Goal: Task Accomplishment & Management: Use online tool/utility

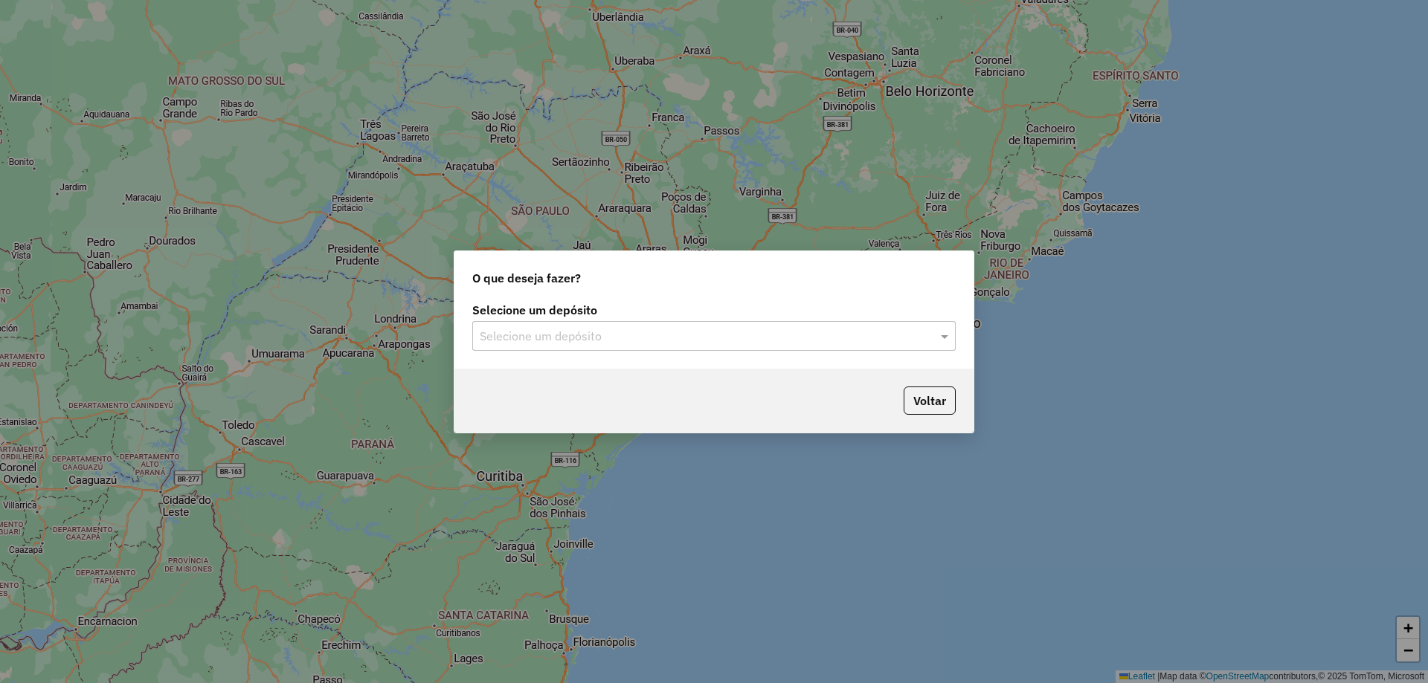
click at [574, 328] on input "text" at bounding box center [699, 337] width 439 height 18
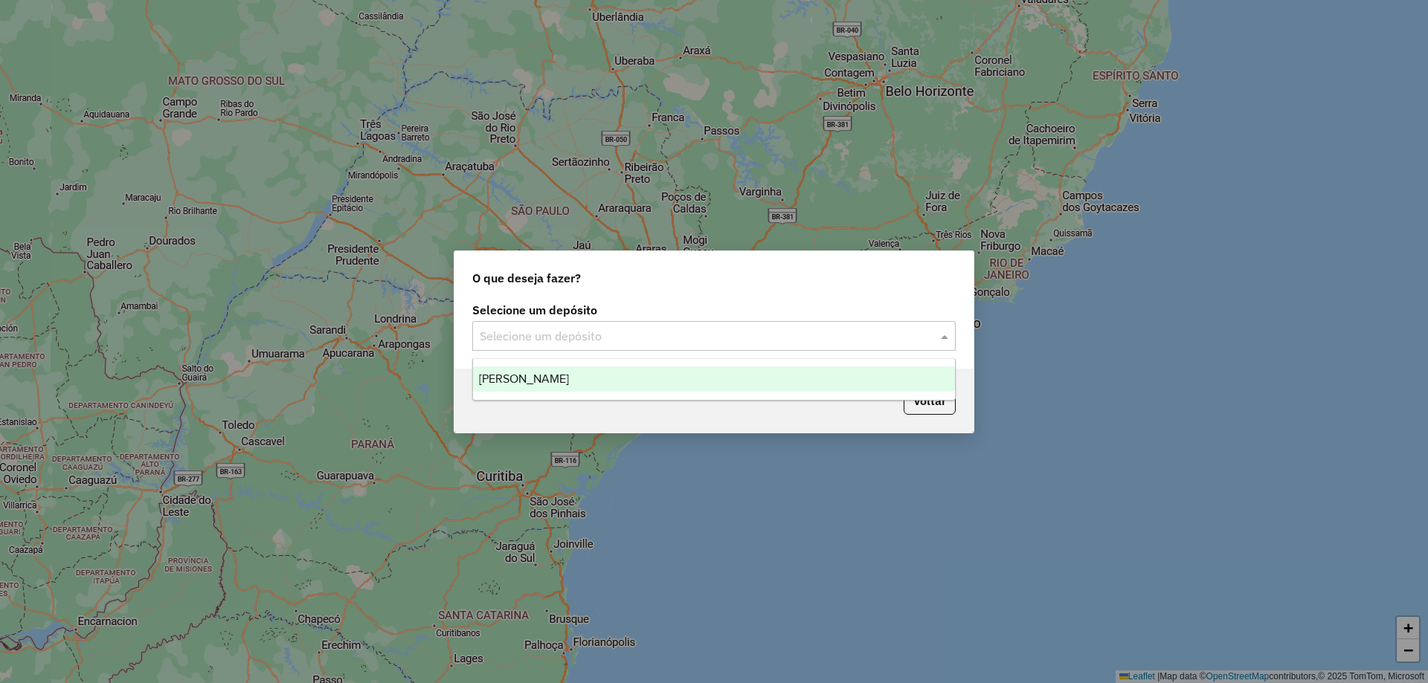
click at [578, 340] on input "text" at bounding box center [699, 337] width 439 height 18
click at [556, 382] on div "[PERSON_NAME]" at bounding box center [714, 379] width 482 height 25
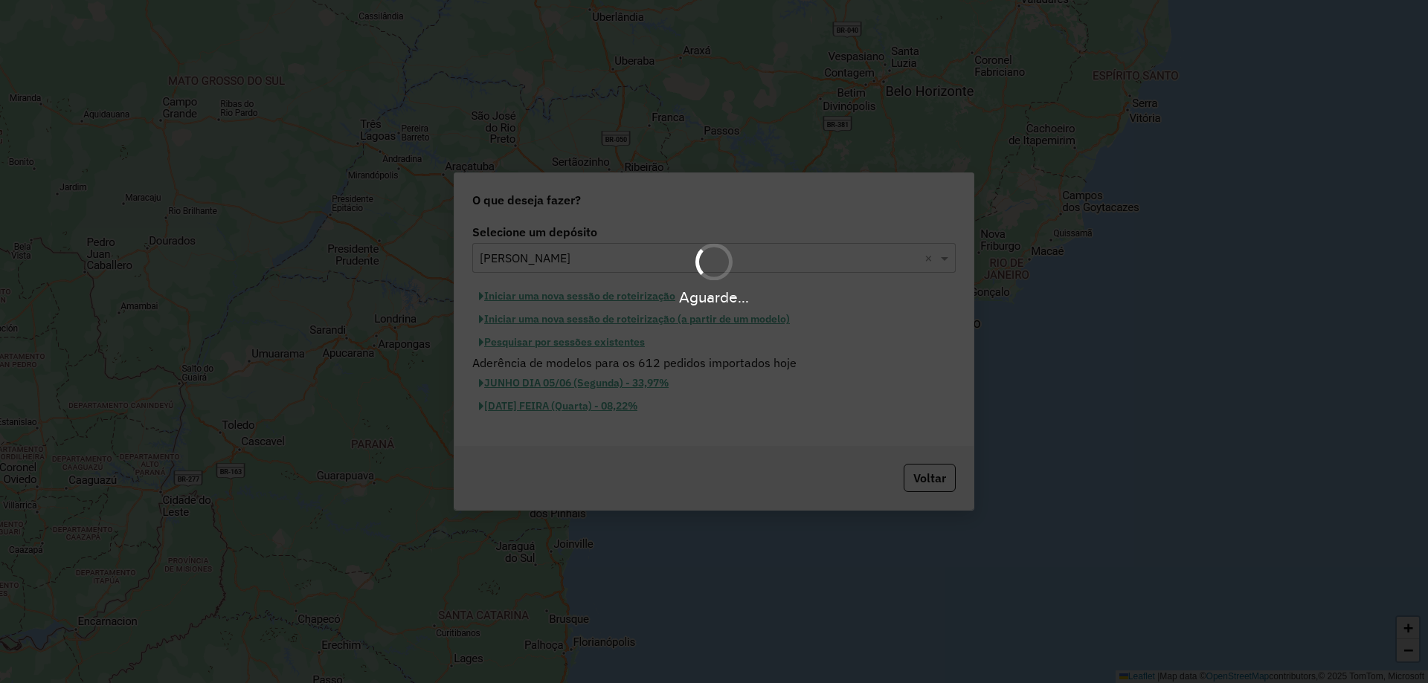
click at [612, 334] on div "Aguarde..." at bounding box center [714, 341] width 1428 height 683
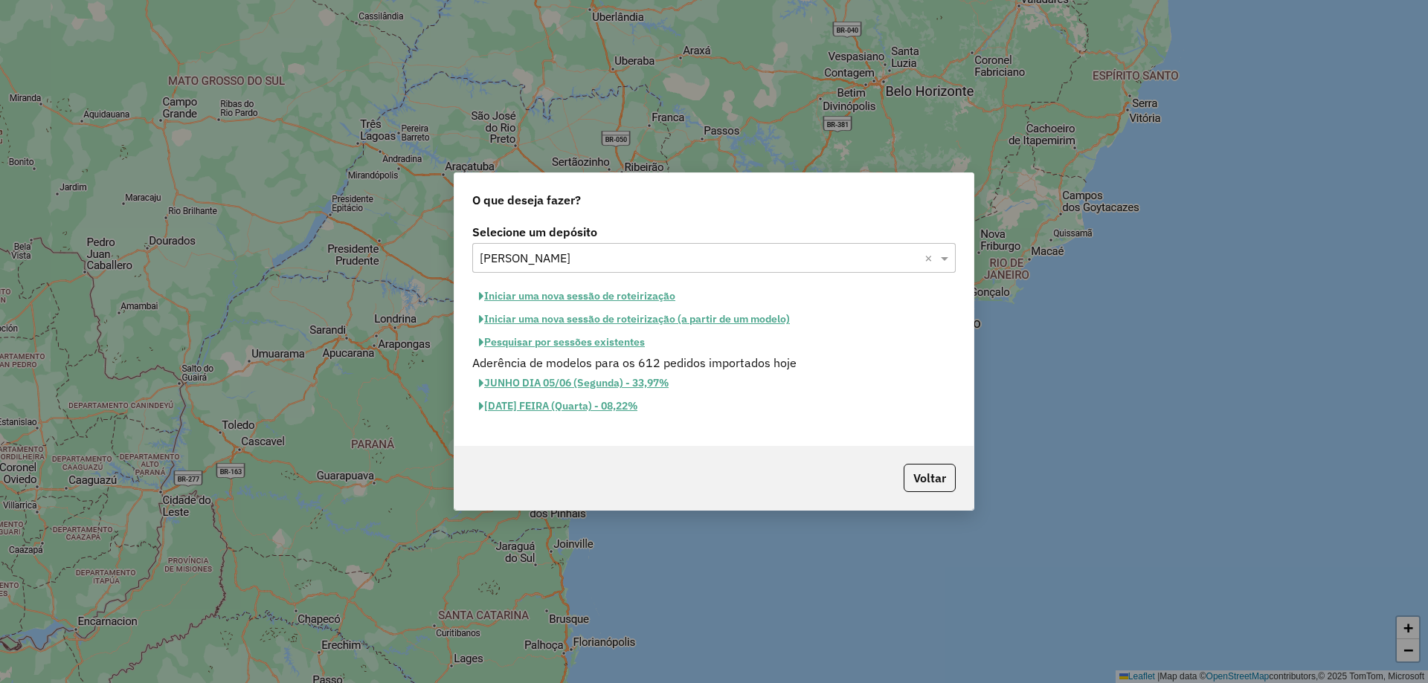
click at [631, 301] on button "Iniciar uma nova sessão de roteirização" at bounding box center [577, 296] width 210 height 23
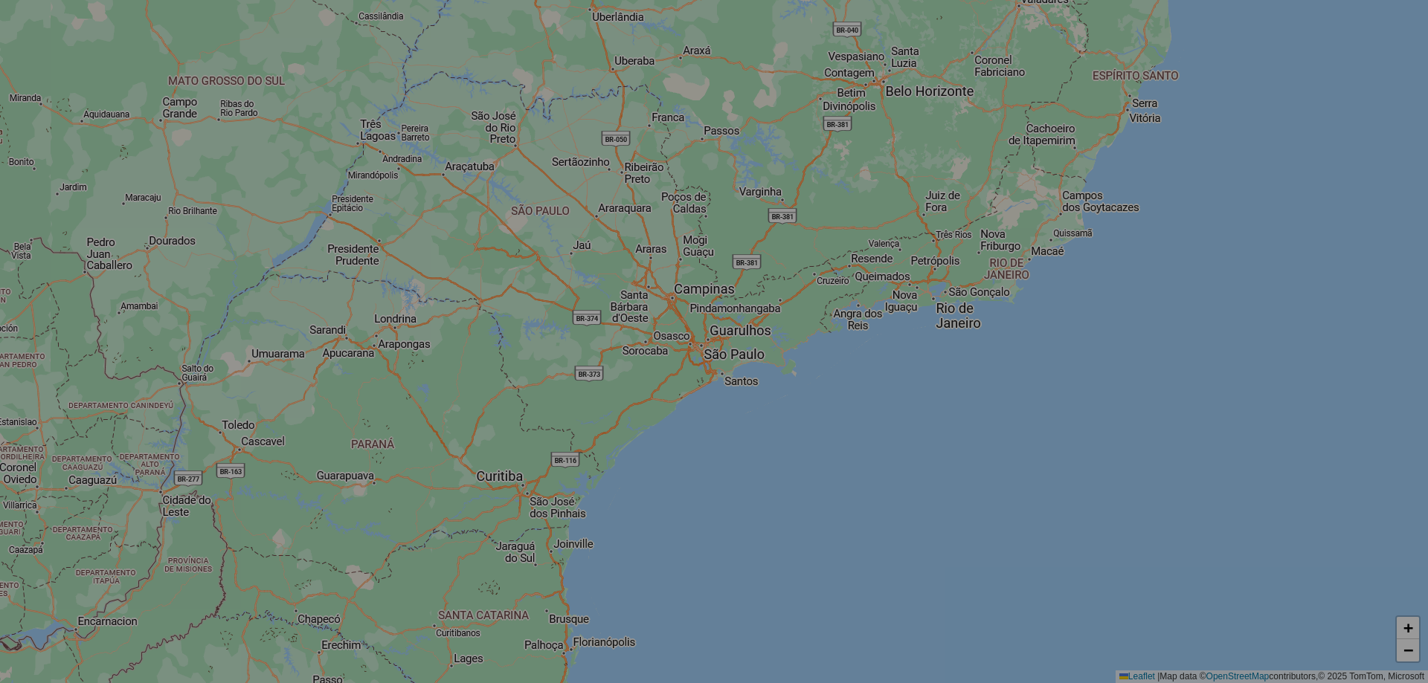
select select "*"
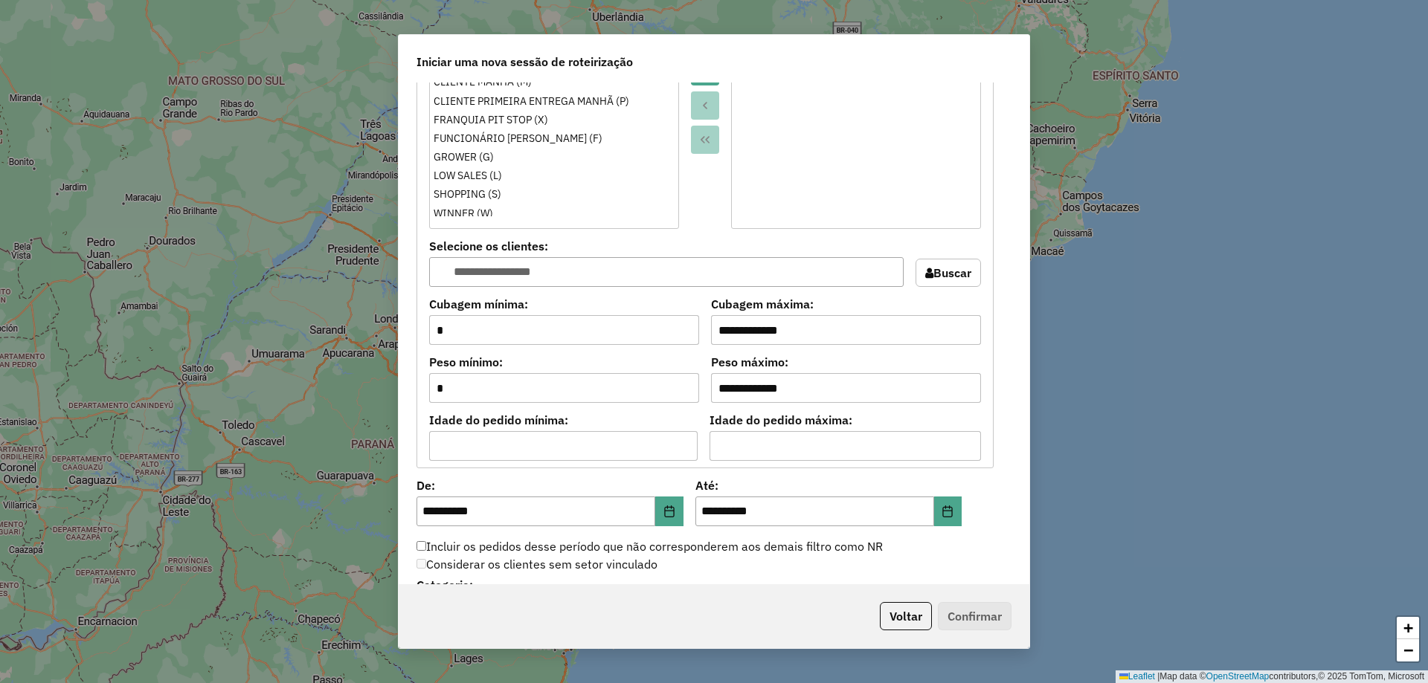
scroll to position [1384, 0]
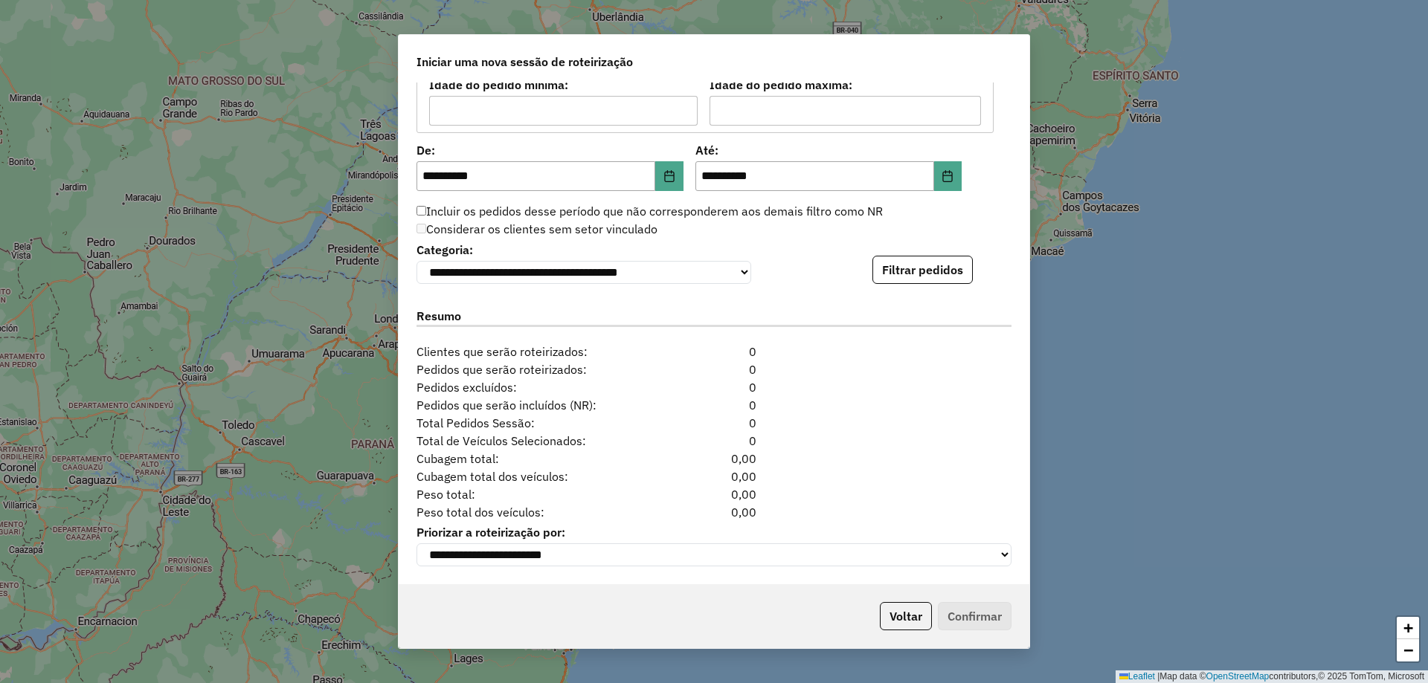
click at [974, 272] on div "**********" at bounding box center [713, 261] width 595 height 45
click at [964, 271] on button "Filtrar pedidos" at bounding box center [922, 270] width 100 height 28
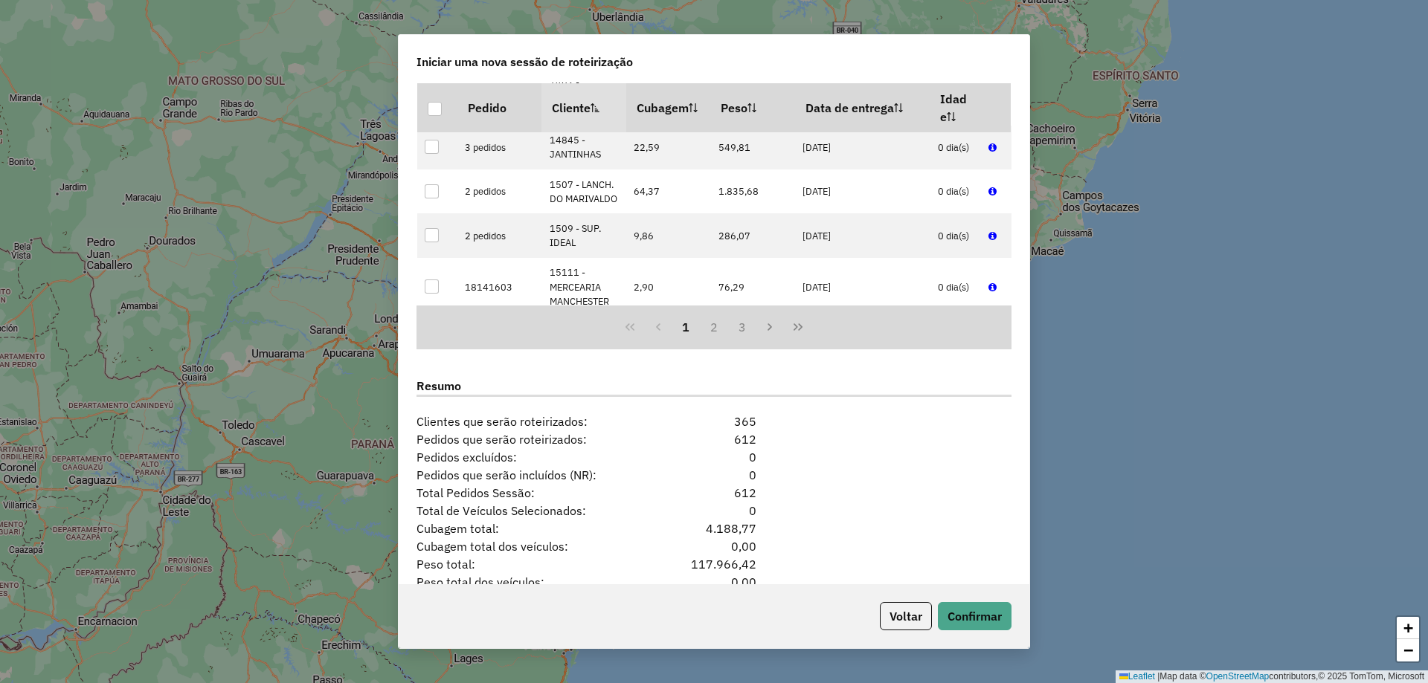
scroll to position [1691, 0]
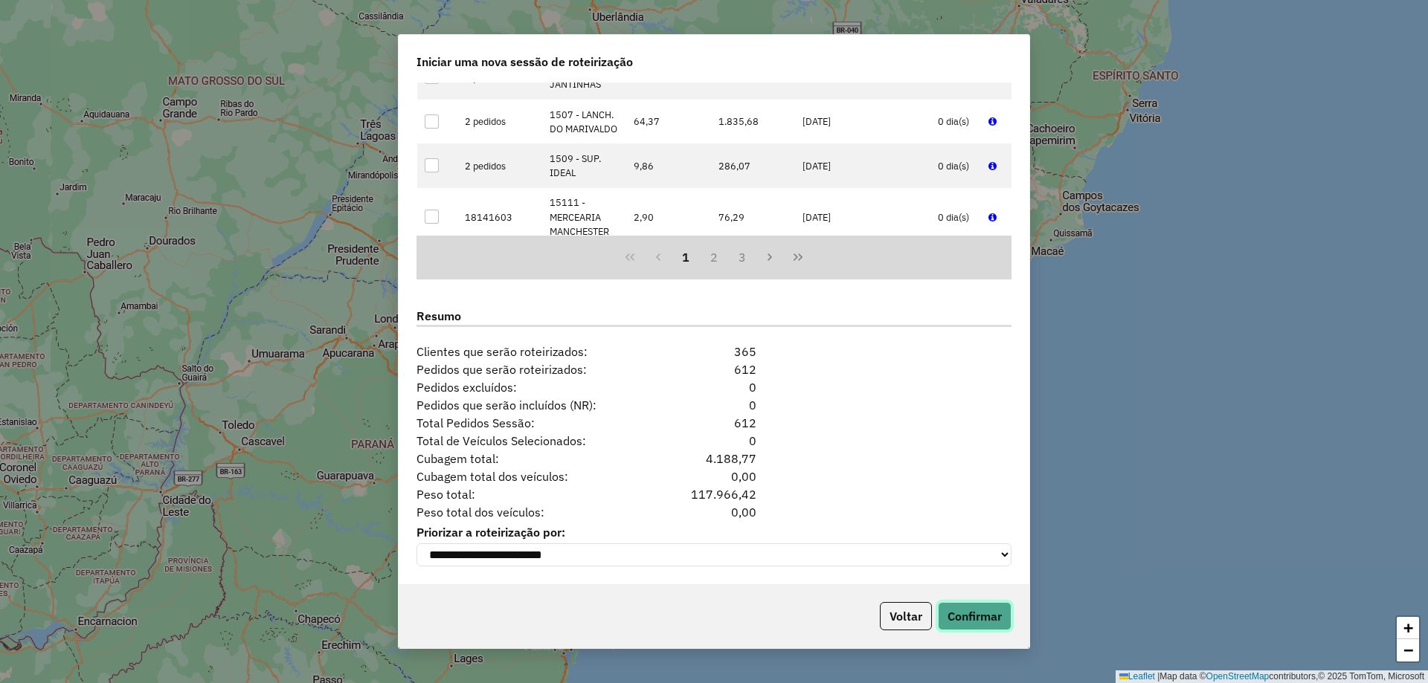
click at [965, 608] on button "Confirmar" at bounding box center [975, 616] width 74 height 28
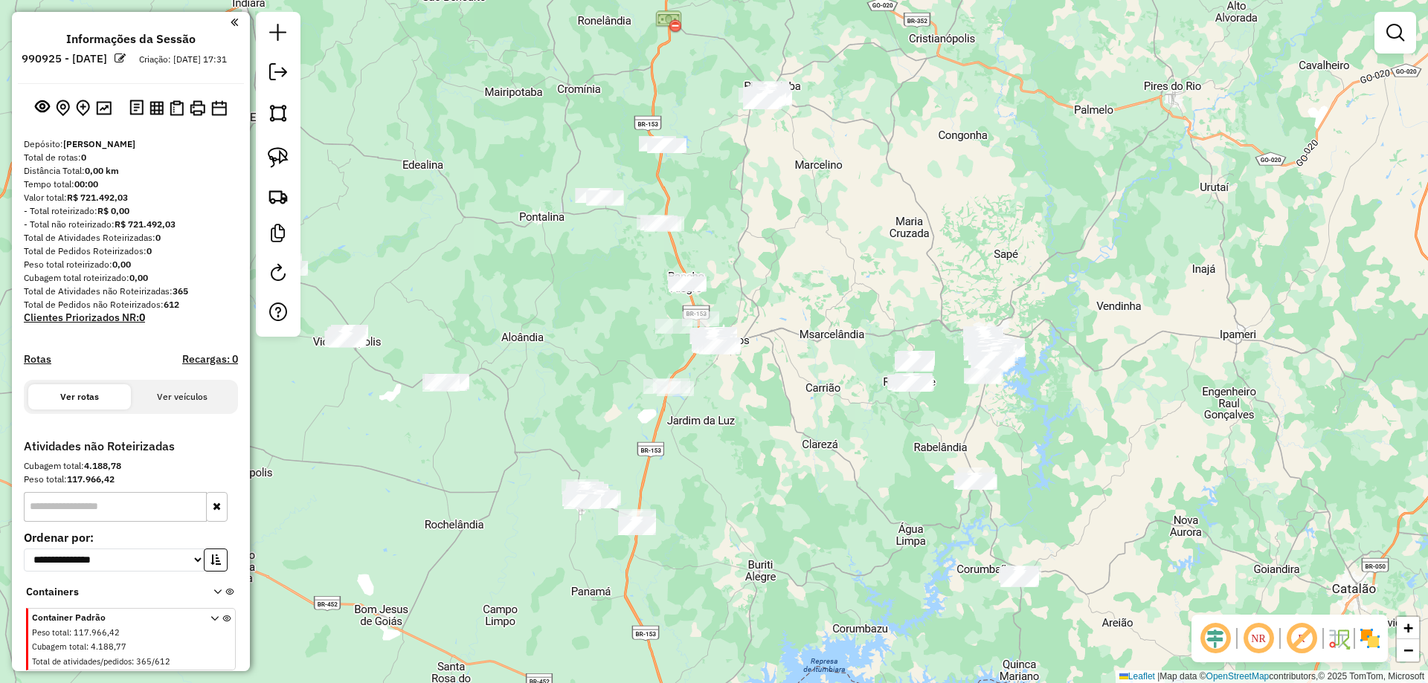
drag, startPoint x: 665, startPoint y: 419, endPoint x: 619, endPoint y: 417, distance: 45.4
click at [603, 417] on div "Janela de atendimento Grade de atendimento Capacidade Transportadoras Veículos …" at bounding box center [714, 341] width 1428 height 683
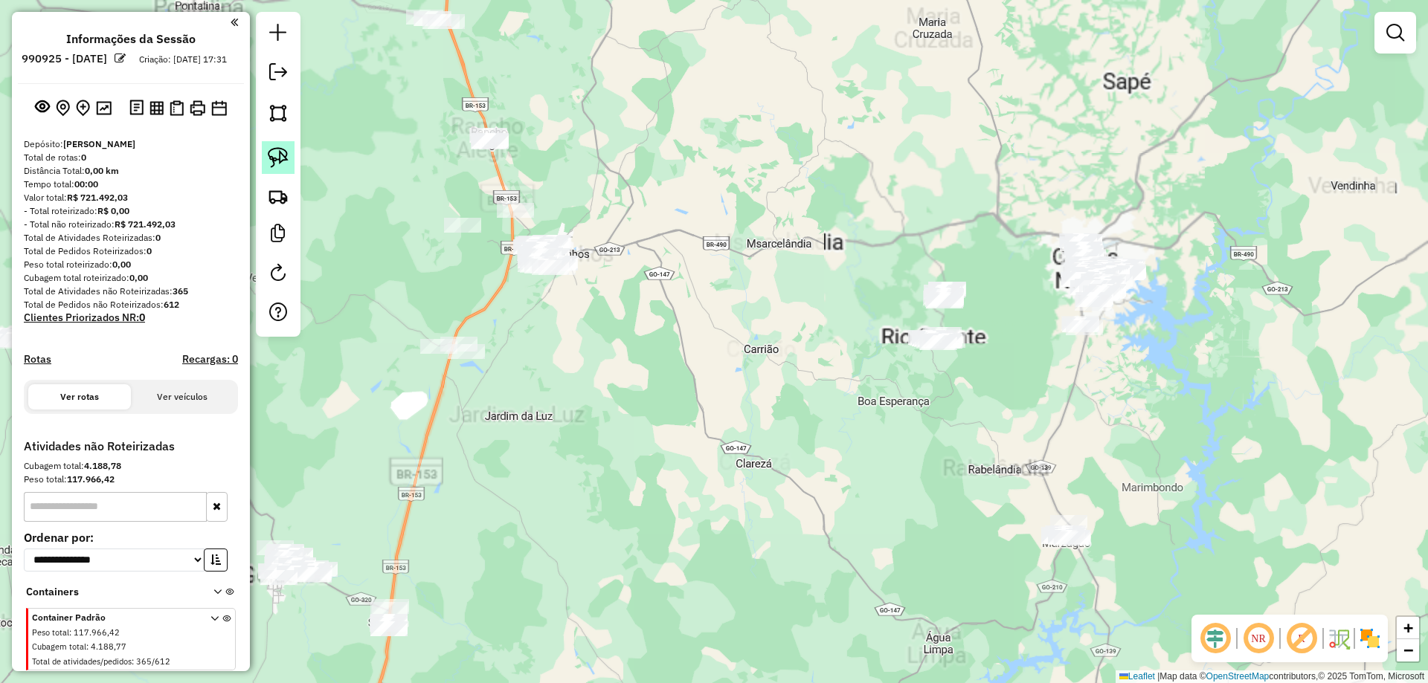
click at [290, 166] on link at bounding box center [278, 157] width 33 height 33
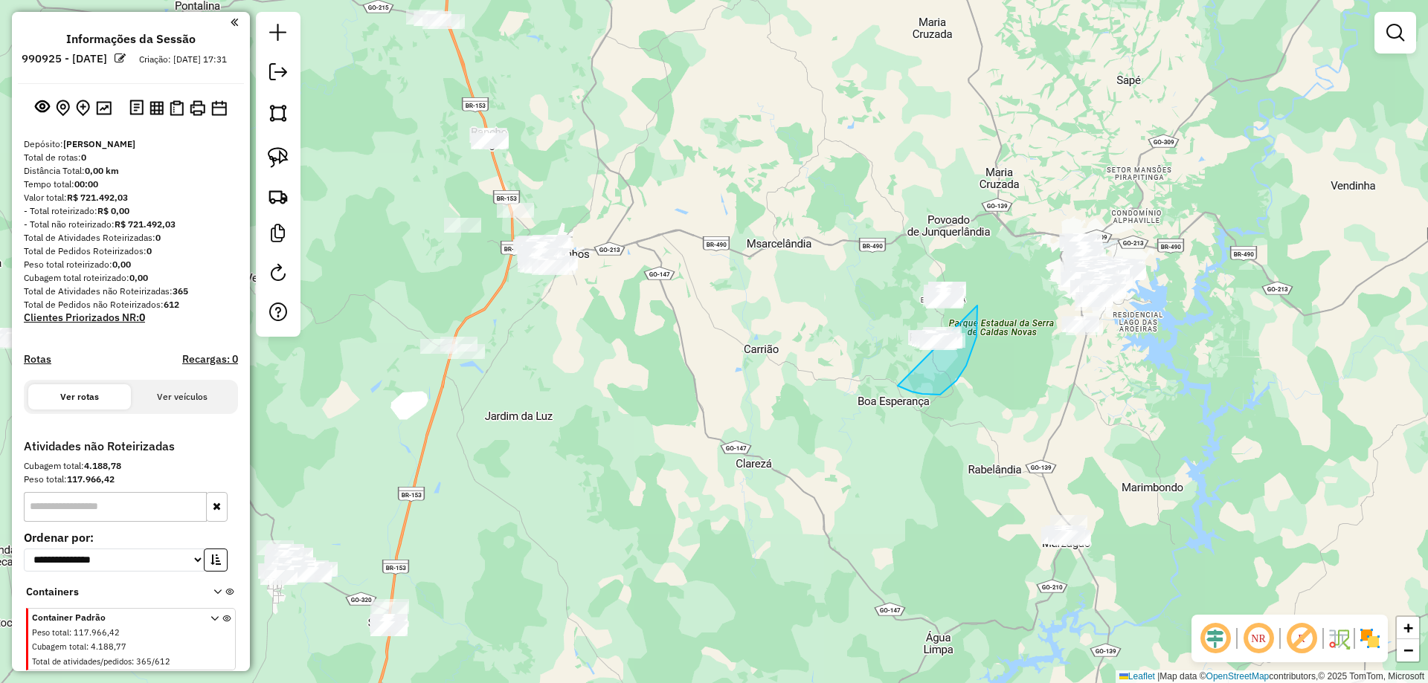
drag, startPoint x: 940, startPoint y: 395, endPoint x: 769, endPoint y: 349, distance: 177.1
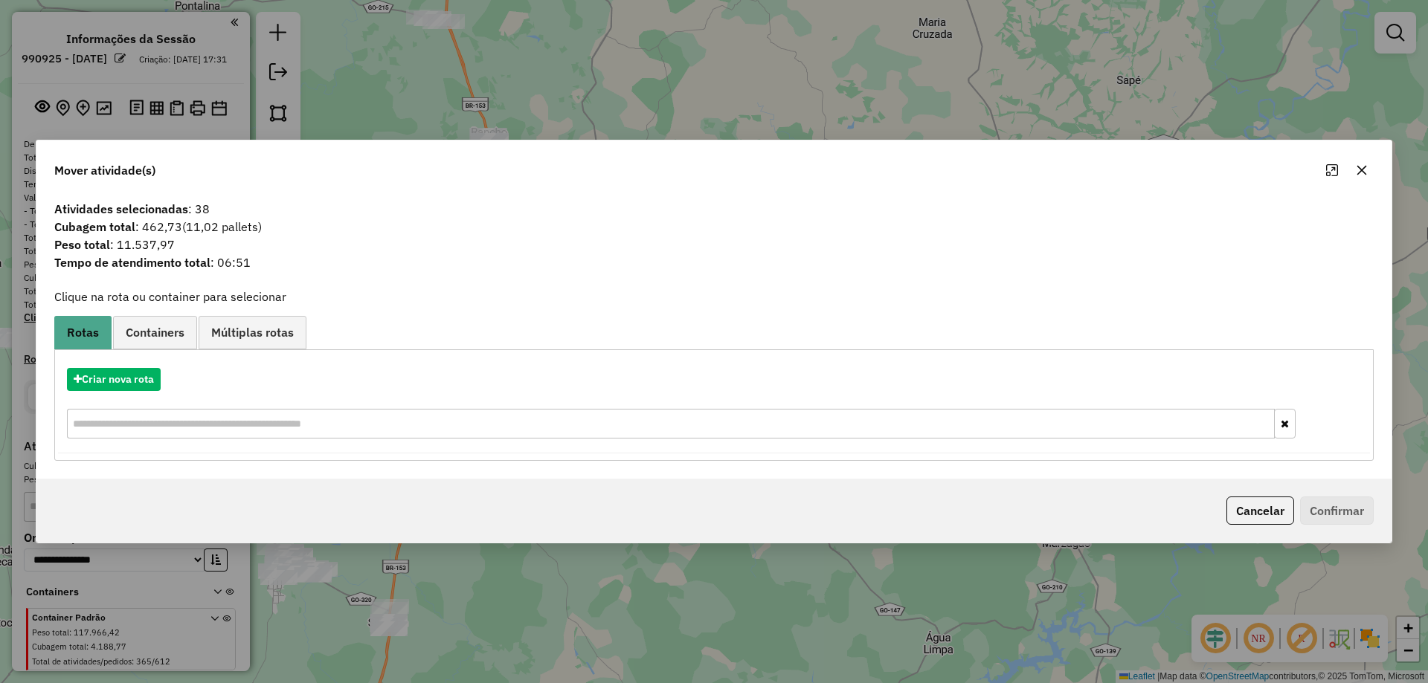
click at [831, 602] on div "Mover atividade(s) Atividades selecionadas : 38 Cubagem total : 462,73 (11,02 p…" at bounding box center [714, 341] width 1428 height 683
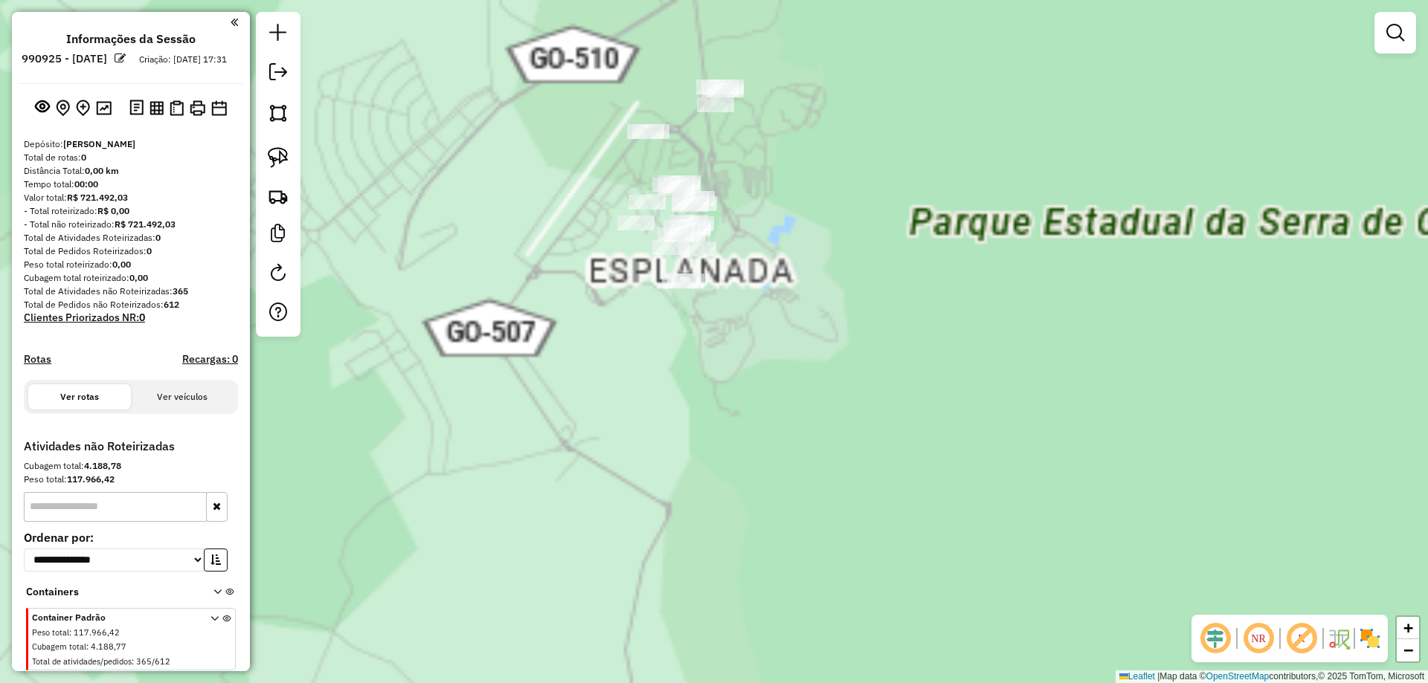
click at [779, 226] on div "Janela de atendimento Grade de atendimento Capacidade Transportadoras Veículos …" at bounding box center [714, 341] width 1428 height 683
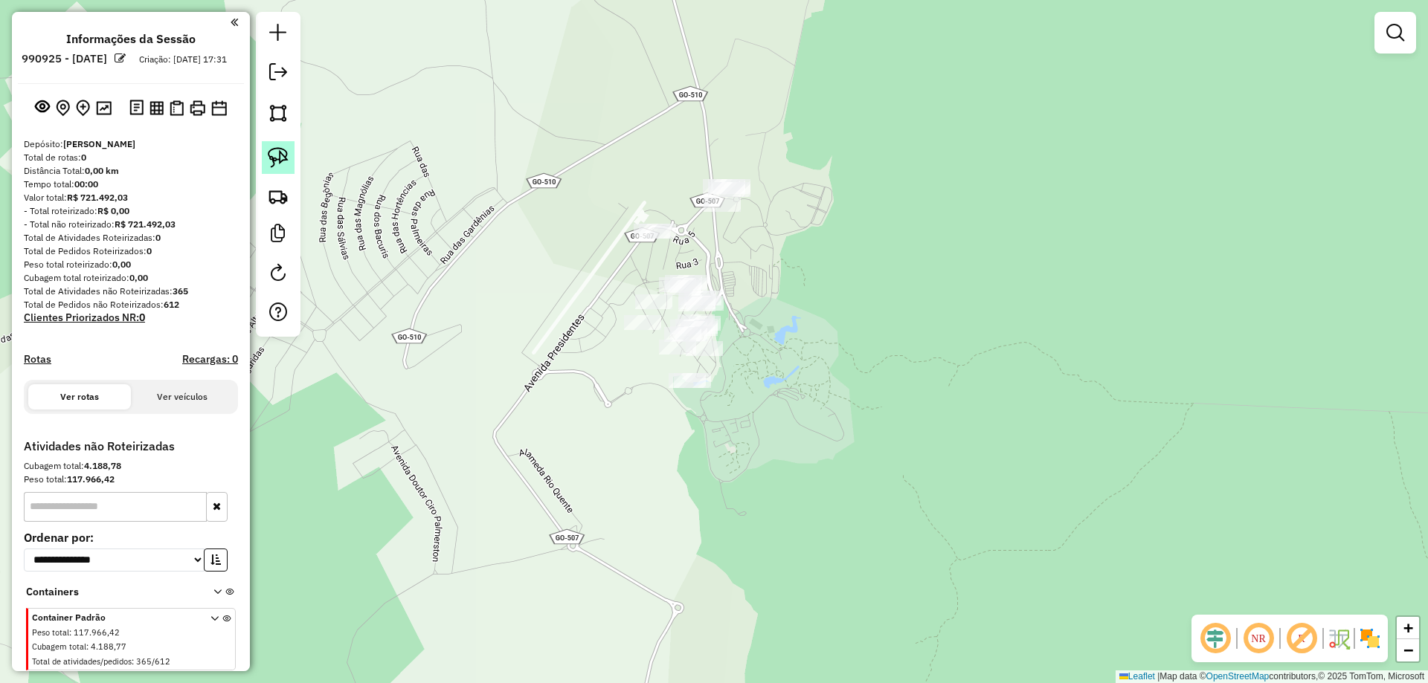
click at [285, 159] on img at bounding box center [278, 157] width 21 height 21
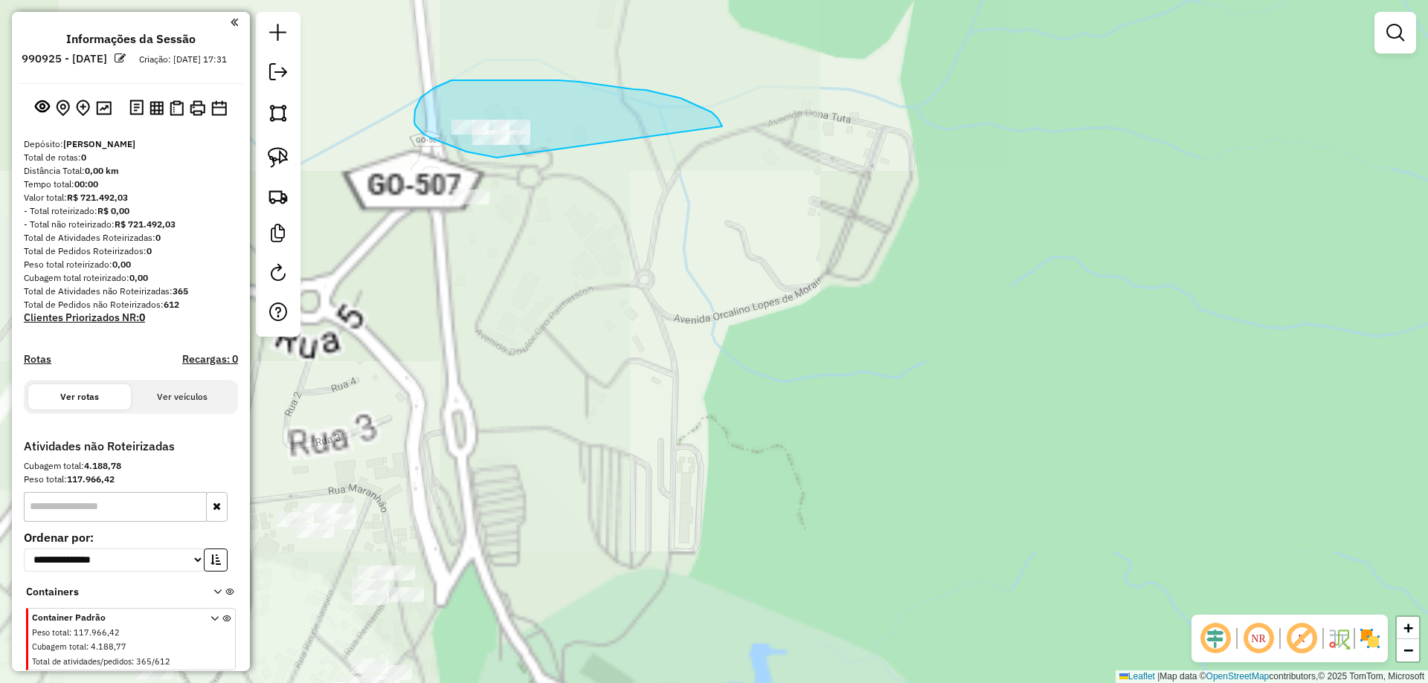
drag, startPoint x: 645, startPoint y: 90, endPoint x: 660, endPoint y: 169, distance: 80.2
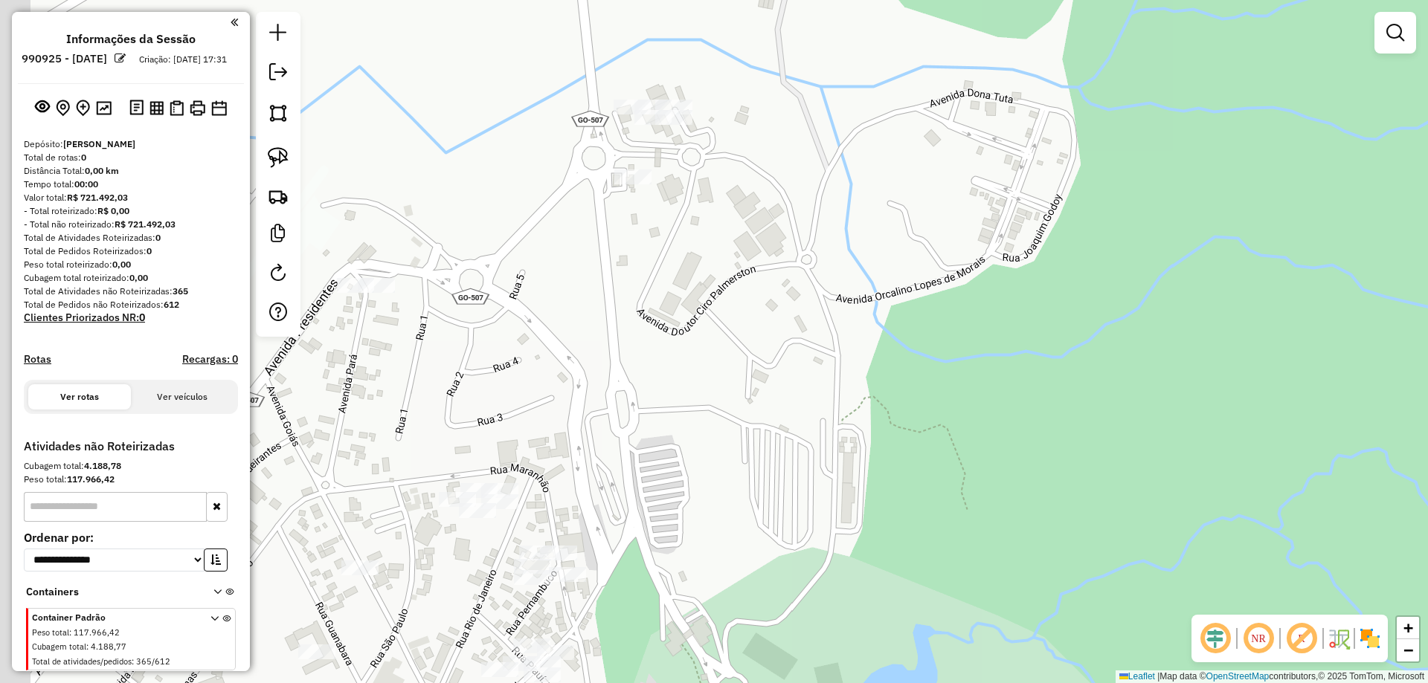
drag, startPoint x: 584, startPoint y: 317, endPoint x: 507, endPoint y: 216, distance: 126.3
click at [631, 298] on div "Janela de atendimento Grade de atendimento Capacidade Transportadoras Veículos …" at bounding box center [714, 341] width 1428 height 683
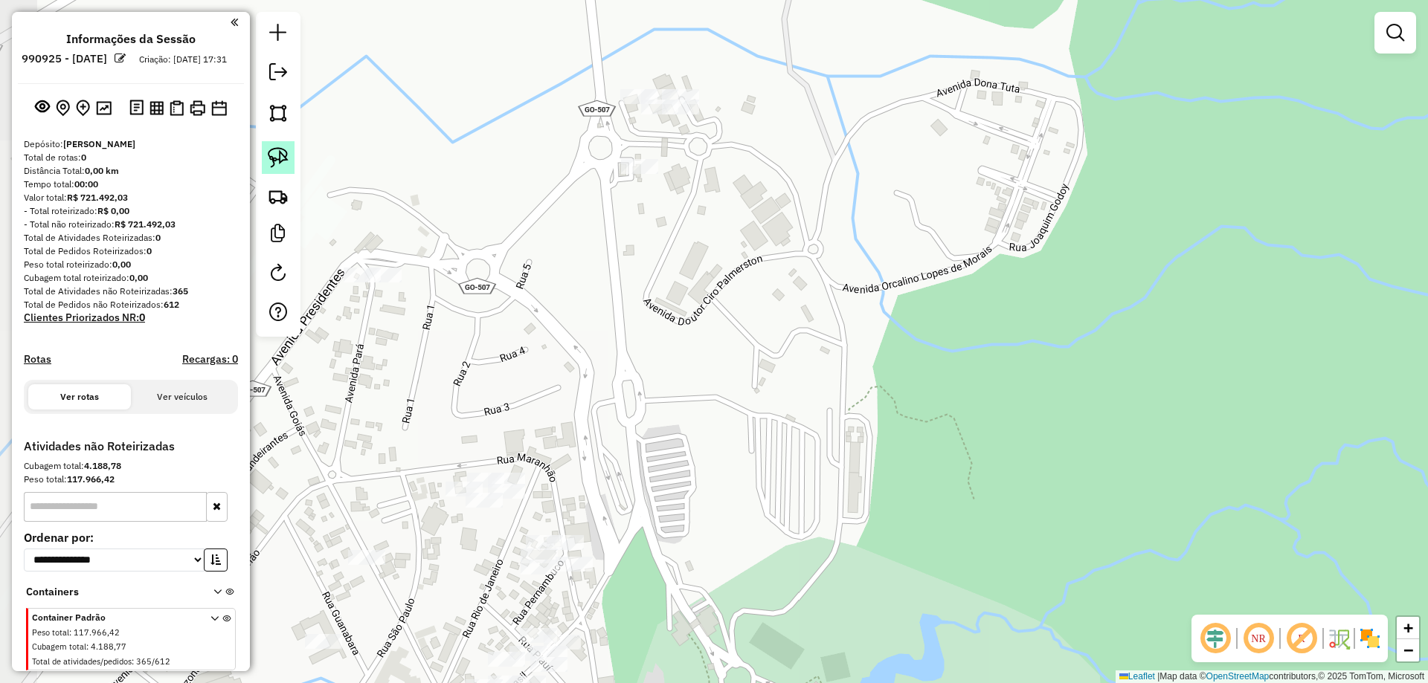
click at [270, 155] on img at bounding box center [278, 157] width 21 height 21
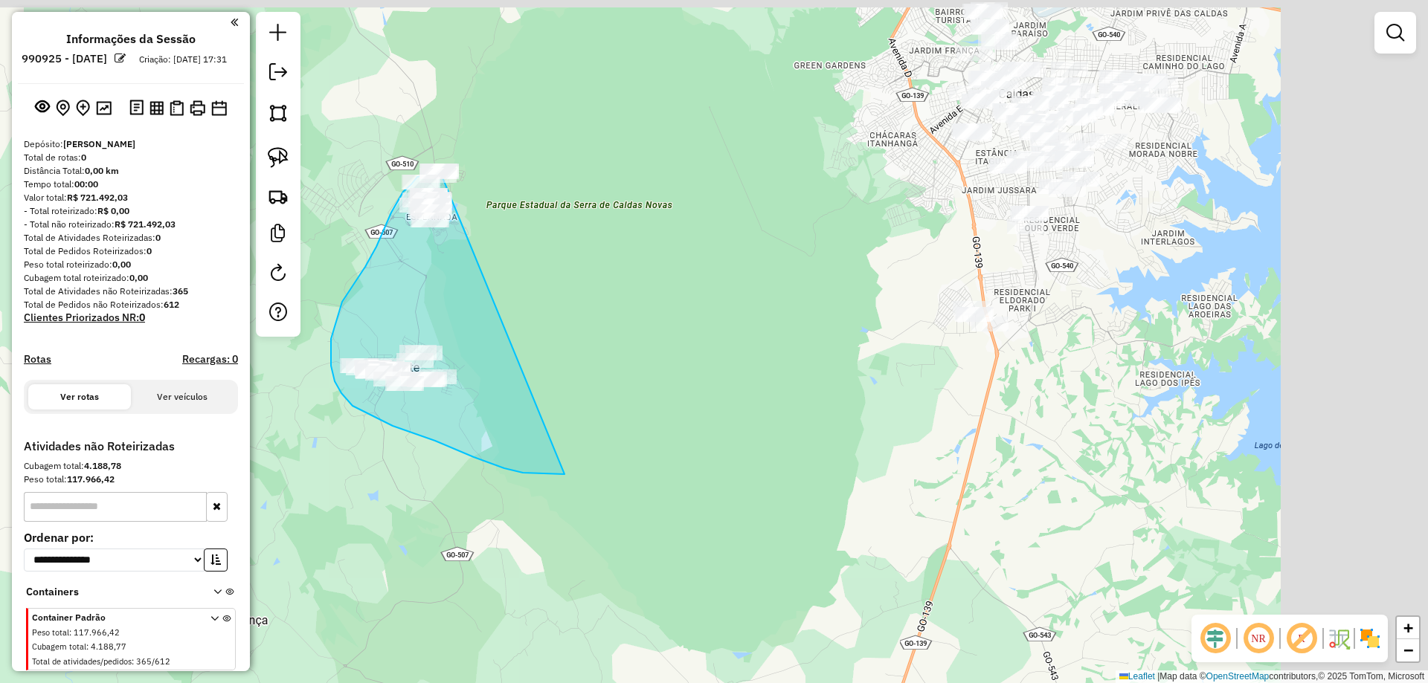
drag, startPoint x: 603, startPoint y: 143, endPoint x: 611, endPoint y: 455, distance: 312.4
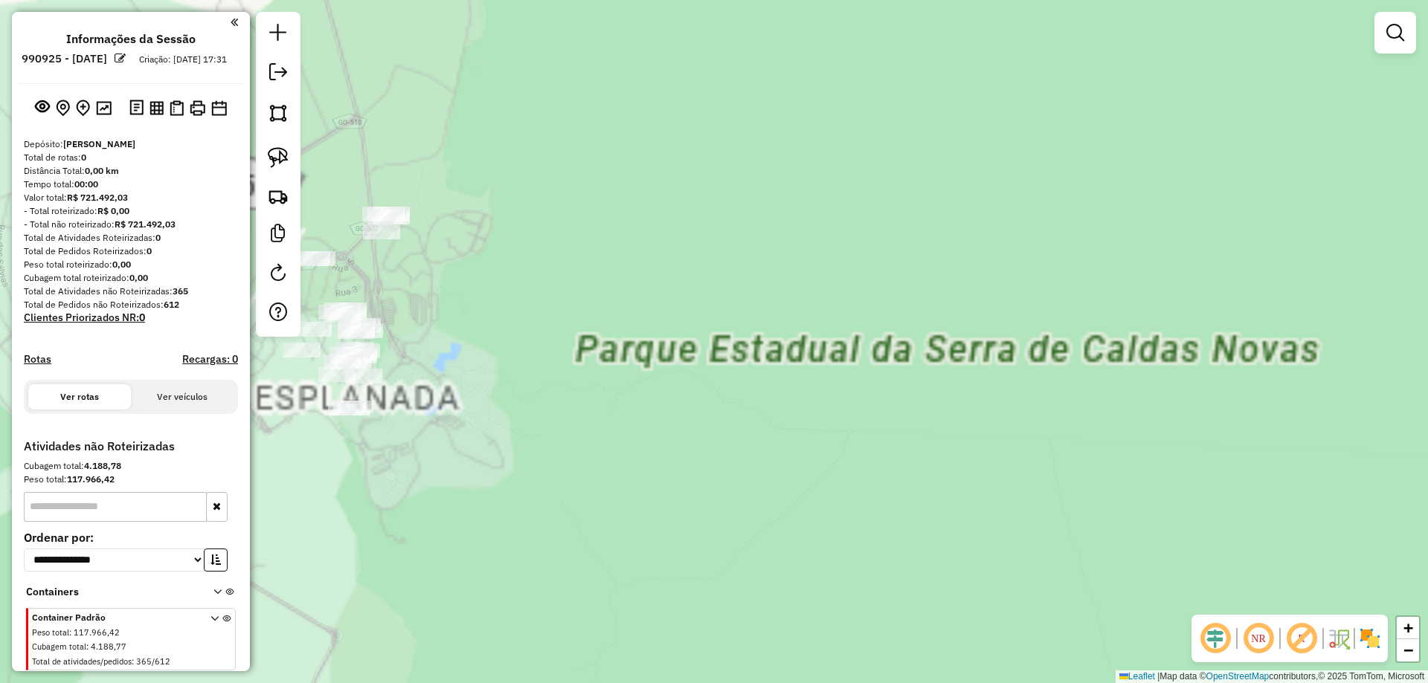
drag, startPoint x: 543, startPoint y: 193, endPoint x: 528, endPoint y: 190, distance: 15.0
click at [545, 193] on div "Janela de atendimento Grade de atendimento Capacidade Transportadoras Veículos …" at bounding box center [714, 341] width 1428 height 683
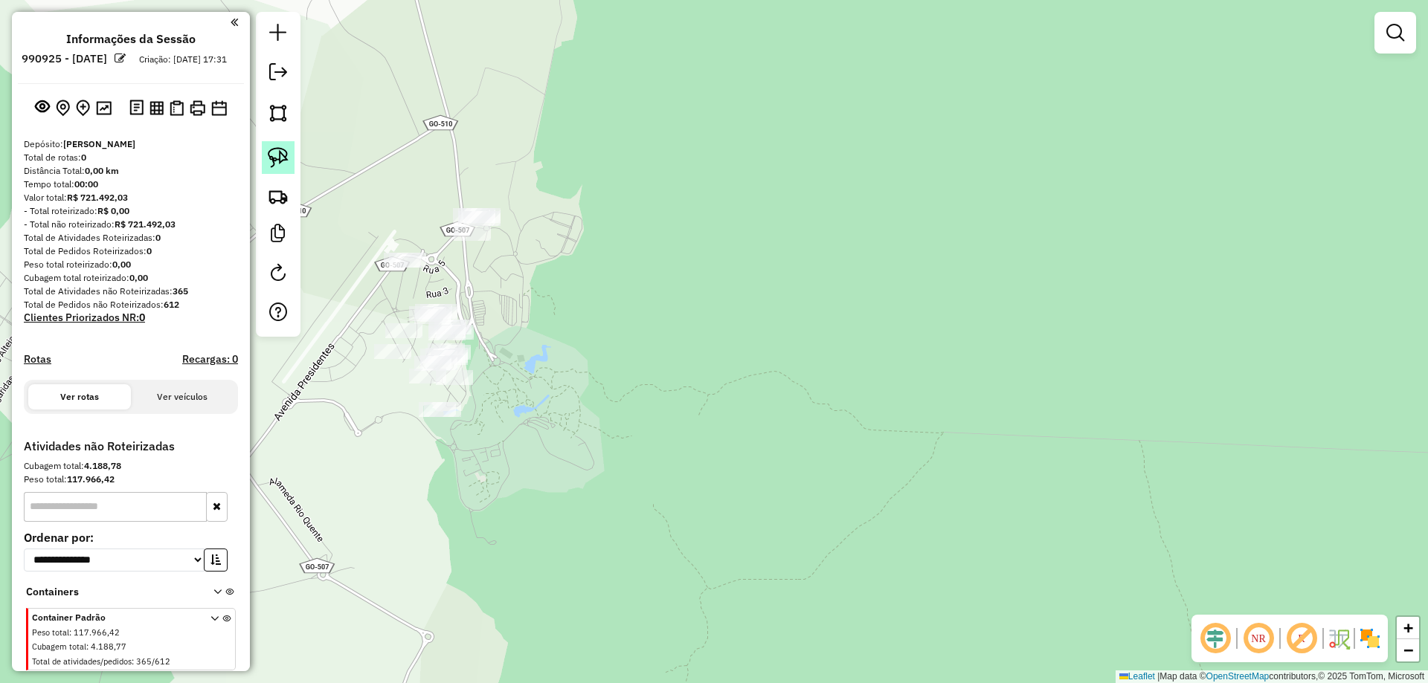
click at [277, 146] on link at bounding box center [278, 157] width 33 height 33
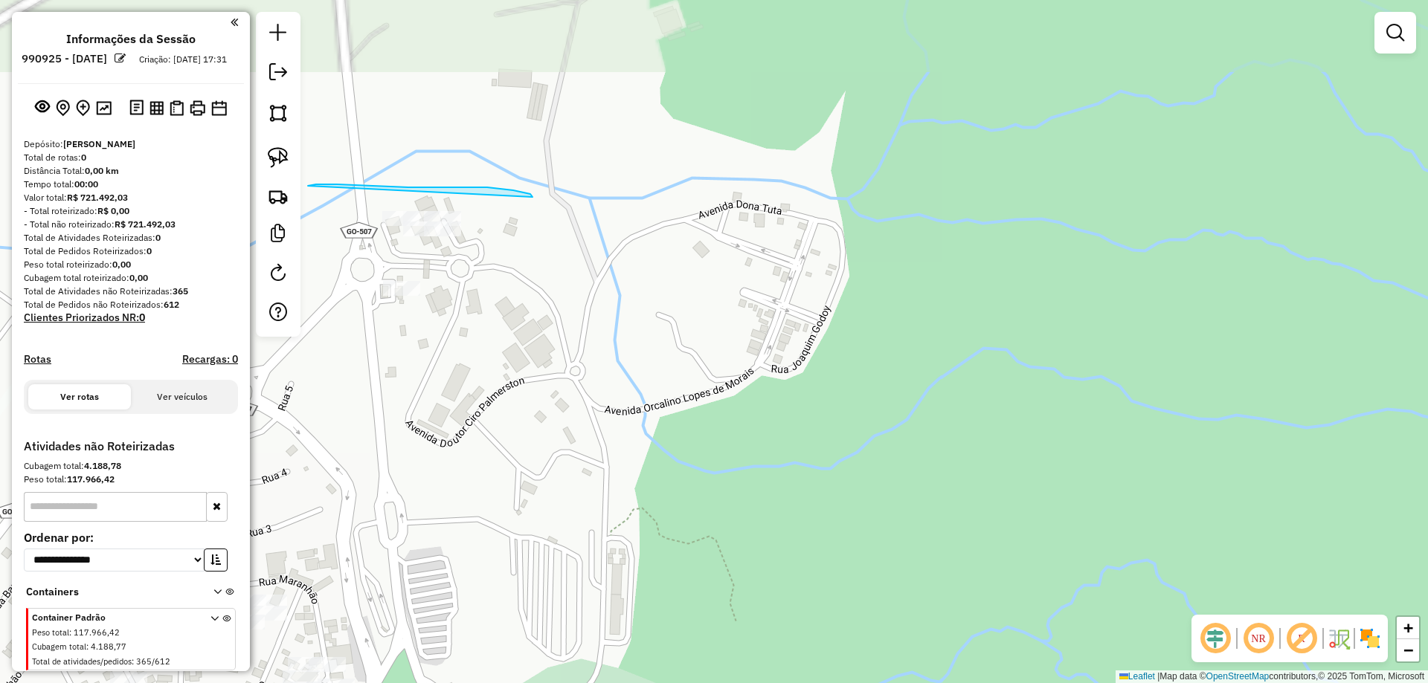
drag, startPoint x: 532, startPoint y: 197, endPoint x: 744, endPoint y: 246, distance: 217.5
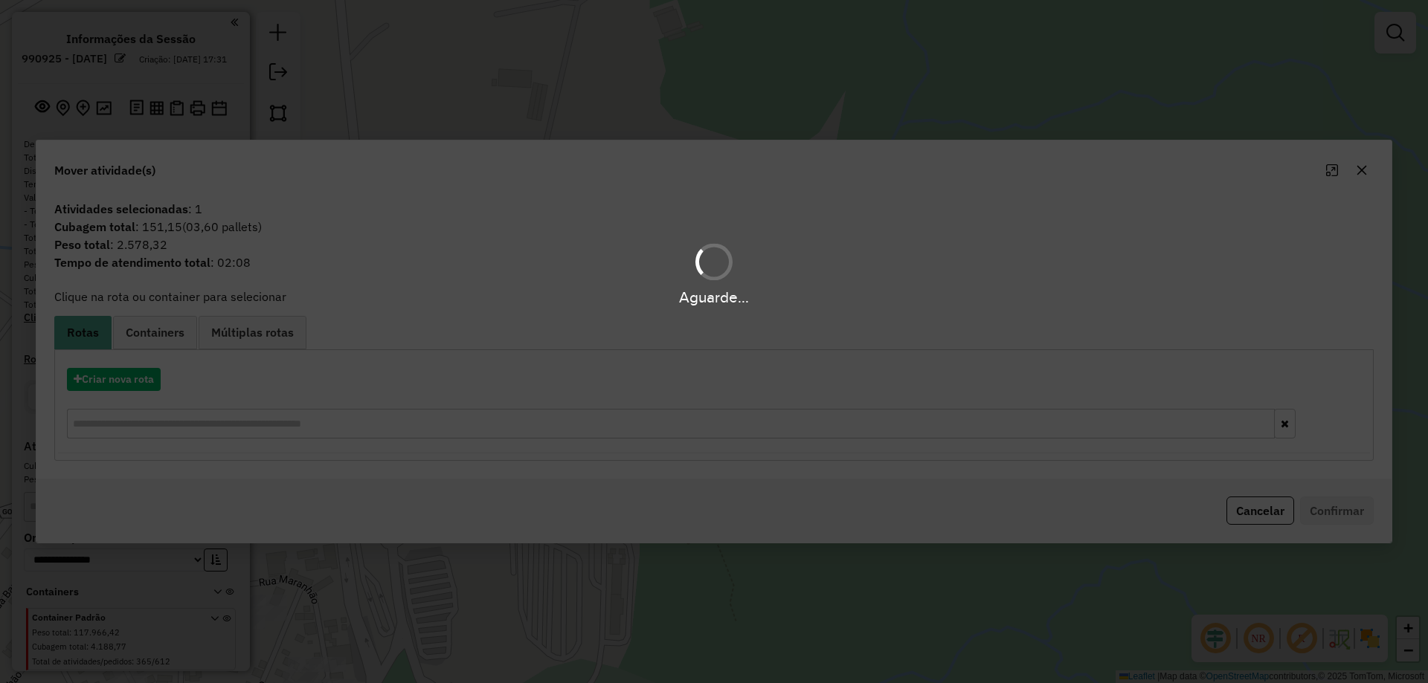
click at [123, 384] on div "Aguarde..." at bounding box center [714, 341] width 1428 height 683
click at [126, 384] on div "Aguarde..." at bounding box center [714, 341] width 1428 height 683
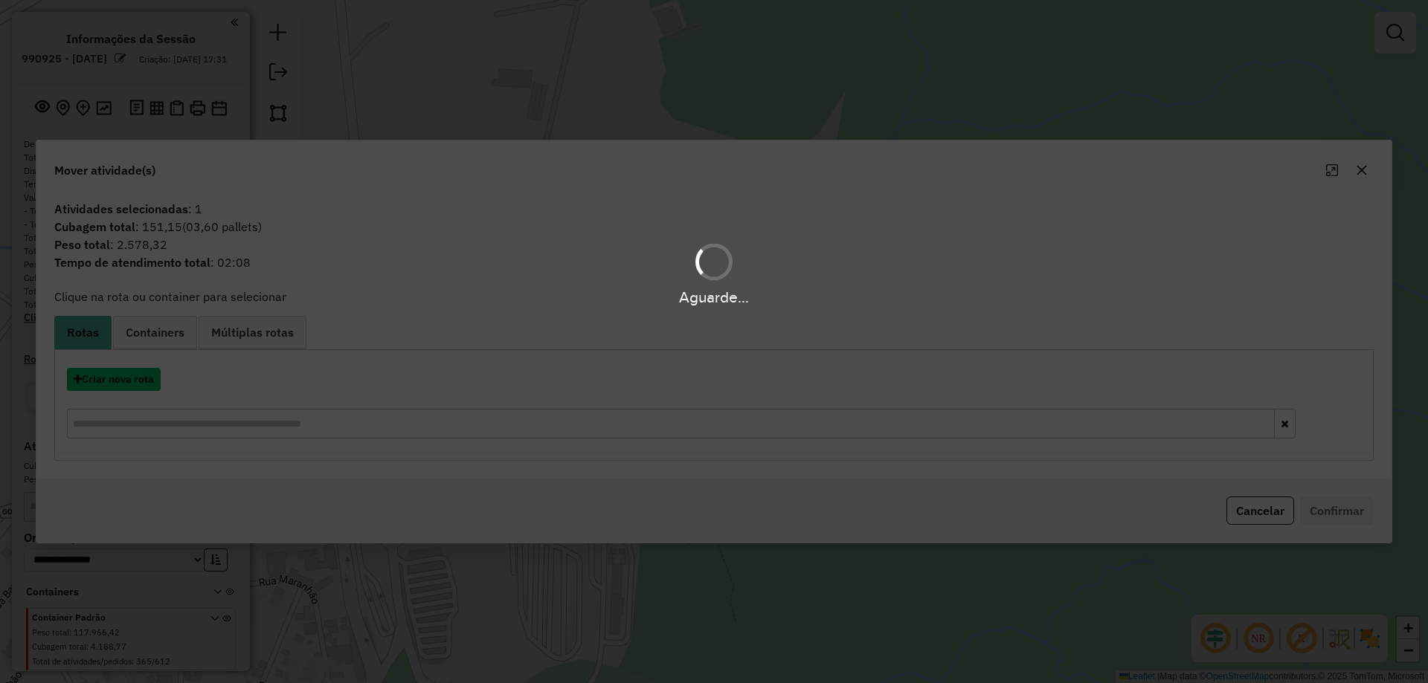
click at [126, 384] on button "Criar nova rota" at bounding box center [114, 379] width 94 height 23
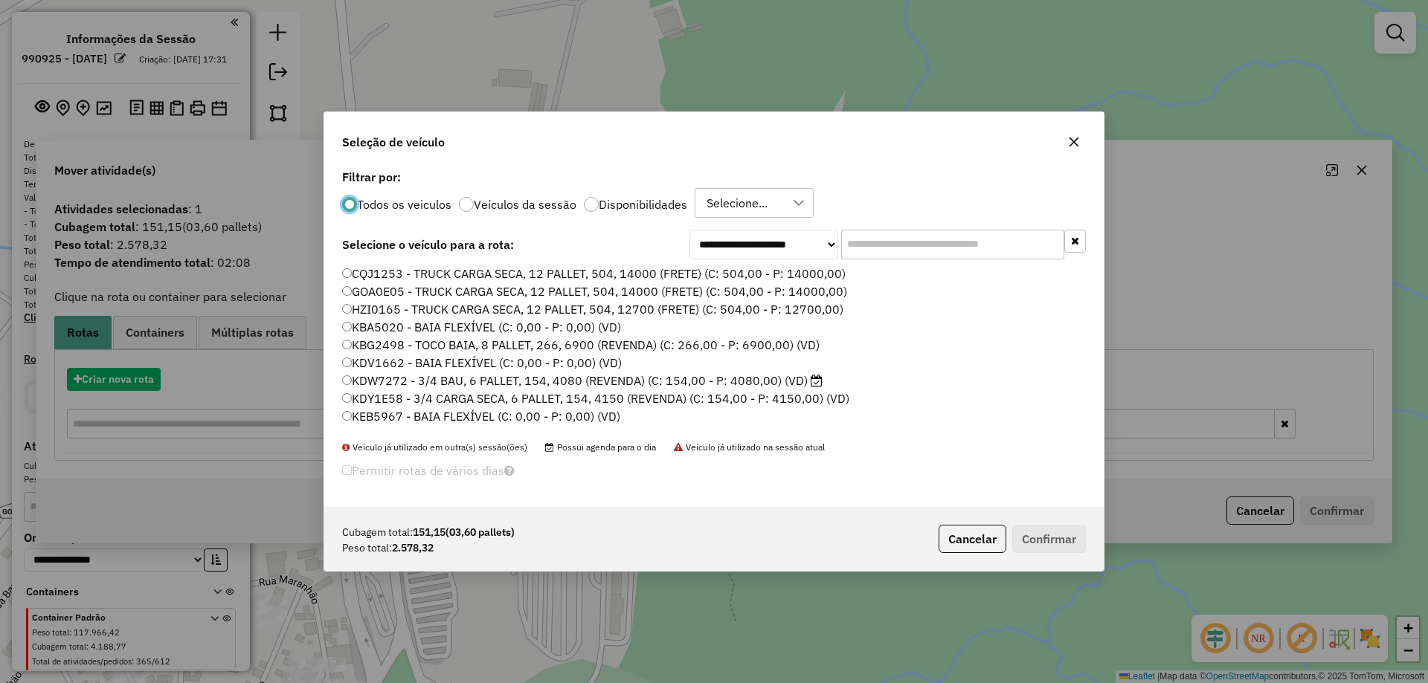
scroll to position [8, 4]
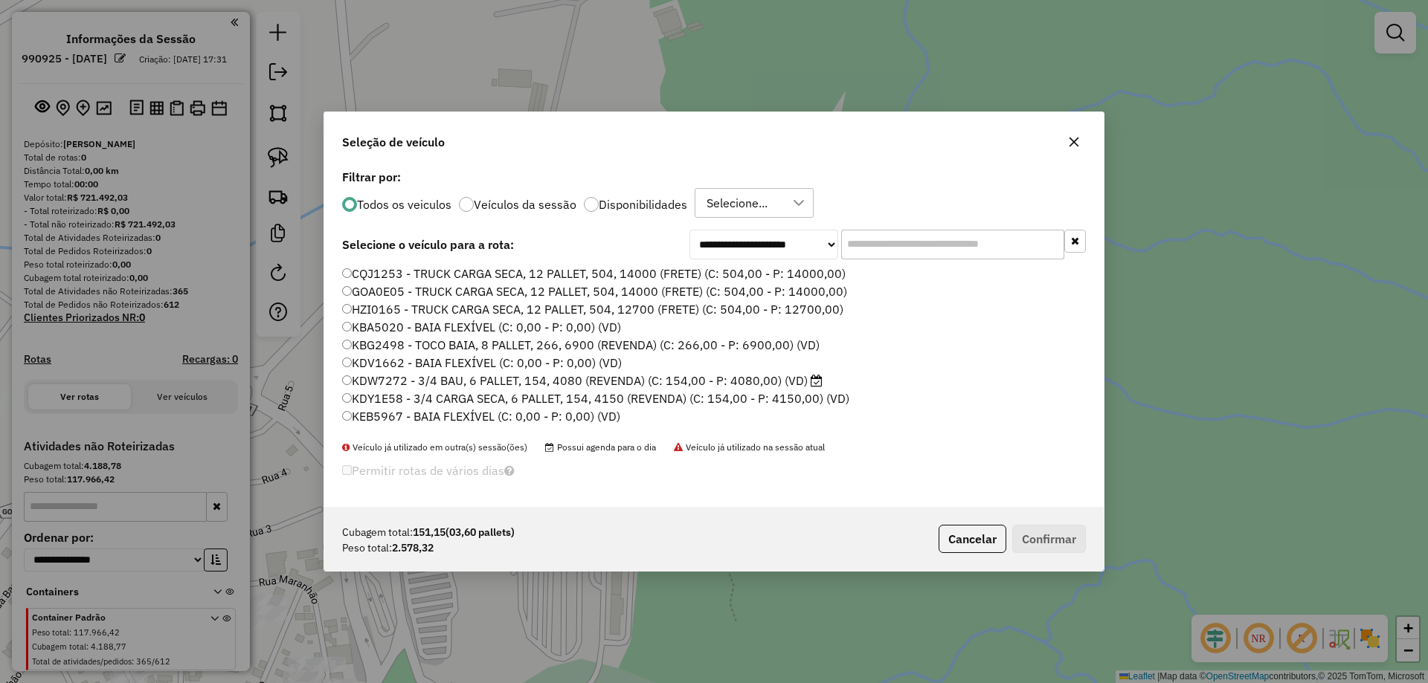
drag, startPoint x: 901, startPoint y: 238, endPoint x: 674, endPoint y: 260, distance: 227.8
click at [703, 260] on div "**********" at bounding box center [713, 336] width 779 height 341
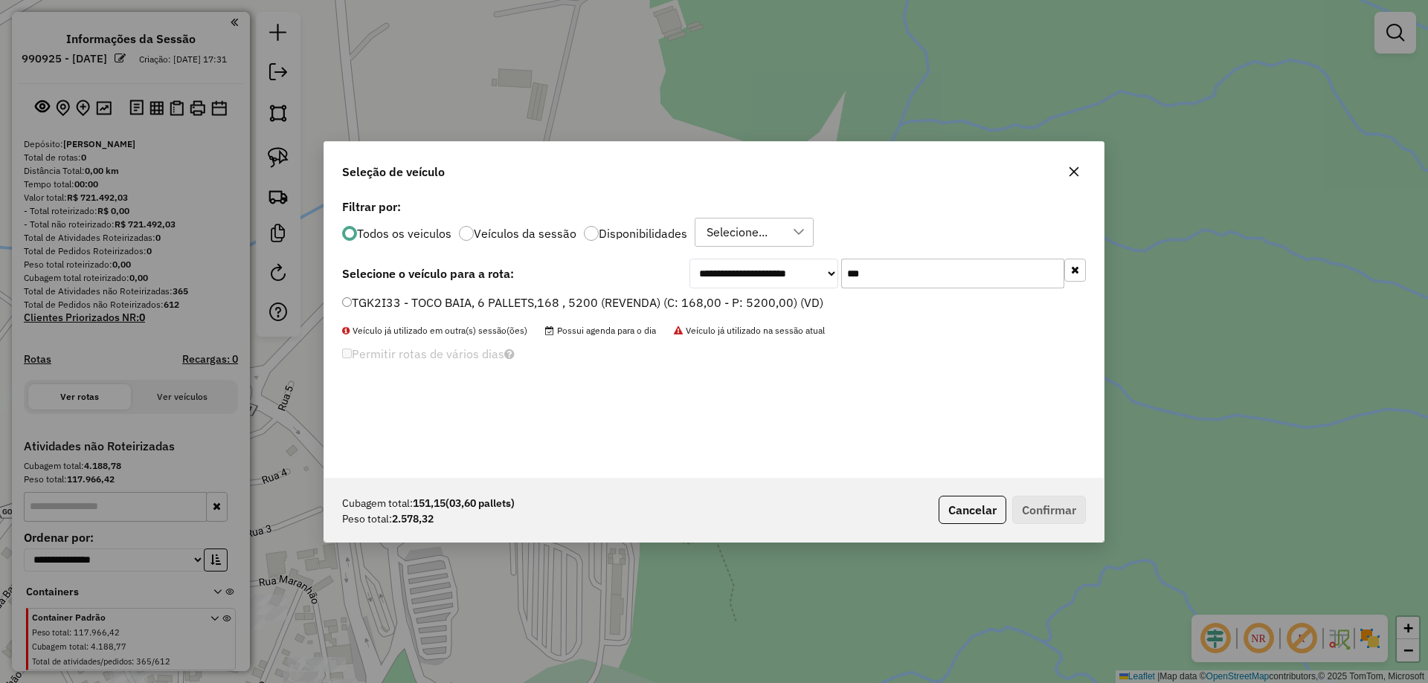
type input "***"
click at [782, 296] on label "TGK2I33 - TOCO BAIA, 6 PALLETS,168 , 5200 (REVENDA) (C: 168,00 - P: 5200,00) (V…" at bounding box center [582, 303] width 481 height 18
click at [775, 301] on label "TGK2I33 - TOCO BAIA, 6 PALLETS,168 , 5200 (REVENDA) (C: 168,00 - P: 5200,00) (V…" at bounding box center [582, 303] width 481 height 18
click at [1085, 513] on div "Cubagem total: 151,15 (03,60 pallets) Peso total: 2.578,32 Cancelar Confirmar" at bounding box center [713, 510] width 779 height 64
click at [1080, 507] on button "Confirmar" at bounding box center [1049, 510] width 74 height 28
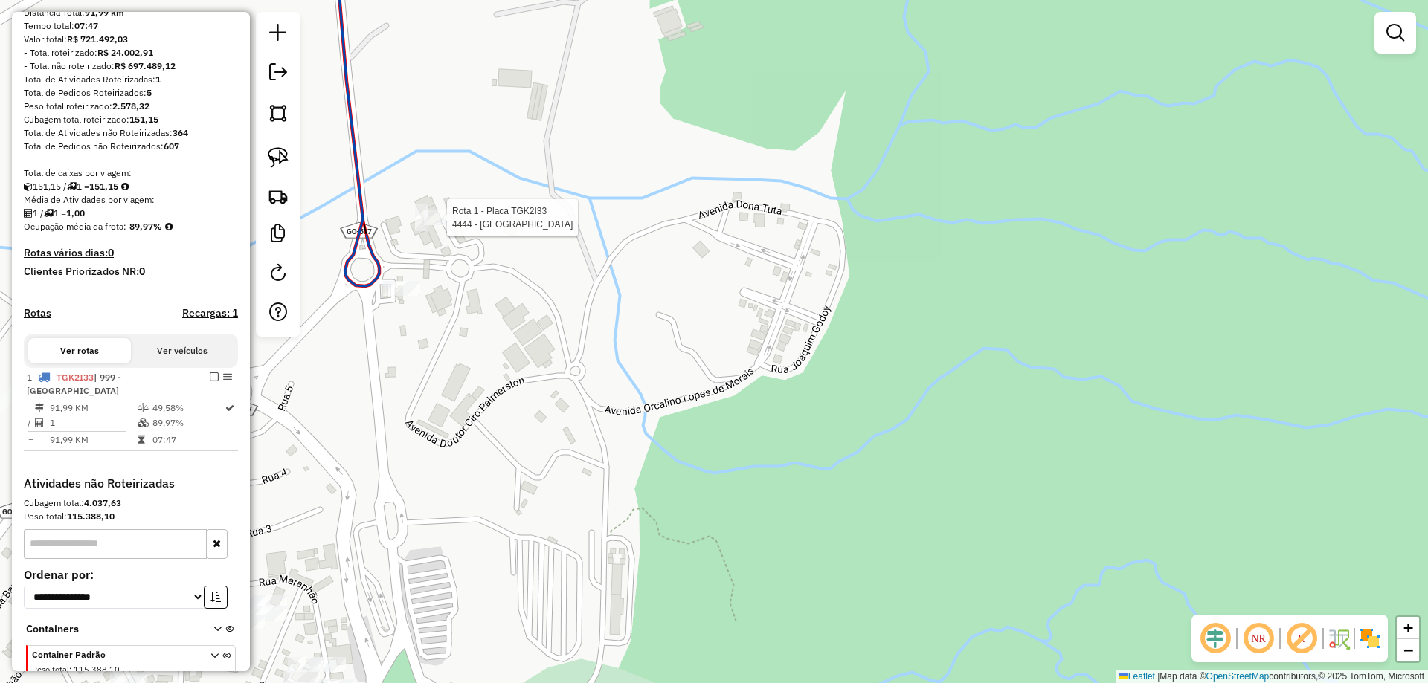
select select "**********"
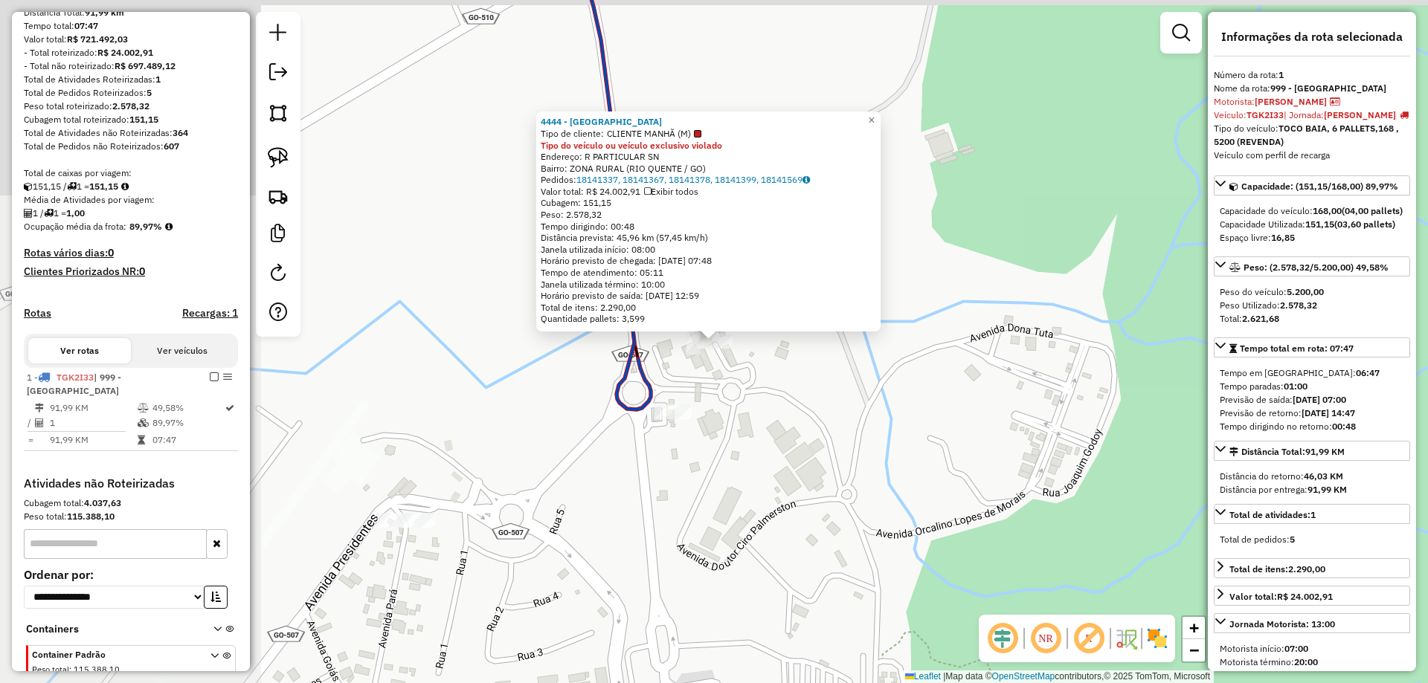
scroll to position [244, 0]
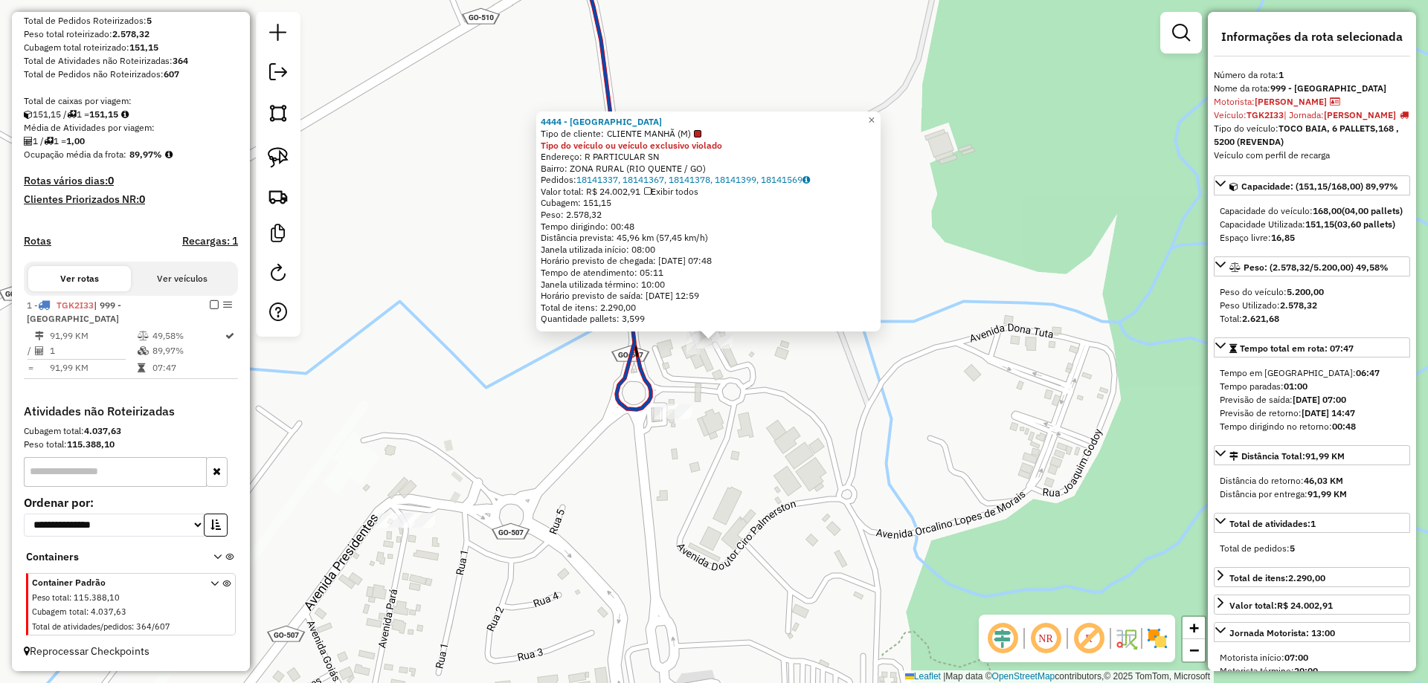
click at [840, 364] on div "4444 - RIO QUENTE RESORTS Tipo de cliente: CLIENTE MANHÃ (M) Tipo do veículo ou…" at bounding box center [714, 341] width 1428 height 683
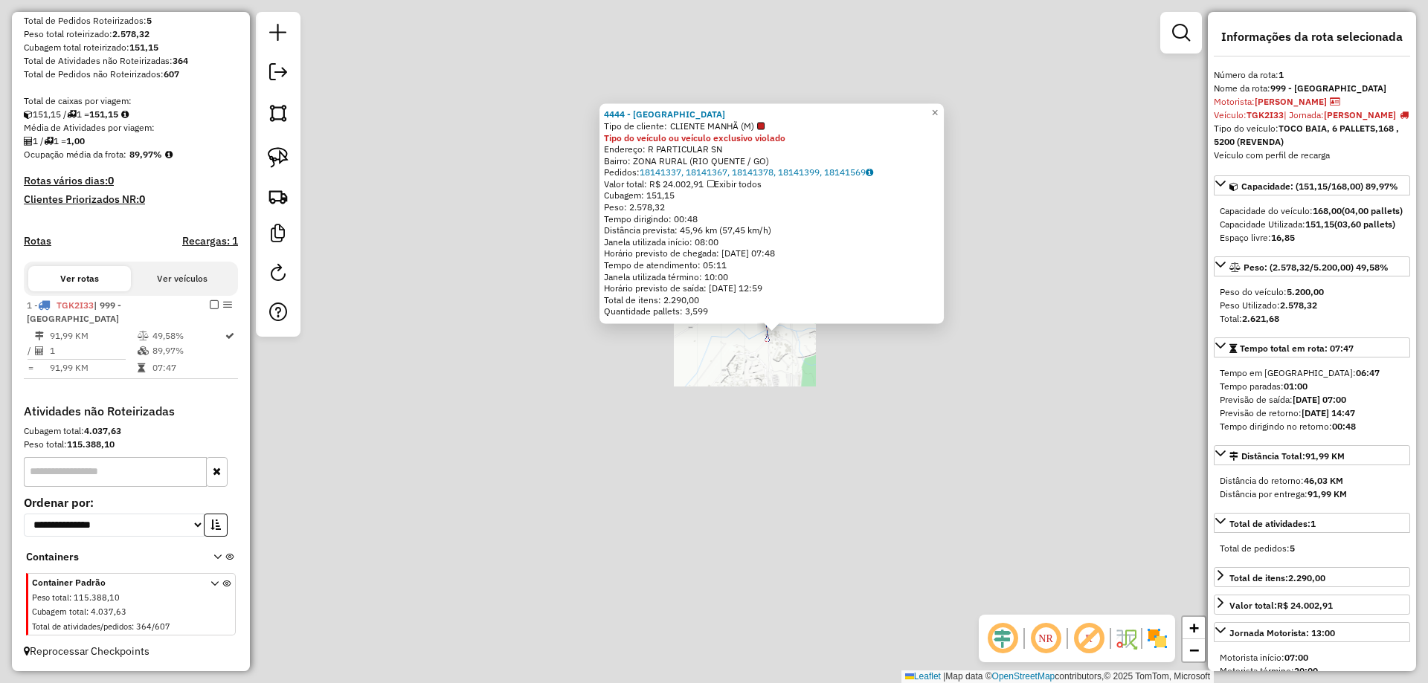
click at [815, 402] on div "4444 - RIO QUENTE RESORTS Tipo de cliente: CLIENTE MANHÃ (M) Tipo do veículo ou…" at bounding box center [714, 341] width 1428 height 683
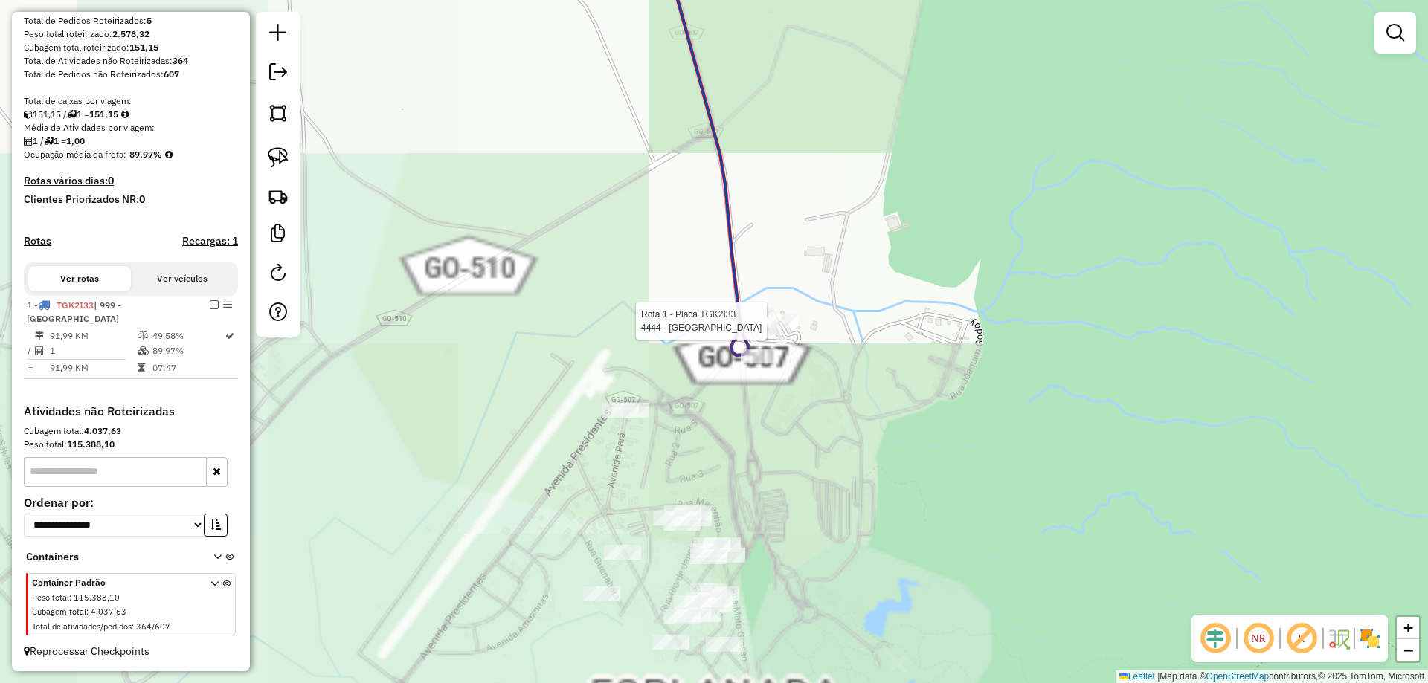
select select "**********"
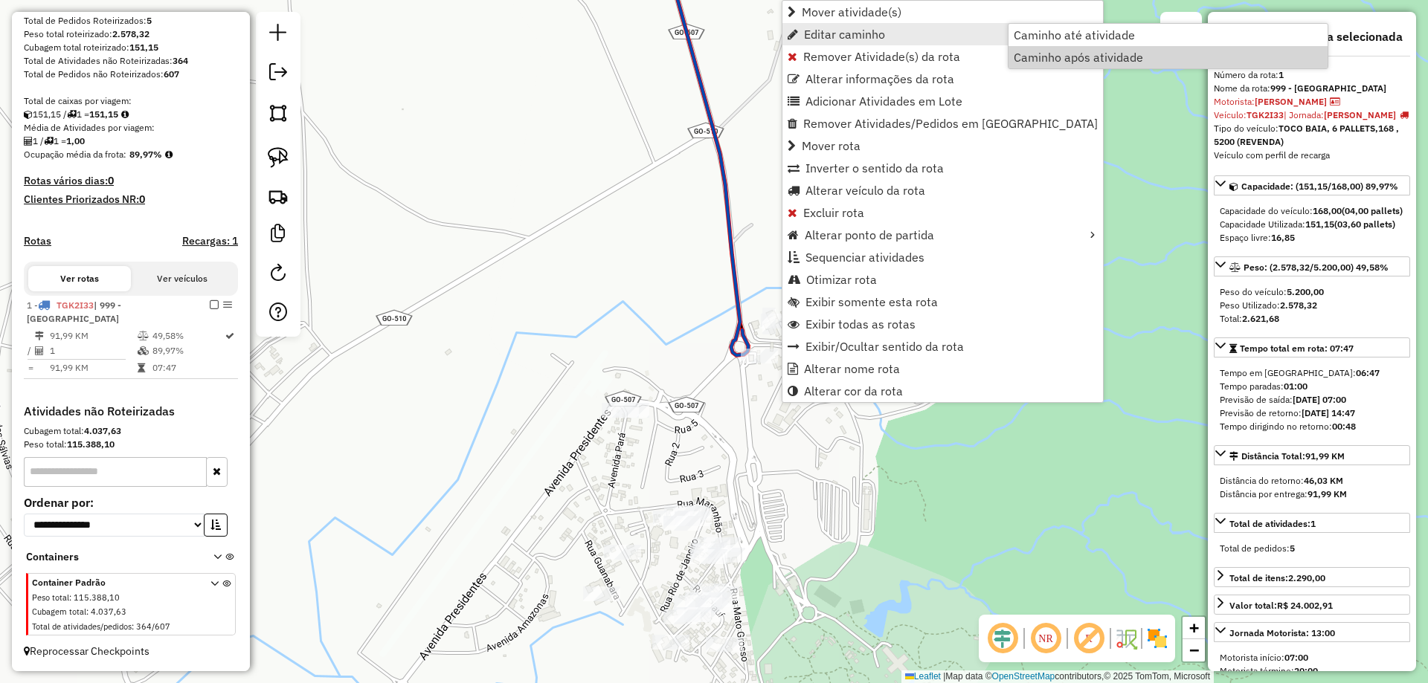
click at [1043, 60] on span "Caminho após atividade" at bounding box center [1078, 57] width 129 height 12
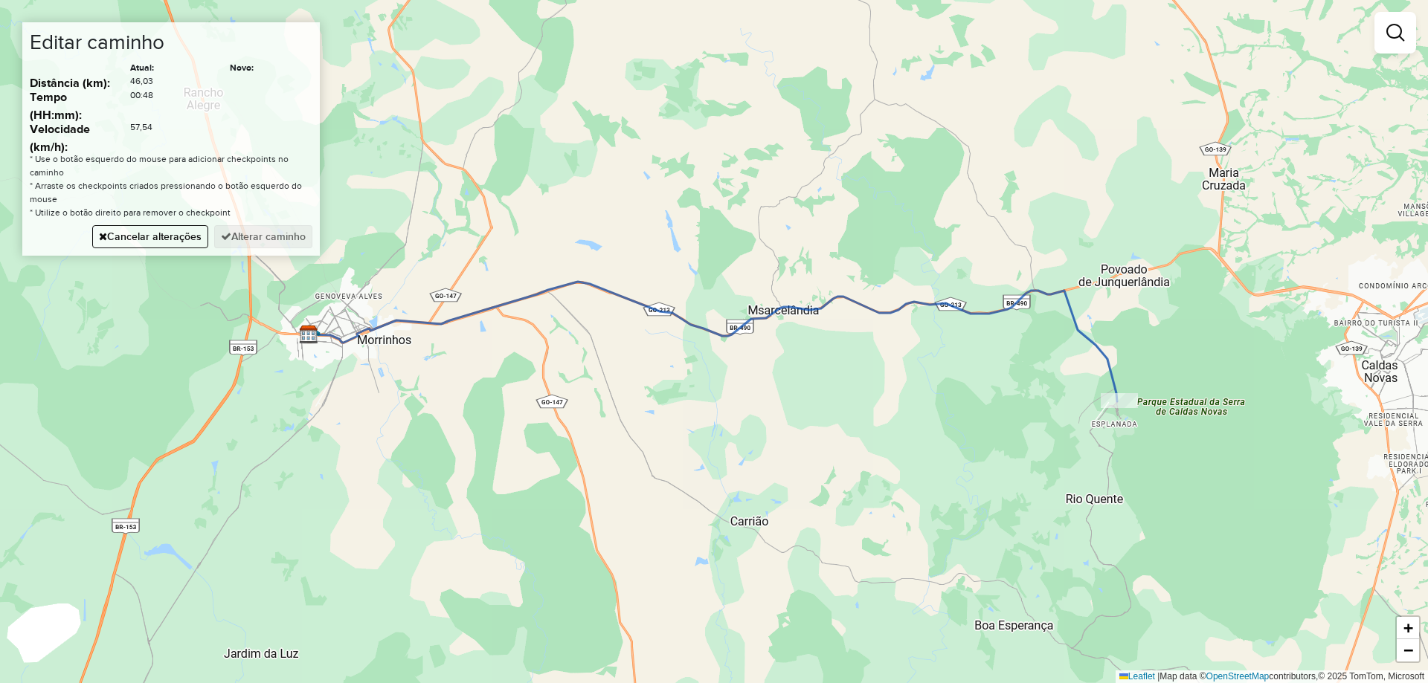
click at [785, 196] on div "Janela de atendimento Grade de atendimento Capacidade Transportadoras Veículos …" at bounding box center [714, 341] width 1428 height 683
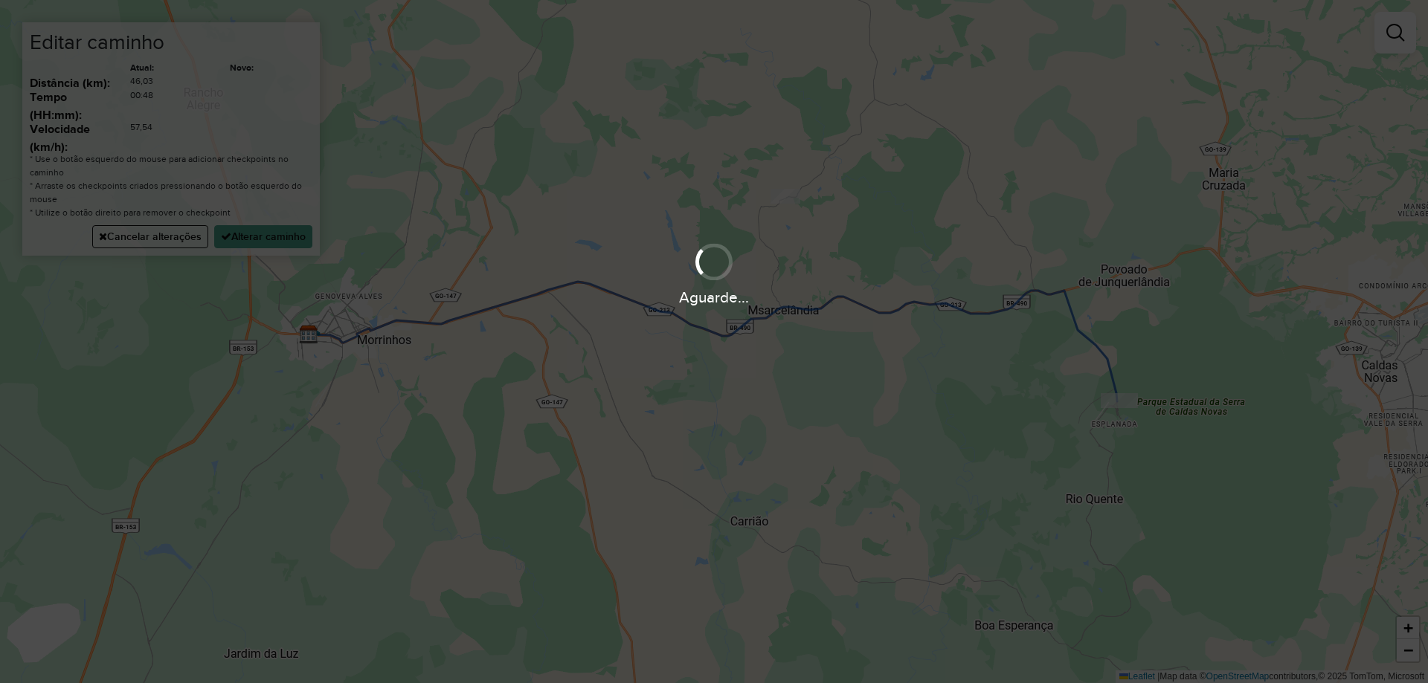
click at [297, 248] on div "Aguarde..." at bounding box center [714, 273] width 1428 height 71
click at [295, 243] on div "Aguarde..." at bounding box center [714, 273] width 1428 height 71
click at [295, 242] on div "Aguarde..." at bounding box center [714, 273] width 1428 height 71
click at [295, 241] on hb-app "Aguarde... Pop-up bloqueado! Seu navegador bloqueou automáticamente a abertura …" at bounding box center [714, 341] width 1428 height 683
click at [294, 241] on button "Alterar caminho" at bounding box center [263, 236] width 98 height 23
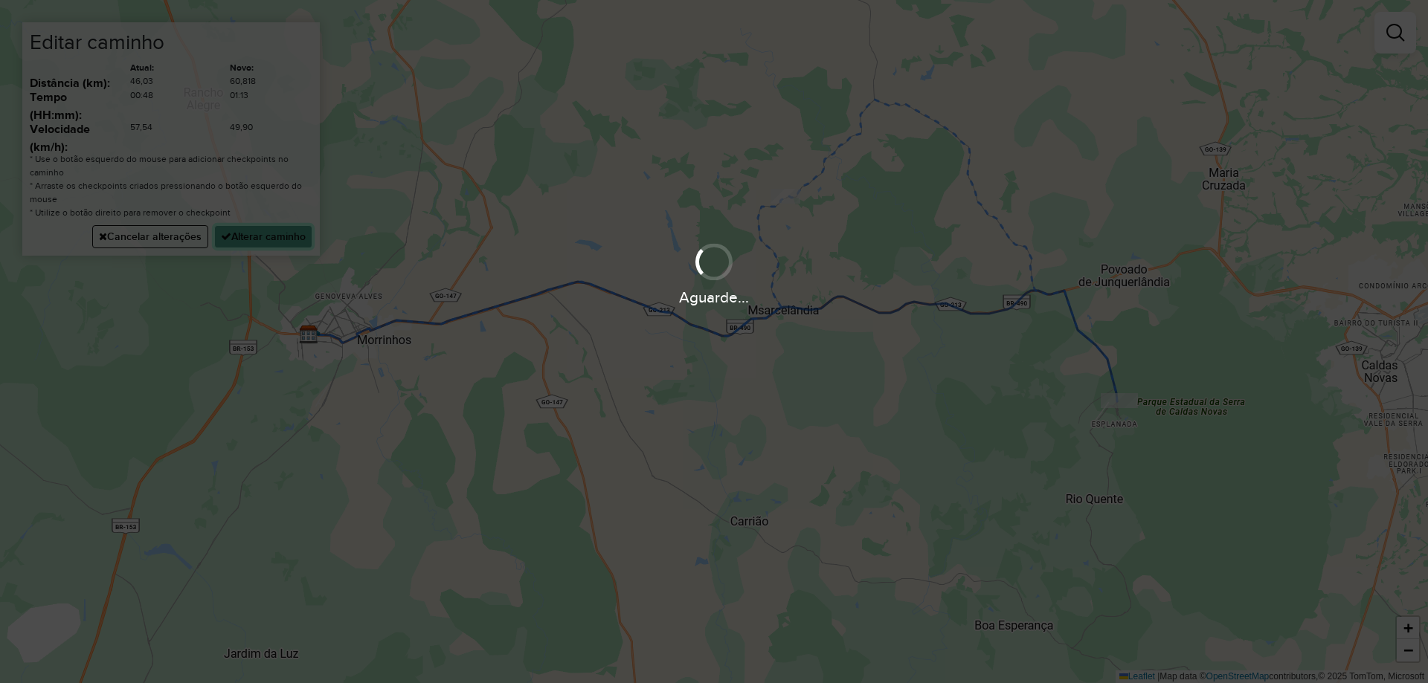
click at [294, 241] on hb-app "Aguarde... Pop-up bloqueado! Seu navegador bloqueou automáticamente a abertura …" at bounding box center [714, 341] width 1428 height 683
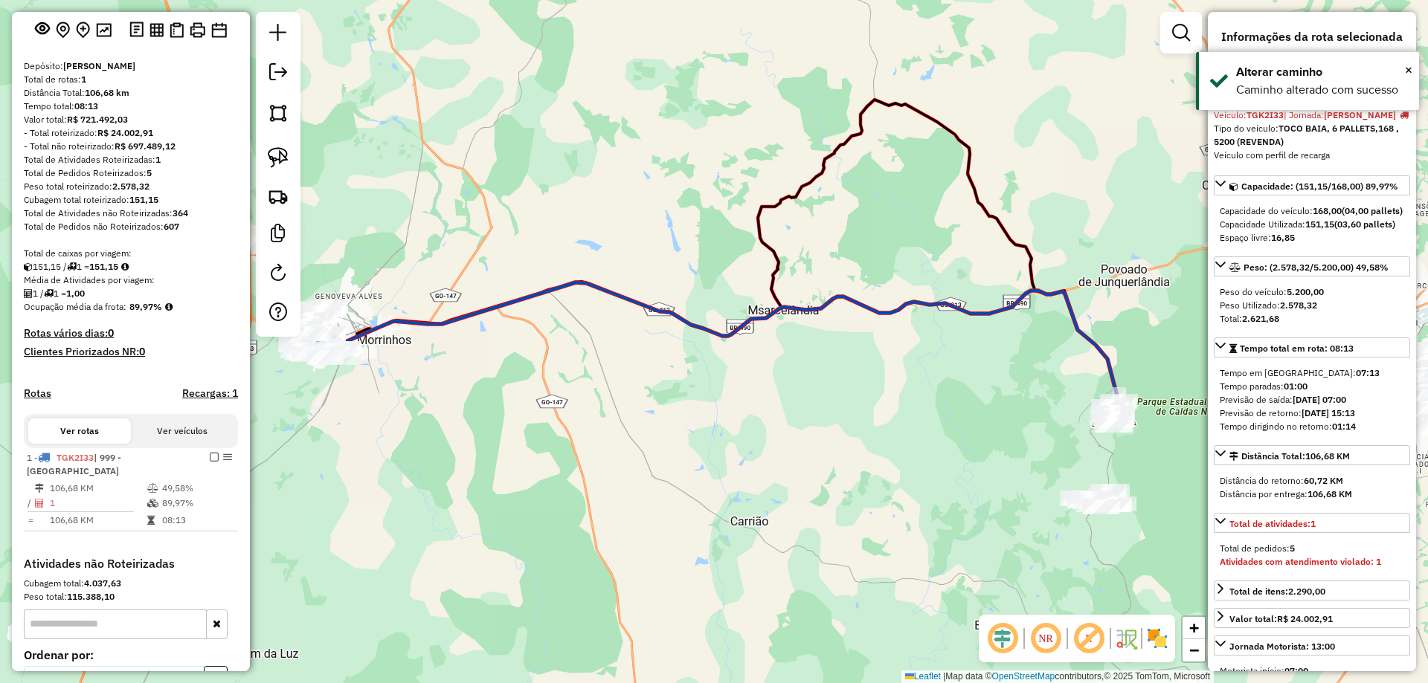
scroll to position [0, 0]
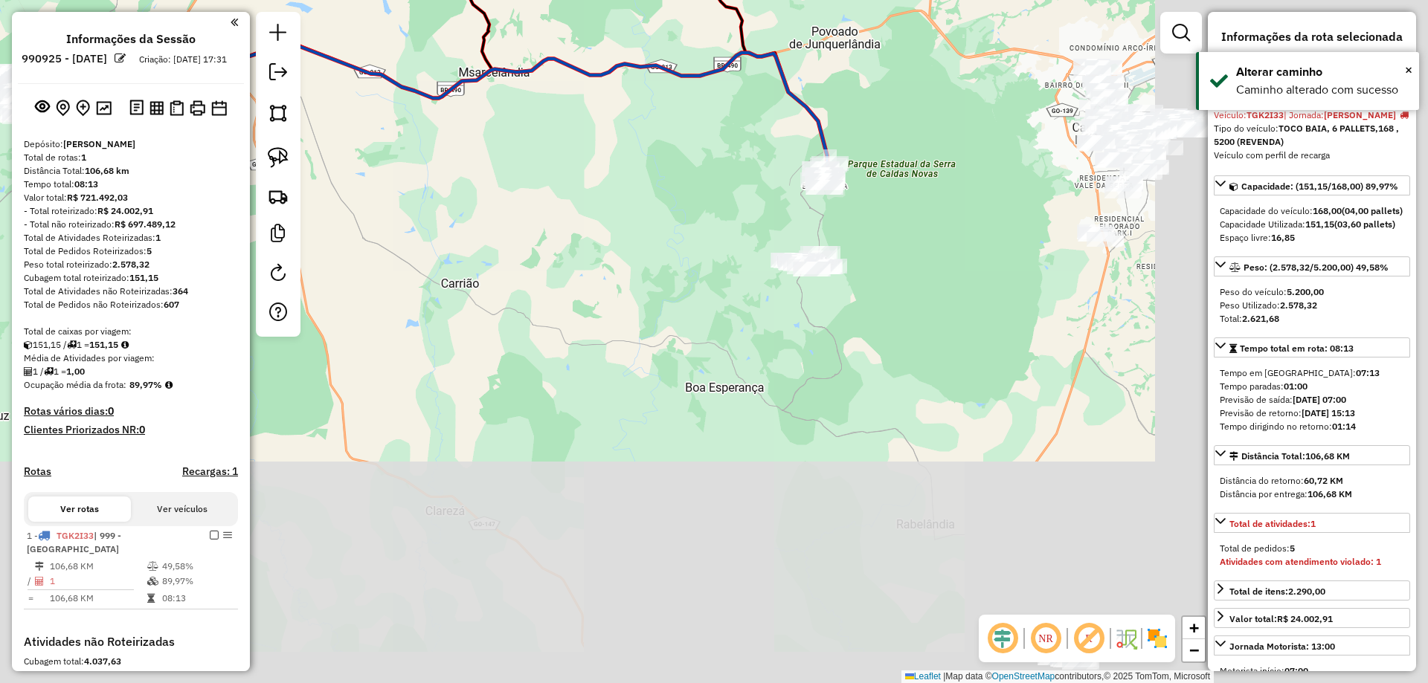
drag, startPoint x: 783, startPoint y: 419, endPoint x: 576, endPoint y: 289, distance: 244.7
click at [624, 306] on div "Janela de atendimento Grade de atendimento Capacidade Transportadoras Veículos …" at bounding box center [714, 341] width 1428 height 683
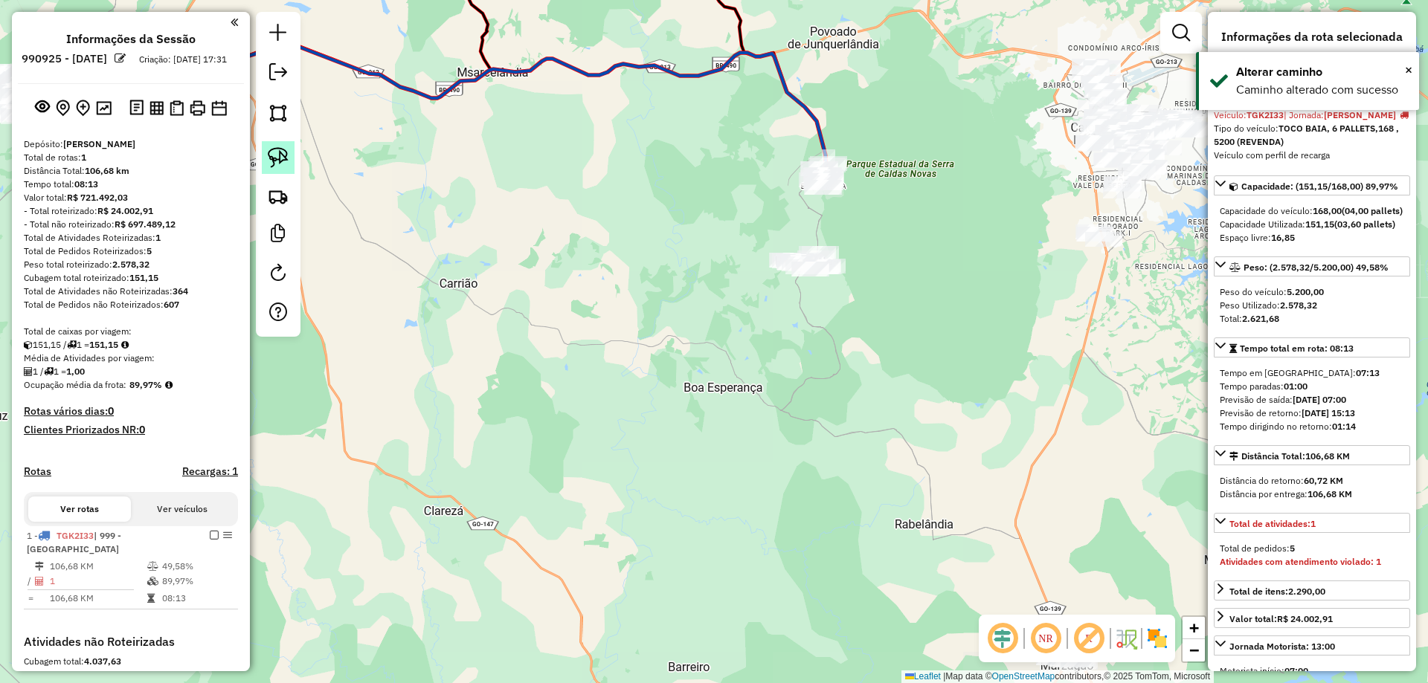
click at [274, 152] on img at bounding box center [278, 157] width 21 height 21
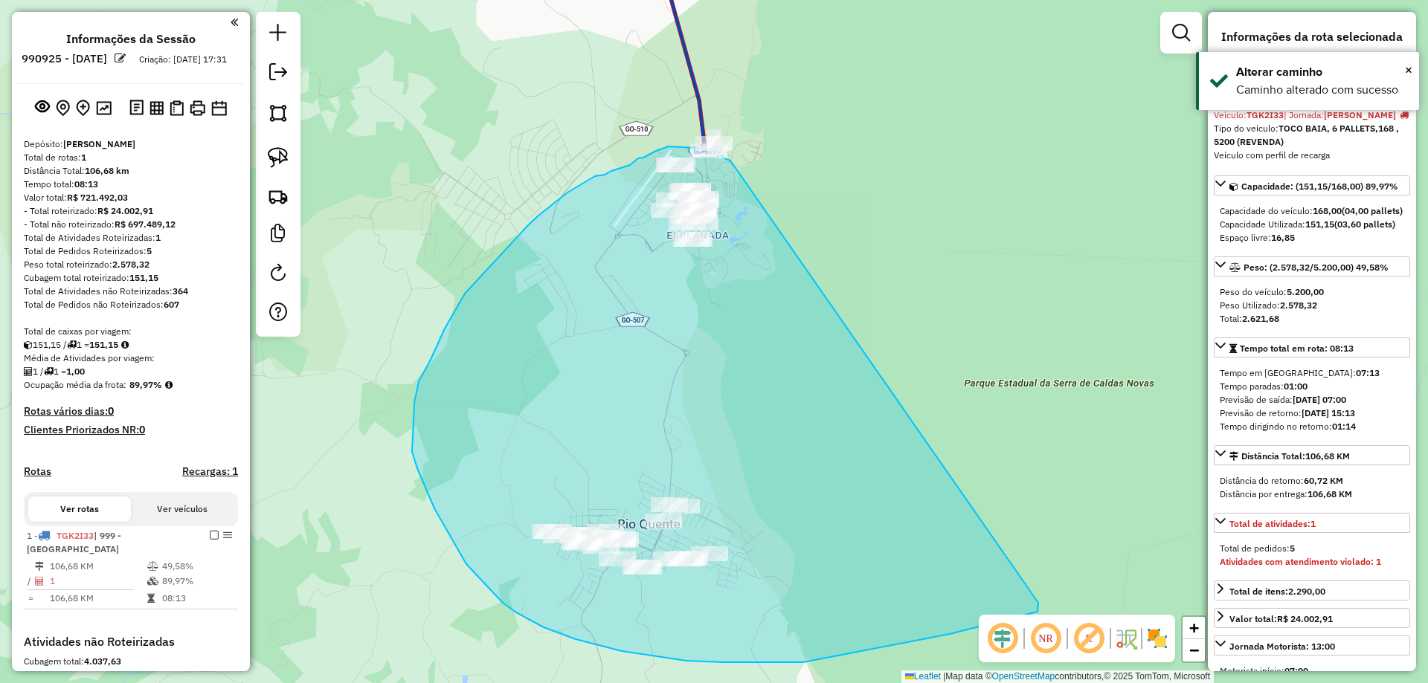
drag, startPoint x: 824, startPoint y: 159, endPoint x: 1021, endPoint y: 570, distance: 456.0
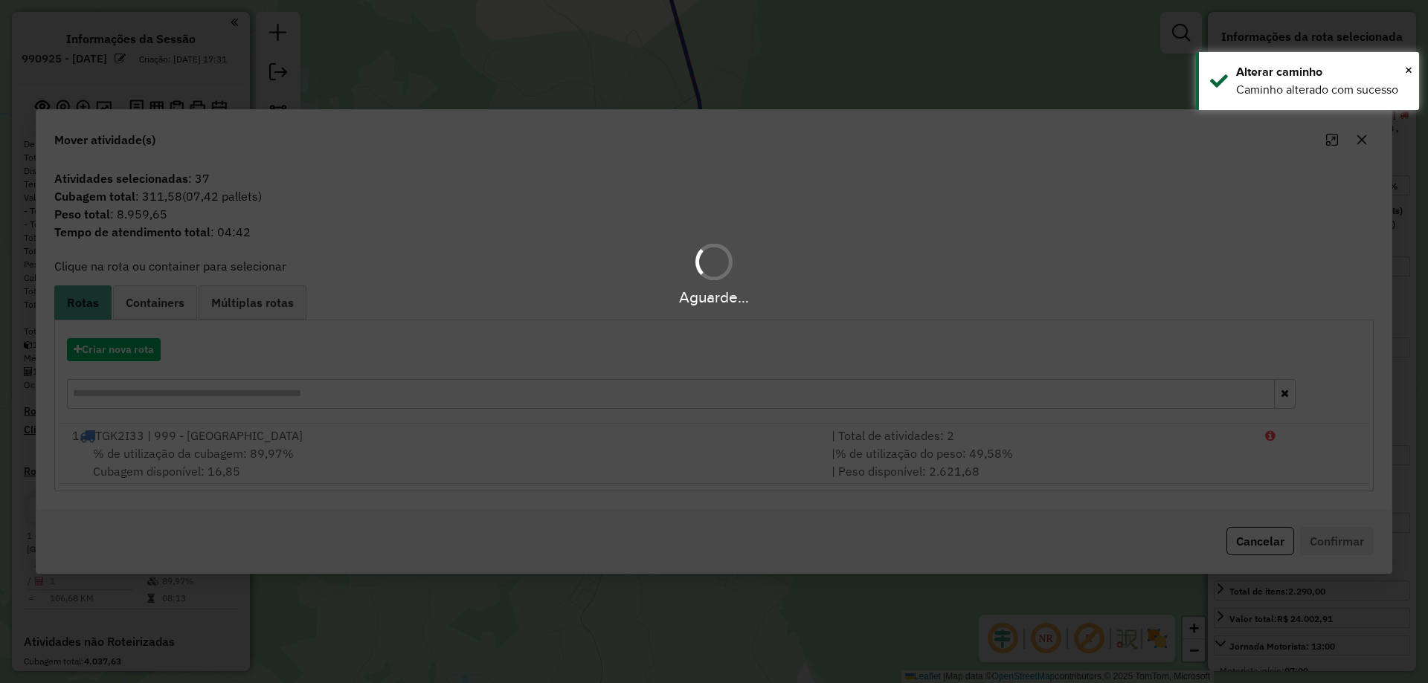
drag, startPoint x: 156, startPoint y: 338, endPoint x: 149, endPoint y: 352, distance: 16.3
click at [155, 340] on div "Aguarde..." at bounding box center [714, 341] width 1428 height 683
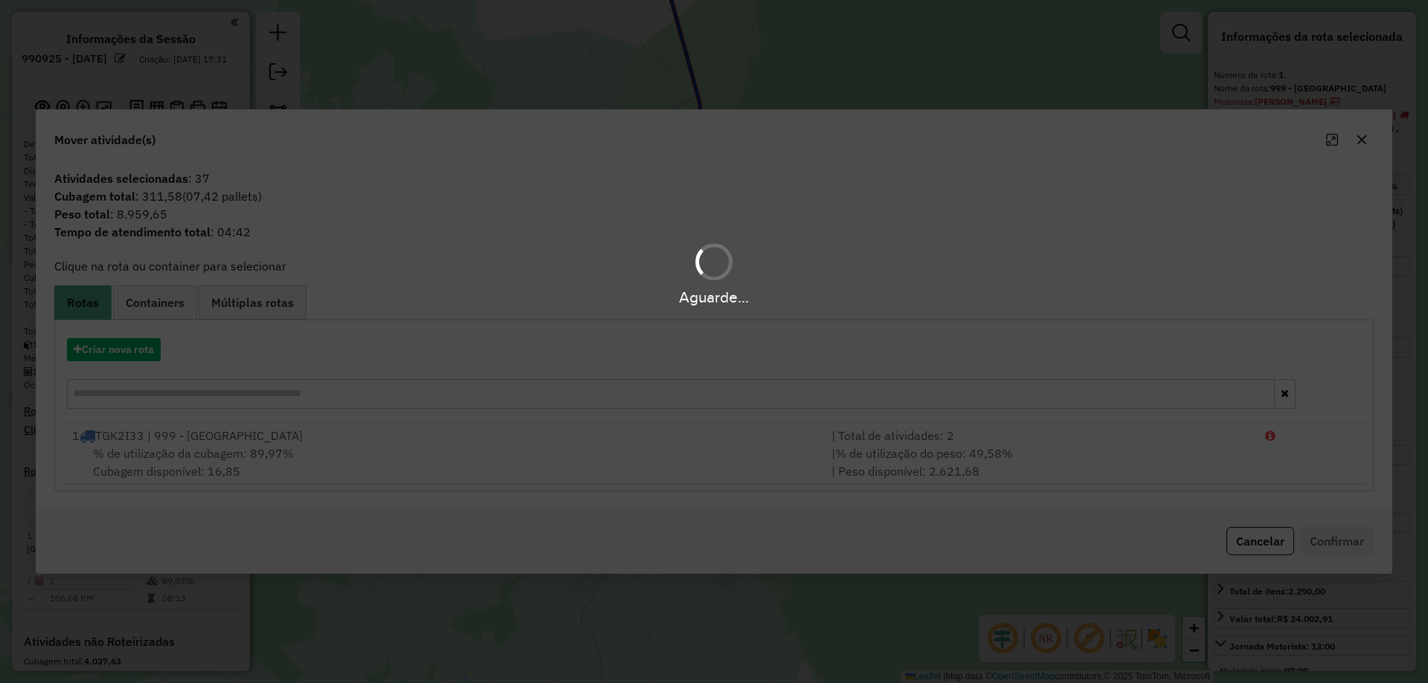
click at [146, 355] on div "Aguarde..." at bounding box center [714, 341] width 1428 height 683
click at [131, 355] on hb-app "Aguarde... Pop-up bloqueado! Seu navegador bloqueou automáticamente a abertura …" at bounding box center [714, 341] width 1428 height 683
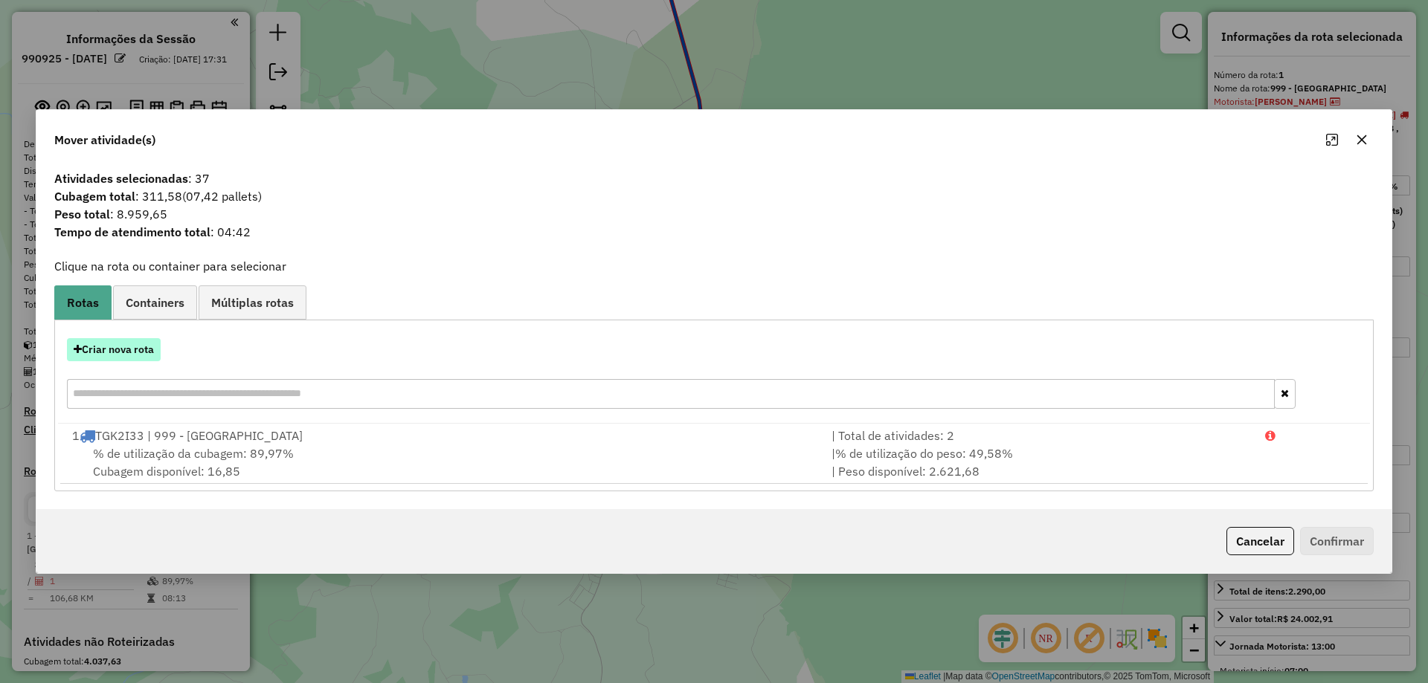
click at [131, 353] on button "Criar nova rota" at bounding box center [114, 349] width 94 height 23
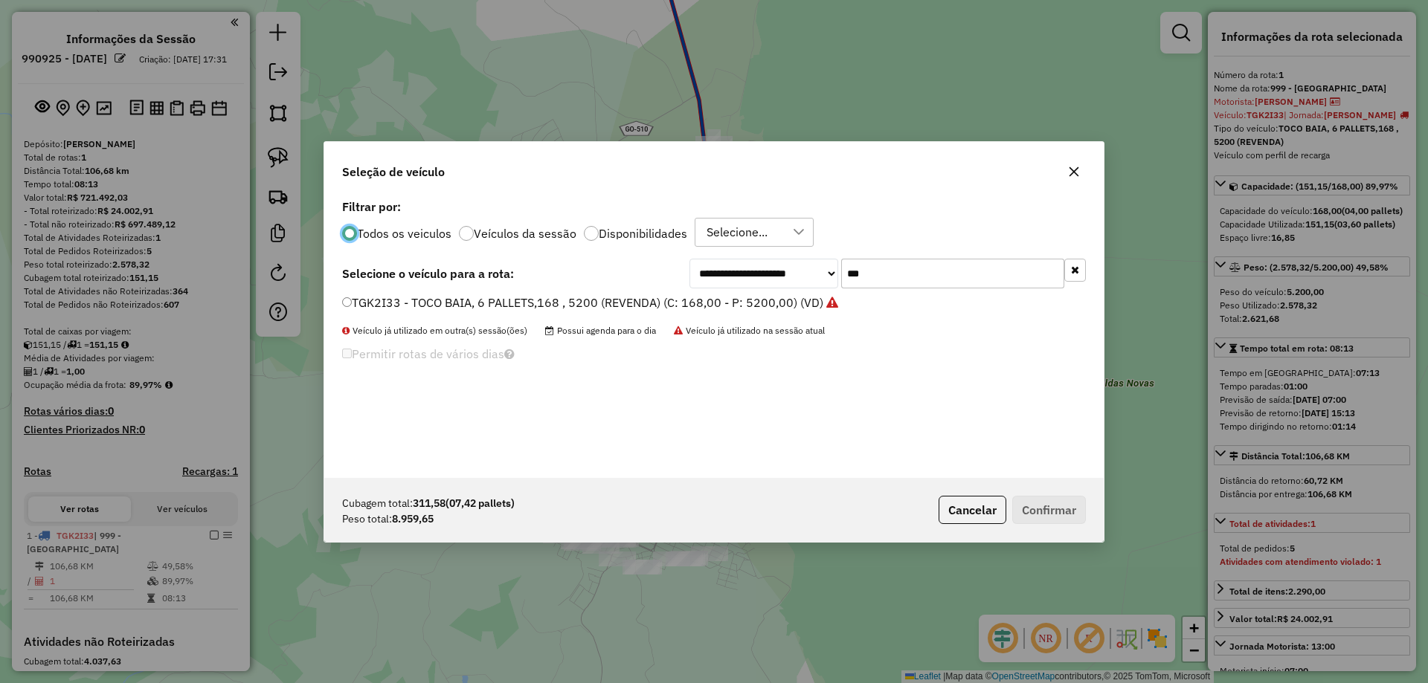
scroll to position [8, 4]
drag, startPoint x: 912, startPoint y: 285, endPoint x: 766, endPoint y: 276, distance: 146.8
click at [766, 276] on div "**********" at bounding box center [887, 274] width 396 height 30
type input "***"
click at [750, 308] on label "NGO1708 - TOCO BAIA, 10 PALLET, 350, 9000 (REVENDA) (C: 350,00 - P: 9000,00) (V…" at bounding box center [592, 303] width 501 height 18
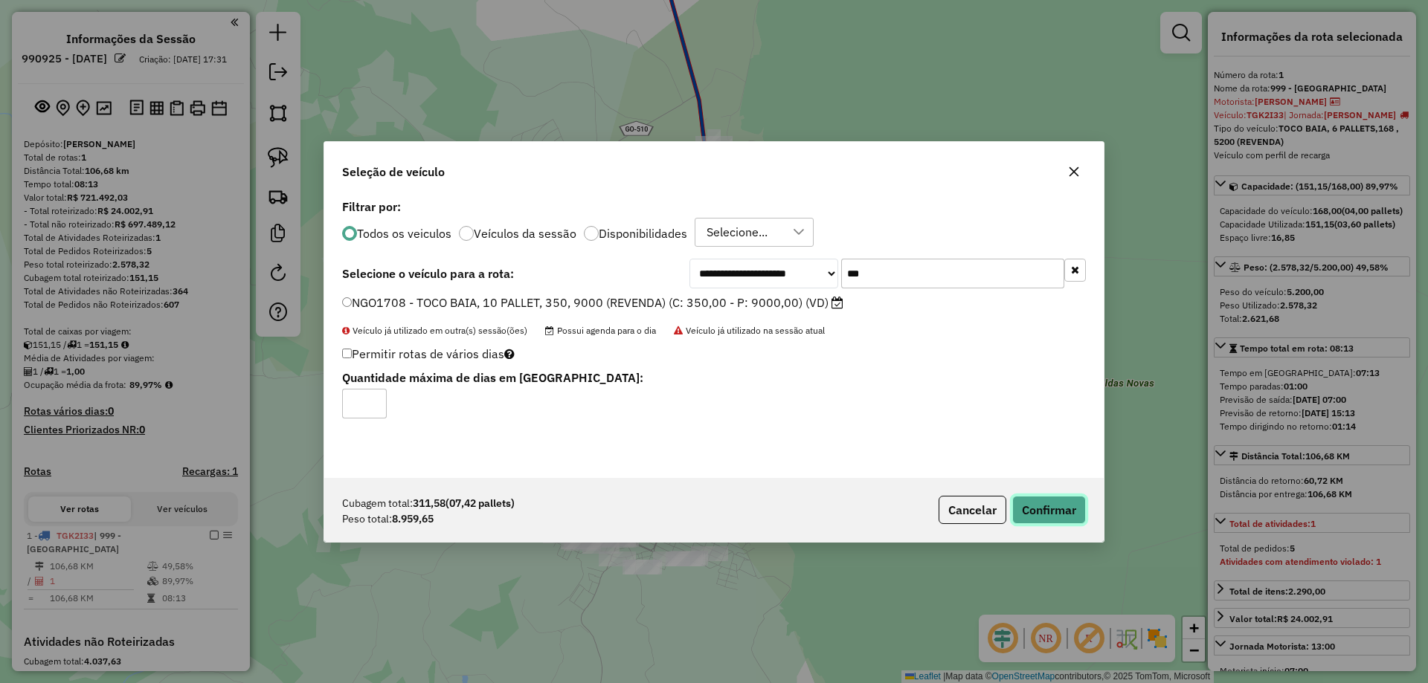
click at [1080, 513] on button "Confirmar" at bounding box center [1049, 510] width 74 height 28
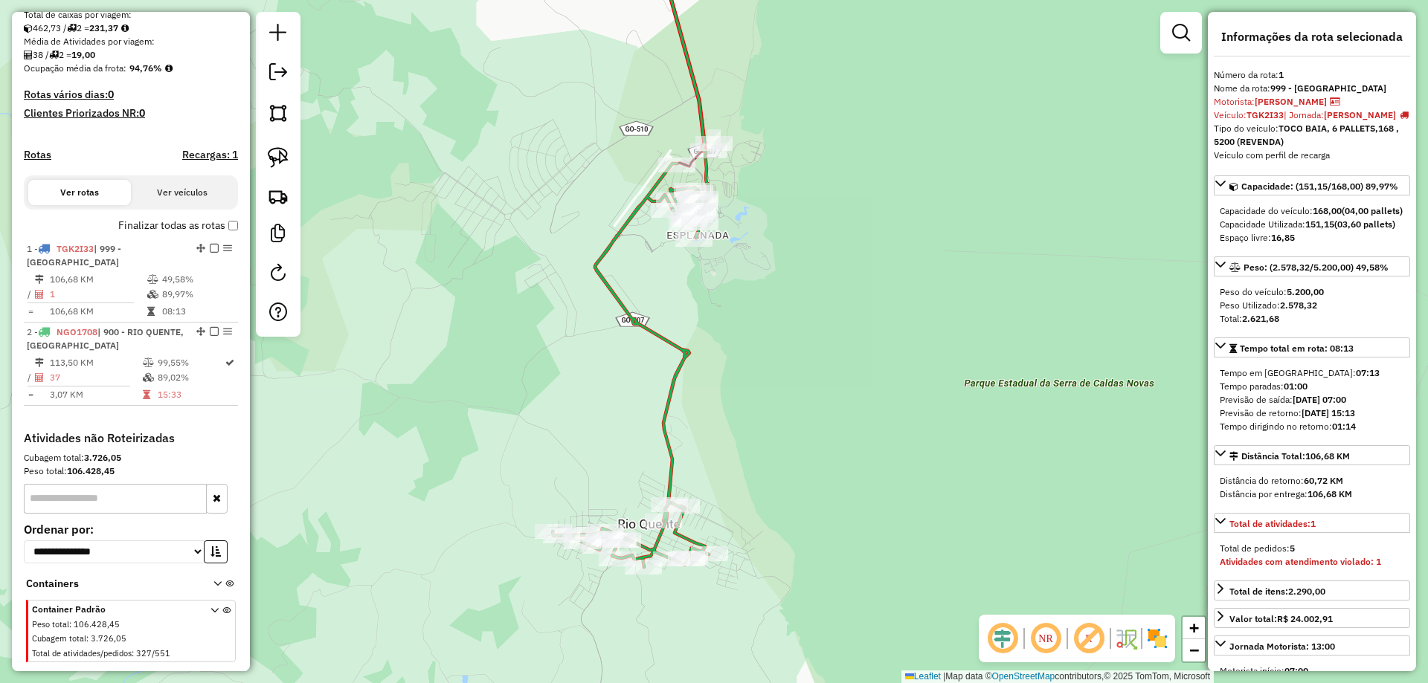
scroll to position [357, 0]
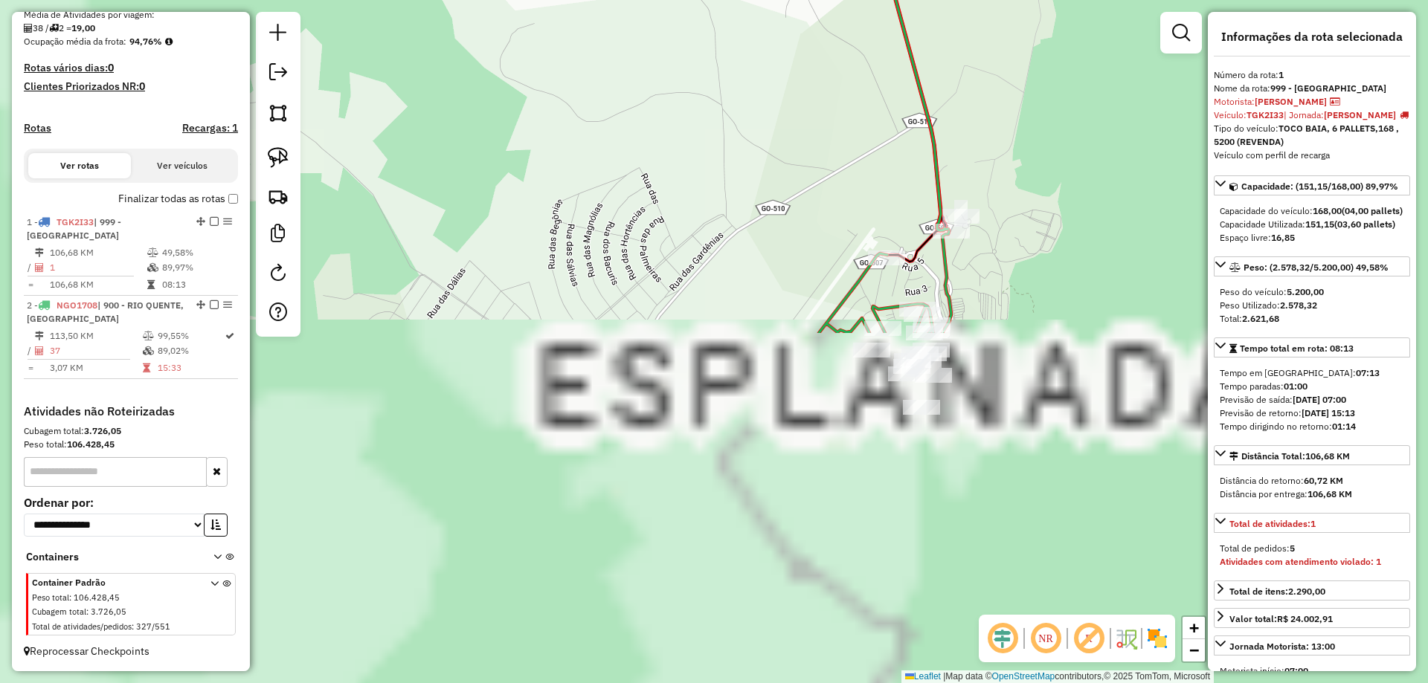
drag, startPoint x: 406, startPoint y: 129, endPoint x: 367, endPoint y: 51, distance: 87.1
click at [344, 52] on div "Janela de atendimento Grade de atendimento Capacidade Transportadoras Veículos …" at bounding box center [714, 341] width 1428 height 683
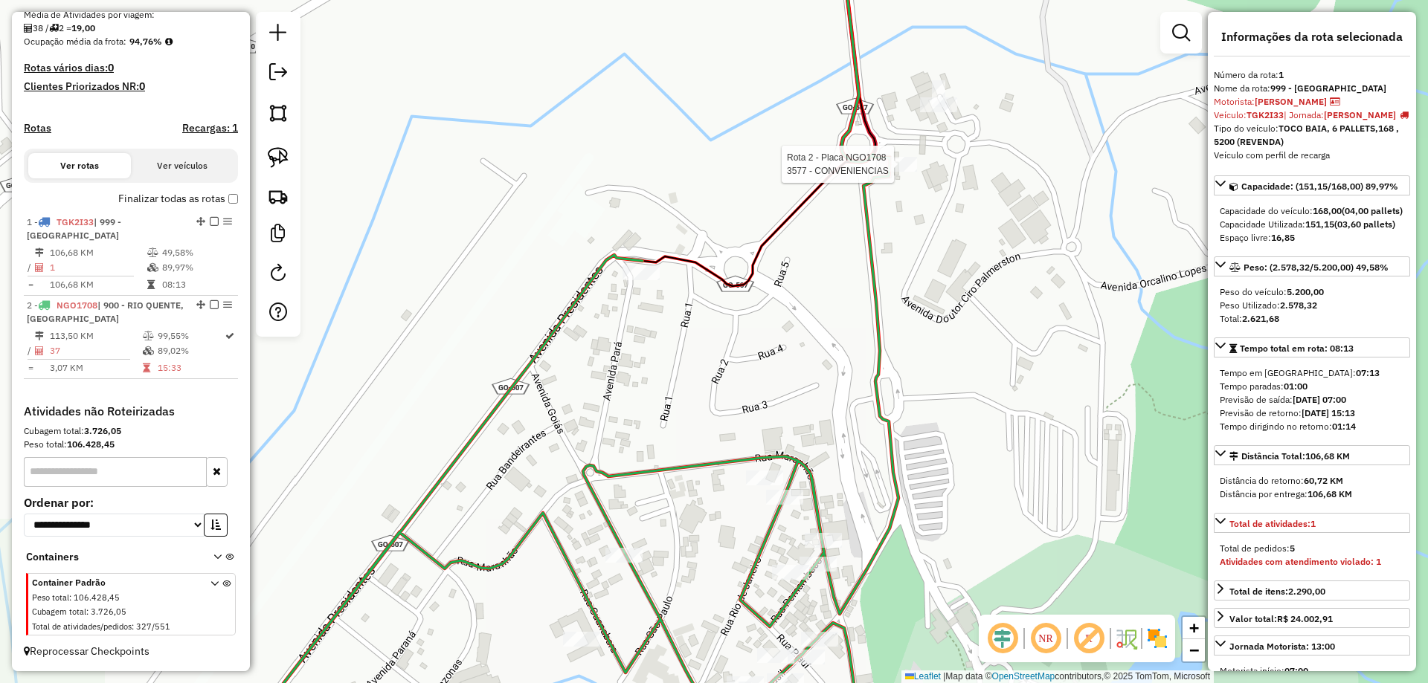
click at [880, 172] on div at bounding box center [898, 164] width 37 height 15
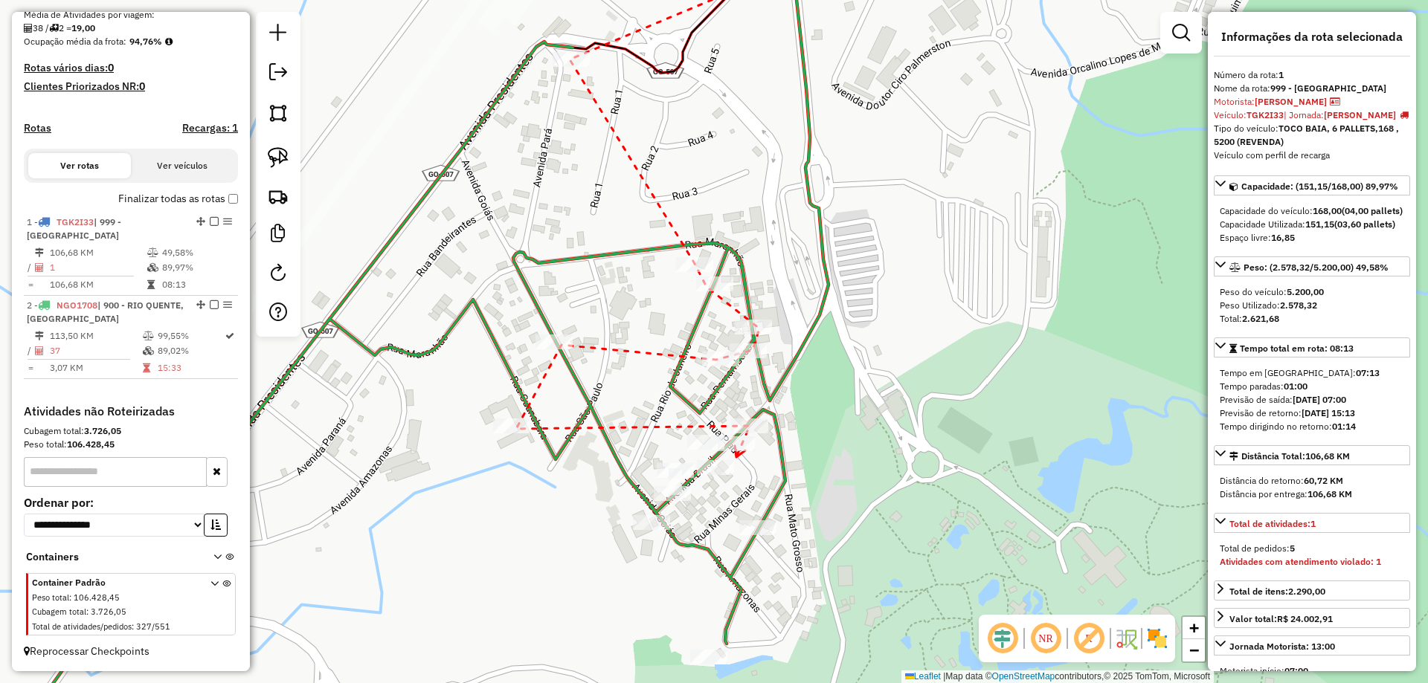
click at [736, 457] on icon at bounding box center [740, 451] width 10 height 11
click at [720, 475] on div at bounding box center [715, 467] width 37 height 15
click at [666, 478] on div at bounding box center [675, 470] width 37 height 15
click at [634, 530] on div at bounding box center [651, 522] width 37 height 15
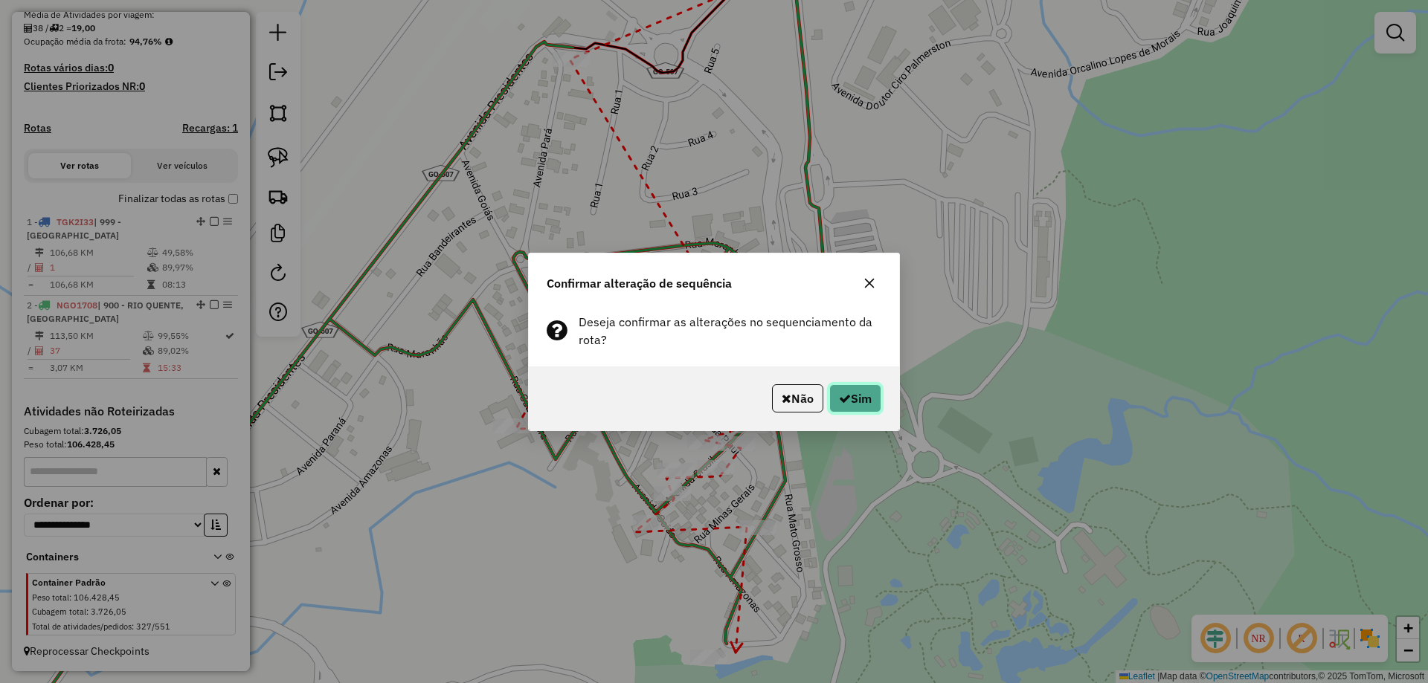
click at [879, 403] on button "Sim" at bounding box center [855, 398] width 52 height 28
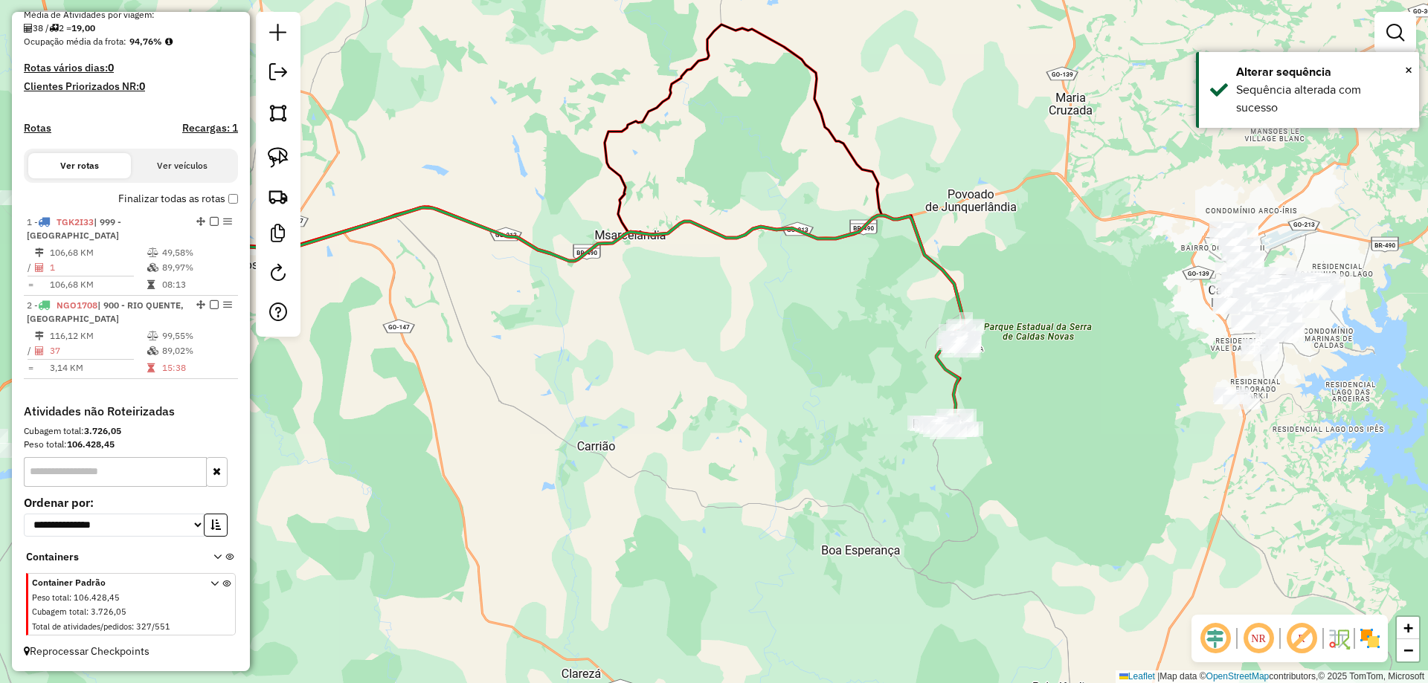
drag, startPoint x: 834, startPoint y: 352, endPoint x: 872, endPoint y: 349, distance: 37.2
click at [881, 352] on div "Rota 2 - Placa NGO1708 50894 - CAMPING ESPLANADA Rota 2 - Placa NGO1708 17188 -…" at bounding box center [714, 341] width 1428 height 683
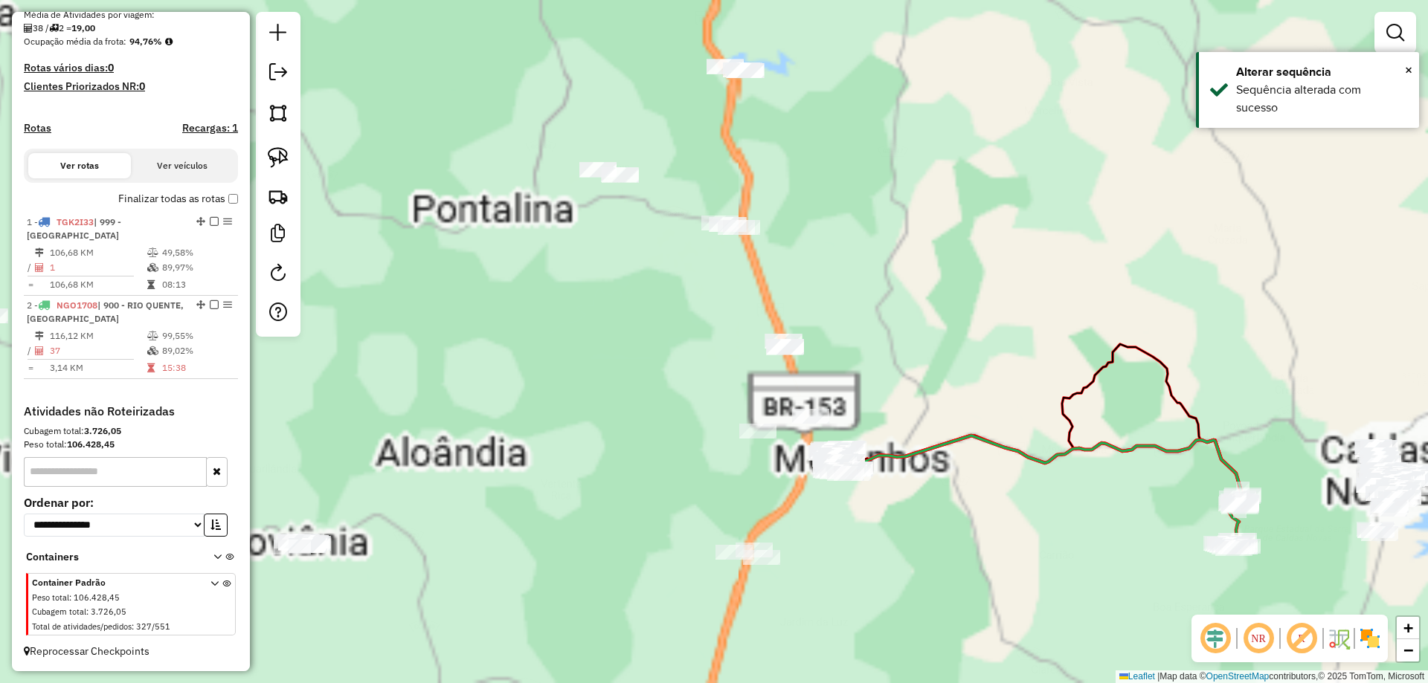
click at [930, 289] on div "Janela de atendimento Grade de atendimento Capacidade Transportadoras Veículos …" at bounding box center [714, 341] width 1428 height 683
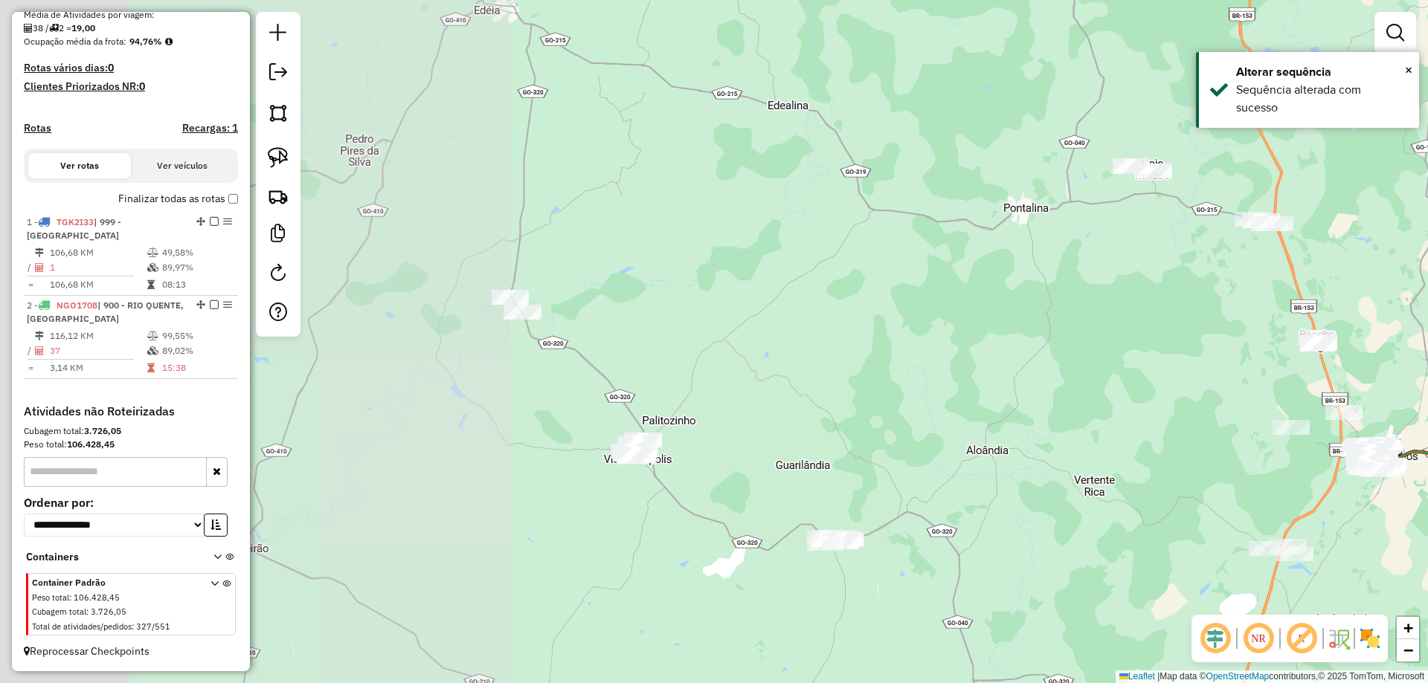
drag, startPoint x: 934, startPoint y: 308, endPoint x: 964, endPoint y: 317, distance: 31.8
click at [970, 317] on div "Janela de atendimento Grade de atendimento Capacidade Transportadoras Veículos …" at bounding box center [714, 341] width 1428 height 683
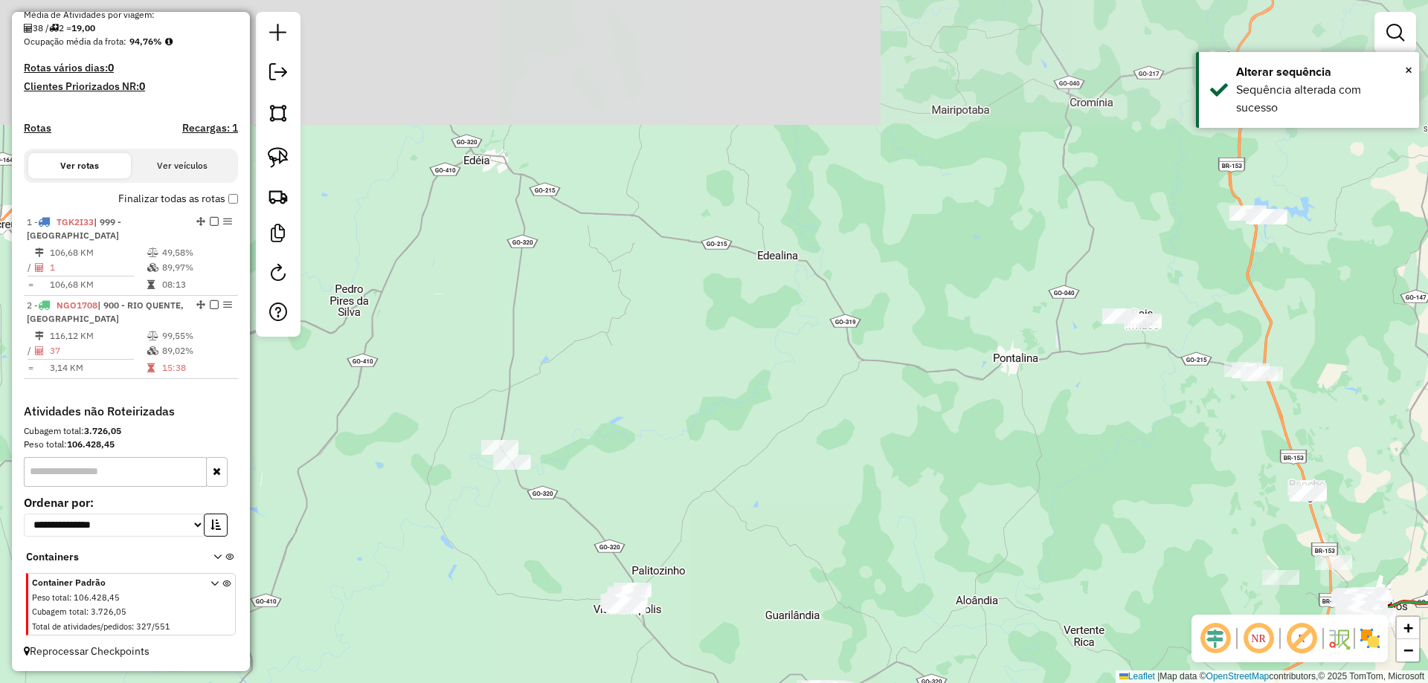
drag, startPoint x: 599, startPoint y: 216, endPoint x: 524, endPoint y: 260, distance: 87.0
click at [611, 291] on div "Janela de atendimento Grade de atendimento Capacidade Transportadoras Veículos …" at bounding box center [714, 341] width 1428 height 683
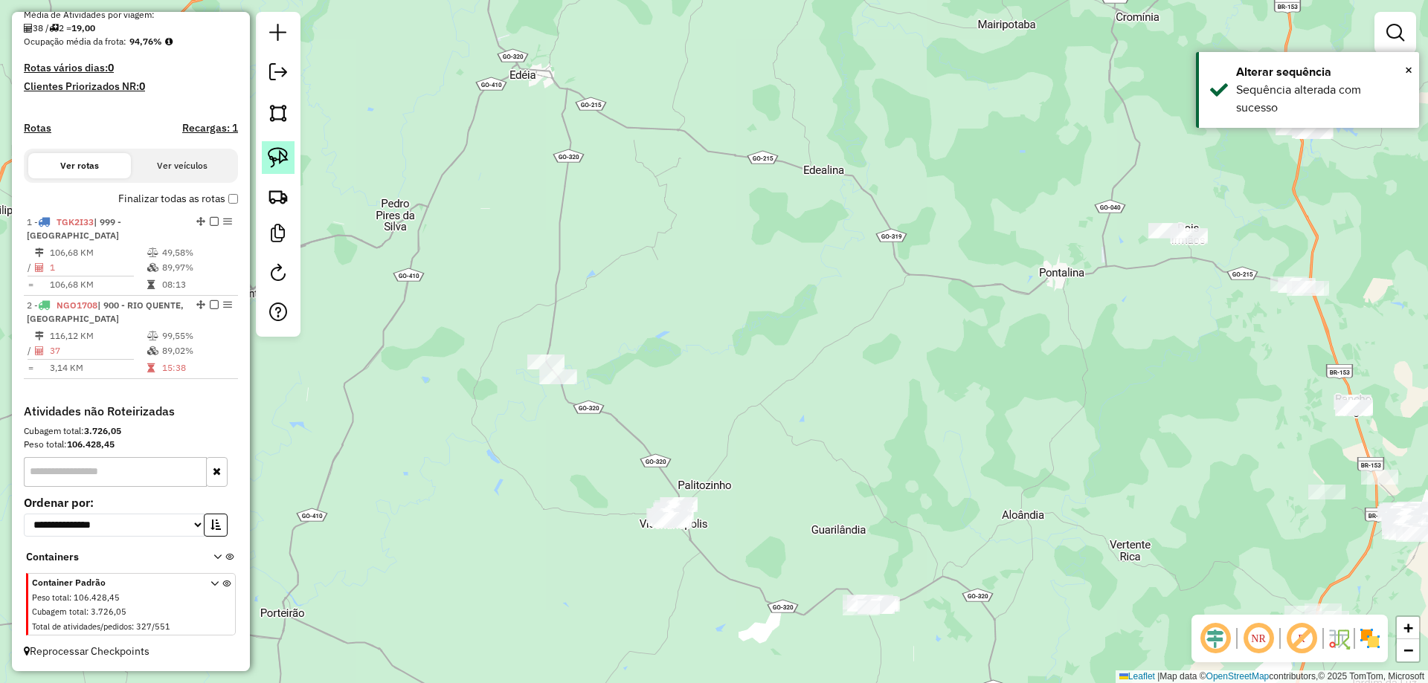
click at [275, 155] on img at bounding box center [278, 157] width 21 height 21
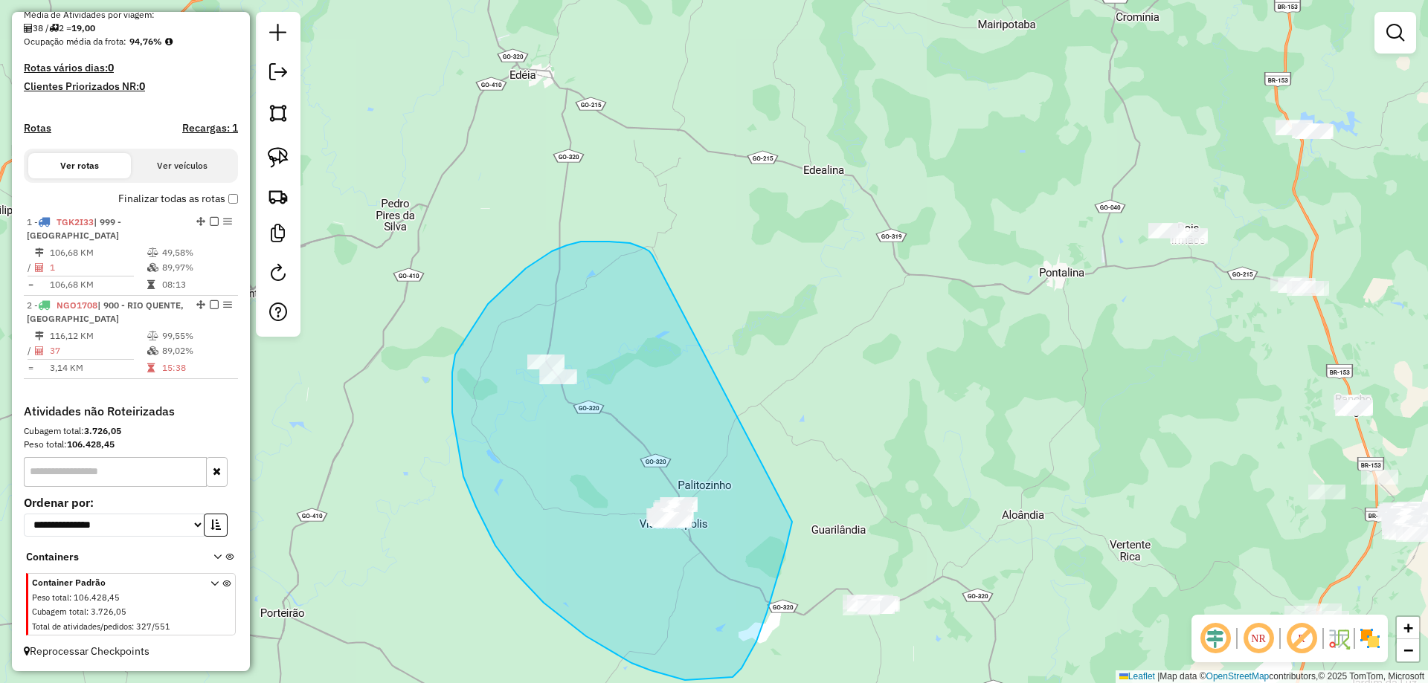
drag, startPoint x: 649, startPoint y: 251, endPoint x: 771, endPoint y: 192, distance: 135.7
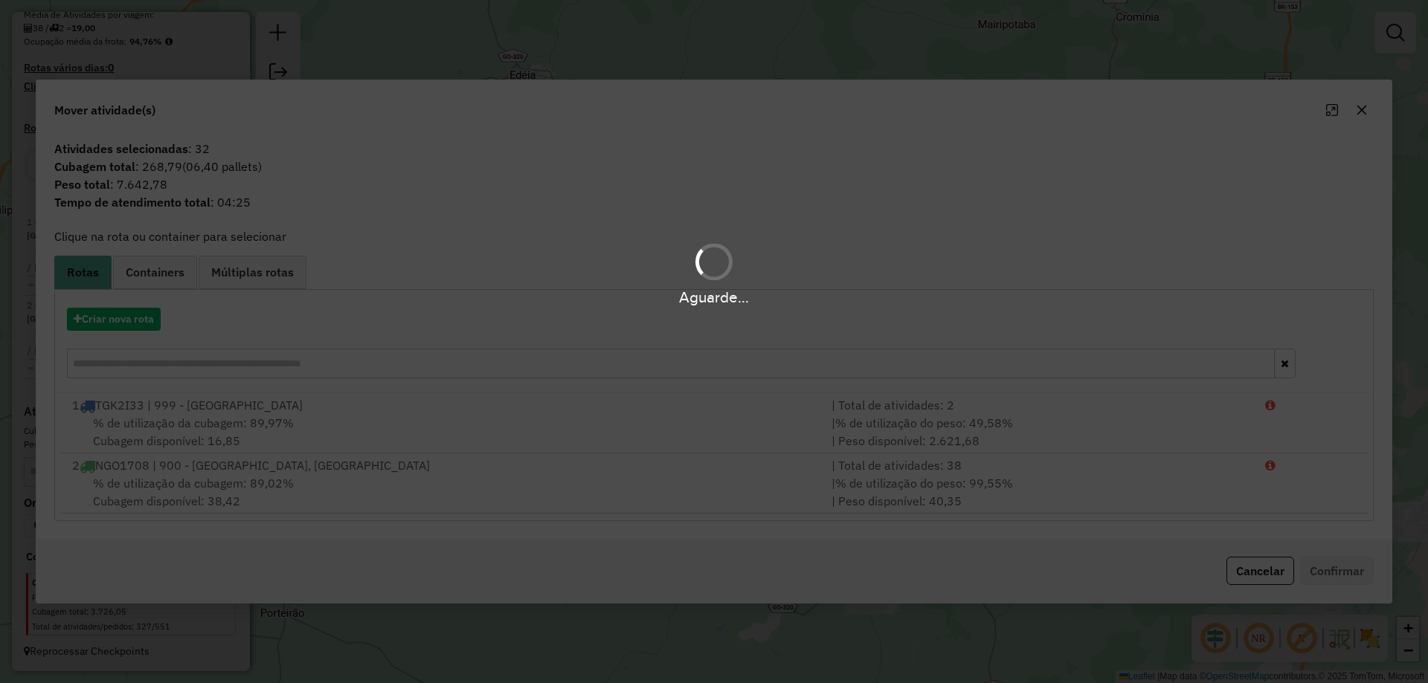
click at [143, 319] on div "Aguarde..." at bounding box center [714, 341] width 1428 height 683
click at [142, 319] on div "Aguarde..." at bounding box center [714, 341] width 1428 height 683
click at [141, 319] on div "Aguarde..." at bounding box center [714, 341] width 1428 height 683
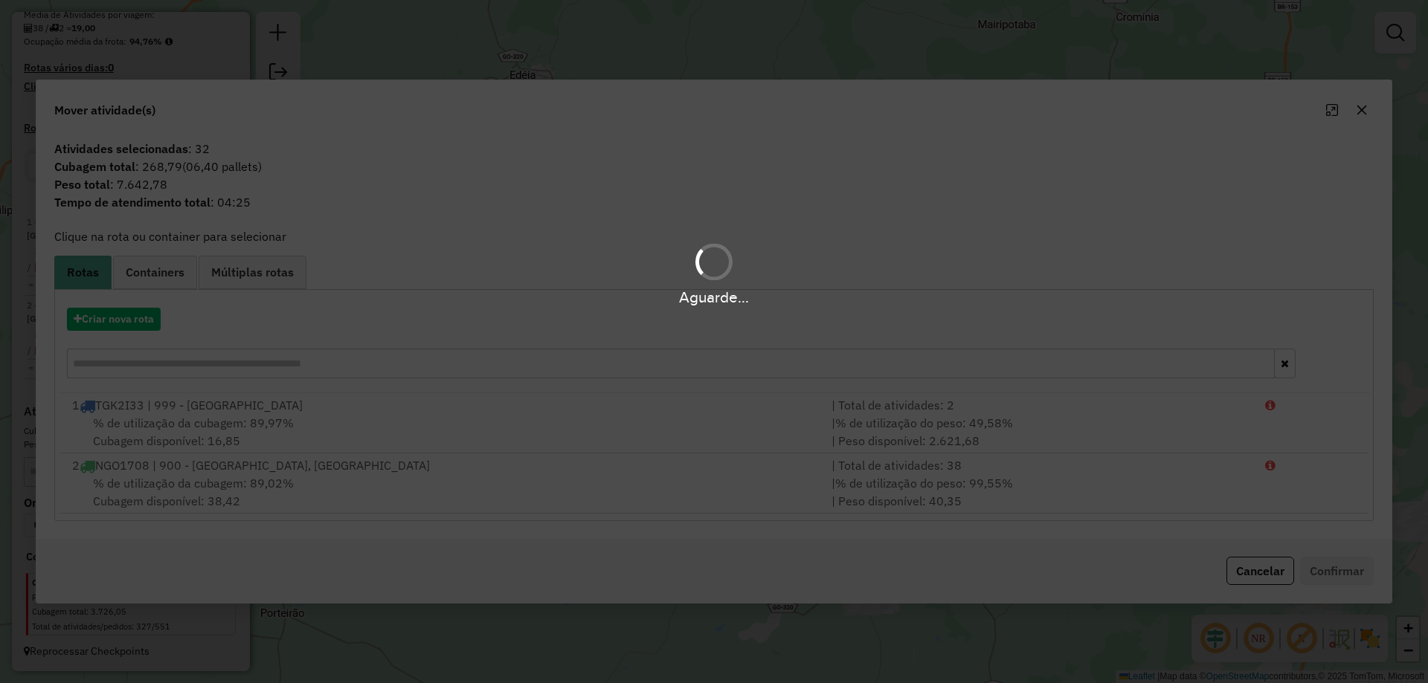
click at [141, 319] on div "Aguarde..." at bounding box center [714, 341] width 1428 height 683
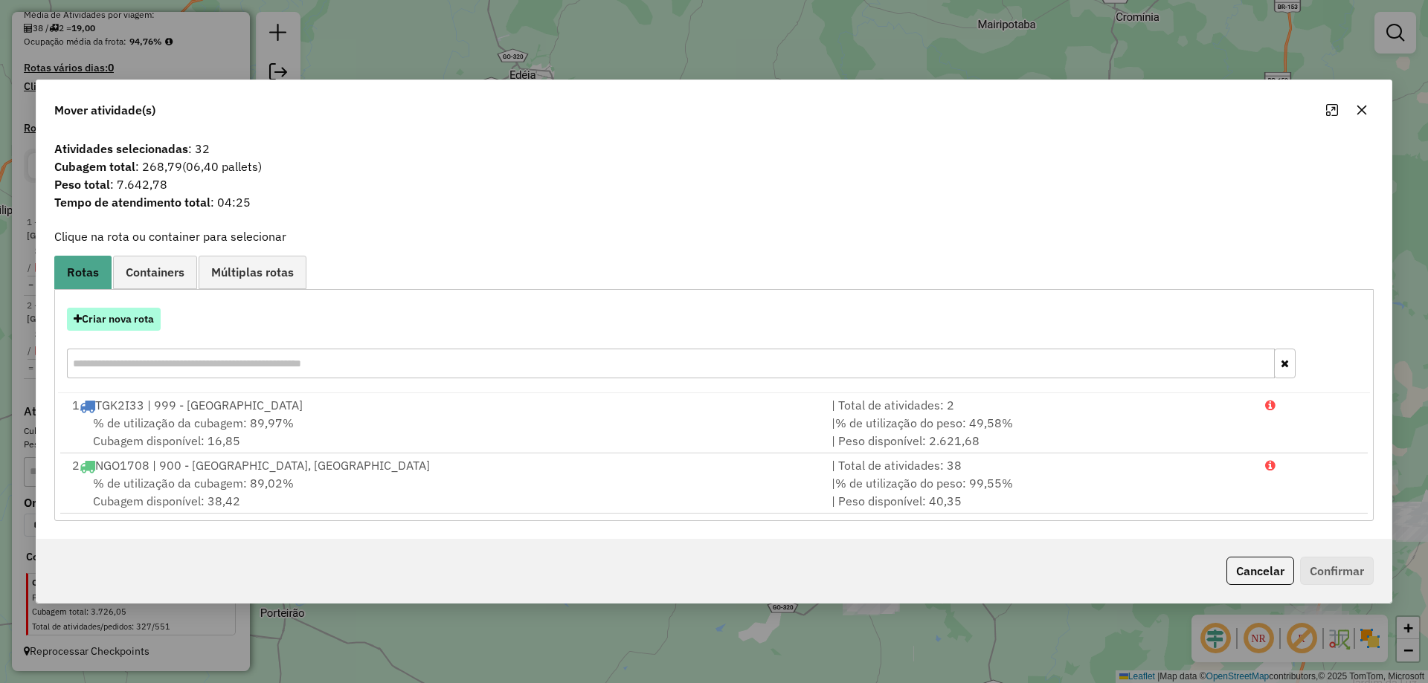
click at [91, 329] on button "Criar nova rota" at bounding box center [114, 319] width 94 height 23
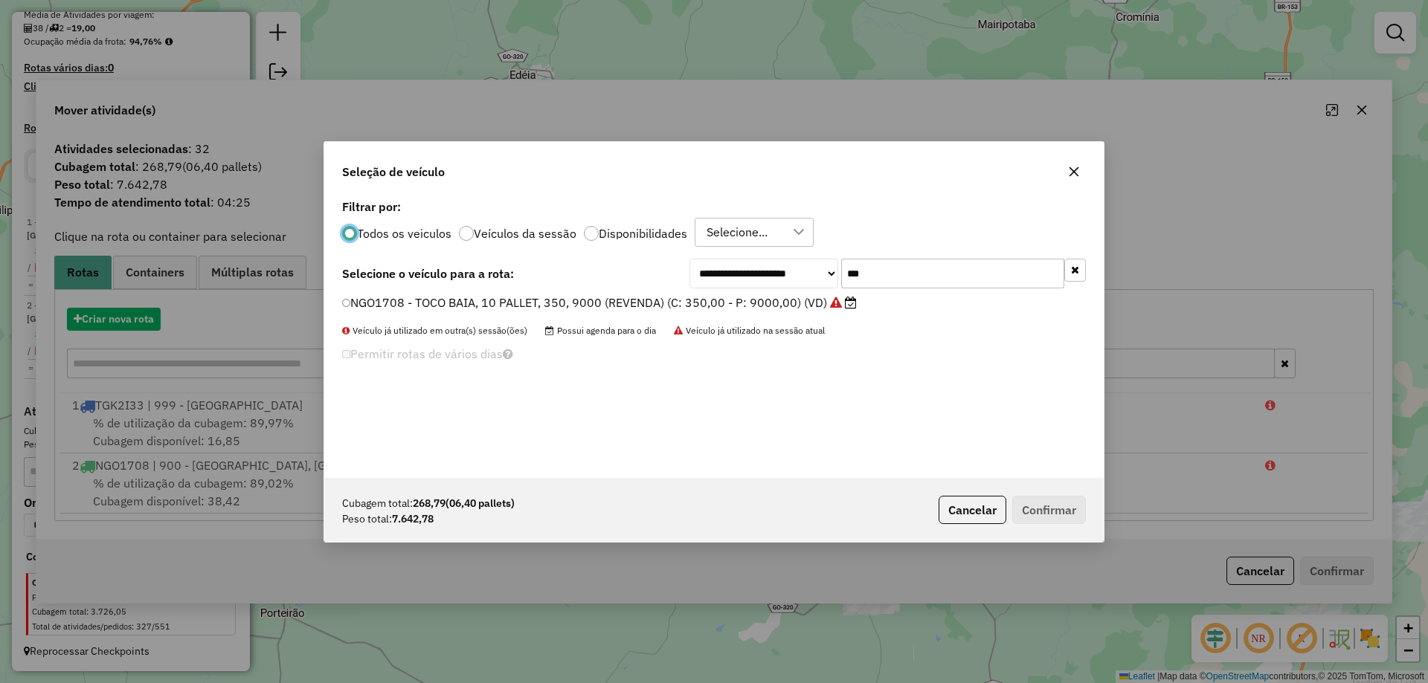
scroll to position [8, 4]
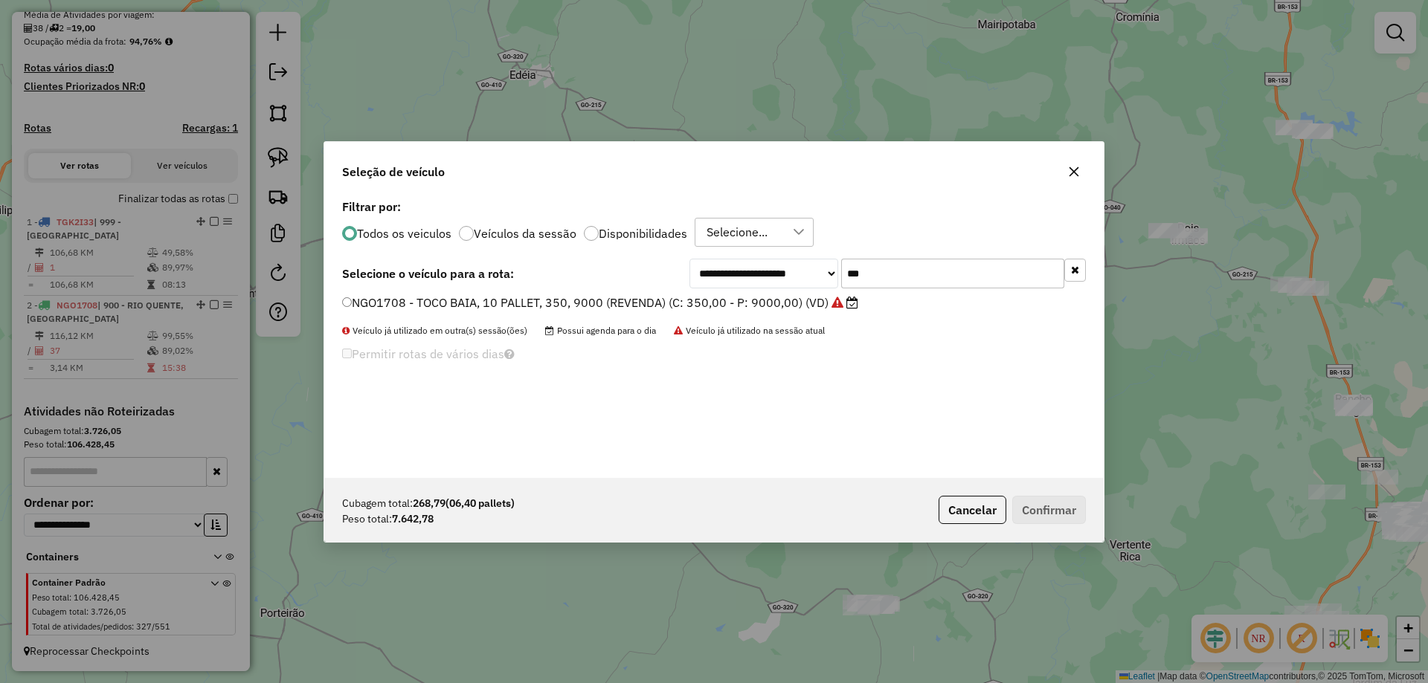
drag, startPoint x: 921, startPoint y: 277, endPoint x: 687, endPoint y: 306, distance: 236.1
click at [715, 297] on div "**********" at bounding box center [713, 337] width 779 height 283
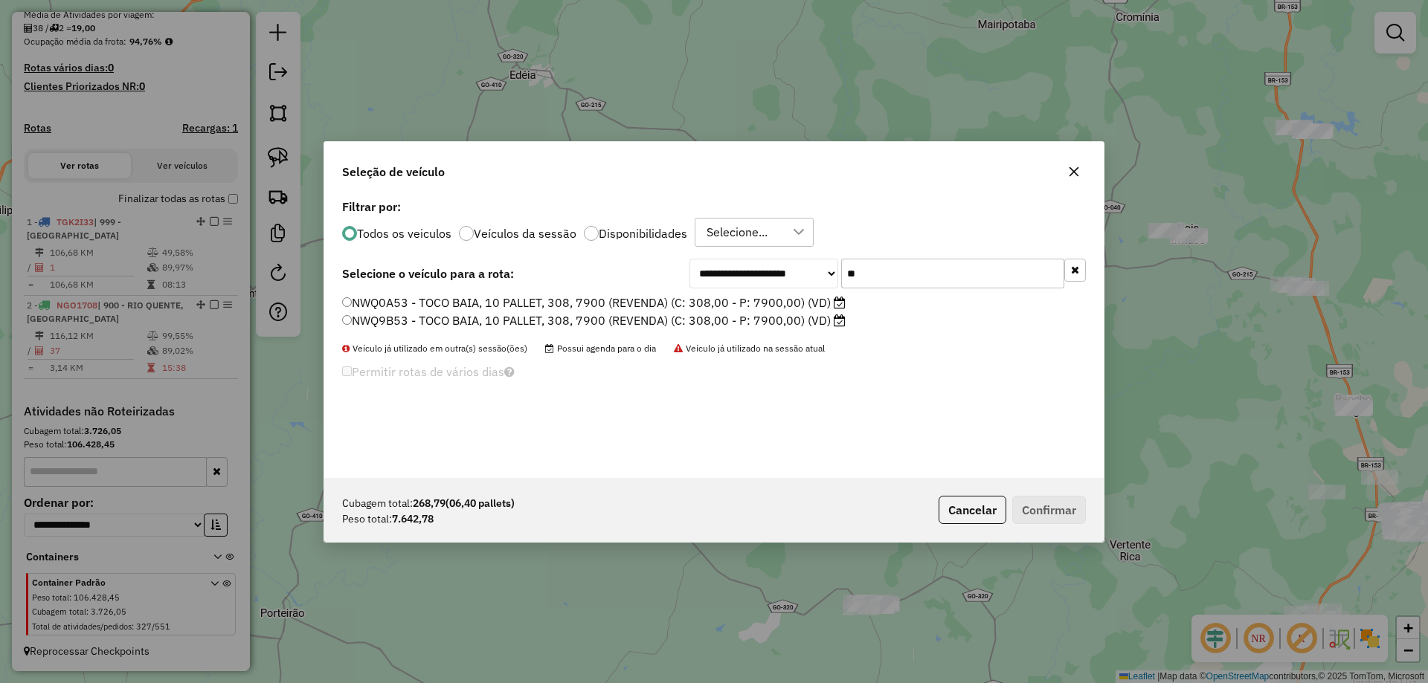
type input "**"
click at [700, 329] on label "NWQ9B53 - TOCO BAIA, 10 PALLET, 308, 7900 (REVENDA) (C: 308,00 - P: 7900,00) (V…" at bounding box center [593, 321] width 503 height 18
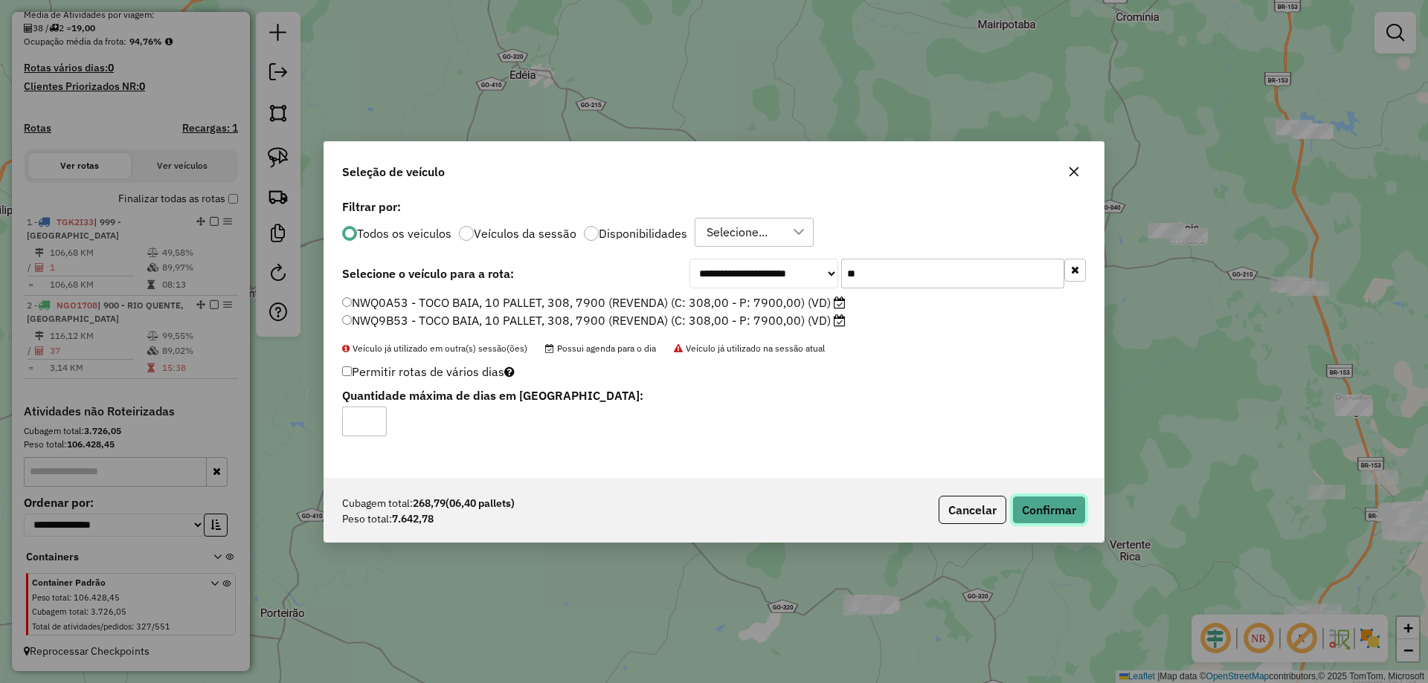
click at [1072, 500] on button "Confirmar" at bounding box center [1049, 510] width 74 height 28
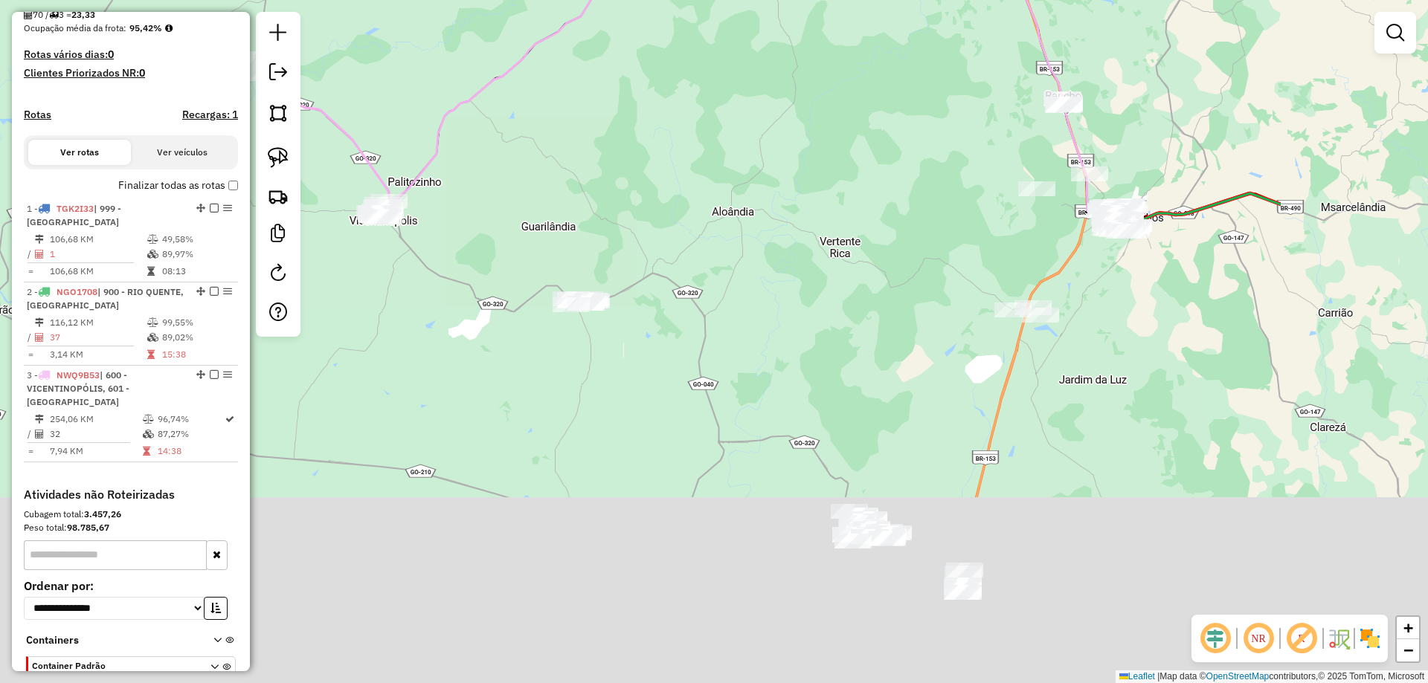
drag, startPoint x: 896, startPoint y: 470, endPoint x: 585, endPoint y: 227, distance: 394.6
click at [659, 251] on div "Janela de atendimento Grade de atendimento Capacidade Transportadoras Veículos …" at bounding box center [714, 341] width 1428 height 683
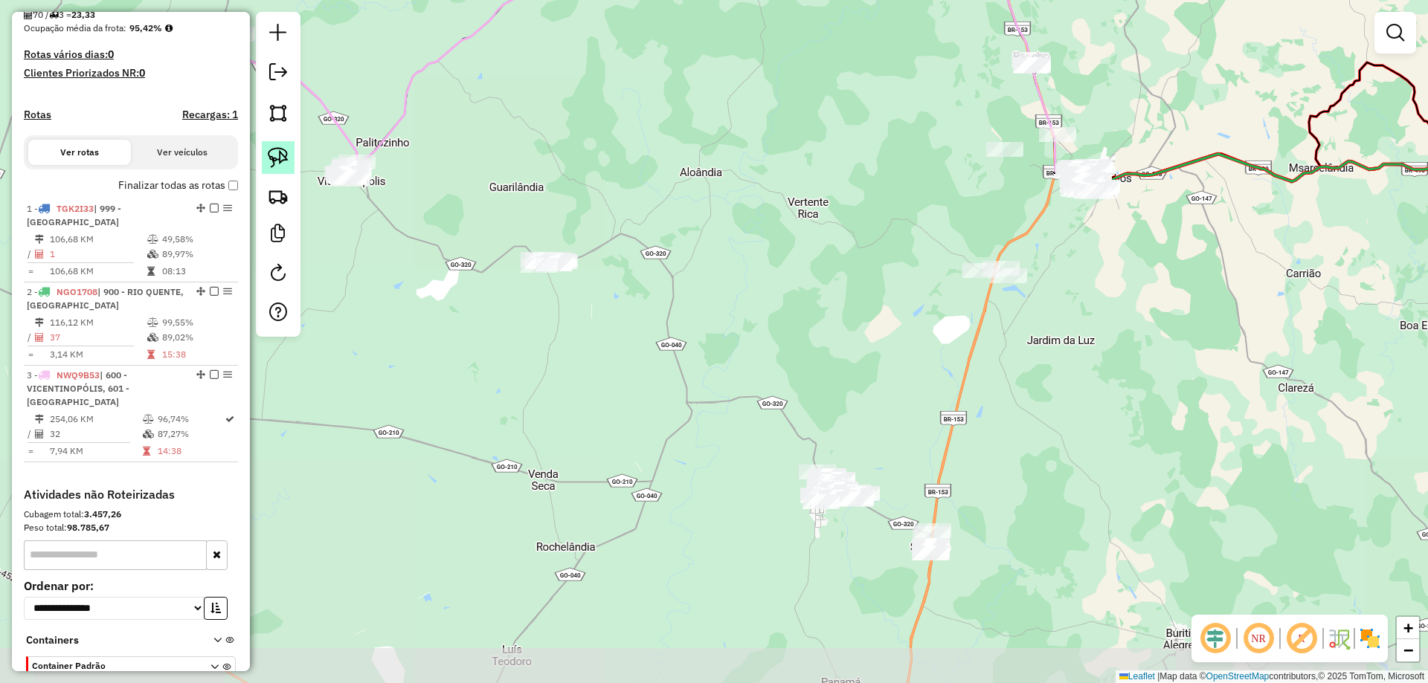
click at [277, 158] on img at bounding box center [278, 157] width 21 height 21
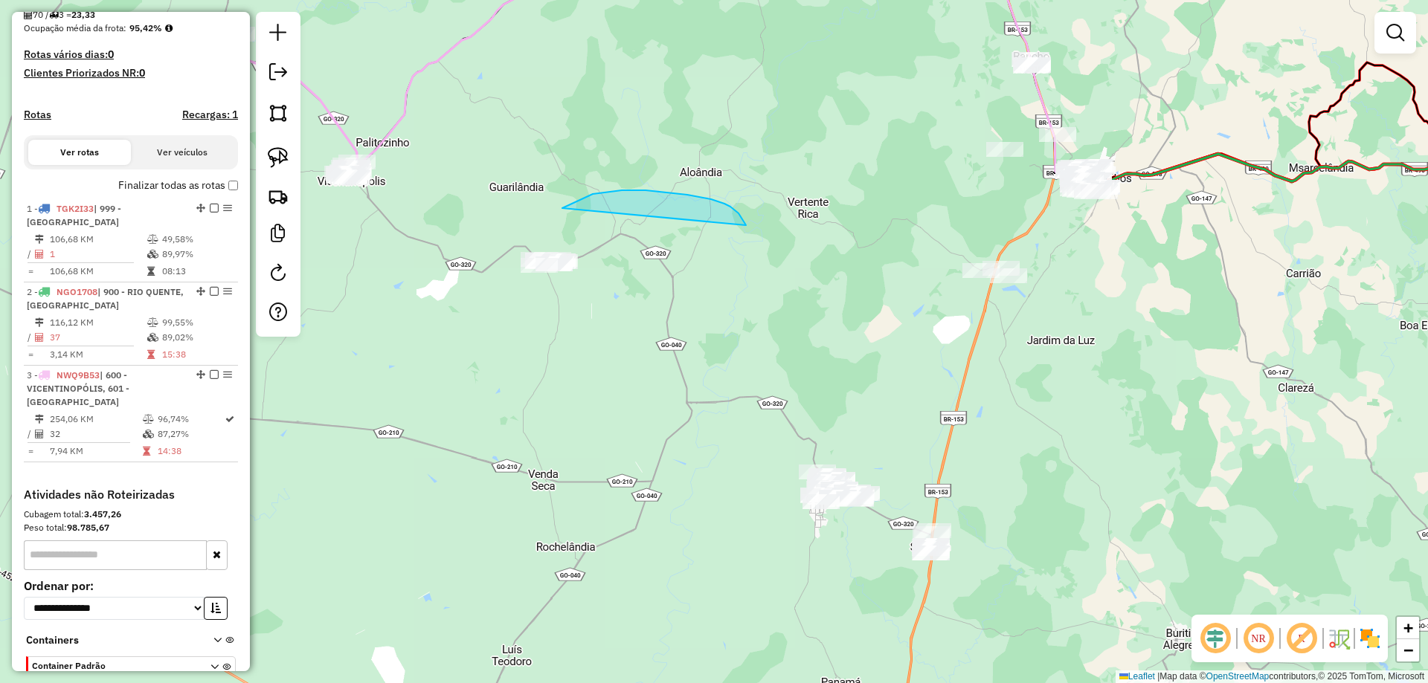
drag, startPoint x: 687, startPoint y: 195, endPoint x: 640, endPoint y: 330, distance: 143.2
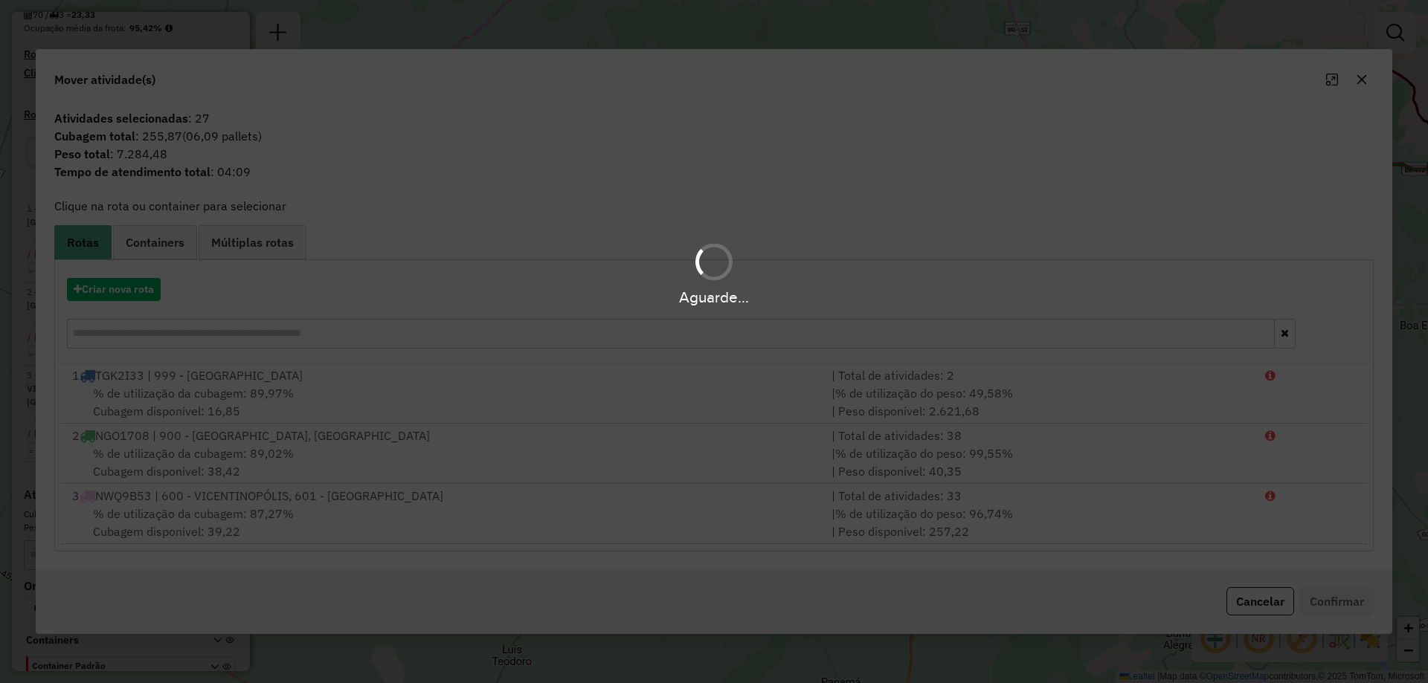
click at [145, 309] on div "Aguarde..." at bounding box center [714, 341] width 1428 height 683
click at [135, 295] on div "Aguarde..." at bounding box center [714, 297] width 1428 height 23
click at [135, 294] on div "Aguarde..." at bounding box center [714, 297] width 1428 height 23
click at [135, 293] on div "Aguarde..." at bounding box center [714, 297] width 1428 height 23
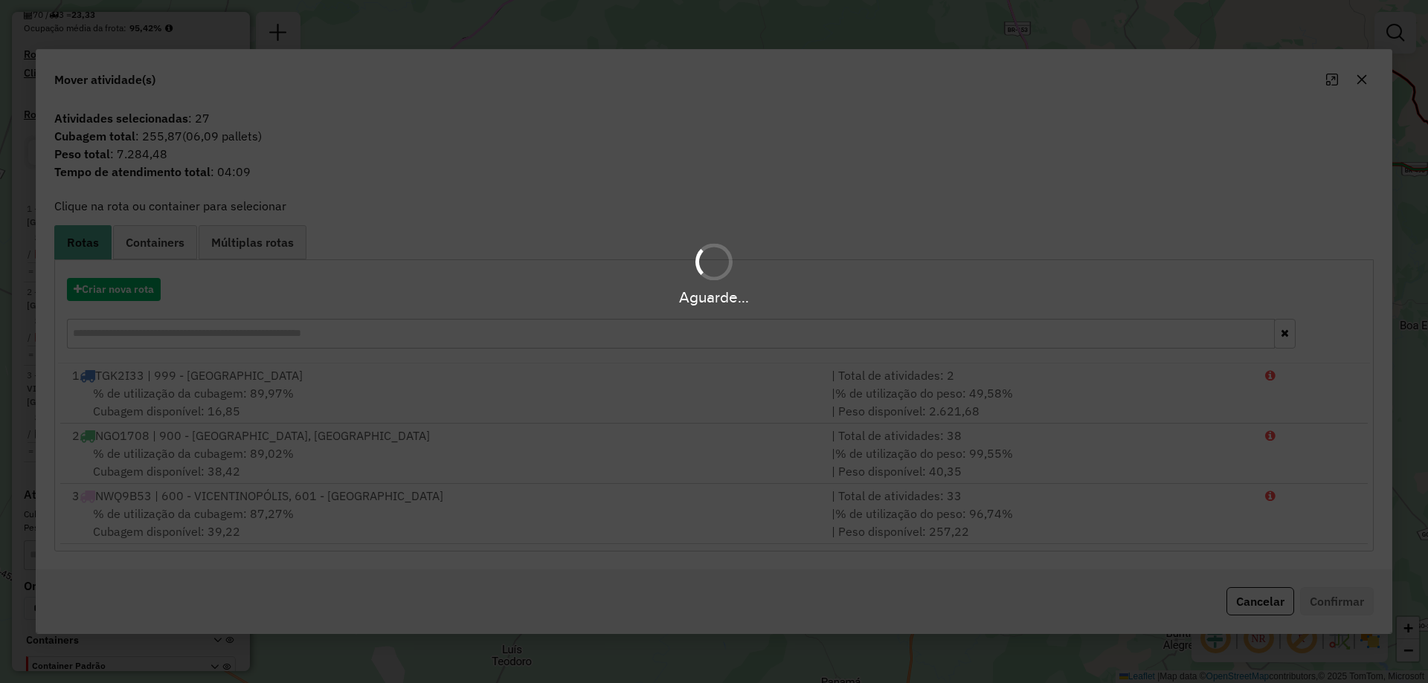
click at [135, 293] on hb-app "Aguarde... Pop-up bloqueado! Seu navegador bloqueou automáticamente a abertura …" at bounding box center [714, 341] width 1428 height 683
click at [135, 293] on button "Criar nova rota" at bounding box center [114, 289] width 94 height 23
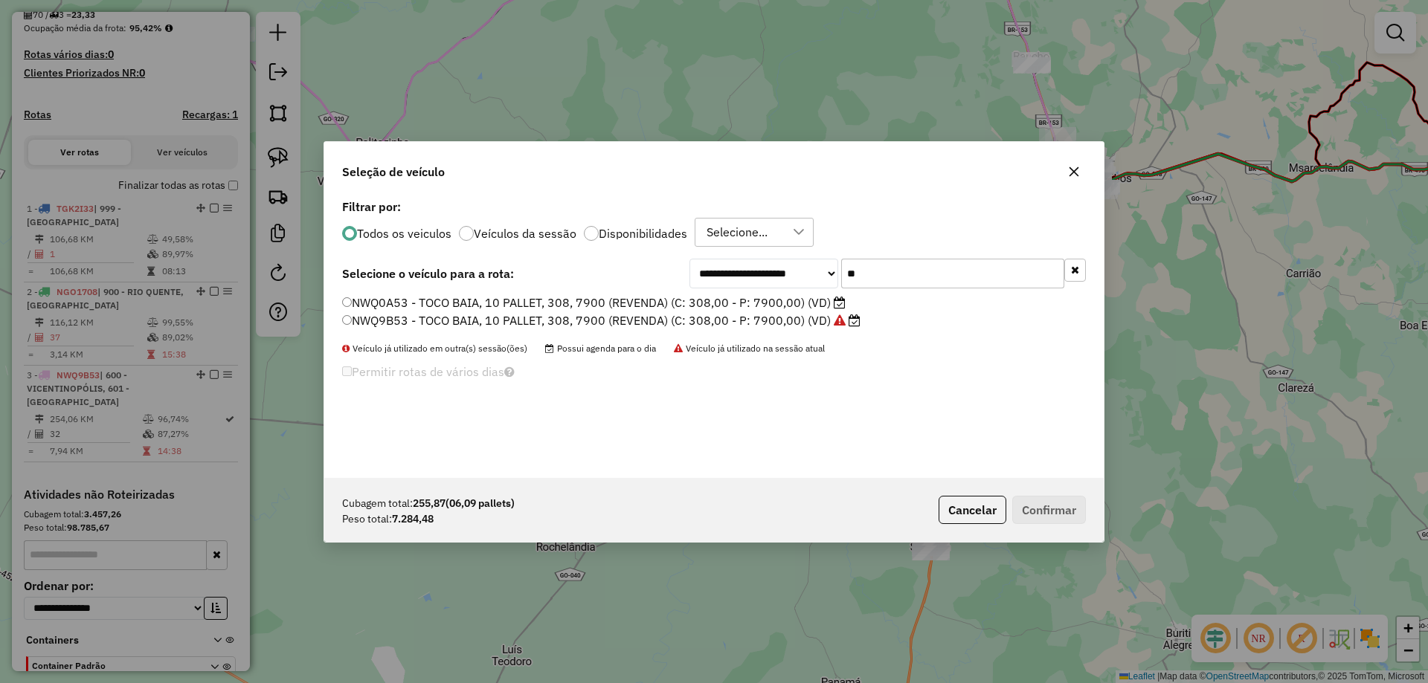
drag, startPoint x: 848, startPoint y: 288, endPoint x: 625, endPoint y: 302, distance: 224.3
click at [639, 301] on div "**********" at bounding box center [713, 337] width 779 height 283
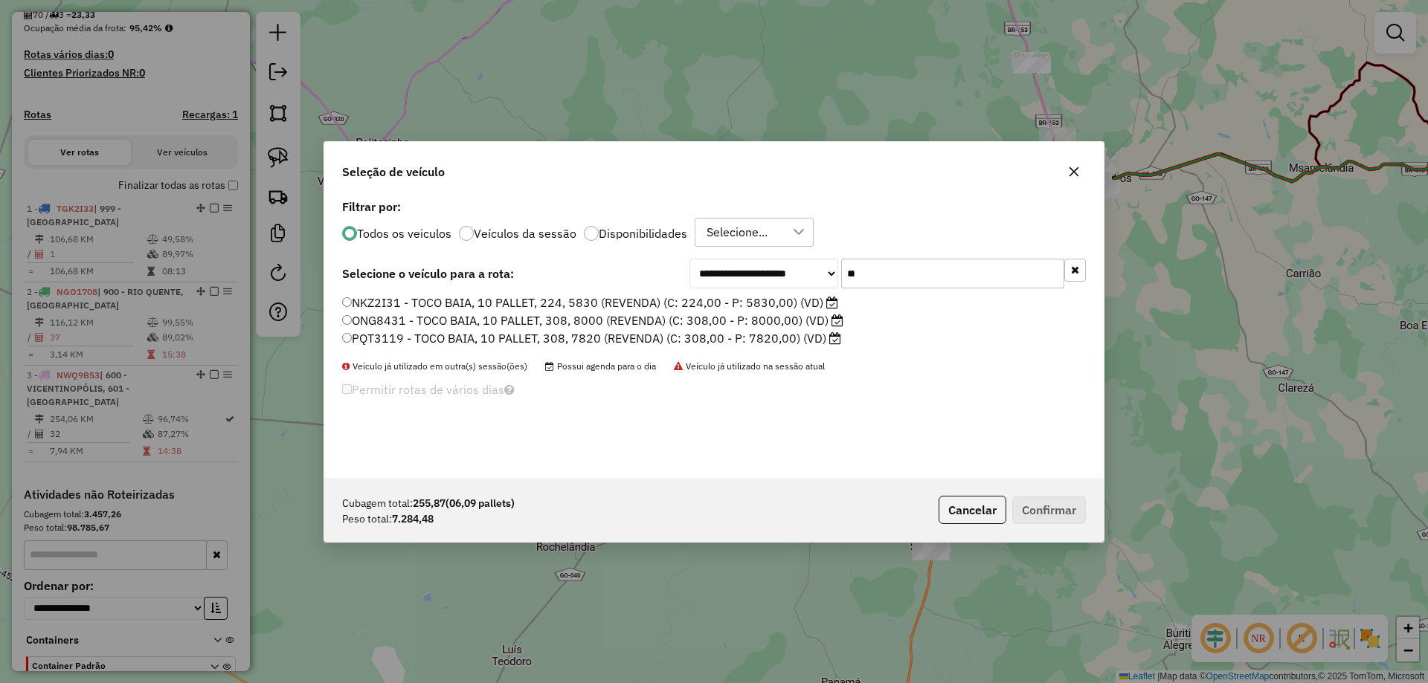
type input "***"
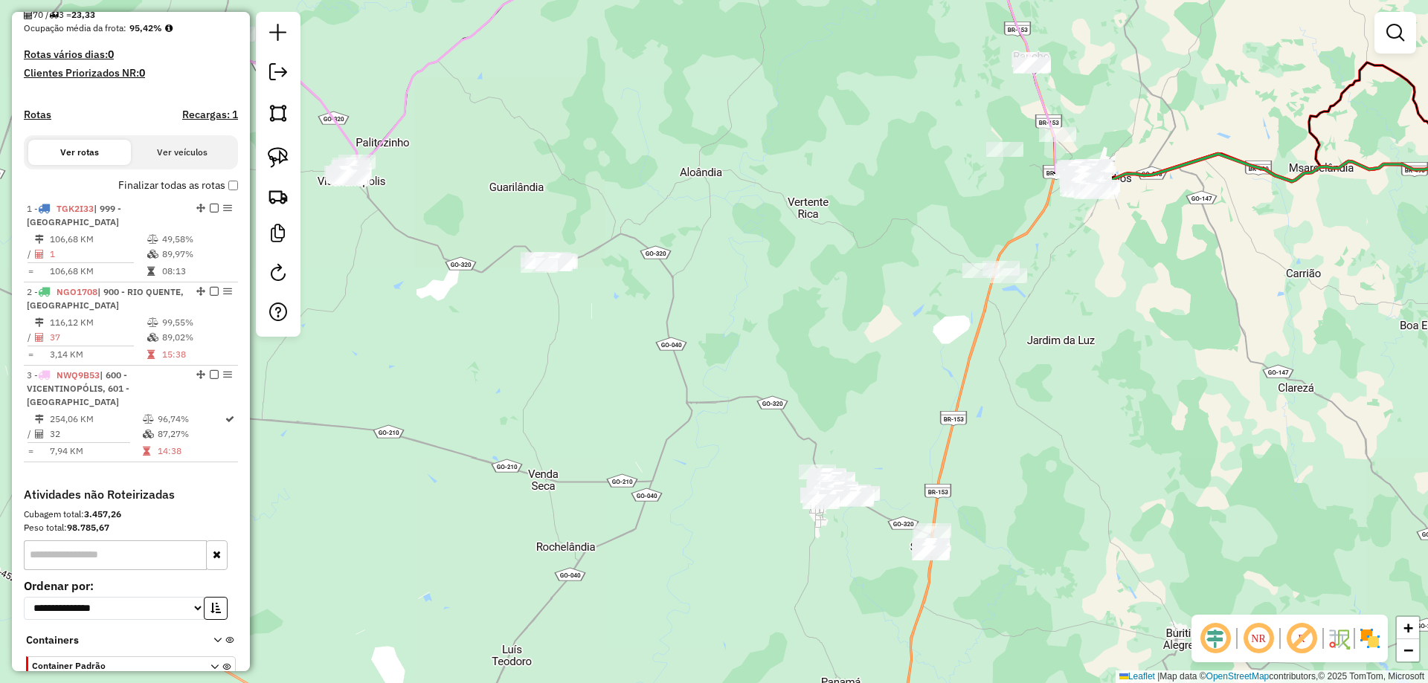
click at [342, 126] on icon at bounding box center [291, 99] width 134 height 160
select select "**********"
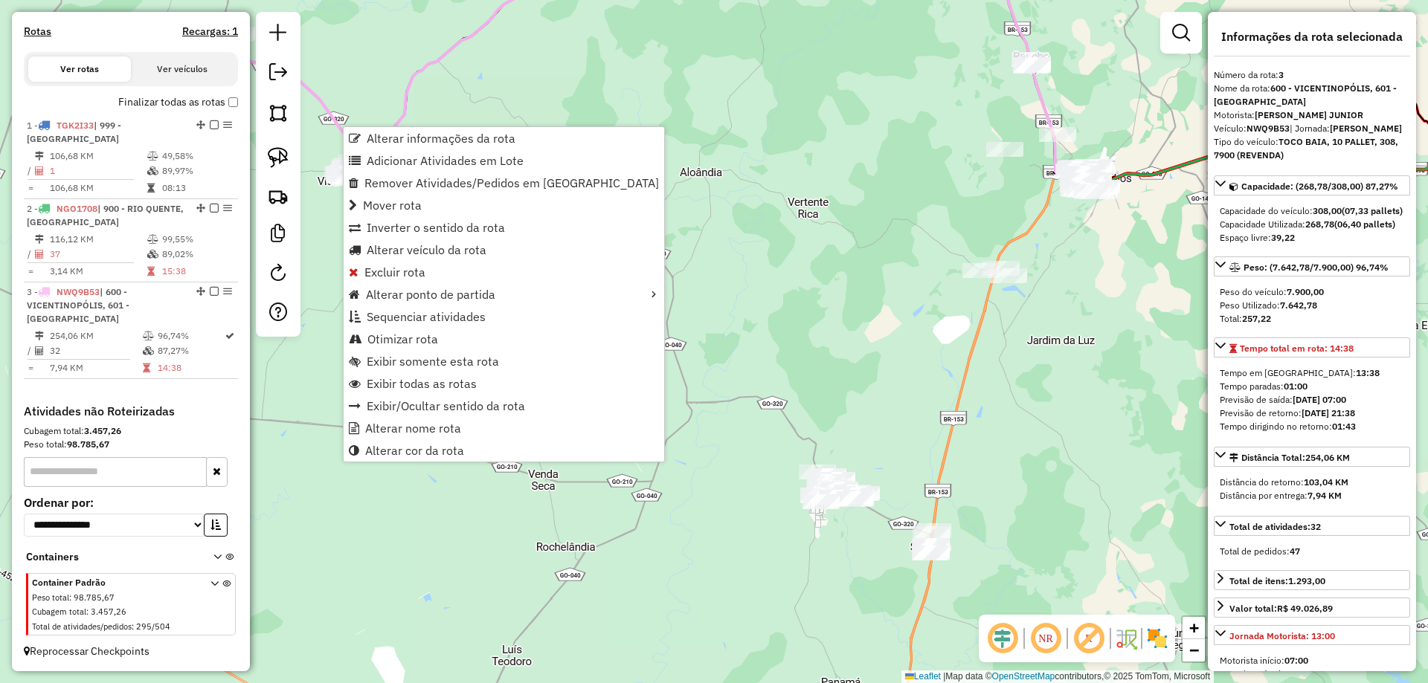
scroll to position [454, 0]
click at [456, 251] on span "Alterar veículo da rota" at bounding box center [427, 250] width 120 height 12
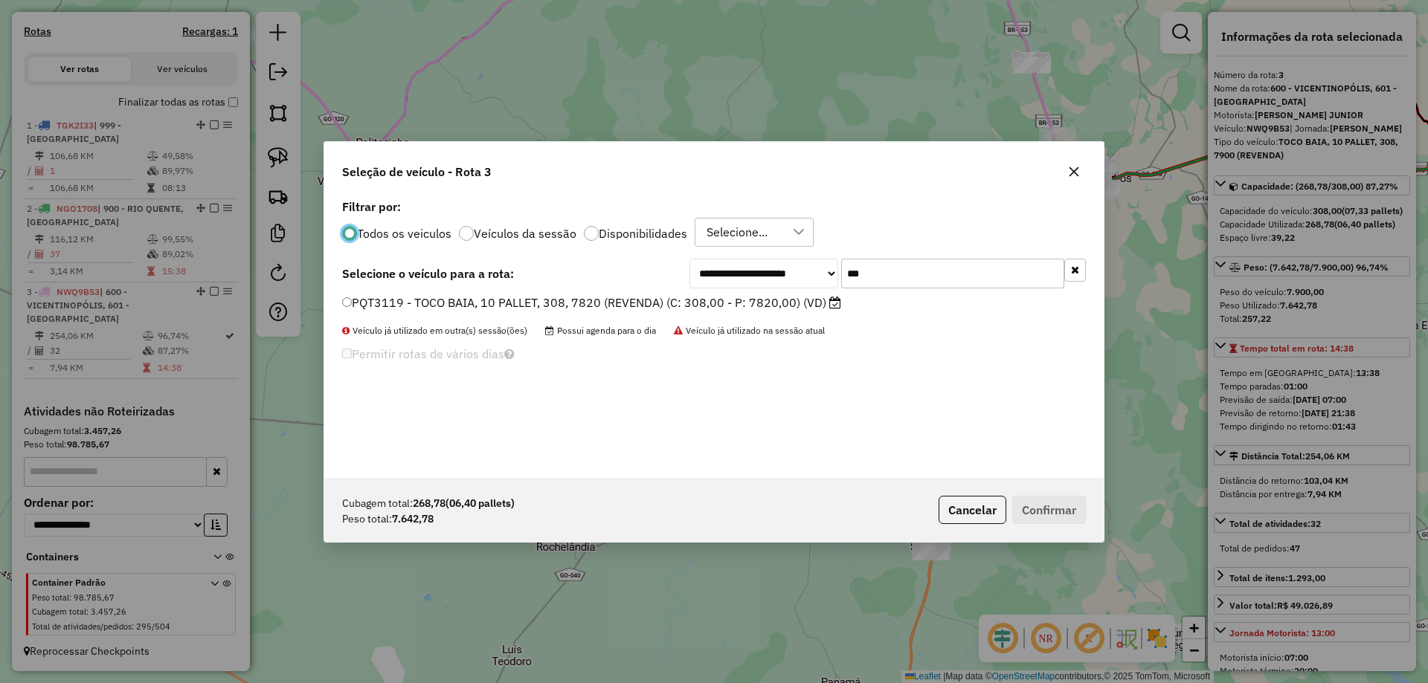
scroll to position [8, 4]
click at [611, 304] on label "PQT3119 - TOCO BAIA, 10 PALLET, 308, 7820 (REVENDA) (C: 308,00 - P: 7820,00) (V…" at bounding box center [591, 303] width 499 height 18
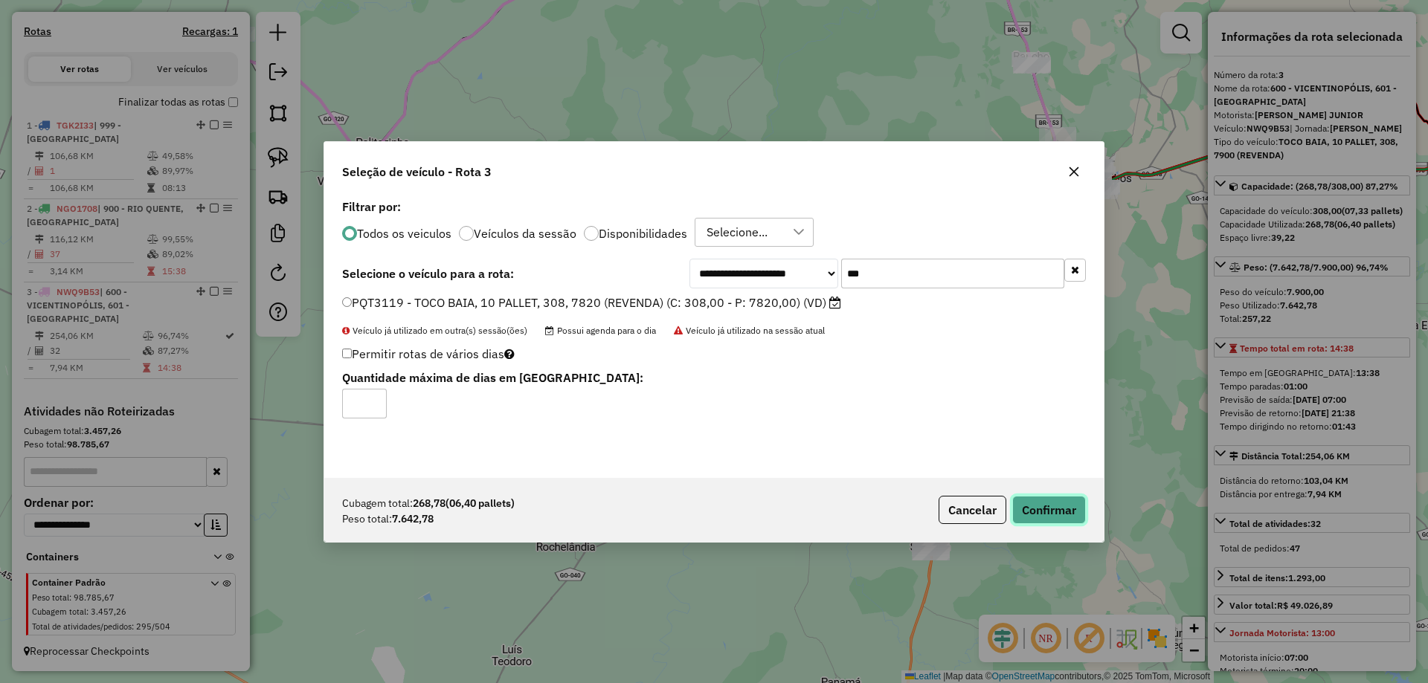
click at [1049, 509] on button "Confirmar" at bounding box center [1049, 510] width 74 height 28
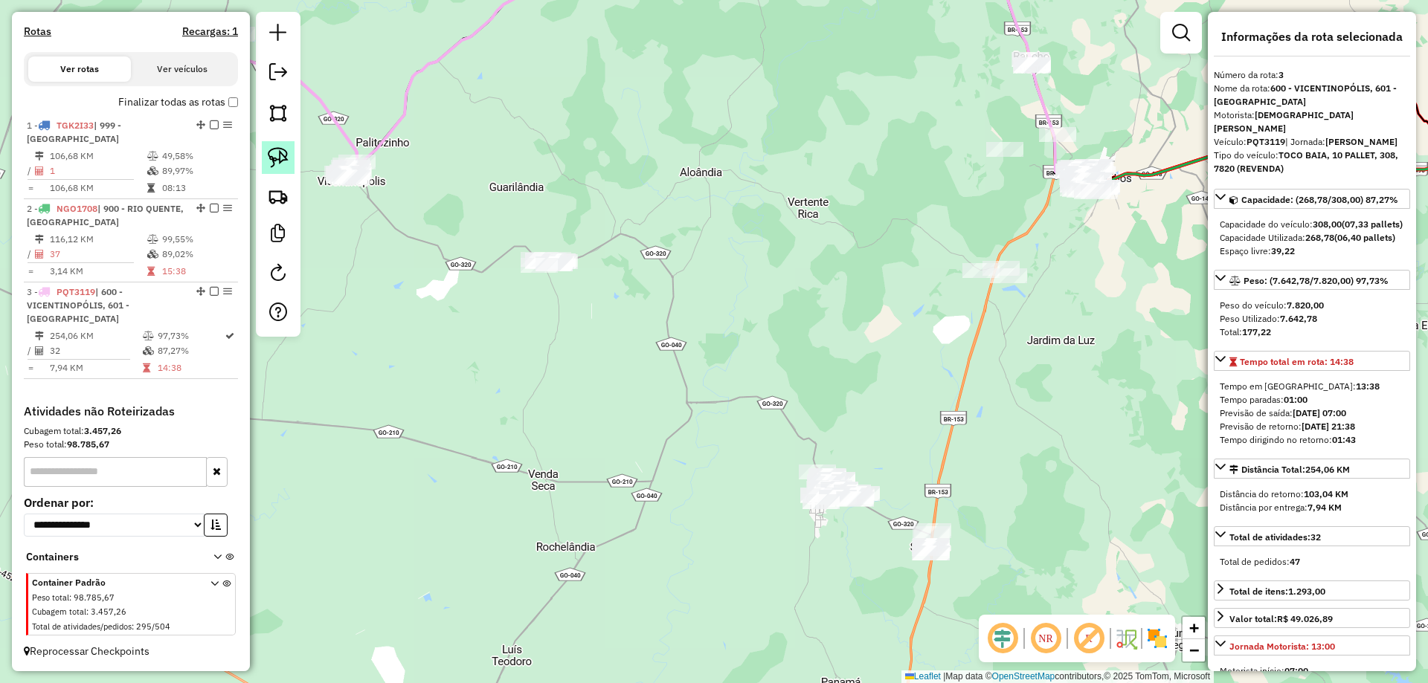
click at [277, 155] on img at bounding box center [278, 157] width 21 height 21
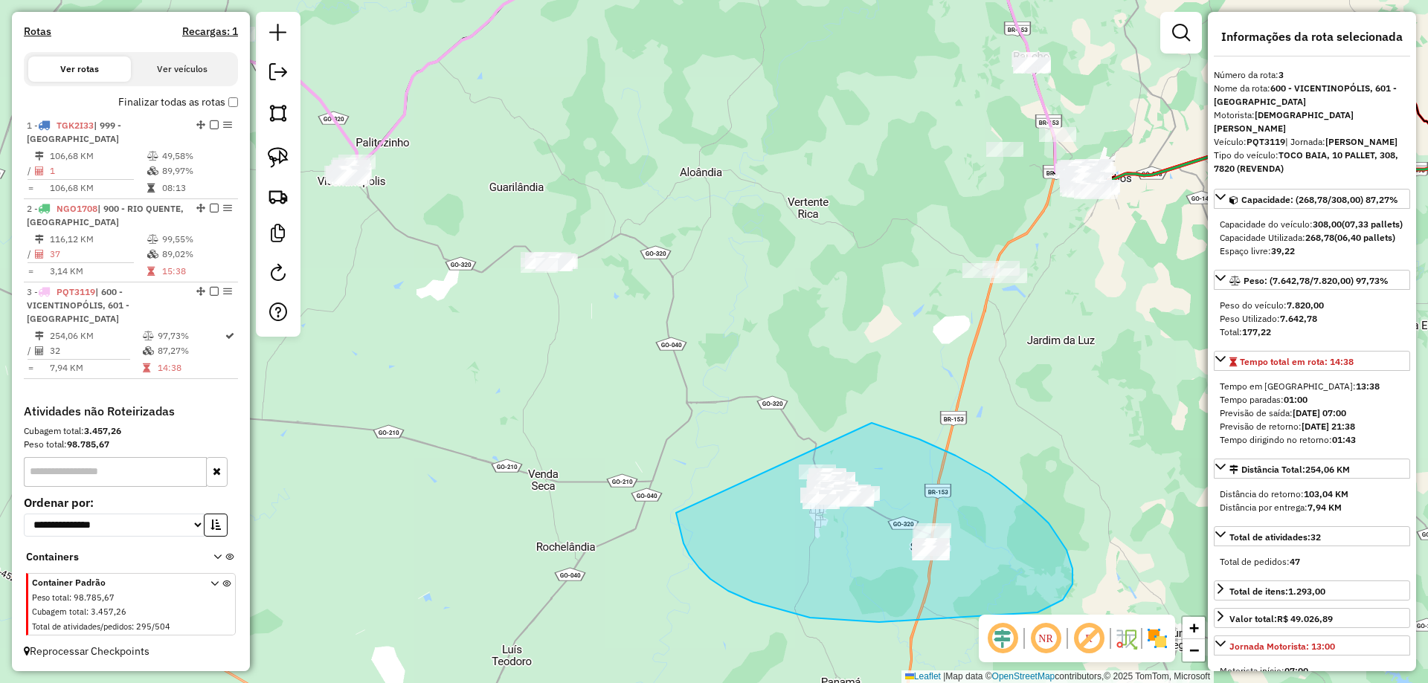
drag, startPoint x: 699, startPoint y: 568, endPoint x: 657, endPoint y: 445, distance: 130.5
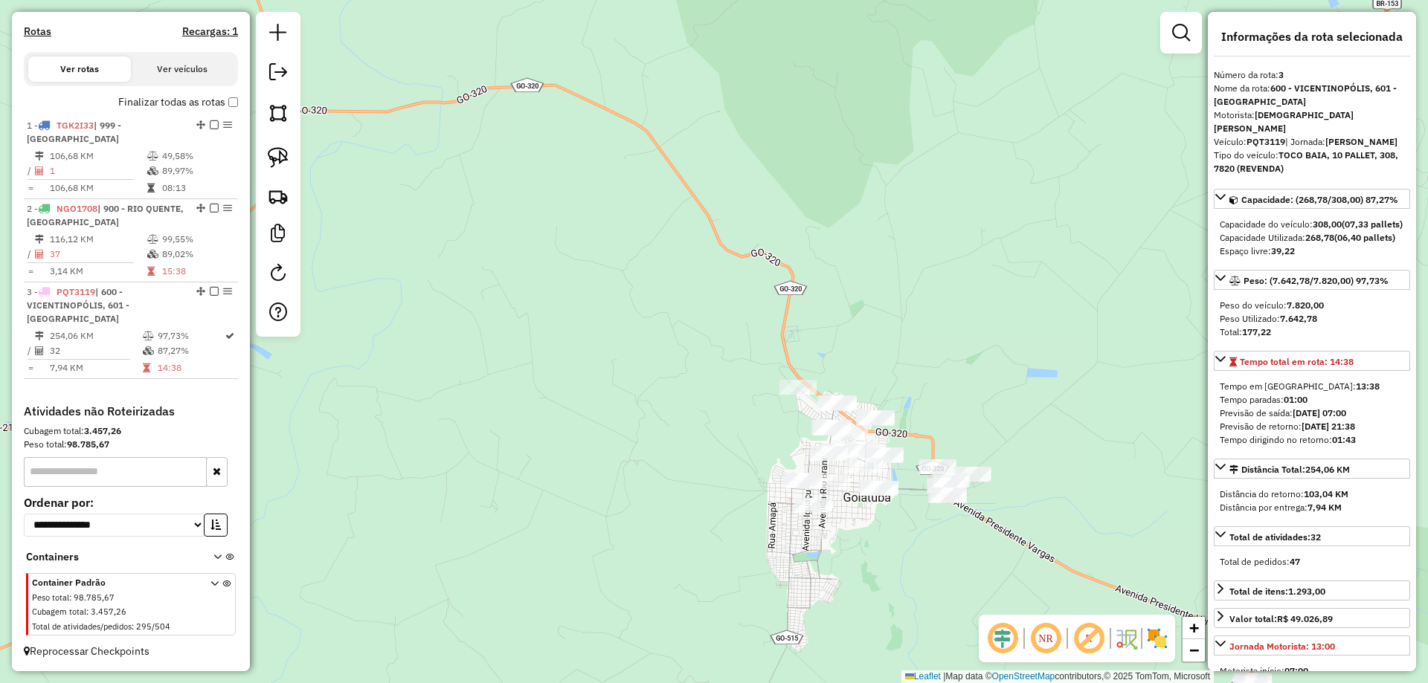
drag, startPoint x: 829, startPoint y: 514, endPoint x: 813, endPoint y: 504, distance: 19.0
click at [828, 513] on div at bounding box center [811, 505] width 37 height 15
click at [811, 503] on div "Janela de atendimento Grade de atendimento Capacidade Transportadoras Veículos …" at bounding box center [714, 341] width 1428 height 683
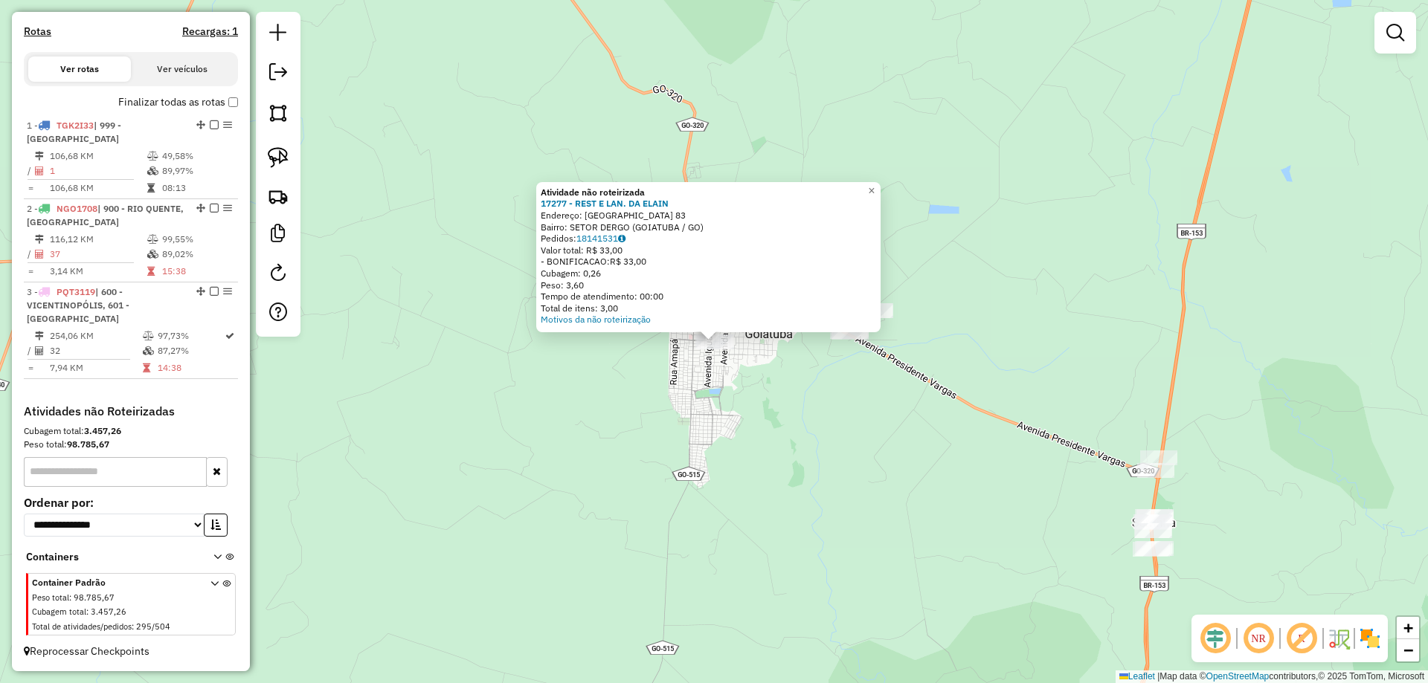
click at [756, 385] on div "Atividade não roteirizada 17277 - REST E LAN. DA ELAIN Endereço: AMAZONAS 83 Ba…" at bounding box center [714, 341] width 1428 height 683
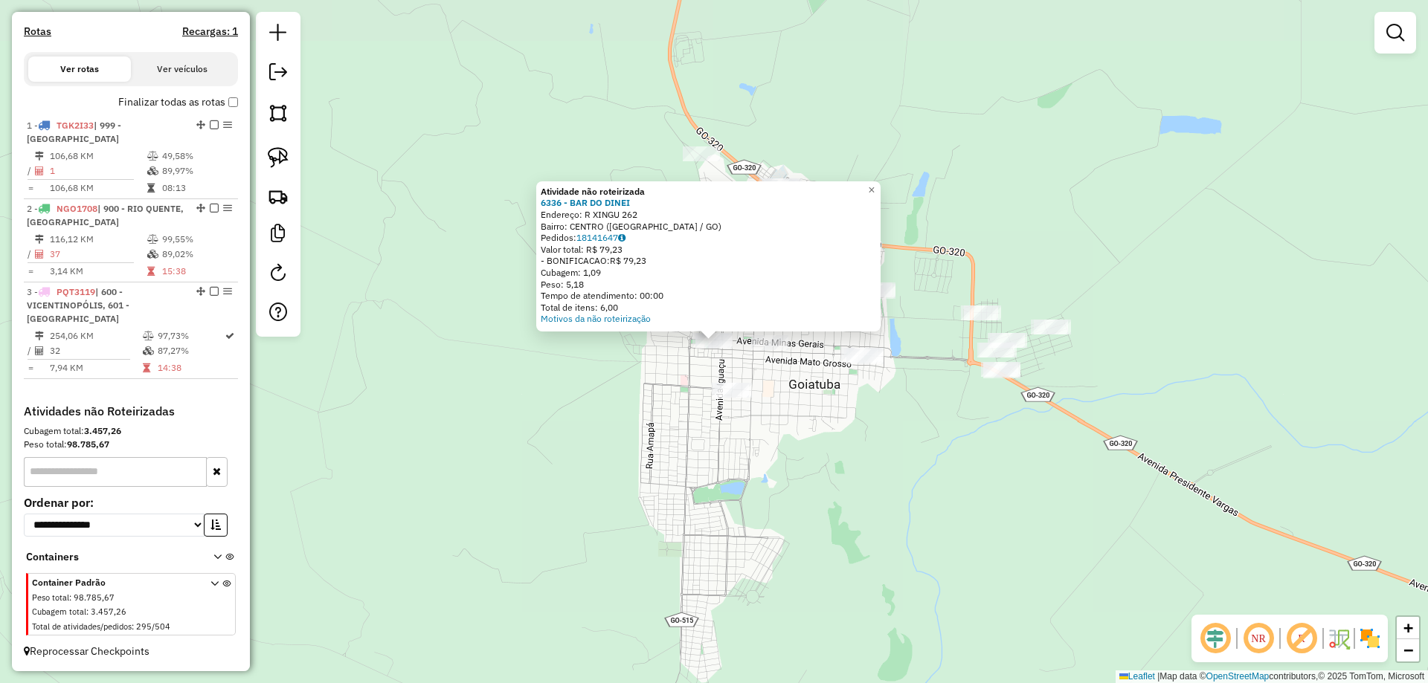
click at [649, 388] on div "Atividade não roteirizada 6336 - BAR DO DINEI Endereço: R XINGU 262 Bairro: CEN…" at bounding box center [714, 341] width 1428 height 683
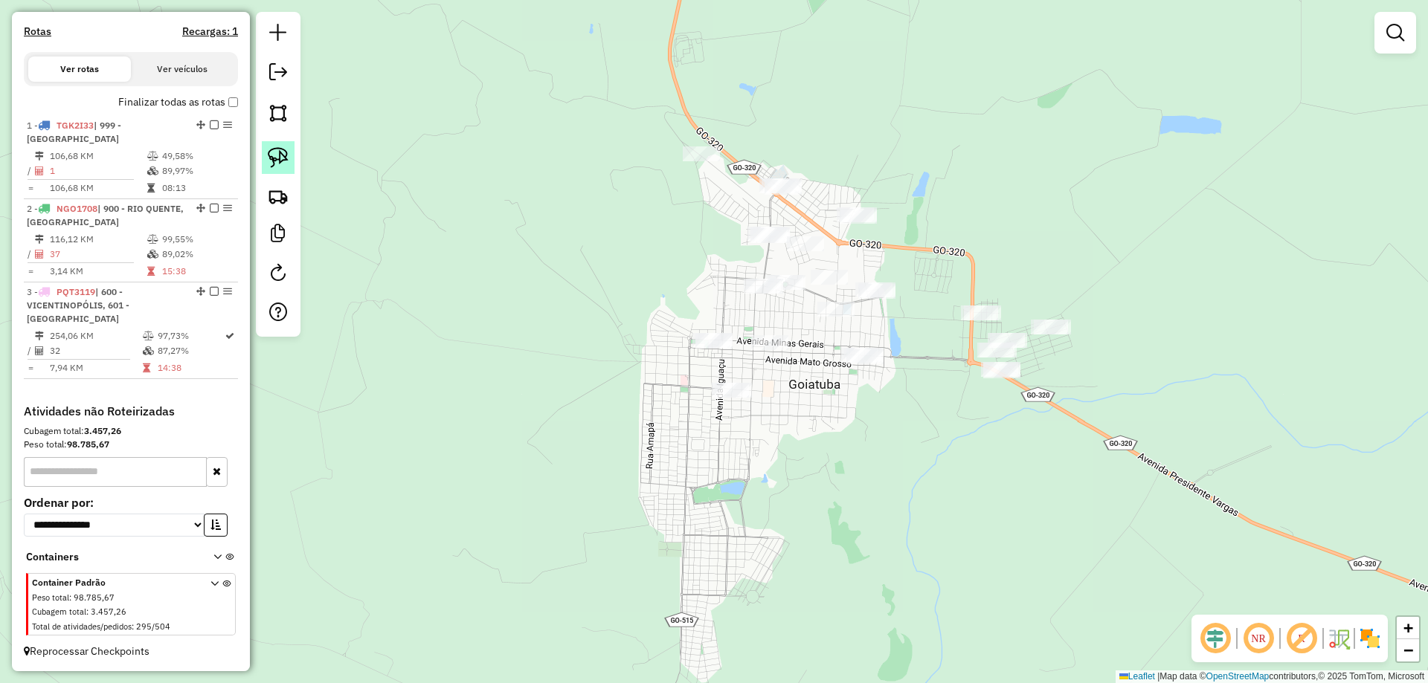
click at [289, 158] on link at bounding box center [278, 157] width 33 height 33
drag, startPoint x: 683, startPoint y: 356, endPoint x: 631, endPoint y: 323, distance: 61.5
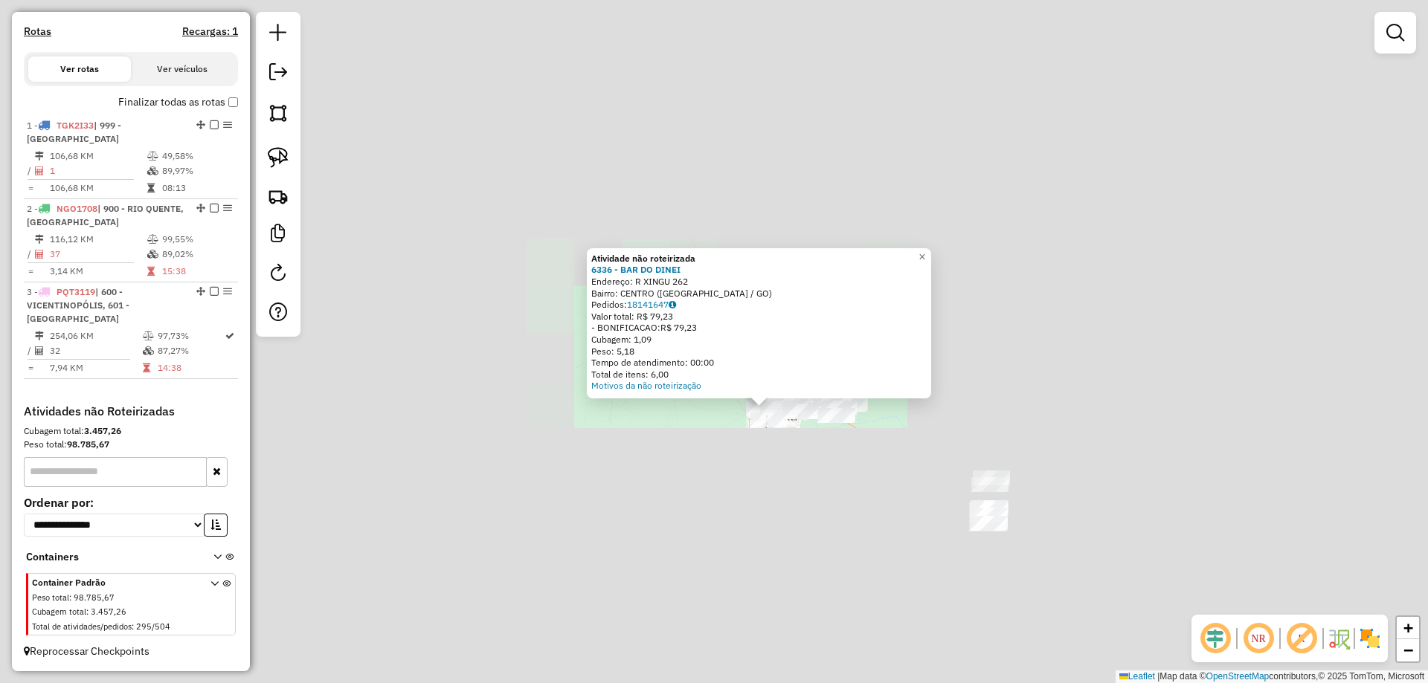
click at [818, 485] on div "Atividade não roteirizada 6336 - BAR DO DINEI Endereço: R XINGU 262 Bairro: CEN…" at bounding box center [714, 341] width 1428 height 683
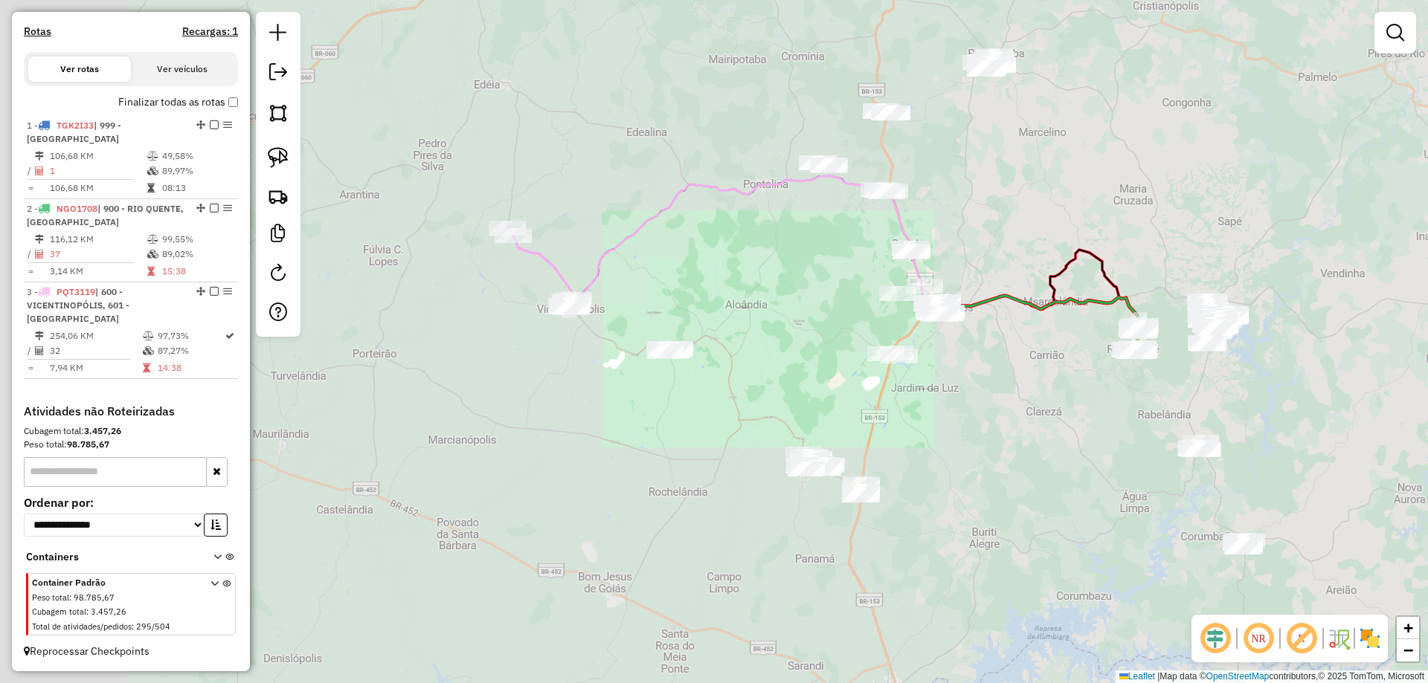
drag, startPoint x: 768, startPoint y: 481, endPoint x: 391, endPoint y: 206, distance: 466.7
click at [653, 362] on div "Janela de atendimento Grade de atendimento Capacidade Transportadoras Veículos …" at bounding box center [714, 341] width 1428 height 683
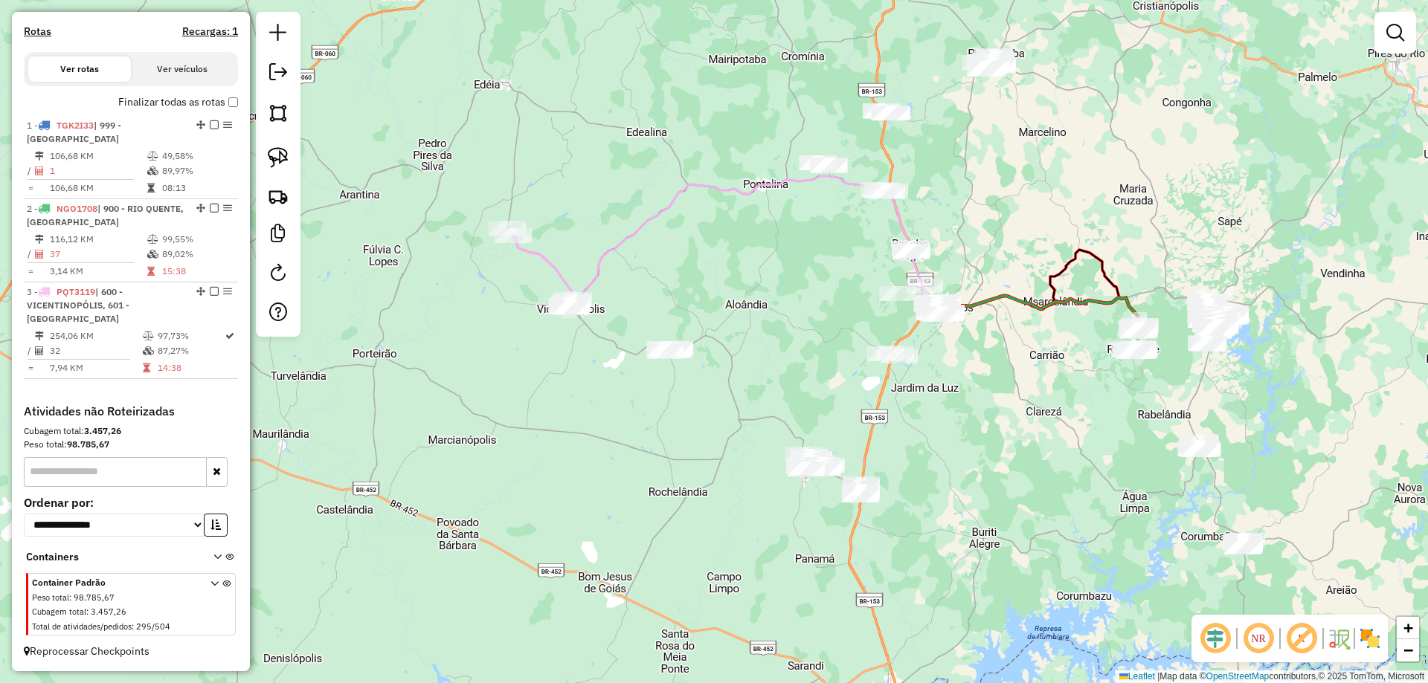
drag, startPoint x: 291, startPoint y: 152, endPoint x: 416, endPoint y: 283, distance: 181.4
click at [291, 153] on link at bounding box center [278, 157] width 33 height 33
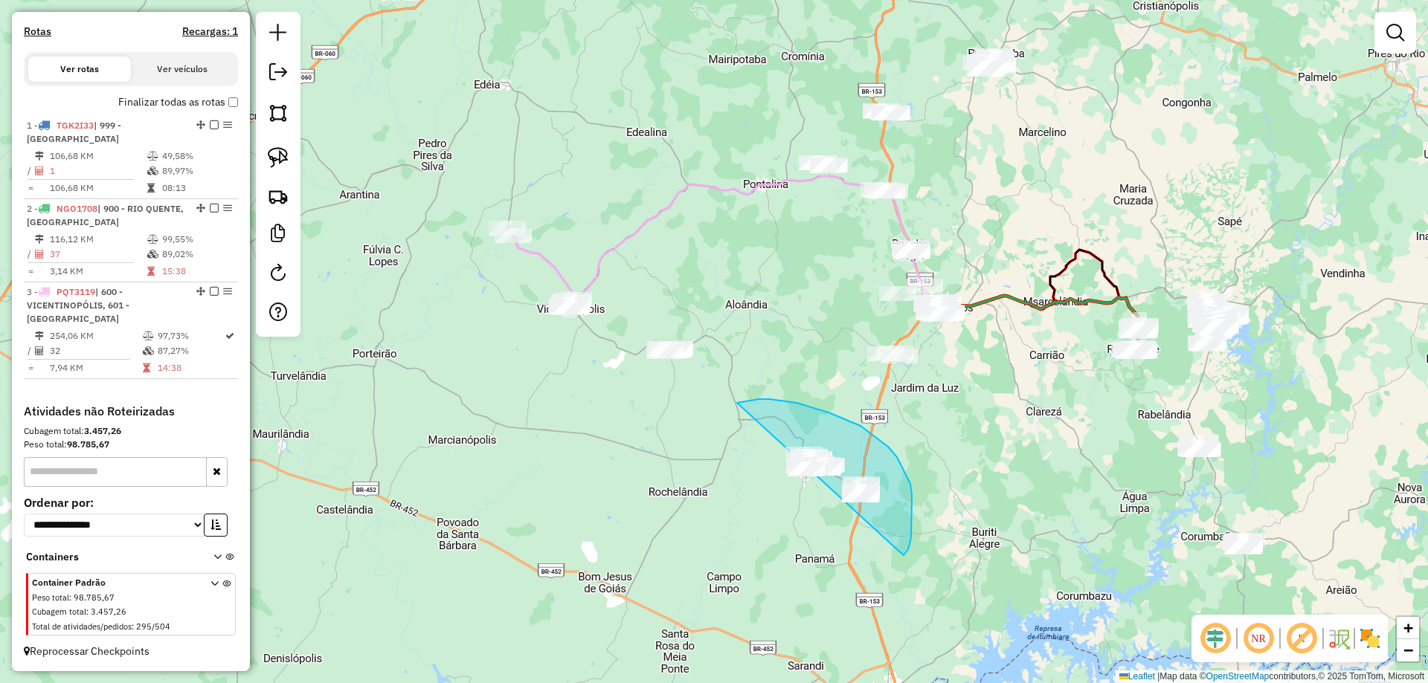
drag, startPoint x: 911, startPoint y: 537, endPoint x: 743, endPoint y: 508, distance: 170.5
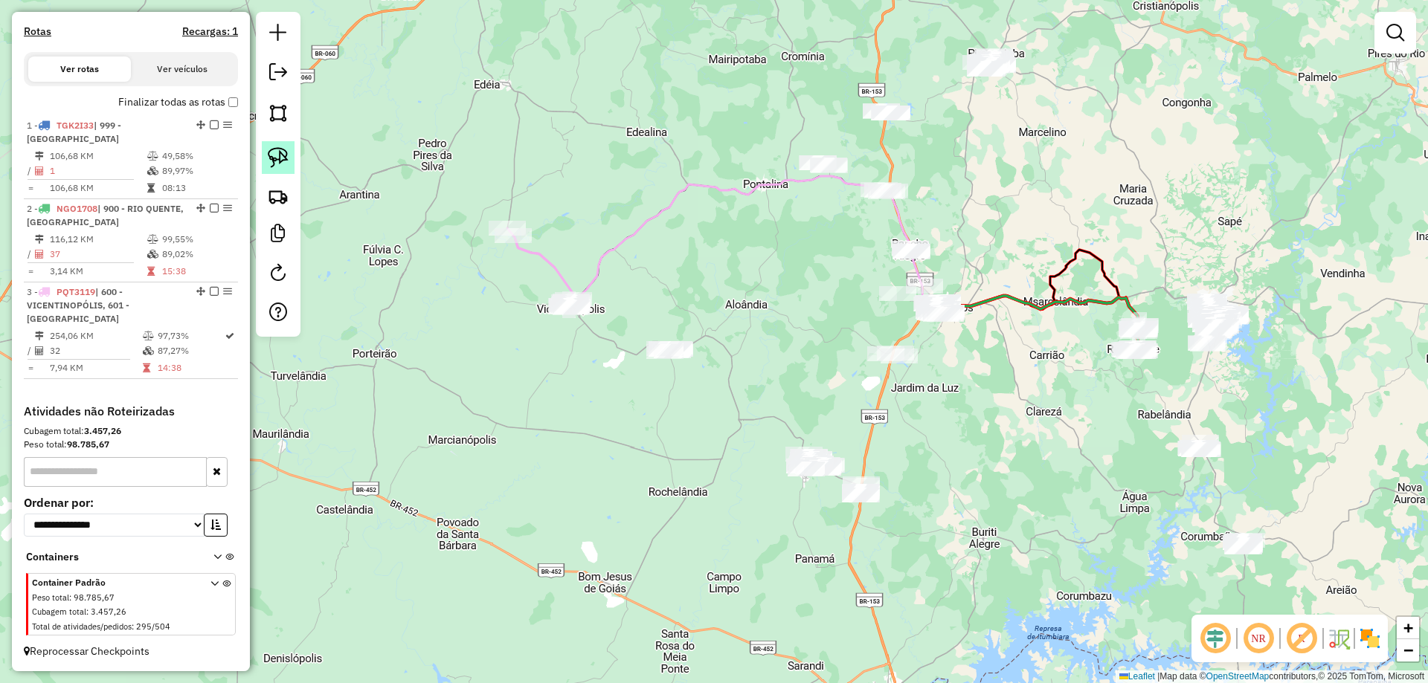
click at [280, 160] on img at bounding box center [278, 157] width 21 height 21
drag, startPoint x: 712, startPoint y: 387, endPoint x: 615, endPoint y: 395, distance: 97.0
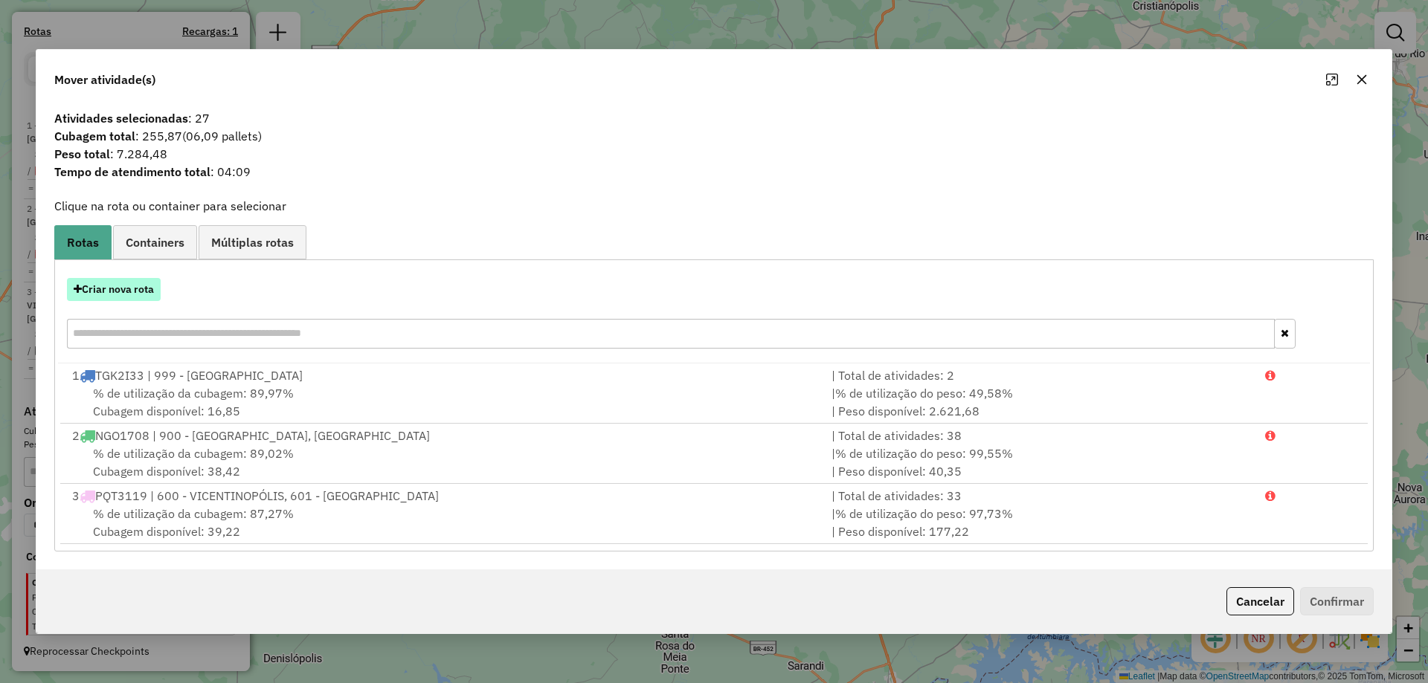
click at [120, 285] on button "Criar nova rota" at bounding box center [114, 289] width 94 height 23
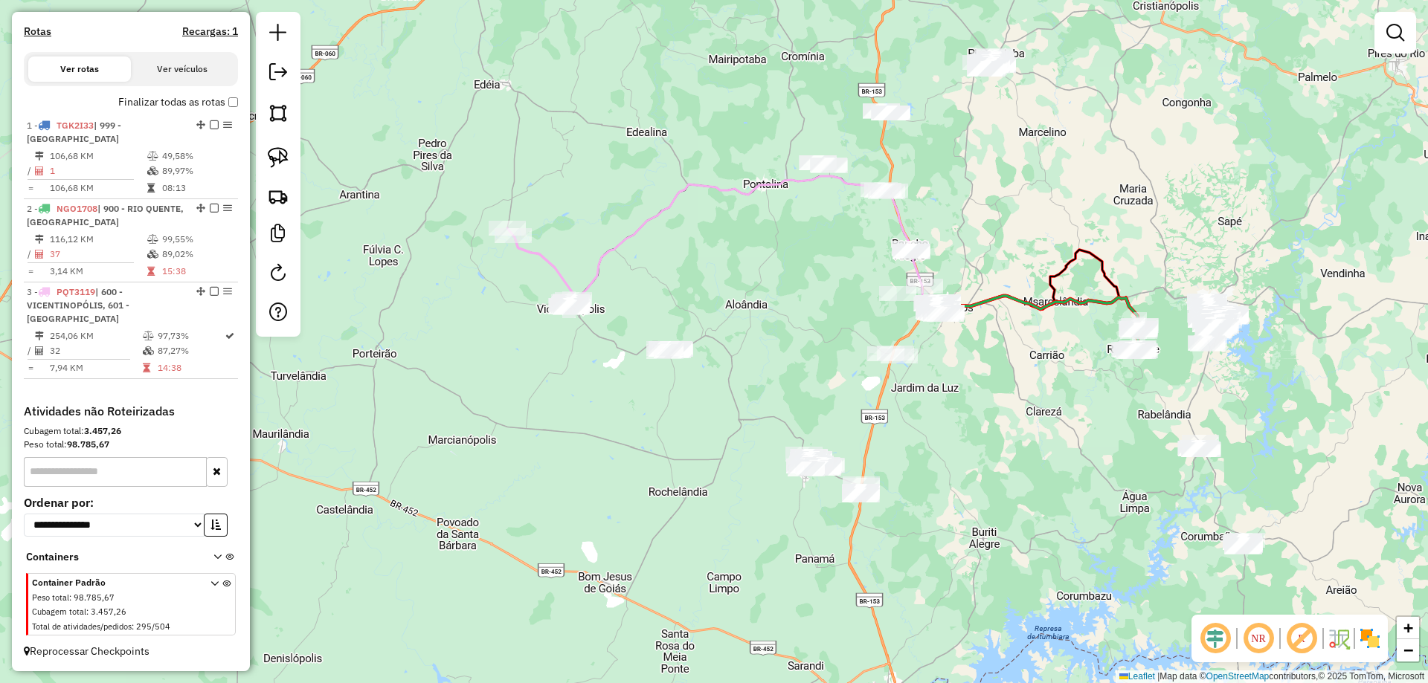
click at [636, 378] on div "Janela de atendimento Grade de atendimento Capacidade Transportadoras Veículos …" at bounding box center [714, 341] width 1428 height 683
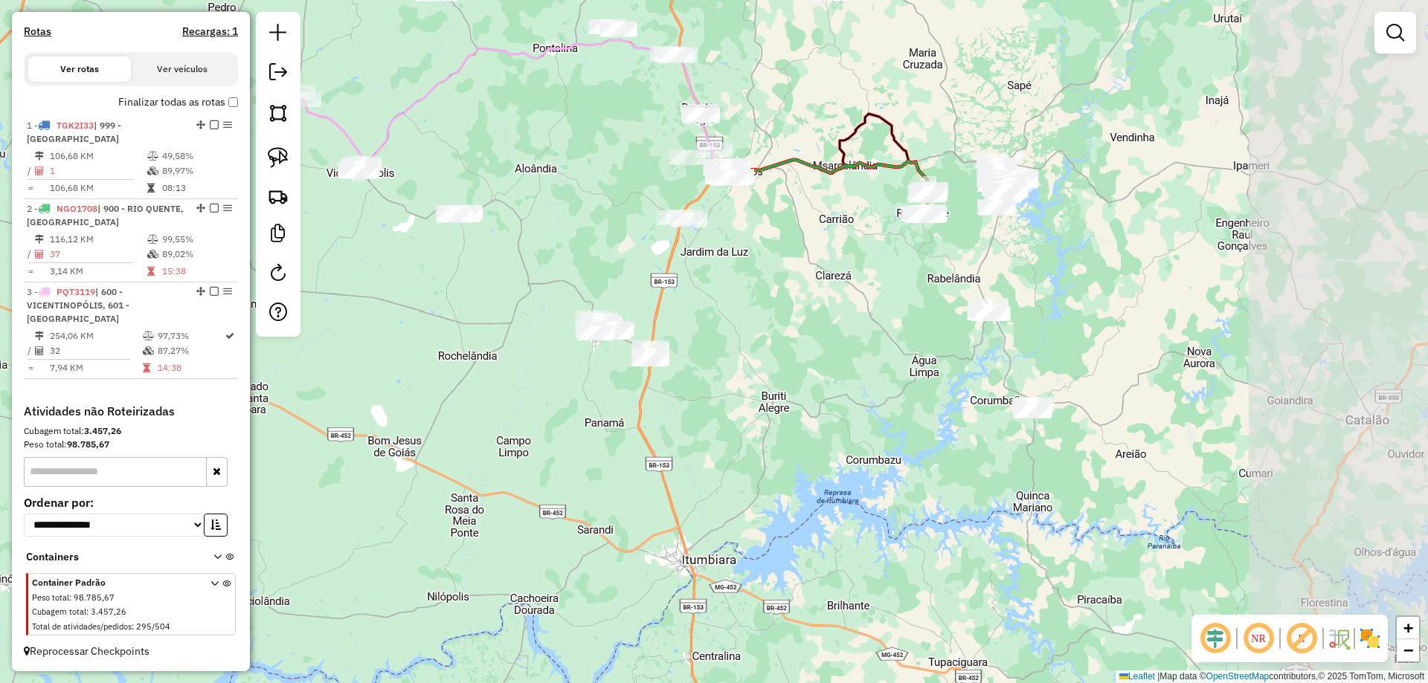
click at [666, 442] on div "Janela de atendimento Grade de atendimento Capacidade Transportadoras Veículos …" at bounding box center [714, 341] width 1428 height 683
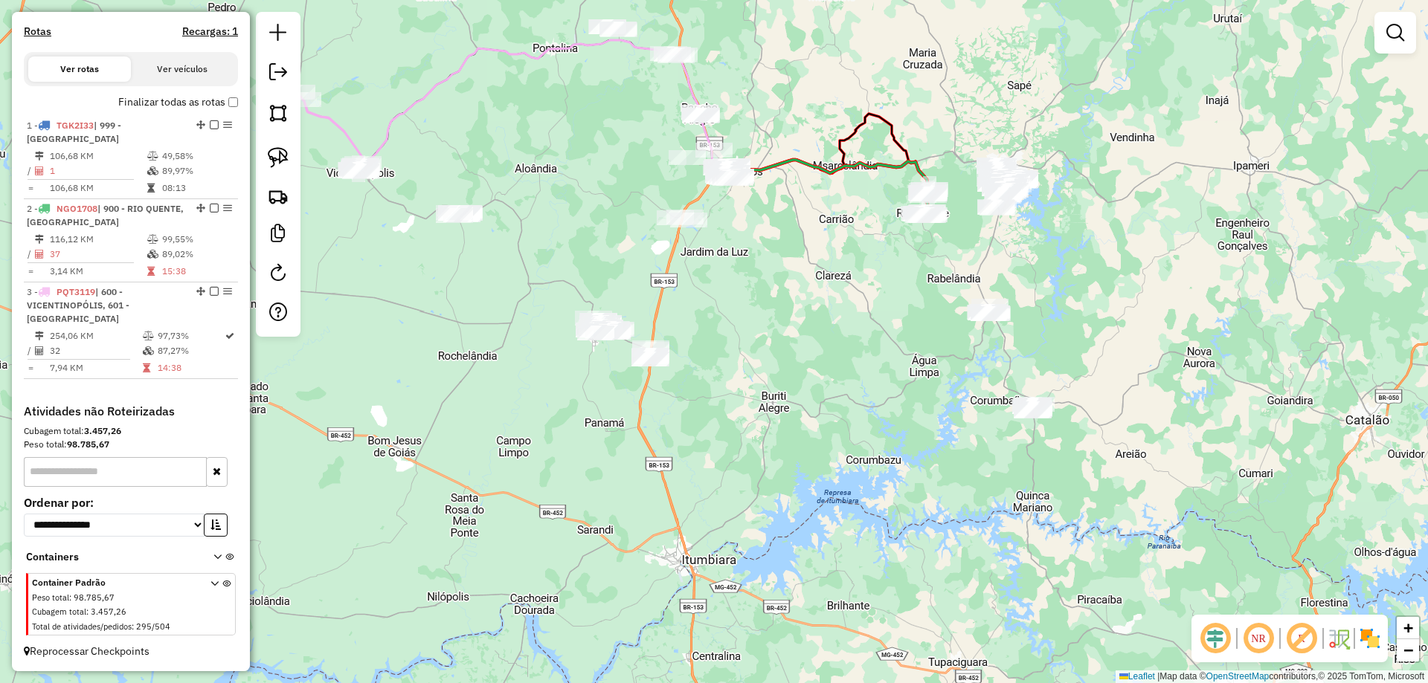
click at [279, 150] on img at bounding box center [278, 157] width 21 height 21
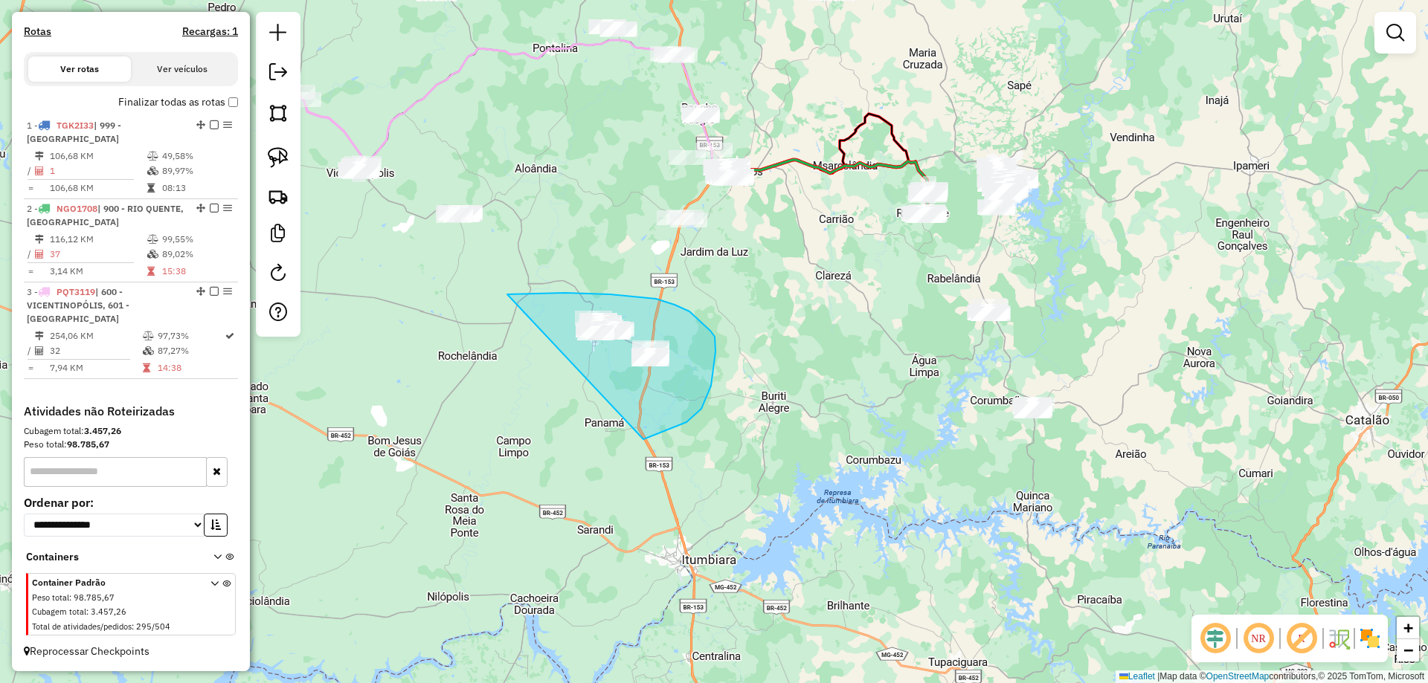
drag, startPoint x: 686, startPoint y: 422, endPoint x: 454, endPoint y: 378, distance: 236.8
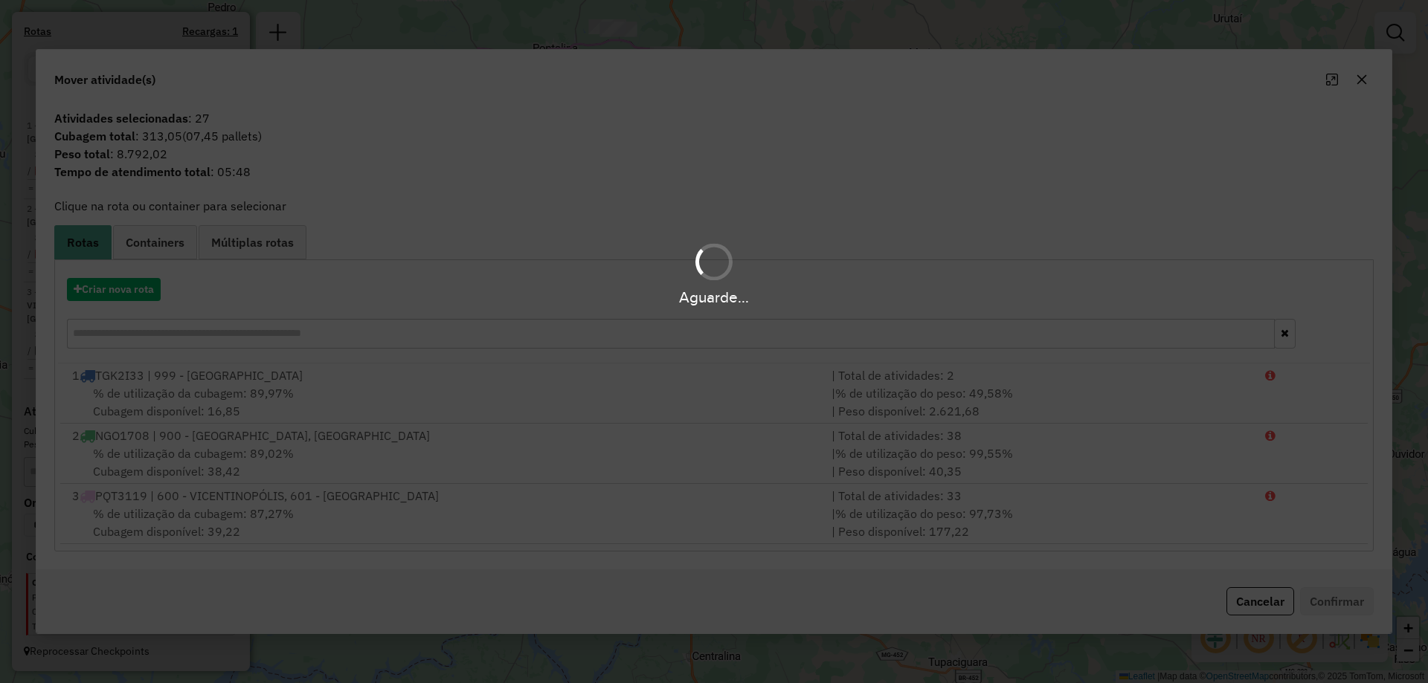
click at [144, 290] on div "Aguarde..." at bounding box center [714, 297] width 1428 height 23
click at [138, 290] on div "Aguarde..." at bounding box center [714, 297] width 1428 height 23
click at [138, 289] on div "Aguarde..." at bounding box center [714, 297] width 1428 height 23
click at [136, 289] on div "Aguarde..." at bounding box center [714, 297] width 1428 height 23
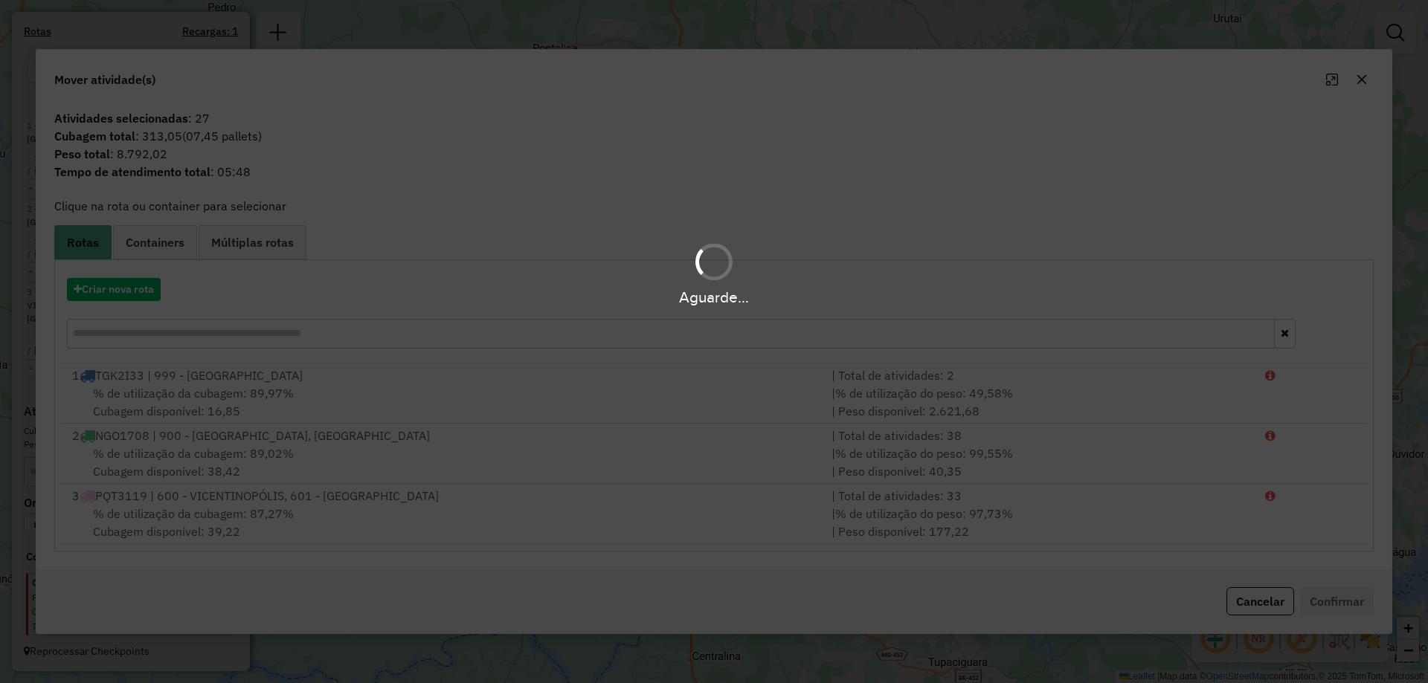
click at [136, 289] on div "Aguarde..." at bounding box center [714, 297] width 1428 height 23
click at [136, 289] on hb-app "Aguarde... Pop-up bloqueado! Seu navegador bloqueou automáticamente a abertura …" at bounding box center [714, 341] width 1428 height 683
click at [136, 289] on button "Criar nova rota" at bounding box center [114, 289] width 94 height 23
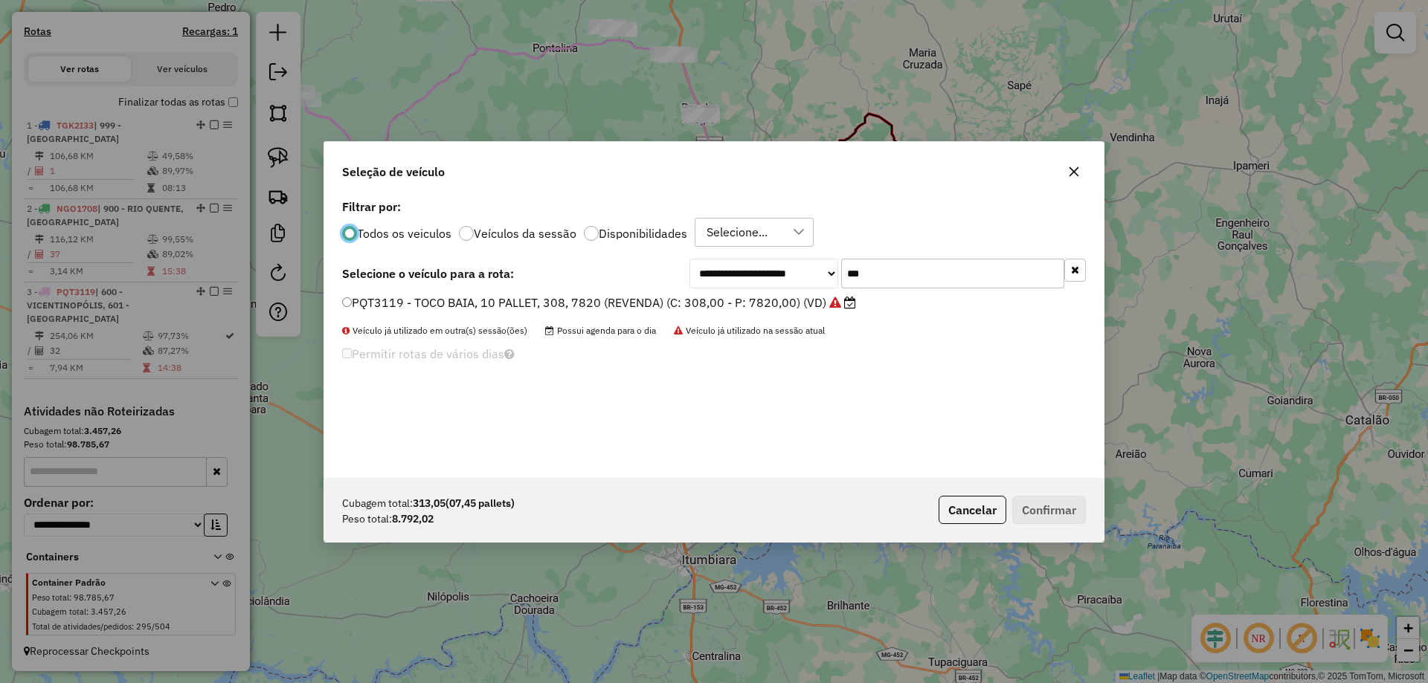
drag, startPoint x: 903, startPoint y: 270, endPoint x: 814, endPoint y: 278, distance: 88.9
click at [810, 280] on div "**********" at bounding box center [887, 274] width 396 height 30
type input "***"
click at [754, 292] on div "**********" at bounding box center [713, 337] width 779 height 283
click at [752, 296] on label "NKV4J57 - TOCO BAIA, 10 PALLET, 336, 8840 (REVENDA) (C: 336,00 - P: 8840,00) (V…" at bounding box center [591, 303] width 498 height 18
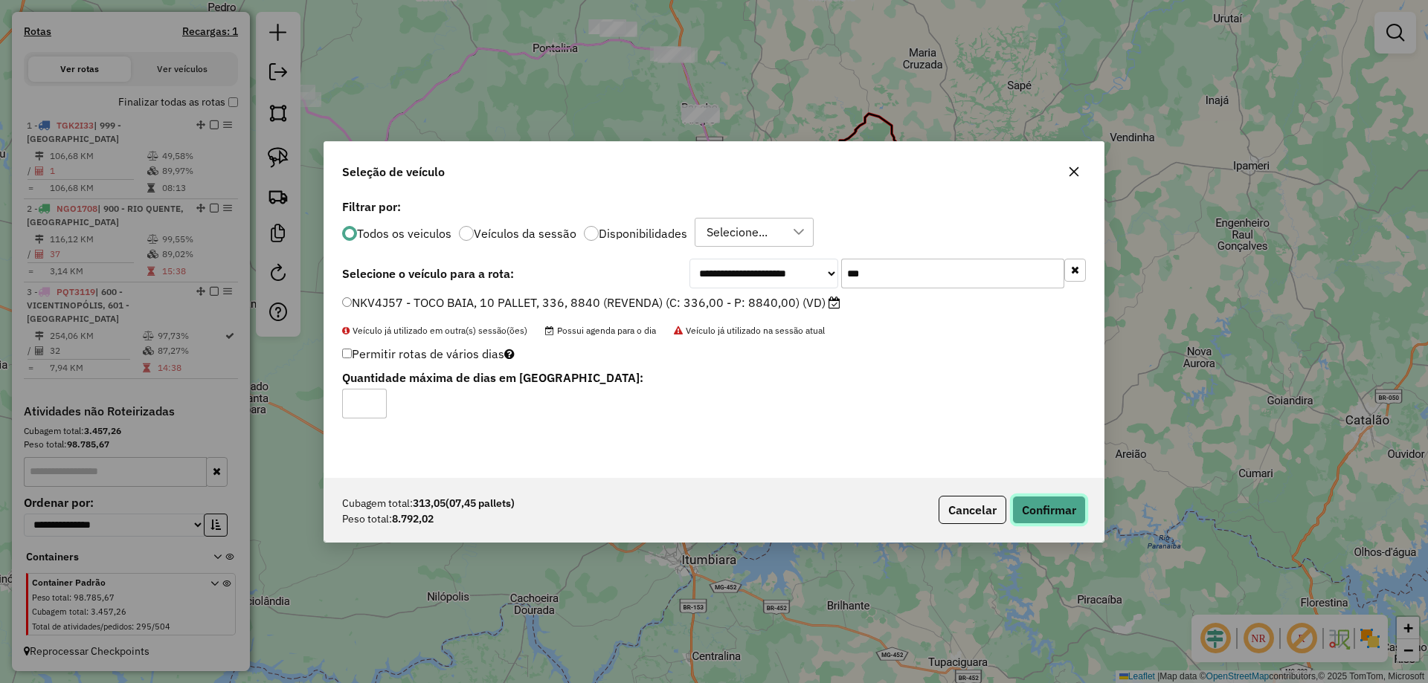
click at [1075, 505] on button "Confirmar" at bounding box center [1049, 510] width 74 height 28
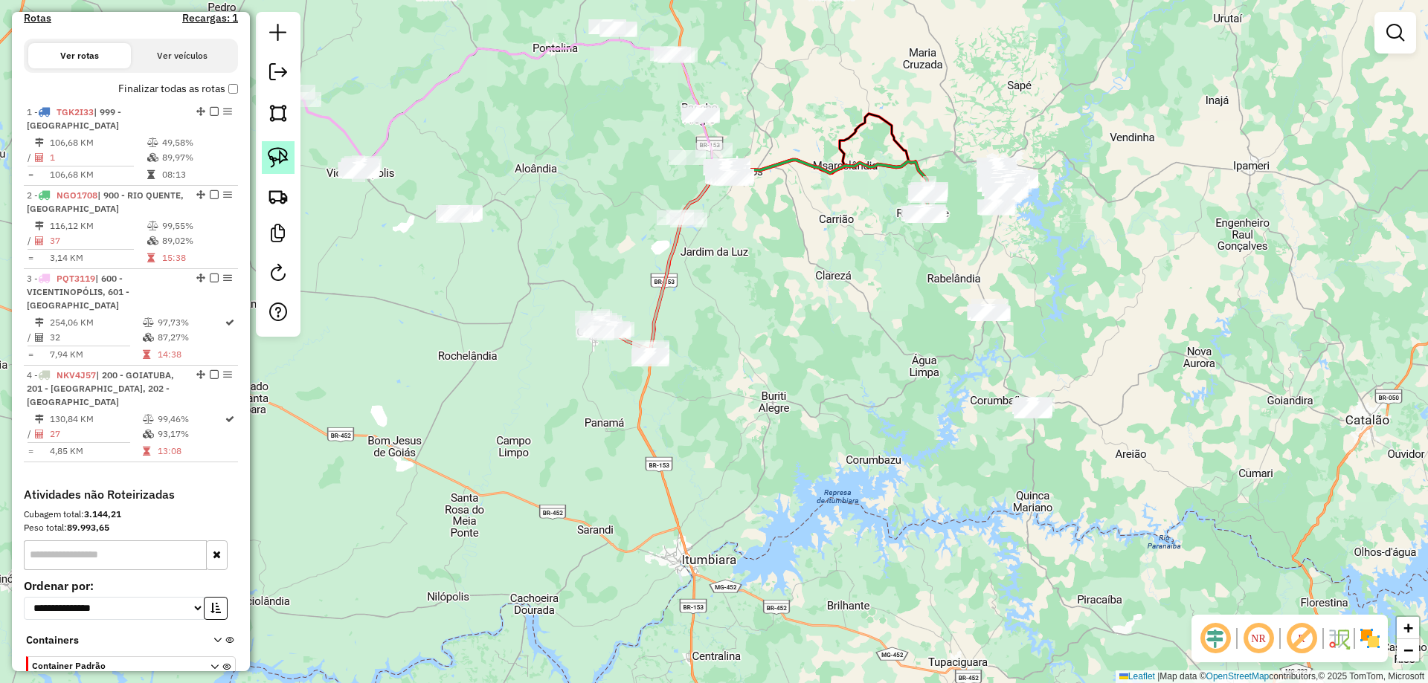
click at [278, 150] on img at bounding box center [278, 157] width 21 height 21
drag, startPoint x: 492, startPoint y: 282, endPoint x: 428, endPoint y: 263, distance: 66.6
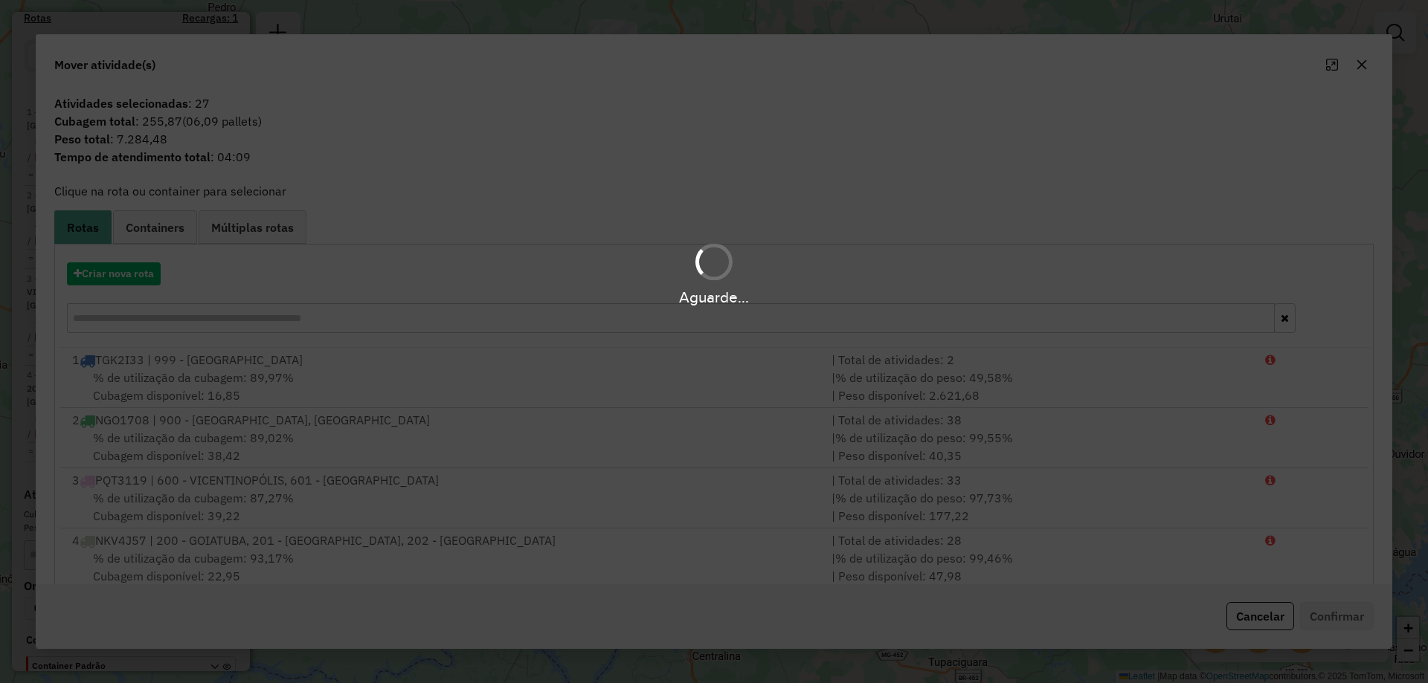
click at [126, 271] on div "Aguarde..." at bounding box center [714, 273] width 1428 height 71
click at [126, 270] on div "Aguarde..." at bounding box center [714, 273] width 1428 height 71
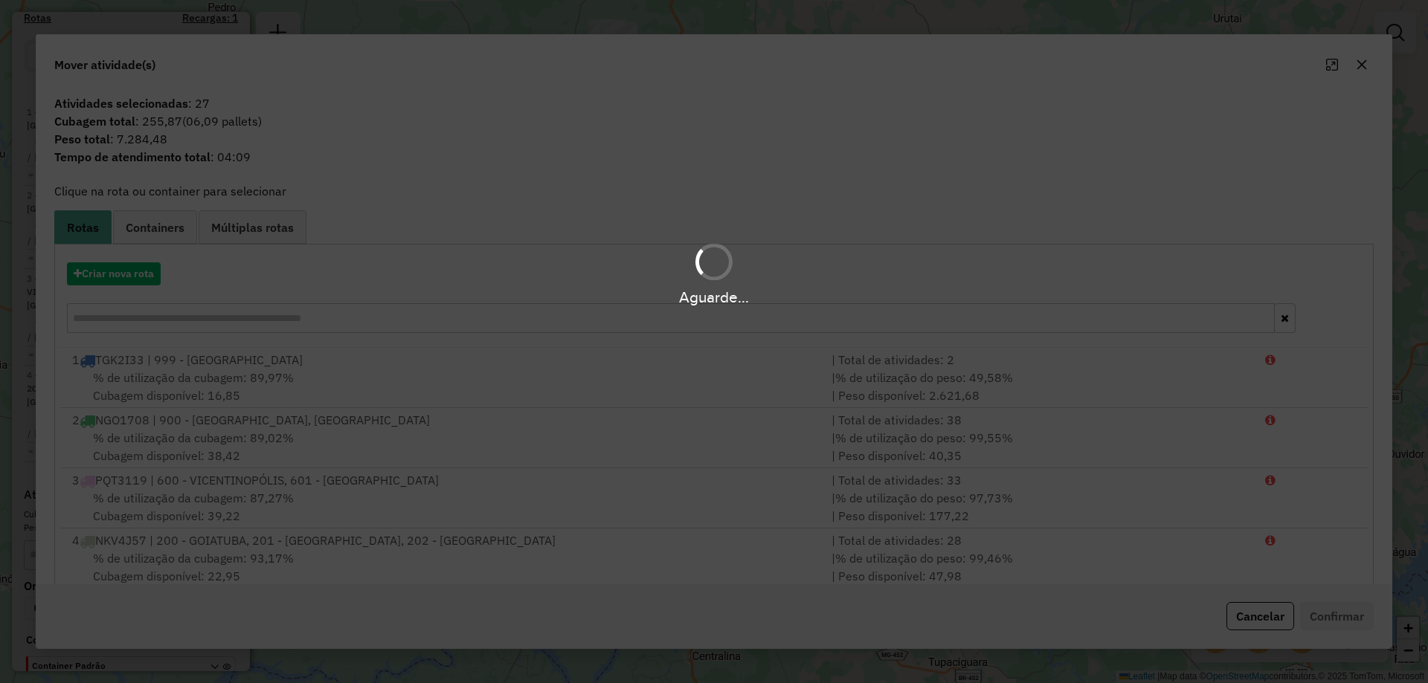
click at [125, 270] on div "Aguarde..." at bounding box center [714, 273] width 1428 height 71
click at [125, 270] on button "Criar nova rota" at bounding box center [114, 273] width 94 height 23
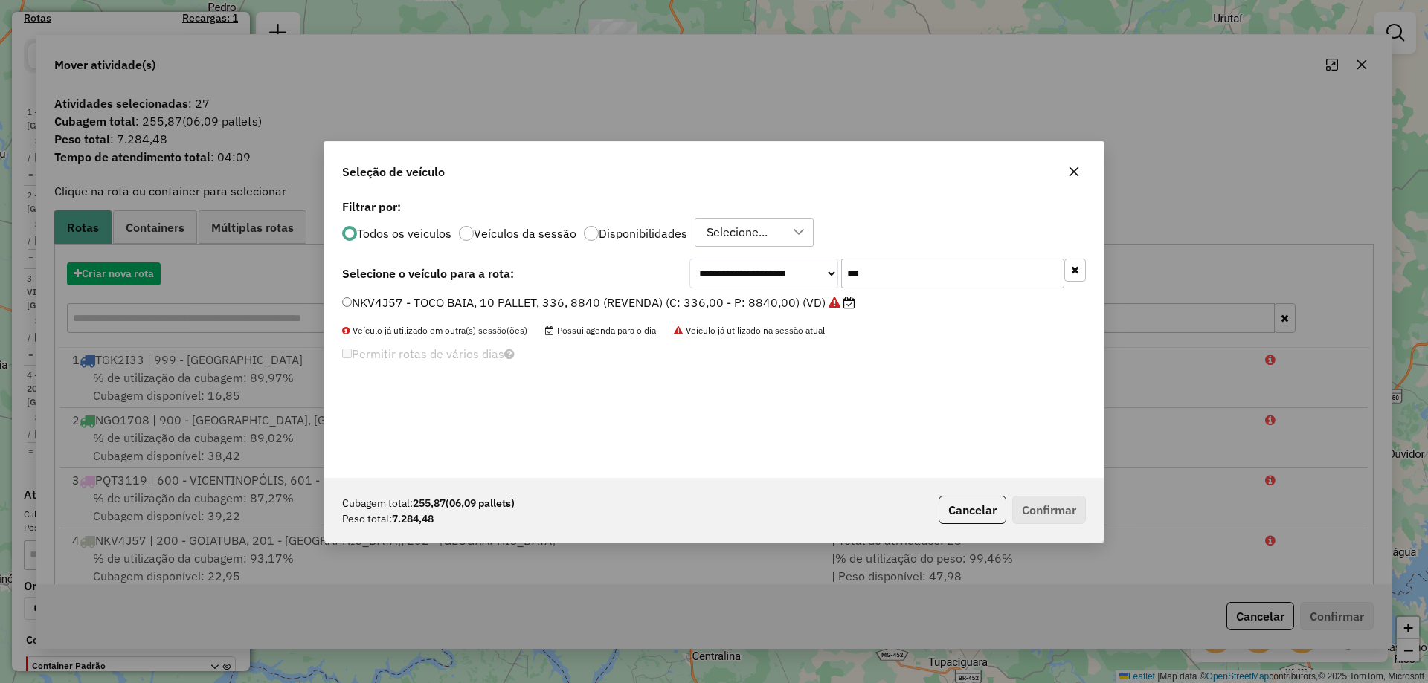
click at [125, 270] on div "**********" at bounding box center [714, 341] width 1428 height 683
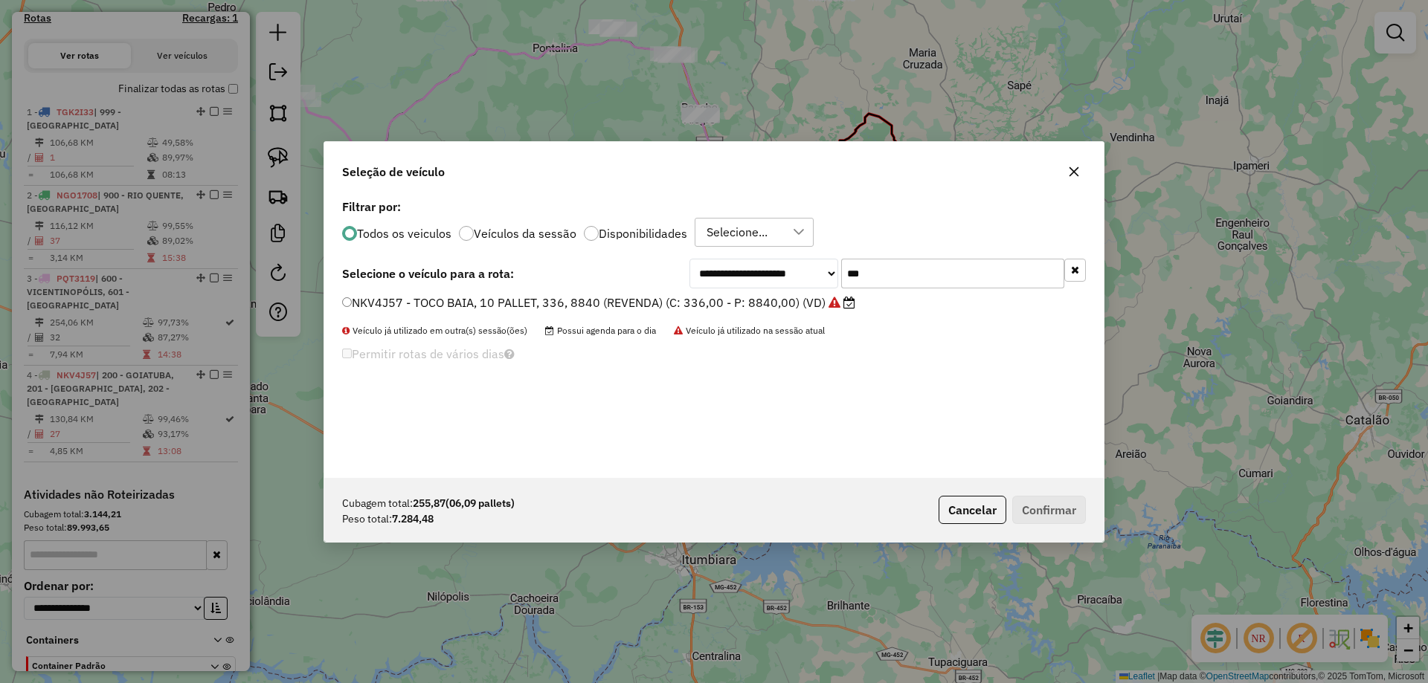
drag, startPoint x: 876, startPoint y: 262, endPoint x: 693, endPoint y: 278, distance: 183.7
click at [701, 276] on div "**********" at bounding box center [887, 274] width 396 height 30
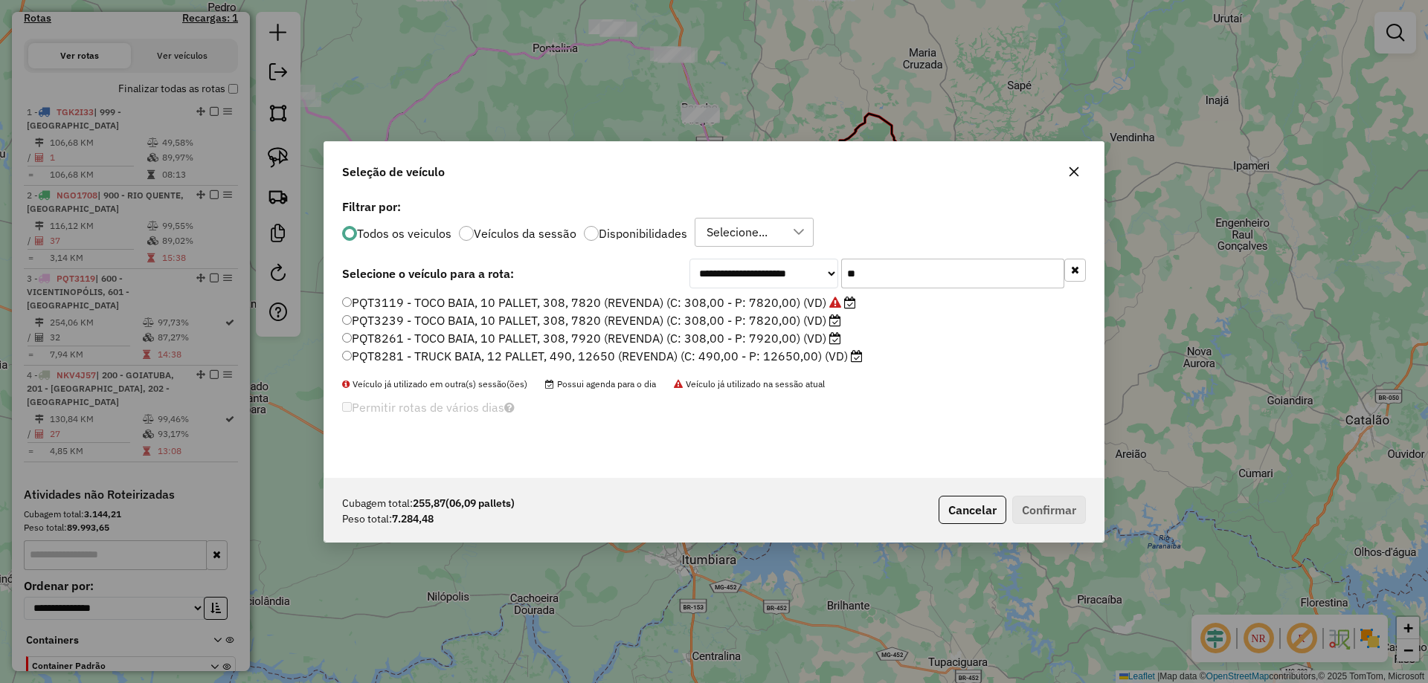
type input "**"
drag, startPoint x: 425, startPoint y: 324, endPoint x: 723, endPoint y: 484, distance: 337.7
click at [425, 324] on label "PQT3239 - TOCO BAIA, 10 PALLET, 308, 7820 (REVENDA) (C: 308,00 - P: 7820,00) (V…" at bounding box center [591, 321] width 499 height 18
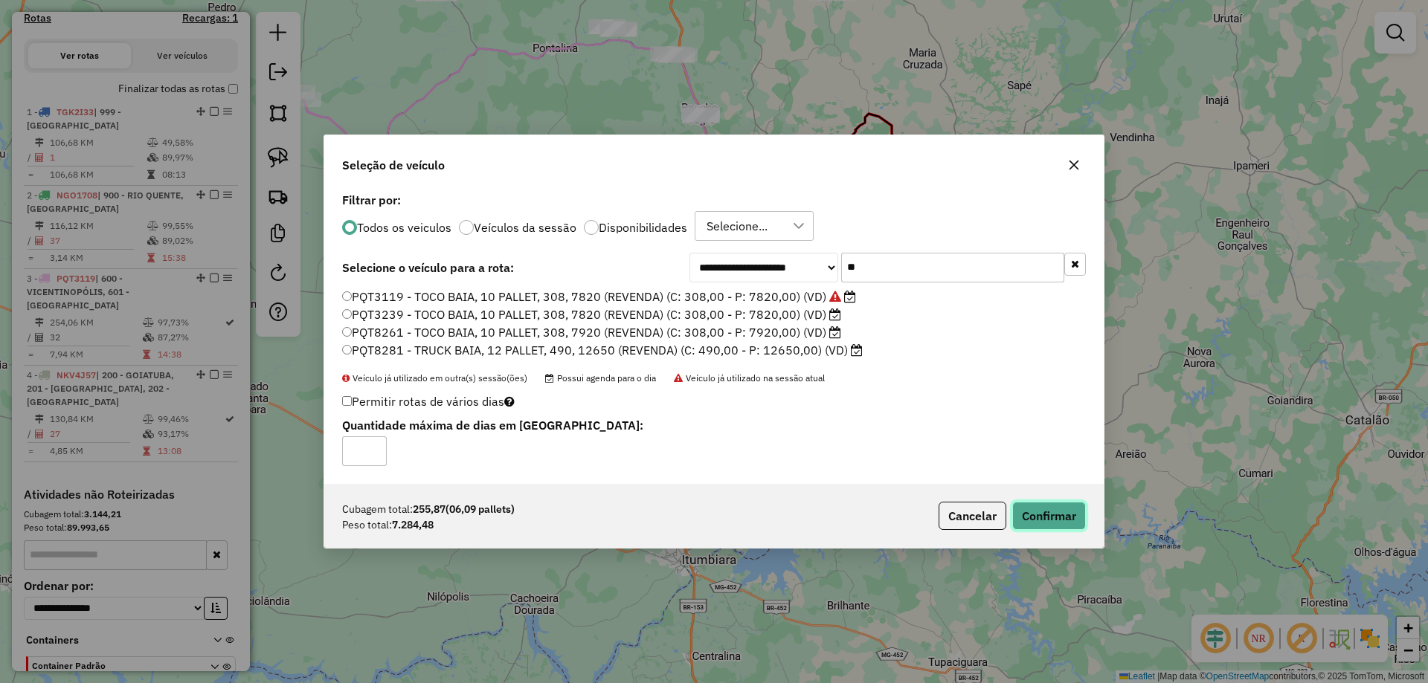
click at [1063, 510] on button "Confirmar" at bounding box center [1049, 516] width 74 height 28
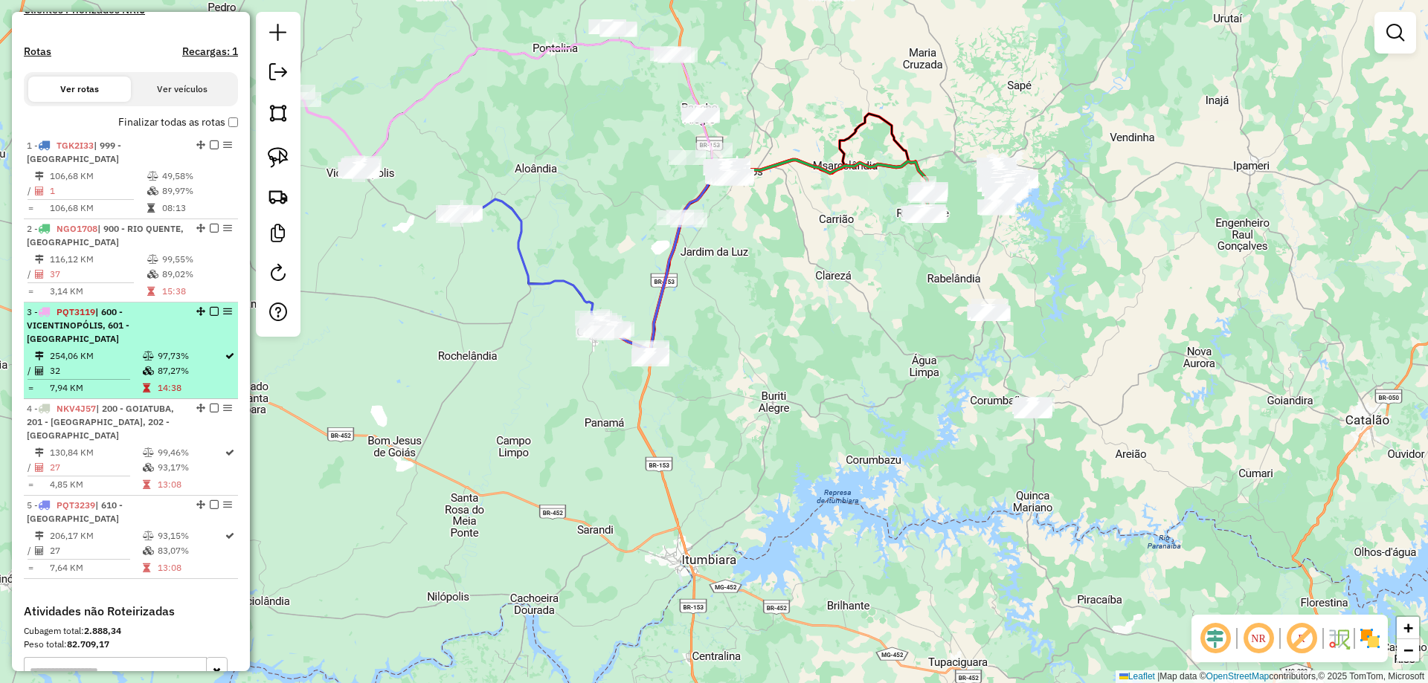
scroll to position [607, 0]
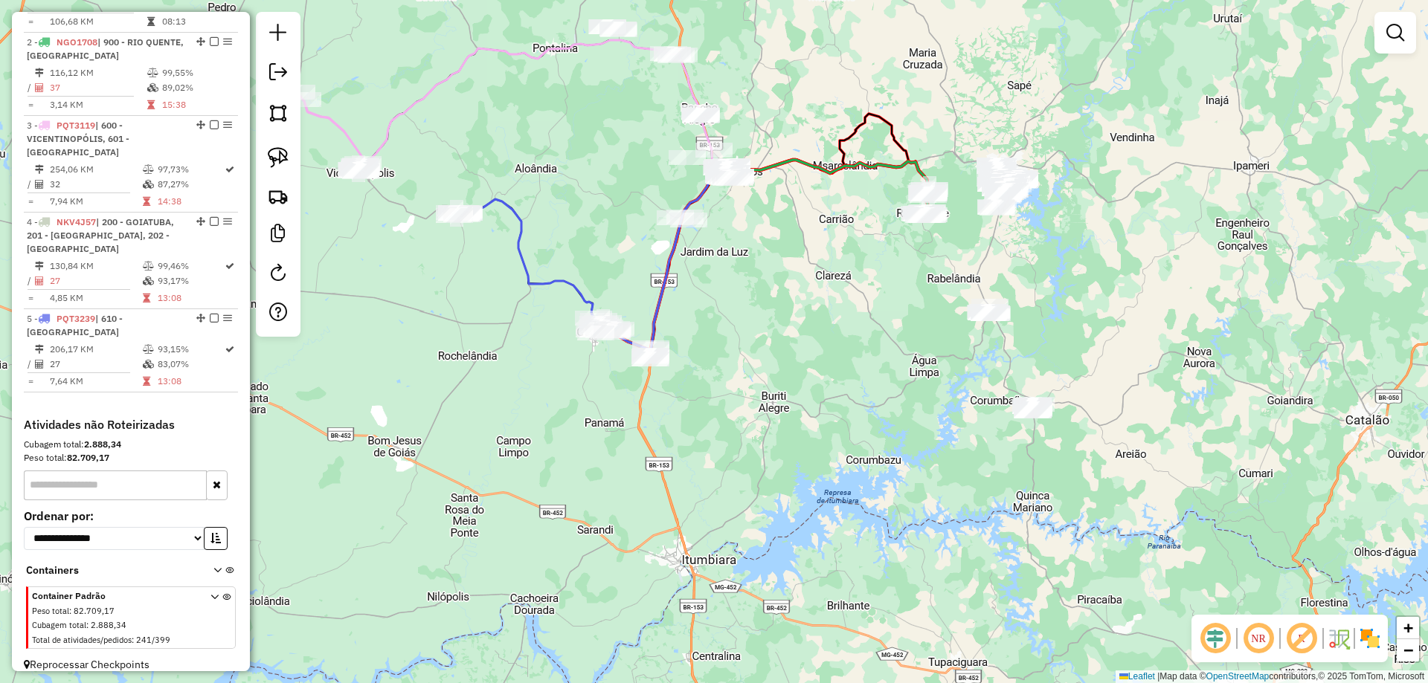
click at [559, 399] on div "Janela de atendimento Grade de atendimento Capacidade Transportadoras Veículos …" at bounding box center [714, 341] width 1428 height 683
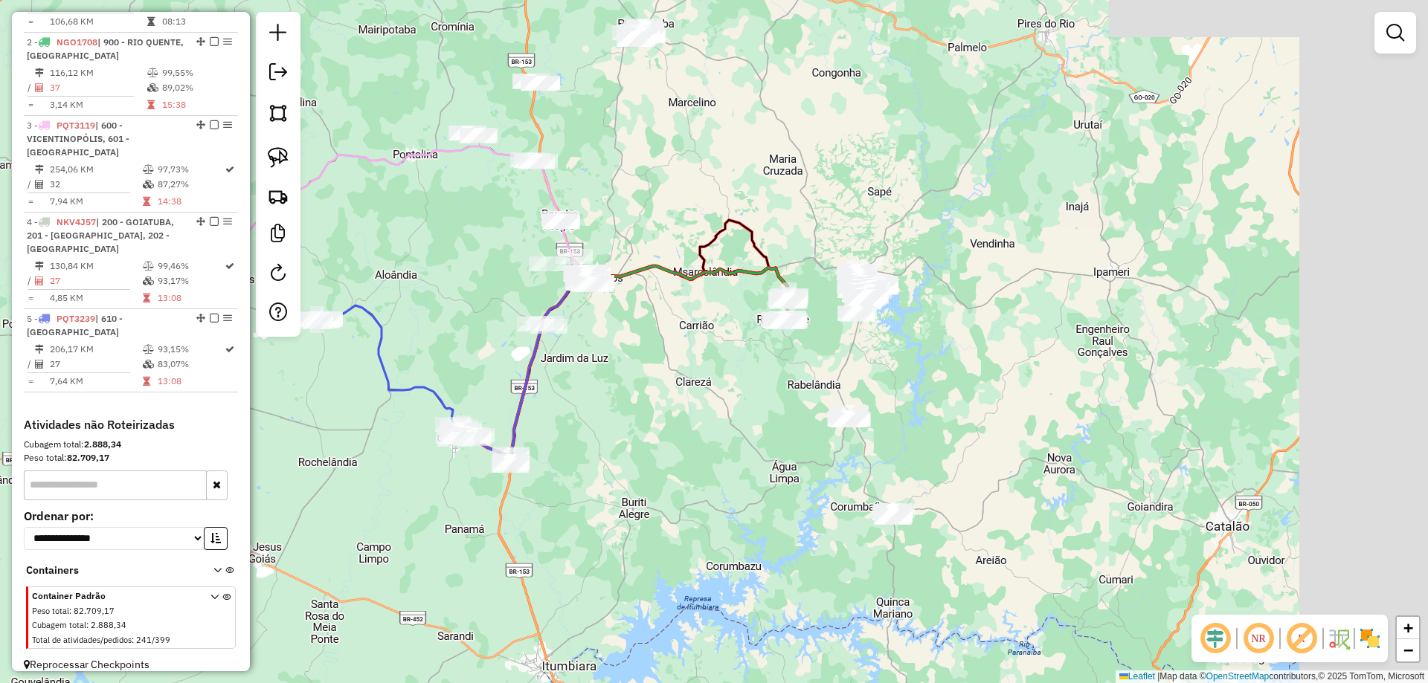
drag, startPoint x: 716, startPoint y: 483, endPoint x: 693, endPoint y: 497, distance: 27.0
click at [693, 497] on div "Janela de atendimento Grade de atendimento Capacidade Transportadoras Veículos …" at bounding box center [714, 341] width 1428 height 683
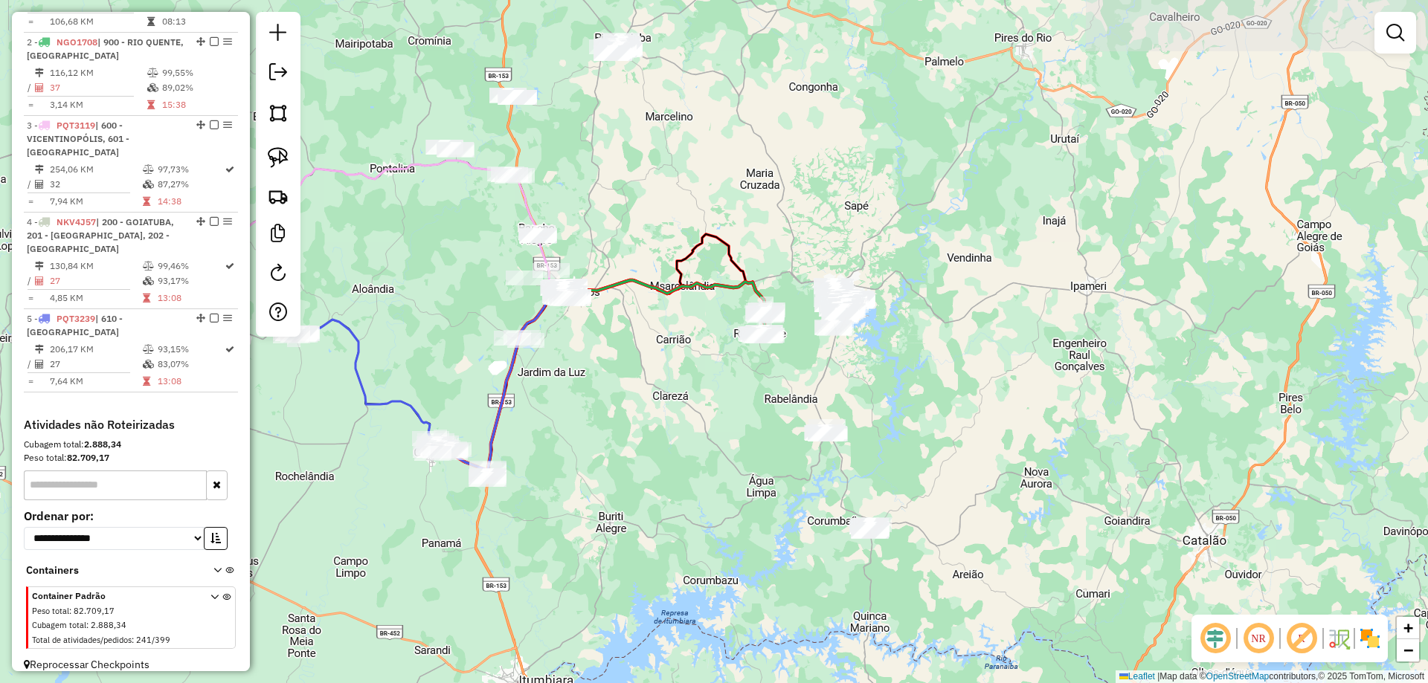
click at [681, 465] on div "Janela de atendimento Grade de atendimento Capacidade Transportadoras Veículos …" at bounding box center [714, 341] width 1428 height 683
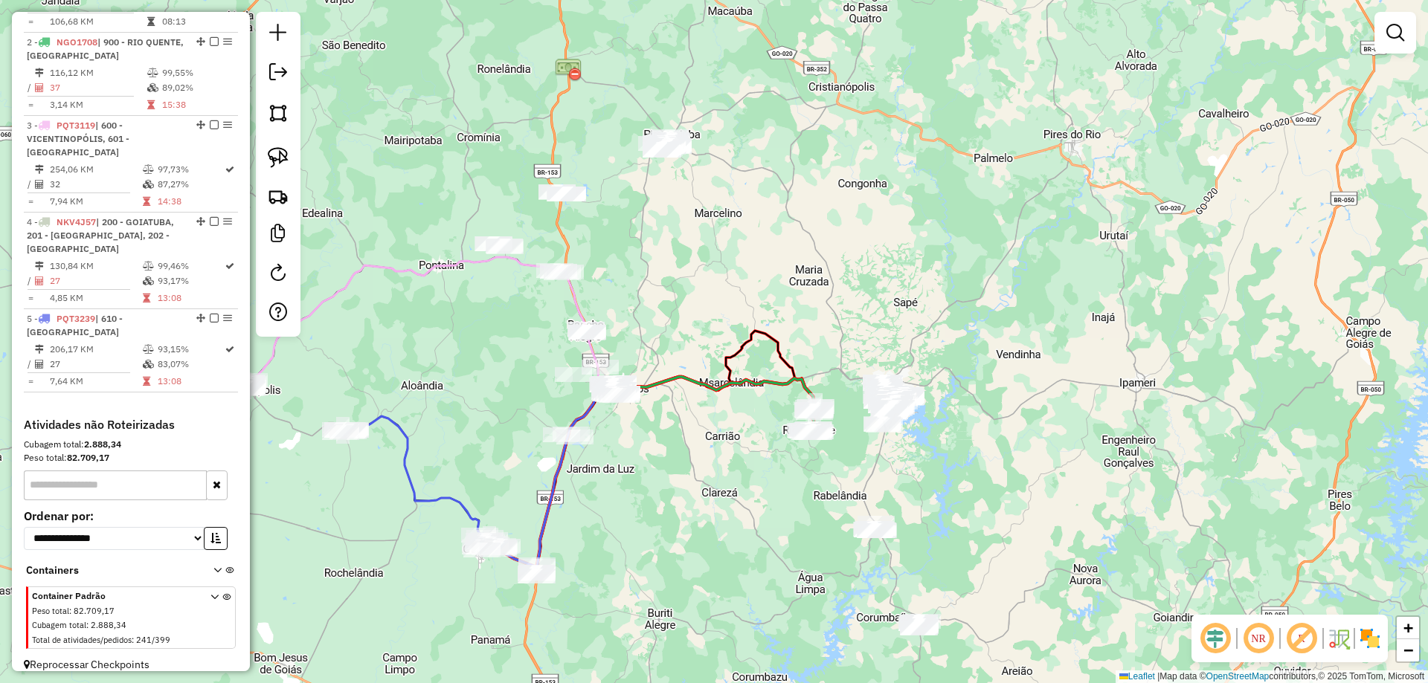
drag, startPoint x: 689, startPoint y: 358, endPoint x: 449, endPoint y: 232, distance: 271.1
click at [695, 358] on div "Janela de atendimento Grade de atendimento Capacidade Transportadoras Veículos …" at bounding box center [714, 341] width 1428 height 683
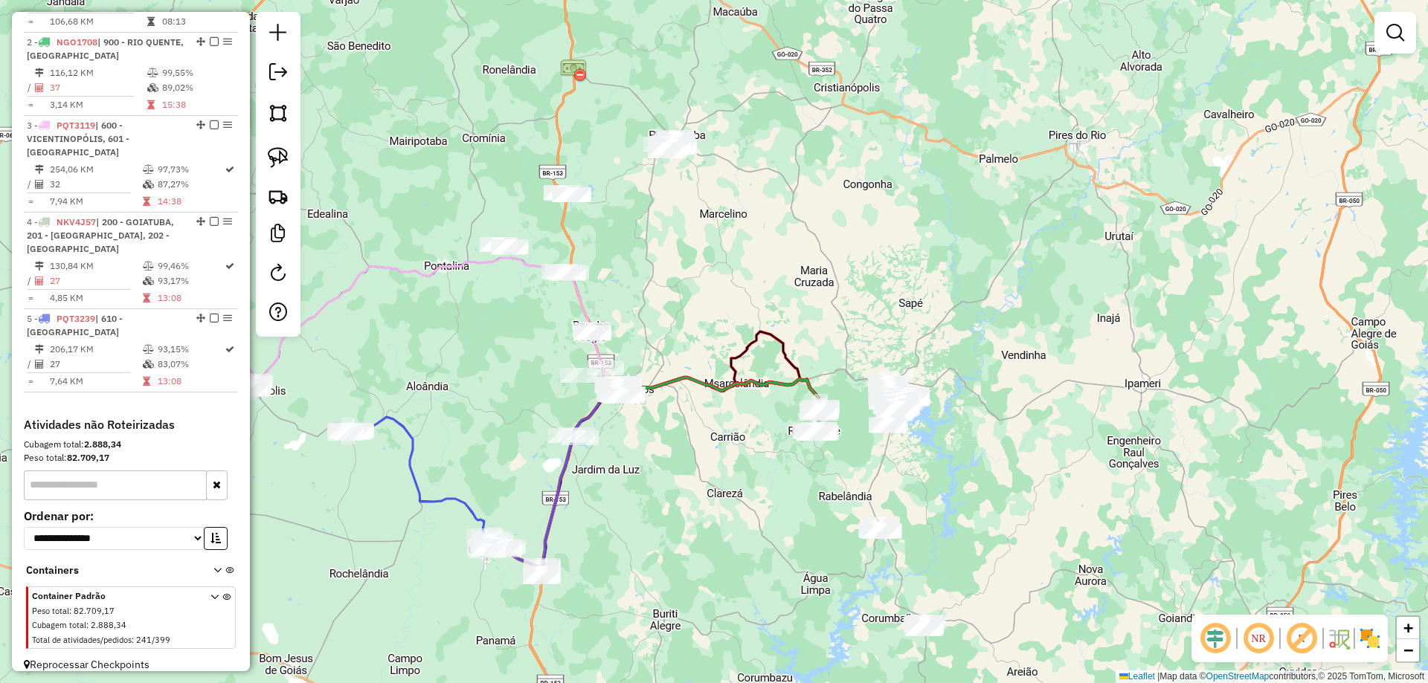
drag, startPoint x: 769, startPoint y: 521, endPoint x: 695, endPoint y: 373, distance: 165.3
click at [732, 388] on div "Janela de atendimento Grade de atendimento Capacidade Transportadoras Veículos …" at bounding box center [714, 341] width 1428 height 683
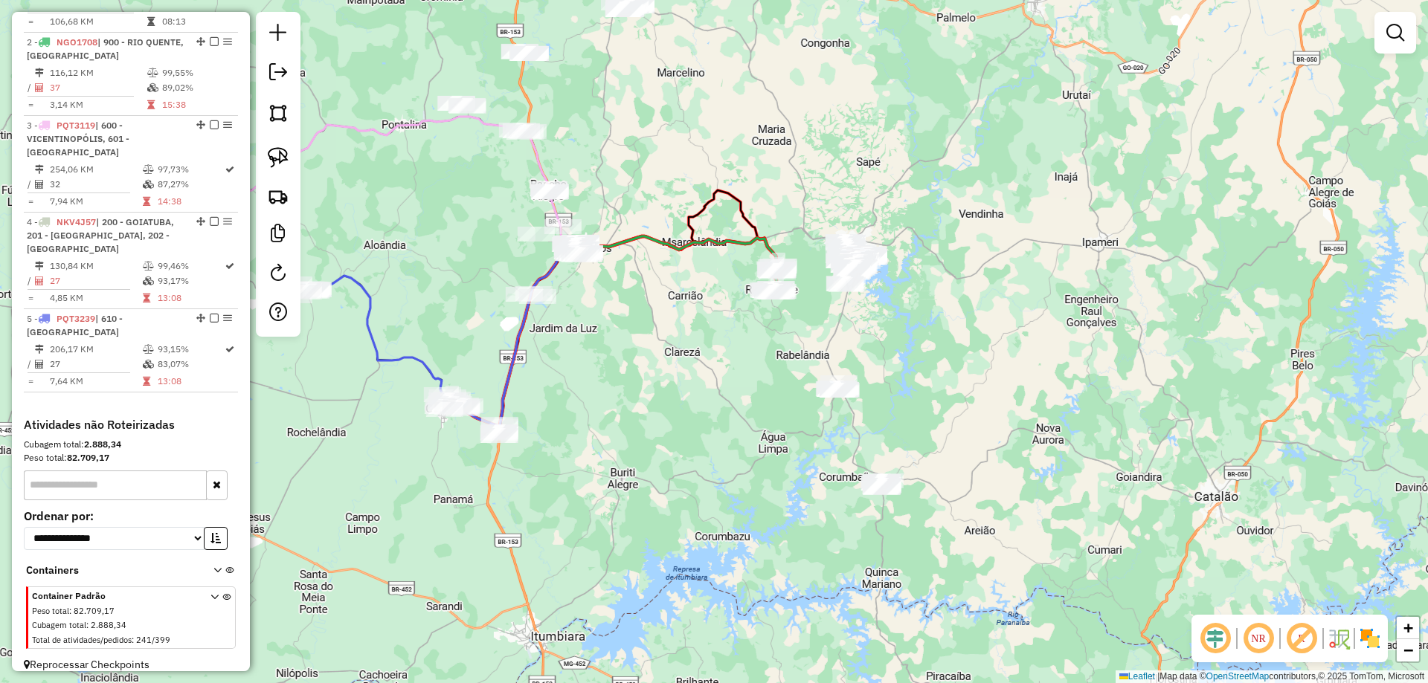
click at [582, 369] on div "Janela de atendimento Grade de atendimento Capacidade Transportadoras Veículos …" at bounding box center [714, 341] width 1428 height 683
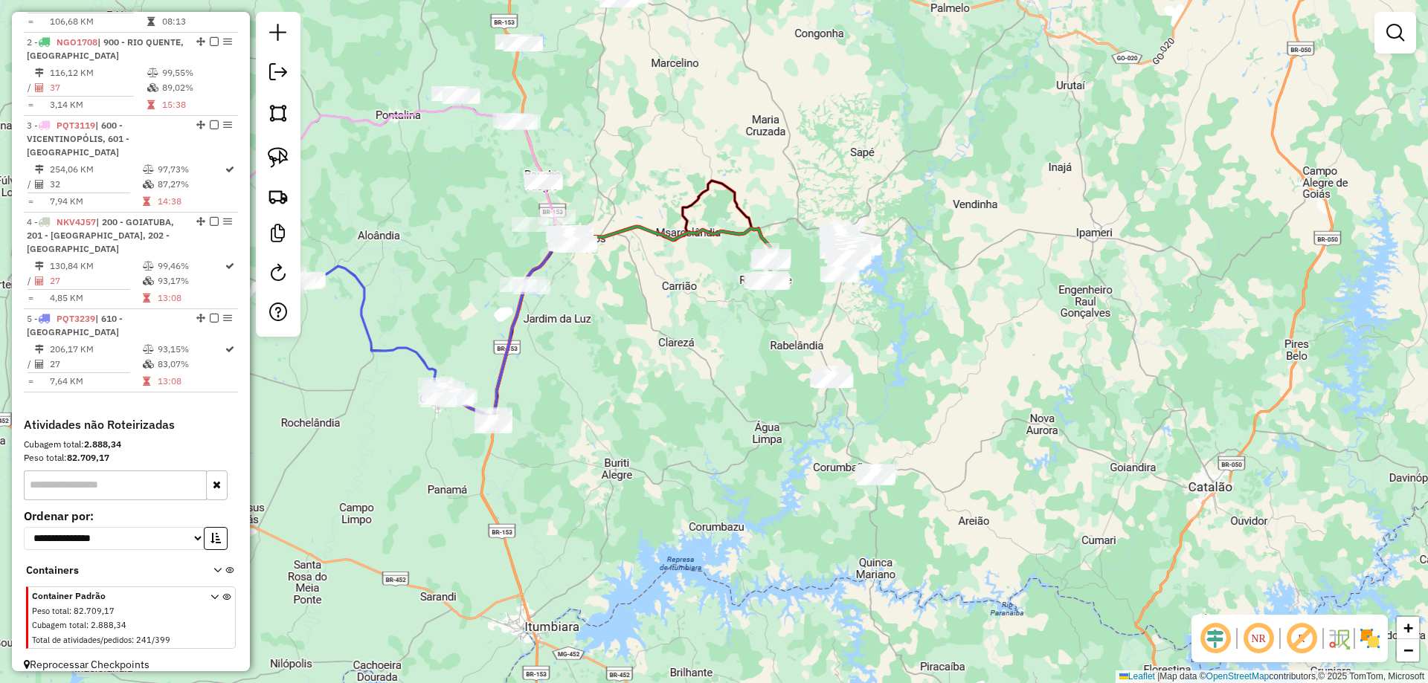
drag, startPoint x: 627, startPoint y: 148, endPoint x: 633, endPoint y: 229, distance: 81.3
click at [632, 232] on div "Janela de atendimento Grade de atendimento Capacidade Transportadoras Veículos …" at bounding box center [714, 341] width 1428 height 683
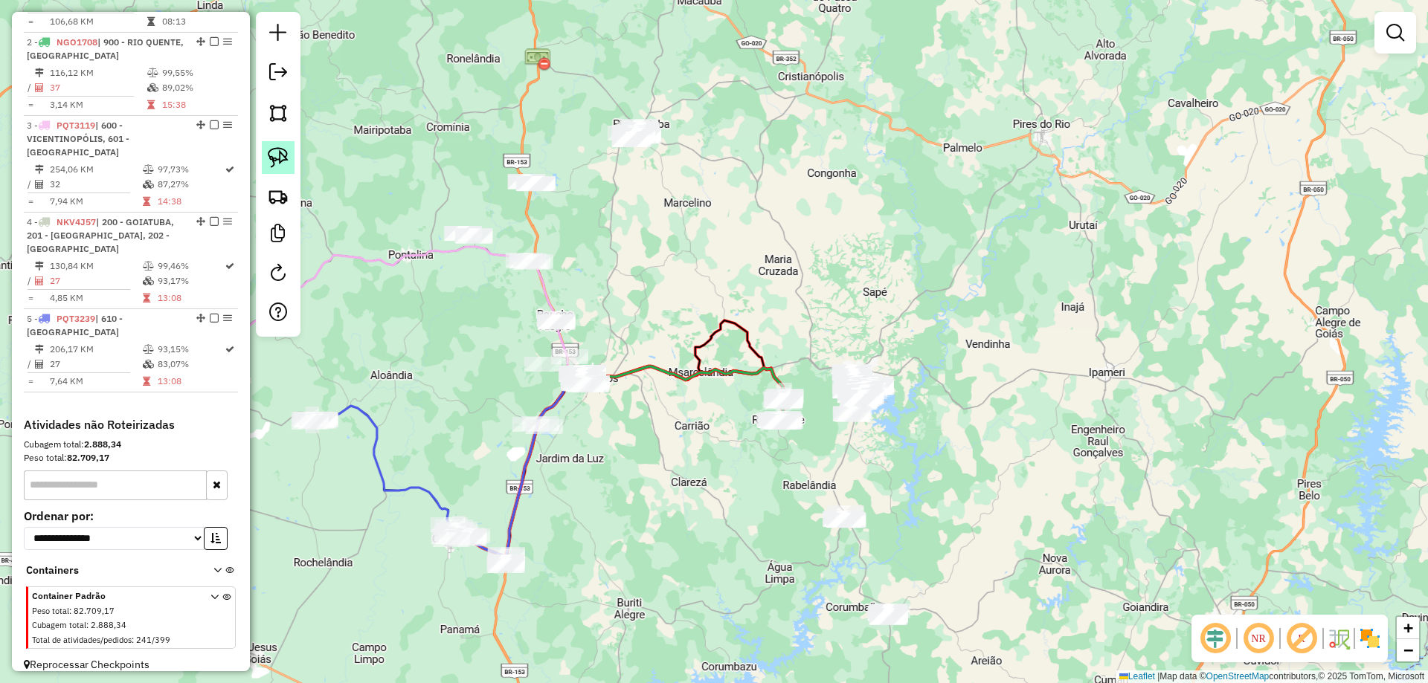
click at [275, 158] on img at bounding box center [278, 157] width 21 height 21
drag, startPoint x: 710, startPoint y: 138, endPoint x: 567, endPoint y: 163, distance: 145.0
click at [285, 160] on img at bounding box center [278, 157] width 21 height 21
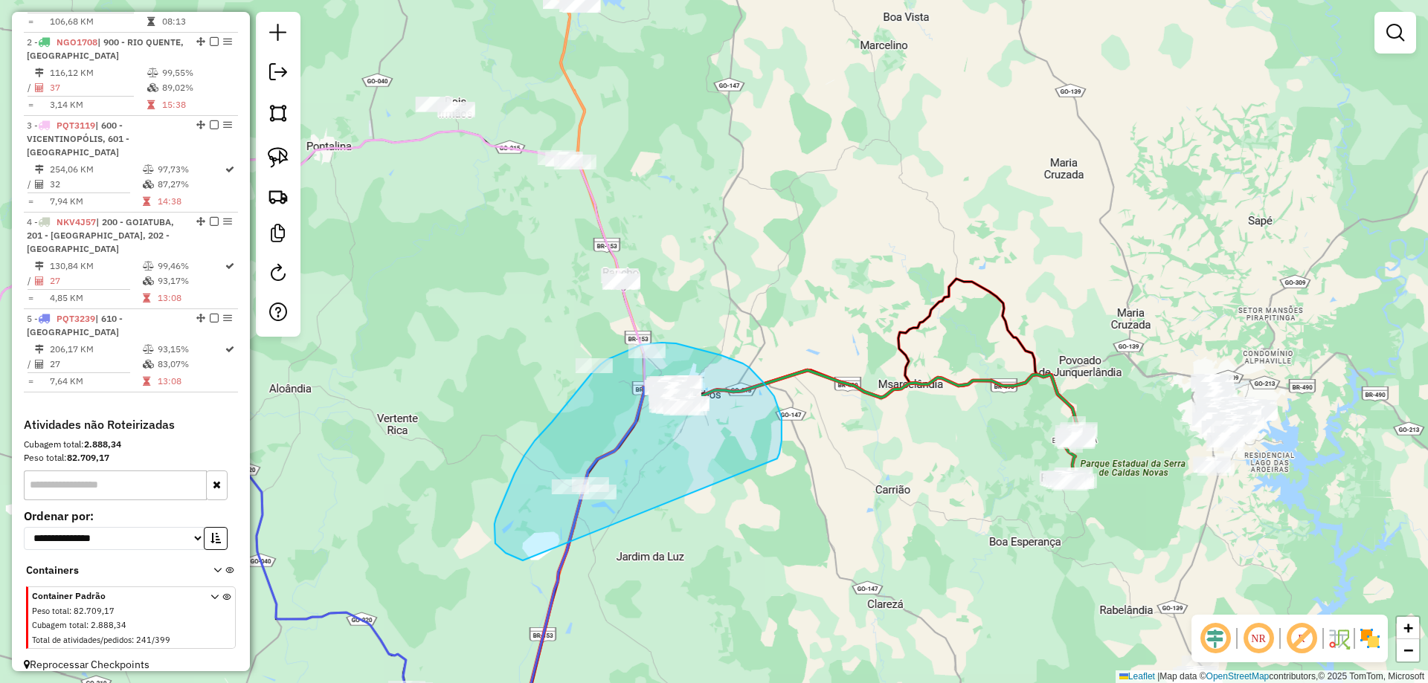
drag, startPoint x: 782, startPoint y: 418, endPoint x: 691, endPoint y: 574, distance: 180.6
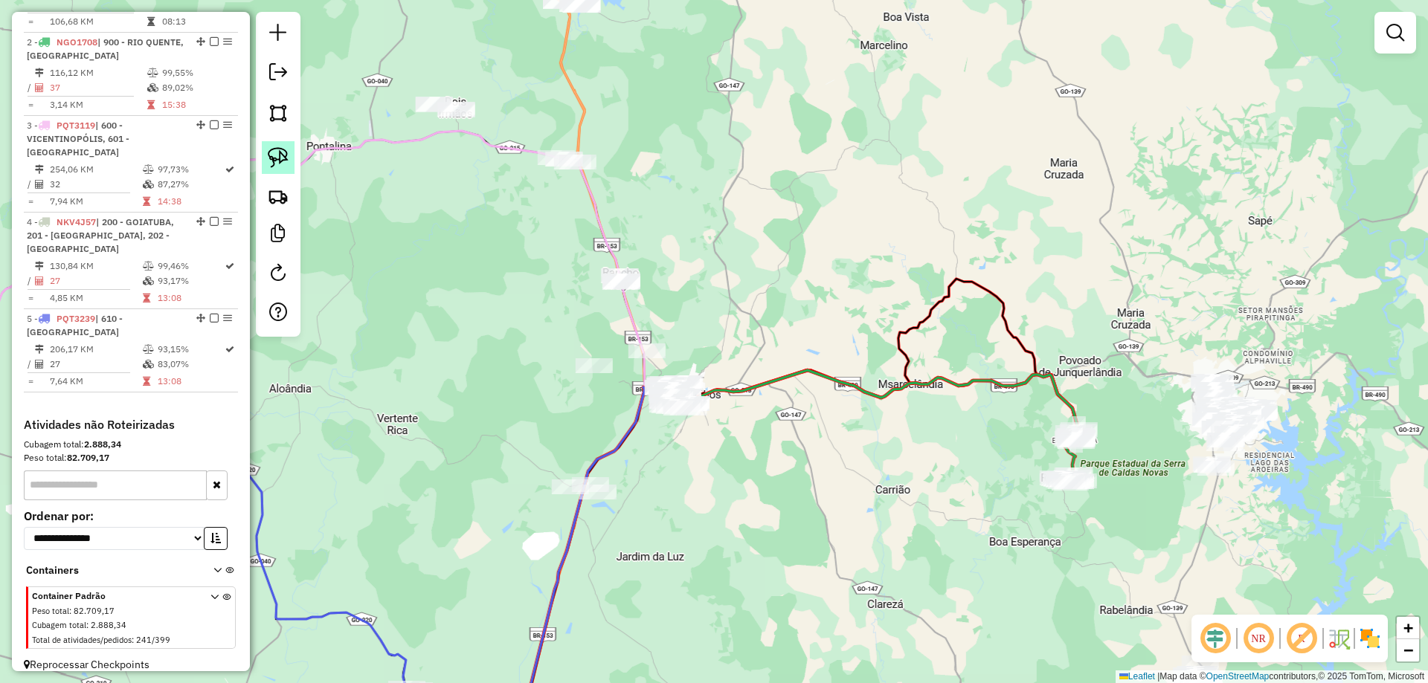
click at [289, 155] on link at bounding box center [278, 157] width 33 height 33
drag, startPoint x: 671, startPoint y: 350, endPoint x: 749, endPoint y: 419, distance: 103.3
drag, startPoint x: 779, startPoint y: 397, endPoint x: 816, endPoint y: 306, distance: 97.8
click at [810, 316] on div "Janela de atendimento Grade de atendimento Capacidade Transportadoras Veículos …" at bounding box center [714, 341] width 1428 height 683
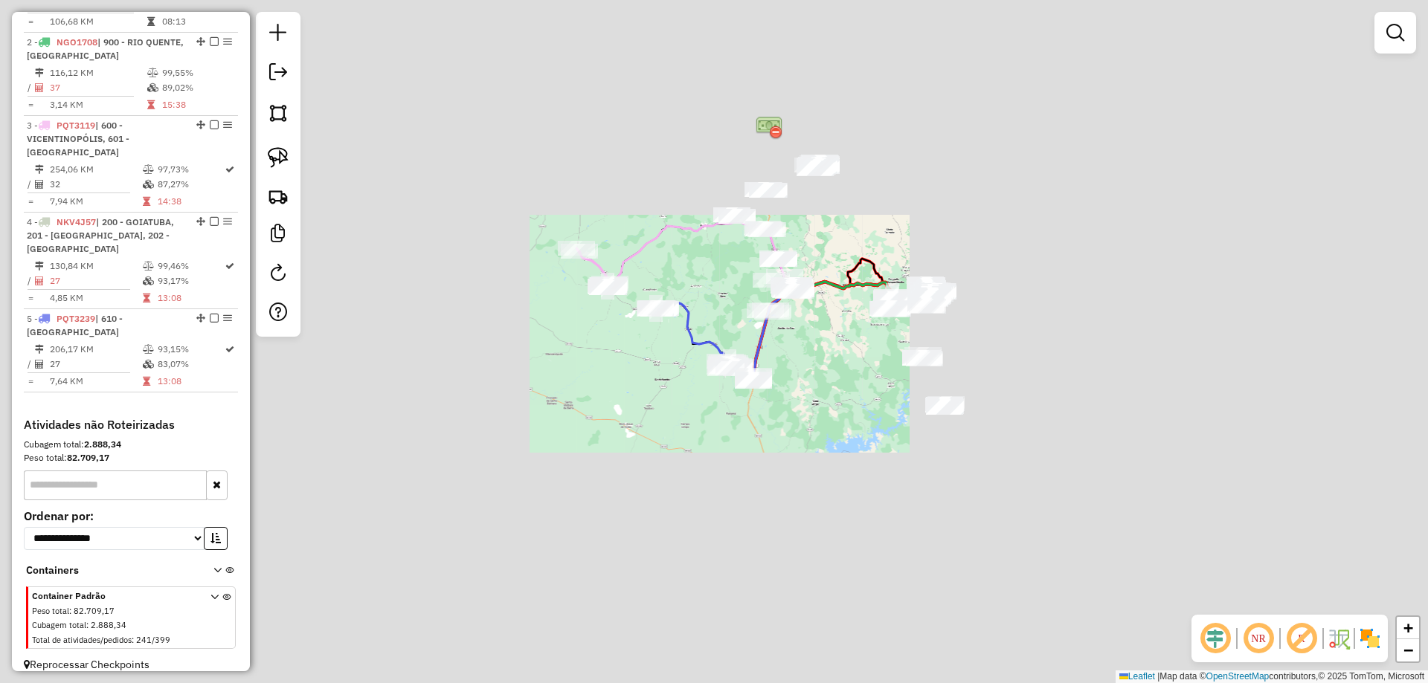
click at [817, 356] on div "Janela de atendimento Grade de atendimento Capacidade Transportadoras Veículos …" at bounding box center [714, 341] width 1428 height 683
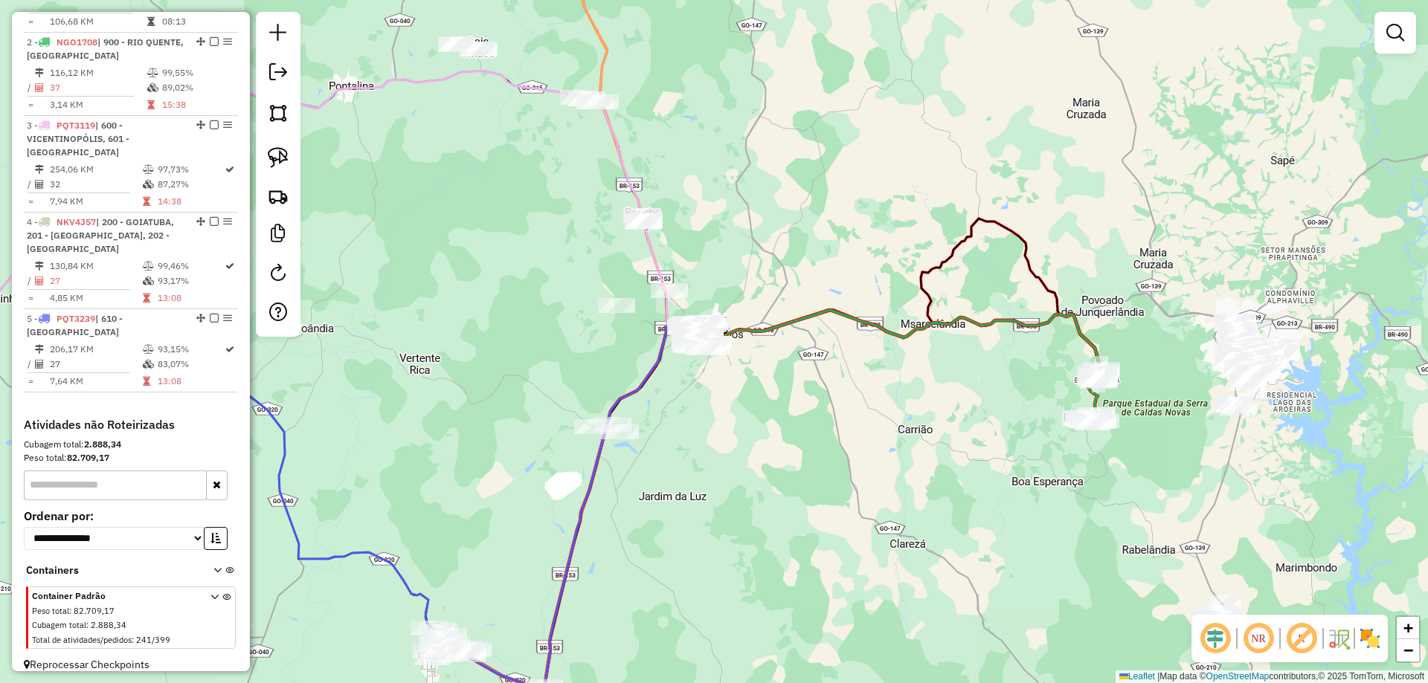
scroll to position [30, 0]
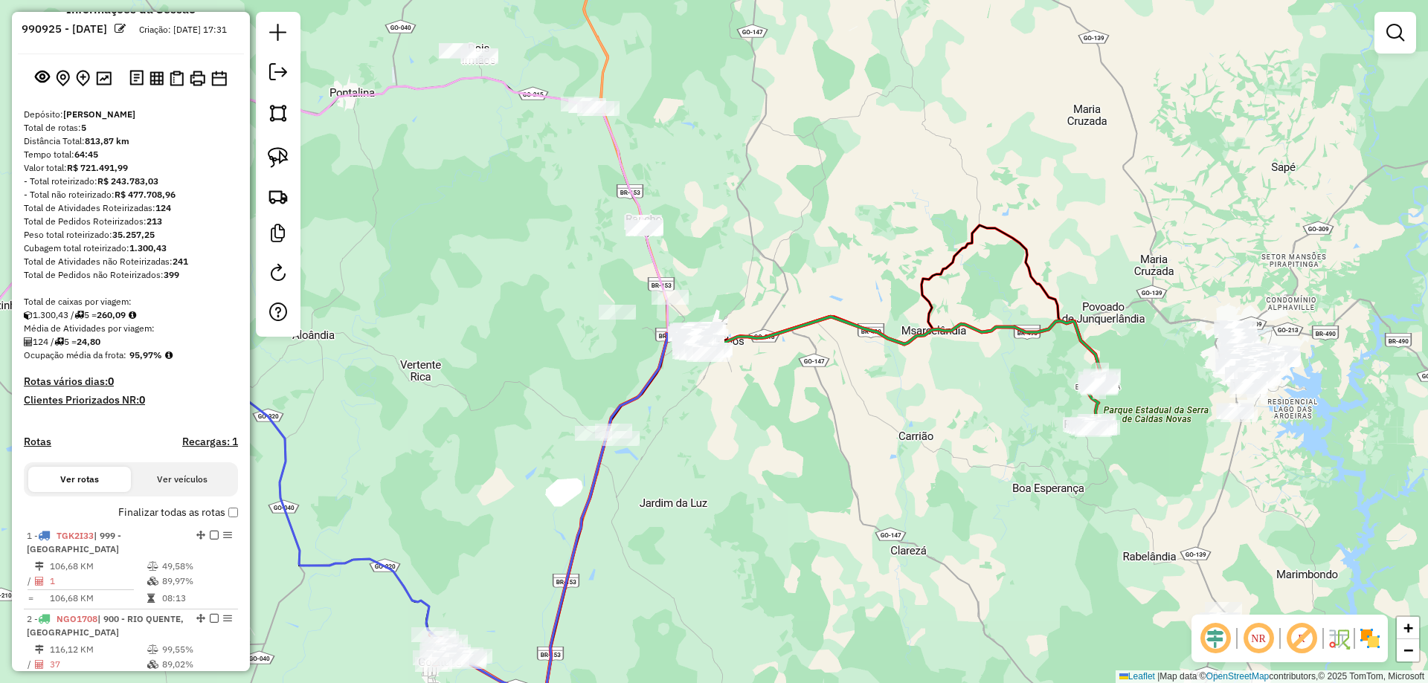
drag, startPoint x: 910, startPoint y: 195, endPoint x: 874, endPoint y: 326, distance: 136.4
click at [897, 355] on div "Janela de atendimento Grade de atendimento Capacidade Transportadoras Veículos …" at bounding box center [714, 341] width 1428 height 683
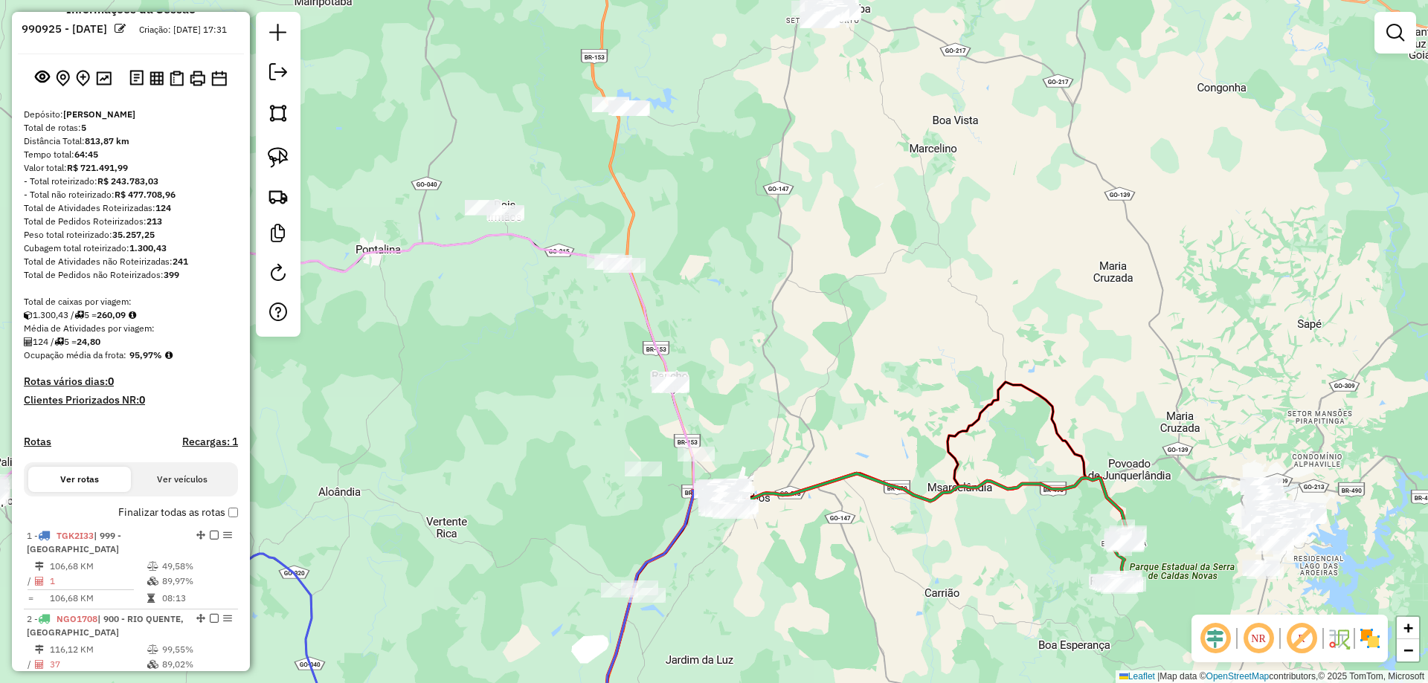
drag, startPoint x: 777, startPoint y: 262, endPoint x: 845, endPoint y: 268, distance: 67.9
click at [843, 268] on div "Janela de atendimento Grade de atendimento Capacidade Transportadoras Veículos …" at bounding box center [714, 341] width 1428 height 683
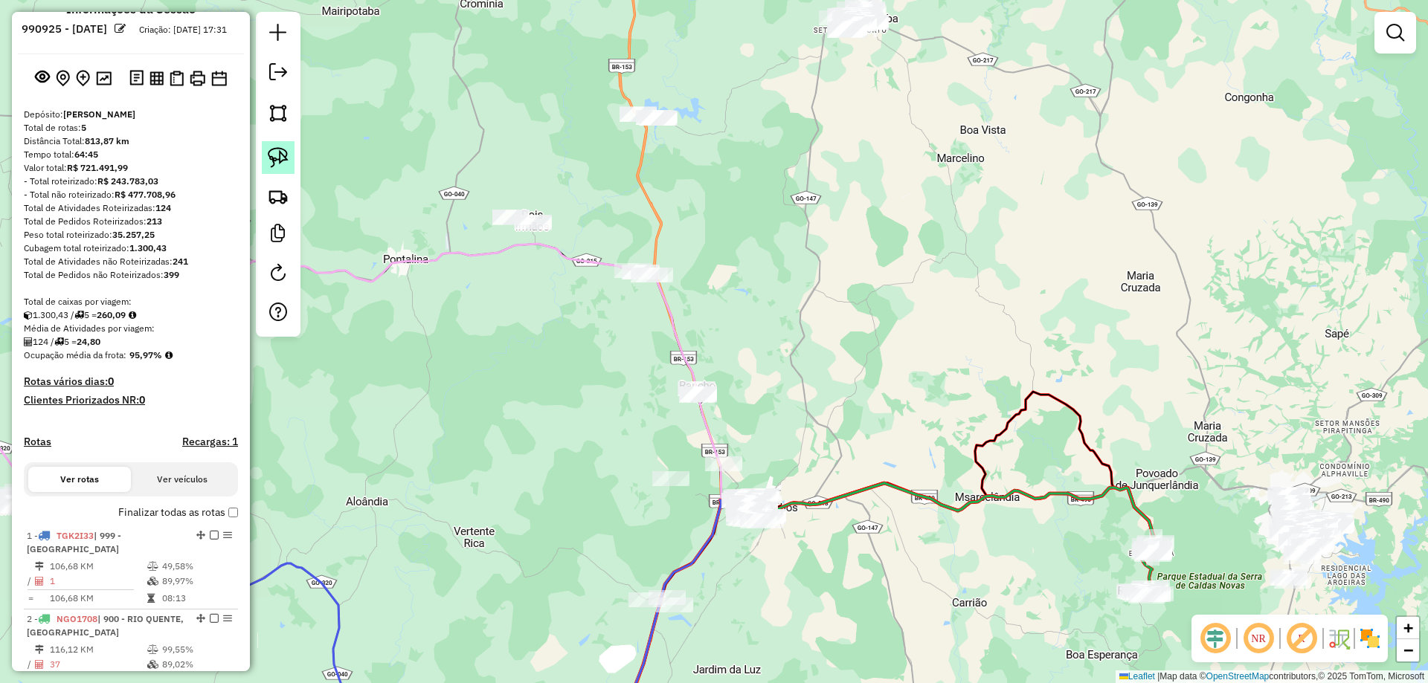
click at [286, 158] on img at bounding box center [278, 157] width 21 height 21
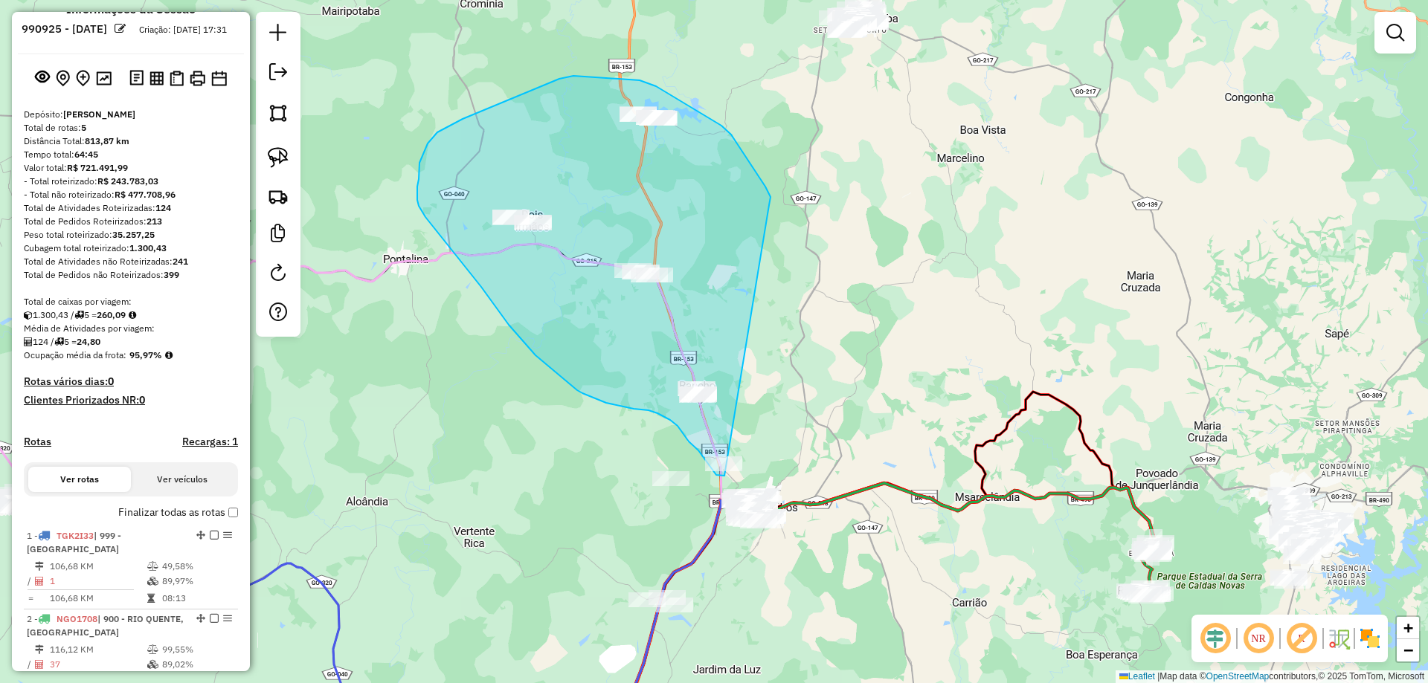
drag, startPoint x: 721, startPoint y: 126, endPoint x: 802, endPoint y: 218, distance: 122.8
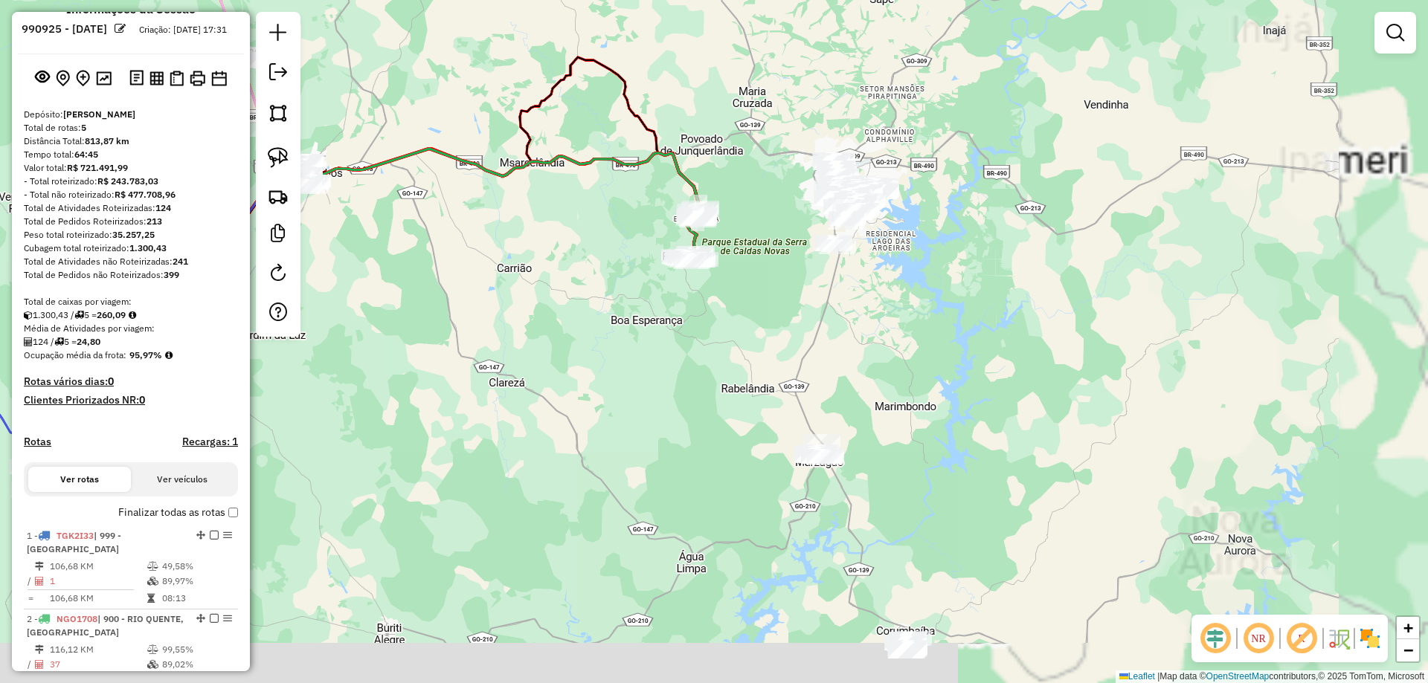
drag, startPoint x: 633, startPoint y: 373, endPoint x: 569, endPoint y: 255, distance: 134.4
click at [569, 256] on div "Janela de atendimento Grade de atendimento Capacidade Transportadoras Veículos …" at bounding box center [714, 341] width 1428 height 683
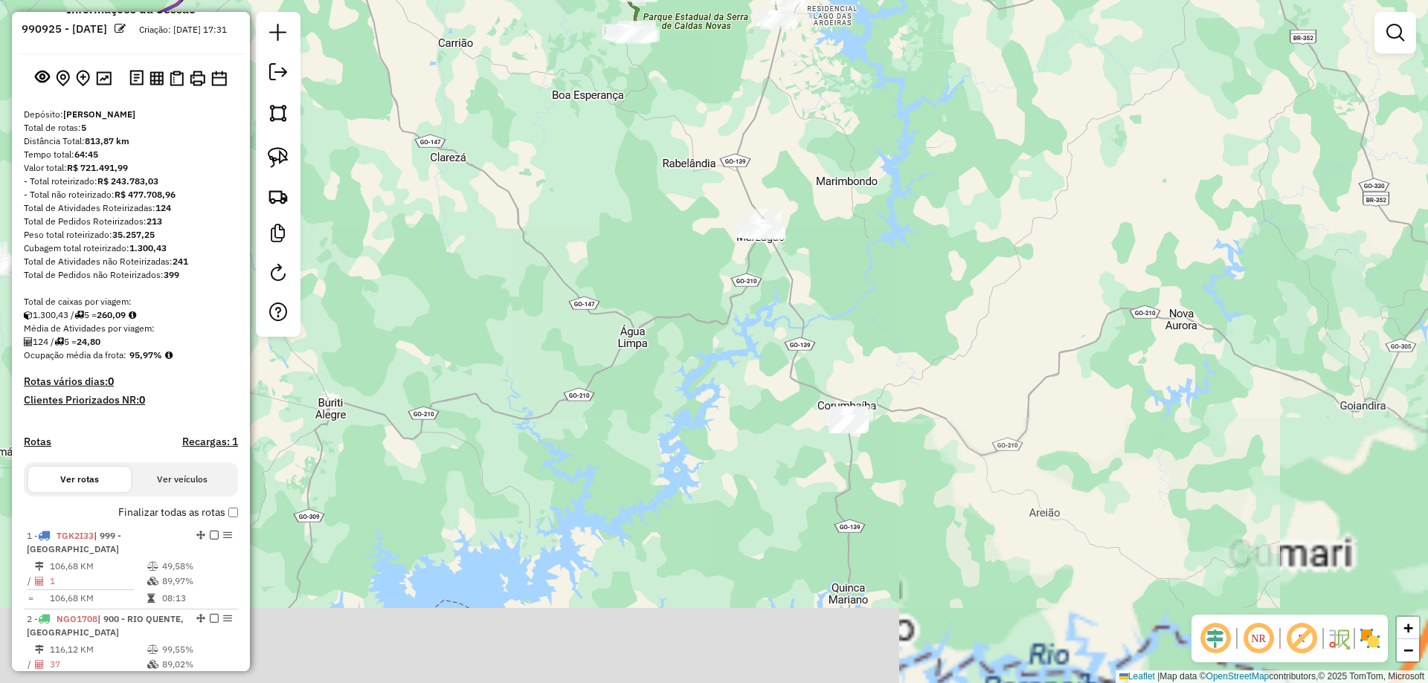
drag, startPoint x: 585, startPoint y: 279, endPoint x: 456, endPoint y: 189, distance: 157.6
click at [592, 235] on div "Janela de atendimento Grade de atendimento Capacidade Transportadoras Veículos …" at bounding box center [714, 341] width 1428 height 683
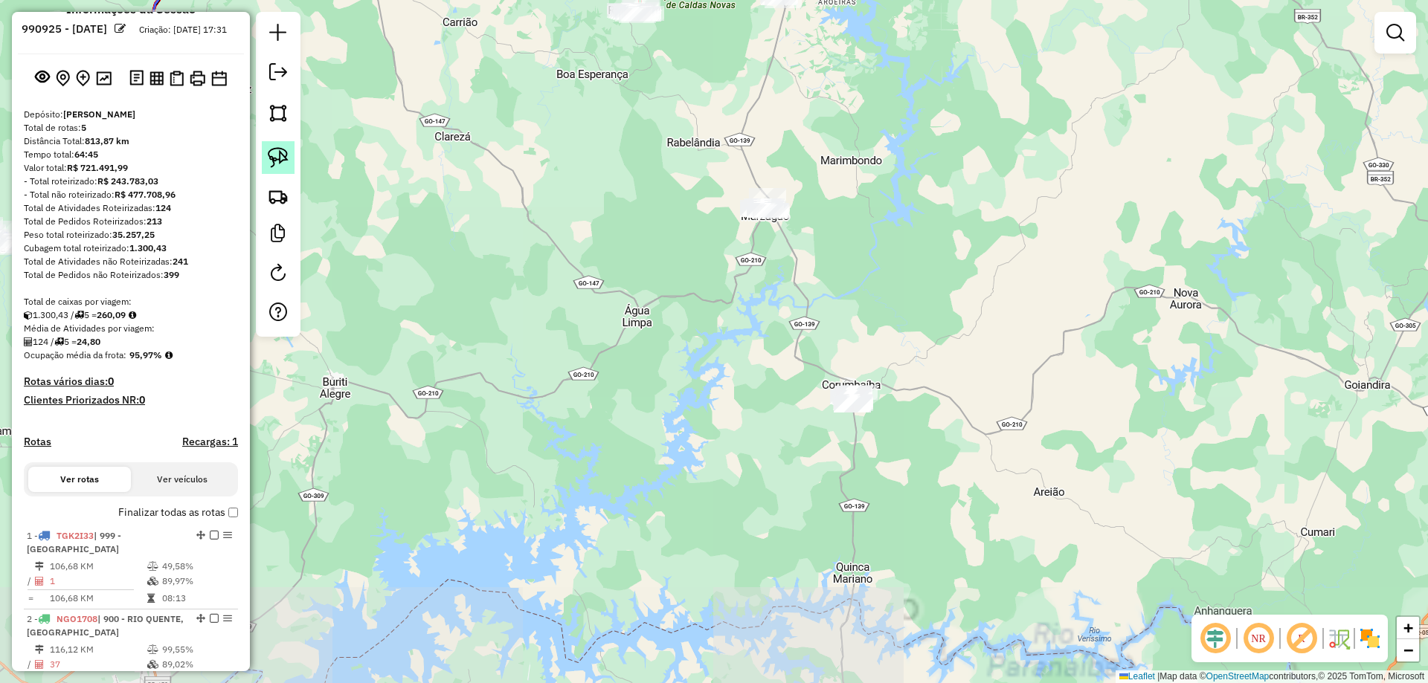
click at [275, 167] on img at bounding box center [278, 157] width 21 height 21
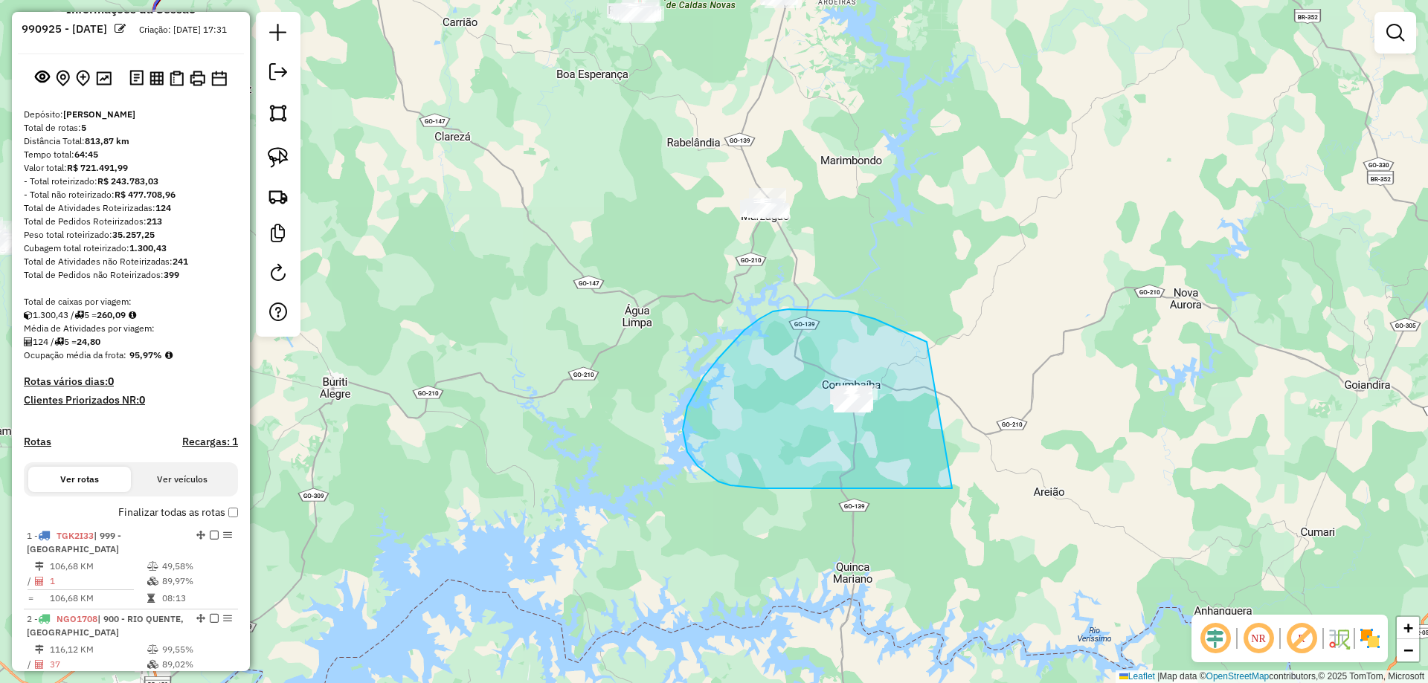
drag, startPoint x: 874, startPoint y: 319, endPoint x: 1039, endPoint y: 485, distance: 233.5
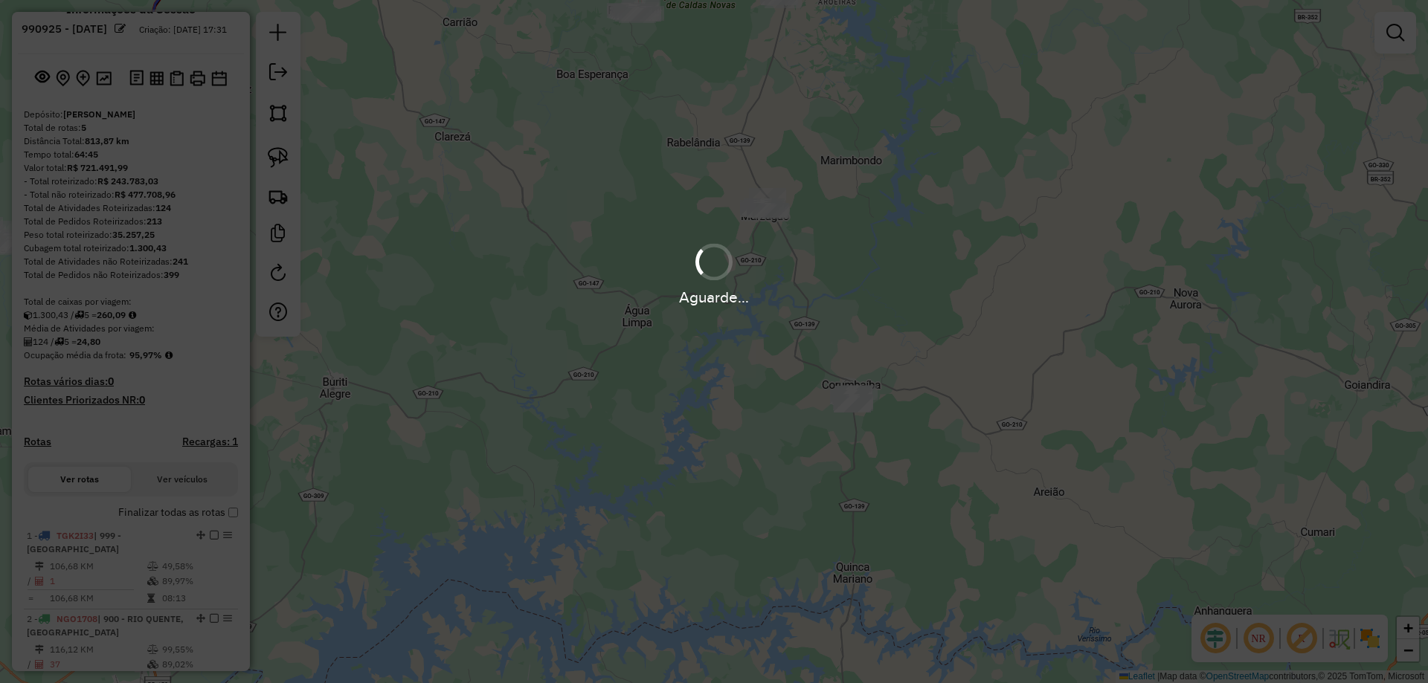
click at [278, 158] on div "Aguarde..." at bounding box center [714, 341] width 1428 height 683
click at [278, 158] on img at bounding box center [278, 157] width 21 height 21
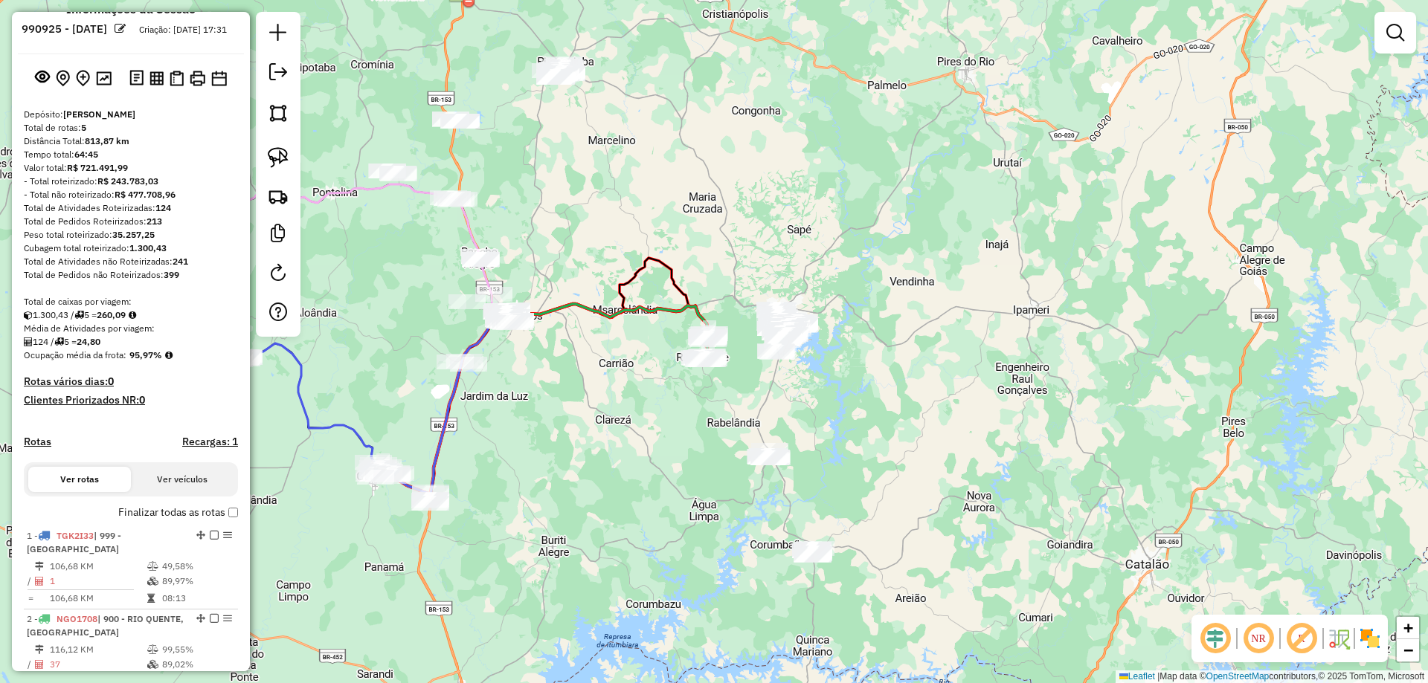
drag, startPoint x: 584, startPoint y: 247, endPoint x: 564, endPoint y: 242, distance: 20.6
click at [604, 367] on div "Rota 1 - Placa TGK2I33 4444 - RIO QUENTE RESORTS Rota 2 - Placa NGO1708 3577 - …" at bounding box center [714, 341] width 1428 height 683
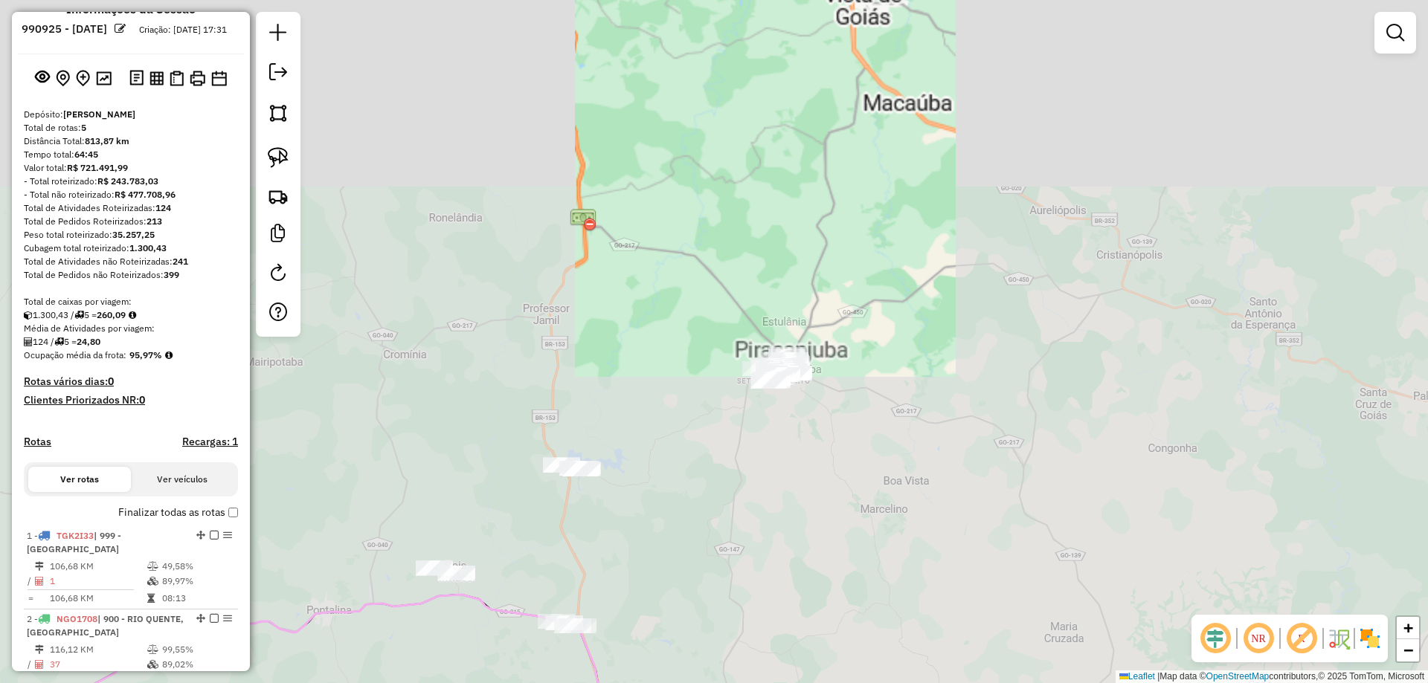
click at [799, 320] on div "Janela de atendimento Grade de atendimento Capacidade Transportadoras Veículos …" at bounding box center [714, 341] width 1428 height 683
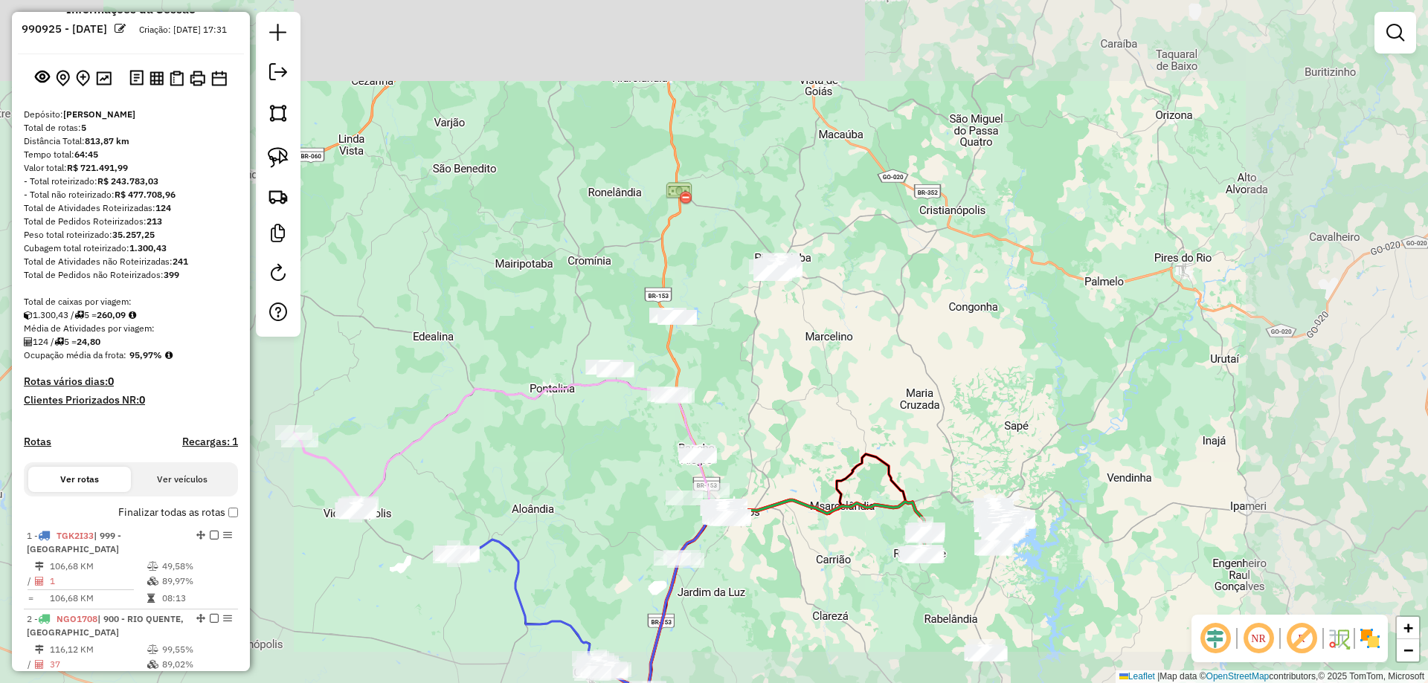
drag, startPoint x: 276, startPoint y: 158, endPoint x: 964, endPoint y: 265, distance: 696.2
click at [277, 158] on img at bounding box center [278, 157] width 21 height 21
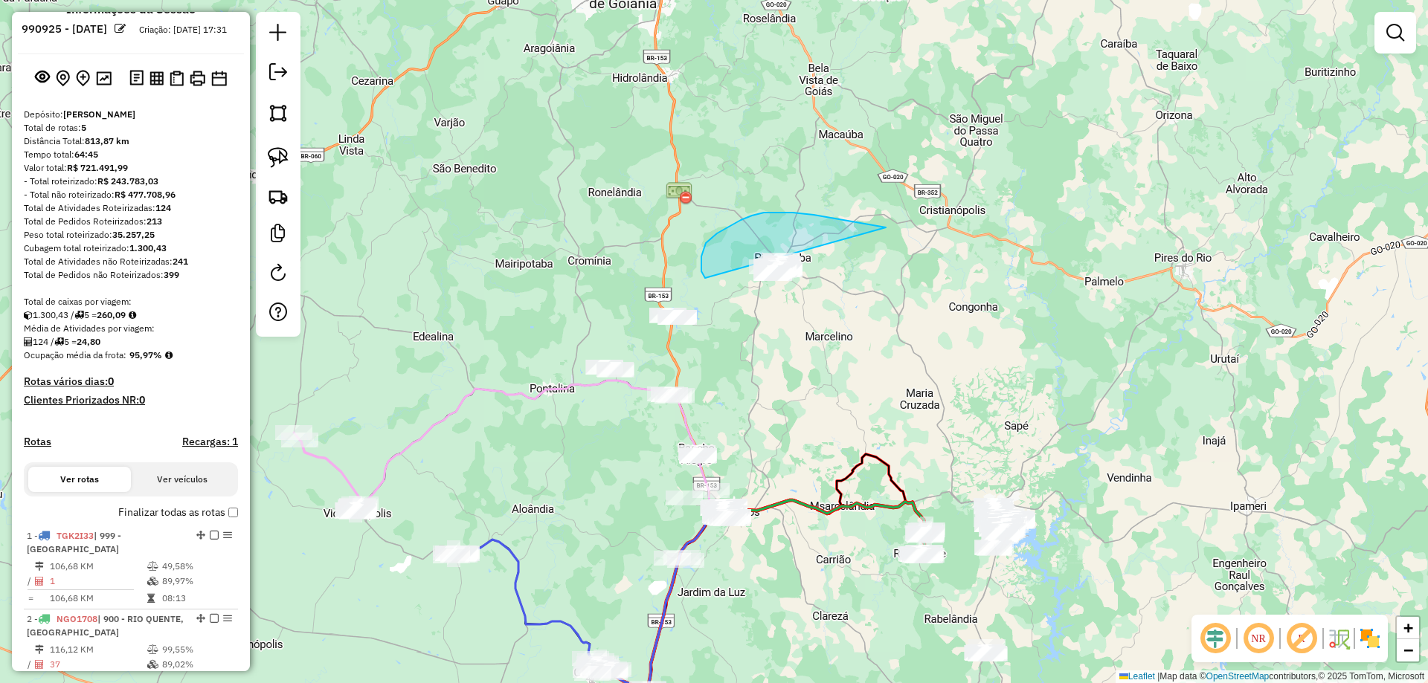
drag, startPoint x: 741, startPoint y: 220, endPoint x: 1027, endPoint y: 343, distance: 311.5
click at [502, 576] on div "Janela de atendimento Grade de atendimento Capacidade Transportadoras Veículos …" at bounding box center [714, 341] width 1428 height 683
drag, startPoint x: 510, startPoint y: 573, endPoint x: 483, endPoint y: 537, distance: 45.1
click at [511, 573] on icon at bounding box center [592, 600] width 264 height 182
select select "**********"
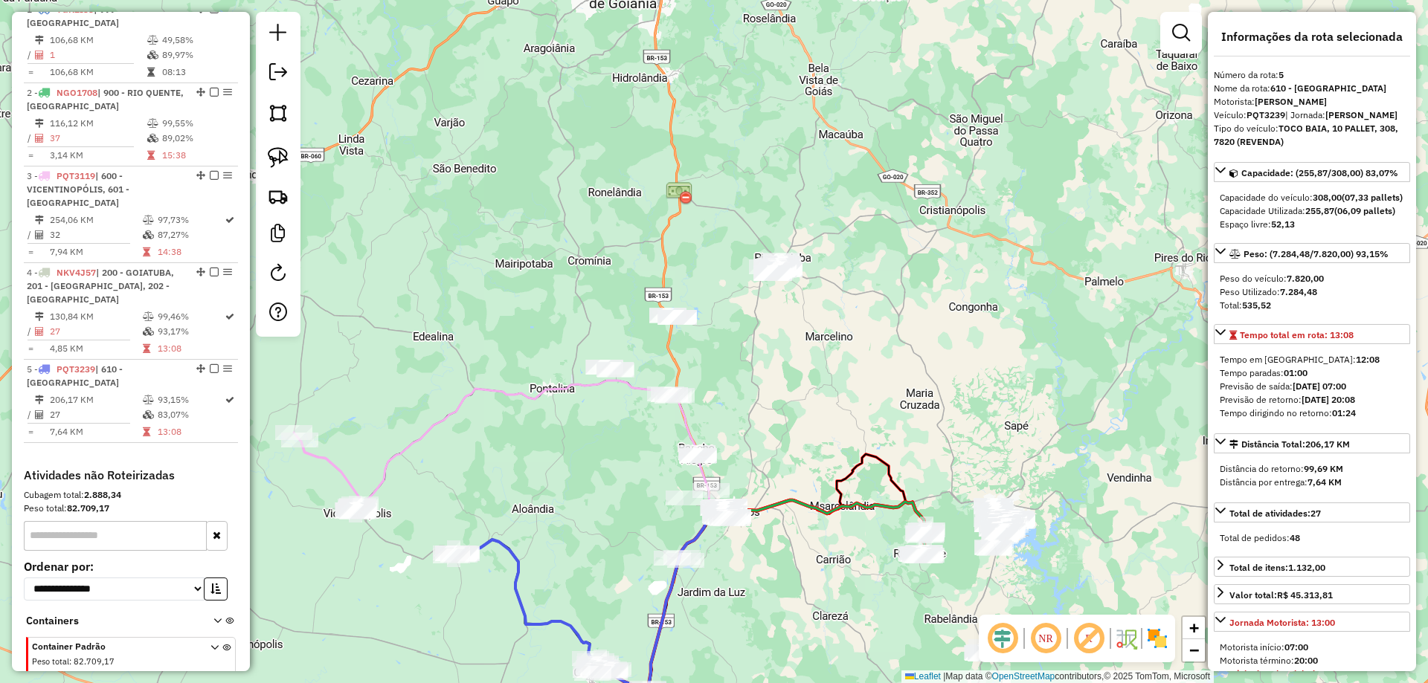
scroll to position [607, 0]
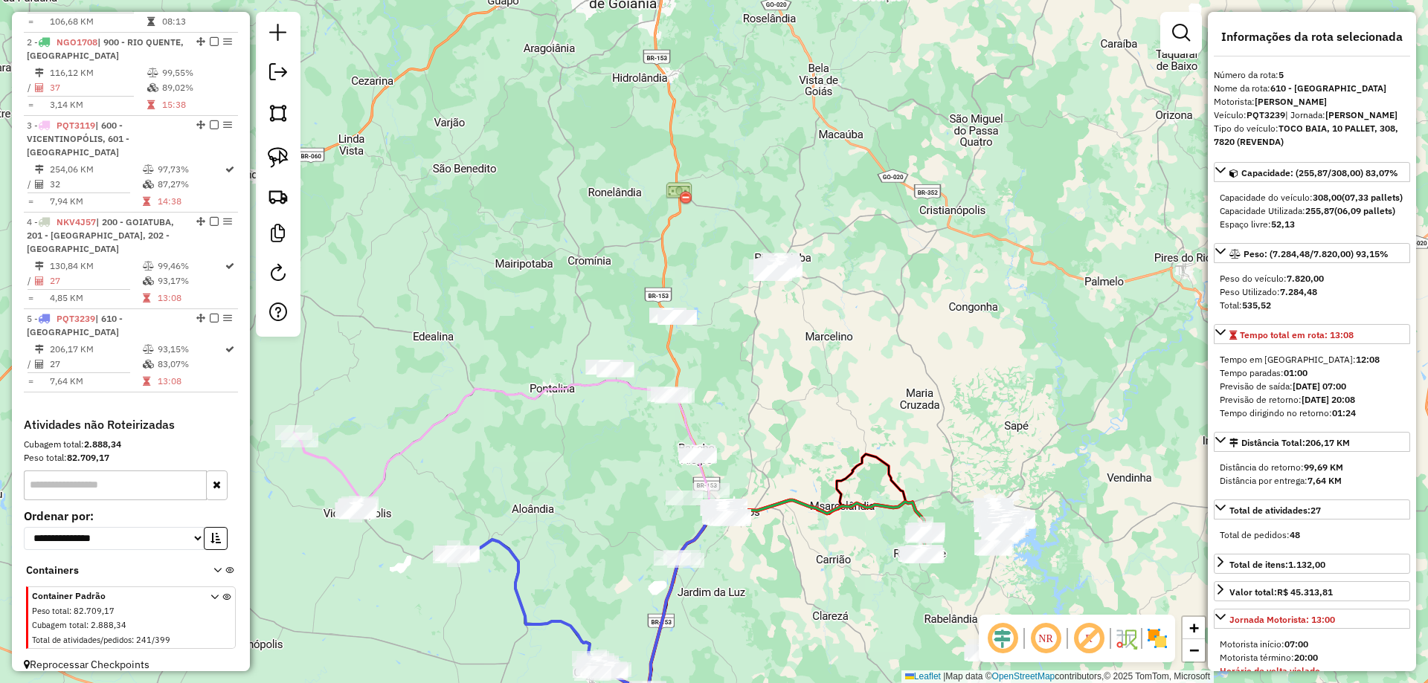
click at [437, 433] on icon at bounding box center [512, 447] width 425 height 132
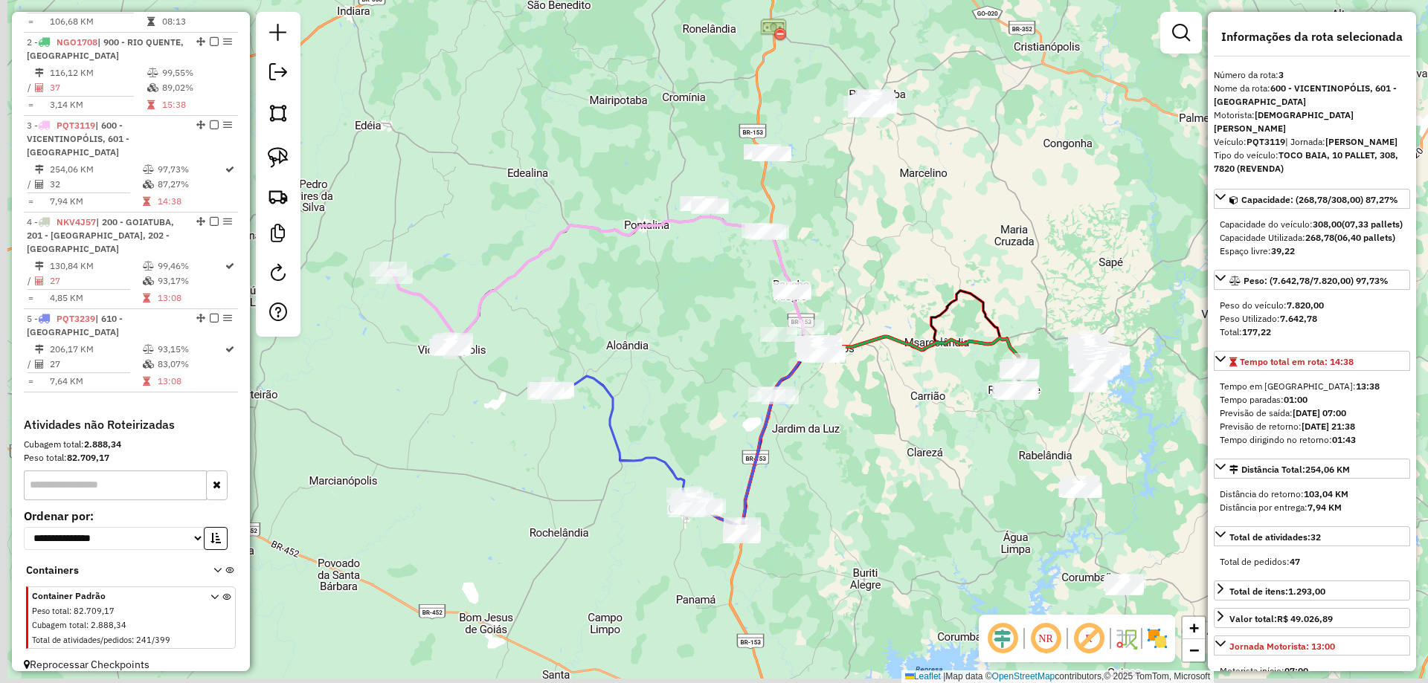
drag, startPoint x: 570, startPoint y: 480, endPoint x: 729, endPoint y: 503, distance: 160.7
click at [658, 310] on div "Janela de atendimento Grade de atendimento Capacidade Transportadoras Veículos …" at bounding box center [714, 341] width 1428 height 683
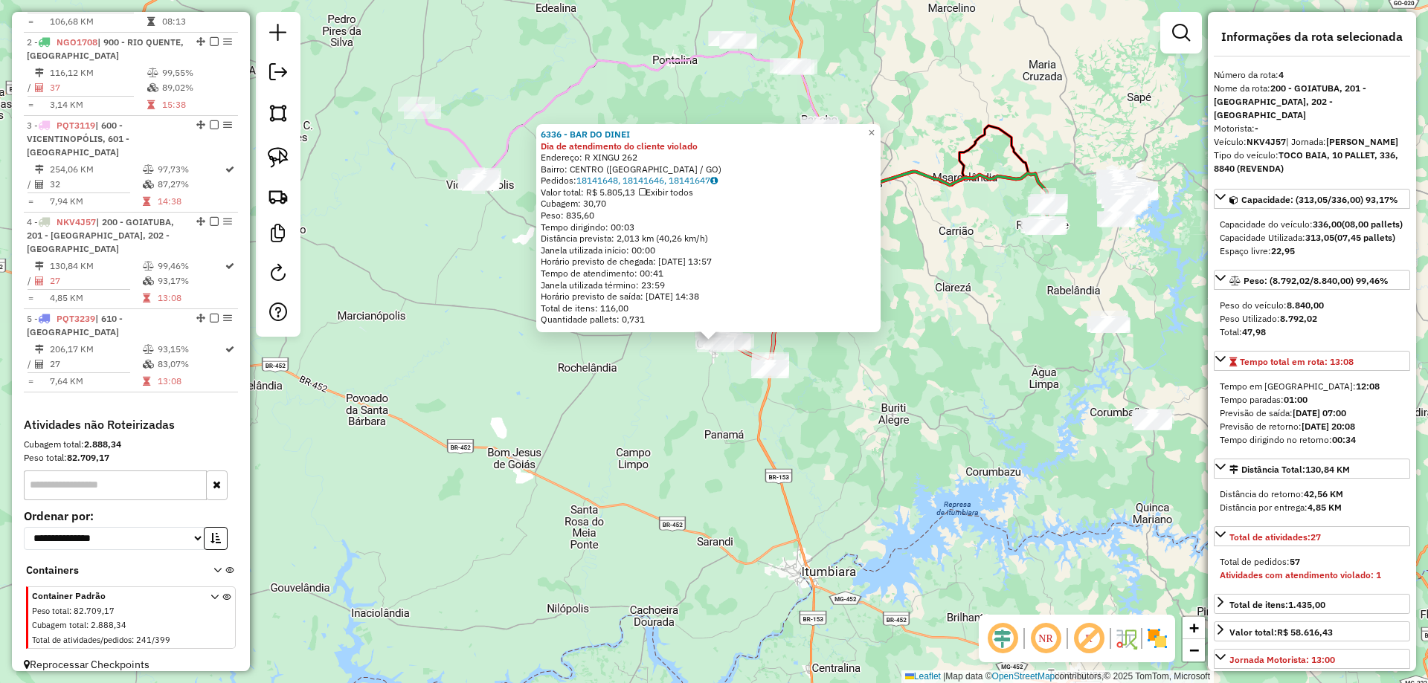
drag, startPoint x: 715, startPoint y: 521, endPoint x: 695, endPoint y: 474, distance: 51.3
click at [674, 515] on div "Rota 4 - Placa NKV4J57 17277 - REST E LAN. DA ELAIN Rota 4 - Placa NKV4J57 6336…" at bounding box center [714, 341] width 1428 height 683
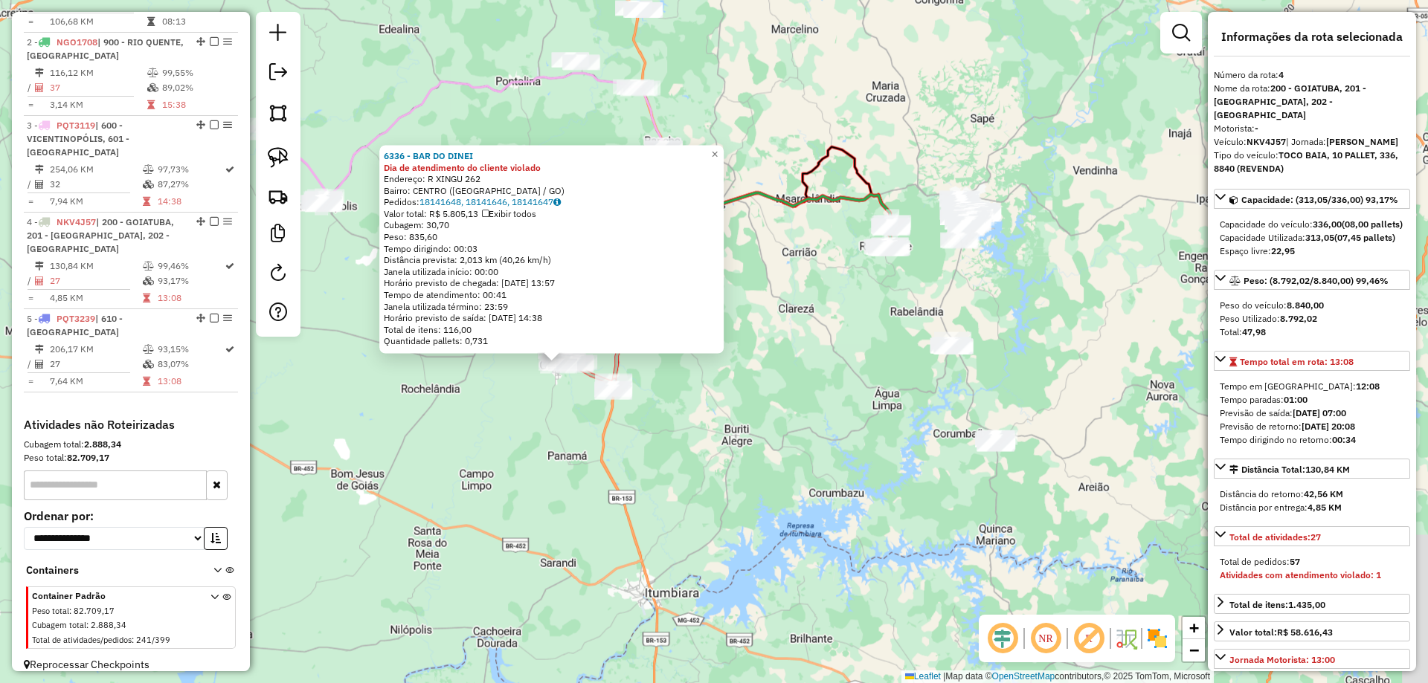
drag, startPoint x: 664, startPoint y: 489, endPoint x: 650, endPoint y: 536, distance: 49.6
click at [596, 539] on div "6336 - BAR DO DINEI Dia de atendimento do cliente violado Endereço: R XINGU 262…" at bounding box center [714, 341] width 1428 height 683
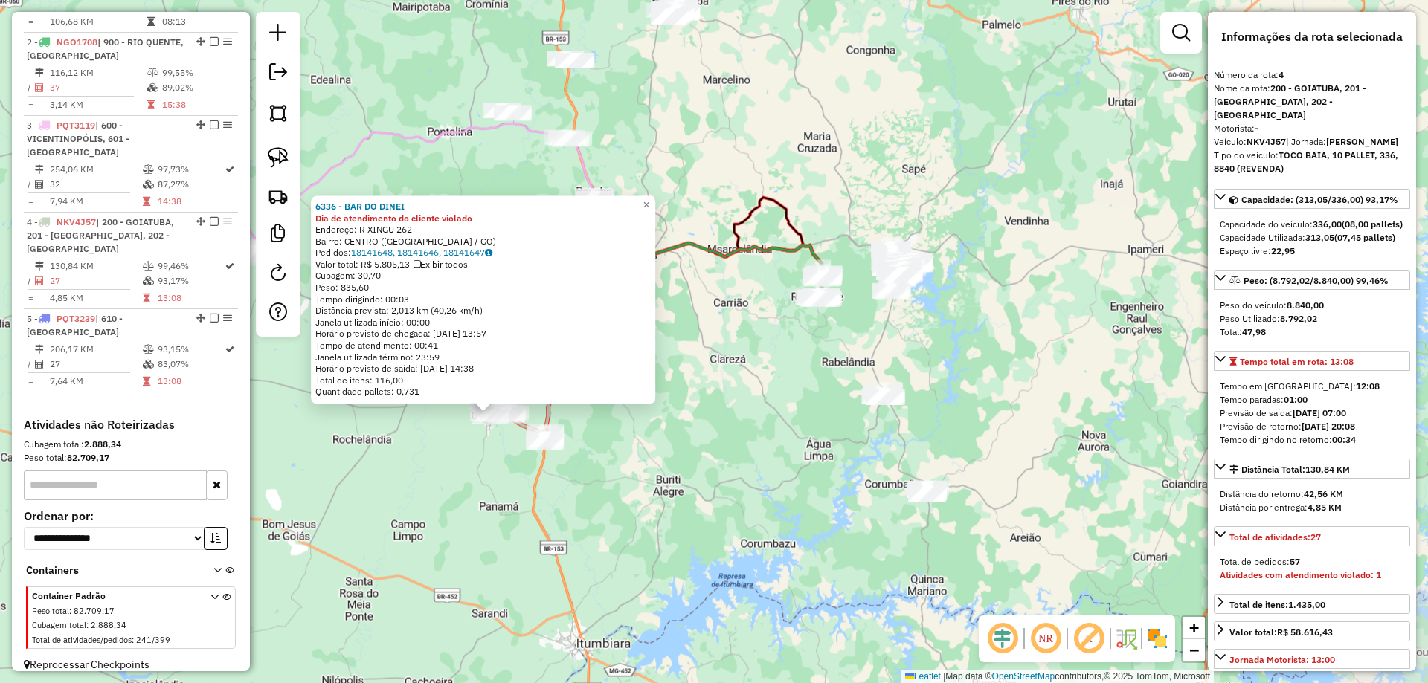
click at [650, 537] on div "6336 - BAR DO DINEI Dia de atendimento do cliente violado Endereço: R XINGU 262…" at bounding box center [714, 341] width 1428 height 683
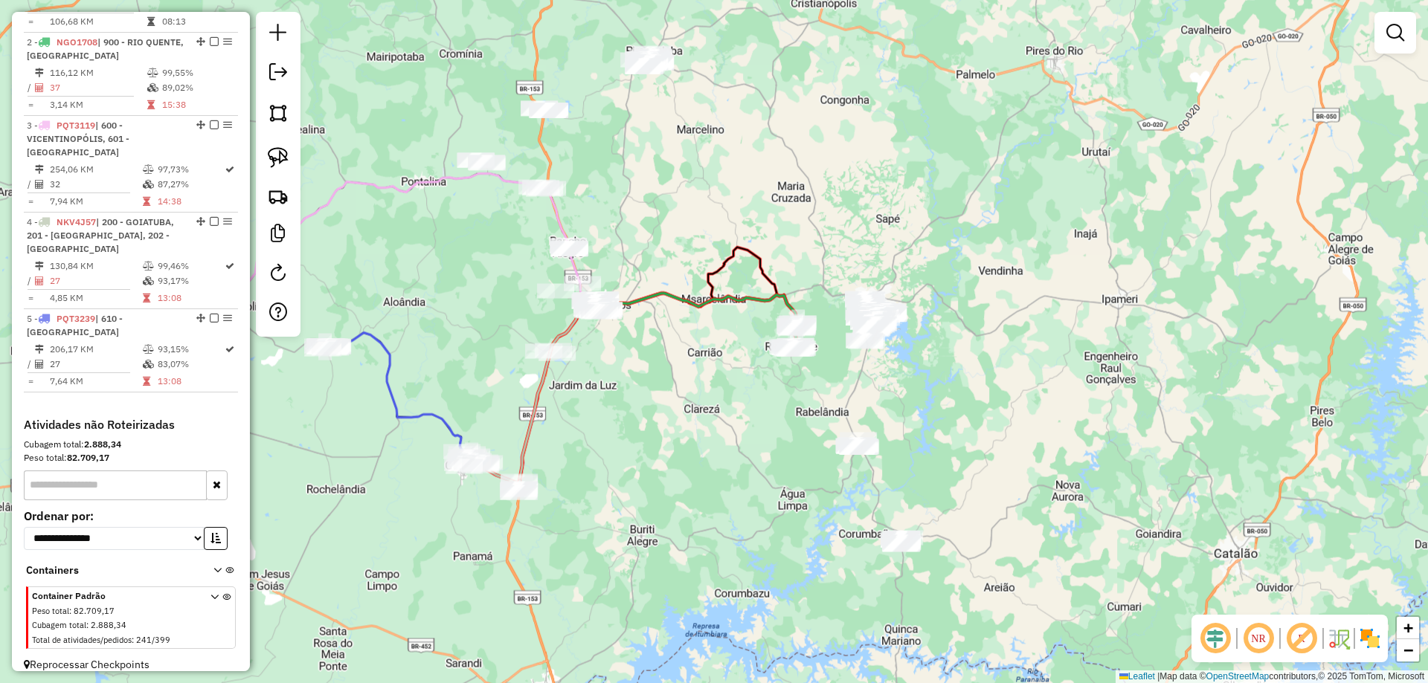
drag, startPoint x: 798, startPoint y: 560, endPoint x: 794, endPoint y: 542, distance: 18.2
click at [790, 591] on div "Janela de atendimento Grade de atendimento Capacidade Transportadoras Veículos …" at bounding box center [714, 341] width 1428 height 683
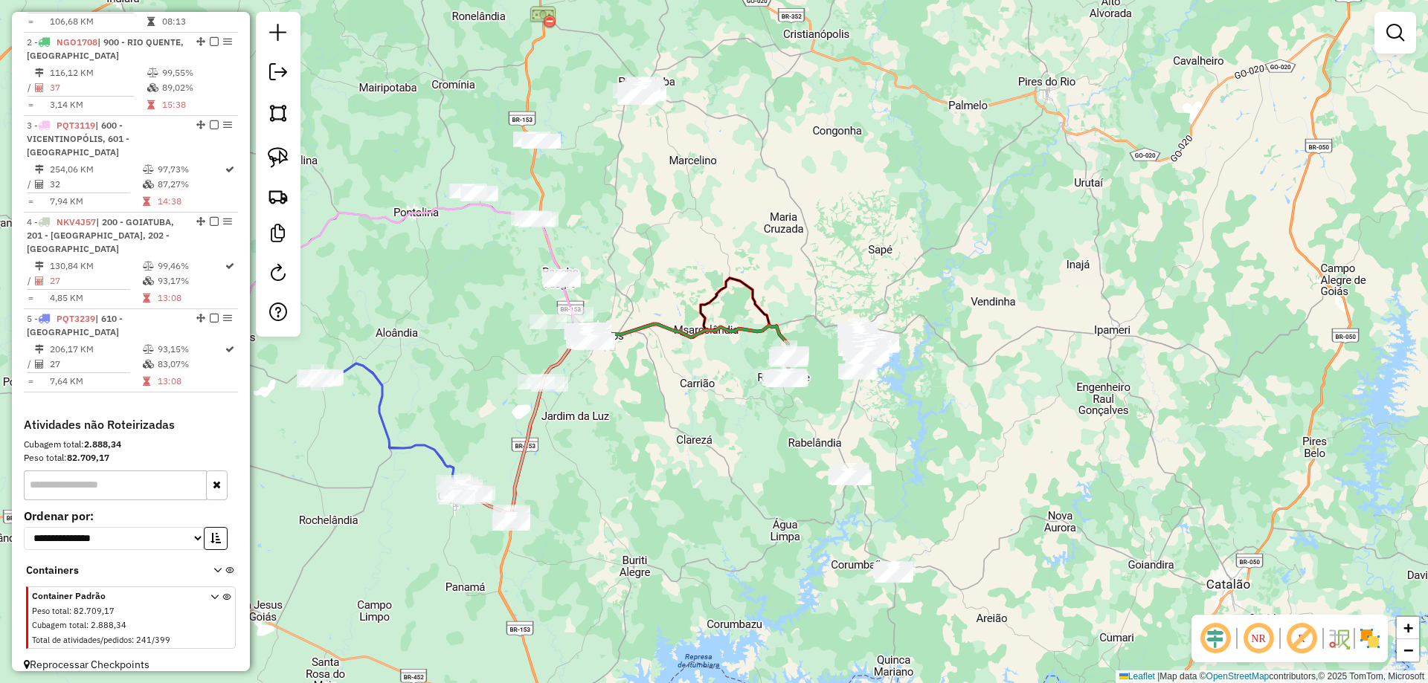
drag, startPoint x: 711, startPoint y: 388, endPoint x: 710, endPoint y: 370, distance: 17.9
click at [716, 396] on div "Janela de atendimento Grade de atendimento Capacidade Transportadoras Veículos …" at bounding box center [714, 341] width 1428 height 683
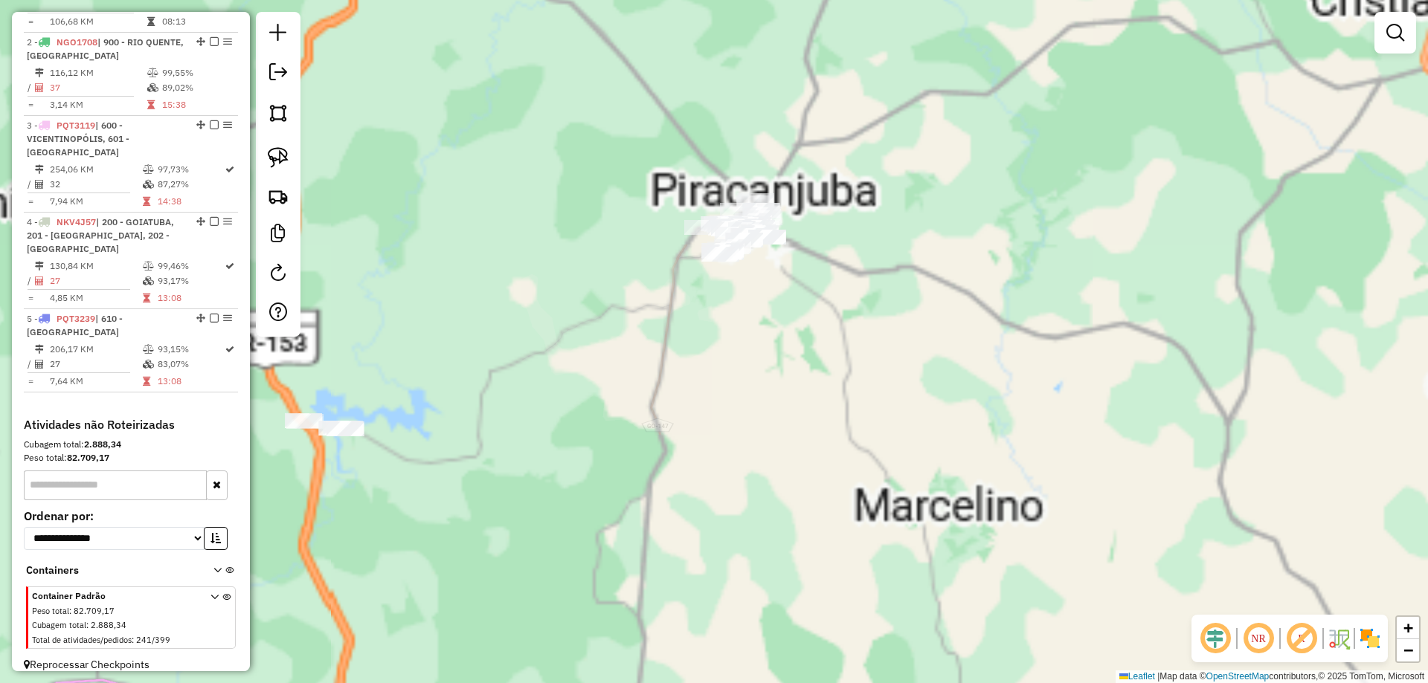
click at [725, 468] on div "Janela de atendimento Grade de atendimento Capacidade Transportadoras Veículos …" at bounding box center [714, 341] width 1428 height 683
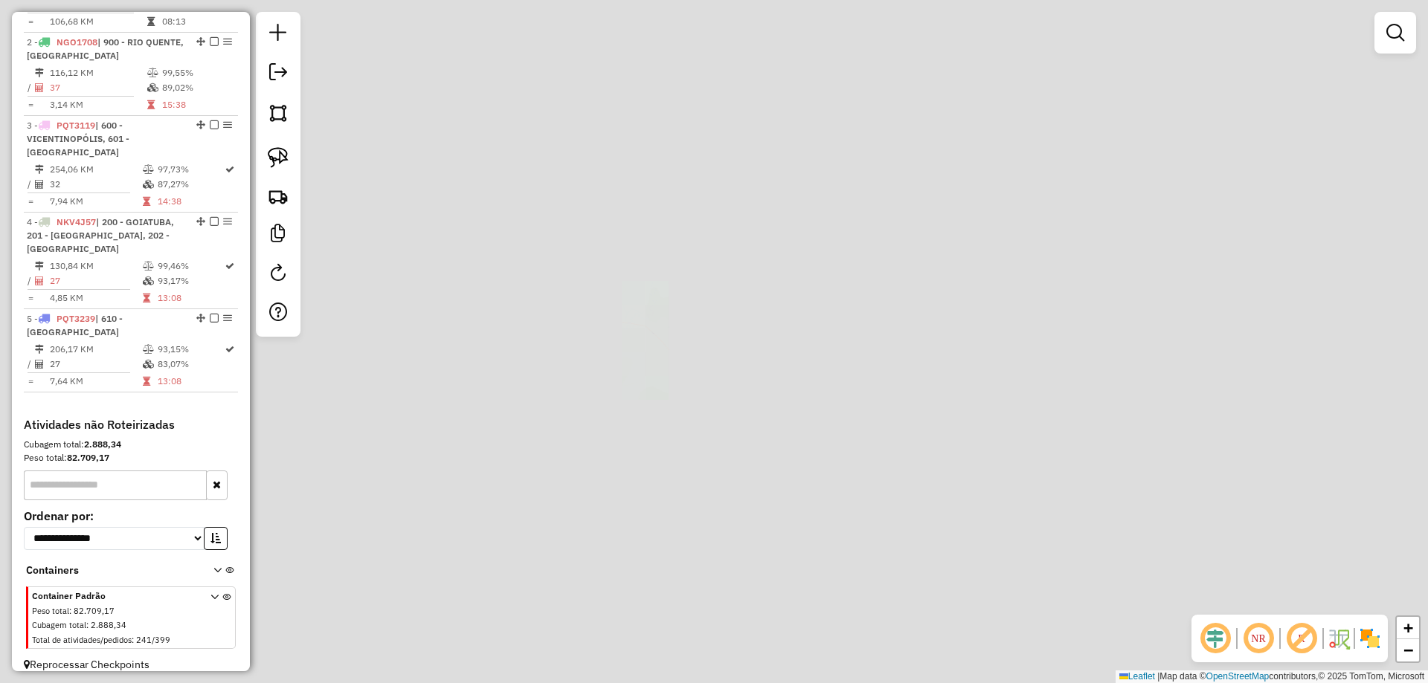
click at [872, 283] on div "Janela de atendimento Grade de atendimento Capacidade Transportadoras Veículos …" at bounding box center [714, 341] width 1428 height 683
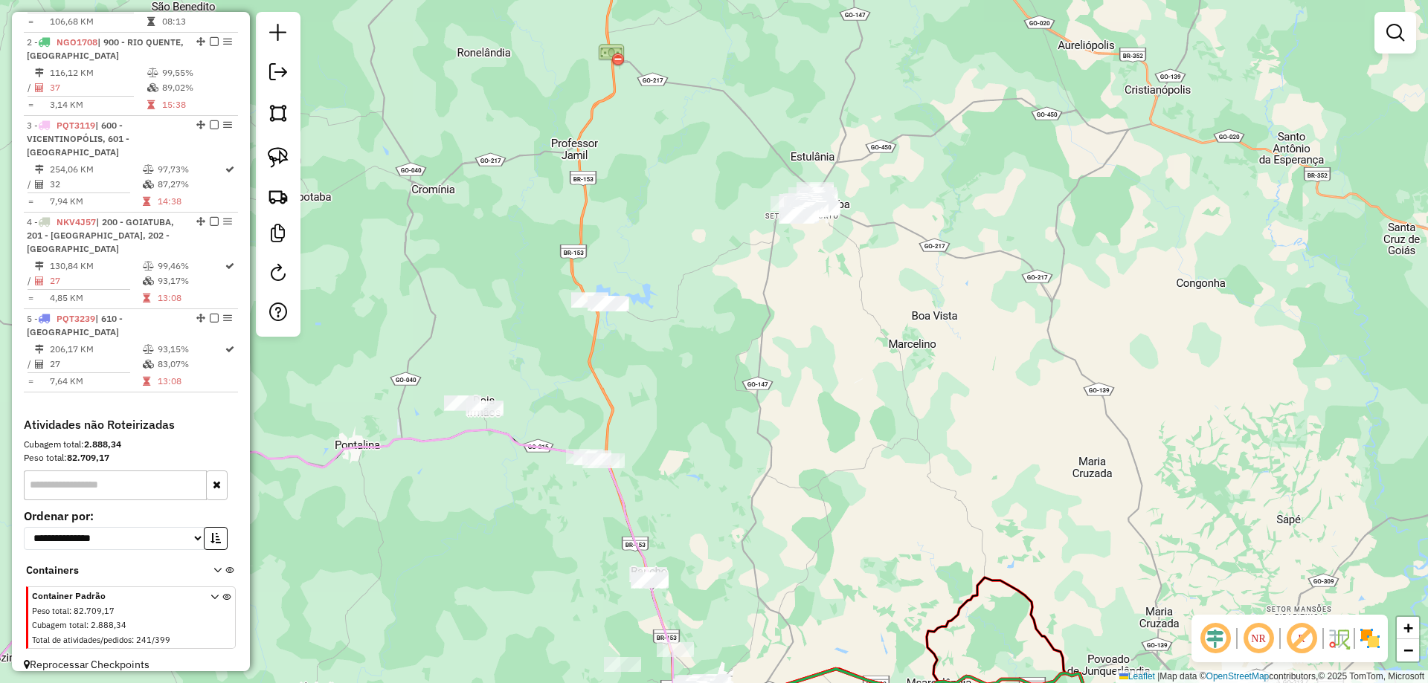
drag, startPoint x: 743, startPoint y: 418, endPoint x: 827, endPoint y: 110, distance: 319.1
click at [825, 109] on div "Janela de atendimento Grade de atendimento Capacidade Transportadoras Veículos …" at bounding box center [714, 341] width 1428 height 683
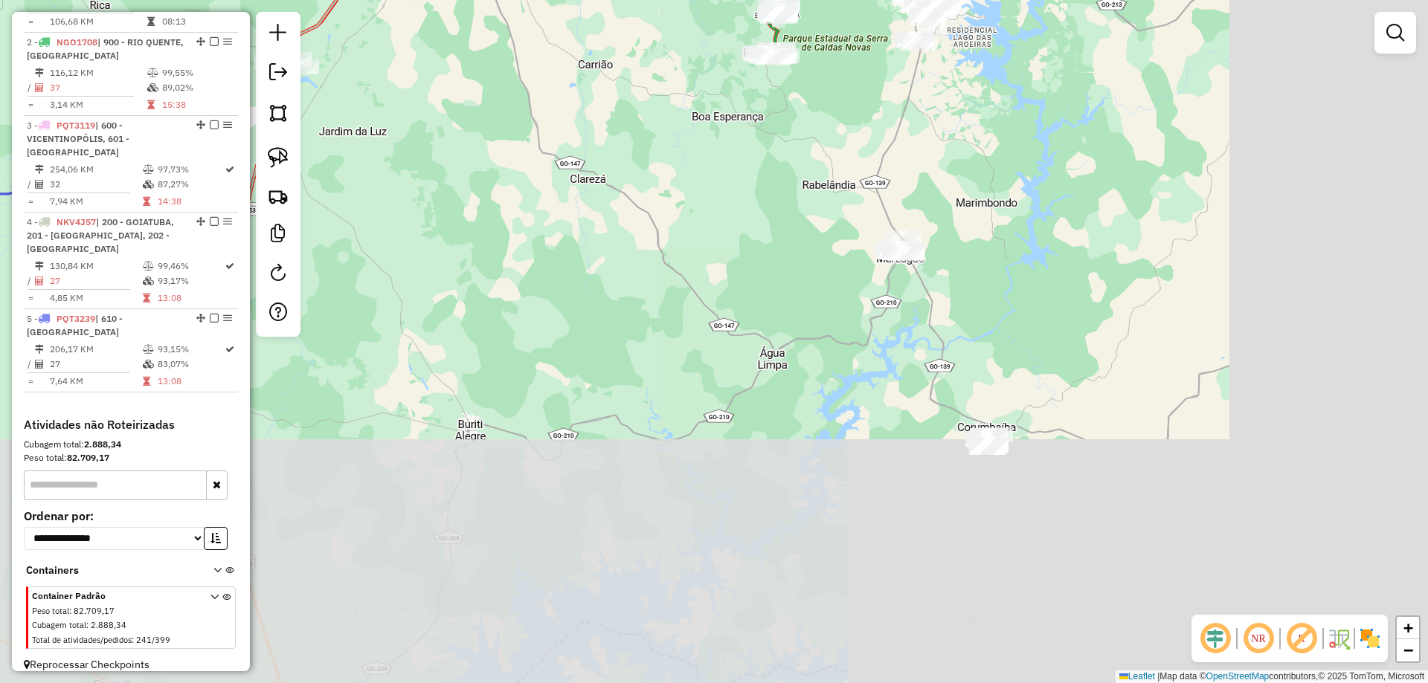
drag, startPoint x: 906, startPoint y: 390, endPoint x: 686, endPoint y: 169, distance: 312.9
click at [686, 169] on div "Janela de atendimento Grade de atendimento Capacidade Transportadoras Veículos …" at bounding box center [714, 341] width 1428 height 683
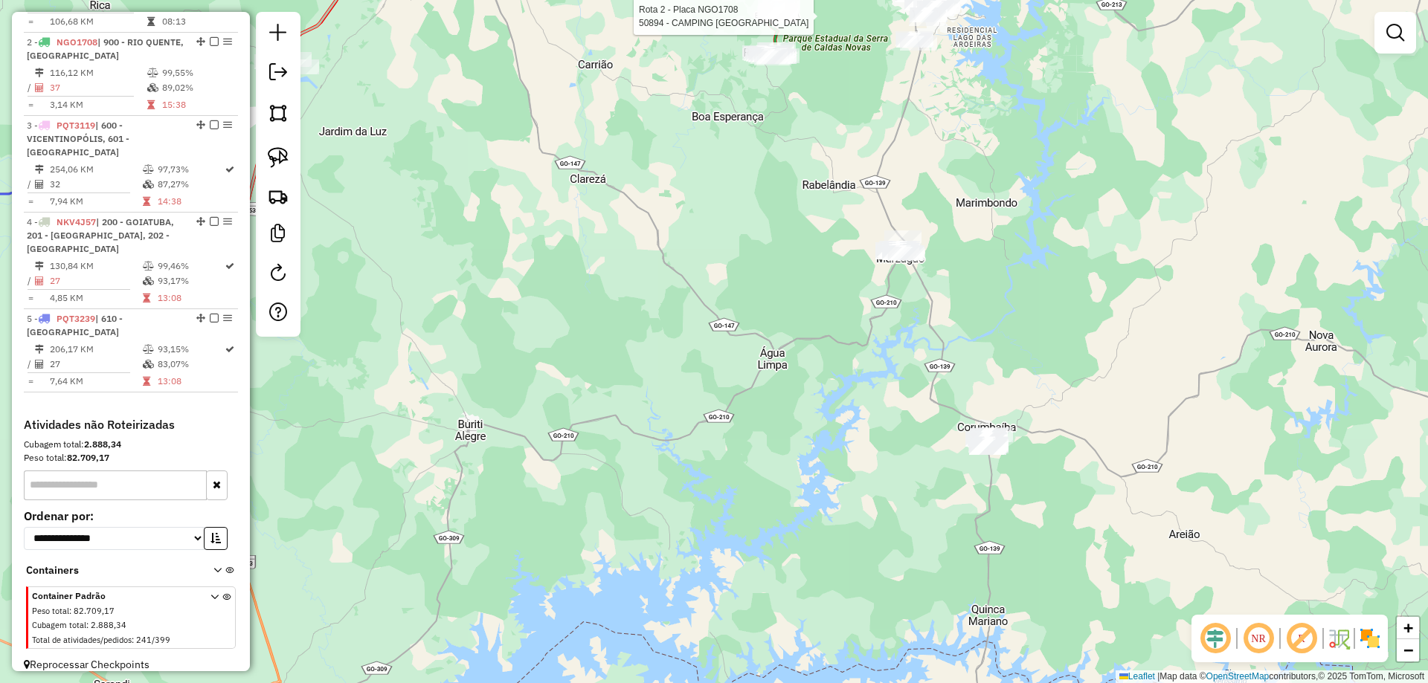
select select "**********"
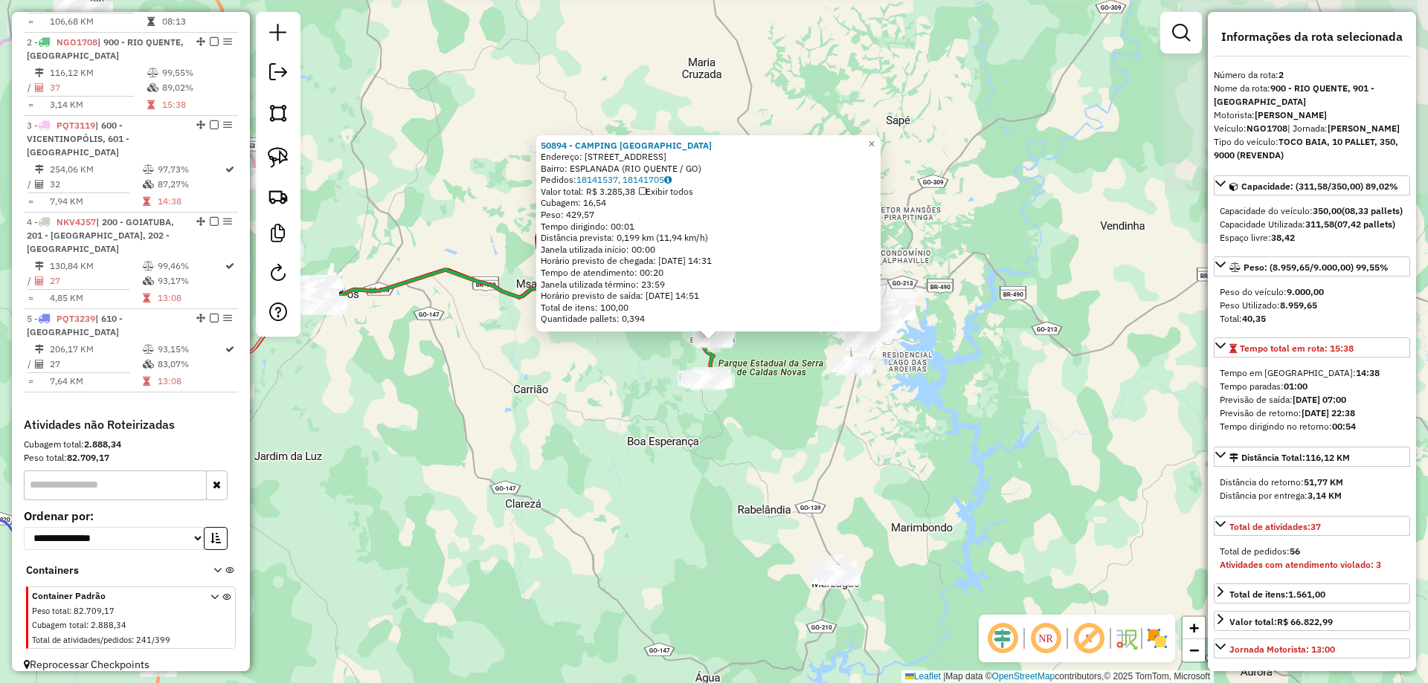
drag, startPoint x: 729, startPoint y: 477, endPoint x: 898, endPoint y: 310, distance: 236.6
click at [886, 318] on div "Rota 2 - Placa NGO1708 50894 - CAMPING ESPLANADA 50894 - CAMPING ESPLANADA Ende…" at bounding box center [714, 341] width 1428 height 683
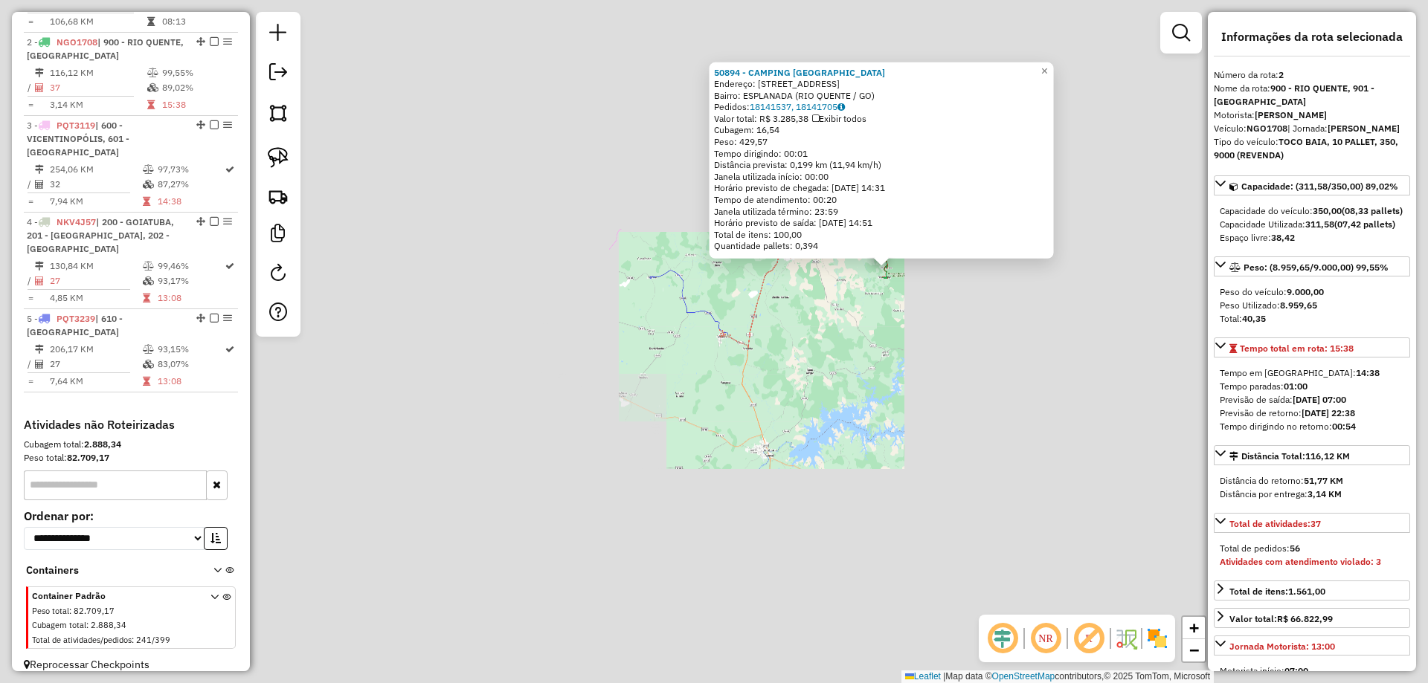
click at [851, 361] on div "50894 - CAMPING ESPLANADA Endereço: R ESPIRITO SANTO 80 Bairro: ESPLANADA (RIO …" at bounding box center [714, 341] width 1428 height 683
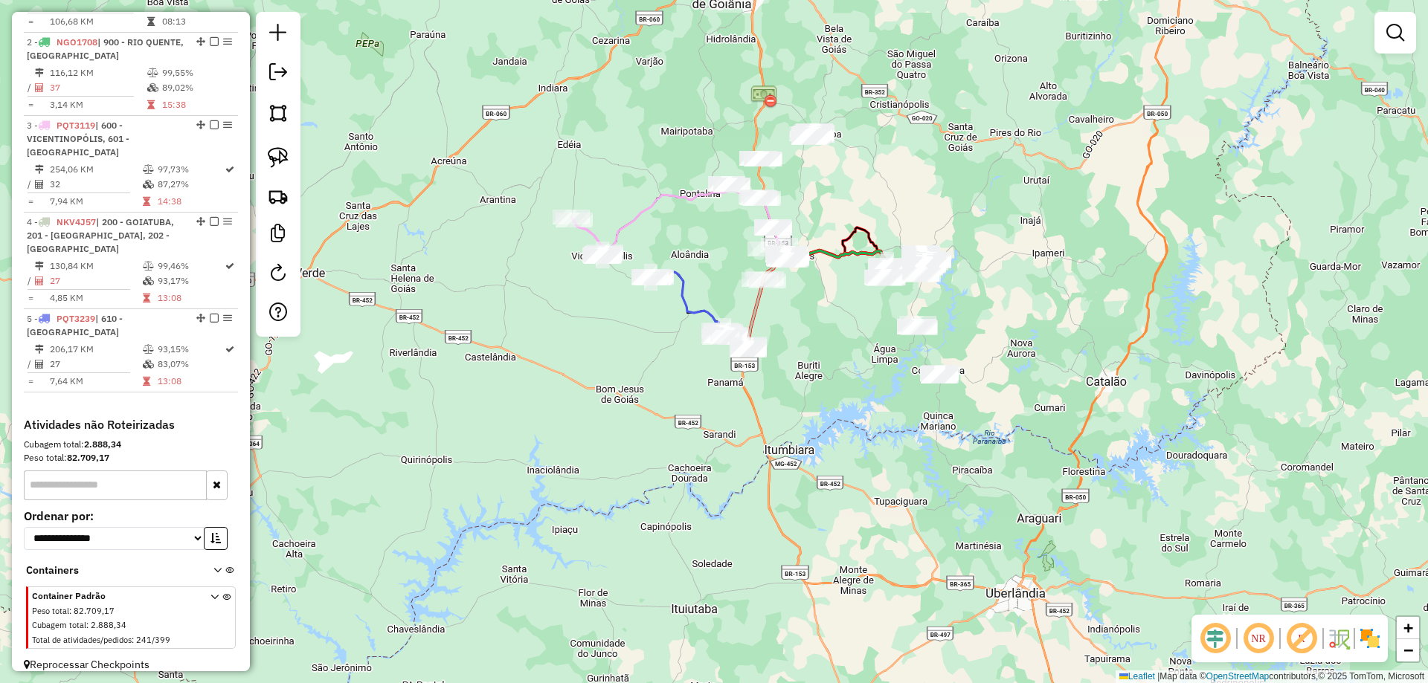
click at [605, 239] on icon at bounding box center [587, 236] width 33 height 39
select select "**********"
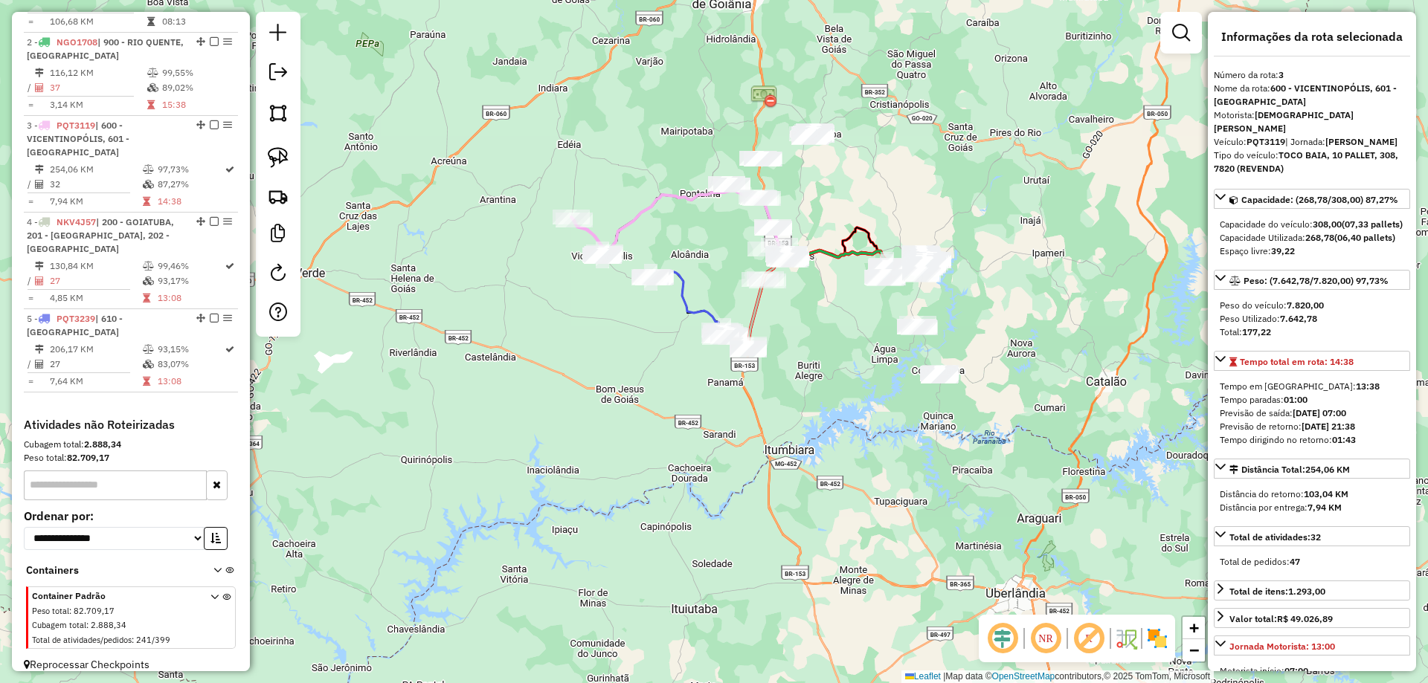
drag, startPoint x: 658, startPoint y: 408, endPoint x: 580, endPoint y: 354, distance: 95.1
click at [581, 354] on div "Rota 3 - Placa PQT3119 16810 - ELIANA JANTINHA Janela de atendimento Grade de a…" at bounding box center [714, 341] width 1428 height 683
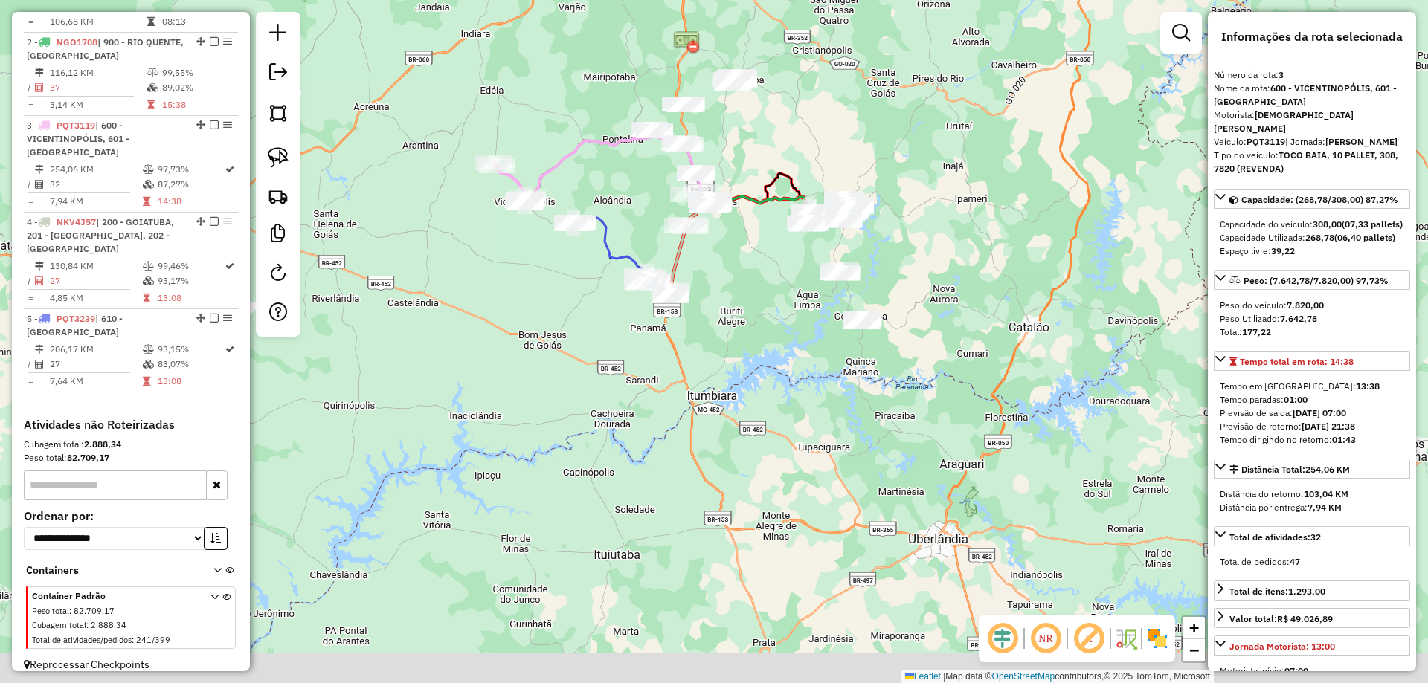
click at [581, 361] on div "Janela de atendimento Grade de atendimento Capacidade Transportadoras Veículos …" at bounding box center [714, 341] width 1428 height 683
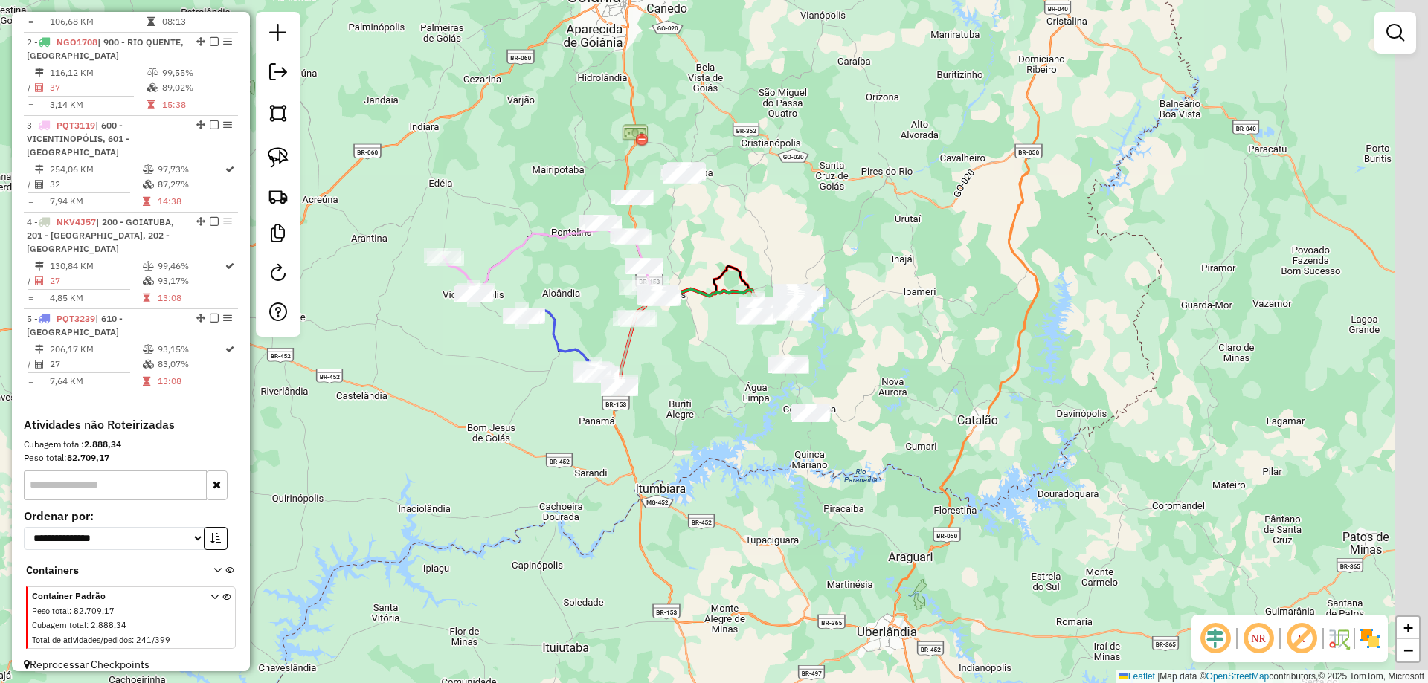
drag, startPoint x: 709, startPoint y: 459, endPoint x: 700, endPoint y: 468, distance: 12.1
click at [700, 474] on div "Janela de atendimento Grade de atendimento Capacidade Transportadoras Veículos …" at bounding box center [714, 341] width 1428 height 683
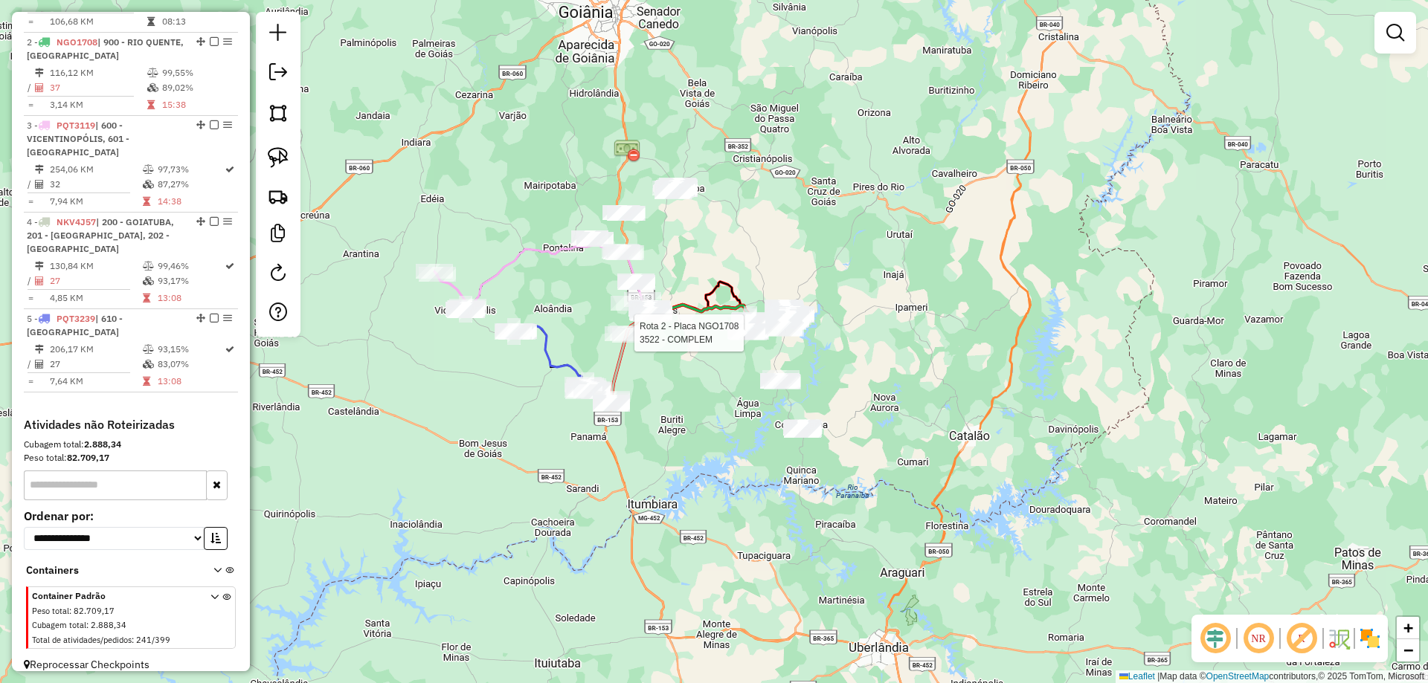
click at [669, 427] on div "Rota 2 - Placa NGO1708 3522 - COMPLEM Janela de atendimento Grade de atendiment…" at bounding box center [714, 341] width 1428 height 683
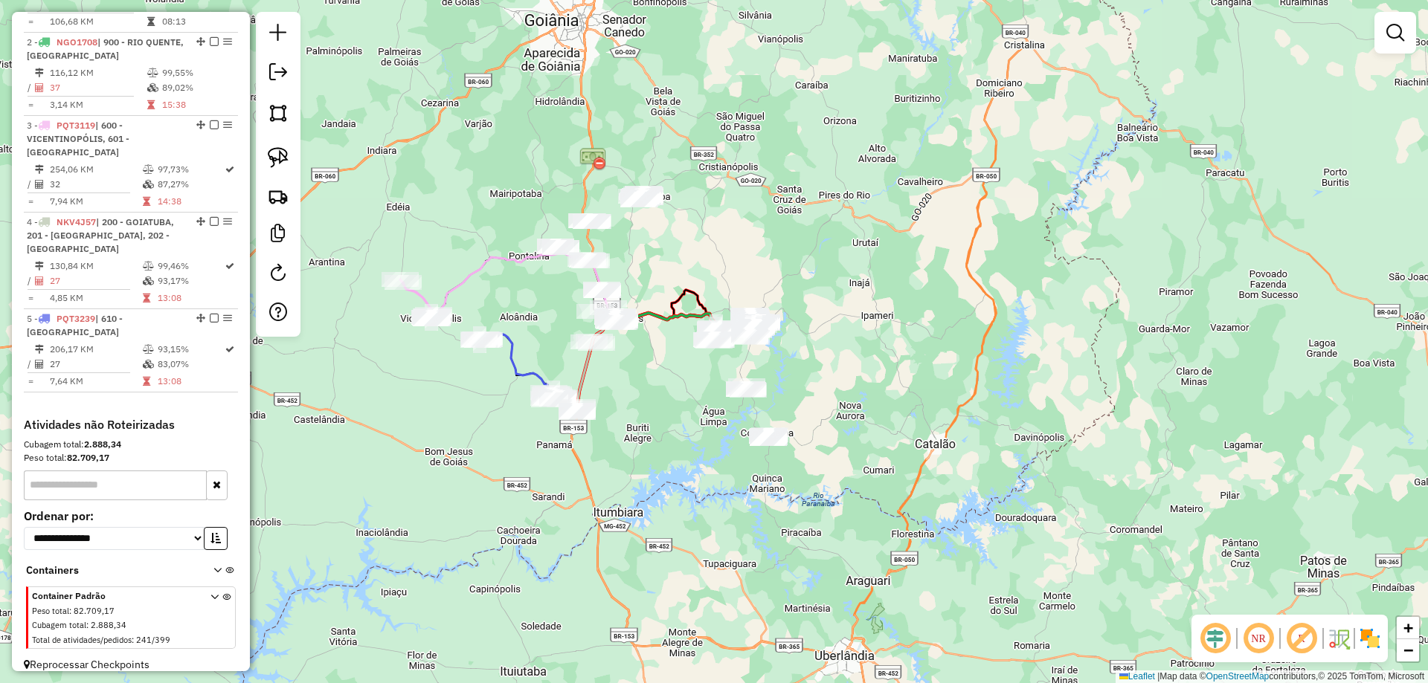
click at [659, 622] on div "Janela de atendimento Grade de atendimento Capacidade Transportadoras Veículos …" at bounding box center [714, 341] width 1428 height 683
click at [289, 155] on link at bounding box center [278, 157] width 33 height 33
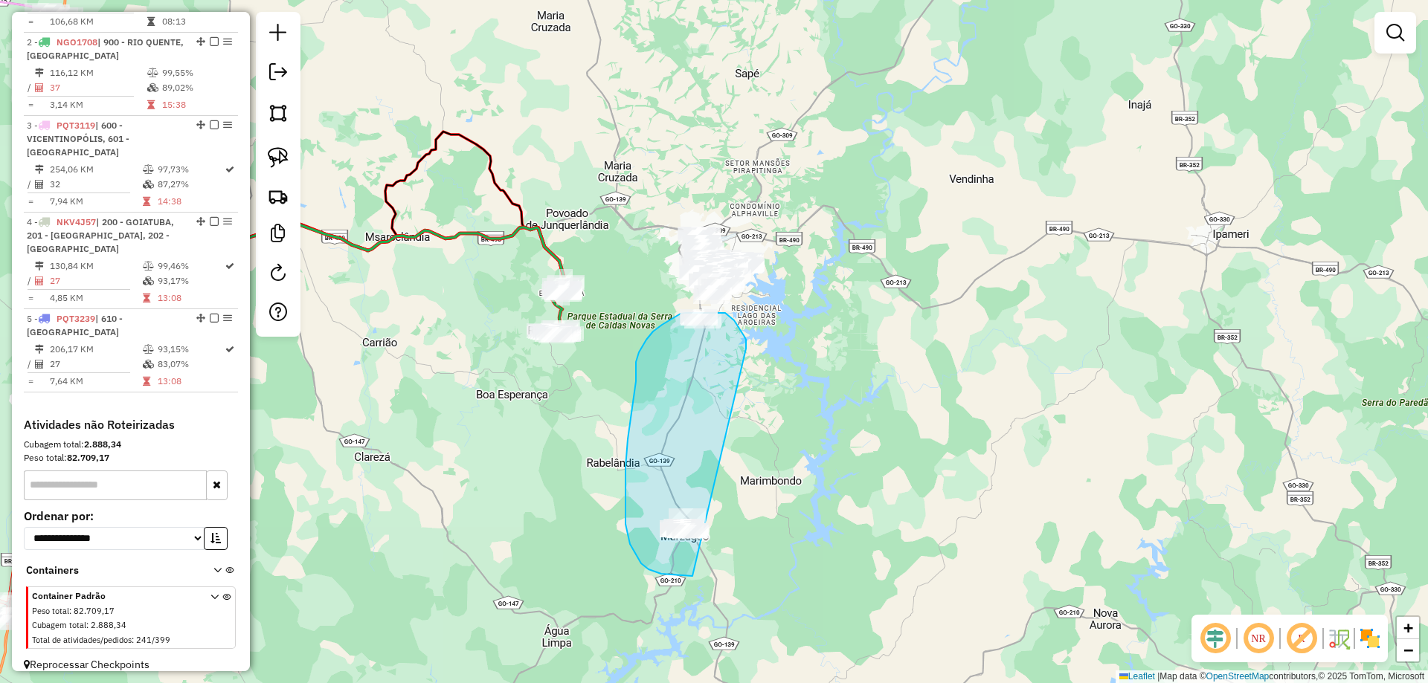
drag, startPoint x: 738, startPoint y: 327, endPoint x: 792, endPoint y: 533, distance: 212.8
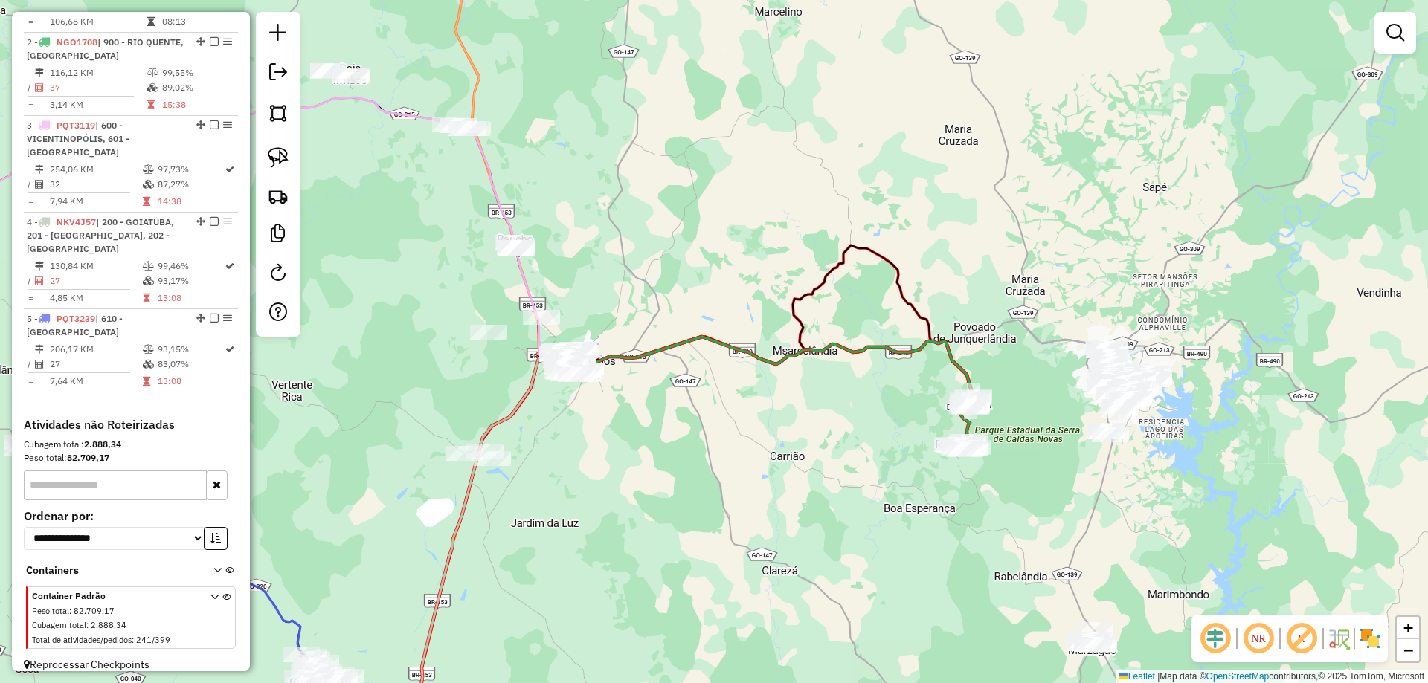
drag, startPoint x: 575, startPoint y: 396, endPoint x: 709, endPoint y: 349, distance: 142.3
click at [691, 355] on div "Janela de atendimento Grade de atendimento Capacidade Transportadoras Veículos …" at bounding box center [714, 341] width 1428 height 683
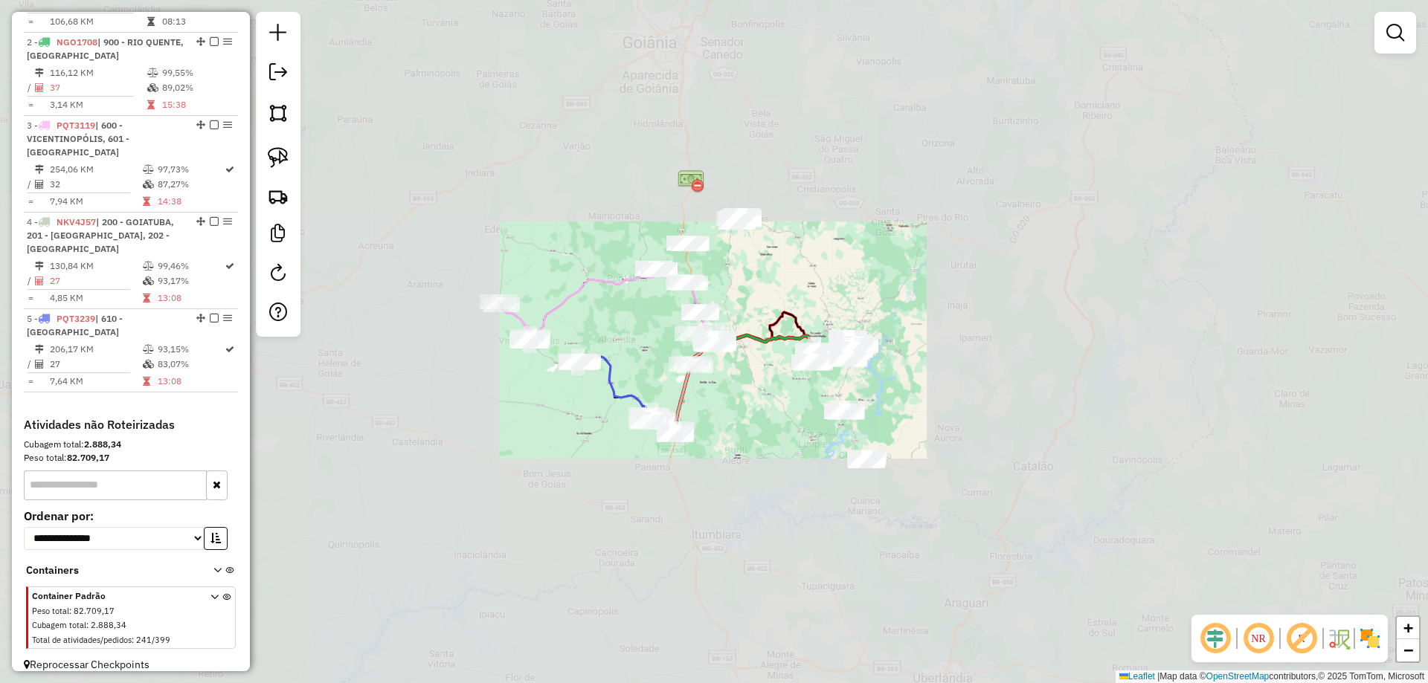
click at [724, 382] on div "Janela de atendimento Grade de atendimento Capacidade Transportadoras Veículos …" at bounding box center [714, 341] width 1428 height 683
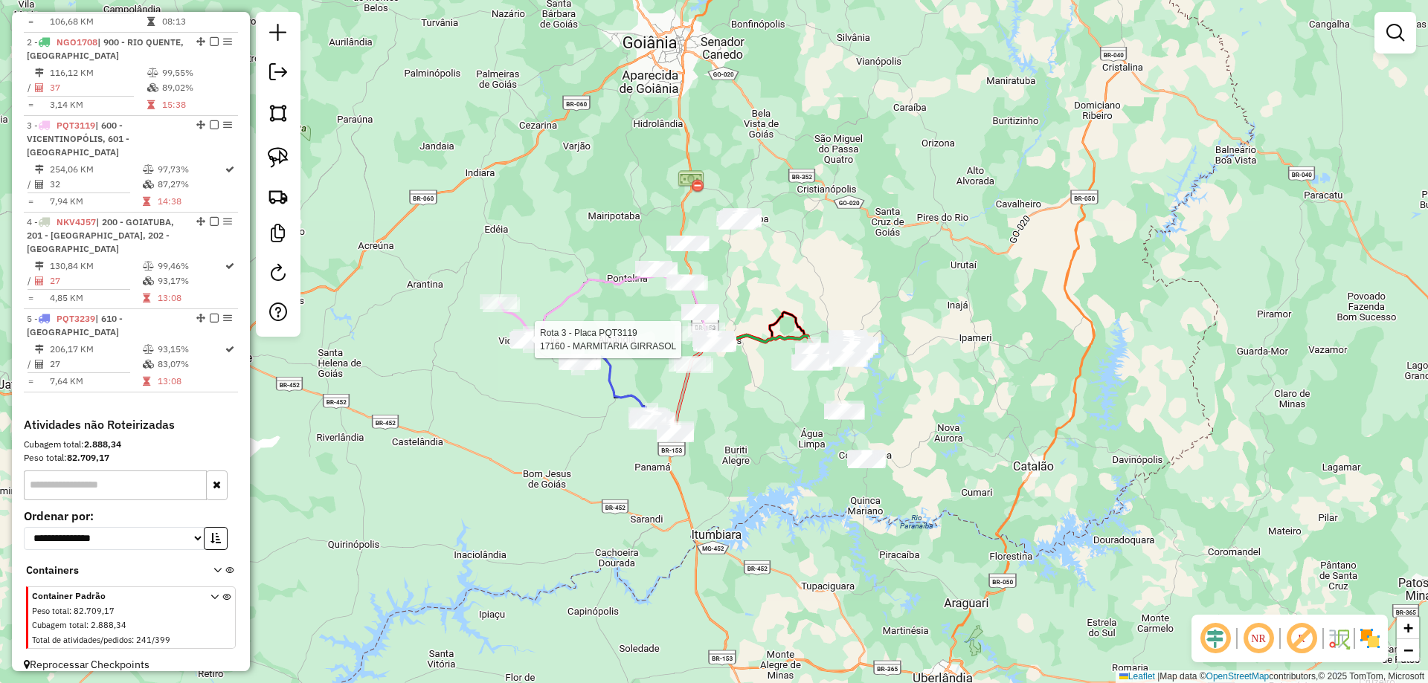
select select "**********"
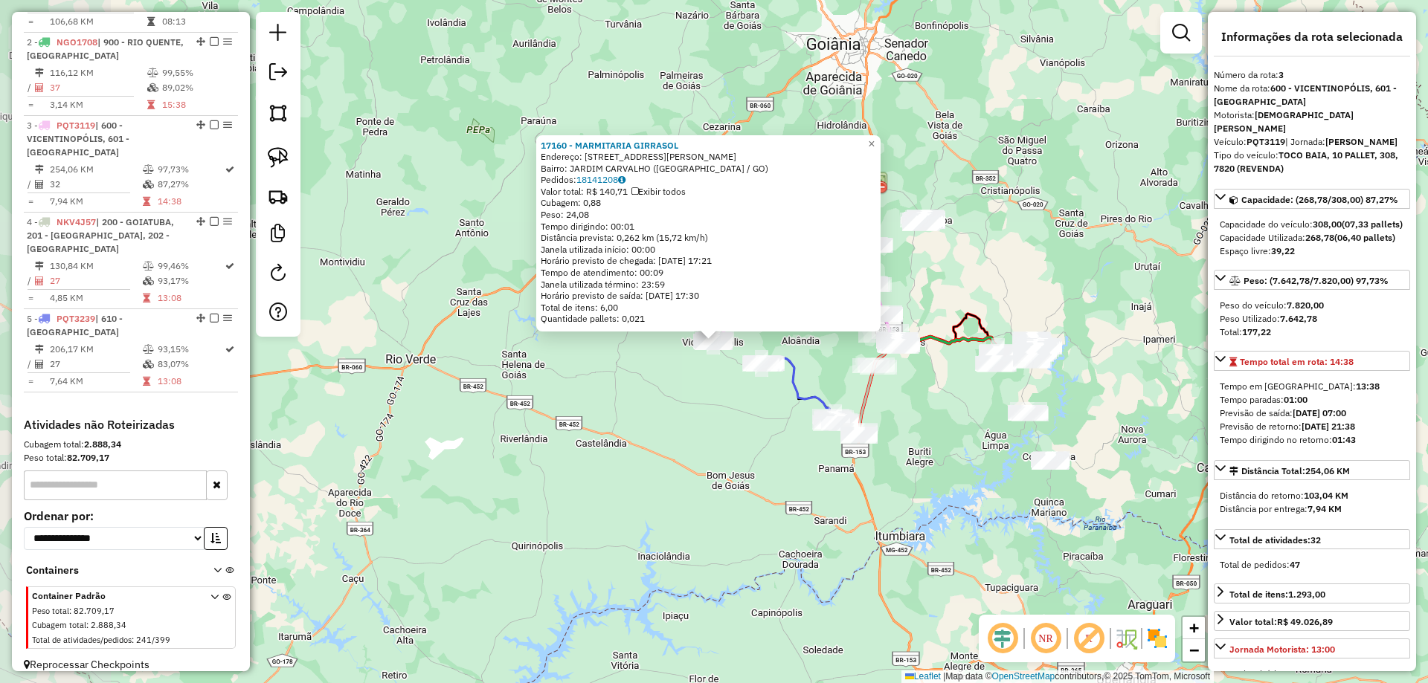
drag, startPoint x: 535, startPoint y: 399, endPoint x: 514, endPoint y: 387, distance: 24.0
click at [515, 389] on div "Rota 3 - Placa PQT3119 17160 - MARMITARIA GIRRASOL 17160 - MARMITARIA GIRRASOL …" at bounding box center [714, 341] width 1428 height 683
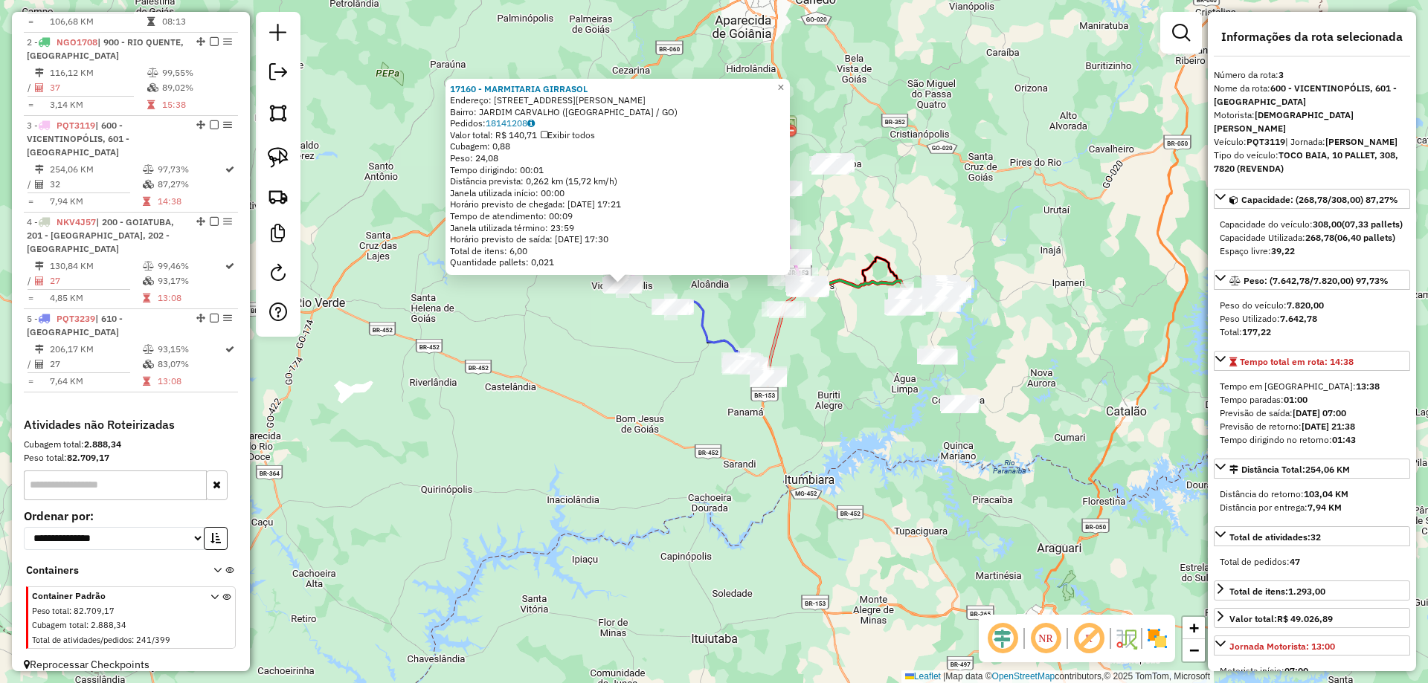
click at [532, 391] on div "17160 - MARMITARIA GIRRASOL Endereço: R RUA EUZEBIA FERREIRA PORTILHO 2 Bairro:…" at bounding box center [714, 341] width 1428 height 683
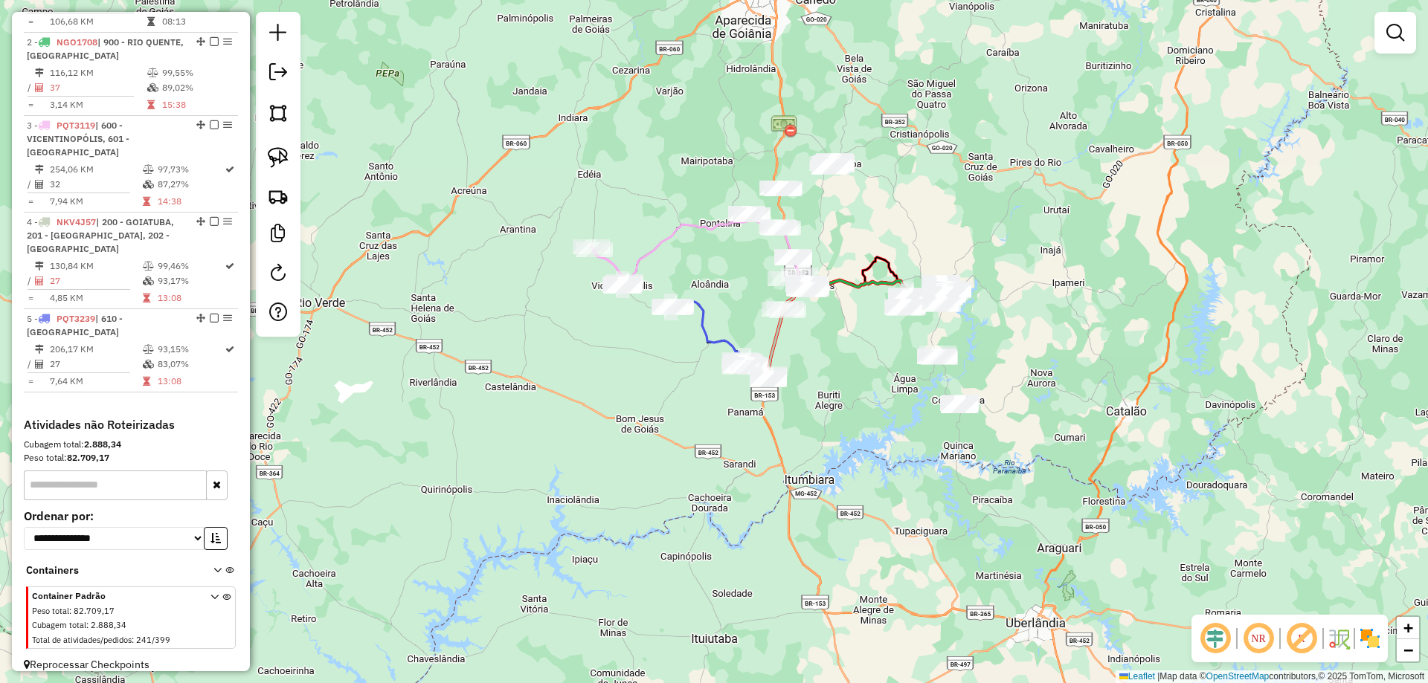
click at [701, 329] on icon at bounding box center [740, 330] width 132 height 91
select select "**********"
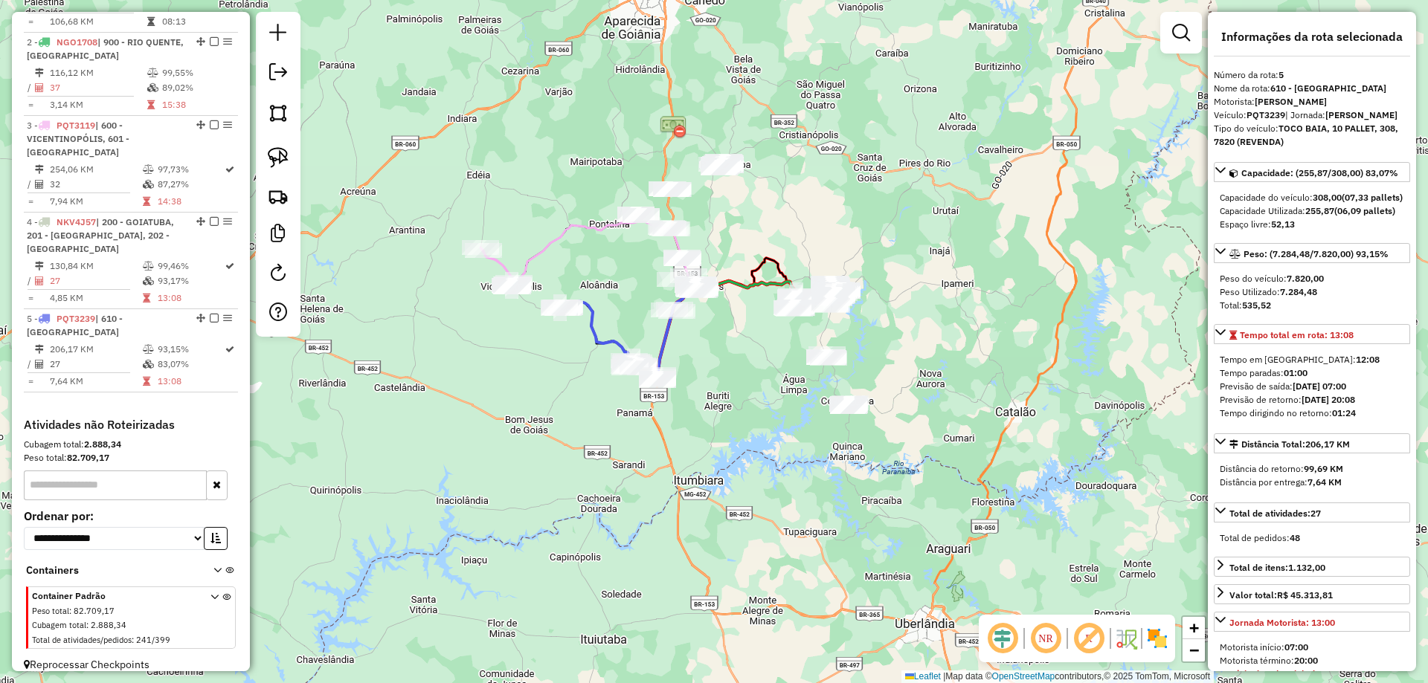
drag, startPoint x: 619, startPoint y: 408, endPoint x: 582, endPoint y: 413, distance: 36.7
click at [559, 407] on div "Janela de atendimento Grade de atendimento Capacidade Transportadoras Veículos …" at bounding box center [714, 341] width 1428 height 683
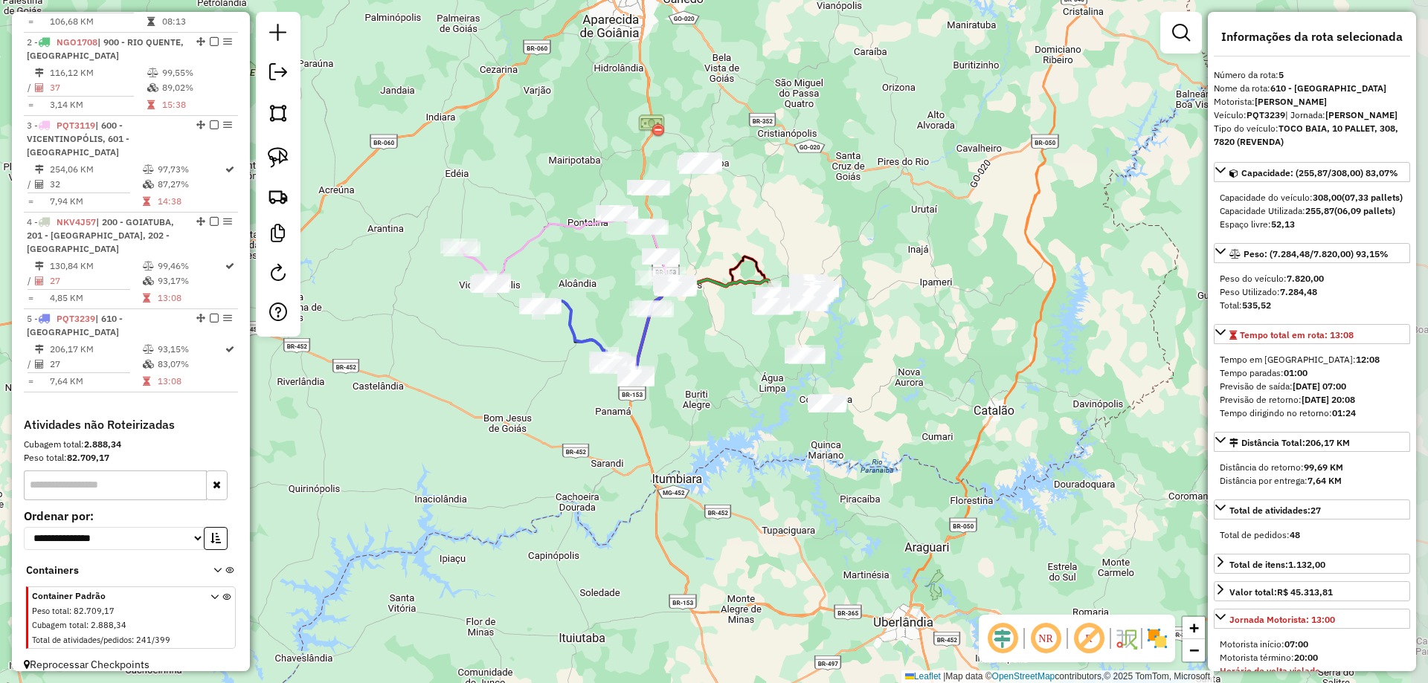
click at [585, 414] on div "Janela de atendimento Grade de atendimento Capacidade Transportadoras Veículos …" at bounding box center [714, 341] width 1428 height 683
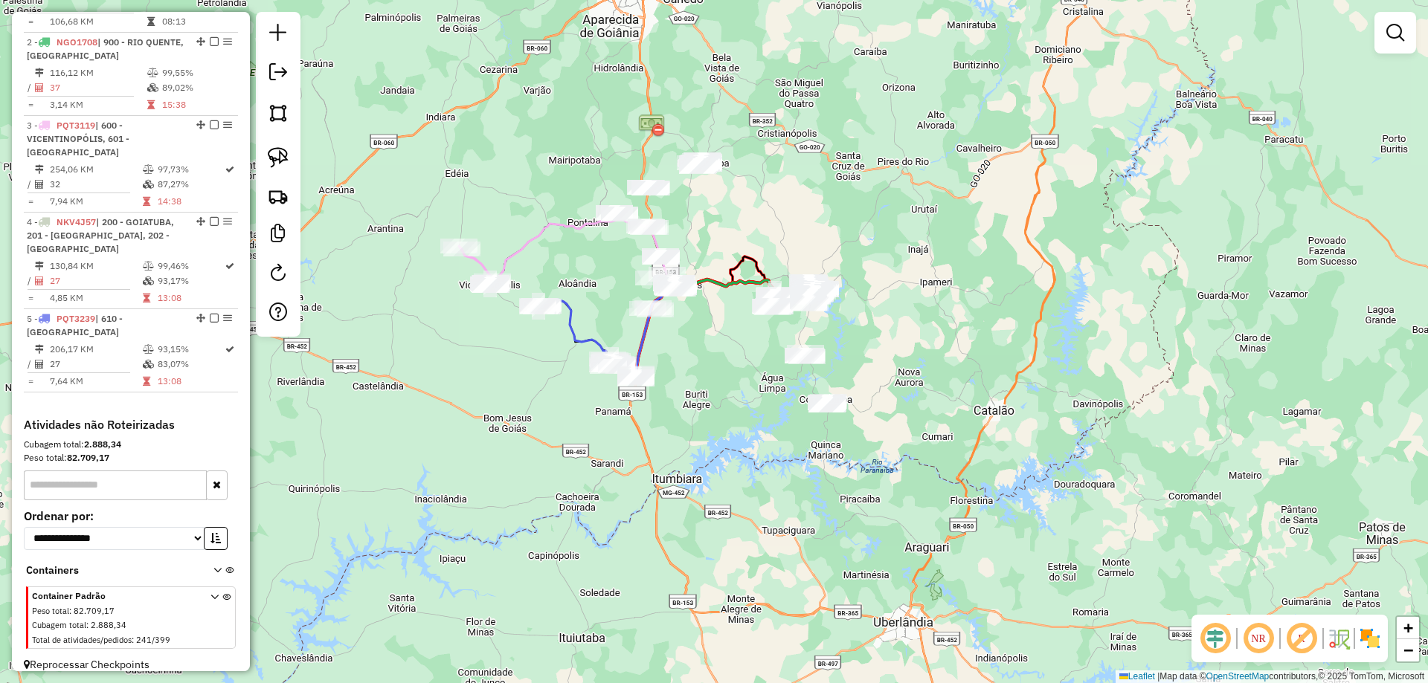
click at [650, 397] on div "Janela de atendimento Grade de atendimento Capacidade Transportadoras Veículos …" at bounding box center [714, 341] width 1428 height 683
click at [651, 393] on div "Janela de atendimento Grade de atendimento Capacidade Transportadoras Veículos …" at bounding box center [714, 341] width 1428 height 683
click at [648, 387] on div at bounding box center [635, 379] width 37 height 15
select select "**********"
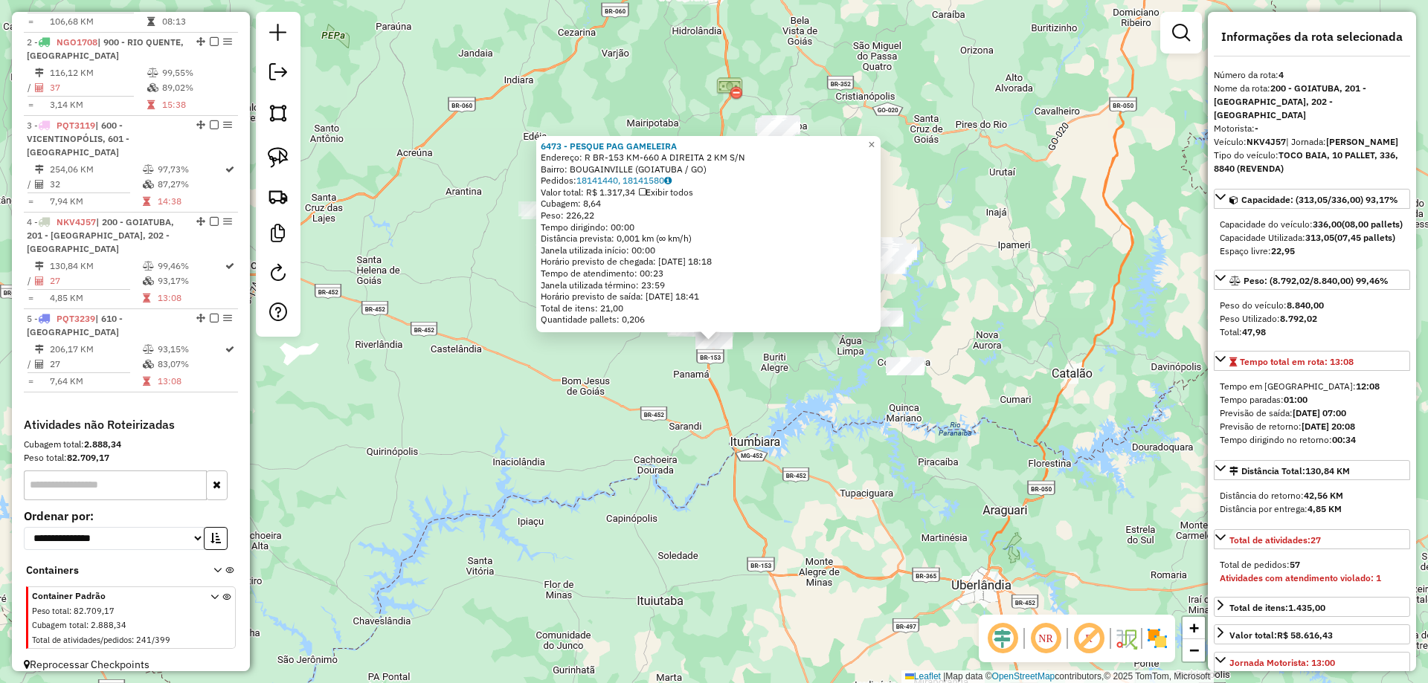
drag, startPoint x: 656, startPoint y: 469, endPoint x: 612, endPoint y: 483, distance: 46.1
click at [613, 483] on div "6473 - PESQUE PAG GAMELEIRA Endereço: R BR-153 KM-660 A DIREITA 2 KM S/N Bairro…" at bounding box center [714, 341] width 1428 height 683
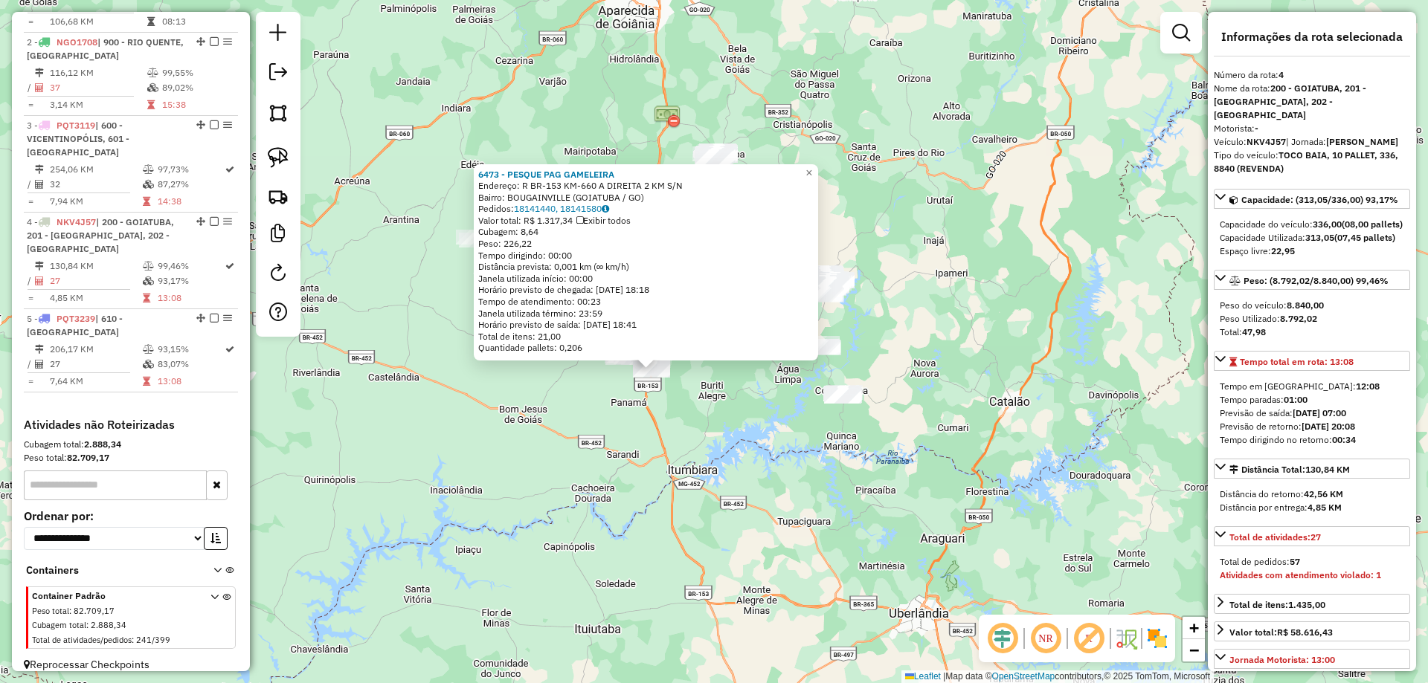
click at [622, 477] on div "6473 - PESQUE PAG GAMELEIRA Endereço: R BR-153 KM-660 A DIREITA 2 KM S/N Bairro…" at bounding box center [714, 341] width 1428 height 683
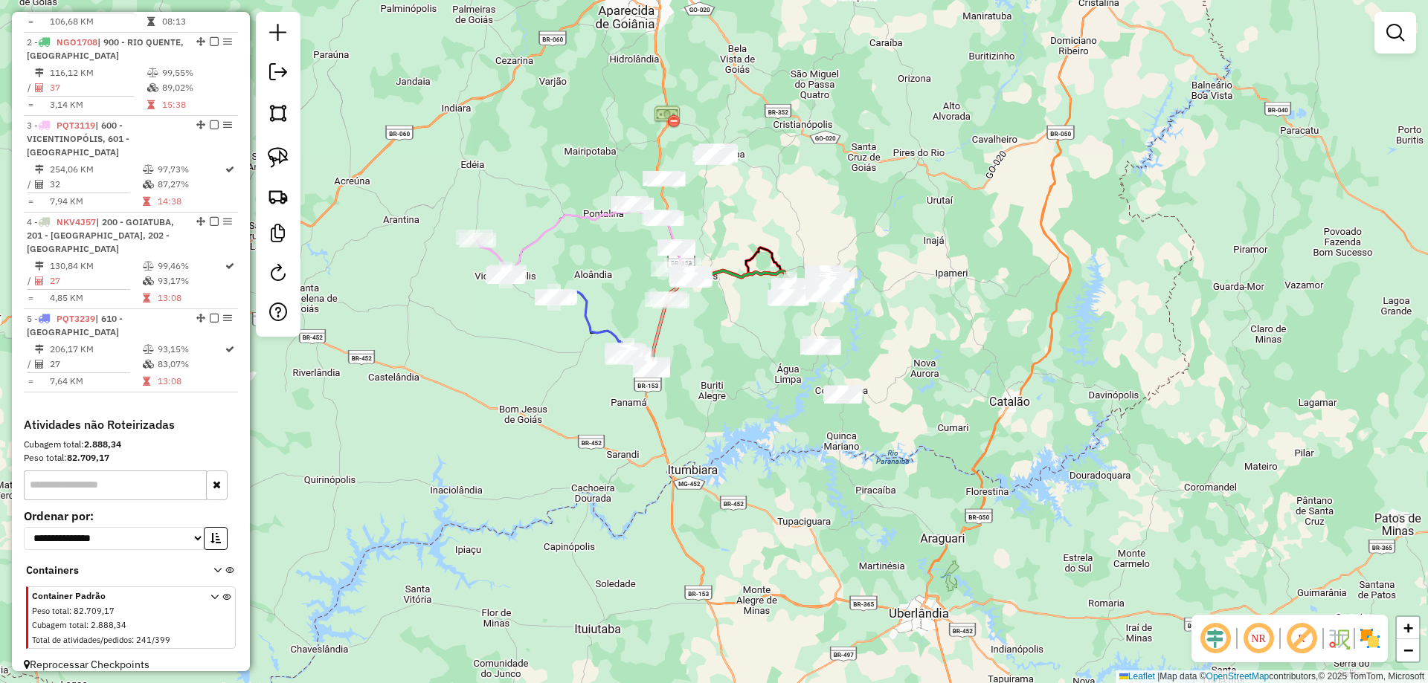
drag, startPoint x: 679, startPoint y: 441, endPoint x: 607, endPoint y: 475, distance: 79.8
click at [599, 521] on div "Janela de atendimento Grade de atendimento Capacidade Transportadoras Veículos …" at bounding box center [714, 341] width 1428 height 683
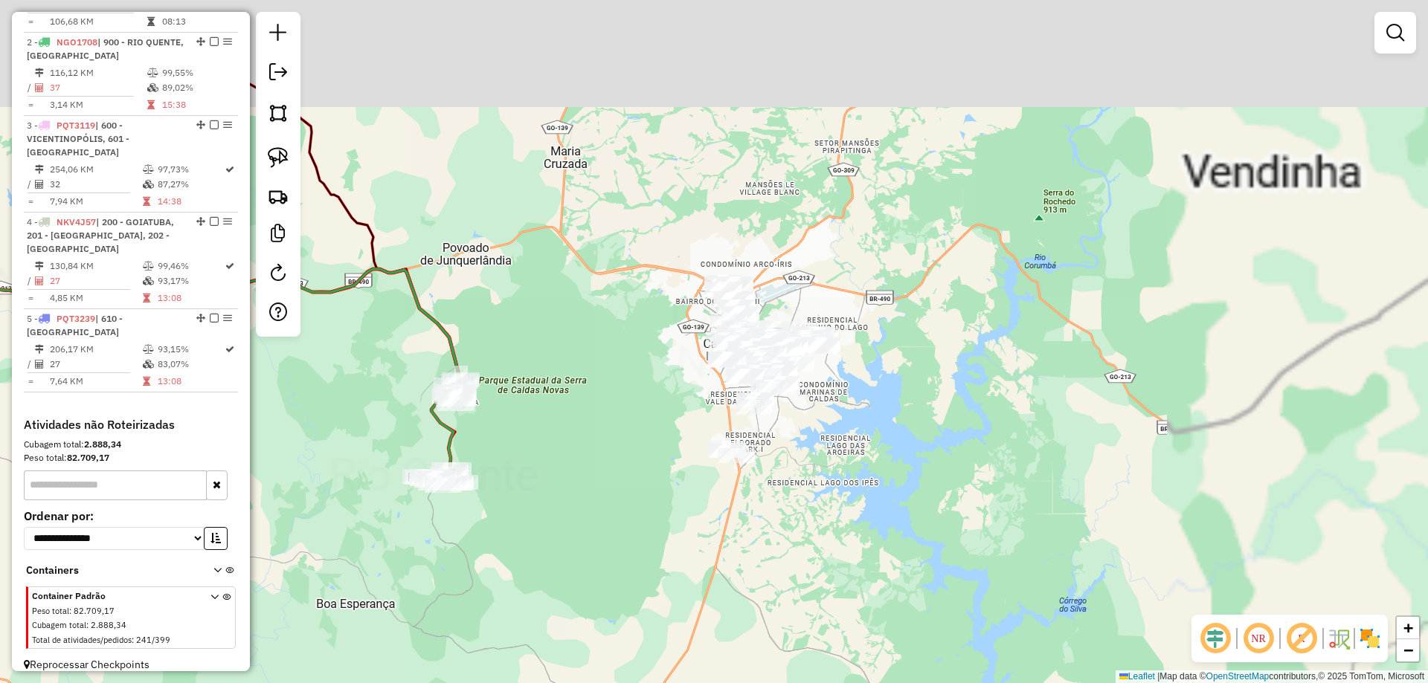
drag, startPoint x: 646, startPoint y: 517, endPoint x: 631, endPoint y: 519, distance: 15.0
click at [632, 520] on div "Janela de atendimento Grade de atendimento Capacidade Transportadoras Veículos …" at bounding box center [714, 341] width 1428 height 683
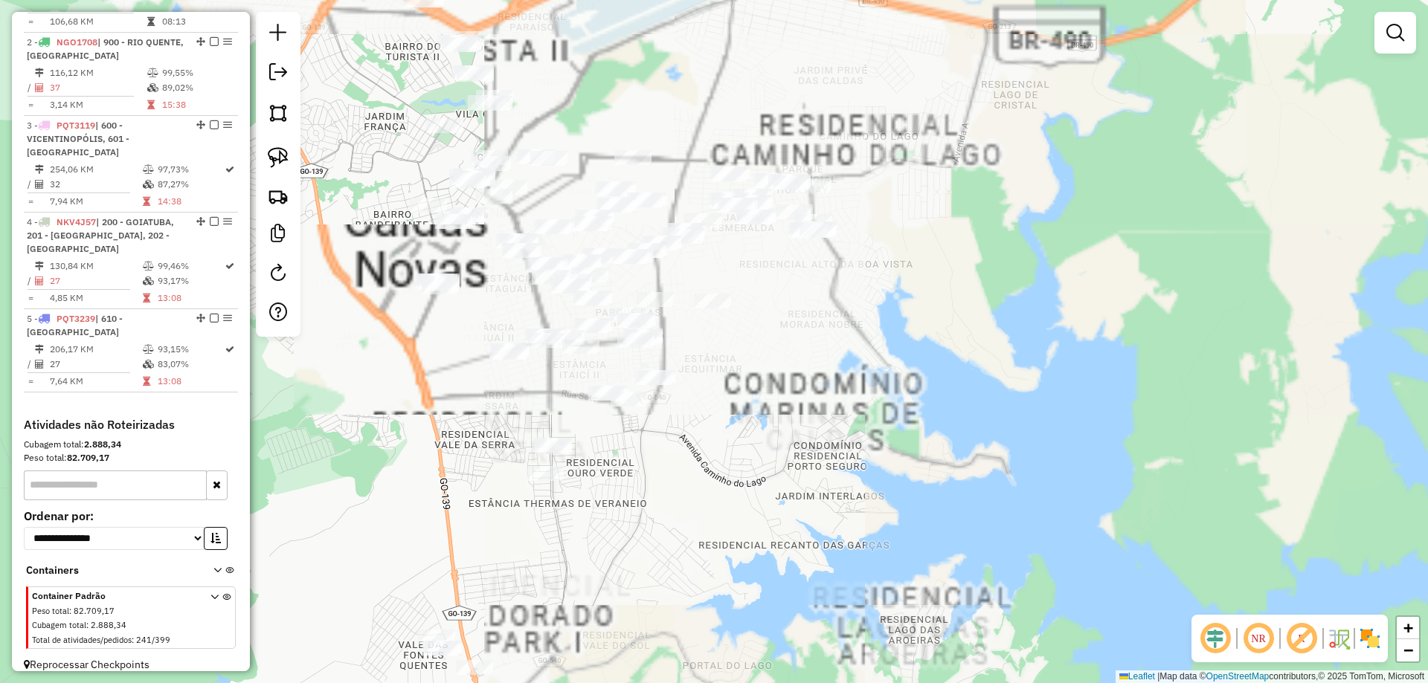
click at [853, 349] on div "Janela de atendimento Grade de atendimento Capacidade Transportadoras Veículos …" at bounding box center [714, 341] width 1428 height 683
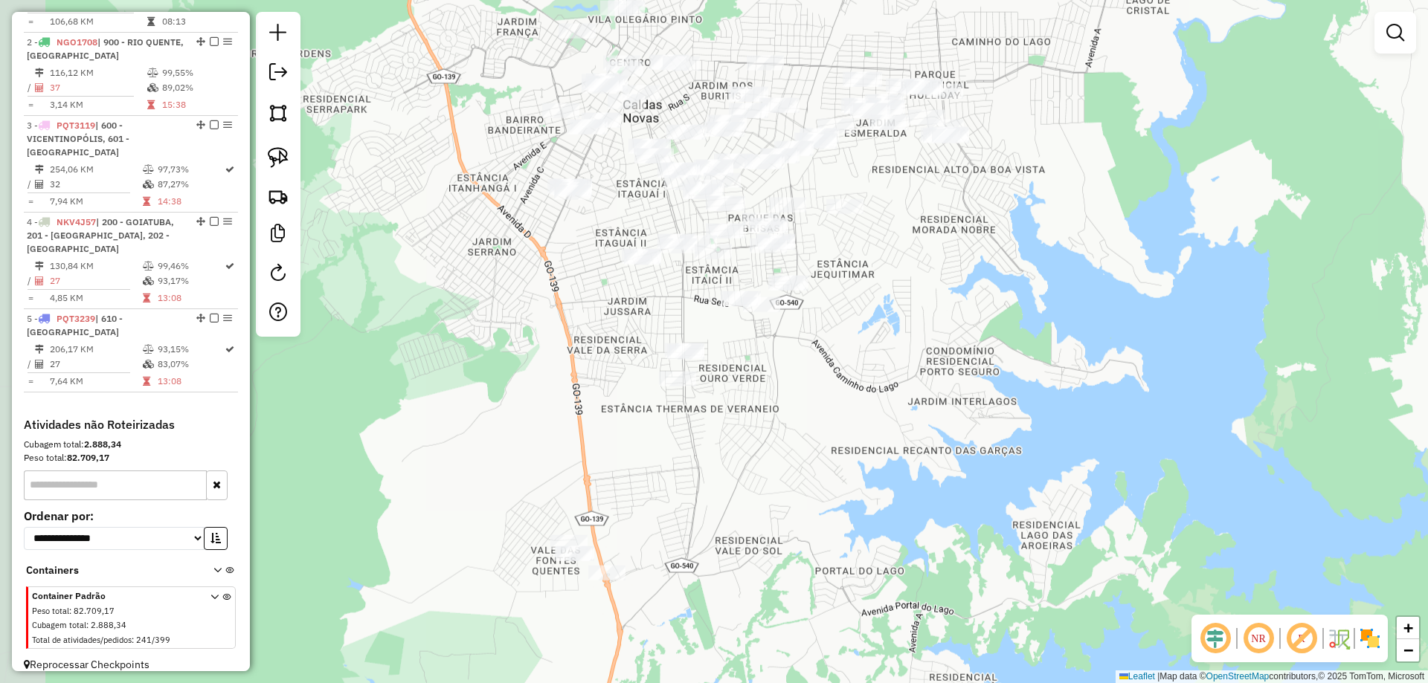
click at [814, 489] on div "Janela de atendimento Grade de atendimento Capacidade Transportadoras Veículos …" at bounding box center [714, 341] width 1428 height 683
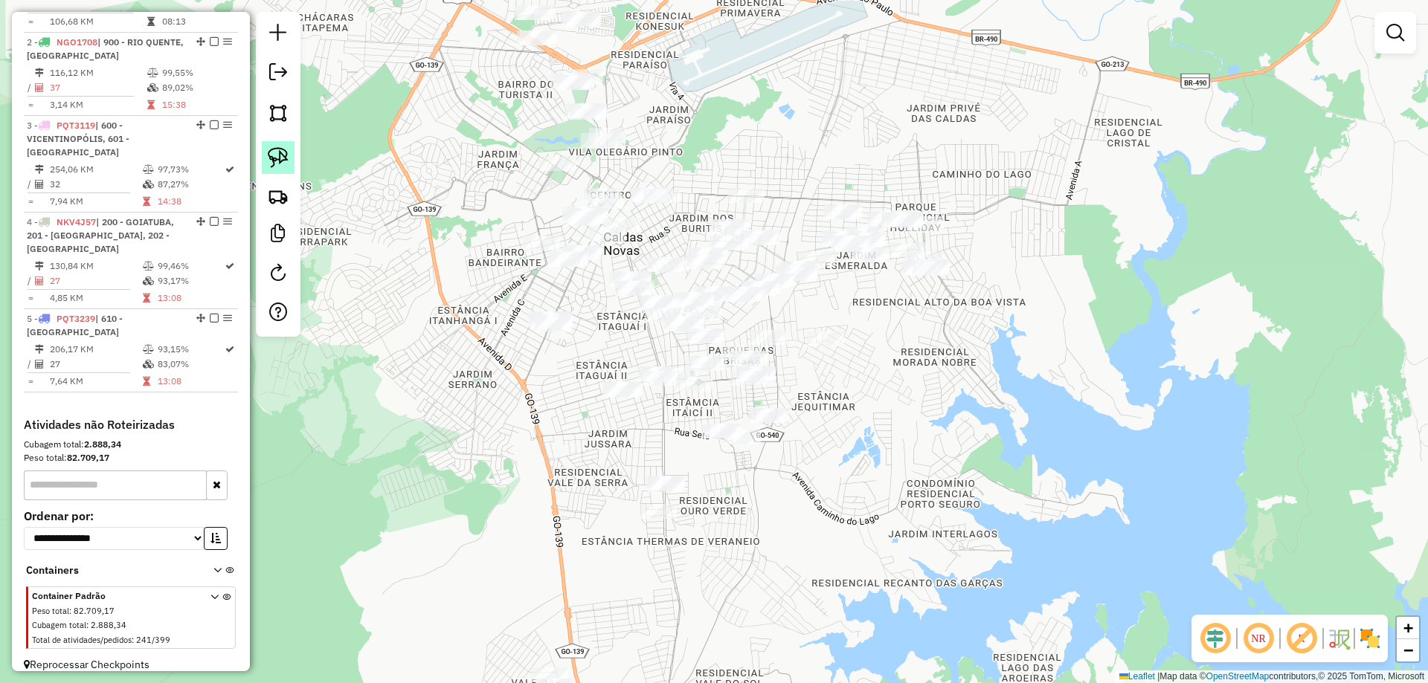
click at [285, 154] on img at bounding box center [278, 157] width 21 height 21
drag, startPoint x: 567, startPoint y: 376, endPoint x: 493, endPoint y: 340, distance: 82.8
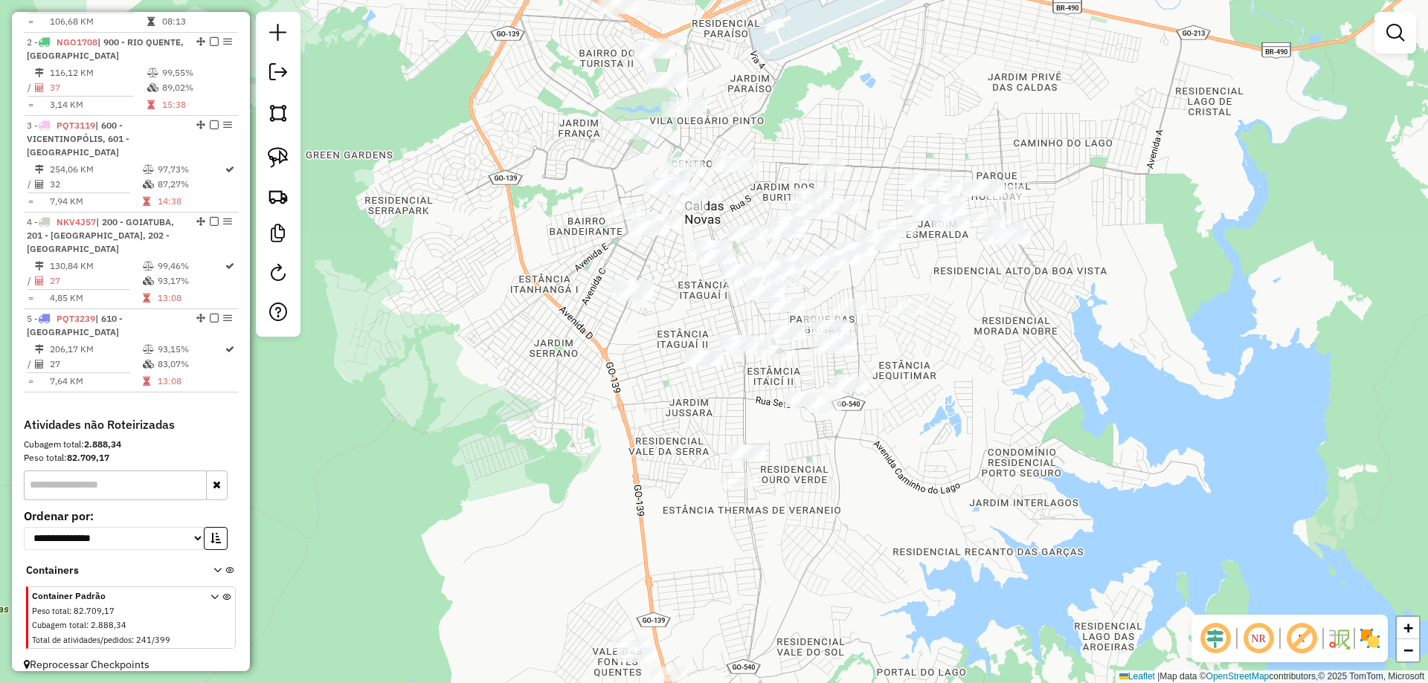
drag, startPoint x: 517, startPoint y: 351, endPoint x: 691, endPoint y: 302, distance: 180.8
click at [636, 294] on div "Janela de atendimento Grade de atendimento Capacidade Transportadoras Veículos …" at bounding box center [714, 341] width 1428 height 683
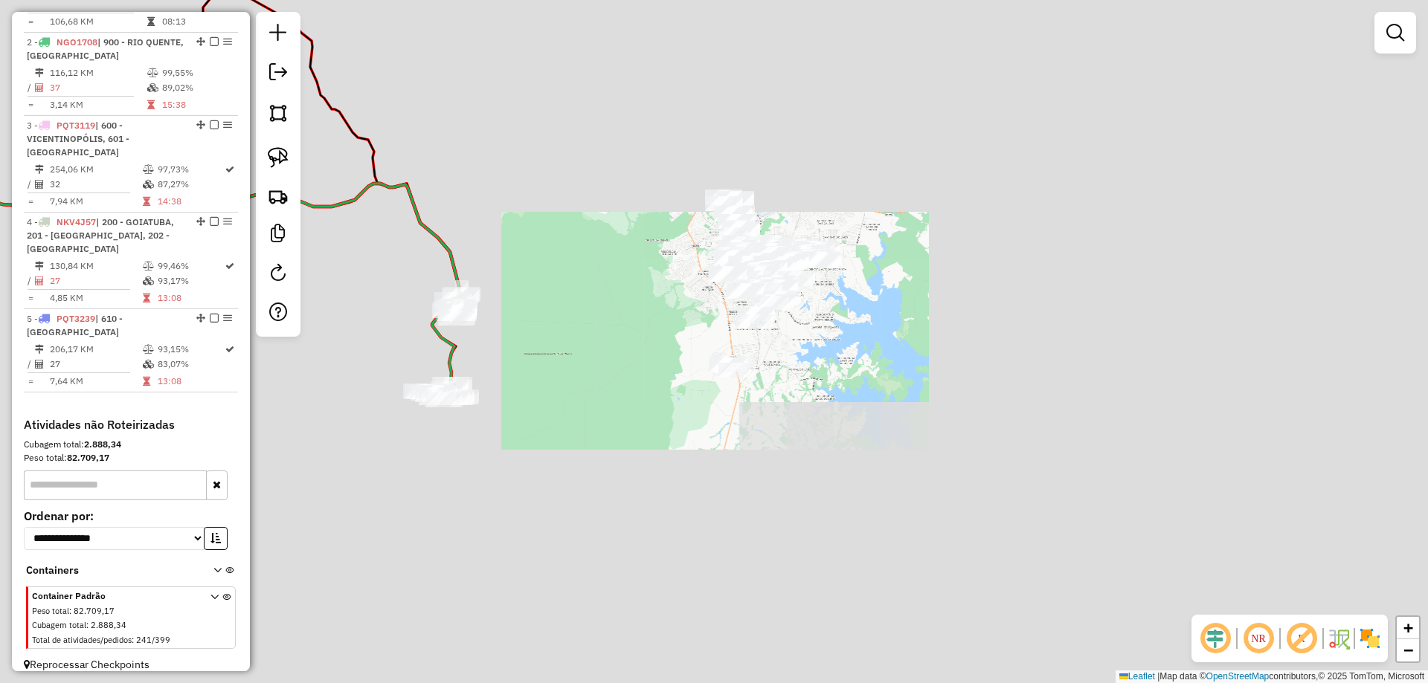
click at [744, 329] on div "Janela de atendimento Grade de atendimento Capacidade Transportadoras Veículos …" at bounding box center [714, 341] width 1428 height 683
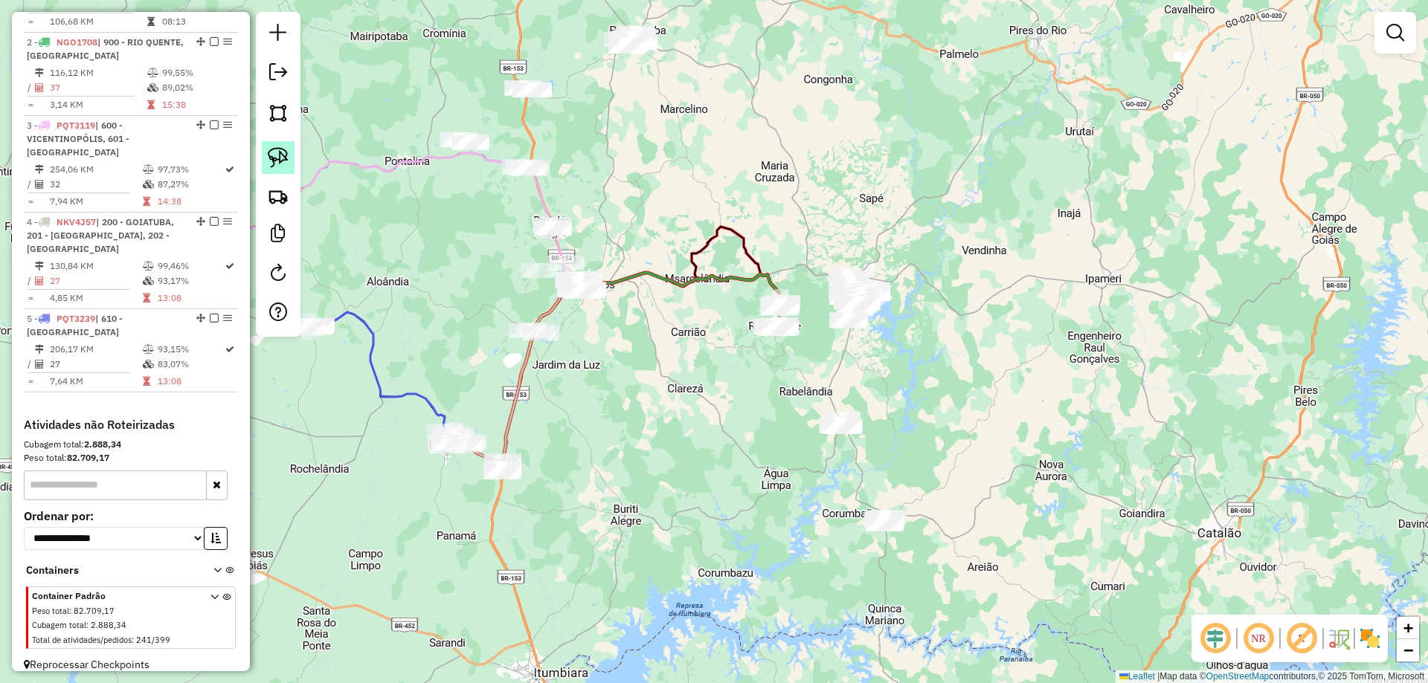
click at [291, 161] on link at bounding box center [278, 157] width 33 height 33
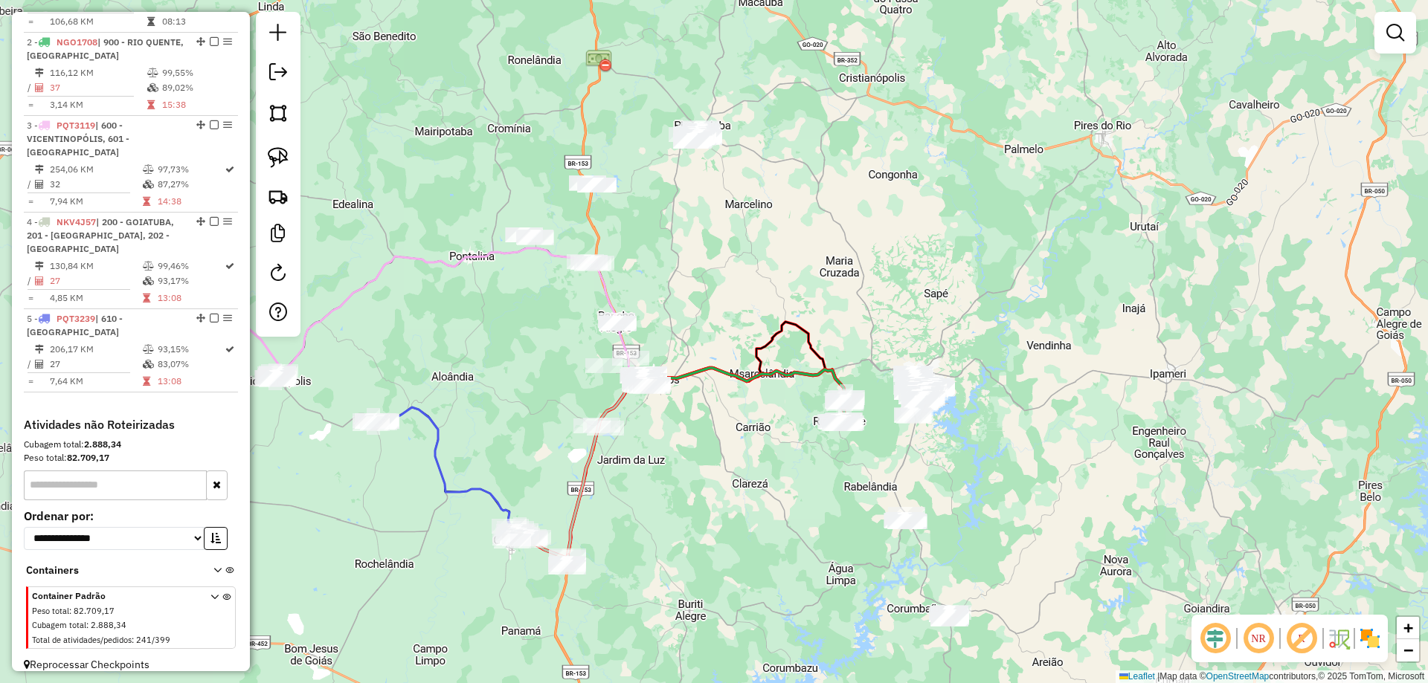
drag, startPoint x: 662, startPoint y: 262, endPoint x: 660, endPoint y: 312, distance: 49.8
click at [667, 320] on div "Janela de atendimento Grade de atendimento Capacidade Transportadoras Veículos …" at bounding box center [714, 341] width 1428 height 683
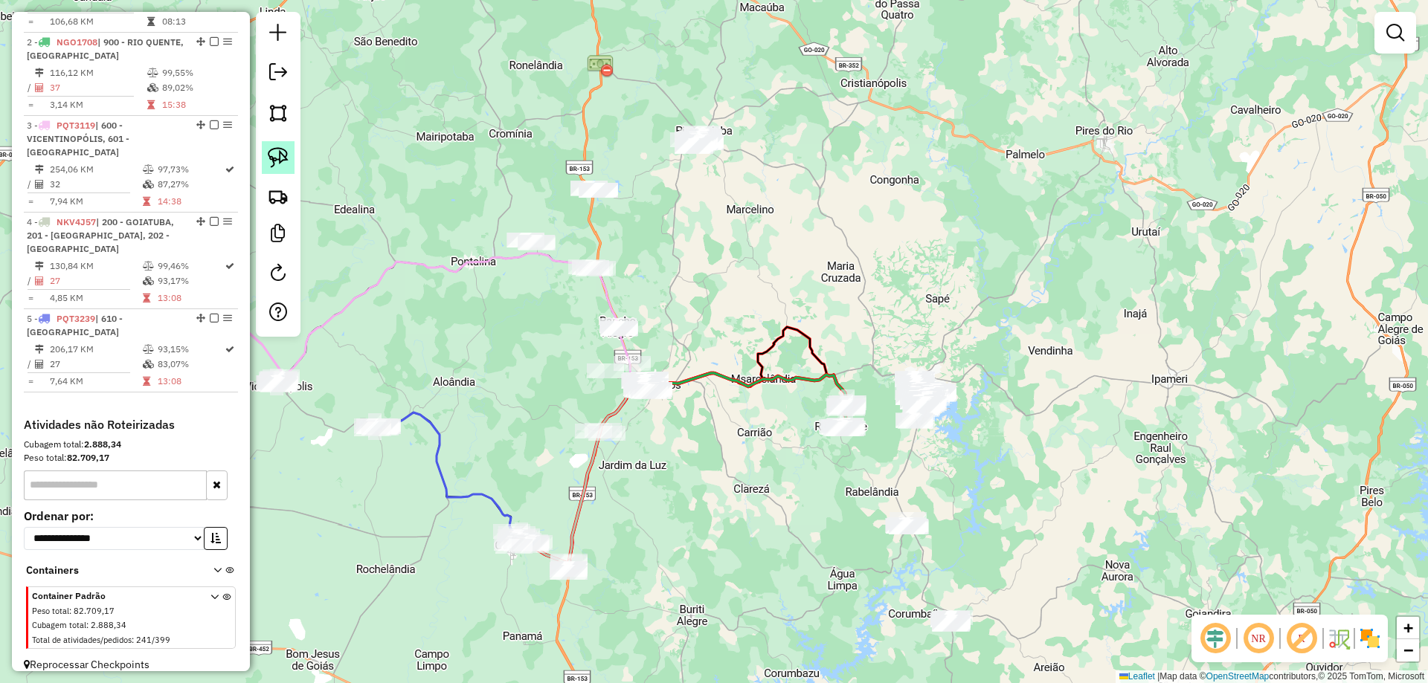
click at [288, 164] on img at bounding box center [278, 157] width 21 height 21
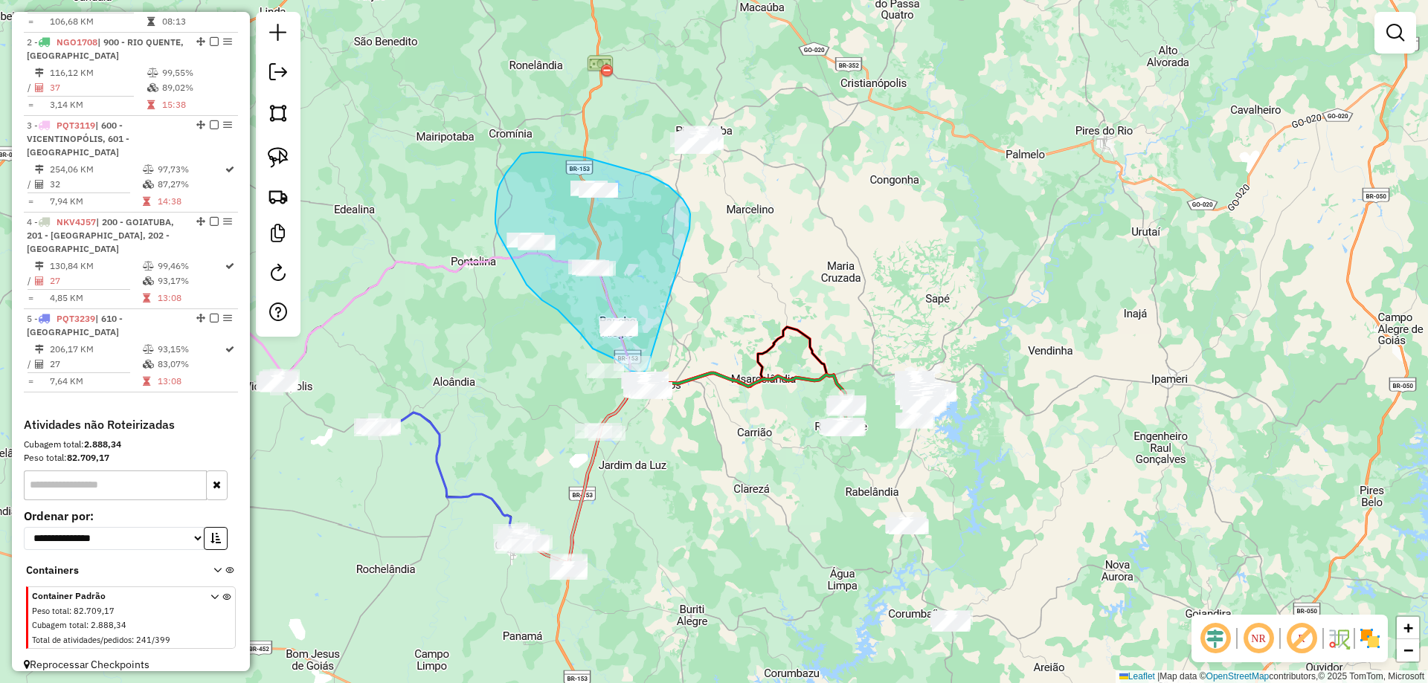
drag, startPoint x: 690, startPoint y: 219, endPoint x: 697, endPoint y: 243, distance: 24.7
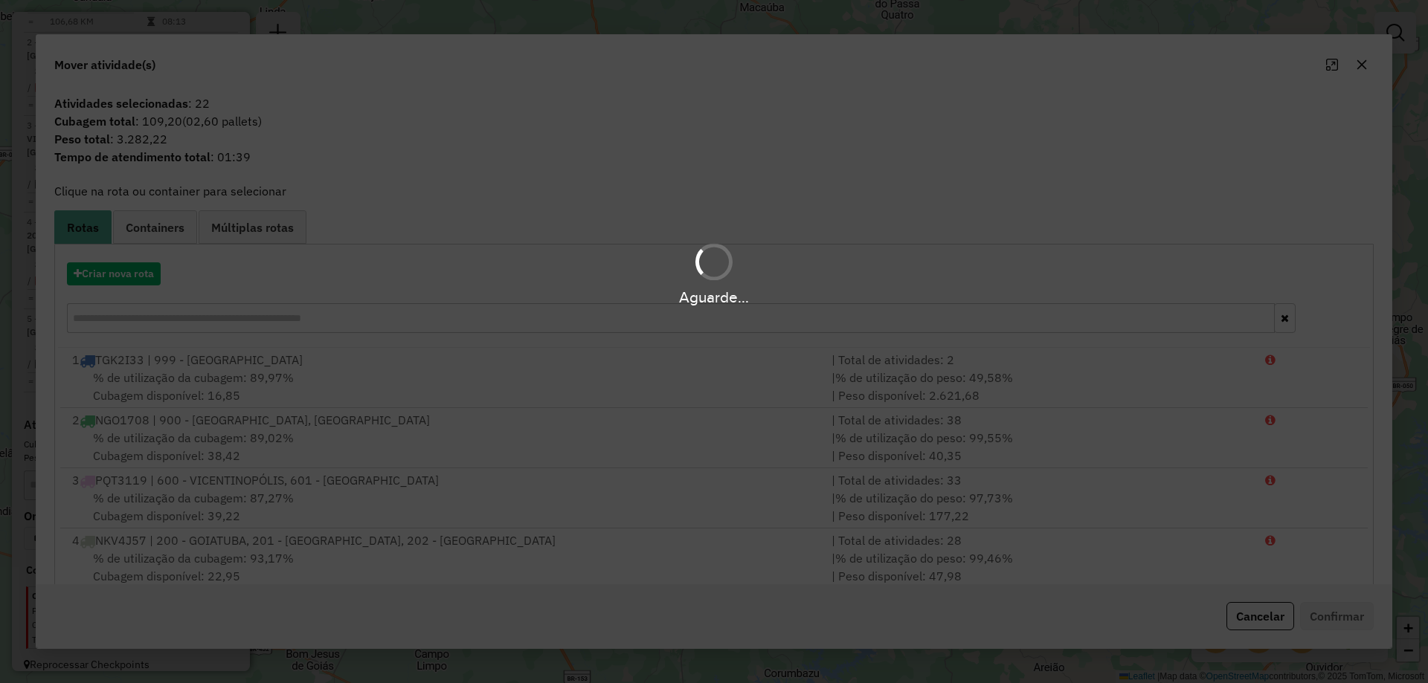
click at [133, 286] on div "Aguarde..." at bounding box center [714, 297] width 1428 height 23
click at [133, 283] on div "Aguarde..." at bounding box center [714, 273] width 1428 height 71
click at [134, 283] on div "Aguarde..." at bounding box center [714, 273] width 1428 height 71
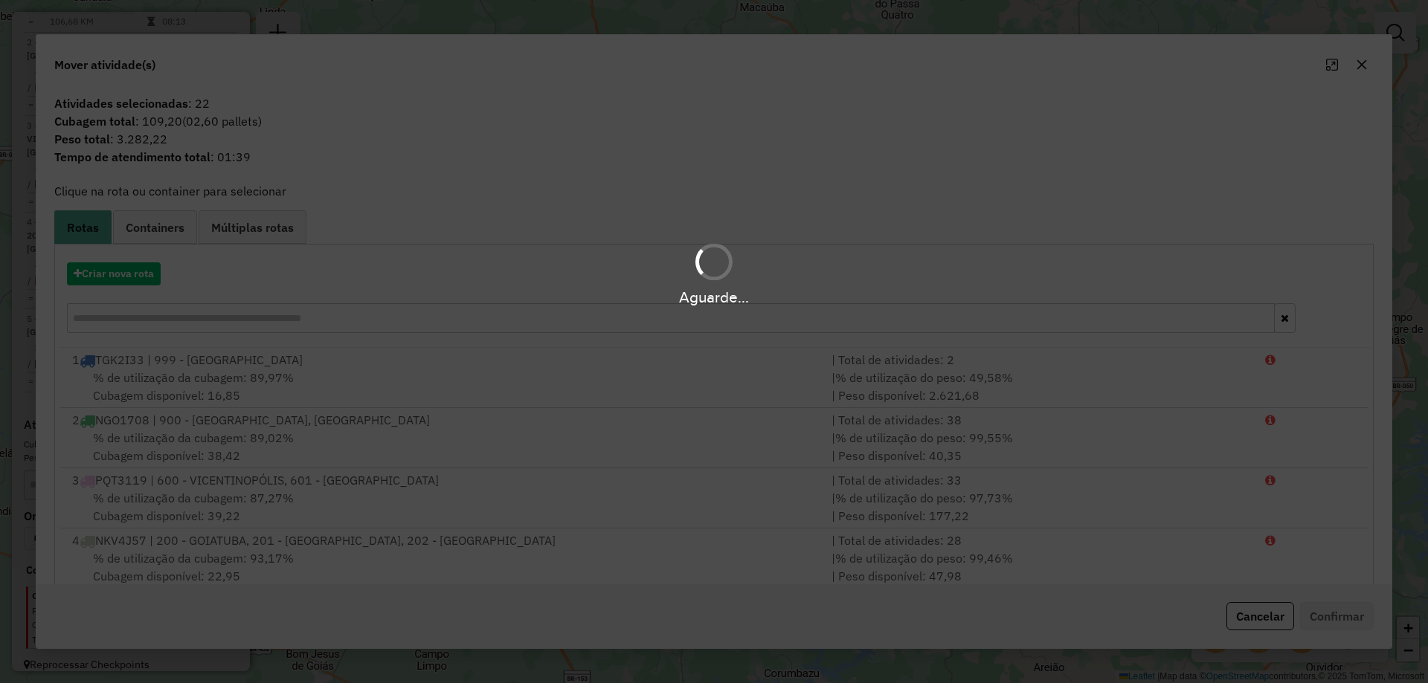
click at [134, 283] on div "Aguarde..." at bounding box center [714, 273] width 1428 height 71
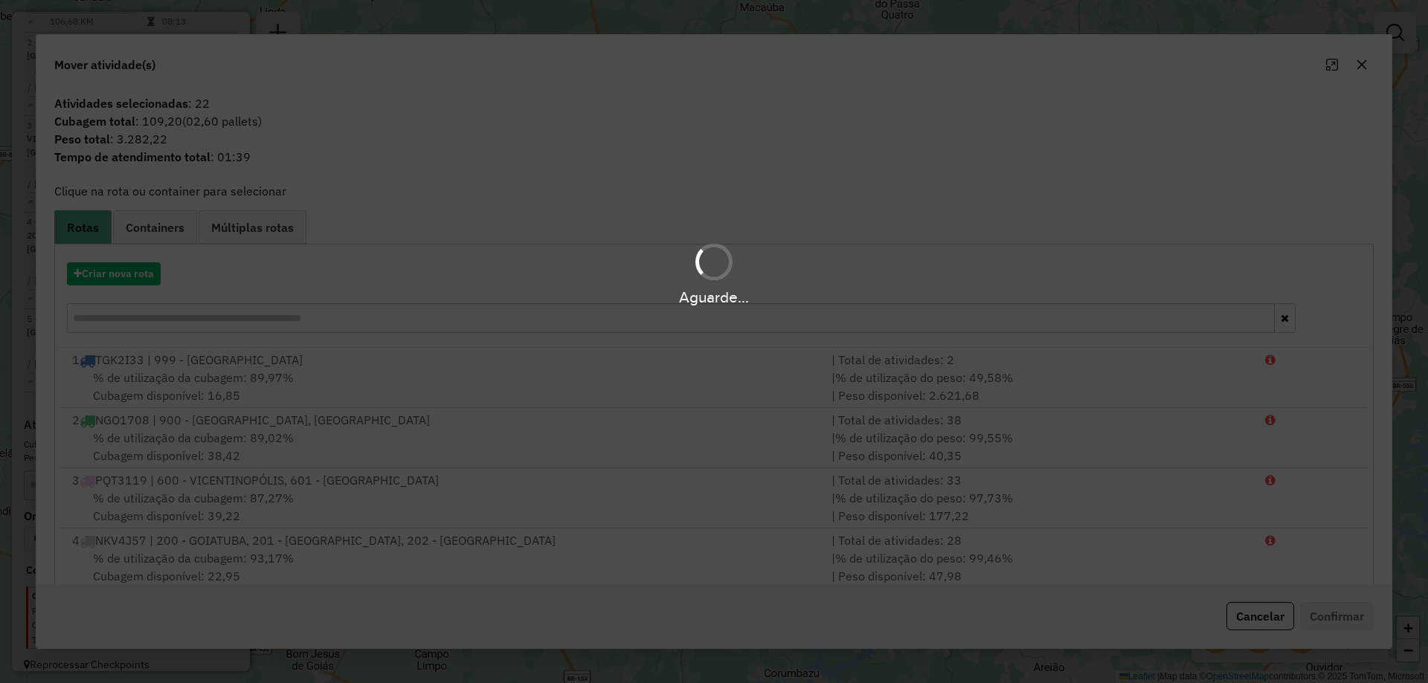
click at [134, 283] on hb-app "Aguarde... Pop-up bloqueado! Seu navegador bloqueou automáticamente a abertura …" at bounding box center [714, 341] width 1428 height 683
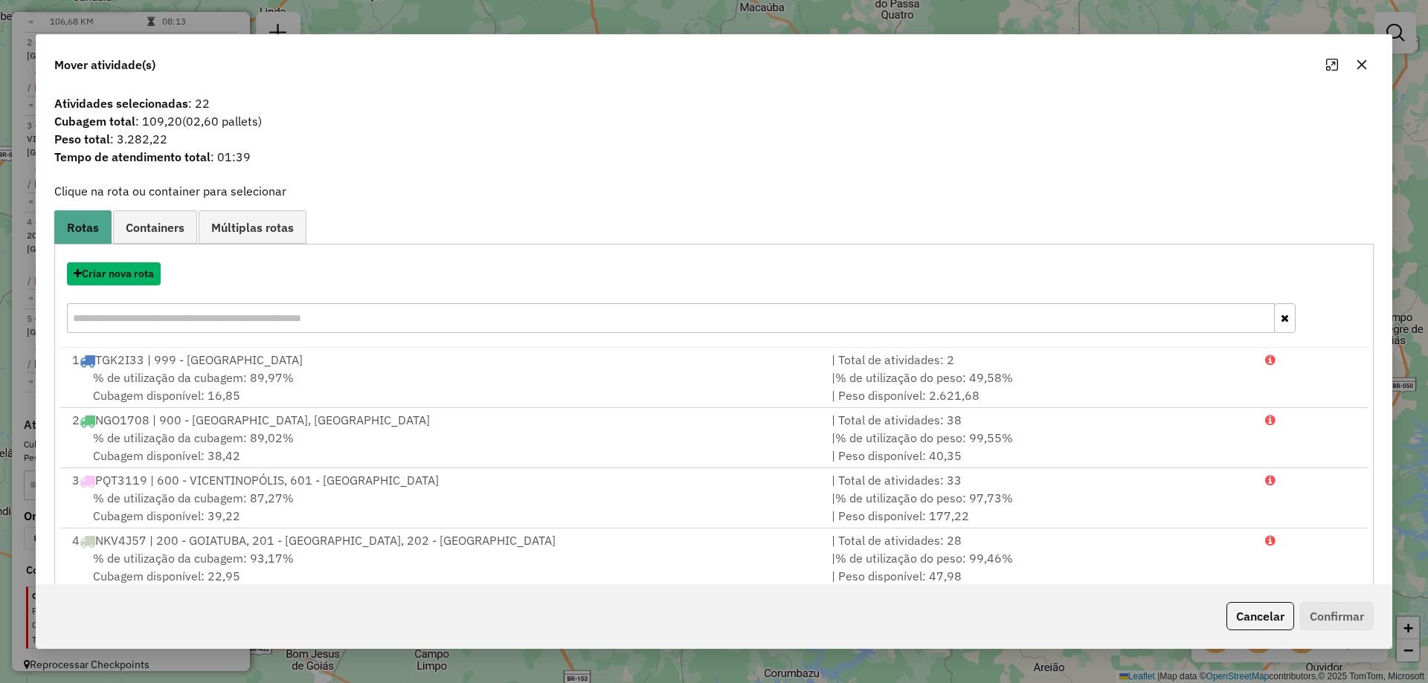
click at [134, 283] on button "Criar nova rota" at bounding box center [114, 273] width 94 height 23
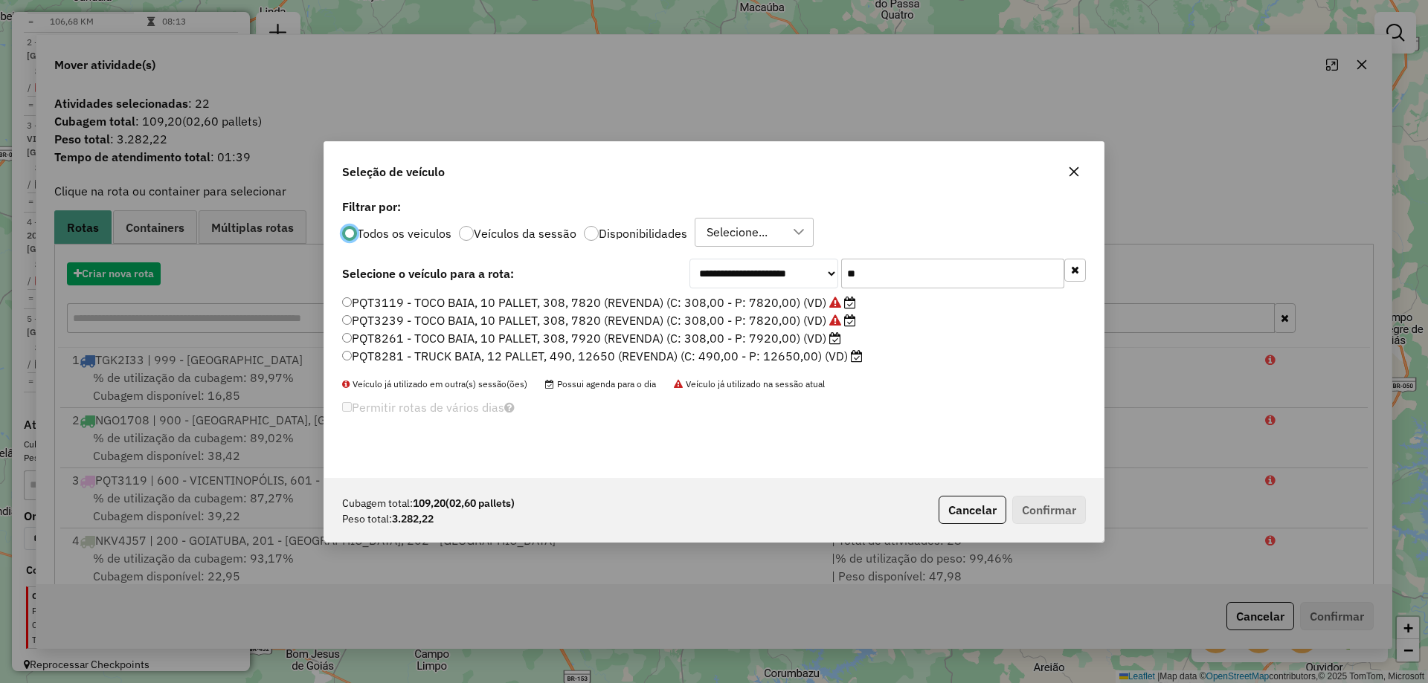
scroll to position [8, 4]
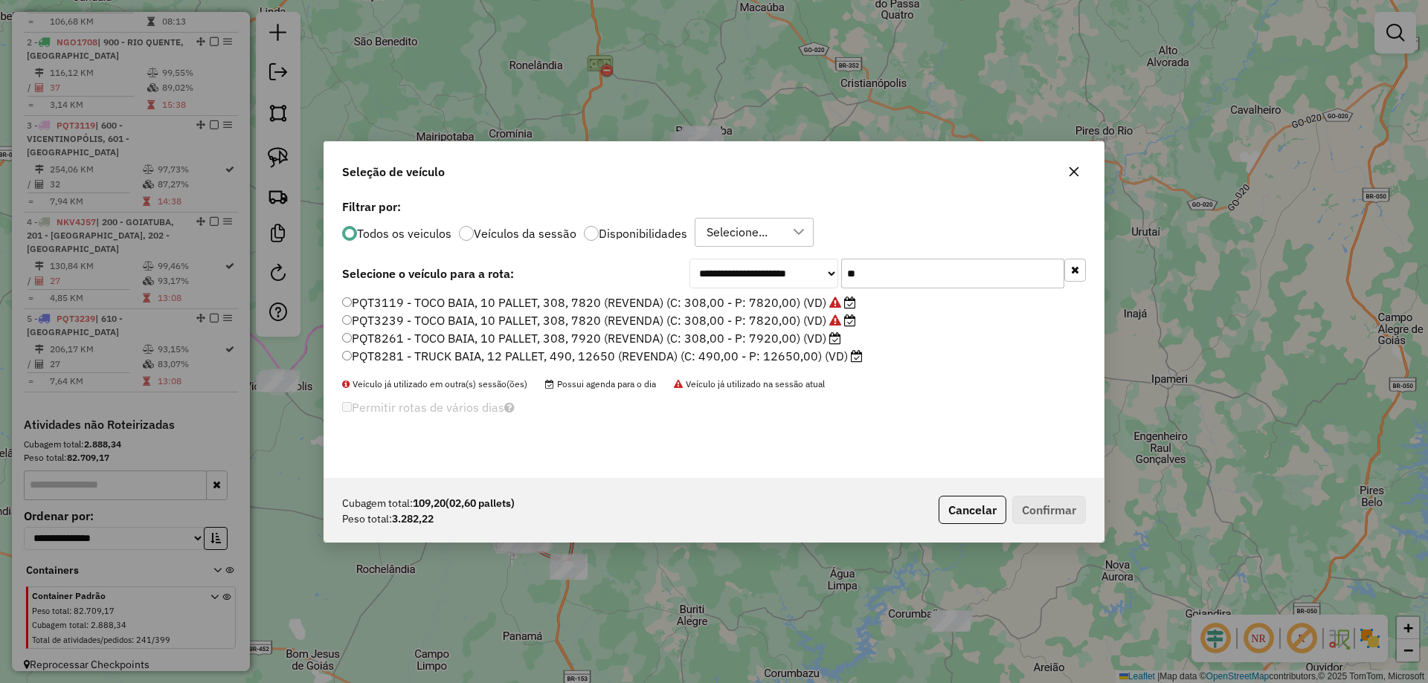
drag, startPoint x: 854, startPoint y: 278, endPoint x: 674, endPoint y: 276, distance: 179.2
click at [722, 305] on div "**********" at bounding box center [713, 337] width 779 height 283
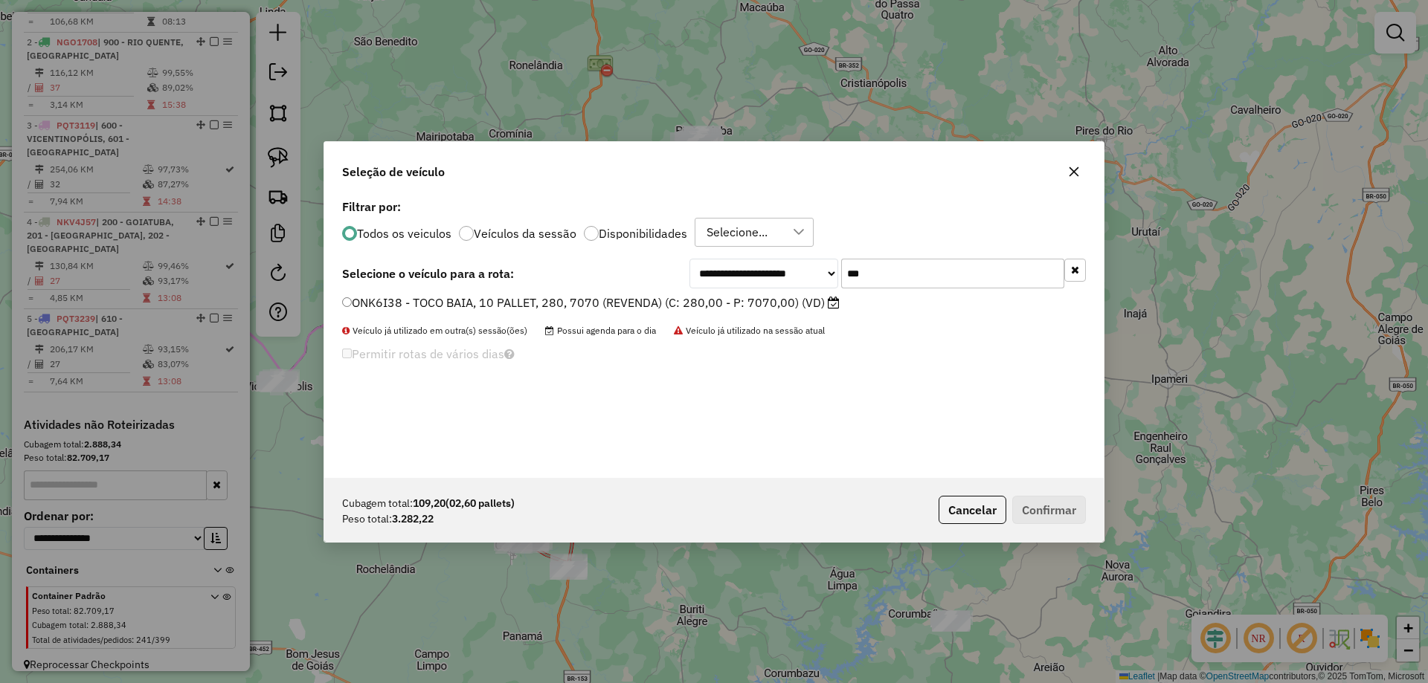
type input "***"
click at [691, 314] on div "ONK6I38 - TOCO BAIA, 10 PALLET, 280, 7070 (REVENDA) (C: 280,00 - P: 7070,00) (V…" at bounding box center [713, 309] width 761 height 30
click at [702, 297] on label "ONK6I38 - TOCO BAIA, 10 PALLET, 280, 7070 (REVENDA) (C: 280,00 - P: 7070,00) (V…" at bounding box center [590, 303] width 497 height 18
click at [1039, 506] on button "Confirmar" at bounding box center [1049, 510] width 74 height 28
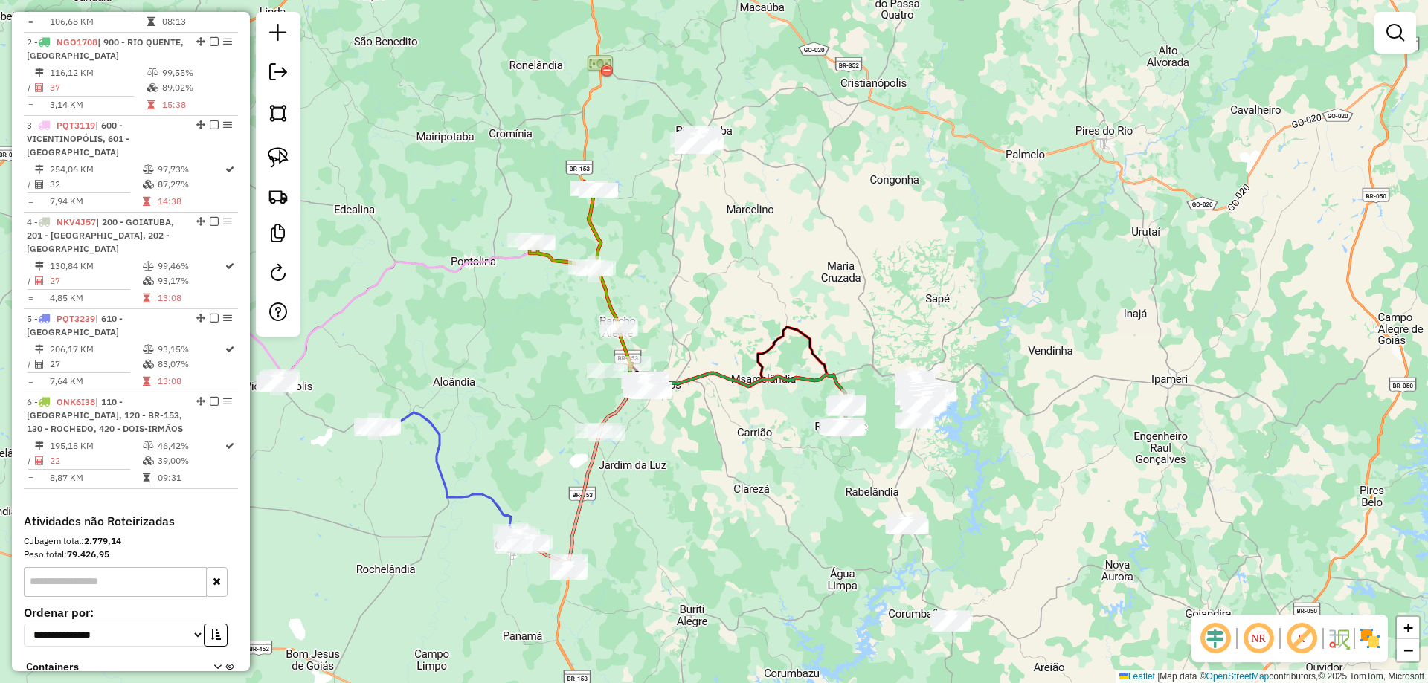
click at [280, 155] on img at bounding box center [278, 157] width 21 height 21
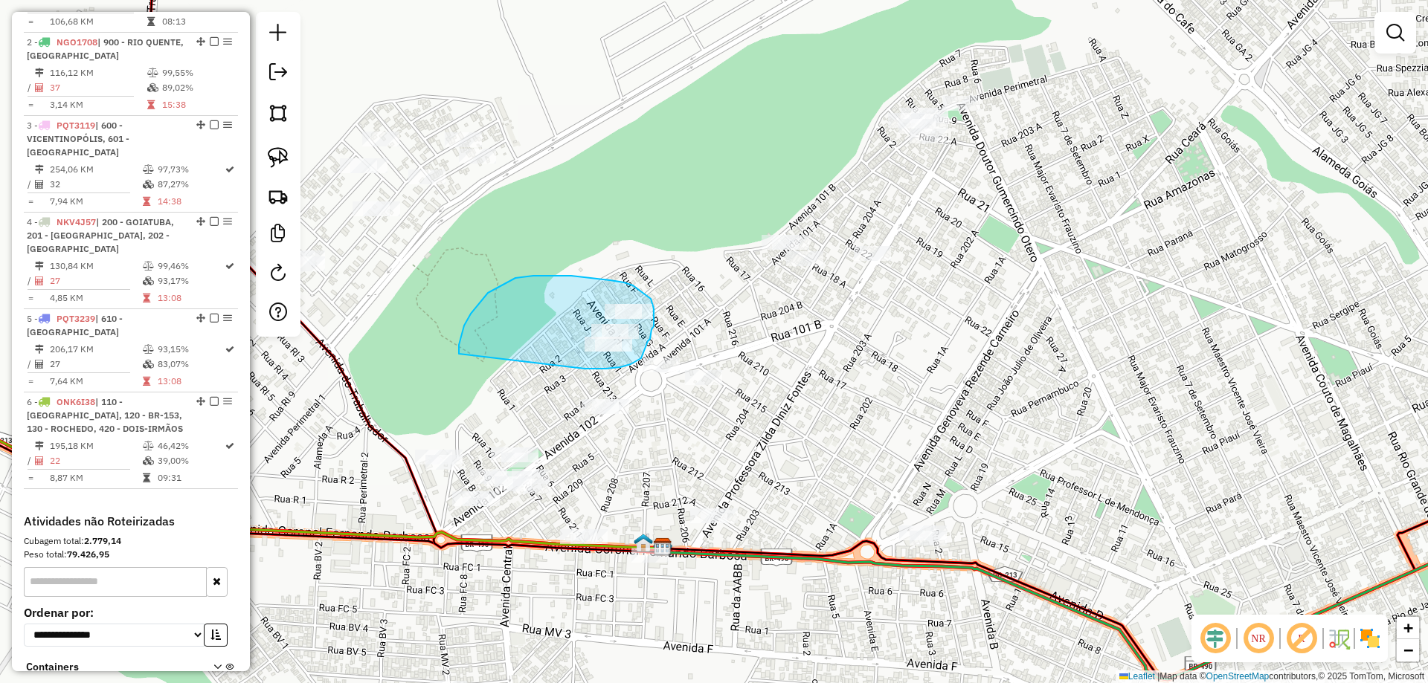
drag, startPoint x: 594, startPoint y: 369, endPoint x: 459, endPoint y: 355, distance: 136.1
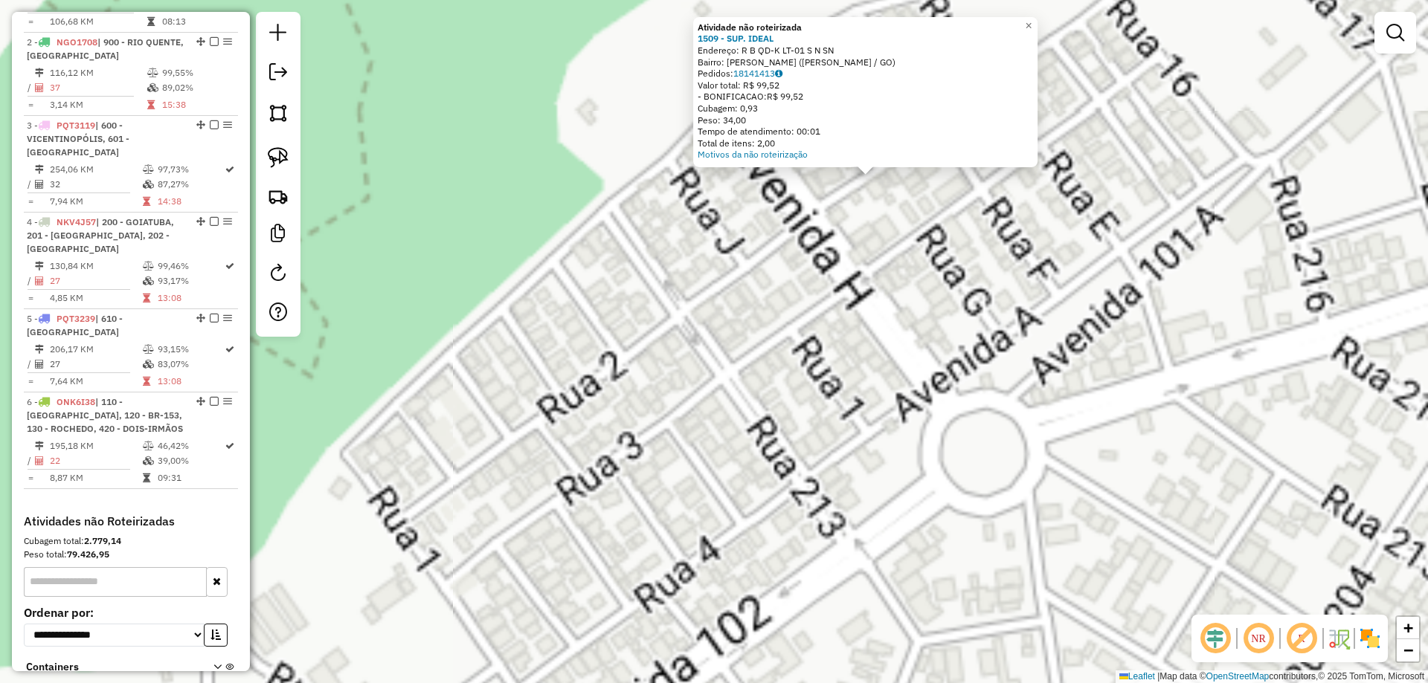
click at [676, 400] on div "Atividade não roteirizada 1509 - SUP. IDEAL Endereço: R B QD-K LT-01 S N SN Bai…" at bounding box center [714, 341] width 1428 height 683
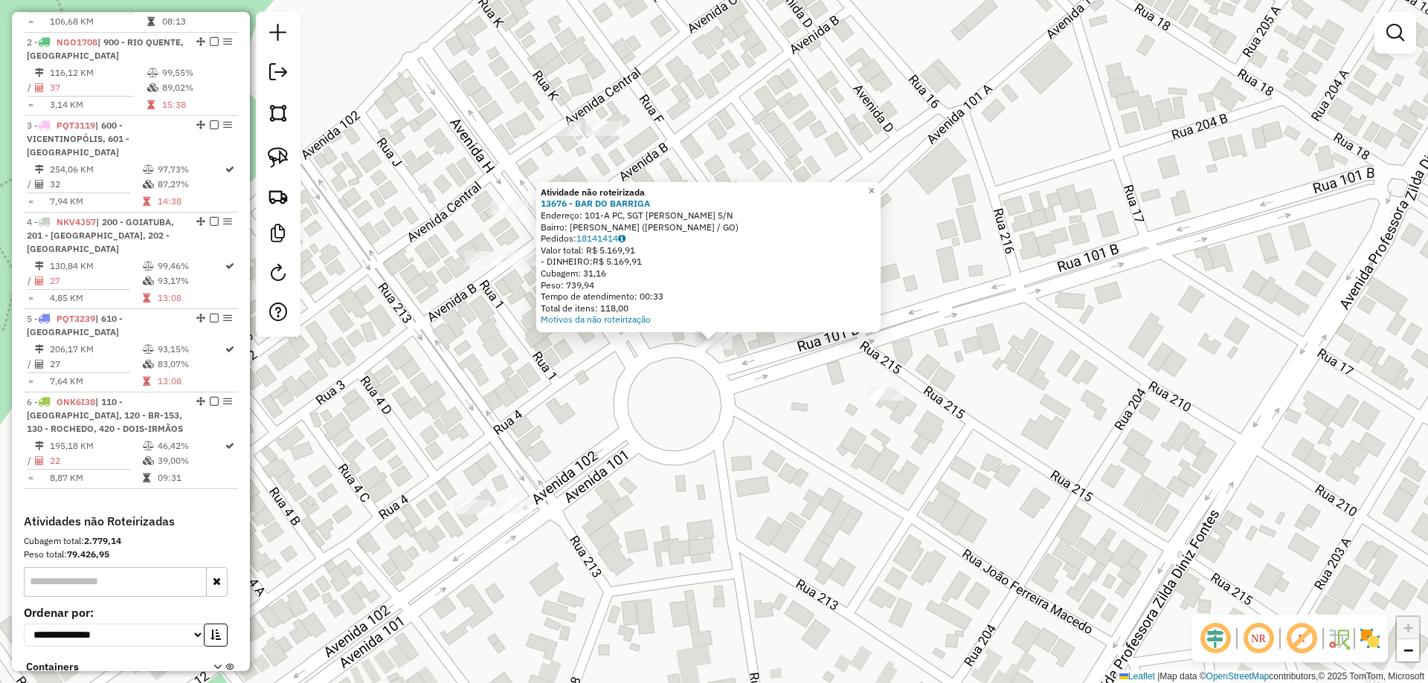
click at [718, 442] on div "Atividade não roteirizada 13676 - BAR DO BARRIGA Endereço: 101-A PC, SGT BALTAZ…" at bounding box center [714, 341] width 1428 height 683
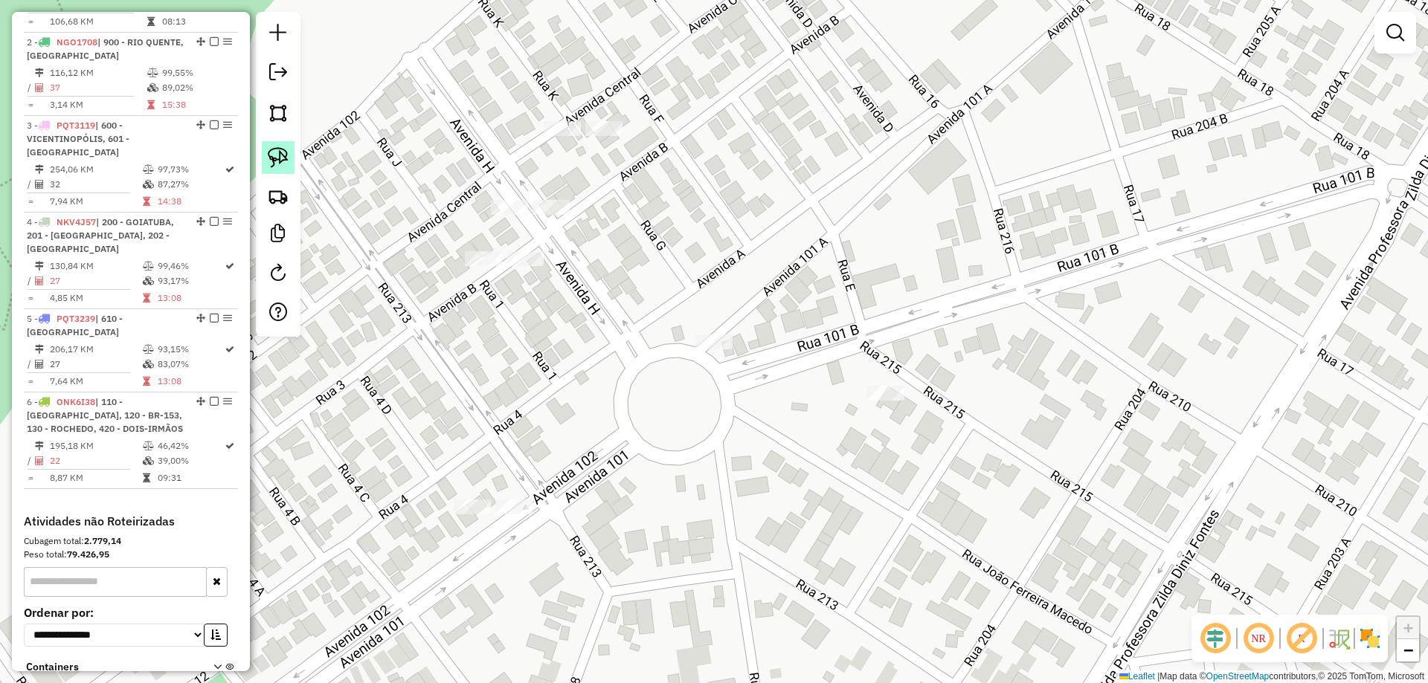
click at [280, 149] on img at bounding box center [278, 157] width 21 height 21
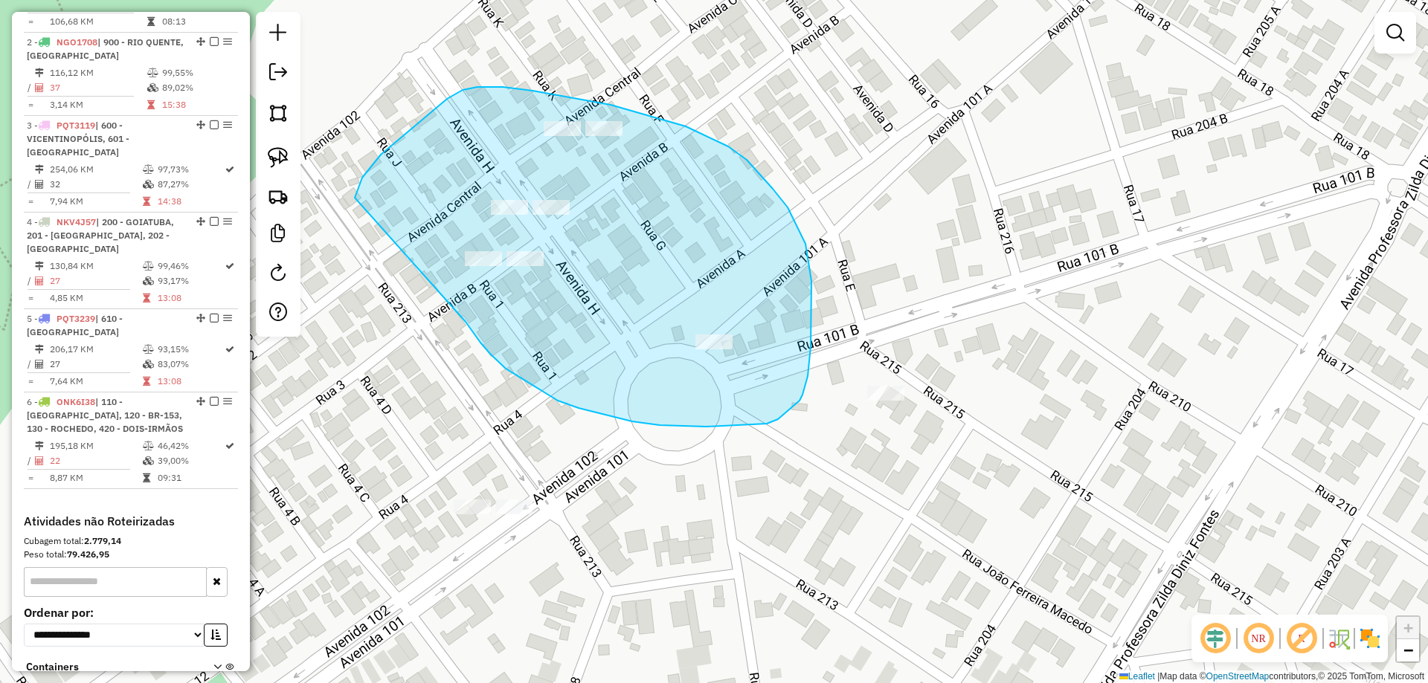
drag, startPoint x: 558, startPoint y: 401, endPoint x: 358, endPoint y: 265, distance: 241.3
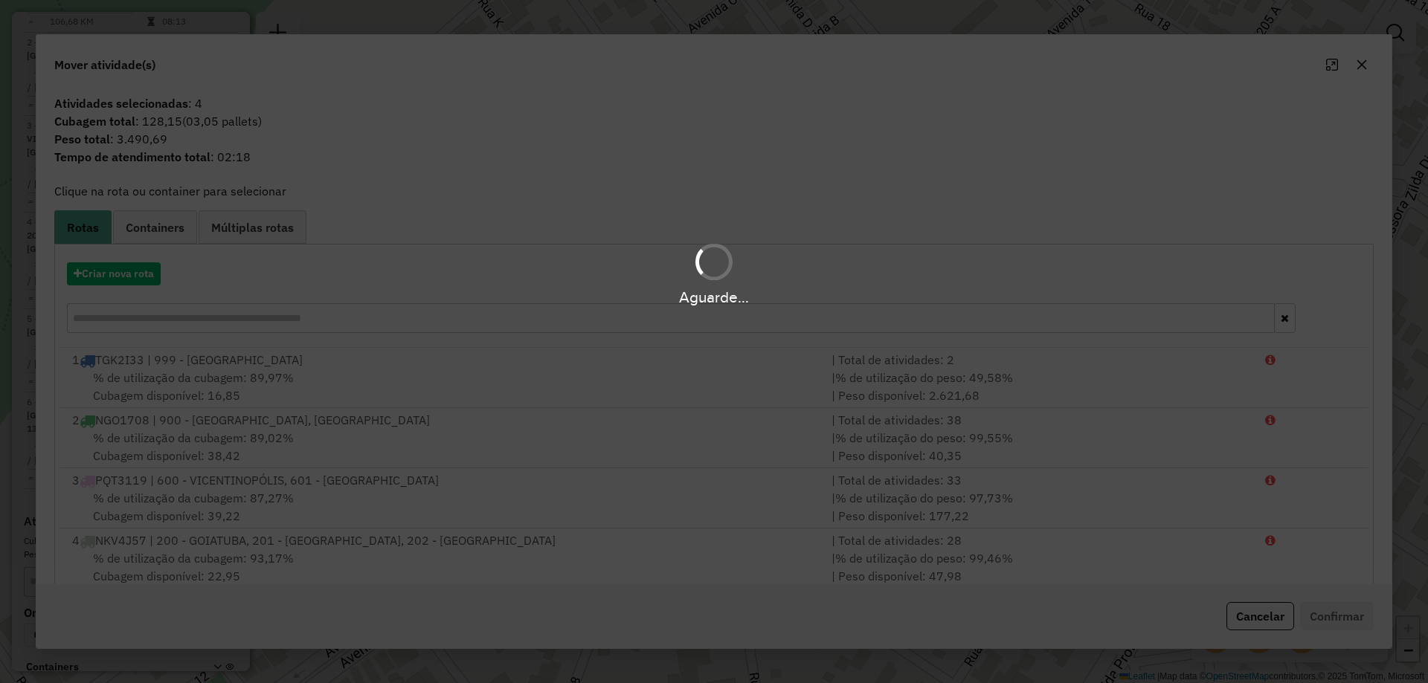
click at [187, 322] on div "Aguarde..." at bounding box center [714, 341] width 1428 height 683
click at [187, 321] on div "Aguarde..." at bounding box center [714, 341] width 1428 height 683
click at [187, 320] on div "Aguarde..." at bounding box center [714, 341] width 1428 height 683
click at [187, 320] on hb-app "Aguarde... Pop-up bloqueado! Seu navegador bloqueou automáticamente a abertura …" at bounding box center [714, 341] width 1428 height 683
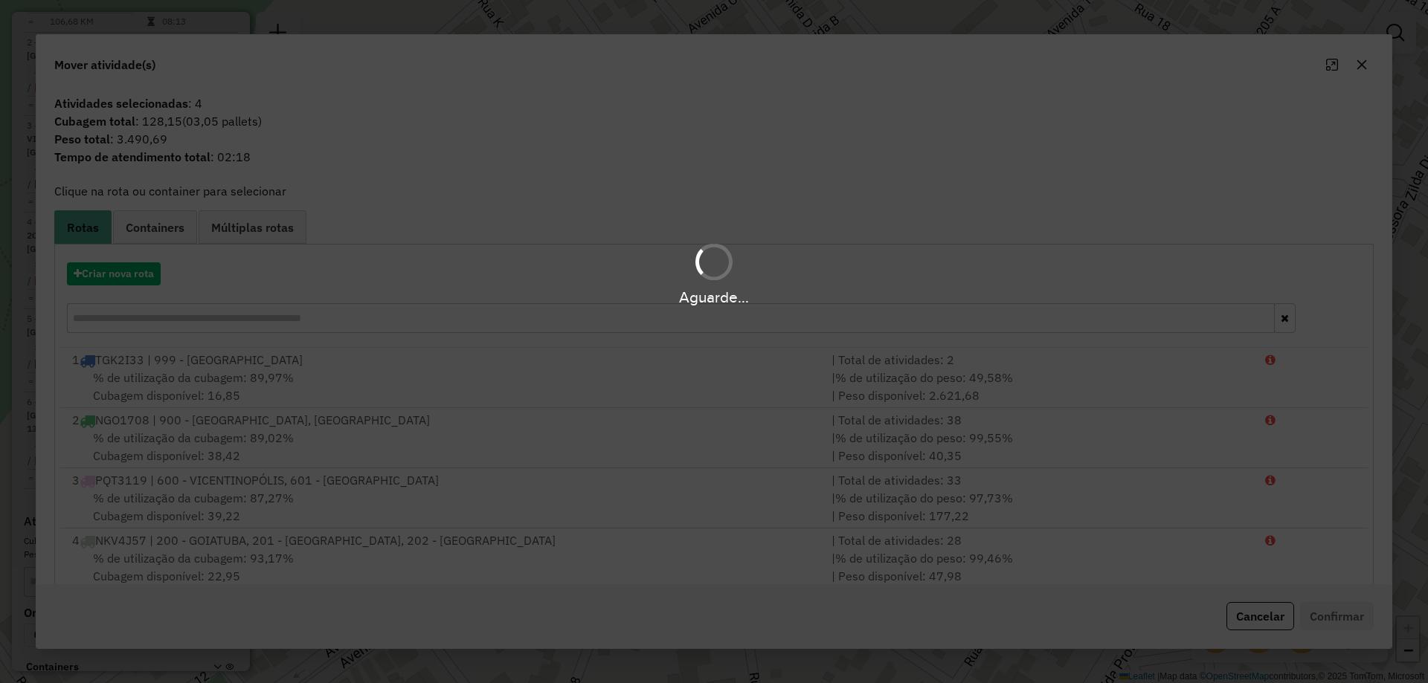
click at [187, 320] on input "text" at bounding box center [671, 318] width 1208 height 30
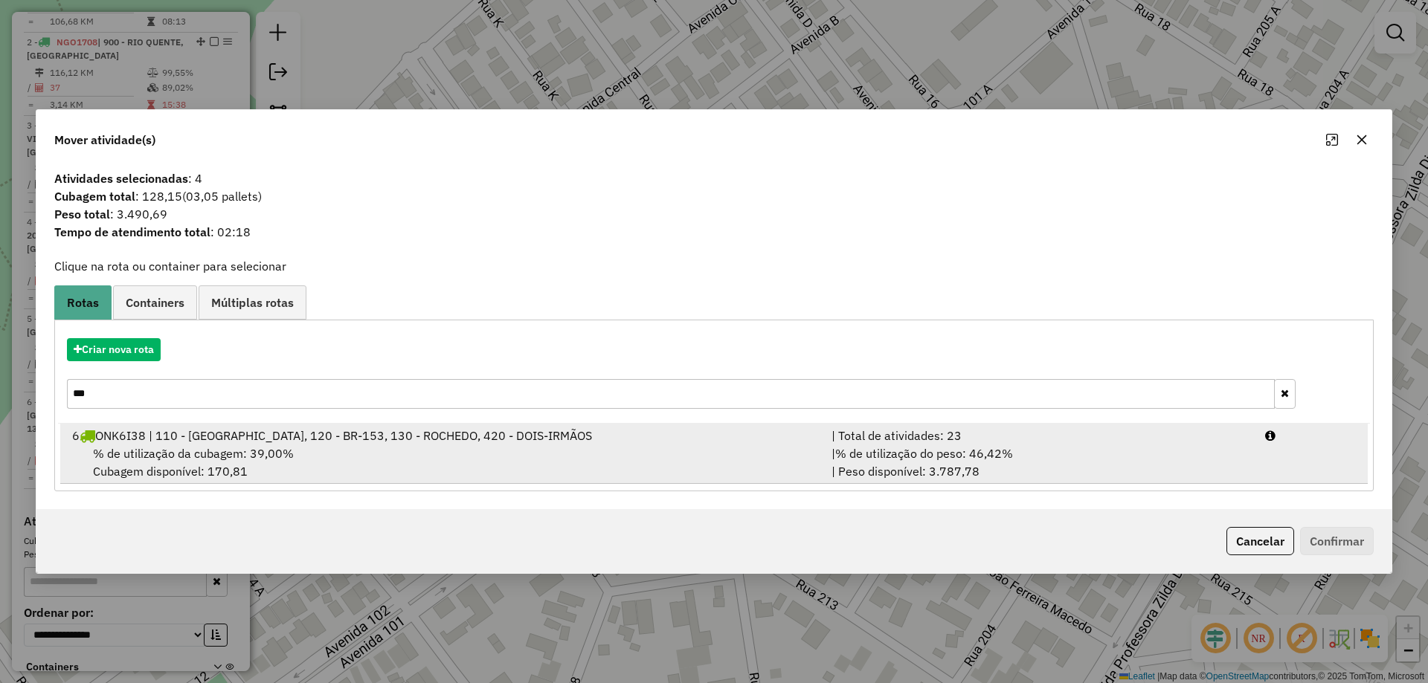
type input "***"
click at [799, 471] on div "% de utilização da cubagem: 39,00% Cubagem disponível: 170,81" at bounding box center [442, 463] width 759 height 36
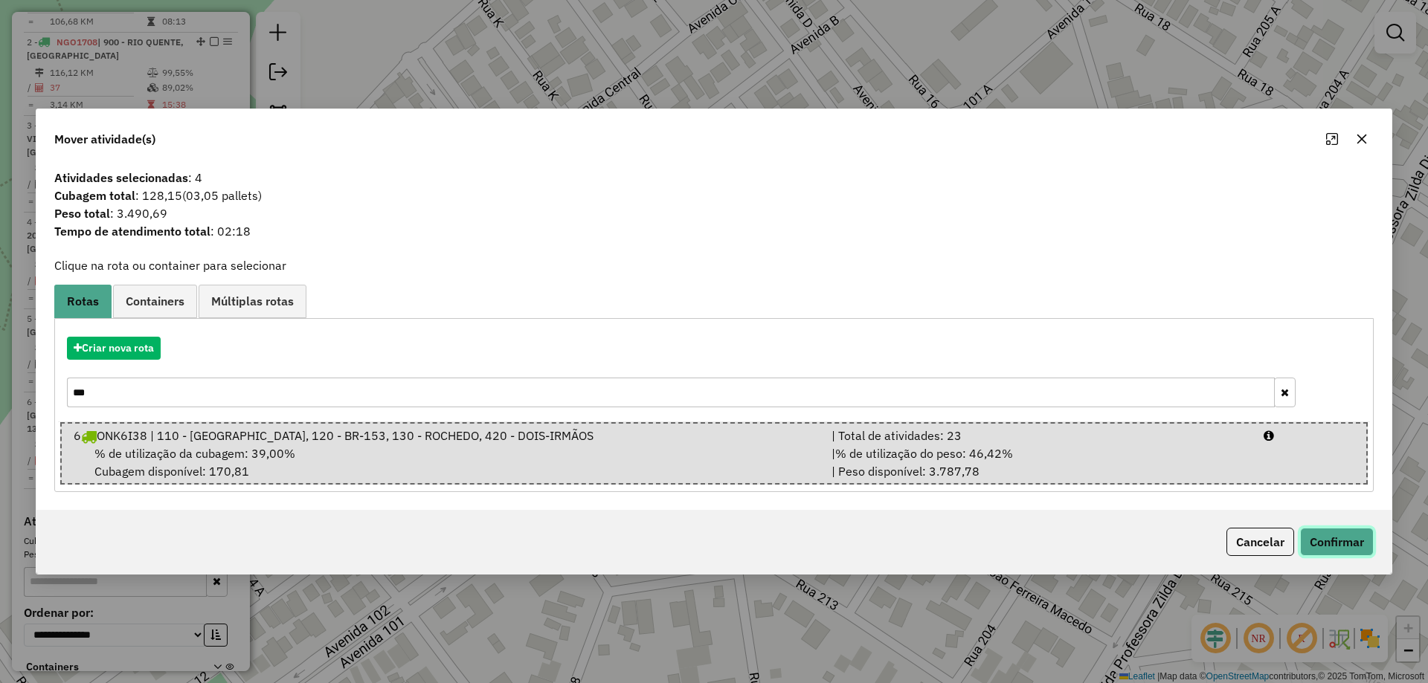
click at [1342, 553] on button "Confirmar" at bounding box center [1337, 542] width 74 height 28
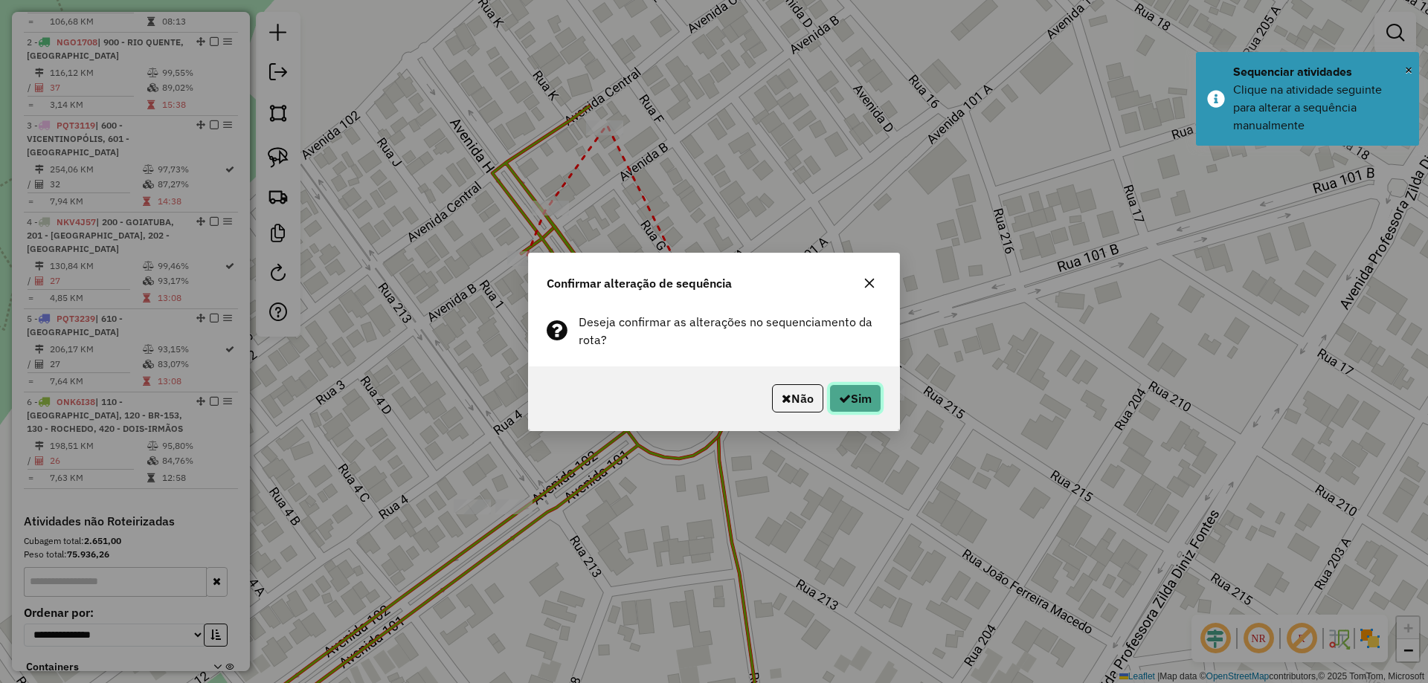
click at [854, 394] on button "Sim" at bounding box center [855, 398] width 52 height 28
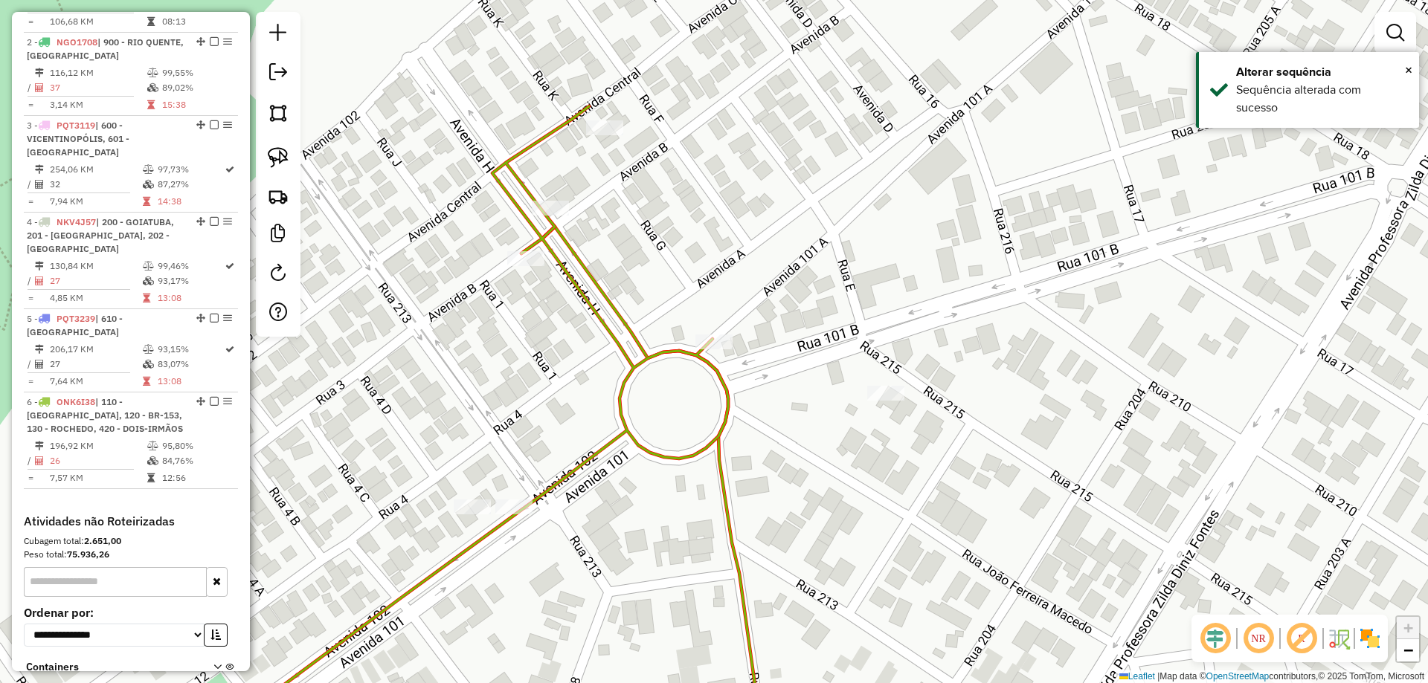
click at [648, 349] on icon at bounding box center [461, 428] width 534 height 645
select select "**********"
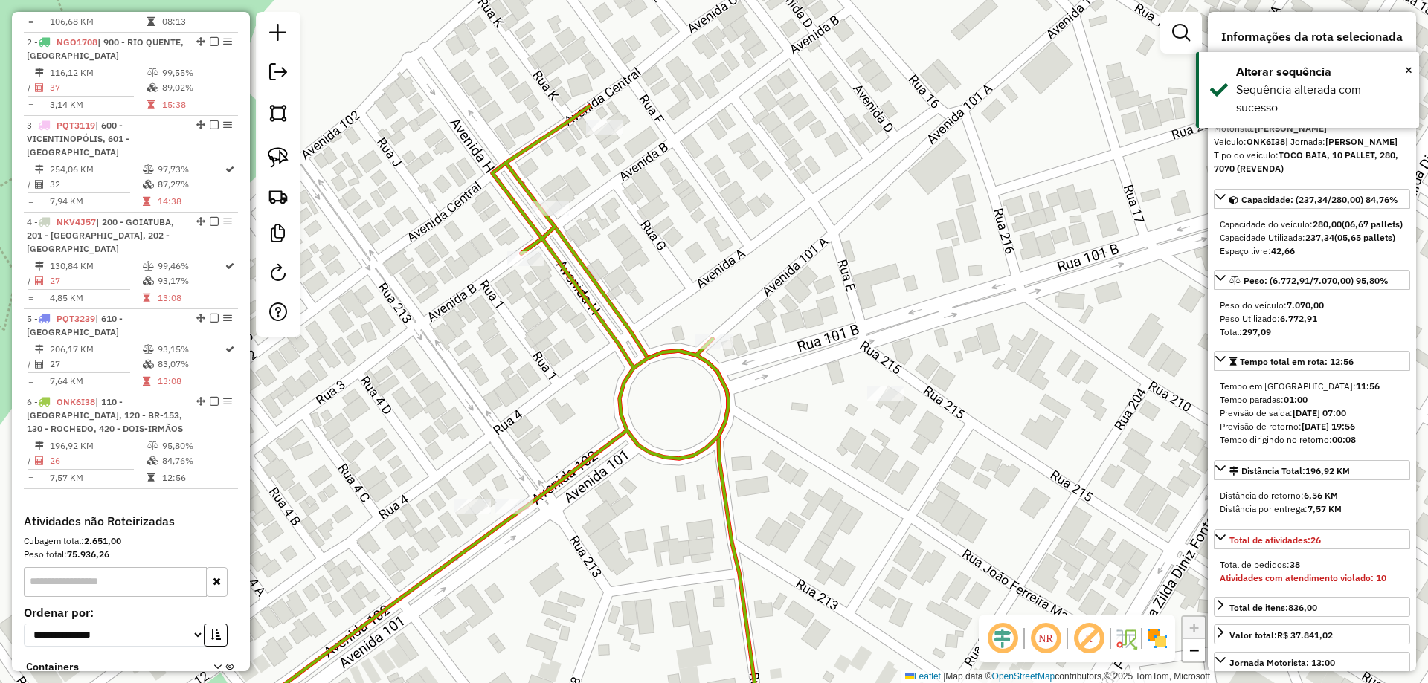
scroll to position [703, 0]
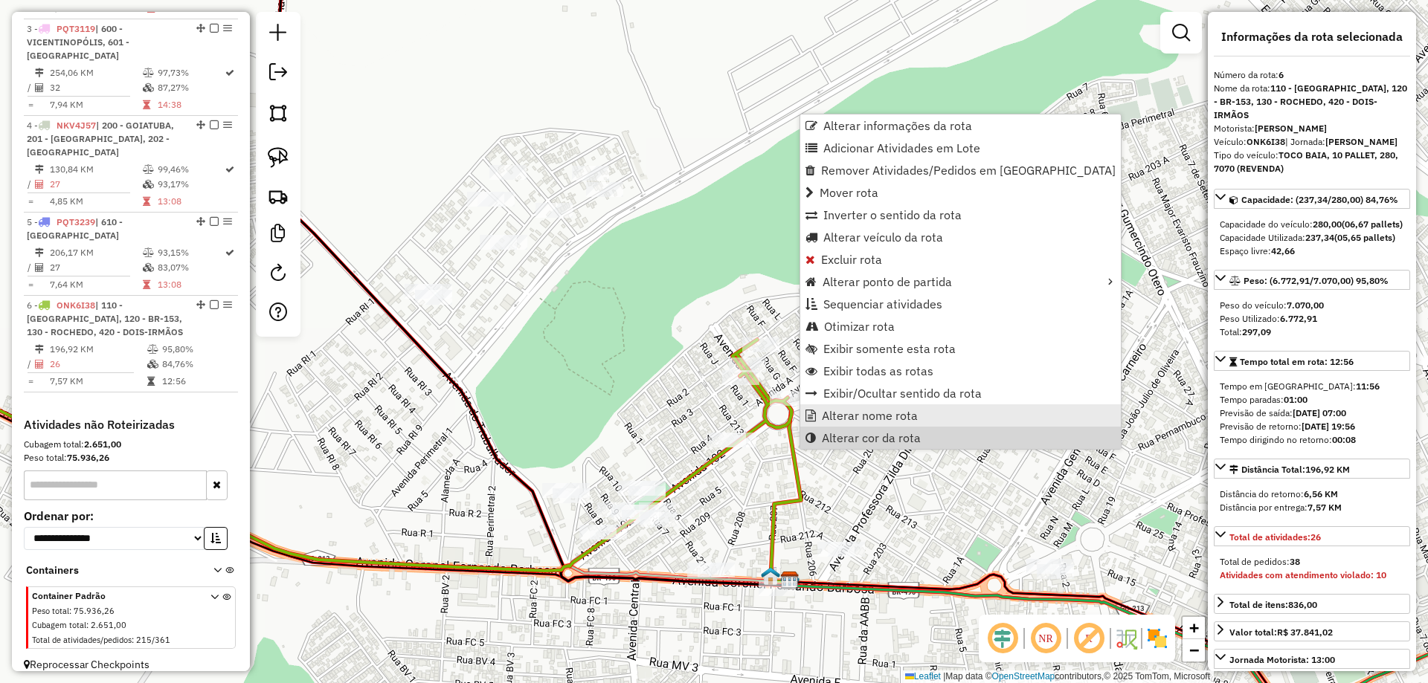
click at [863, 422] on span "Alterar nome rota" at bounding box center [870, 416] width 96 height 12
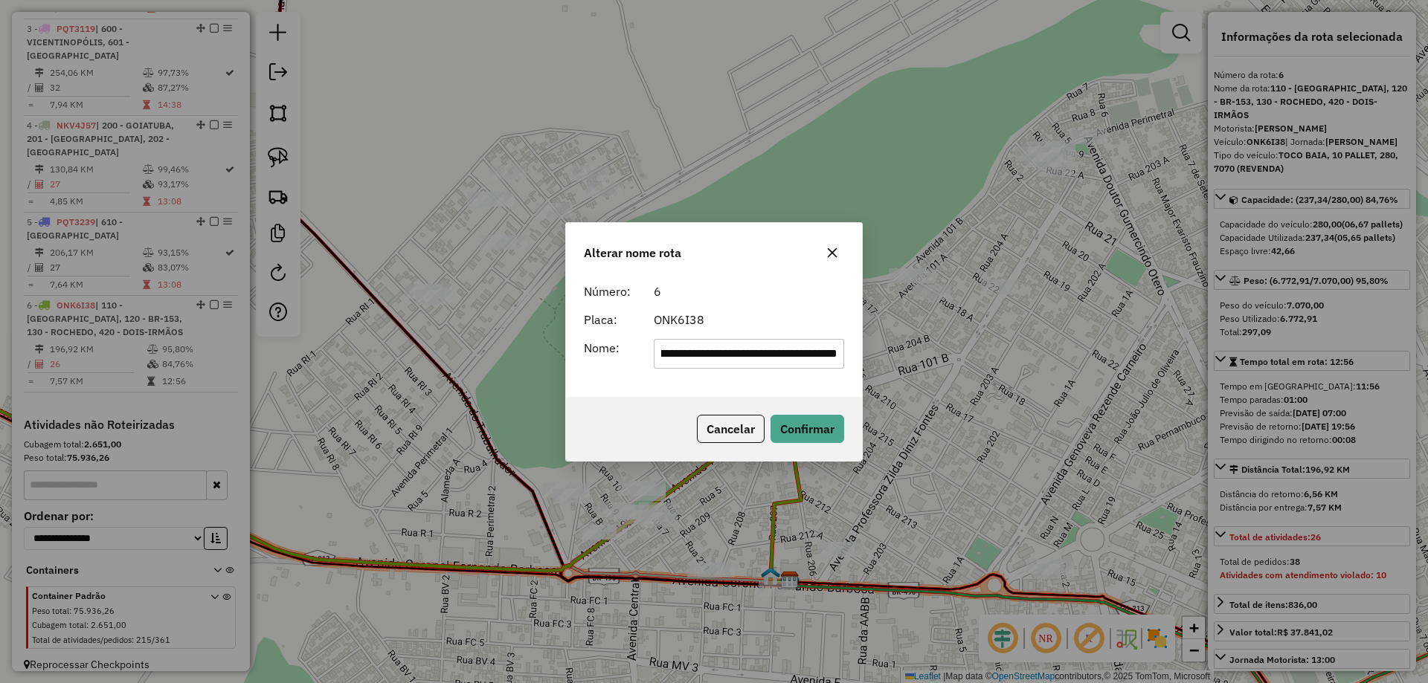
scroll to position [0, 0]
drag, startPoint x: 735, startPoint y: 352, endPoint x: 637, endPoint y: 349, distance: 97.5
click at [563, 361] on div "**********" at bounding box center [714, 341] width 1428 height 683
click at [663, 353] on input "**********" at bounding box center [749, 354] width 191 height 30
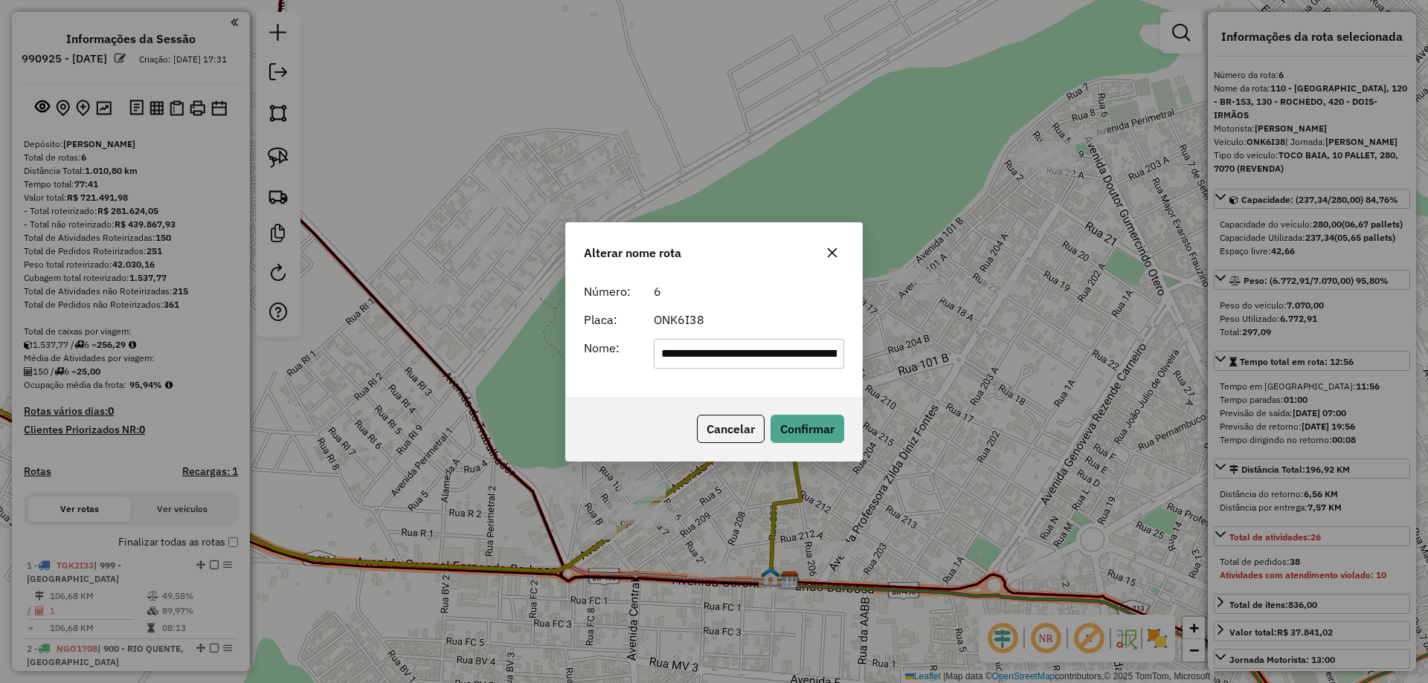
select select "**********"
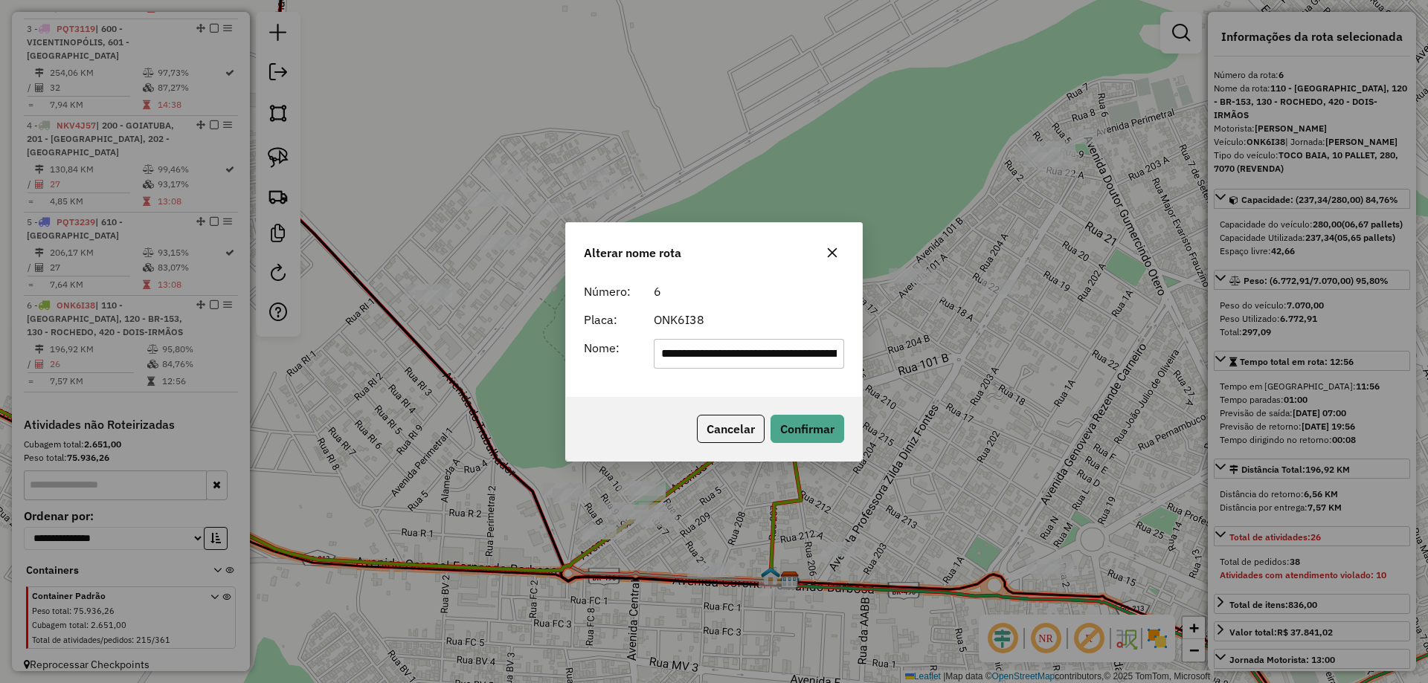
type input "**********"
click at [817, 424] on button "Confirmar" at bounding box center [807, 429] width 74 height 28
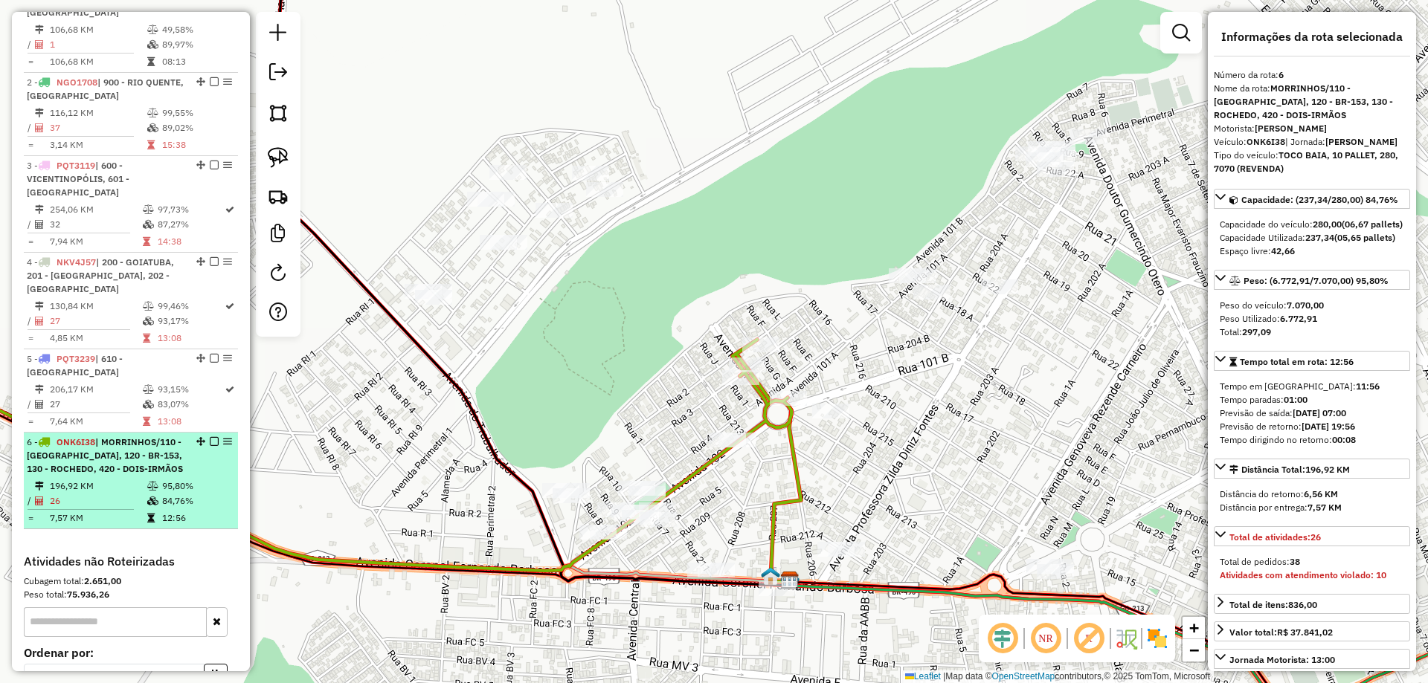
scroll to position [717, 0]
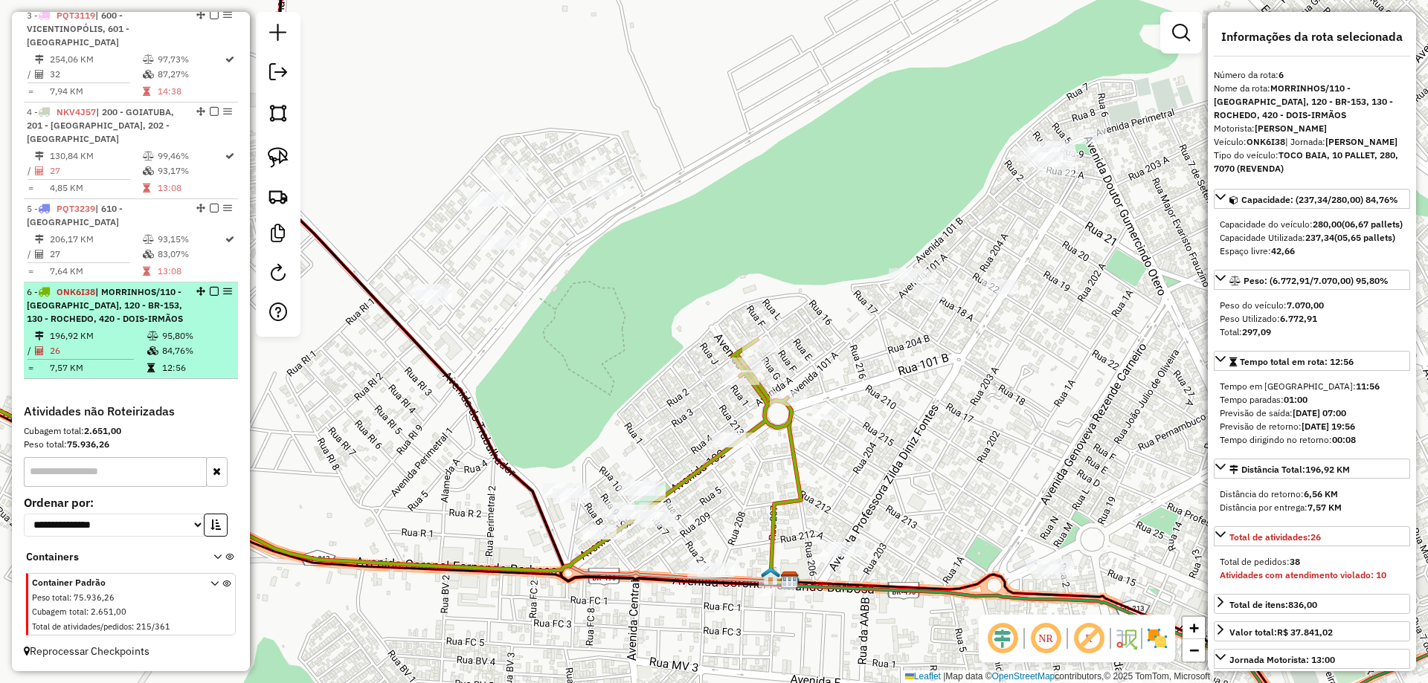
click at [210, 287] on em at bounding box center [214, 291] width 9 height 9
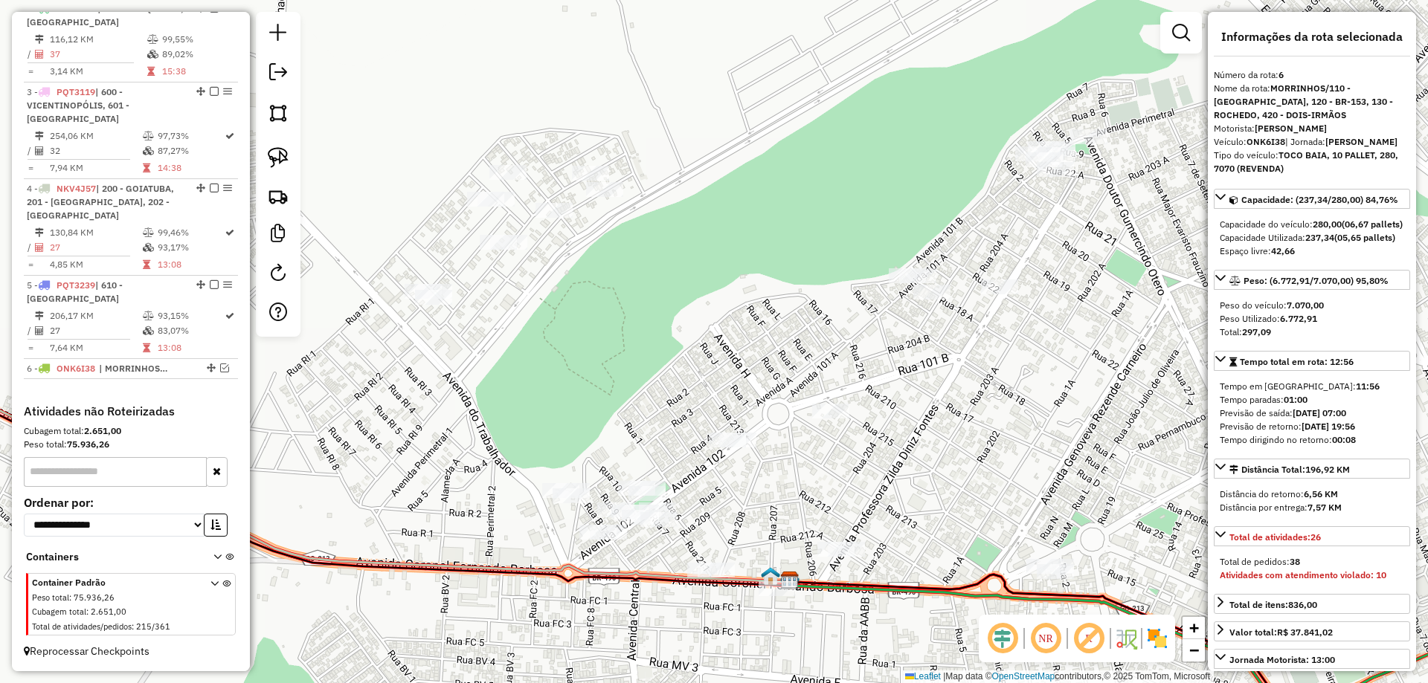
scroll to position [627, 0]
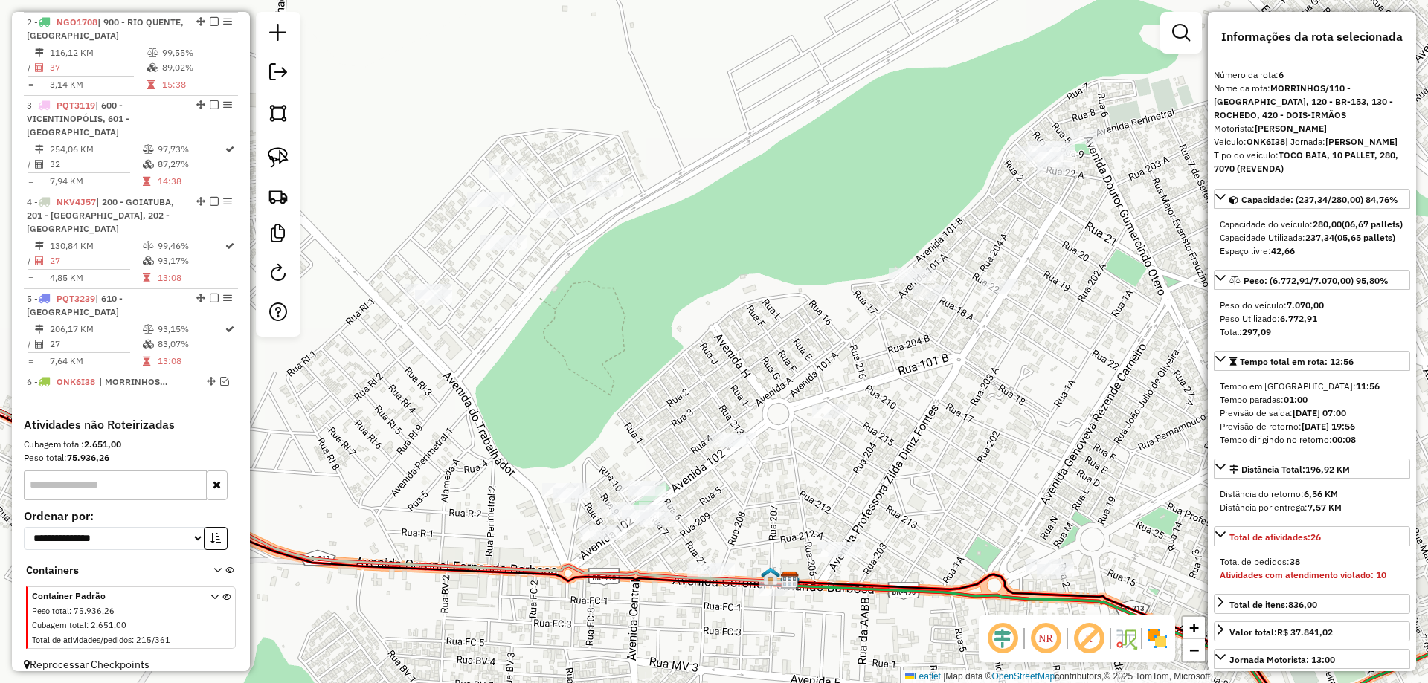
drag, startPoint x: 441, startPoint y: 358, endPoint x: 532, endPoint y: 289, distance: 114.1
click at [524, 291] on div "Janela de atendimento Grade de atendimento Capacidade Transportadoras Veículos …" at bounding box center [714, 341] width 1428 height 683
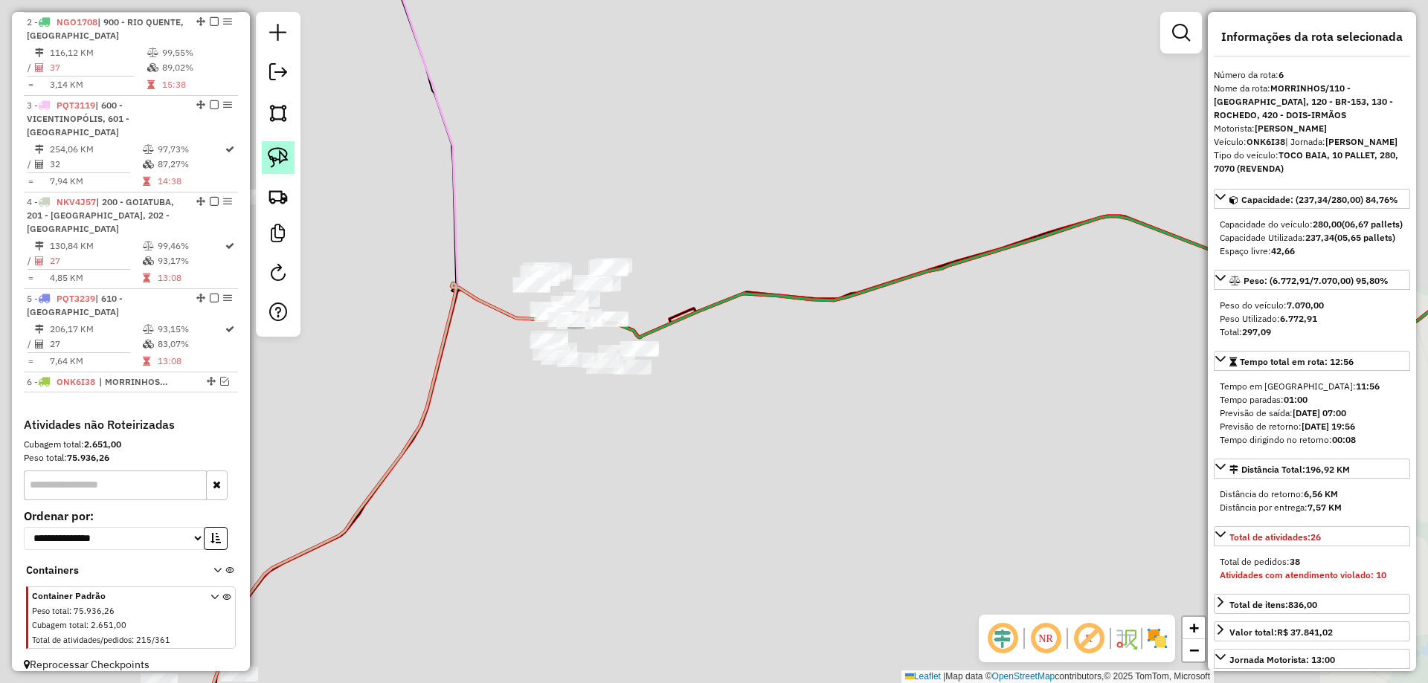
click at [283, 162] on img at bounding box center [278, 157] width 21 height 21
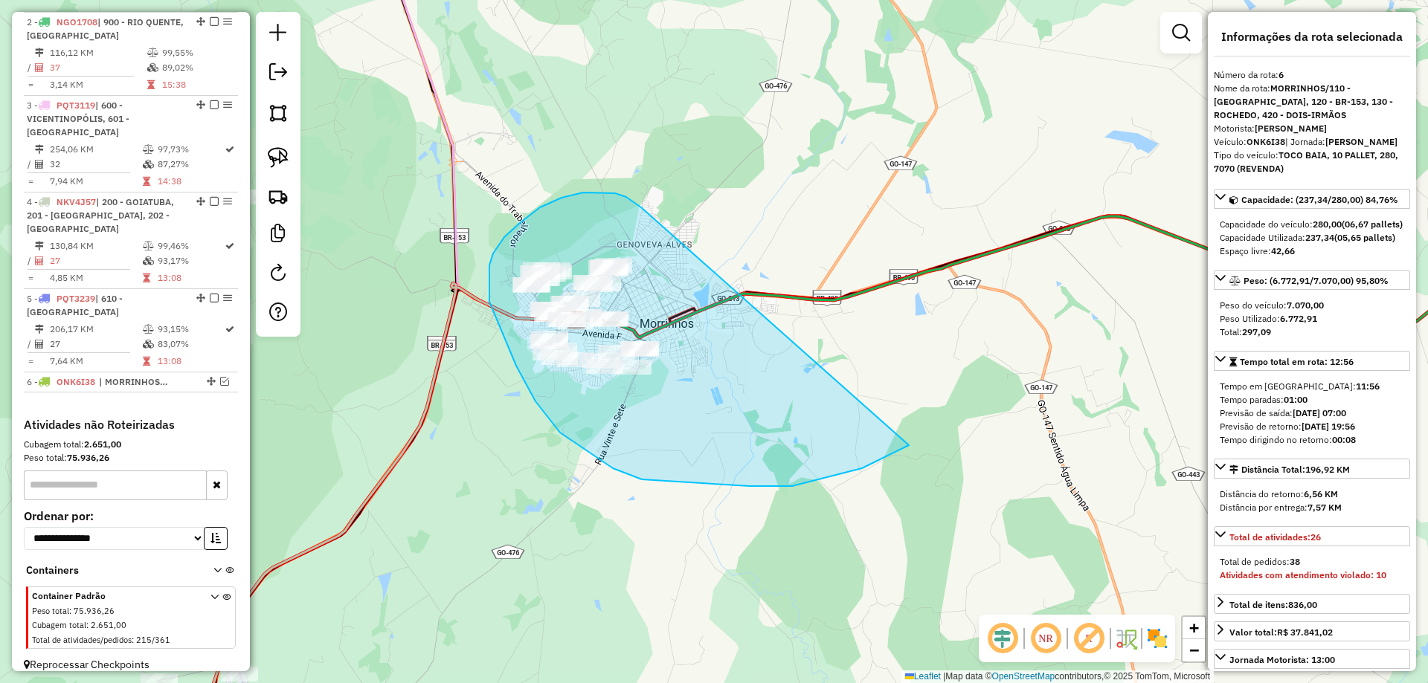
drag, startPoint x: 615, startPoint y: 193, endPoint x: 953, endPoint y: 393, distance: 392.7
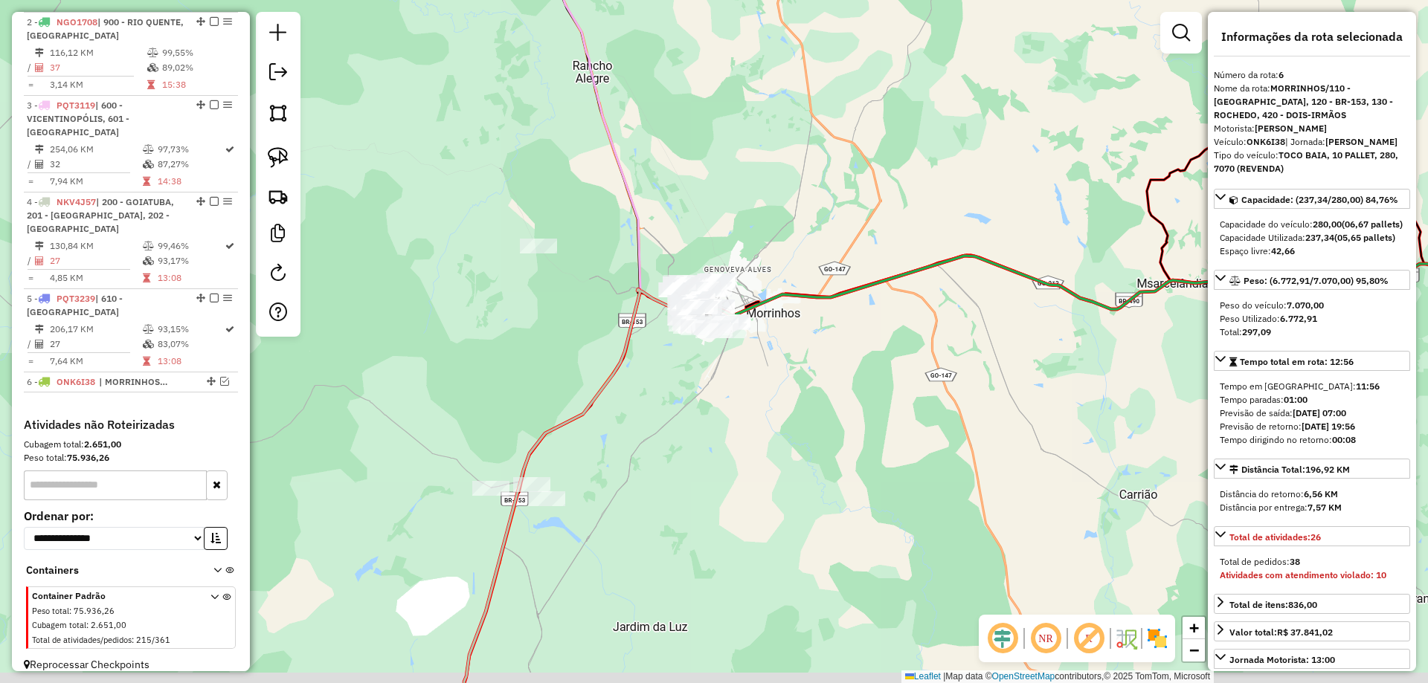
drag, startPoint x: 790, startPoint y: 399, endPoint x: 776, endPoint y: 390, distance: 16.3
click at [796, 384] on div "Janela de atendimento Grade de atendimento Capacidade Transportadoras Veículos …" at bounding box center [714, 341] width 1428 height 683
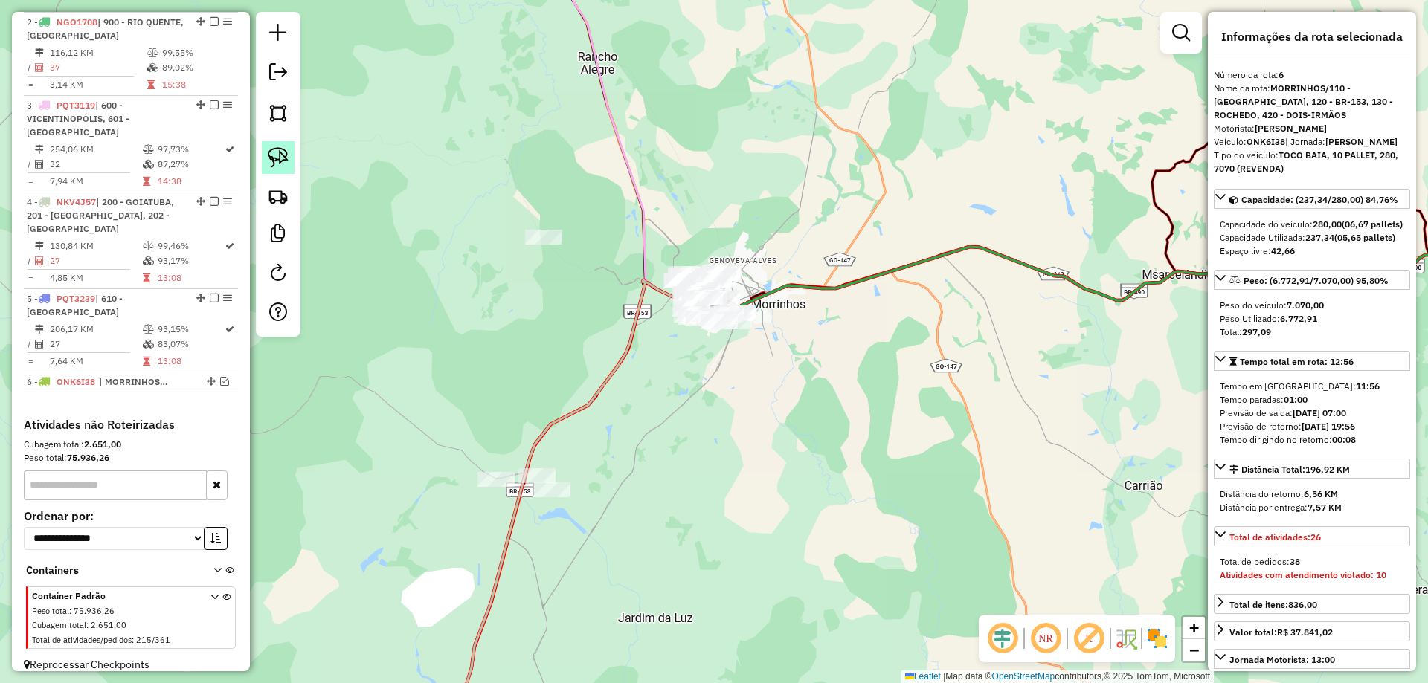
click at [278, 158] on img at bounding box center [278, 157] width 21 height 21
drag, startPoint x: 505, startPoint y: 254, endPoint x: 579, endPoint y: 202, distance: 90.6
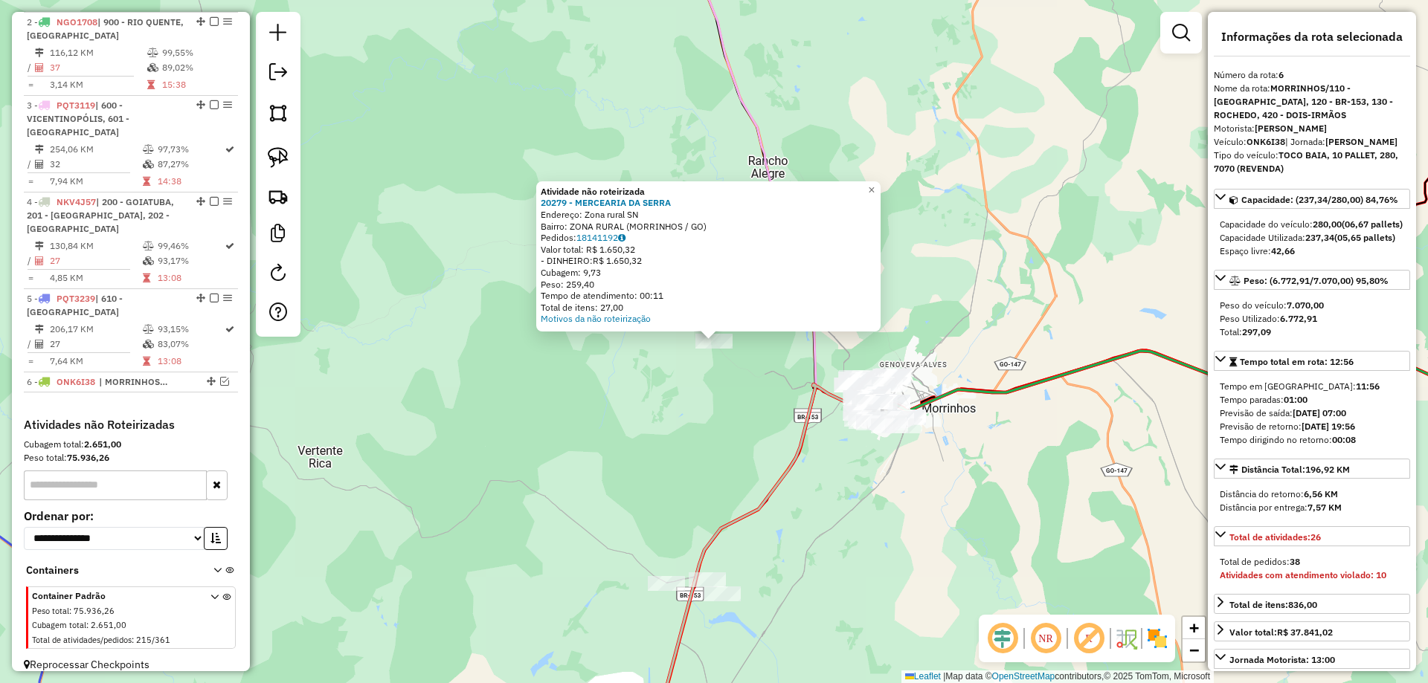
click at [677, 323] on div "Atividade não roteirizada 20279 - MERCEARIA DA SERRA Endereço: Zona rural SN Ba…" at bounding box center [714, 341] width 1428 height 683
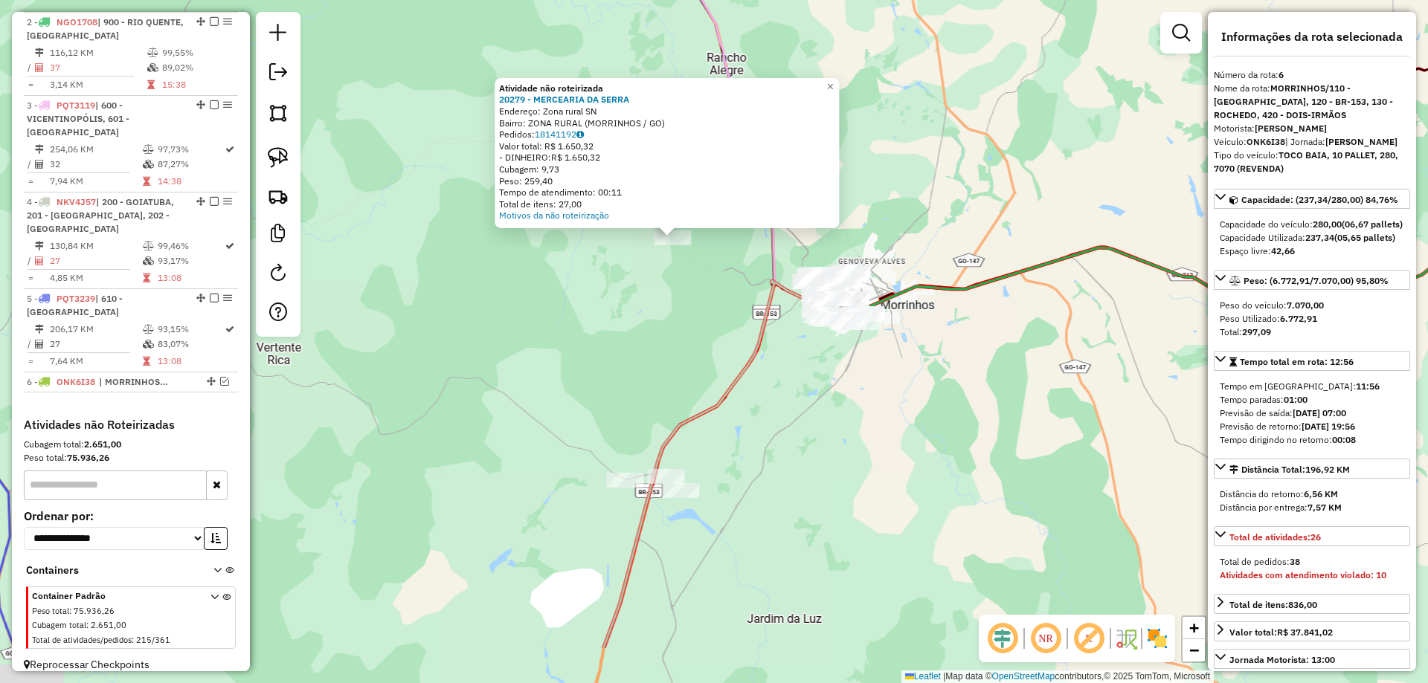
click at [676, 323] on div "Atividade não roteirizada 20279 - MERCEARIA DA SERRA Endereço: Zona rural SN Ba…" at bounding box center [714, 341] width 1428 height 683
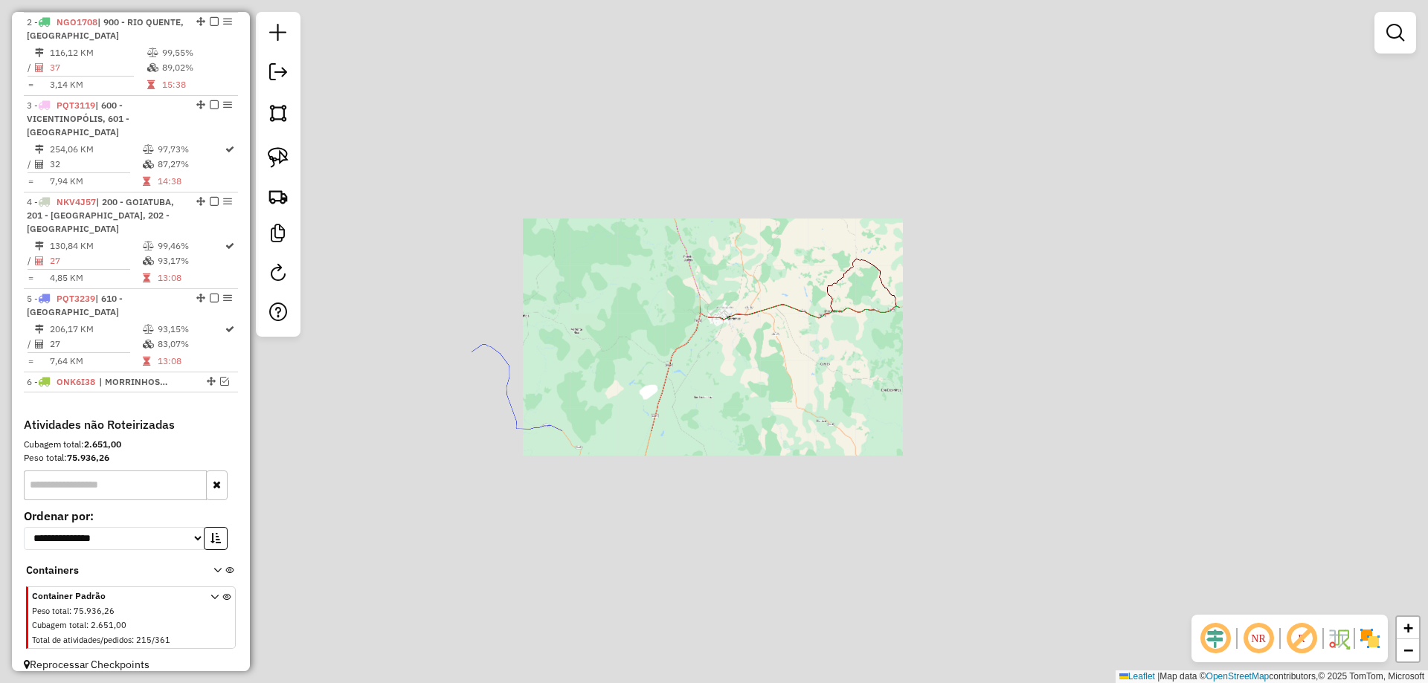
click at [774, 407] on div "Janela de atendimento Grade de atendimento Capacidade Transportadoras Veículos …" at bounding box center [714, 341] width 1428 height 683
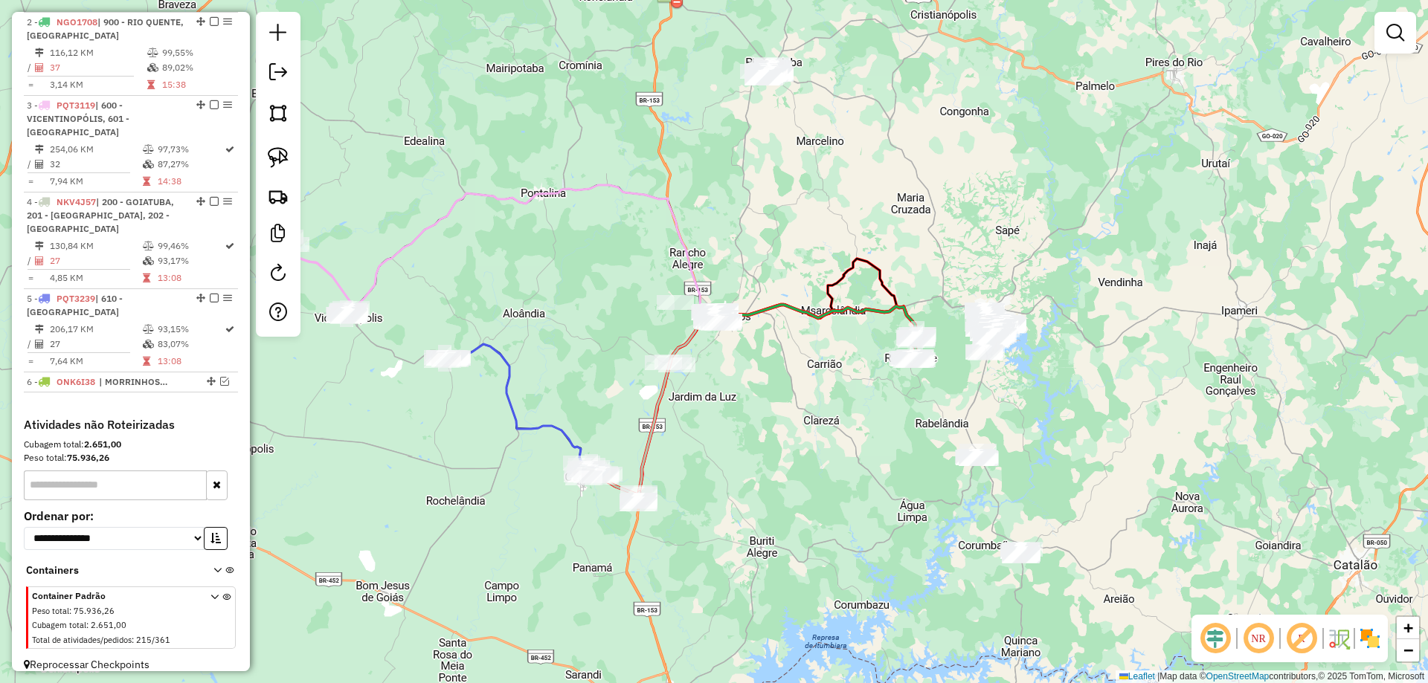
click at [688, 373] on div at bounding box center [676, 365] width 37 height 15
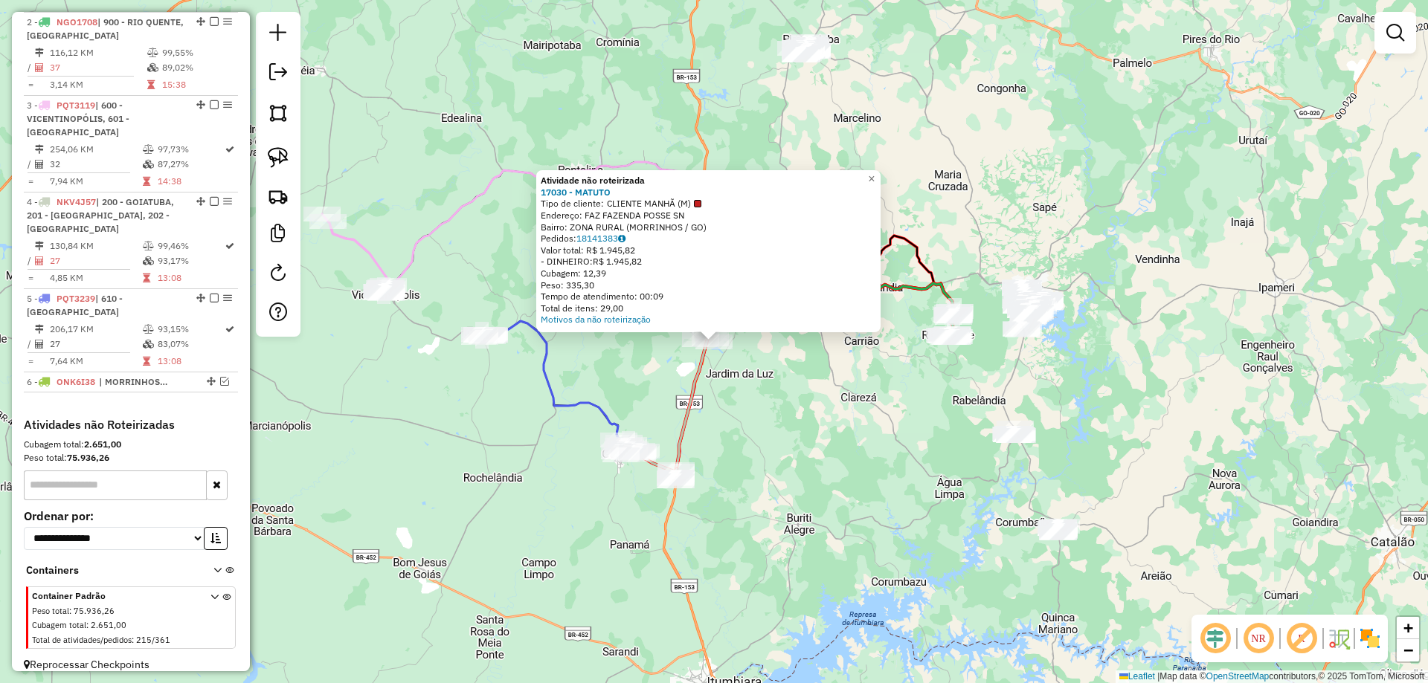
click at [716, 393] on div "Atividade não roteirizada 17030 - MATUTO Tipo de cliente: CLIENTE MANHÃ (M) End…" at bounding box center [714, 341] width 1428 height 683
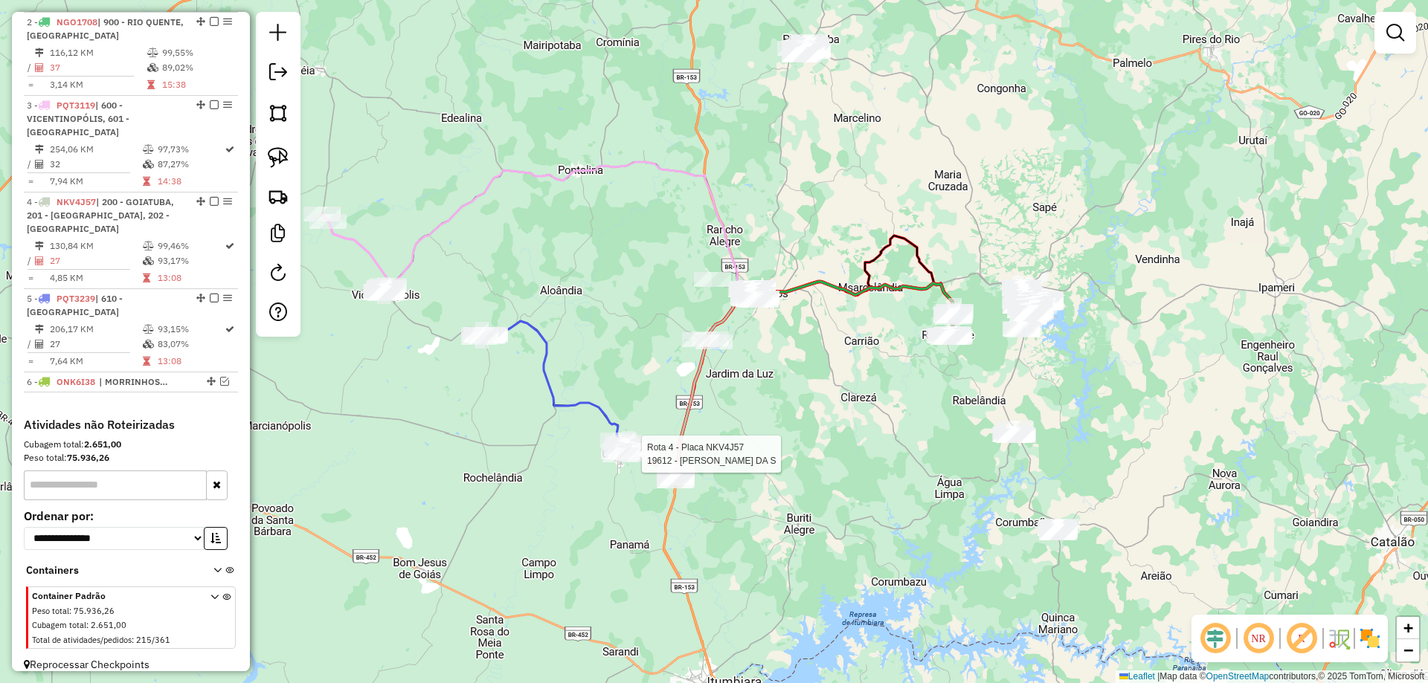
select select "**********"
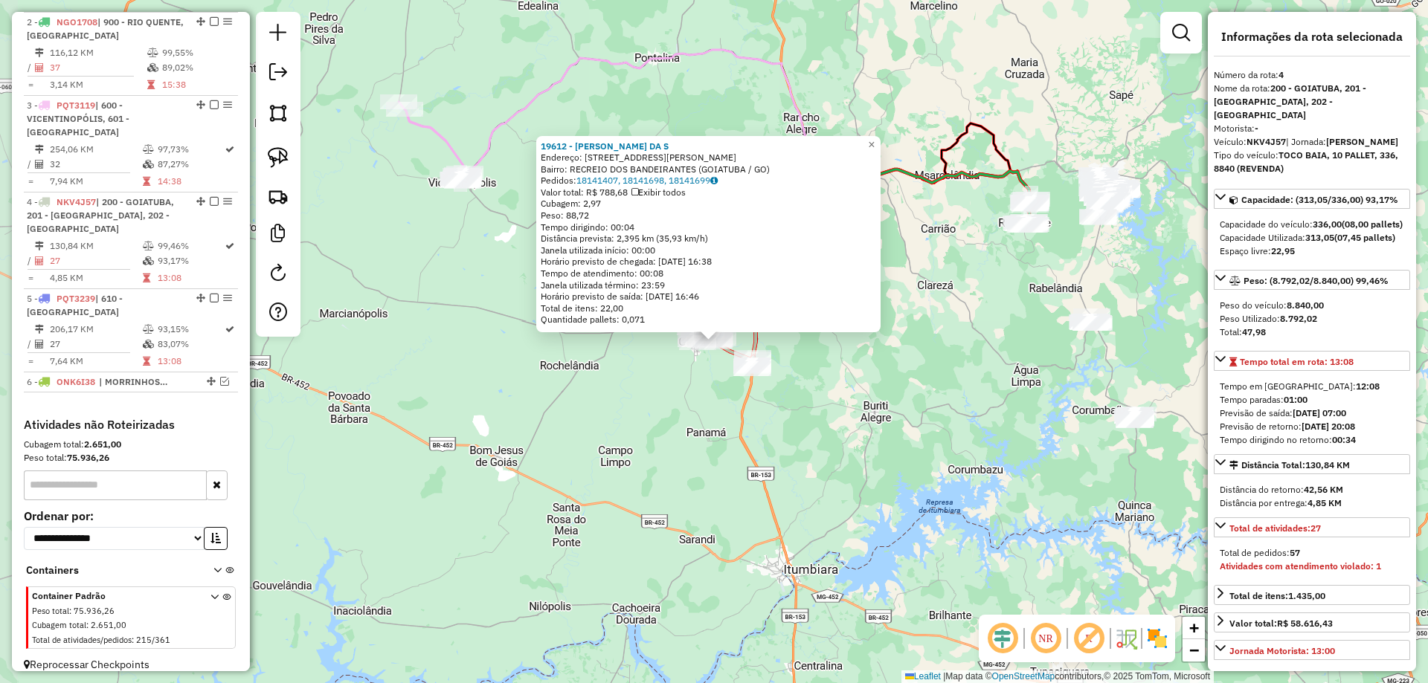
click at [569, 442] on div "Rota 4 - Placa NKV4J57 19612 - EDVALDO RIBEIRO DA S 19612 - EDVALDO RIBEIRO DA …" at bounding box center [714, 341] width 1428 height 683
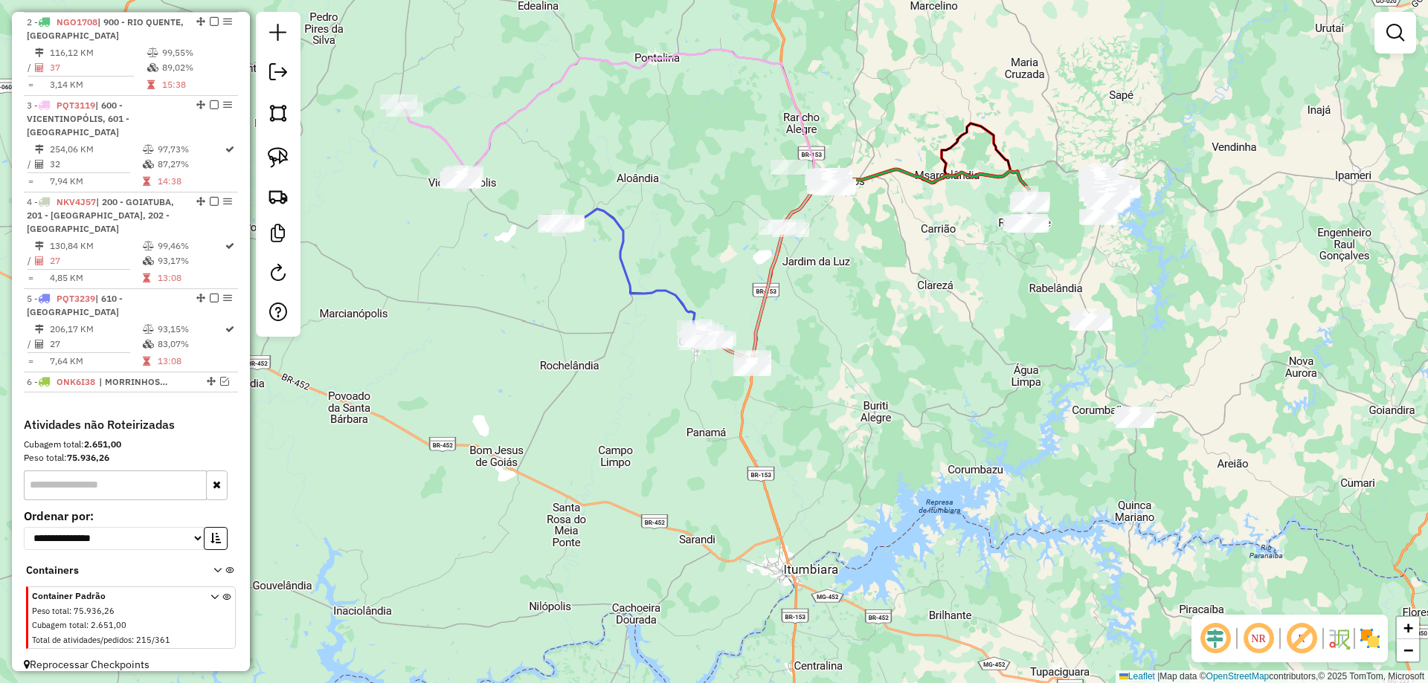
click at [633, 294] on icon at bounding box center [697, 269] width 264 height 182
select select "**********"
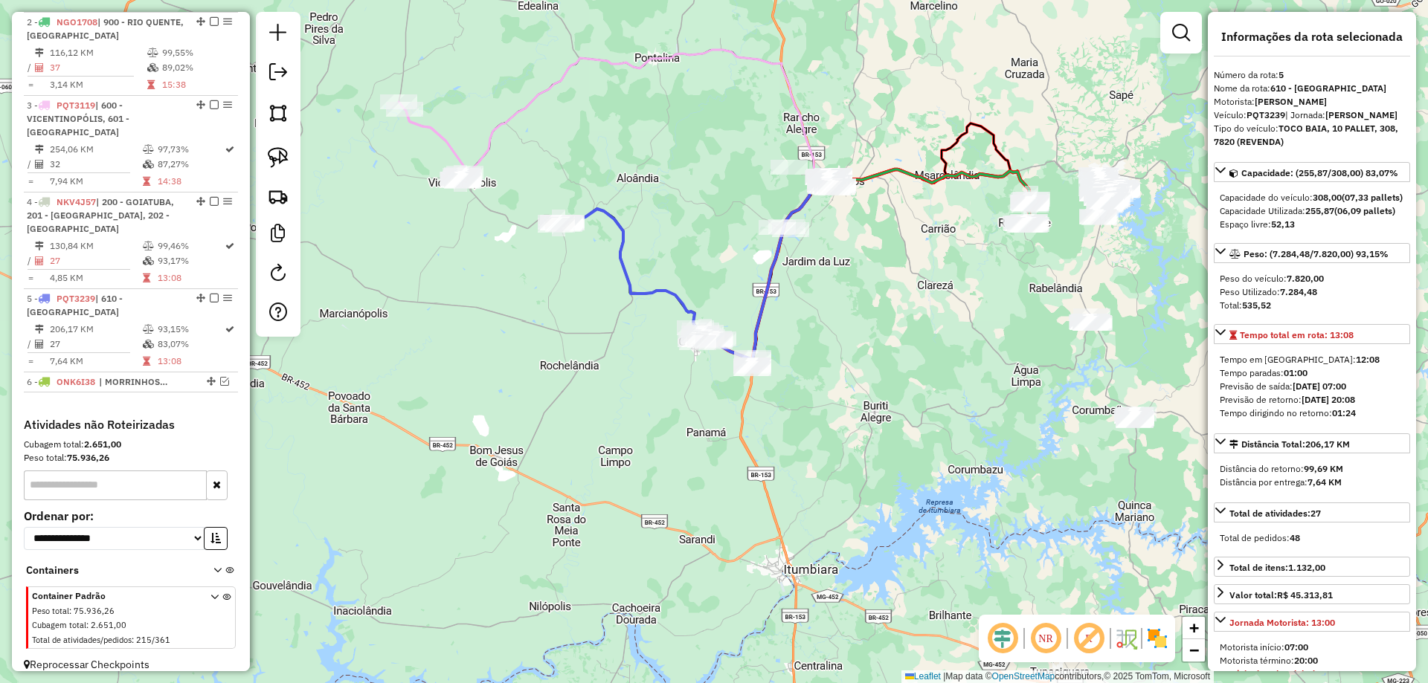
drag, startPoint x: 632, startPoint y: 337, endPoint x: 553, endPoint y: 381, distance: 90.6
click at [554, 386] on div "Janela de atendimento Grade de atendimento Capacidade Transportadoras Veículos …" at bounding box center [714, 341] width 1428 height 683
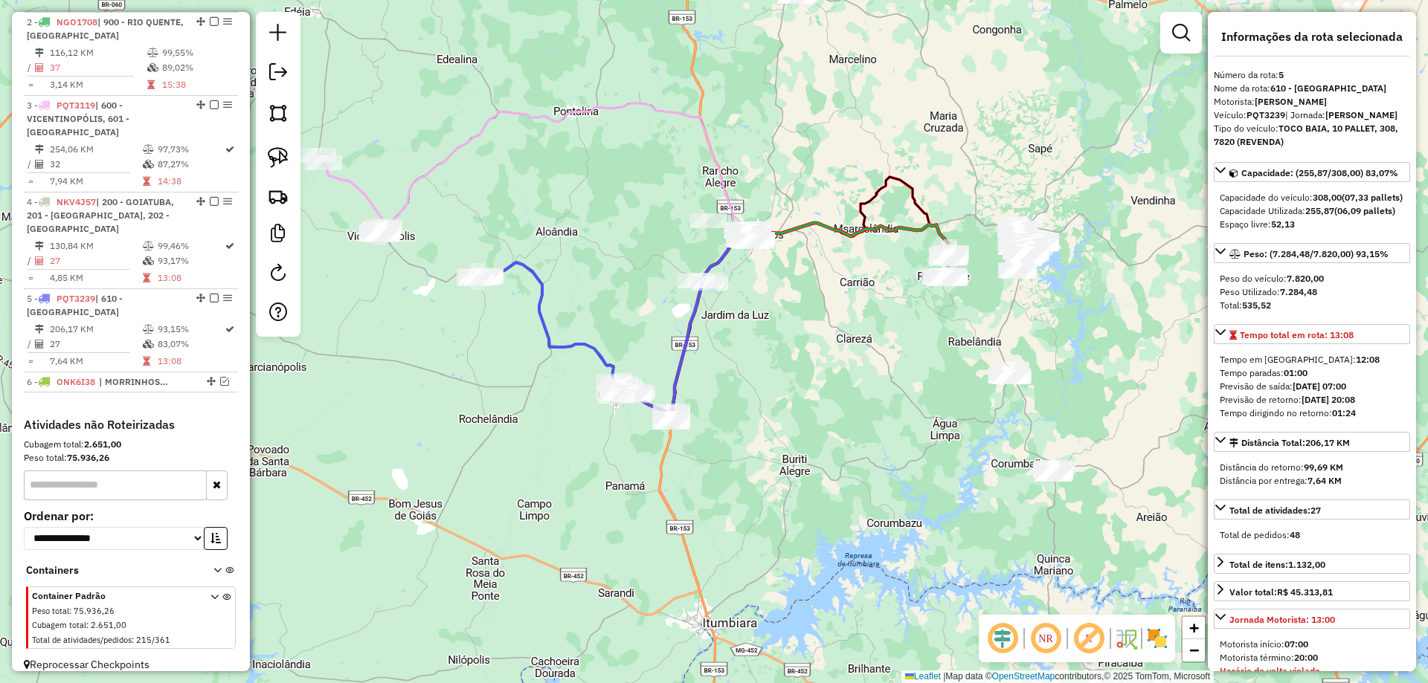
drag, startPoint x: 704, startPoint y: 359, endPoint x: 683, endPoint y: 356, distance: 21.8
click at [683, 356] on div "Janela de atendimento Grade de atendimento Capacidade Transportadoras Veículos …" at bounding box center [714, 341] width 1428 height 683
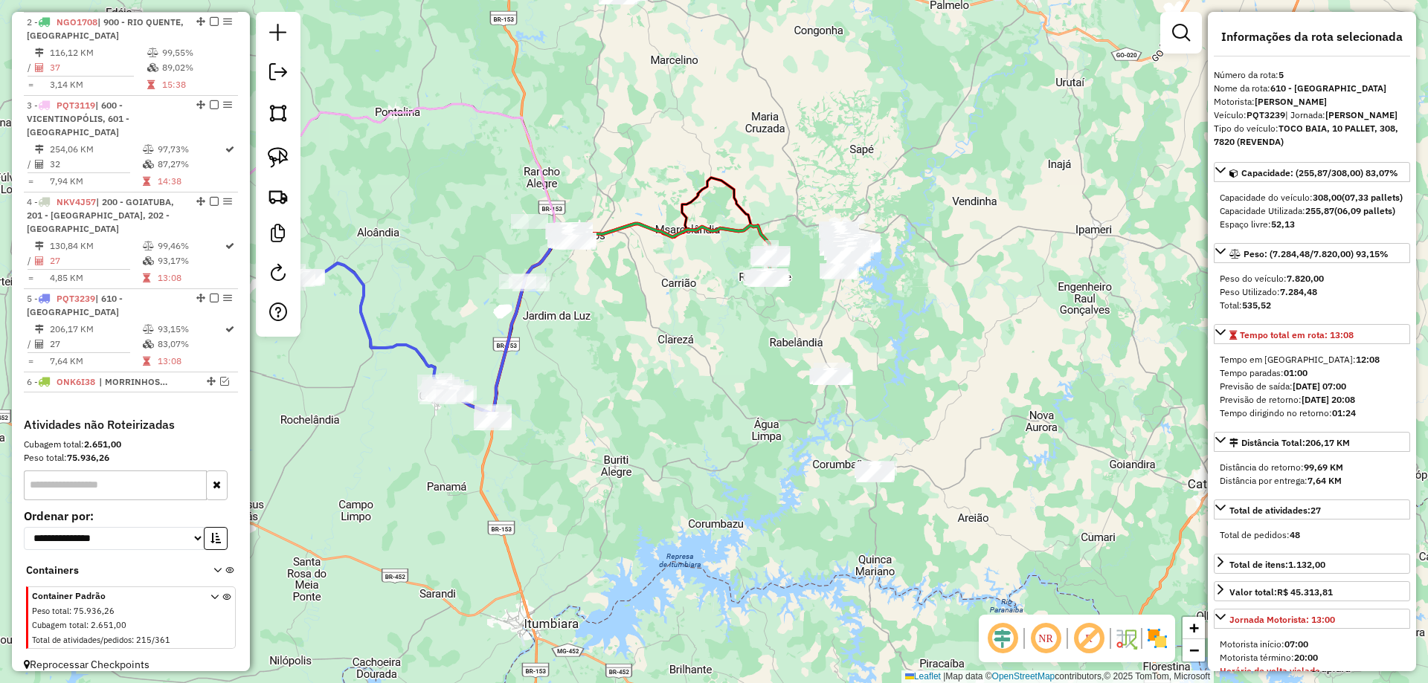
click at [668, 436] on div "Janela de atendimento Grade de atendimento Capacidade Transportadoras Veículos …" at bounding box center [714, 341] width 1428 height 683
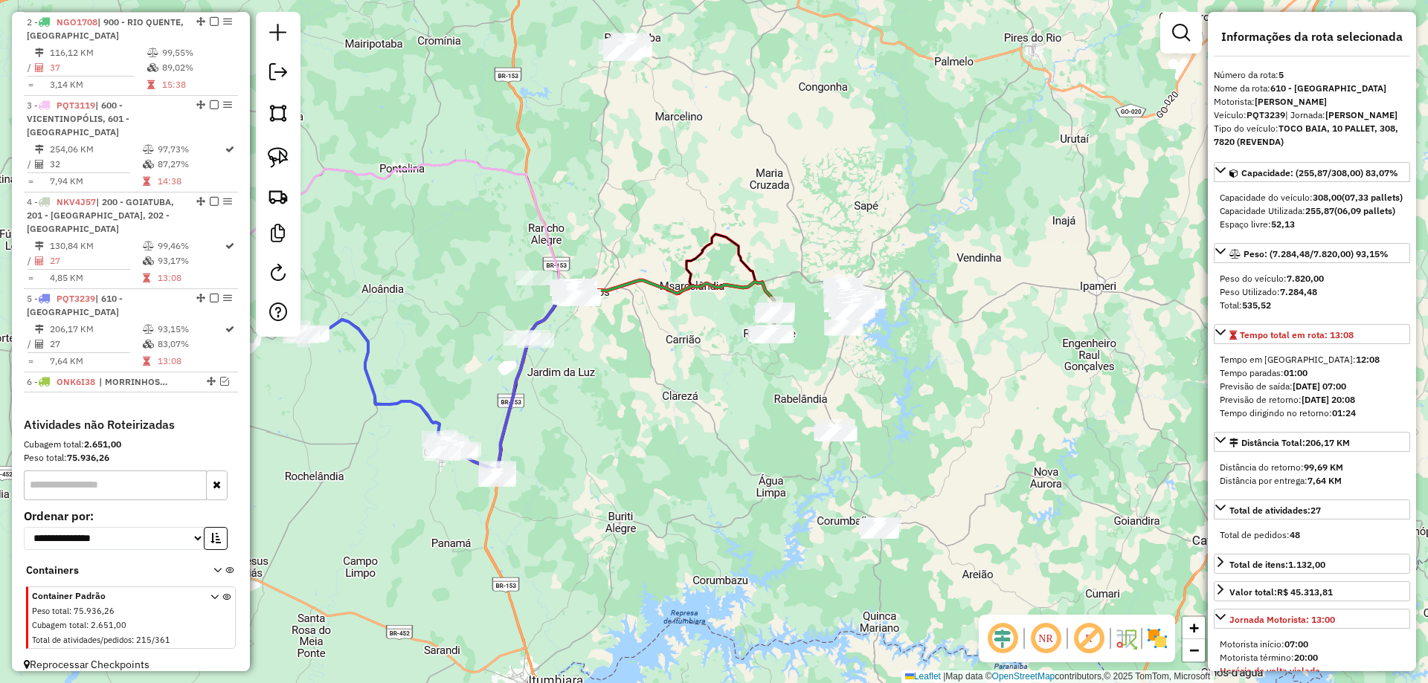
click at [676, 427] on div "Janela de atendimento Grade de atendimento Capacidade Transportadoras Veículos …" at bounding box center [714, 341] width 1428 height 683
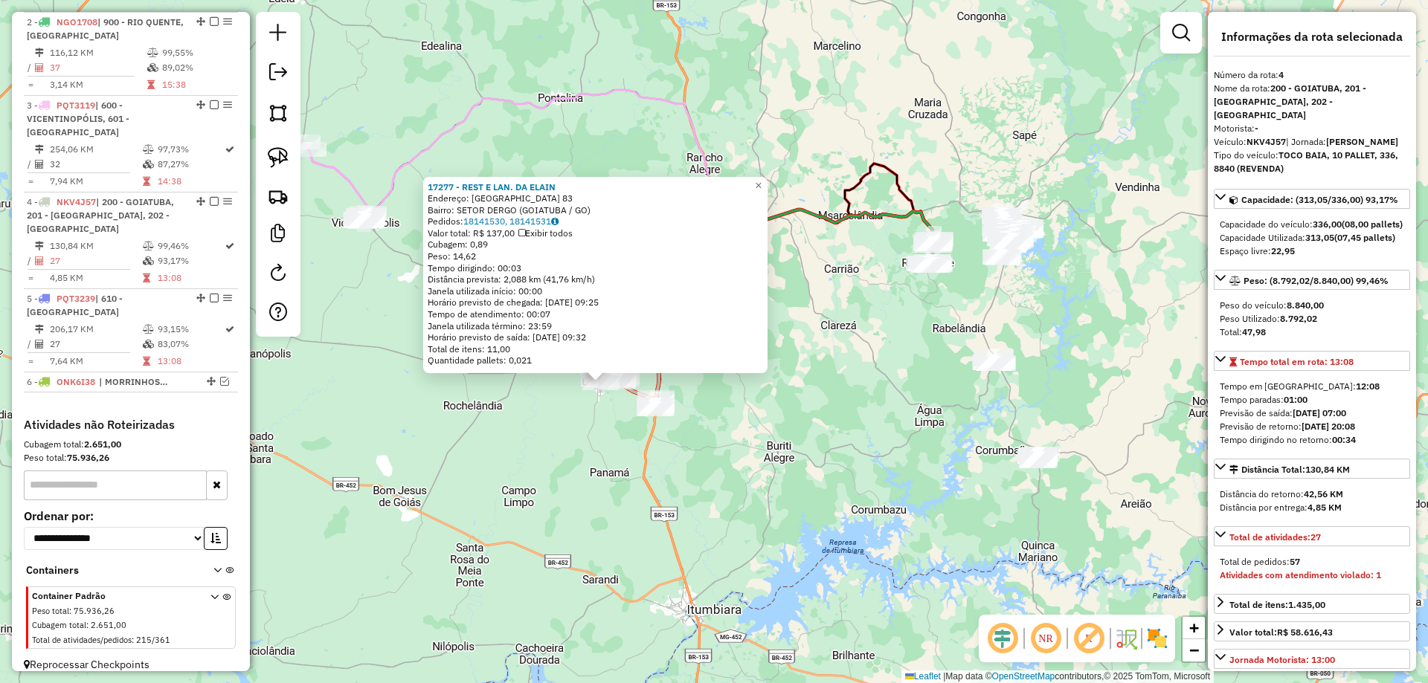
drag, startPoint x: 747, startPoint y: 462, endPoint x: 631, endPoint y: 503, distance: 123.0
click at [631, 503] on div "17277 - REST E LAN. DA ELAIN Endereço: AMAZONAS 83 Bairro: SETOR DERGO (GOIATUB…" at bounding box center [714, 341] width 1428 height 683
click at [680, 500] on div "17277 - REST E LAN. DA ELAIN Endereço: AMAZONAS 83 Bairro: SETOR DERGO (GOIATUB…" at bounding box center [714, 341] width 1428 height 683
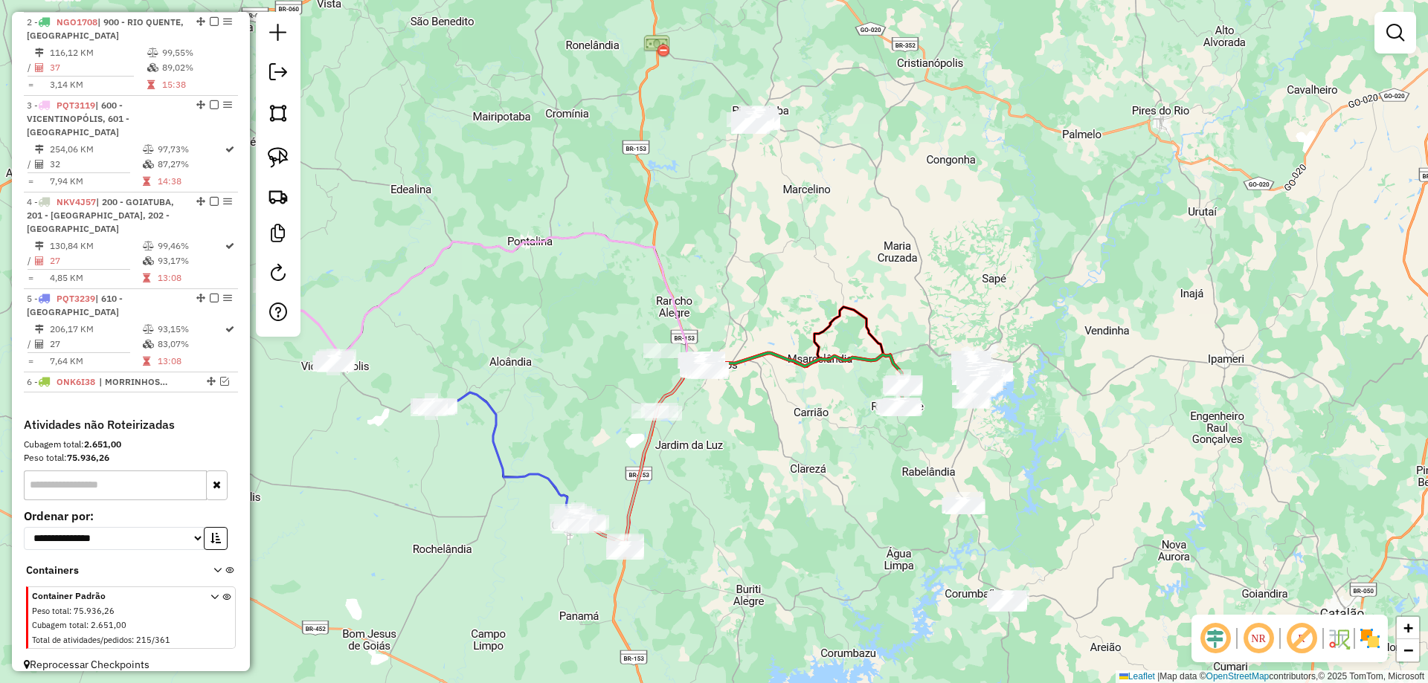
drag, startPoint x: 721, startPoint y: 422, endPoint x: 684, endPoint y: 589, distance: 171.2
click at [681, 607] on div "Janela de atendimento Grade de atendimento Capacidade Transportadoras Veículos …" at bounding box center [714, 341] width 1428 height 683
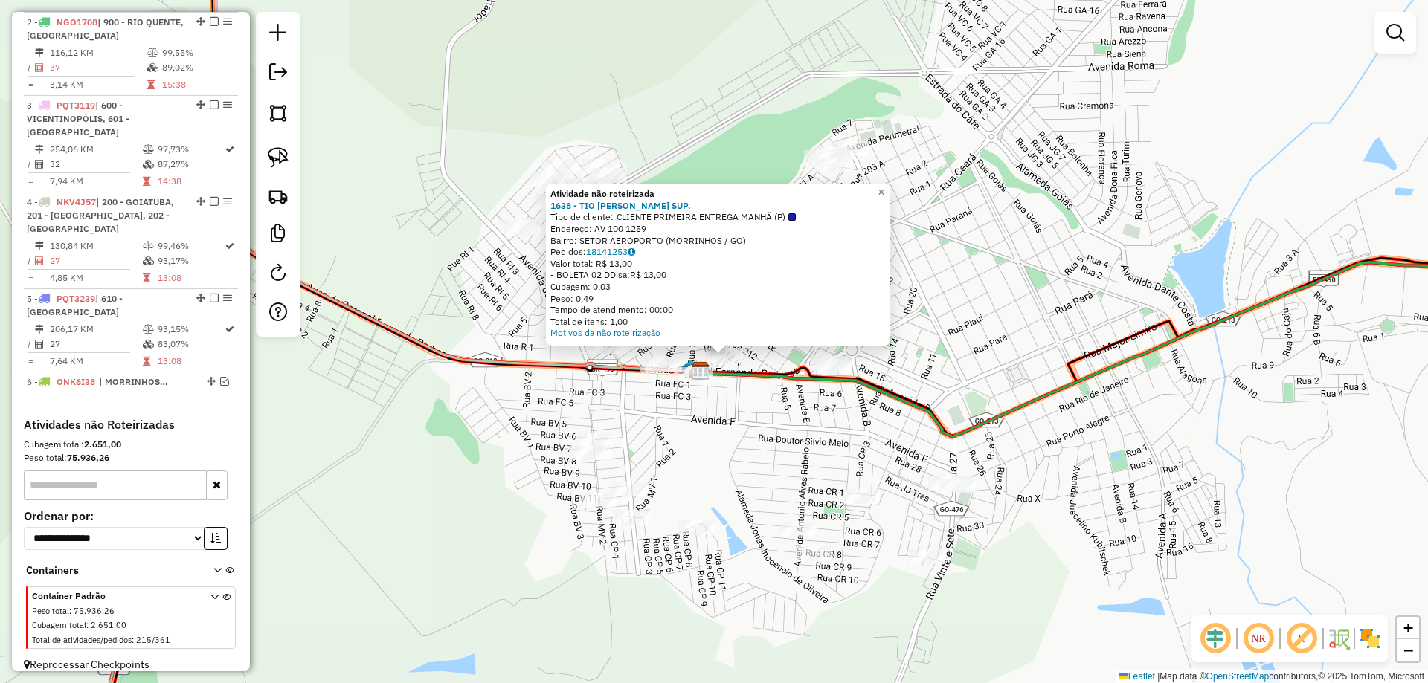
click at [721, 408] on div "Atividade não roteirizada 1638 - TIO PATINHAS SUP. Tipo de cliente: CLIENTE PRI…" at bounding box center [714, 341] width 1428 height 683
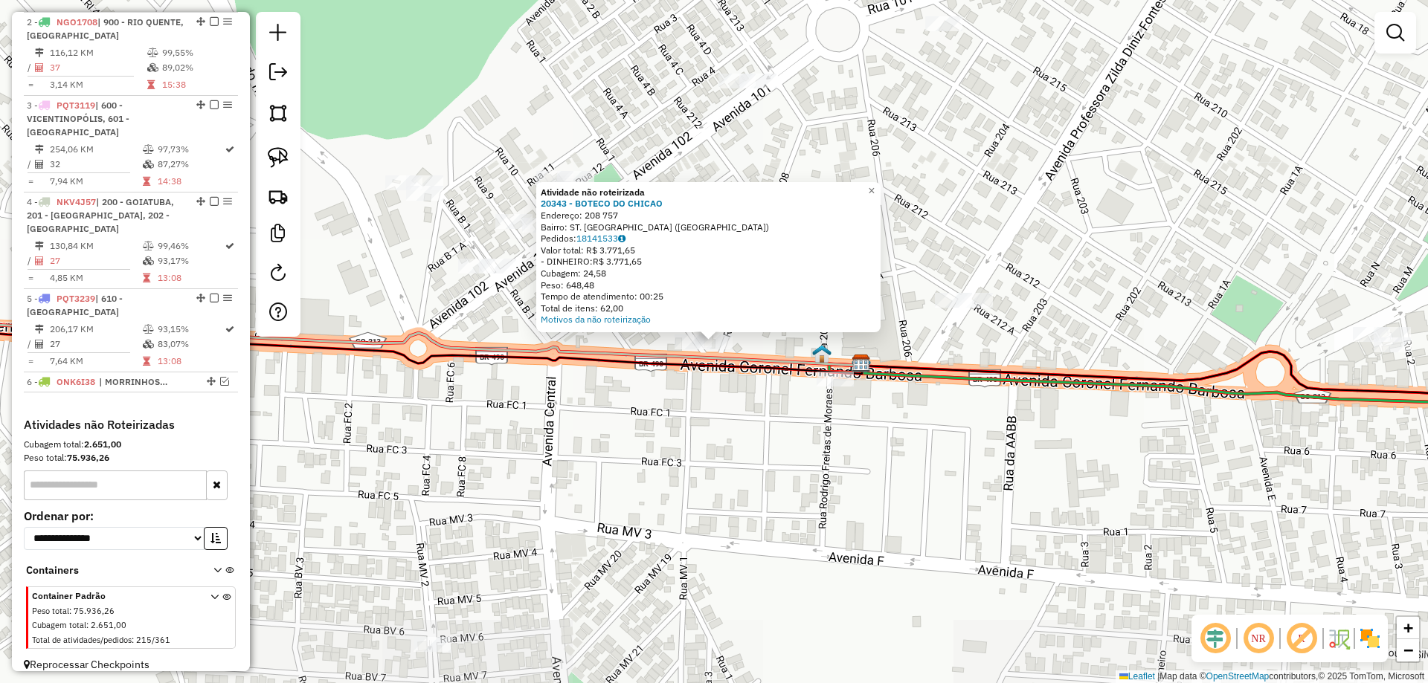
click at [725, 396] on div "Atividade não roteirizada 20343 - BOTECO DO CHICAO Endereço: 208 757 Bairro: ST…" at bounding box center [714, 341] width 1428 height 683
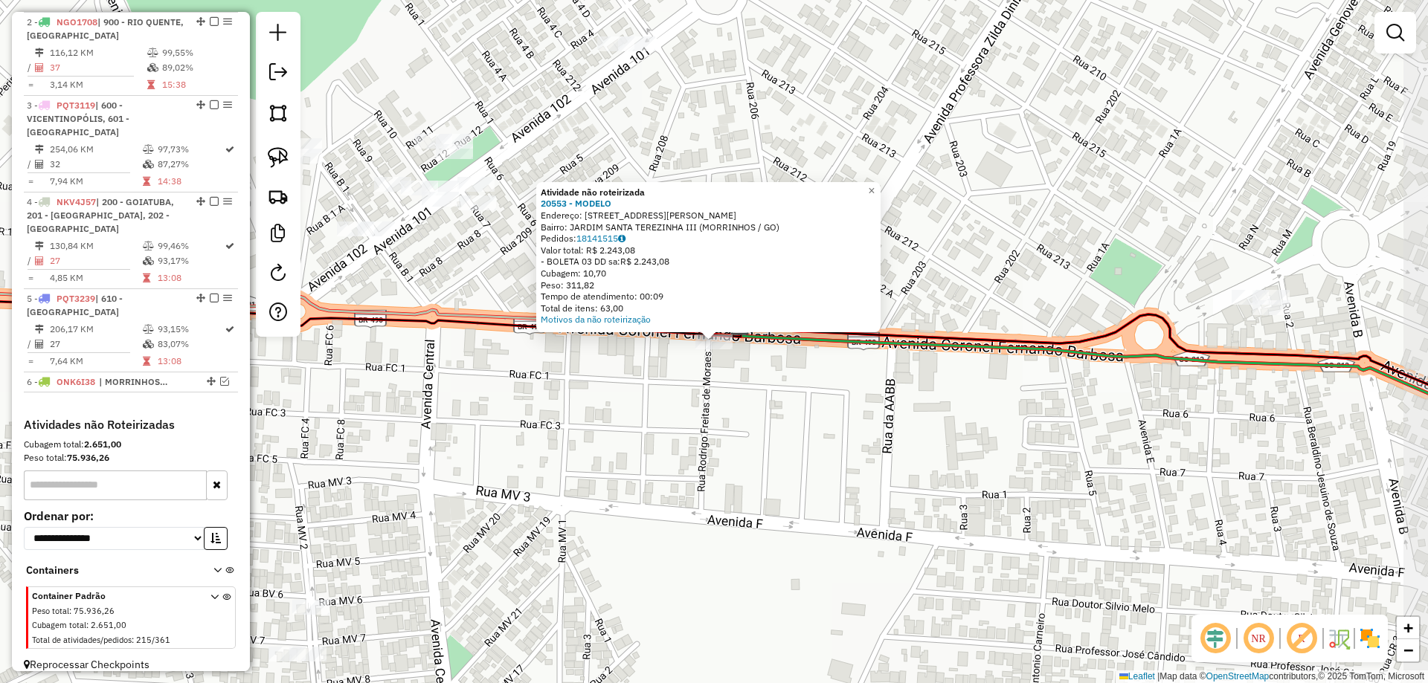
click at [687, 367] on div "Atividade não roteirizada 20553 - MODELO Endereço: Avenida Coronel Fernando Bar…" at bounding box center [714, 341] width 1428 height 683
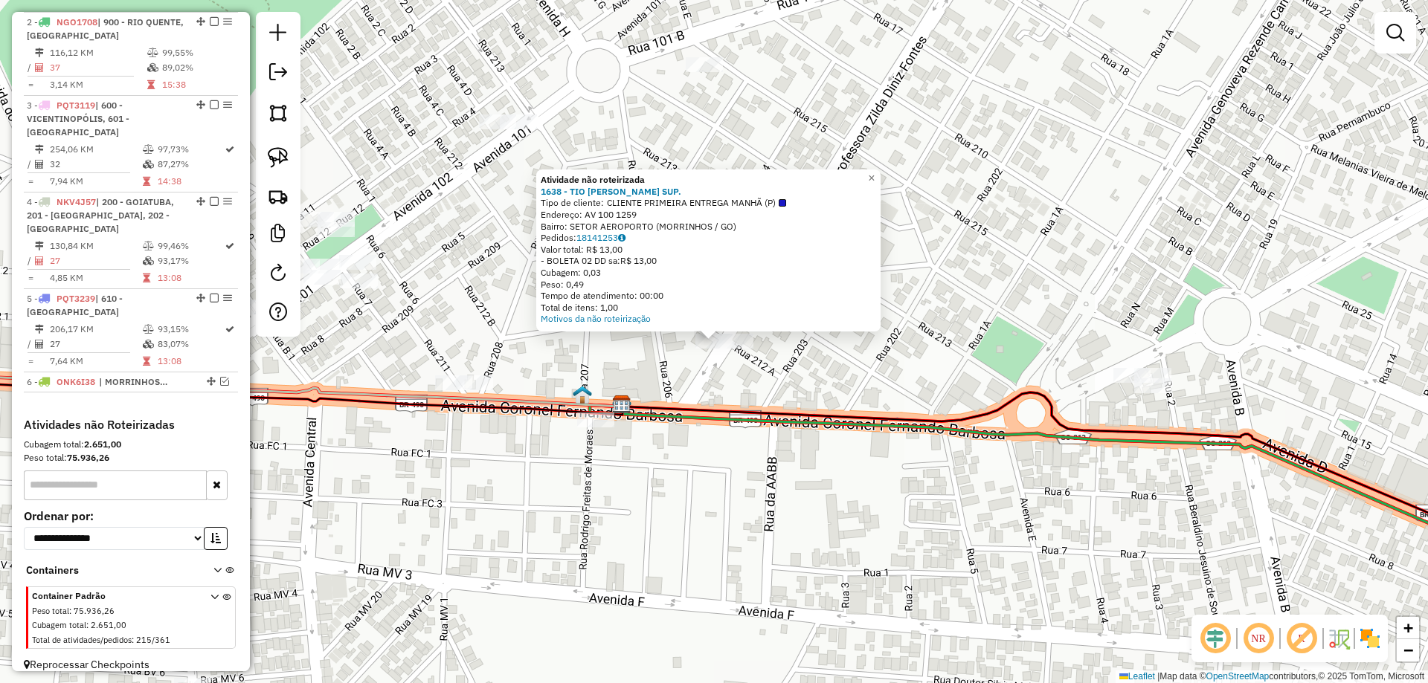
click at [729, 390] on div "Atividade não roteirizada 1638 - TIO PATINHAS SUP. Tipo de cliente: CLIENTE PRI…" at bounding box center [714, 341] width 1428 height 683
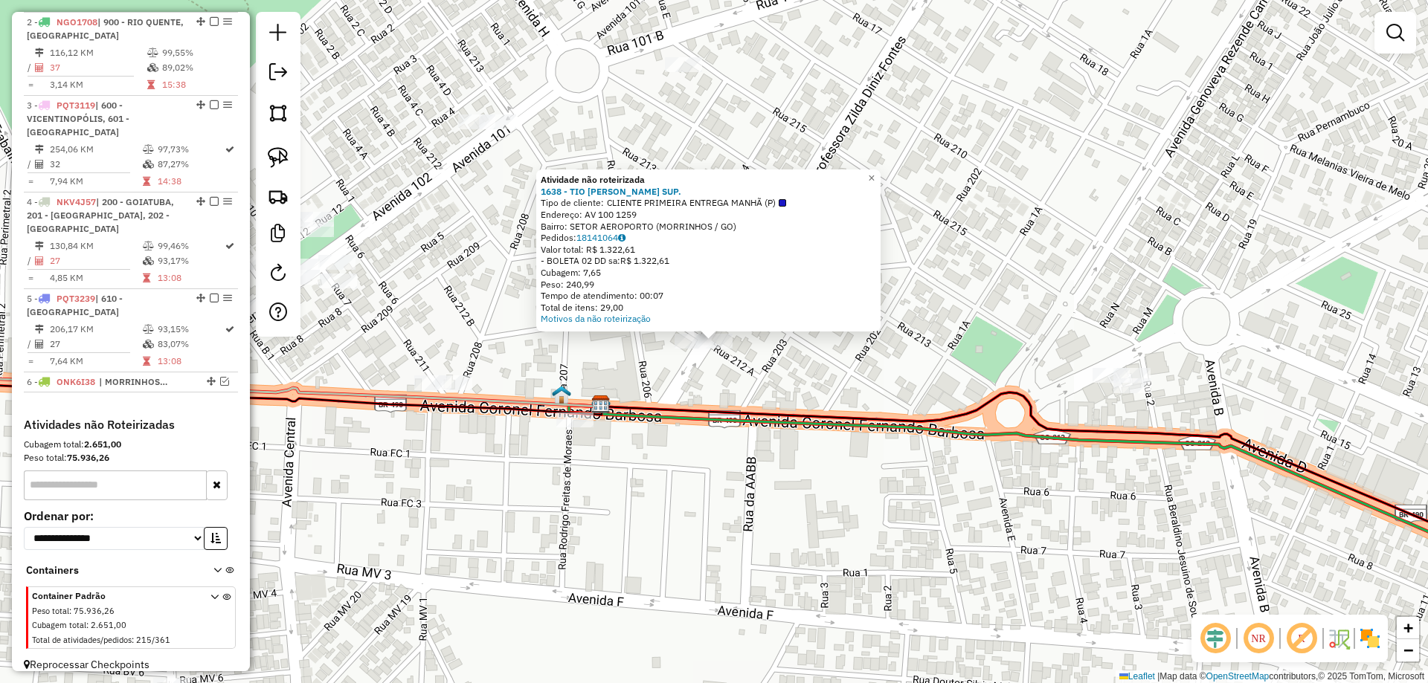
click at [671, 332] on div "Atividade não roteirizada 1638 - TIO PATINHAS SUP. Tipo de cliente: CLIENTE PRI…" at bounding box center [714, 341] width 1428 height 683
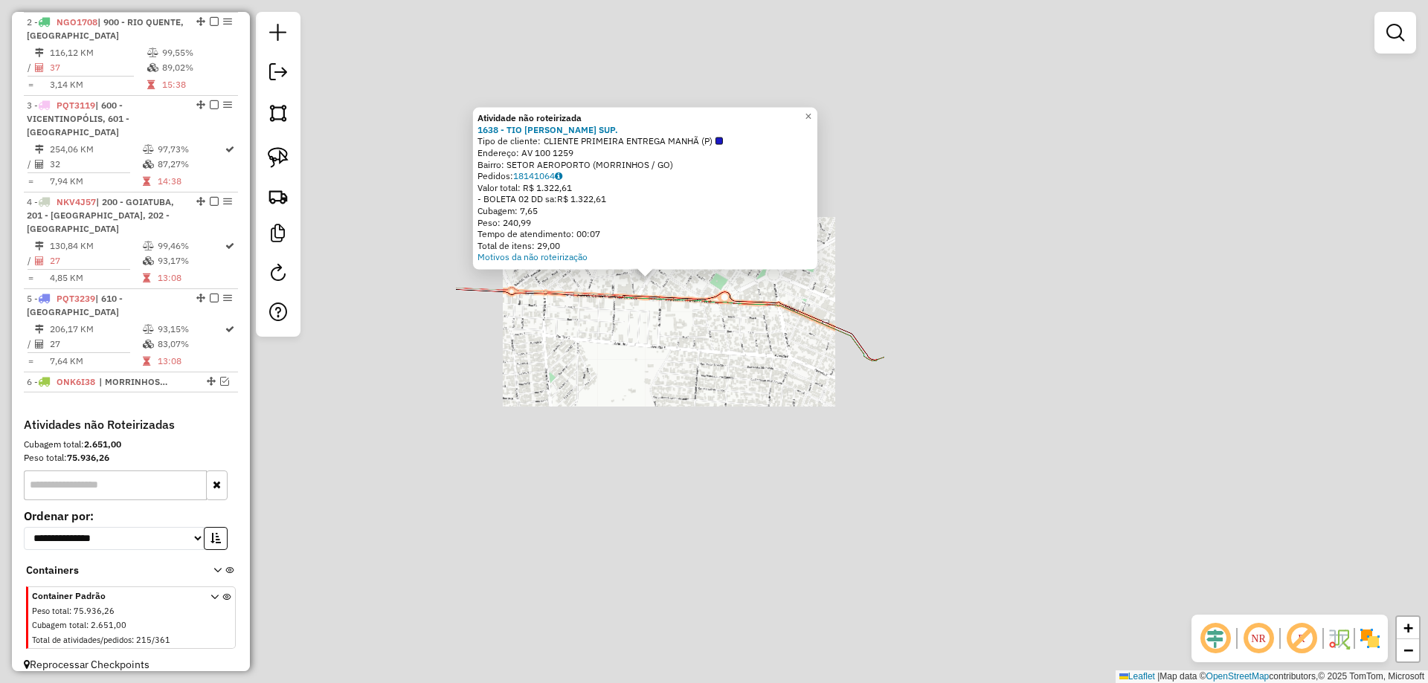
click at [720, 352] on div "Atividade não roteirizada 1638 - TIO PATINHAS SUP. Tipo de cliente: CLIENTE PRI…" at bounding box center [714, 341] width 1428 height 683
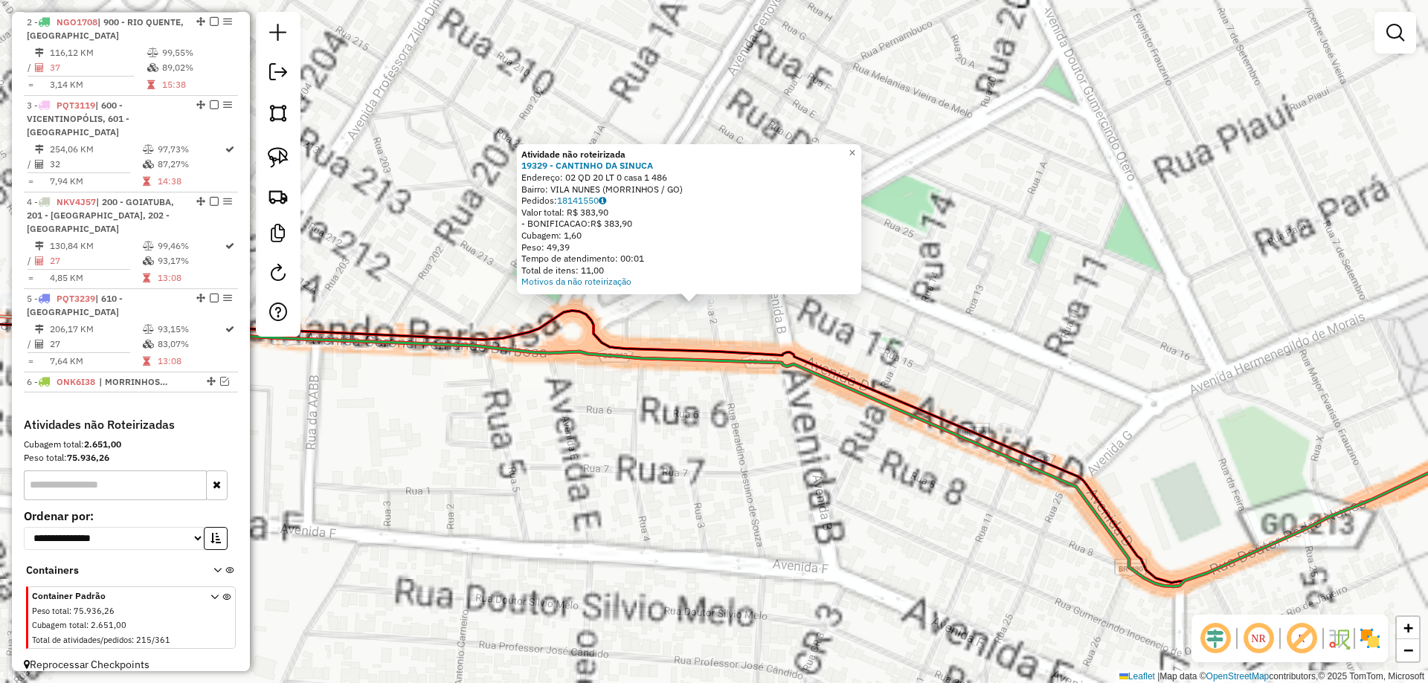
click at [680, 367] on icon at bounding box center [851, 454] width 1439 height 263
select select "**********"
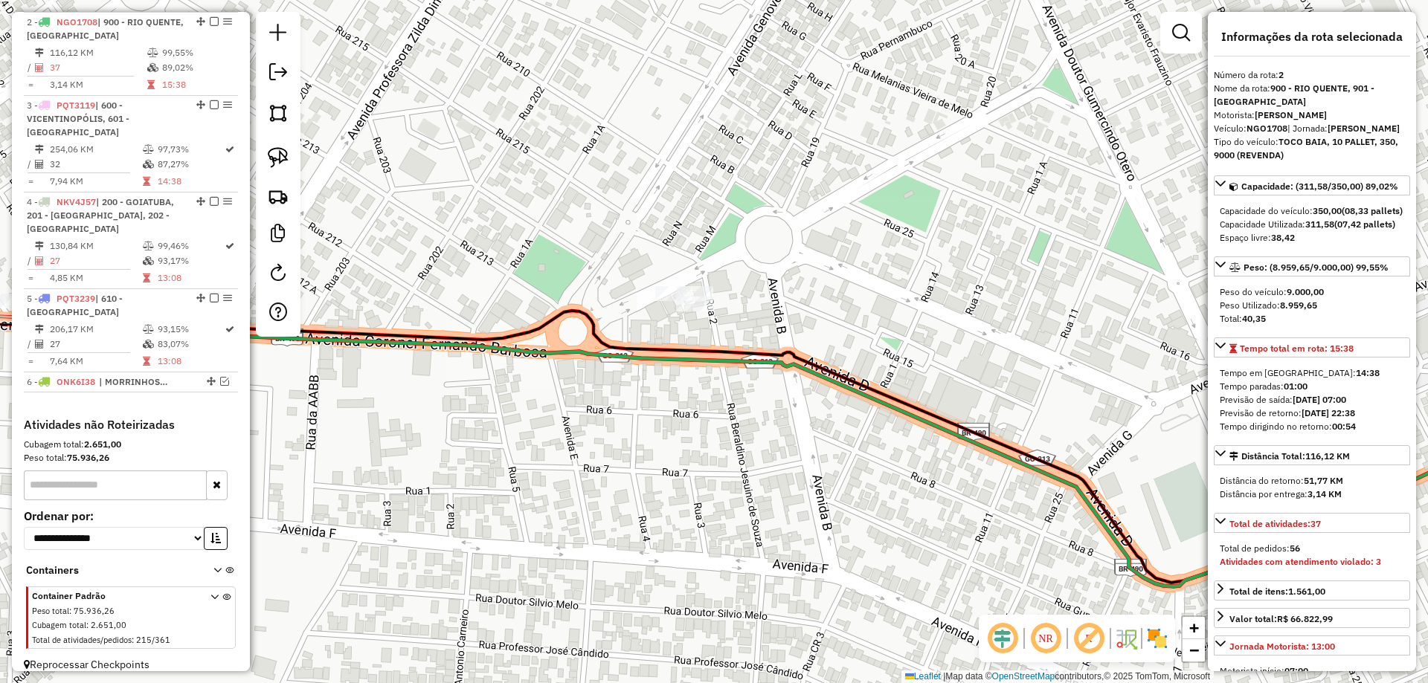
click at [702, 282] on div "Janela de atendimento Grade de atendimento Capacidade Transportadoras Veículos …" at bounding box center [714, 341] width 1428 height 683
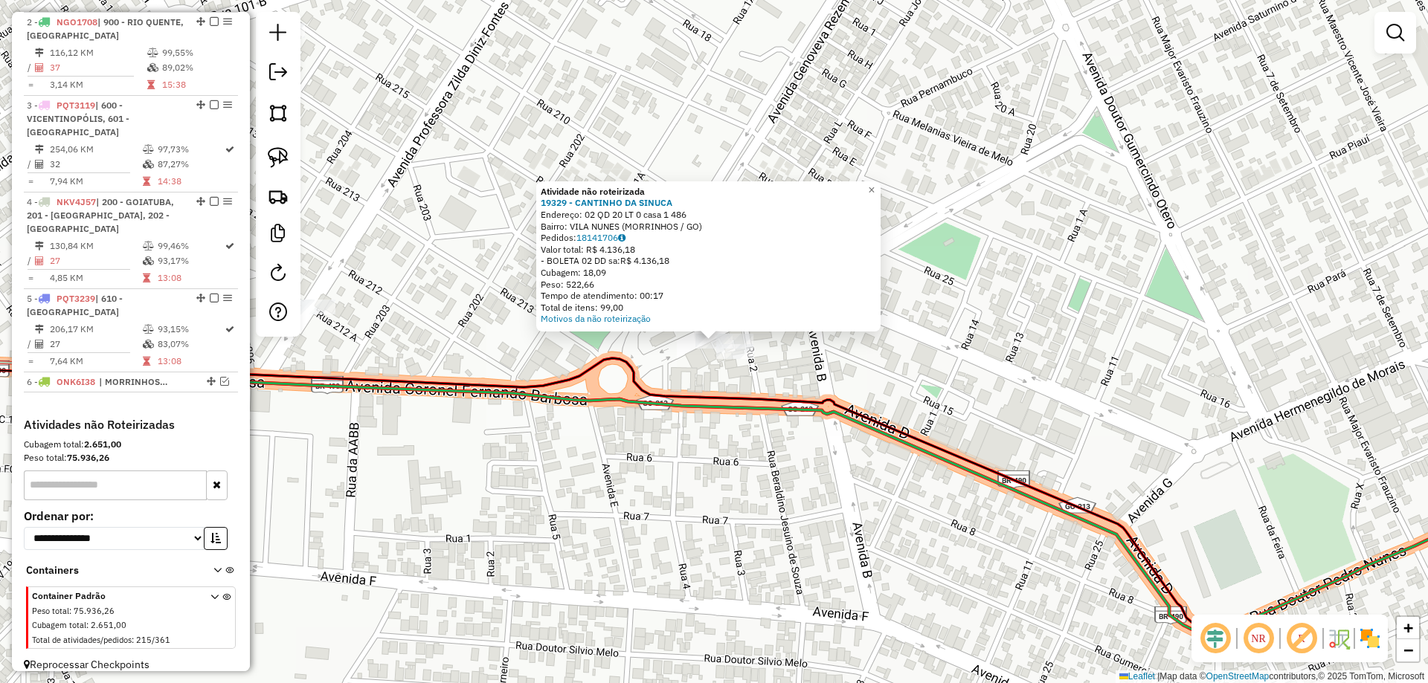
click at [680, 390] on icon at bounding box center [887, 494] width 1367 height 272
select select "**********"
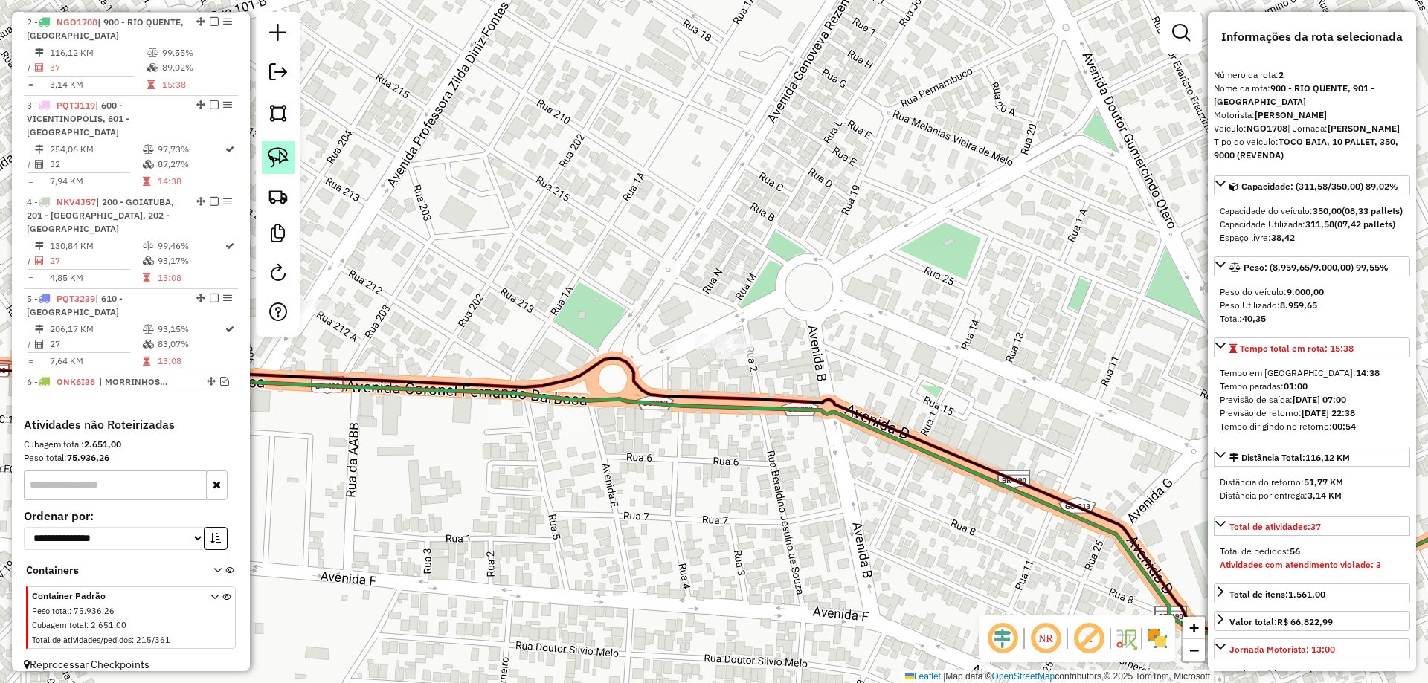
click at [286, 155] on img at bounding box center [278, 157] width 21 height 21
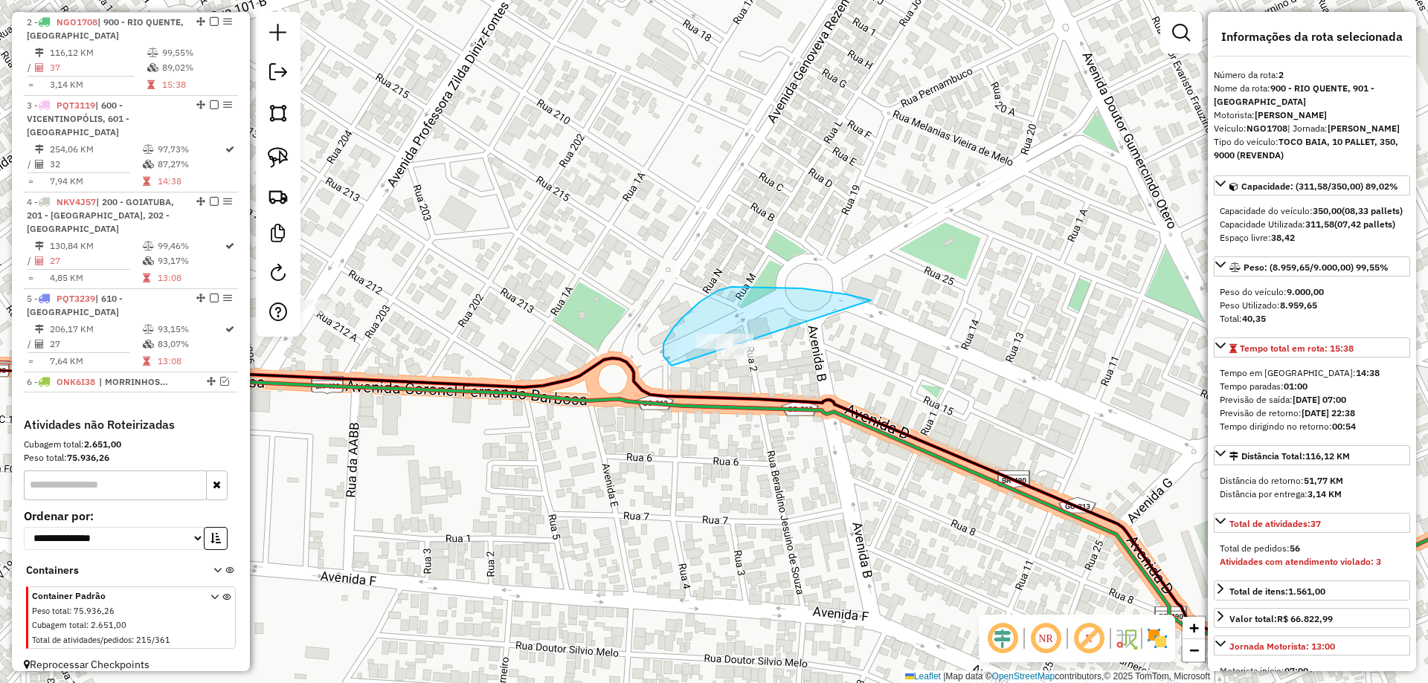
drag, startPoint x: 663, startPoint y: 344, endPoint x: 913, endPoint y: 413, distance: 259.0
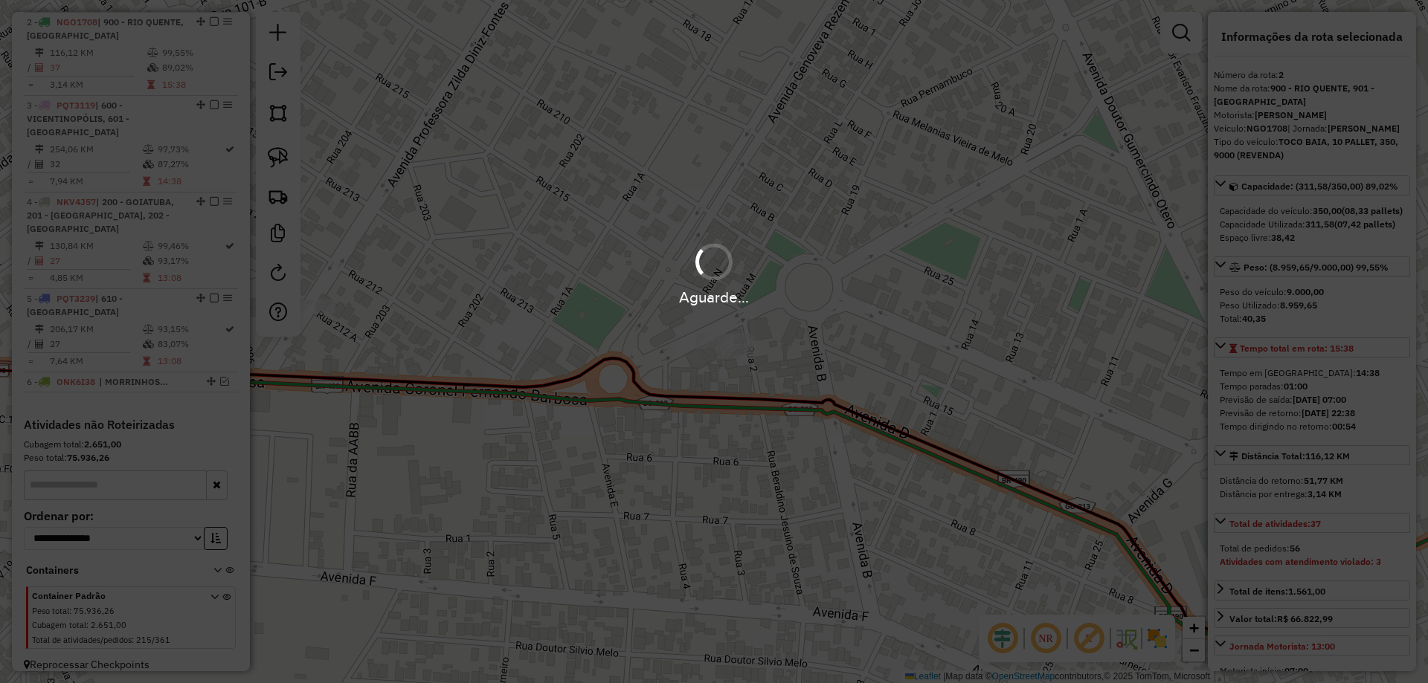
click at [731, 344] on div "Aguarde..." at bounding box center [714, 341] width 1428 height 683
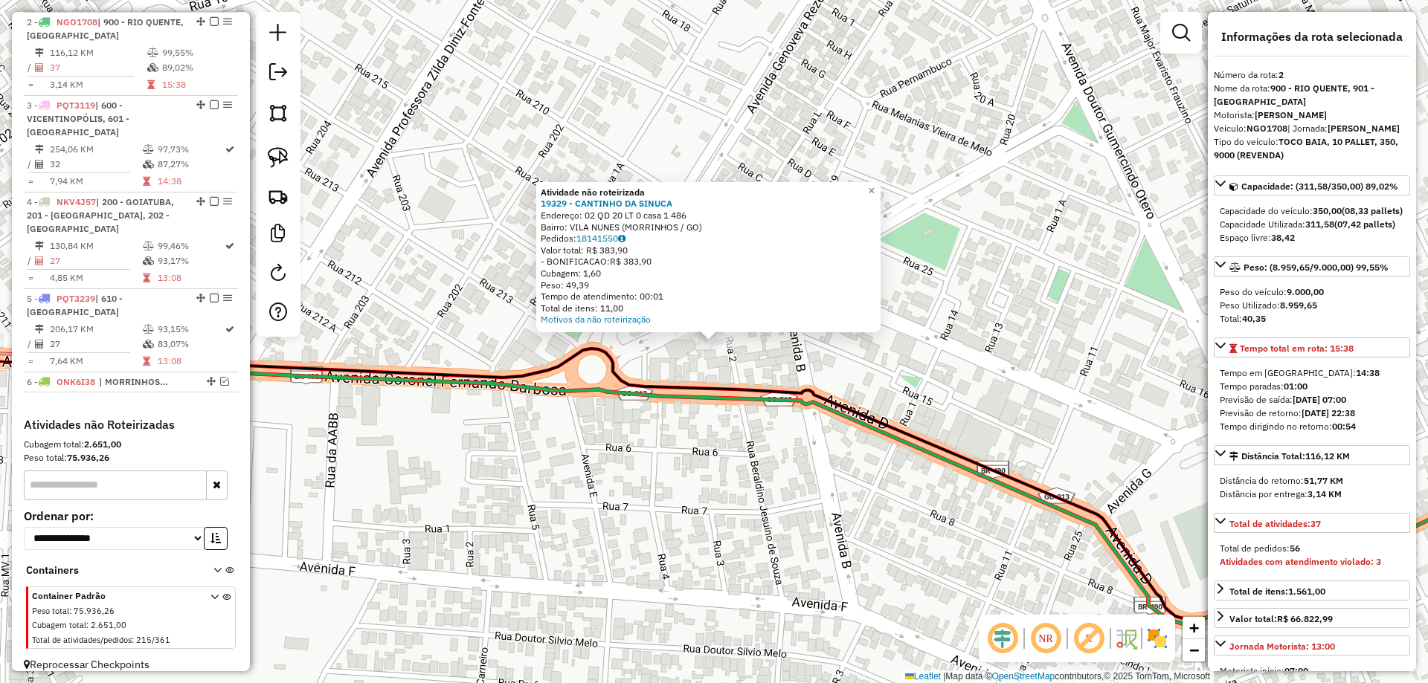
click at [766, 357] on div "Atividade não roteirizada 19329 - CANTINHO DA SINUCA Endereço: 02 QD 20 LT 0 ca…" at bounding box center [714, 341] width 1428 height 683
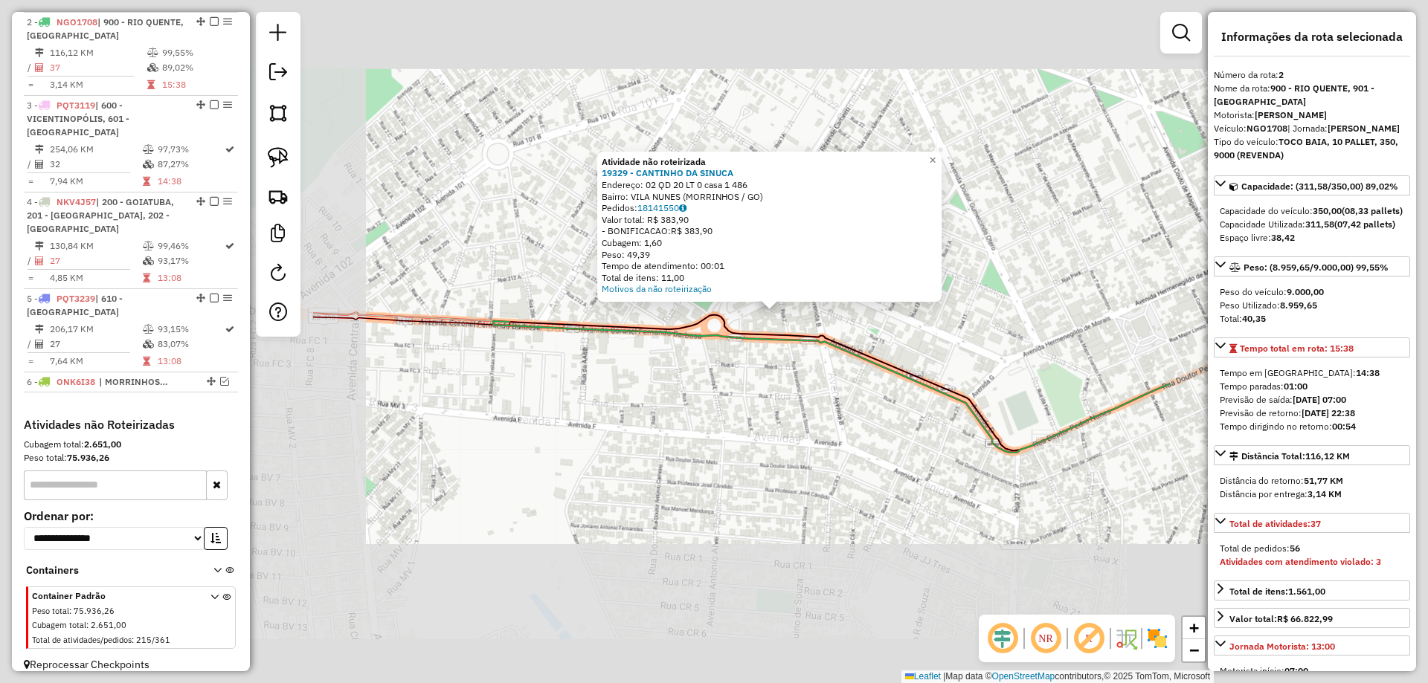
click at [765, 364] on div "Atividade não roteirizada 19329 - CANTINHO DA SINUCA Endereço: 02 QD 20 LT 0 ca…" at bounding box center [714, 341] width 1428 height 683
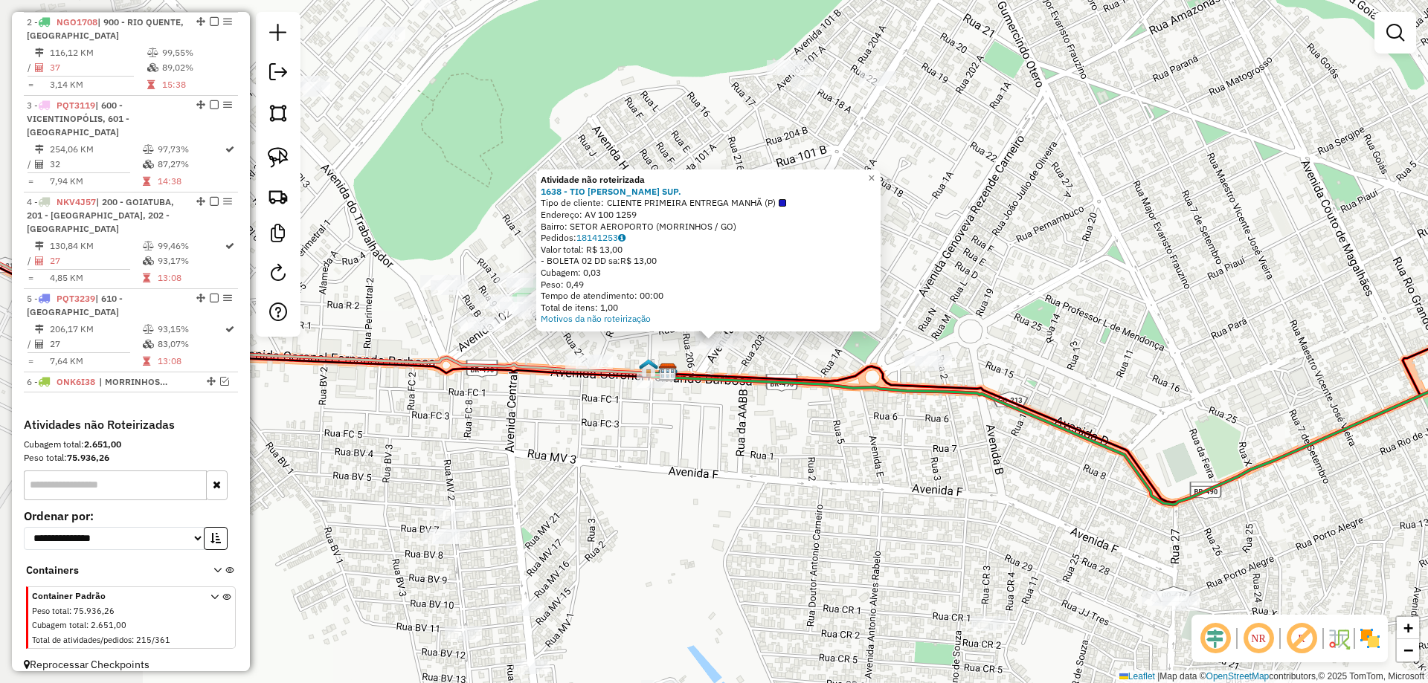
drag, startPoint x: 702, startPoint y: 410, endPoint x: 707, endPoint y: 390, distance: 20.7
click at [707, 390] on div "Atividade não roteirizada 1638 - TIO PATINHAS SUP. Tipo de cliente: CLIENTE PRI…" at bounding box center [714, 341] width 1428 height 683
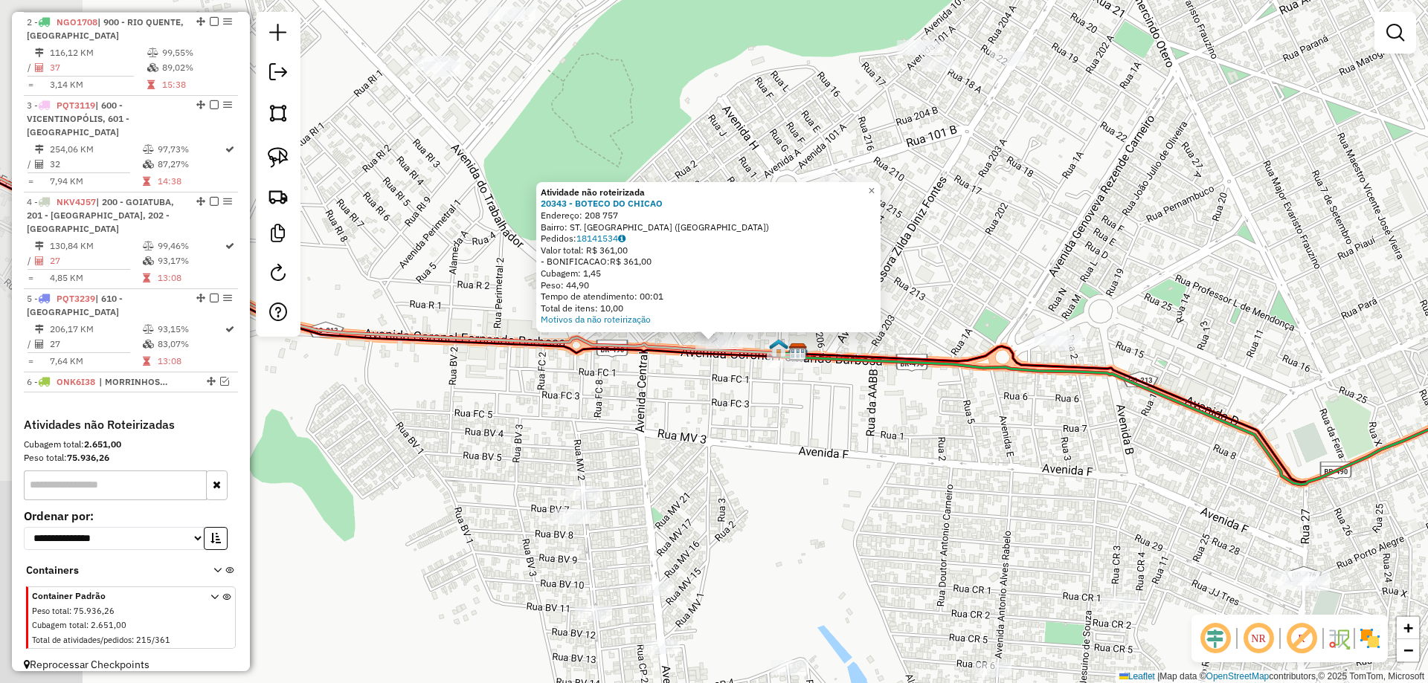
click at [654, 376] on div "× Atividade não roteirizada 20343 - BOTECO DO CHICAO Endereço: 208 757 Bairro: …" at bounding box center [714, 341] width 1428 height 683
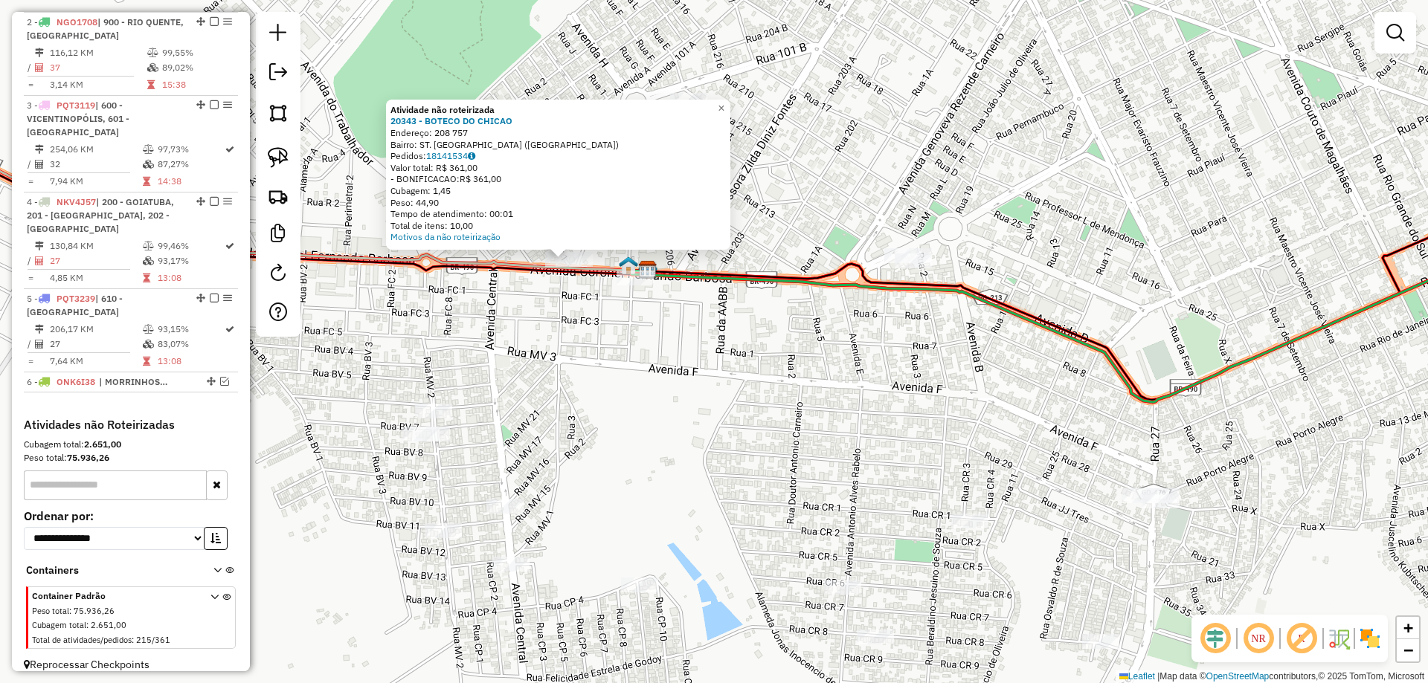
click at [689, 381] on div "Atividade não roteirizada 20343 - BOTECO DO CHICAO Endereço: 208 757 Bairro: ST…" at bounding box center [714, 341] width 1428 height 683
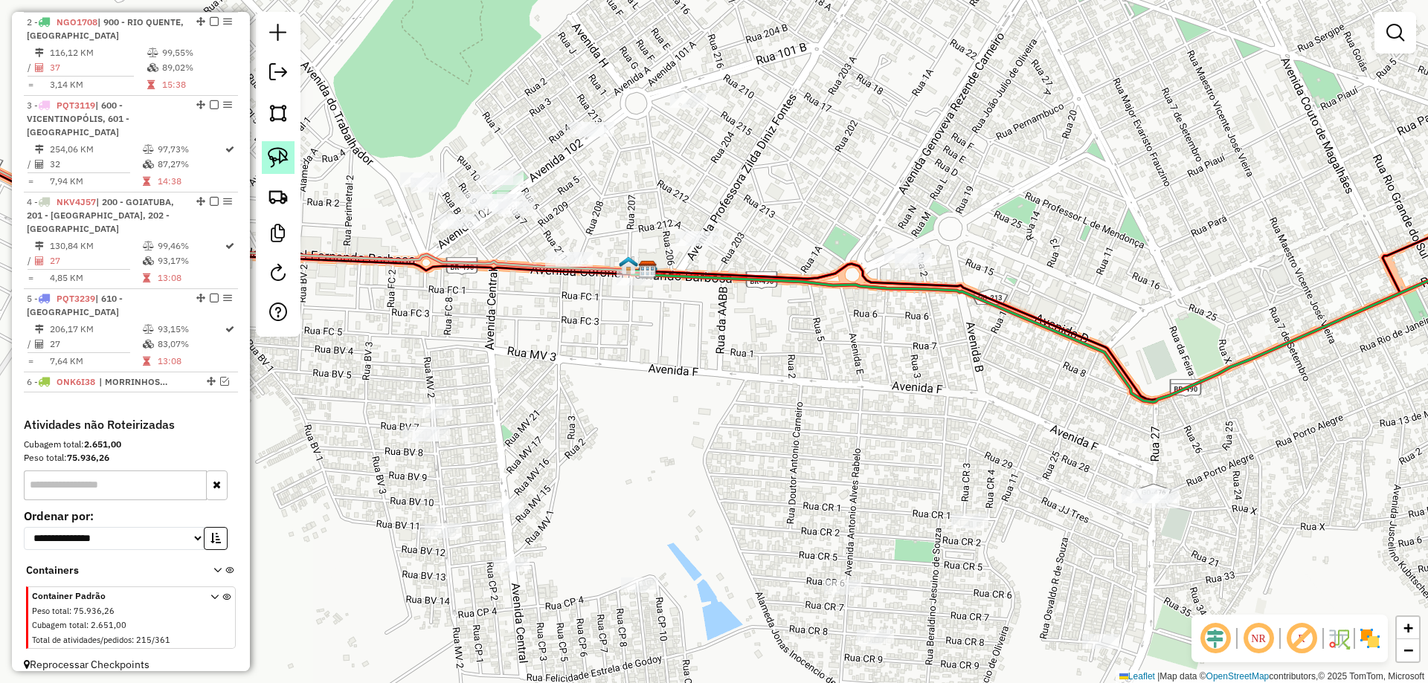
click at [284, 160] on img at bounding box center [278, 157] width 21 height 21
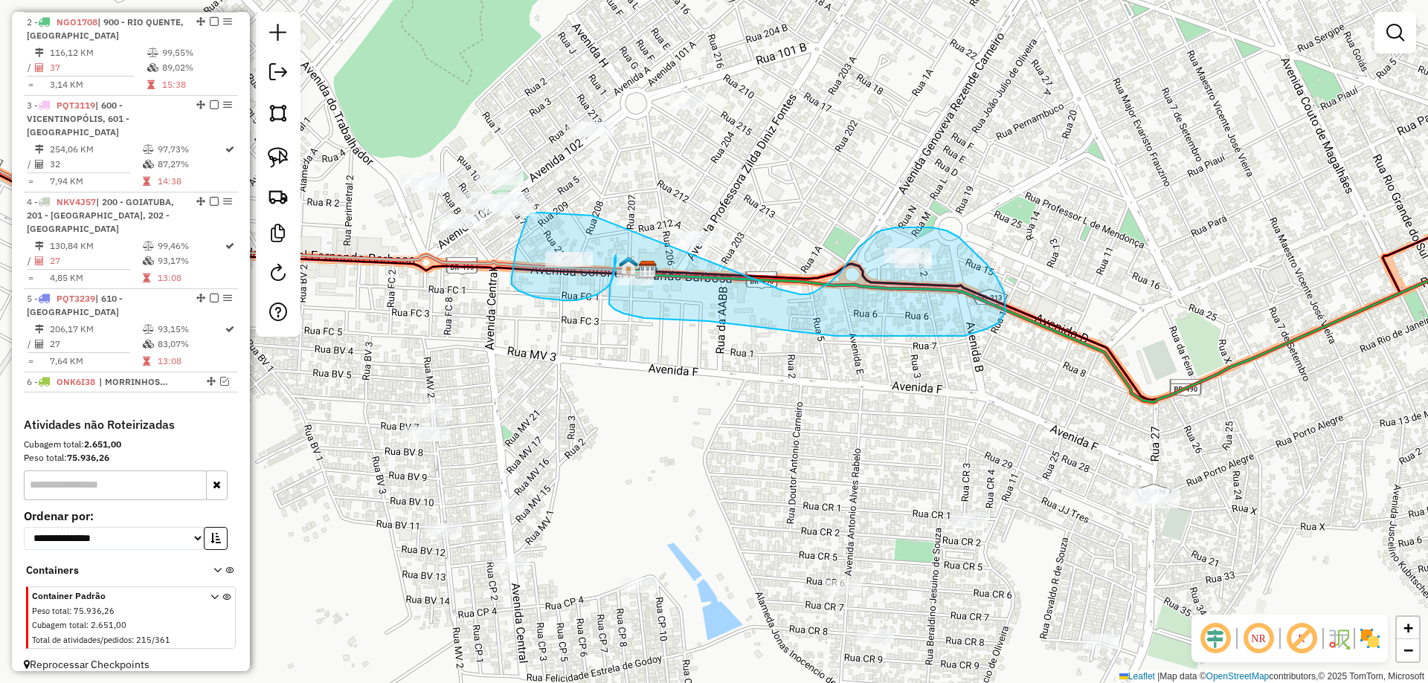
drag, startPoint x: 566, startPoint y: 215, endPoint x: 780, endPoint y: 289, distance: 226.7
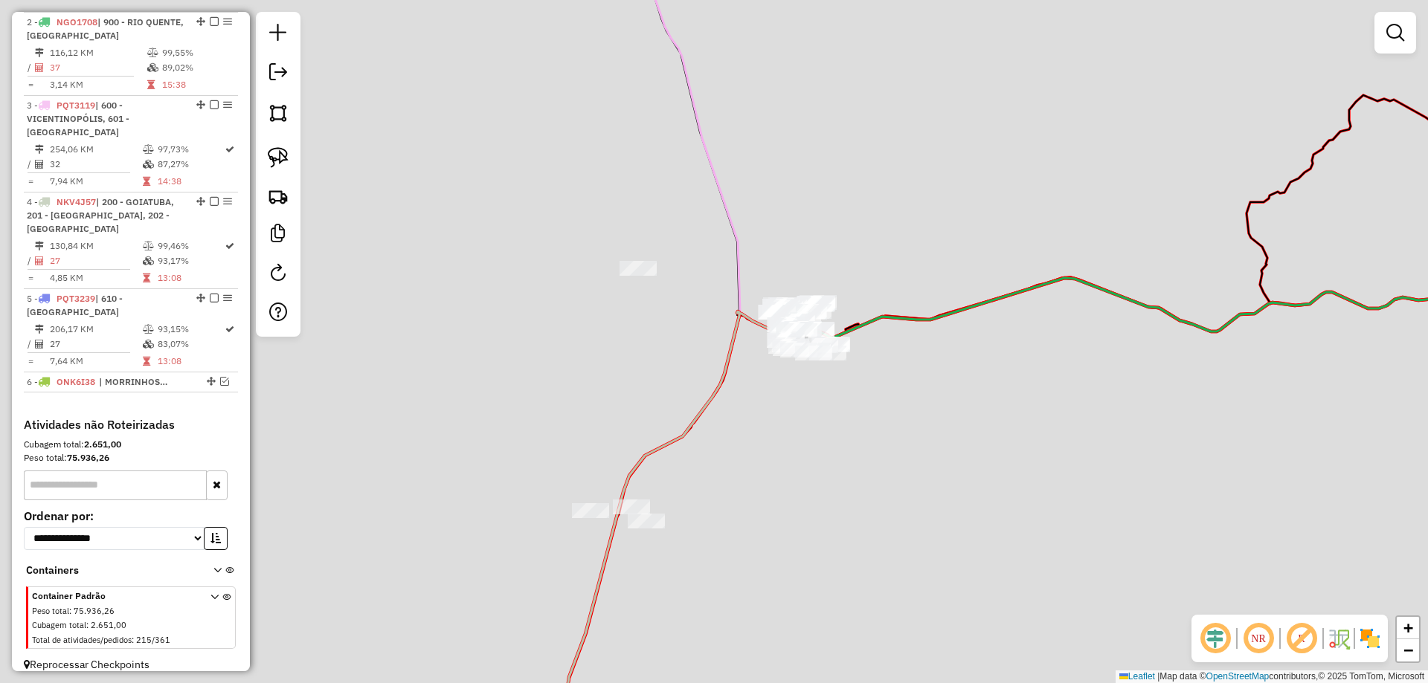
drag, startPoint x: 996, startPoint y: 364, endPoint x: 518, endPoint y: 267, distance: 488.0
click at [636, 289] on div "Janela de atendimento Grade de atendimento Capacidade Transportadoras Veículos …" at bounding box center [714, 341] width 1428 height 683
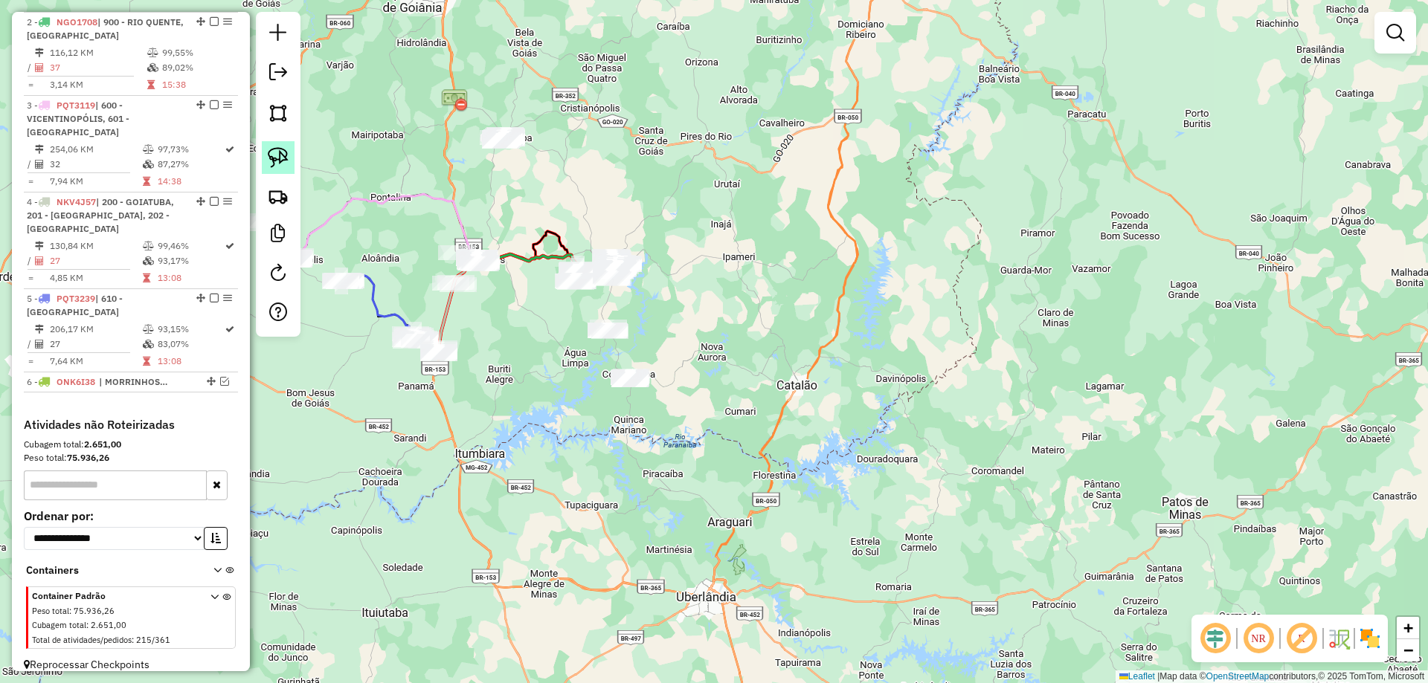
click at [265, 156] on link at bounding box center [278, 157] width 33 height 33
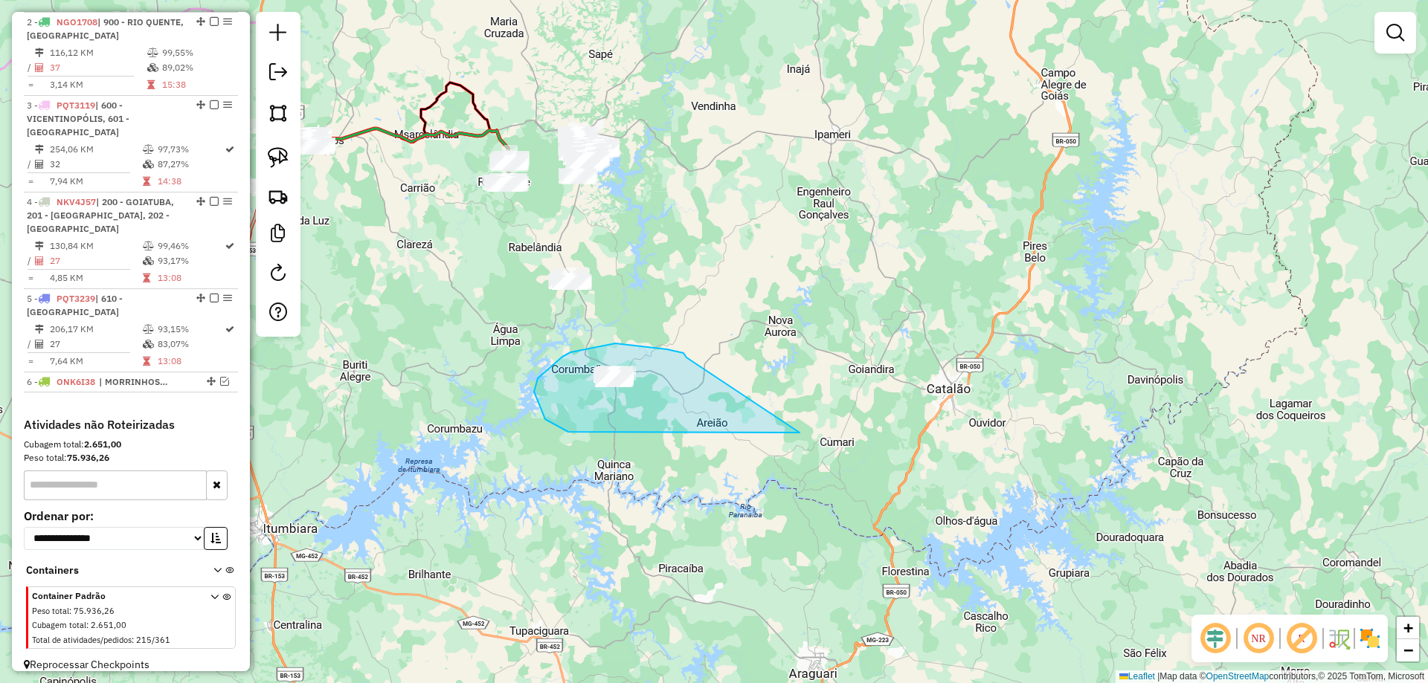
drag, startPoint x: 615, startPoint y: 344, endPoint x: 839, endPoint y: 430, distance: 239.9
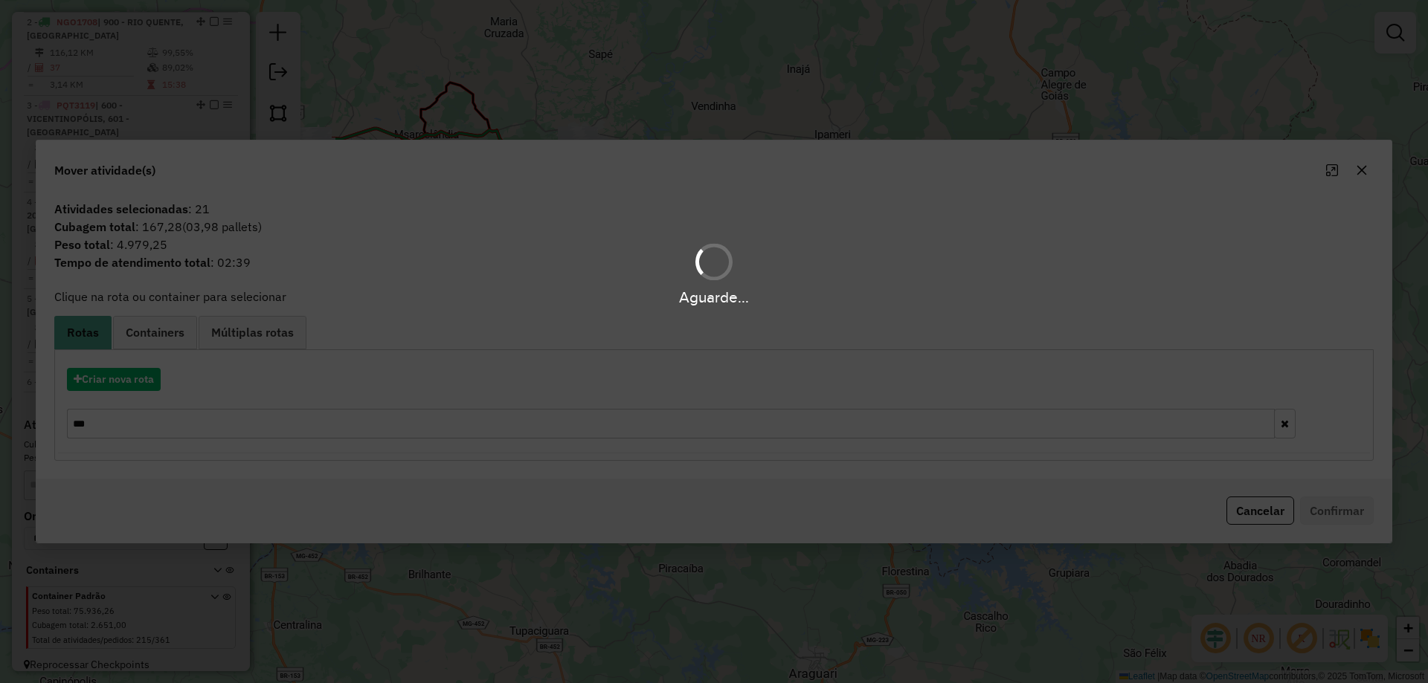
click at [112, 387] on div "Aguarde..." at bounding box center [714, 341] width 1428 height 683
click at [111, 387] on hb-app "Aguarde... Pop-up bloqueado! Seu navegador bloqueou automáticamente a abertura …" at bounding box center [714, 341] width 1428 height 683
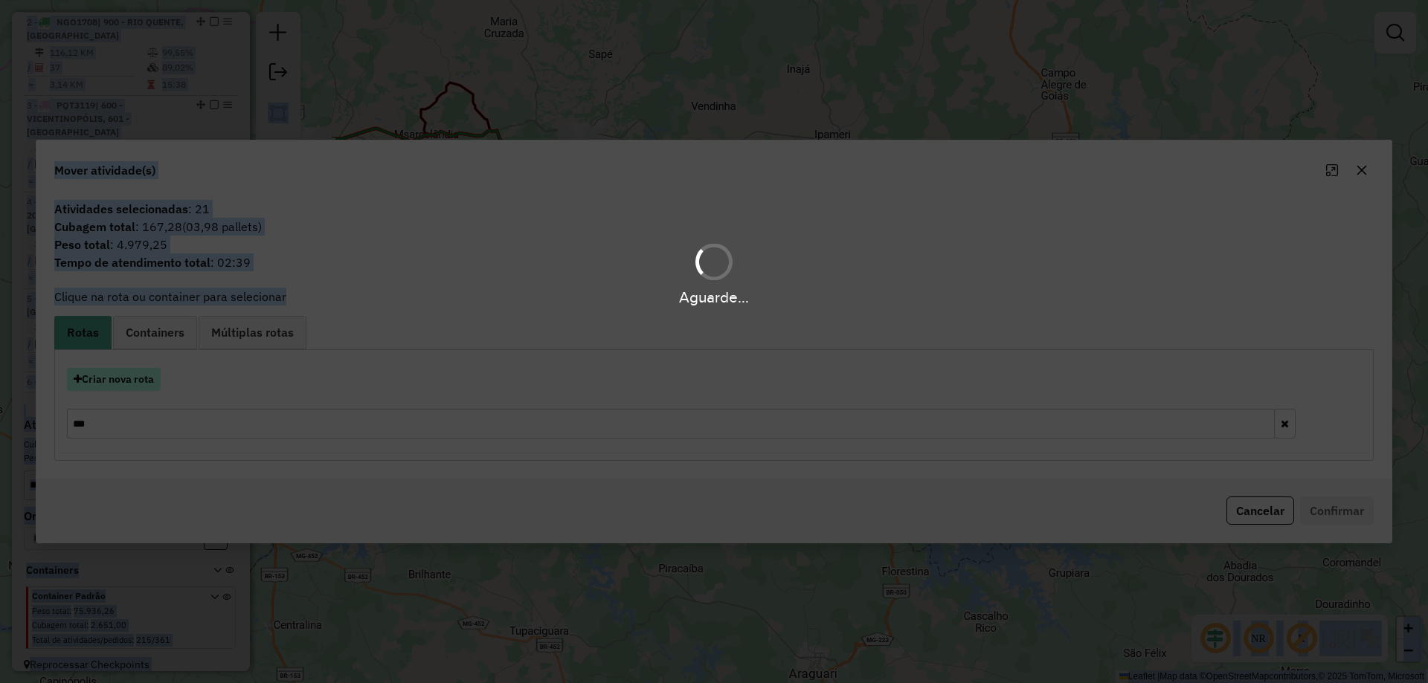
click at [112, 386] on button "Criar nova rota" at bounding box center [114, 379] width 94 height 23
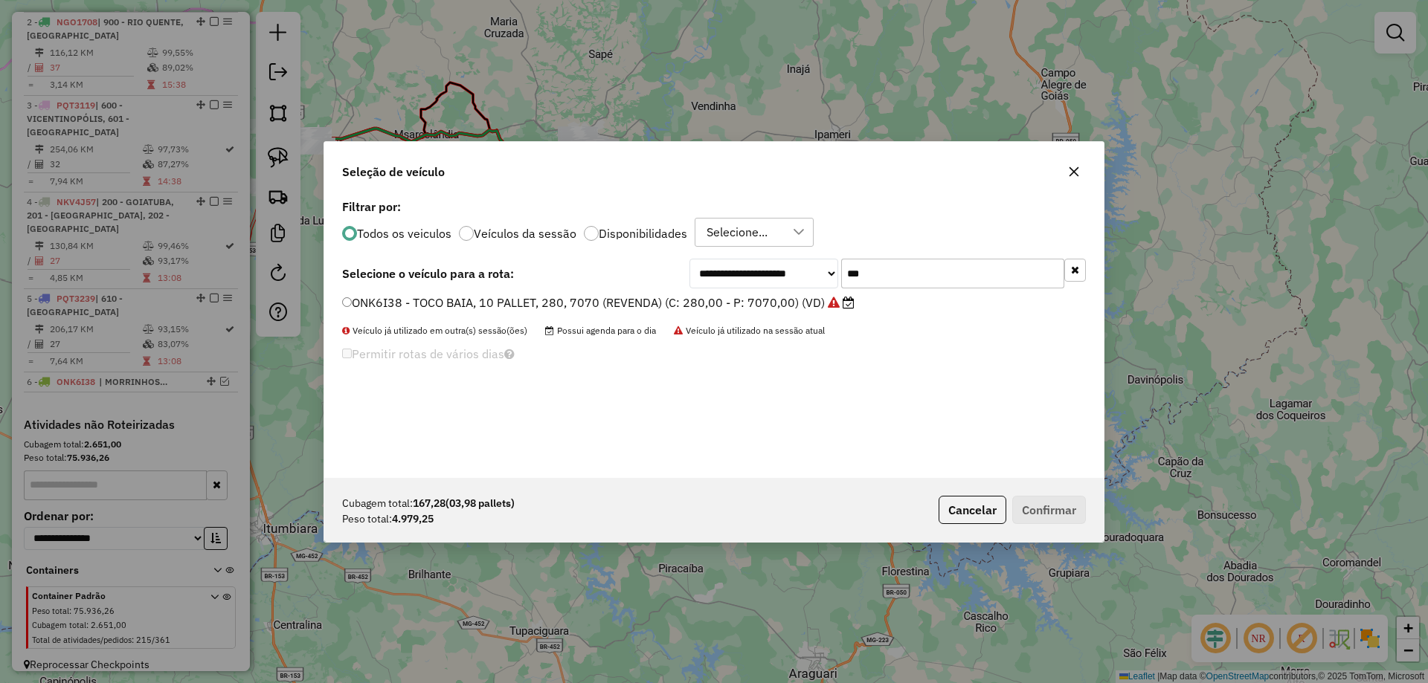
click at [112, 385] on div "**********" at bounding box center [714, 341] width 1428 height 683
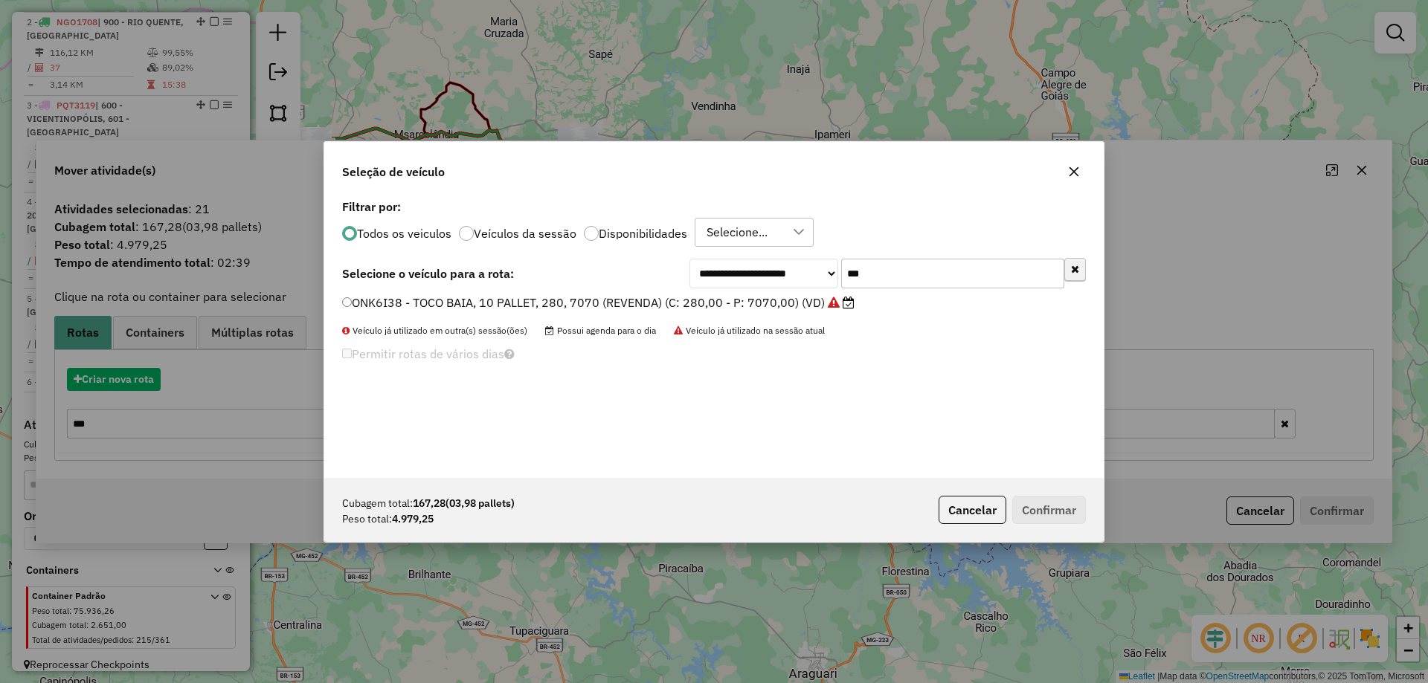
scroll to position [8, 4]
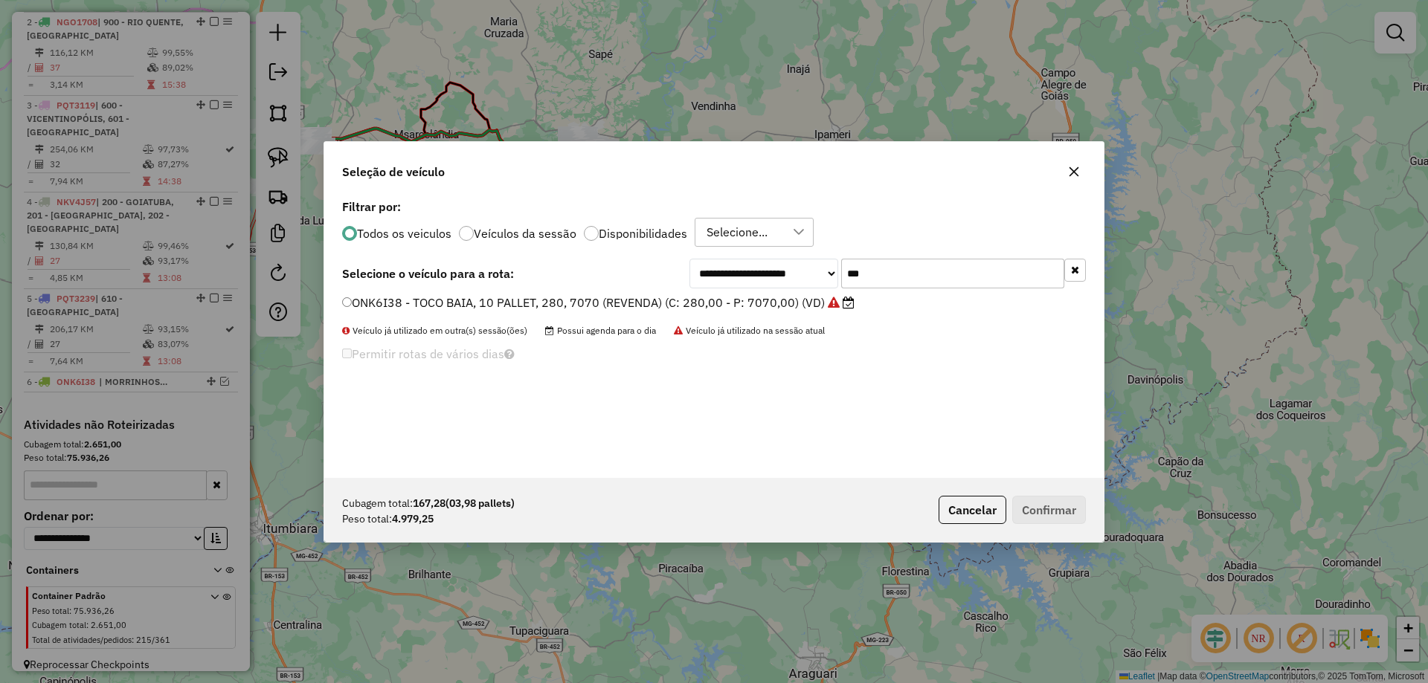
click at [710, 288] on div "**********" at bounding box center [887, 274] width 396 height 30
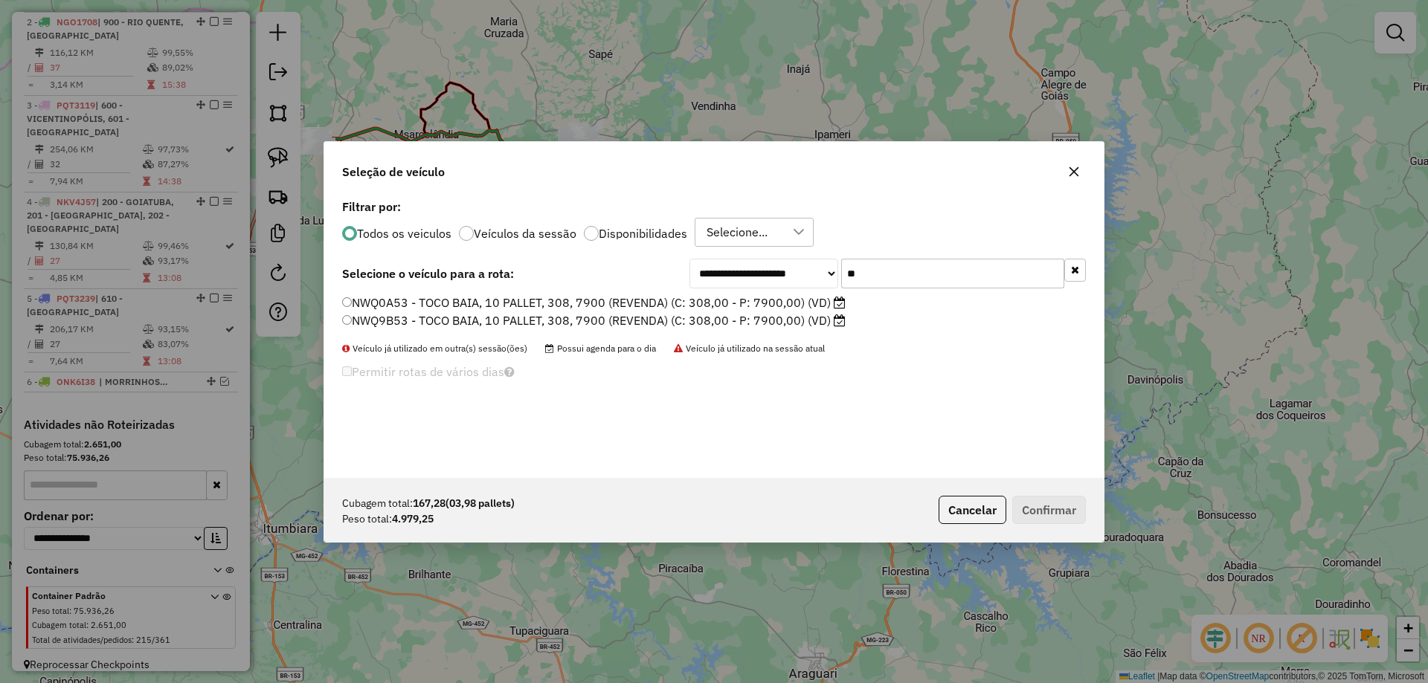
click at [567, 294] on label "NWQ0A53 - TOCO BAIA, 10 PALLET, 308, 7900 (REVENDA) (C: 308,00 - P: 7900,00) (V…" at bounding box center [593, 303] width 503 height 18
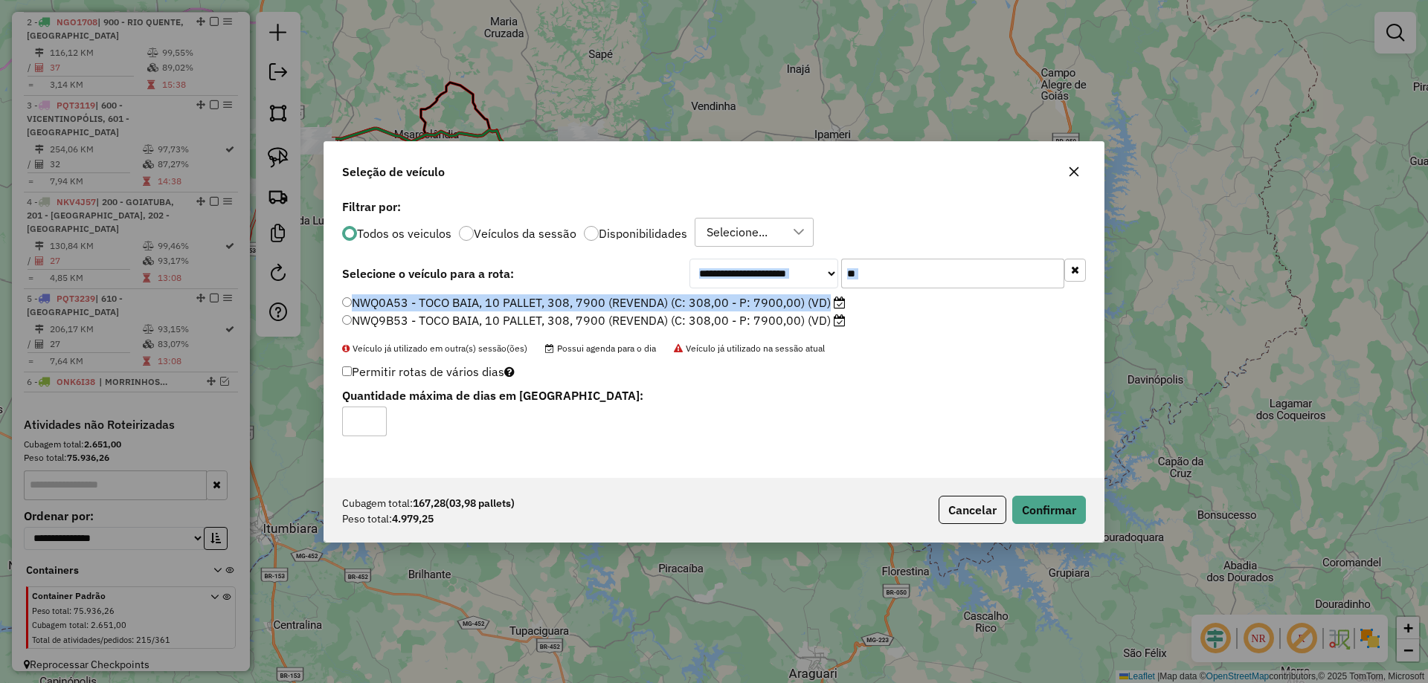
drag, startPoint x: 776, startPoint y: 280, endPoint x: 654, endPoint y: 296, distance: 122.3
click at [671, 297] on div "**********" at bounding box center [713, 337] width 779 height 283
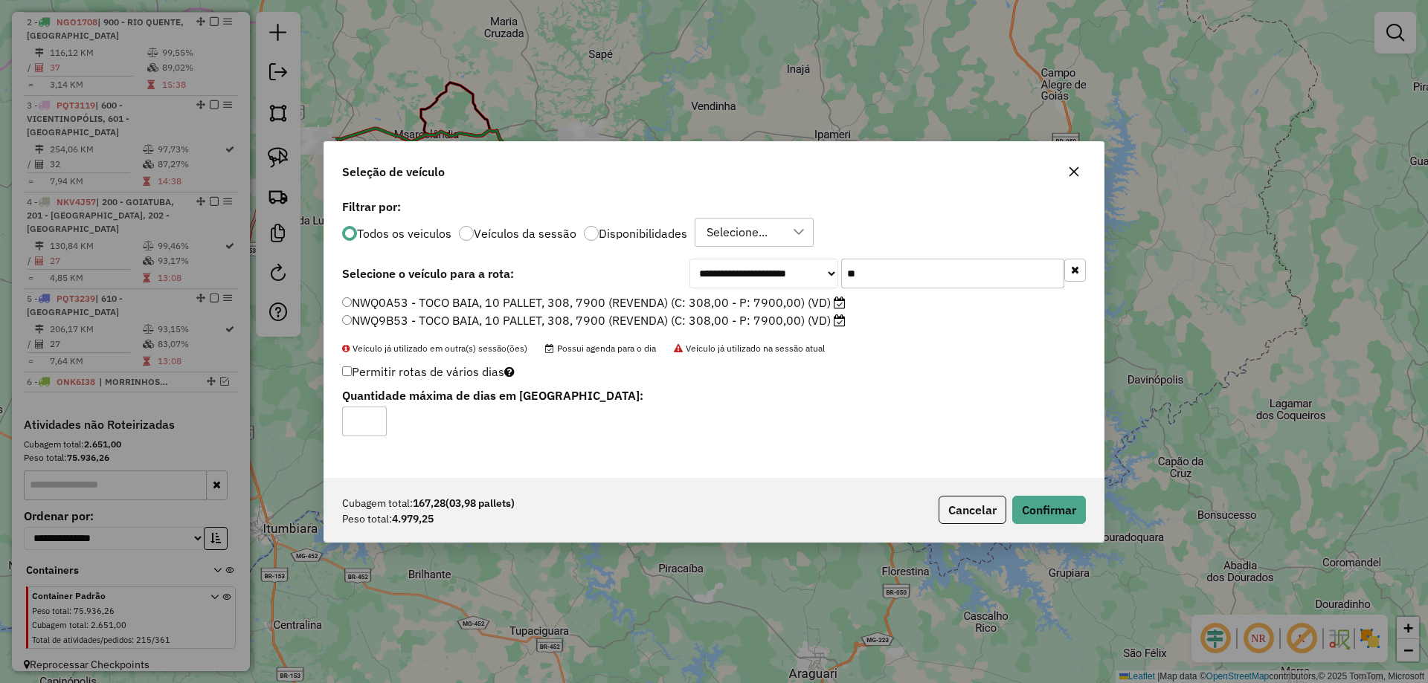
drag, startPoint x: 979, startPoint y: 290, endPoint x: 970, endPoint y: 286, distance: 10.6
click at [978, 290] on div "**********" at bounding box center [713, 337] width 779 height 283
click at [970, 286] on input "**" at bounding box center [952, 274] width 223 height 30
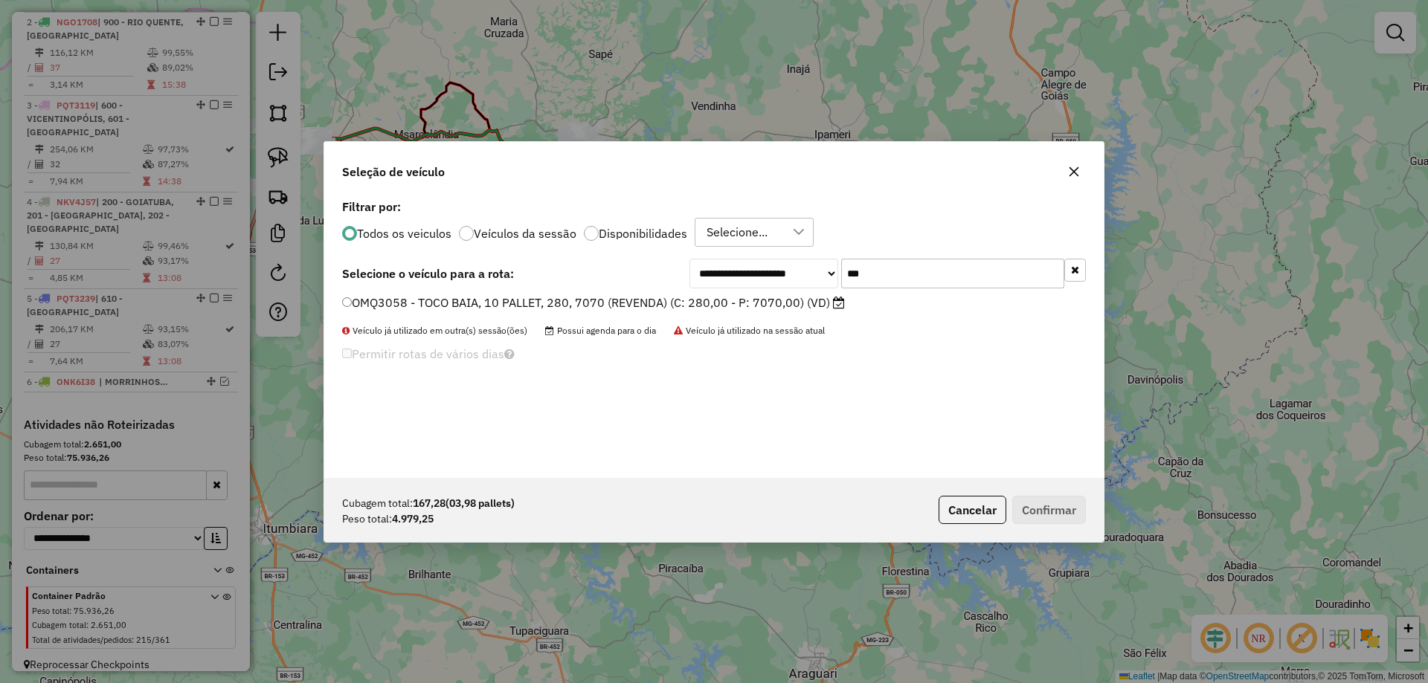
type input "***"
click at [783, 315] on div "OMQ3058 - TOCO BAIA, 10 PALLET, 280, 7070 (REVENDA) (C: 280,00 - P: 7070,00) (V…" at bounding box center [713, 309] width 761 height 30
click at [756, 302] on label "OMQ3058 - TOCO BAIA, 10 PALLET, 280, 7070 (REVENDA) (C: 280,00 - P: 7070,00) (V…" at bounding box center [593, 303] width 503 height 18
click at [1068, 508] on button "Confirmar" at bounding box center [1049, 510] width 74 height 28
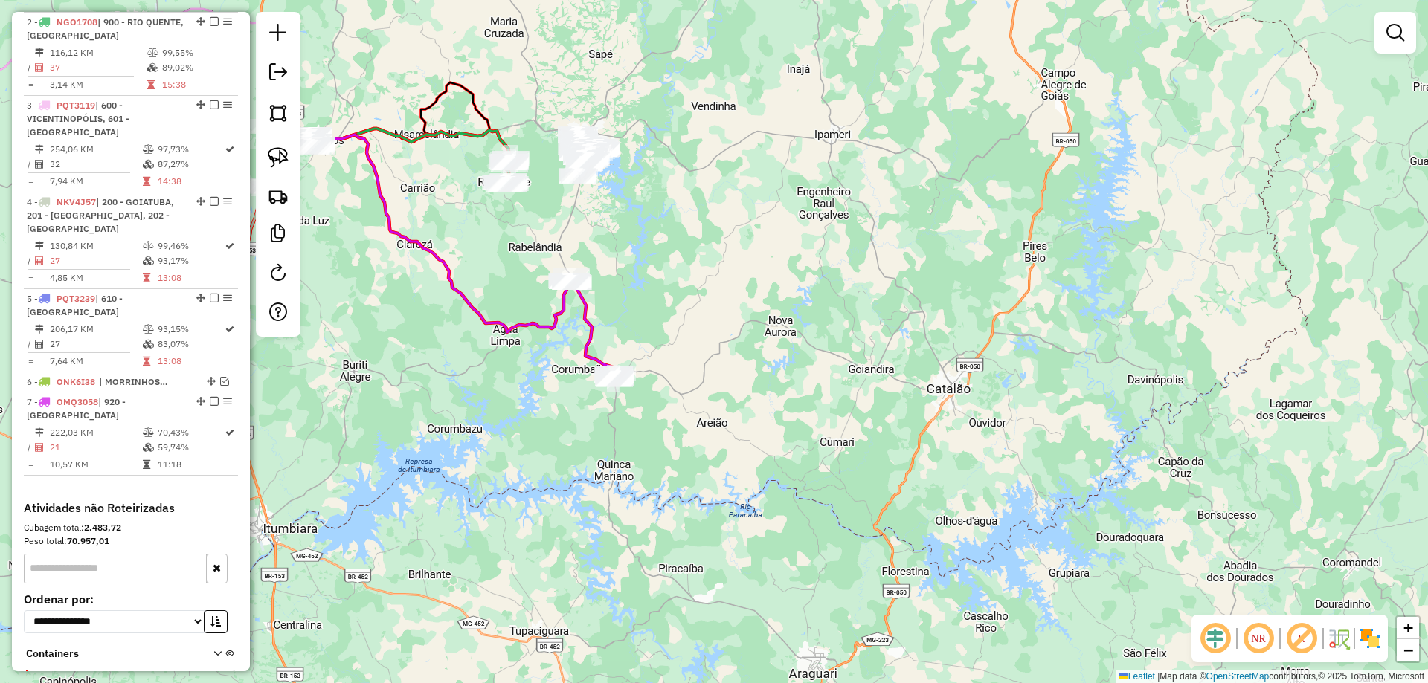
scroll to position [710, 0]
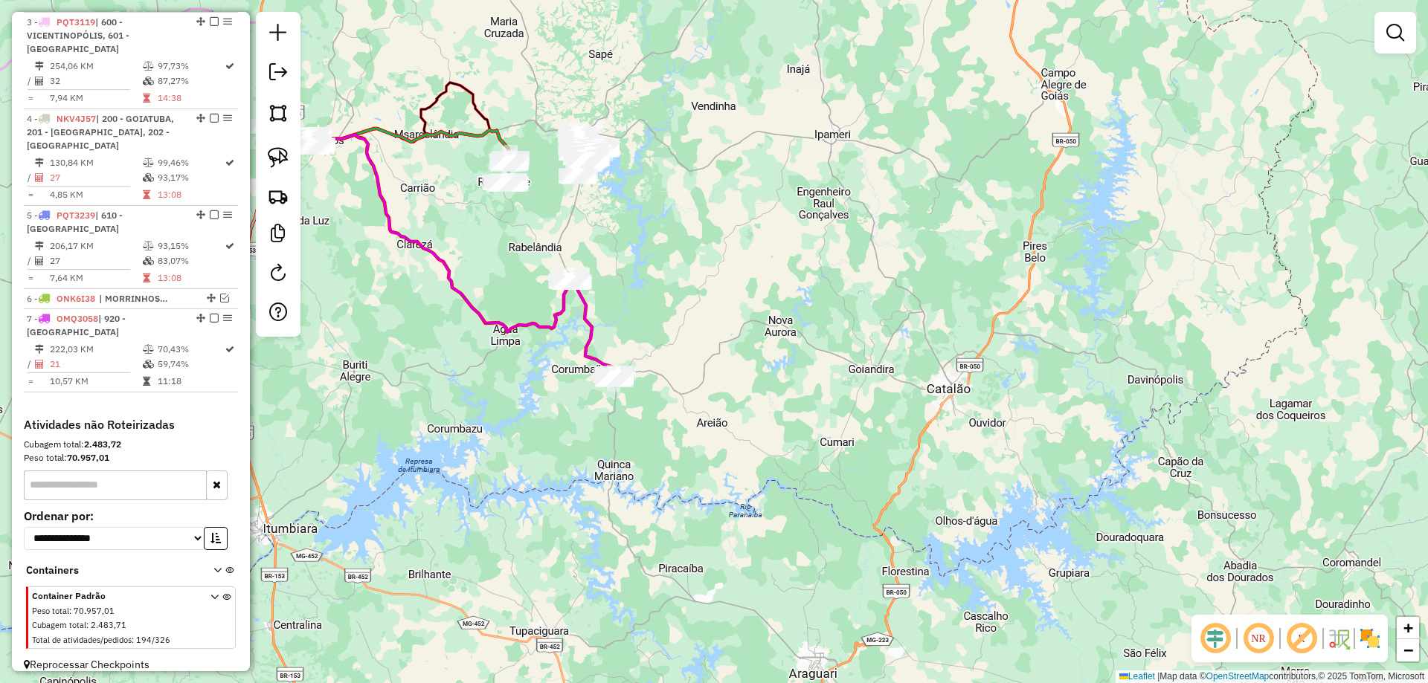
click at [277, 158] on img at bounding box center [278, 157] width 21 height 21
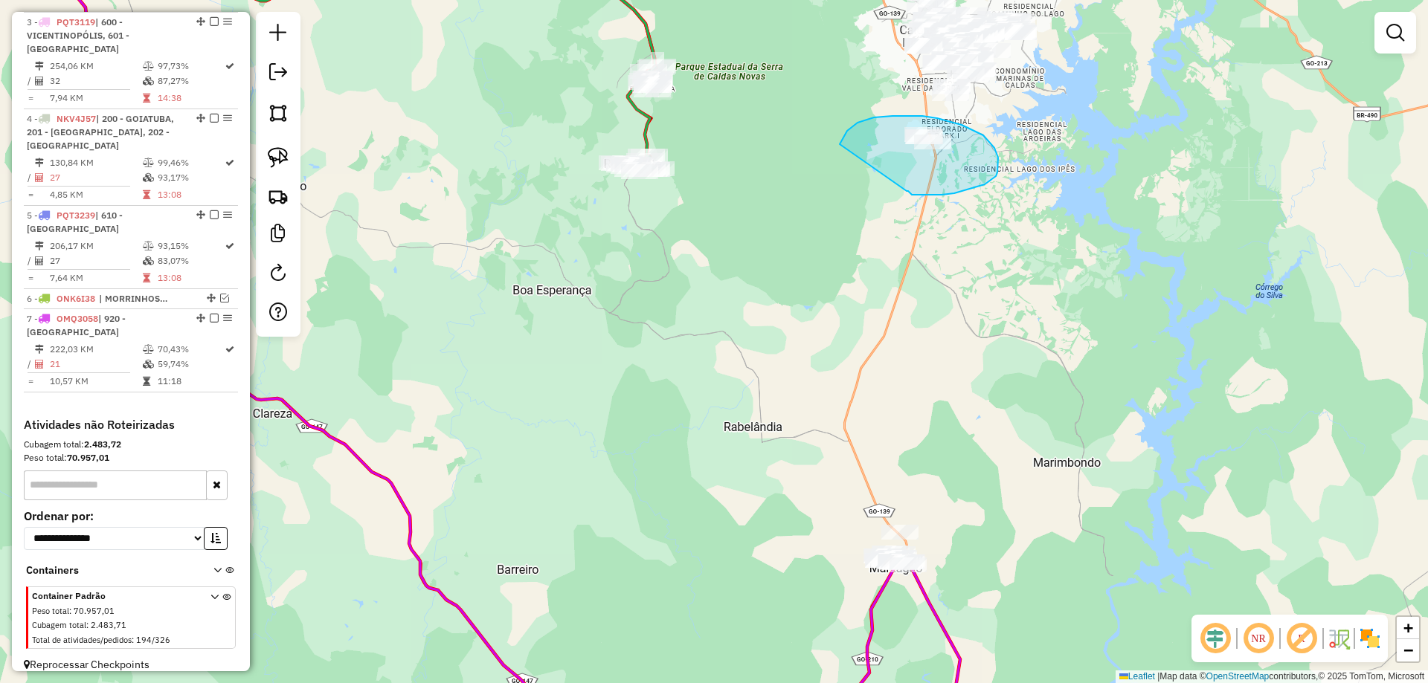
drag, startPoint x: 912, startPoint y: 195, endPoint x: 834, endPoint y: 170, distance: 81.4
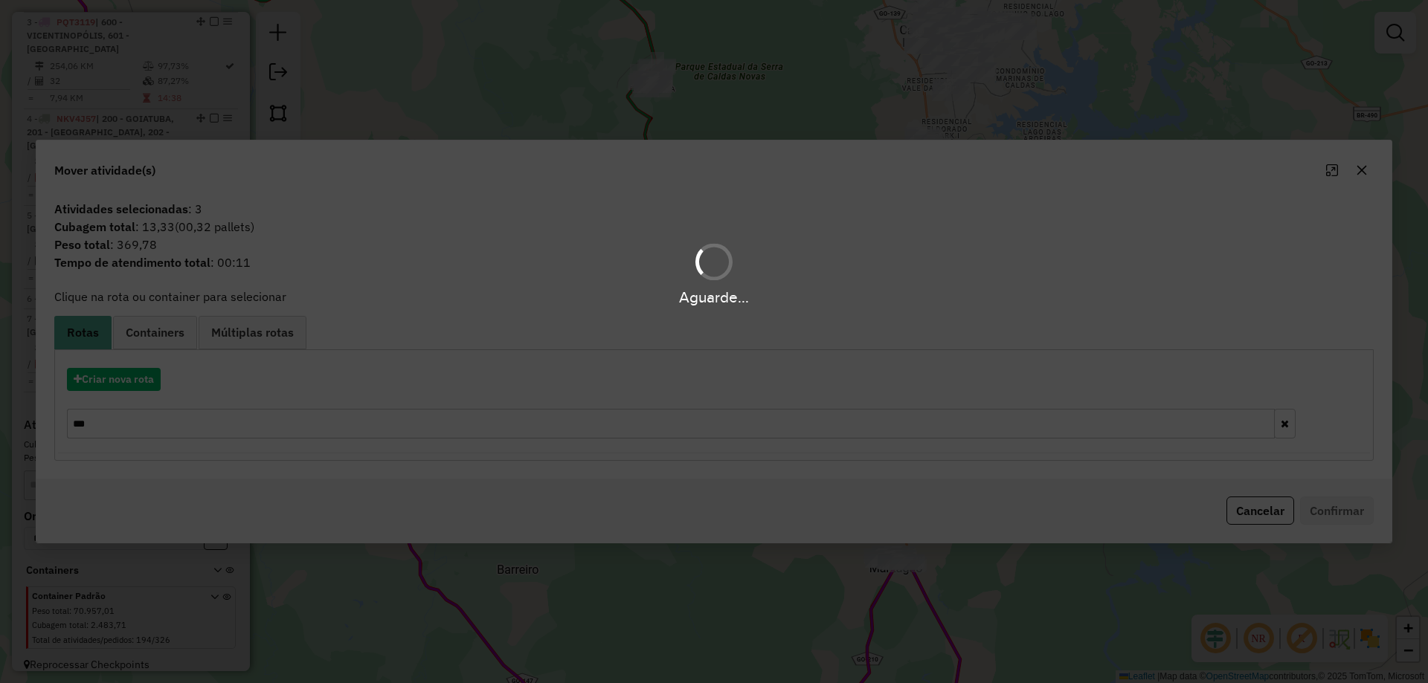
drag, startPoint x: 164, startPoint y: 409, endPoint x: 138, endPoint y: 420, distance: 29.0
click at [158, 414] on div "Aguarde..." at bounding box center [714, 341] width 1428 height 683
click at [136, 420] on div "Aguarde..." at bounding box center [714, 341] width 1428 height 683
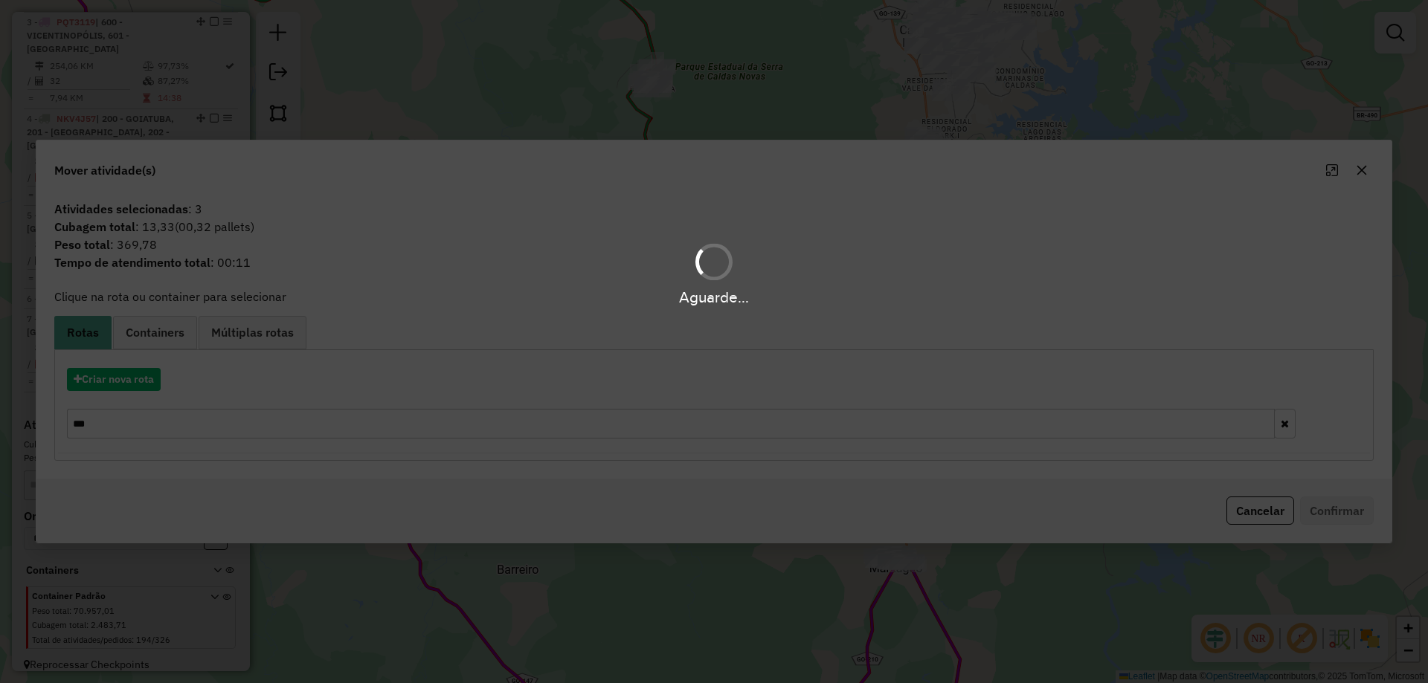
click at [136, 420] on div "Aguarde..." at bounding box center [714, 341] width 1428 height 683
click at [135, 421] on input "***" at bounding box center [671, 424] width 1208 height 30
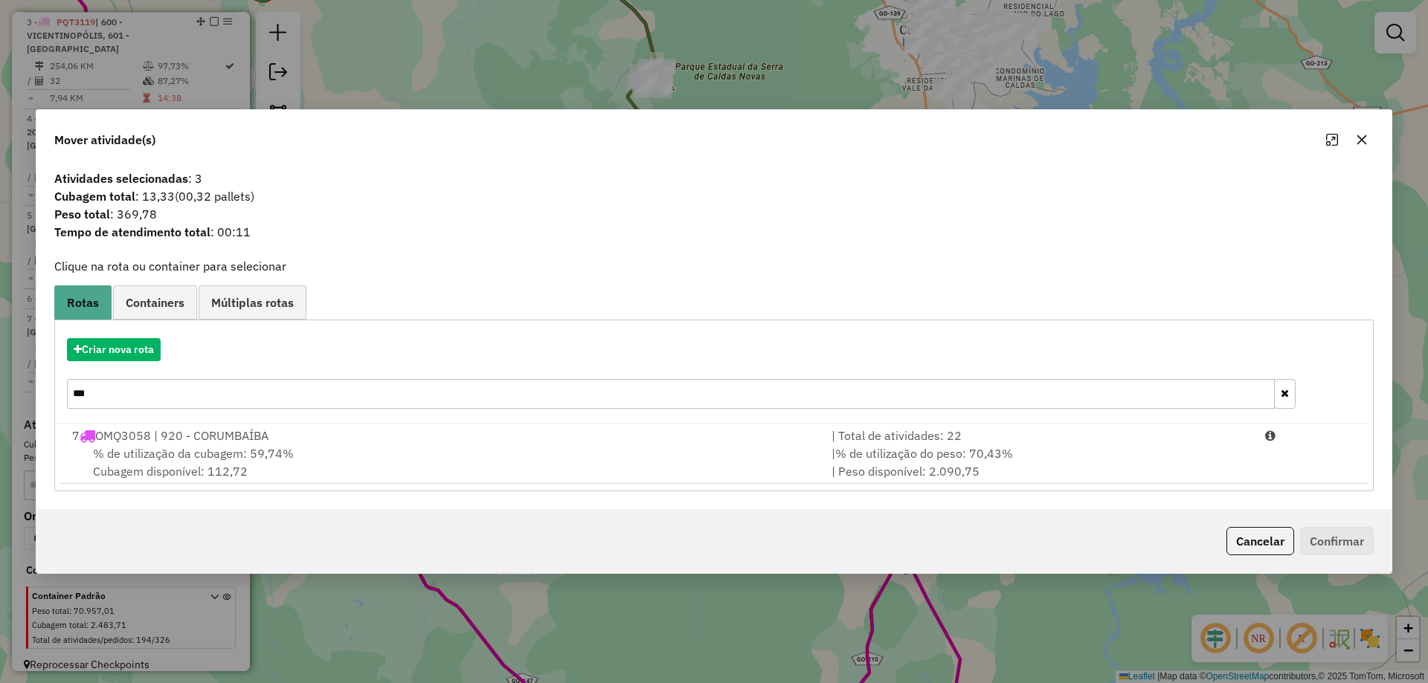
type input "***"
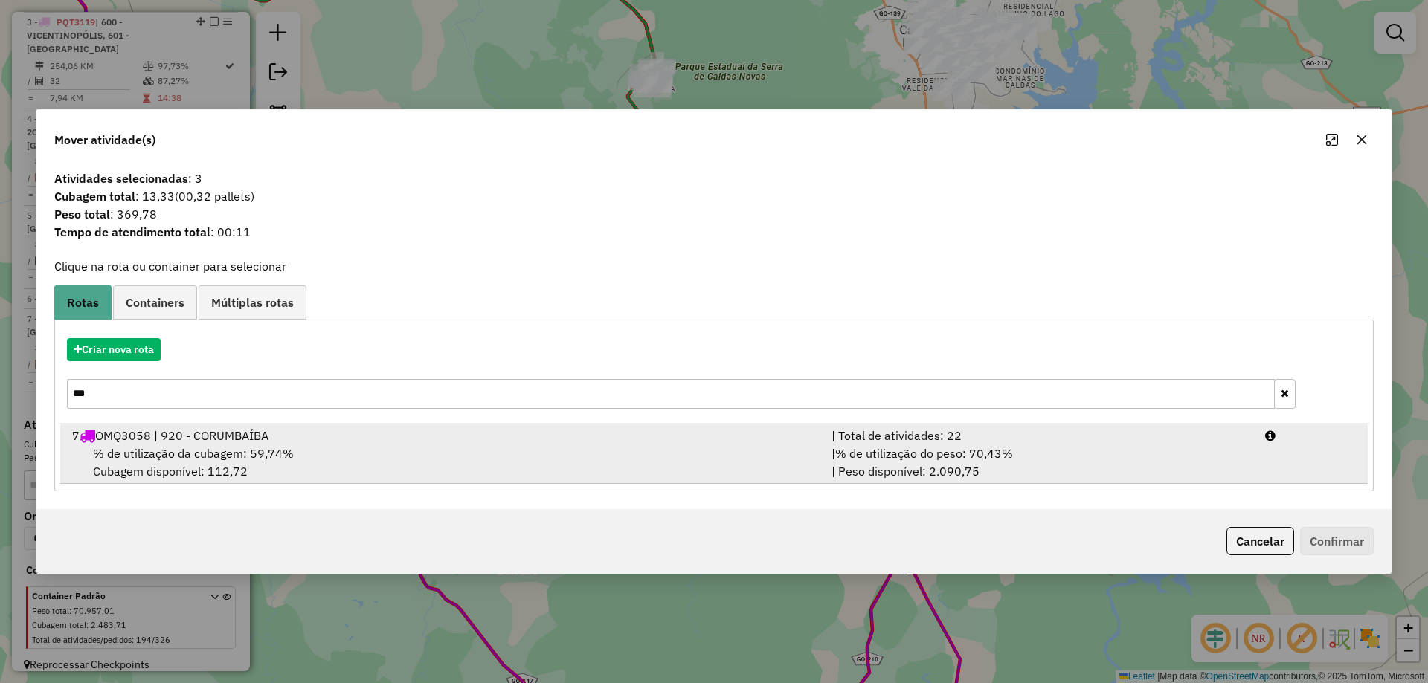
drag, startPoint x: 194, startPoint y: 420, endPoint x: 209, endPoint y: 428, distance: 16.6
click at [195, 420] on div "Criar nova rota ***" at bounding box center [714, 375] width 1312 height 97
click at [226, 436] on div "7 OMQ3058 | 920 - CORUMBAÍBA" at bounding box center [442, 436] width 759 height 18
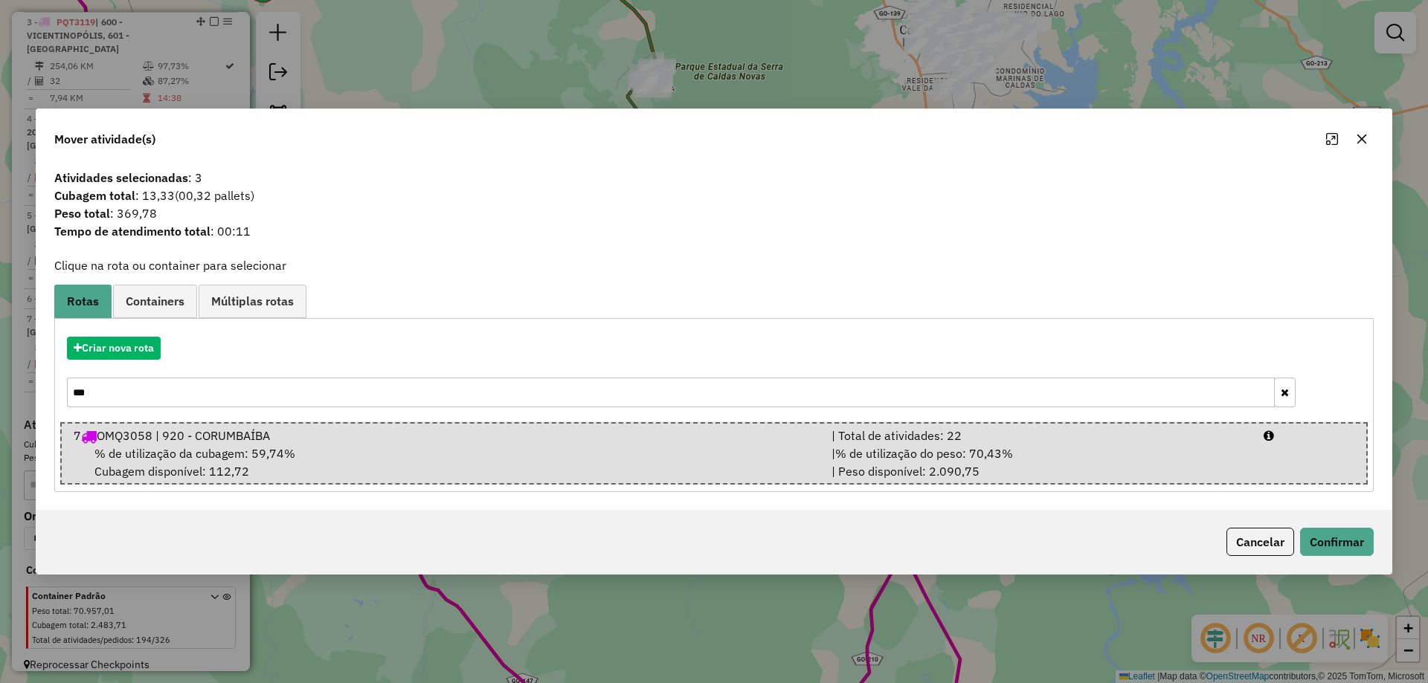
click at [1326, 526] on div "Cancelar Confirmar" at bounding box center [713, 542] width 1355 height 64
click at [1330, 538] on button "Confirmar" at bounding box center [1337, 542] width 74 height 28
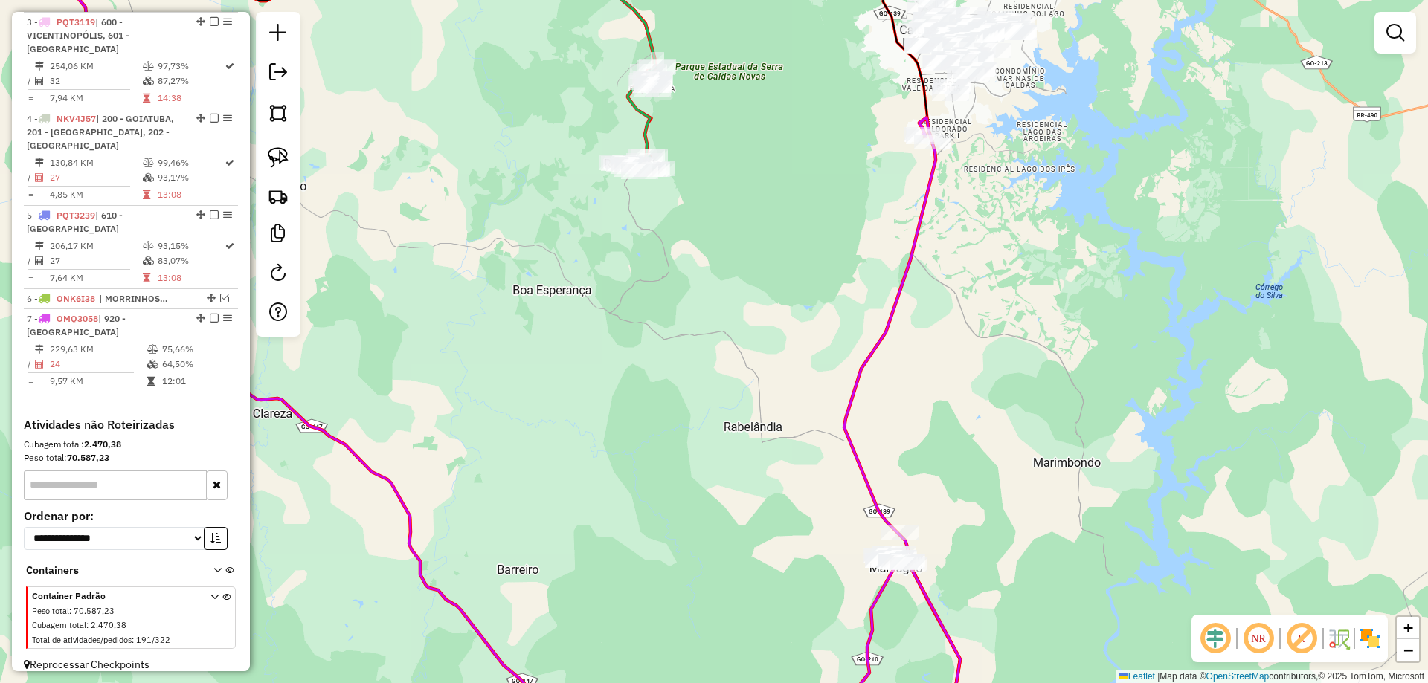
click at [891, 271] on div "Janela de atendimento Grade de atendimento Capacidade Transportadoras Veículos …" at bounding box center [714, 341] width 1428 height 683
click at [909, 277] on icon at bounding box center [913, 434] width 138 height 634
select select "**********"
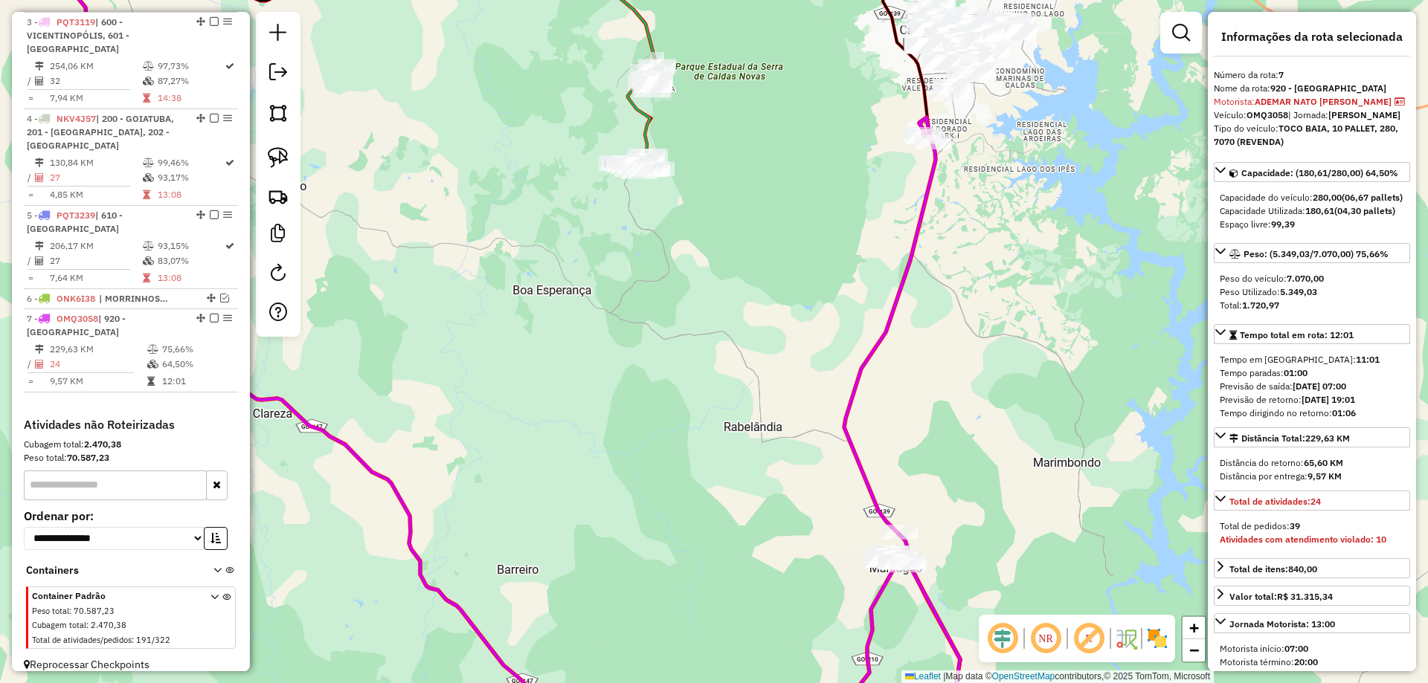
click at [802, 237] on div "Janela de atendimento Grade de atendimento Capacidade Transportadoras Veículos …" at bounding box center [714, 341] width 1428 height 683
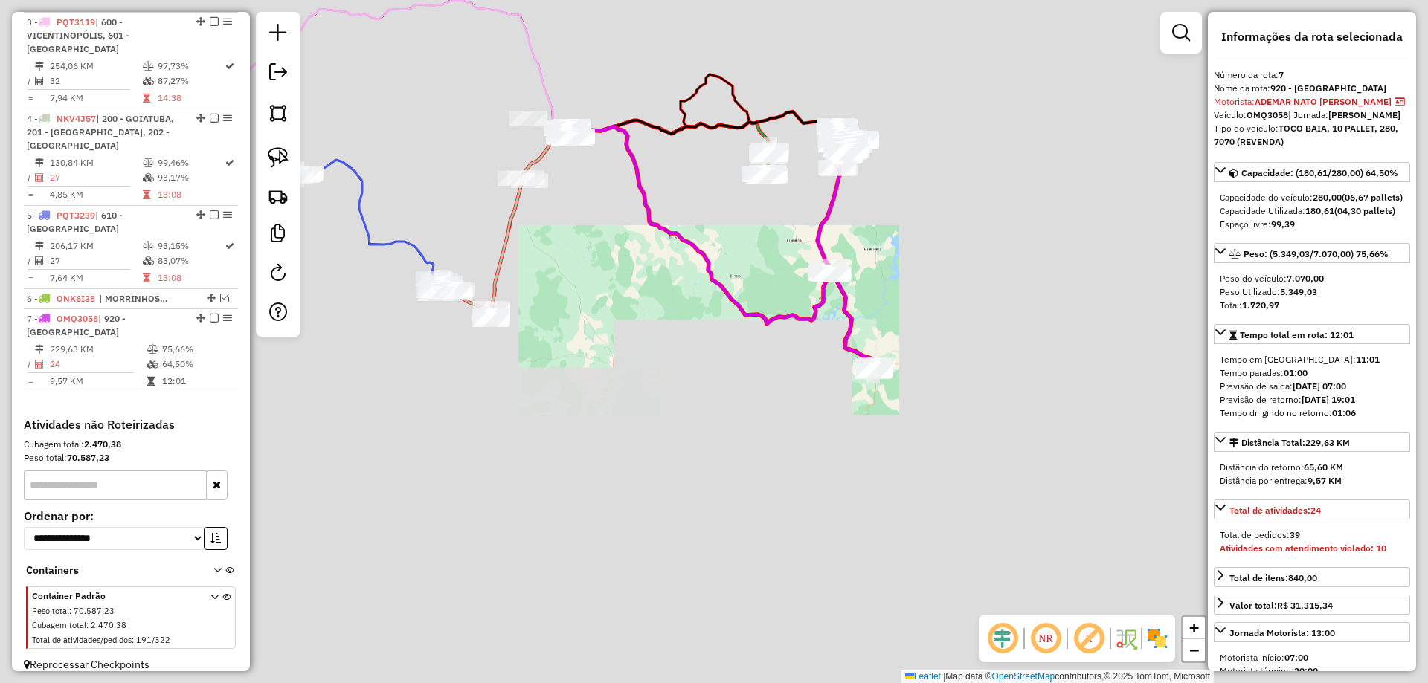
click at [741, 300] on icon at bounding box center [721, 245] width 306 height 239
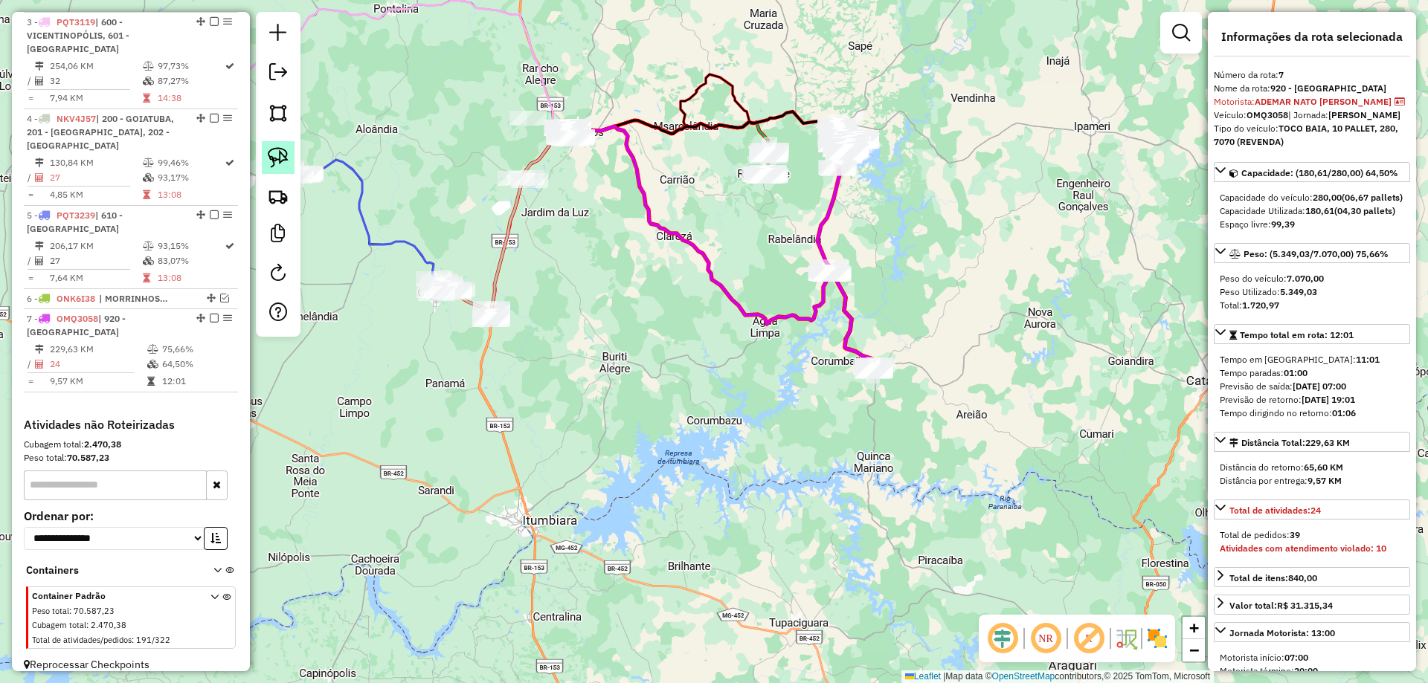
click at [290, 161] on link at bounding box center [278, 157] width 33 height 33
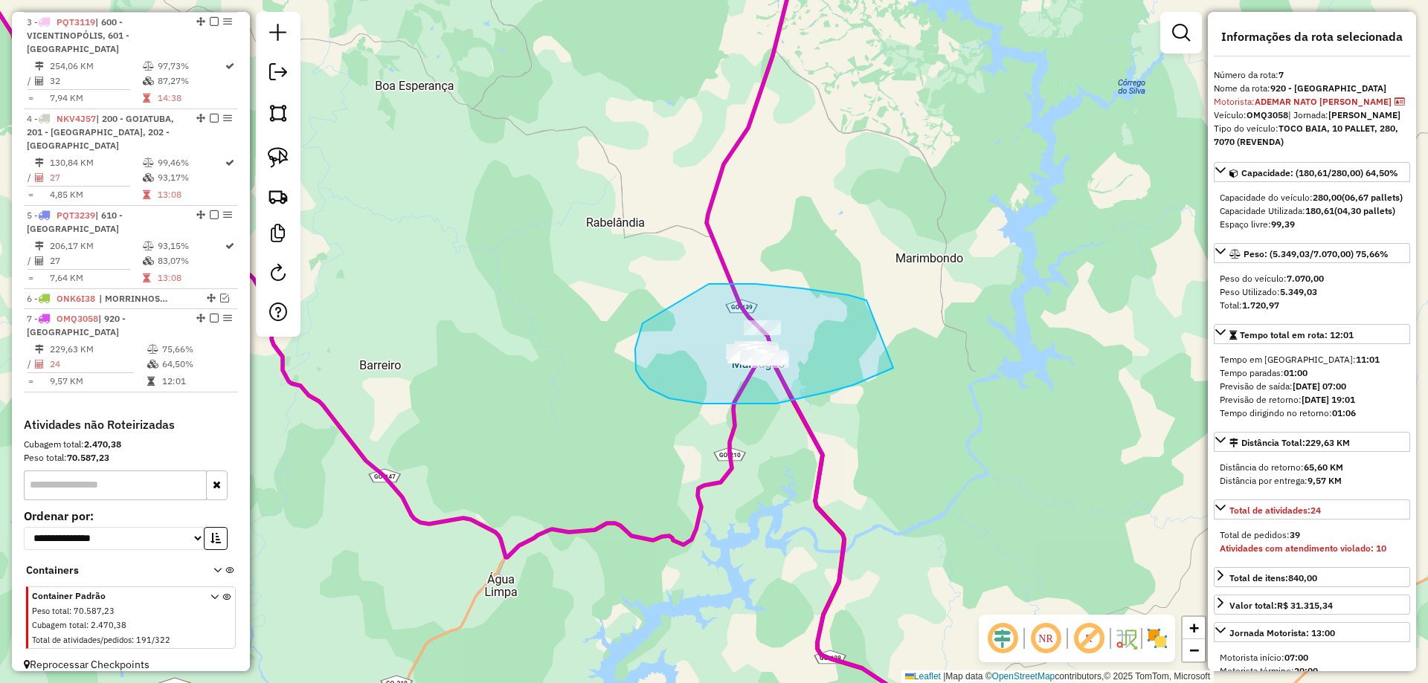
drag, startPoint x: 866, startPoint y: 300, endPoint x: 932, endPoint y: 350, distance: 82.2
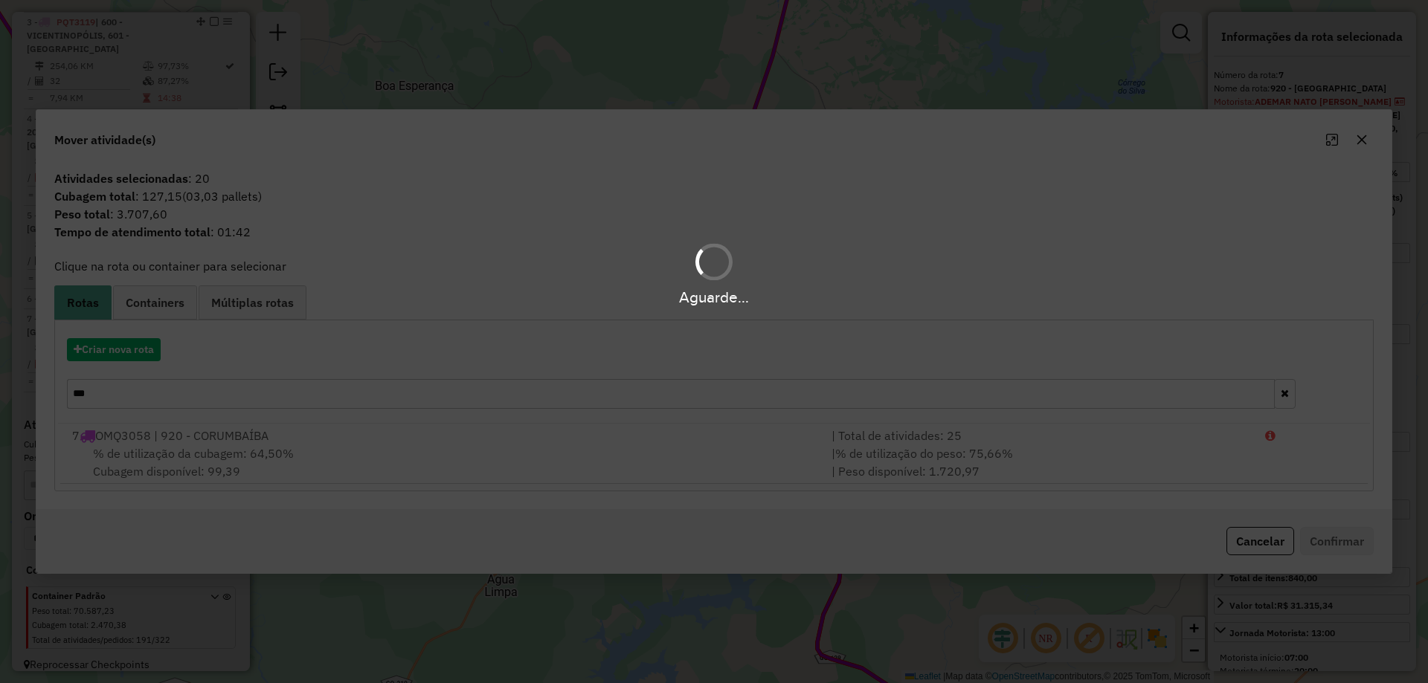
click at [155, 352] on div "Aguarde..." at bounding box center [714, 341] width 1428 height 683
click at [153, 350] on div "Aguarde..." at bounding box center [714, 341] width 1428 height 683
click at [152, 350] on div "Aguarde..." at bounding box center [714, 341] width 1428 height 683
click at [151, 349] on div "Aguarde..." at bounding box center [714, 341] width 1428 height 683
click at [148, 348] on div "Aguarde..." at bounding box center [714, 341] width 1428 height 683
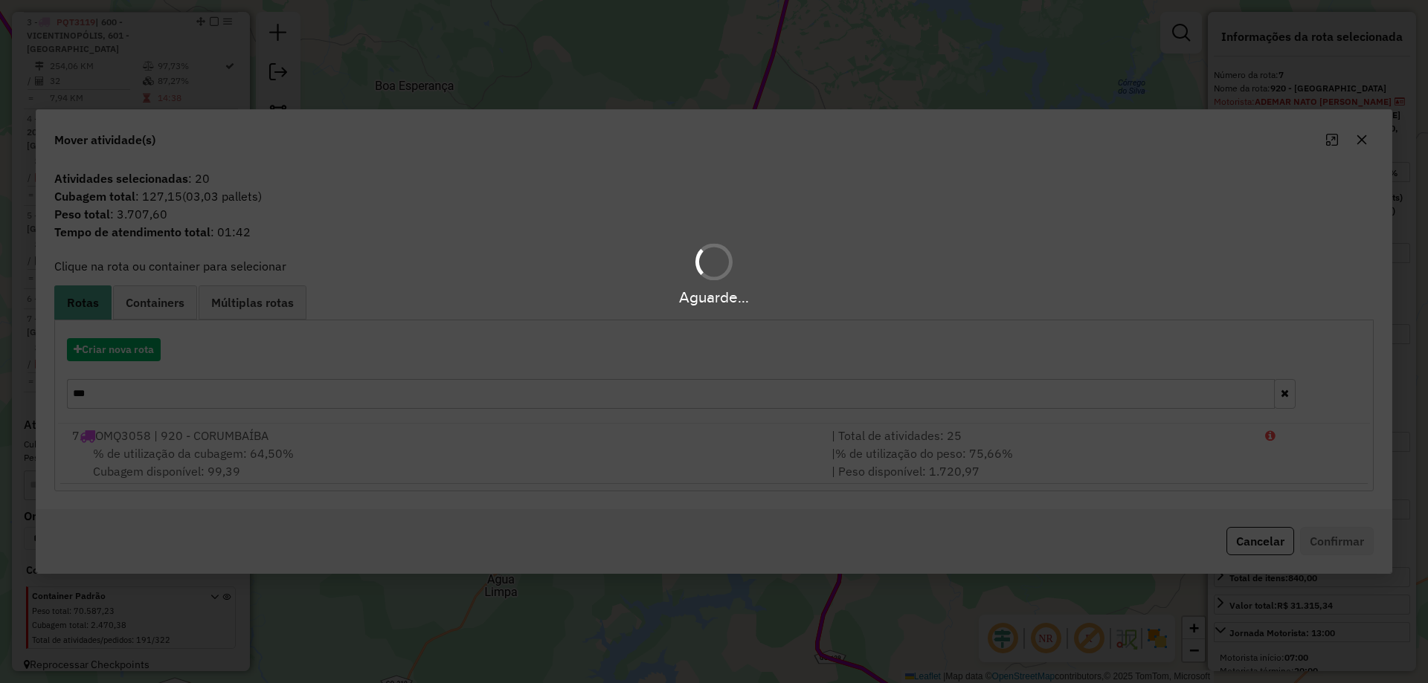
click at [147, 348] on div "Aguarde..." at bounding box center [714, 341] width 1428 height 683
click at [146, 348] on button "Criar nova rota" at bounding box center [114, 349] width 94 height 23
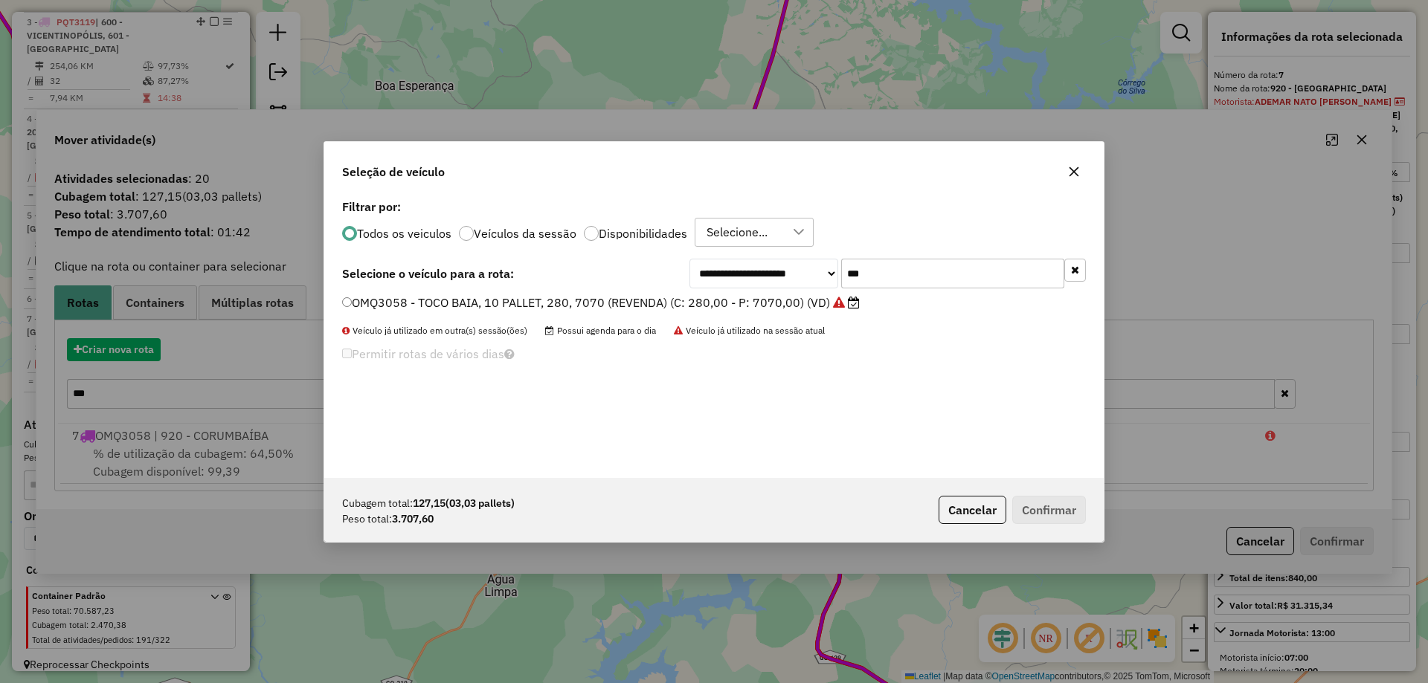
scroll to position [8, 4]
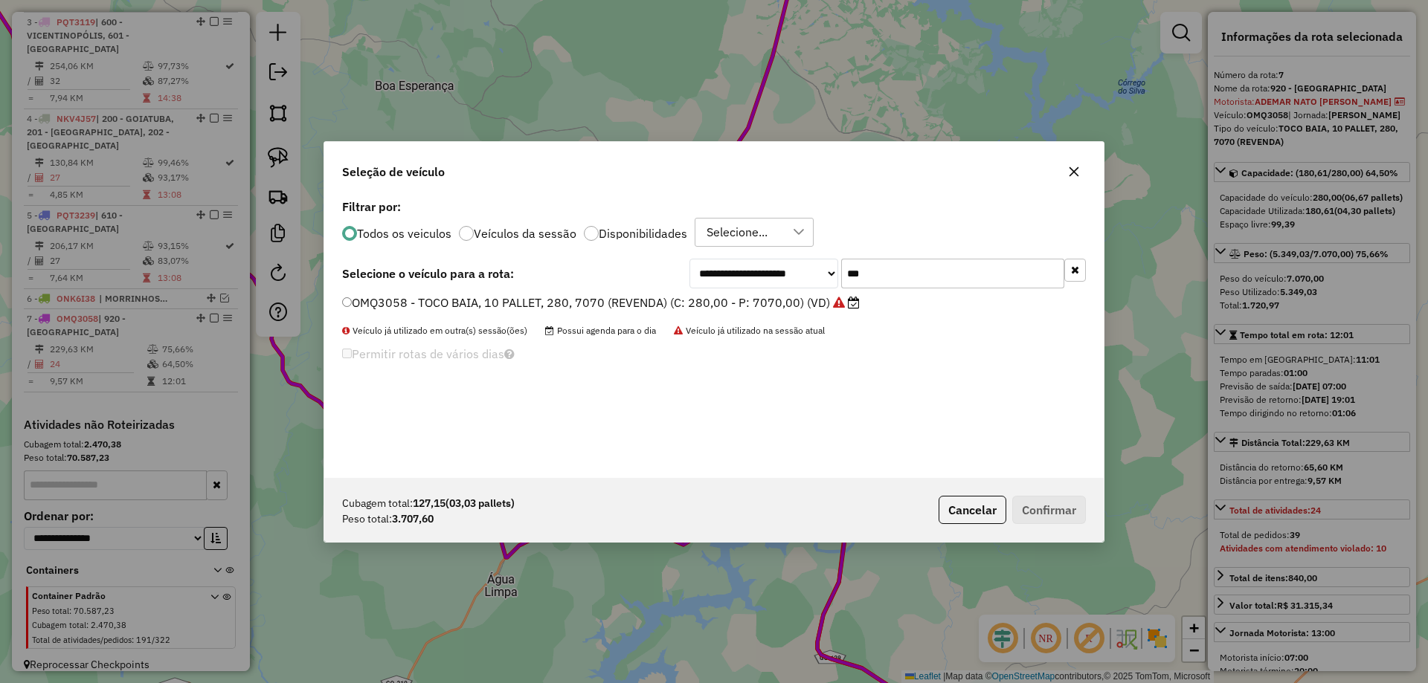
drag, startPoint x: 862, startPoint y: 277, endPoint x: 772, endPoint y: 310, distance: 95.7
click at [790, 297] on div "**********" at bounding box center [713, 337] width 779 height 283
type input "**"
click at [772, 310] on label "ONZ1457 - TOCO BAIA, 10 PALLET, 308, 8000 (REVENDA) (C: 308,00 - P: 8000,00) (V…" at bounding box center [592, 303] width 500 height 18
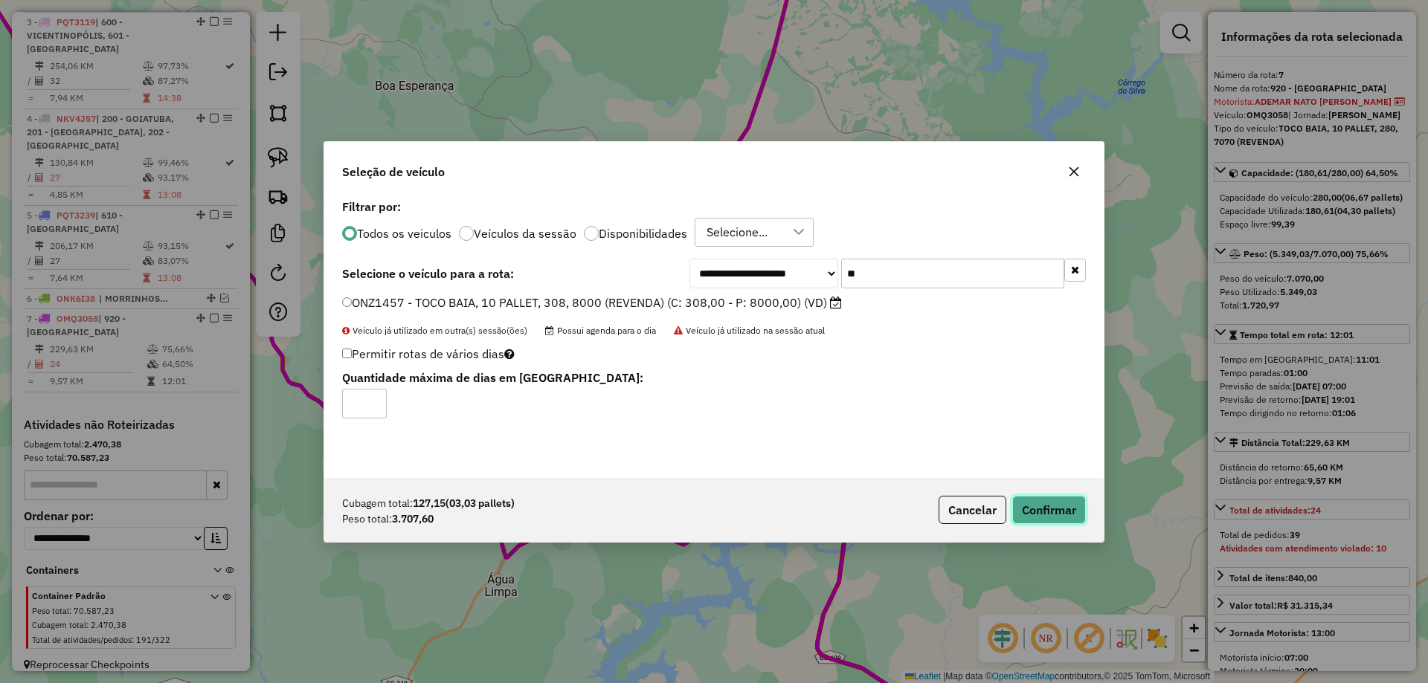
click at [1051, 509] on button "Confirmar" at bounding box center [1049, 510] width 74 height 28
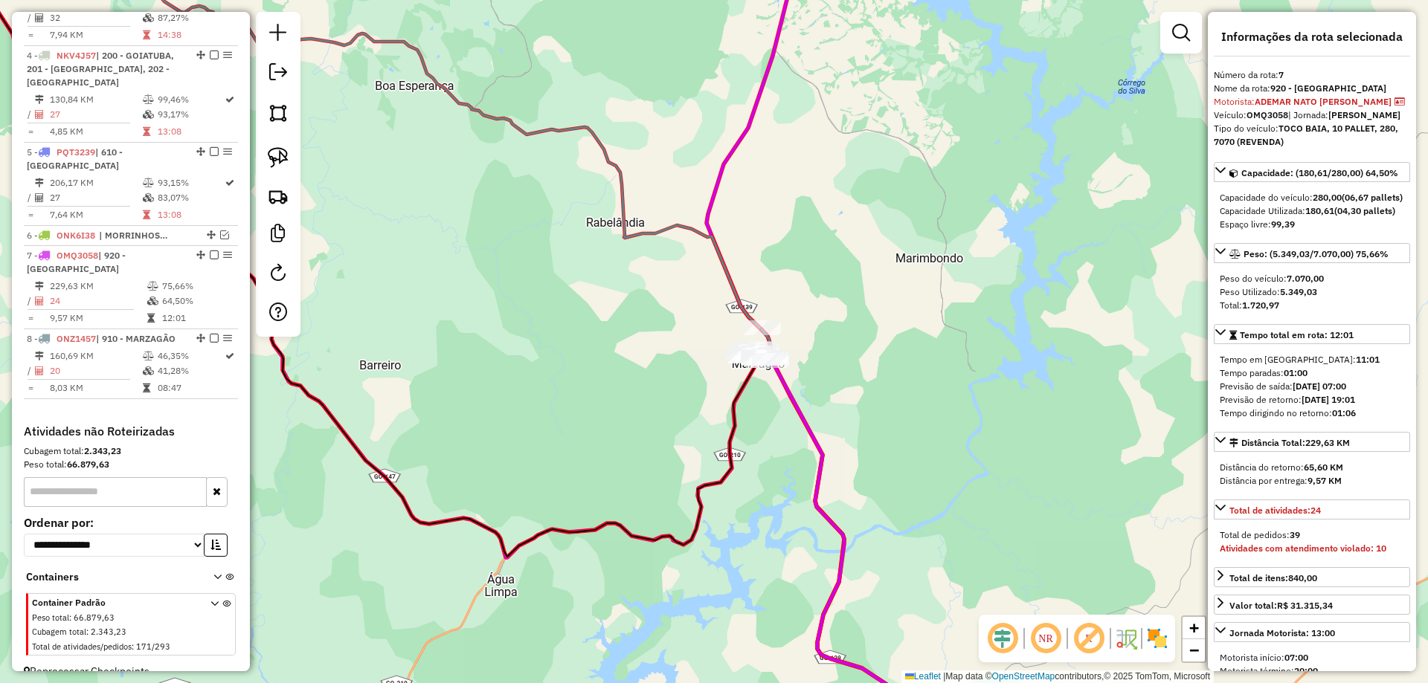
scroll to position [780, 0]
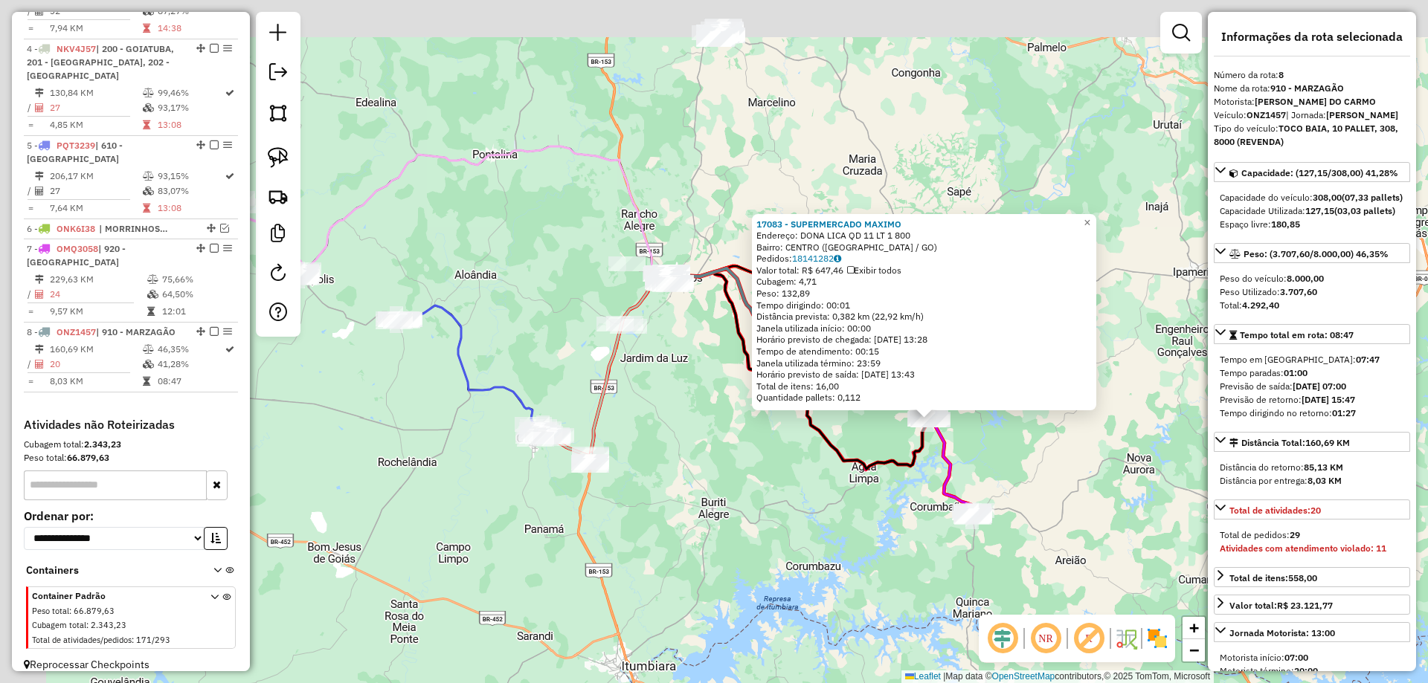
drag, startPoint x: 774, startPoint y: 396, endPoint x: 848, endPoint y: 436, distance: 83.9
click at [974, 457] on div "17083 - SUPERMERCADO MAXIMO Endereço: DONA LICA QD 11 LT 1 800 Bairro: CENTRO (…" at bounding box center [714, 341] width 1428 height 683
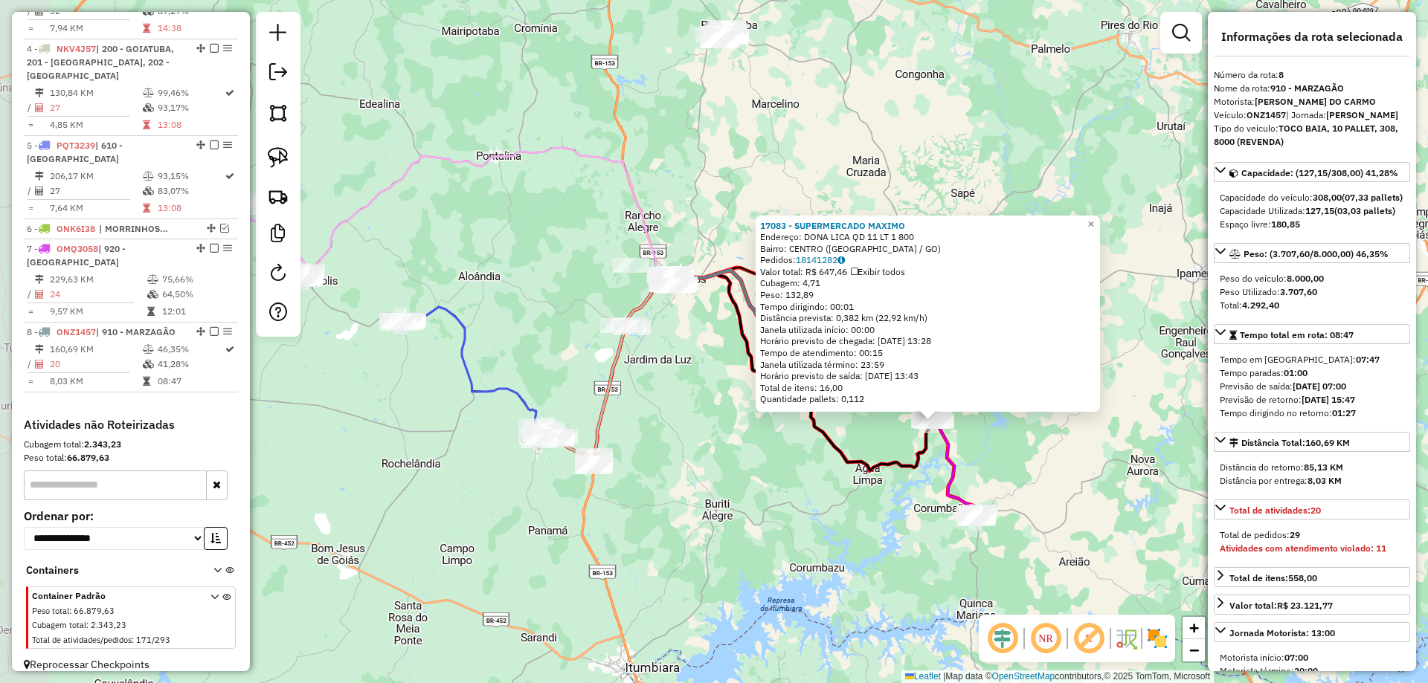
click at [758, 434] on div "17083 - SUPERMERCADO MAXIMO Endereço: DONA LICA QD 11 LT 1 800 Bairro: CENTRO (…" at bounding box center [714, 341] width 1428 height 683
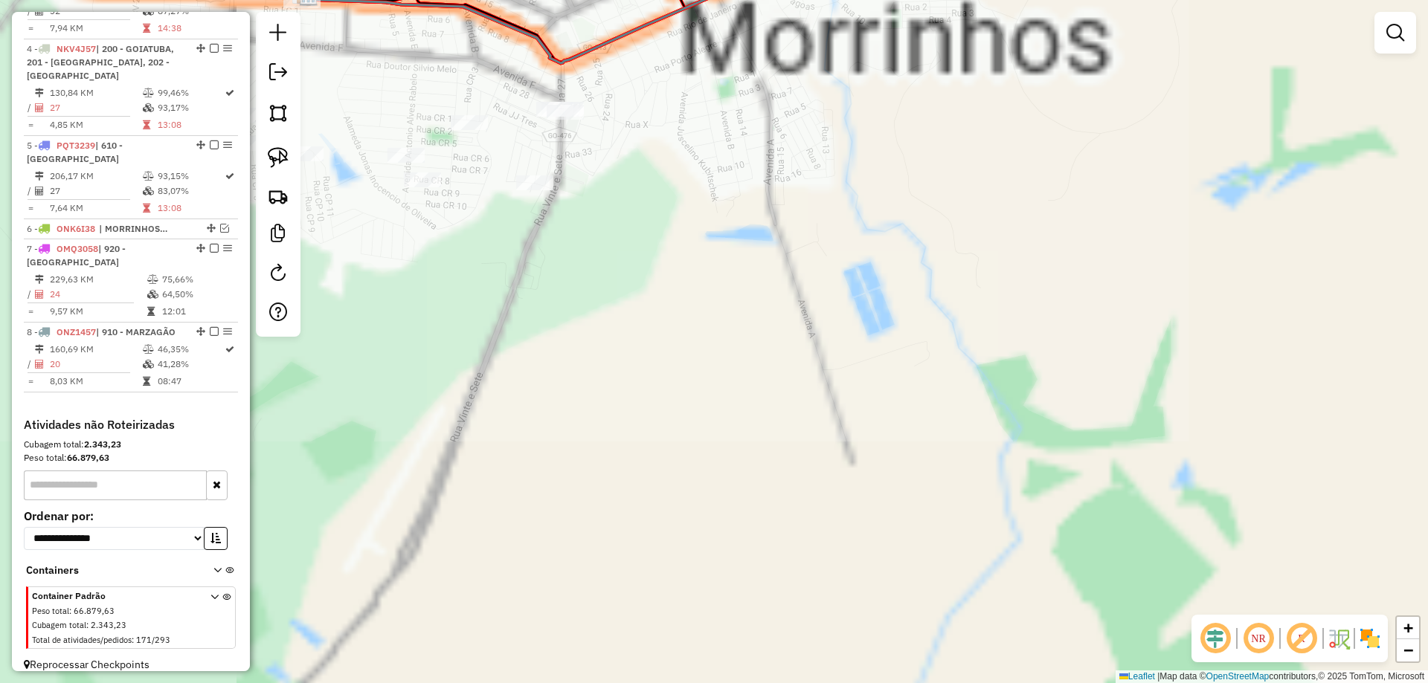
click at [953, 487] on div "Janela de atendimento Grade de atendimento Capacidade Transportadoras Veículos …" at bounding box center [714, 341] width 1428 height 683
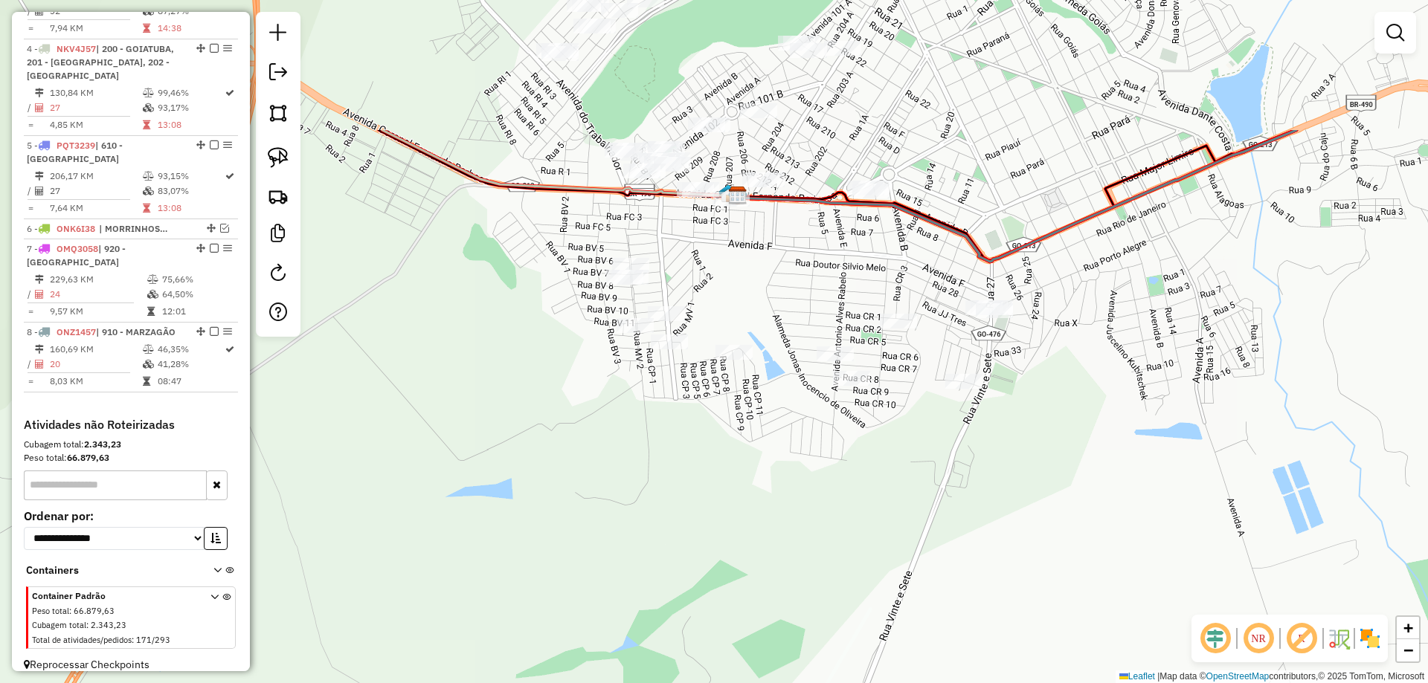
drag, startPoint x: 699, startPoint y: 320, endPoint x: 696, endPoint y: 338, distance: 18.1
click at [696, 338] on div "Janela de atendimento Grade de atendimento Capacidade Transportadoras Veículos …" at bounding box center [714, 341] width 1428 height 683
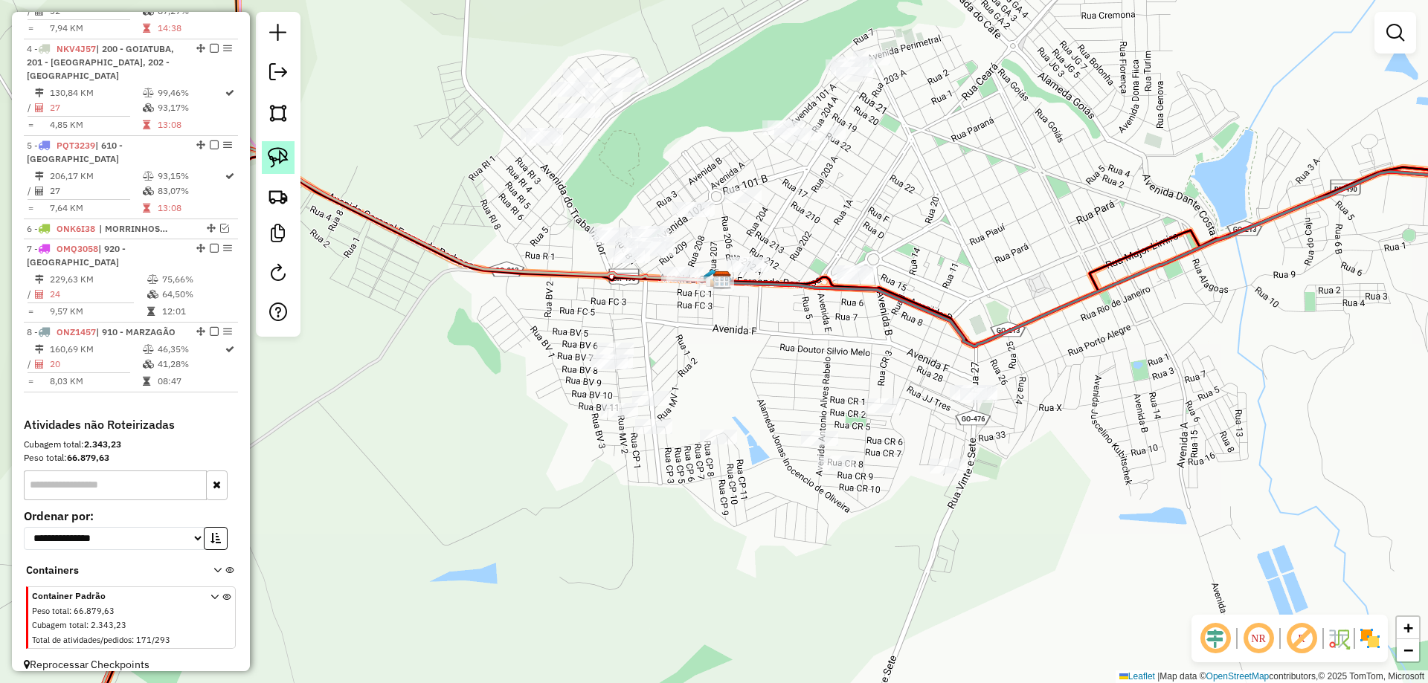
click at [287, 160] on img at bounding box center [278, 157] width 21 height 21
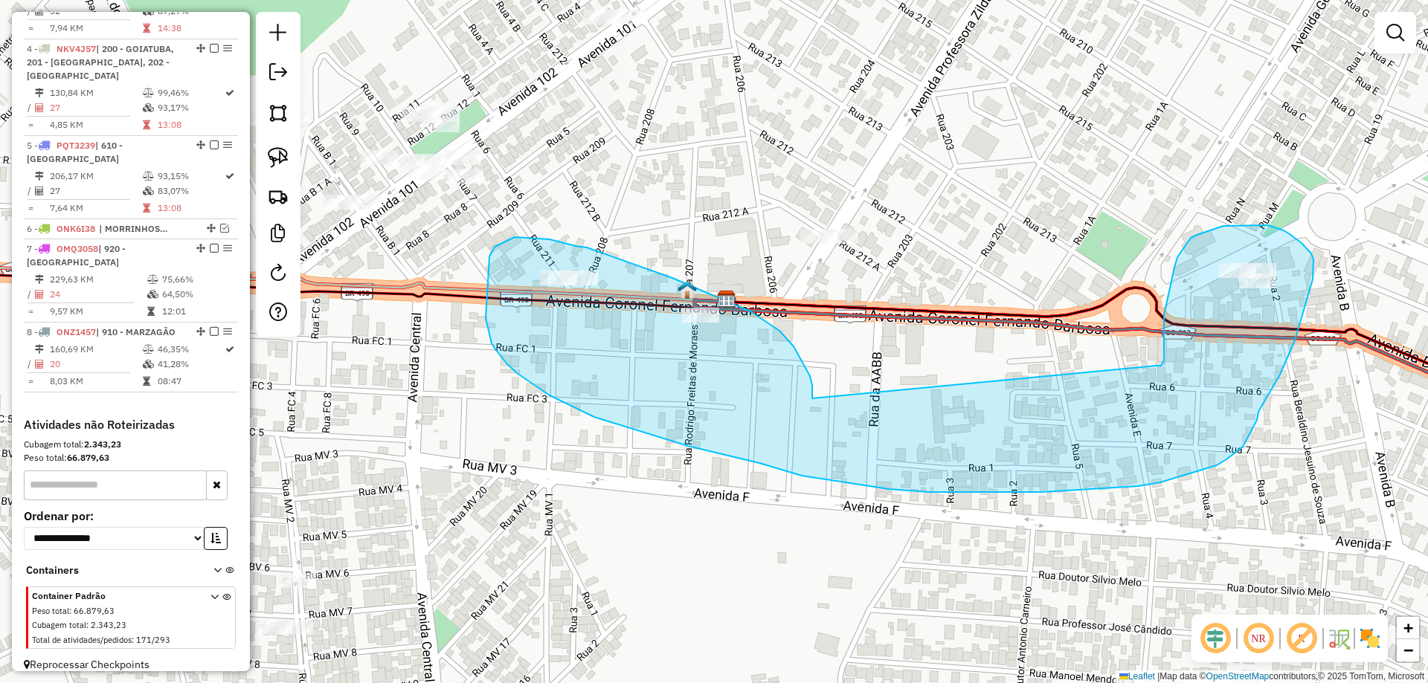
drag, startPoint x: 750, startPoint y: 312, endPoint x: 1136, endPoint y: 366, distance: 389.7
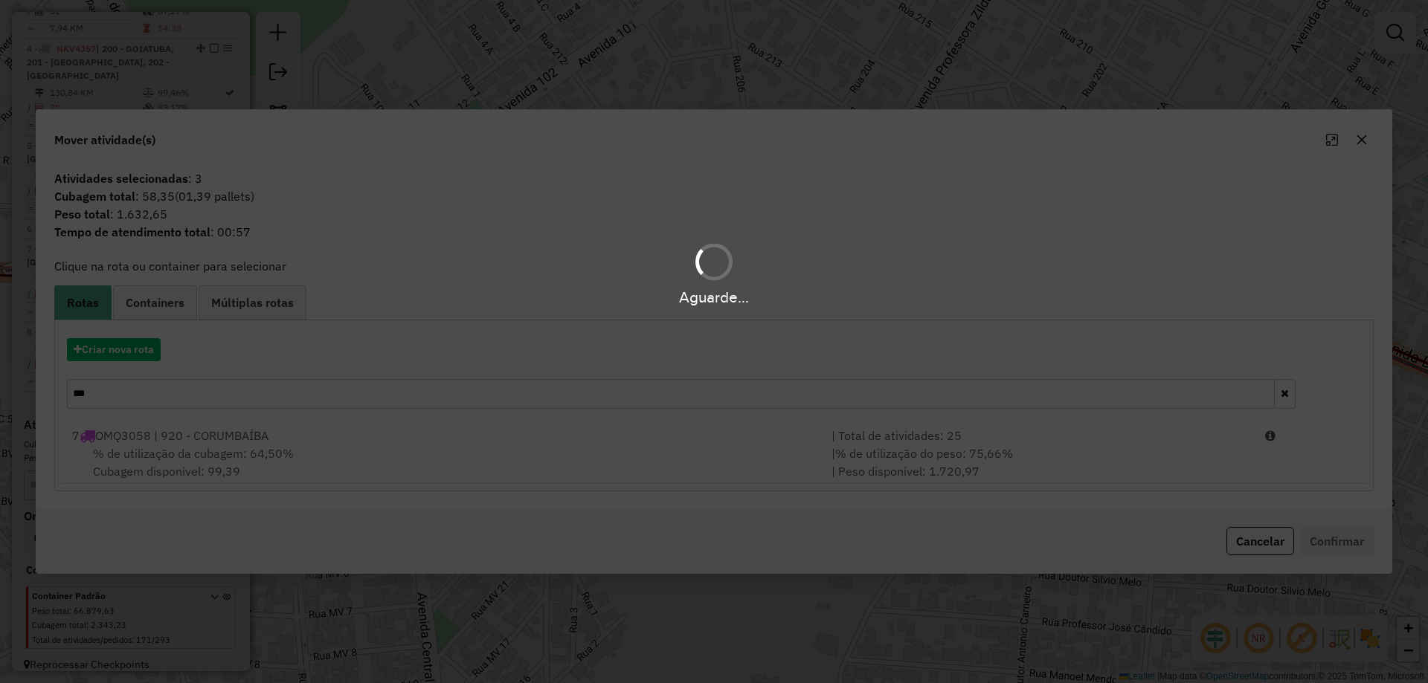
click at [148, 403] on div "Aguarde..." at bounding box center [714, 341] width 1428 height 683
click at [148, 400] on div "Aguarde..." at bounding box center [714, 341] width 1428 height 683
click at [148, 400] on hb-app "Aguarde... Pop-up bloqueado! Seu navegador bloqueou automáticamente a abertura …" at bounding box center [714, 341] width 1428 height 683
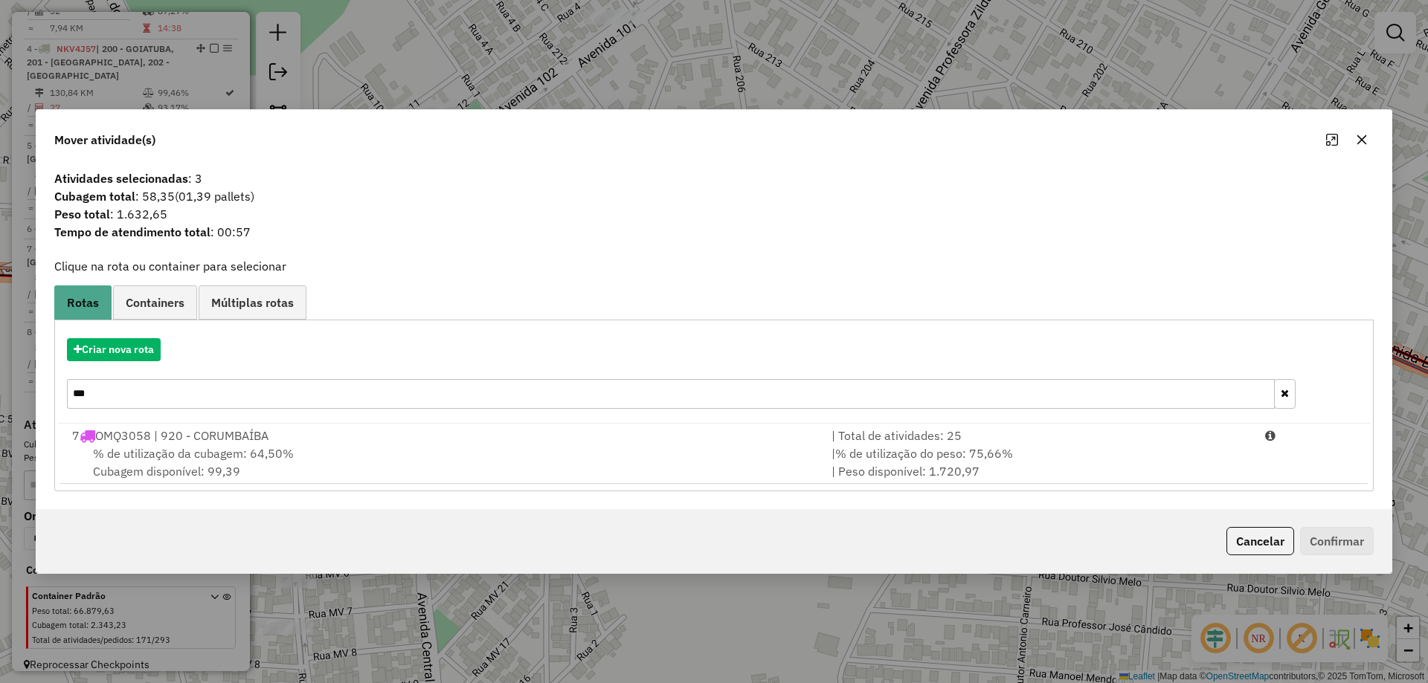
click at [148, 400] on input "***" at bounding box center [671, 394] width 1208 height 30
type input "***"
drag, startPoint x: 294, startPoint y: 521, endPoint x: 445, endPoint y: 497, distance: 152.1
click at [295, 521] on div "Cancelar Confirmar" at bounding box center [713, 541] width 1355 height 64
click at [542, 478] on div "% de utilização da cubagem: 41,28% Cubagem disponível: 180,85" at bounding box center [442, 463] width 759 height 36
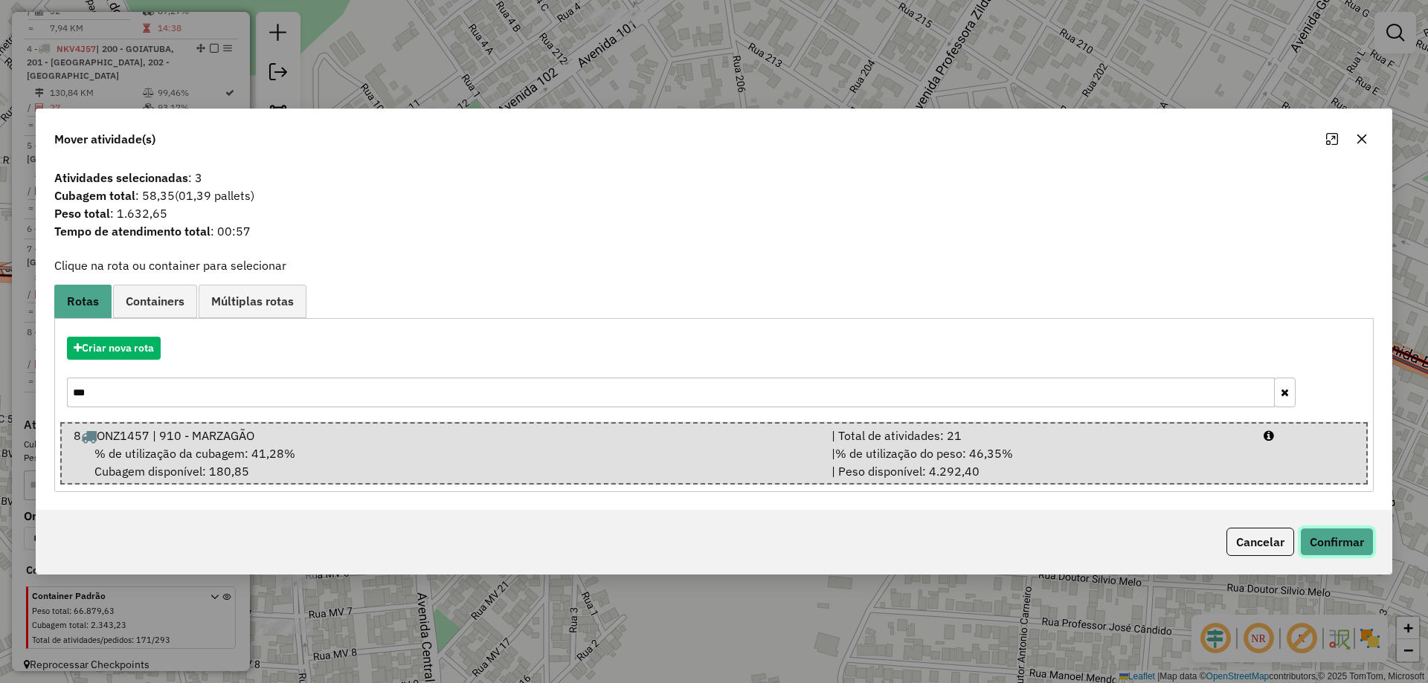
click at [1364, 540] on button "Confirmar" at bounding box center [1337, 542] width 74 height 28
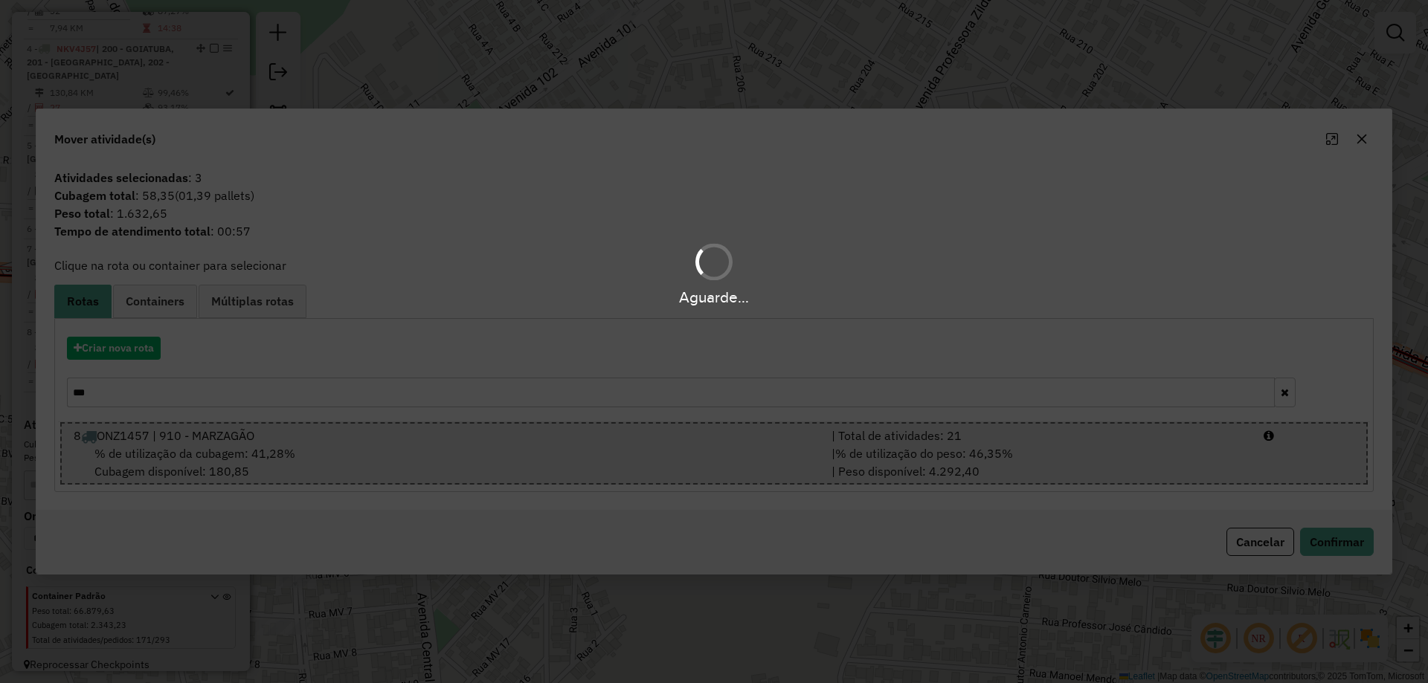
drag, startPoint x: 946, startPoint y: 297, endPoint x: 674, endPoint y: 120, distance: 324.6
click at [674, 120] on div "Aguarde..." at bounding box center [714, 341] width 1428 height 683
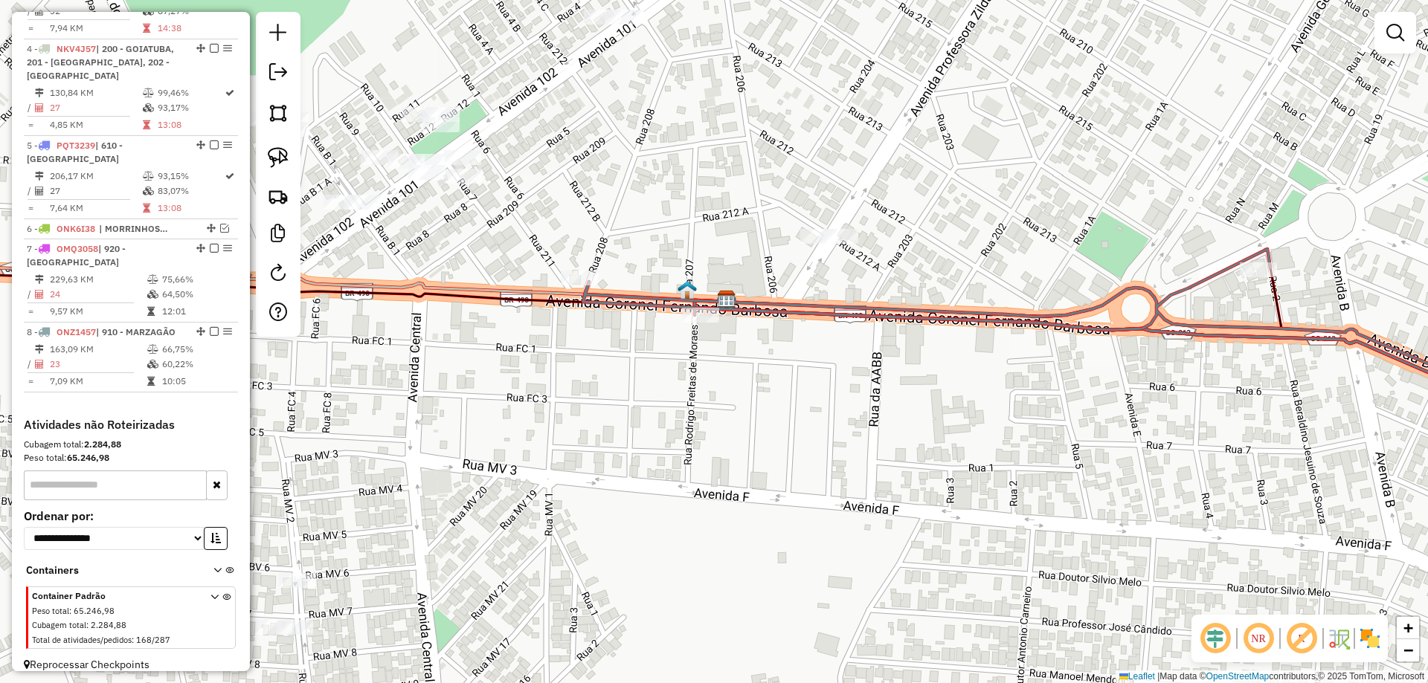
click at [700, 332] on div "Janela de atendimento Grade de atendimento Capacidade Transportadoras Veículos …" at bounding box center [714, 341] width 1428 height 683
click at [701, 327] on div "Janela de atendimento Grade de atendimento Capacidade Transportadoras Veículos …" at bounding box center [714, 341] width 1428 height 683
click at [697, 331] on div "Janela de atendimento Grade de atendimento Capacidade Transportadoras Veículos …" at bounding box center [714, 341] width 1428 height 683
click at [701, 323] on div at bounding box center [700, 315] width 37 height 15
select select "**********"
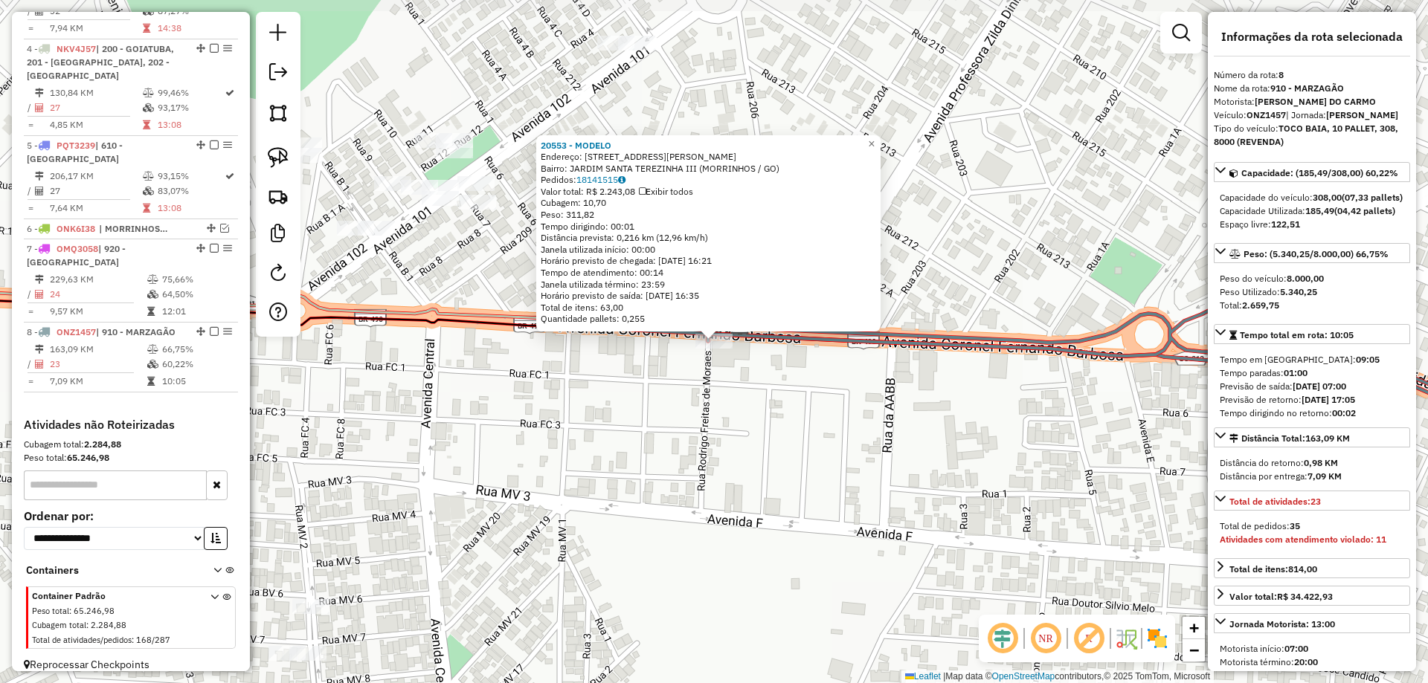
click at [693, 351] on div "Rota 8 - Placa ONZ1457 20553 - MODELO 20553 - MODELO Endereço: Avenida Coronel …" at bounding box center [714, 341] width 1428 height 683
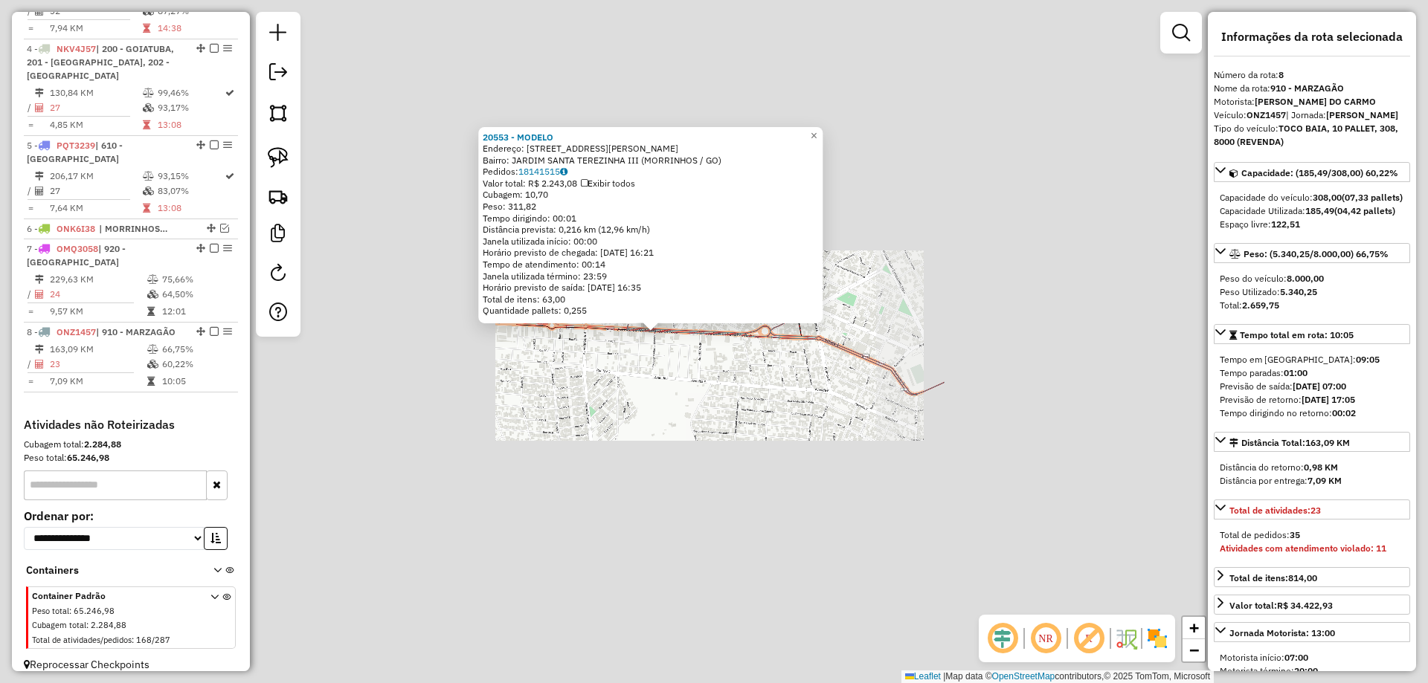
click at [776, 424] on div "20553 - MODELO Endereço: Avenida Coronel Fernando Barbo 3 Bairro: JARDIM SANTA …" at bounding box center [714, 341] width 1428 height 683
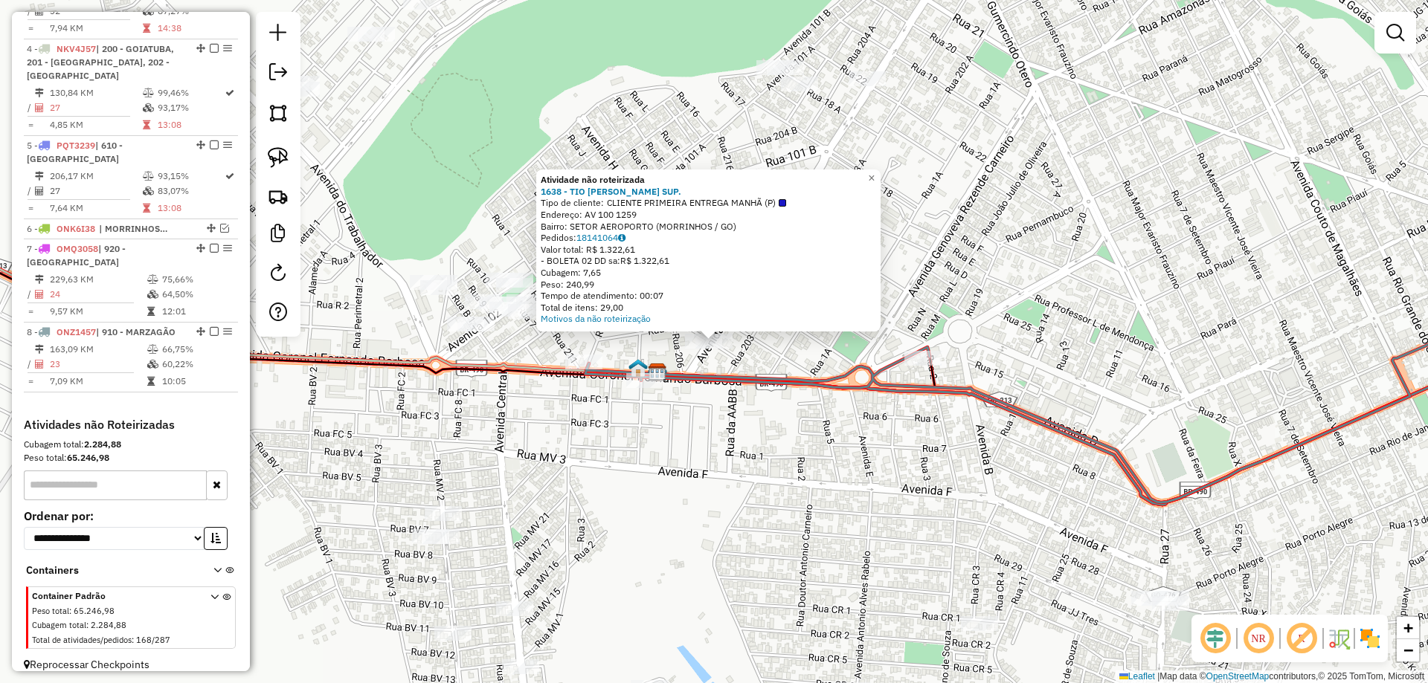
drag, startPoint x: 829, startPoint y: 396, endPoint x: 654, endPoint y: 312, distance: 194.9
click at [611, 303] on div "Atividade não roteirizada 1638 - TIO PATINHAS SUP. Tipo de cliente: CLIENTE PRI…" at bounding box center [714, 341] width 1428 height 683
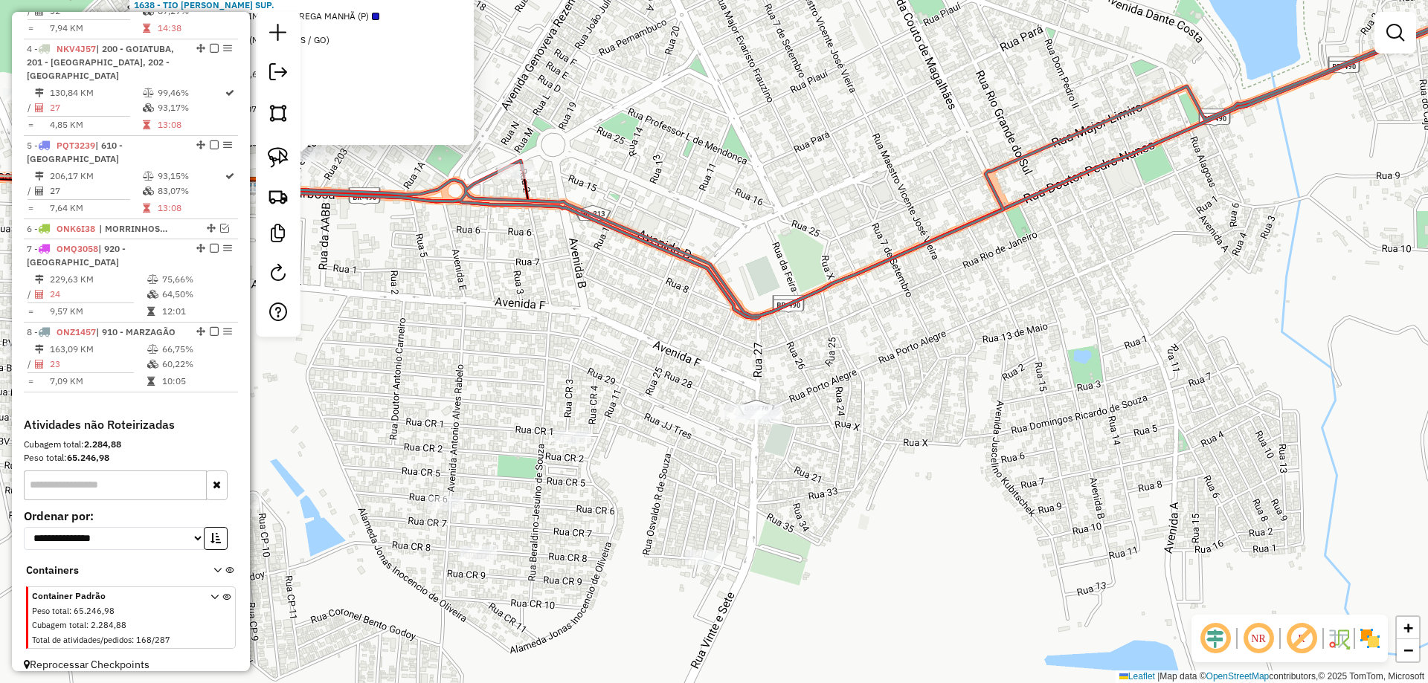
click at [782, 410] on div "Atividade não roteirizada 1638 - TIO PATINHAS SUP. Tipo de cliente: CLIENTE PRI…" at bounding box center [714, 341] width 1428 height 683
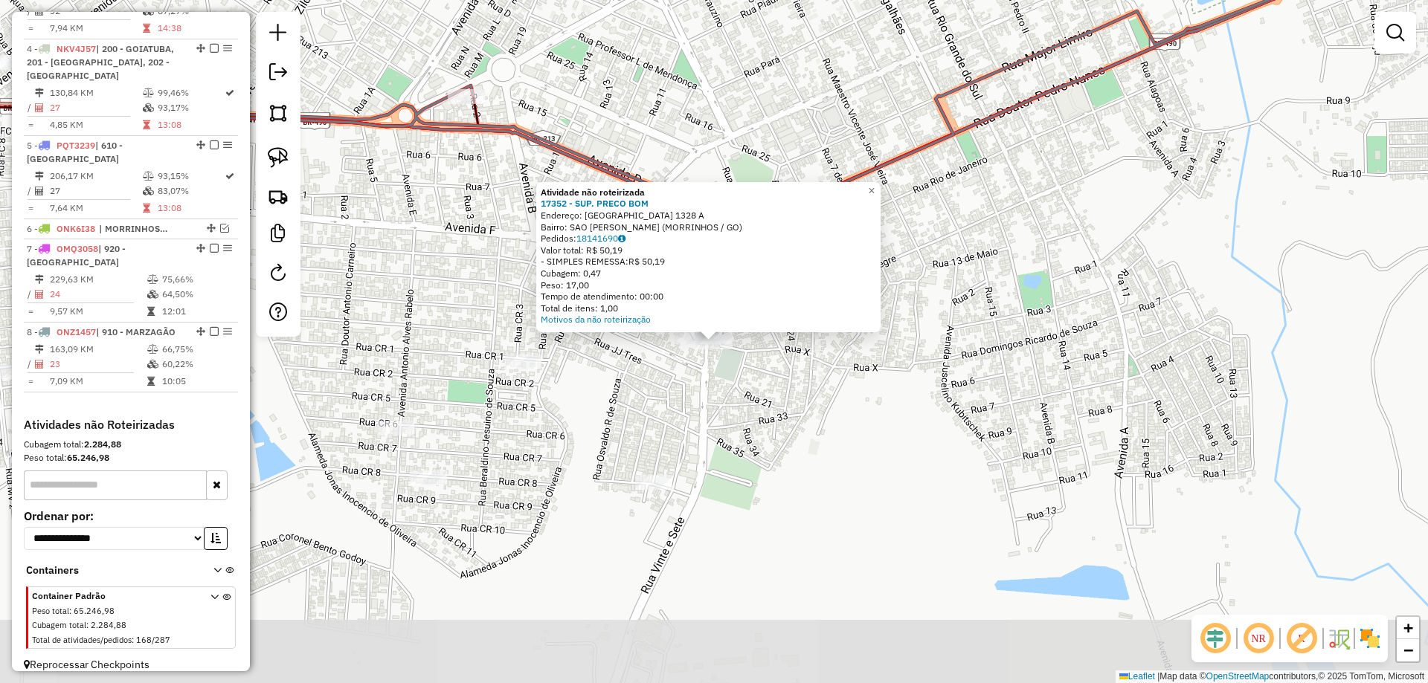
click at [777, 442] on div "Atividade não roteirizada 17352 - SUP. PRECO BOM Endereço: PORTO ALEGRE 1328 A …" at bounding box center [714, 341] width 1428 height 683
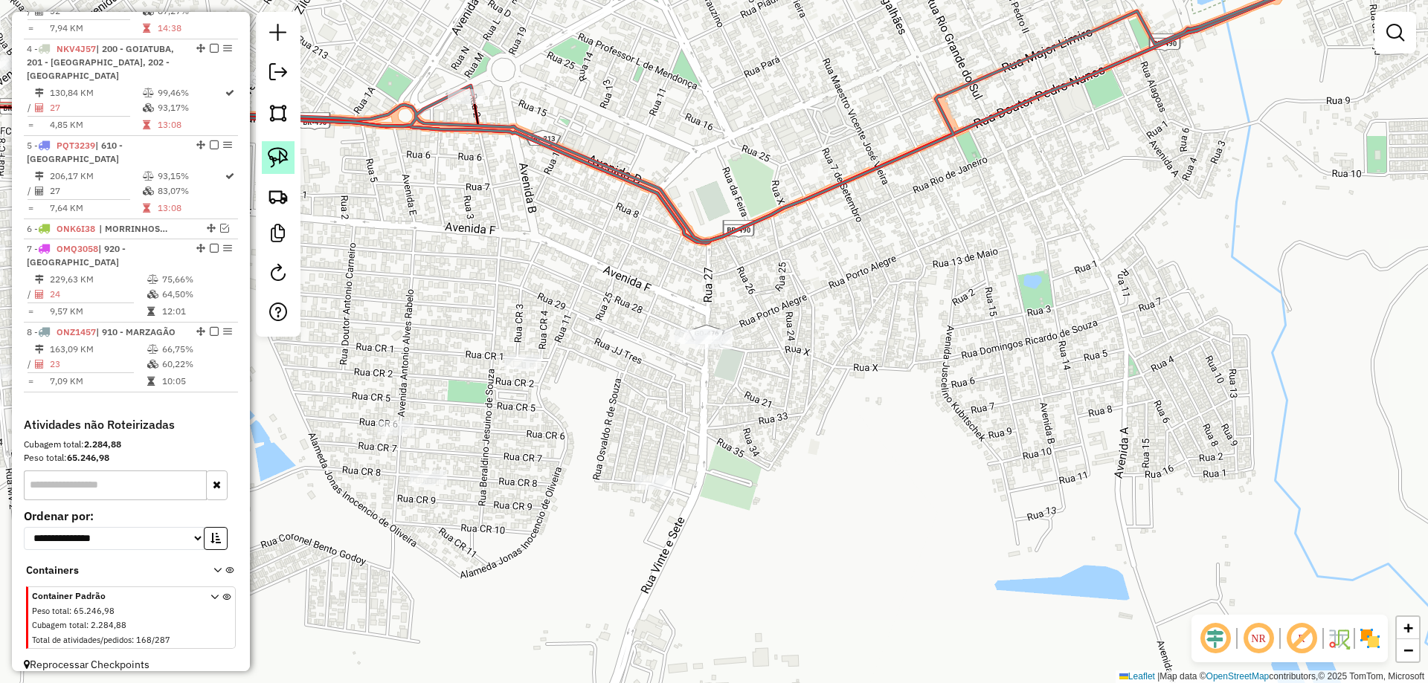
click at [287, 159] on img at bounding box center [278, 157] width 21 height 21
drag, startPoint x: 735, startPoint y: 293, endPoint x: 1001, endPoint y: 381, distance: 280.5
click at [999, 265] on div "Janela de atendimento Grade de atendimento Capacidade Transportadoras Veículos …" at bounding box center [714, 341] width 1428 height 683
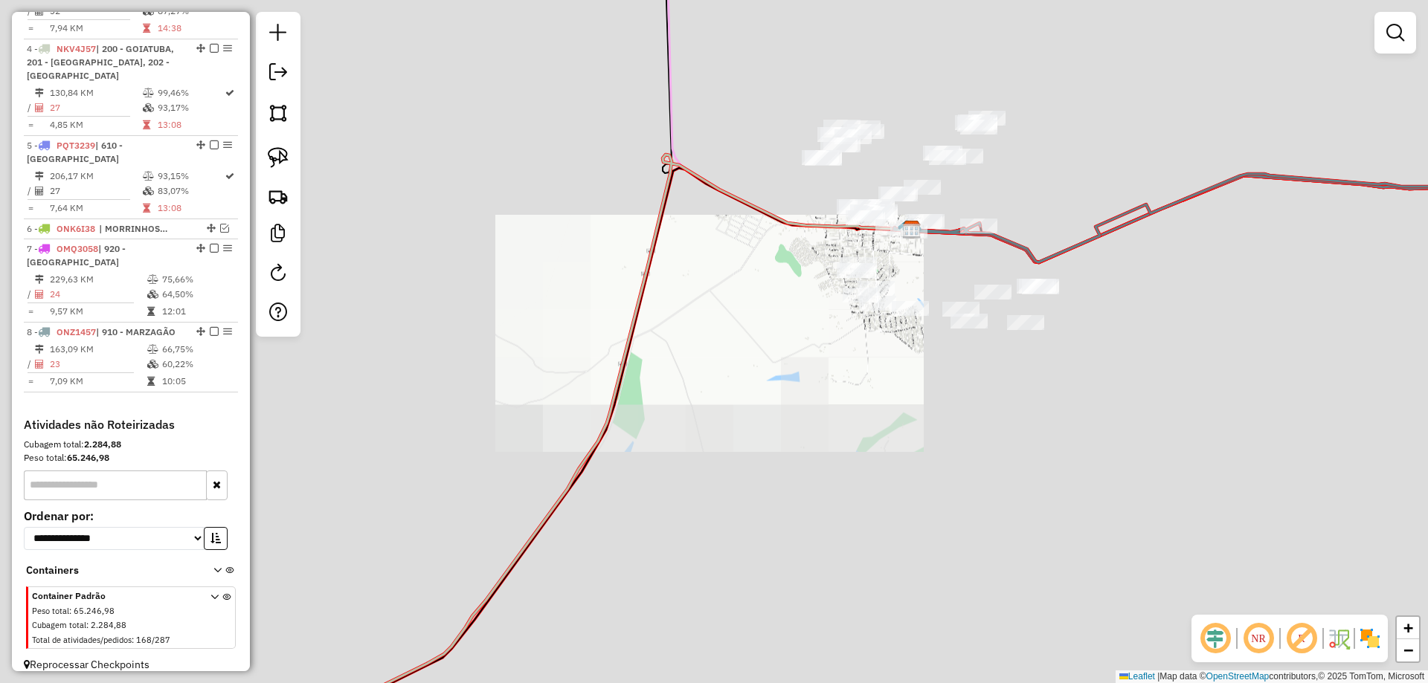
click at [948, 262] on div "Janela de atendimento Grade de atendimento Capacidade Transportadoras Veículos …" at bounding box center [714, 341] width 1428 height 683
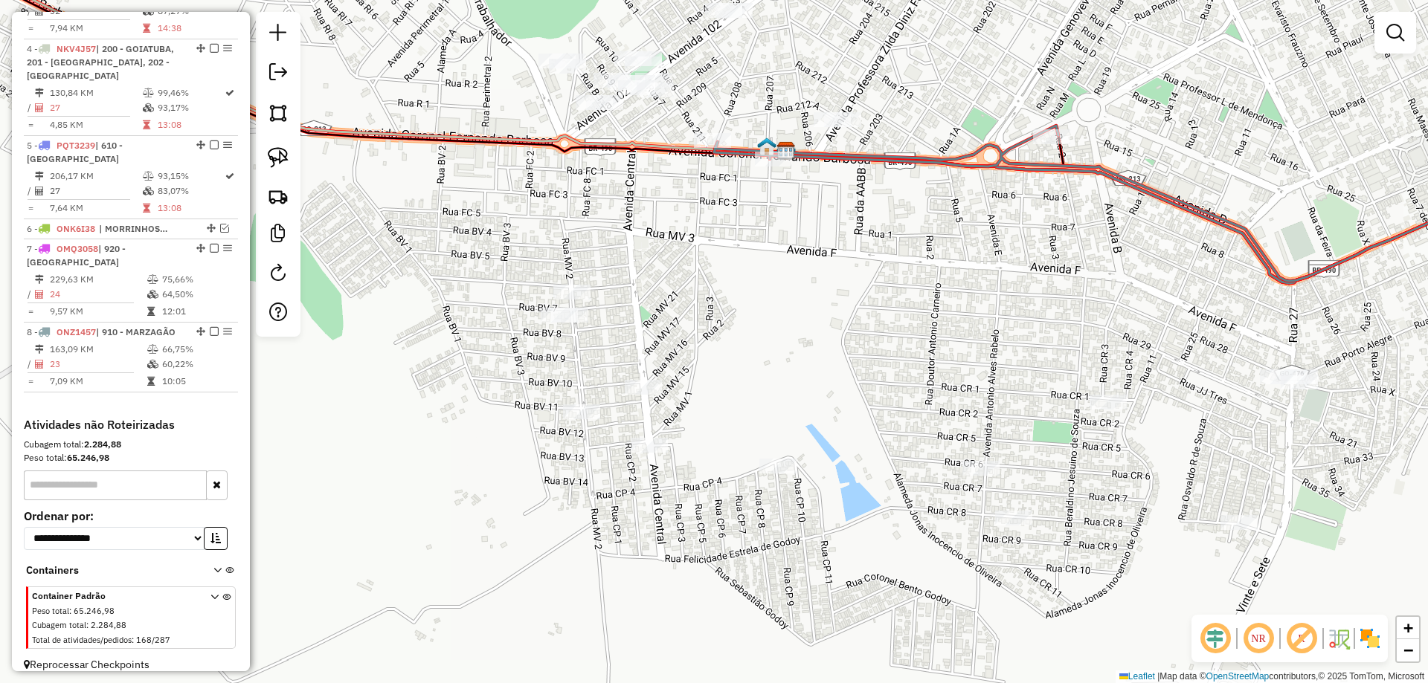
click at [954, 166] on icon at bounding box center [1142, 199] width 857 height 164
select select "**********"
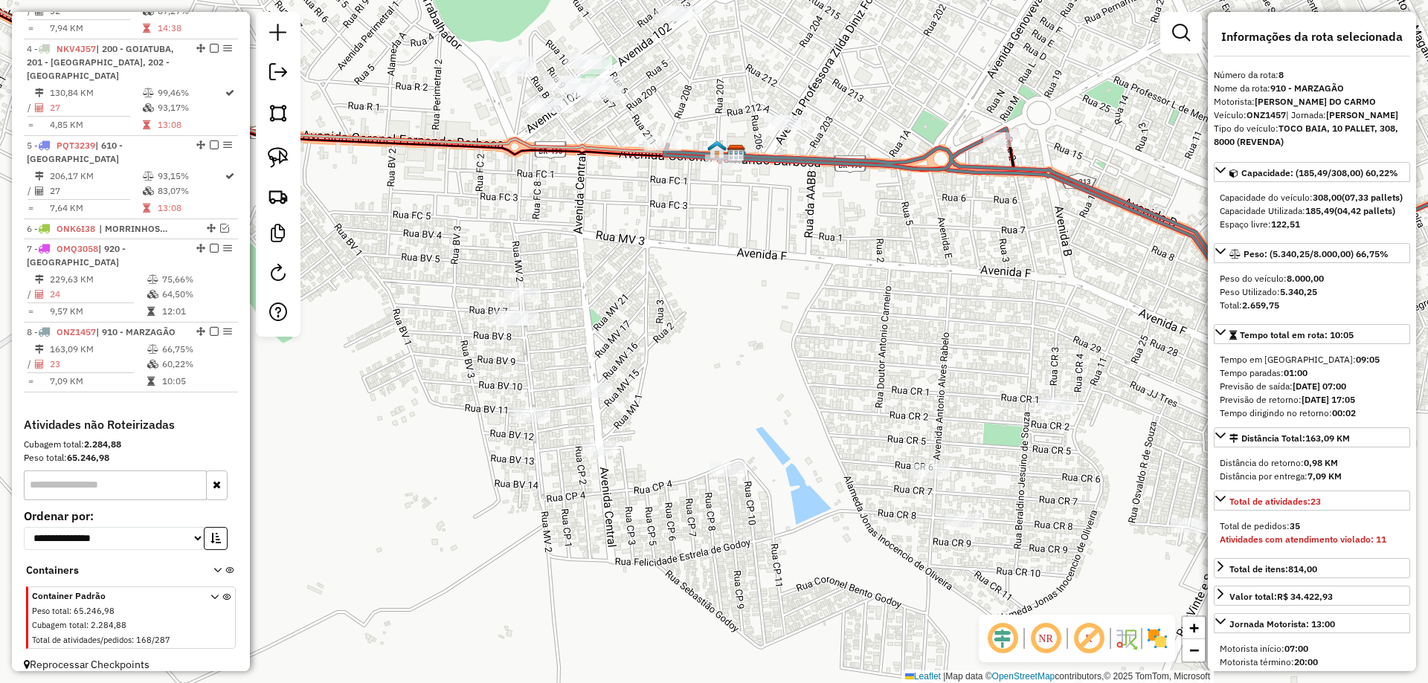
drag, startPoint x: 947, startPoint y: 272, endPoint x: 631, endPoint y: 214, distance: 320.6
click at [627, 214] on div "Janela de atendimento Grade de atendimento Capacidade Transportadoras Veículos …" at bounding box center [714, 341] width 1428 height 683
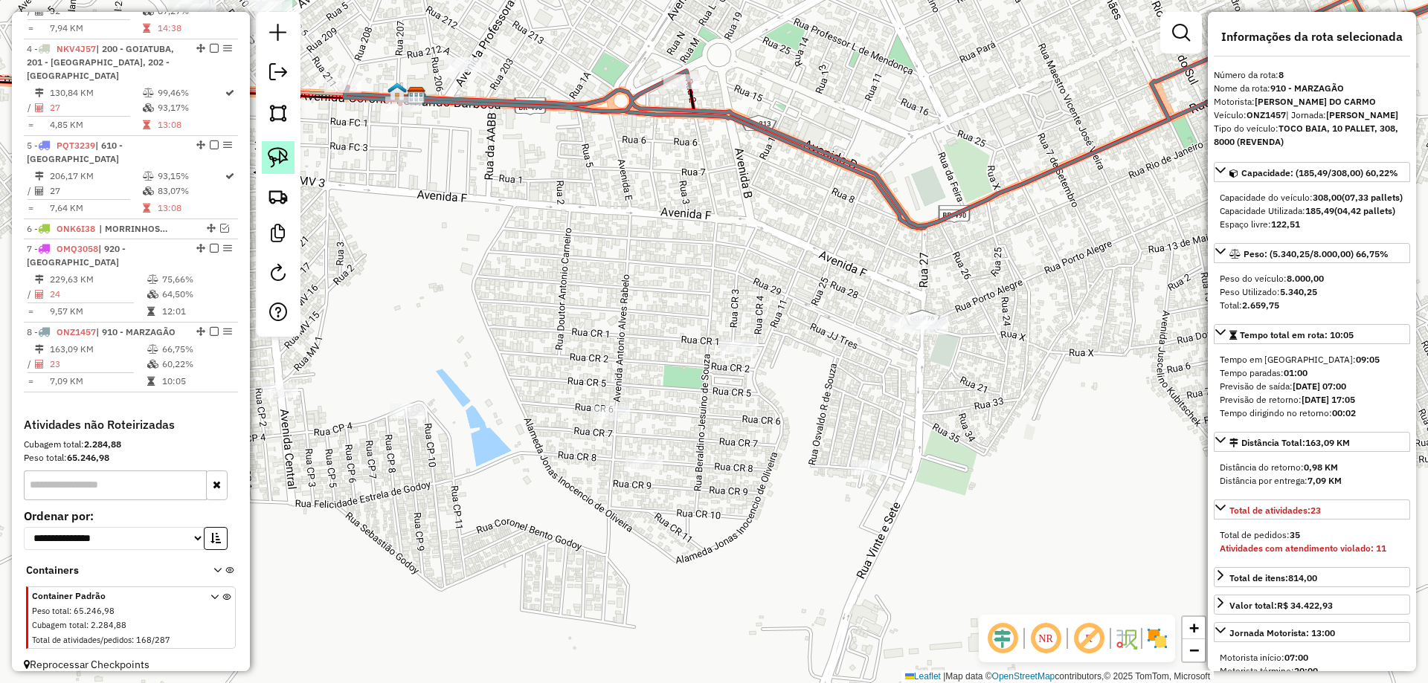
click at [277, 156] on img at bounding box center [278, 157] width 21 height 21
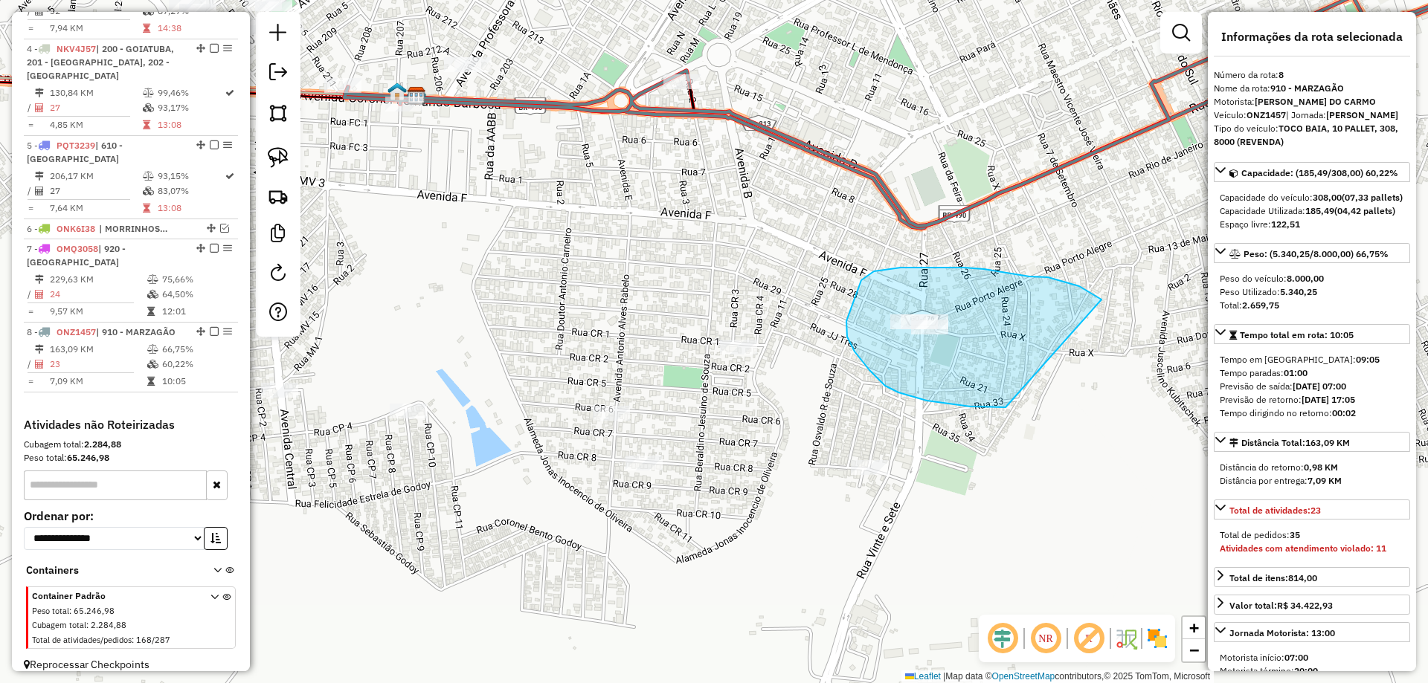
drag, startPoint x: 1048, startPoint y: 277, endPoint x: 1105, endPoint y: 368, distance: 107.3
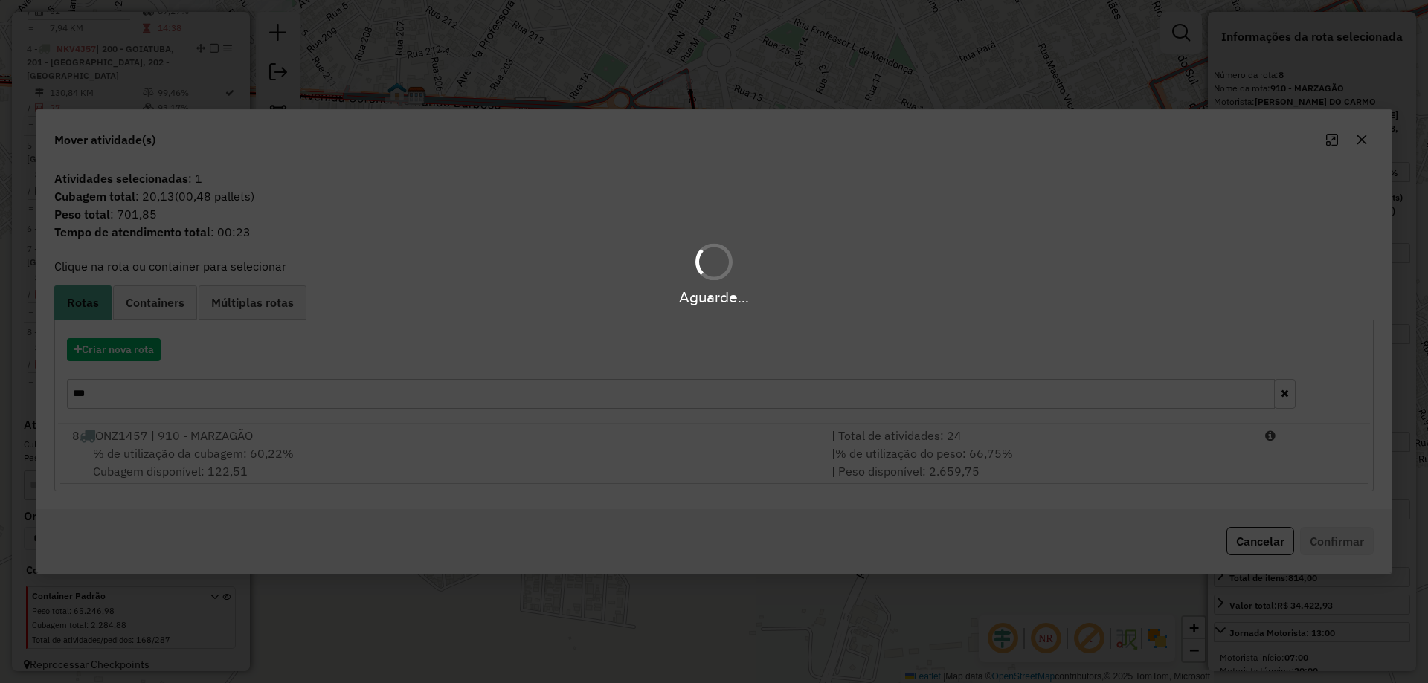
click at [181, 448] on div "Aguarde..." at bounding box center [714, 341] width 1428 height 683
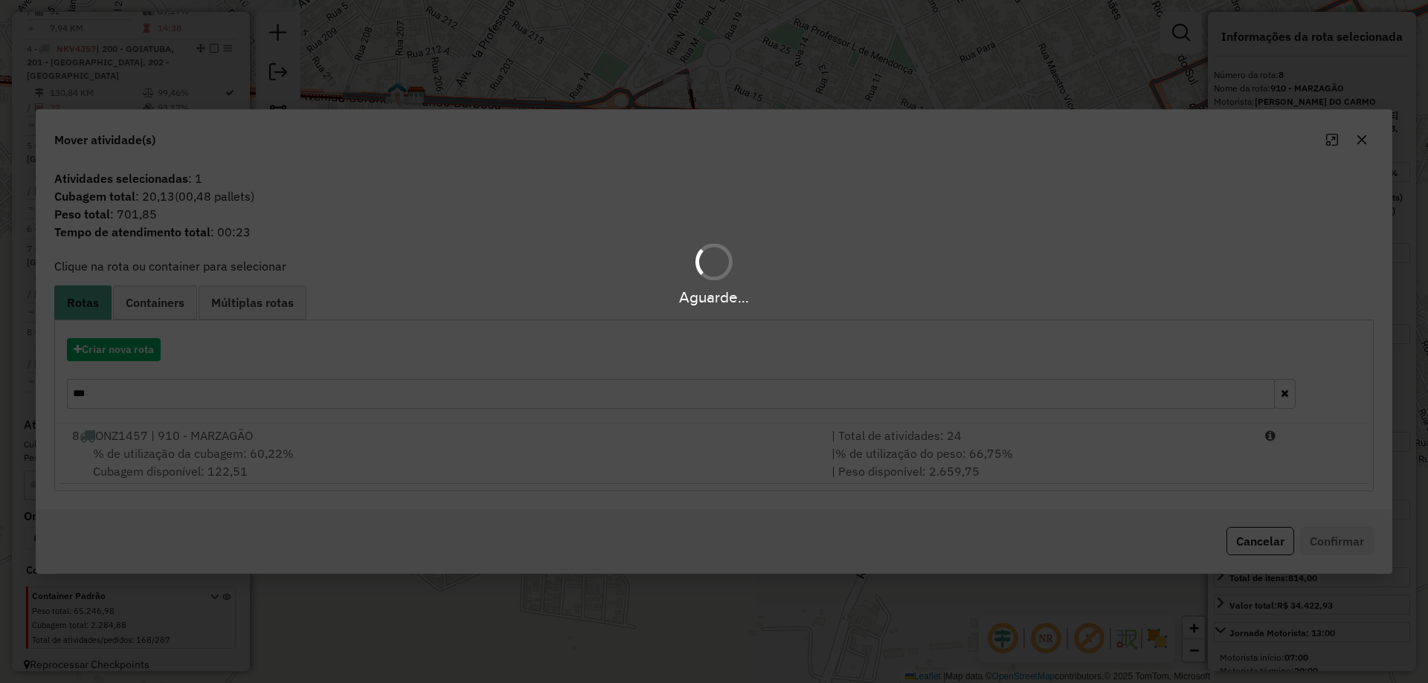
click at [181, 448] on div "Aguarde..." at bounding box center [714, 341] width 1428 height 683
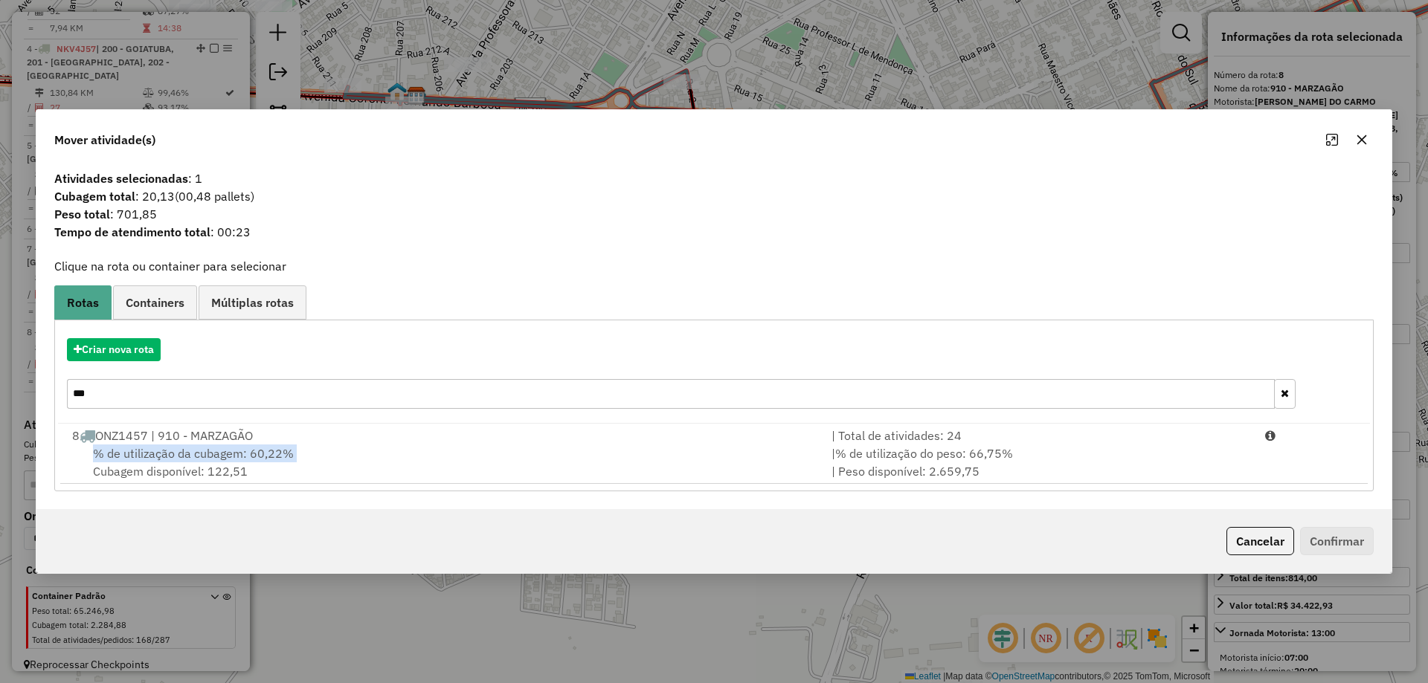
click at [181, 448] on span "% de utilização da cubagem: 60,22%" at bounding box center [193, 453] width 201 height 15
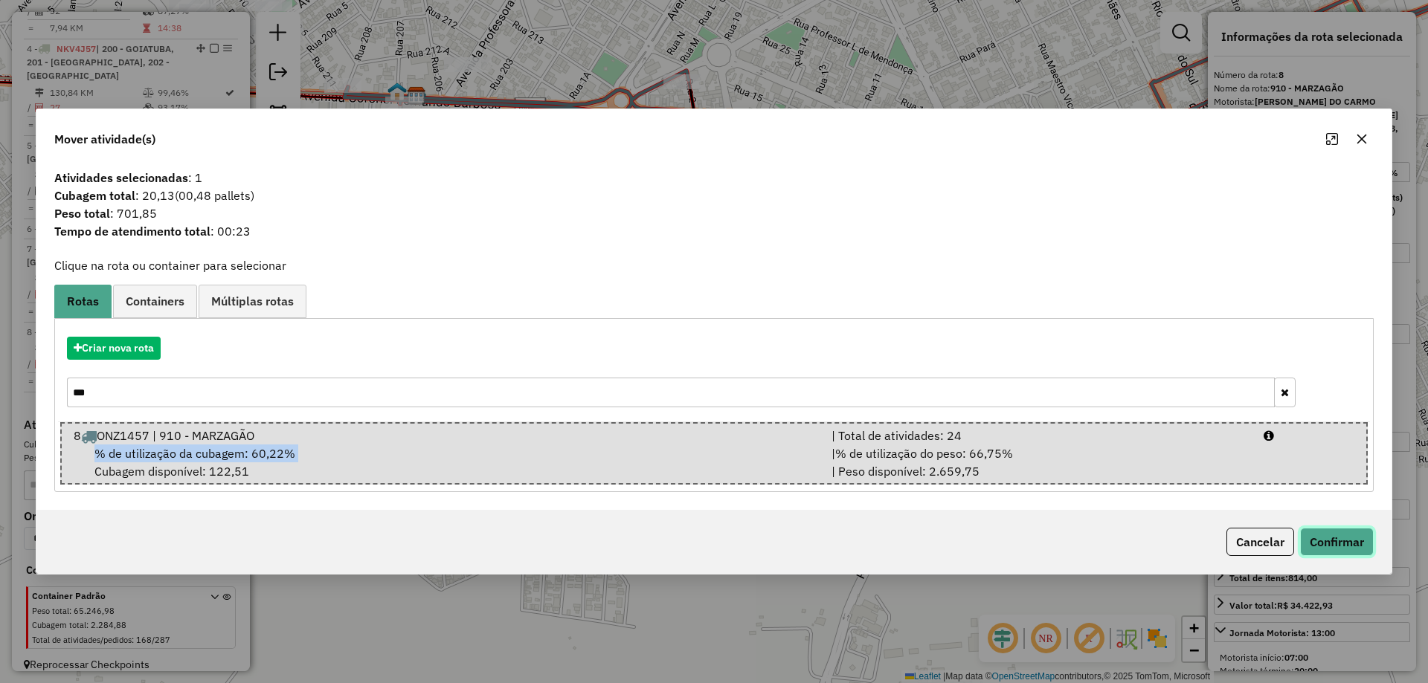
click at [1360, 550] on button "Confirmar" at bounding box center [1337, 542] width 74 height 28
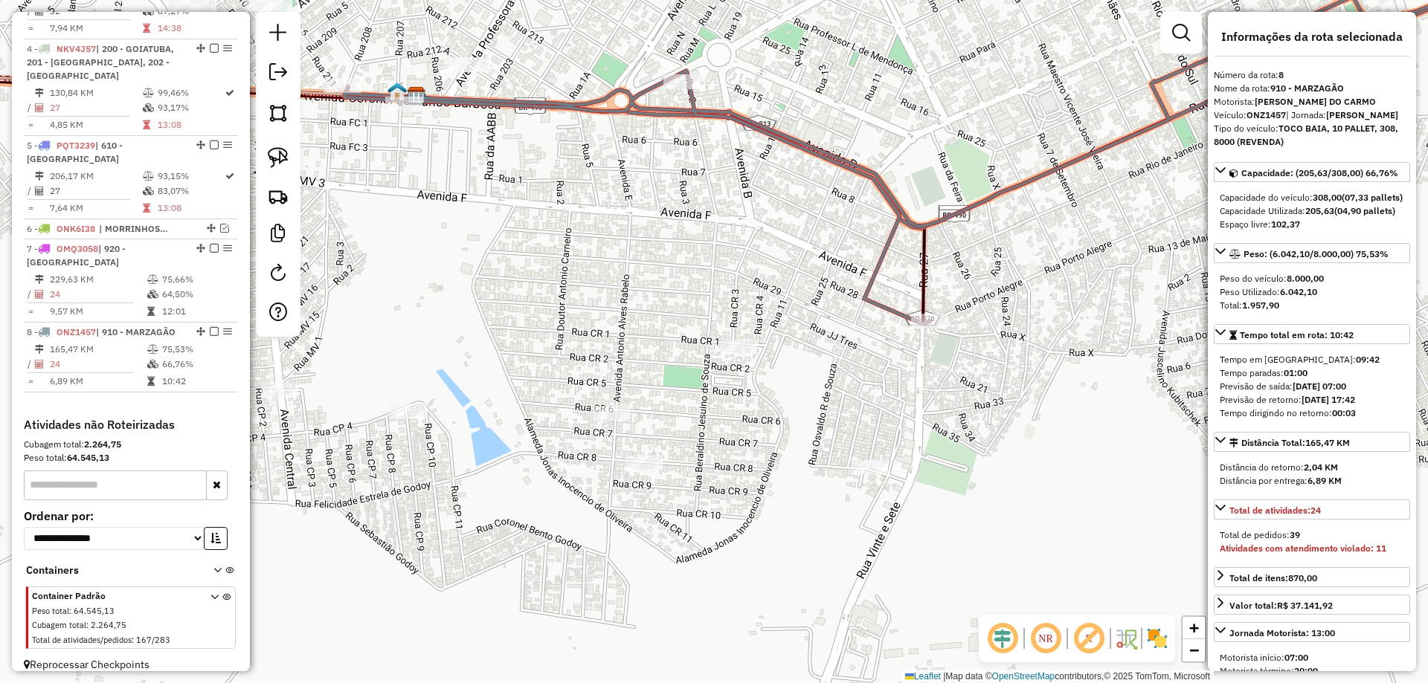
click at [877, 284] on icon at bounding box center [957, 137] width 1226 height 376
drag, startPoint x: 754, startPoint y: 320, endPoint x: 898, endPoint y: 347, distance: 146.1
click at [971, 404] on div "Janela de atendimento Grade de atendimento Capacidade Transportadoras Veículos …" at bounding box center [714, 341] width 1428 height 683
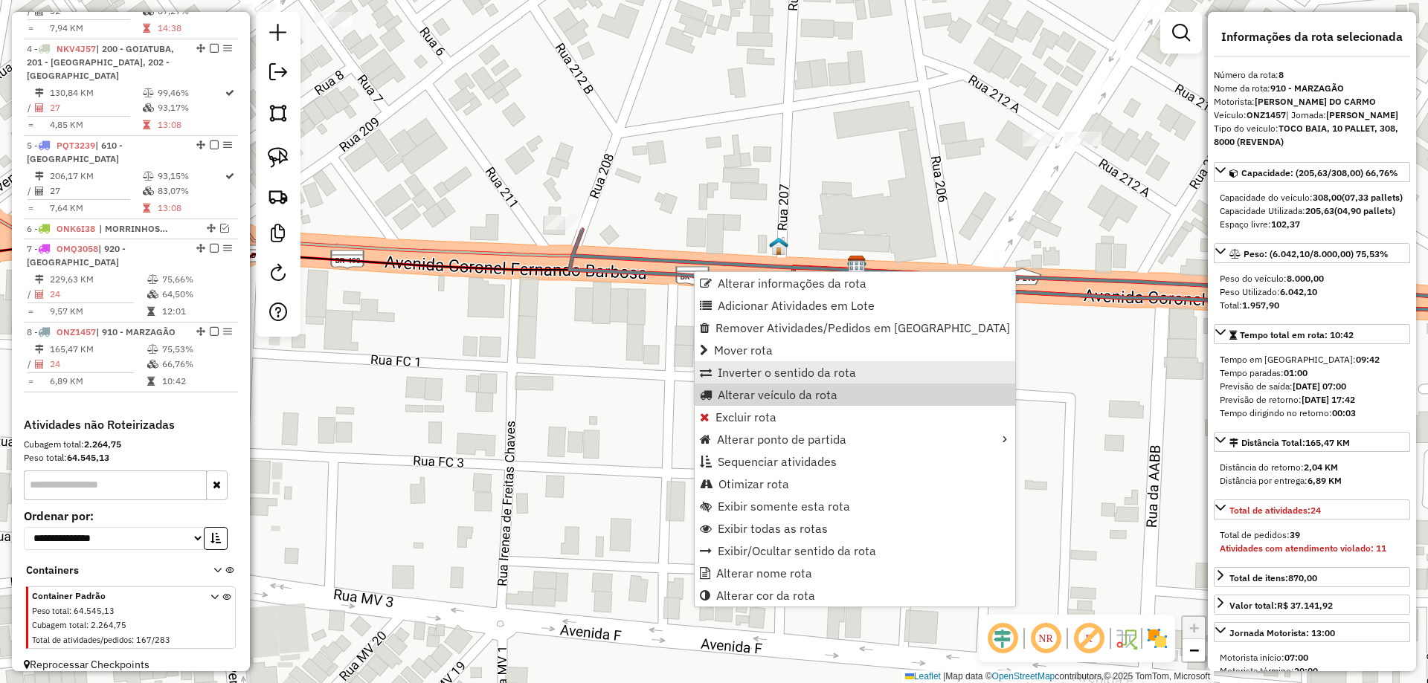
click at [755, 370] on span "Inverter o sentido da rota" at bounding box center [787, 373] width 138 height 12
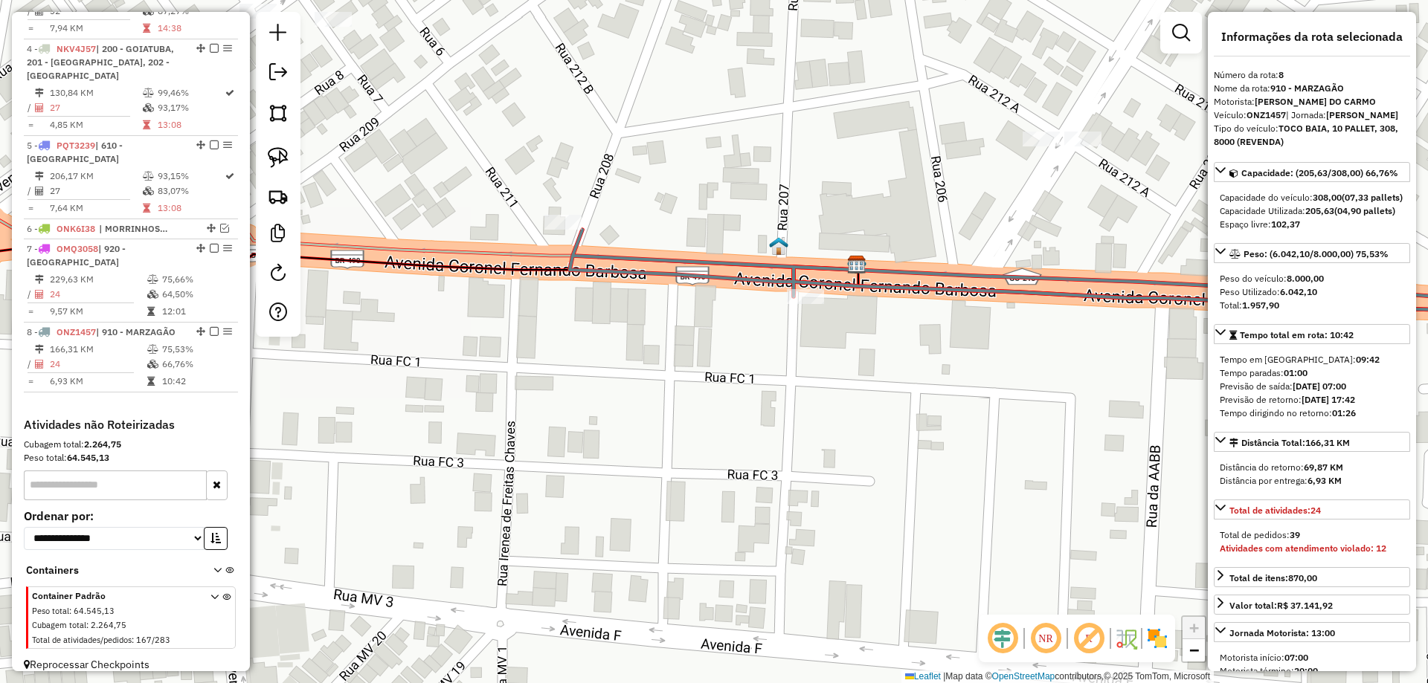
click at [691, 269] on icon at bounding box center [1070, 277] width 1001 height 94
click at [692, 268] on icon at bounding box center [1070, 277] width 1001 height 94
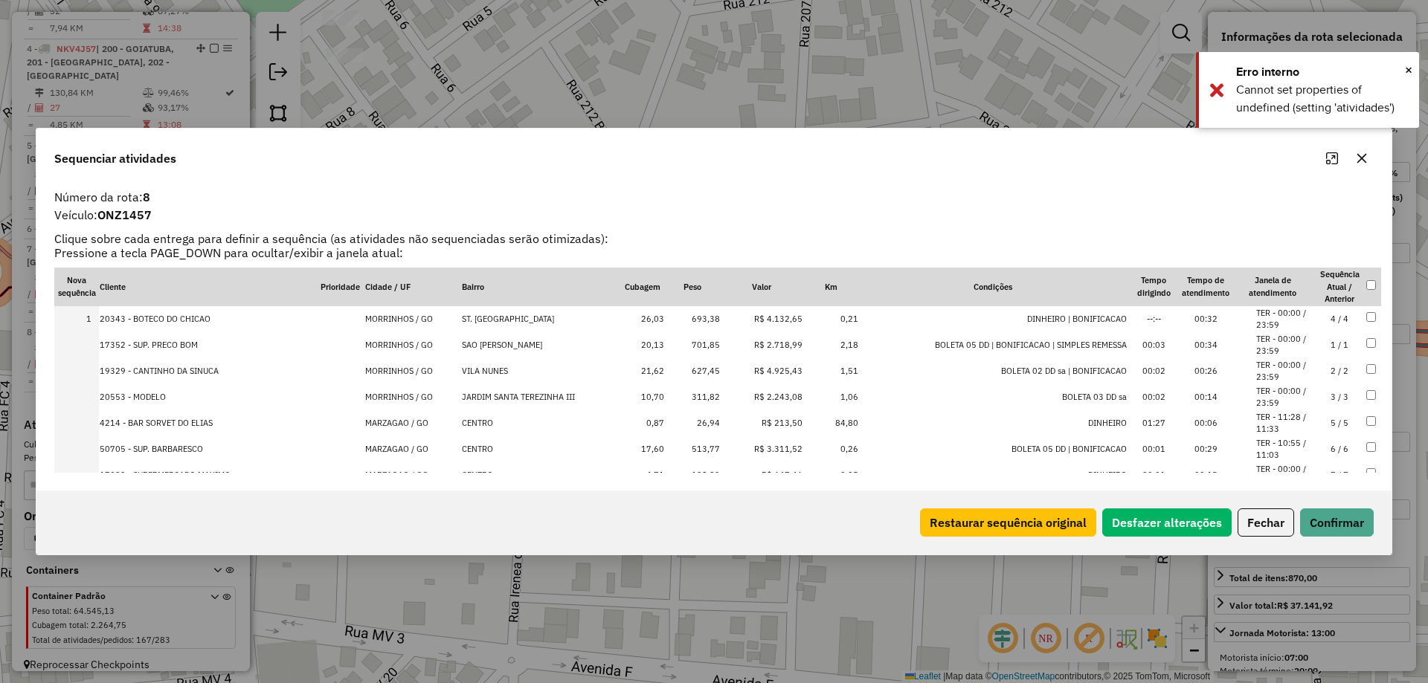
click at [1347, 542] on div "Restaurar sequência original Desfazer alterações Fechar Confirmar" at bounding box center [713, 523] width 1355 height 64
click at [1356, 524] on button "Confirmar" at bounding box center [1337, 523] width 74 height 28
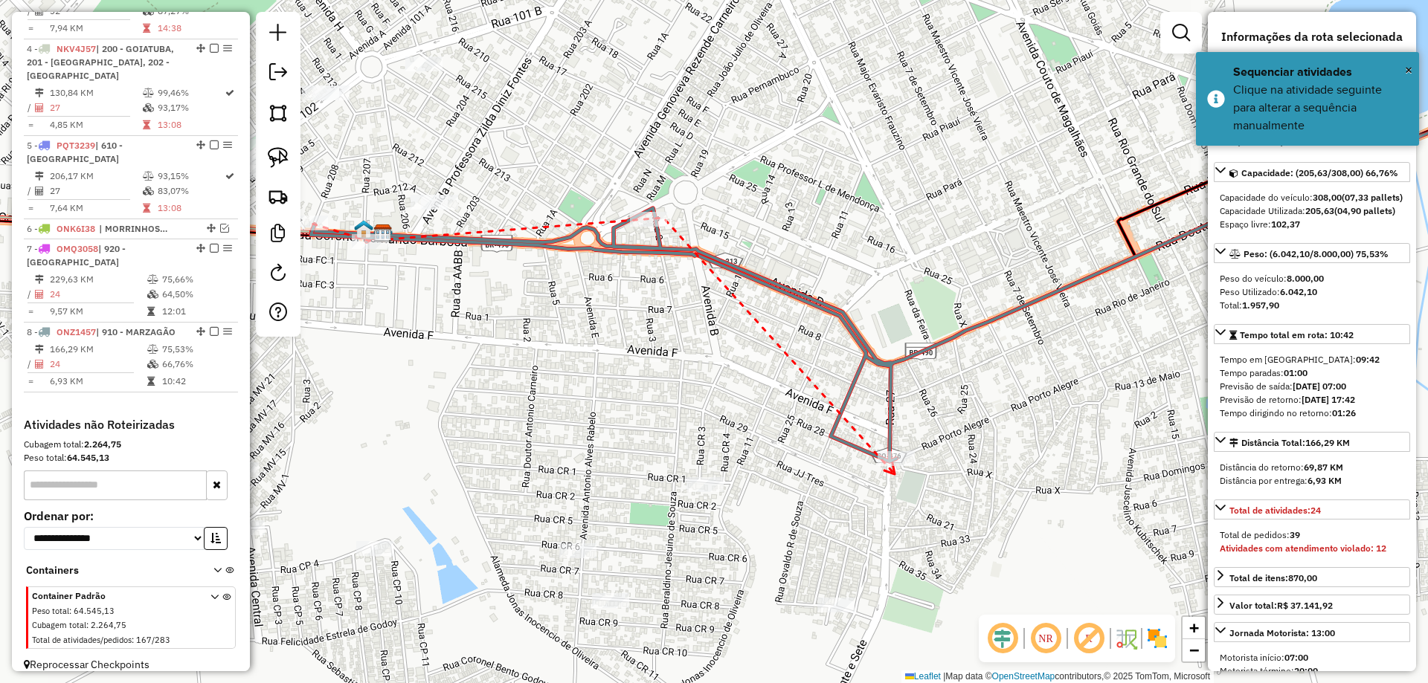
click at [895, 474] on icon at bounding box center [889, 468] width 10 height 11
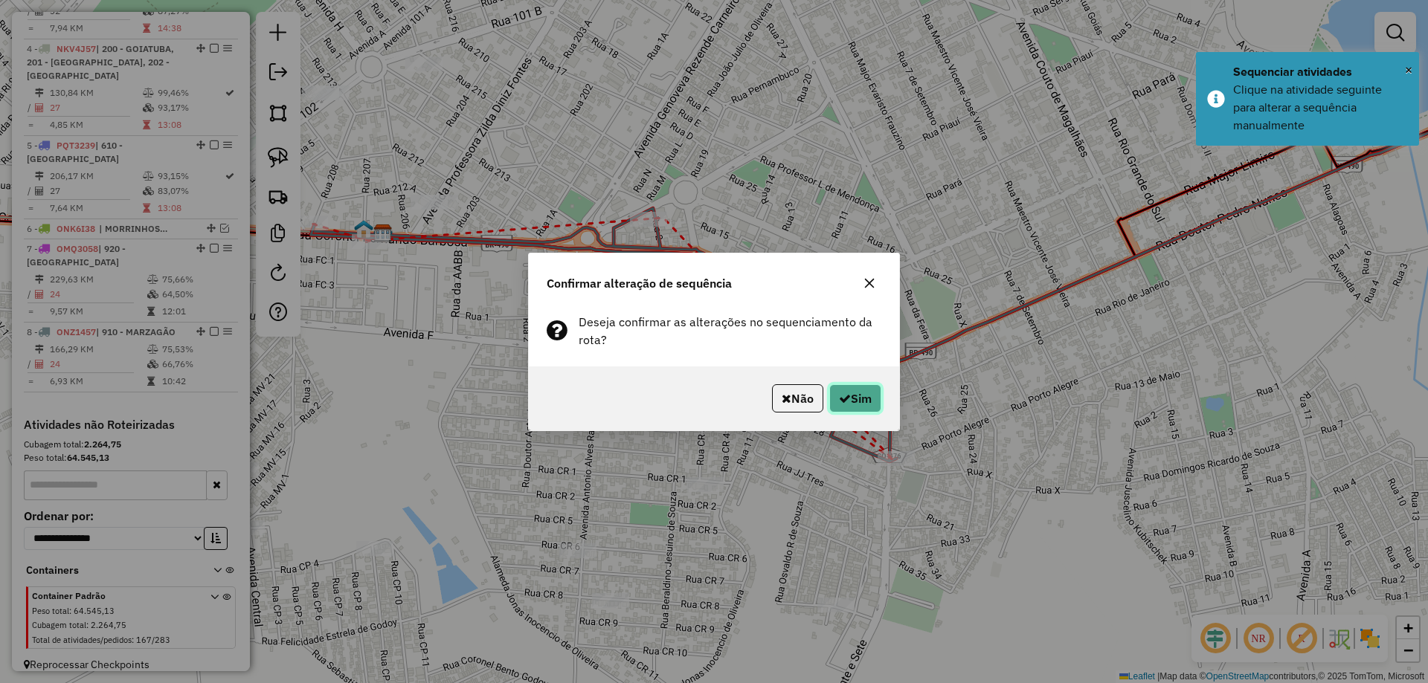
click at [853, 392] on button "Sim" at bounding box center [855, 398] width 52 height 28
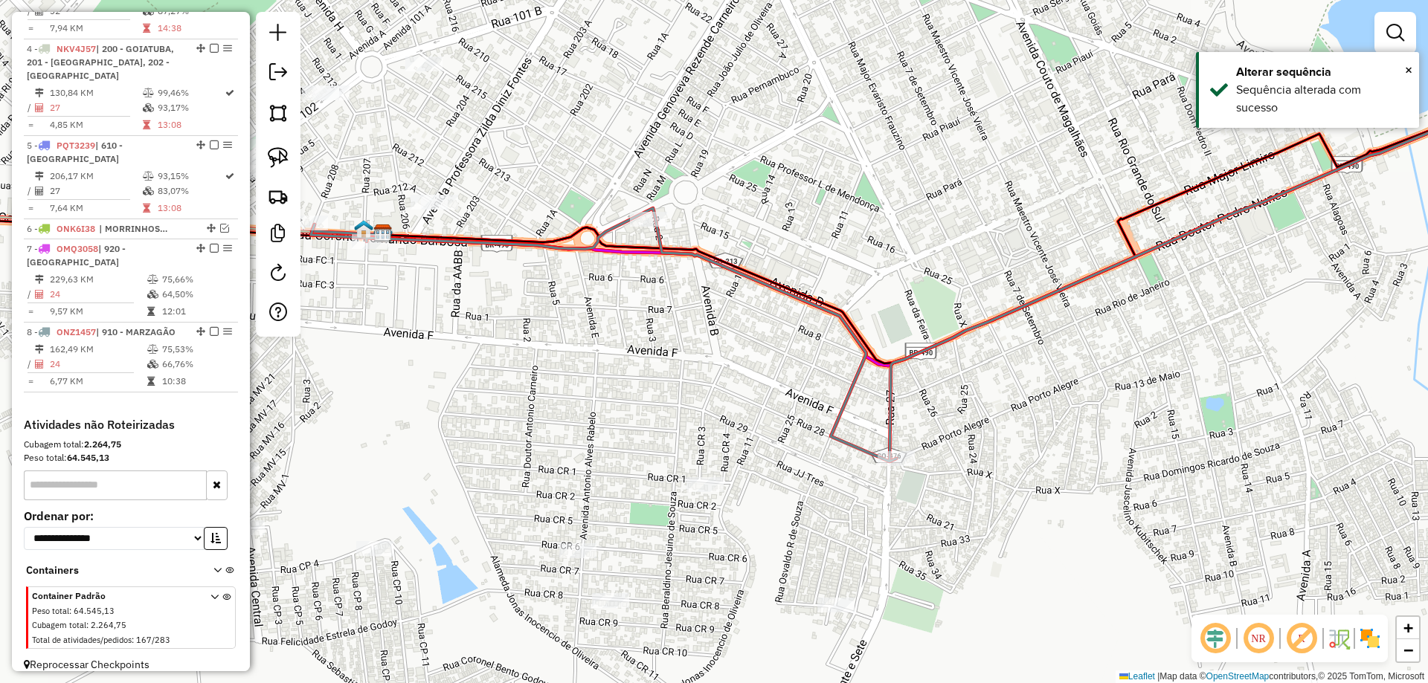
click at [457, 239] on icon at bounding box center [941, 267] width 1260 height 387
select select "**********"
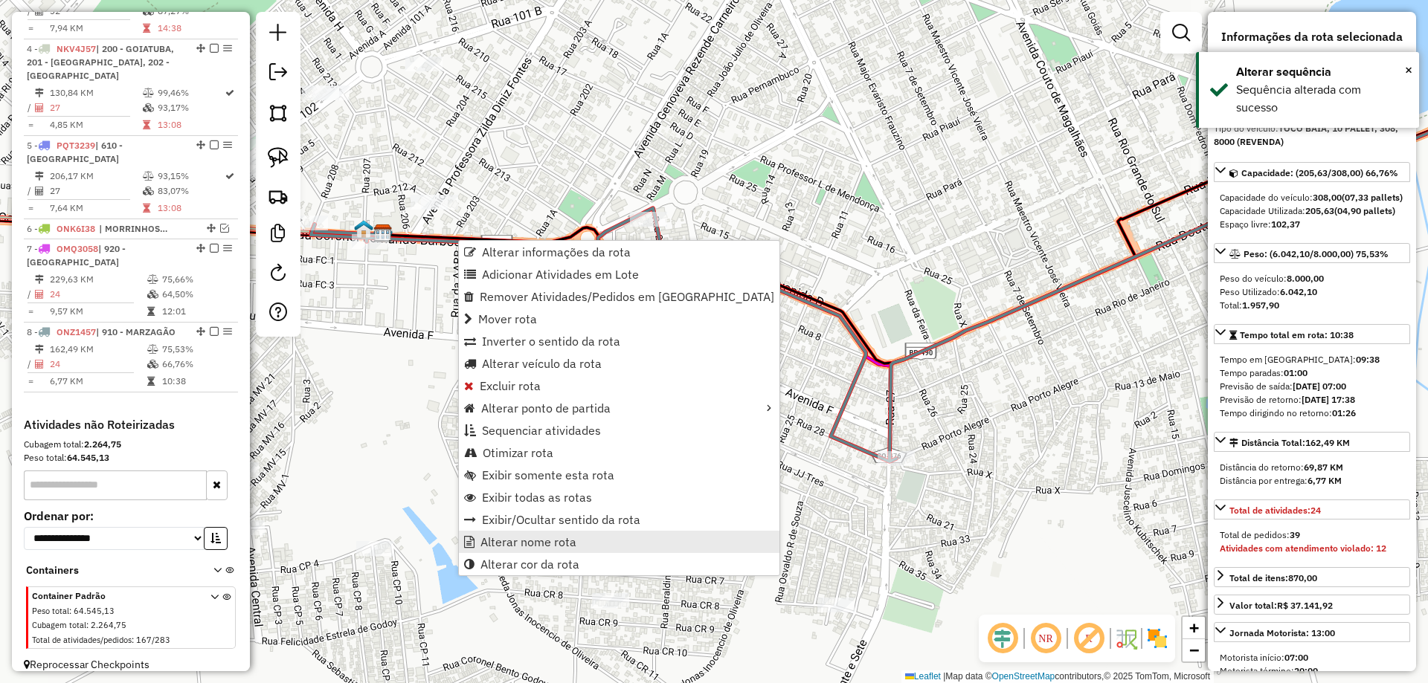
click at [569, 537] on span "Alterar nome rota" at bounding box center [528, 542] width 96 height 12
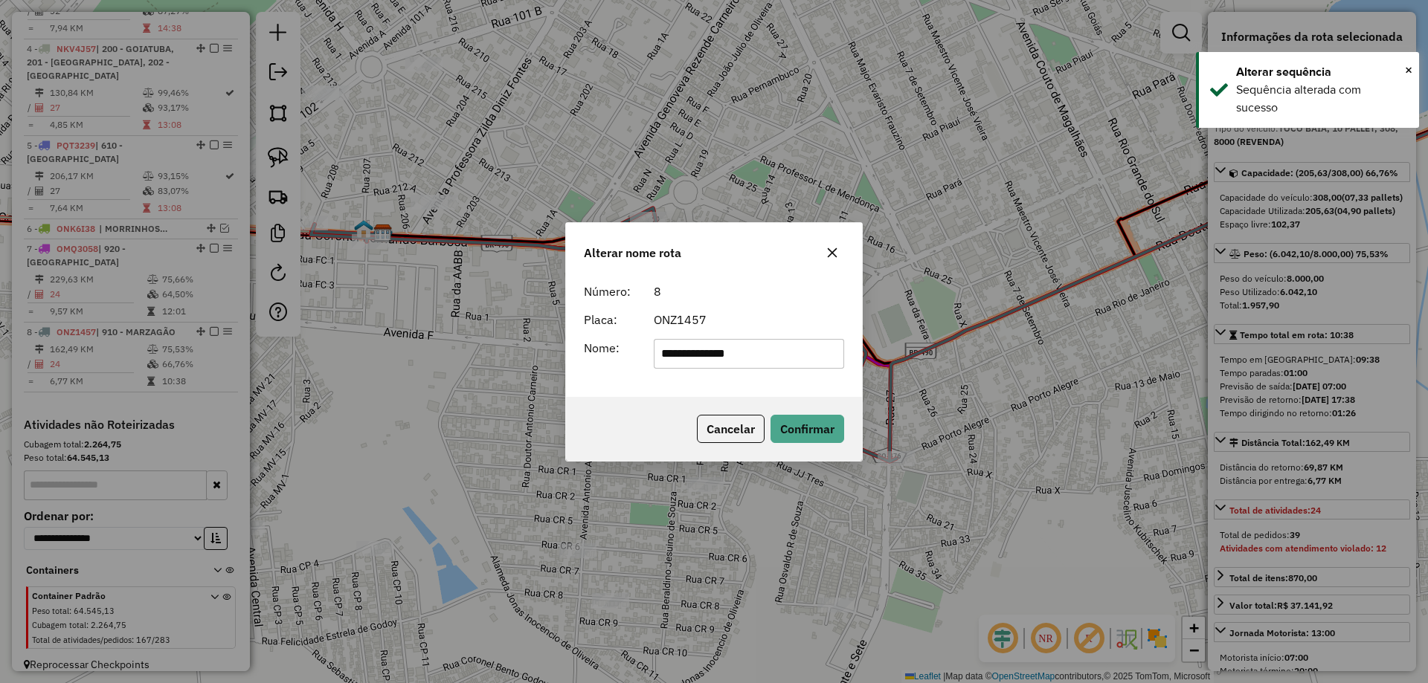
click at [660, 361] on input "**********" at bounding box center [749, 354] width 191 height 30
type input "**********"
click at [831, 430] on button "Confirmar" at bounding box center [807, 429] width 74 height 28
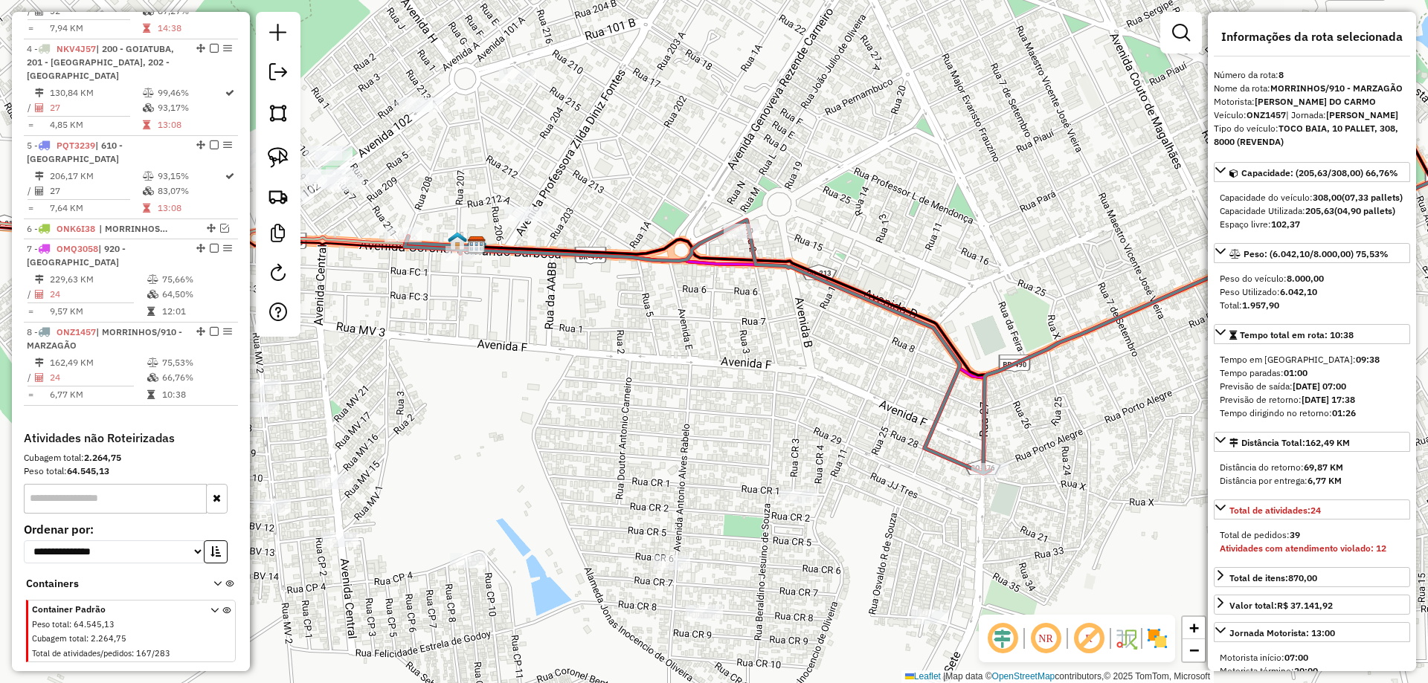
drag, startPoint x: 526, startPoint y: 366, endPoint x: 560, endPoint y: 366, distance: 33.5
click at [560, 366] on div "Janela de atendimento Grade de atendimento Capacidade Transportadoras Veículos …" at bounding box center [714, 341] width 1428 height 683
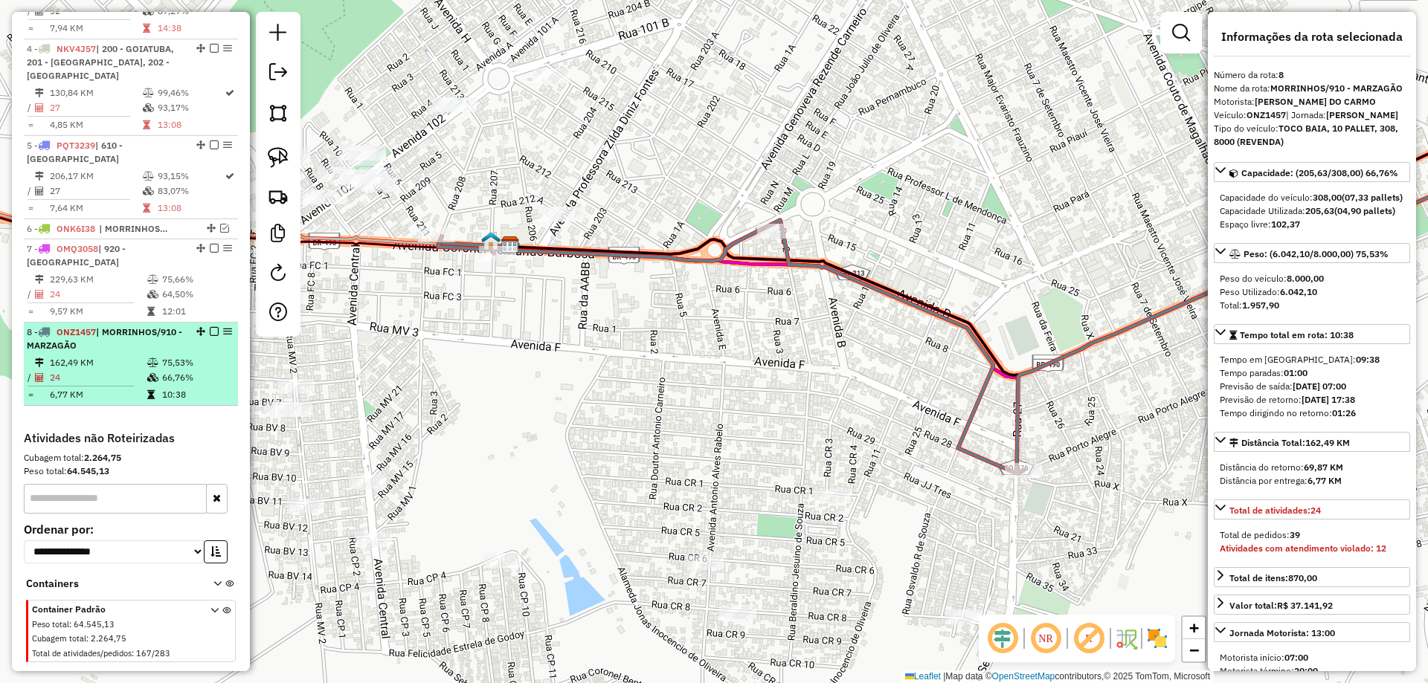
click at [211, 327] on em at bounding box center [214, 331] width 9 height 9
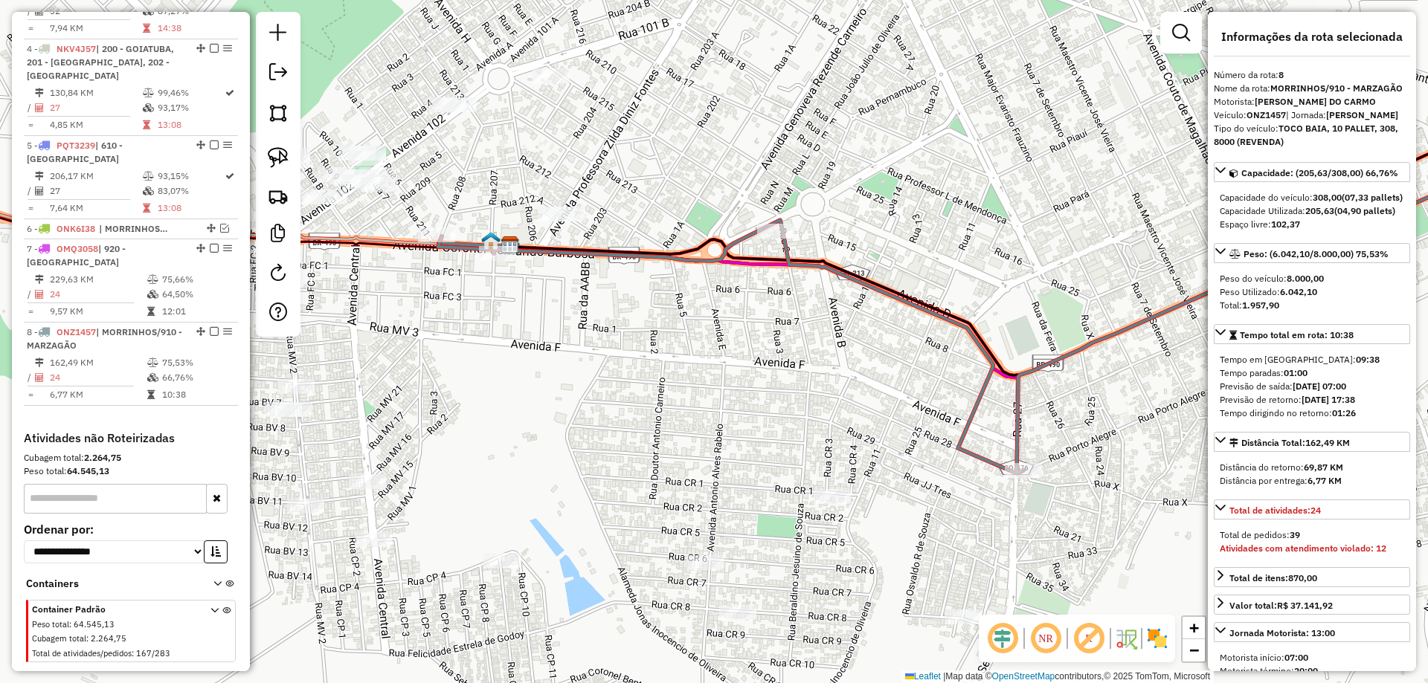
scroll to position [730, 0]
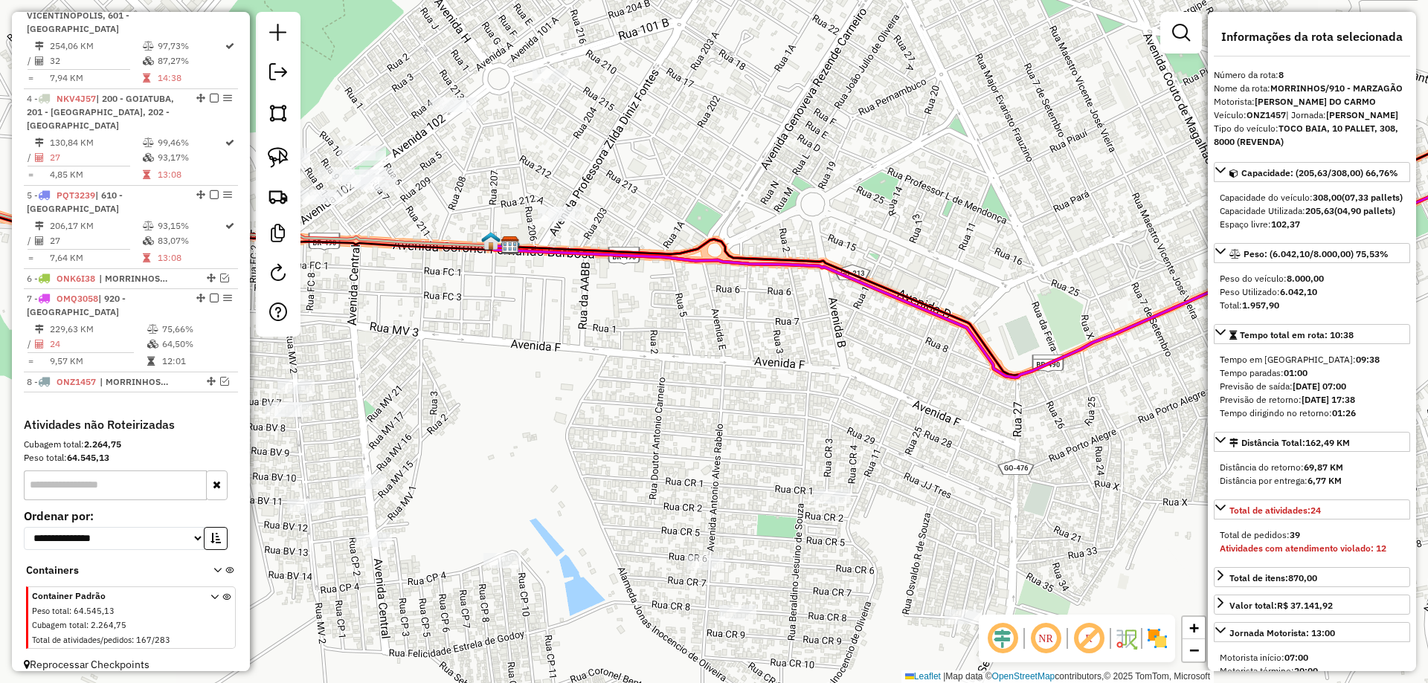
drag, startPoint x: 622, startPoint y: 364, endPoint x: 633, endPoint y: 355, distance: 13.8
click at [632, 357] on div "Janela de atendimento Grade de atendimento Capacidade Transportadoras Veículos …" at bounding box center [714, 341] width 1428 height 683
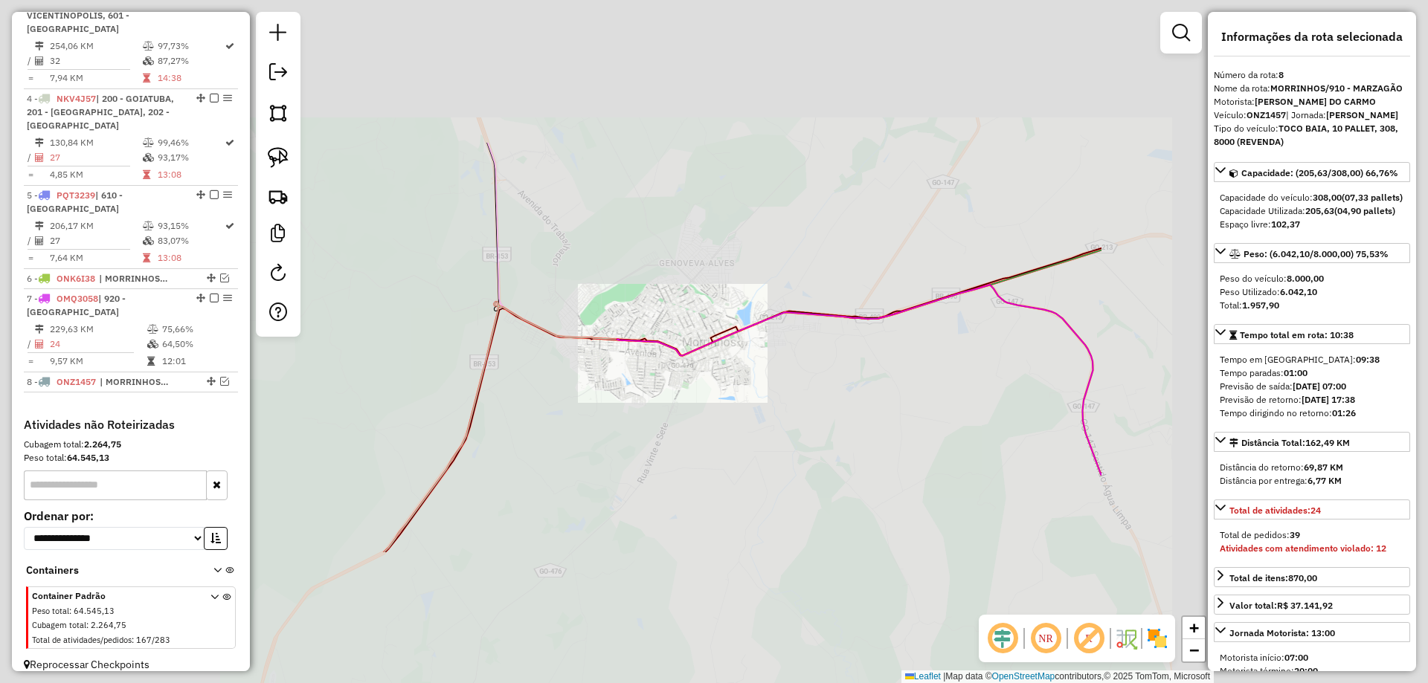
drag, startPoint x: 683, startPoint y: 327, endPoint x: 693, endPoint y: 319, distance: 13.2
click at [718, 323] on div "Janela de atendimento Grade de atendimento Capacidade Transportadoras Veículos …" at bounding box center [714, 341] width 1428 height 683
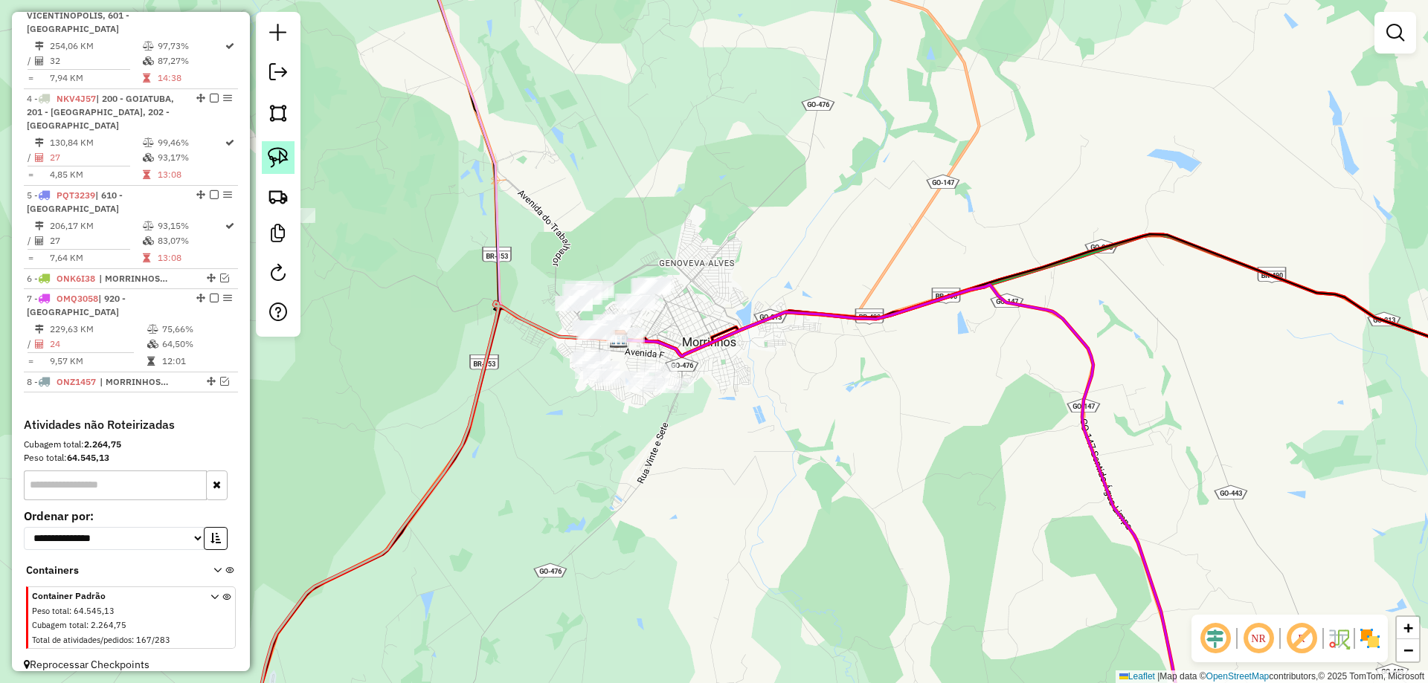
click at [268, 159] on img at bounding box center [278, 157] width 21 height 21
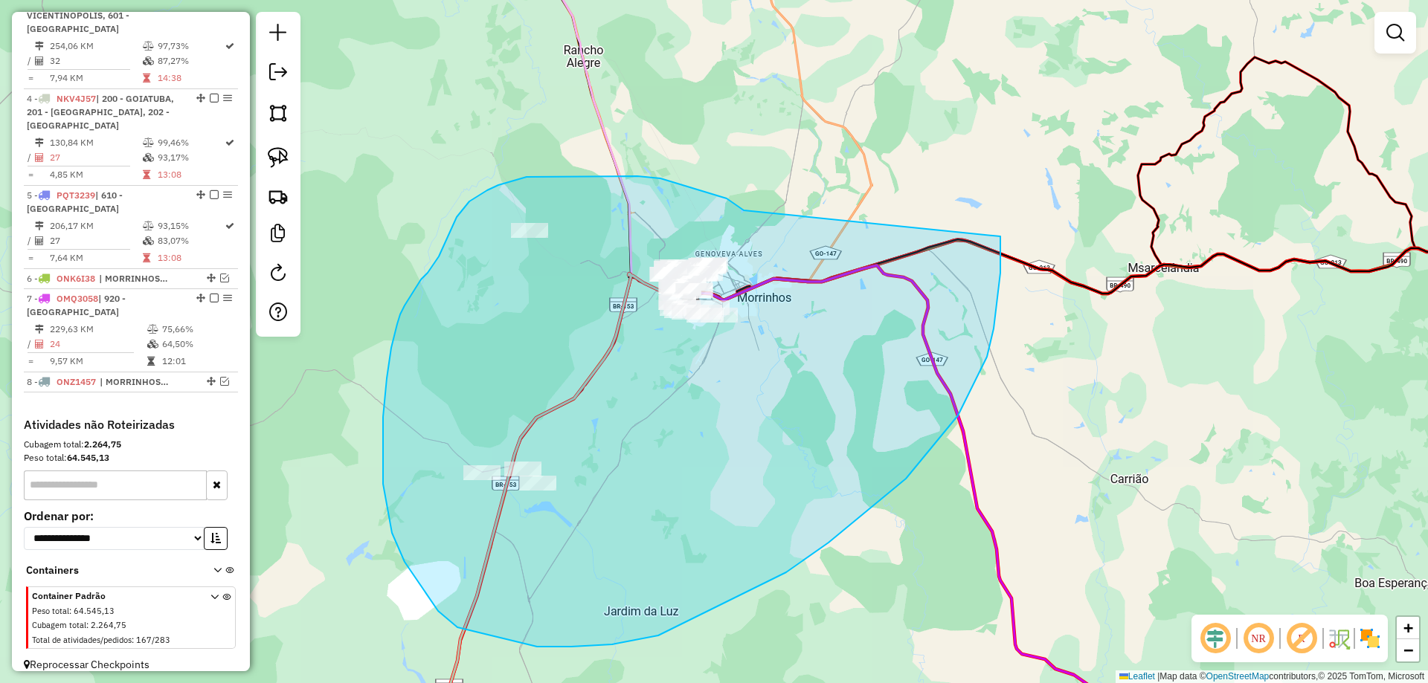
drag, startPoint x: 727, startPoint y: 199, endPoint x: 990, endPoint y: 162, distance: 266.5
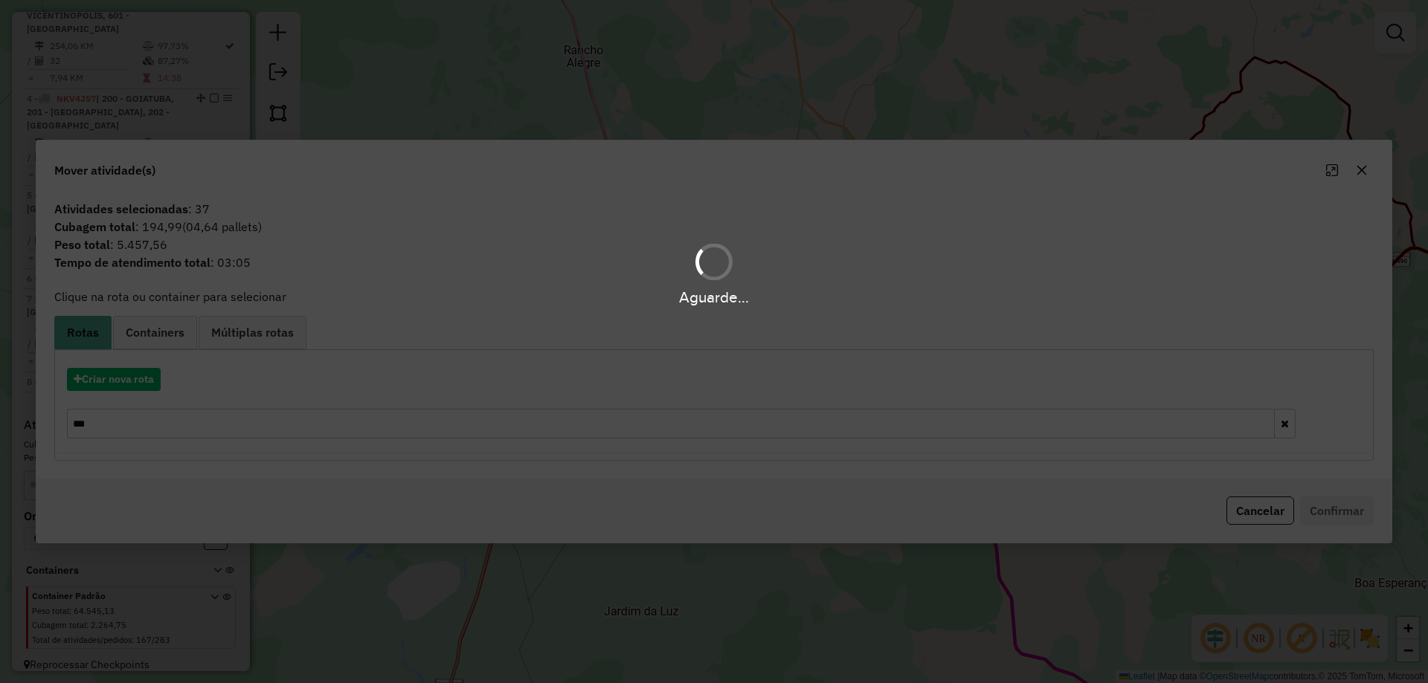
drag, startPoint x: 142, startPoint y: 376, endPoint x: 134, endPoint y: 384, distance: 11.1
click at [142, 377] on div "Aguarde..." at bounding box center [714, 341] width 1428 height 683
click at [134, 384] on div "Aguarde..." at bounding box center [714, 341] width 1428 height 683
click at [135, 385] on div "Aguarde..." at bounding box center [714, 341] width 1428 height 683
click at [135, 386] on div "Aguarde..." at bounding box center [714, 341] width 1428 height 683
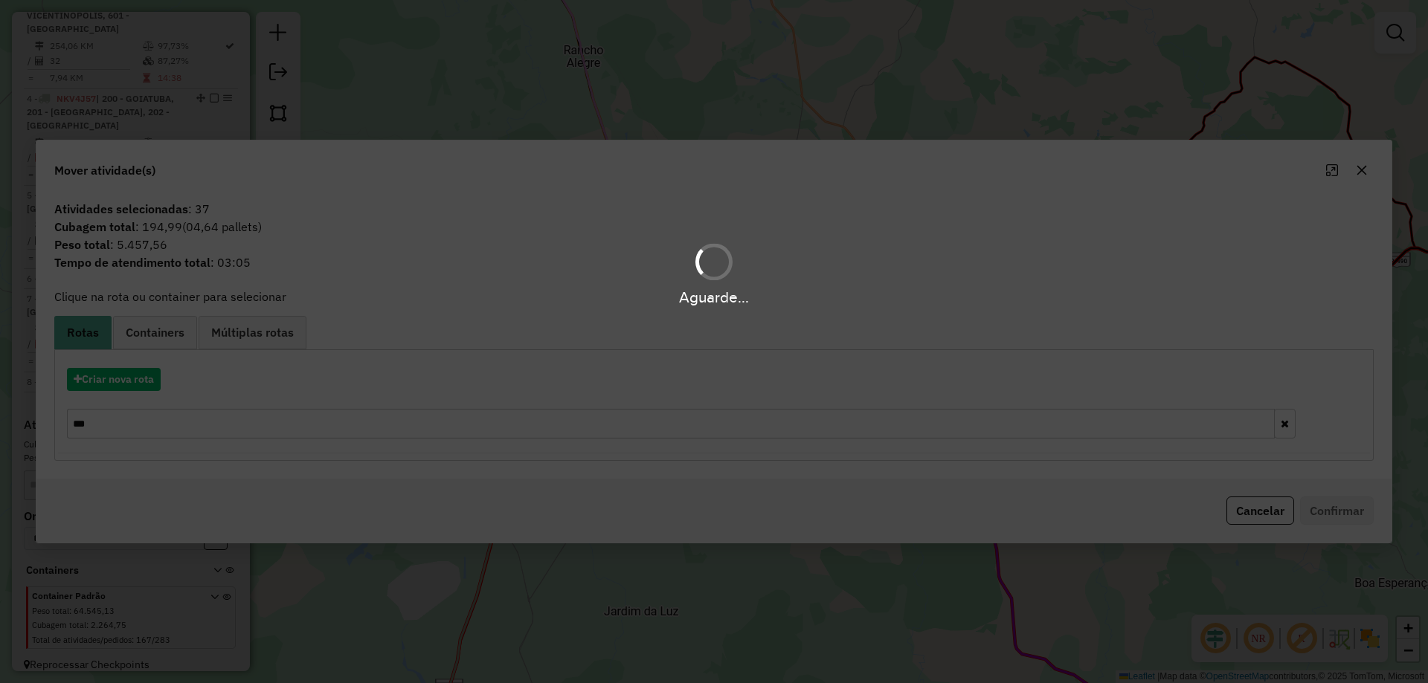
click at [135, 386] on div "Aguarde..." at bounding box center [714, 341] width 1428 height 683
click at [137, 386] on div "Aguarde..." at bounding box center [714, 341] width 1428 height 683
click at [138, 386] on hb-app "Aguarde... Pop-up bloqueado! Seu navegador bloqueou automáticamente a abertura …" at bounding box center [714, 341] width 1428 height 683
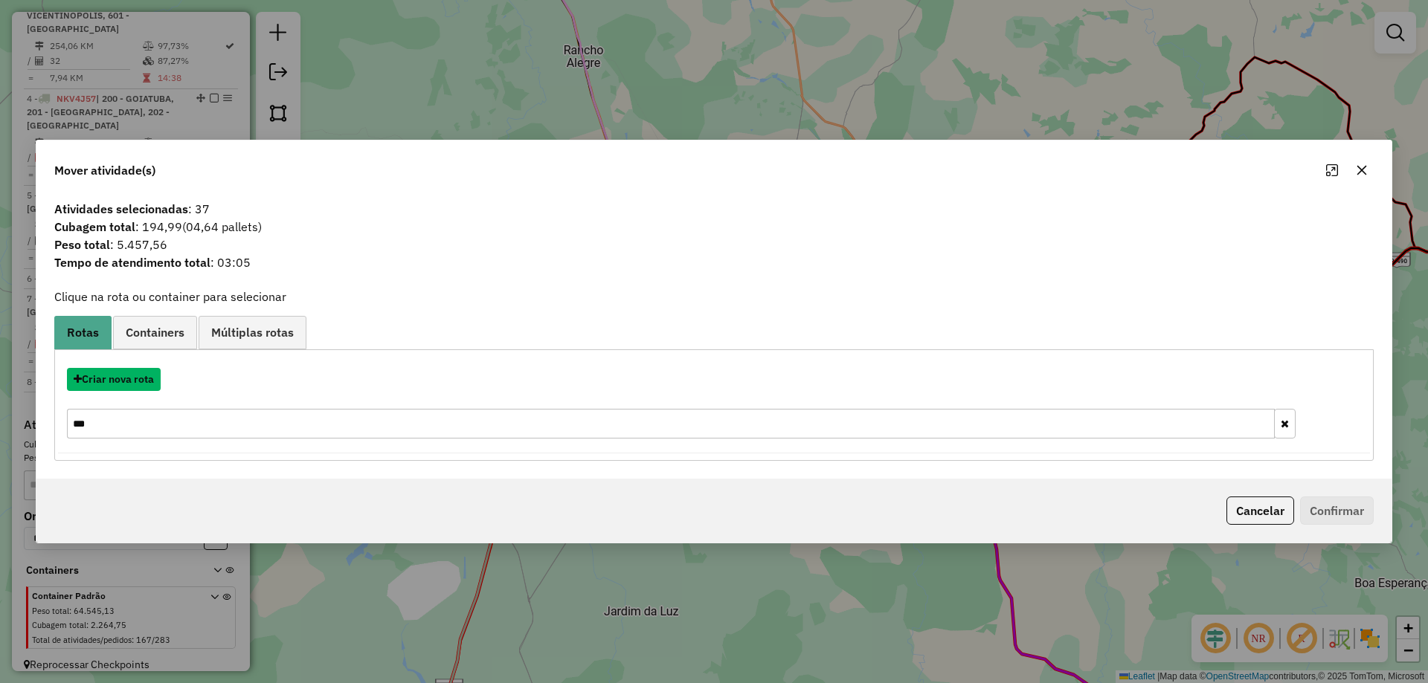
click at [138, 386] on button "Criar nova rota" at bounding box center [114, 379] width 94 height 23
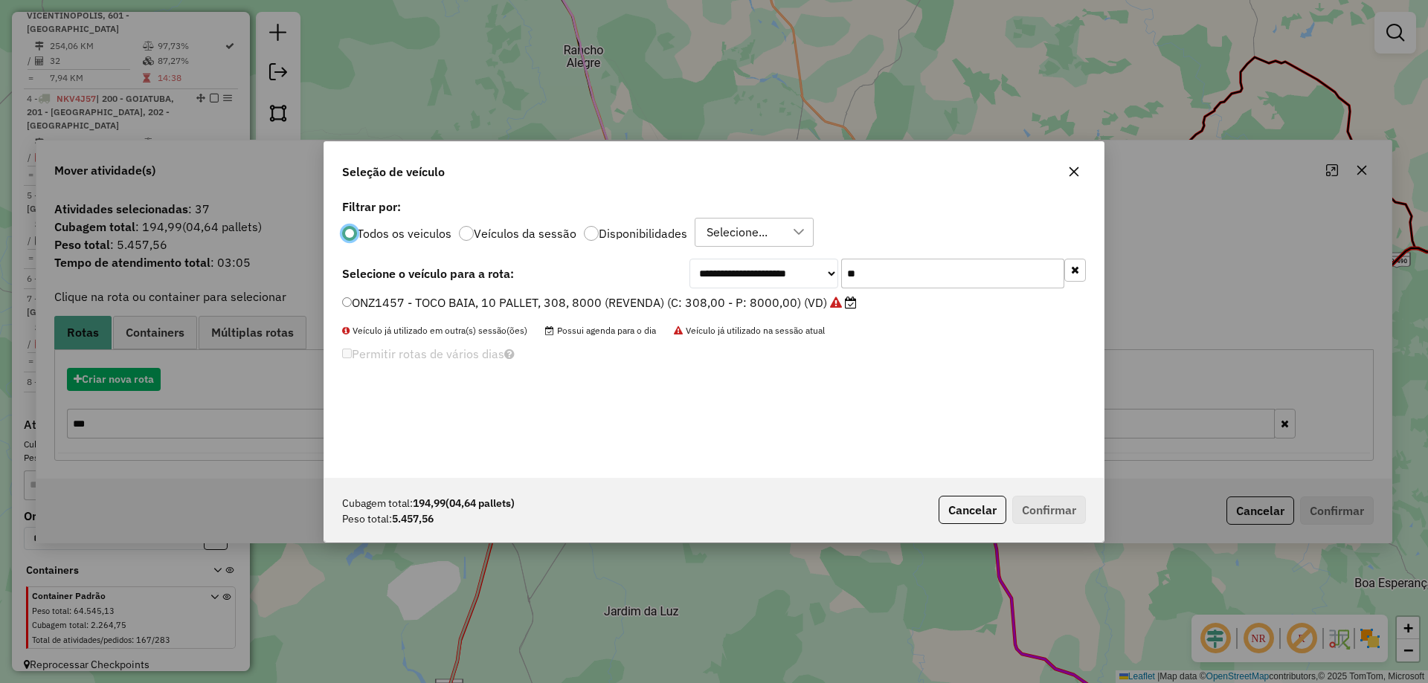
scroll to position [8, 4]
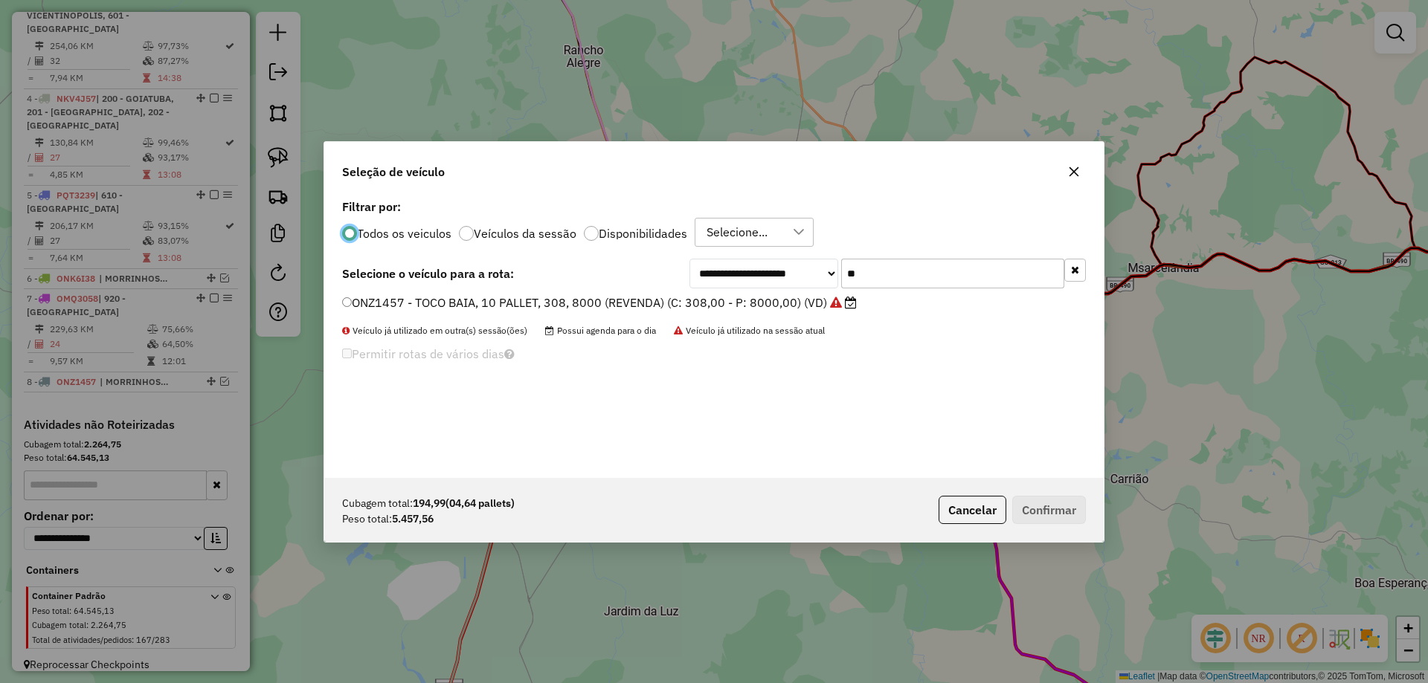
drag, startPoint x: 811, startPoint y: 282, endPoint x: 748, endPoint y: 309, distance: 68.3
click at [764, 300] on div "**********" at bounding box center [713, 337] width 779 height 283
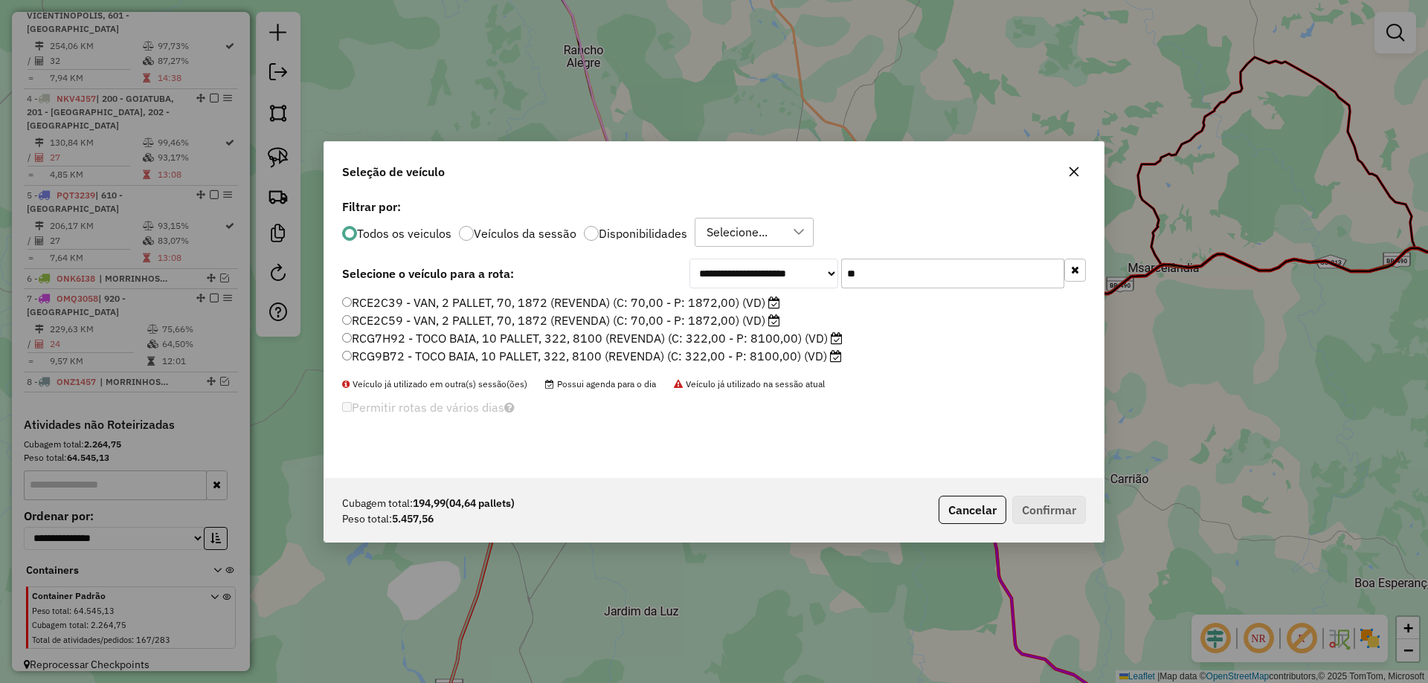
type input "**"
click at [506, 364] on label "RCG9B72 - TOCO BAIA, 10 PALLET, 322, 8100 (REVENDA) (C: 322,00 - P: 8100,00) (V…" at bounding box center [592, 356] width 500 height 18
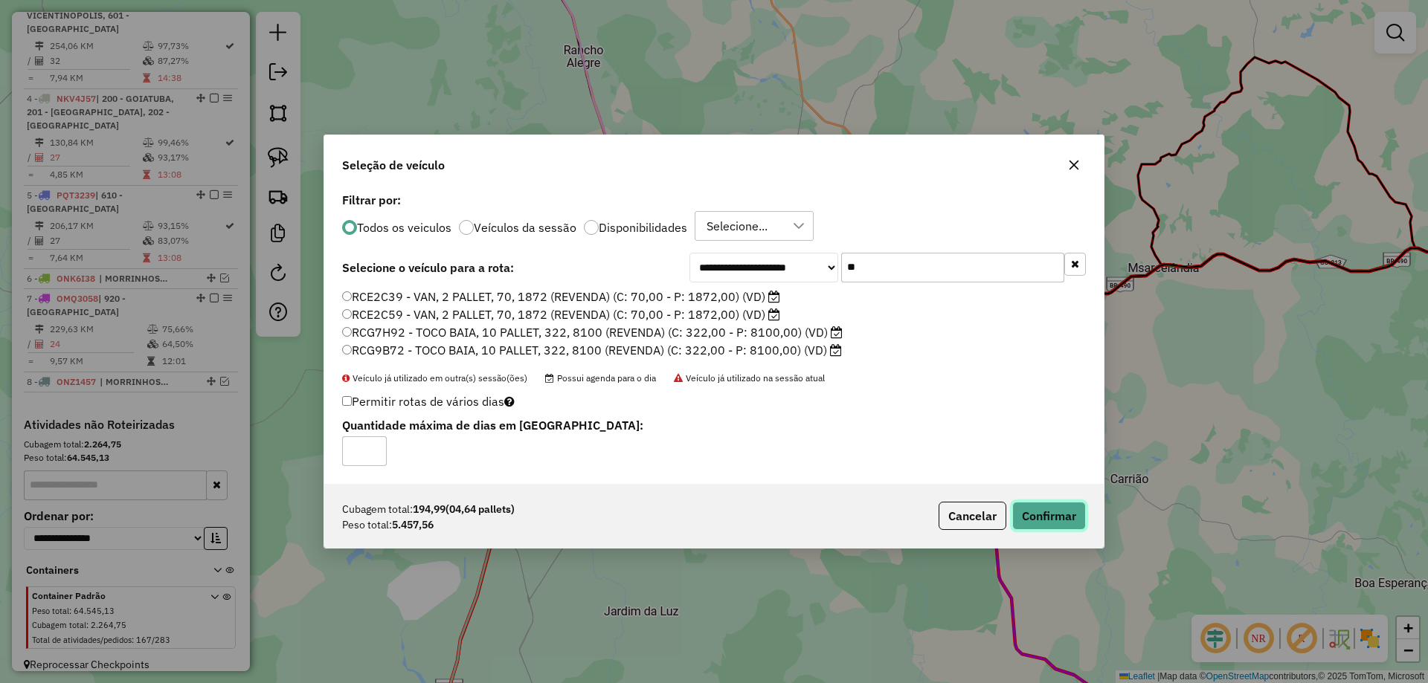
click at [1083, 516] on button "Confirmar" at bounding box center [1049, 516] width 74 height 28
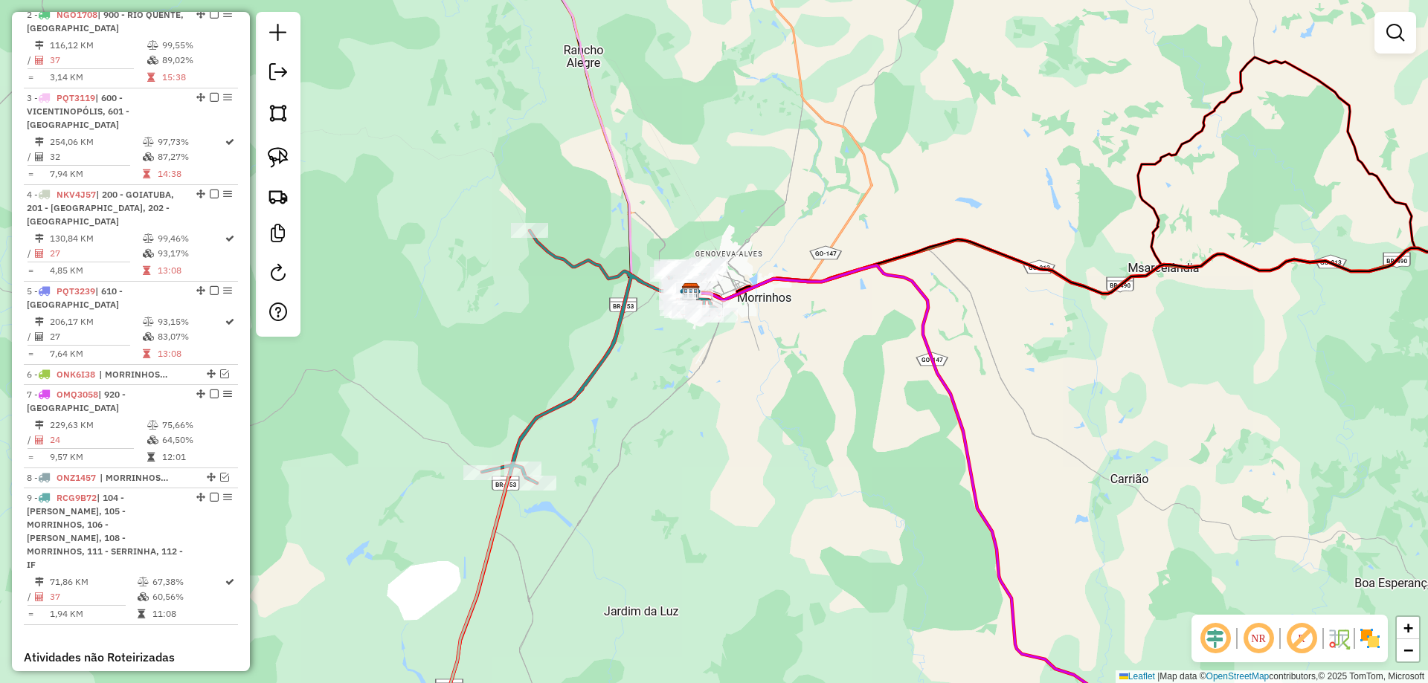
scroll to position [854, 0]
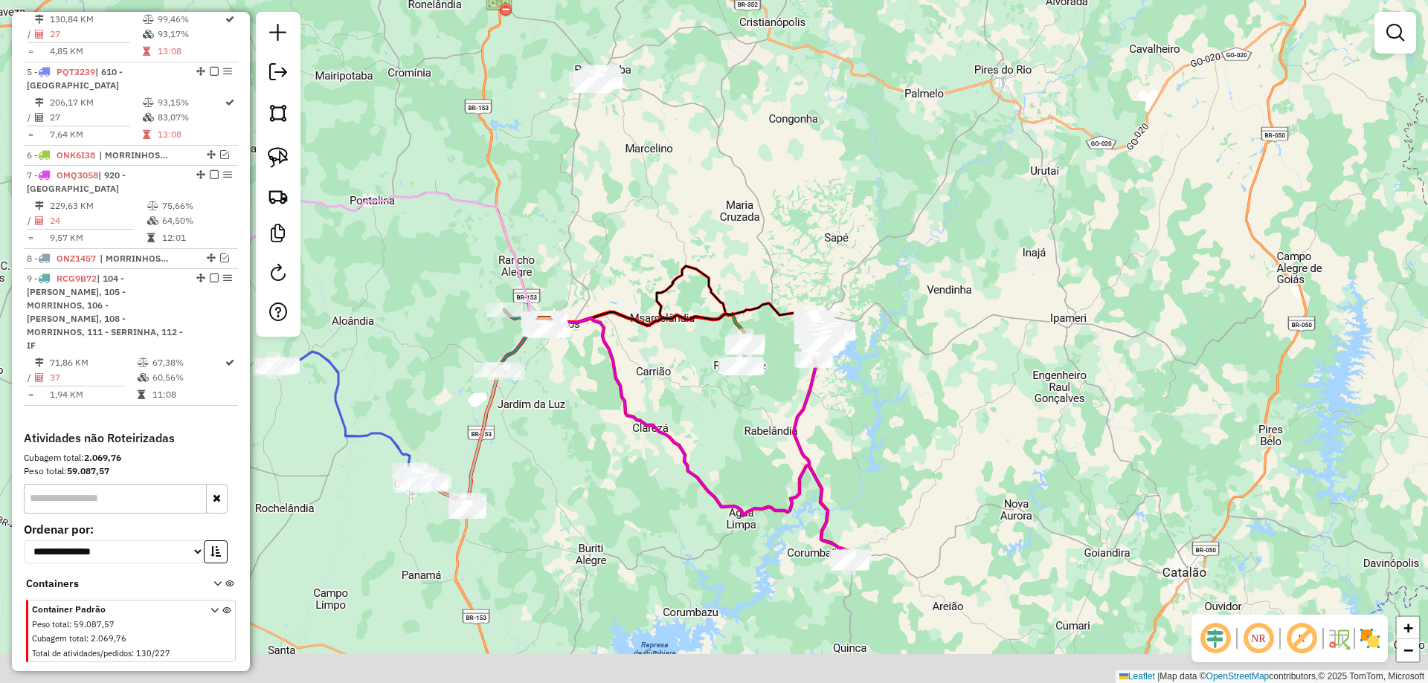
drag, startPoint x: 702, startPoint y: 483, endPoint x: 487, endPoint y: 368, distance: 243.9
click at [487, 368] on div "Janela de atendimento Grade de atendimento Capacidade Transportadoras Veículos …" at bounding box center [714, 341] width 1428 height 683
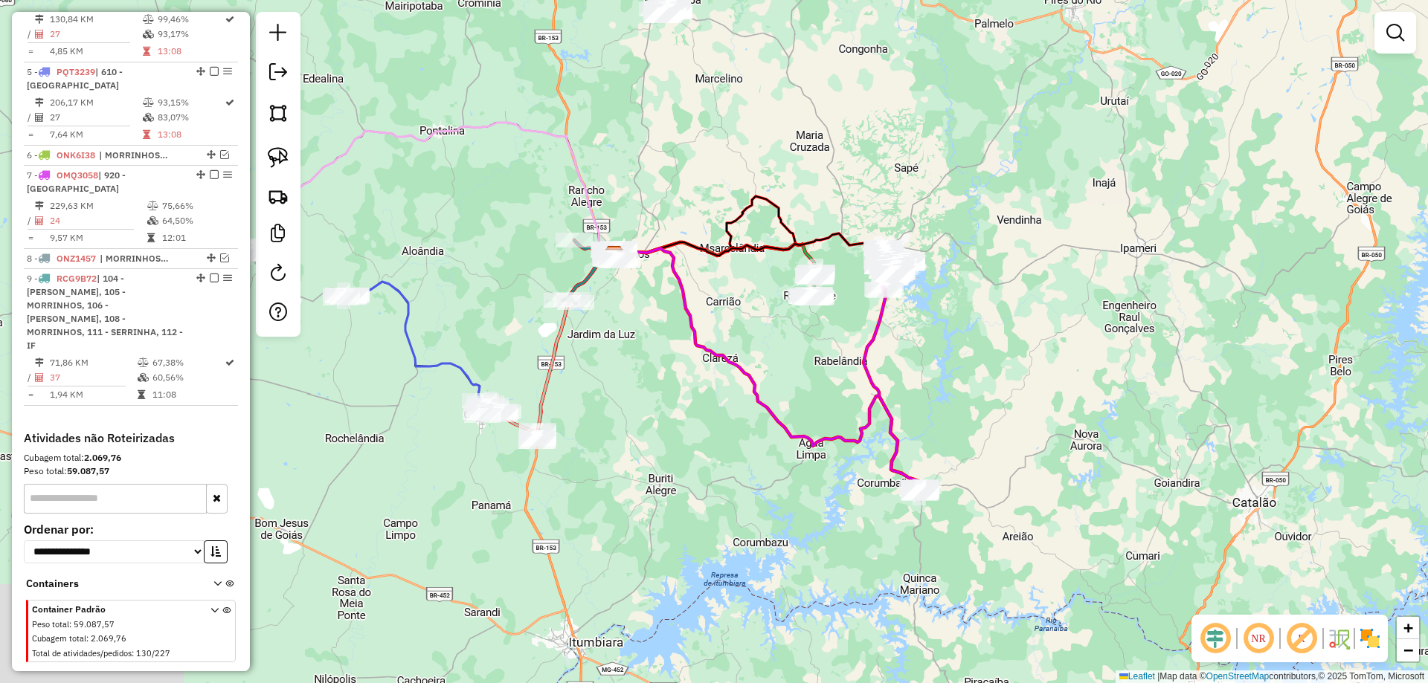
drag, startPoint x: 544, startPoint y: 391, endPoint x: 758, endPoint y: 365, distance: 215.7
click at [770, 373] on div "Janela de atendimento Grade de atendimento Capacidade Transportadoras Veículos …" at bounding box center [714, 341] width 1428 height 683
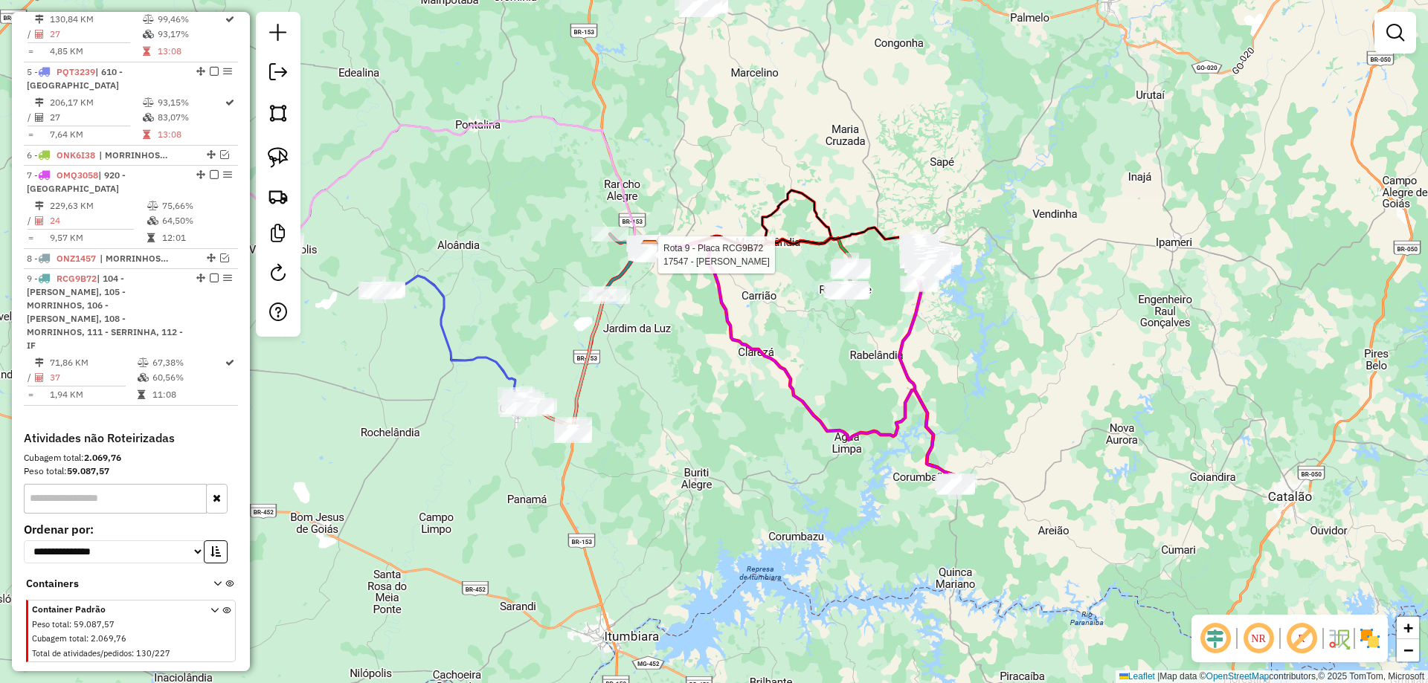
select select "**********"
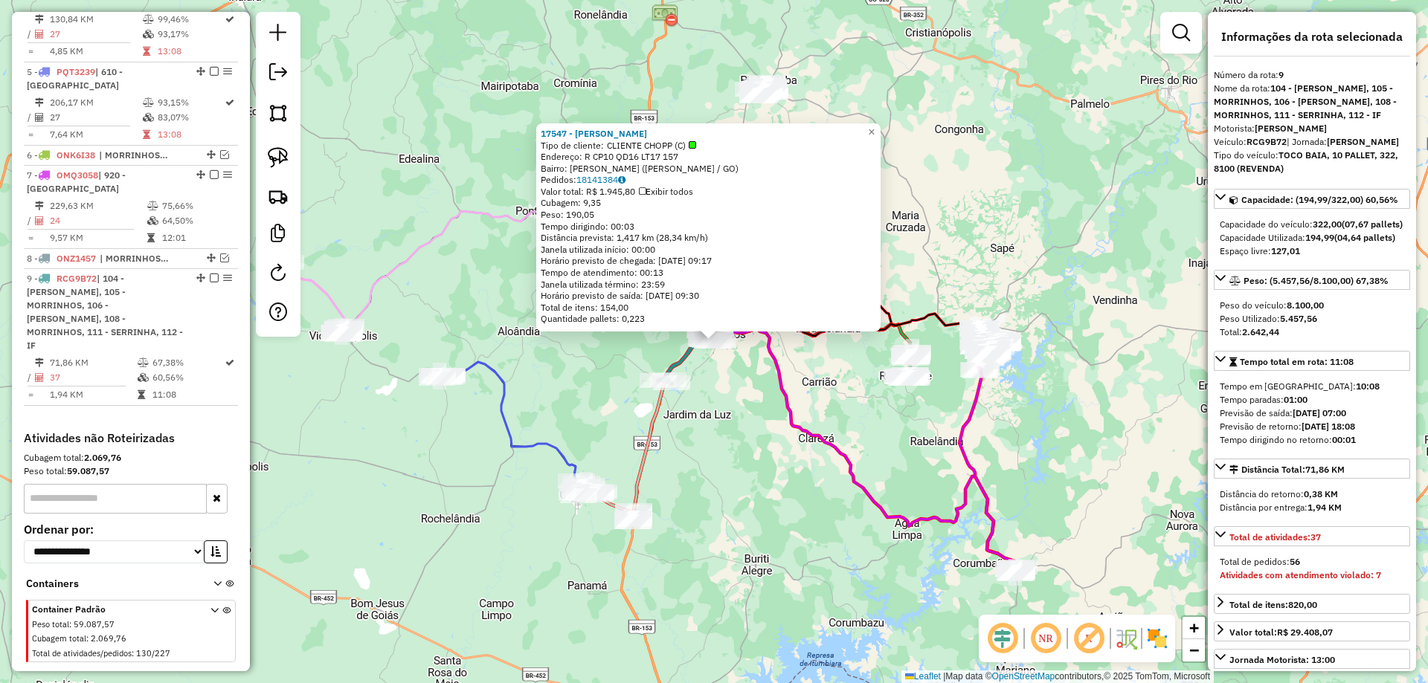
click at [768, 410] on div "17547 - OTANAEL BEER Tipo de cliente: CLIENTE CHOPP (C) Endereço: R CP10 QD16 L…" at bounding box center [714, 341] width 1428 height 683
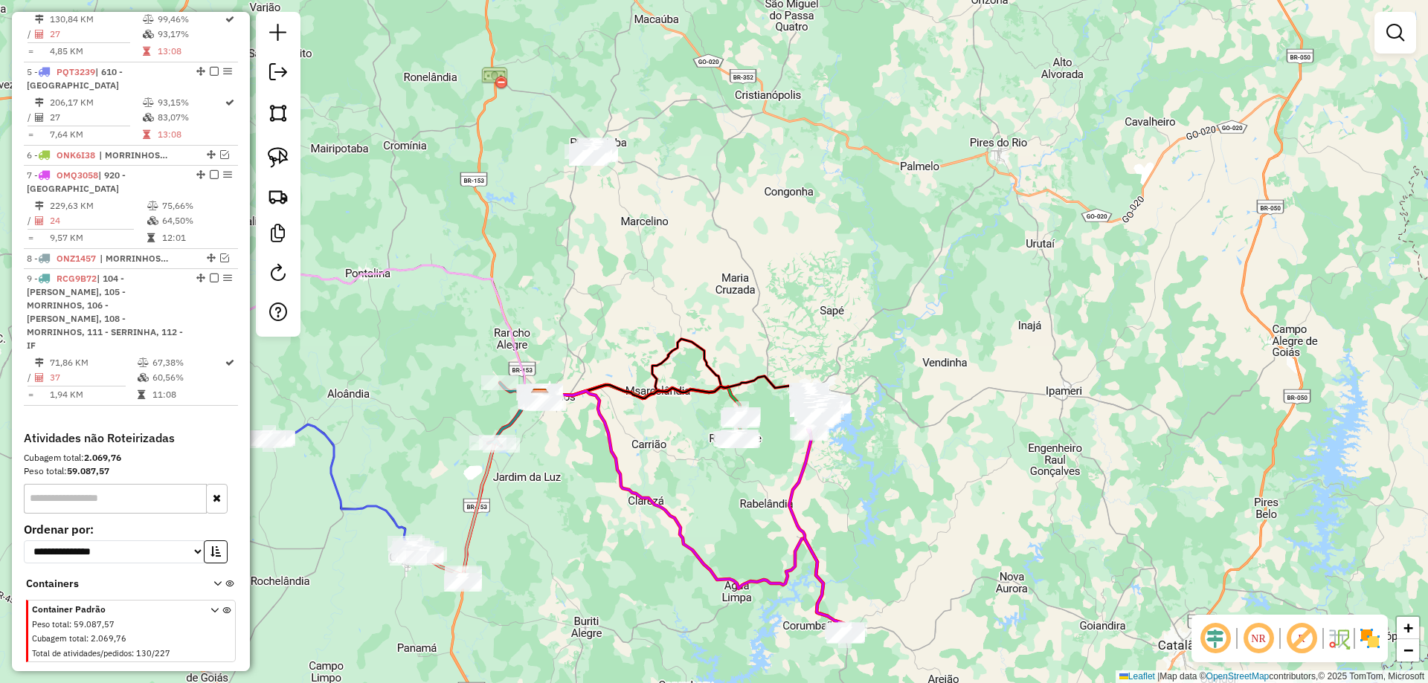
click at [640, 467] on div "Janela de atendimento Grade de atendimento Capacidade Transportadoras Veículos …" at bounding box center [714, 341] width 1428 height 683
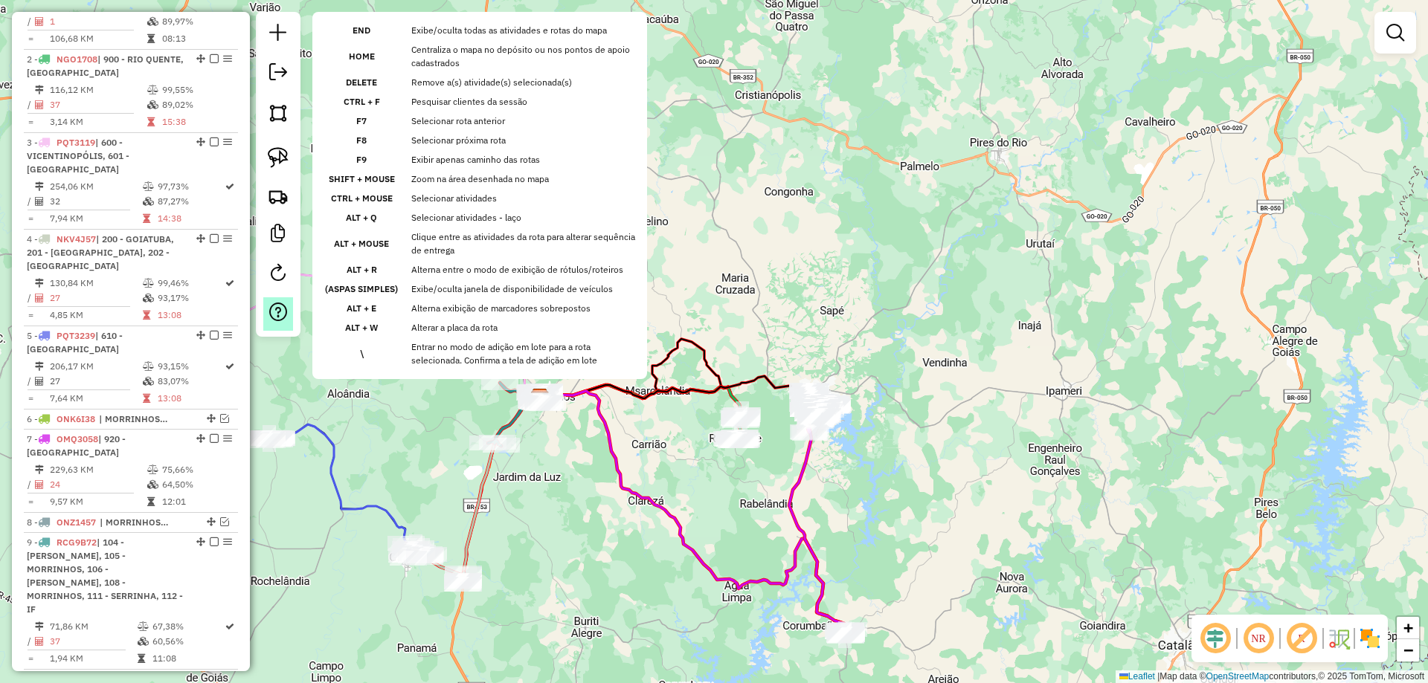
scroll to position [744, 0]
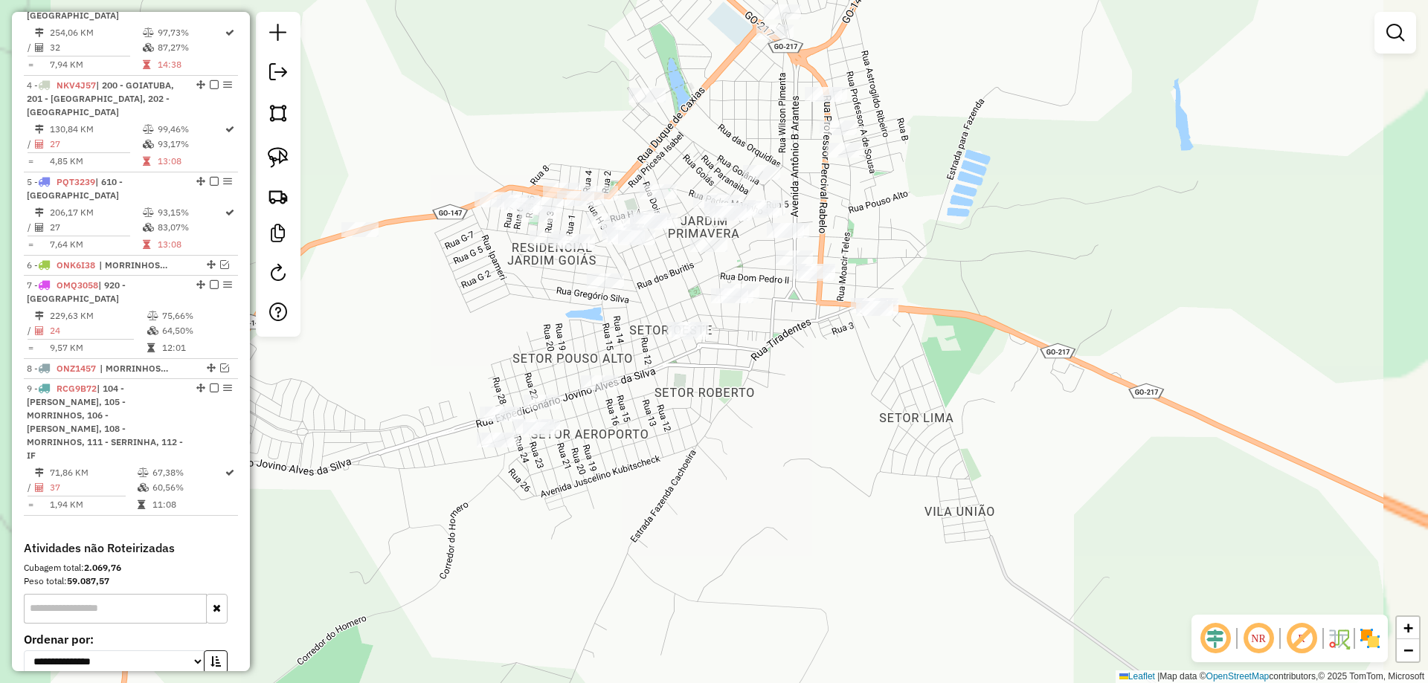
click at [866, 459] on div "Janela de atendimento Grade de atendimento Capacidade Transportadoras Veículos …" at bounding box center [714, 341] width 1428 height 683
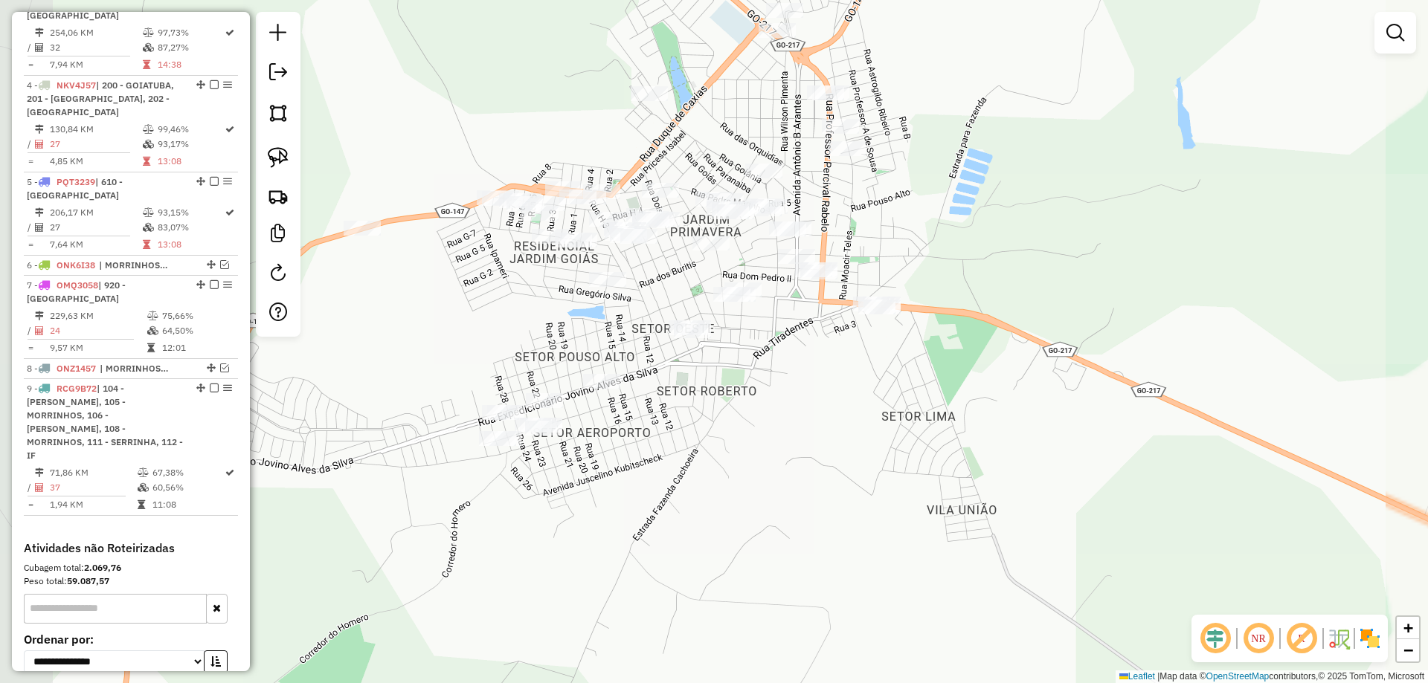
click at [866, 458] on div "Janela de atendimento Grade de atendimento Capacidade Transportadoras Veículos …" at bounding box center [714, 341] width 1428 height 683
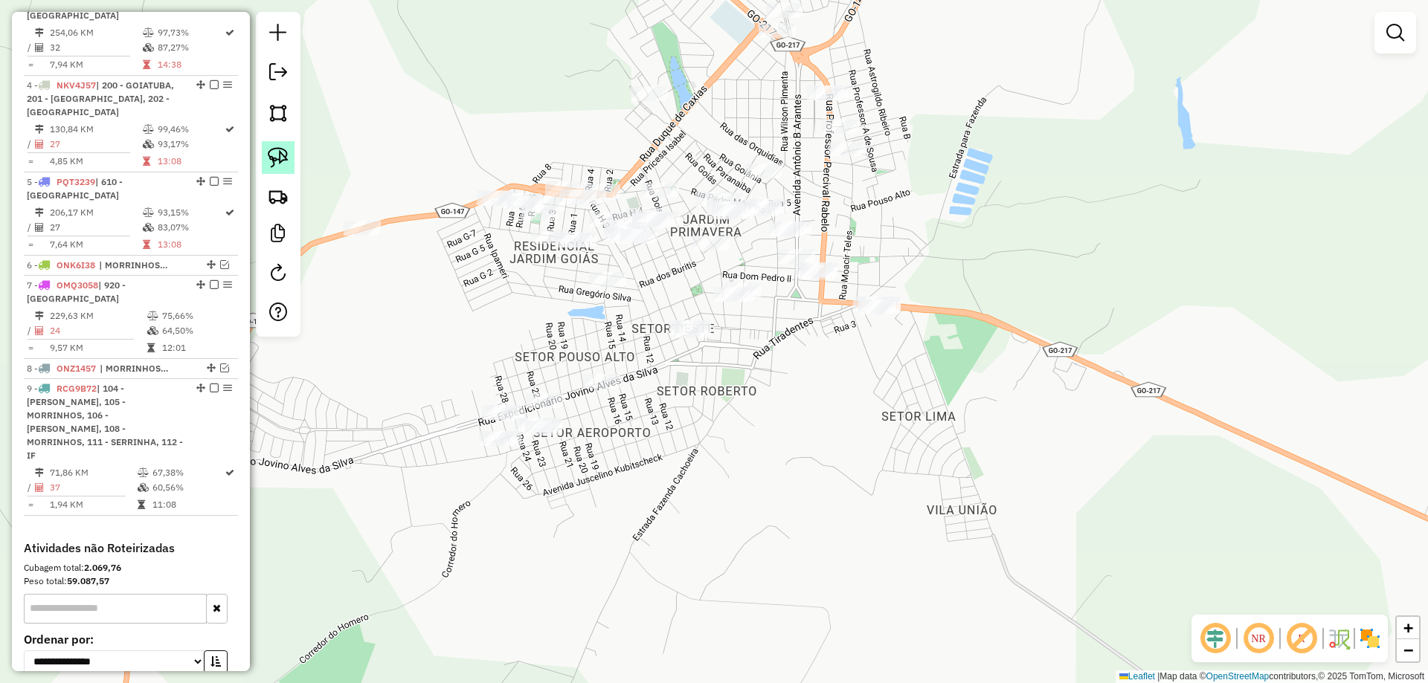
click at [278, 158] on img at bounding box center [278, 157] width 21 height 21
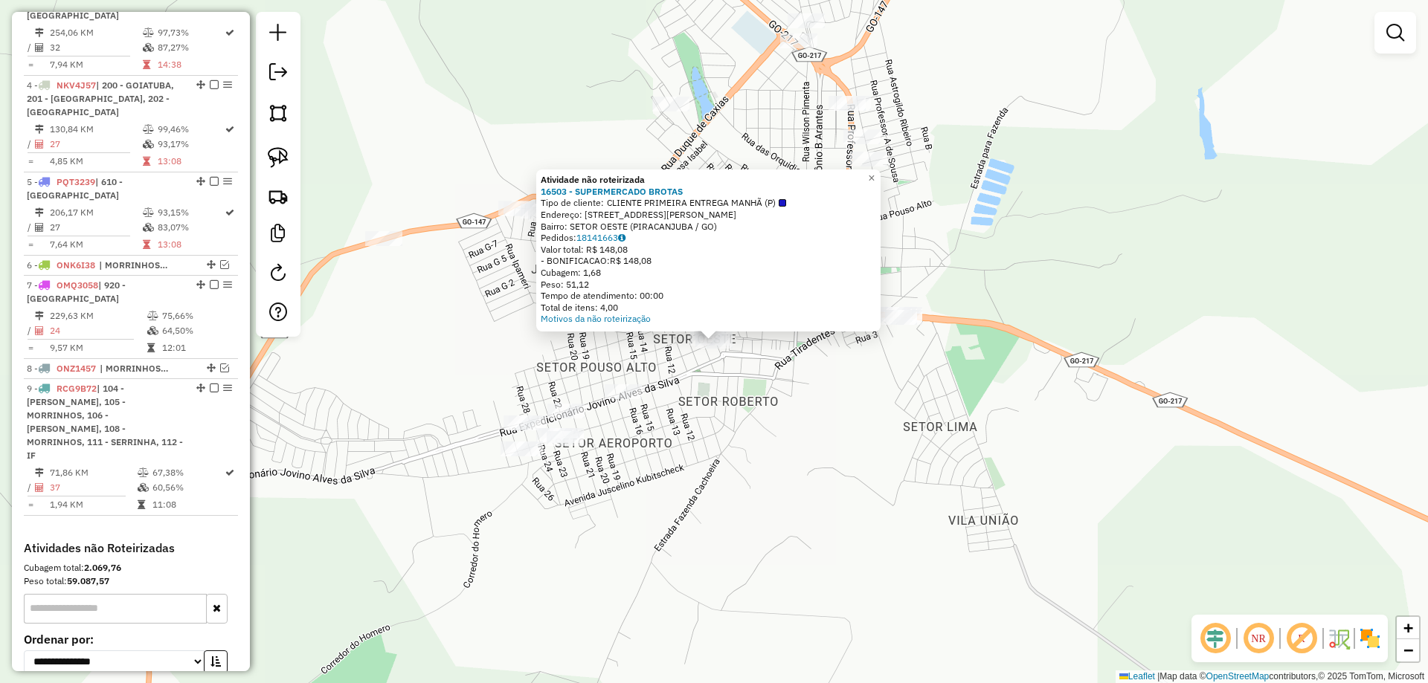
drag, startPoint x: 728, startPoint y: 463, endPoint x: 693, endPoint y: 445, distance: 38.9
click at [730, 461] on div "Atividade não roteirizada 16503 - SUPERMERCADO BROTAS Tipo de cliente: CLIENTE …" at bounding box center [714, 341] width 1428 height 683
click at [281, 171] on link at bounding box center [278, 157] width 33 height 33
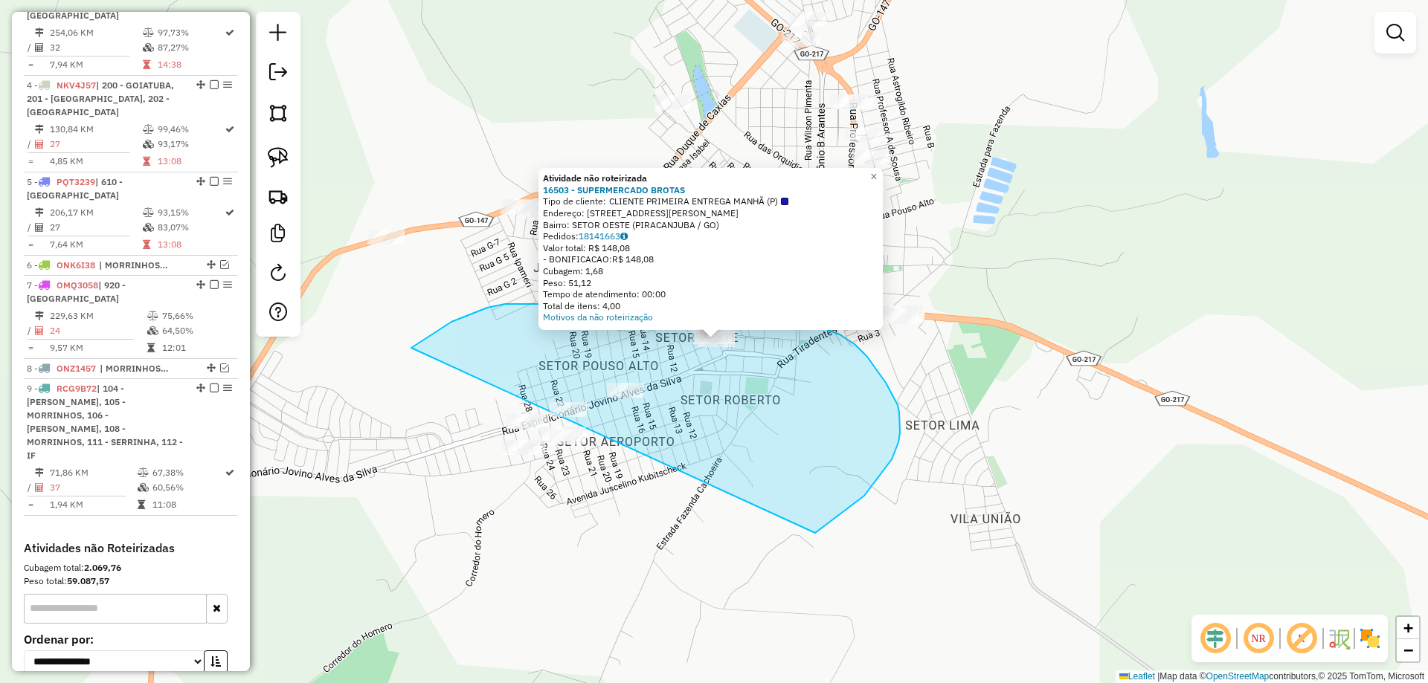
drag, startPoint x: 898, startPoint y: 442, endPoint x: 287, endPoint y: 570, distance: 624.5
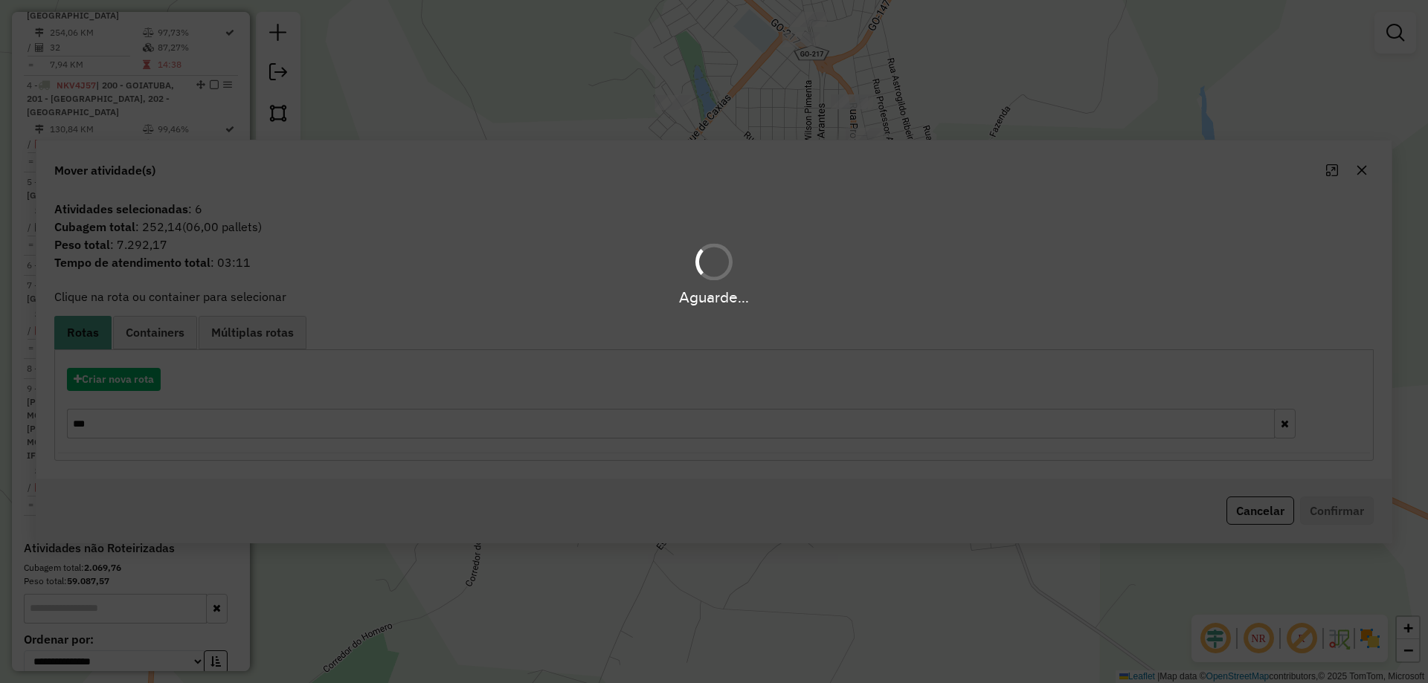
click at [786, 473] on hb-app "Aguarde... Pop-up bloqueado! Seu navegador bloqueou automáticamente a abertura …" at bounding box center [714, 341] width 1428 height 683
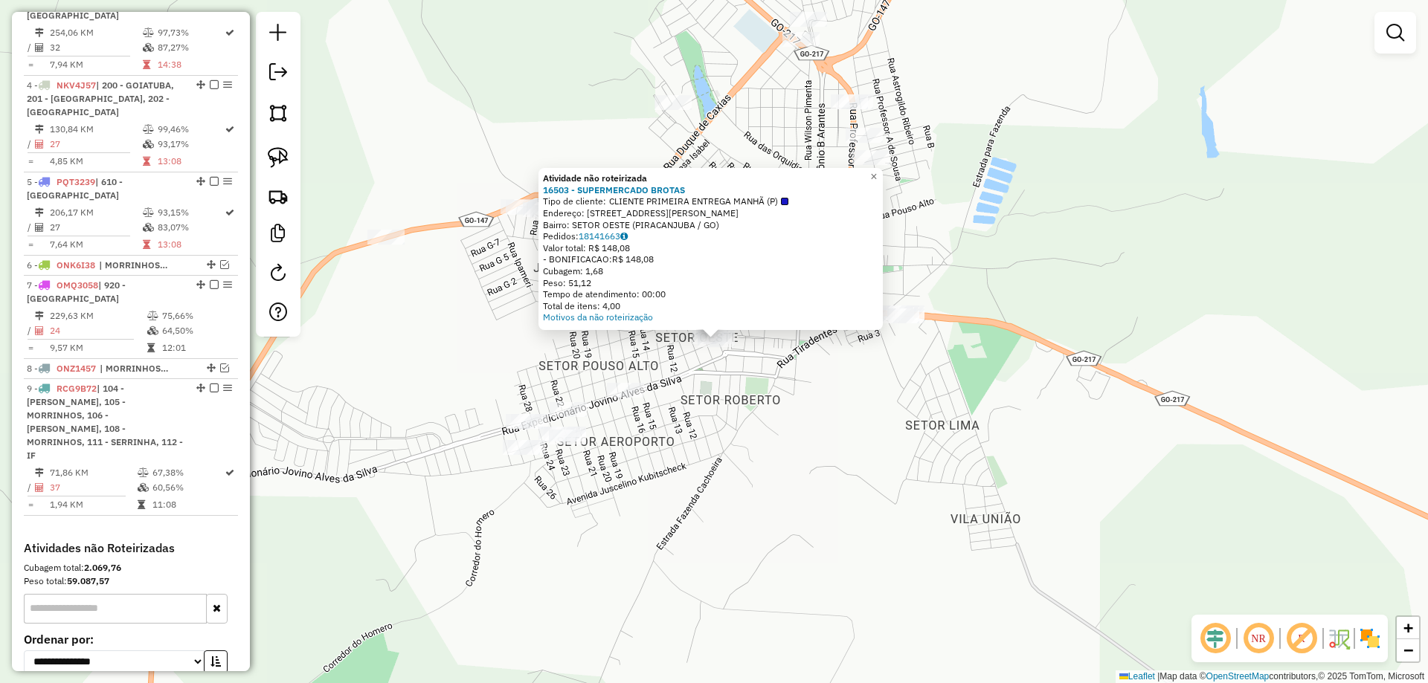
click at [786, 470] on div "Atividade não roteirizada 16503 - SUPERMERCADO BROTAS Tipo de cliente: CLIENTE …" at bounding box center [714, 341] width 1428 height 683
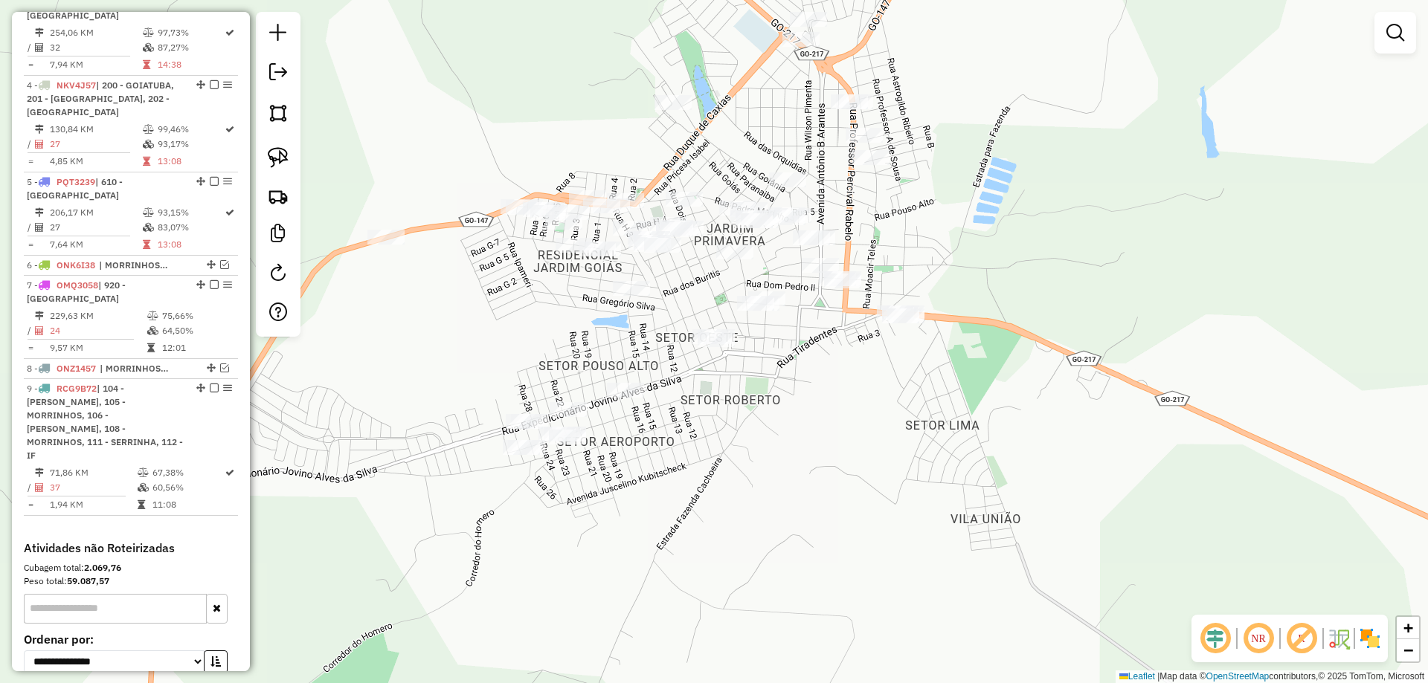
click at [774, 428] on div "Janela de atendimento Grade de atendimento Capacidade Transportadoras Veículos …" at bounding box center [714, 341] width 1428 height 683
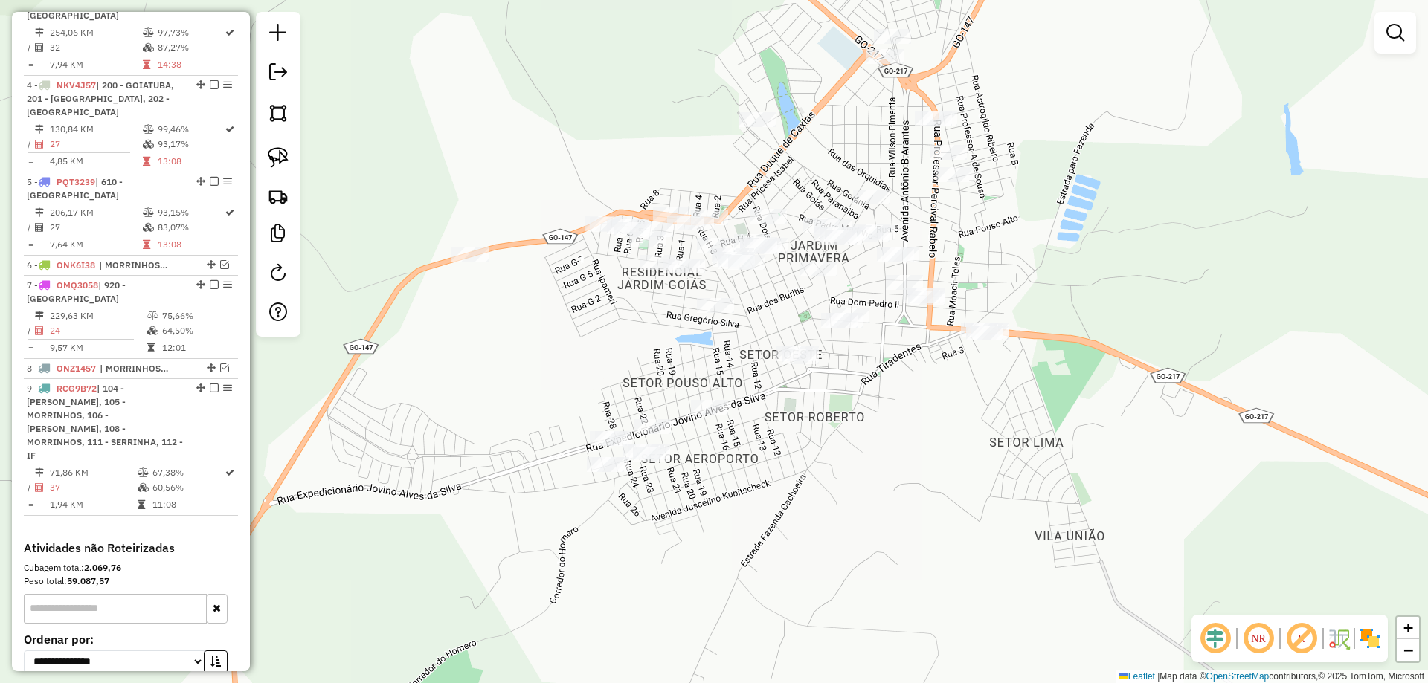
click at [259, 155] on div at bounding box center [278, 174] width 45 height 325
click at [292, 162] on link at bounding box center [278, 157] width 33 height 33
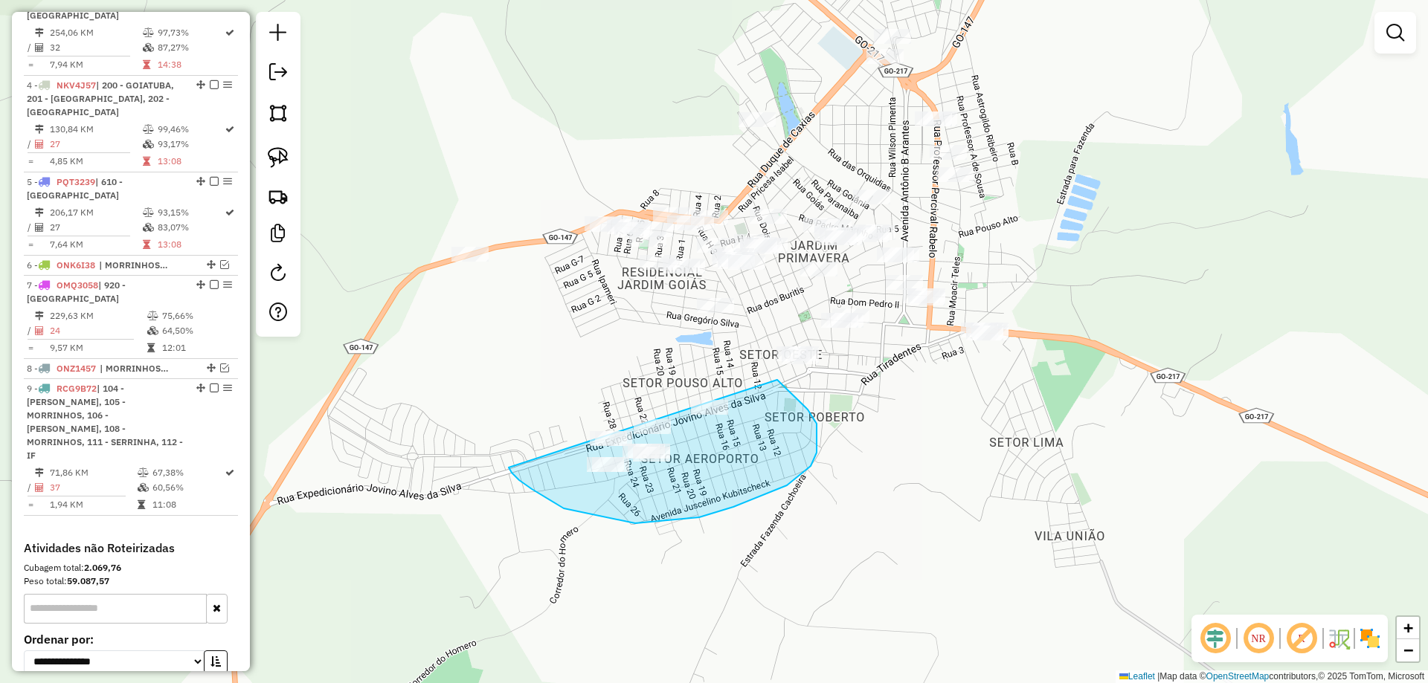
drag, startPoint x: 699, startPoint y: 518, endPoint x: 481, endPoint y: 452, distance: 227.5
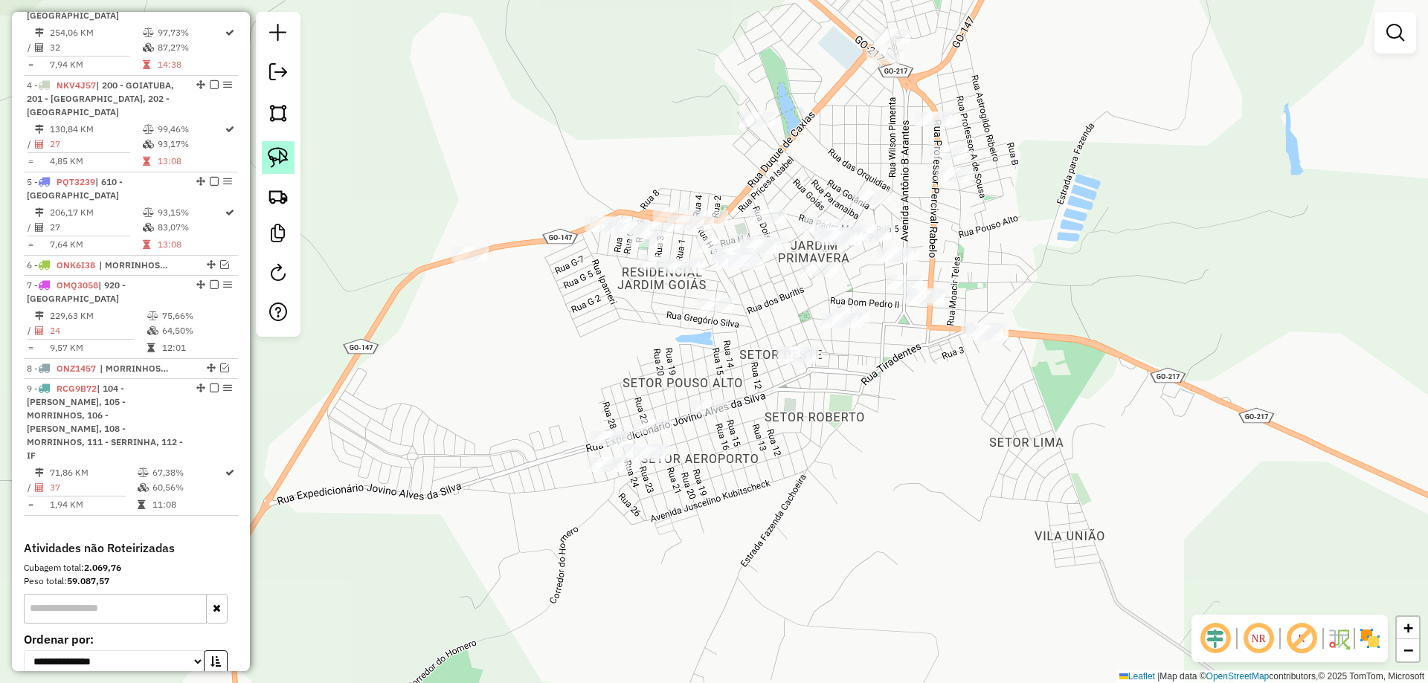
click at [276, 151] on img at bounding box center [278, 157] width 21 height 21
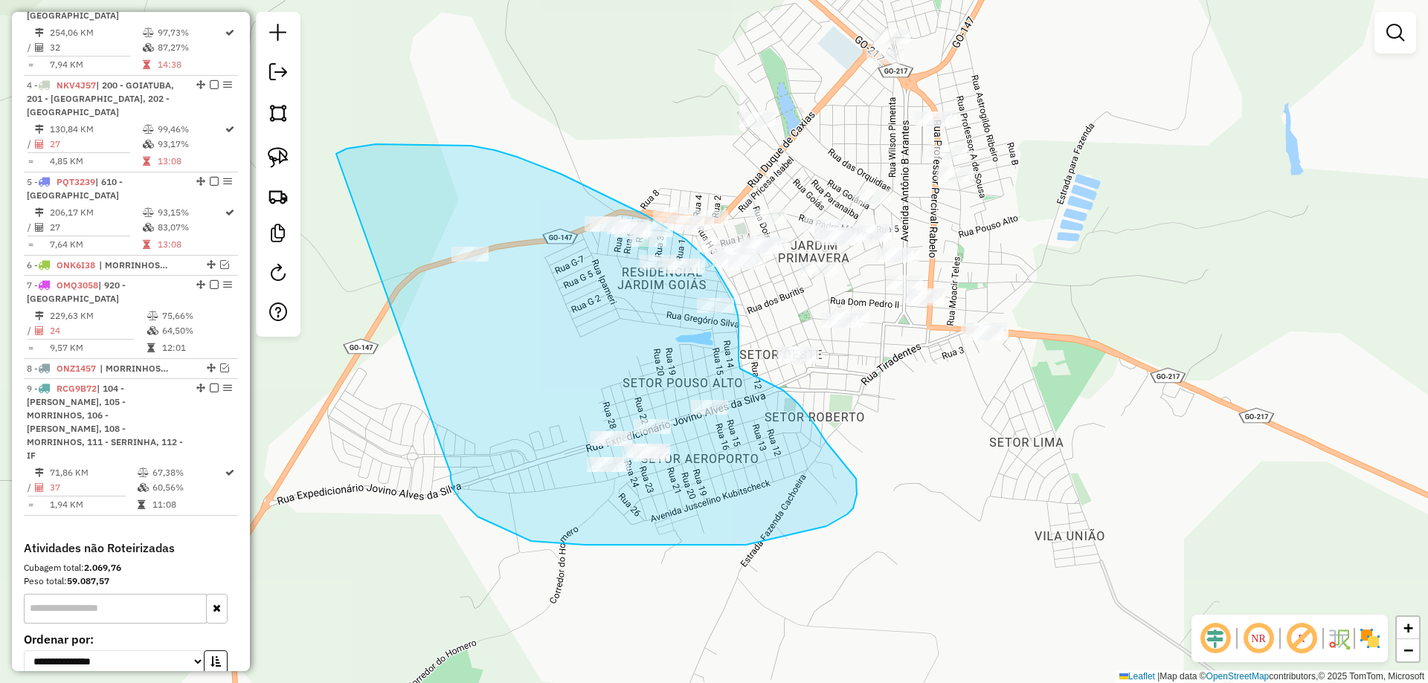
drag, startPoint x: 531, startPoint y: 541, endPoint x: 293, endPoint y: 265, distance: 364.3
click at [274, 245] on hb-router-mapa "Informações da Sessão 990925 - 19/08/2025 Criação: 18/08/2025 17:31 Depósito: P…" at bounding box center [714, 341] width 1428 height 683
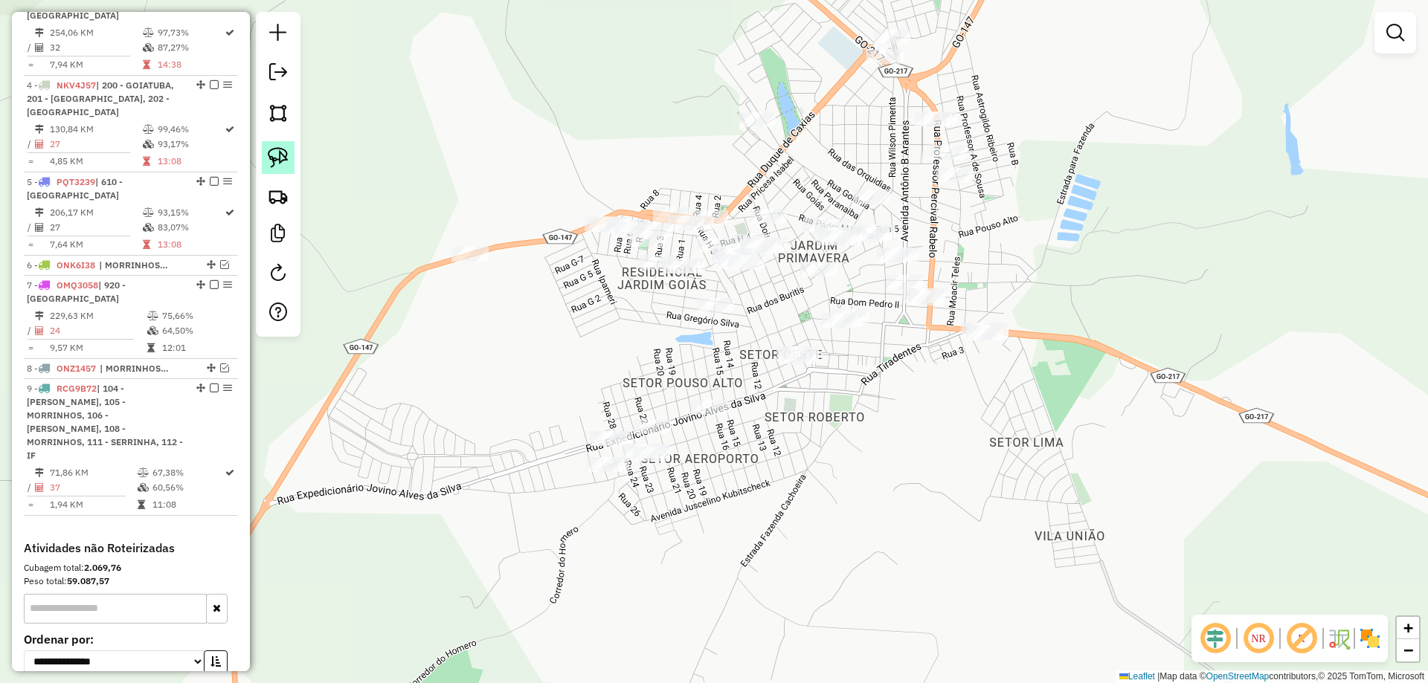
click at [286, 162] on img at bounding box center [278, 157] width 21 height 21
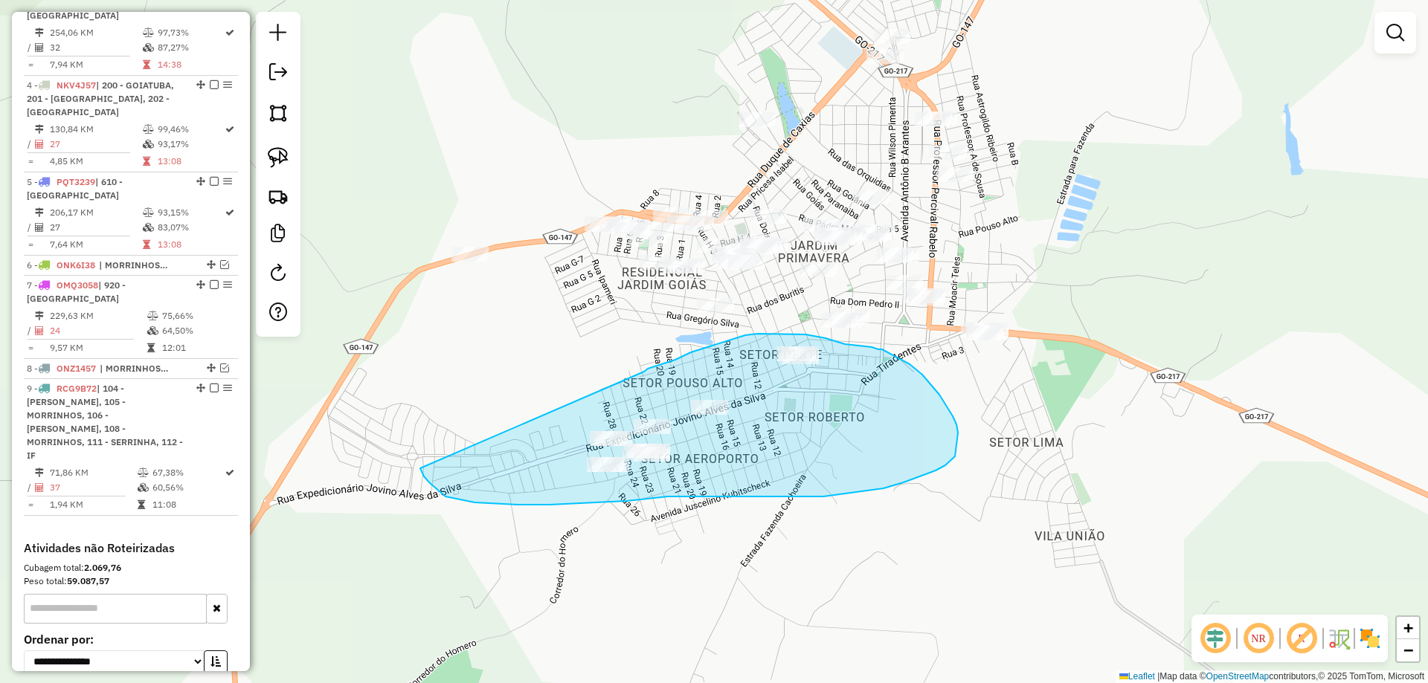
drag, startPoint x: 627, startPoint y: 501, endPoint x: 642, endPoint y: 373, distance: 128.9
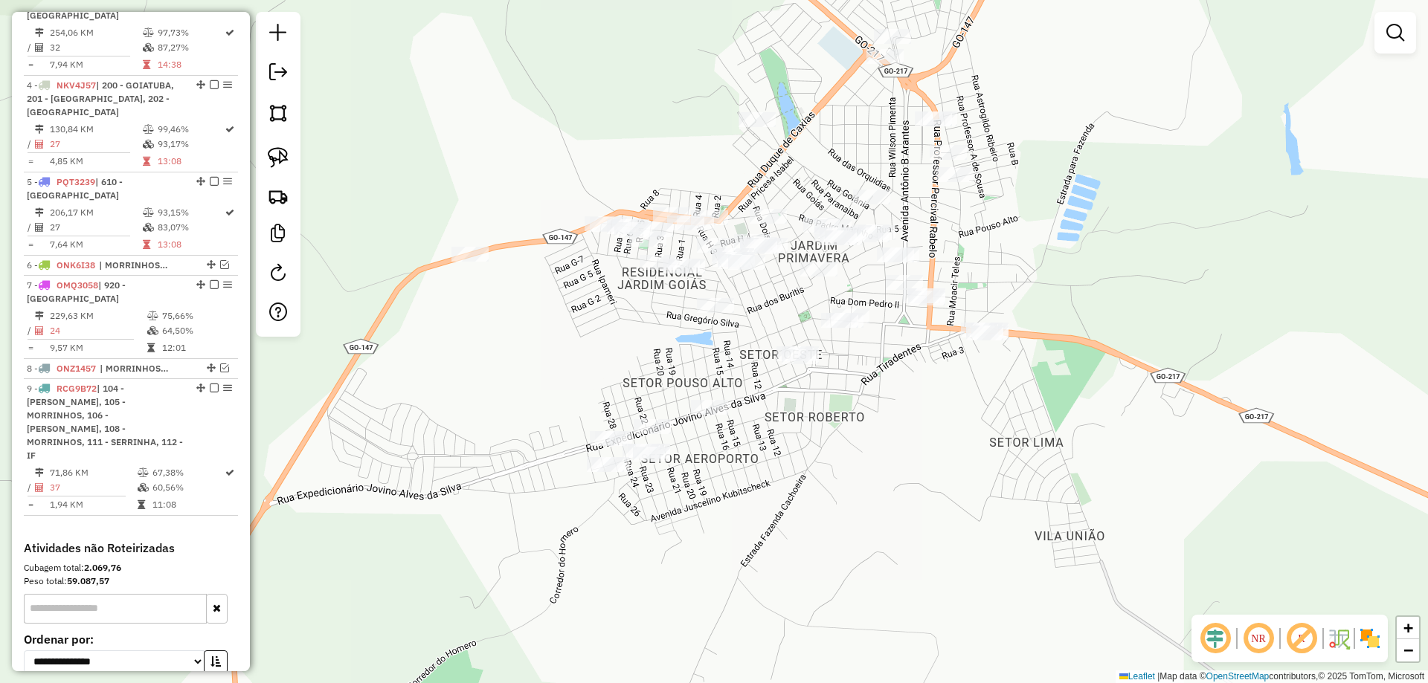
drag, startPoint x: 851, startPoint y: 423, endPoint x: 751, endPoint y: 441, distance: 102.0
click at [753, 448] on div "Janela de atendimento Grade de atendimento Capacidade Transportadoras Veículos …" at bounding box center [714, 341] width 1428 height 683
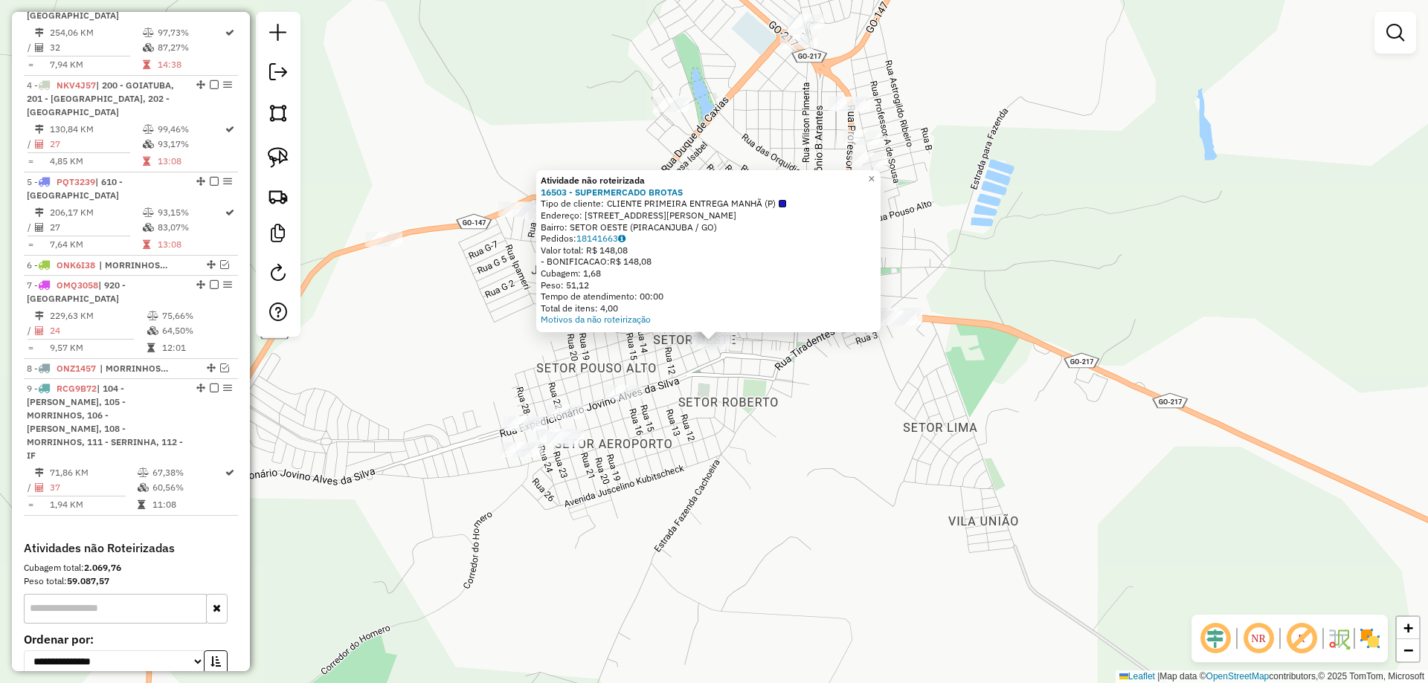
click at [722, 457] on div "Atividade não roteirizada 16503 - SUPERMERCADO BROTAS Tipo de cliente: CLIENTE …" at bounding box center [714, 341] width 1428 height 683
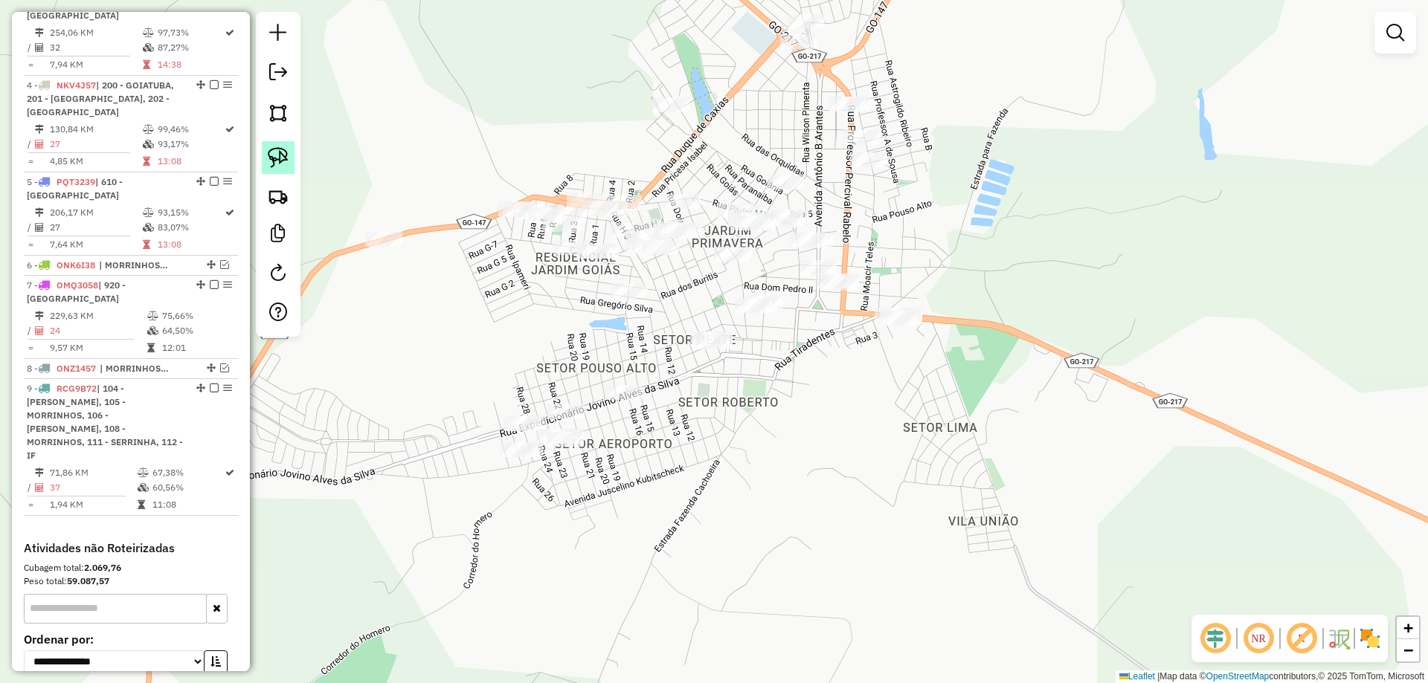
drag, startPoint x: 275, startPoint y: 165, endPoint x: 318, endPoint y: 176, distance: 44.5
click at [275, 164] on img at bounding box center [278, 157] width 21 height 21
drag, startPoint x: 789, startPoint y: 305, endPoint x: 793, endPoint y: 319, distance: 14.8
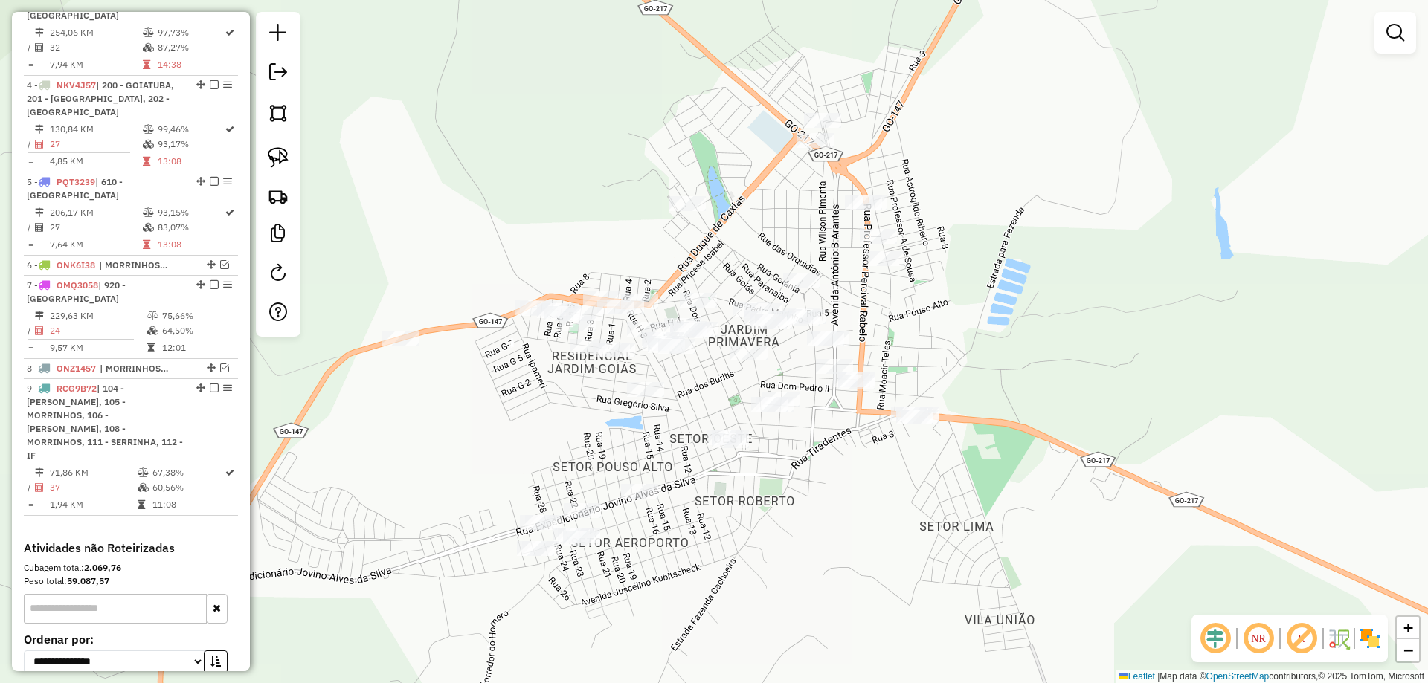
drag, startPoint x: 738, startPoint y: 455, endPoint x: 750, endPoint y: 509, distance: 55.0
click at [750, 509] on div "Janela de atendimento Grade de atendimento Capacidade Transportadoras Veículos …" at bounding box center [714, 341] width 1428 height 683
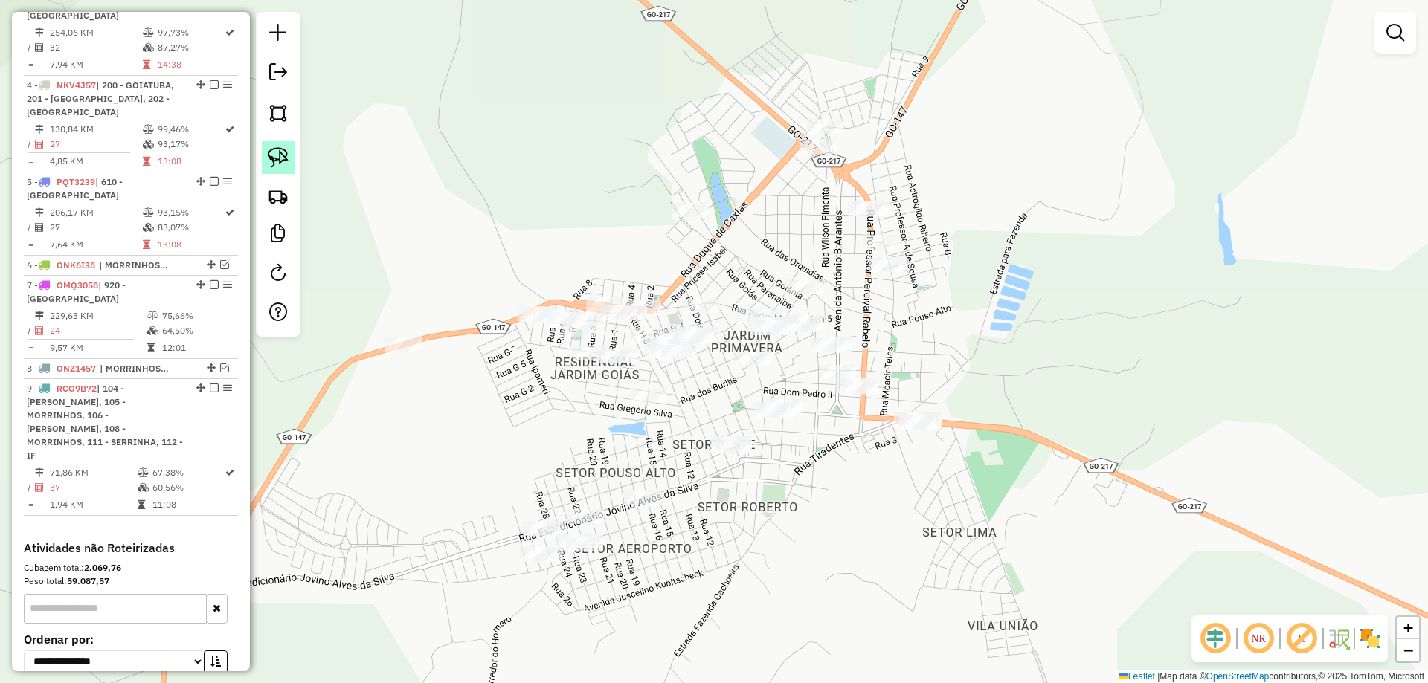
click at [271, 158] on img at bounding box center [278, 157] width 21 height 21
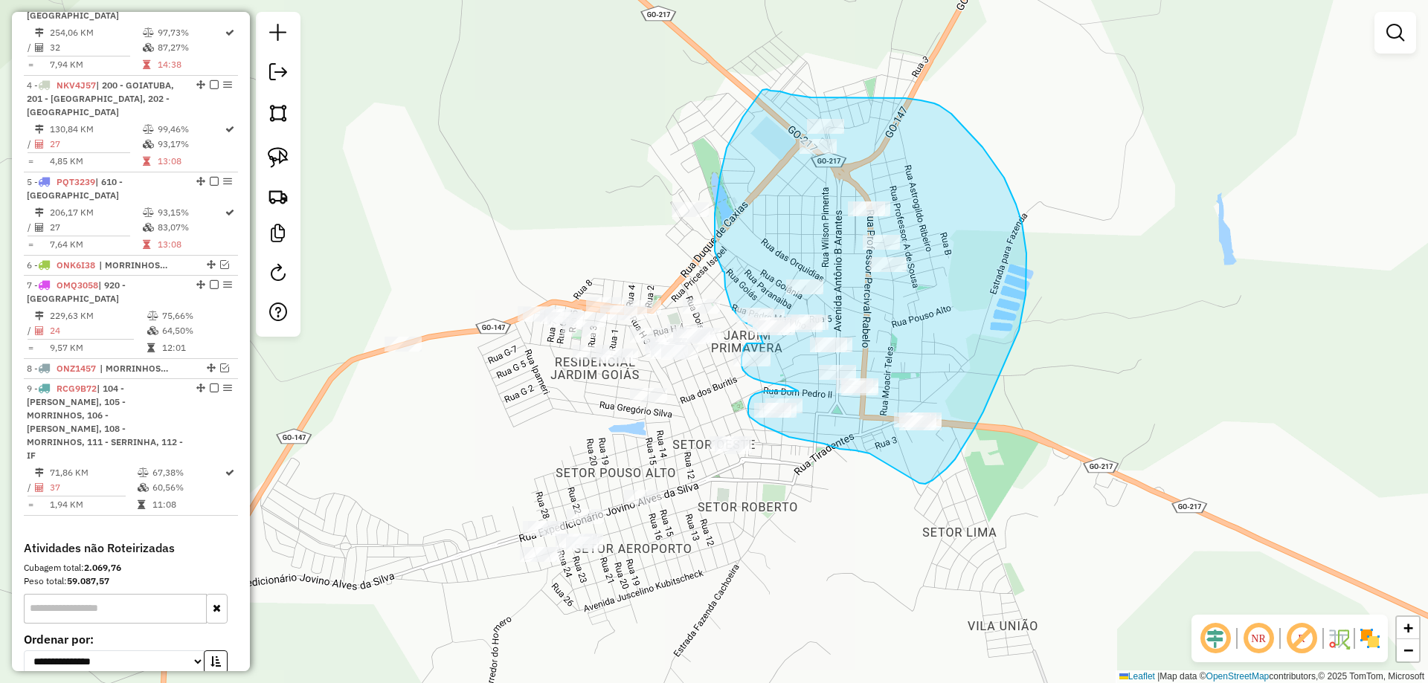
drag, startPoint x: 946, startPoint y: 469, endPoint x: 872, endPoint y: 452, distance: 76.3
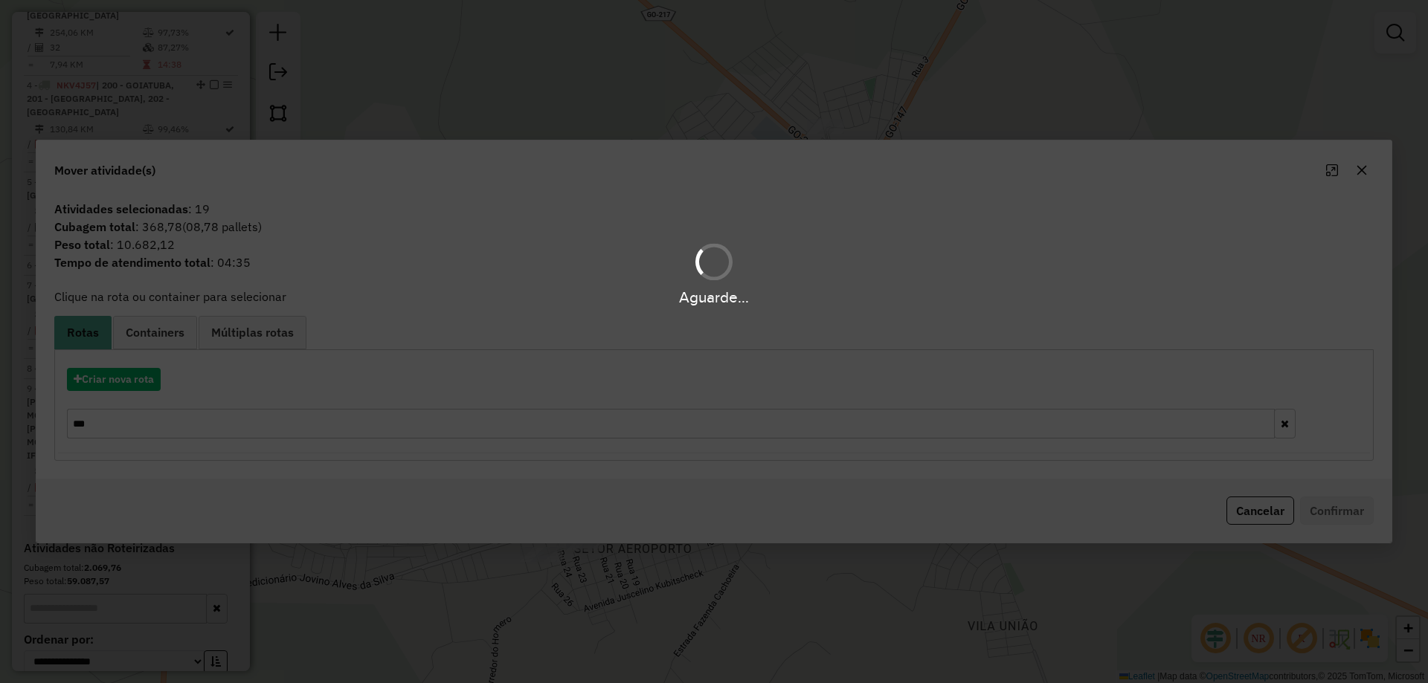
click at [116, 384] on div "Aguarde..." at bounding box center [714, 341] width 1428 height 683
click at [116, 382] on div "Aguarde..." at bounding box center [714, 341] width 1428 height 683
click at [117, 382] on div "Aguarde..." at bounding box center [714, 341] width 1428 height 683
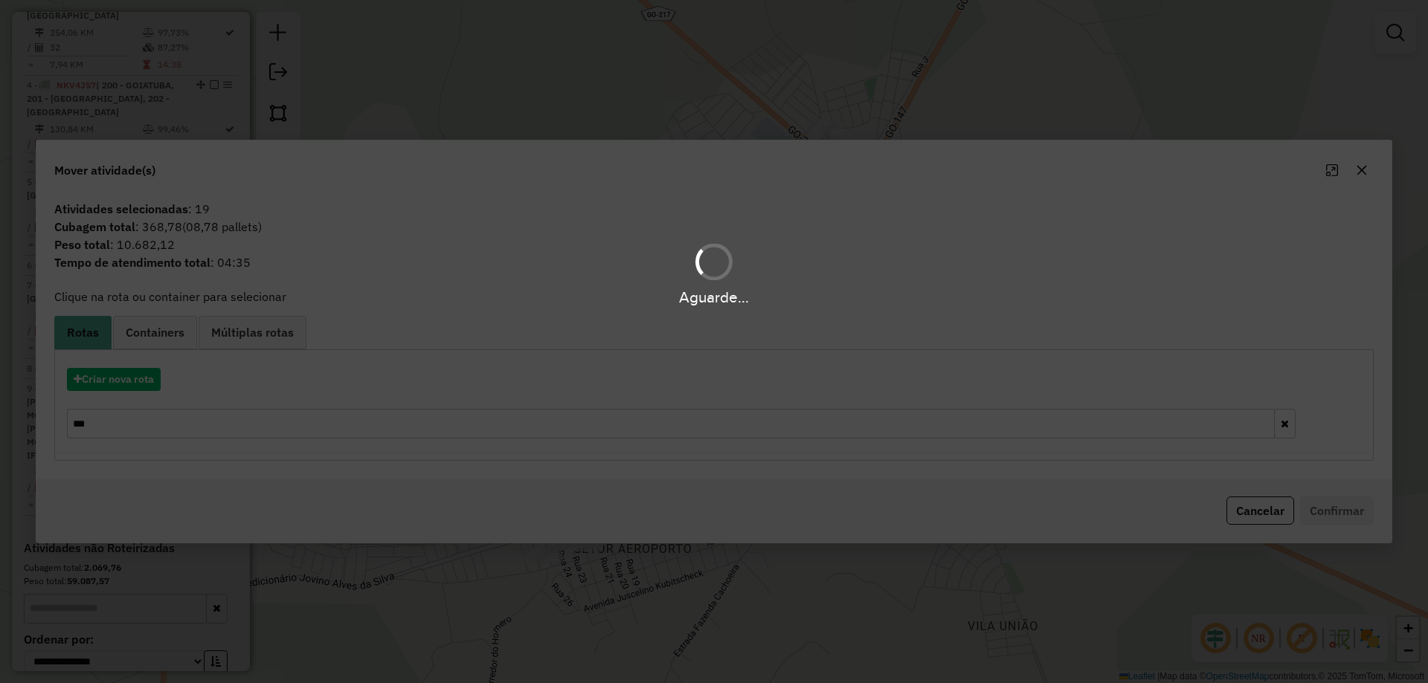
click at [117, 382] on div "Aguarde..." at bounding box center [714, 341] width 1428 height 683
click at [117, 383] on div "Aguarde..." at bounding box center [714, 341] width 1428 height 683
click at [117, 383] on hb-app "Aguarde... Pop-up bloqueado! Seu navegador bloqueou automáticamente a abertura …" at bounding box center [714, 341] width 1428 height 683
click at [117, 383] on button "Criar nova rota" at bounding box center [114, 379] width 94 height 23
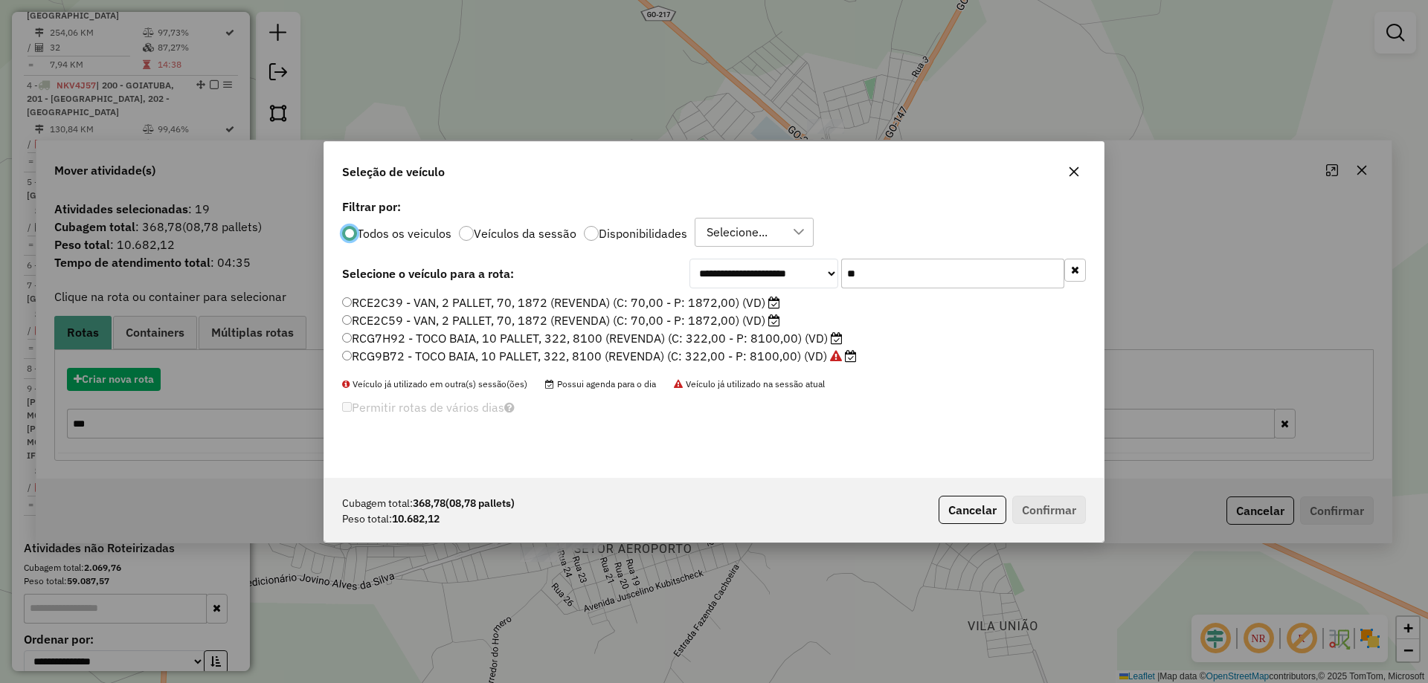
scroll to position [8, 4]
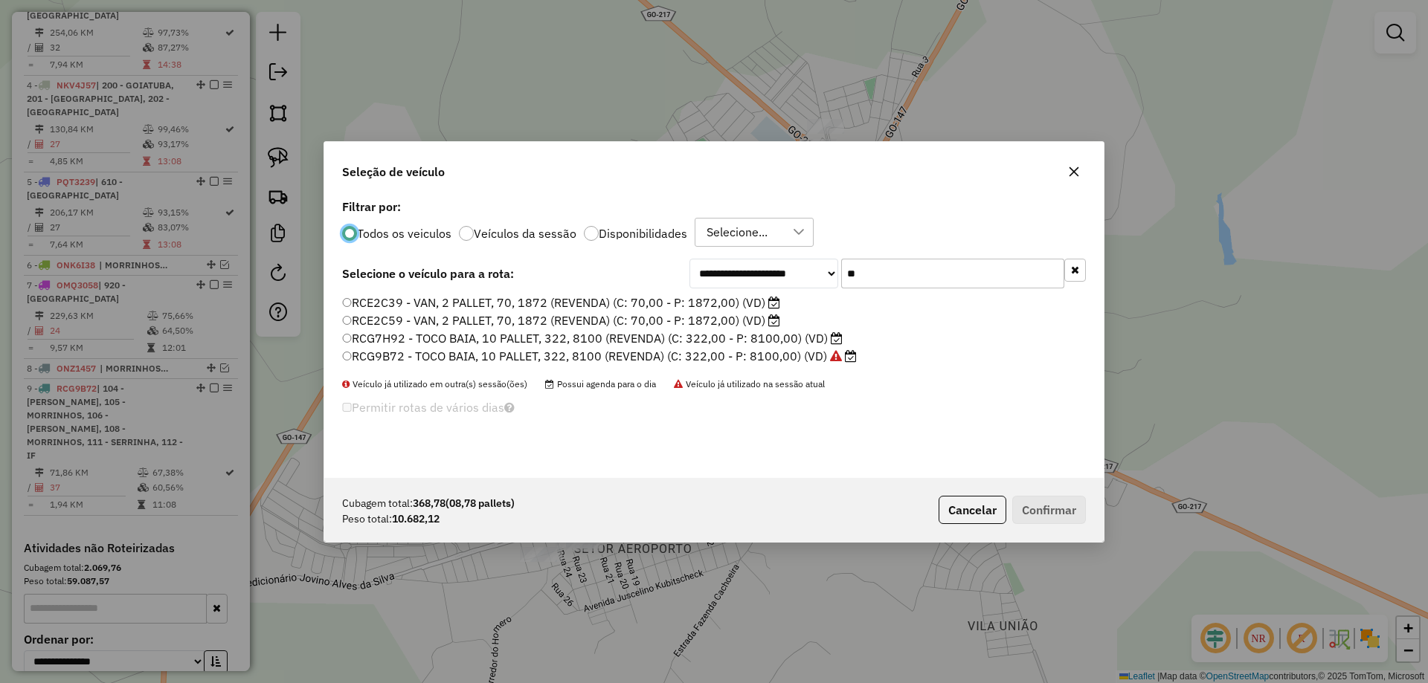
click at [671, 291] on div "**********" at bounding box center [713, 337] width 779 height 283
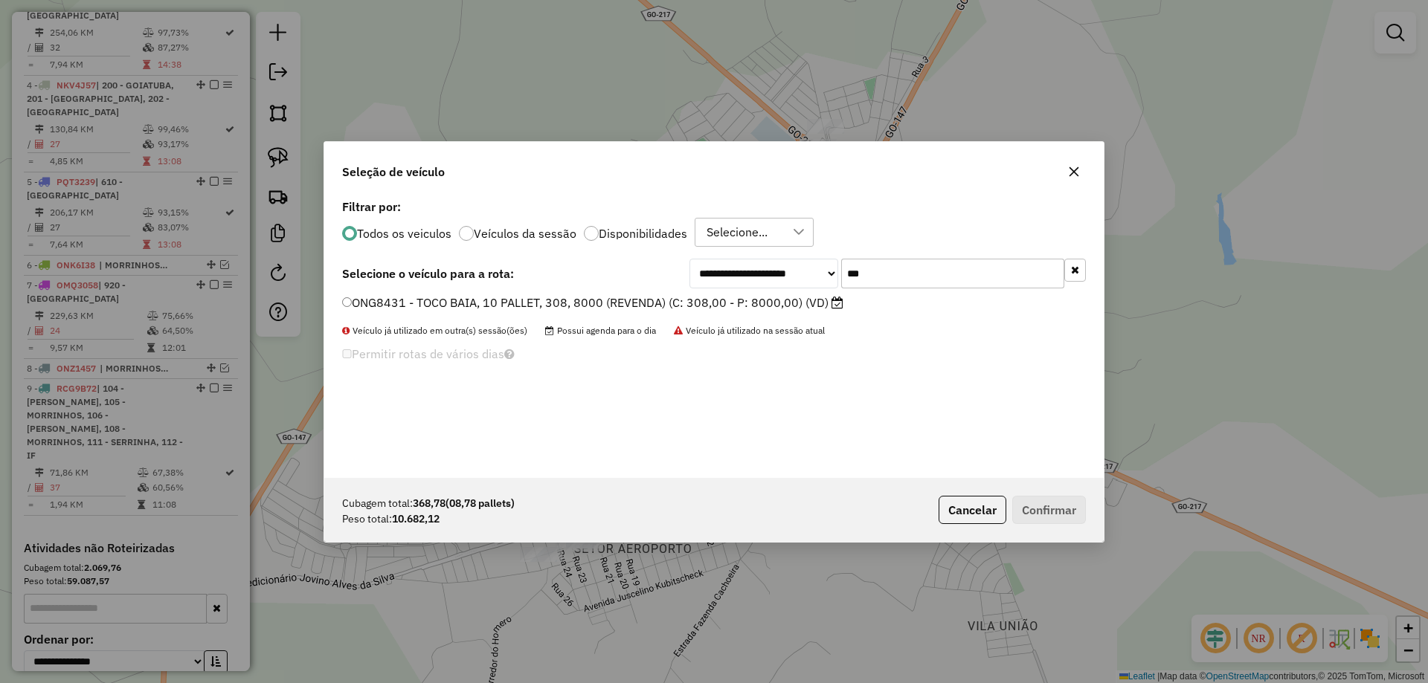
type input "***"
click at [613, 307] on label "ONG8431 - TOCO BAIA, 10 PALLET, 308, 8000 (REVENDA) (C: 308,00 - P: 8000,00) (V…" at bounding box center [592, 303] width 501 height 18
click at [1069, 512] on button "Confirmar" at bounding box center [1049, 510] width 74 height 28
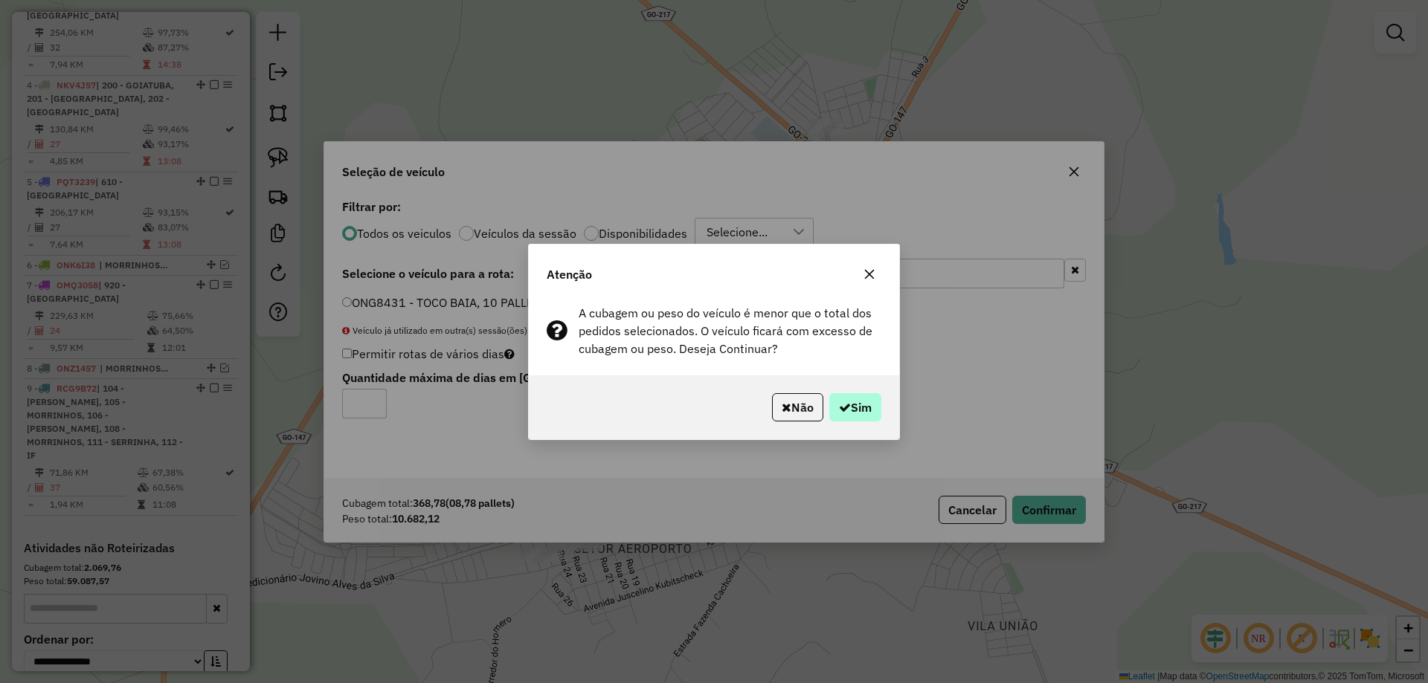
click at [880, 393] on div "Não Sim" at bounding box center [714, 408] width 370 height 64
click at [869, 412] on button "Sim" at bounding box center [855, 407] width 52 height 28
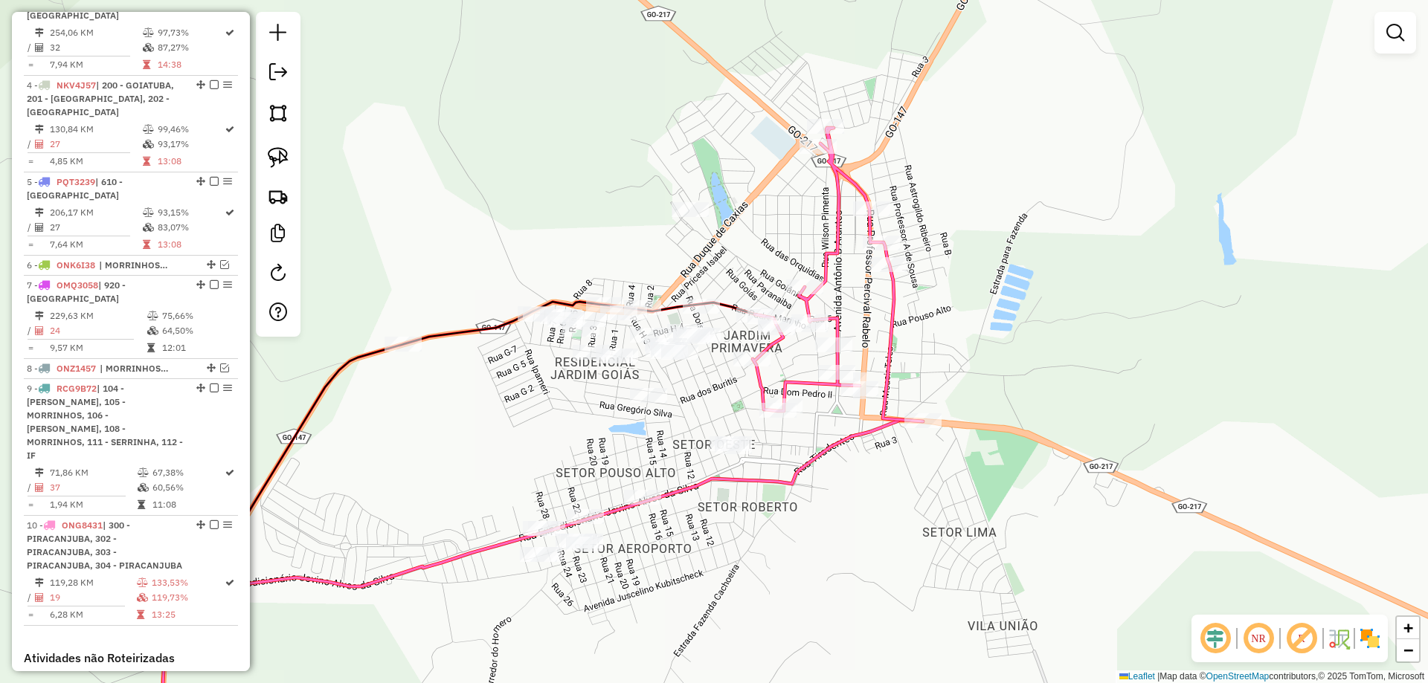
click at [753, 378] on icon at bounding box center [838, 275] width 170 height 294
select select "**********"
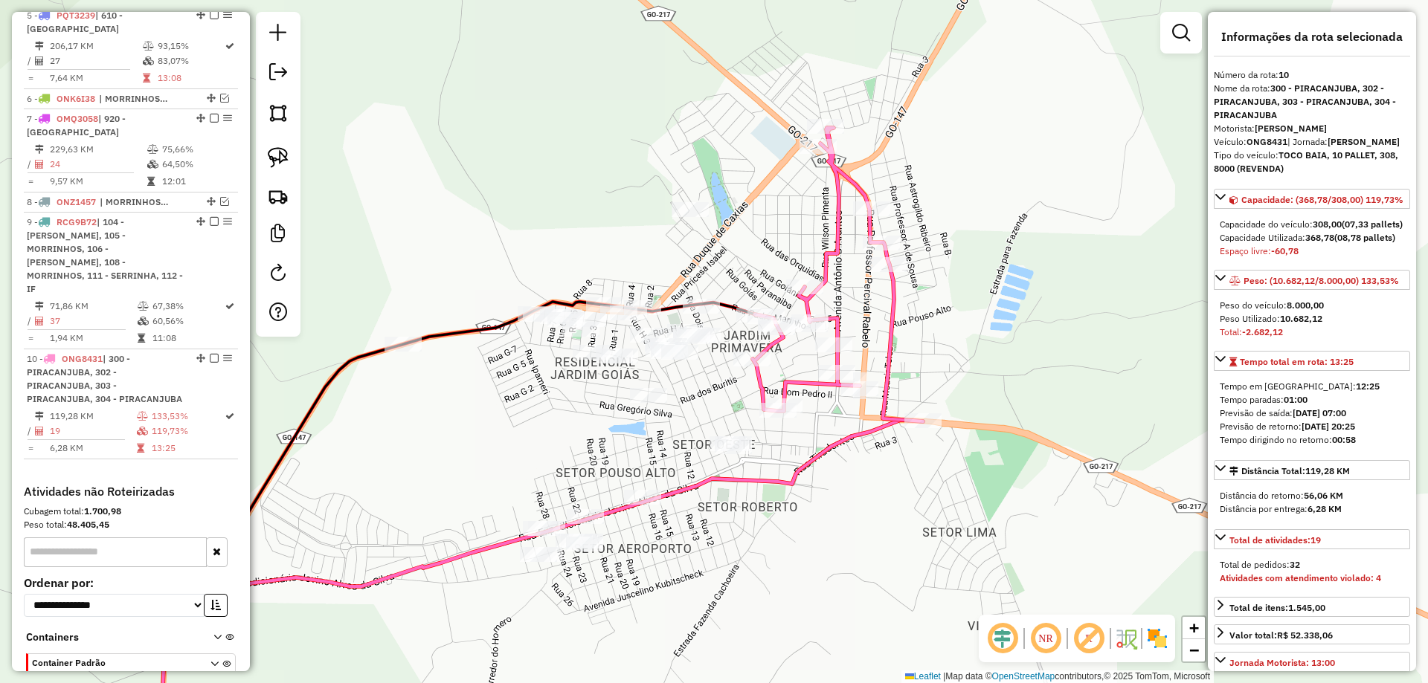
scroll to position [964, 0]
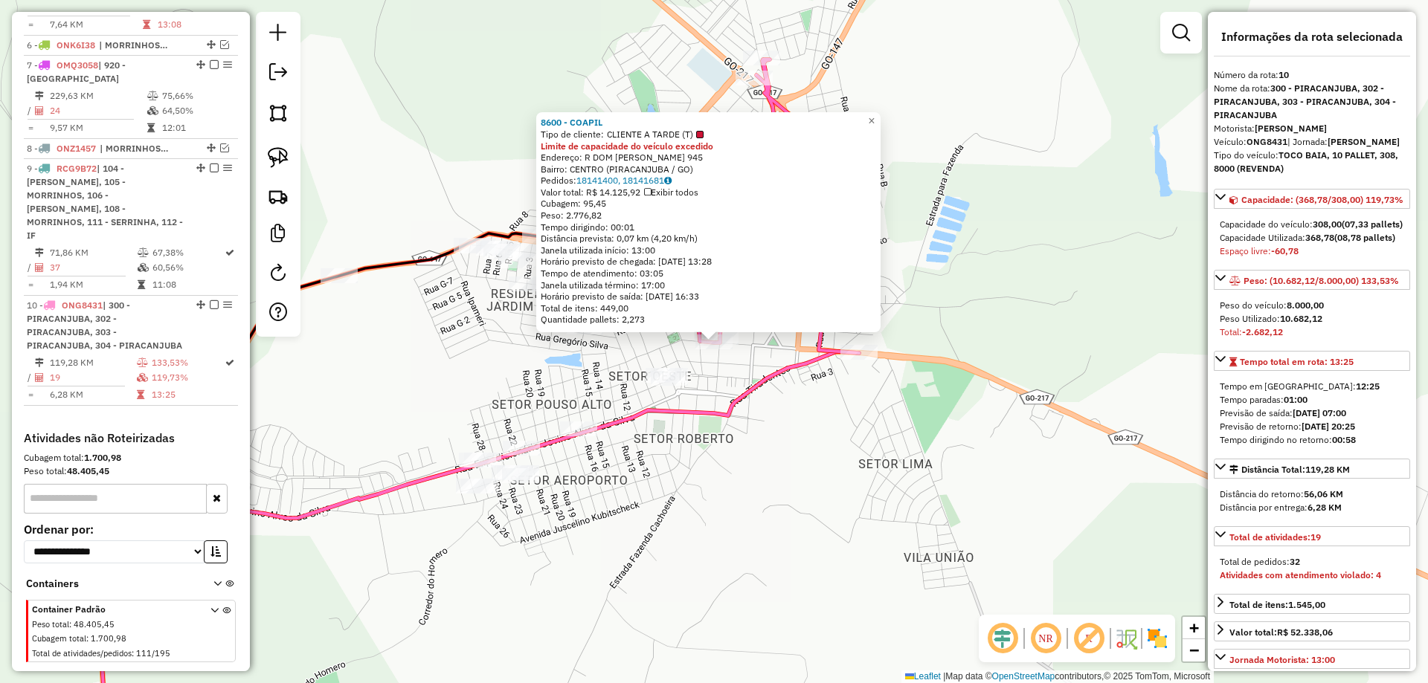
click at [733, 364] on div "8600 - COAPIL Tipo de cliente: CLIENTE A TARDE (T) Limite de capacidade do veíc…" at bounding box center [714, 341] width 1428 height 683
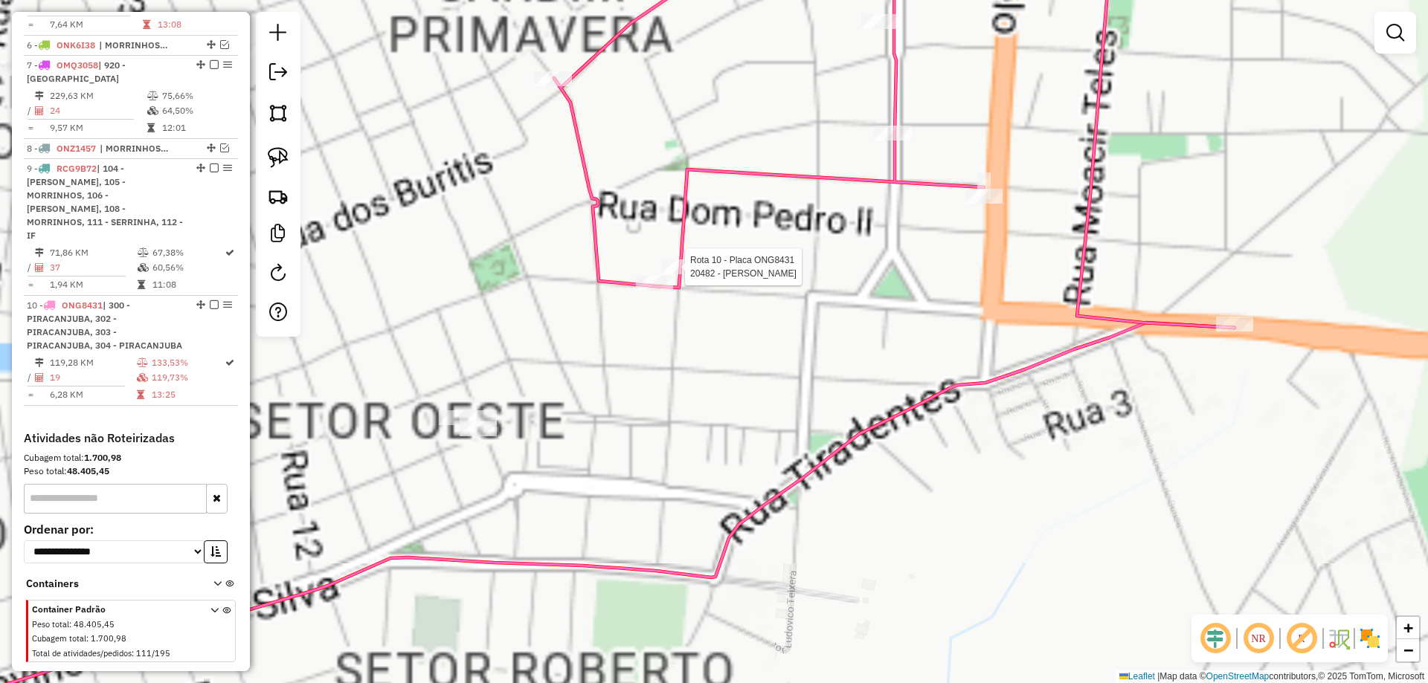
select select "**********"
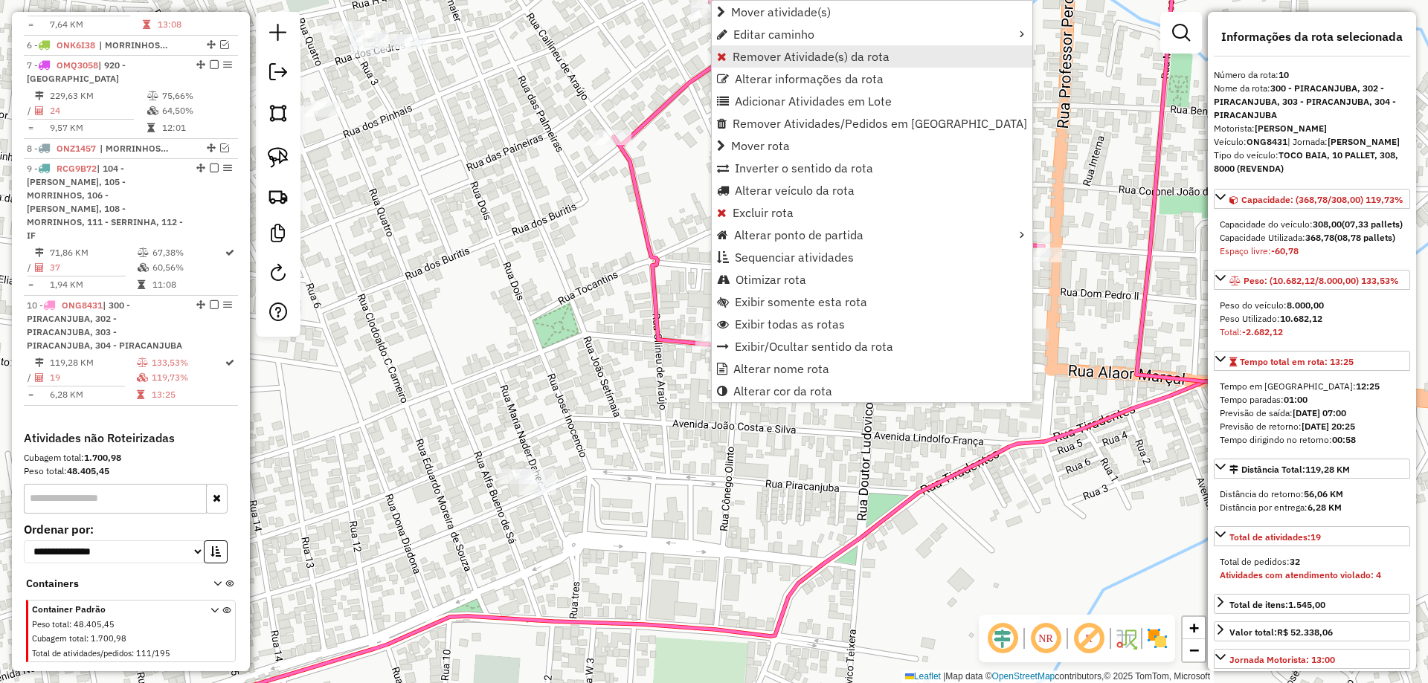
click at [761, 58] on span "Remover Atividade(s) da rota" at bounding box center [810, 57] width 157 height 12
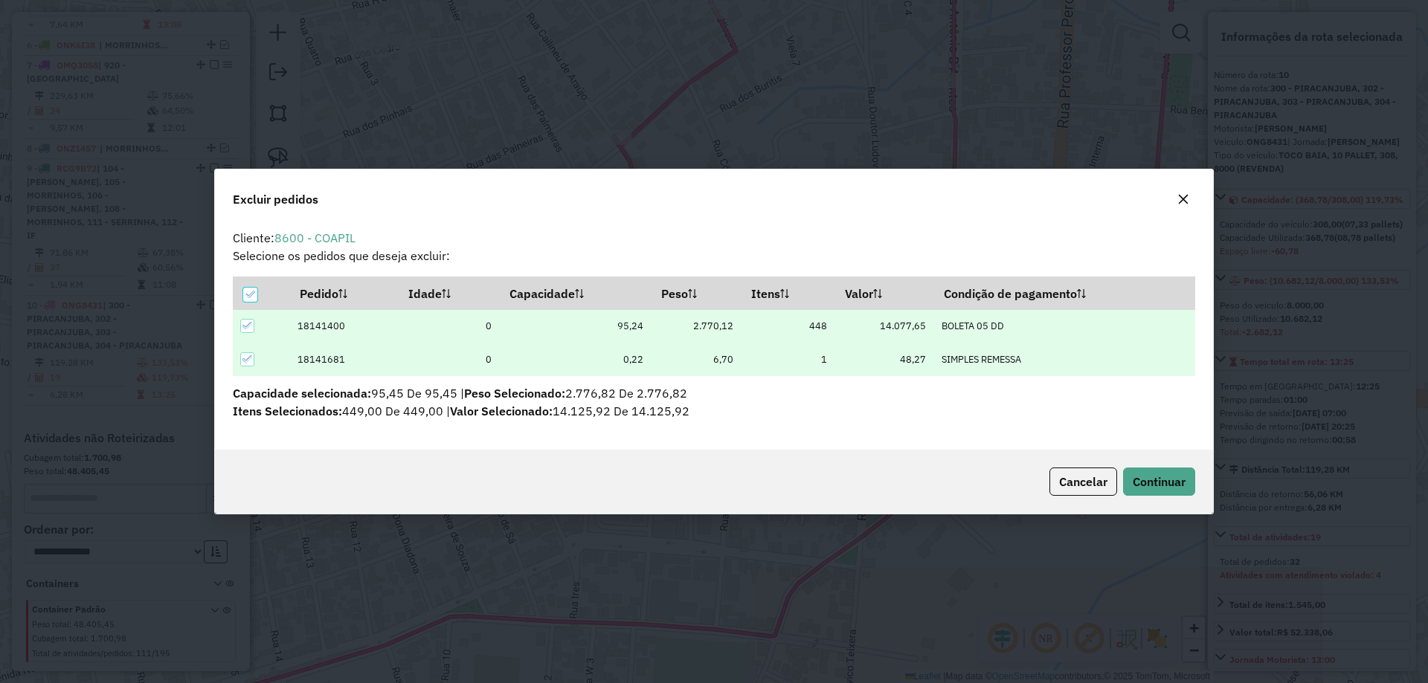
scroll to position [8, 4]
click at [1170, 476] on span "Continuar" at bounding box center [1159, 481] width 53 height 15
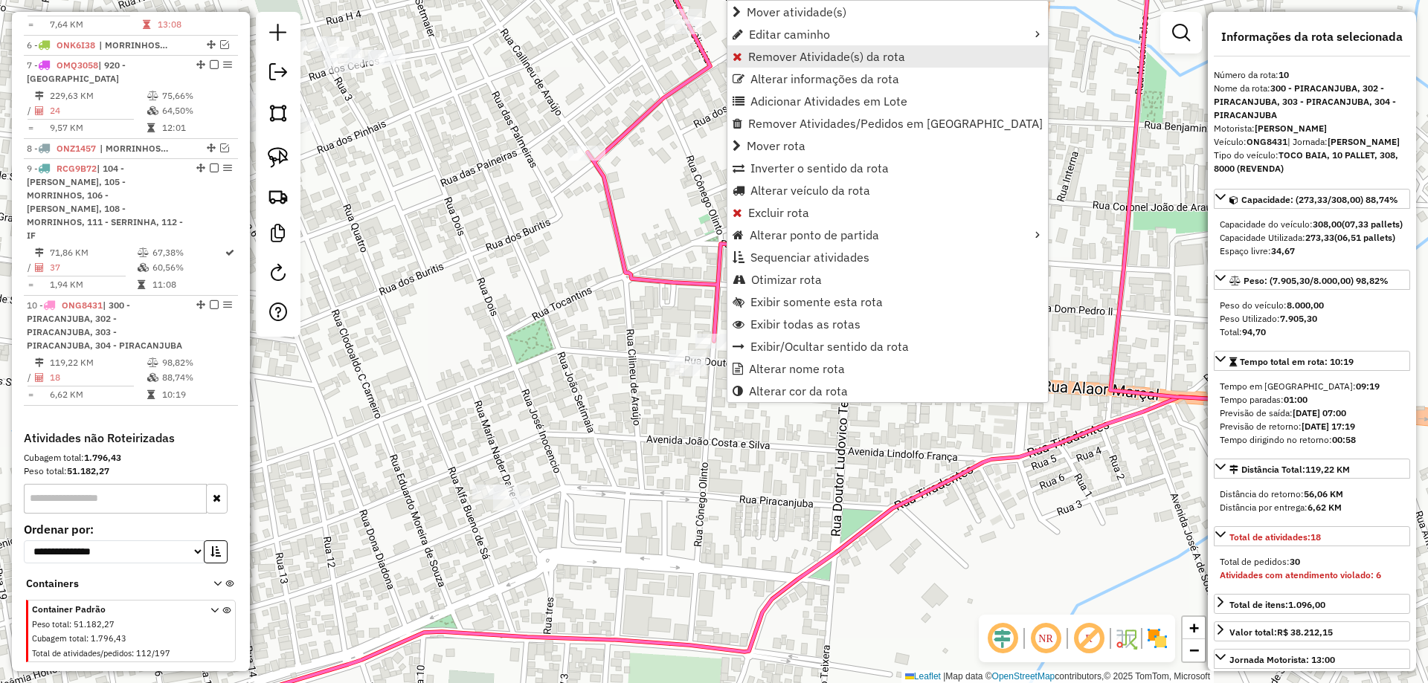
click at [776, 57] on span "Remover Atividade(s) da rota" at bounding box center [826, 57] width 157 height 12
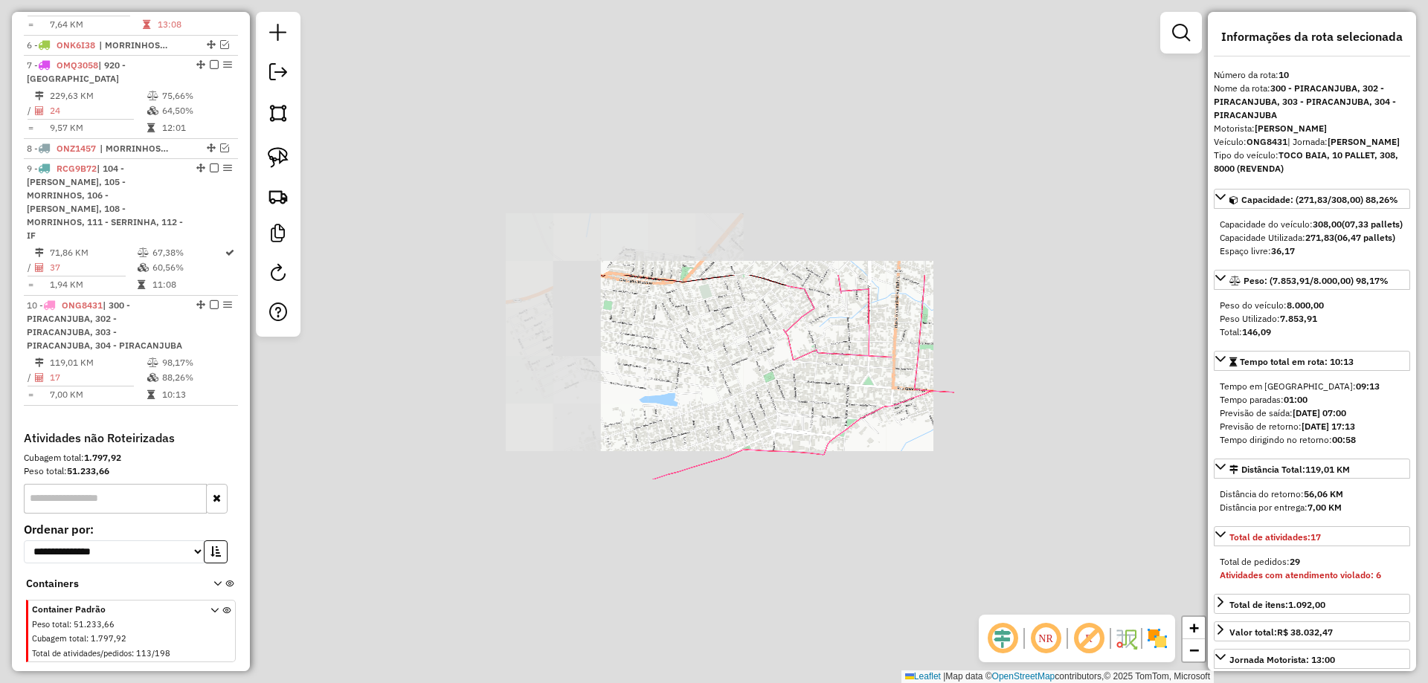
click at [849, 402] on div "Janela de atendimento Grade de atendimento Capacidade Transportadoras Veículos …" at bounding box center [714, 341] width 1428 height 683
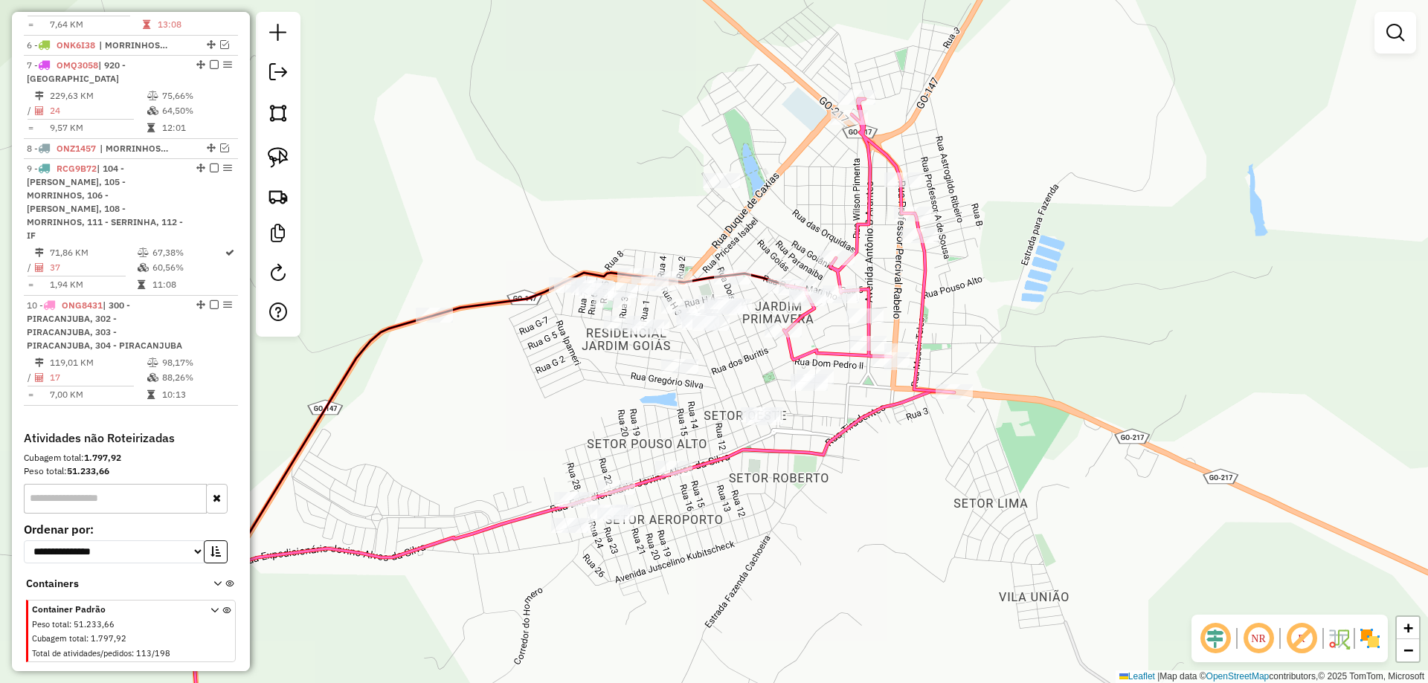
click at [851, 365] on div "Janela de atendimento Grade de atendimento Capacidade Transportadoras Veículos …" at bounding box center [714, 341] width 1428 height 683
click at [852, 351] on div at bounding box center [867, 343] width 37 height 15
select select "**********"
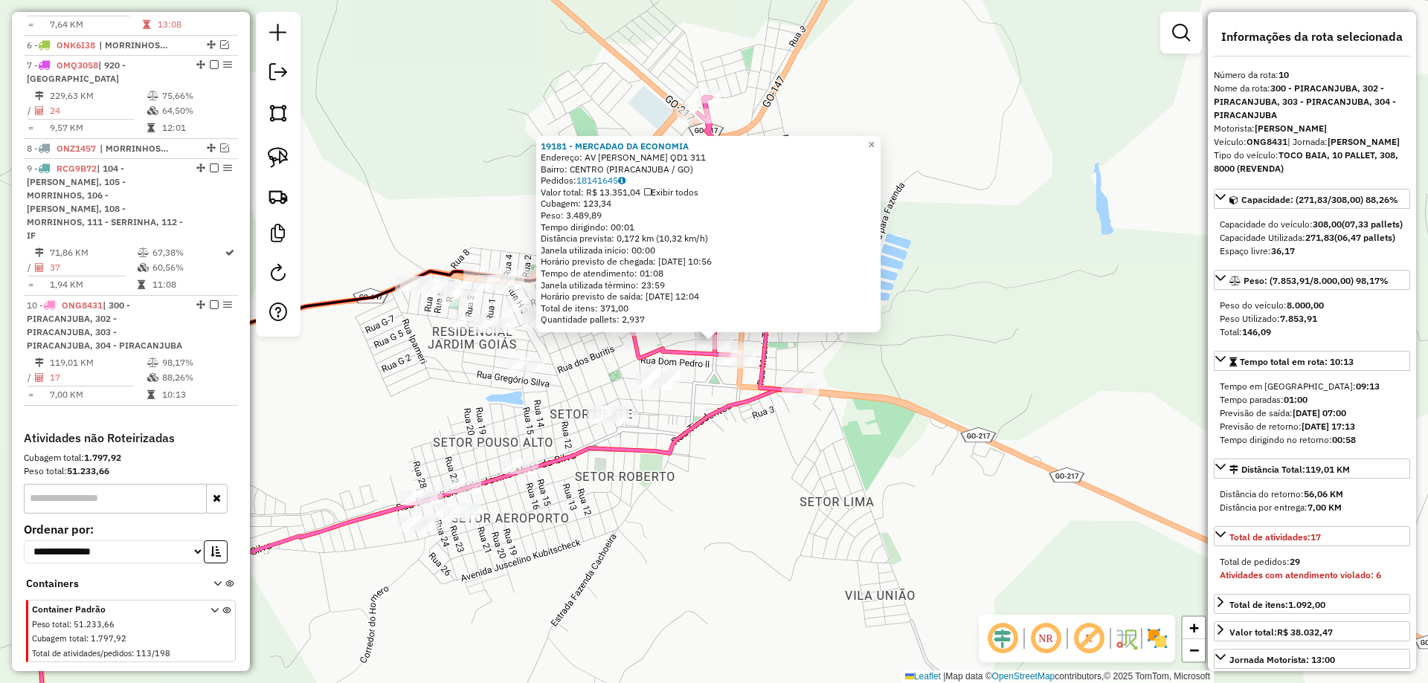
click at [868, 409] on div "19181 - MERCADAO DA ECONOMIA Endereço: AV ANTONIO BATISTA ARANTES QD1 311 Bairr…" at bounding box center [714, 341] width 1428 height 683
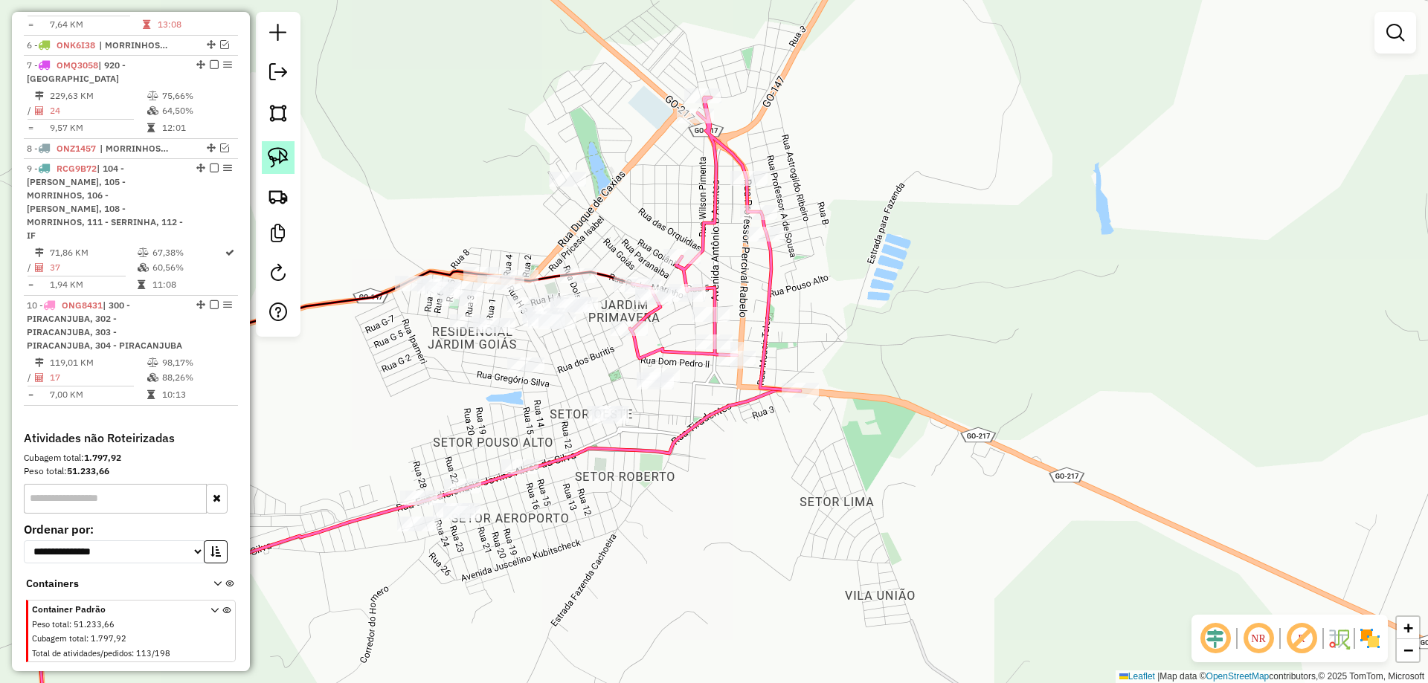
click at [280, 155] on img at bounding box center [278, 157] width 21 height 21
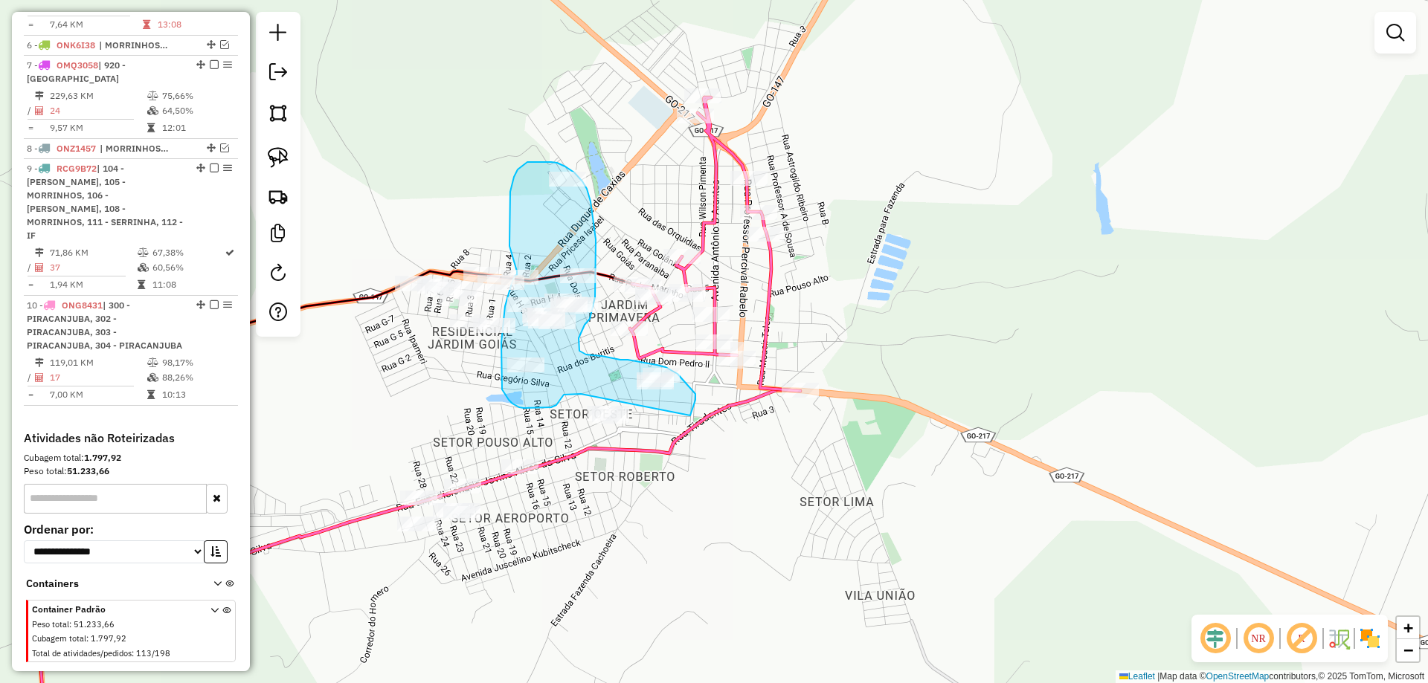
drag, startPoint x: 690, startPoint y: 416, endPoint x: 584, endPoint y: 390, distance: 109.5
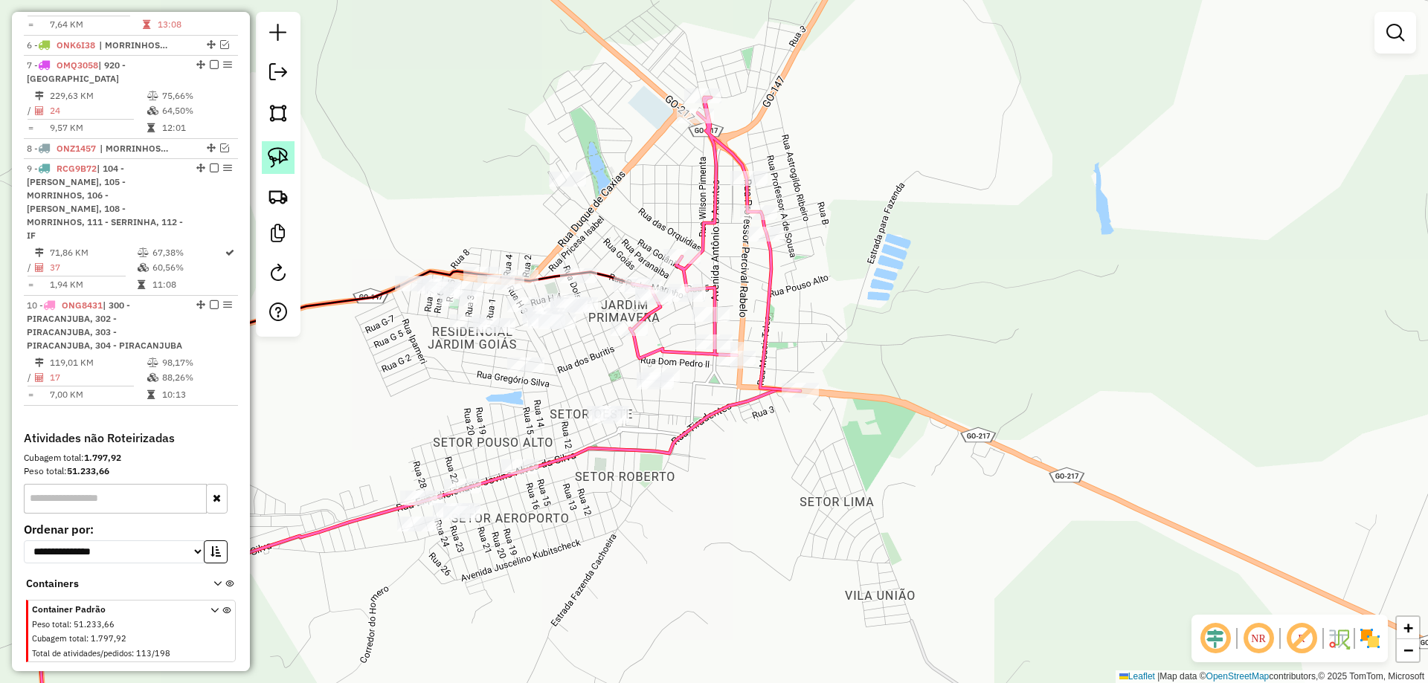
click at [280, 162] on img at bounding box center [278, 157] width 21 height 21
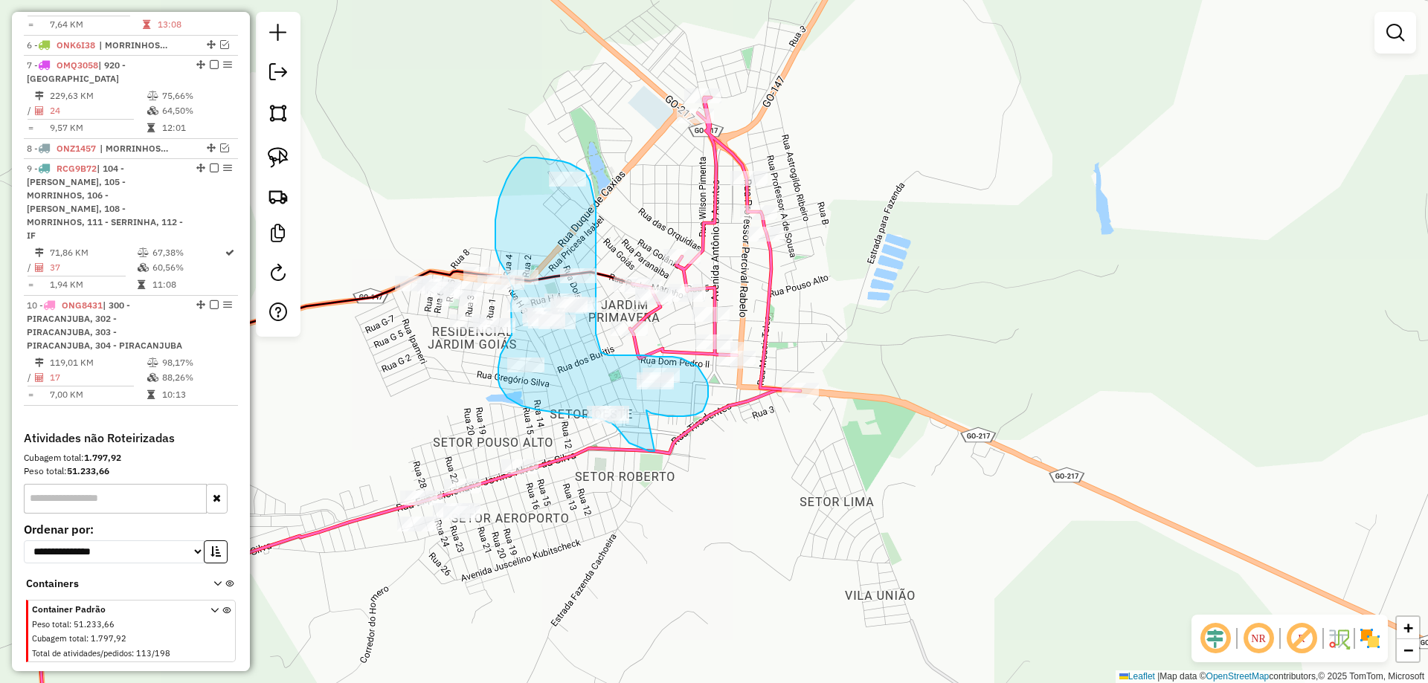
drag, startPoint x: 679, startPoint y: 416, endPoint x: 650, endPoint y: 445, distance: 40.5
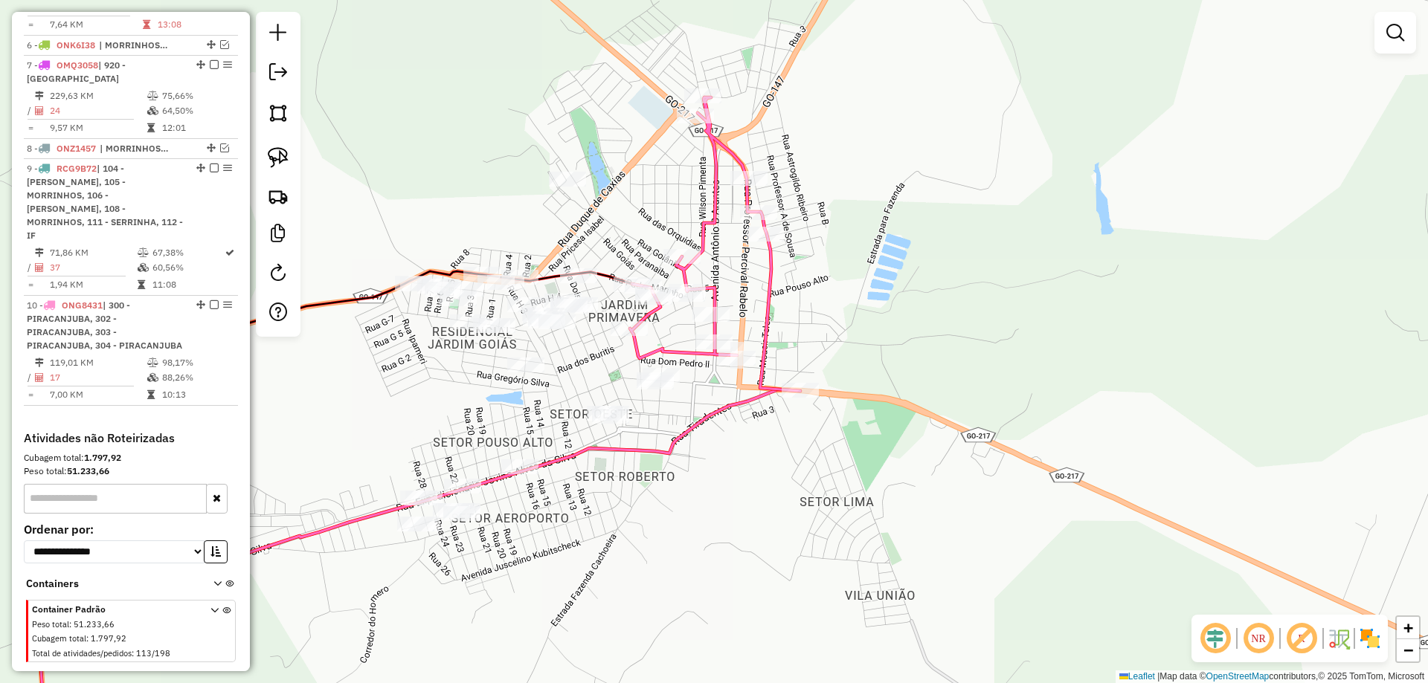
click at [282, 161] on img at bounding box center [278, 157] width 21 height 21
drag, startPoint x: 643, startPoint y: 415, endPoint x: 616, endPoint y: 452, distance: 46.3
click at [279, 161] on img at bounding box center [278, 157] width 21 height 21
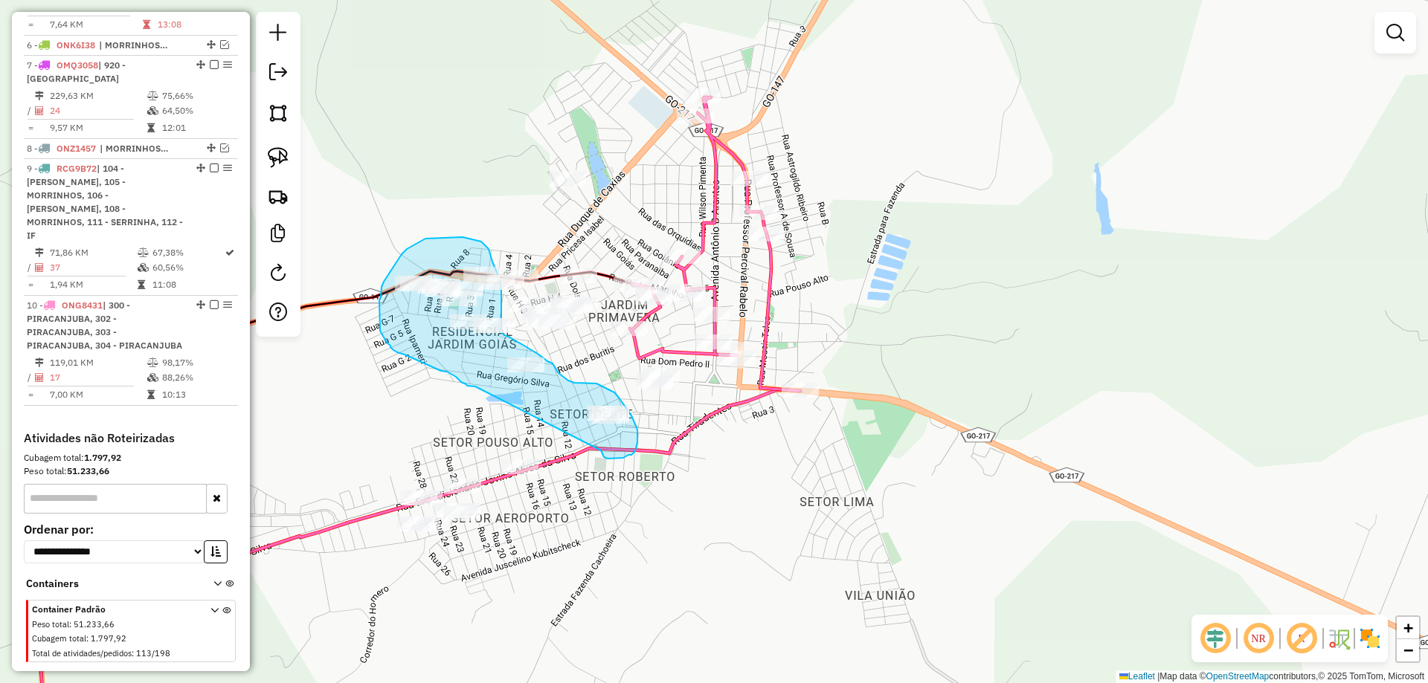
drag, startPoint x: 603, startPoint y: 456, endPoint x: 477, endPoint y: 390, distance: 142.0
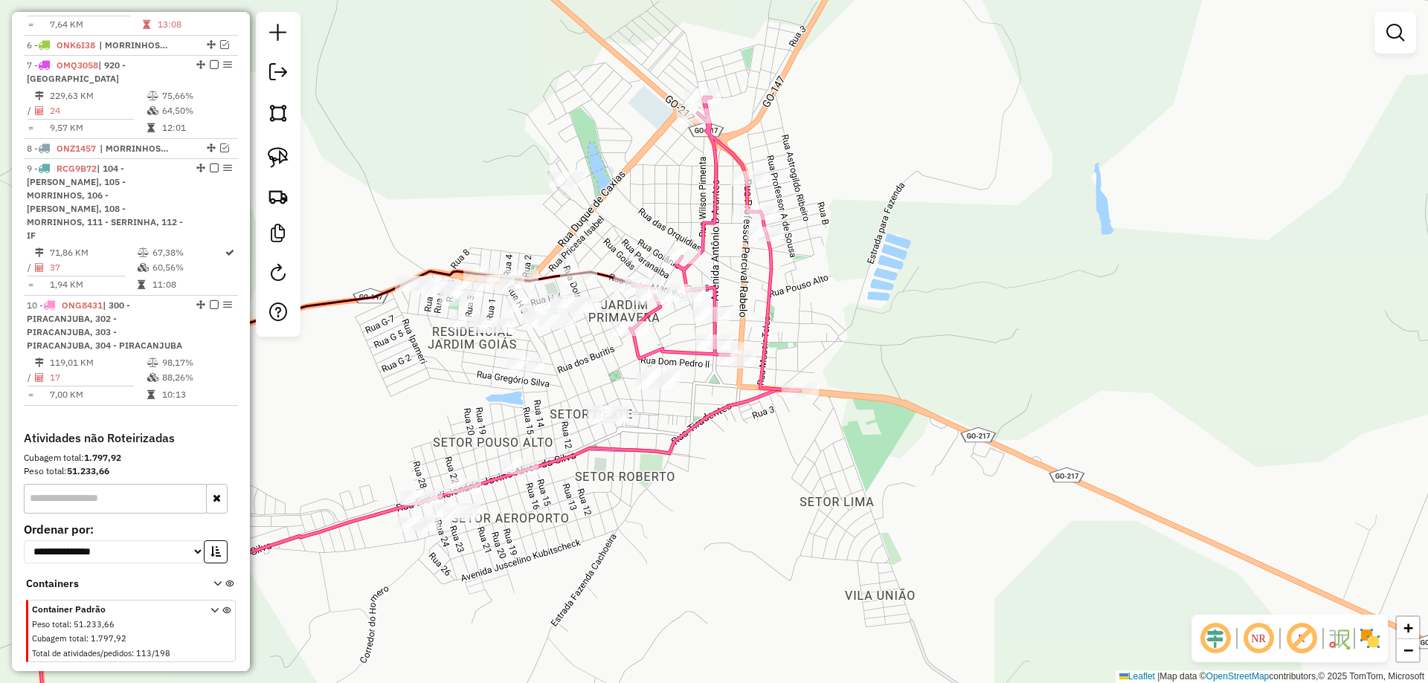
click at [280, 163] on img at bounding box center [278, 157] width 21 height 21
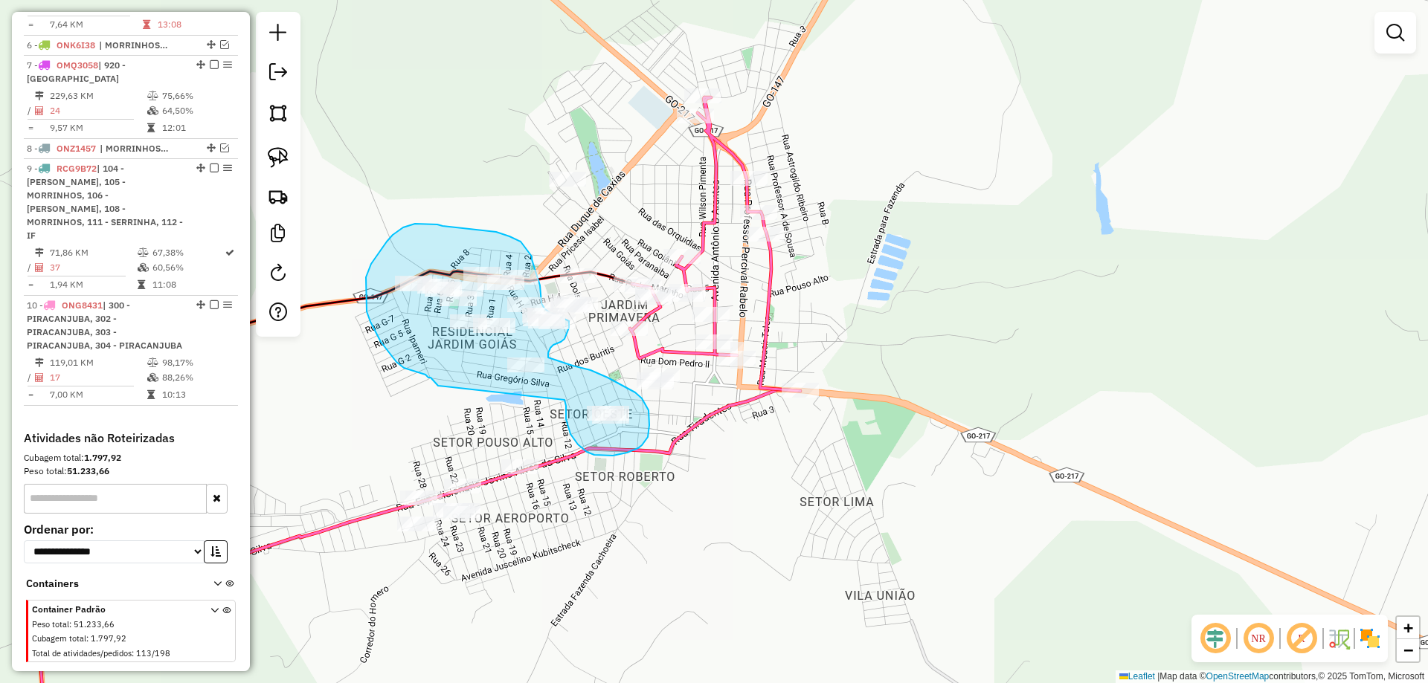
drag, startPoint x: 566, startPoint y: 408, endPoint x: 479, endPoint y: 382, distance: 90.8
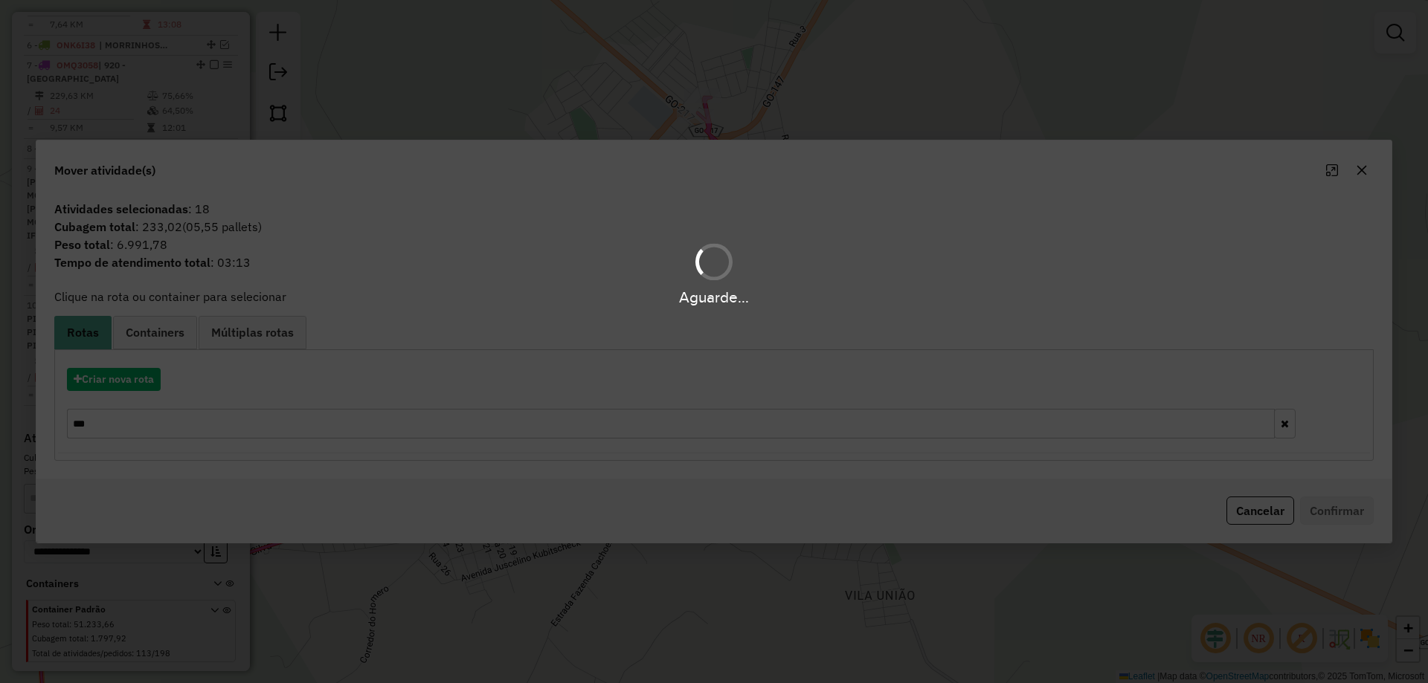
click at [155, 379] on div "Aguarde..." at bounding box center [714, 341] width 1428 height 683
click at [152, 382] on button "Criar nova rota" at bounding box center [114, 379] width 94 height 23
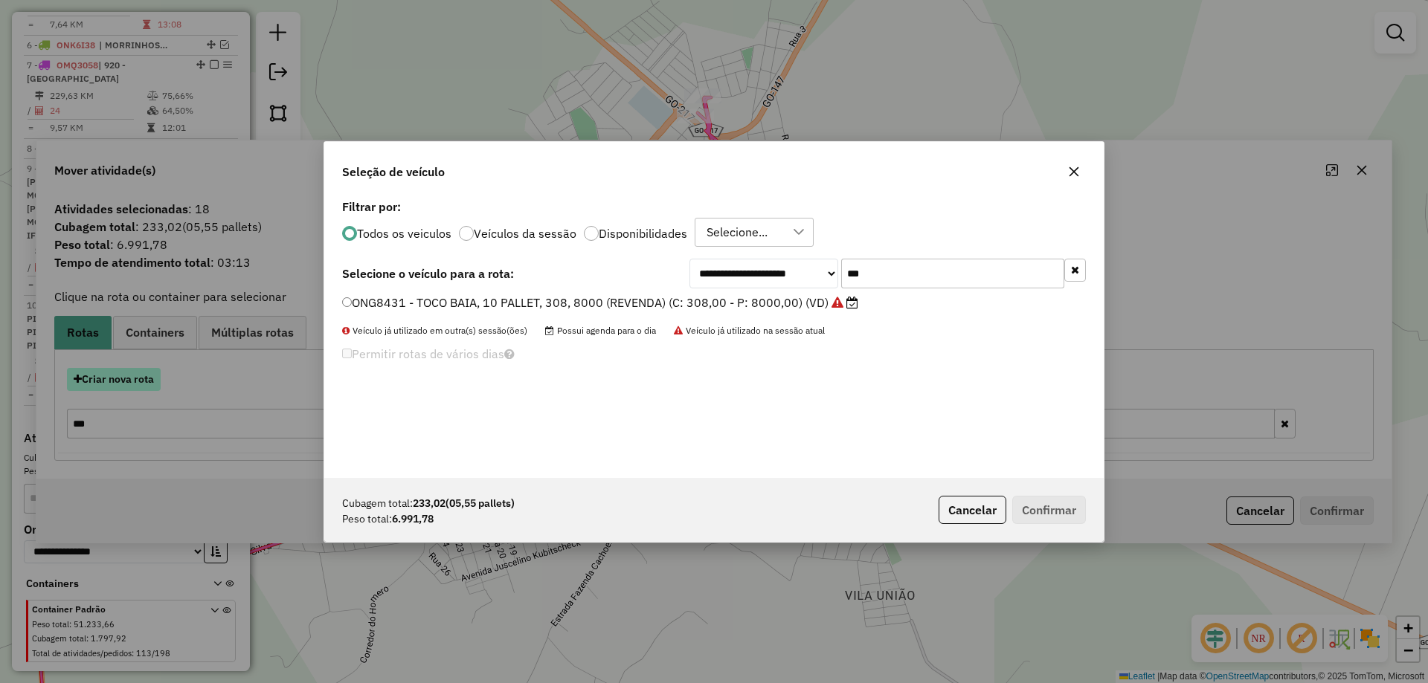
click at [152, 382] on div "**********" at bounding box center [714, 341] width 1428 height 683
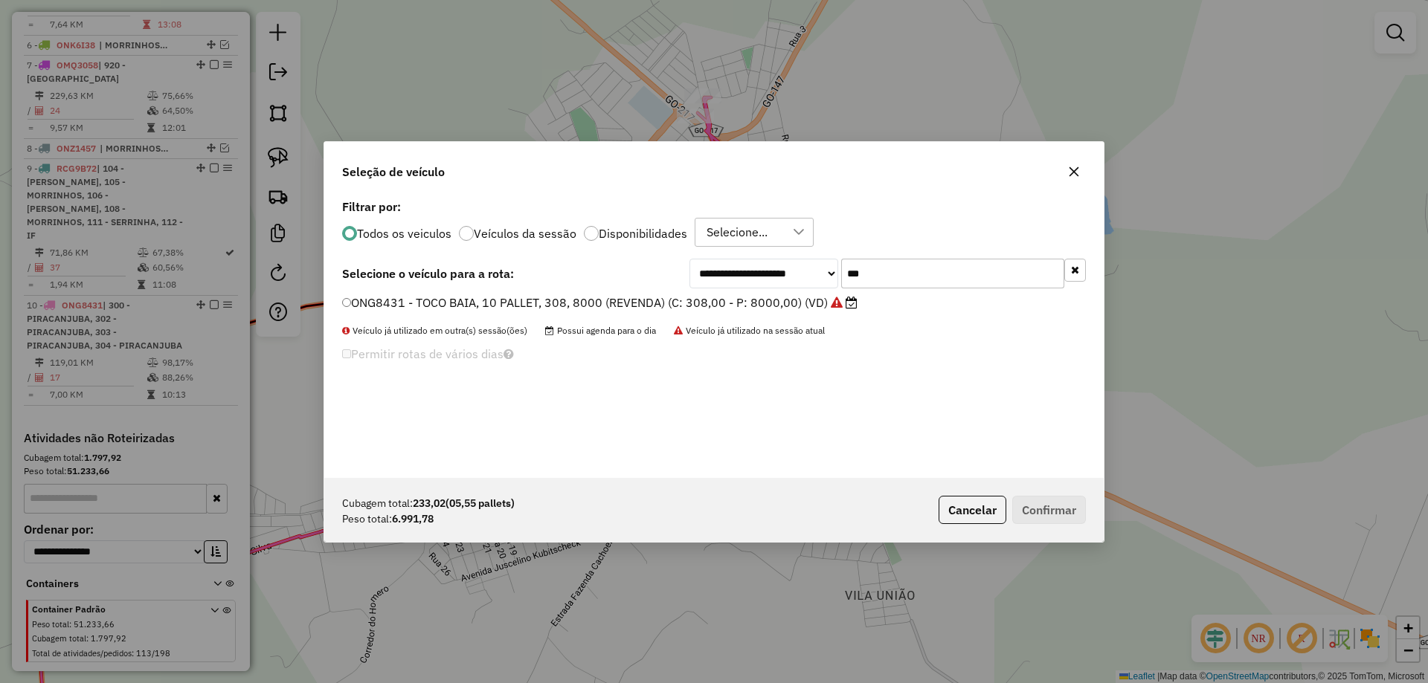
drag, startPoint x: 854, startPoint y: 267, endPoint x: 767, endPoint y: 288, distance: 90.2
click at [754, 275] on div "**********" at bounding box center [887, 274] width 396 height 30
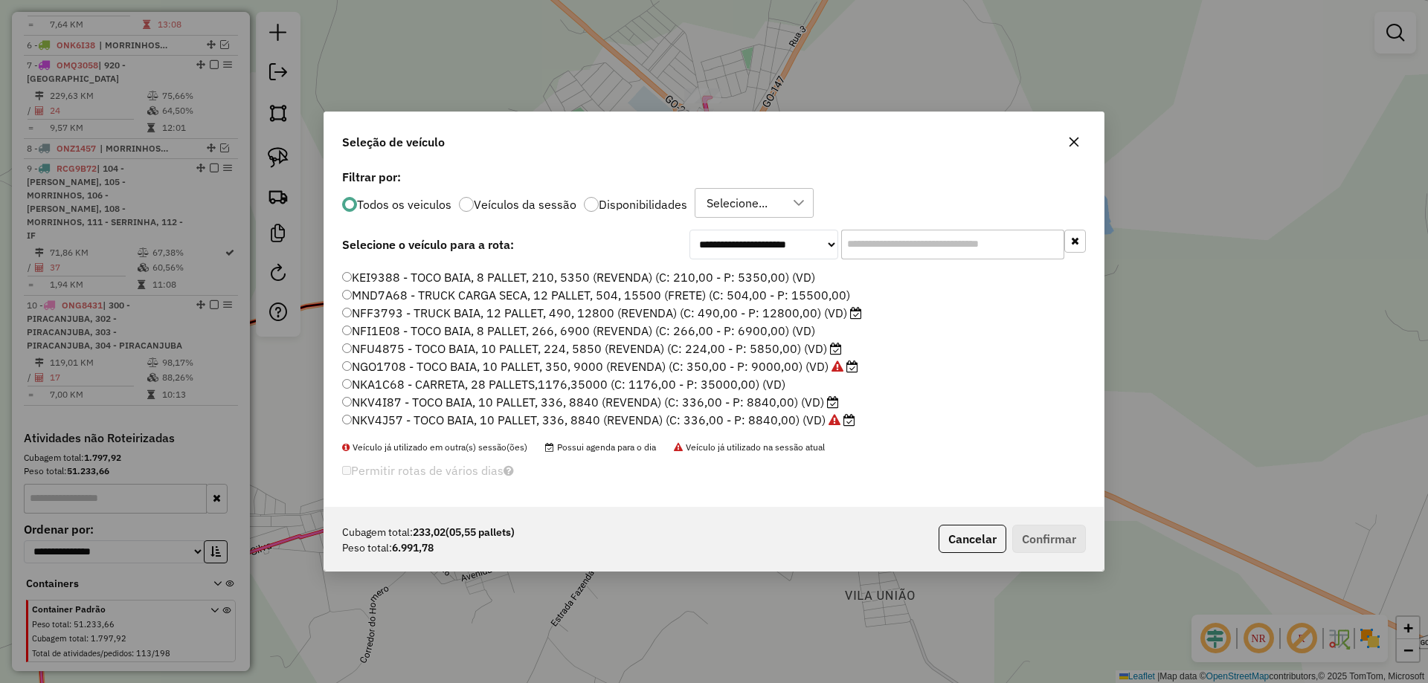
scroll to position [223, 0]
click at [860, 242] on input "text" at bounding box center [952, 245] width 223 height 30
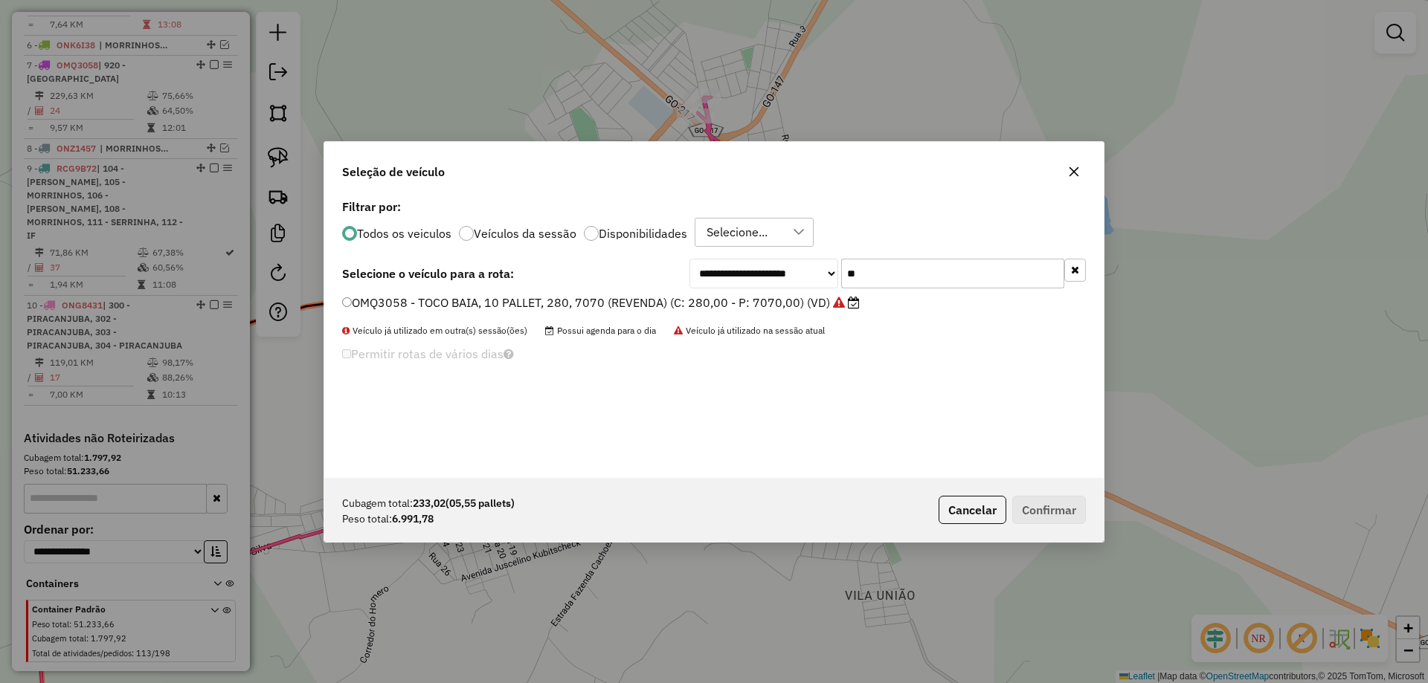
type input "*"
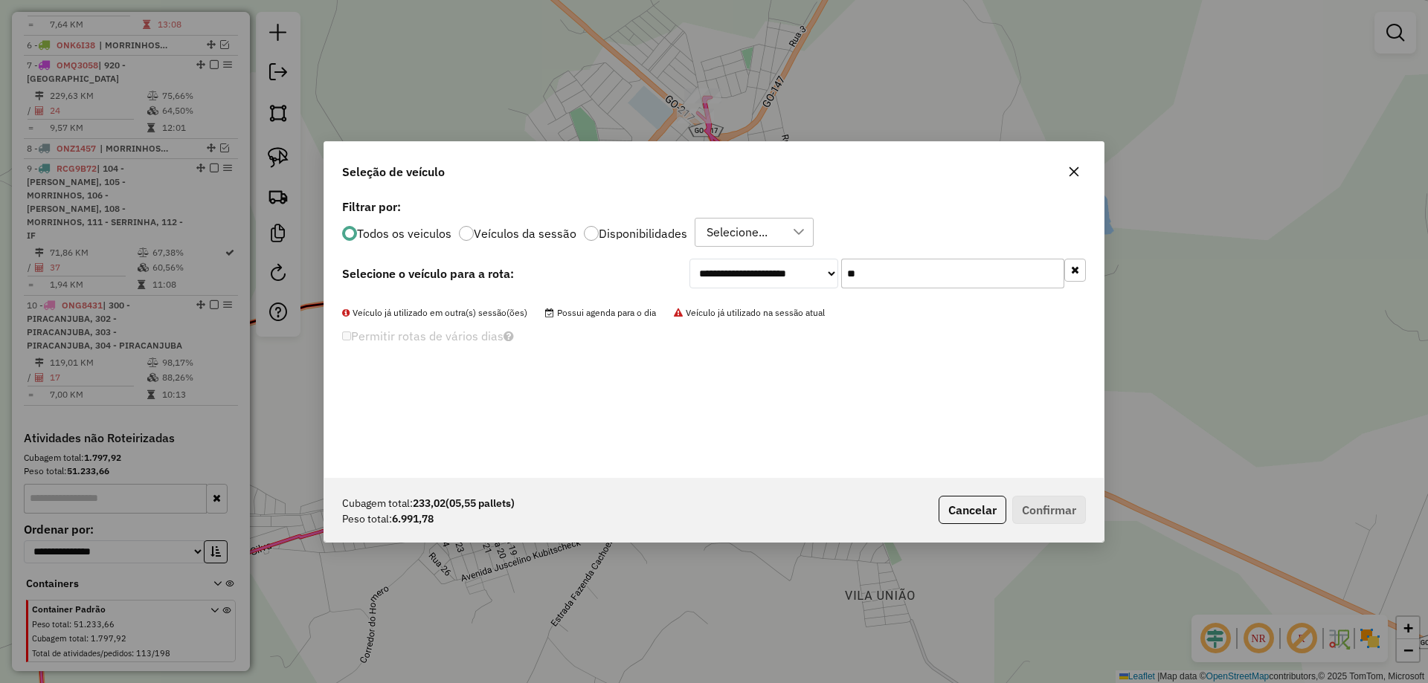
type input "*"
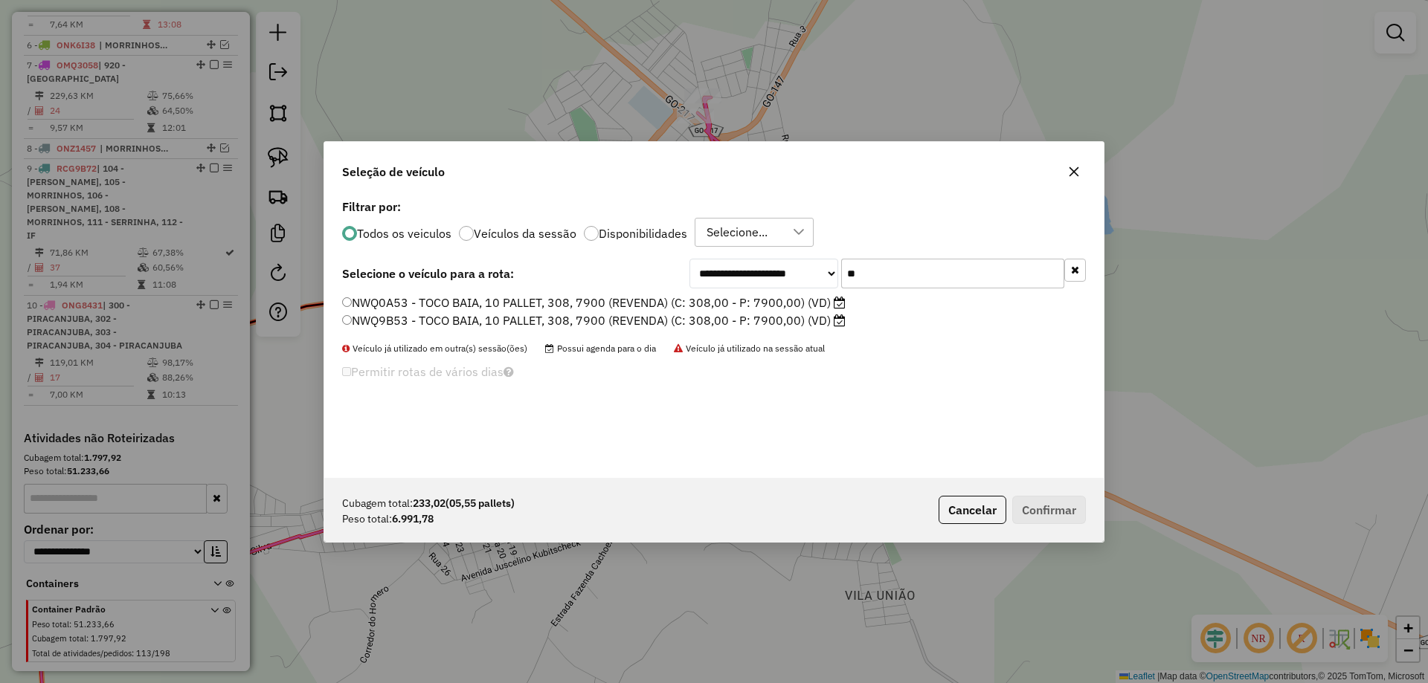
type input "**"
click at [532, 322] on label "NWQ9B53 - TOCO BAIA, 10 PALLET, 308, 7900 (REVENDA) (C: 308,00 - P: 7900,00) (V…" at bounding box center [593, 321] width 503 height 18
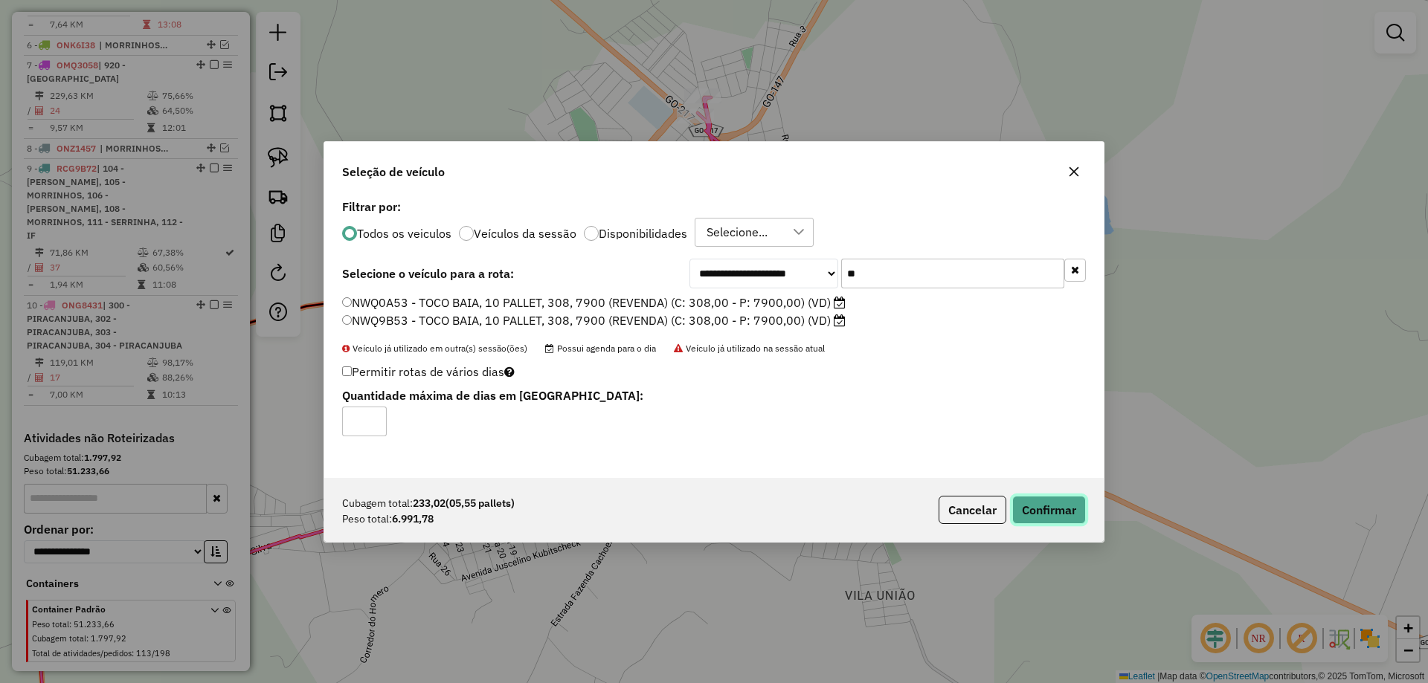
click at [1045, 512] on button "Confirmar" at bounding box center [1049, 510] width 74 height 28
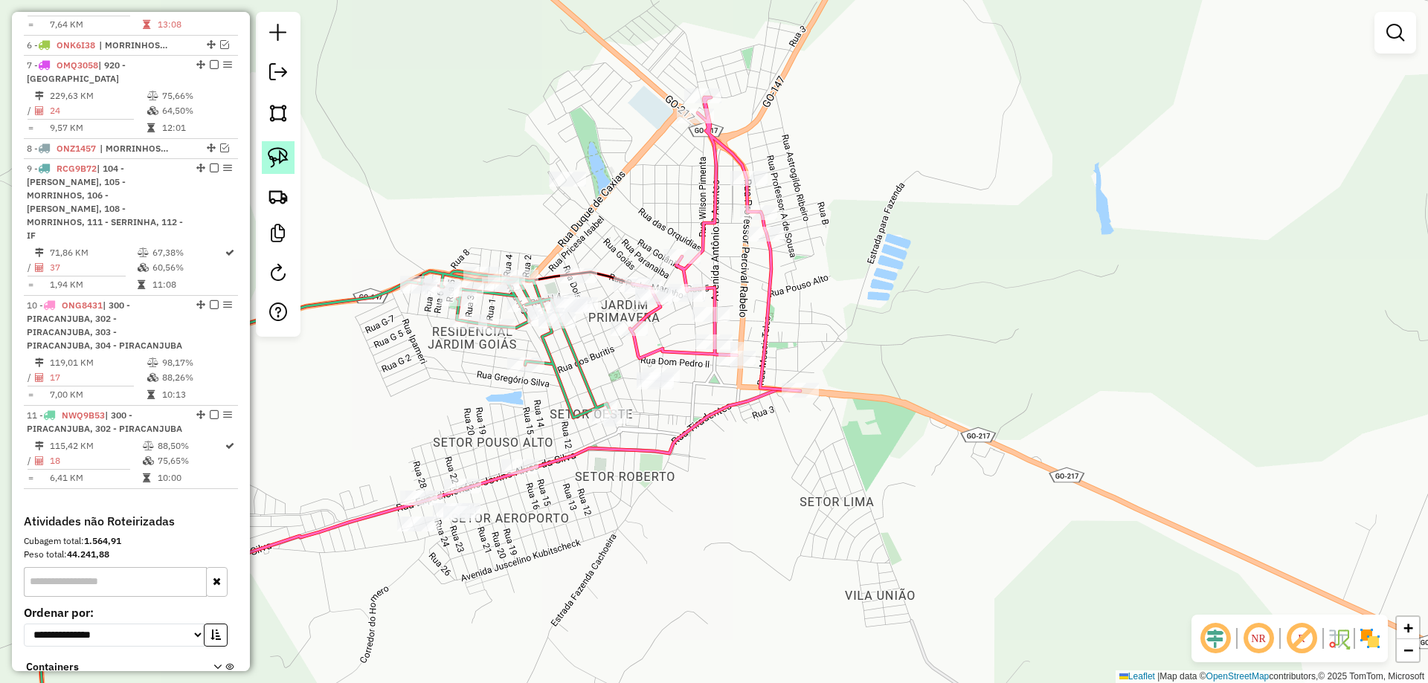
click at [283, 156] on img at bounding box center [278, 157] width 21 height 21
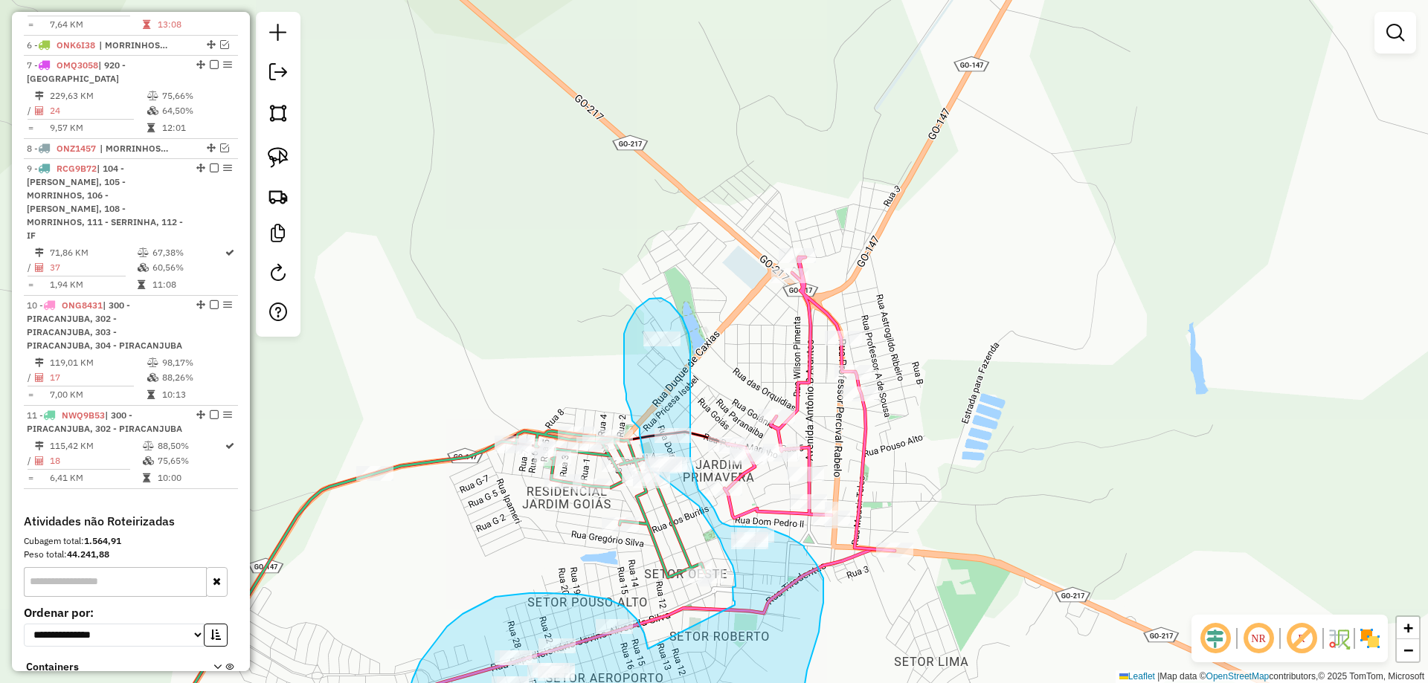
drag, startPoint x: 550, startPoint y: 474, endPoint x: 735, endPoint y: 606, distance: 228.2
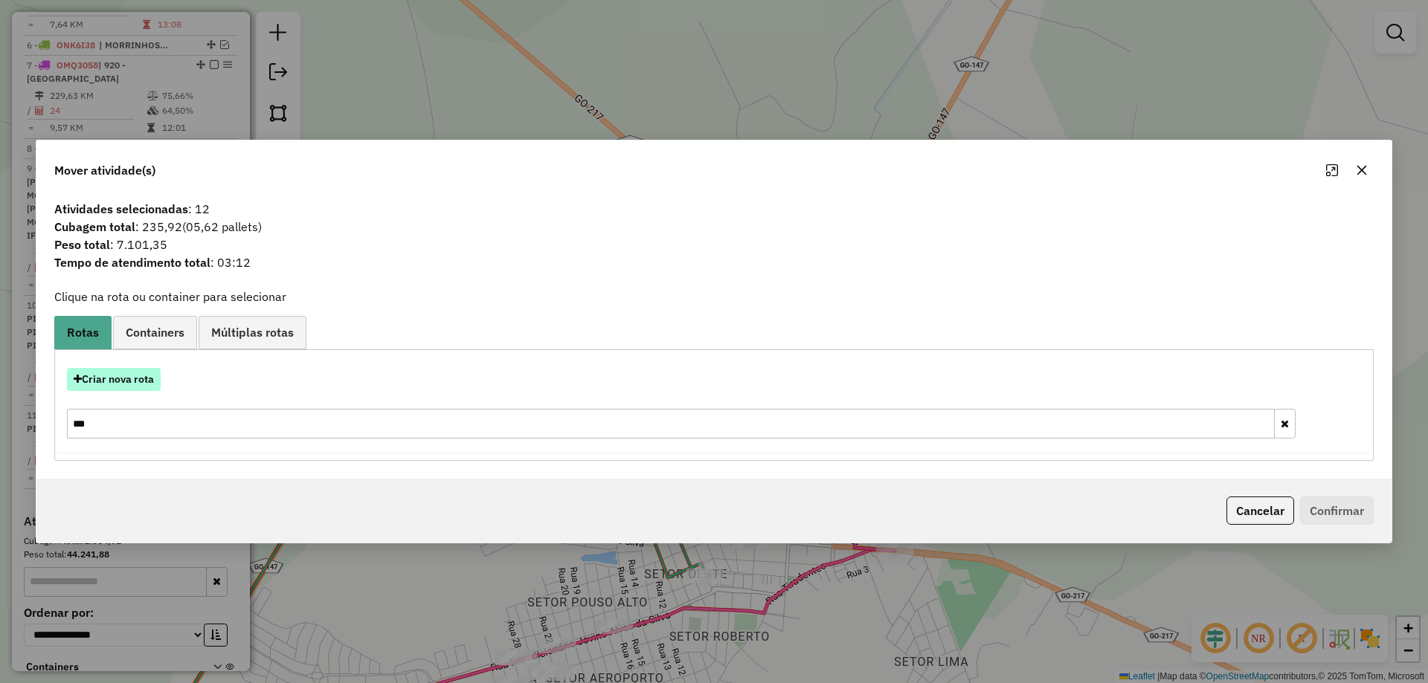
click at [132, 379] on button "Criar nova rota" at bounding box center [114, 379] width 94 height 23
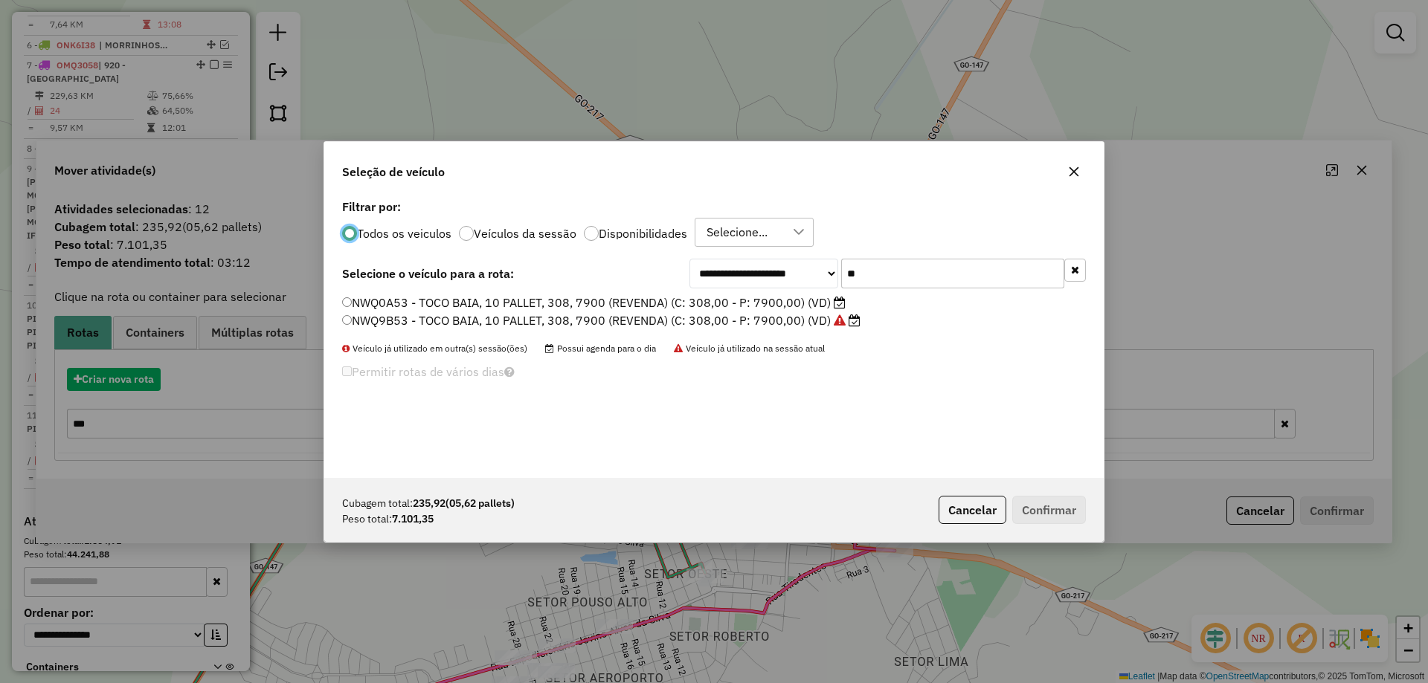
scroll to position [8, 4]
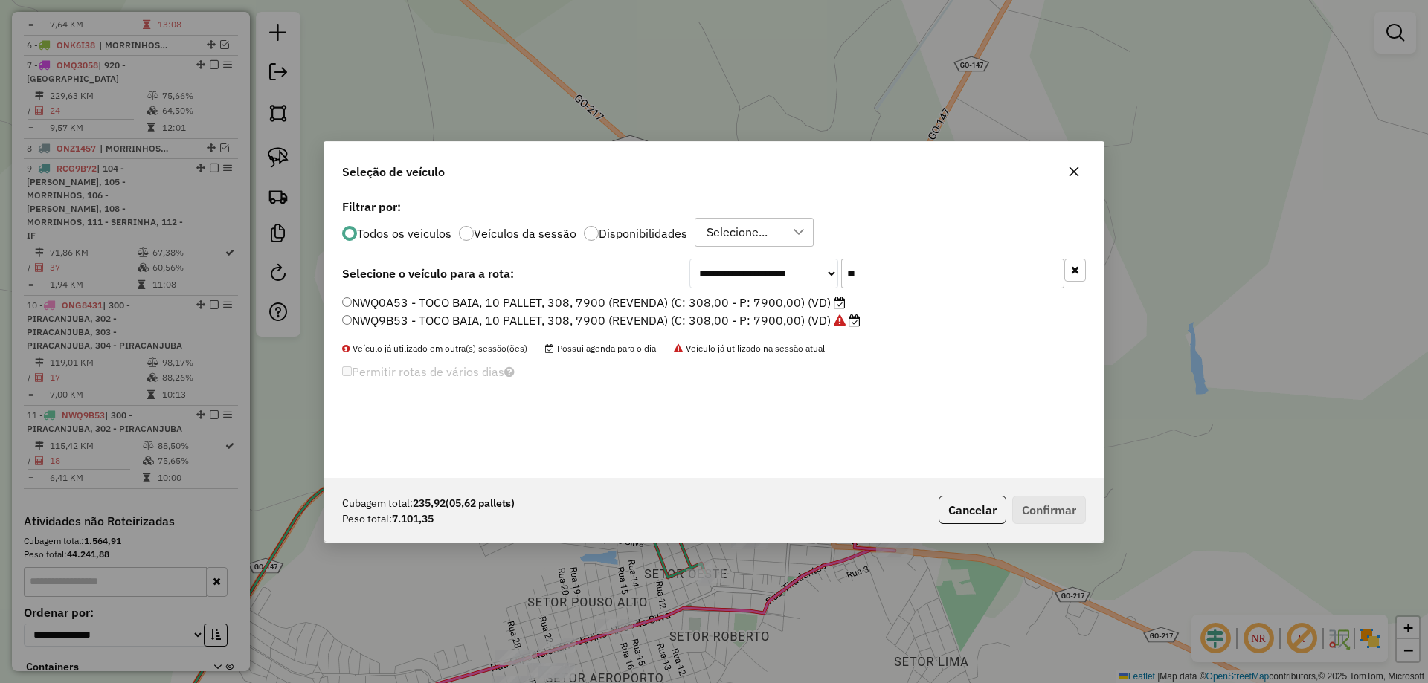
click at [766, 308] on label "NWQ0A53 - TOCO BAIA, 10 PALLET, 308, 7900 (REVENDA) (C: 308,00 - P: 7900,00) (V…" at bounding box center [593, 303] width 503 height 18
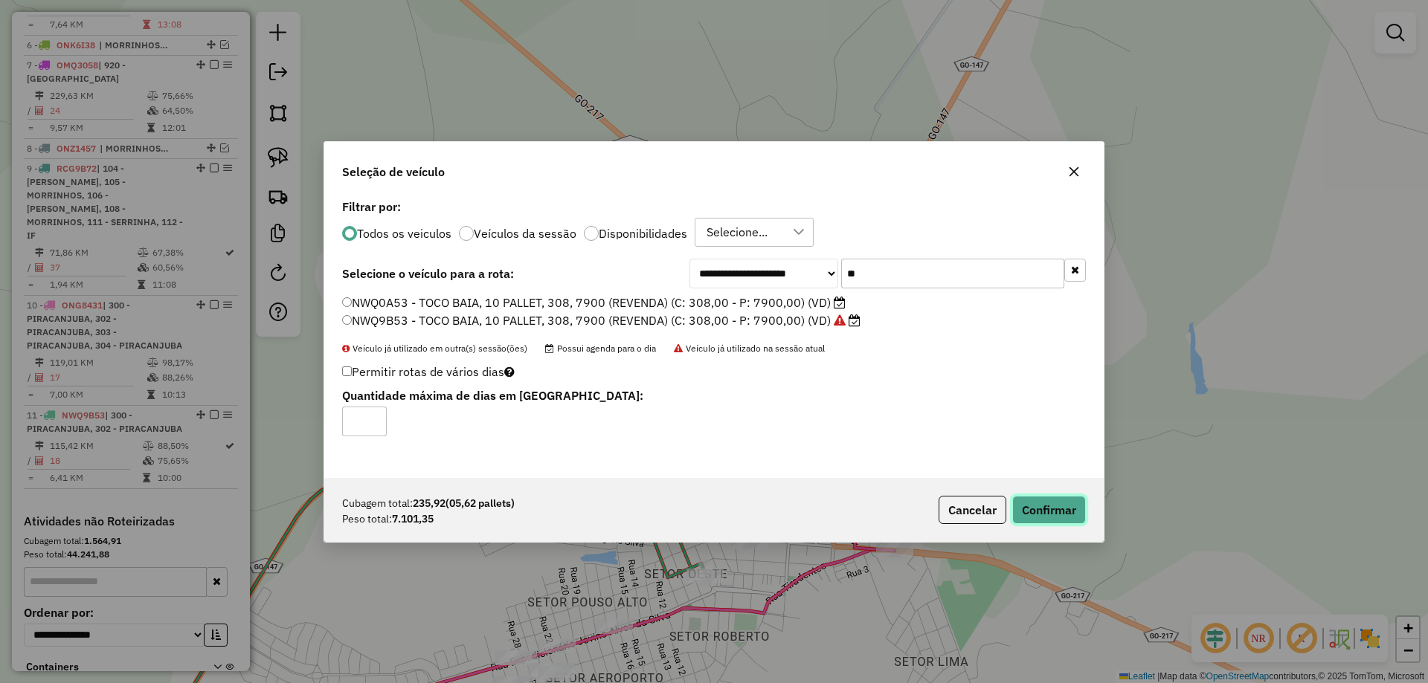
click at [1069, 513] on button "Confirmar" at bounding box center [1049, 510] width 74 height 28
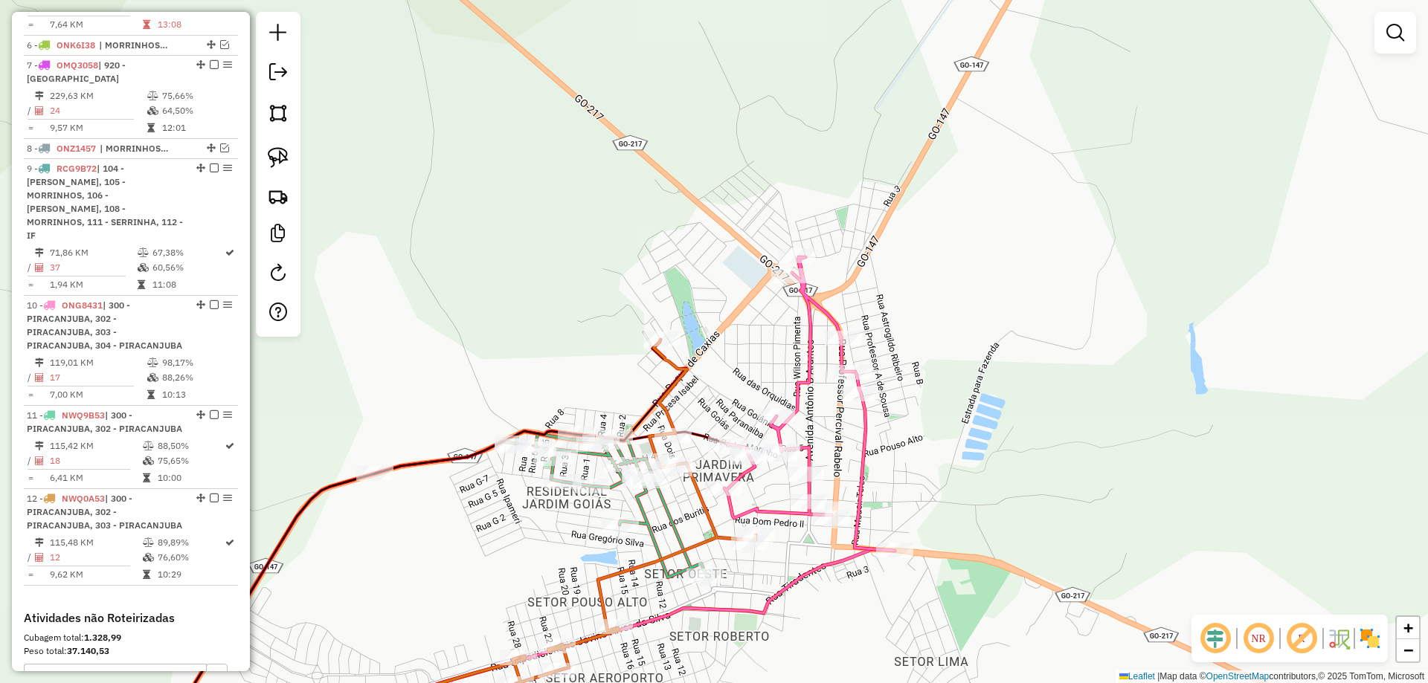
drag, startPoint x: 801, startPoint y: 549, endPoint x: 816, endPoint y: 471, distance: 79.6
click at [816, 550] on icon at bounding box center [523, 651] width 741 height 202
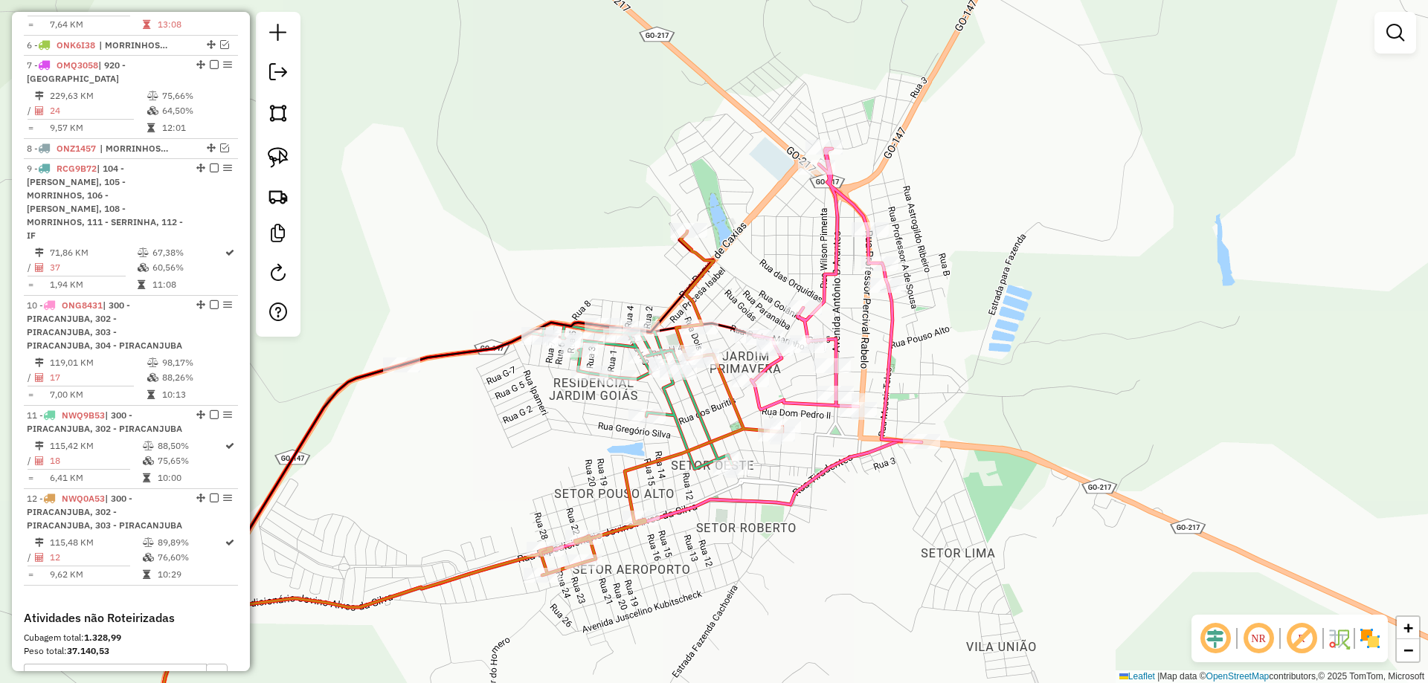
click at [733, 418] on icon at bounding box center [661, 403] width 242 height 344
select select "**********"
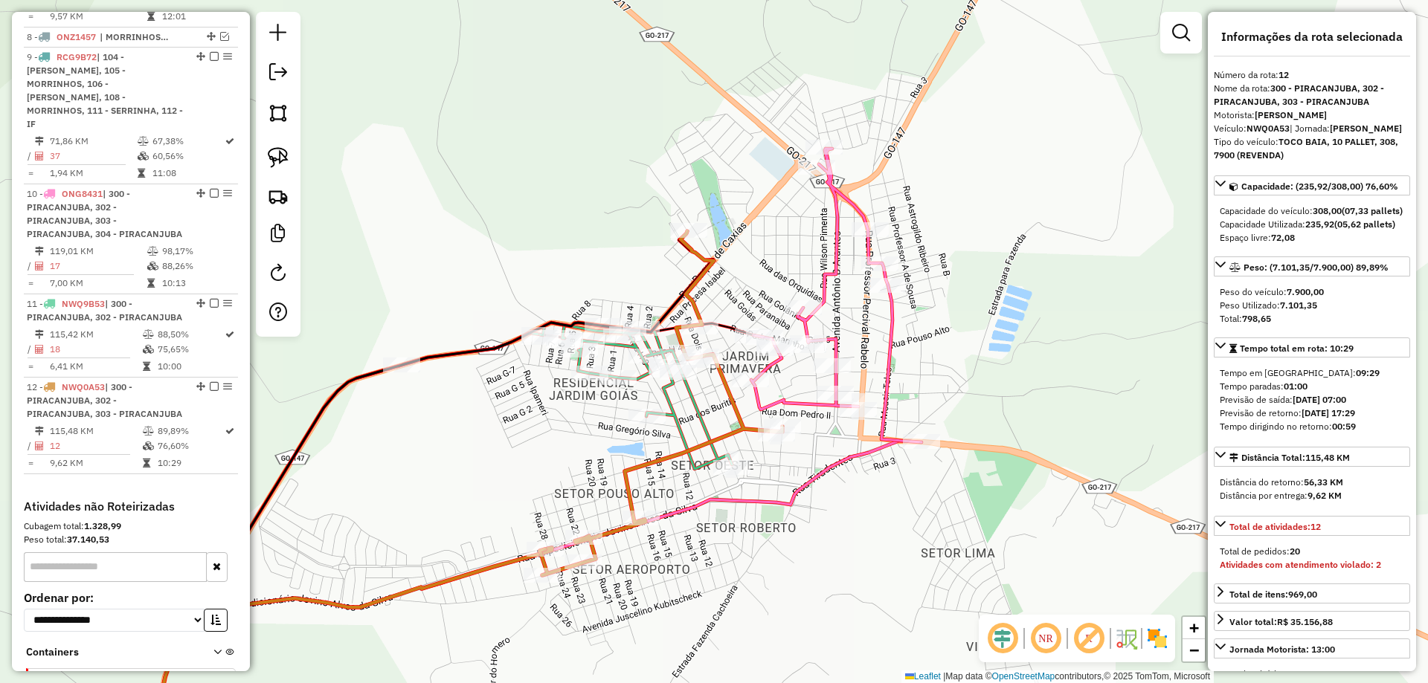
drag, startPoint x: 827, startPoint y: 466, endPoint x: 845, endPoint y: 451, distance: 24.3
click at [845, 451] on icon at bounding box center [541, 596] width 760 height 311
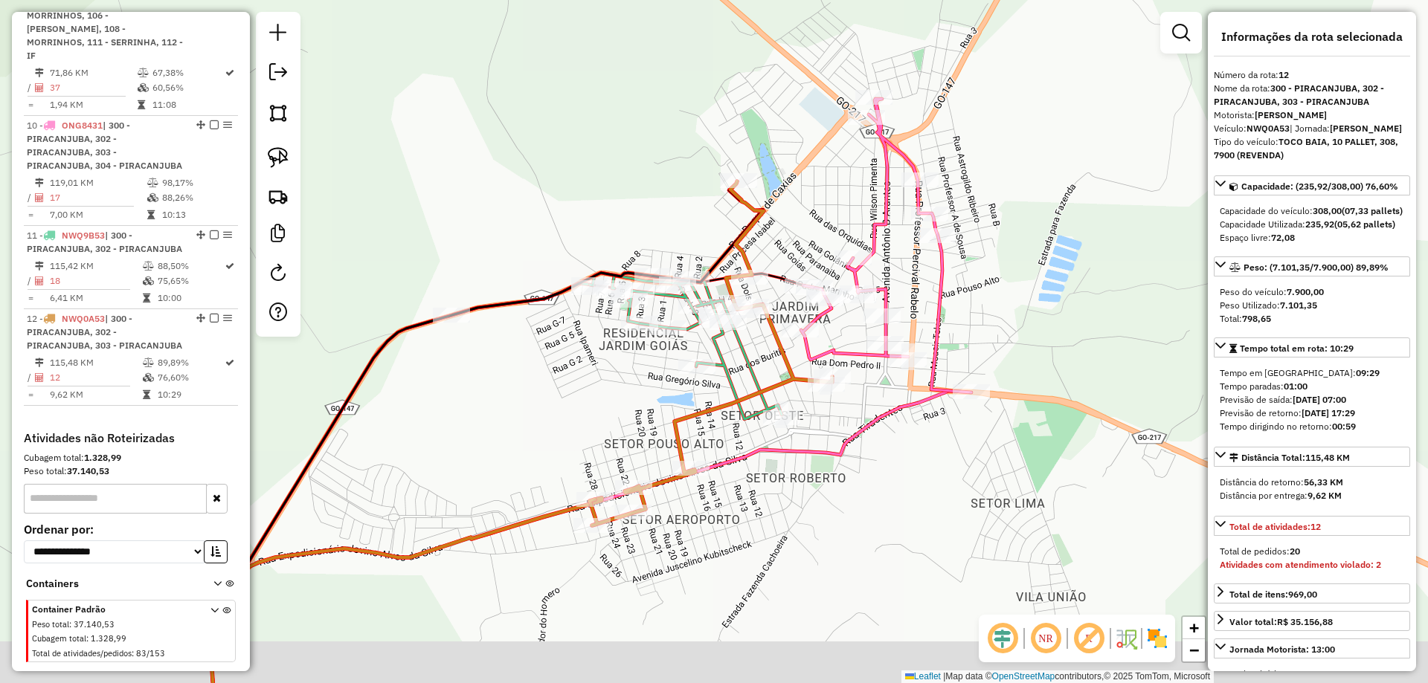
scroll to position [1144, 0]
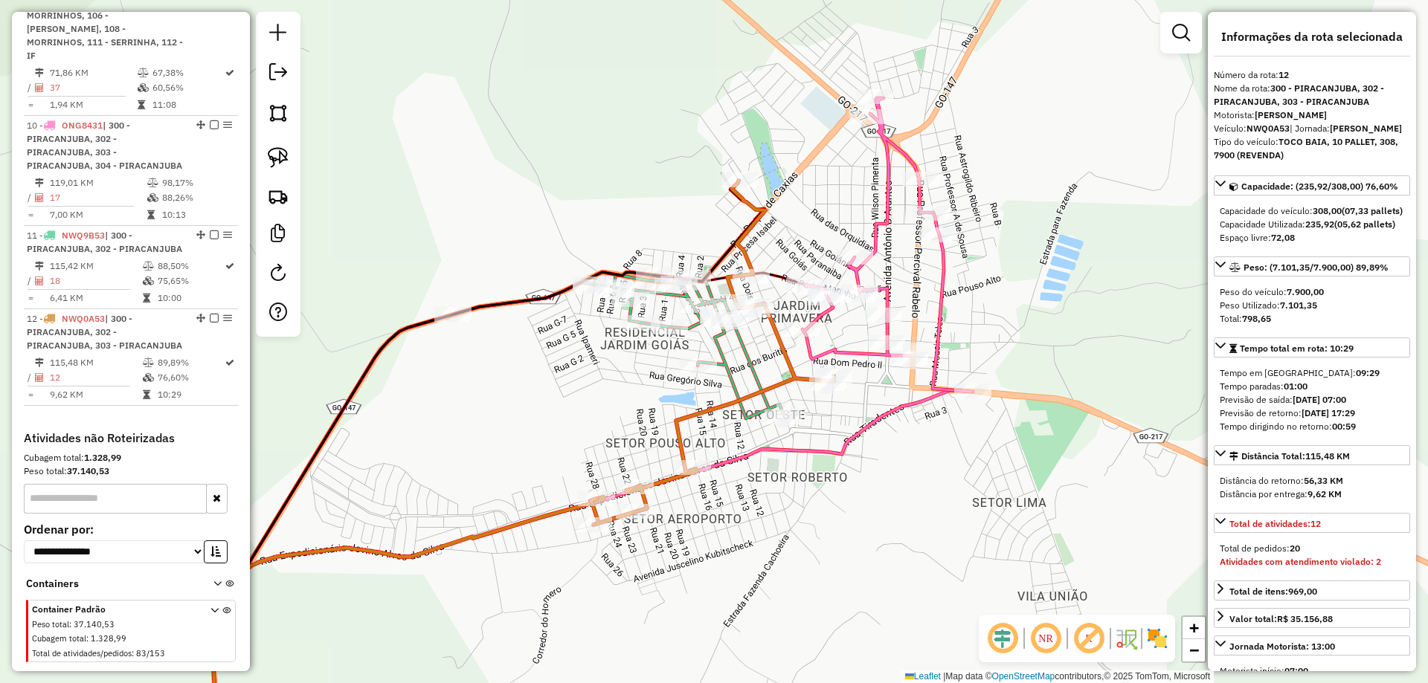
click at [858, 355] on icon at bounding box center [887, 245] width 170 height 294
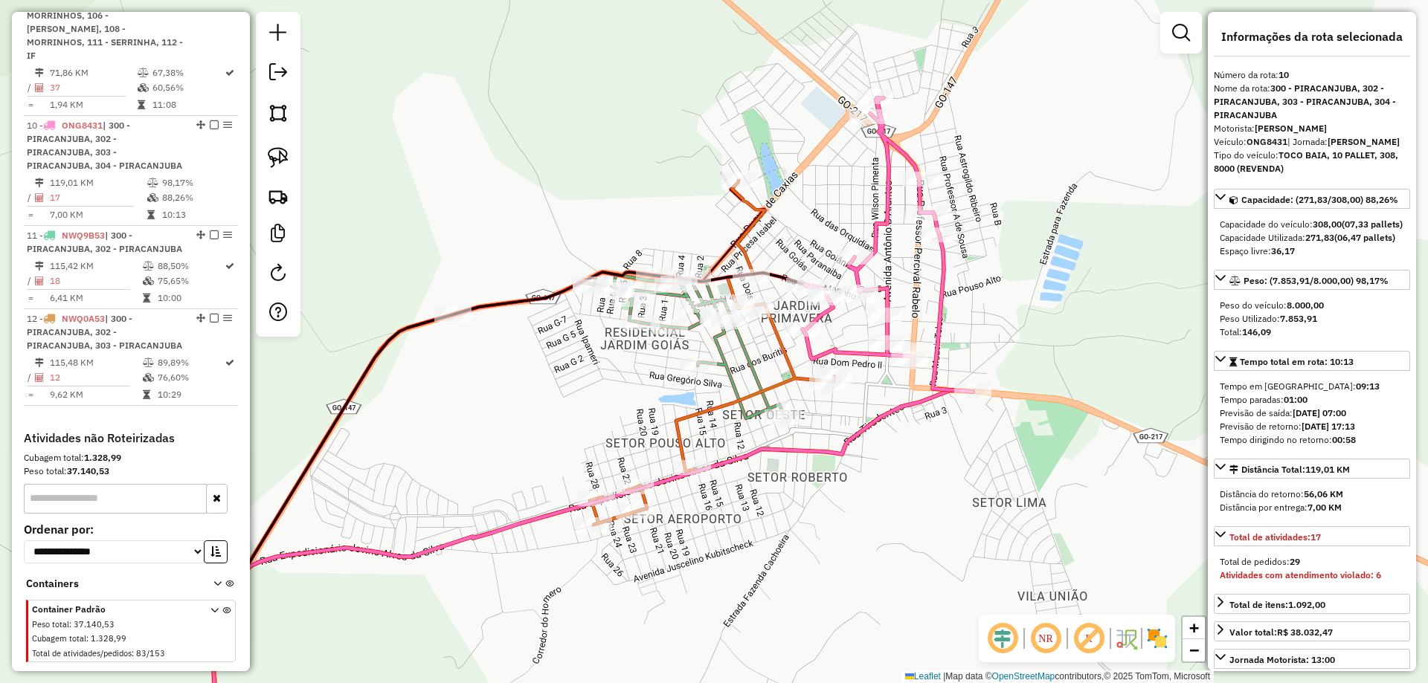
click at [1013, 412] on div "Janela de atendimento Grade de atendimento Capacidade Transportadoras Veículos …" at bounding box center [714, 341] width 1428 height 683
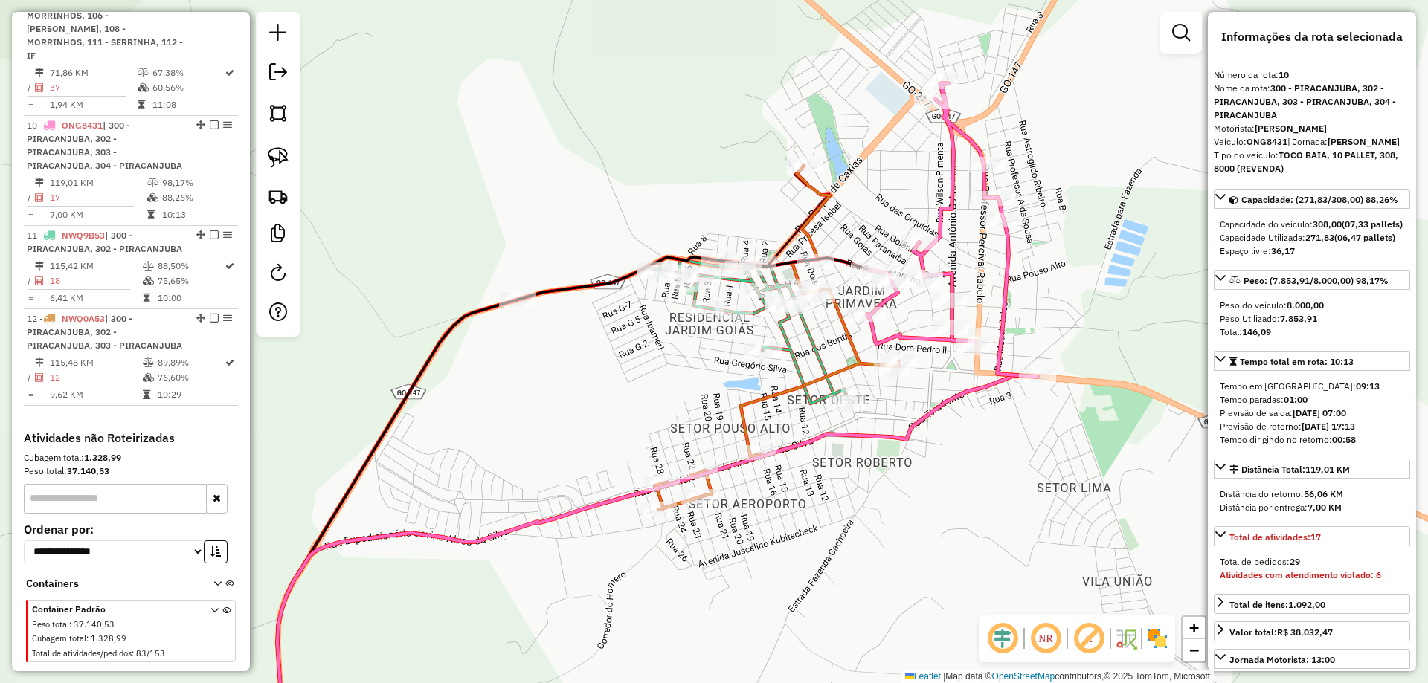
click at [912, 460] on div "Janela de atendimento Grade de atendimento Capacidade Transportadoras Veículos …" at bounding box center [714, 341] width 1428 height 683
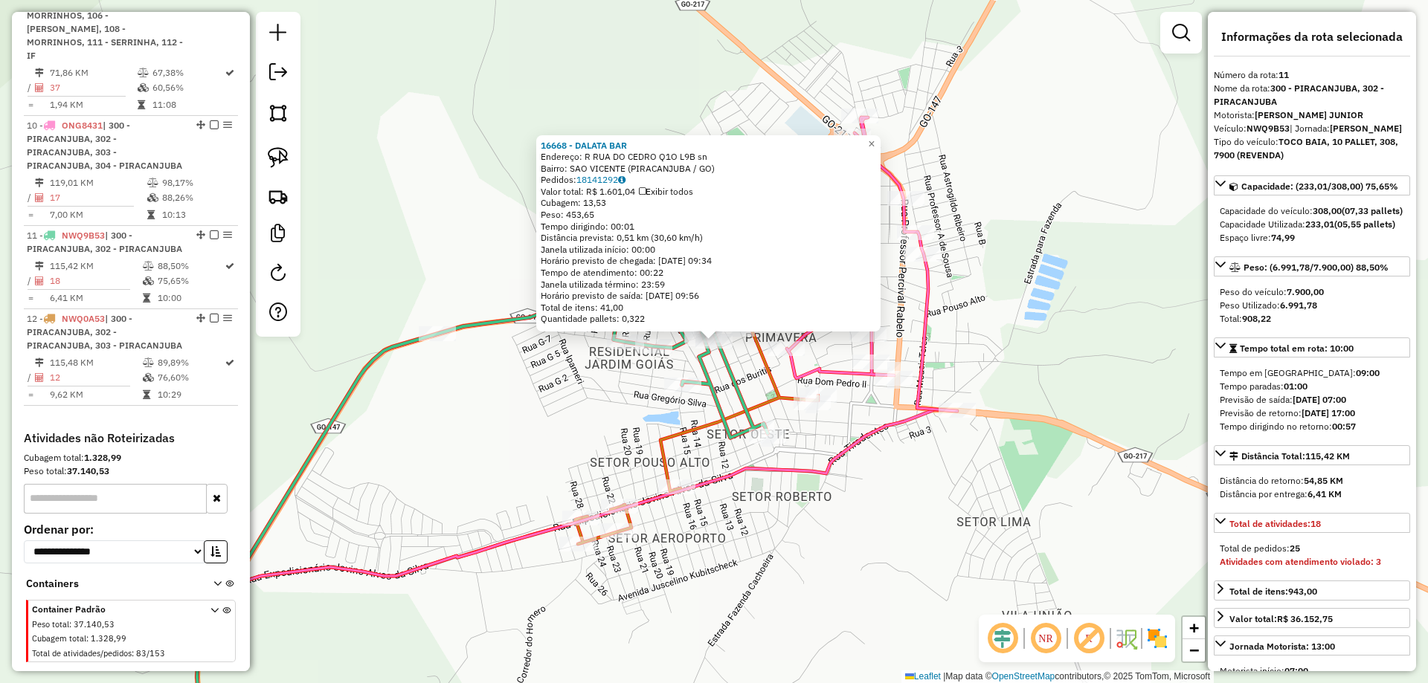
drag, startPoint x: 535, startPoint y: 457, endPoint x: 552, endPoint y: 457, distance: 16.4
click at [537, 457] on div "16668 - DALATA BAR Endereço: R RUA DO CEDRO Q1O L9B sn Bairro: SAO VICENTE (PIR…" at bounding box center [714, 341] width 1428 height 683
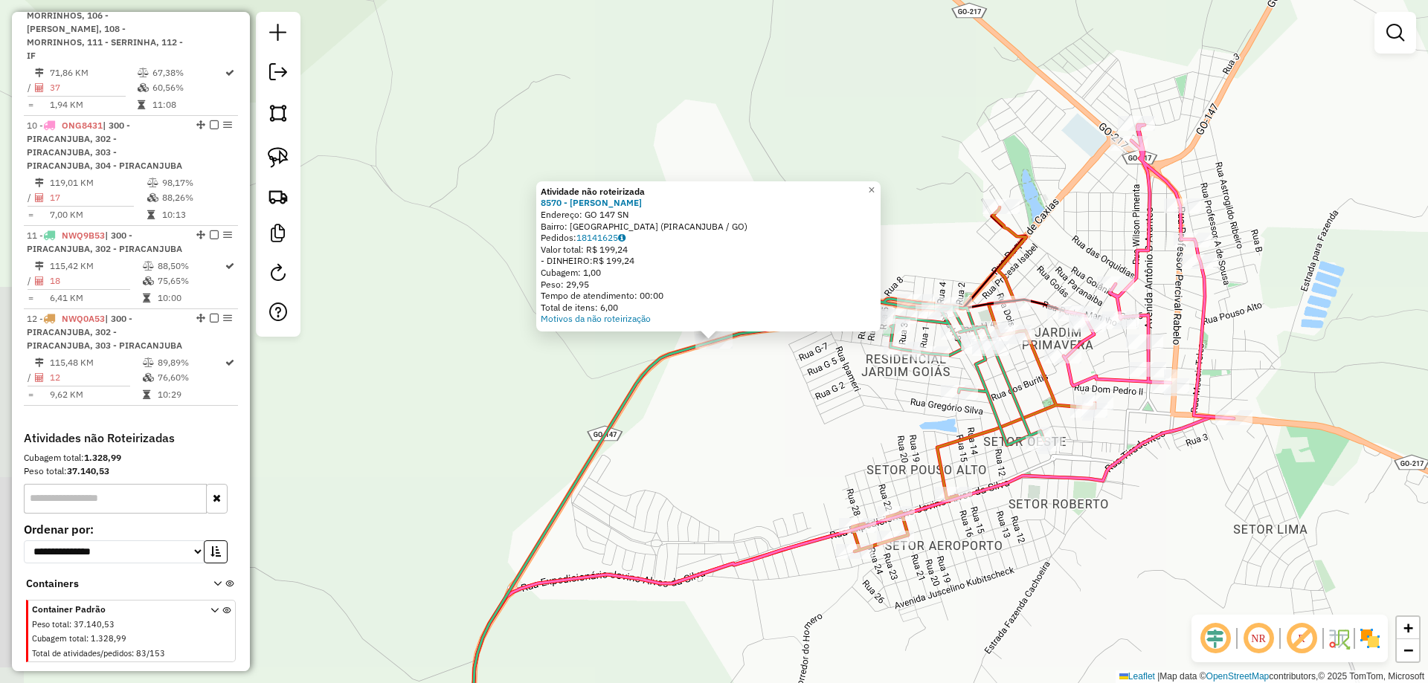
drag, startPoint x: 594, startPoint y: 426, endPoint x: 579, endPoint y: 406, distance: 25.0
click at [583, 422] on div "Atividade não roteirizada 8570 - FARINHA CASEIRA Endereço: GO 147 SN Bairro: SA…" at bounding box center [714, 341] width 1428 height 683
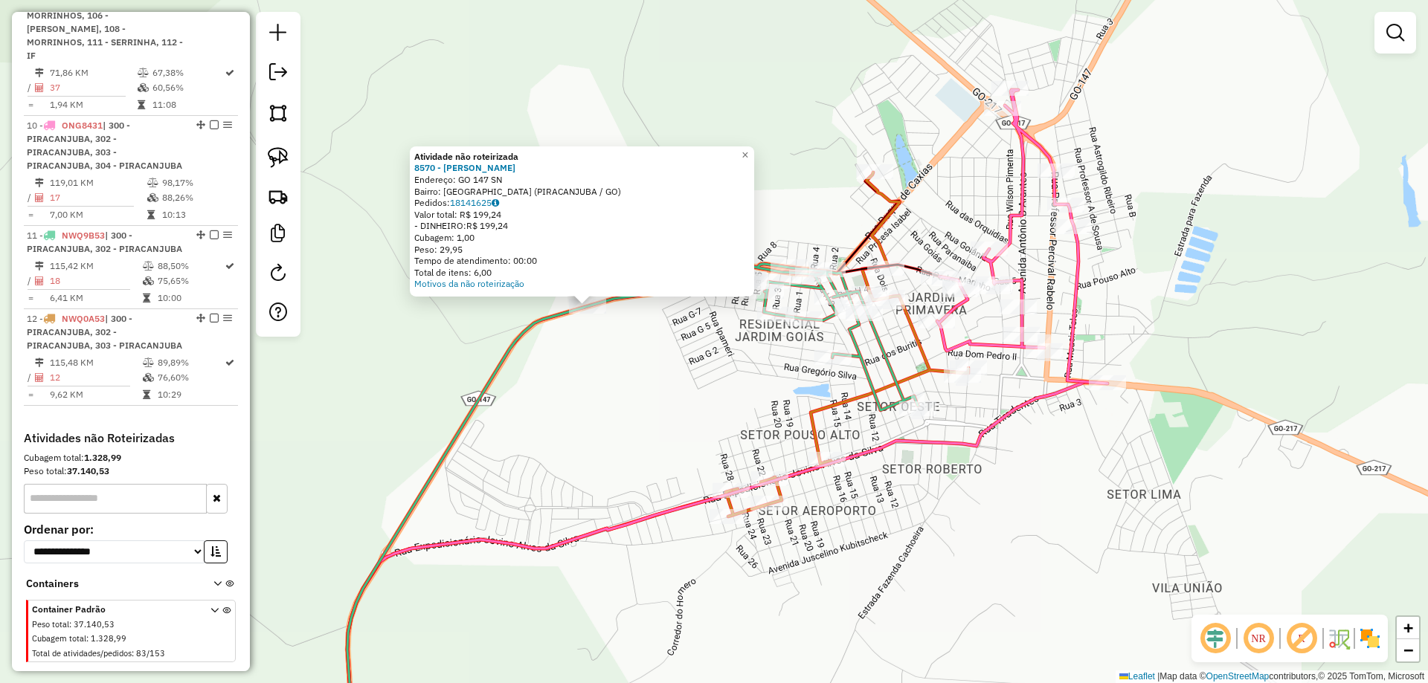
click at [657, 393] on div "Atividade não roteirizada 8570 - FARINHA CASEIRA Endereço: GO 147 SN Bairro: SA…" at bounding box center [714, 341] width 1428 height 683
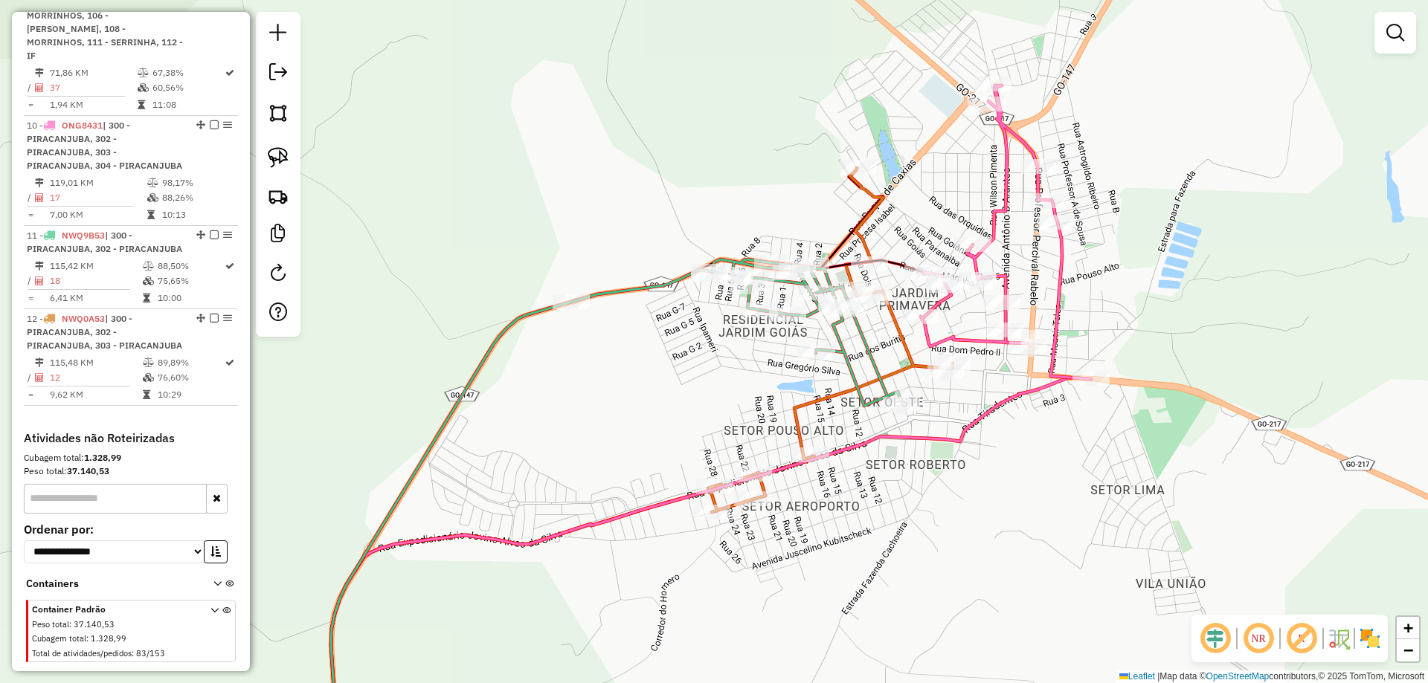
drag, startPoint x: 853, startPoint y: 322, endPoint x: 843, endPoint y: 335, distance: 16.4
click at [853, 323] on icon at bounding box center [805, 333] width 192 height 146
select select "**********"
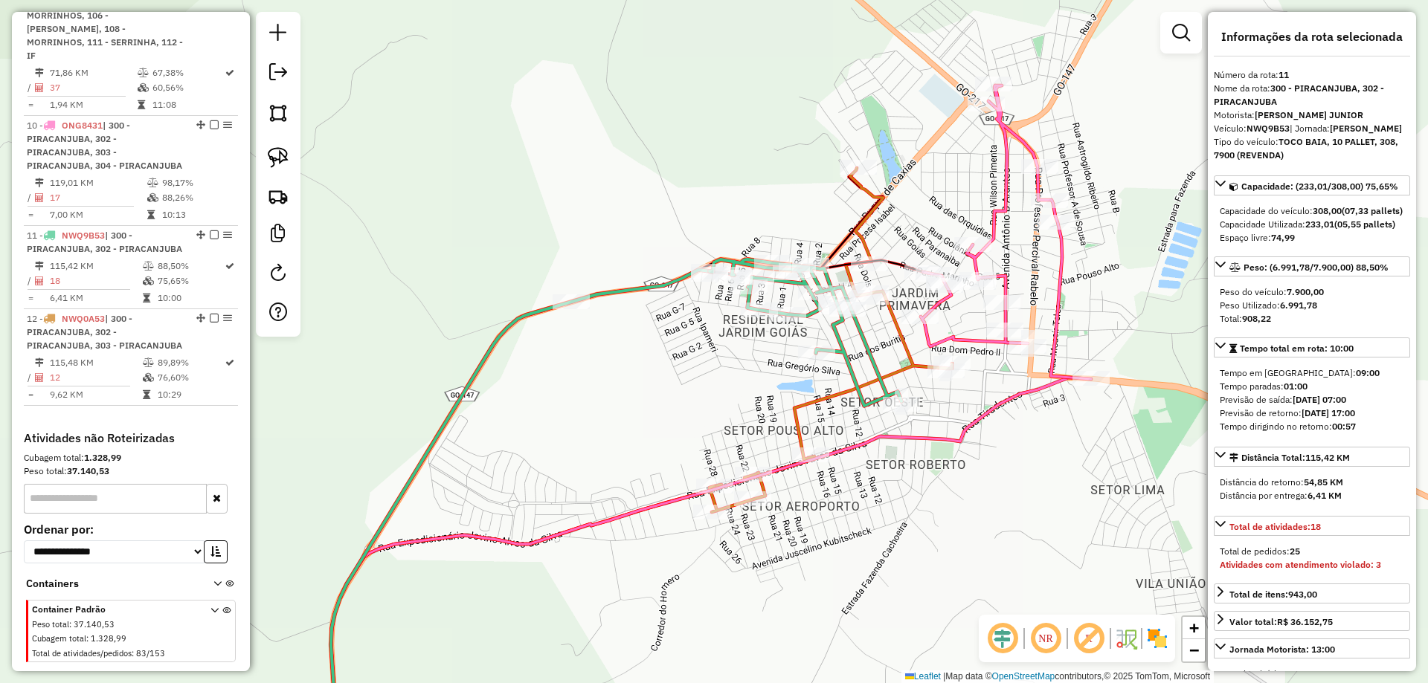
click at [838, 337] on icon at bounding box center [805, 333] width 192 height 146
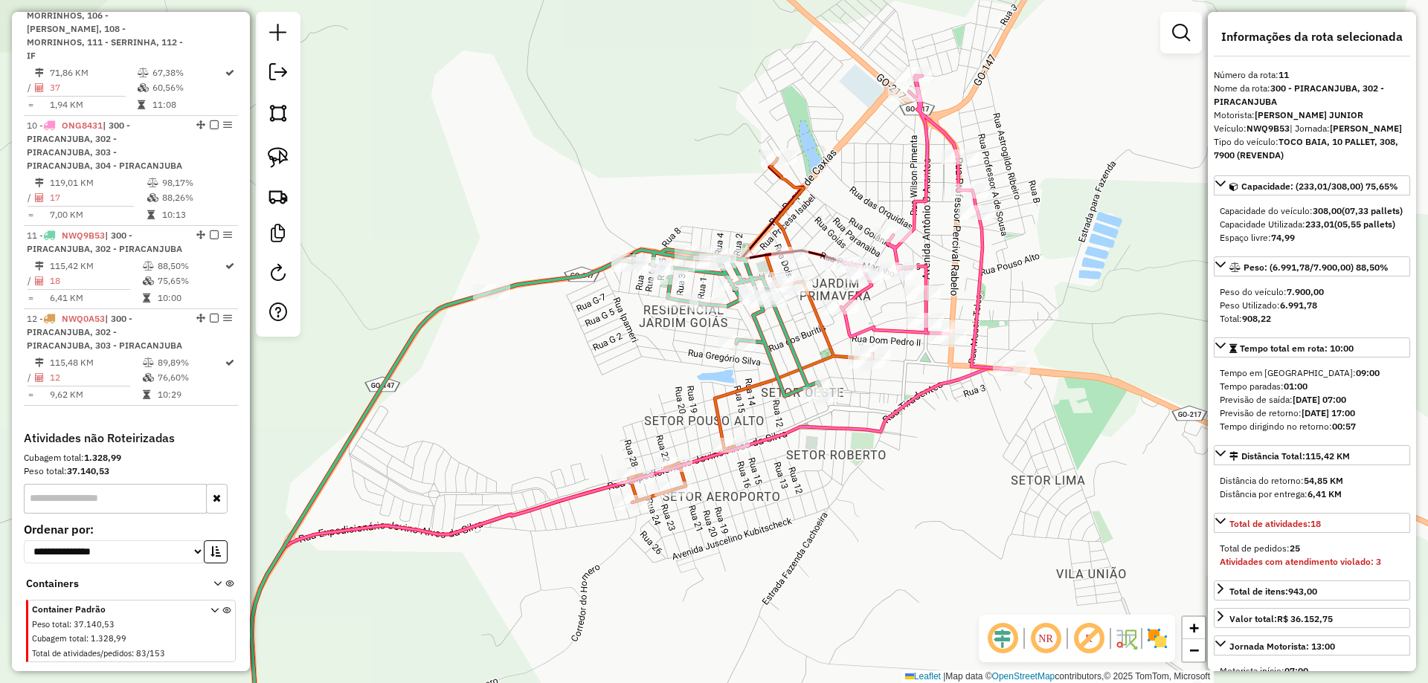
drag, startPoint x: 635, startPoint y: 436, endPoint x: 586, endPoint y: 400, distance: 61.1
click at [599, 424] on div "Janela de atendimento Grade de atendimento Capacidade Transportadoras Veículos …" at bounding box center [714, 341] width 1428 height 683
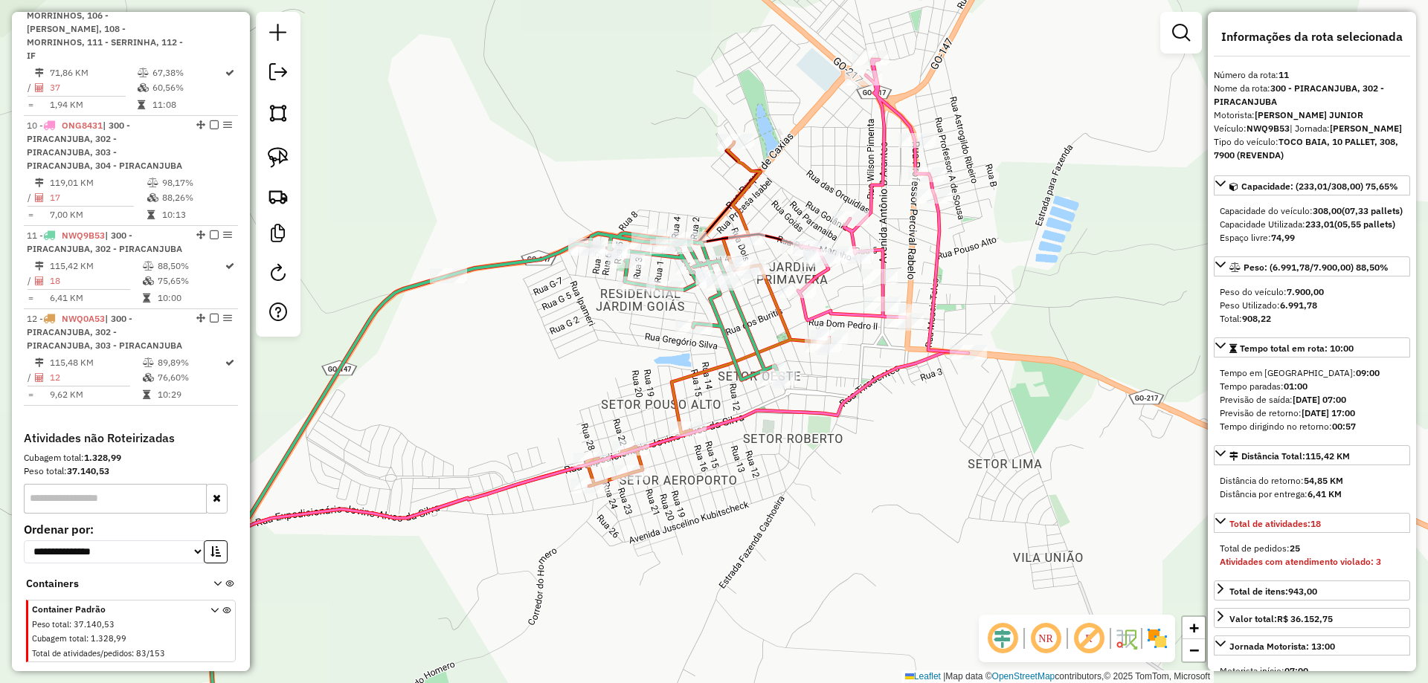
drag, startPoint x: 592, startPoint y: 397, endPoint x: 596, endPoint y: 383, distance: 14.6
click at [593, 393] on div "Janela de atendimento Grade de atendimento Capacidade Transportadoras Veículos …" at bounding box center [714, 341] width 1428 height 683
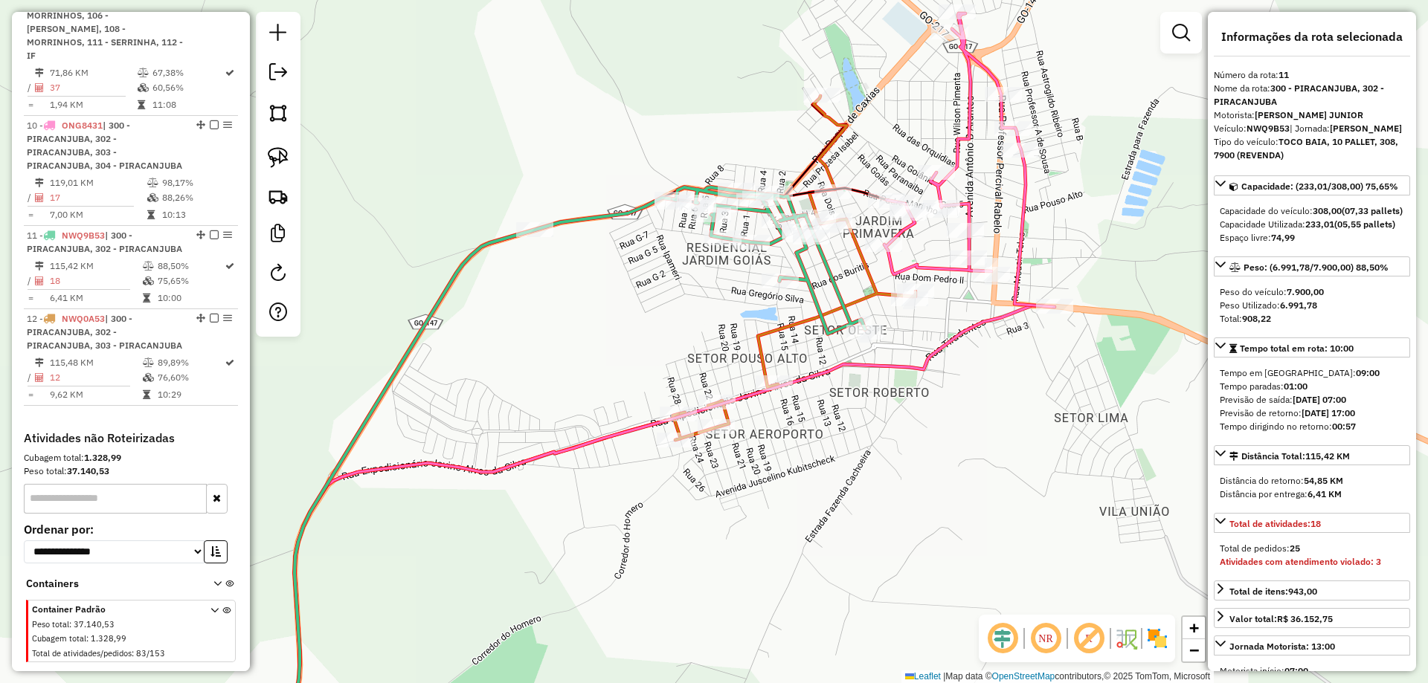
drag, startPoint x: 613, startPoint y: 324, endPoint x: 630, endPoint y: 318, distance: 17.4
click at [628, 319] on div "Janela de atendimento Grade de atendimento Capacidade Transportadoras Veículos …" at bounding box center [714, 341] width 1428 height 683
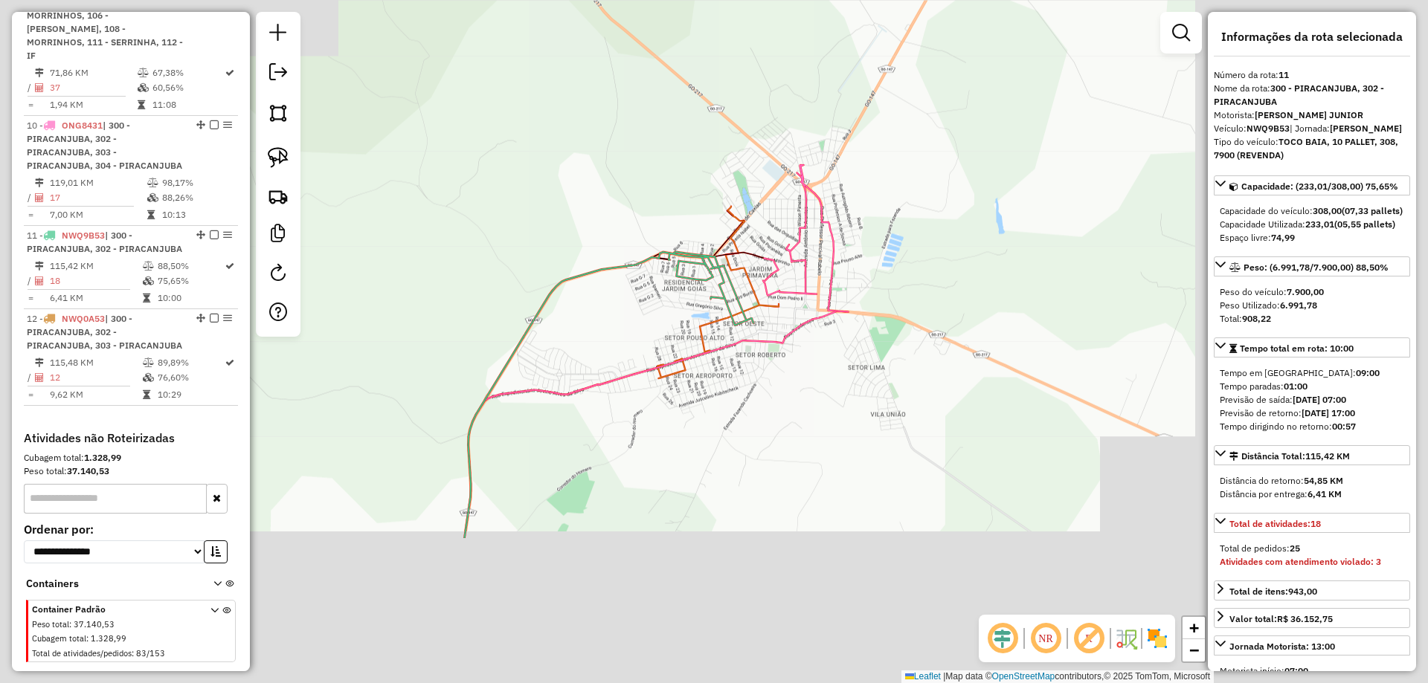
click at [625, 326] on div "Janela de atendimento Grade de atendimento Capacidade Transportadoras Veículos …" at bounding box center [714, 341] width 1428 height 683
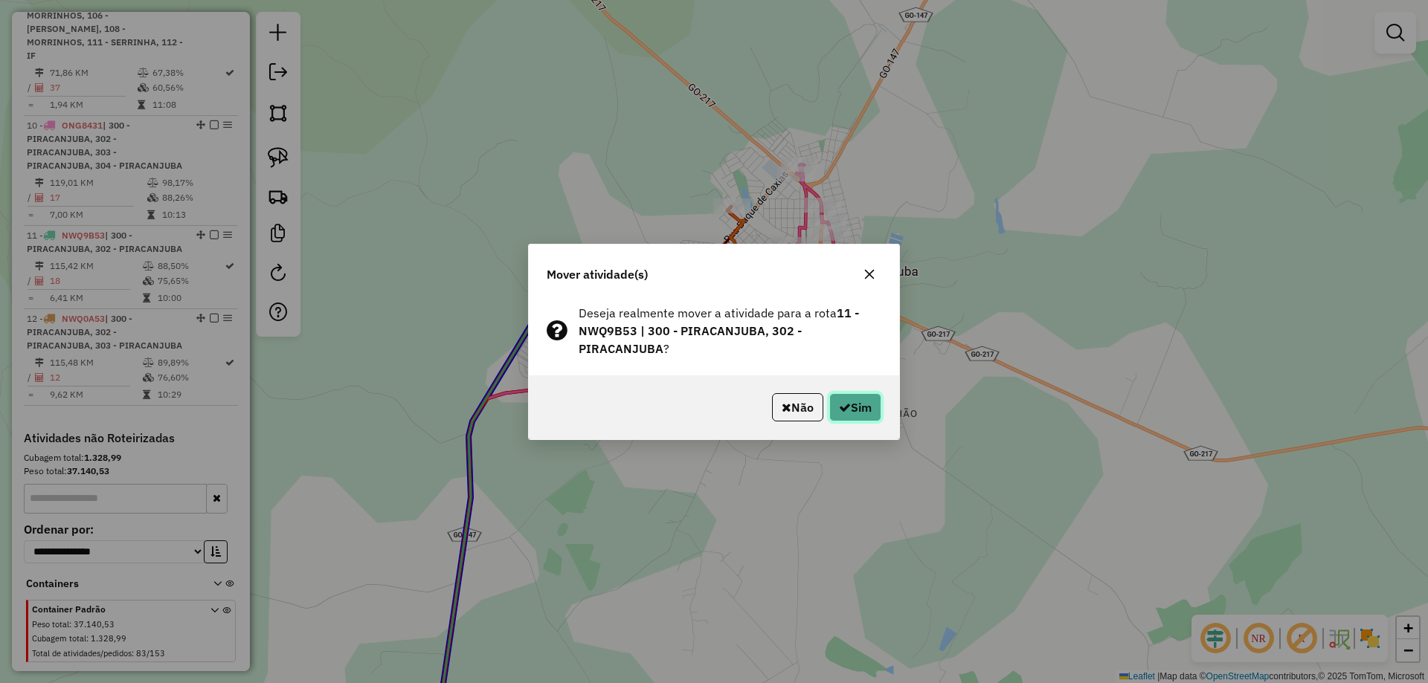
click at [869, 409] on button "Sim" at bounding box center [855, 407] width 52 height 28
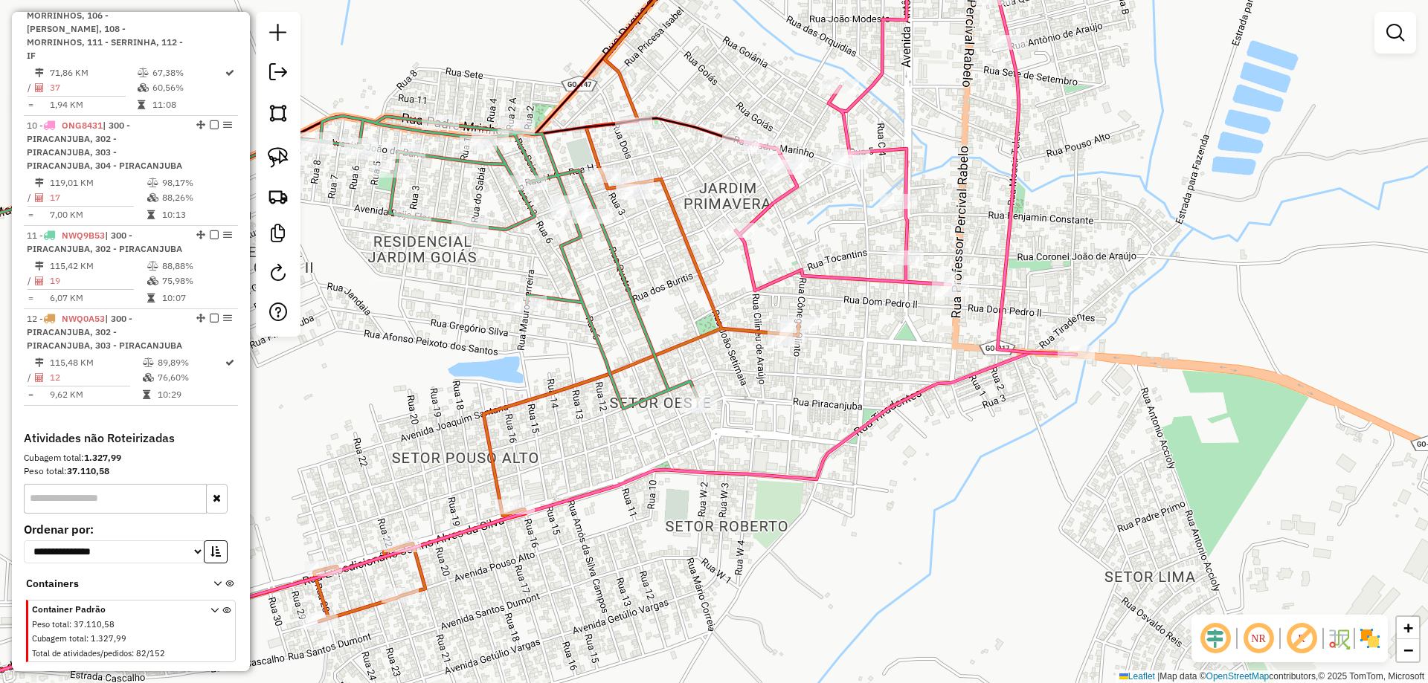
click at [689, 257] on icon at bounding box center [556, 277] width 485 height 689
select select "**********"
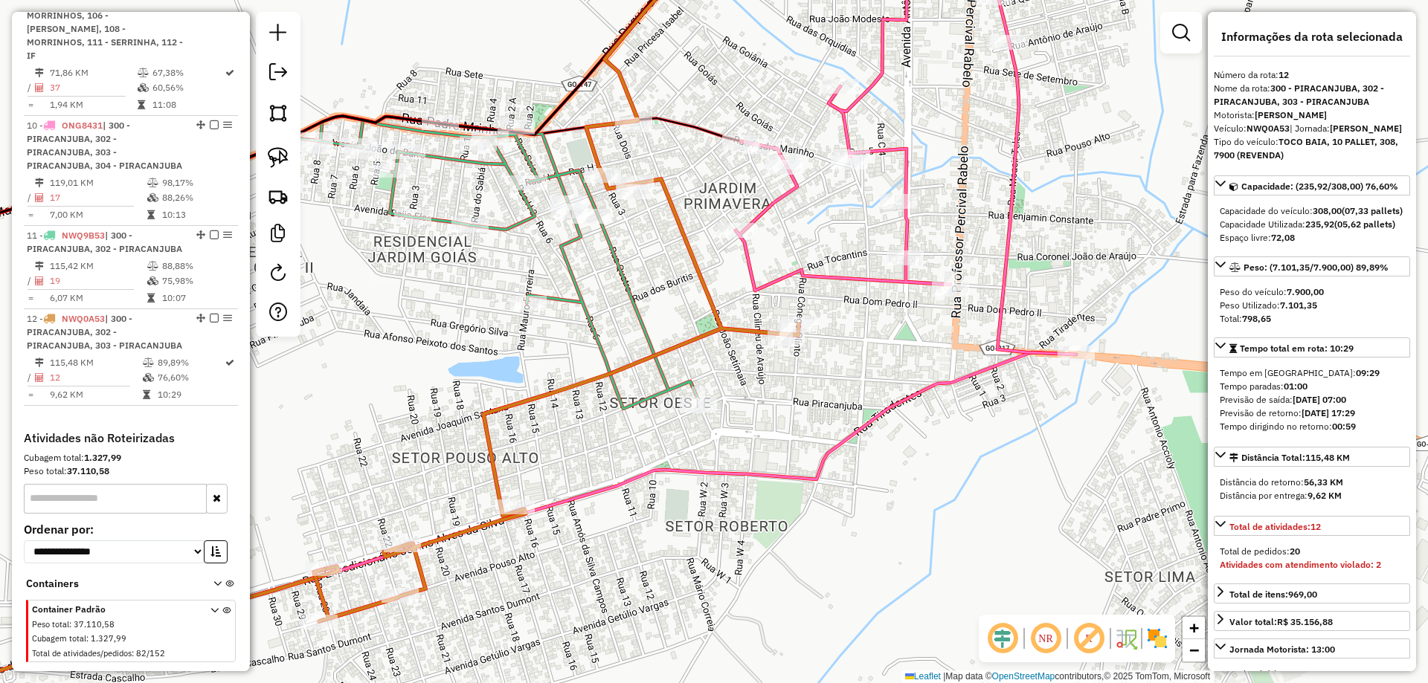
click at [750, 359] on div "Janela de atendimento Grade de atendimento Capacidade Transportadoras Veículos …" at bounding box center [714, 341] width 1428 height 683
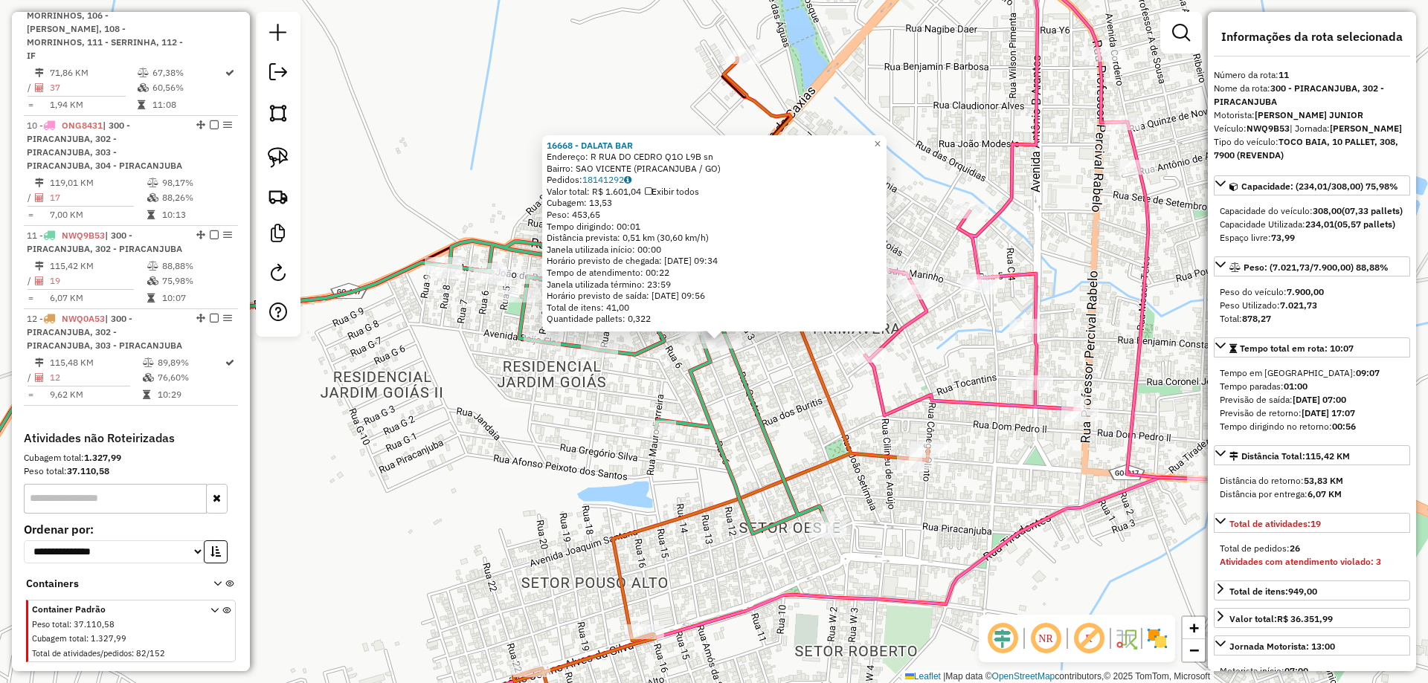
drag, startPoint x: 759, startPoint y: 390, endPoint x: 824, endPoint y: 358, distance: 72.5
click at [818, 358] on div "Rota 11 - Placa NWQ9B53 16668 - DALATA BAR 16668 - DALATA BAR Endereço: R RUA D…" at bounding box center [714, 341] width 1428 height 683
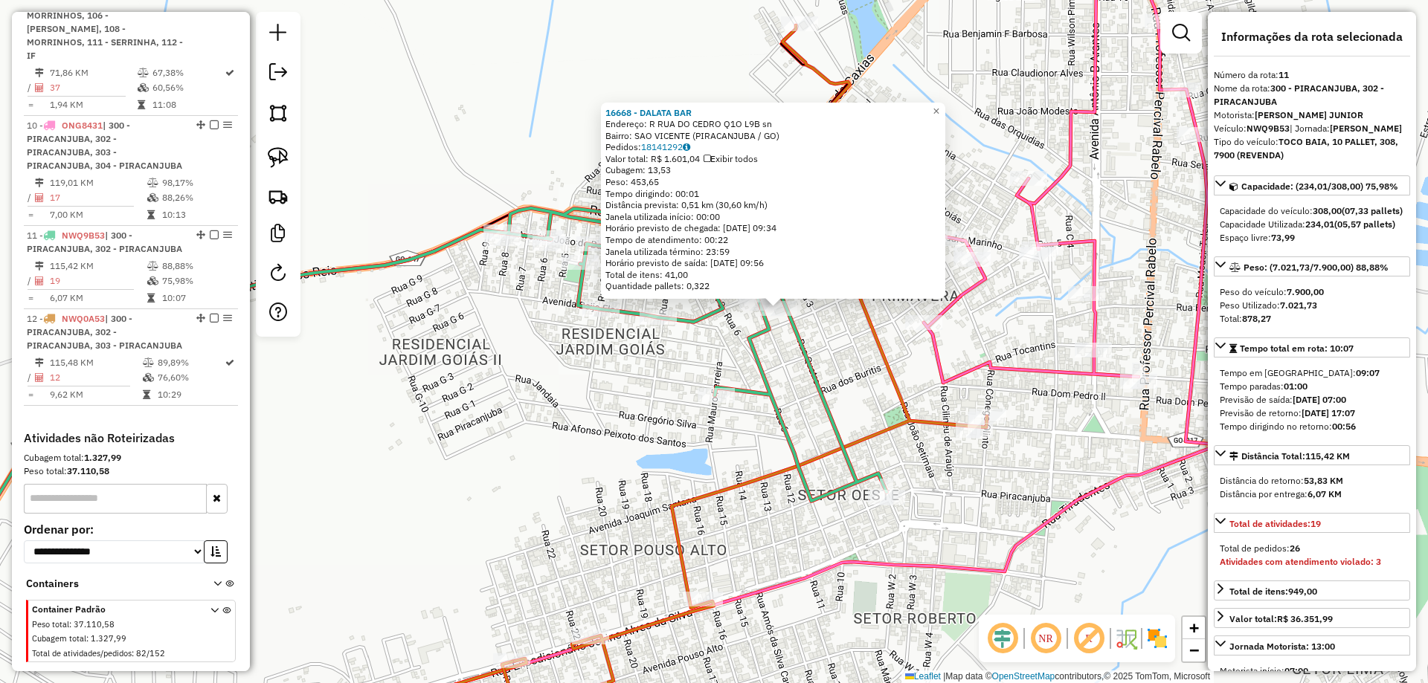
click at [840, 379] on div "16668 - DALATA BAR Endereço: R RUA DO CEDRO Q1O L9B sn Bairro: SAO VICENTE (PIR…" at bounding box center [714, 341] width 1428 height 683
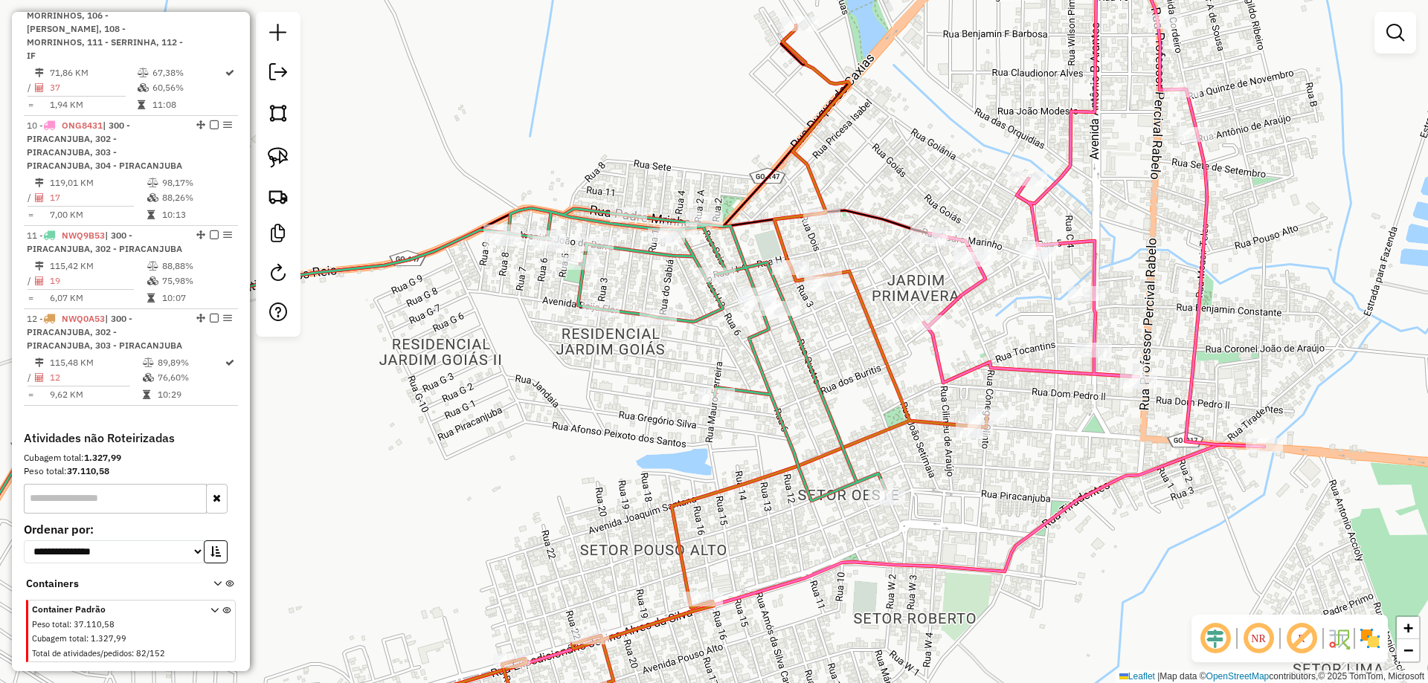
select select "**********"
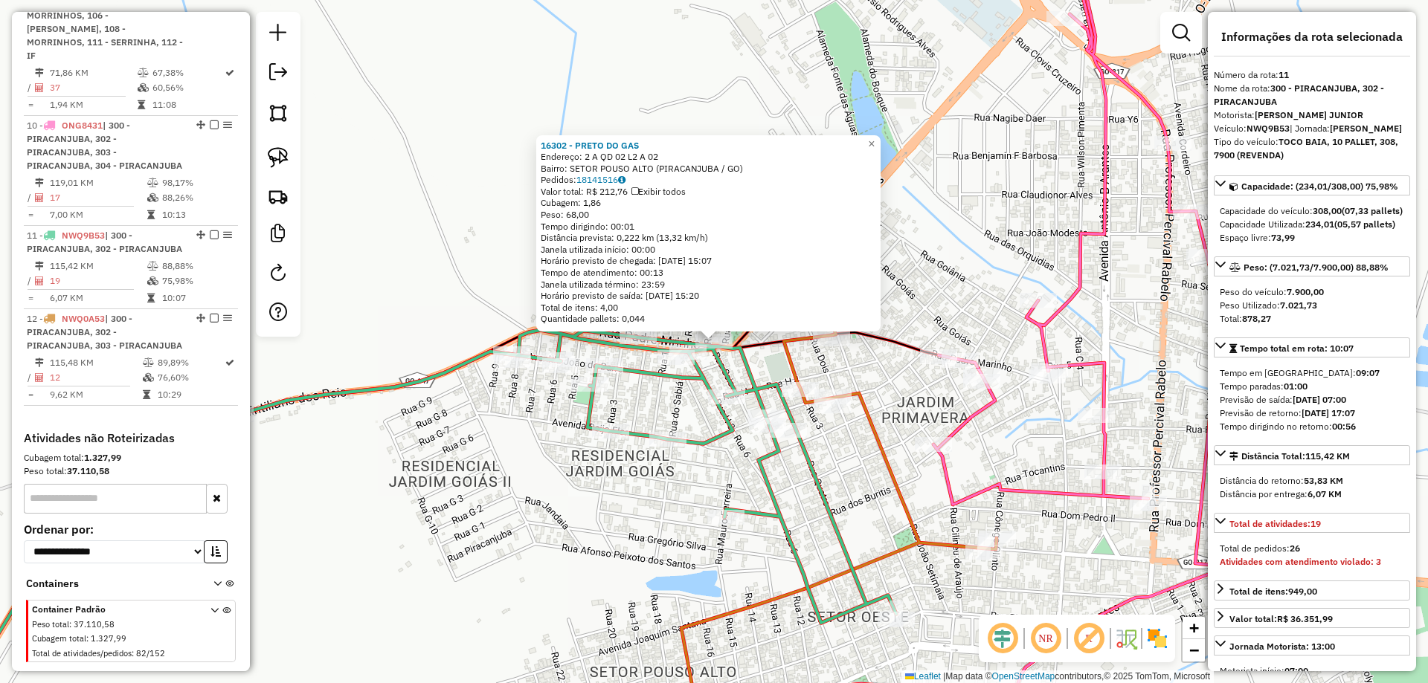
click at [852, 468] on div "16302 - PRETO DO GAS Endereço: 2 A QD 02 L2 A 02 Bairro: SETOR POUSO ALTO (PIRA…" at bounding box center [714, 341] width 1428 height 683
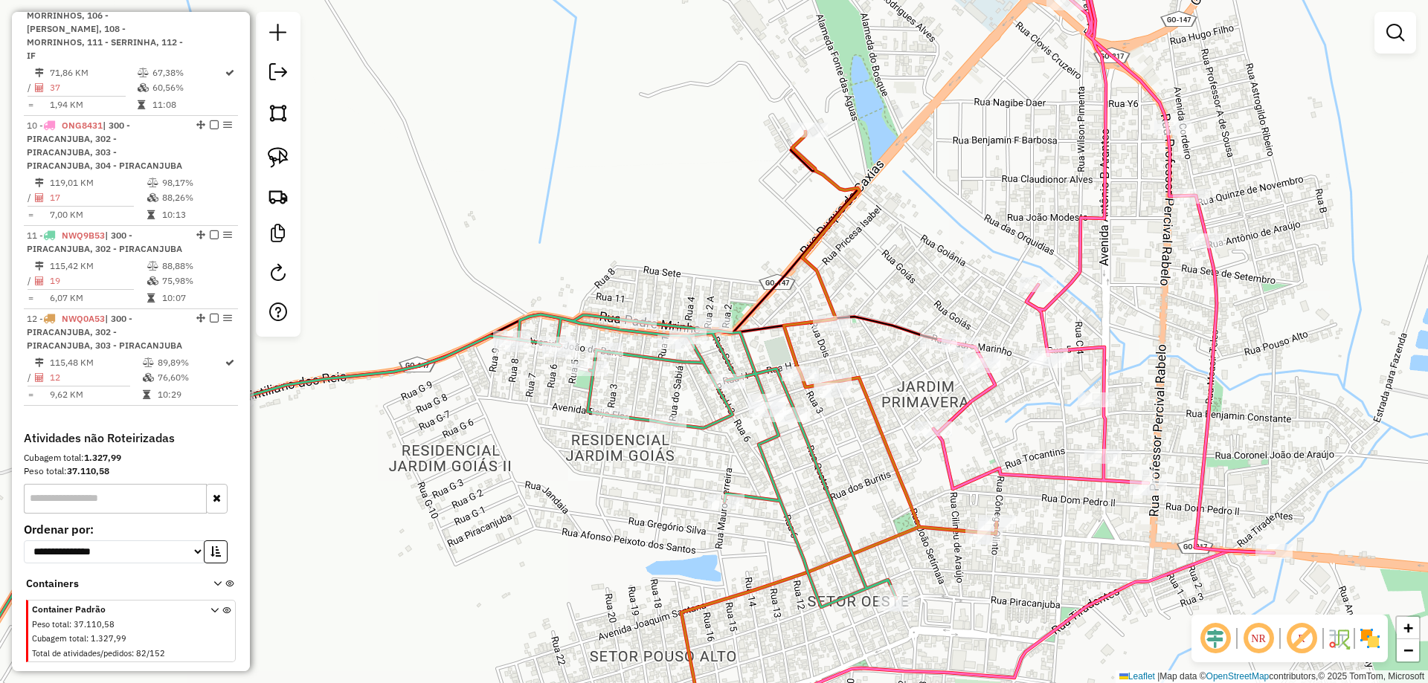
drag, startPoint x: 837, startPoint y: 469, endPoint x: 843, endPoint y: 351, distance: 118.4
click at [846, 350] on div "Rota 11 - Placa NWQ9B53 15842 - LANCHONETE LEAL Janela de atendimento Grade de …" at bounding box center [714, 341] width 1428 height 683
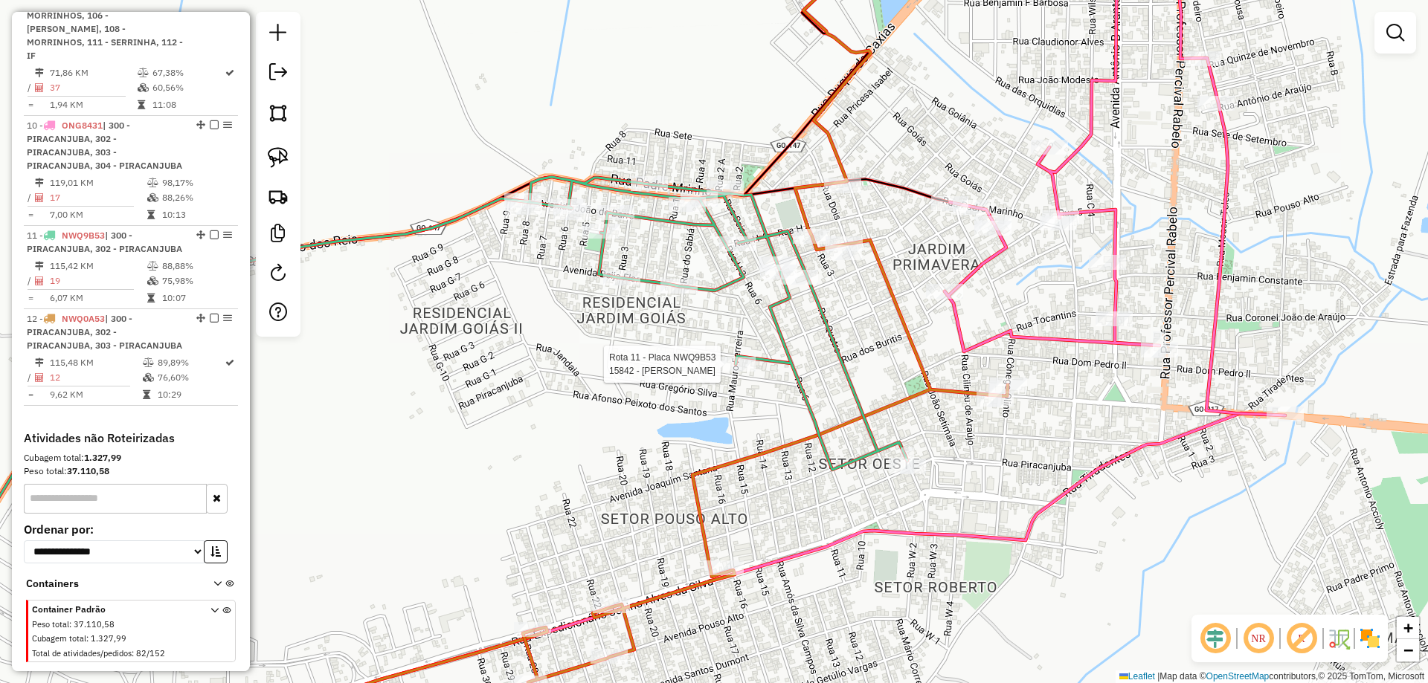
click at [743, 372] on div at bounding box center [736, 364] width 37 height 15
select select "**********"
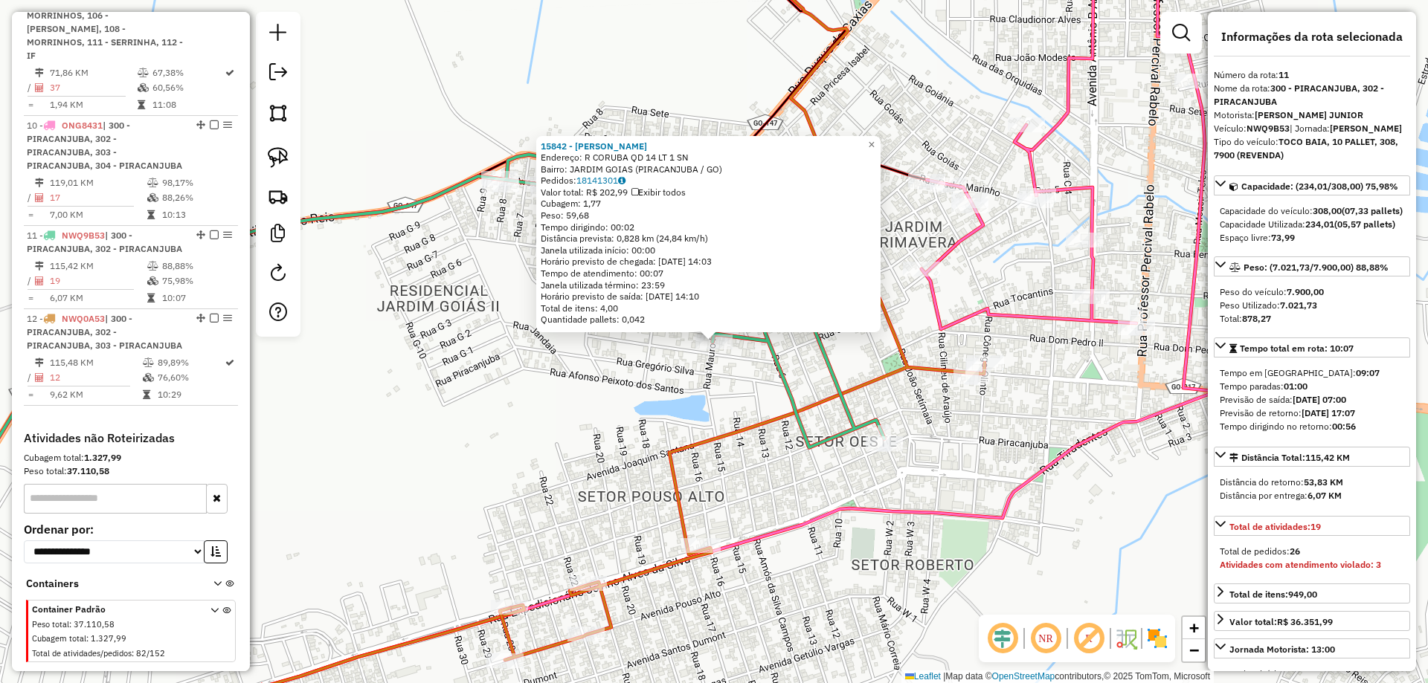
click at [785, 410] on icon at bounding box center [742, 316] width 485 height 689
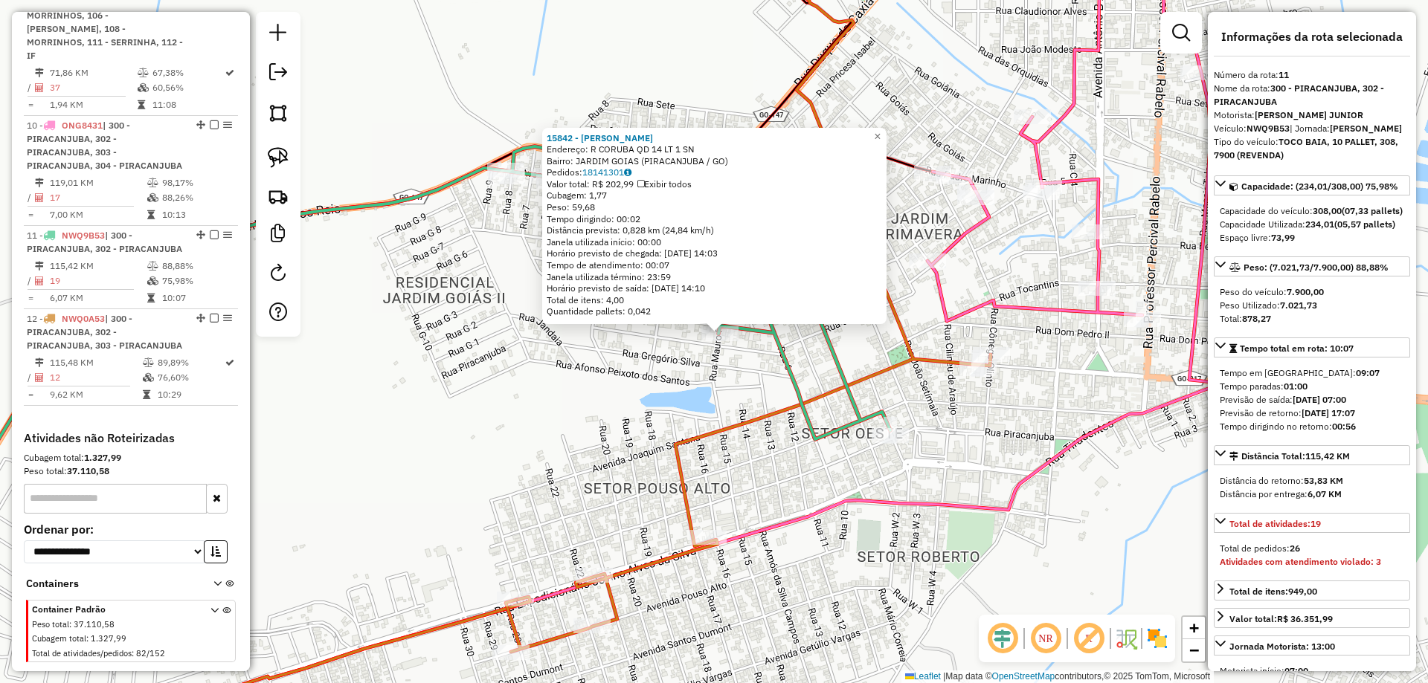
click at [785, 410] on icon at bounding box center [748, 308] width 485 height 689
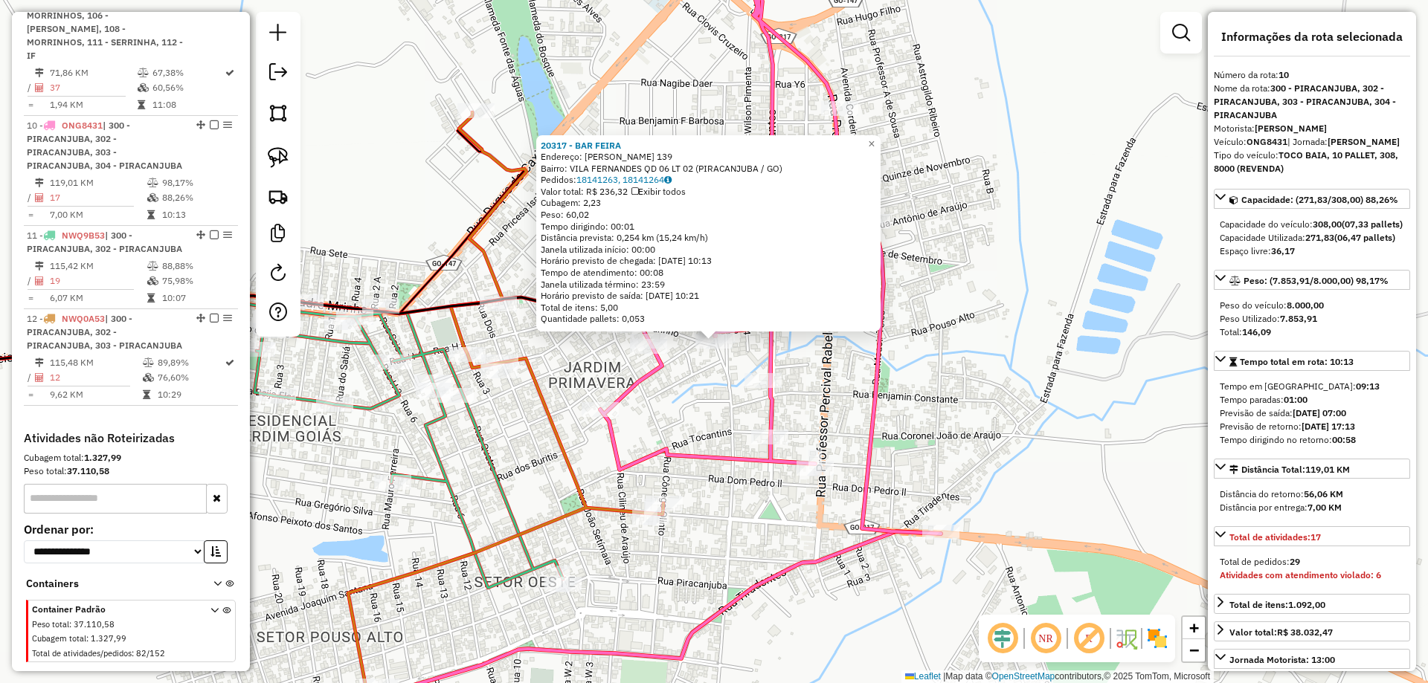
click at [753, 425] on div "20317 - BAR FEIRA Endereço: NICANO DE OLIVEIRA 139 Bairro: VILA FERNANDES QD 06…" at bounding box center [714, 341] width 1428 height 683
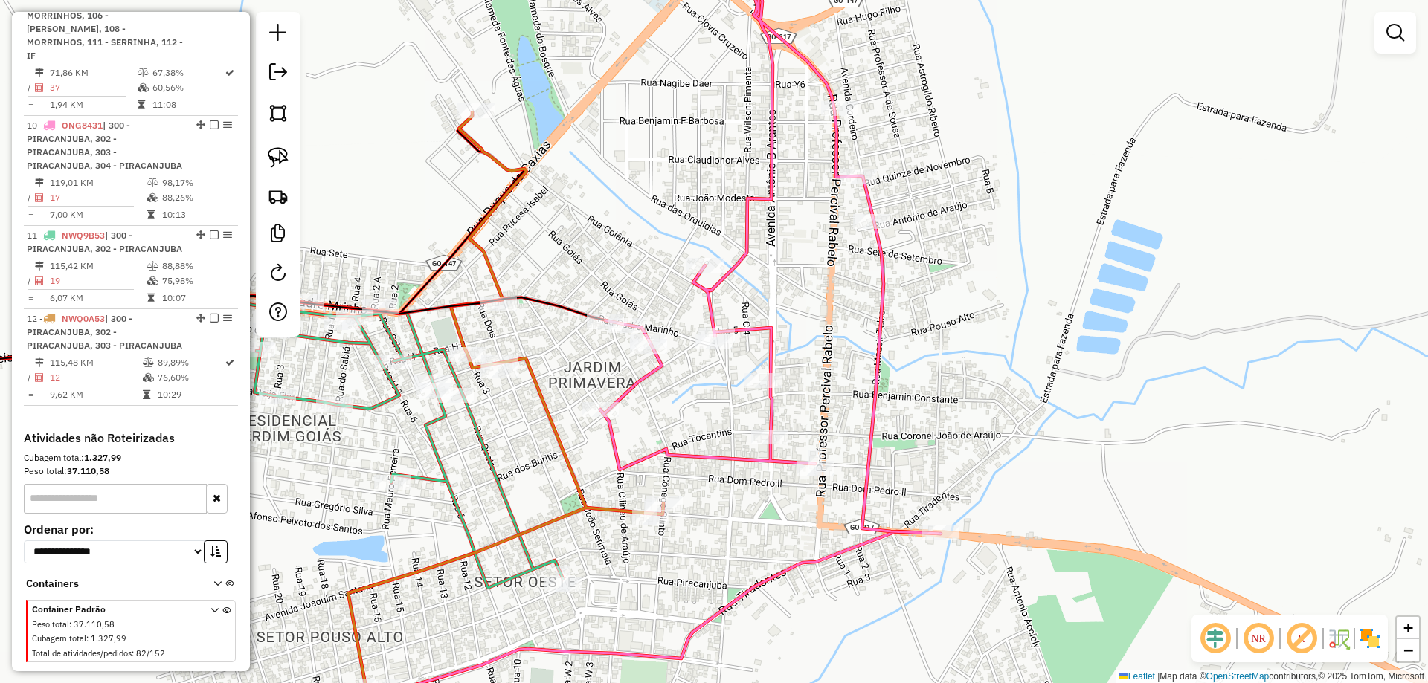
click at [602, 420] on icon at bounding box center [770, 240] width 341 height 588
click at [601, 416] on div at bounding box center [598, 409] width 37 height 15
select select "**********"
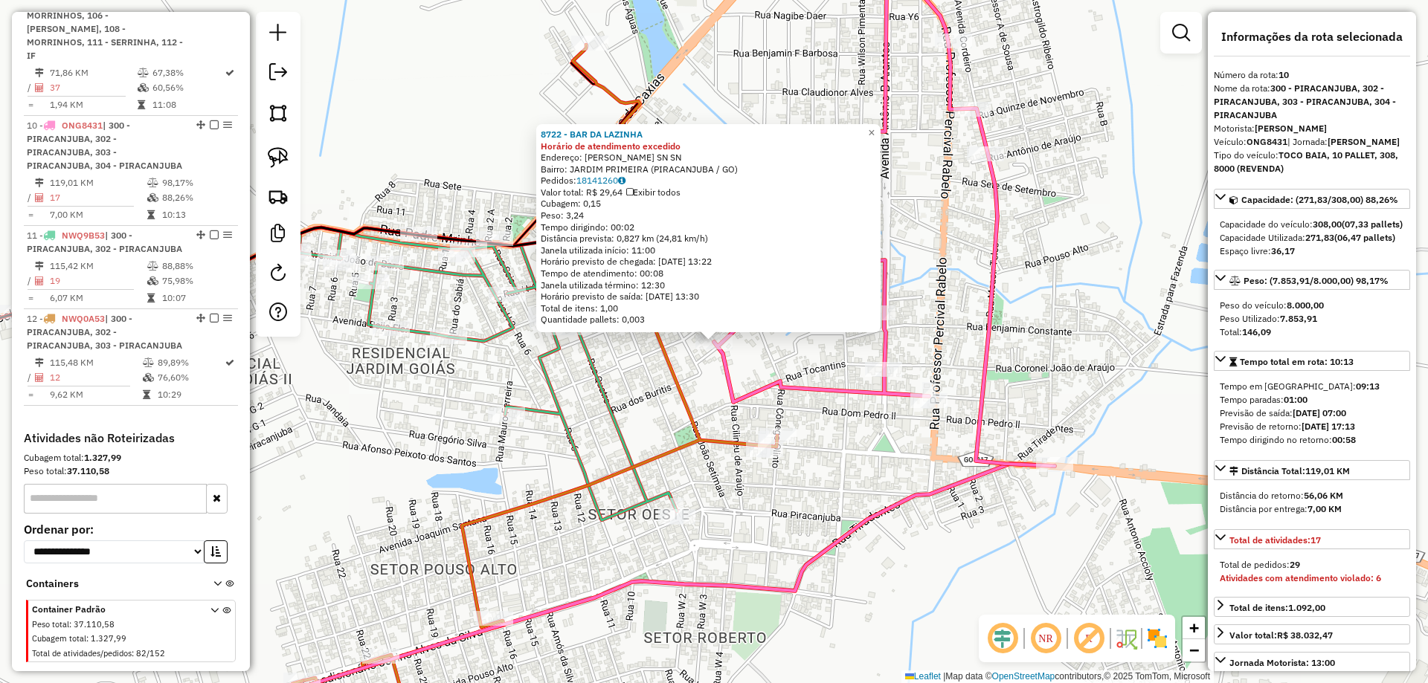
click at [642, 418] on div "8722 - BAR DA LAZINHA Horário de atendimento excedido Endereço: R MARIA VIEIRA …" at bounding box center [714, 341] width 1428 height 683
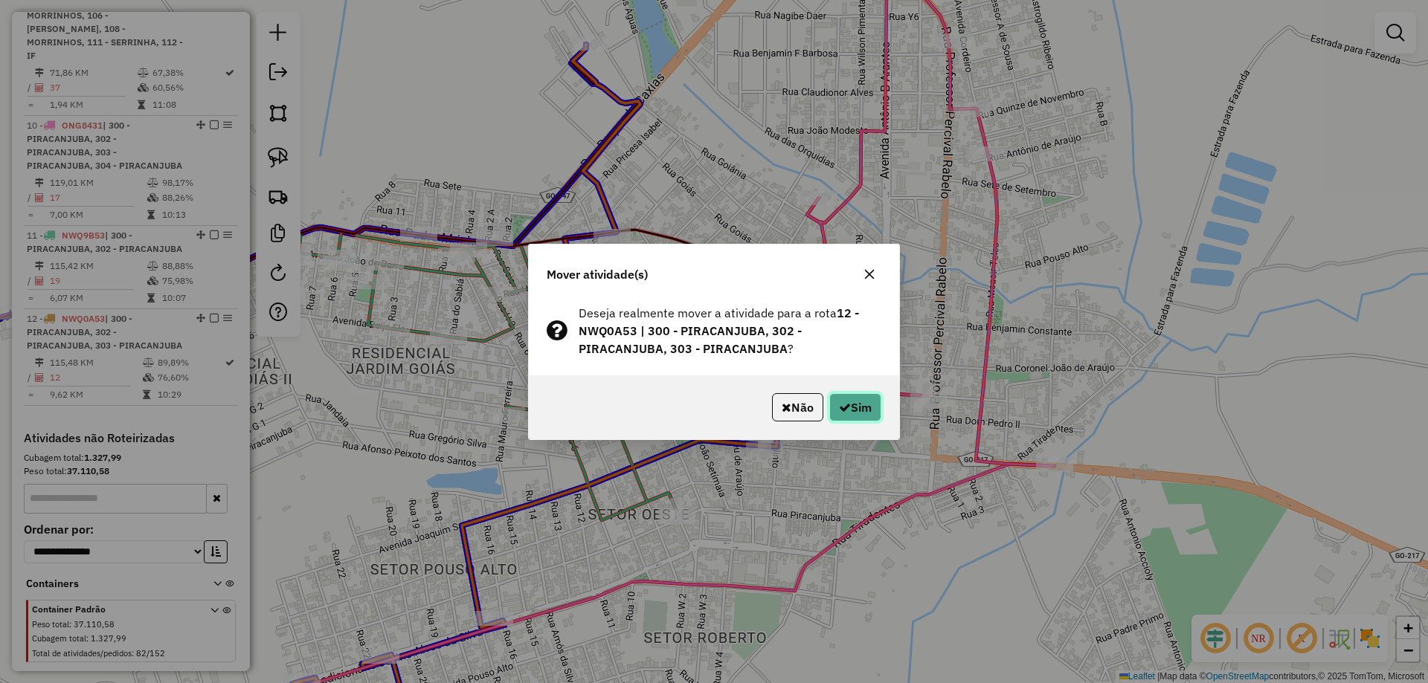
click at [857, 403] on button "Sim" at bounding box center [855, 407] width 52 height 28
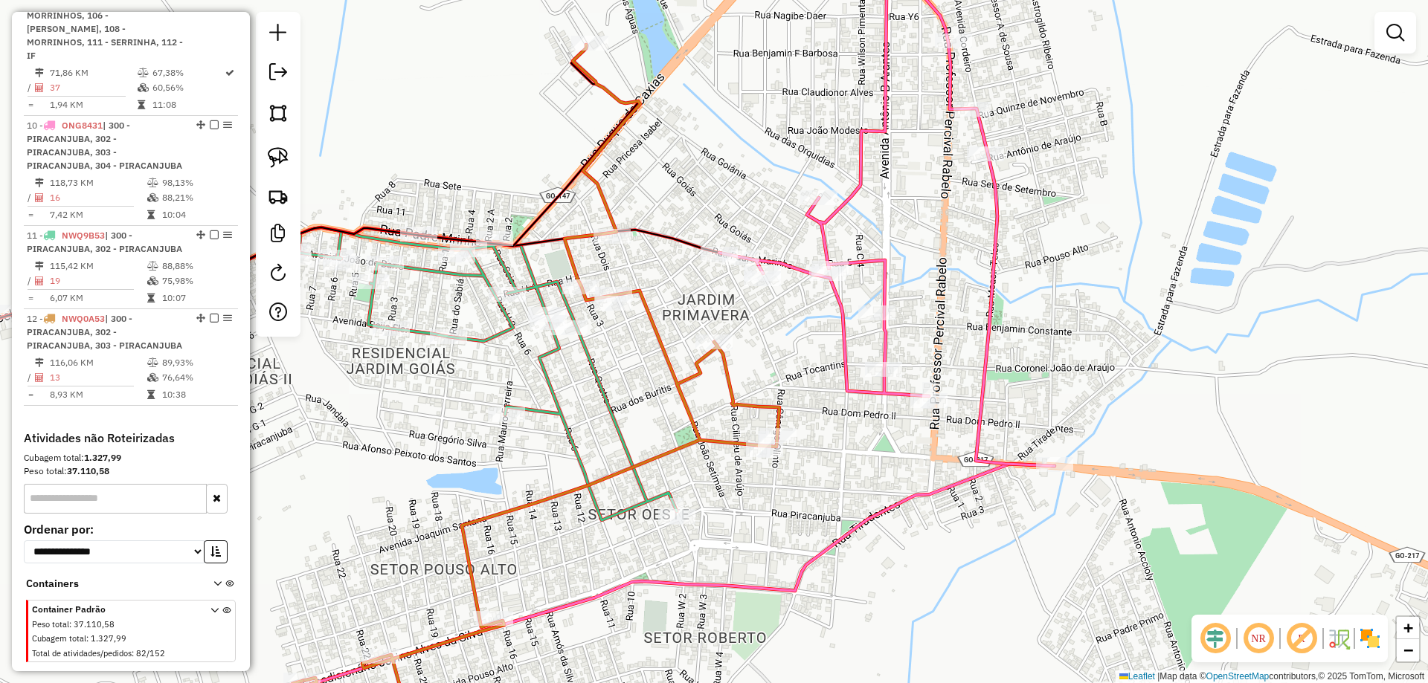
drag, startPoint x: 671, startPoint y: 382, endPoint x: 679, endPoint y: 378, distance: 9.3
click at [677, 378] on div "Janela de atendimento Grade de atendimento Capacidade Transportadoras Veículos …" at bounding box center [714, 341] width 1428 height 683
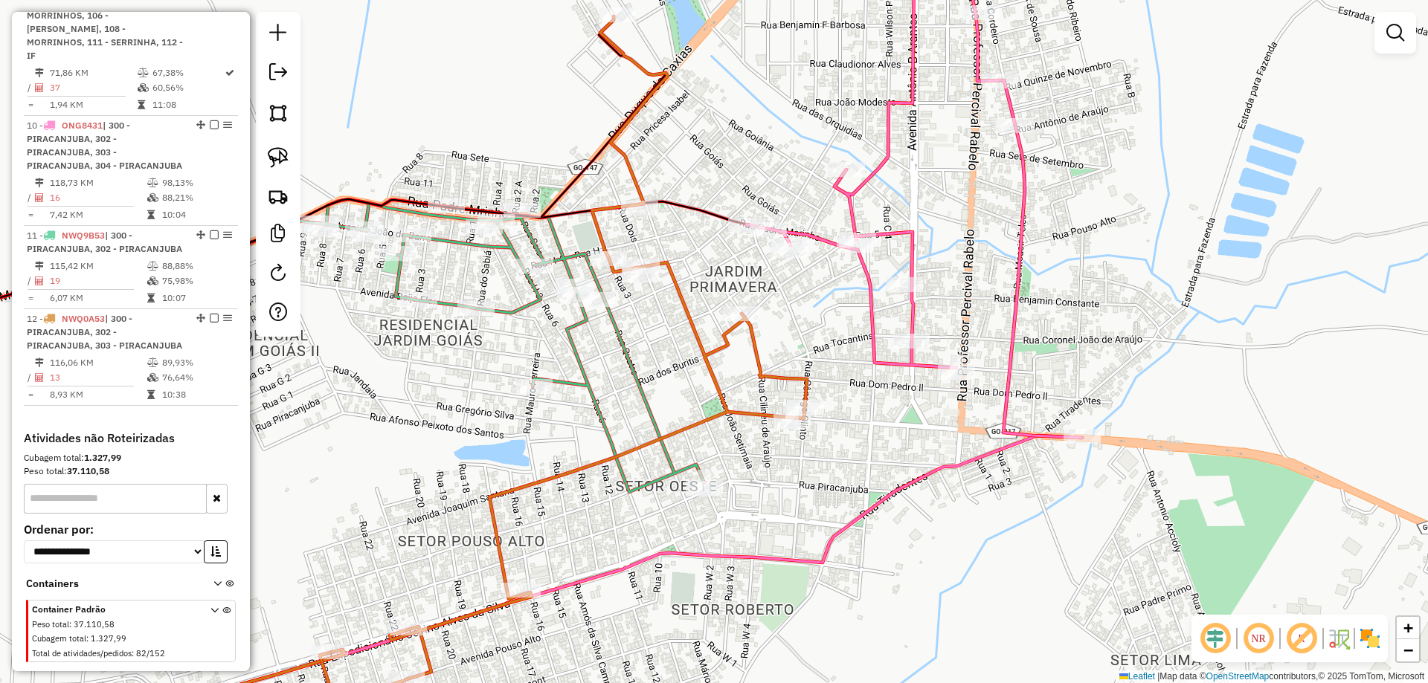
click at [735, 356] on div "Janela de atendimento Grade de atendimento Capacidade Transportadoras Veículos …" at bounding box center [714, 341] width 1428 height 683
click at [731, 344] on icon at bounding box center [563, 360] width 487 height 689
select select "**********"
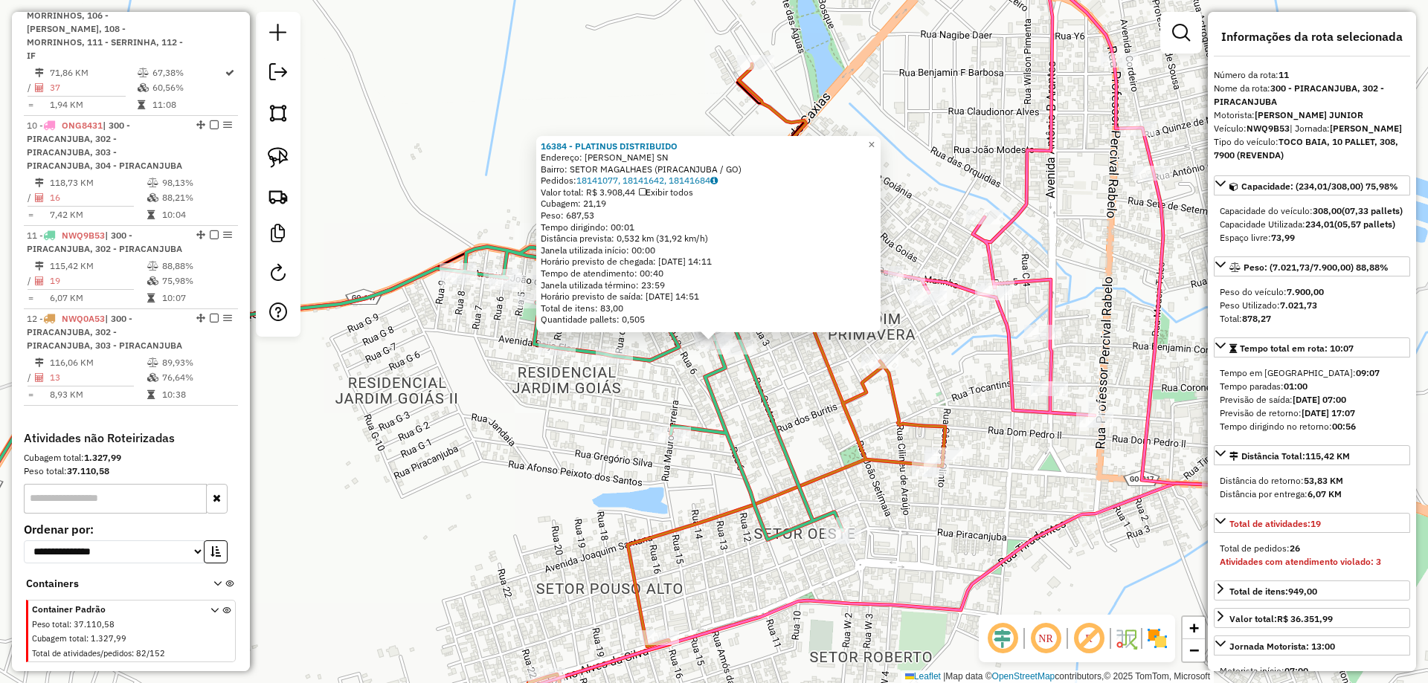
click at [735, 396] on icon at bounding box center [511, 393] width 661 height 293
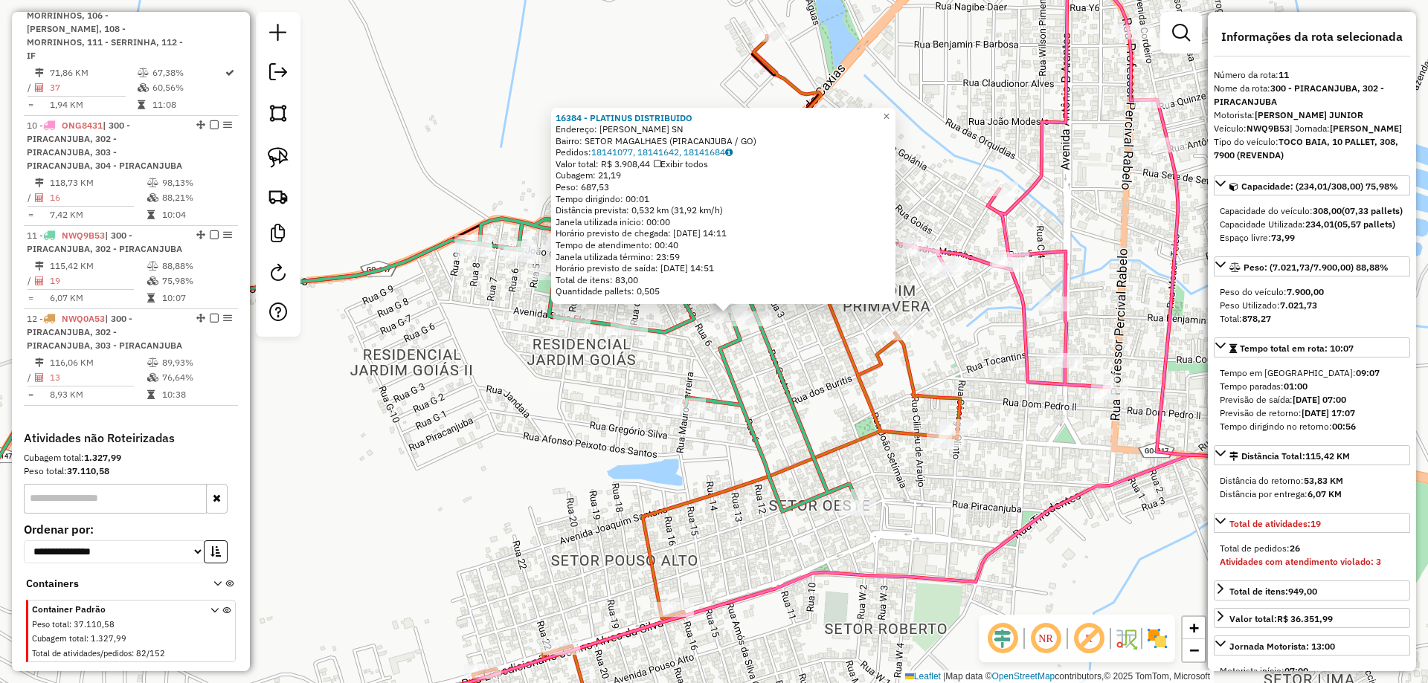
click at [792, 379] on div "16384 - PLATINUS DISTRIBUIDO Endereço: CLODOALDO CLAUDIO CARNEIRO SN Bairro: SE…" at bounding box center [714, 341] width 1428 height 683
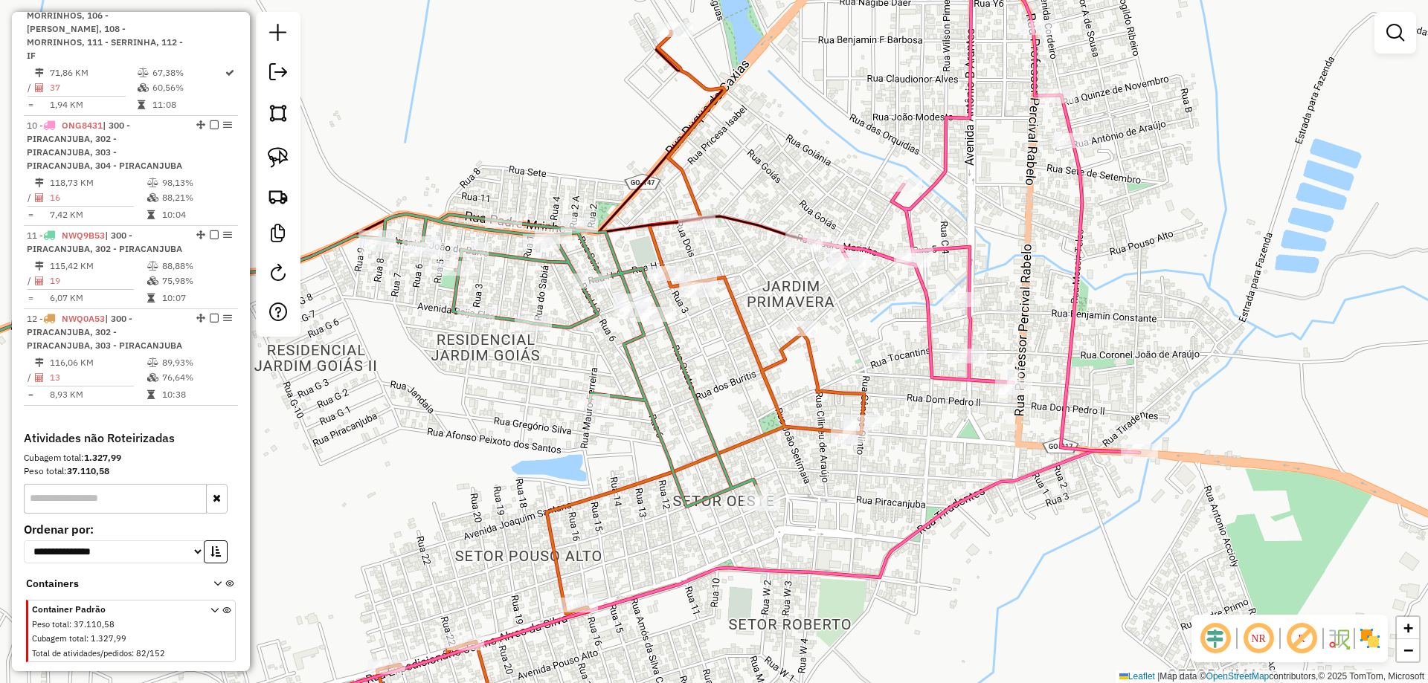
drag, startPoint x: 838, startPoint y: 362, endPoint x: 705, endPoint y: 348, distance: 133.9
click at [708, 350] on div "Janela de atendimento Grade de atendimento Capacidade Transportadoras Veículos …" at bounding box center [714, 341] width 1428 height 683
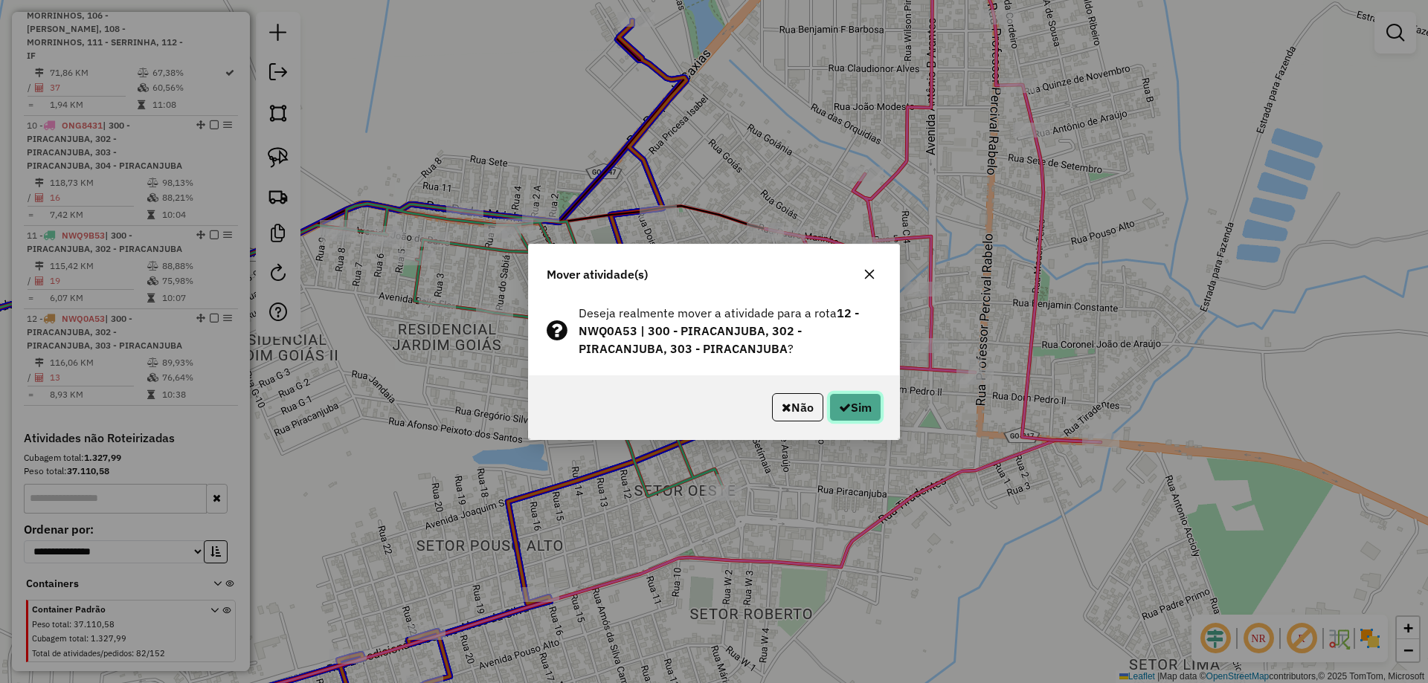
click at [870, 402] on button "Sim" at bounding box center [855, 407] width 52 height 28
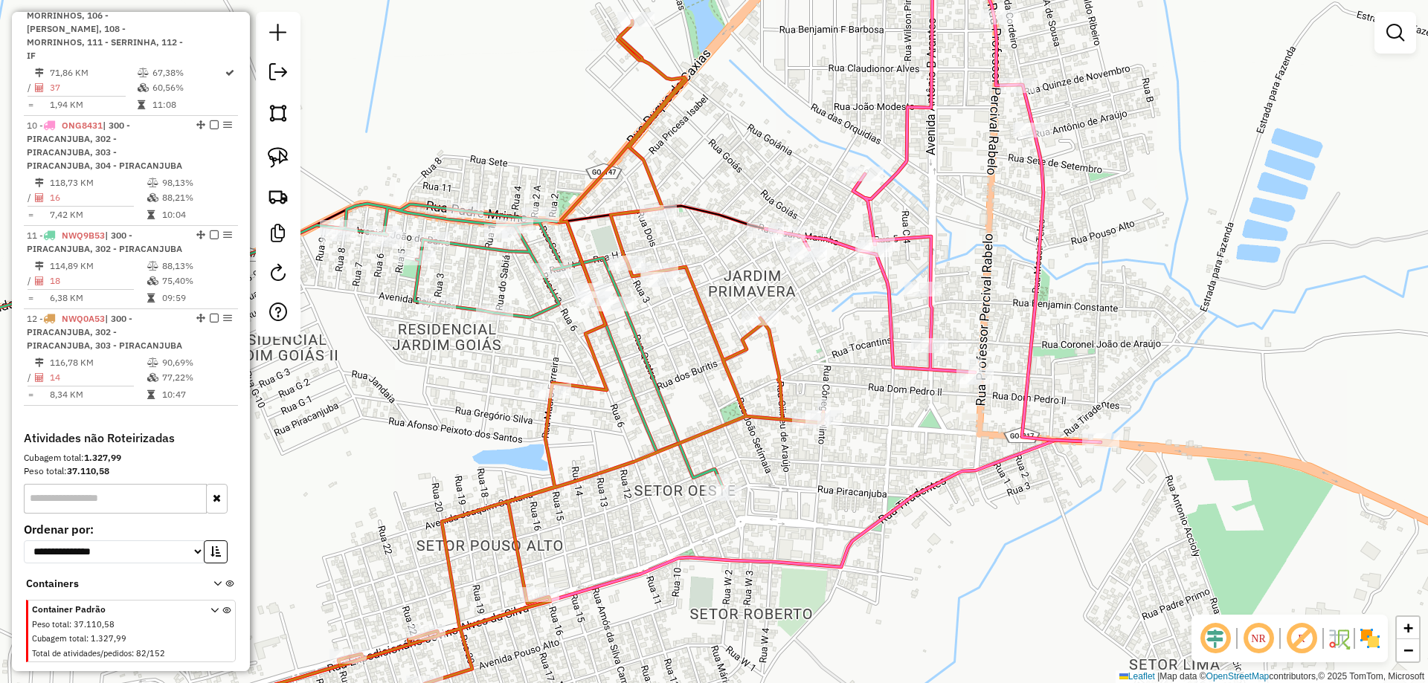
click at [731, 360] on icon at bounding box center [580, 365] width 485 height 689
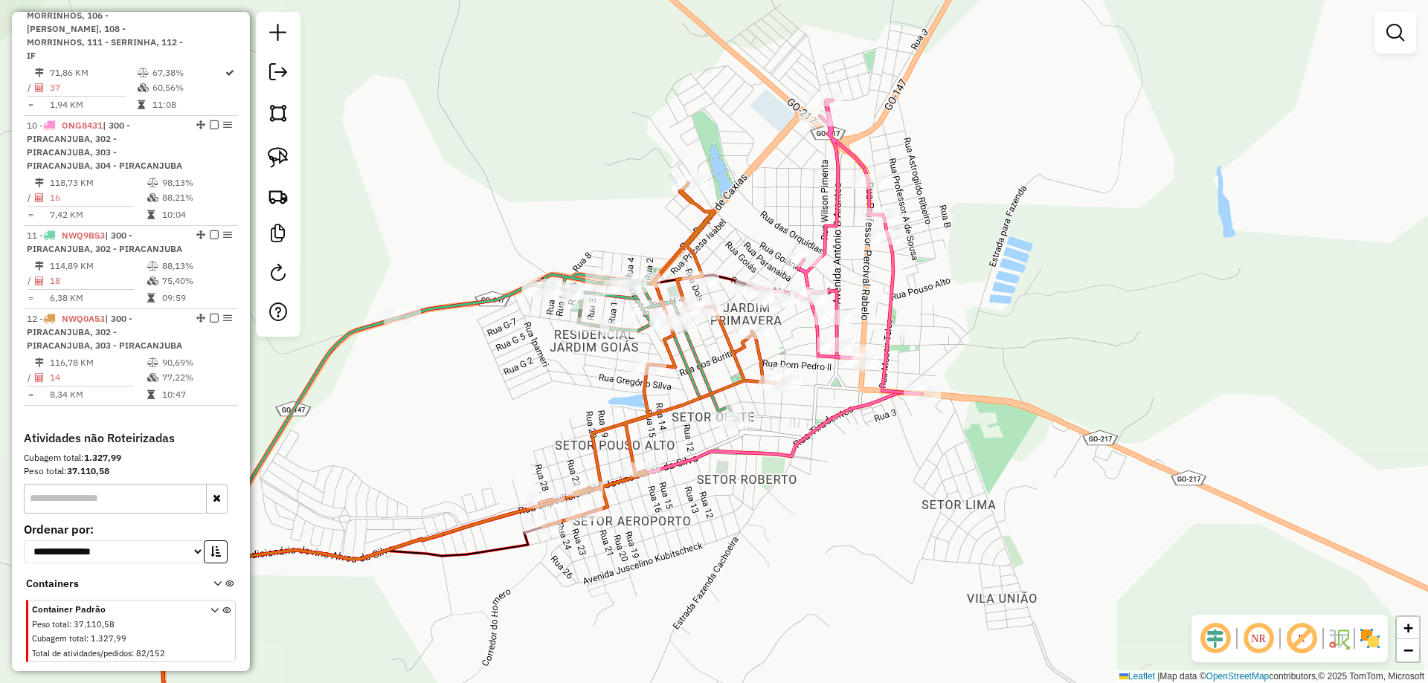
click at [547, 514] on div "Rota 12 - Placa NWQ0A53 8991 - SUPER LEMOS Janela de atendimento Grade de atend…" at bounding box center [714, 341] width 1428 height 683
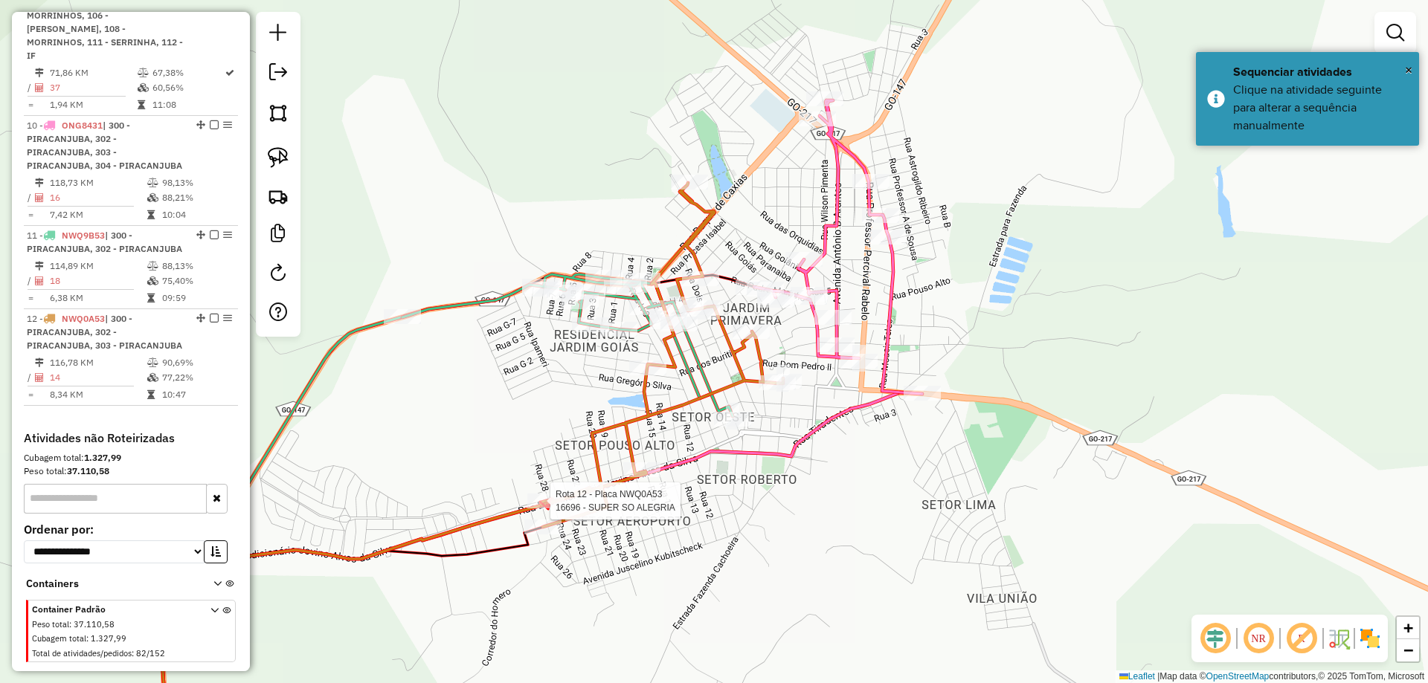
click at [536, 535] on div at bounding box center [542, 527] width 37 height 15
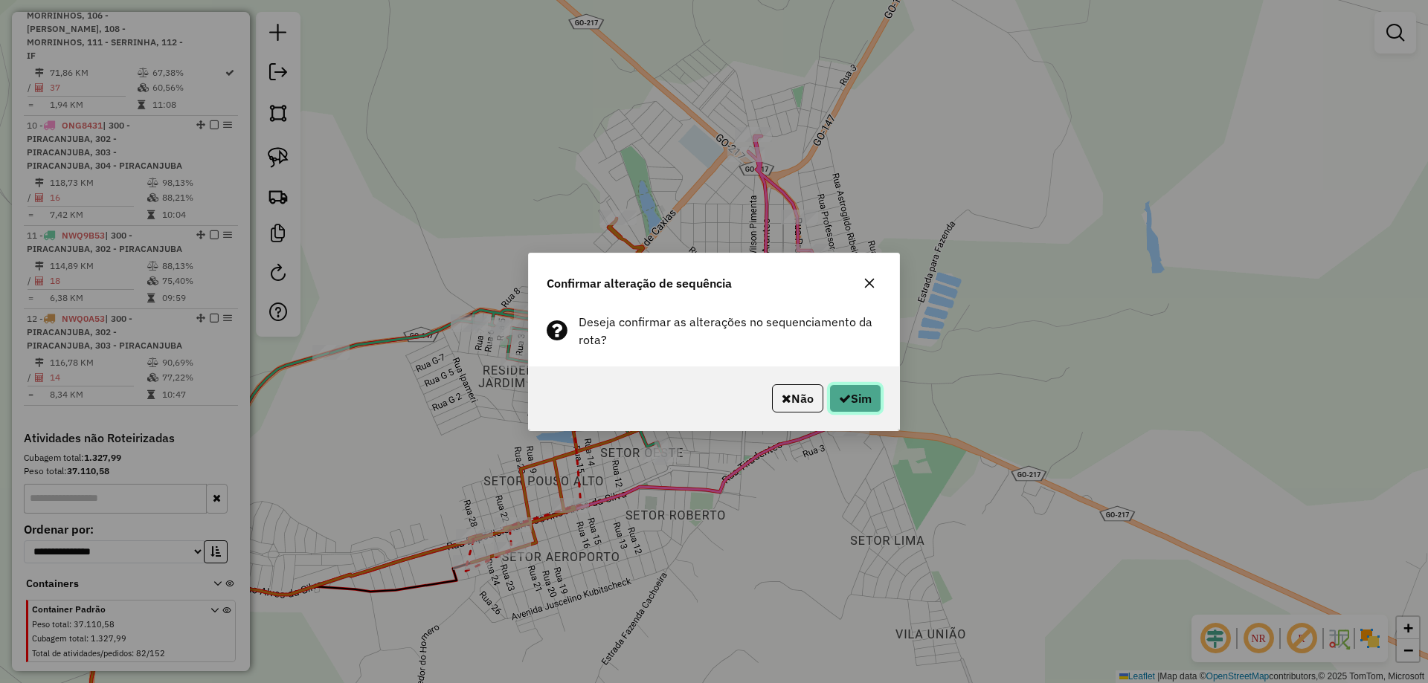
click at [860, 403] on button "Sim" at bounding box center [855, 398] width 52 height 28
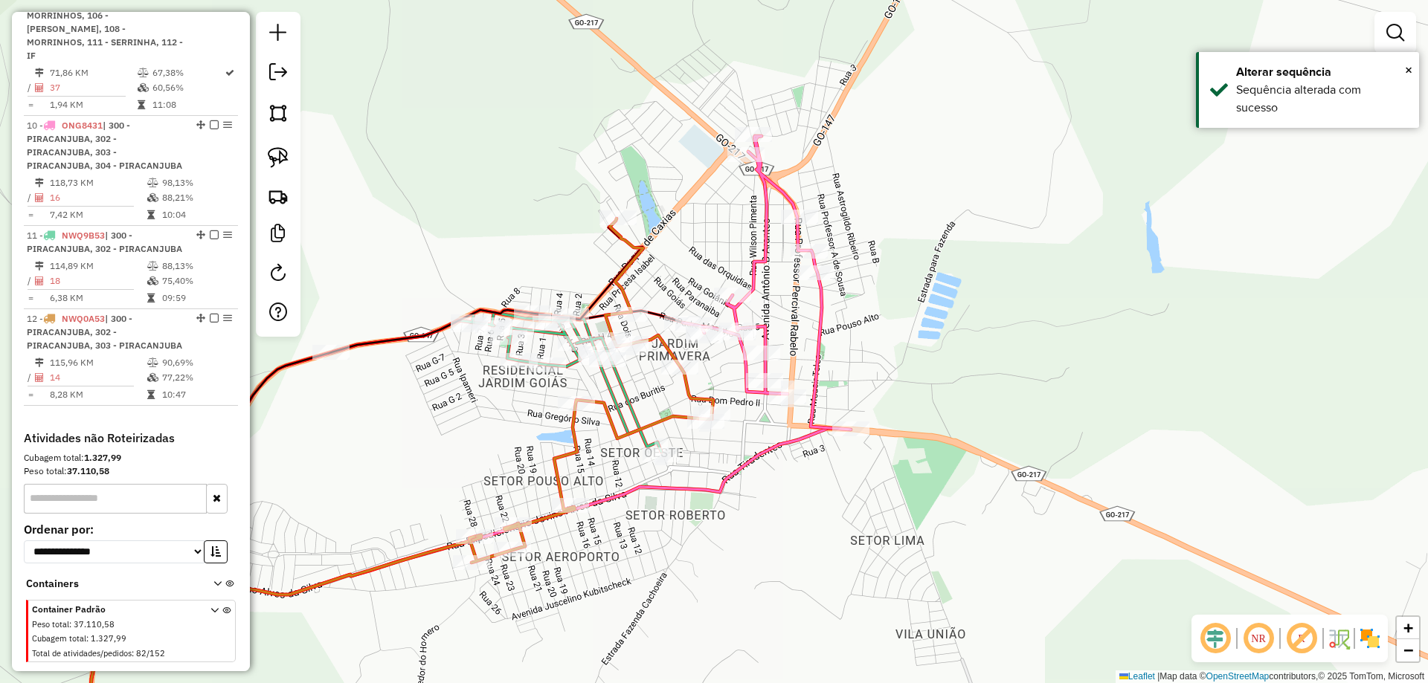
click at [605, 367] on div at bounding box center [607, 359] width 37 height 15
select select "**********"
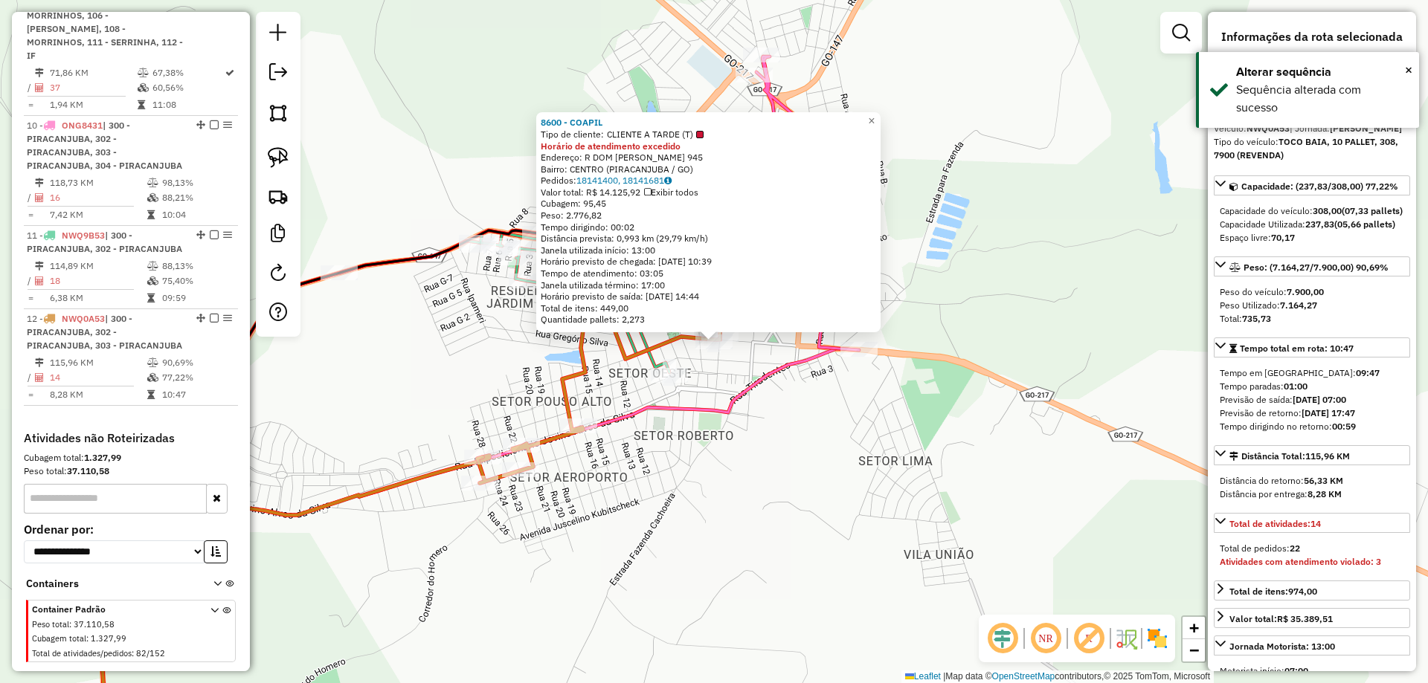
drag, startPoint x: 865, startPoint y: 529, endPoint x: 790, endPoint y: 346, distance: 198.2
click at [810, 342] on div "Rota 12 - Placa NWQ0A53 8600 - COAPIL × 8600 - COAPIL Tipo de cliente: CLIENTE …" at bounding box center [714, 341] width 1428 height 683
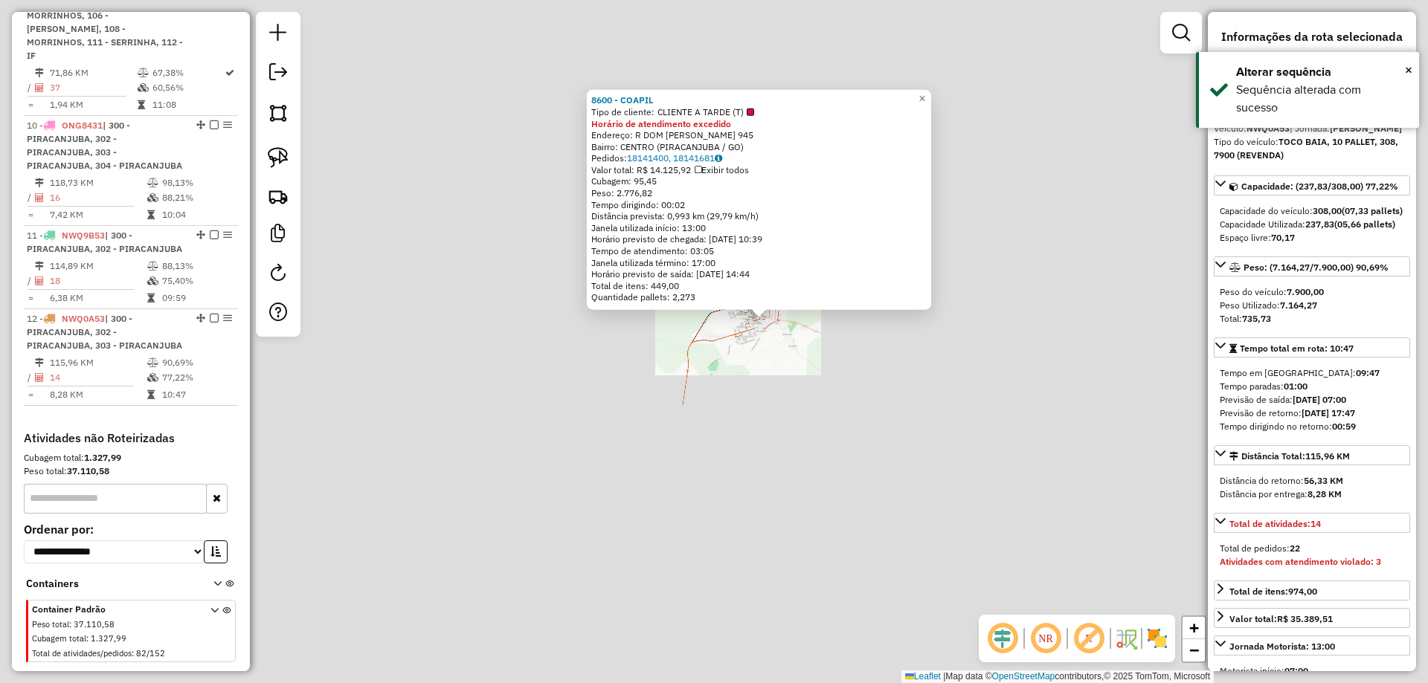
click at [787, 427] on div "8600 - COAPIL Tipo de cliente: CLIENTE A TARDE (T) Horário de atendimento exced…" at bounding box center [714, 341] width 1428 height 683
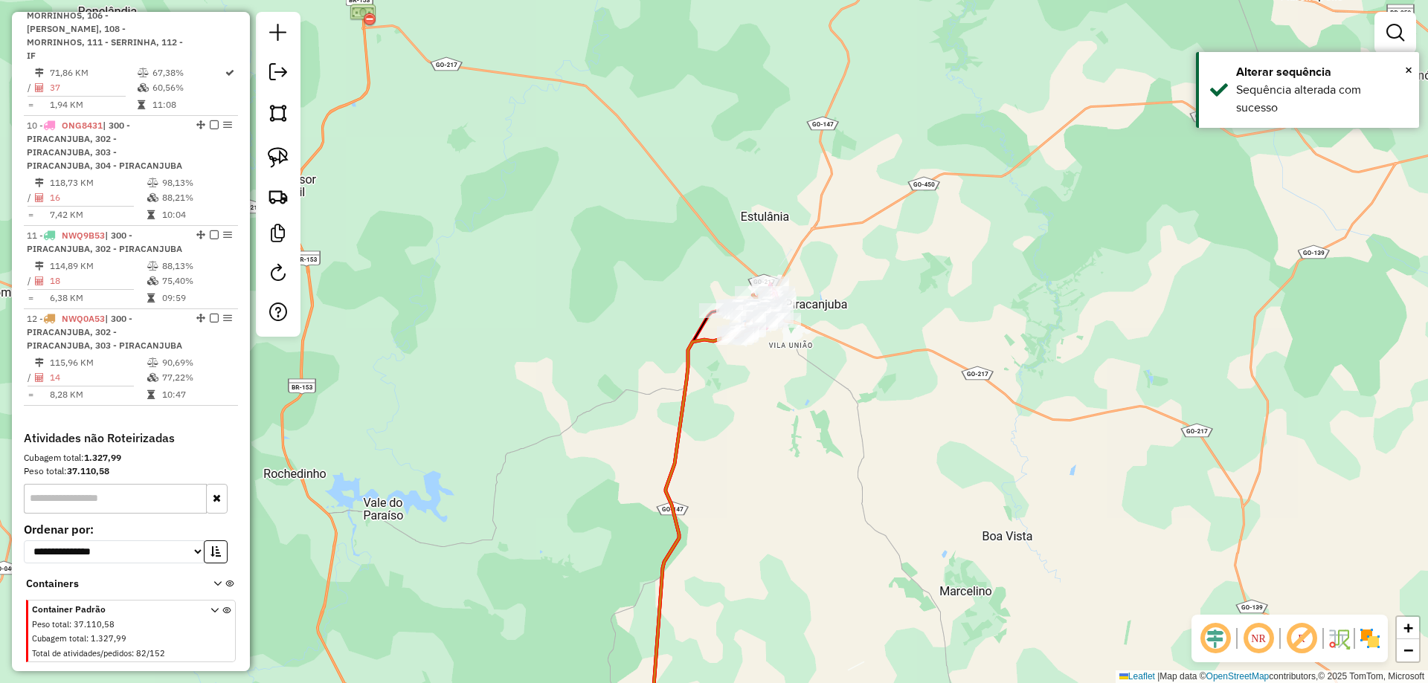
click at [653, 361] on icon at bounding box center [694, 543] width 83 height 418
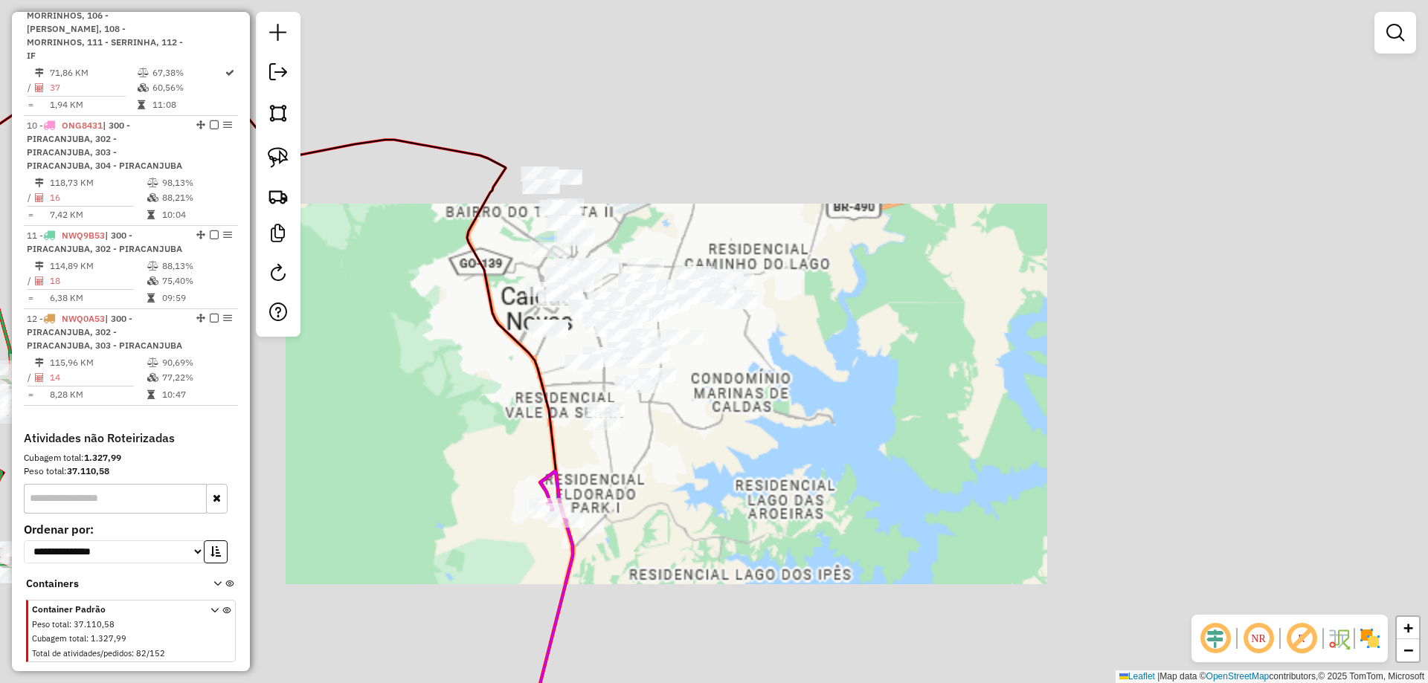
click at [732, 399] on div "Janela de atendimento Grade de atendimento Capacidade Transportadoras Veículos …" at bounding box center [714, 341] width 1428 height 683
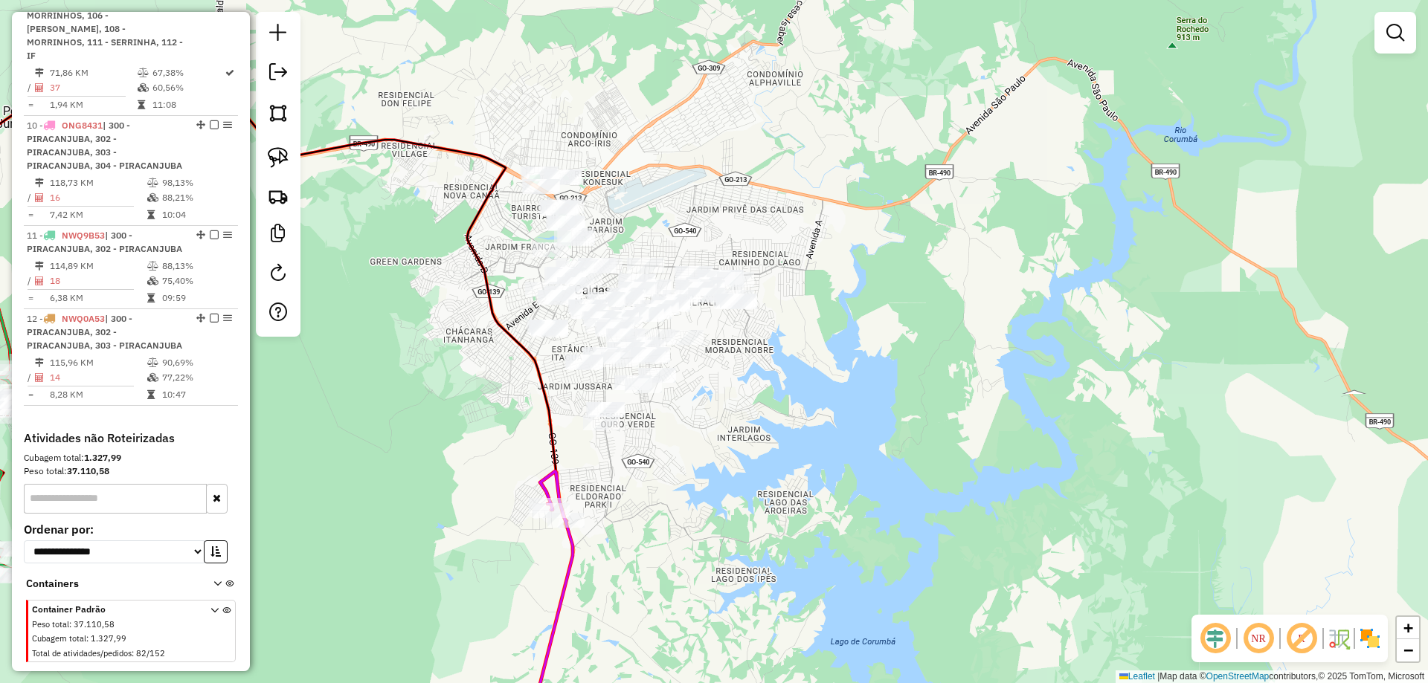
drag, startPoint x: 494, startPoint y: 387, endPoint x: 519, endPoint y: 321, distance: 70.6
click at [495, 388] on div "Janela de atendimento Grade de atendimento Capacidade Transportadoras Veículos …" at bounding box center [714, 341] width 1428 height 683
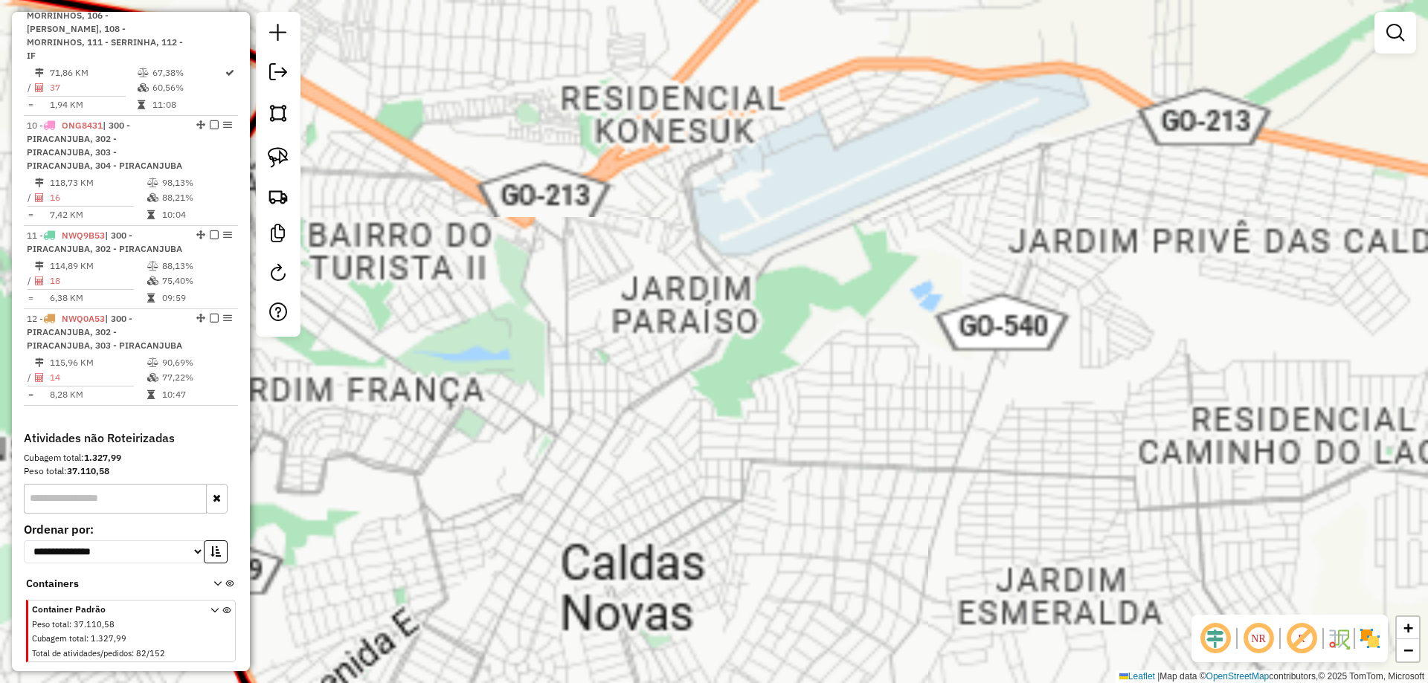
click at [585, 227] on div "Janela de atendimento Grade de atendimento Capacidade Transportadoras Veículos …" at bounding box center [714, 341] width 1428 height 683
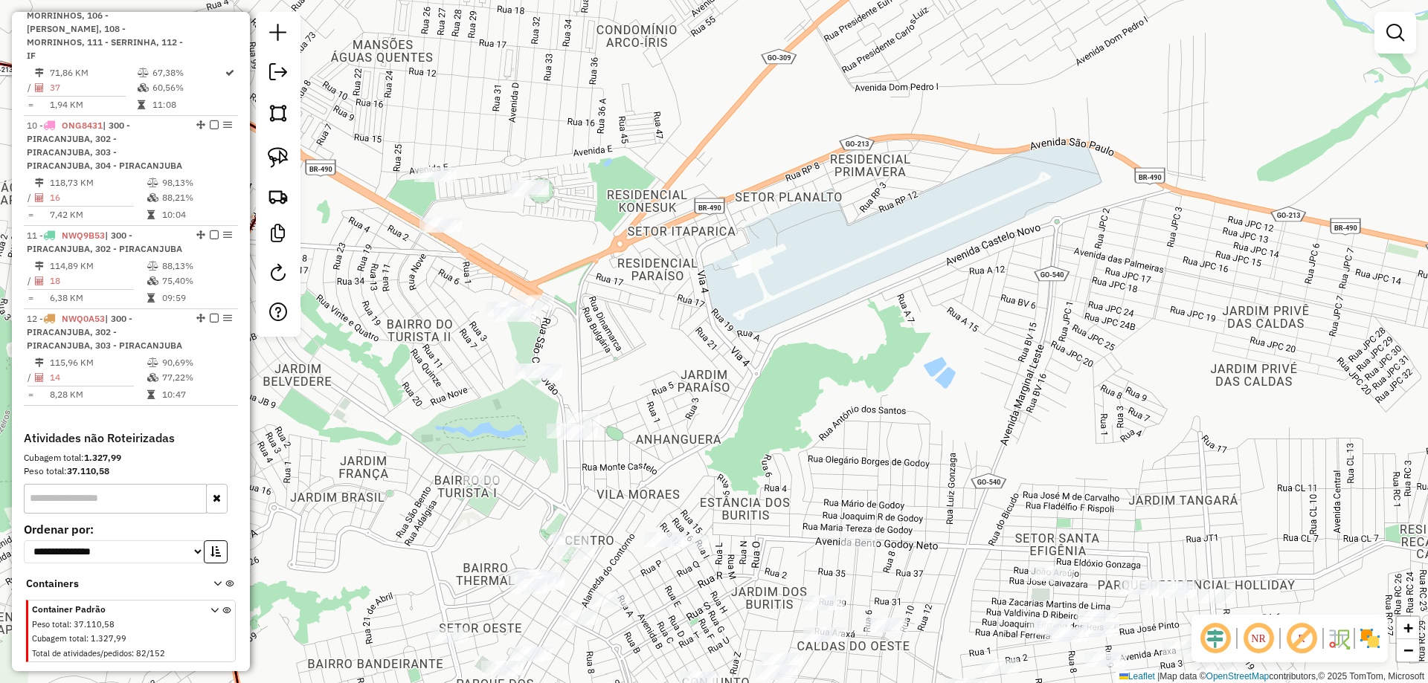
drag, startPoint x: 281, startPoint y: 168, endPoint x: 337, endPoint y: 162, distance: 56.1
click at [280, 167] on link at bounding box center [278, 157] width 33 height 33
drag, startPoint x: 582, startPoint y: 171, endPoint x: 748, endPoint y: 202, distance: 169.3
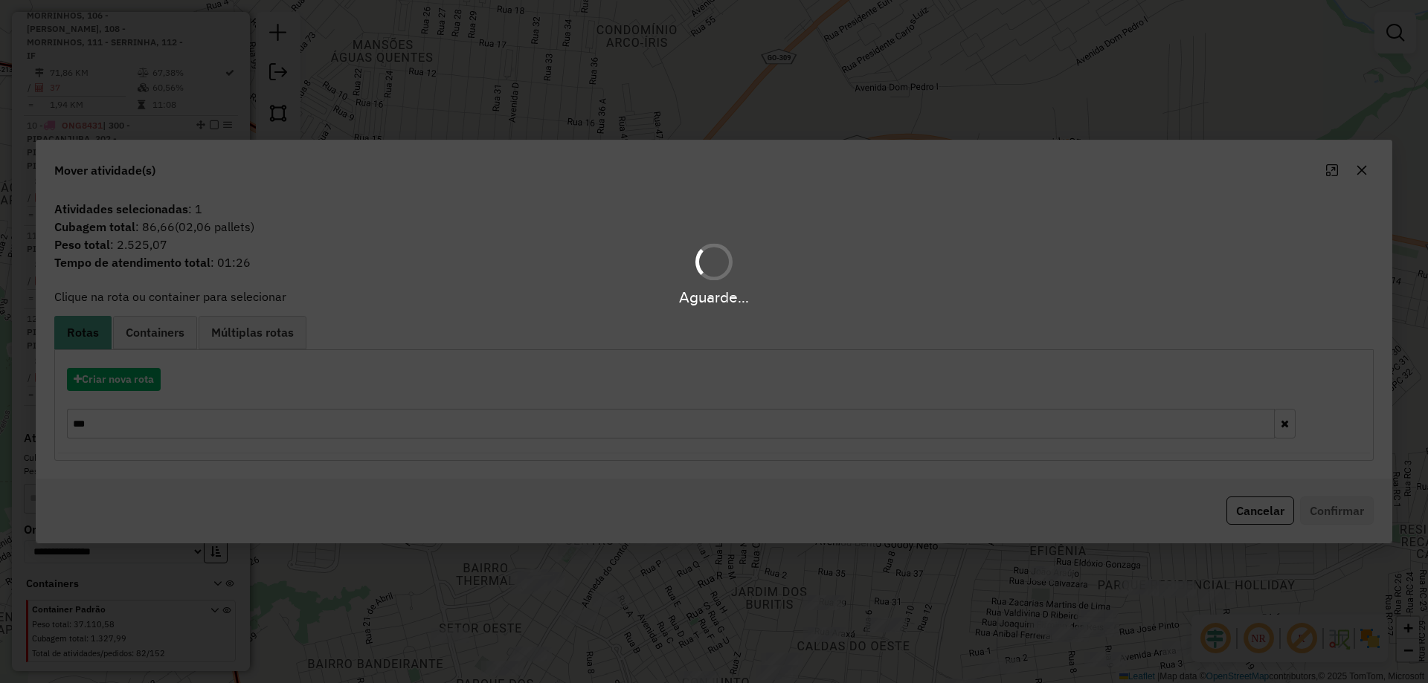
click at [155, 384] on div "Aguarde..." at bounding box center [714, 341] width 1428 height 683
click at [149, 384] on div "Aguarde..." at bounding box center [714, 341] width 1428 height 683
click at [149, 384] on hb-app "Aguarde... Pop-up bloqueado! Seu navegador bloqueou automáticamente a abertura …" at bounding box center [714, 341] width 1428 height 683
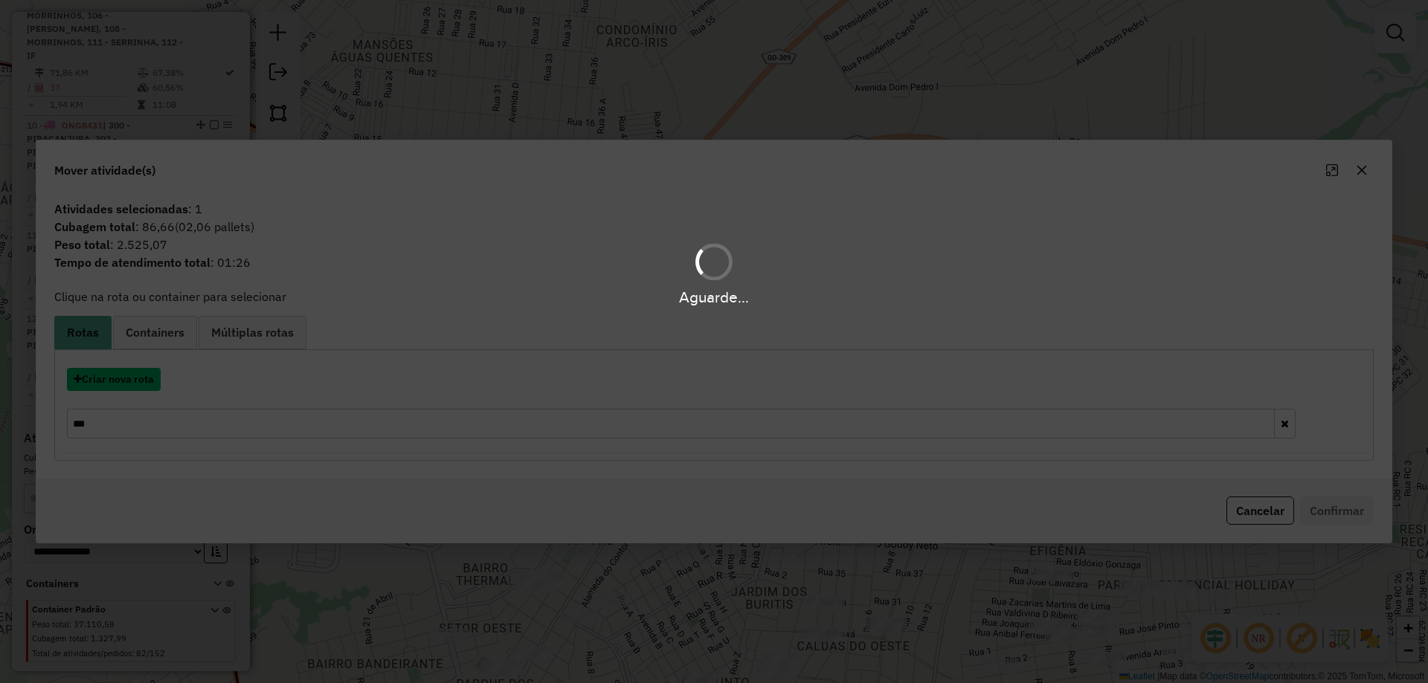
click at [149, 384] on button "Criar nova rota" at bounding box center [114, 379] width 94 height 23
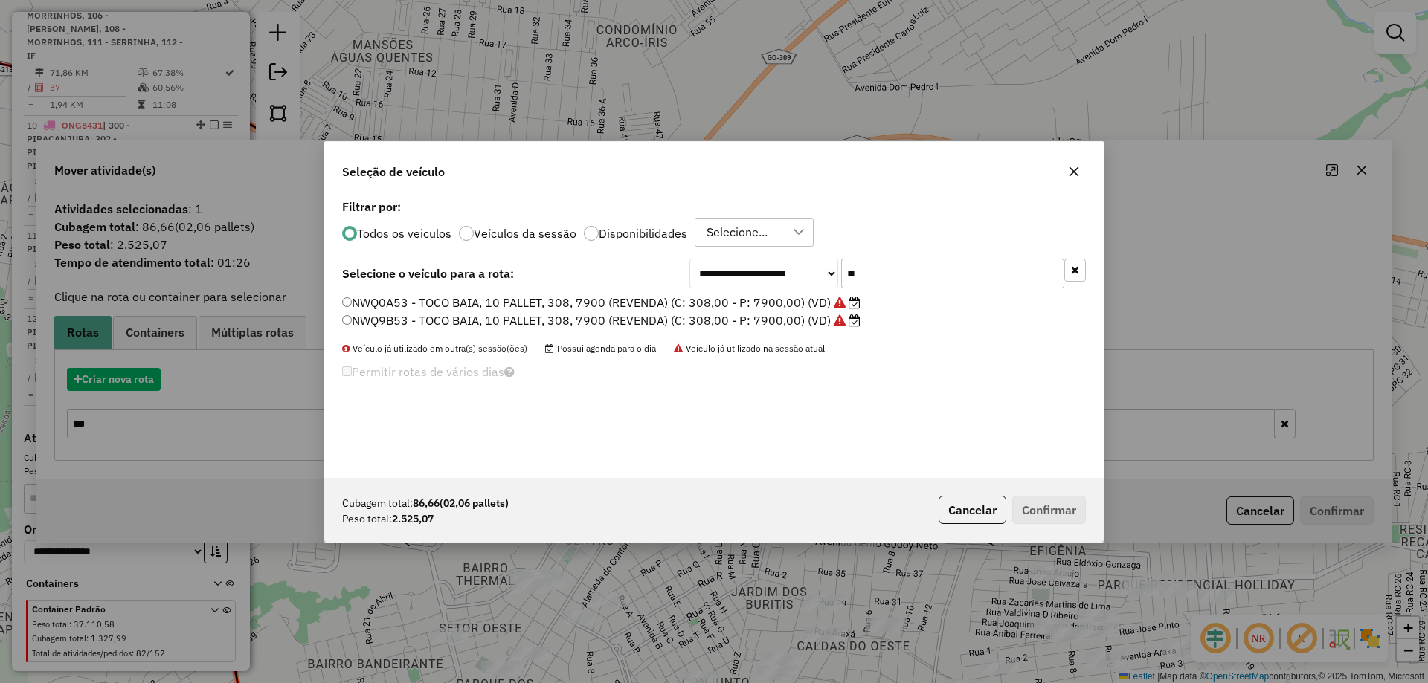
scroll to position [8, 4]
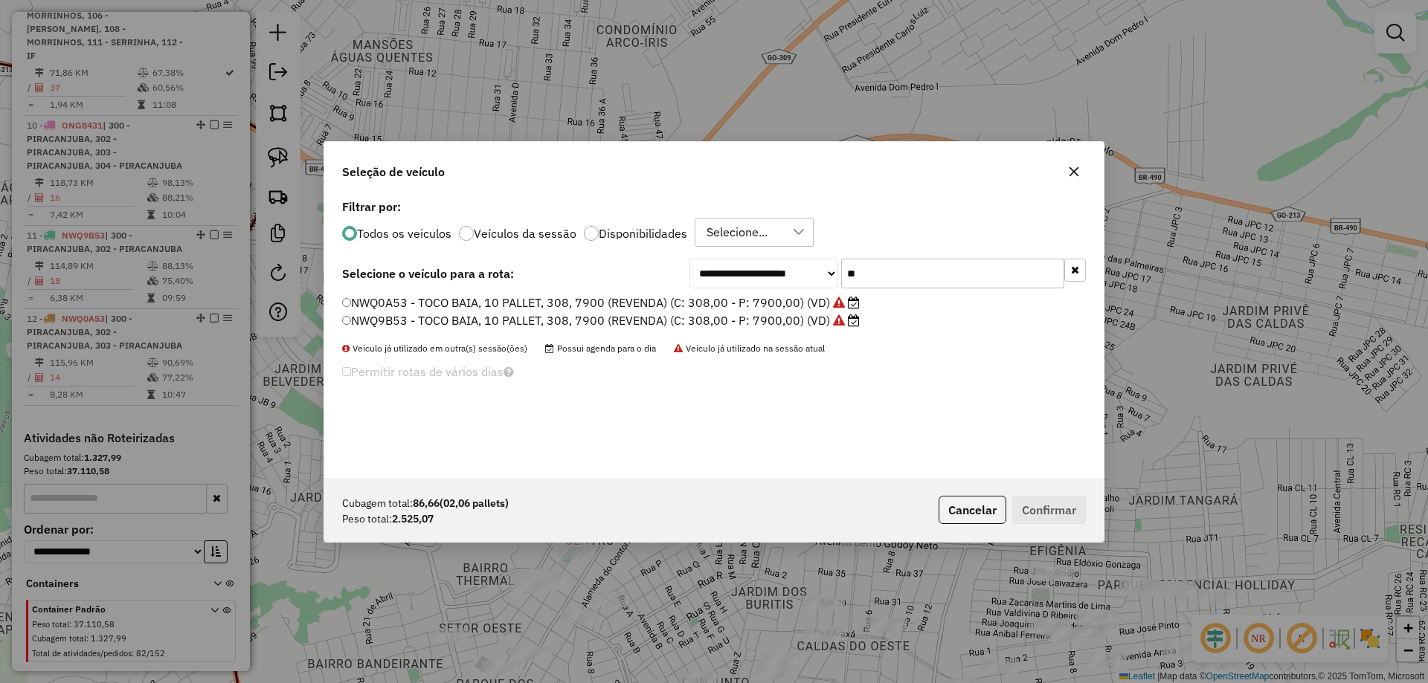
drag, startPoint x: 906, startPoint y: 273, endPoint x: 605, endPoint y: 330, distance: 306.6
click at [695, 312] on div "**********" at bounding box center [713, 337] width 779 height 283
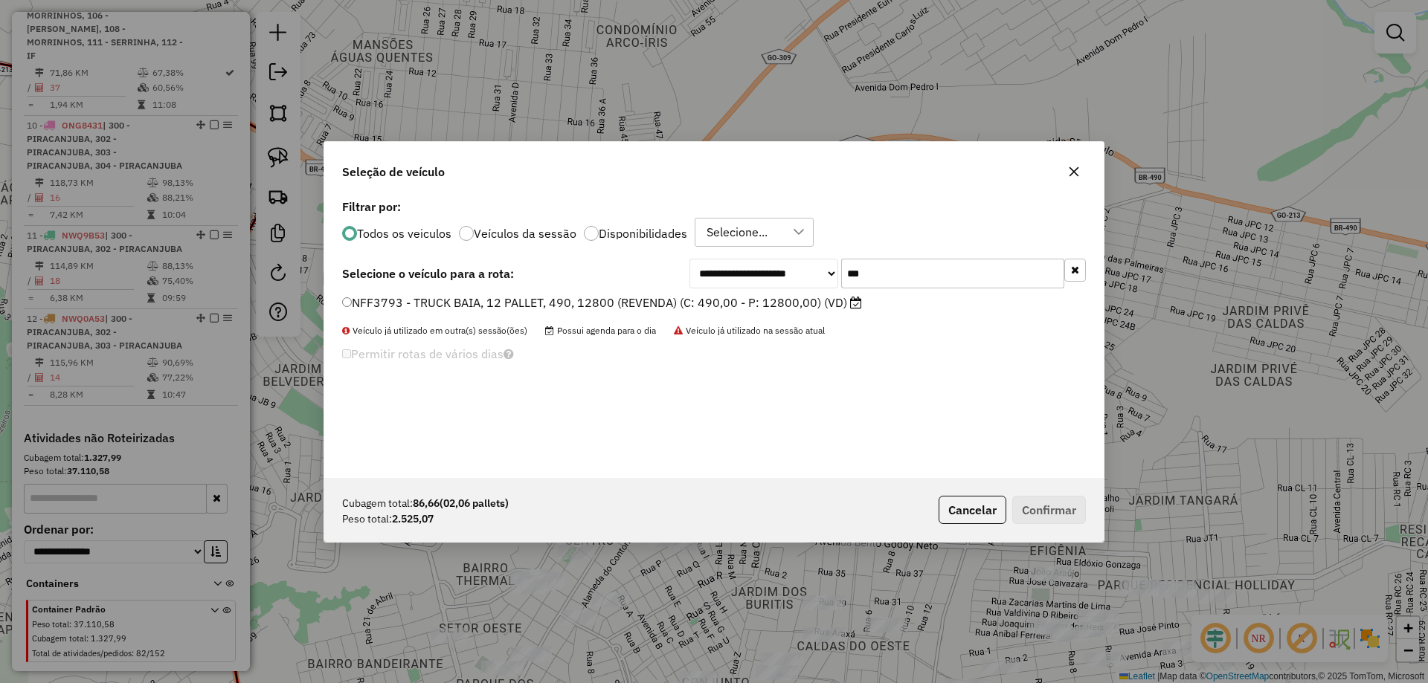
type input "***"
click at [747, 302] on label "NFF3793 - TRUCK BAIA, 12 PALLET, 490, 12800 (REVENDA) (C: 490,00 - P: 12800,00)…" at bounding box center [602, 303] width 520 height 18
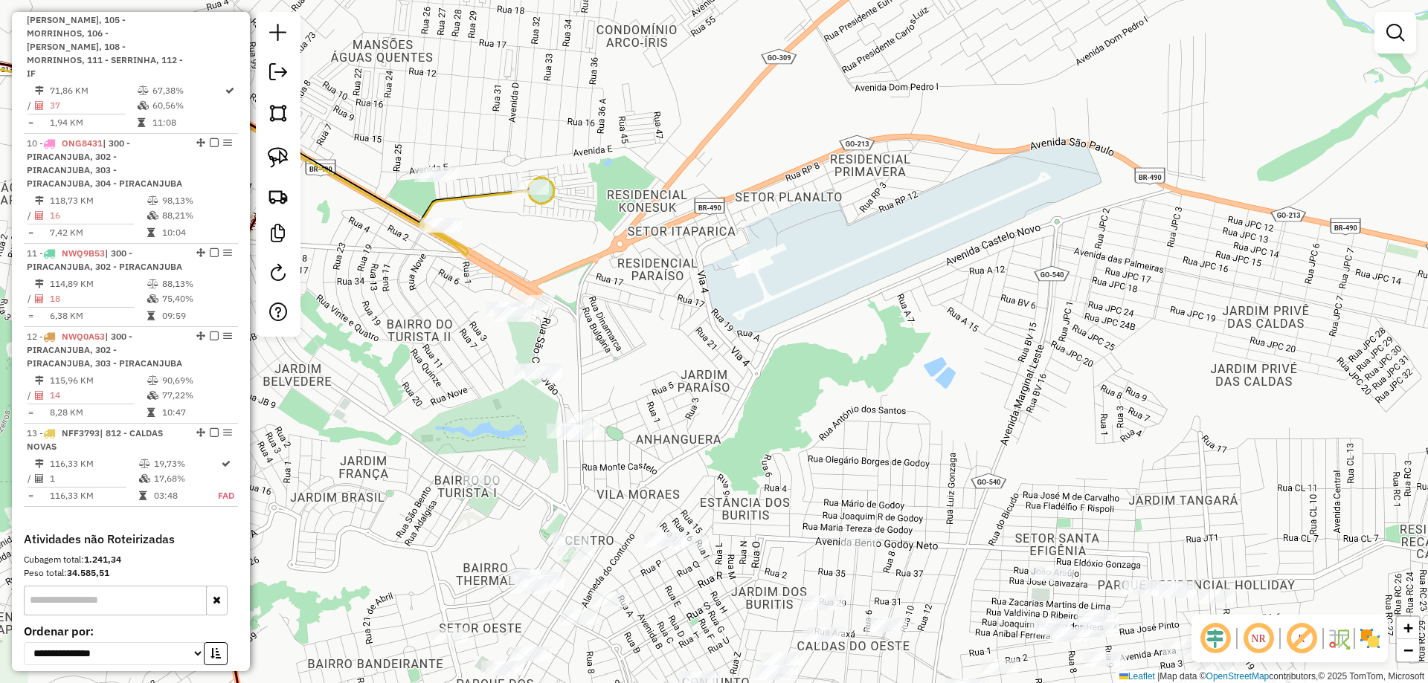
scroll to position [1162, 0]
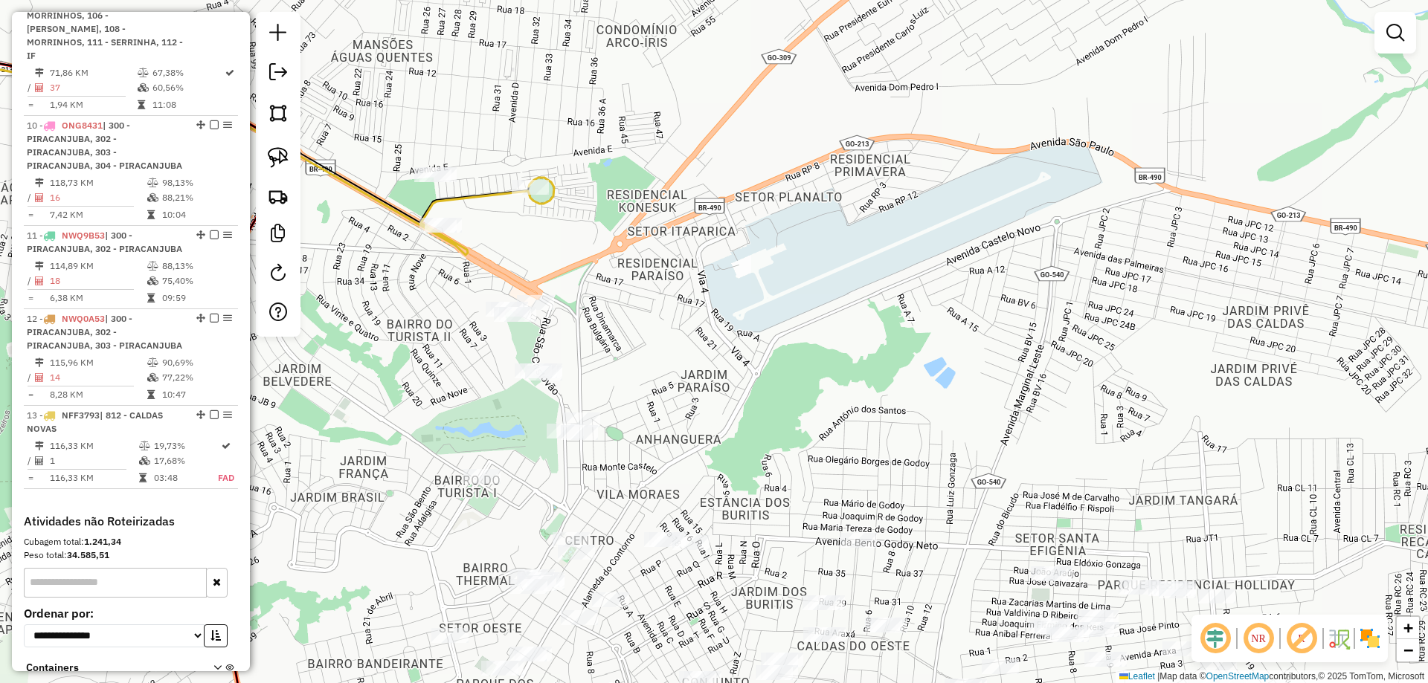
drag, startPoint x: 894, startPoint y: 349, endPoint x: 957, endPoint y: 167, distance: 192.8
click at [957, 167] on div "Janela de atendimento Grade de atendimento Capacidade Transportadoras Veículos …" at bounding box center [714, 341] width 1428 height 683
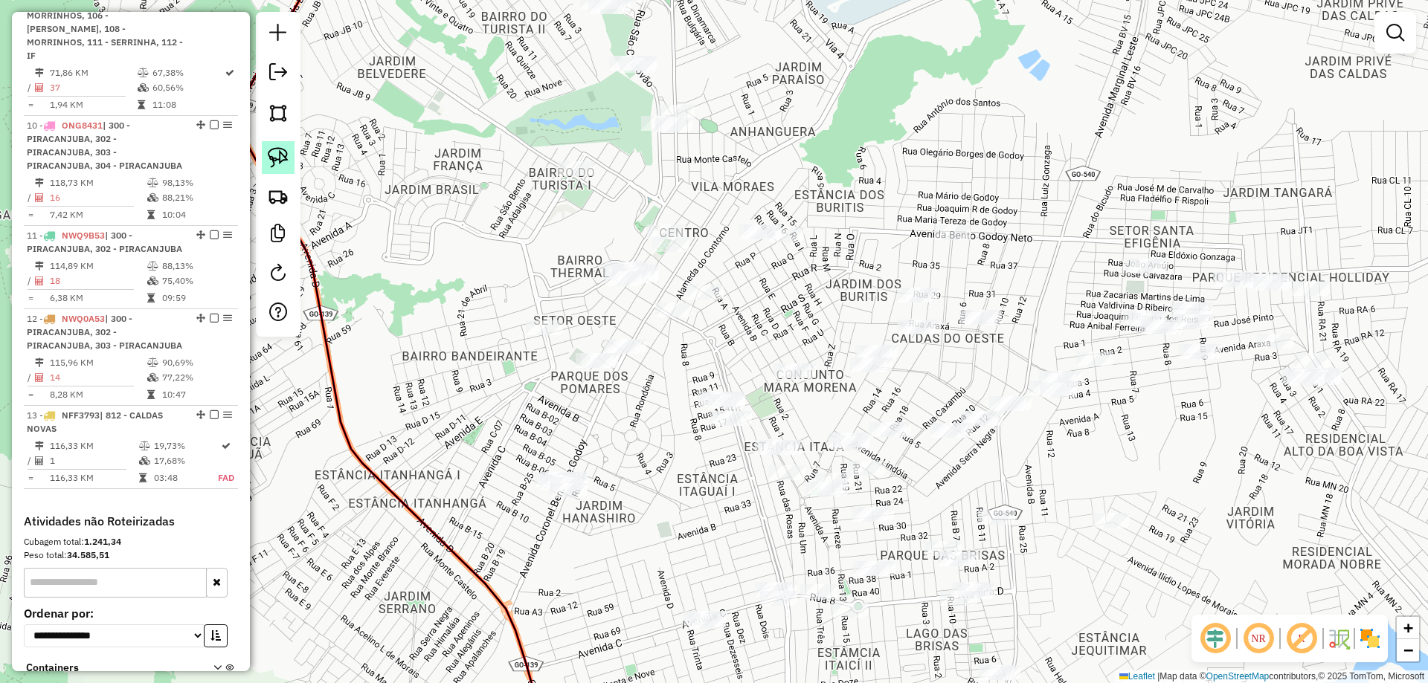
click at [275, 155] on img at bounding box center [278, 157] width 21 height 21
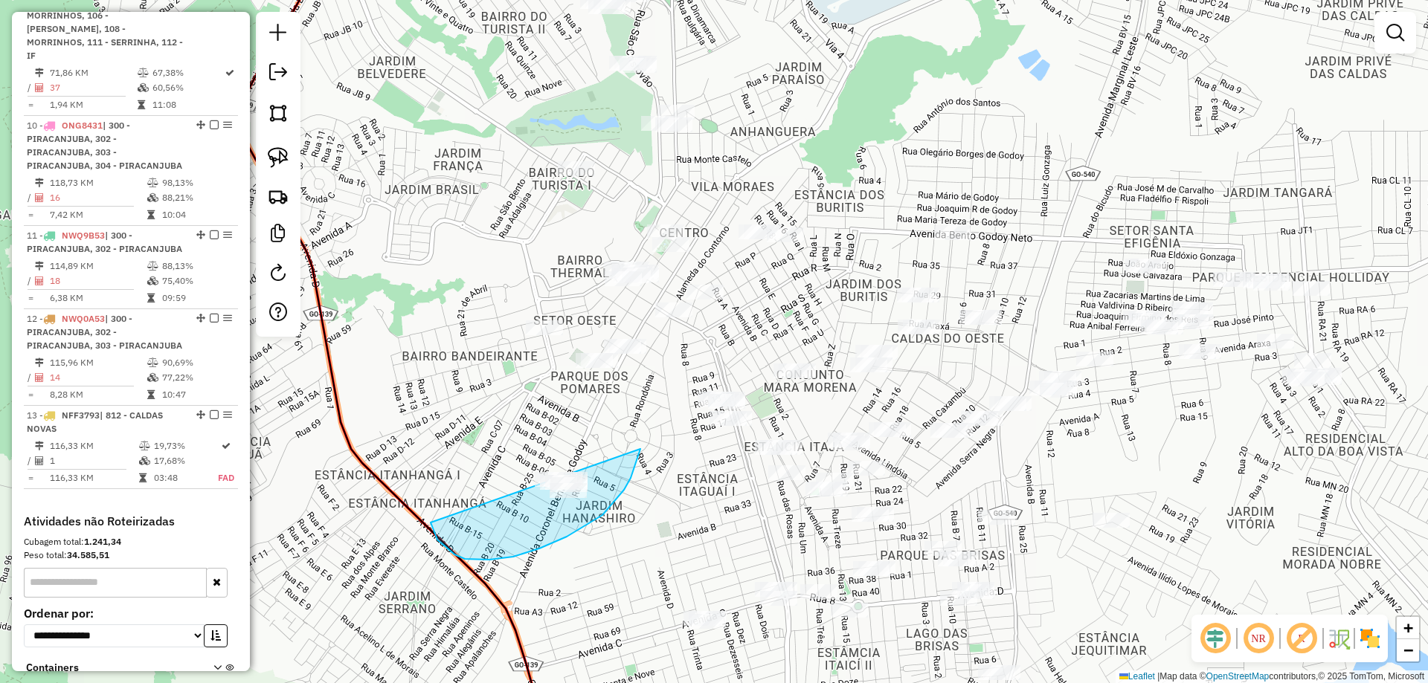
drag, startPoint x: 433, startPoint y: 530, endPoint x: 483, endPoint y: 541, distance: 51.8
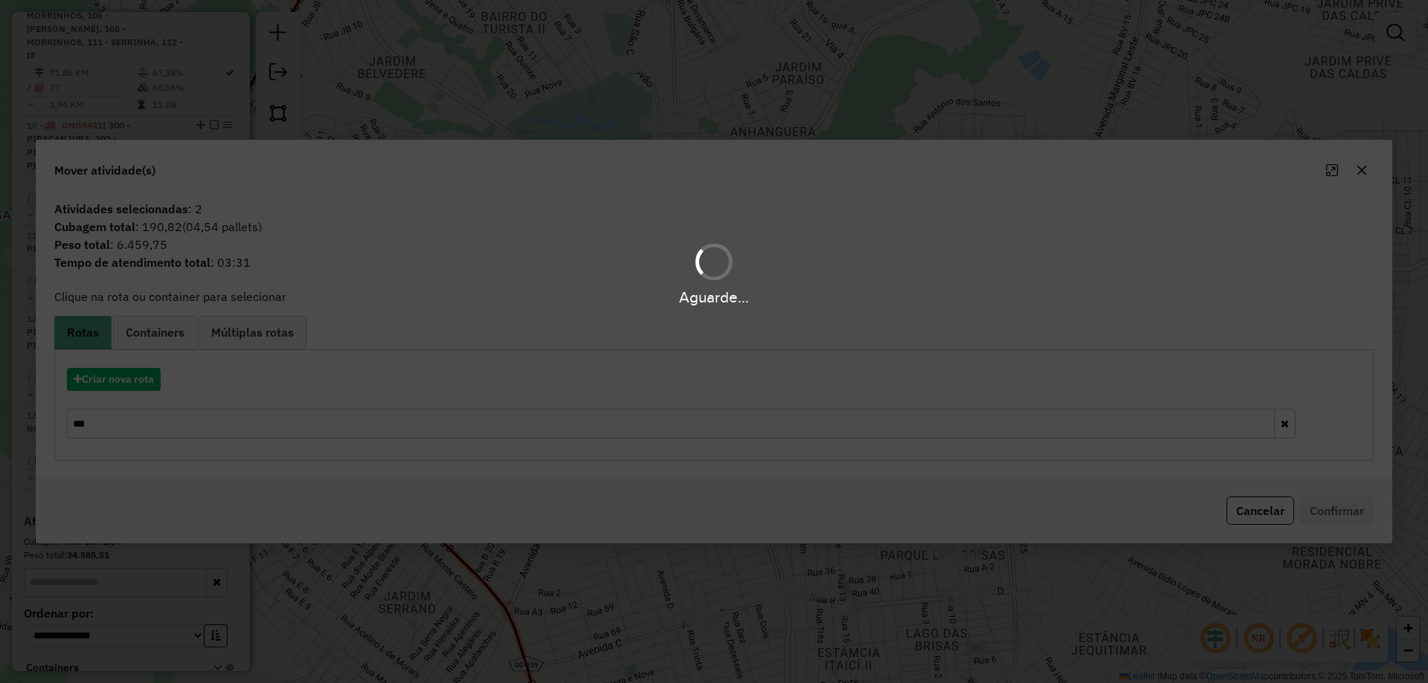
click at [124, 427] on input "***" at bounding box center [671, 424] width 1208 height 30
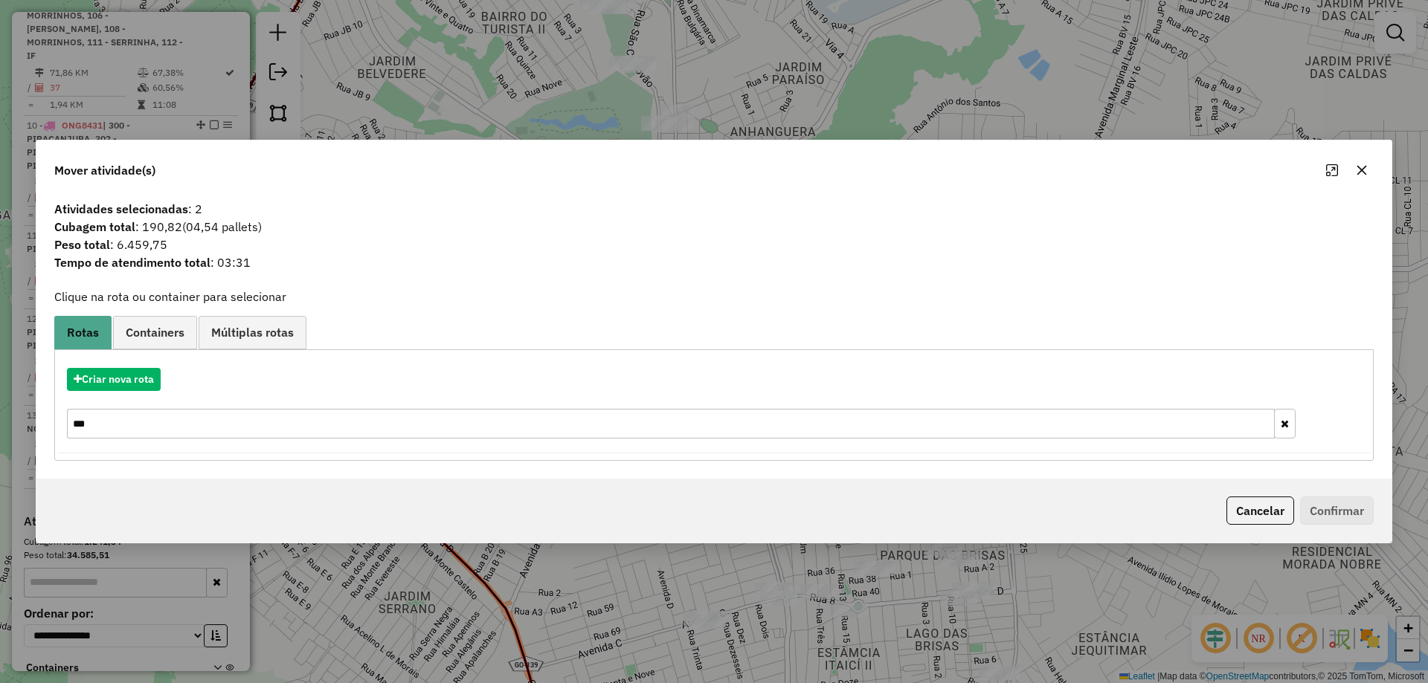
click at [123, 426] on input "***" at bounding box center [671, 424] width 1208 height 30
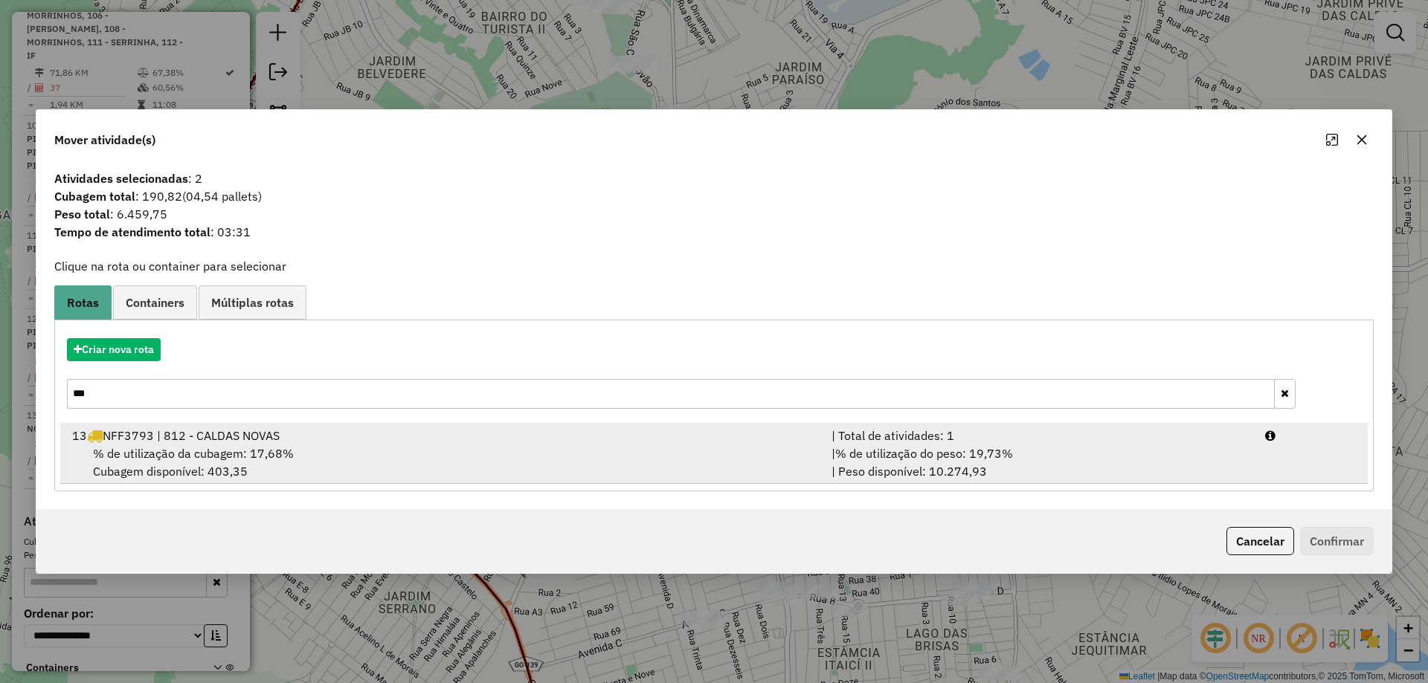
type input "***"
click at [213, 436] on div "13 NFF3793 | 812 - CALDAS NOVAS" at bounding box center [442, 436] width 759 height 18
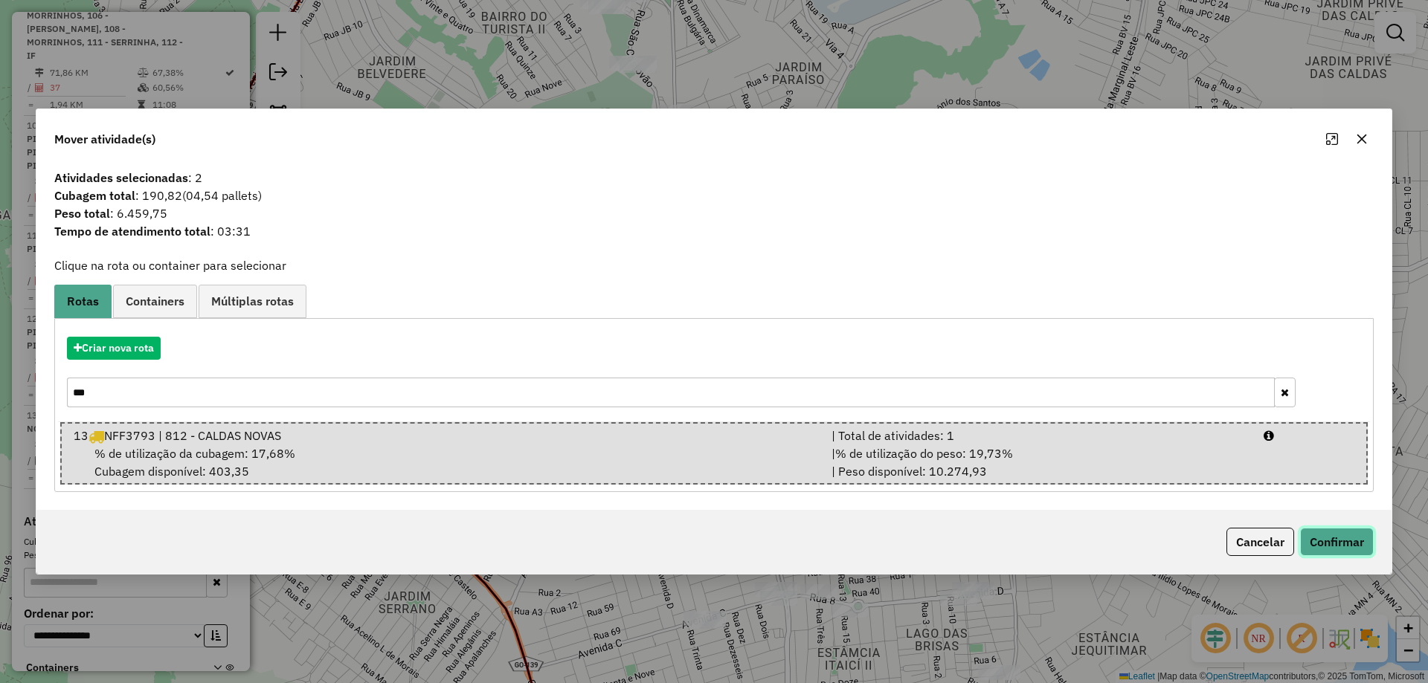
click at [1344, 545] on button "Confirmar" at bounding box center [1337, 542] width 74 height 28
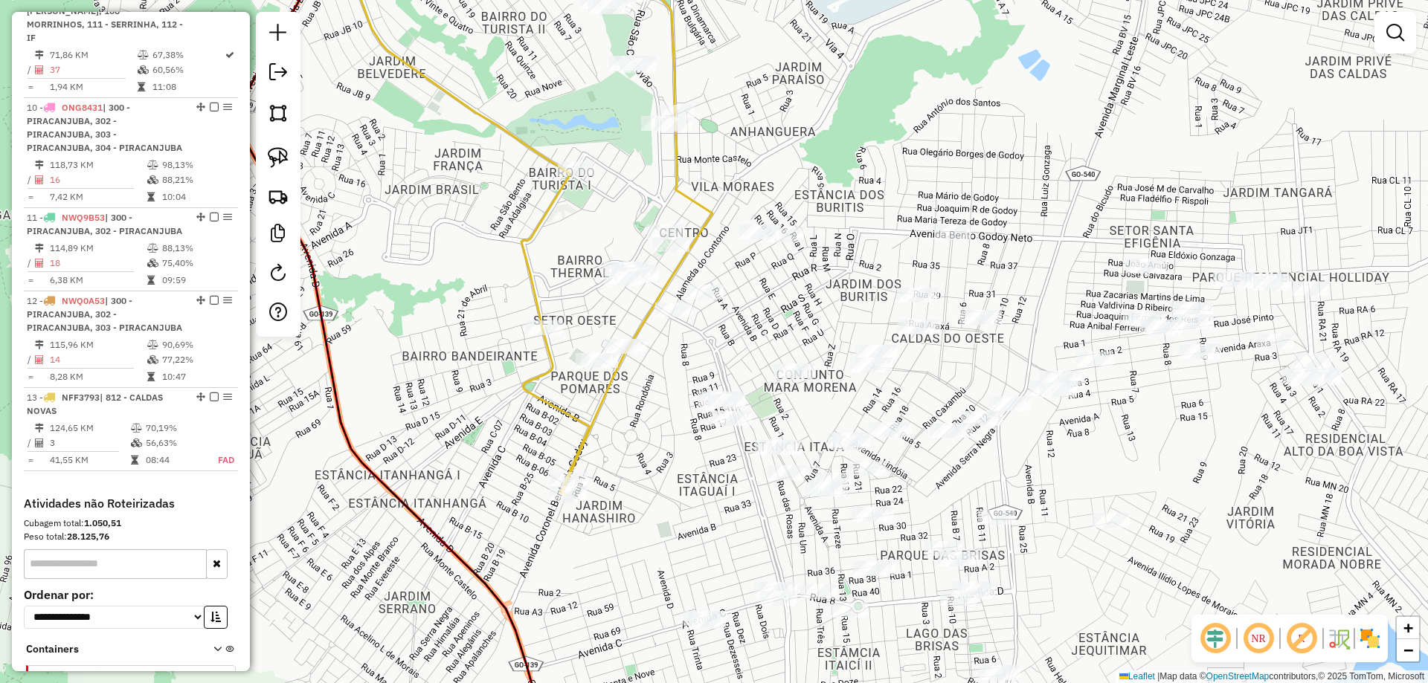
scroll to position [1144, 0]
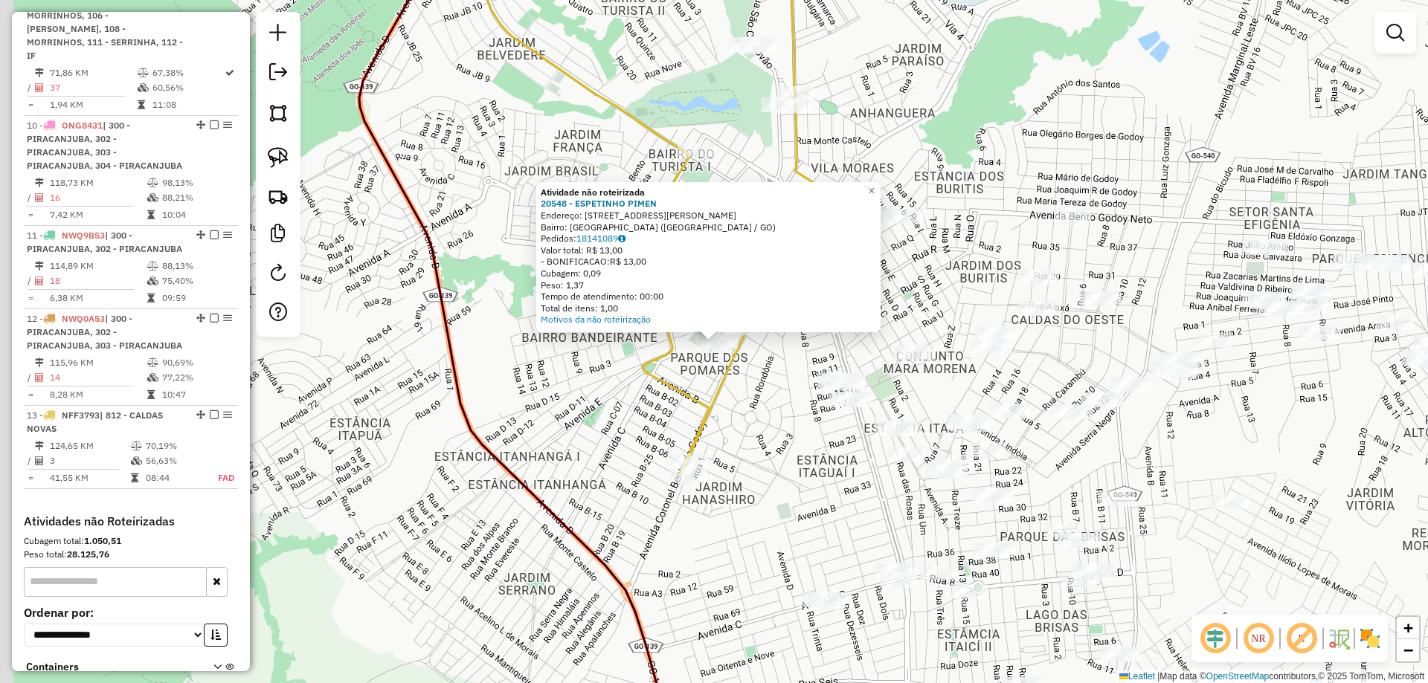
click at [668, 363] on icon at bounding box center [586, 199] width 247 height 534
select select "**********"
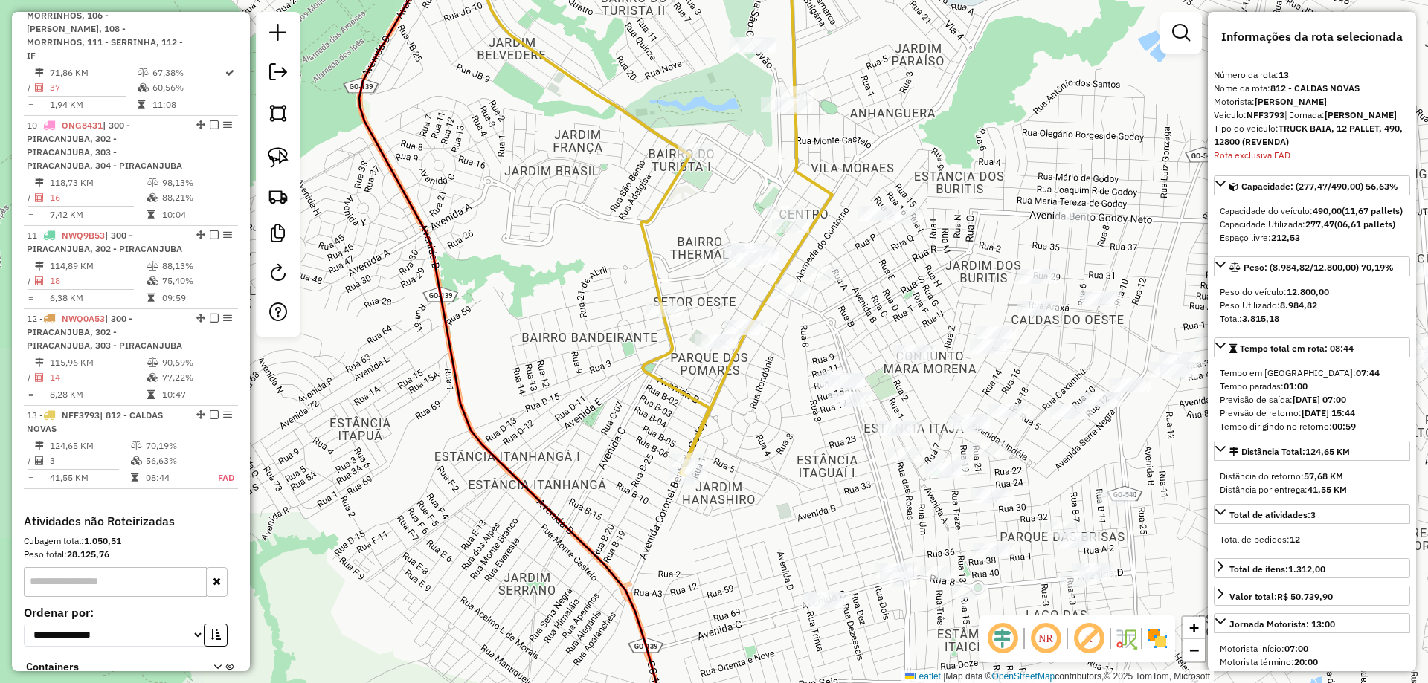
scroll to position [1227, 0]
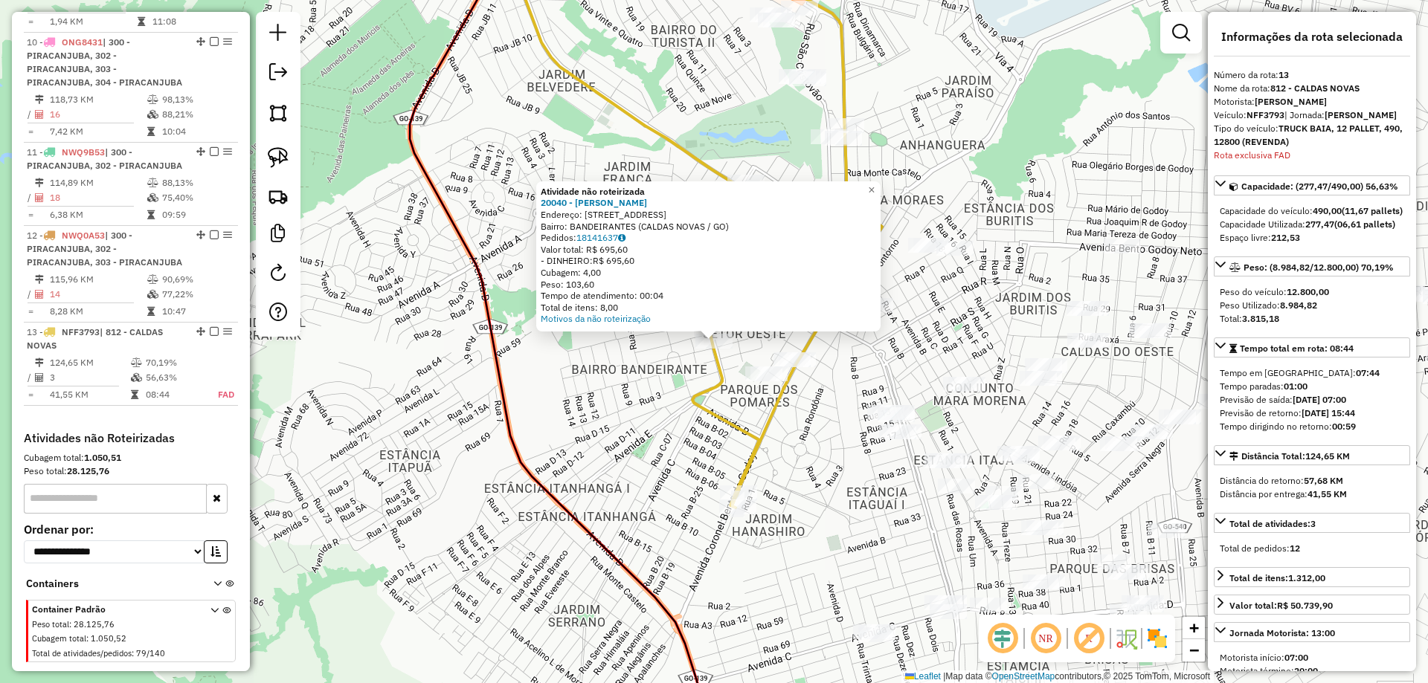
click at [725, 402] on div "Atividade não roteirizada 20040 - [PERSON_NAME] Endereço: [STREET_ADDRESS] Pedi…" at bounding box center [714, 341] width 1428 height 683
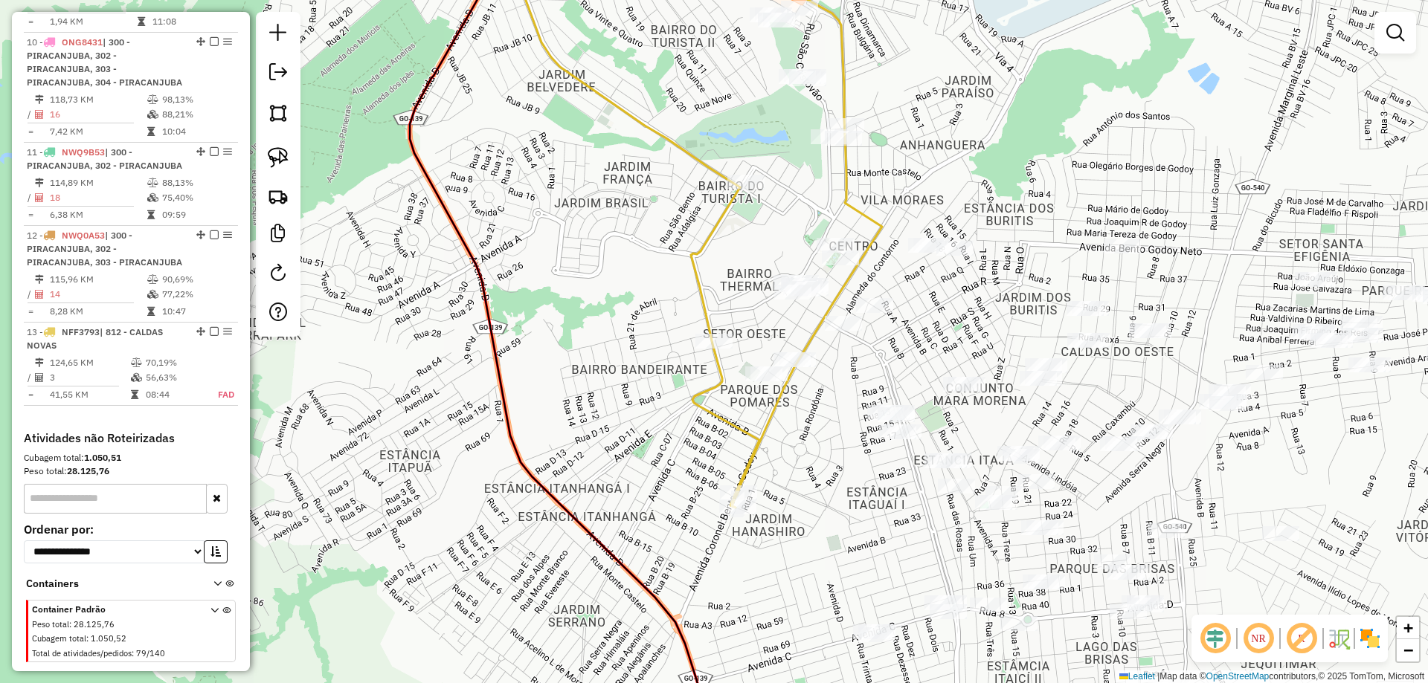
select select "**********"
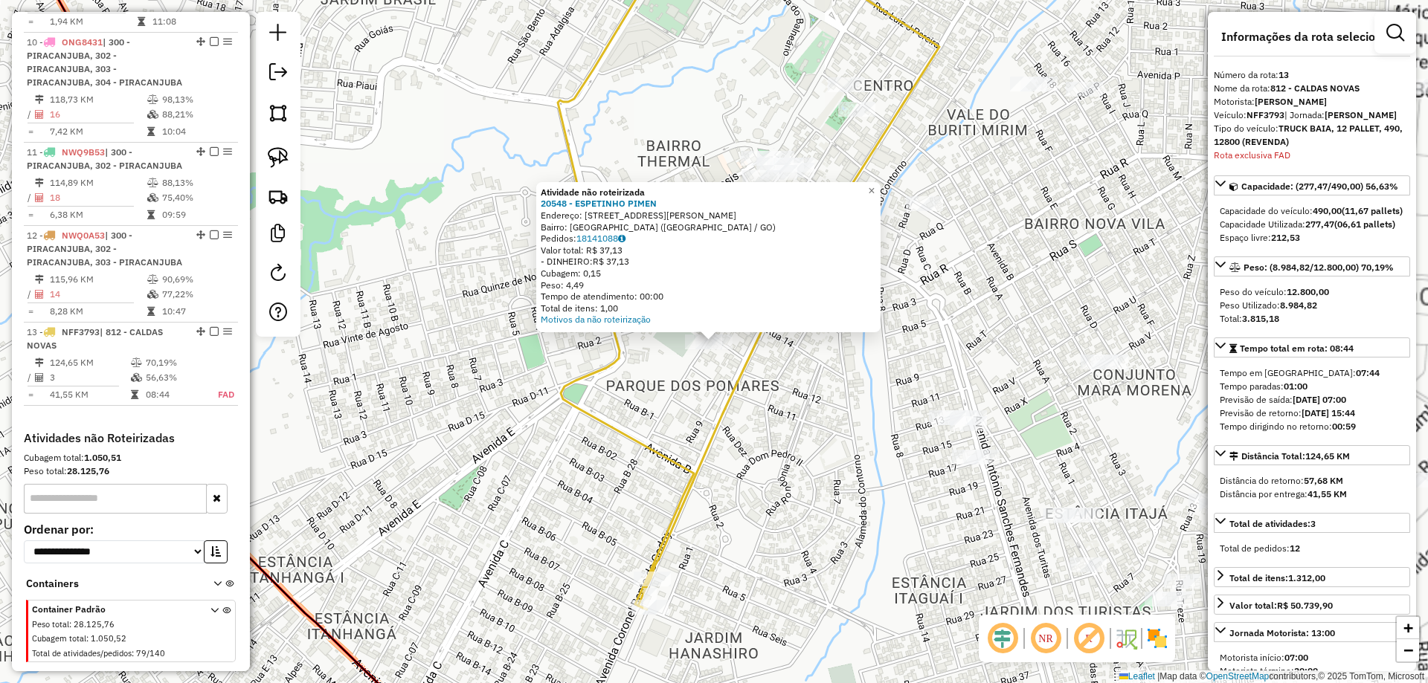
click at [764, 405] on div "Atividade não roteirizada 20548 - ESPETINHO PIMEN Endereço: [STREET_ADDRESS][PE…" at bounding box center [714, 341] width 1428 height 683
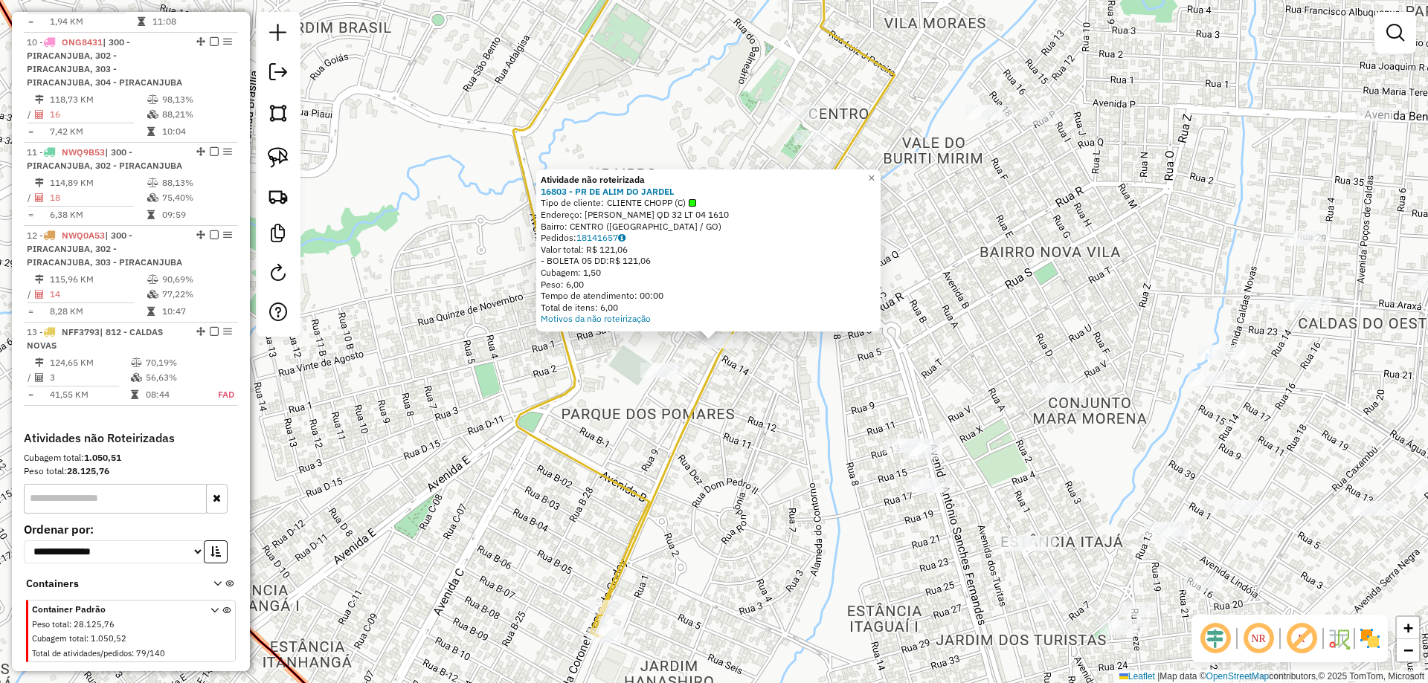
click at [738, 348] on div "Atividade não roteirizada 16803 - PR DE ALIM DO JARDEL Tipo de cliente: CLIENTE…" at bounding box center [714, 341] width 1428 height 683
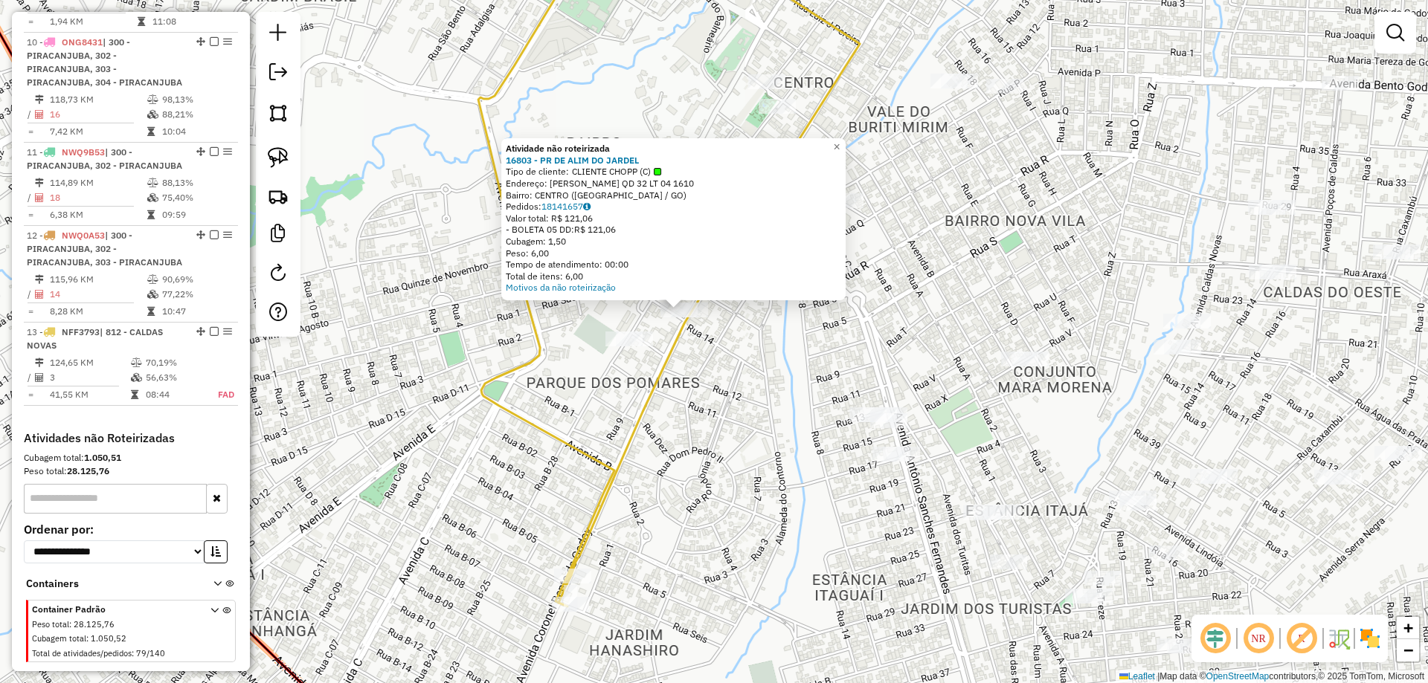
click at [731, 348] on div "Atividade não roteirizada 16803 - PR DE ALIM DO JARDEL Tipo de cliente: CLIENTE…" at bounding box center [714, 341] width 1428 height 683
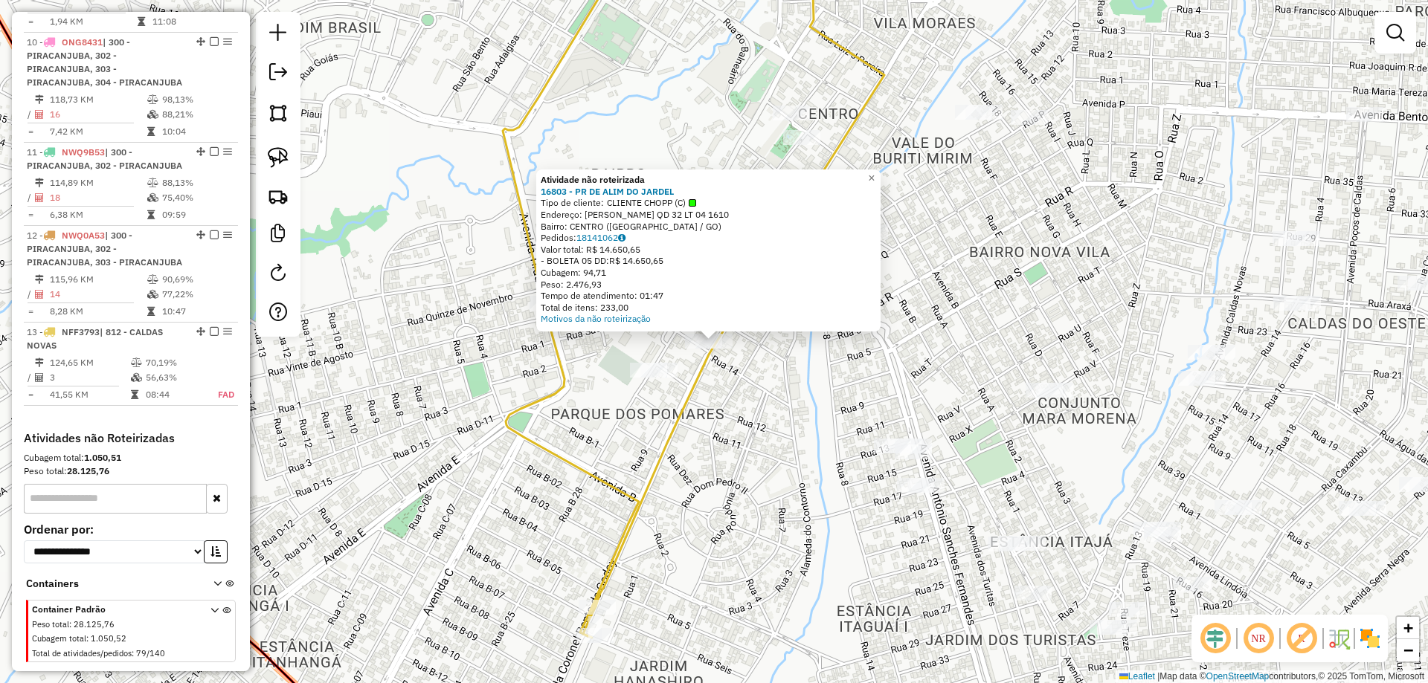
click at [732, 393] on div "Atividade não roteirizada 16803 - PR DE ALIM DO JARDEL Tipo de cliente: CLIENTE…" at bounding box center [714, 341] width 1428 height 683
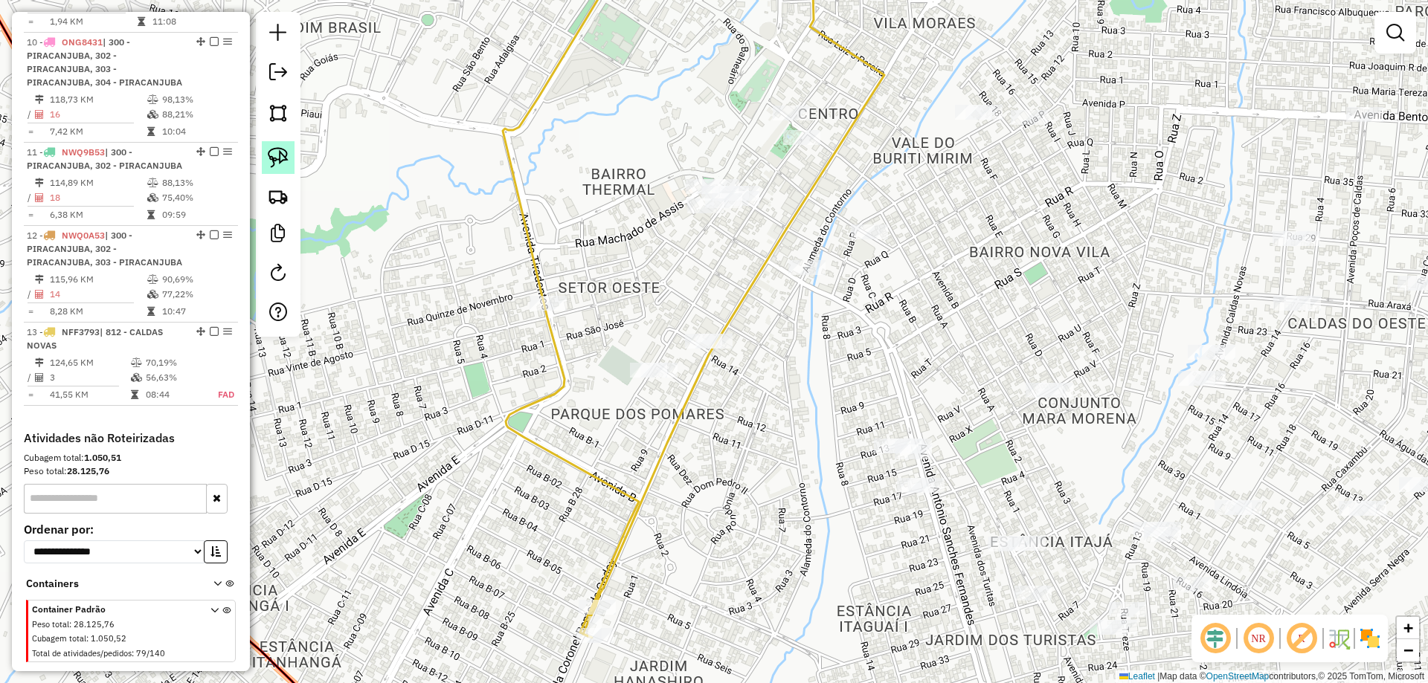
click at [289, 149] on link at bounding box center [278, 157] width 33 height 33
drag, startPoint x: 727, startPoint y: 325, endPoint x: 821, endPoint y: 359, distance: 100.4
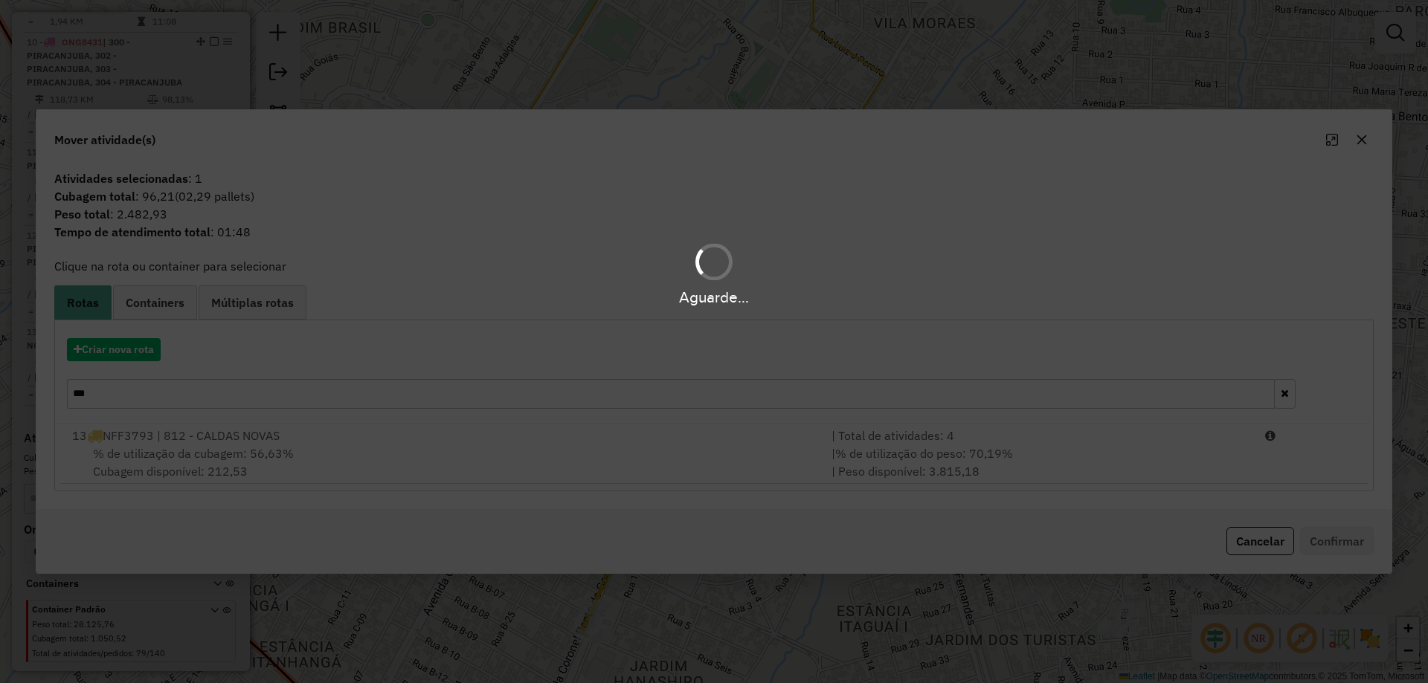
click at [199, 466] on div "Aguarde..." at bounding box center [714, 341] width 1428 height 683
click at [199, 465] on div "Aguarde..." at bounding box center [714, 341] width 1428 height 683
click at [200, 457] on div "Aguarde..." at bounding box center [714, 341] width 1428 height 683
click at [201, 457] on div "Aguarde..." at bounding box center [714, 341] width 1428 height 683
click at [203, 457] on div "Aguarde..." at bounding box center [714, 341] width 1428 height 683
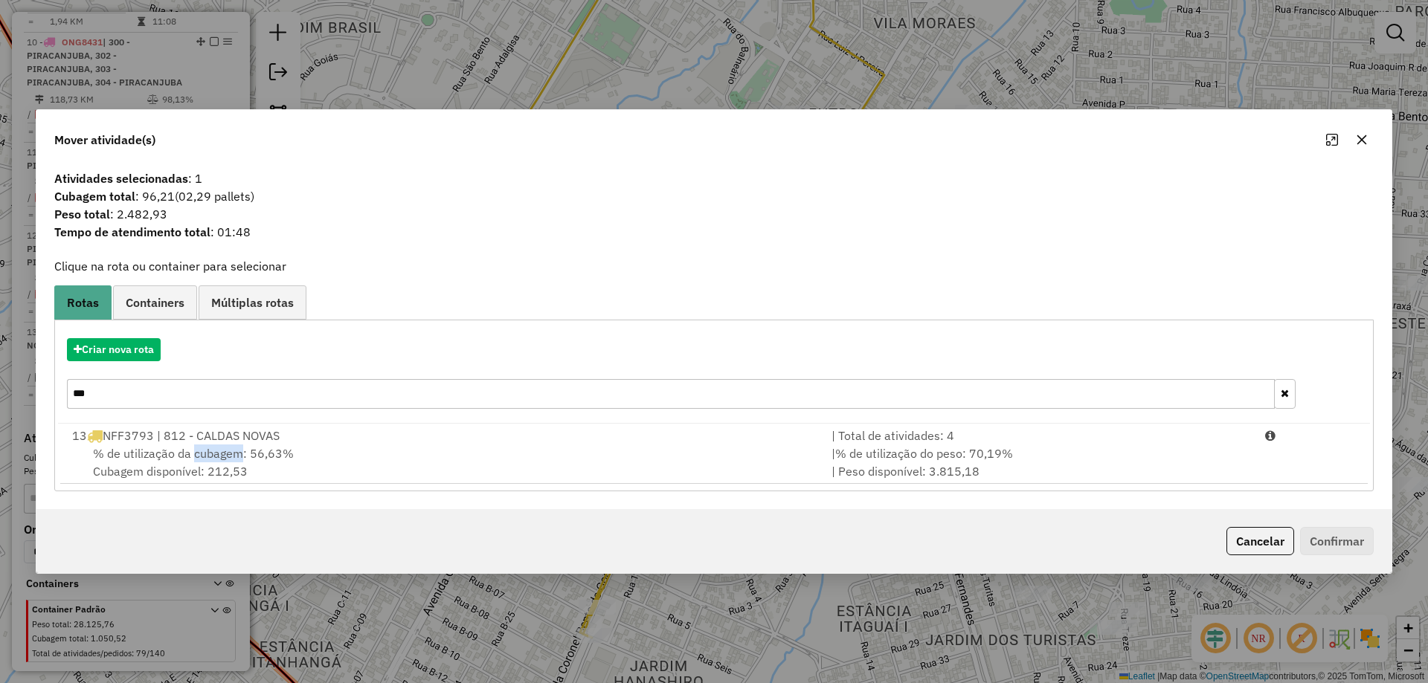
click at [203, 457] on span "% de utilização da cubagem: 56,63%" at bounding box center [193, 453] width 201 height 15
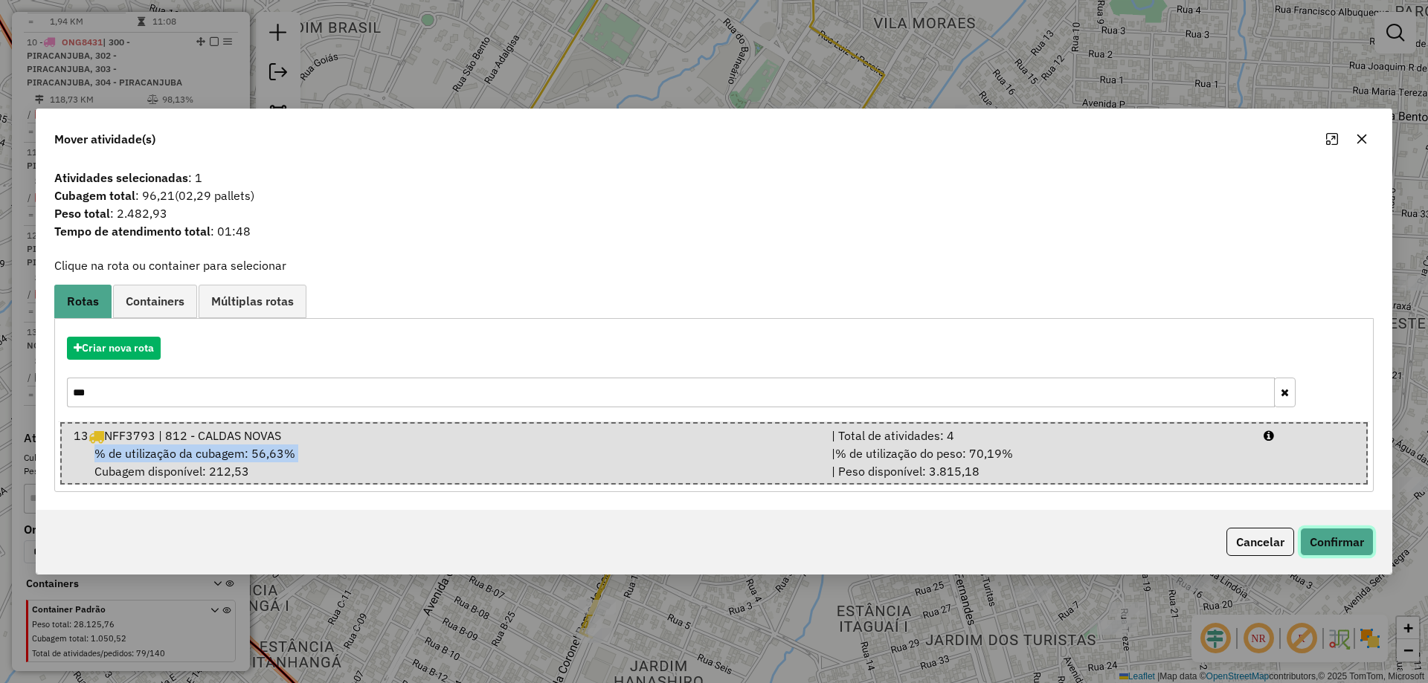
click at [1362, 533] on button "Confirmar" at bounding box center [1337, 542] width 74 height 28
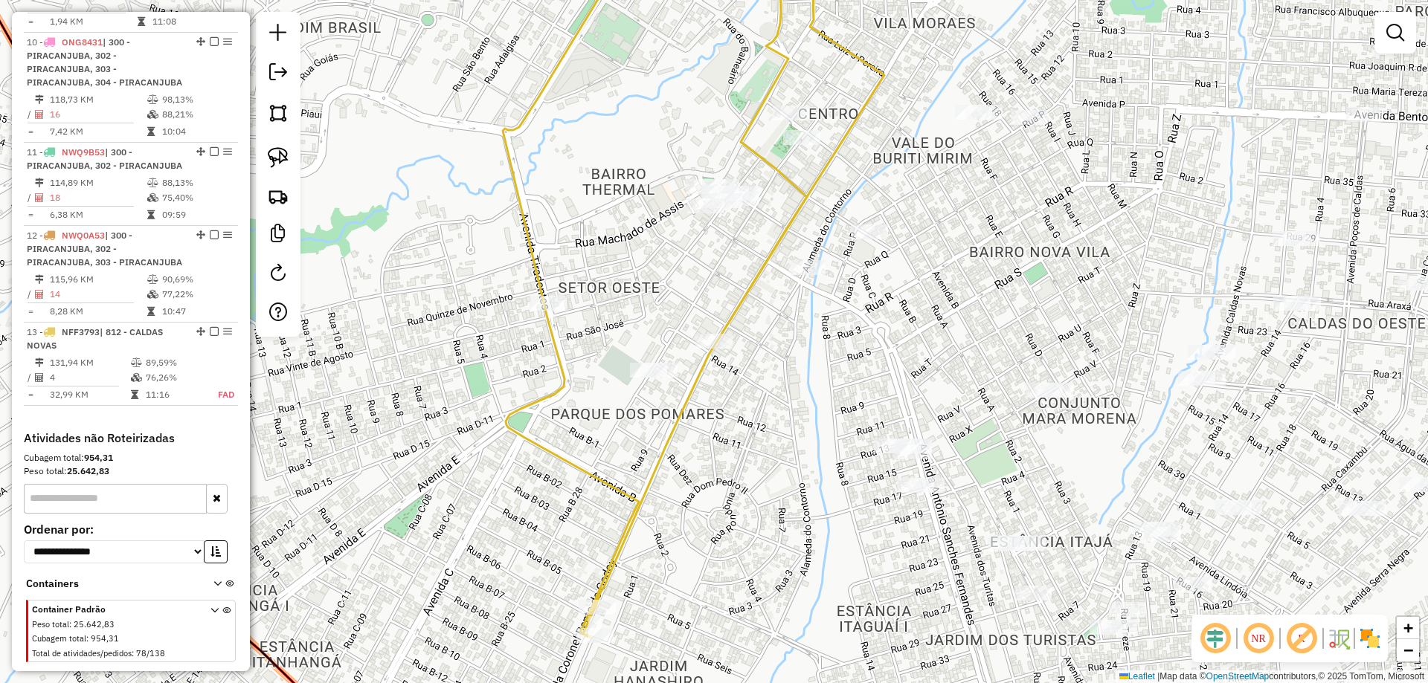
click at [682, 406] on icon at bounding box center [732, 285] width 304 height 706
select select "**********"
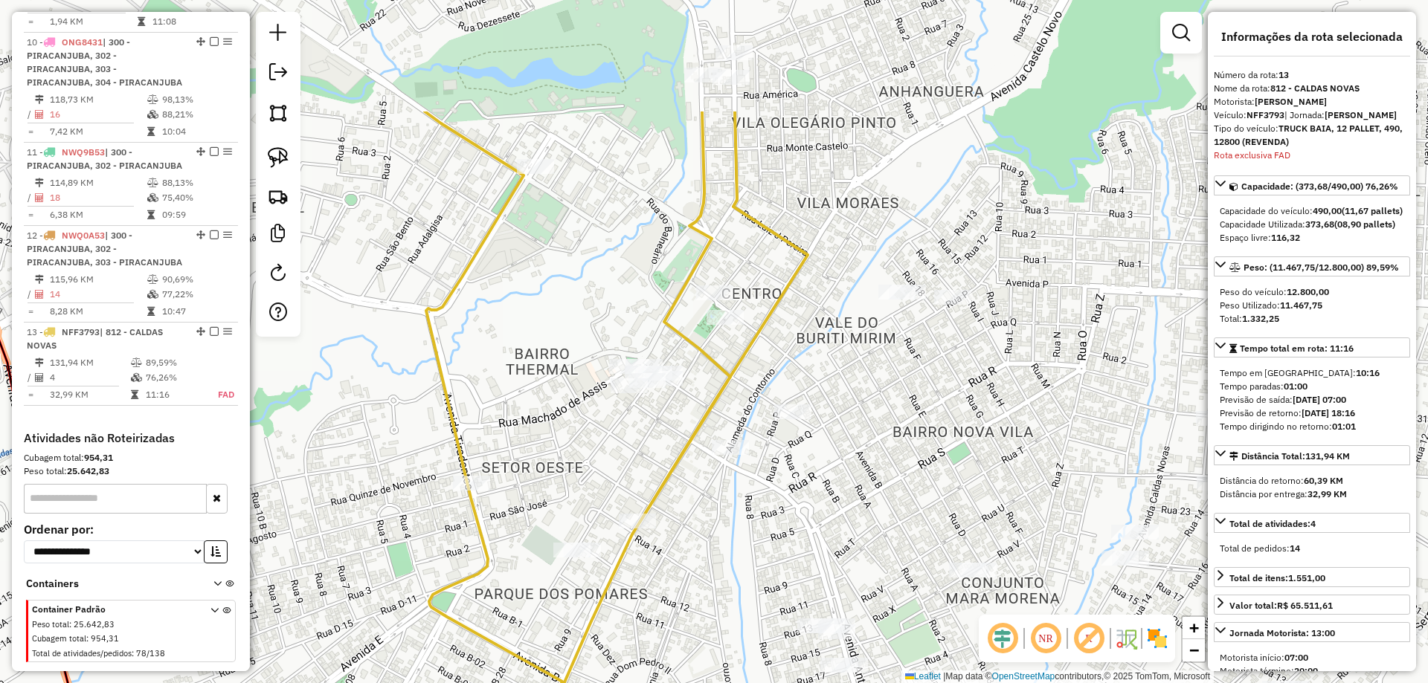
drag, startPoint x: 737, startPoint y: 510, endPoint x: 741, endPoint y: 497, distance: 13.4
click at [722, 548] on div "Janela de atendimento Grade de atendimento Capacidade Transportadoras Veículos …" at bounding box center [714, 341] width 1428 height 683
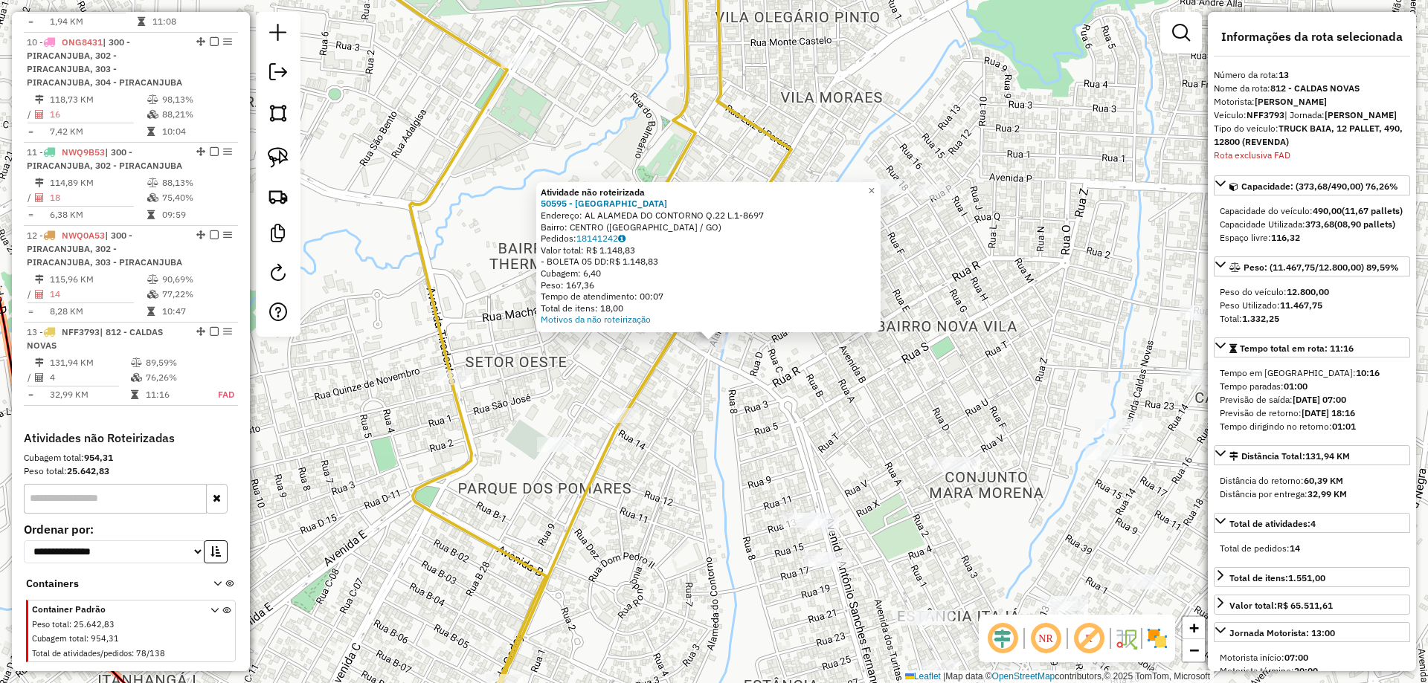
click at [731, 434] on div "Atividade não roteirizada 50595 - [GEOGRAPHIC_DATA] Endereço: AL ALAMEDA DO CON…" at bounding box center [714, 341] width 1428 height 683
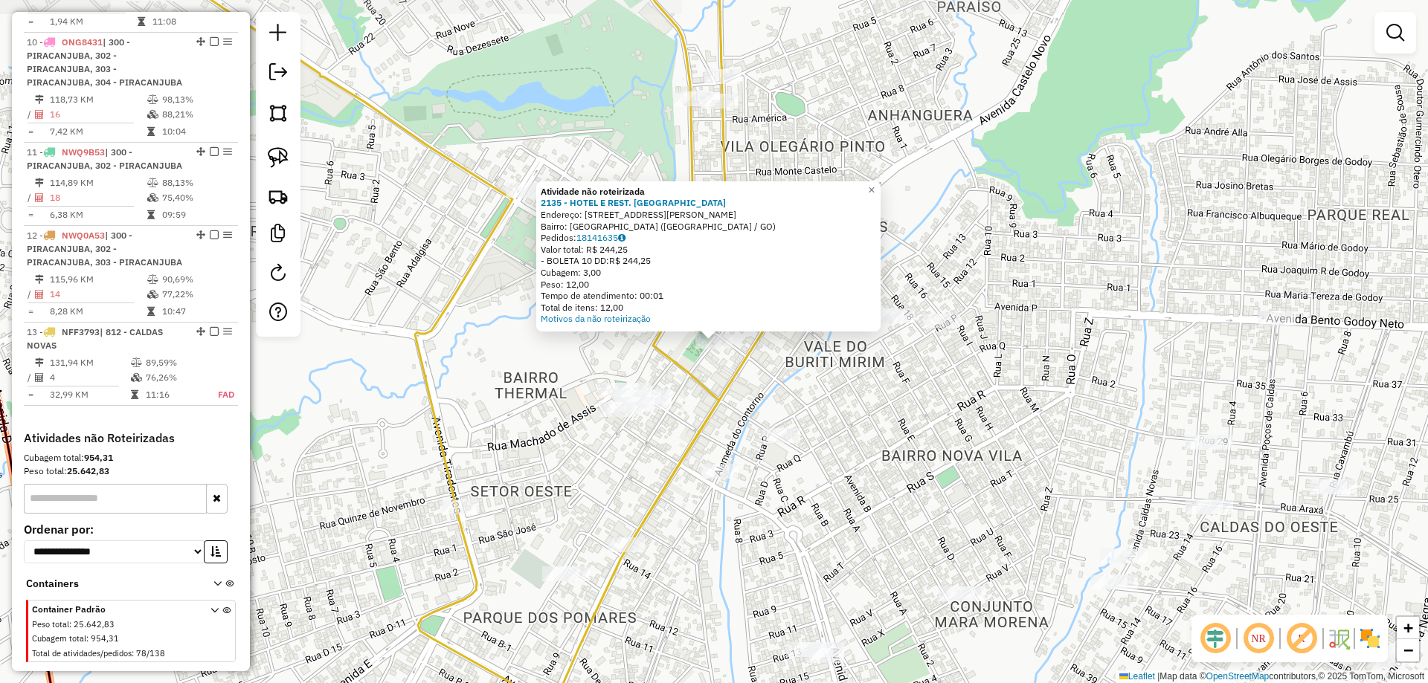
click at [727, 390] on icon at bounding box center [664, 342] width 263 height 820
select select "**********"
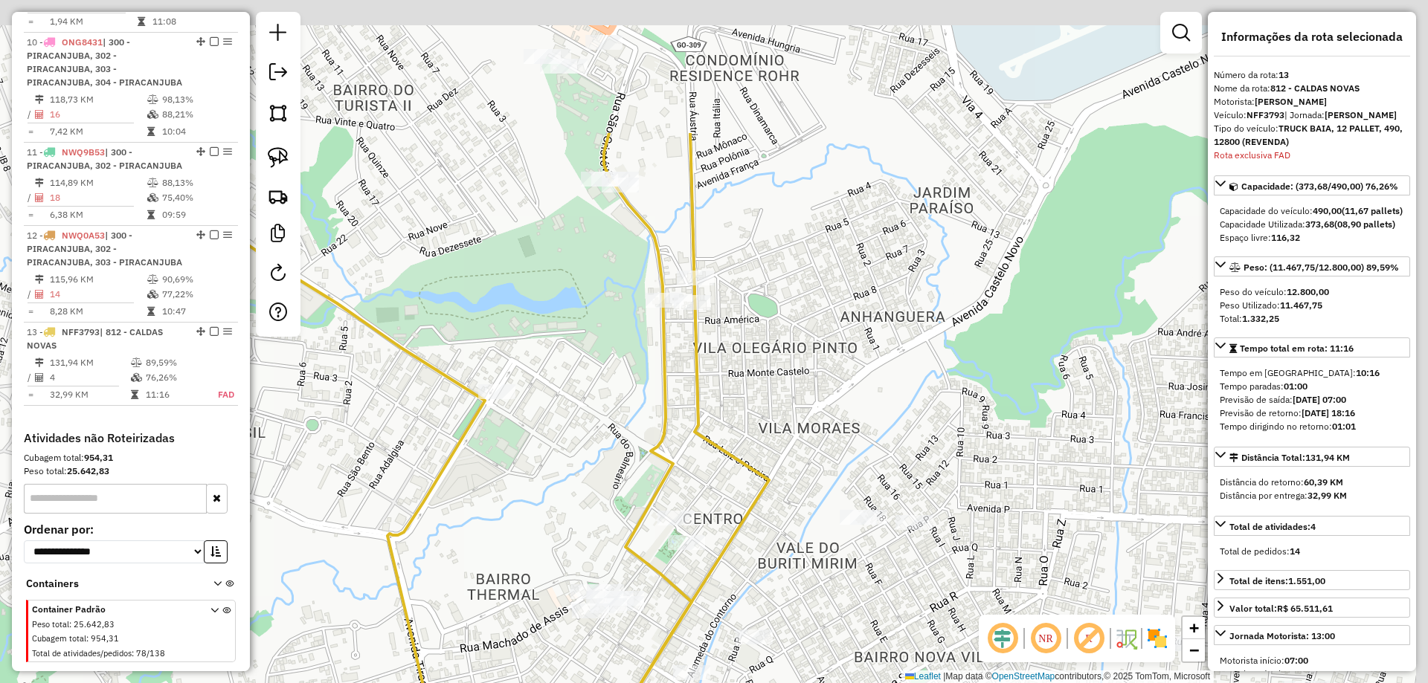
drag, startPoint x: 752, startPoint y: 425, endPoint x: 741, endPoint y: 474, distance: 50.2
click at [739, 521] on div "Janela de atendimento Grade de atendimento Capacidade Transportadoras Veículos …" at bounding box center [714, 341] width 1428 height 683
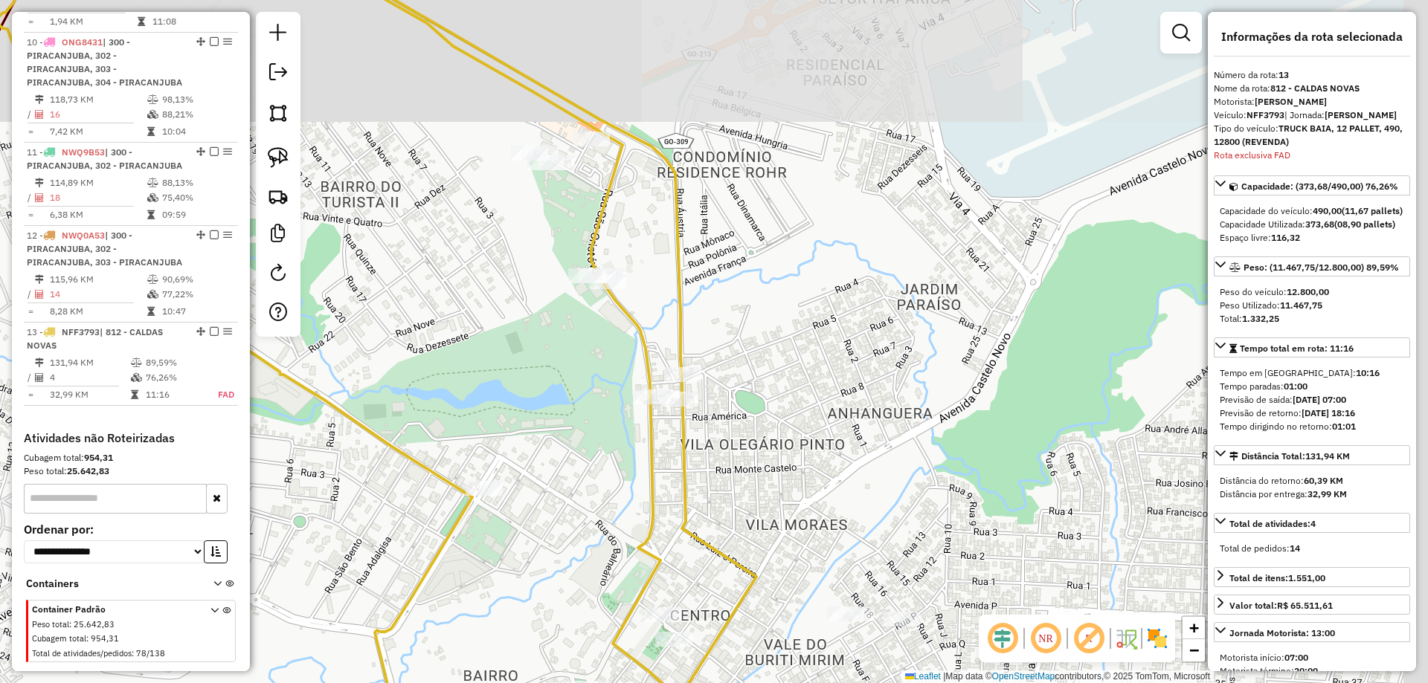
click at [720, 478] on div "Janela de atendimento Grade de atendimento Capacidade Transportadoras Veículos …" at bounding box center [714, 341] width 1428 height 683
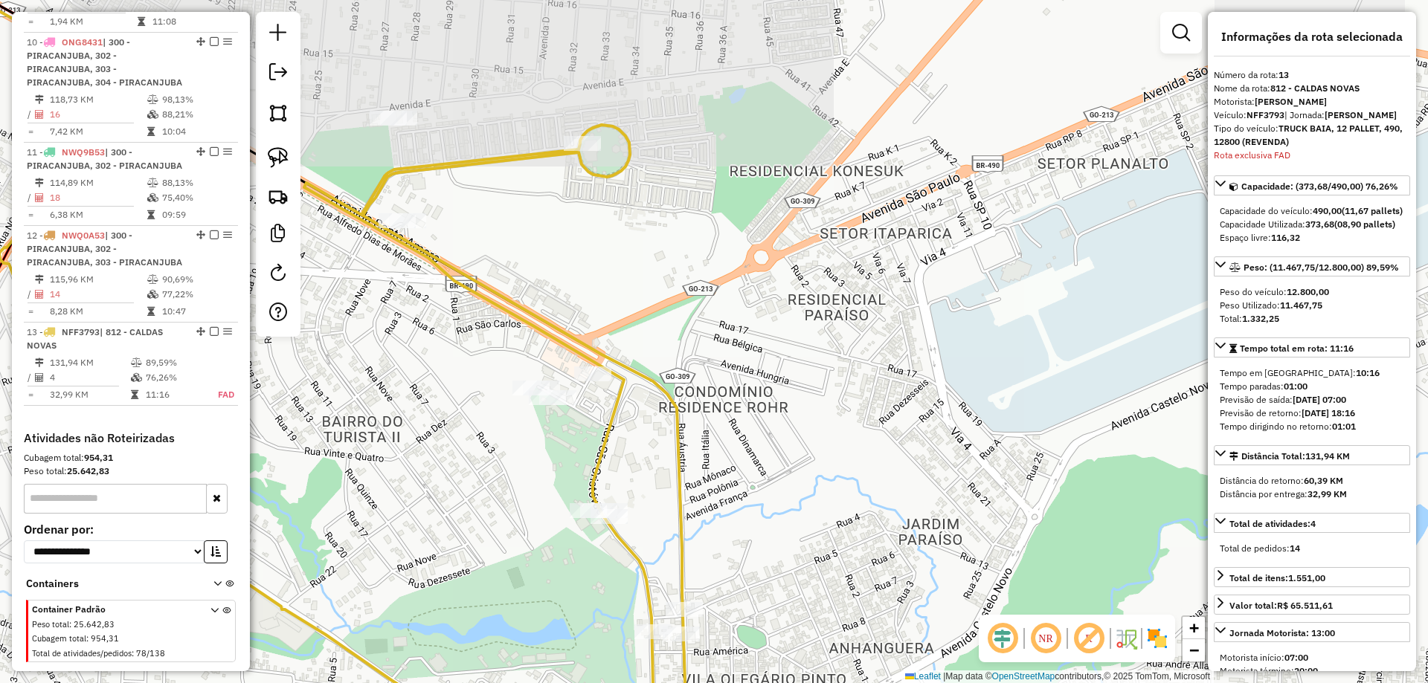
click at [603, 381] on div at bounding box center [592, 374] width 37 height 15
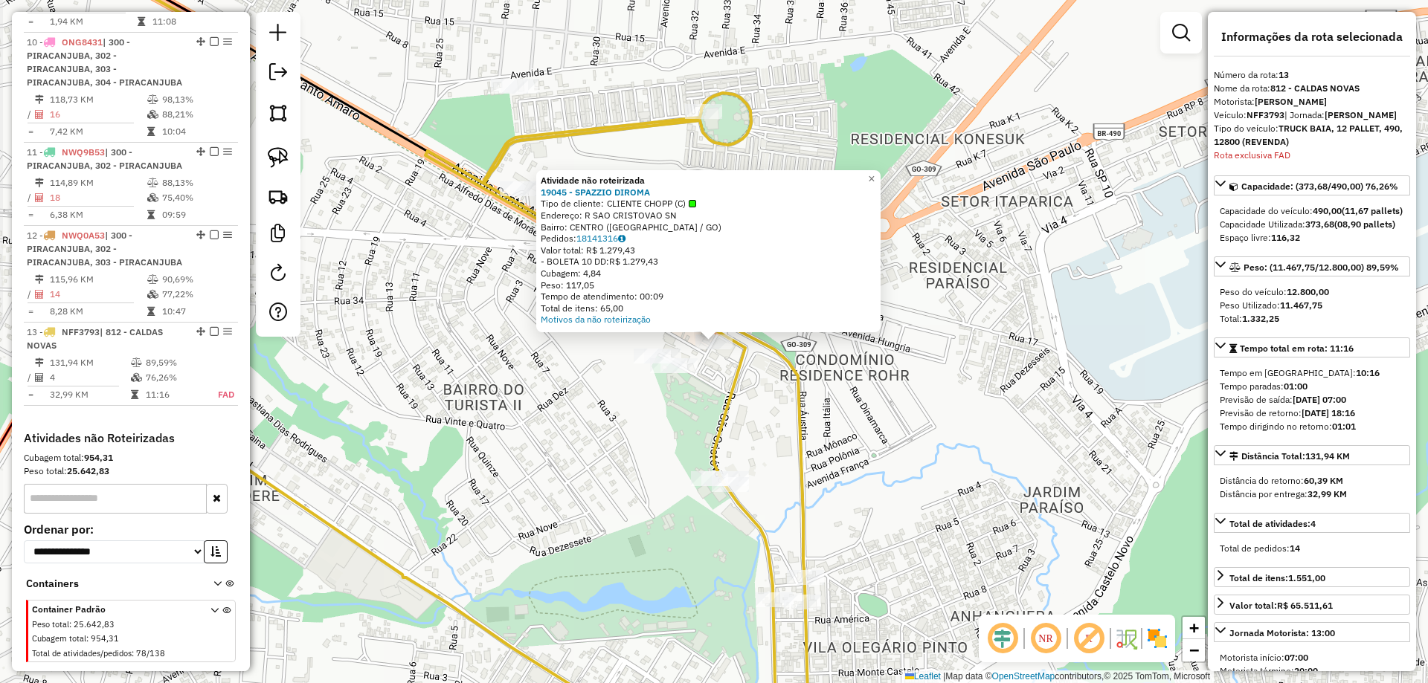
click at [667, 373] on div at bounding box center [668, 365] width 37 height 15
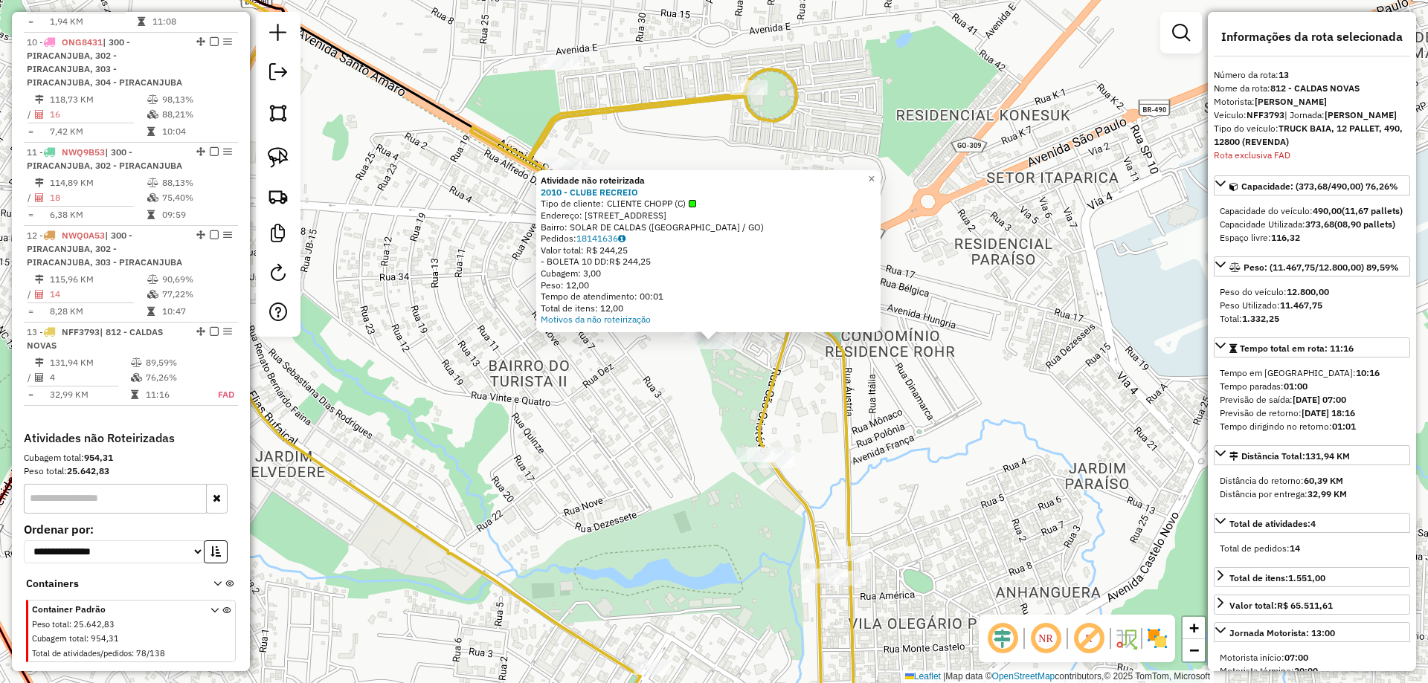
click at [669, 376] on div "Atividade não roteirizada 2010 - CLUBE RECREIO Tipo de cliente: CLIENTE CHOPP (…" at bounding box center [714, 341] width 1428 height 683
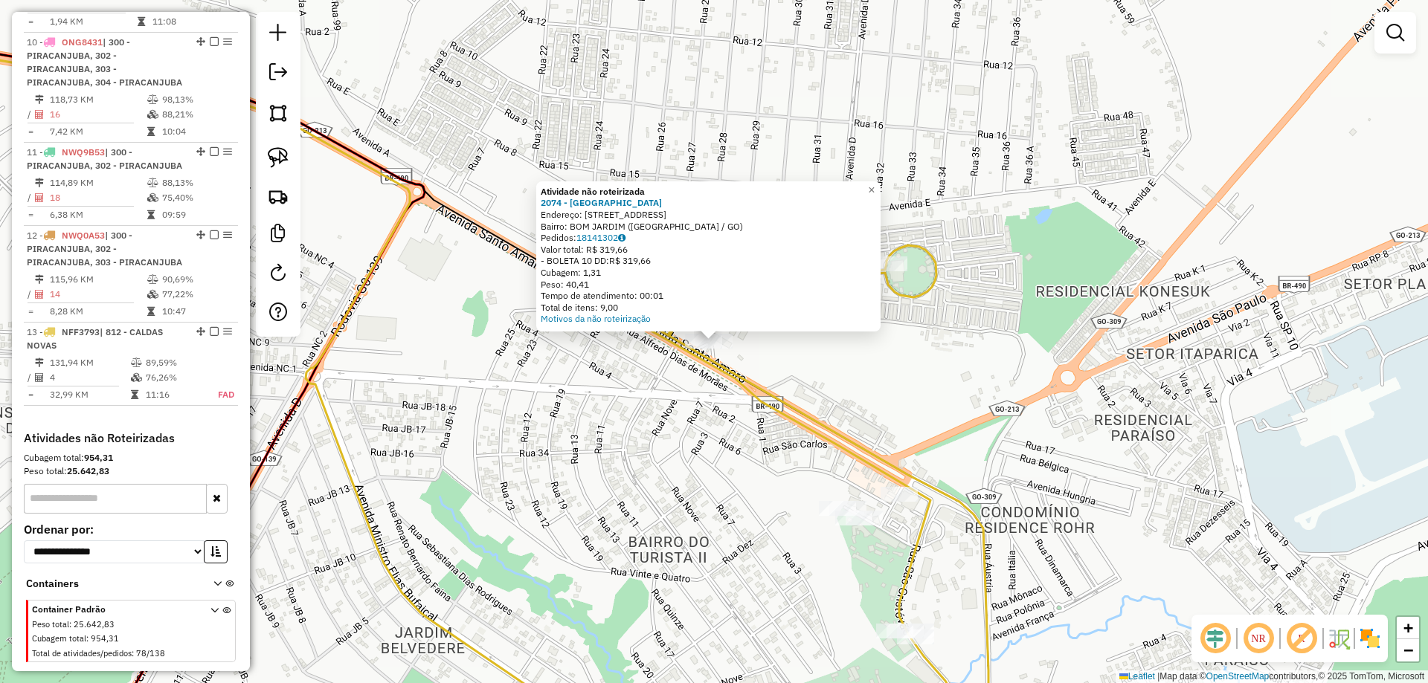
click at [651, 361] on div "Atividade não roteirizada 2074 - [GEOGRAPHIC_DATA] Endereço: [STREET_ADDRESS] B…" at bounding box center [714, 341] width 1428 height 683
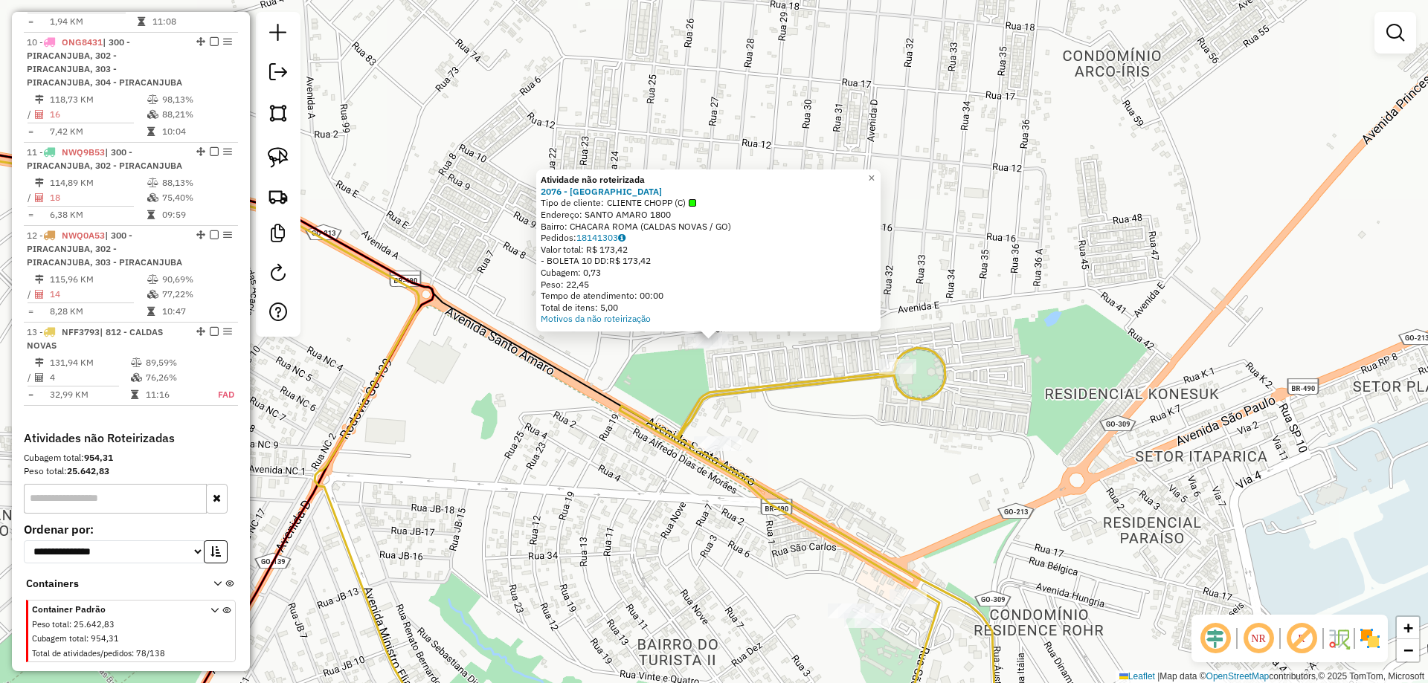
click at [777, 217] on div "Atividade não roteirizada 2076 - ROMA HOTEIS RESORT Tipo de cliente: CLIENTE CH…" at bounding box center [714, 341] width 1428 height 683
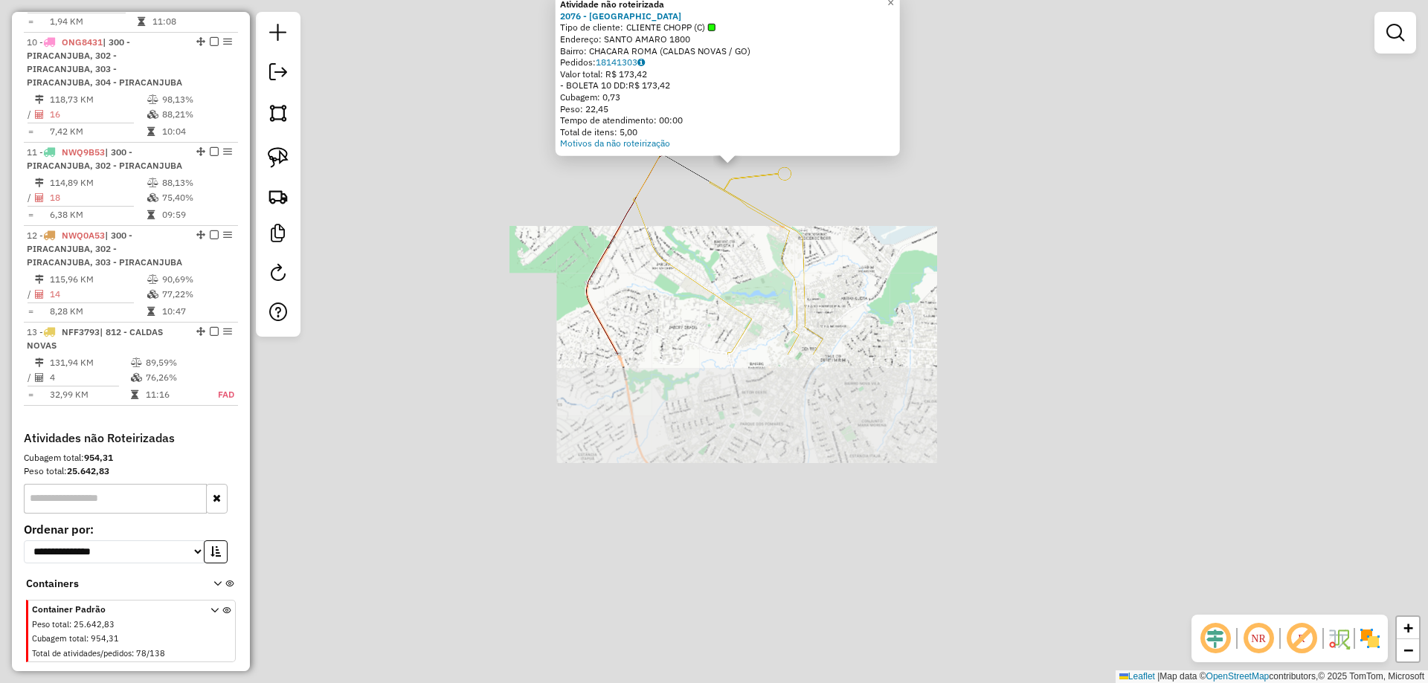
click at [880, 234] on div "Atividade não roteirizada 2076 - ROMA HOTEIS RESORT Tipo de cliente: CLIENTE CH…" at bounding box center [714, 341] width 1428 height 683
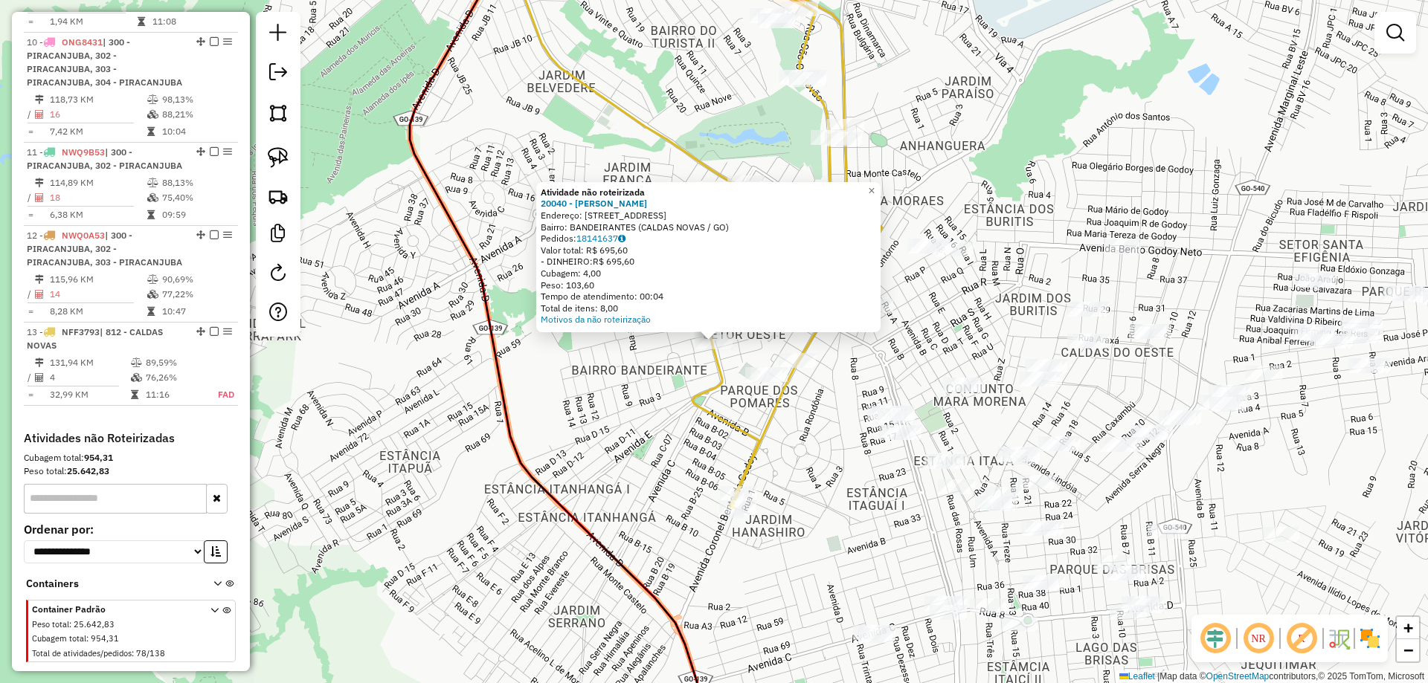
click at [770, 413] on icon at bounding box center [783, 220] width 198 height 577
select select "**********"
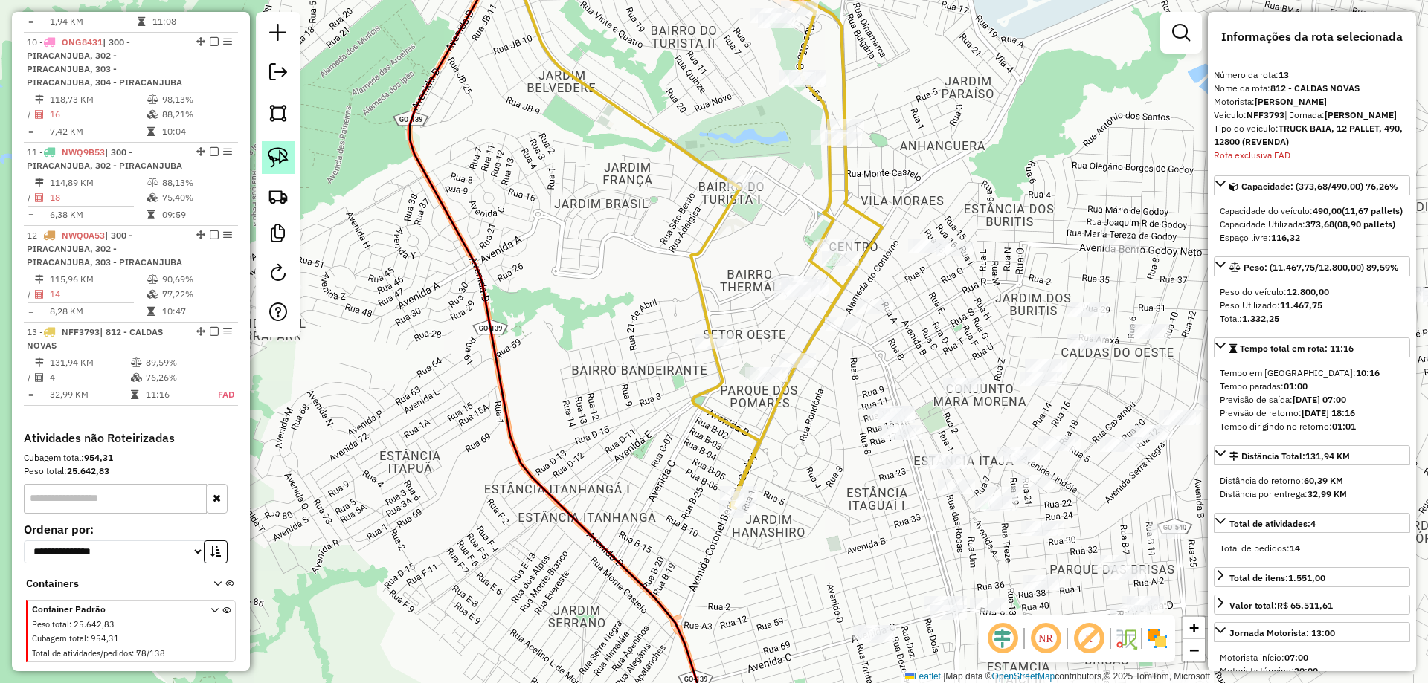
click at [291, 163] on link at bounding box center [278, 157] width 33 height 33
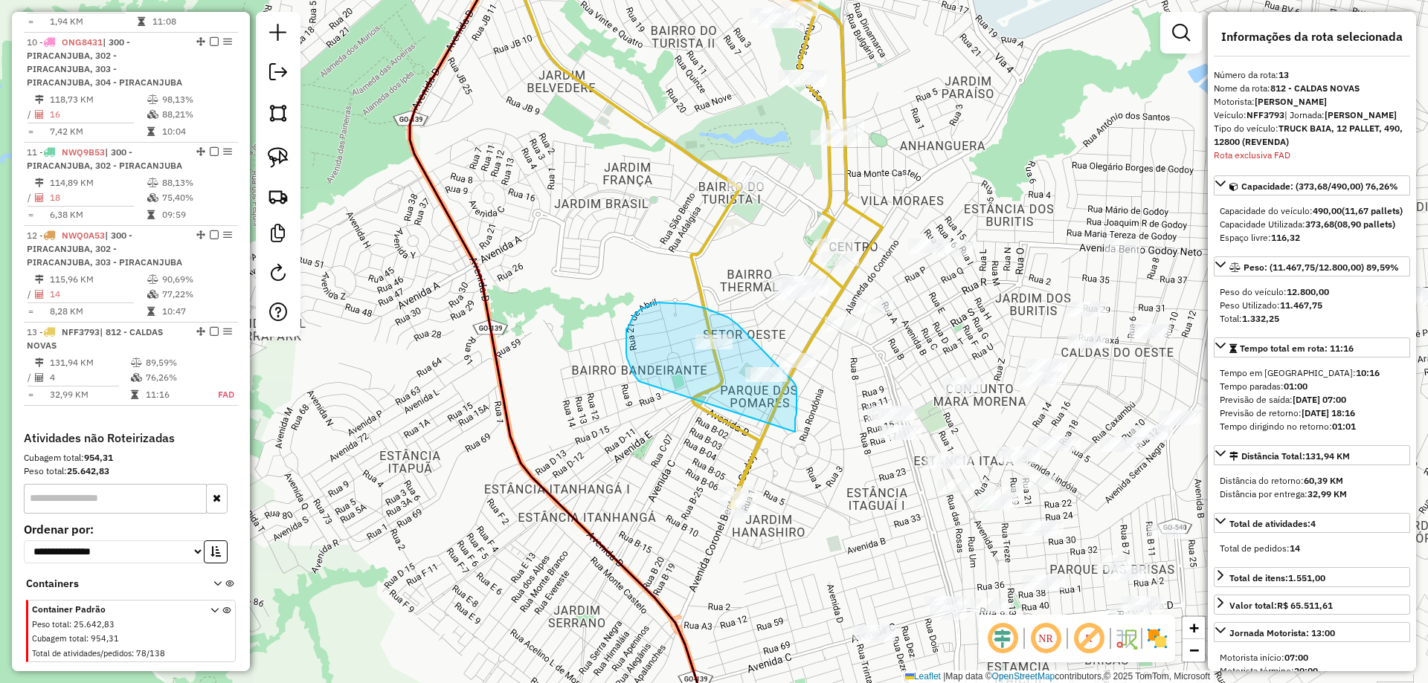
drag, startPoint x: 795, startPoint y: 432, endPoint x: 672, endPoint y: 394, distance: 128.4
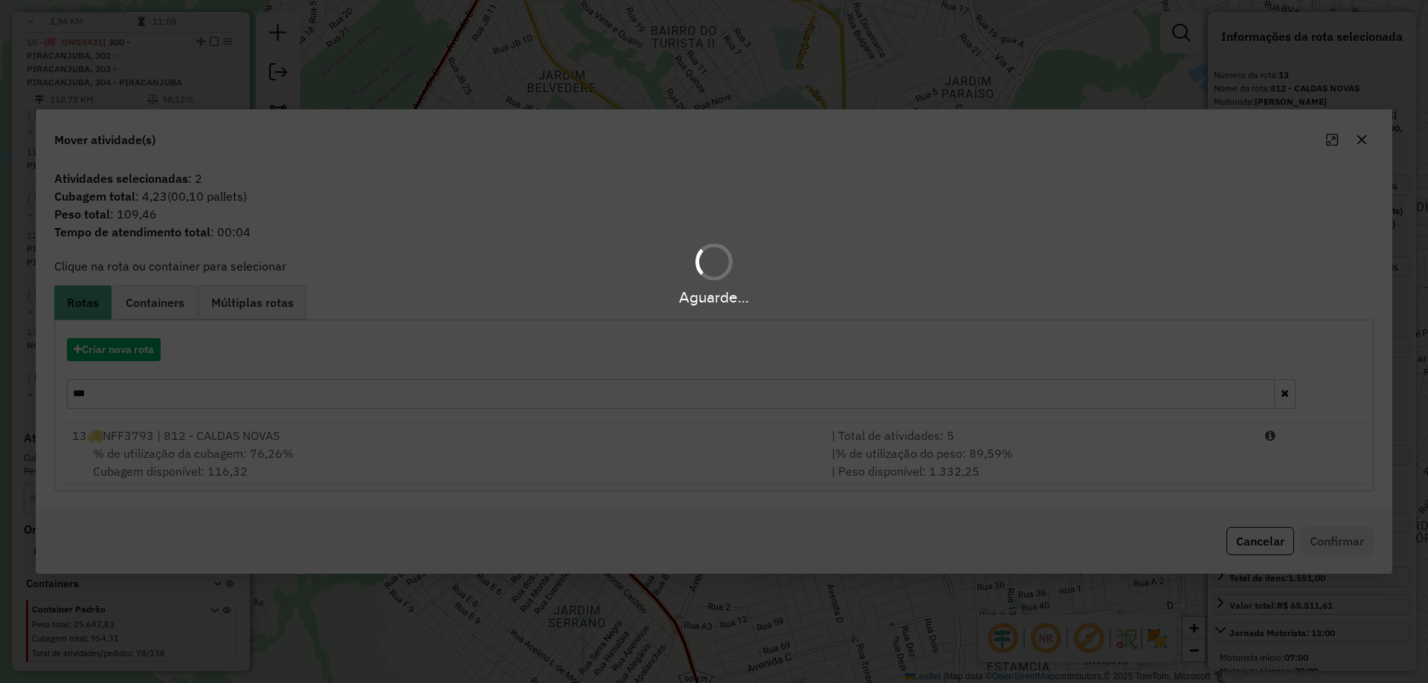
click at [158, 450] on div "Aguarde..." at bounding box center [714, 341] width 1428 height 683
click at [163, 448] on div "Aguarde..." at bounding box center [714, 341] width 1428 height 683
click at [163, 448] on hb-app "Aguarde... Pop-up bloqueado! Seu navegador bloqueou automáticamente a abertura …" at bounding box center [714, 341] width 1428 height 683
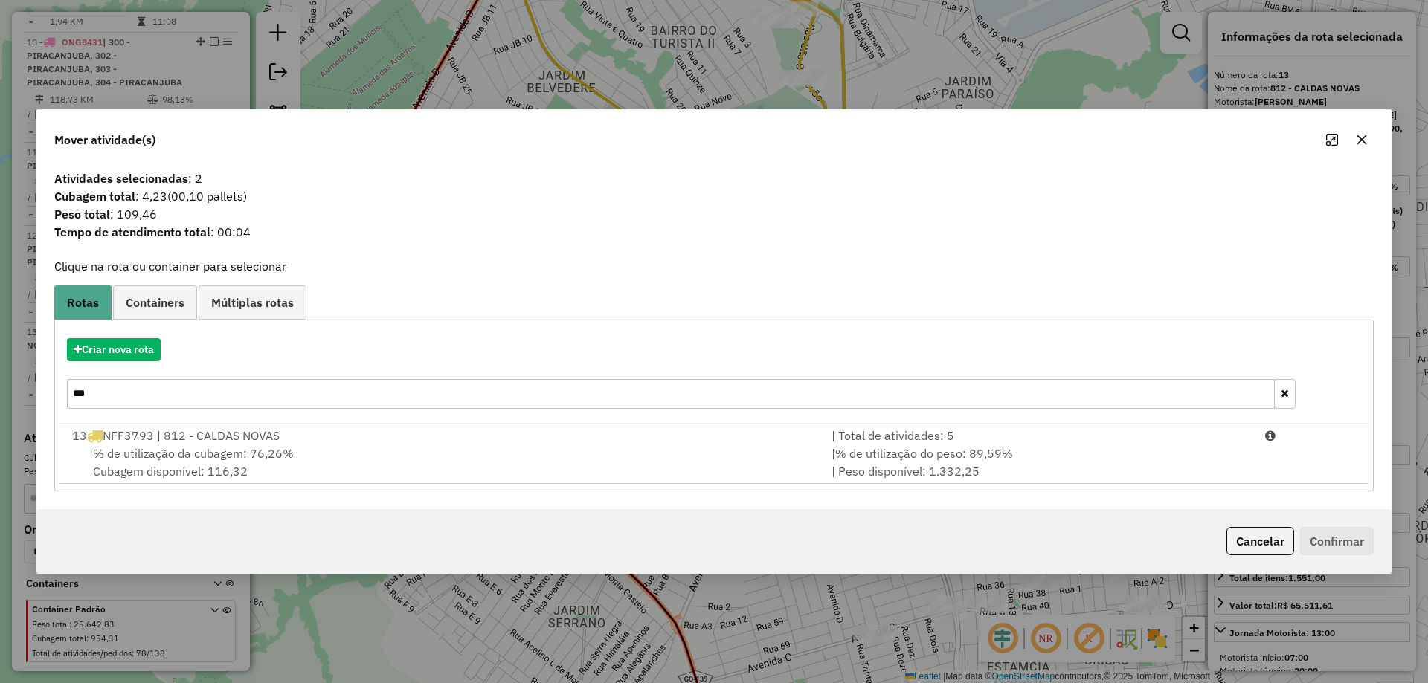
click at [163, 448] on span "% de utilização da cubagem: 76,26%" at bounding box center [193, 453] width 201 height 15
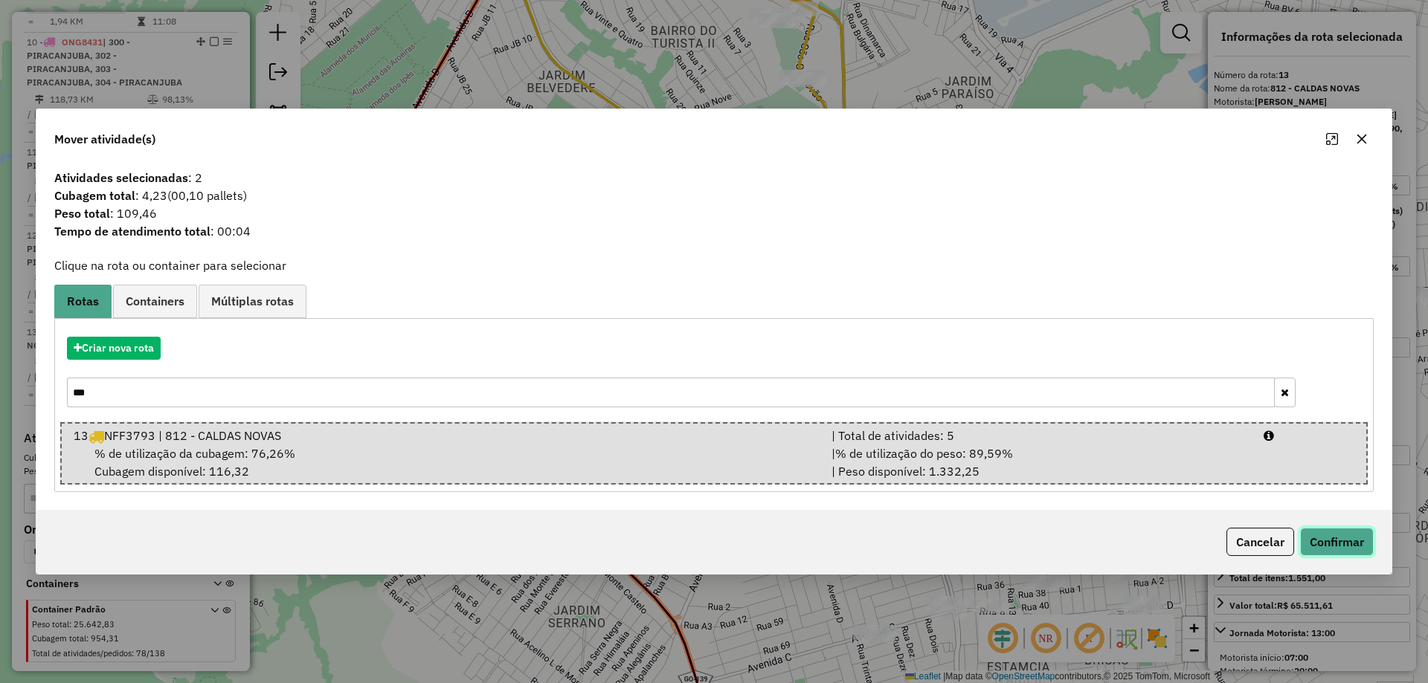
click at [1346, 539] on button "Confirmar" at bounding box center [1337, 542] width 74 height 28
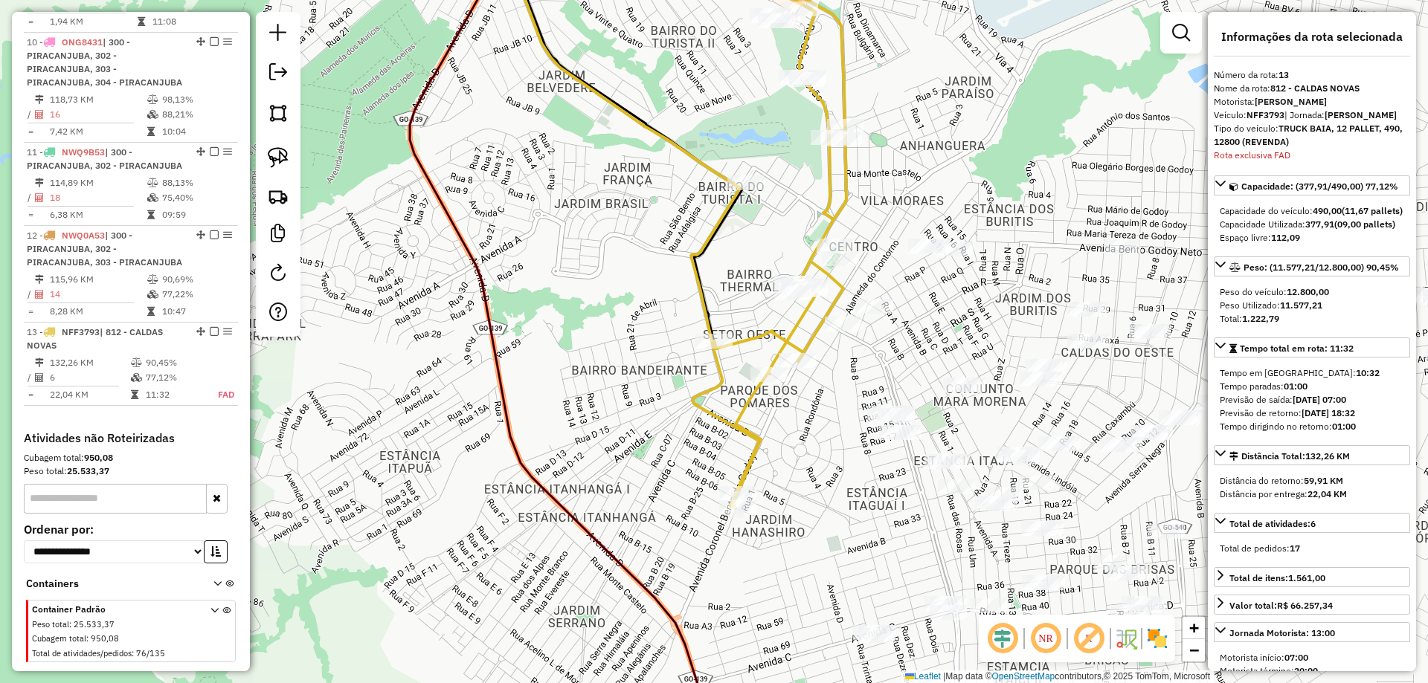
click at [732, 428] on icon at bounding box center [765, 220] width 162 height 577
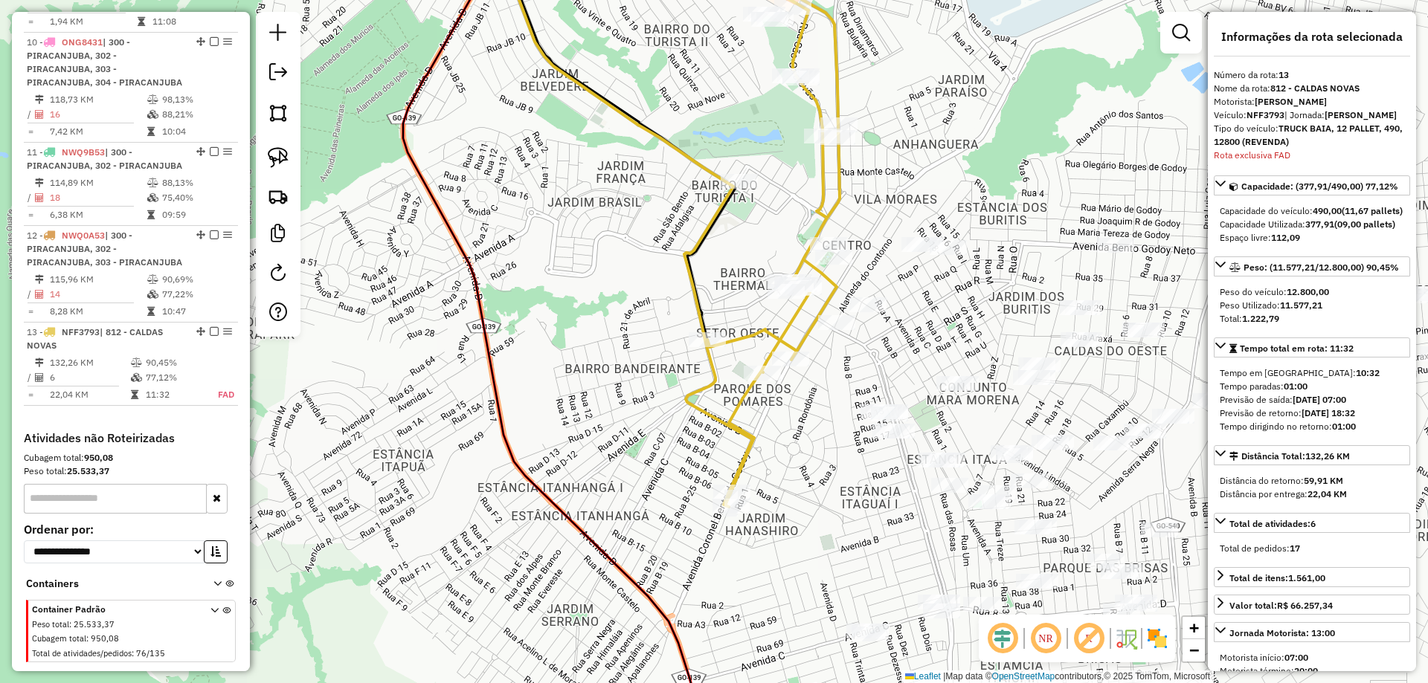
drag, startPoint x: 770, startPoint y: 428, endPoint x: 662, endPoint y: 414, distance: 108.7
click at [663, 414] on div "Janela de atendimento Grade de atendimento Capacidade Transportadoras Veículos …" at bounding box center [714, 341] width 1428 height 683
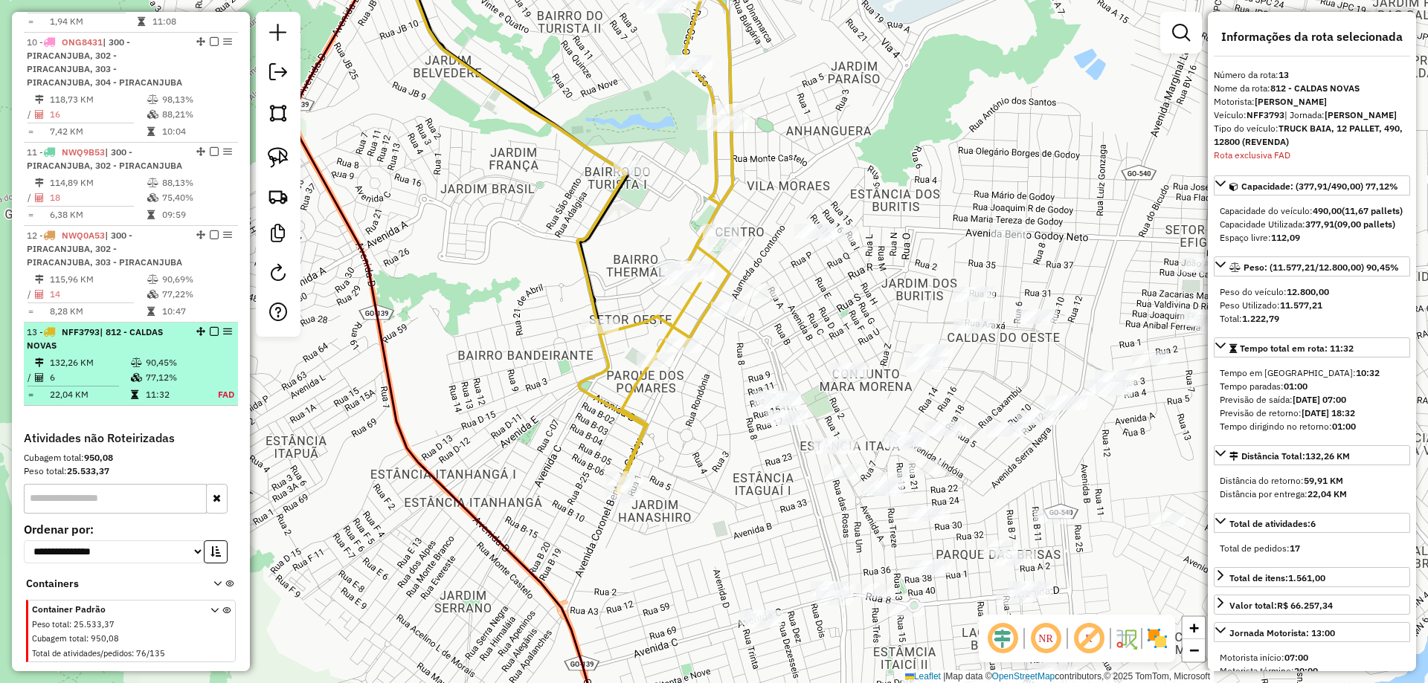
click at [210, 327] on em at bounding box center [214, 331] width 9 height 9
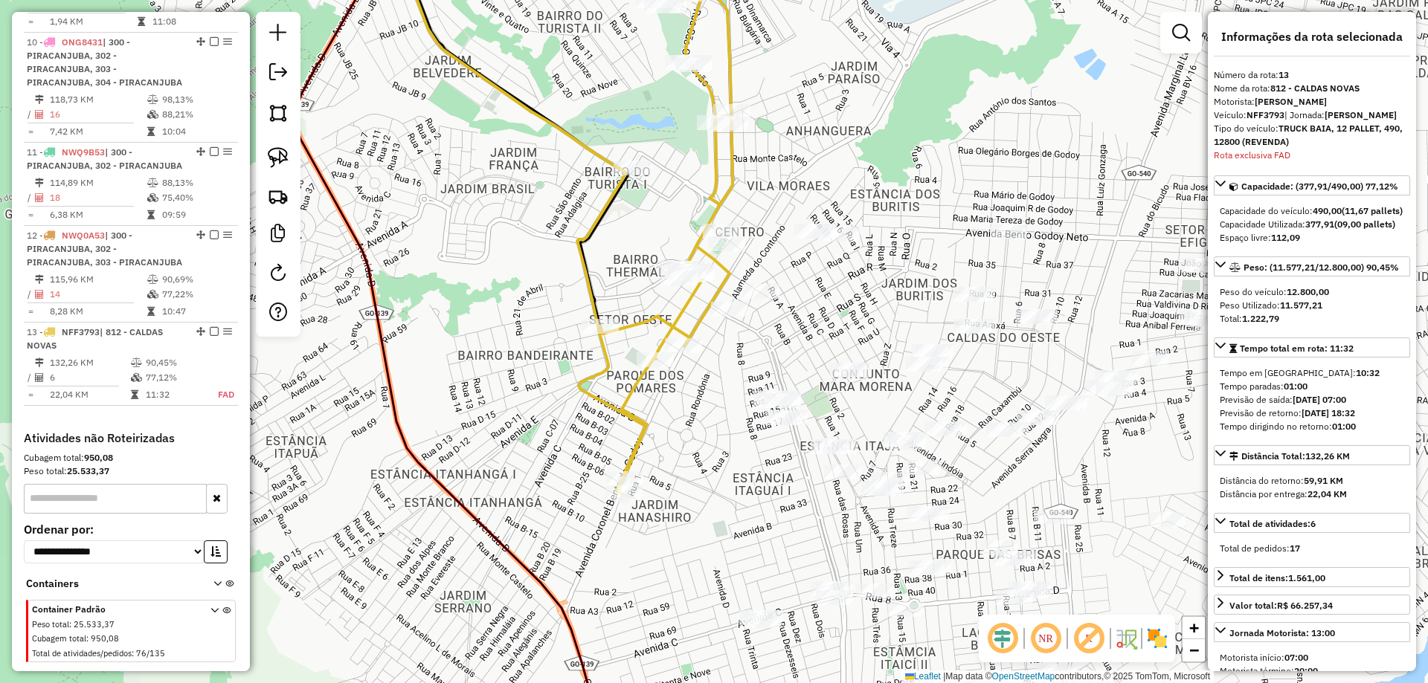
scroll to position [1164, 0]
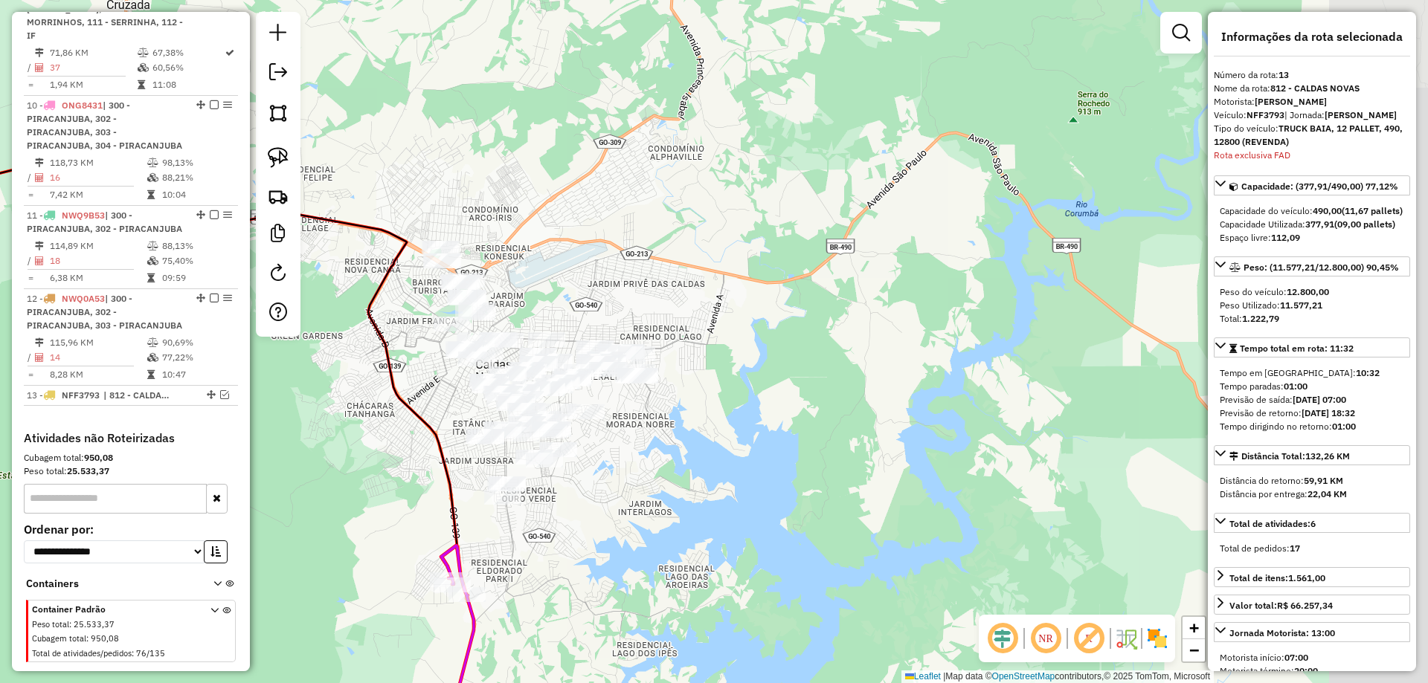
drag, startPoint x: 405, startPoint y: 389, endPoint x: 359, endPoint y: 235, distance: 160.5
click at [425, 376] on div "Janela de atendimento Grade de atendimento Capacidade Transportadoras Veículos …" at bounding box center [714, 341] width 1428 height 683
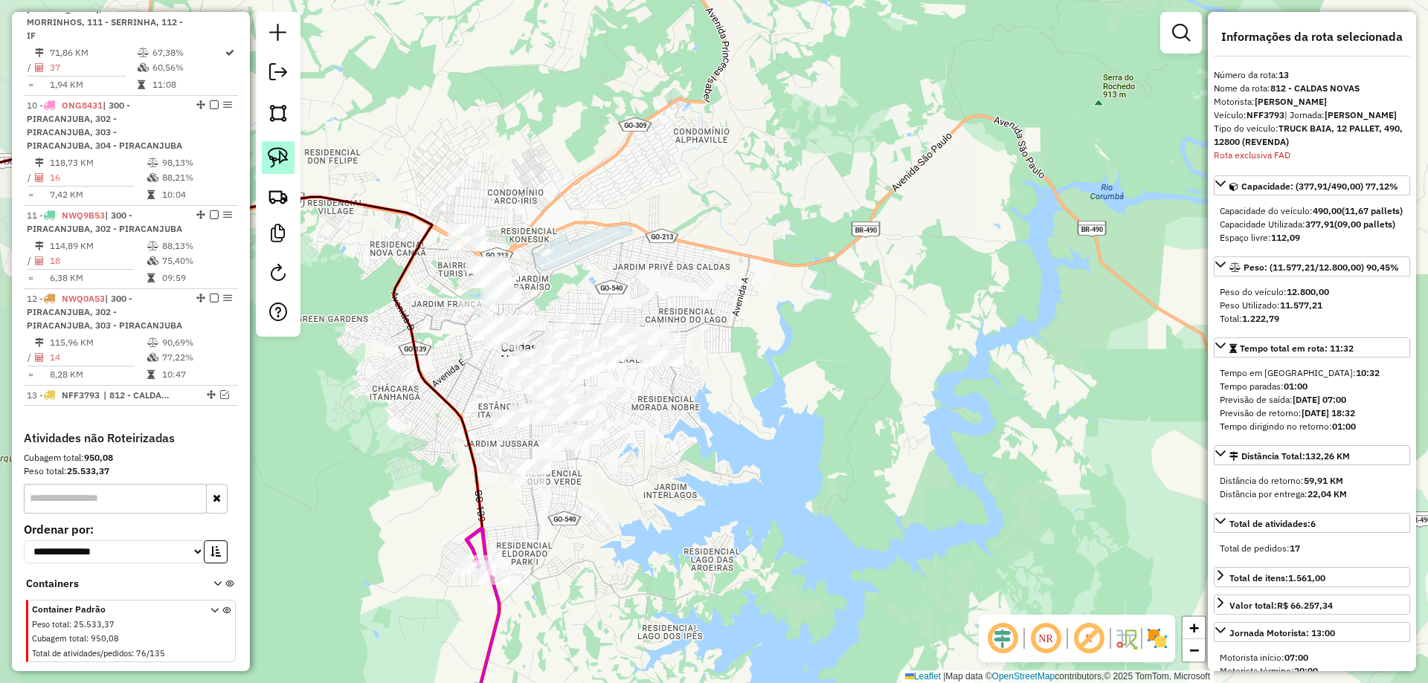
click at [273, 149] on img at bounding box center [278, 157] width 21 height 21
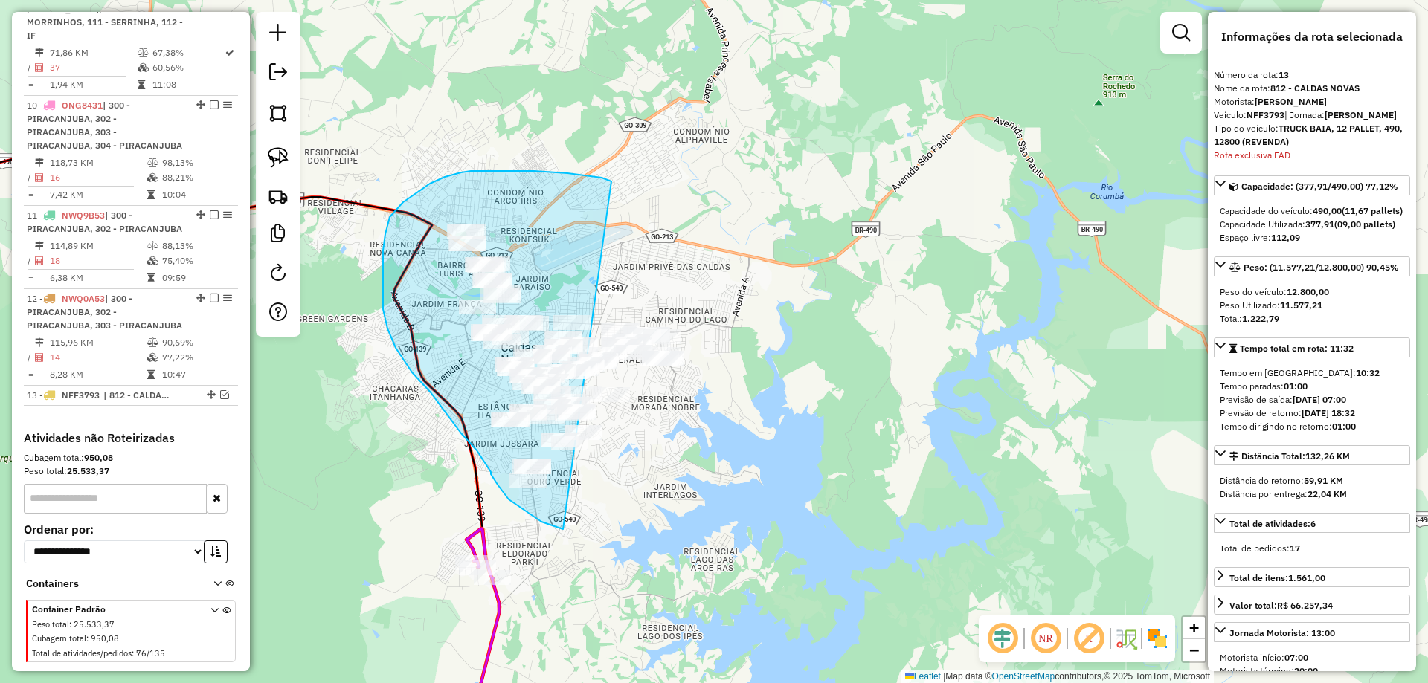
drag, startPoint x: 461, startPoint y: 173, endPoint x: 924, endPoint y: 151, distance: 463.0
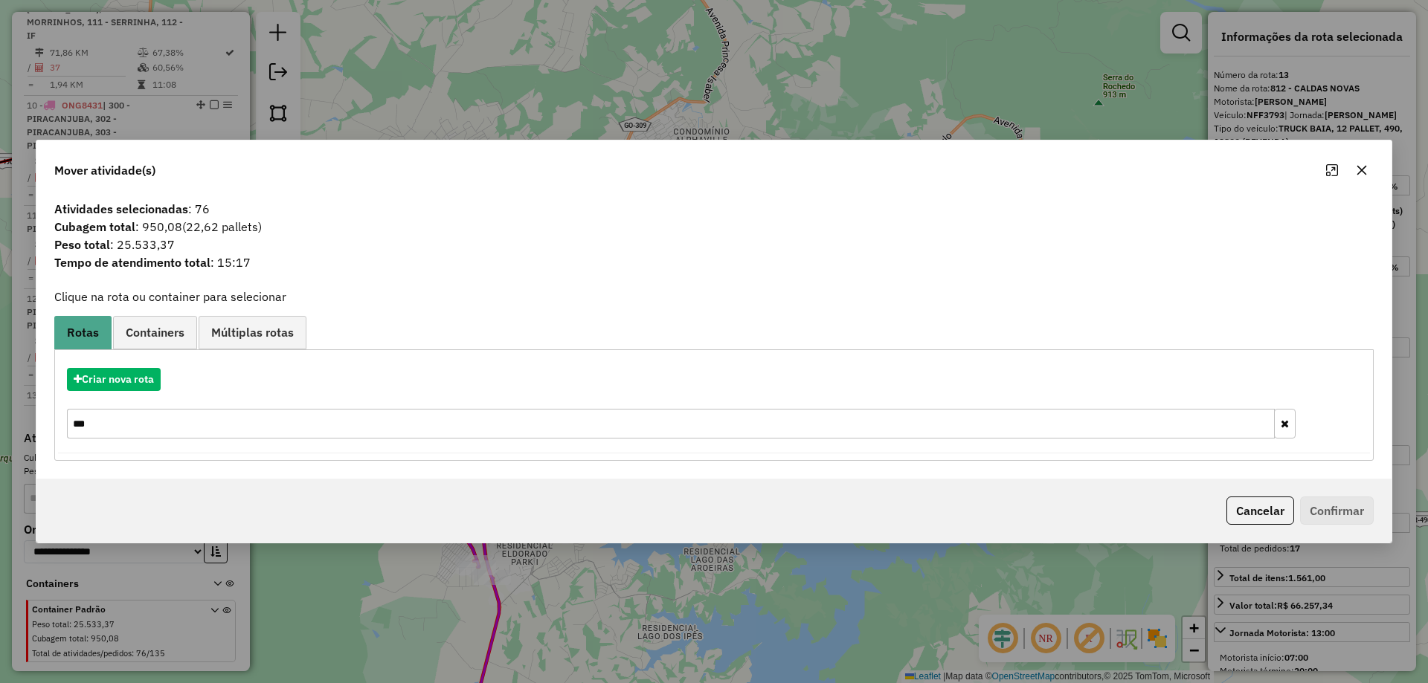
click at [410, 102] on div "Mover atividade(s) Atividades selecionadas : 76 Cubagem total : 950,08 (22,62 p…" at bounding box center [714, 341] width 1428 height 683
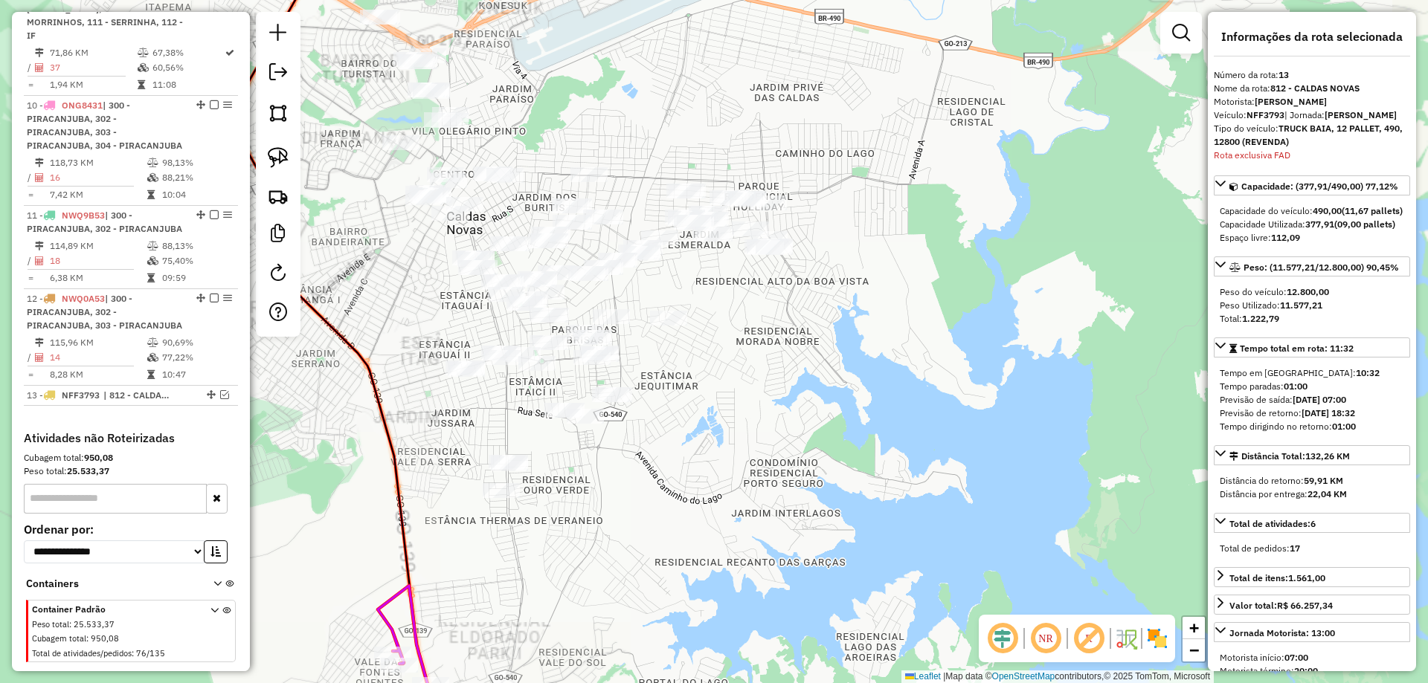
drag, startPoint x: 703, startPoint y: 427, endPoint x: 770, endPoint y: 402, distance: 72.2
click at [787, 403] on div "Janela de atendimento Grade de atendimento Capacidade Transportadoras Veículos …" at bounding box center [714, 341] width 1428 height 683
click at [769, 402] on div "Janela de atendimento Grade de atendimento Capacidade Transportadoras Veículos …" at bounding box center [714, 341] width 1428 height 683
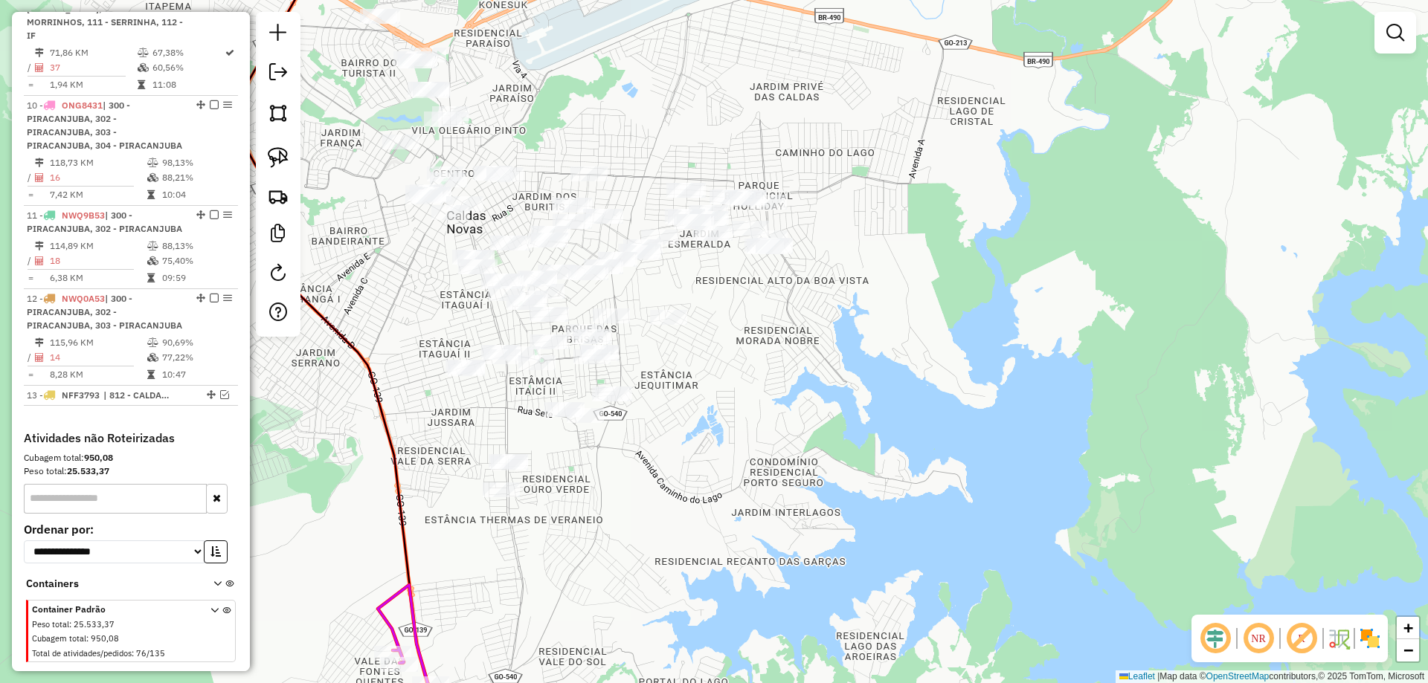
click at [276, 166] on img at bounding box center [278, 157] width 21 height 21
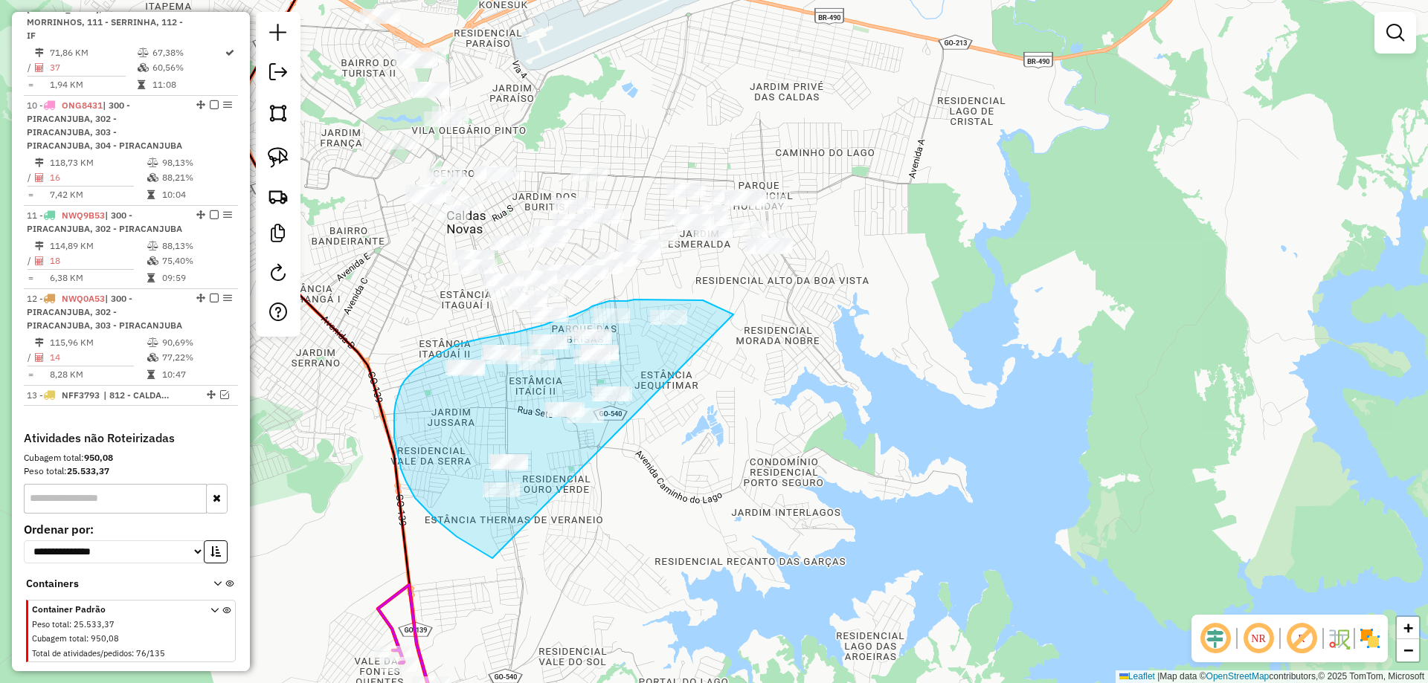
drag, startPoint x: 727, startPoint y: 312, endPoint x: 761, endPoint y: 585, distance: 275.7
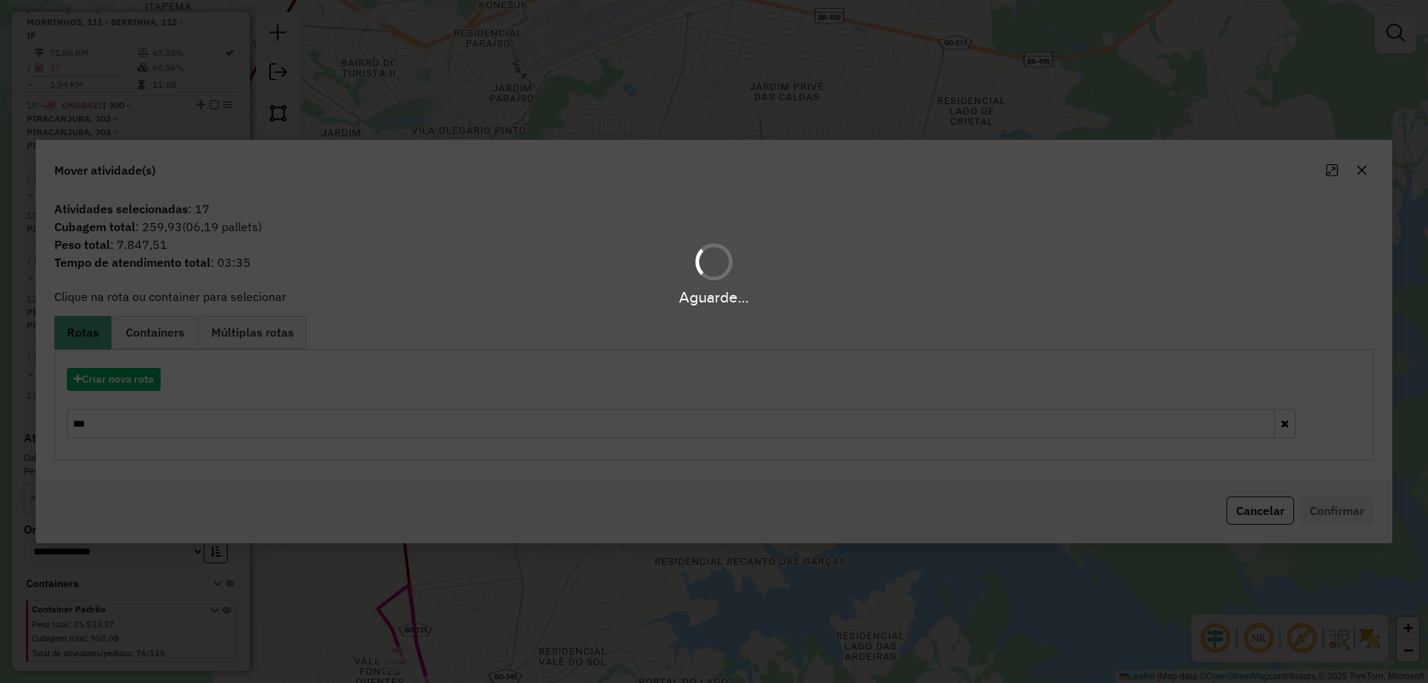
click at [158, 381] on div "Aguarde..." at bounding box center [714, 341] width 1428 height 683
click at [157, 381] on div "Aguarde..." at bounding box center [714, 341] width 1428 height 683
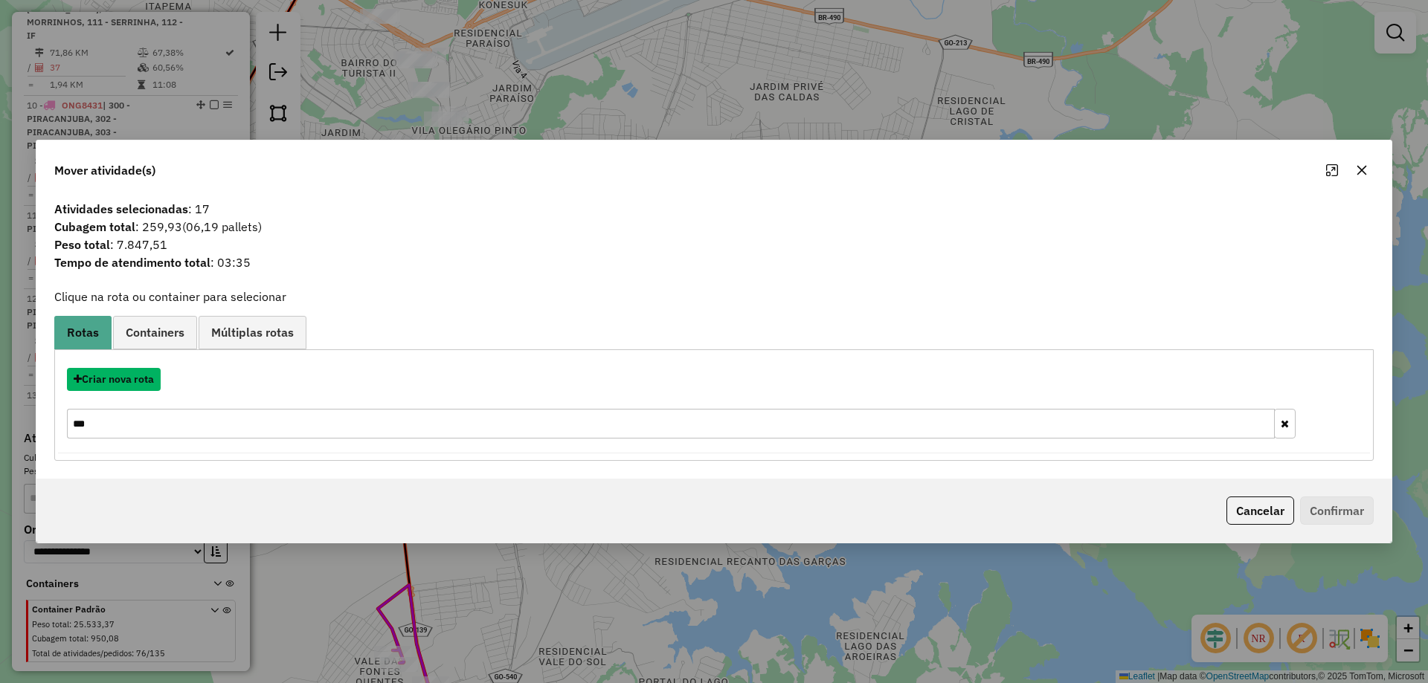
click at [157, 381] on button "Criar nova rota" at bounding box center [114, 379] width 94 height 23
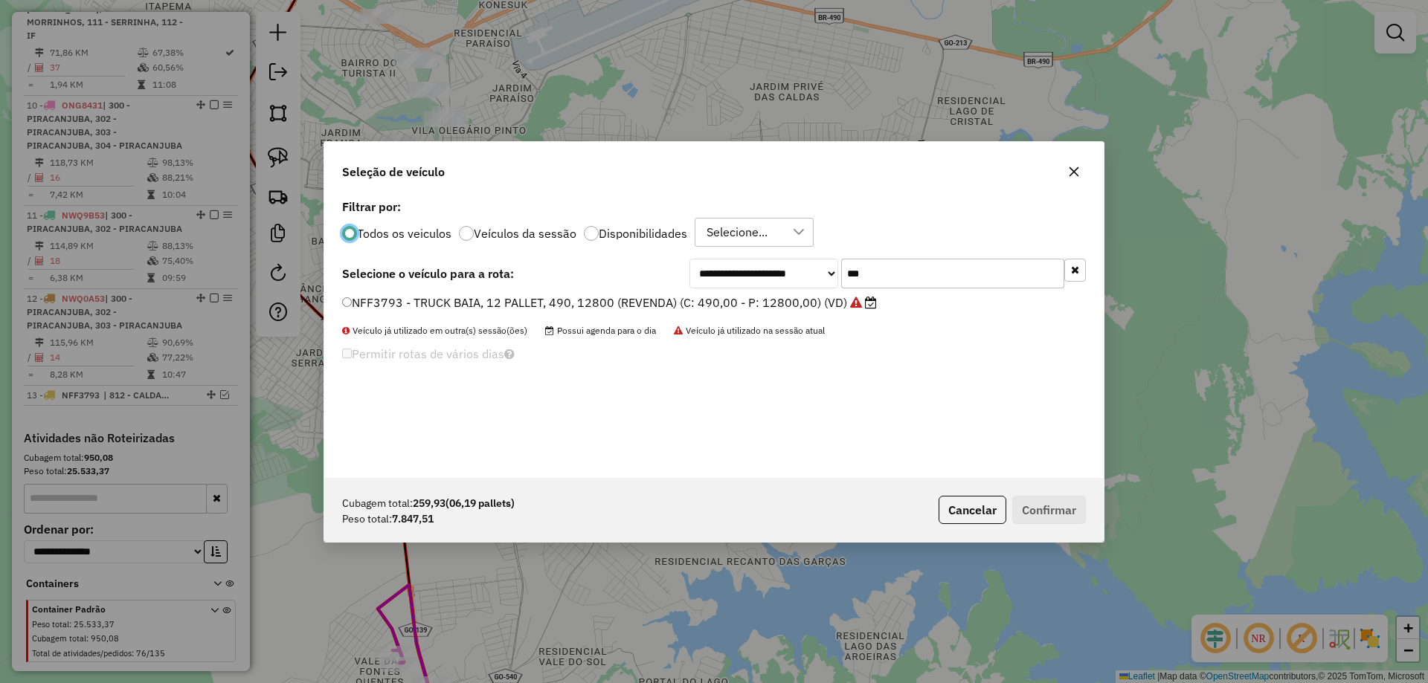
scroll to position [8, 4]
drag, startPoint x: 727, startPoint y: 286, endPoint x: 710, endPoint y: 295, distance: 18.6
click at [714, 293] on div "**********" at bounding box center [713, 337] width 779 height 283
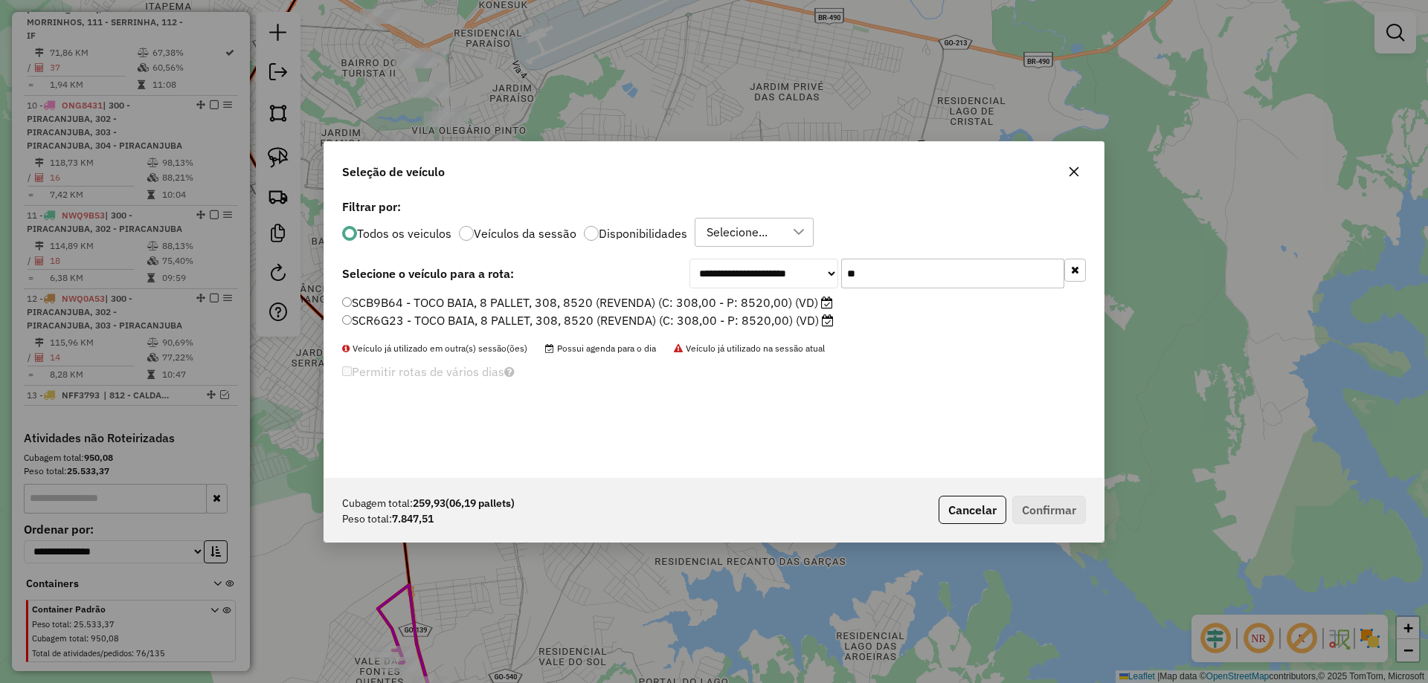
type input "**"
drag, startPoint x: 373, startPoint y: 323, endPoint x: 610, endPoint y: 382, distance: 243.8
click at [376, 323] on label "SCR6G23 - TOCO BAIA, 8 PALLET, 308, 8520 (REVENDA) (C: 308,00 - P: 8520,00) (VD)" at bounding box center [588, 321] width 492 height 18
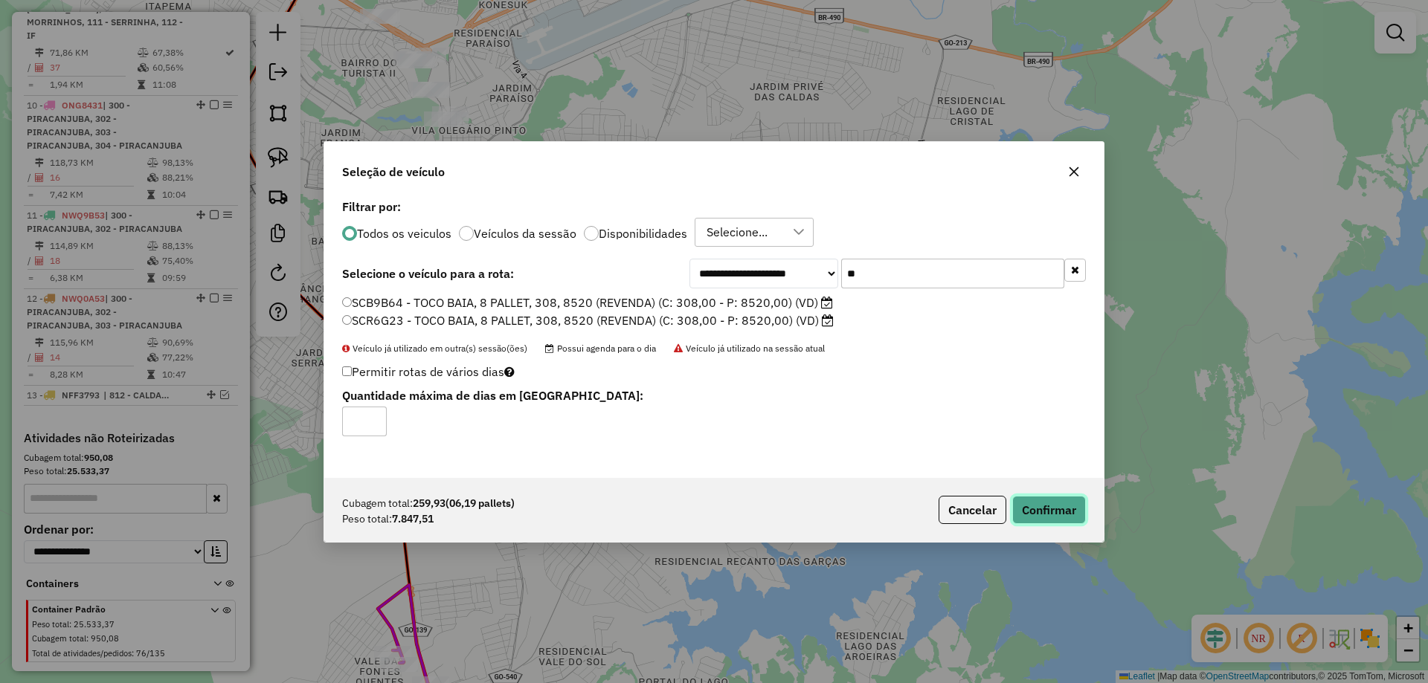
click at [1038, 509] on button "Confirmar" at bounding box center [1049, 510] width 74 height 28
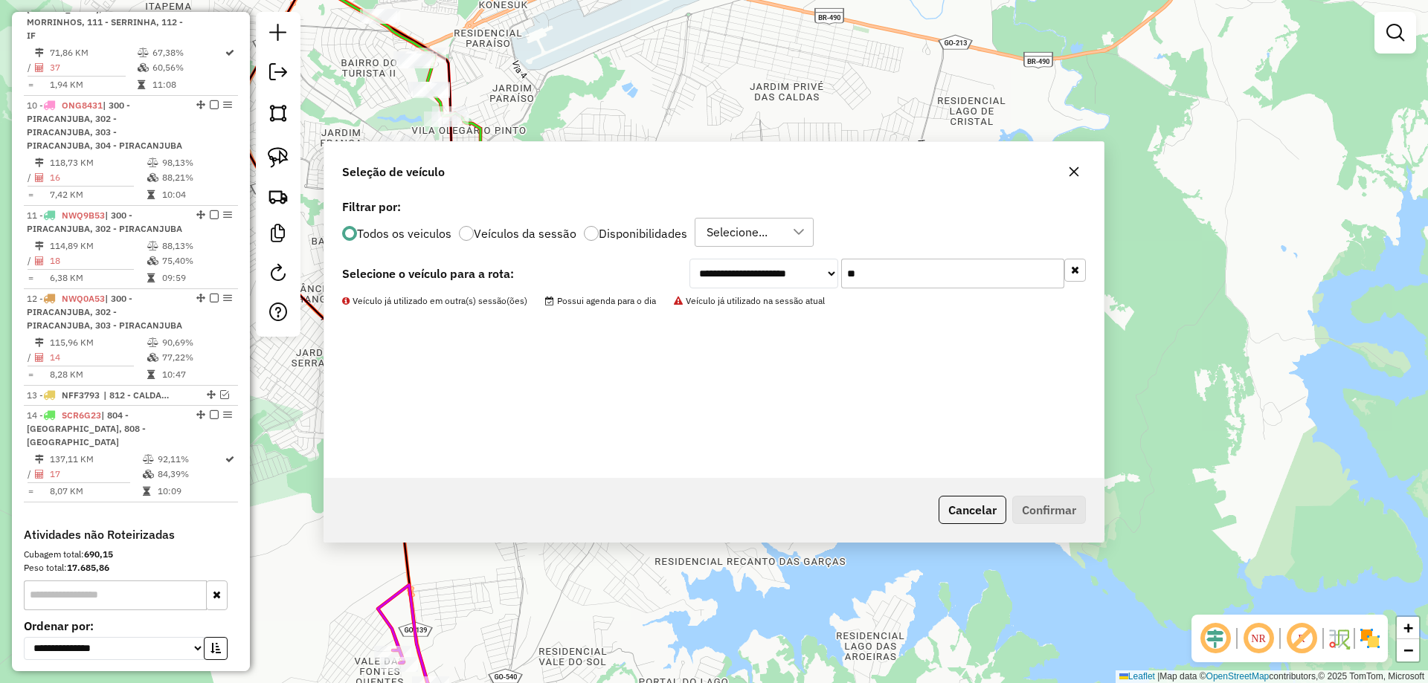
scroll to position [1227, 0]
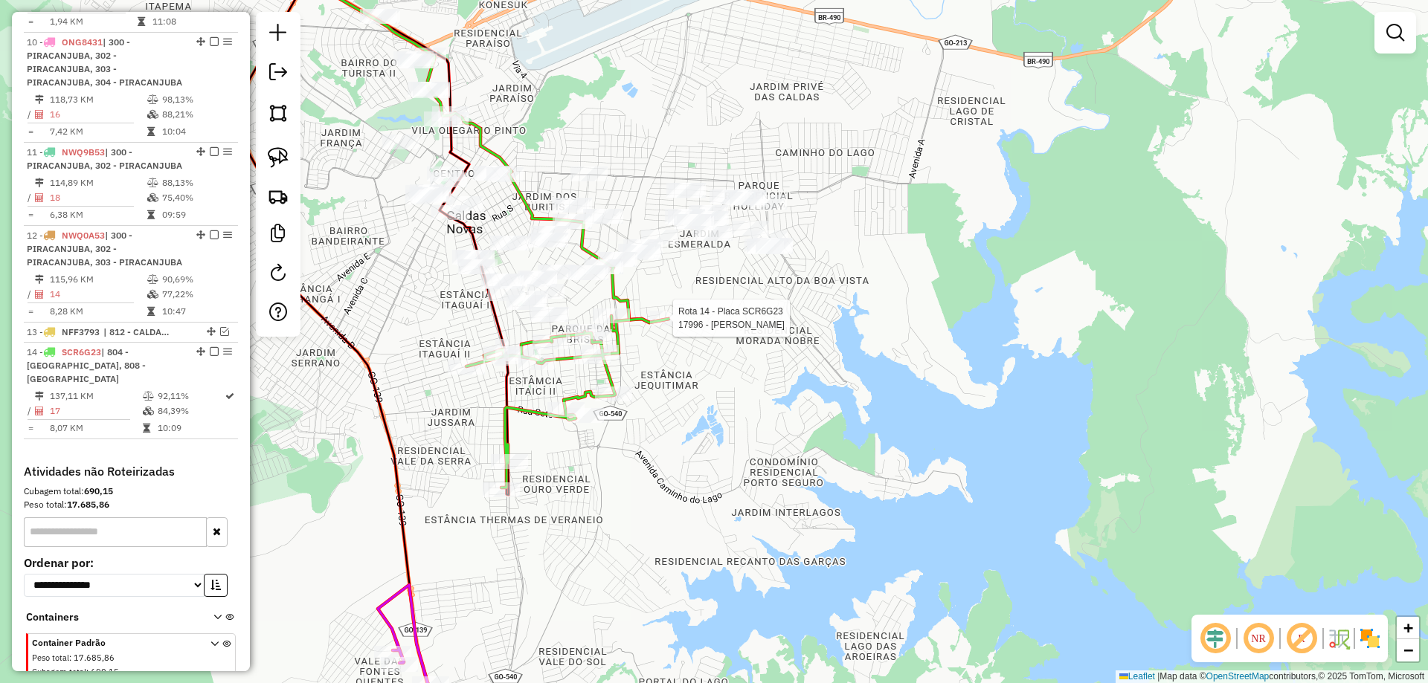
select select "**********"
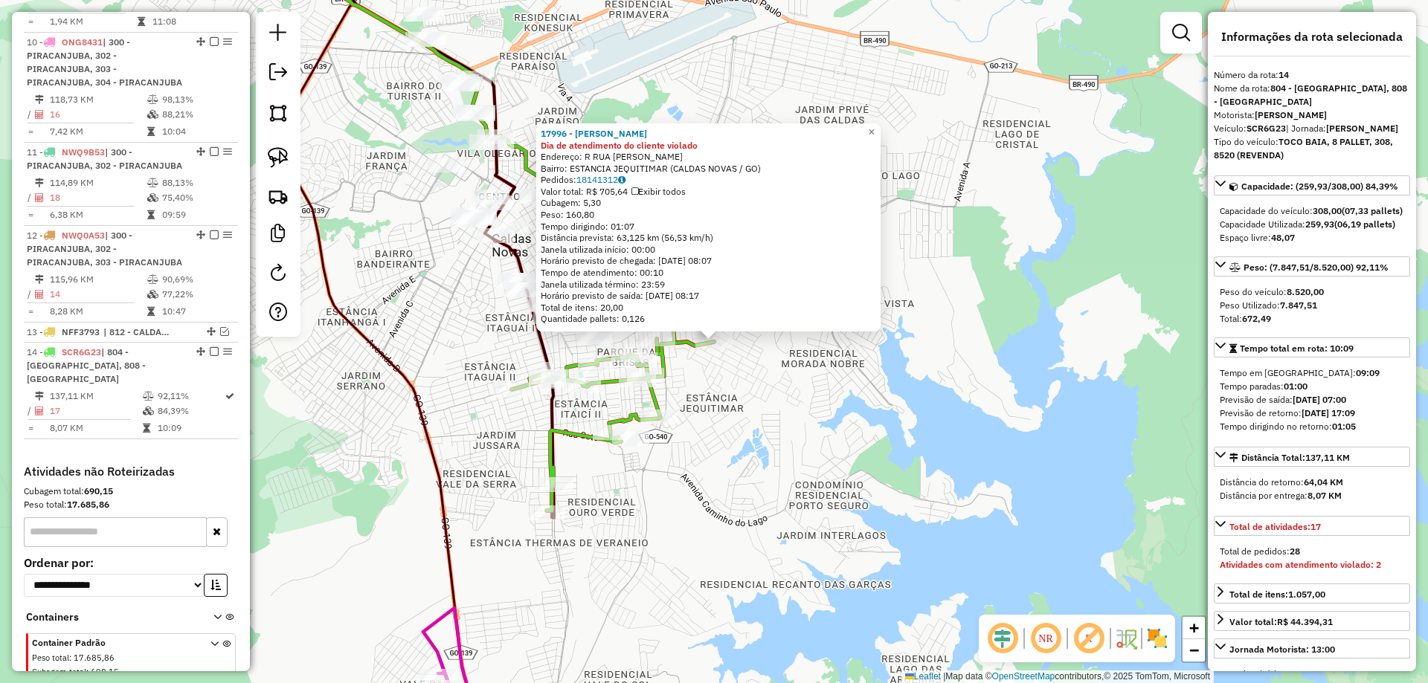
scroll to position [1247, 0]
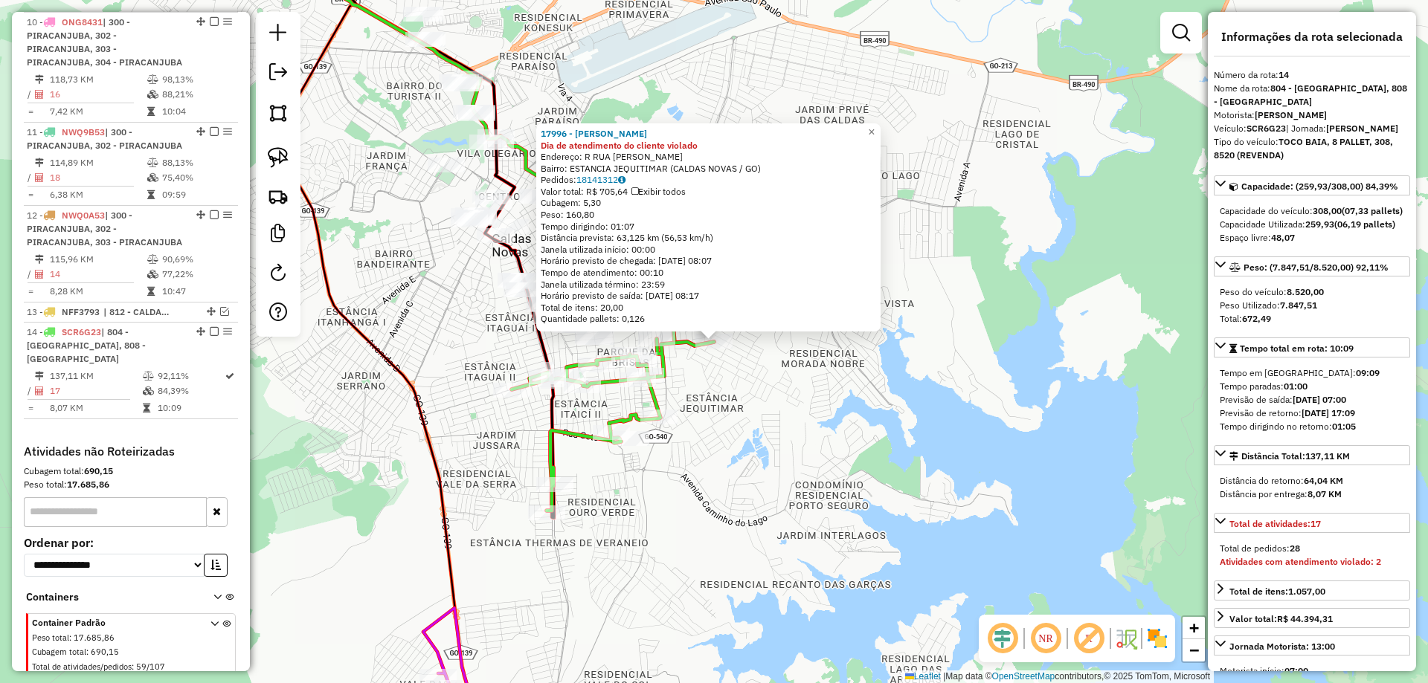
click at [761, 384] on div "17996 - [PERSON_NAME] Dia de atendimento do cliente violado Endereço: R RUA [PE…" at bounding box center [714, 341] width 1428 height 683
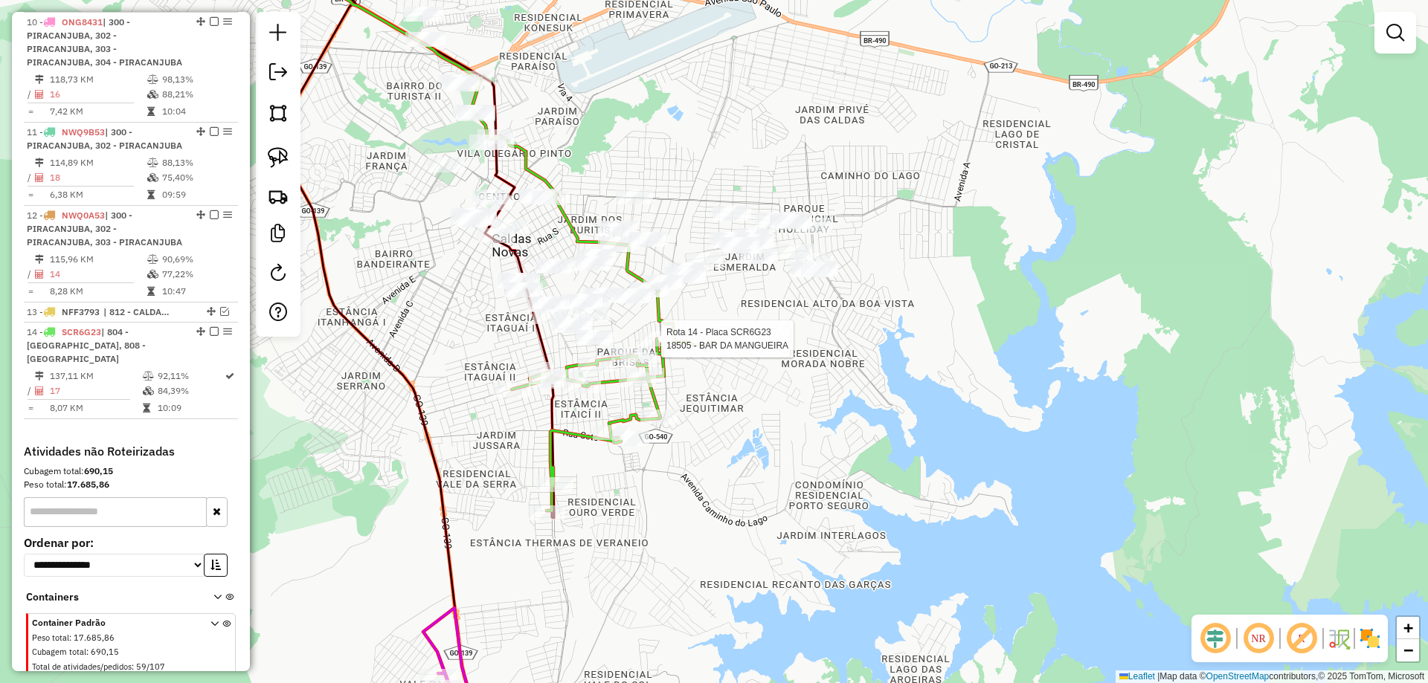
select select "**********"
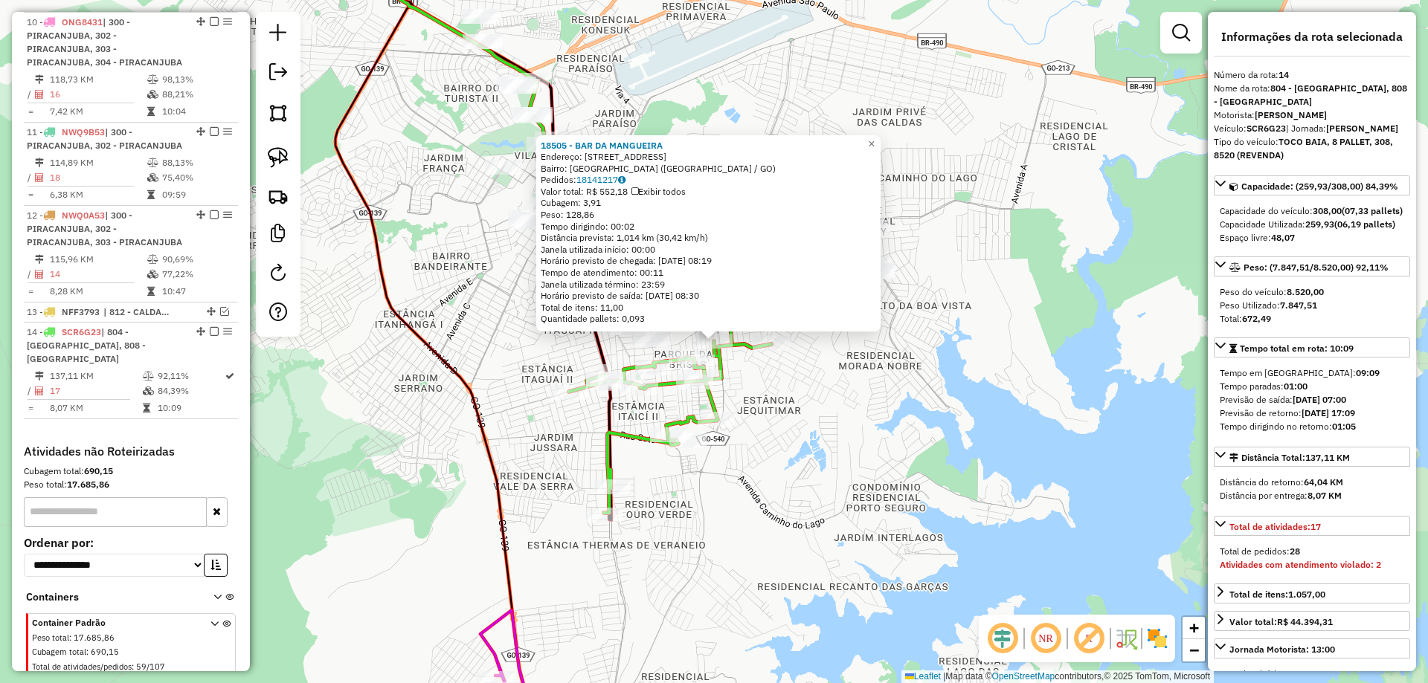
click at [781, 401] on div "Rota 14 - Placa SCR6G23 18505 - [GEOGRAPHIC_DATA] Rota 14 - Placa SCR6G23 3461 …" at bounding box center [714, 341] width 1428 height 683
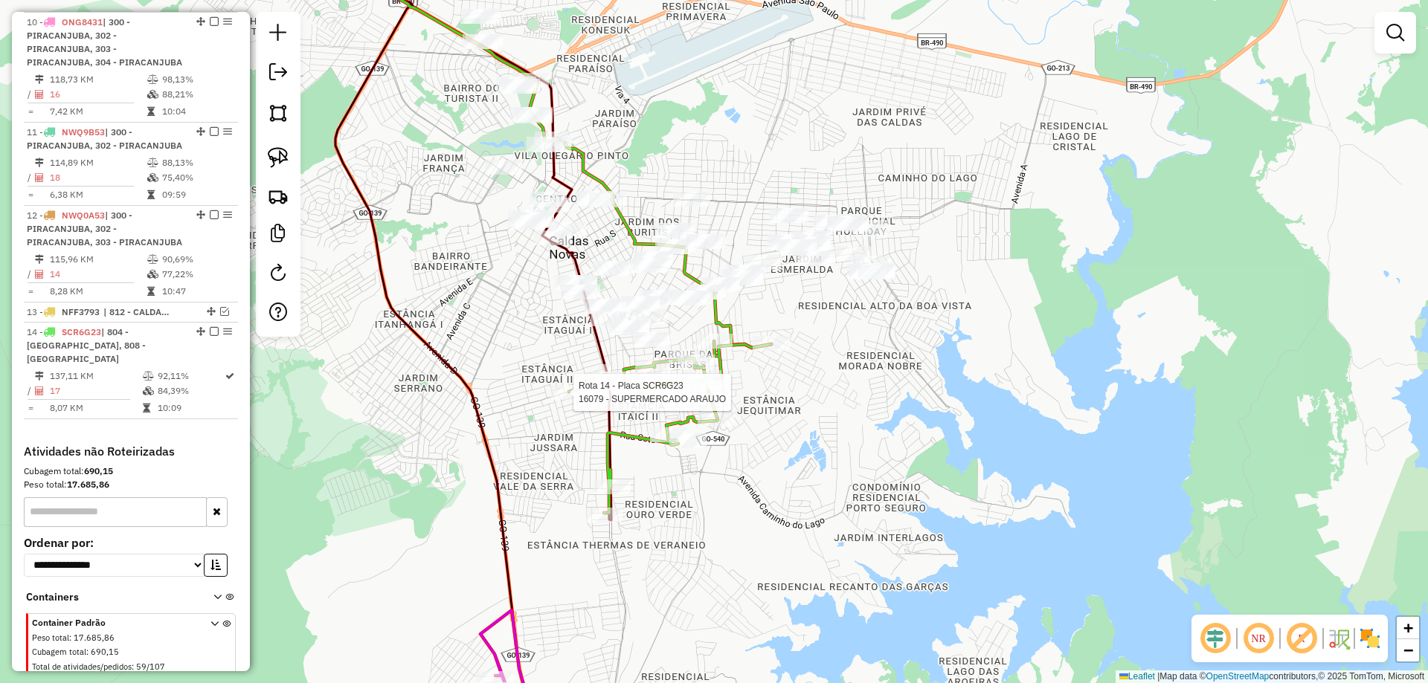
select select "**********"
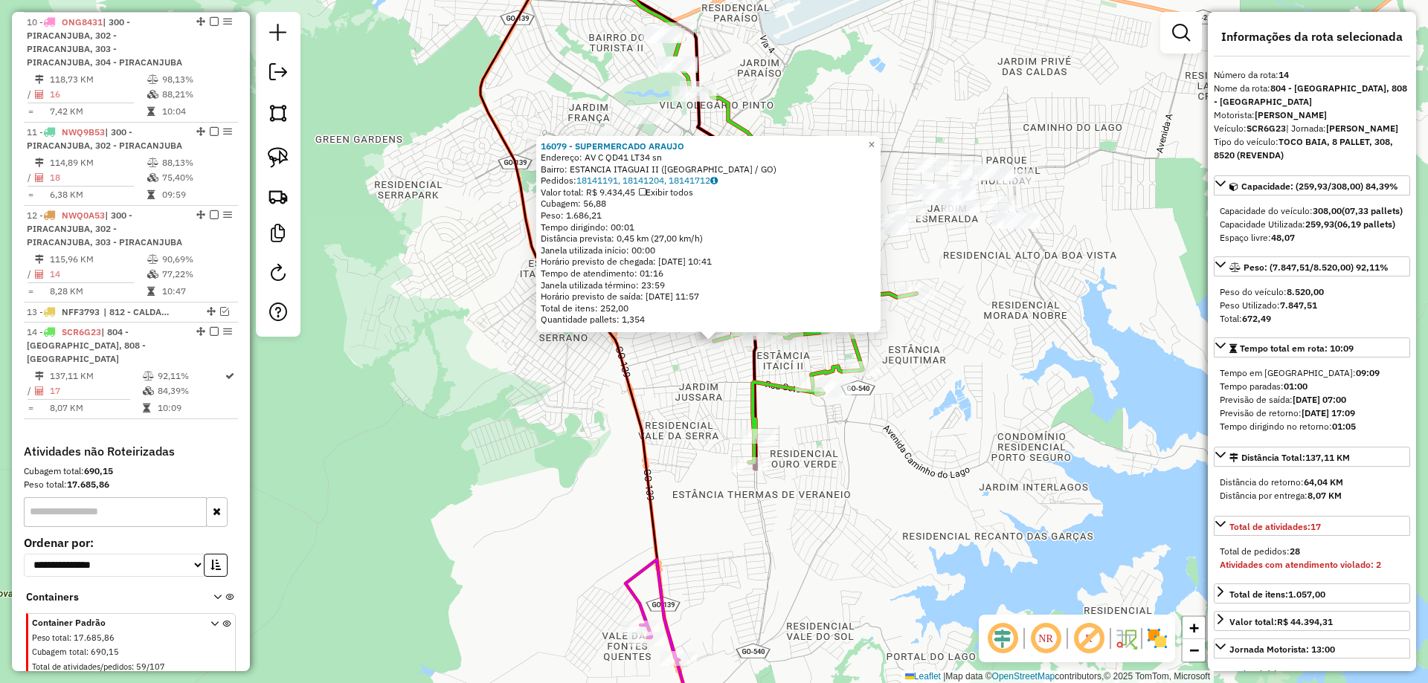
click at [566, 397] on div "16079 - SUPERMERCADO ARAUJO Endereço: AV C QD41 LT34 sn Bairro: ESTANCIA ITAGUA…" at bounding box center [714, 341] width 1428 height 683
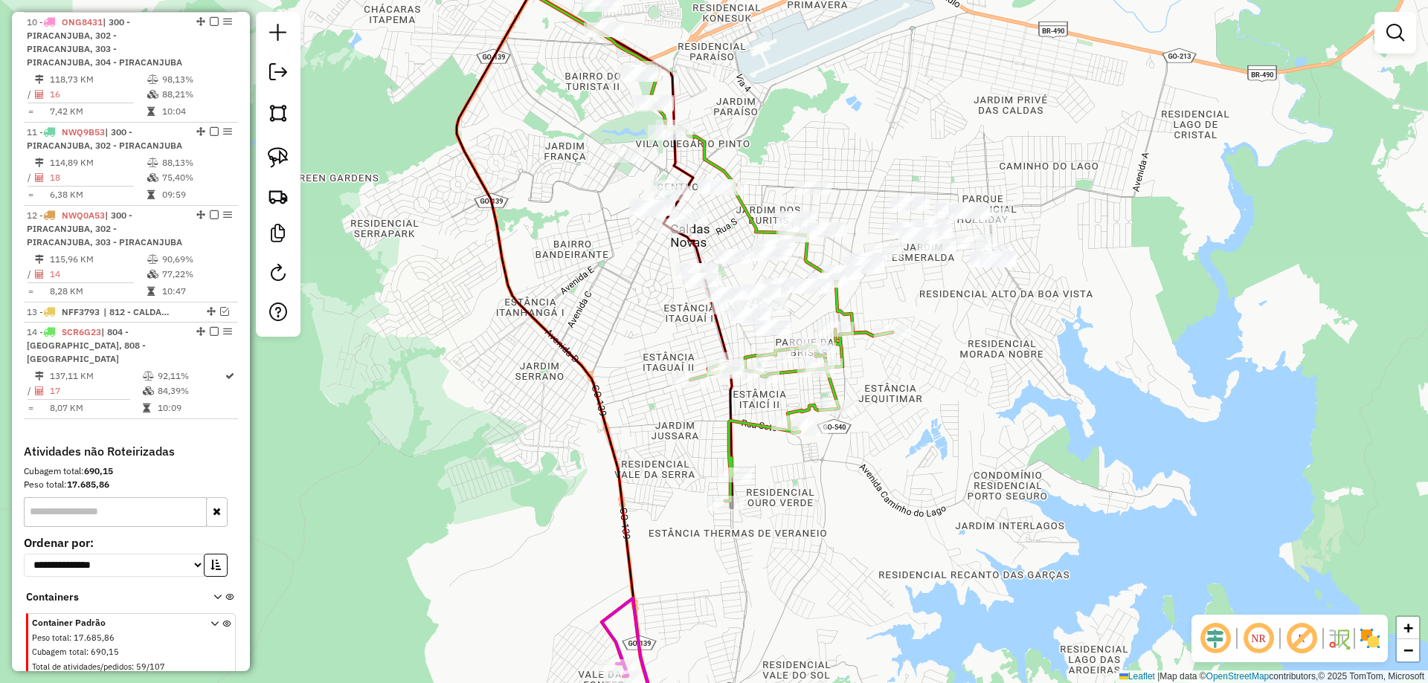
drag, startPoint x: 599, startPoint y: 350, endPoint x: 532, endPoint y: 449, distance: 119.4
click at [500, 464] on div "Janela de atendimento Grade de atendimento Capacidade Transportadoras Veículos …" at bounding box center [714, 341] width 1428 height 683
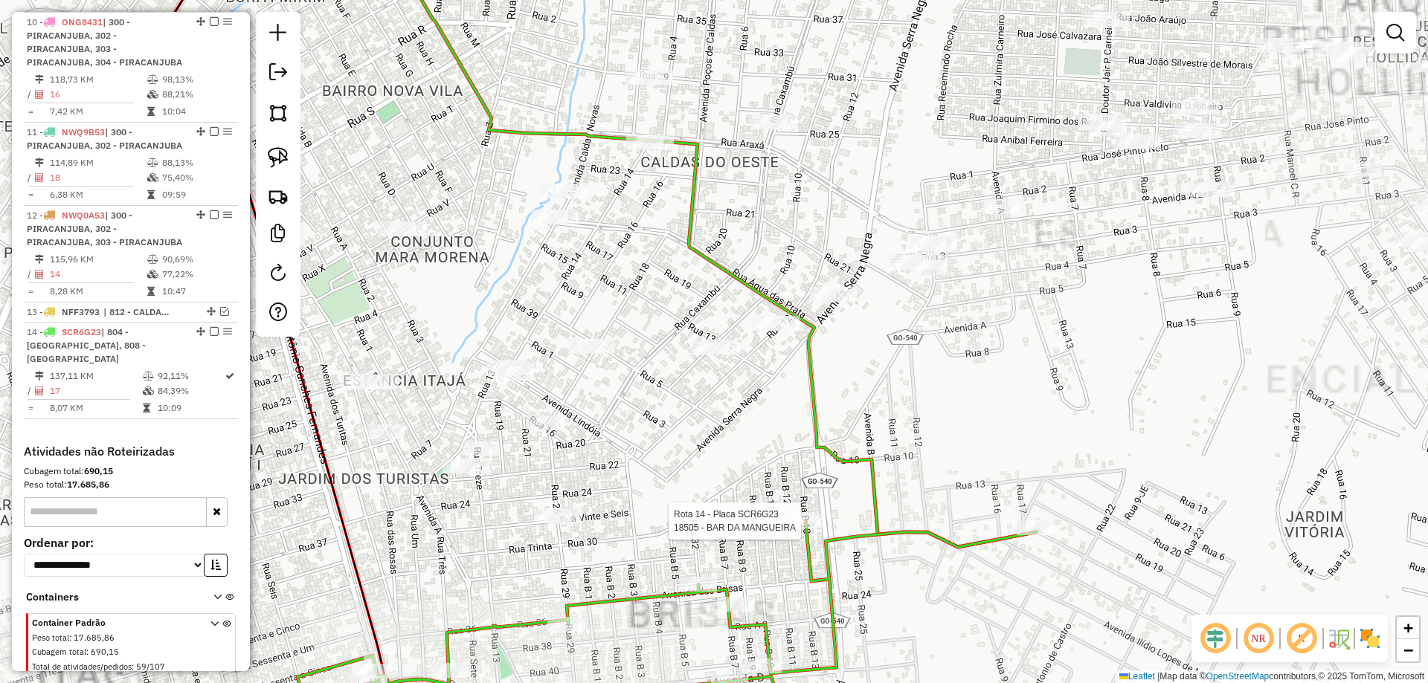
select select "**********"
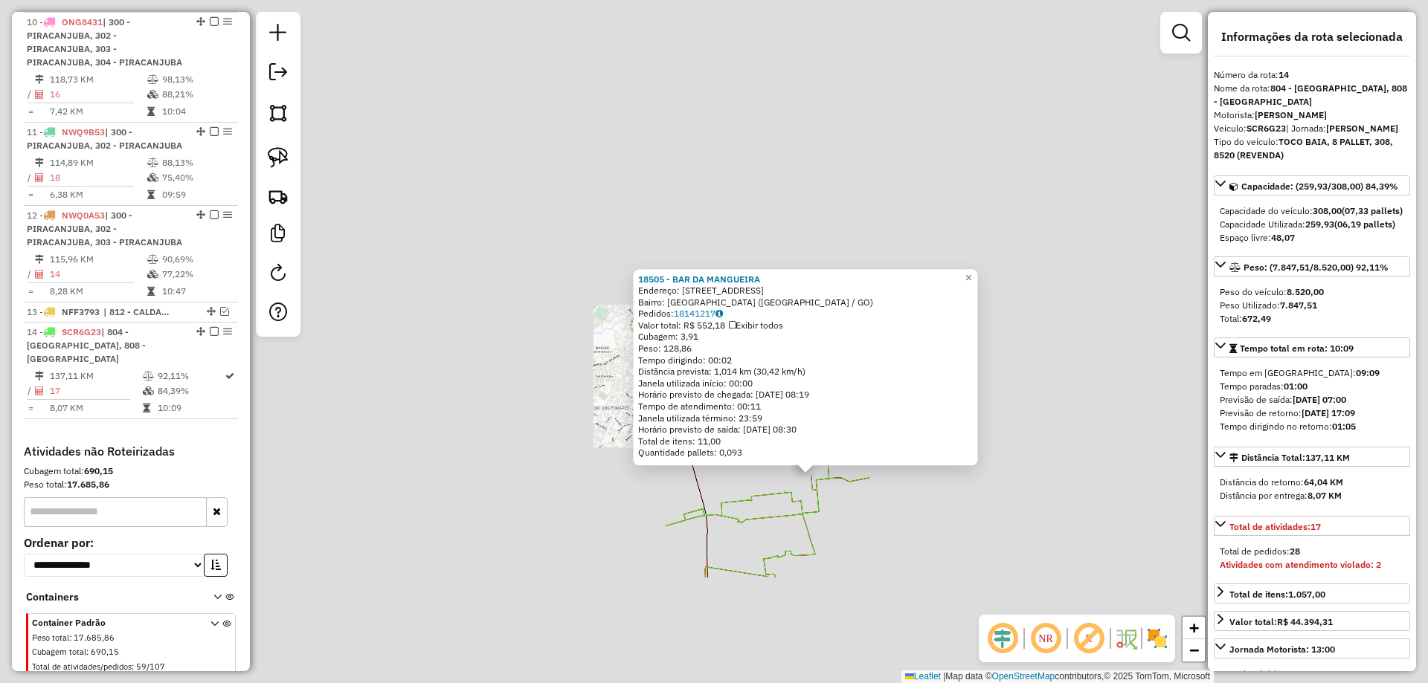
click at [860, 492] on div "18505 - BAR DA MANGUEIRA Endereço: [STREET_ADDRESS] Bairro: [GEOGRAPHIC_DATA] (…" at bounding box center [714, 341] width 1428 height 683
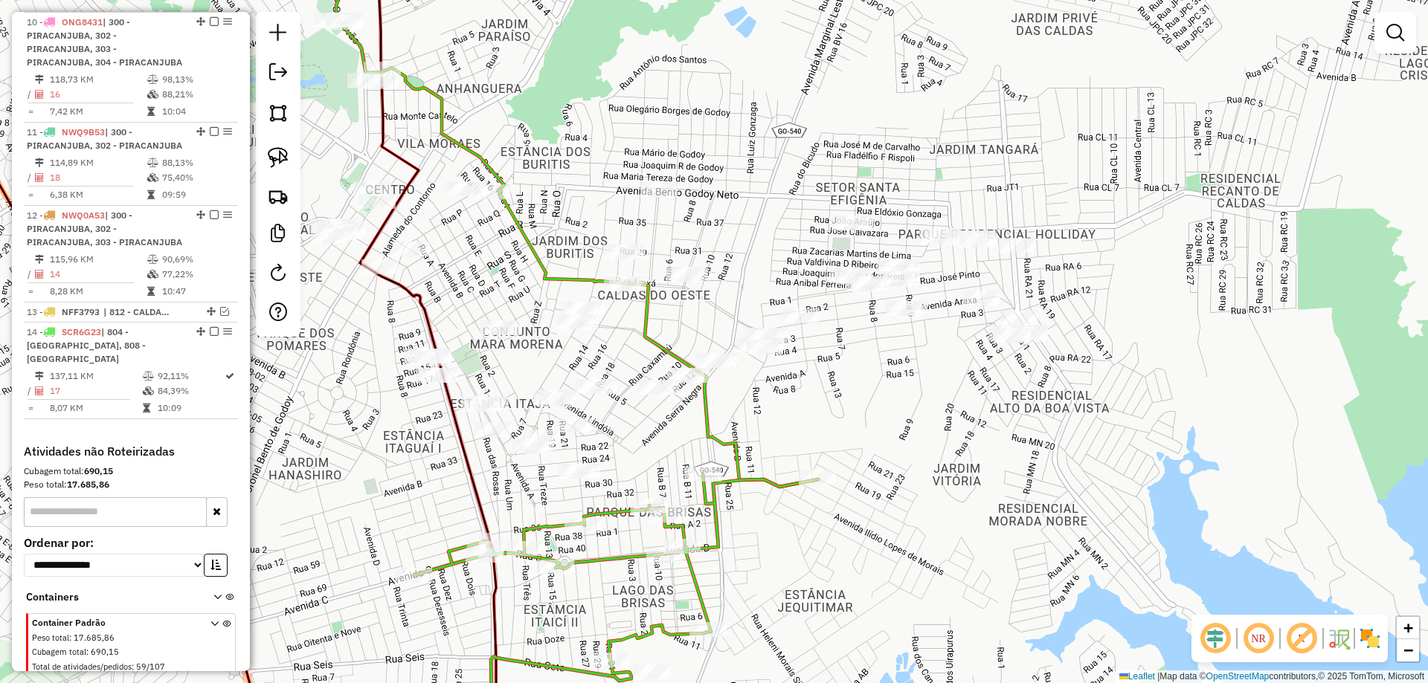
drag, startPoint x: 854, startPoint y: 491, endPoint x: 773, endPoint y: 503, distance: 81.3
click at [779, 511] on div "Janela de atendimento Grade de atendimento Capacidade Transportadoras Veículos …" at bounding box center [714, 341] width 1428 height 683
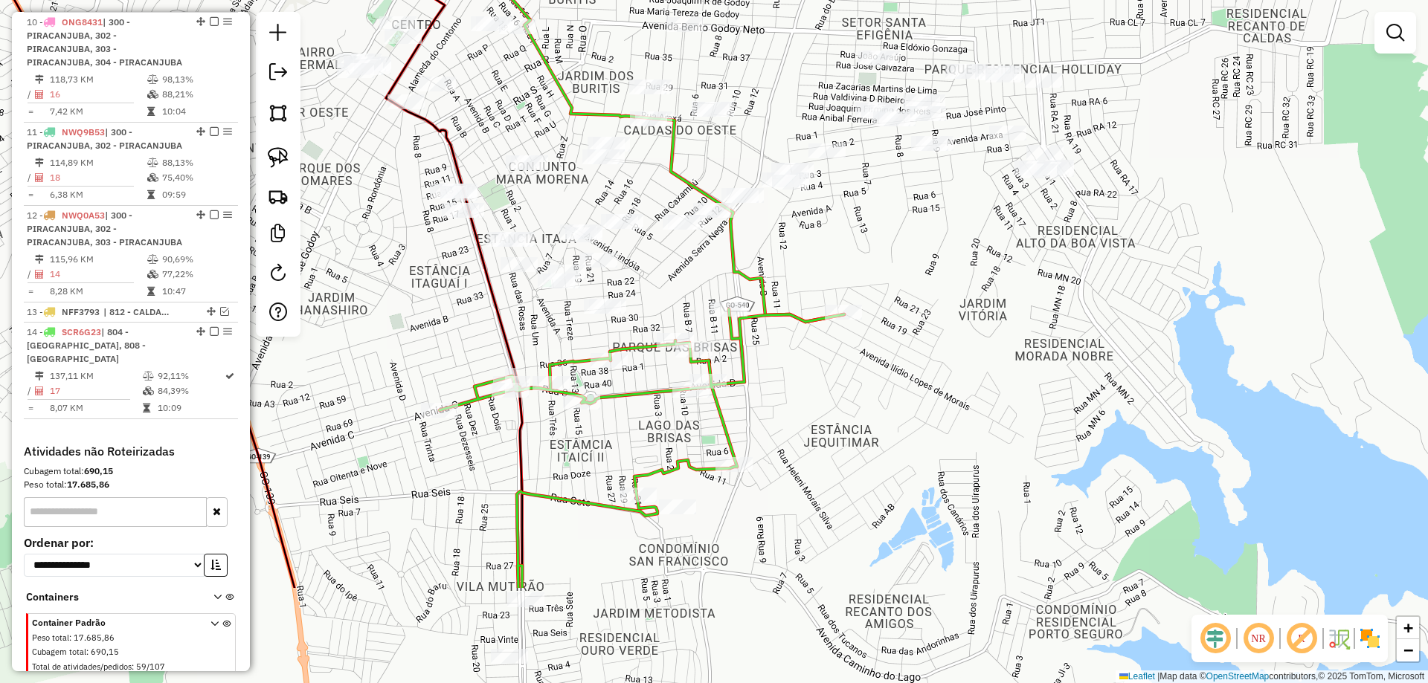
drag, startPoint x: 770, startPoint y: 301, endPoint x: 787, endPoint y: 246, distance: 57.6
click at [787, 246] on div "Janela de atendimento Grade de atendimento Capacidade Transportadoras Veículos …" at bounding box center [714, 341] width 1428 height 683
drag, startPoint x: 914, startPoint y: 541, endPoint x: 924, endPoint y: 529, distance: 15.3
click at [922, 544] on div "Janela de atendimento Grade de atendimento Capacidade Transportadoras Veículos …" at bounding box center [714, 341] width 1428 height 683
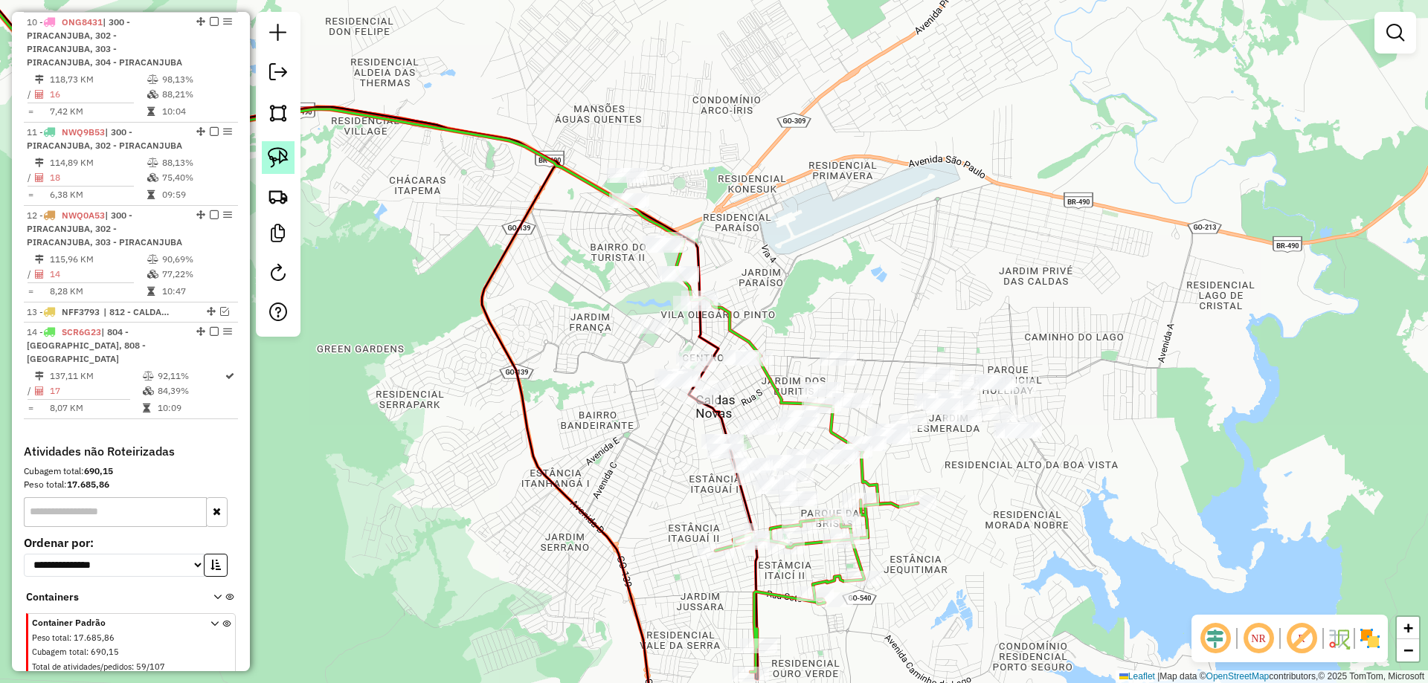
click at [285, 156] on img at bounding box center [278, 157] width 21 height 21
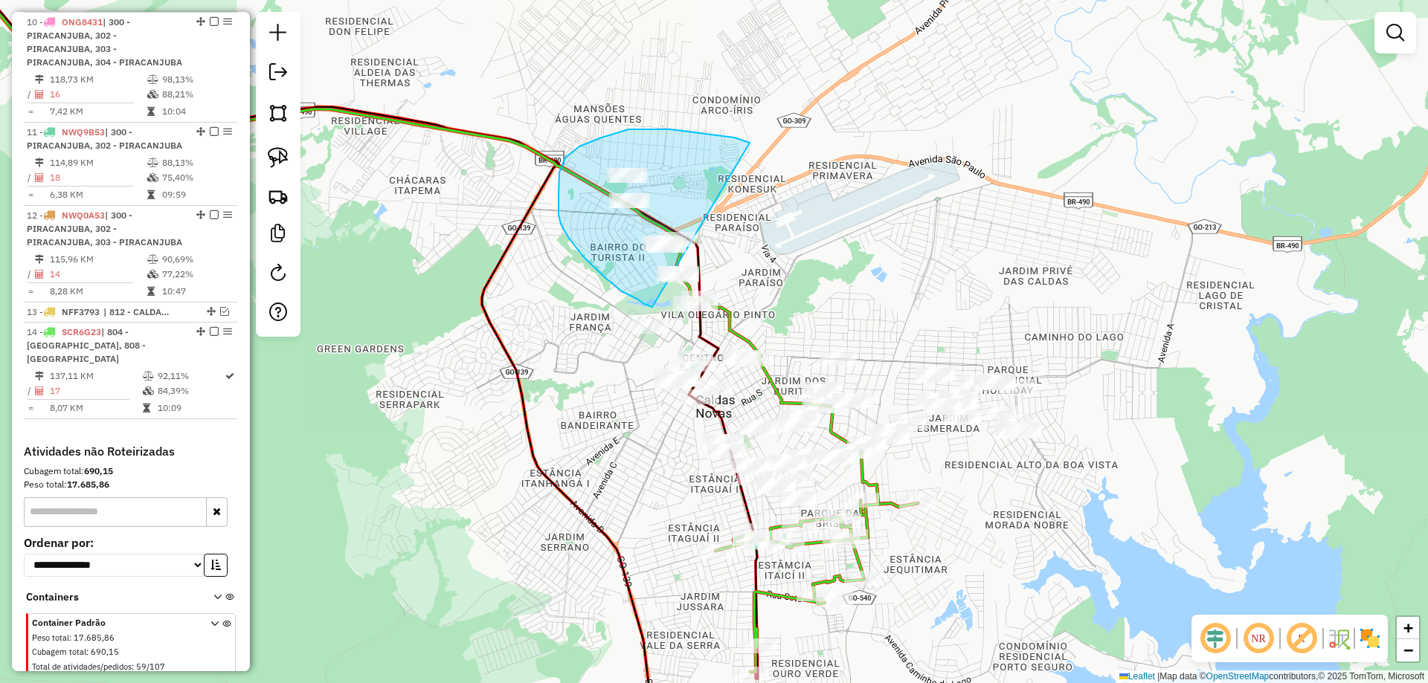
drag, startPoint x: 719, startPoint y: 135, endPoint x: 831, endPoint y: 228, distance: 145.2
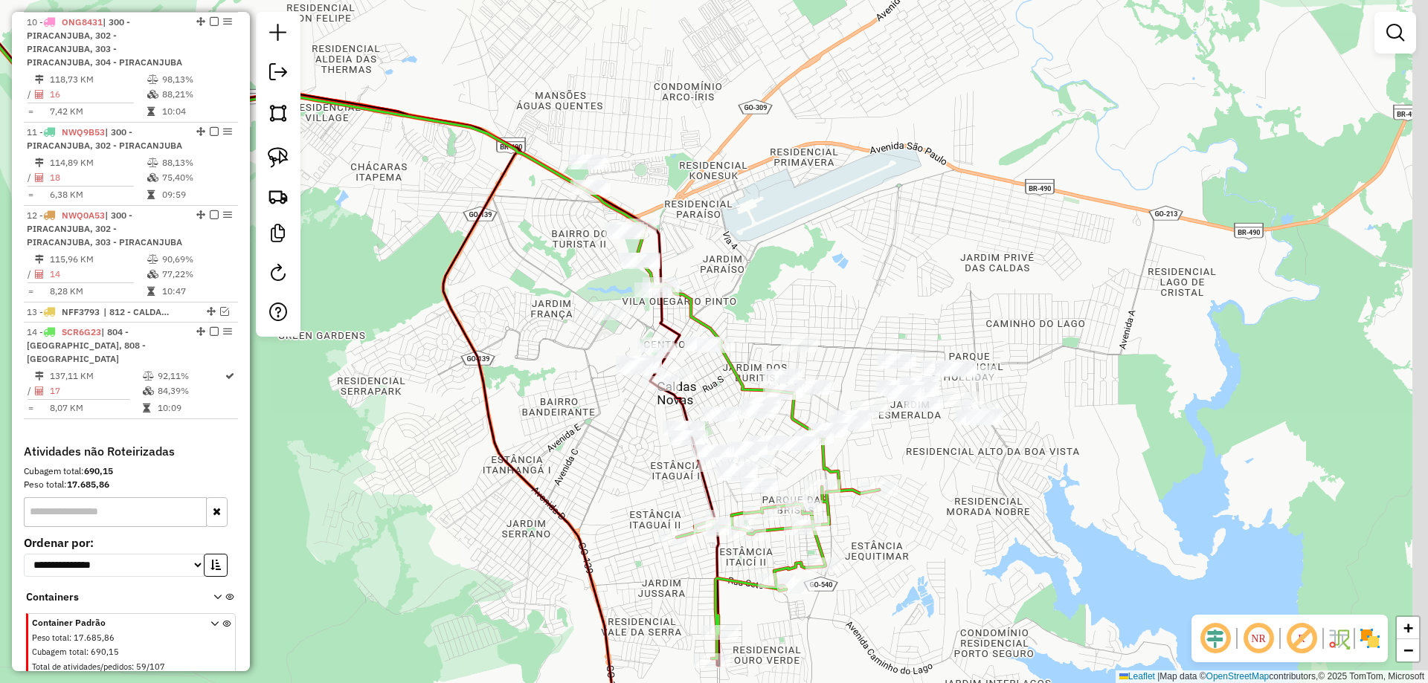
drag, startPoint x: 830, startPoint y: 260, endPoint x: 732, endPoint y: 232, distance: 101.4
click at [734, 232] on div "Janela de atendimento Grade de atendimento Capacidade Transportadoras Veículos …" at bounding box center [714, 341] width 1428 height 683
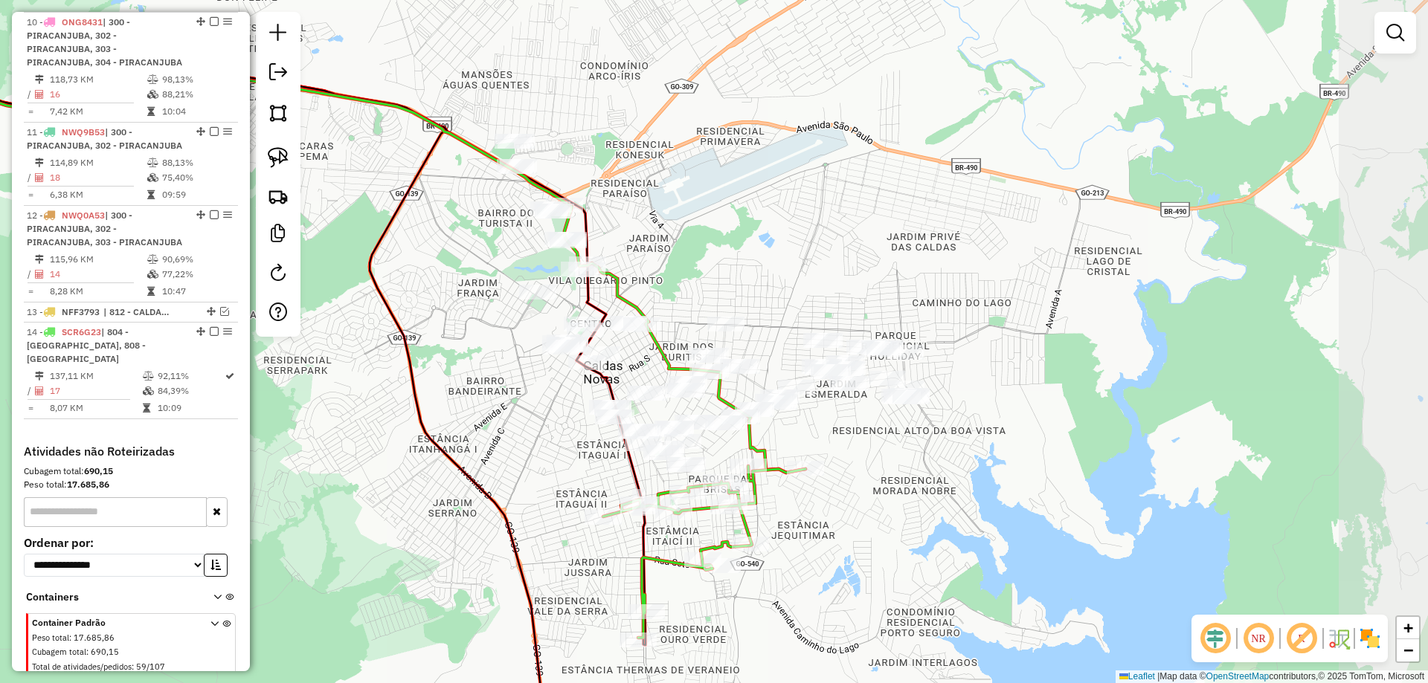
click at [736, 232] on div "Janela de atendimento Grade de atendimento Capacidade Transportadoras Veículos …" at bounding box center [714, 341] width 1428 height 683
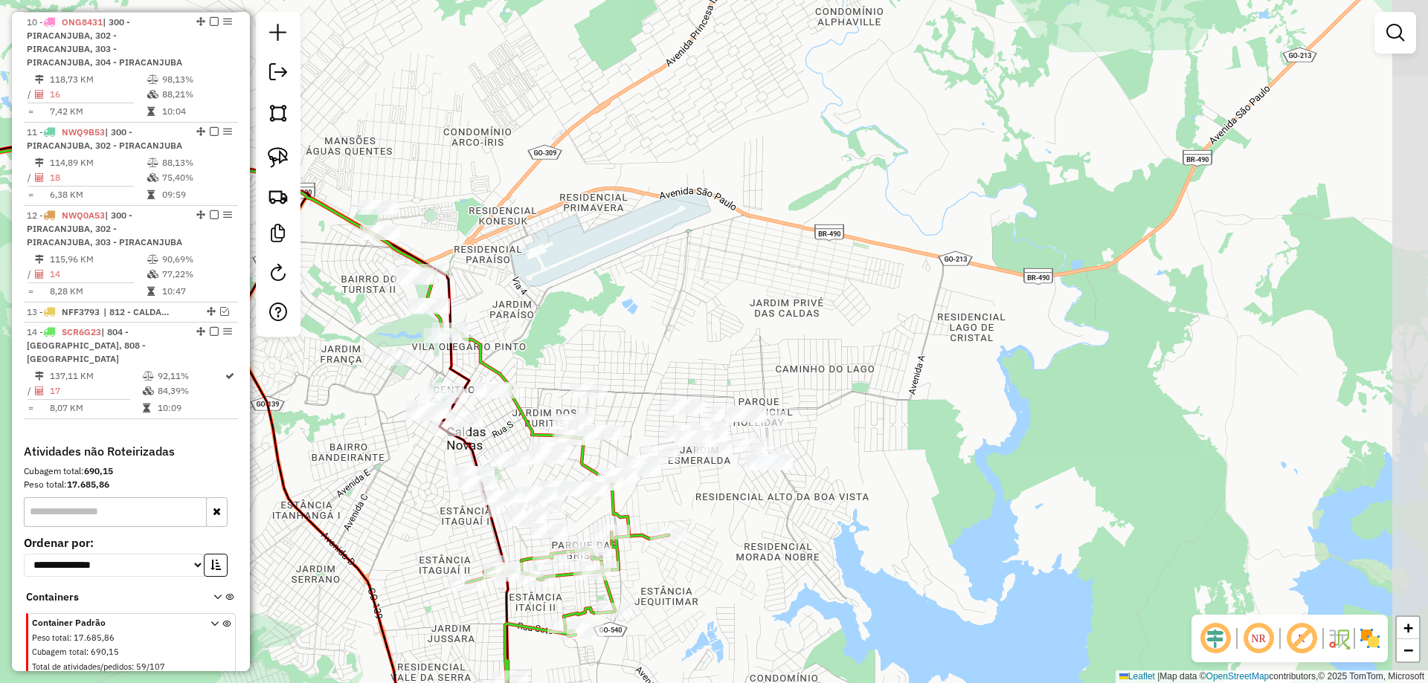
drag, startPoint x: 516, startPoint y: 94, endPoint x: 370, endPoint y: 128, distance: 149.7
click at [439, 169] on div "Janela de atendimento Grade de atendimento Capacidade Transportadoras Veículos …" at bounding box center [714, 341] width 1428 height 683
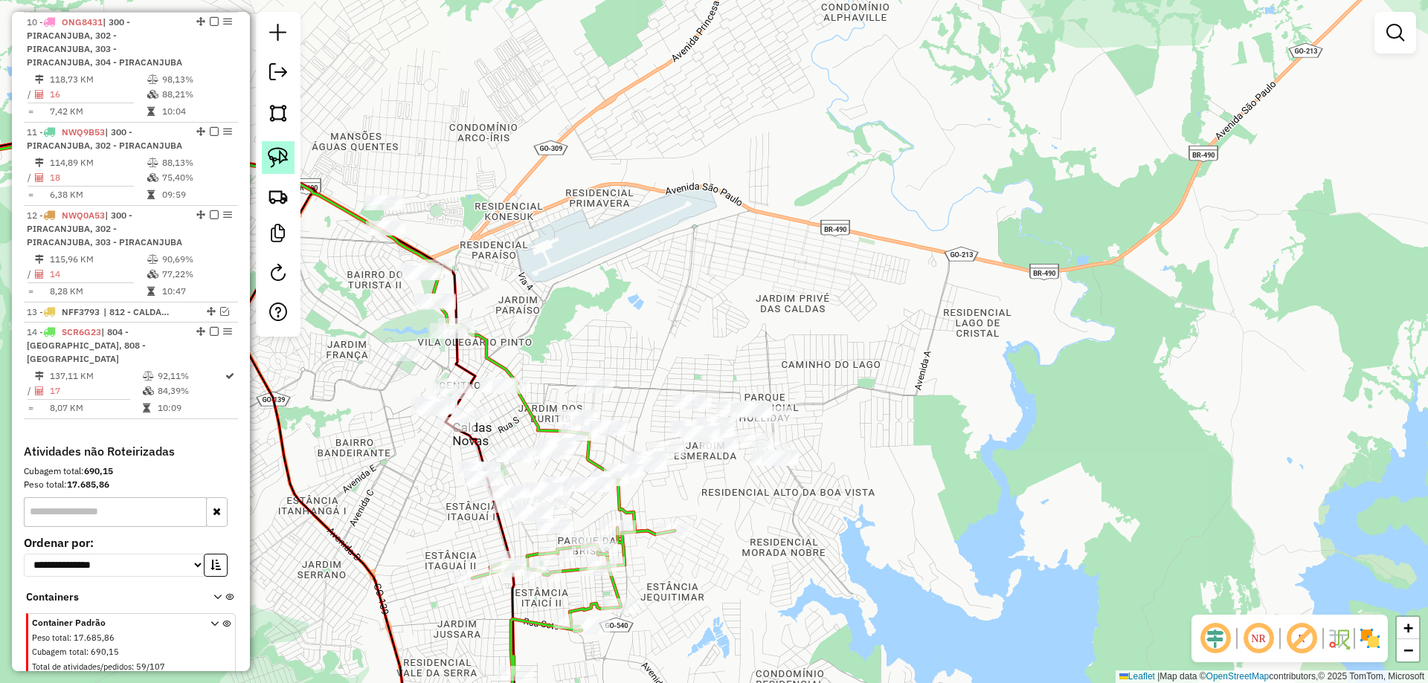
click at [275, 148] on img at bounding box center [278, 157] width 21 height 21
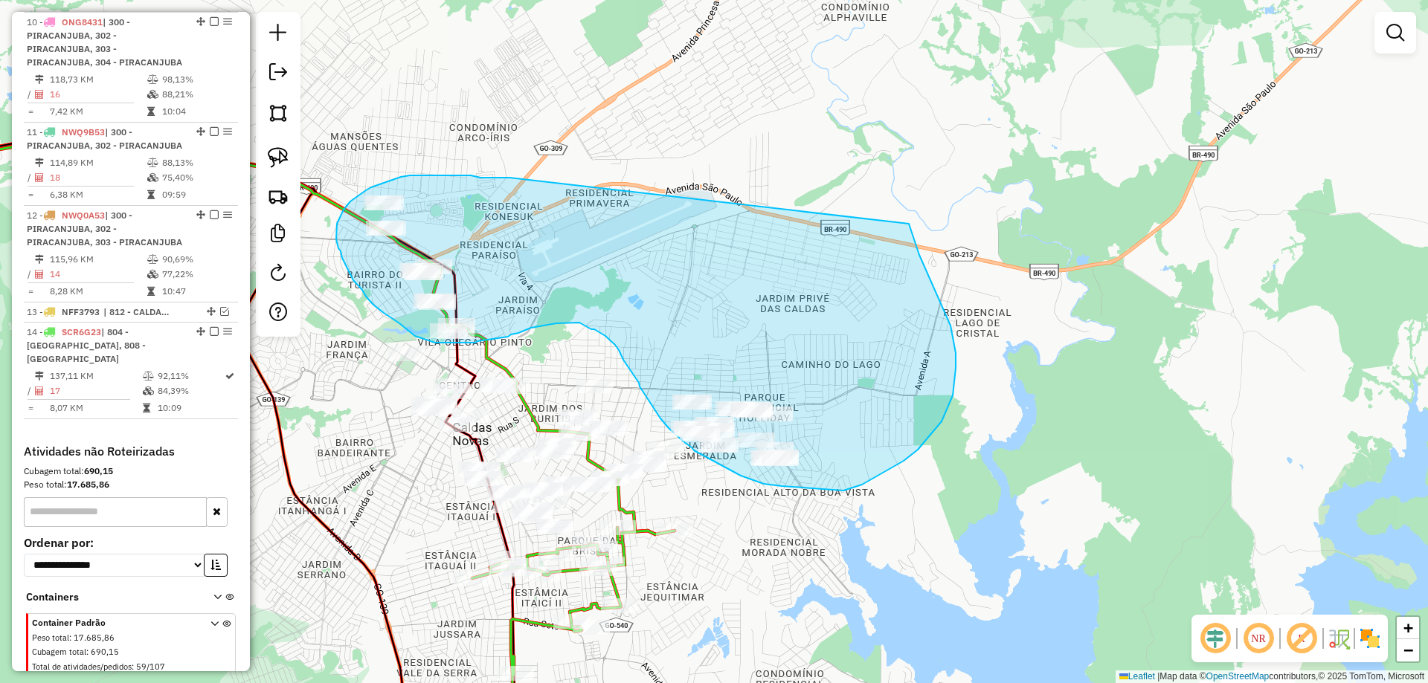
drag, startPoint x: 506, startPoint y: 178, endPoint x: 906, endPoint y: 220, distance: 401.6
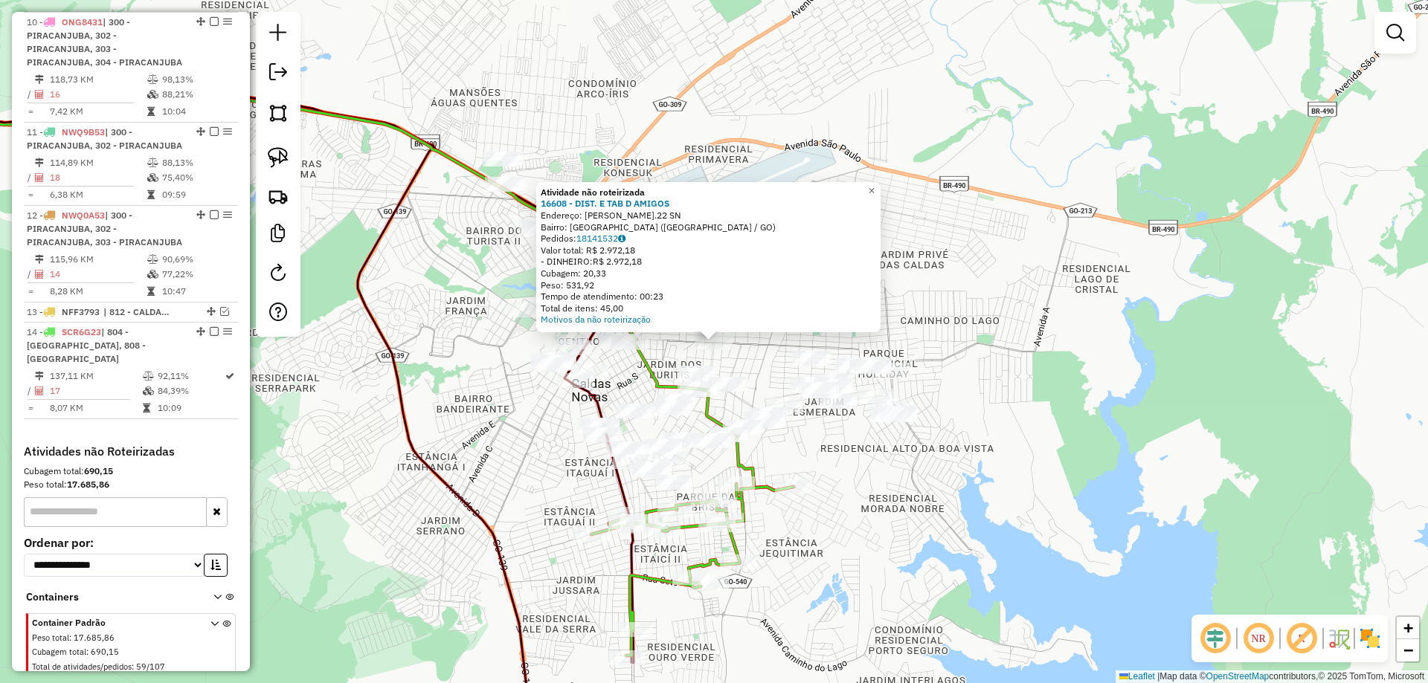
drag, startPoint x: 970, startPoint y: 454, endPoint x: 859, endPoint y: 441, distance: 111.5
click at [864, 443] on div "Atividade não roteirizada 16608 - DIST. E TAB D AMIGOS Endereço: BENTO DE GODOY…" at bounding box center [714, 341] width 1428 height 683
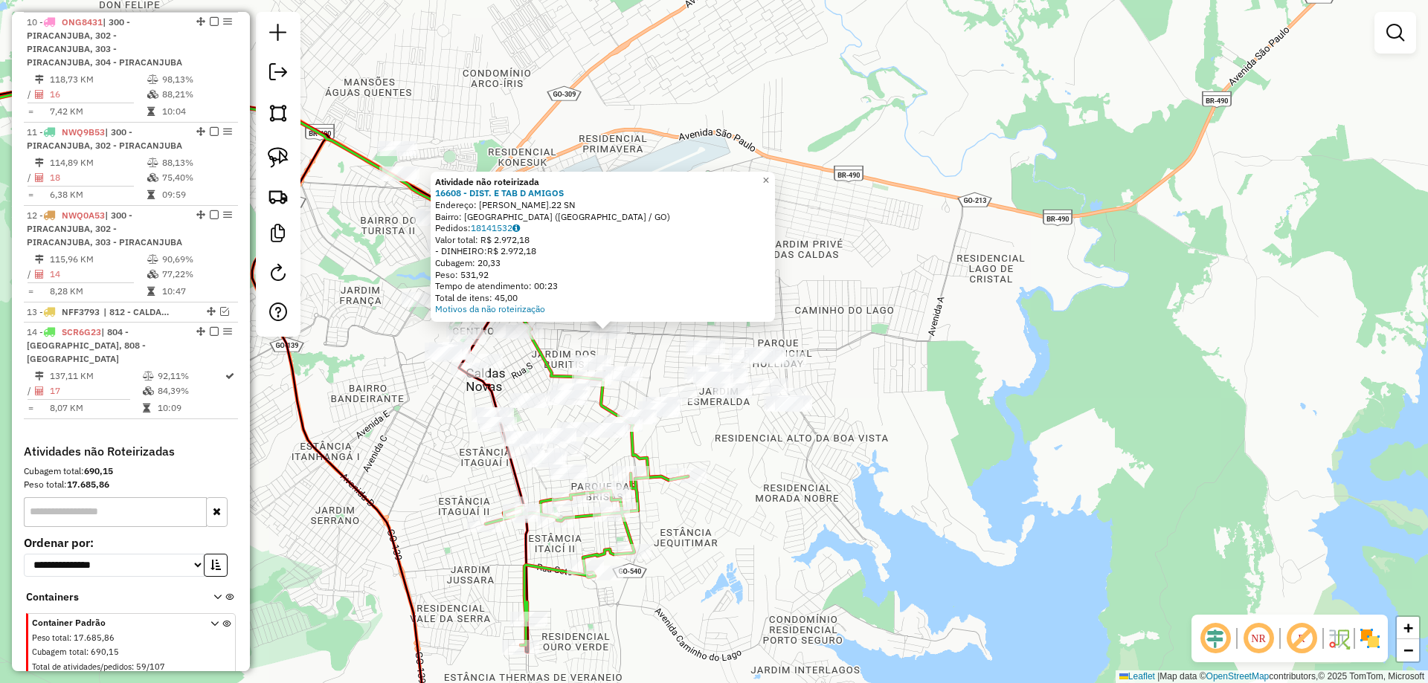
click at [858, 439] on div "Atividade não roteirizada 16608 - DIST. E TAB D AMIGOS Endereço: BENTO DE GODOY…" at bounding box center [714, 341] width 1428 height 683
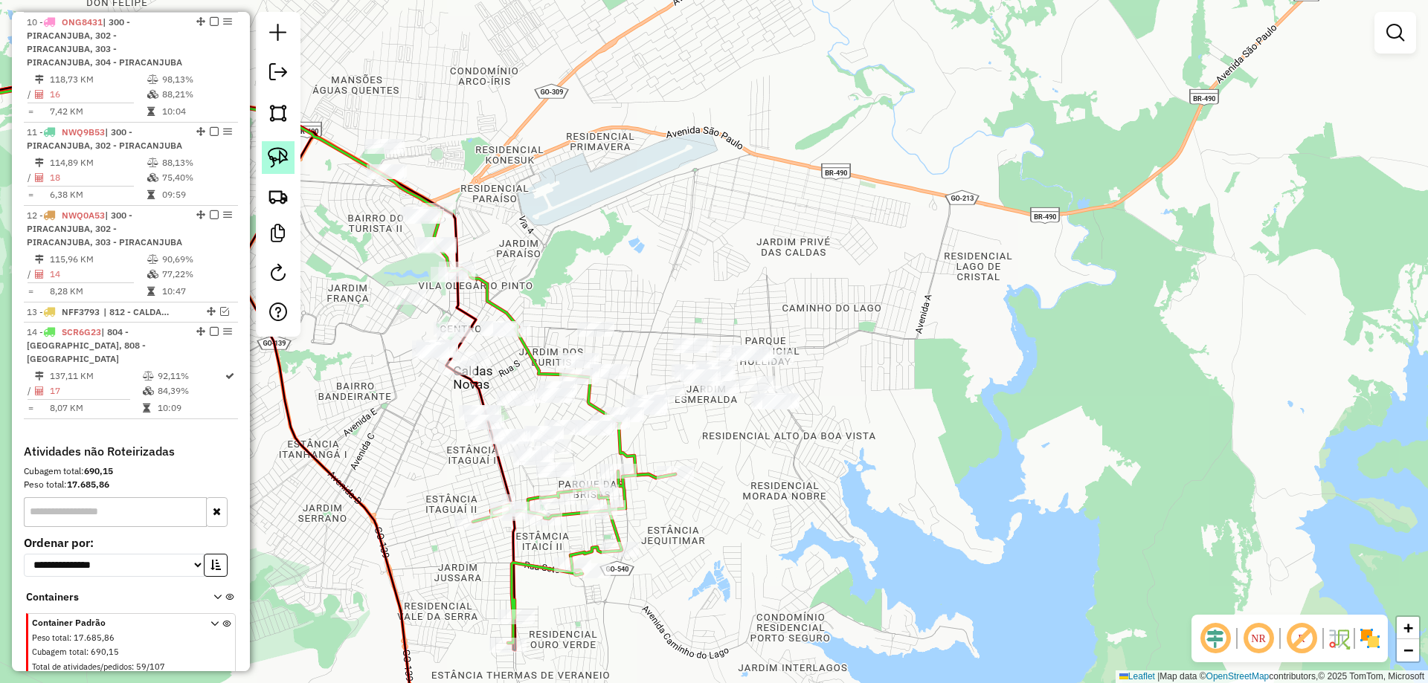
click at [283, 164] on img at bounding box center [278, 157] width 21 height 21
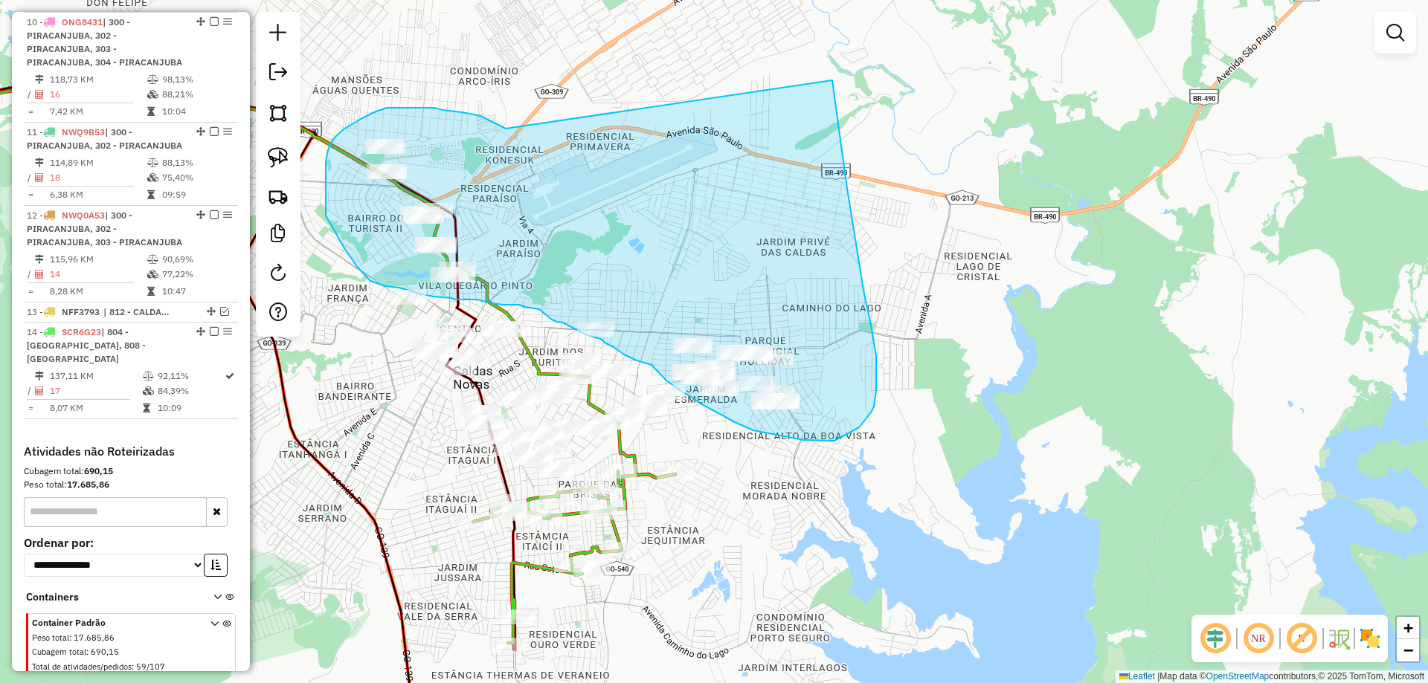
drag, startPoint x: 442, startPoint y: 110, endPoint x: 829, endPoint y: 27, distance: 395.5
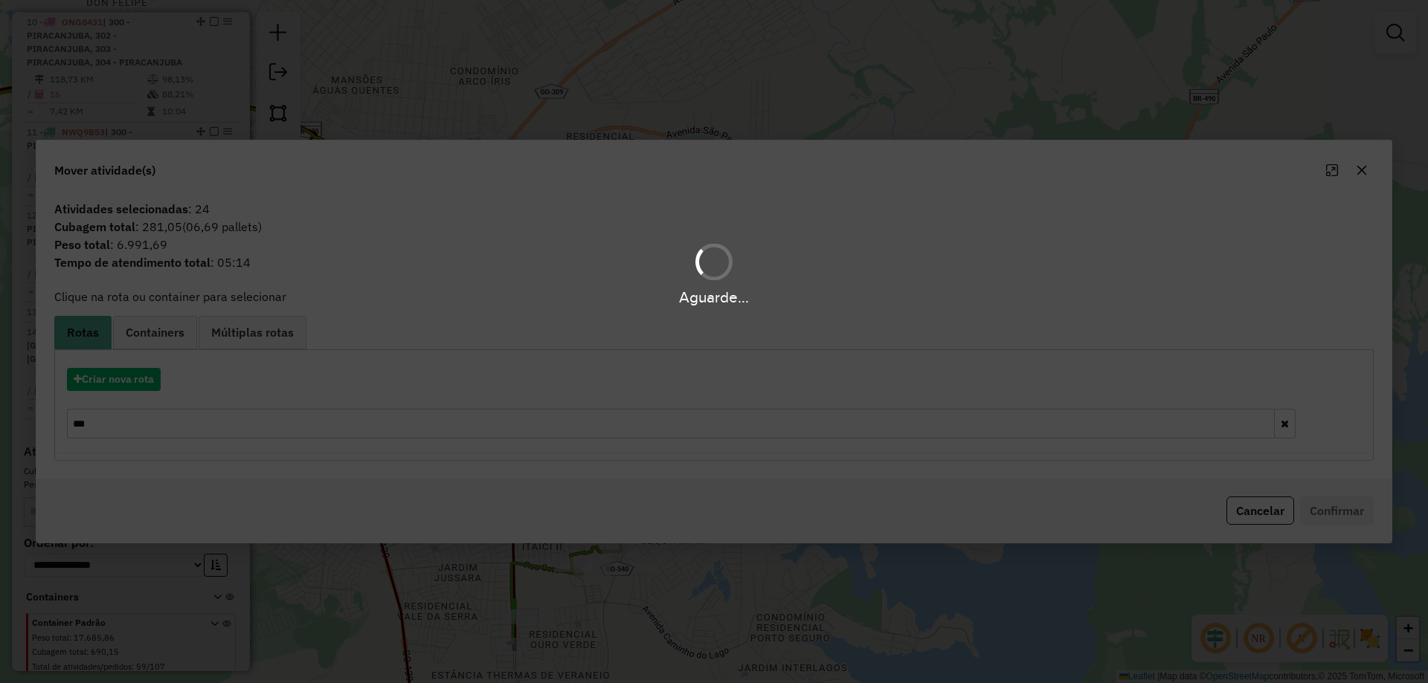
click at [156, 384] on div "Aguarde..." at bounding box center [714, 341] width 1428 height 683
click at [151, 386] on div "Aguarde..." at bounding box center [714, 341] width 1428 height 683
click at [146, 388] on div "Aguarde..." at bounding box center [714, 341] width 1428 height 683
click at [144, 388] on div "Aguarde..." at bounding box center [714, 341] width 1428 height 683
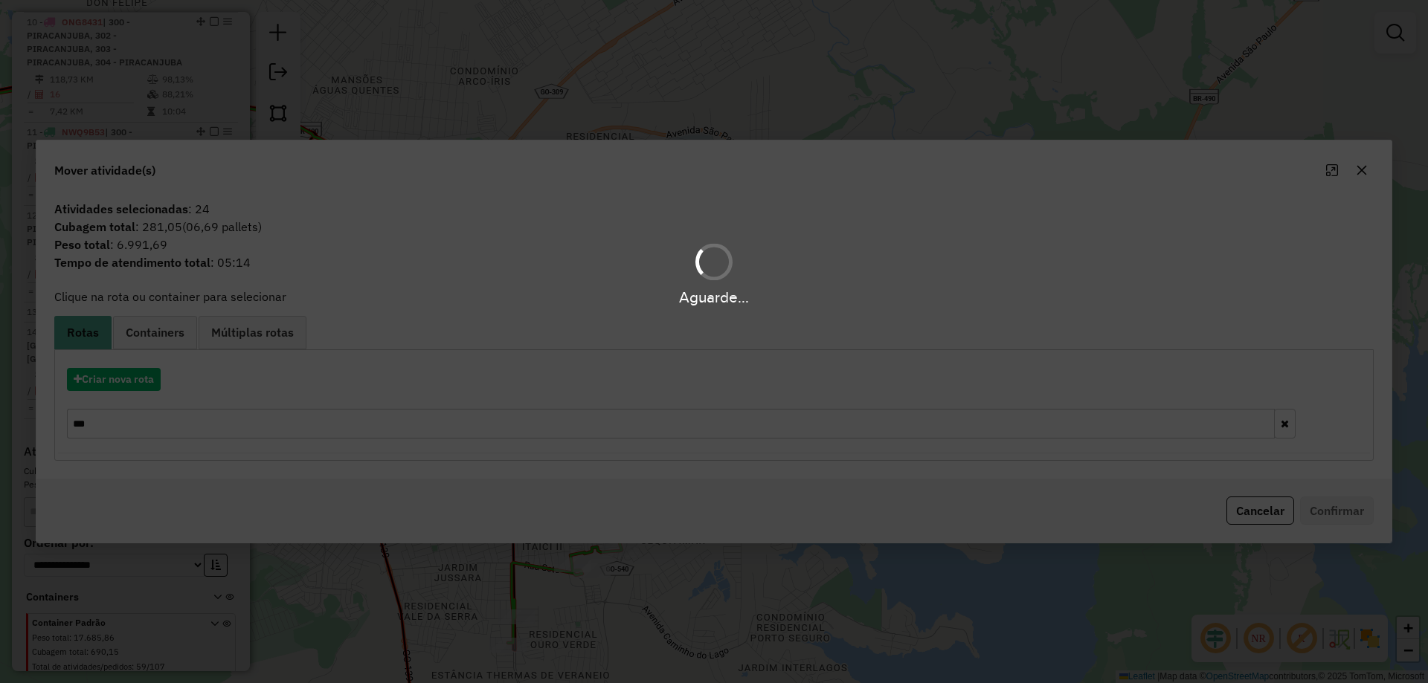
click at [144, 387] on hb-app "Aguarde... Pop-up bloqueado! Seu navegador bloqueou automáticamente a abertura …" at bounding box center [714, 341] width 1428 height 683
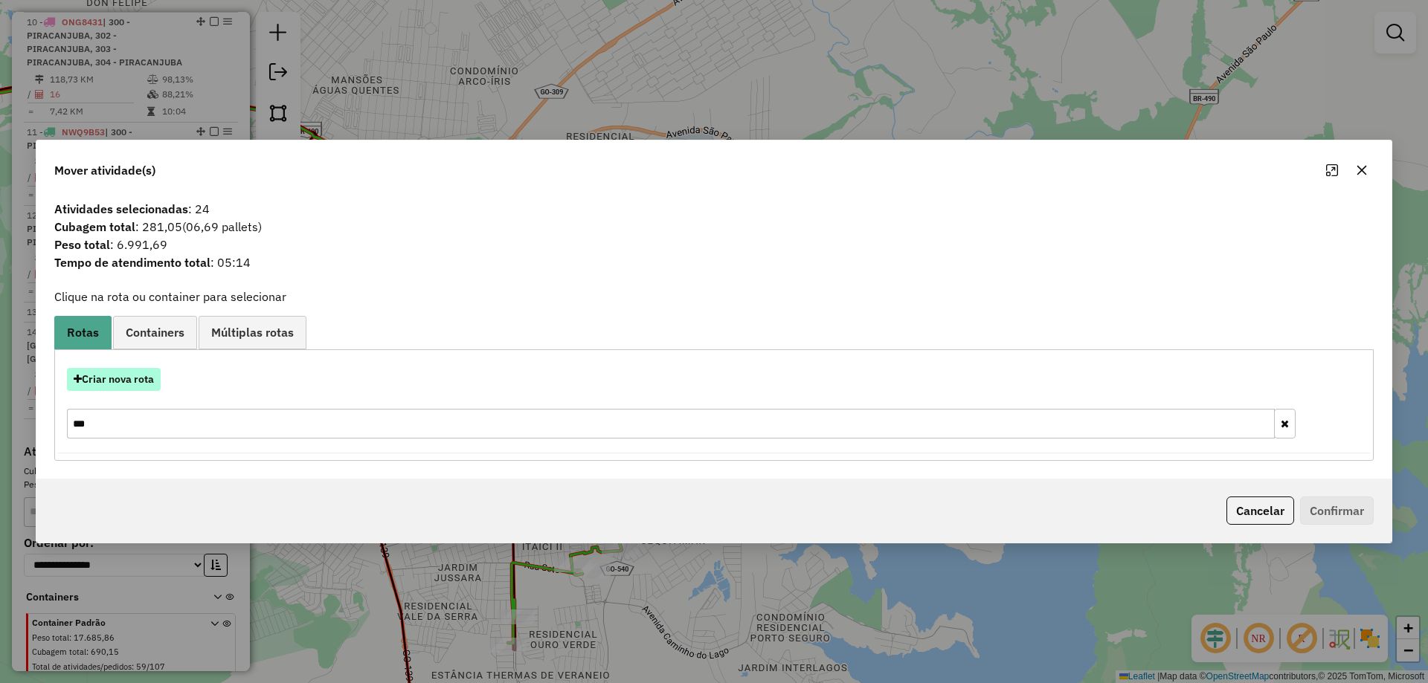
click at [144, 387] on button "Criar nova rota" at bounding box center [114, 379] width 94 height 23
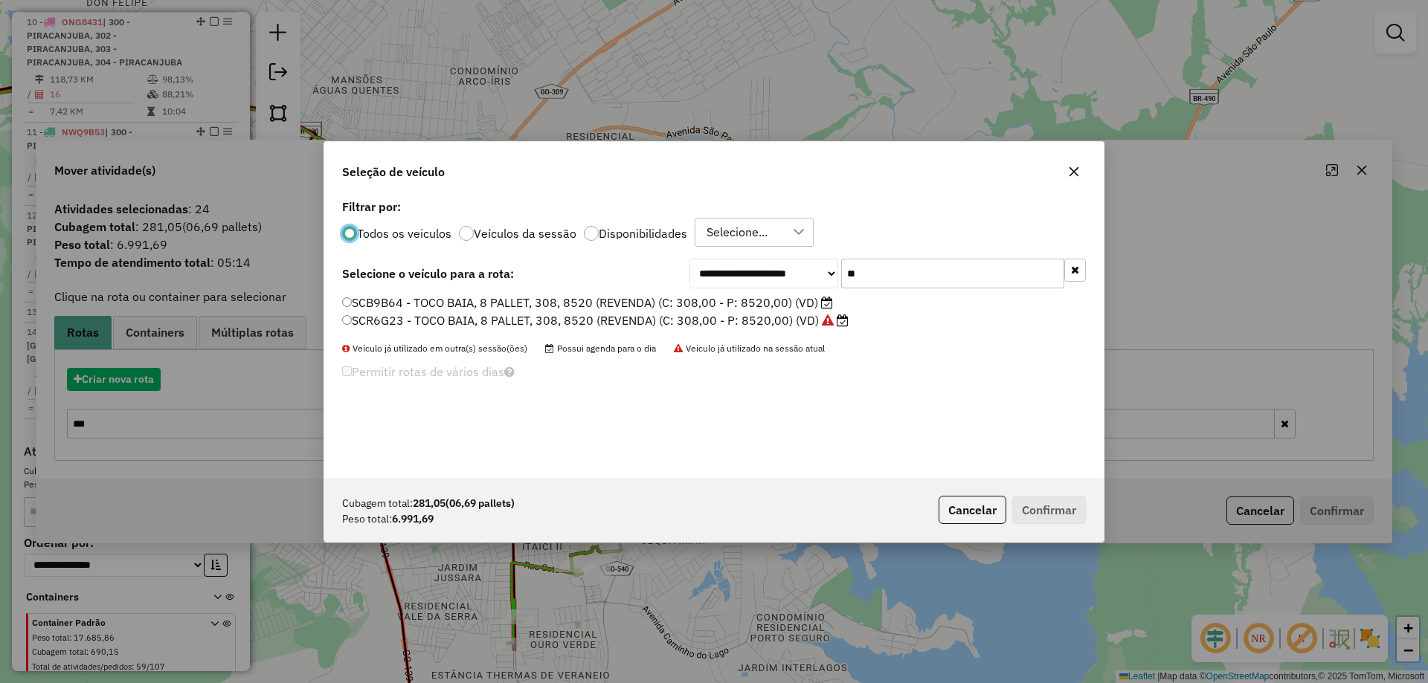
scroll to position [8, 4]
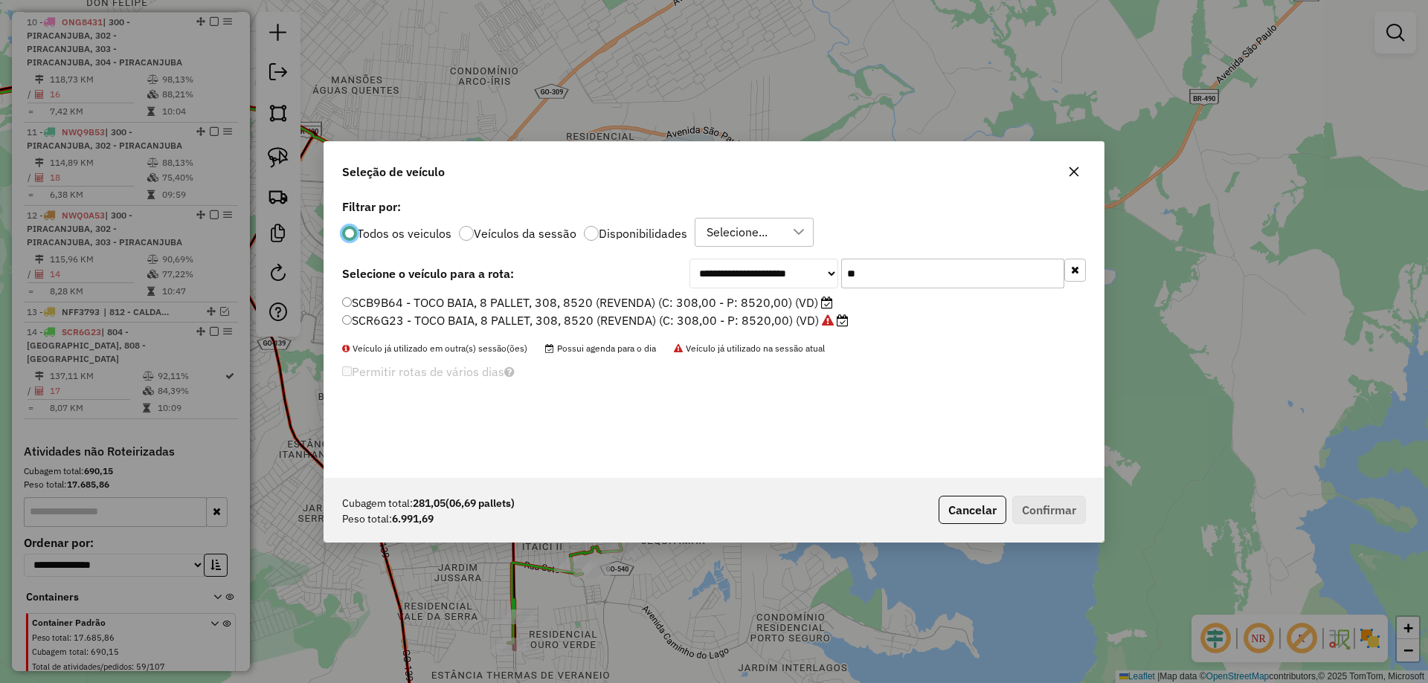
drag, startPoint x: 919, startPoint y: 270, endPoint x: 805, endPoint y: 286, distance: 114.8
click at [785, 281] on div "**********" at bounding box center [887, 274] width 396 height 30
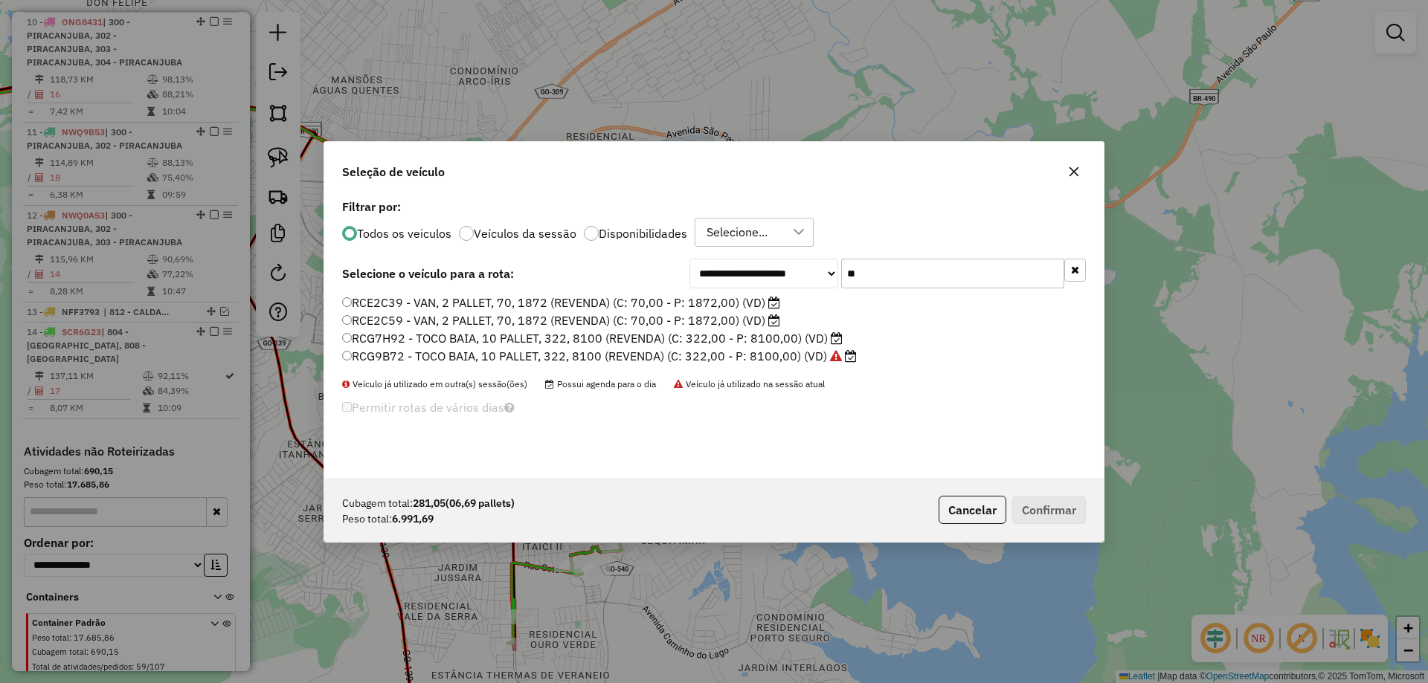
type input "**"
drag, startPoint x: 497, startPoint y: 349, endPoint x: 554, endPoint y: 359, distance: 57.5
click at [497, 349] on label "RCG9B72 - TOCO BAIA, 10 PALLET, 322, 8100 (REVENDA) (C: 322,00 - P: 8100,00) (V…" at bounding box center [599, 356] width 515 height 18
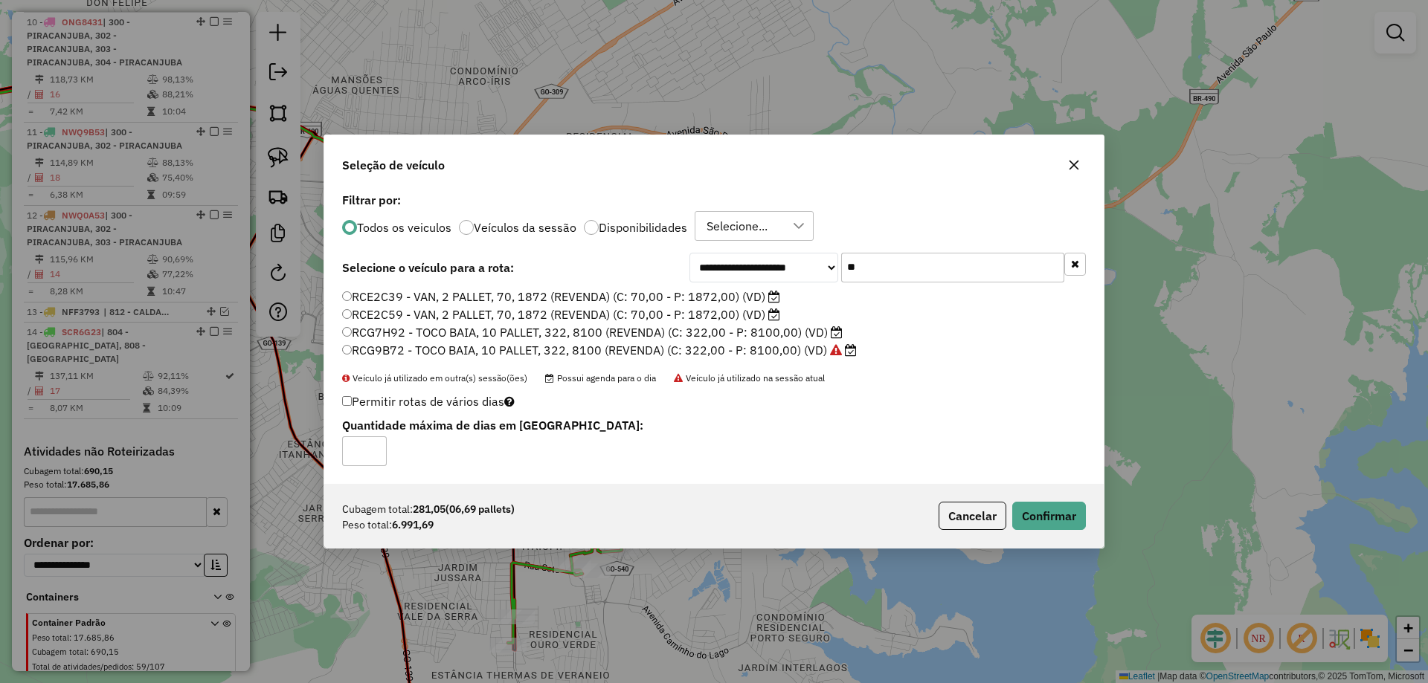
click at [787, 341] on label "RCG9B72 - TOCO BAIA, 10 PALLET, 322, 8100 (REVENDA) (C: 322,00 - P: 8100,00) (V…" at bounding box center [599, 350] width 515 height 18
drag, startPoint x: 817, startPoint y: 333, endPoint x: 927, endPoint y: 423, distance: 142.2
click at [816, 333] on label "RCG7H92 - TOCO BAIA, 10 PALLET, 322, 8100 (REVENDA) (C: 322,00 - P: 8100,00) (V…" at bounding box center [592, 332] width 500 height 18
click at [1066, 512] on button "Confirmar" at bounding box center [1049, 516] width 74 height 28
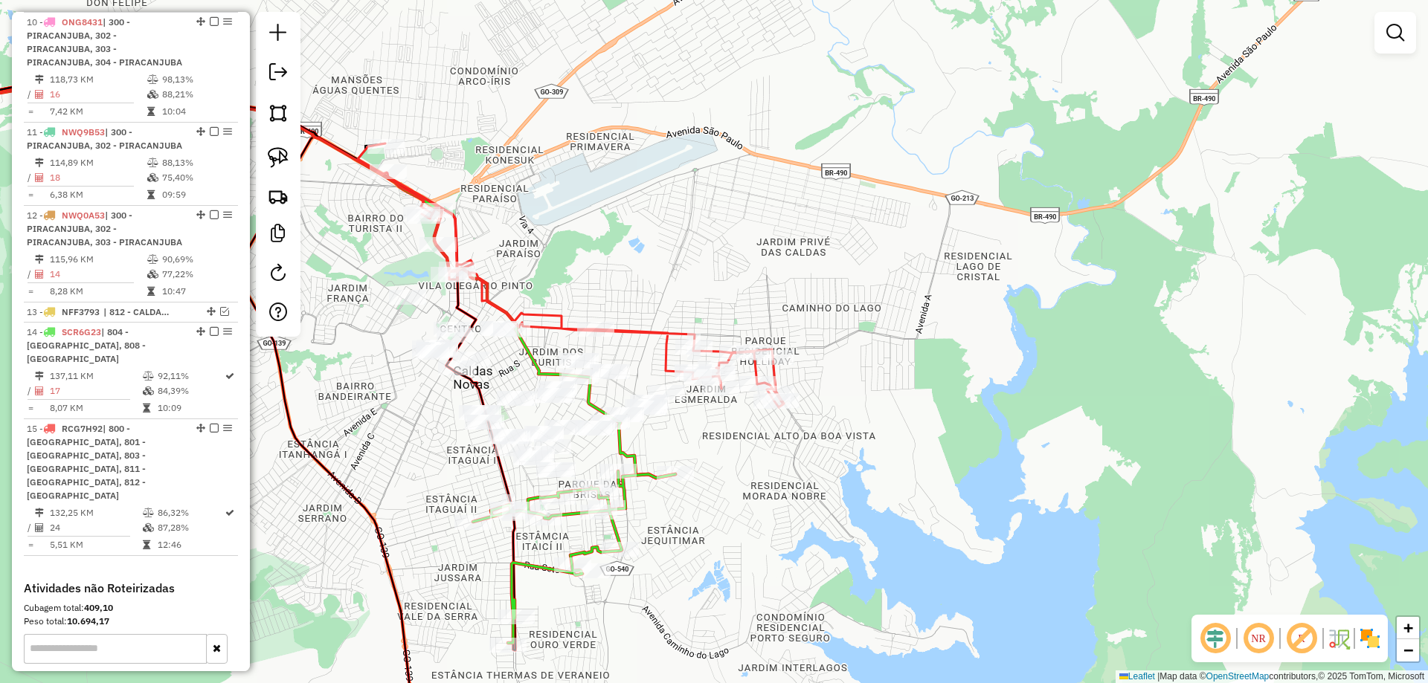
click at [802, 463] on div "Janela de atendimento Grade de atendimento Capacidade Transportadoras Veículos …" at bounding box center [714, 341] width 1428 height 683
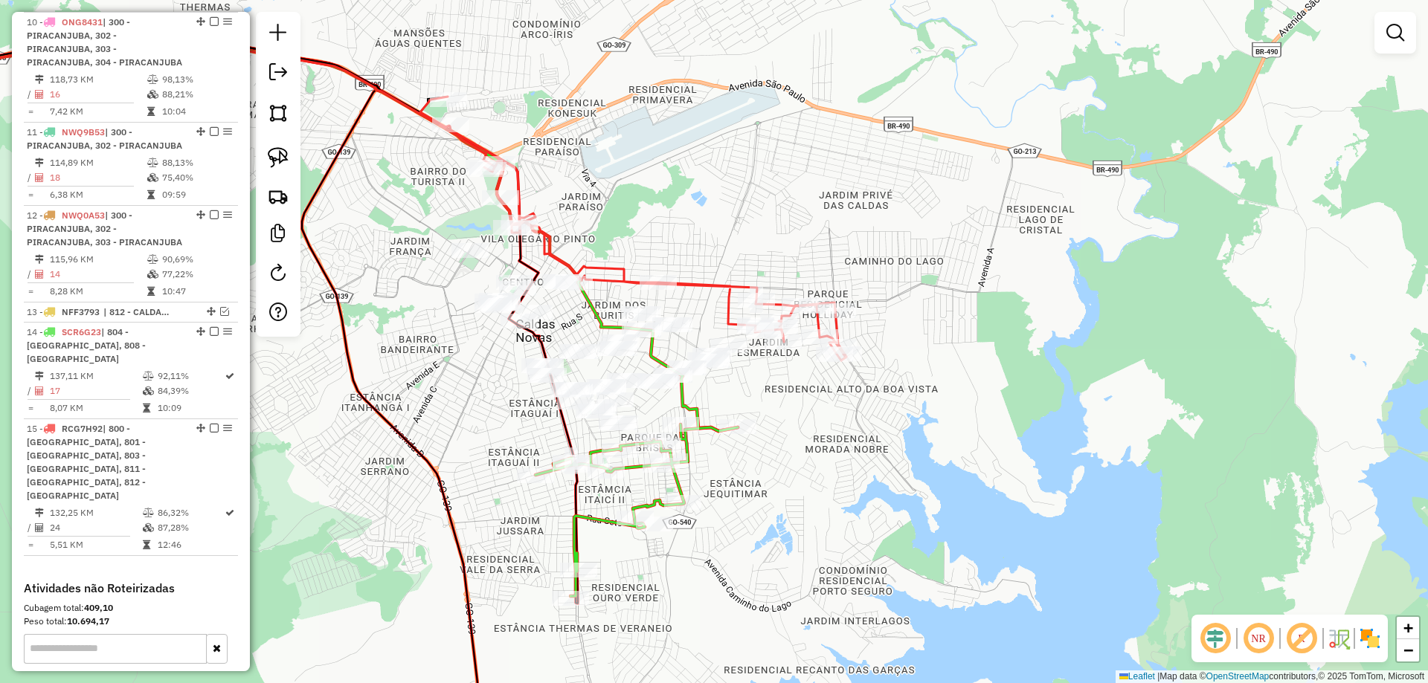
click at [810, 444] on div "Janela de atendimento Grade de atendimento Capacidade Transportadoras Veículos …" at bounding box center [714, 341] width 1428 height 683
click at [731, 288] on icon at bounding box center [633, 229] width 426 height 264
select select "**********"
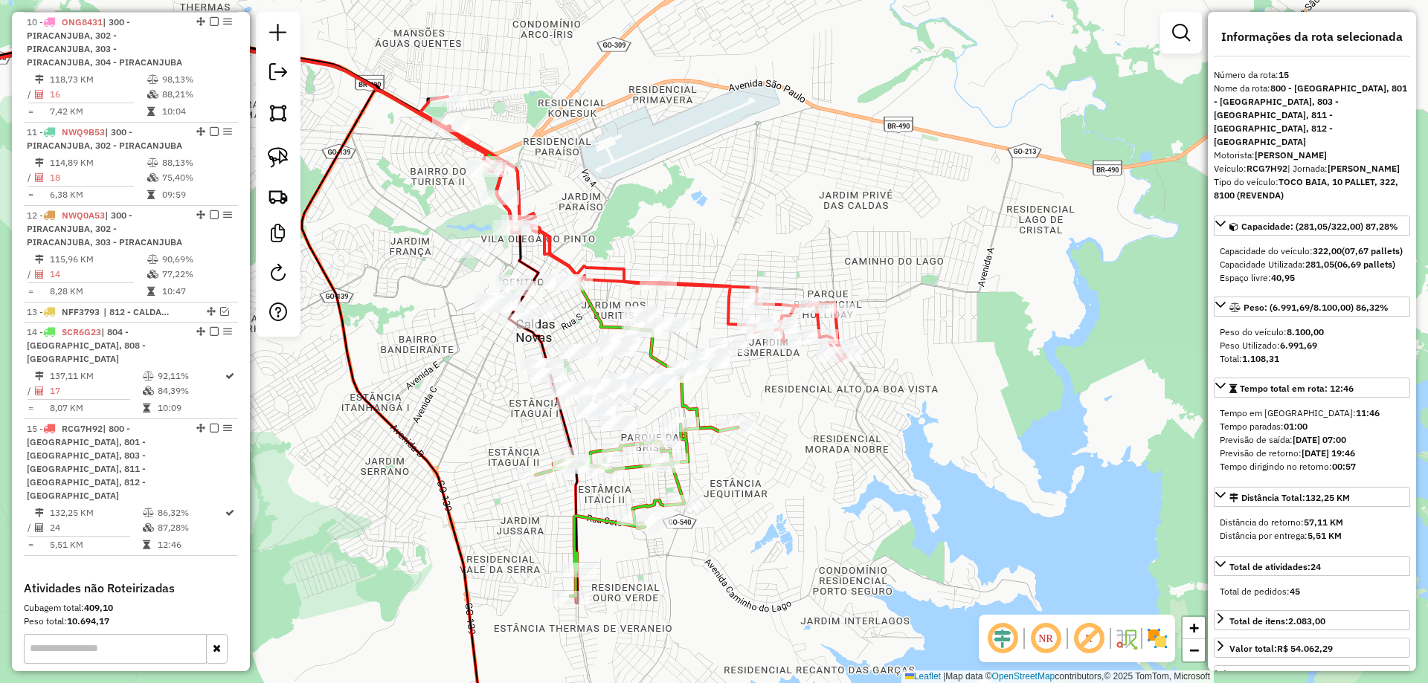
scroll to position [1357, 0]
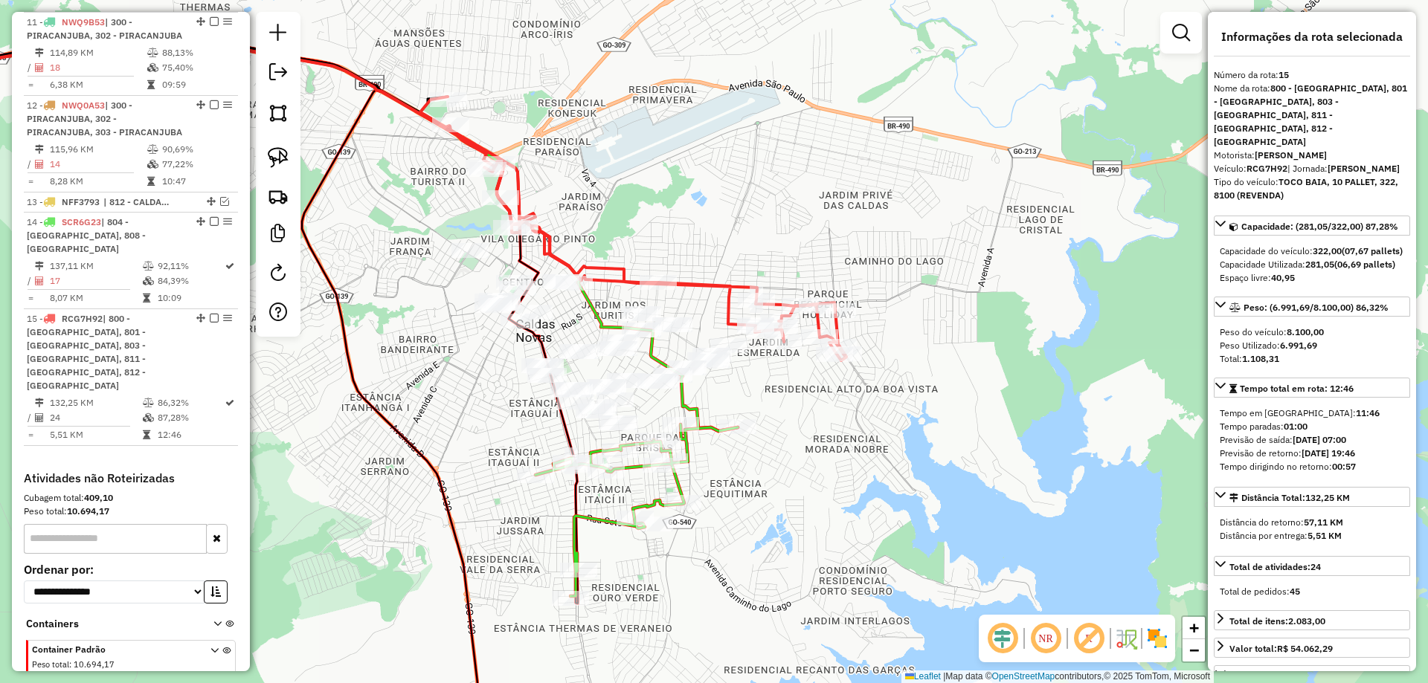
drag, startPoint x: 703, startPoint y: 284, endPoint x: 735, endPoint y: 272, distance: 34.8
click at [735, 271] on icon at bounding box center [633, 229] width 426 height 264
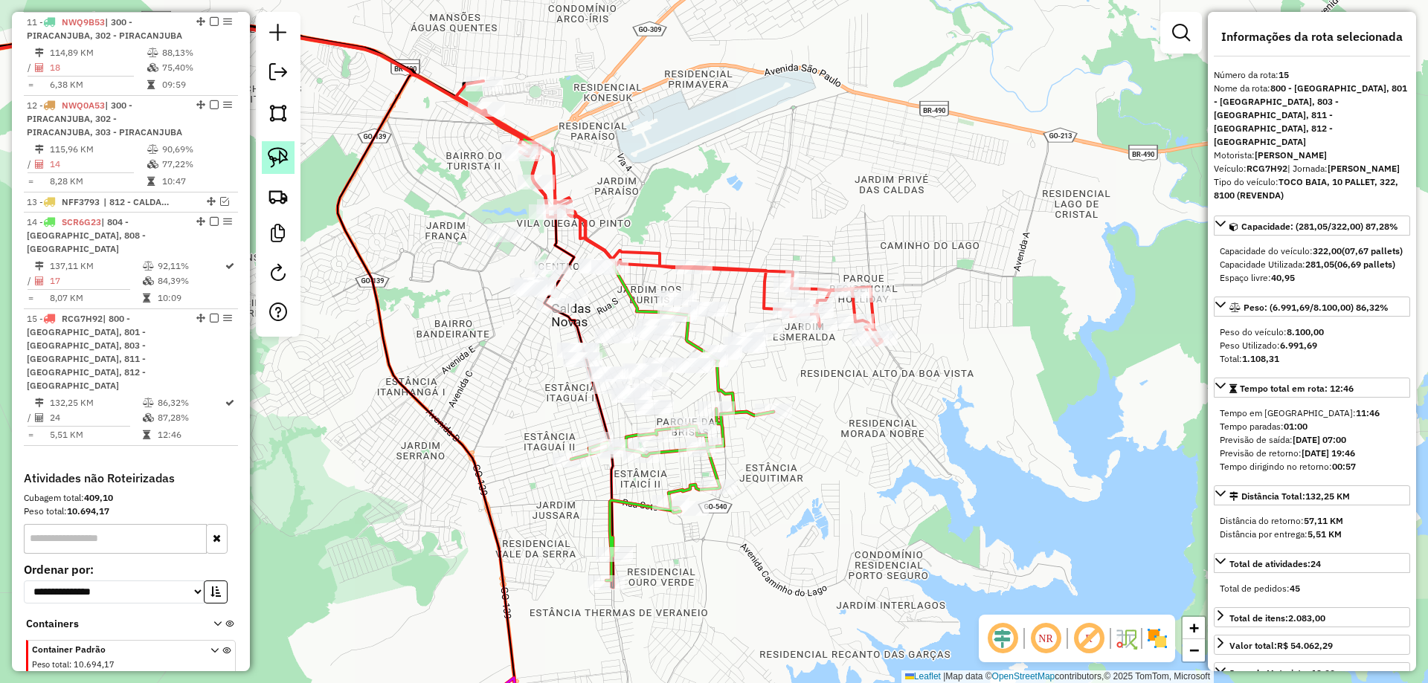
click at [278, 155] on img at bounding box center [278, 157] width 21 height 21
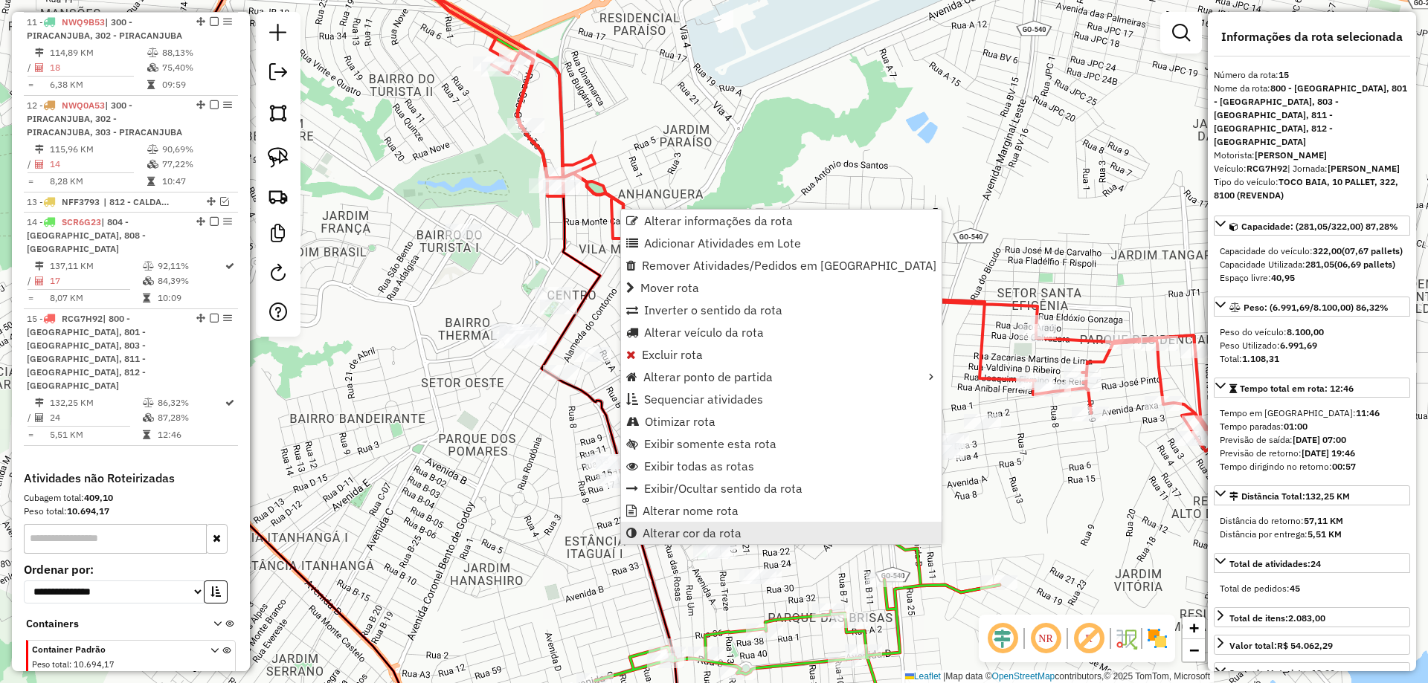
click at [710, 532] on span "Alterar cor da rota" at bounding box center [691, 533] width 99 height 12
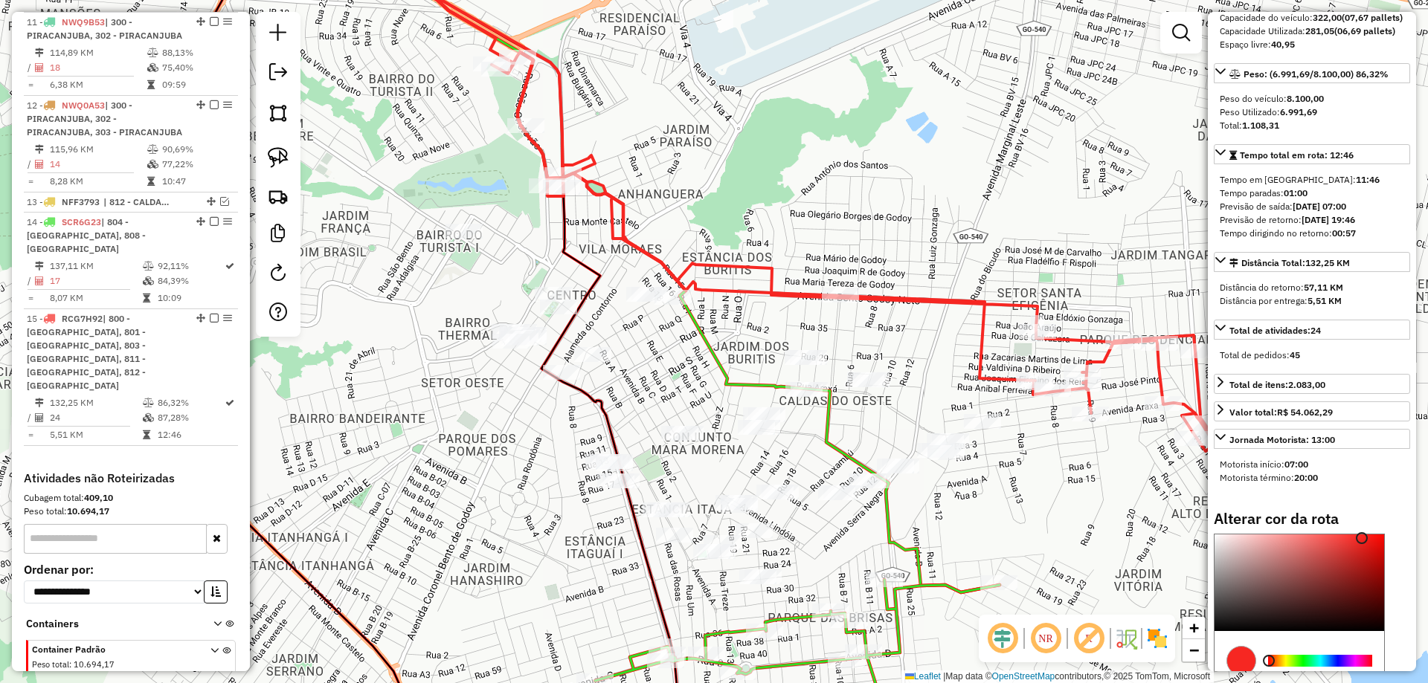
scroll to position [376, 0]
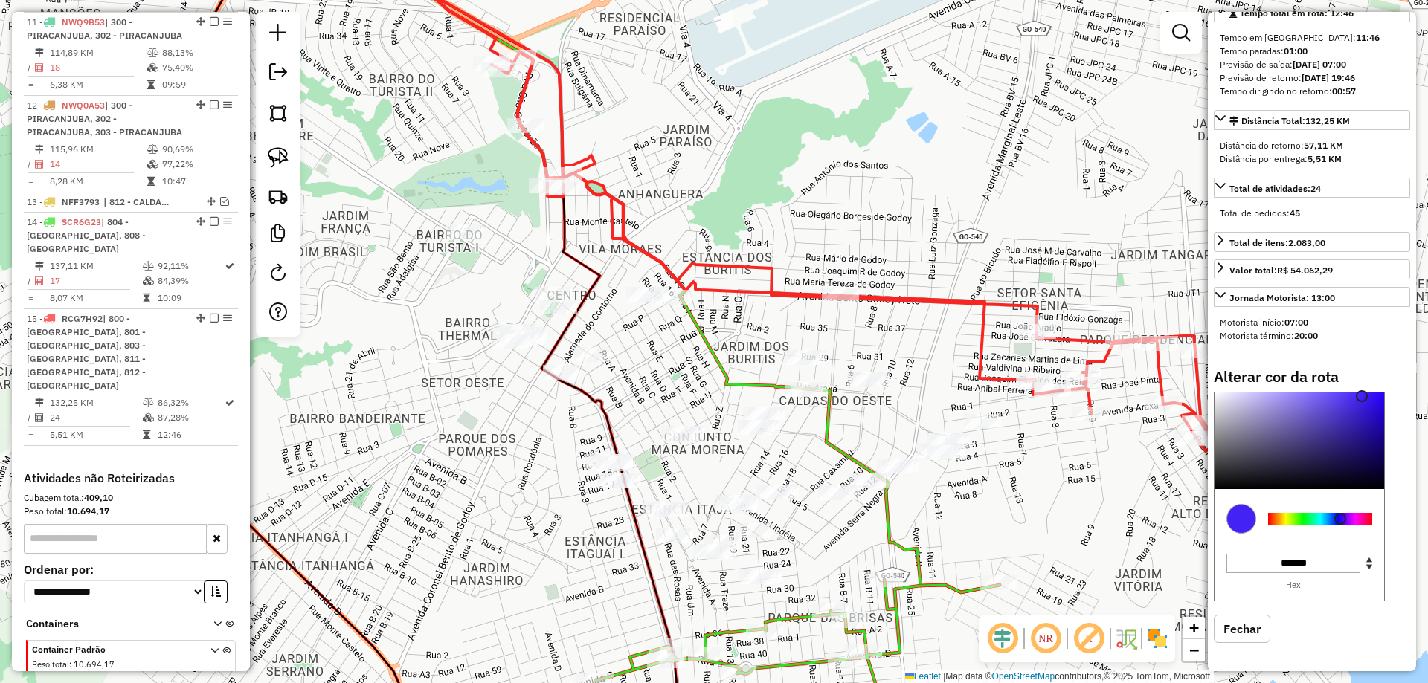
type input "*******"
drag, startPoint x: 1292, startPoint y: 522, endPoint x: 1341, endPoint y: 521, distance: 48.4
click at [1341, 521] on div at bounding box center [1320, 519] width 104 height 12
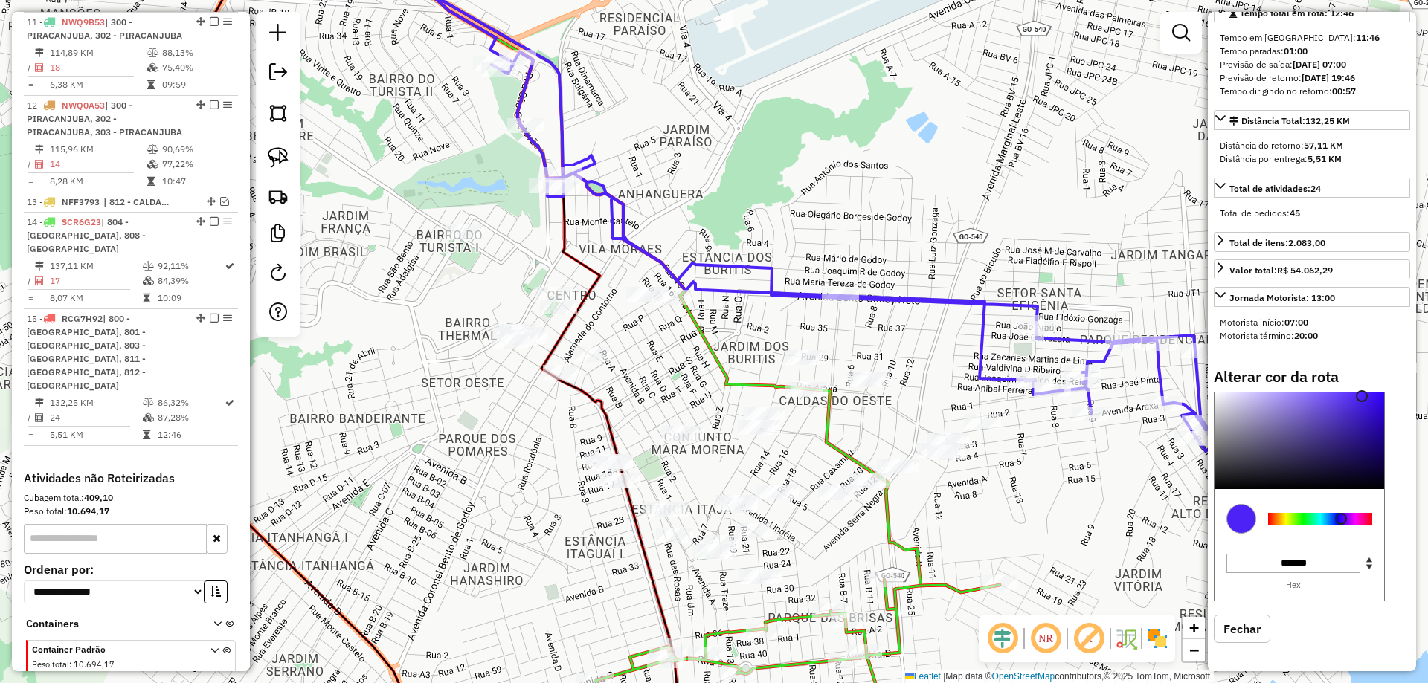
click at [994, 496] on div "Janela de atendimento Grade de atendimento Capacidade Transportadoras Veículos …" at bounding box center [714, 341] width 1428 height 683
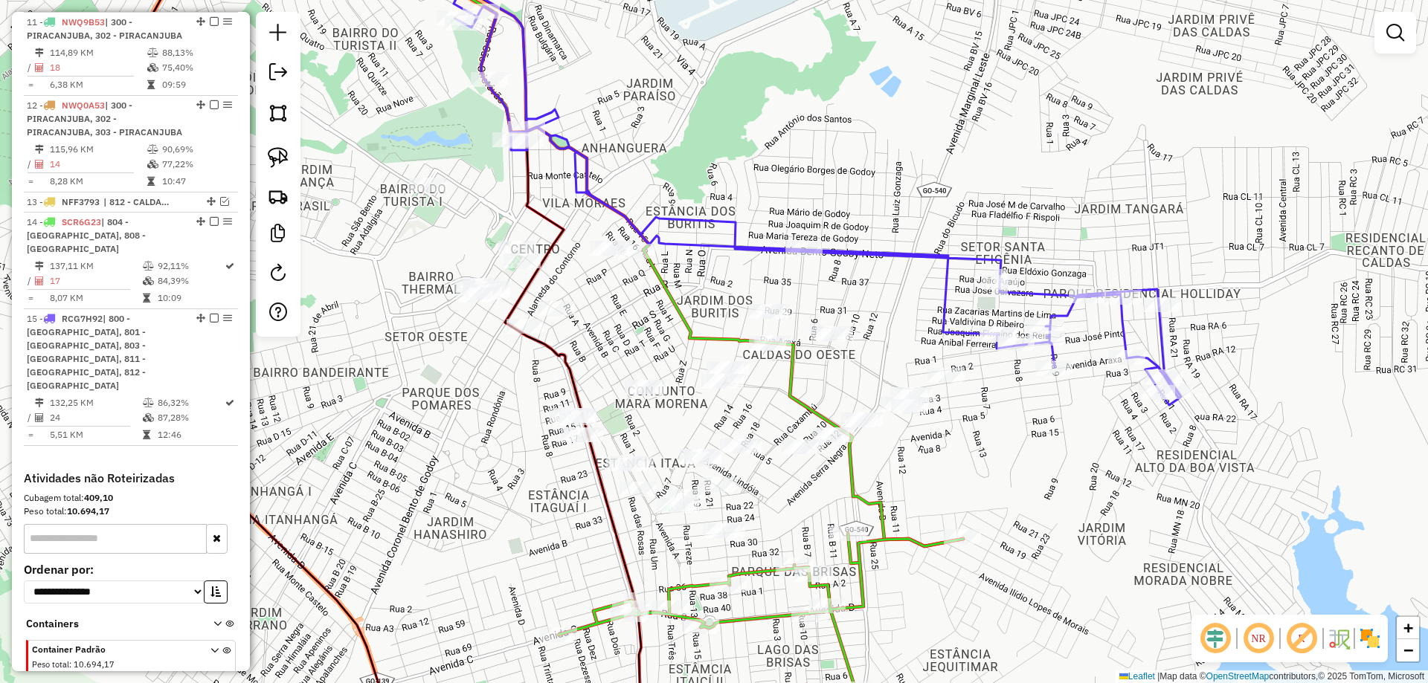
drag, startPoint x: 813, startPoint y: 311, endPoint x: 782, endPoint y: 283, distance: 41.1
click at [783, 284] on div "Janela de atendimento Grade de atendimento Capacidade Transportadoras Veículos …" at bounding box center [714, 341] width 1428 height 683
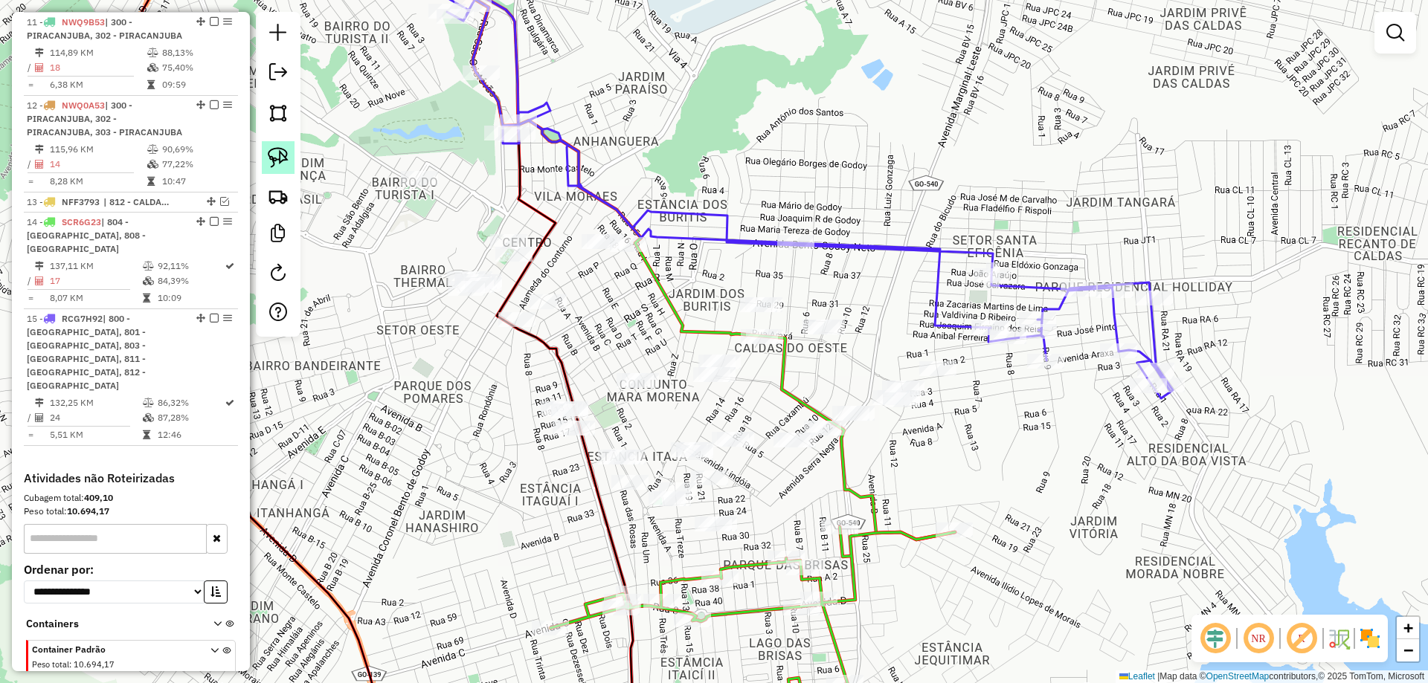
click at [277, 155] on img at bounding box center [278, 157] width 21 height 21
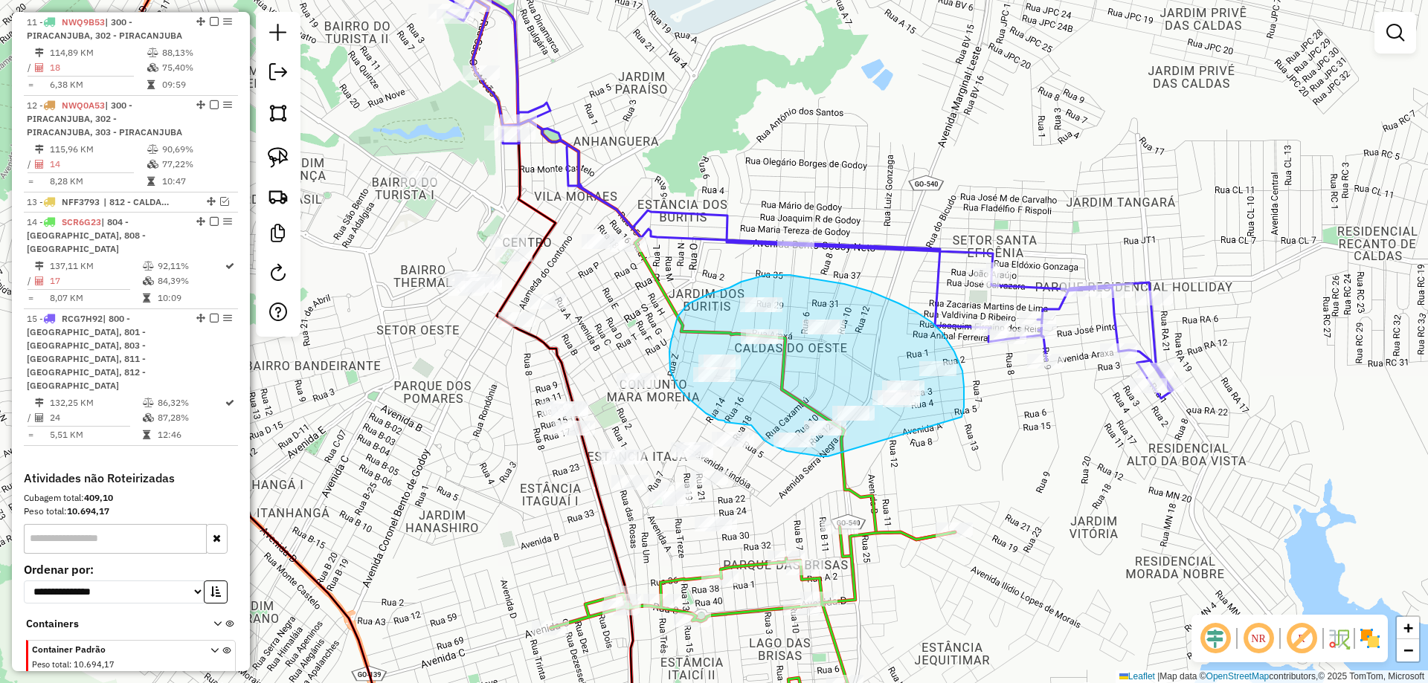
drag, startPoint x: 964, startPoint y: 407, endPoint x: 850, endPoint y: 453, distance: 122.5
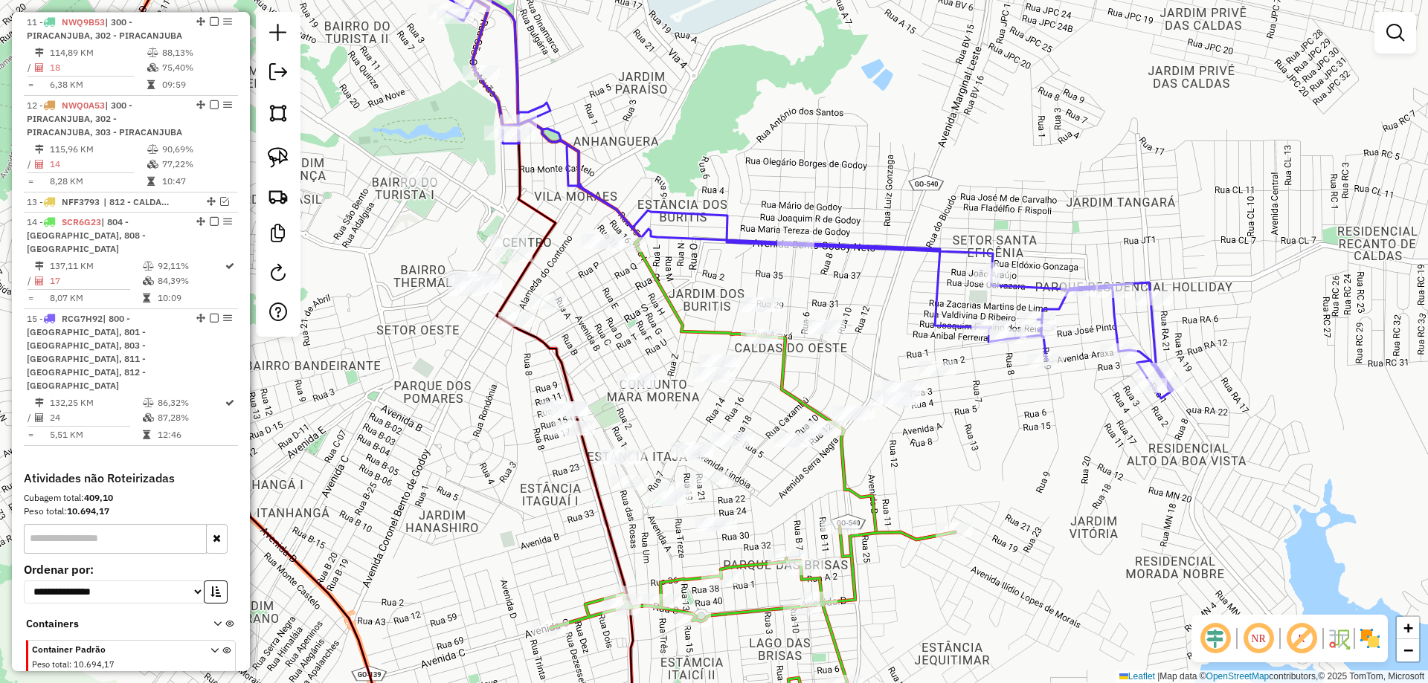
click at [438, 184] on div "Janela de atendimento Grade de atendimento Capacidade Transportadoras Veículos …" at bounding box center [714, 341] width 1428 height 683
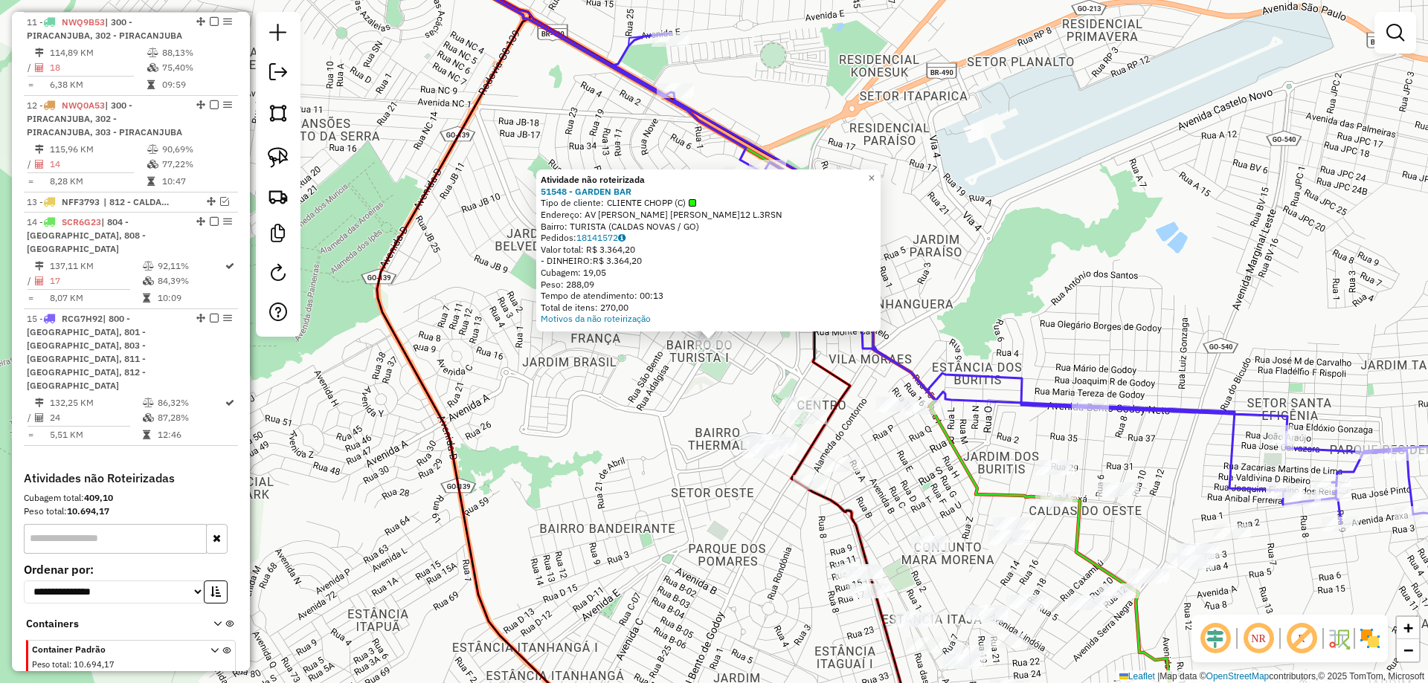
drag, startPoint x: 547, startPoint y: 296, endPoint x: 495, endPoint y: 273, distance: 56.9
click at [500, 254] on div "Atividade não roteirizada 51548 - GARDEN BAR Tipo de cliente: CLIENTE CHOPP (C)…" at bounding box center [714, 341] width 1428 height 683
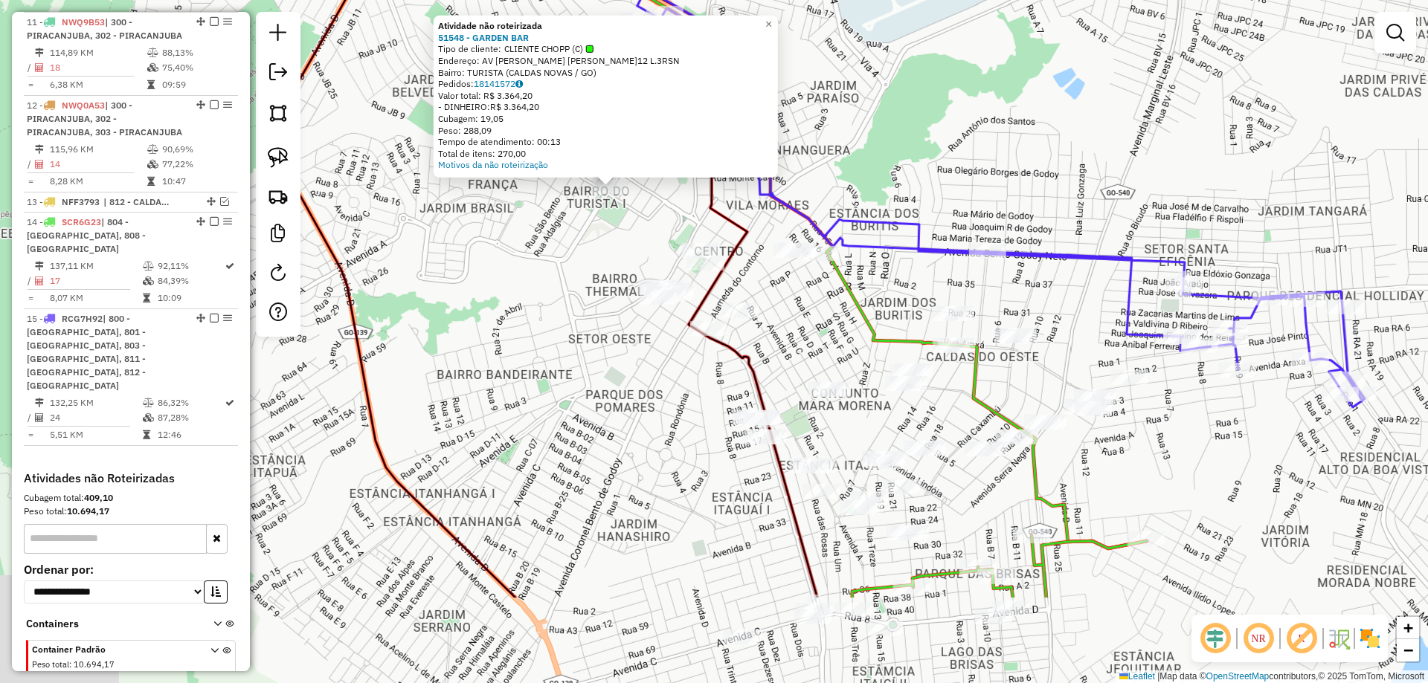
click at [506, 299] on div "Atividade não roteirizada 51548 - GARDEN BAR Tipo de cliente: CLIENTE CHOPP (C)…" at bounding box center [714, 341] width 1428 height 683
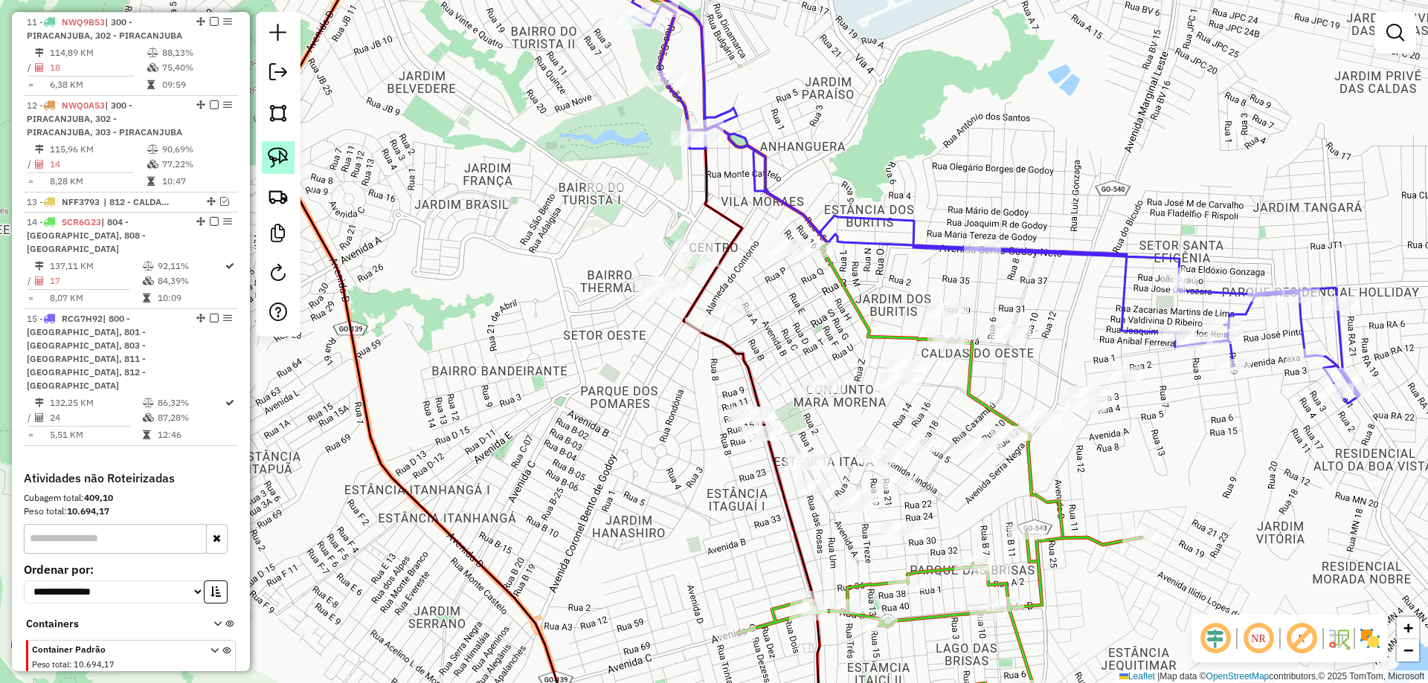
click at [283, 150] on img at bounding box center [278, 157] width 21 height 21
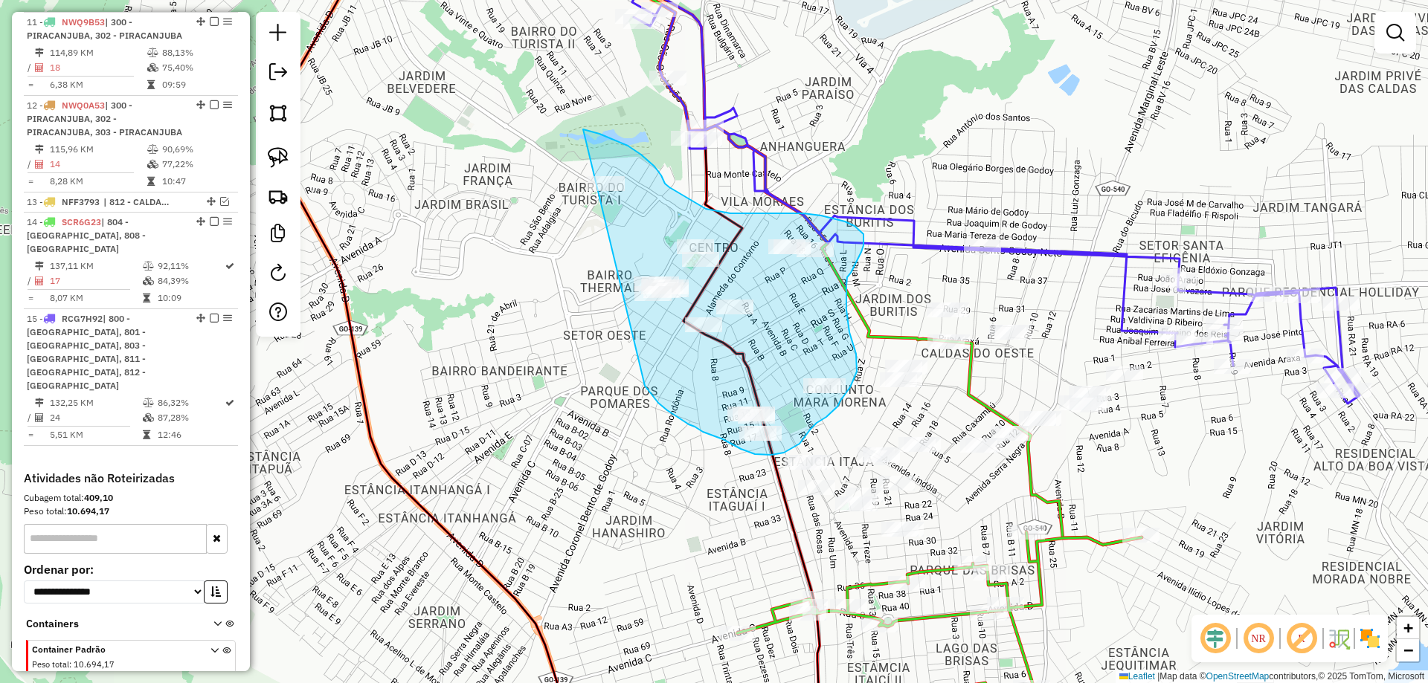
drag, startPoint x: 645, startPoint y: 387, endPoint x: 443, endPoint y: 210, distance: 268.8
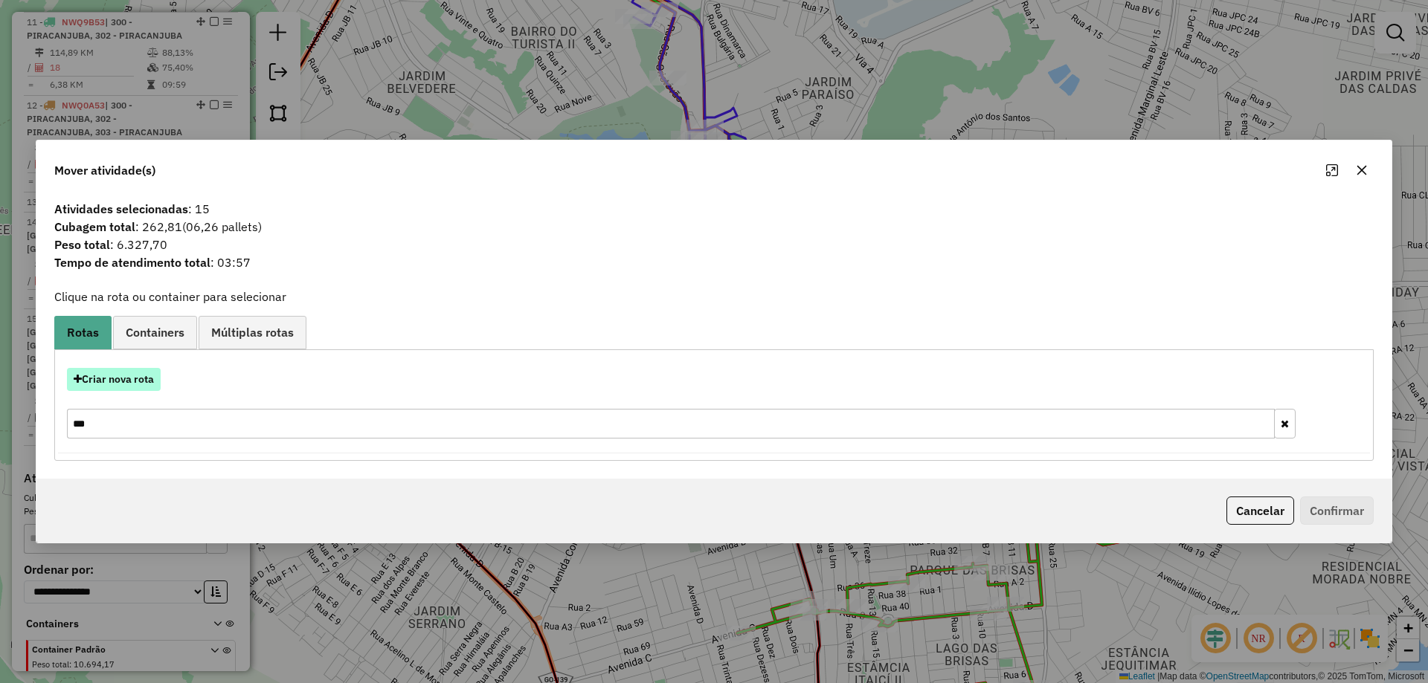
click at [145, 383] on button "Criar nova rota" at bounding box center [114, 379] width 94 height 23
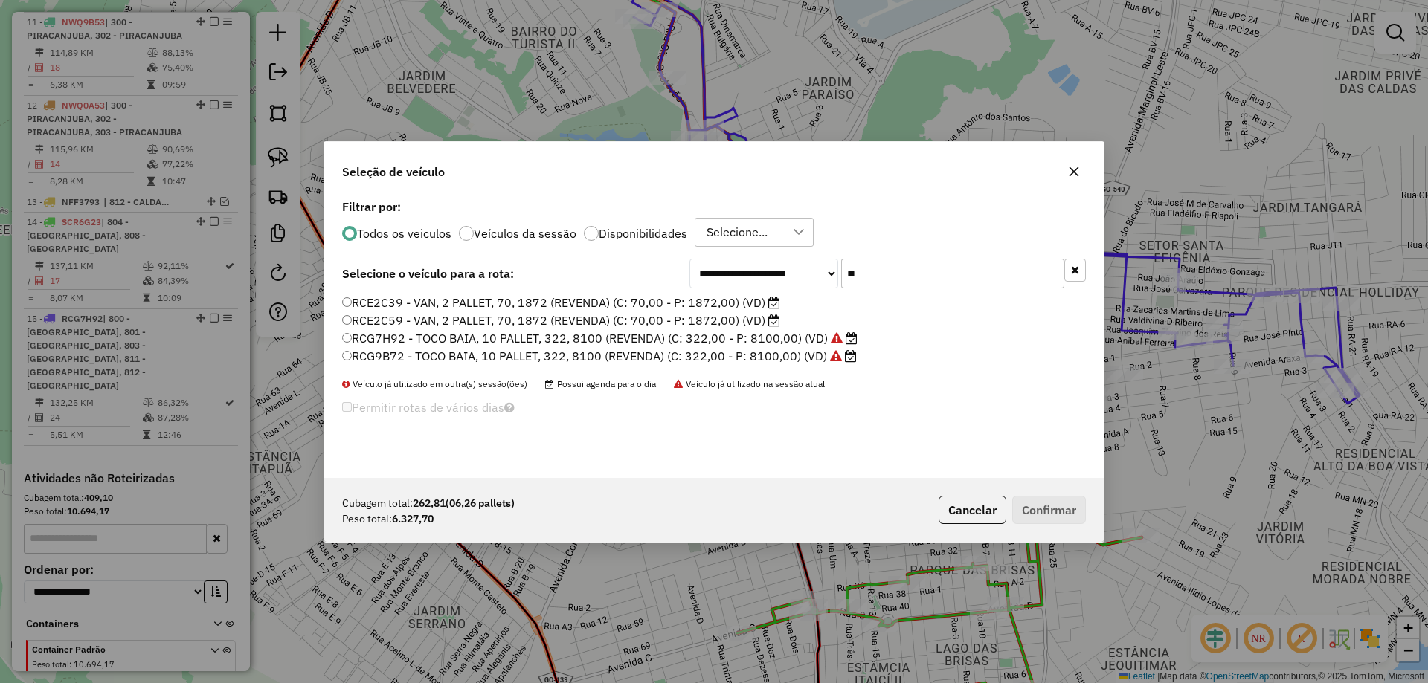
scroll to position [8, 4]
click at [802, 289] on div "**********" at bounding box center [713, 337] width 779 height 283
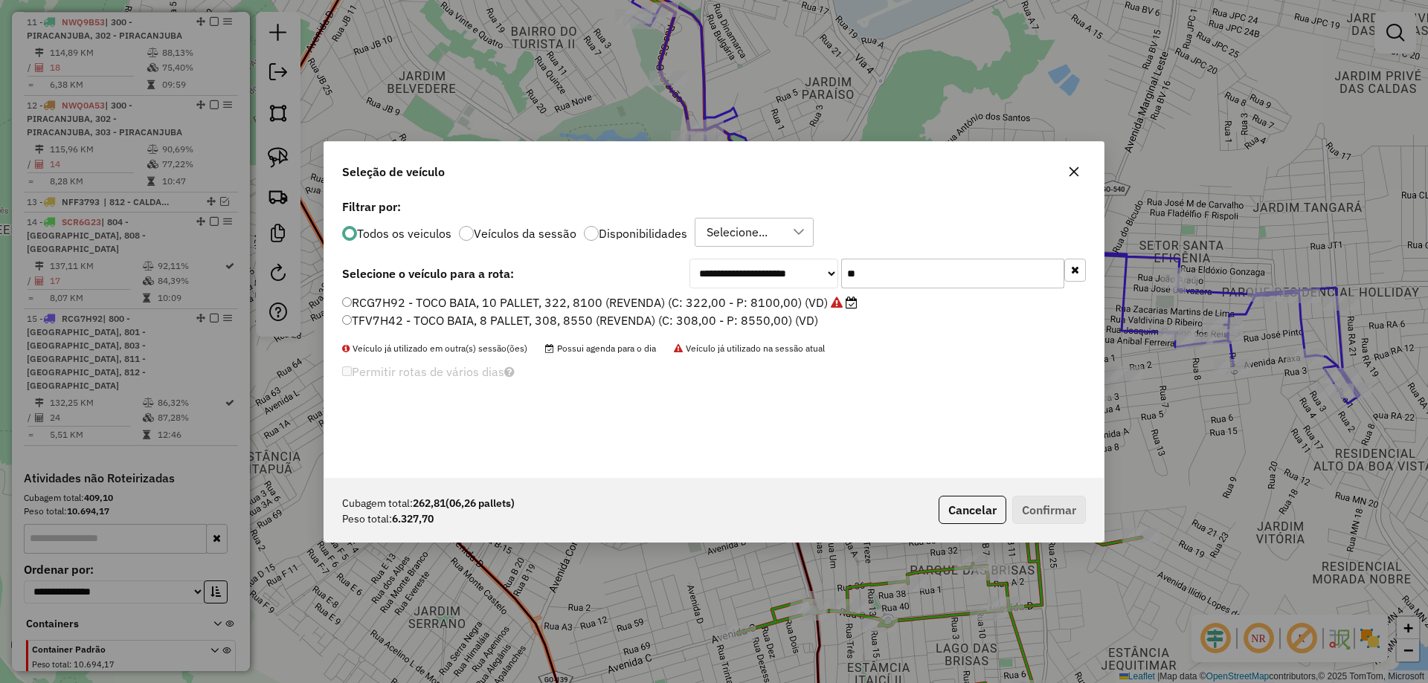
type input "**"
click at [441, 323] on label "TFV7H42 - TOCO BAIA, 8 PALLET, 308, 8550 (REVENDA) (C: 308,00 - P: 8550,00) (VD)" at bounding box center [580, 321] width 476 height 18
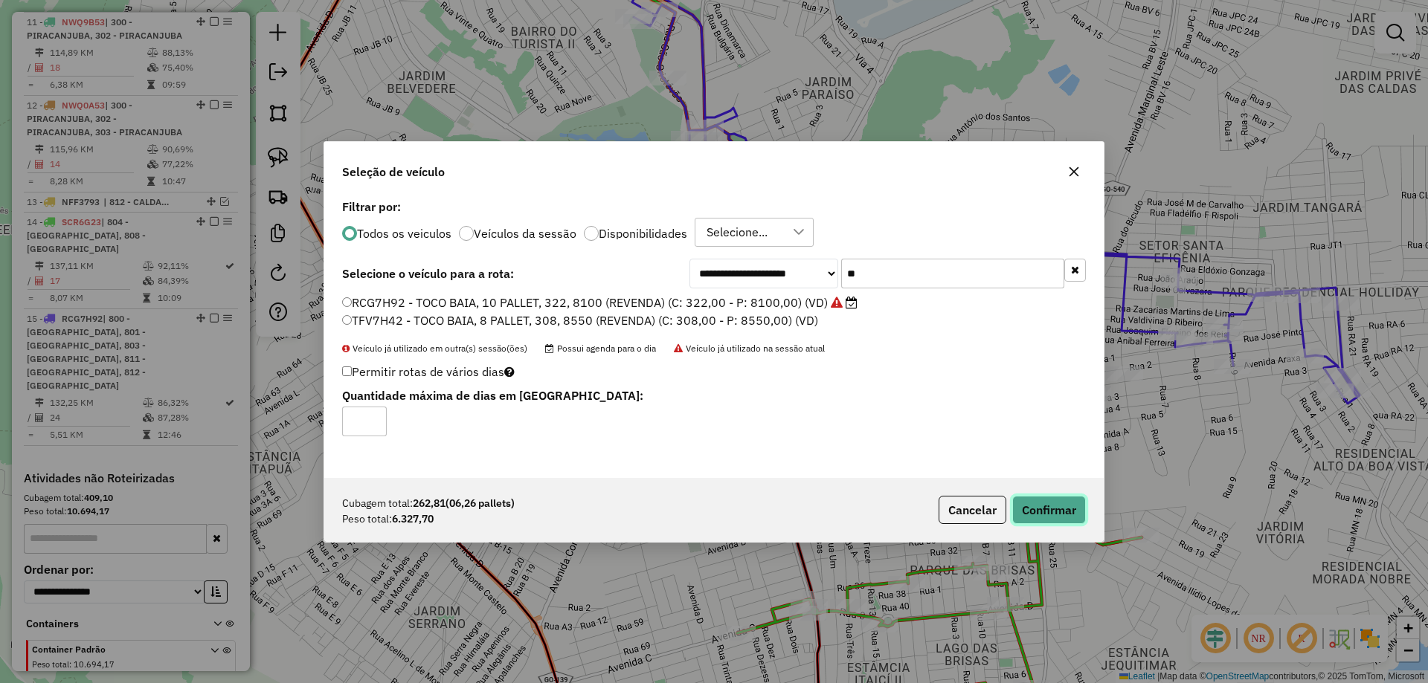
drag, startPoint x: 1063, startPoint y: 509, endPoint x: 1071, endPoint y: 503, distance: 10.6
click at [1063, 509] on button "Confirmar" at bounding box center [1049, 510] width 74 height 28
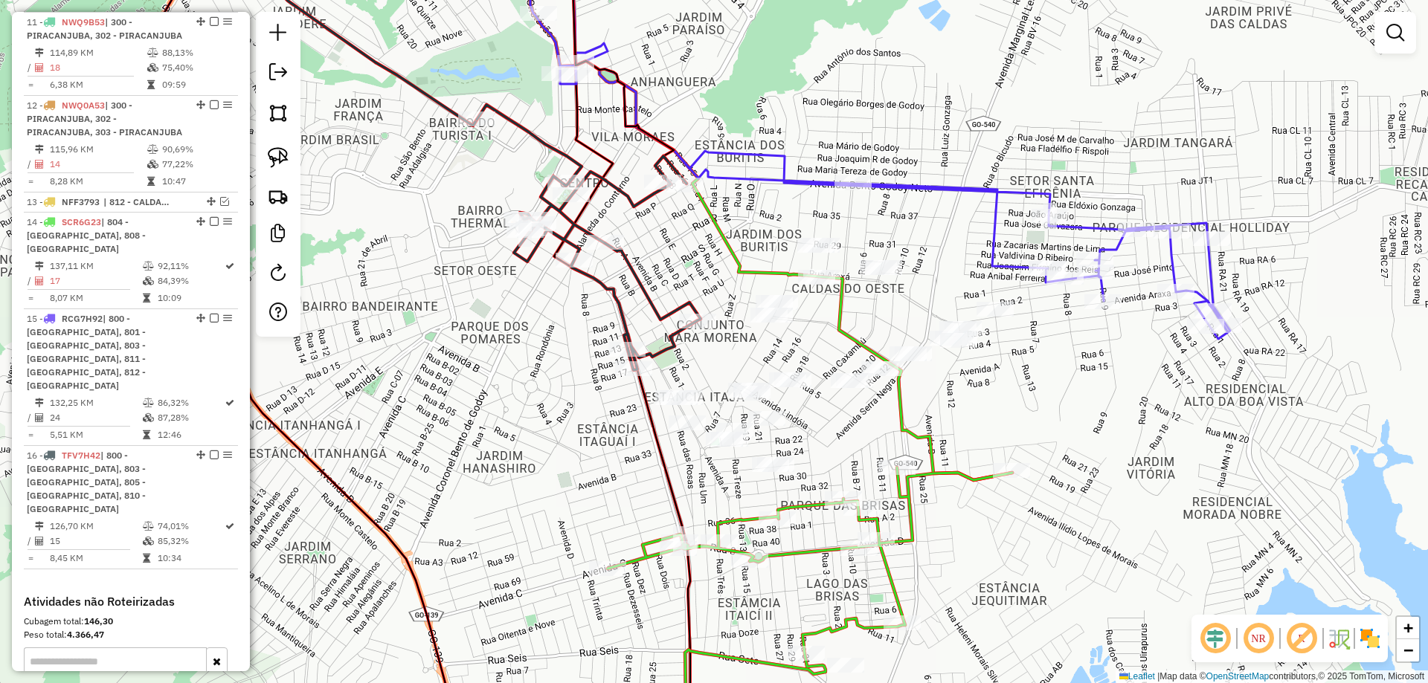
drag, startPoint x: 768, startPoint y: 311, endPoint x: 381, endPoint y: 202, distance: 402.3
click at [615, 240] on div "Janela de atendimento Grade de atendimento Capacidade Transportadoras Veículos …" at bounding box center [714, 341] width 1428 height 683
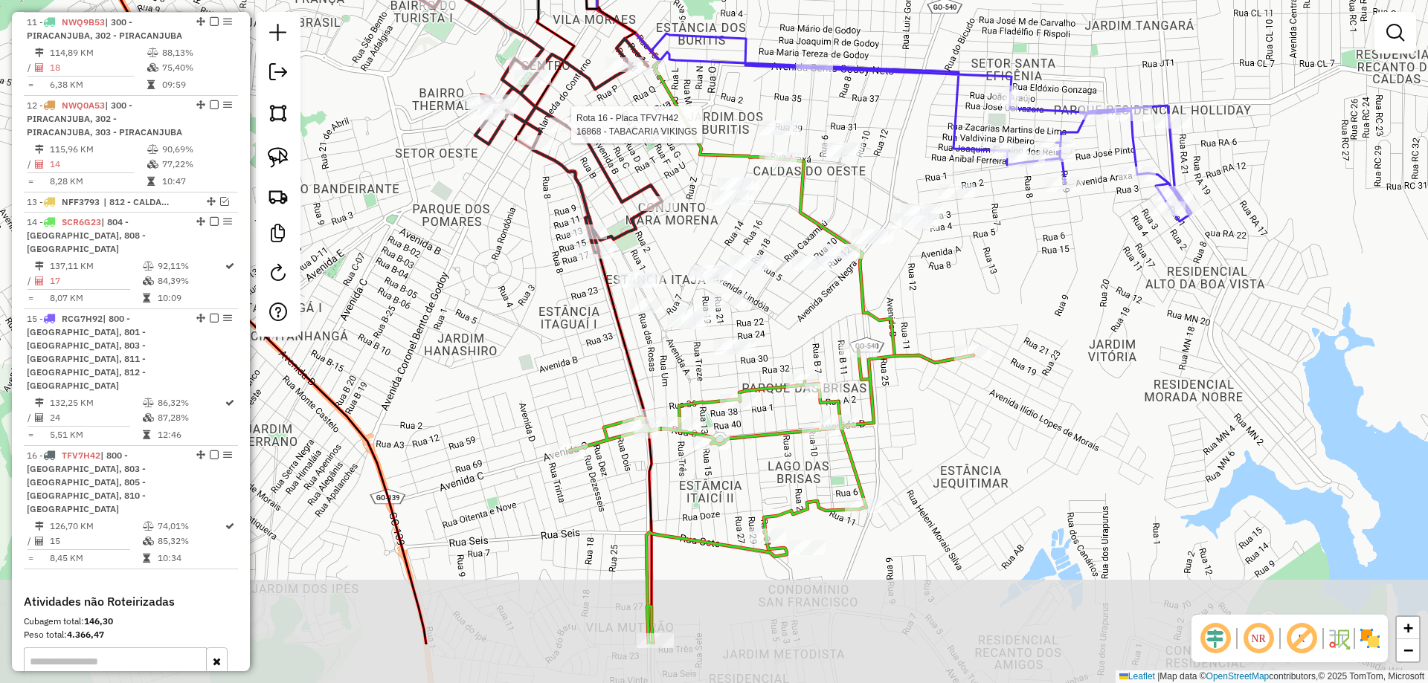
drag, startPoint x: 976, startPoint y: 352, endPoint x: 930, endPoint y: 365, distance: 47.8
click at [942, 364] on div "Rota 16 - Placa TFV7H42 16868 - TABACARIA VIKINGS Janela de atendimento Grade d…" at bounding box center [714, 341] width 1428 height 683
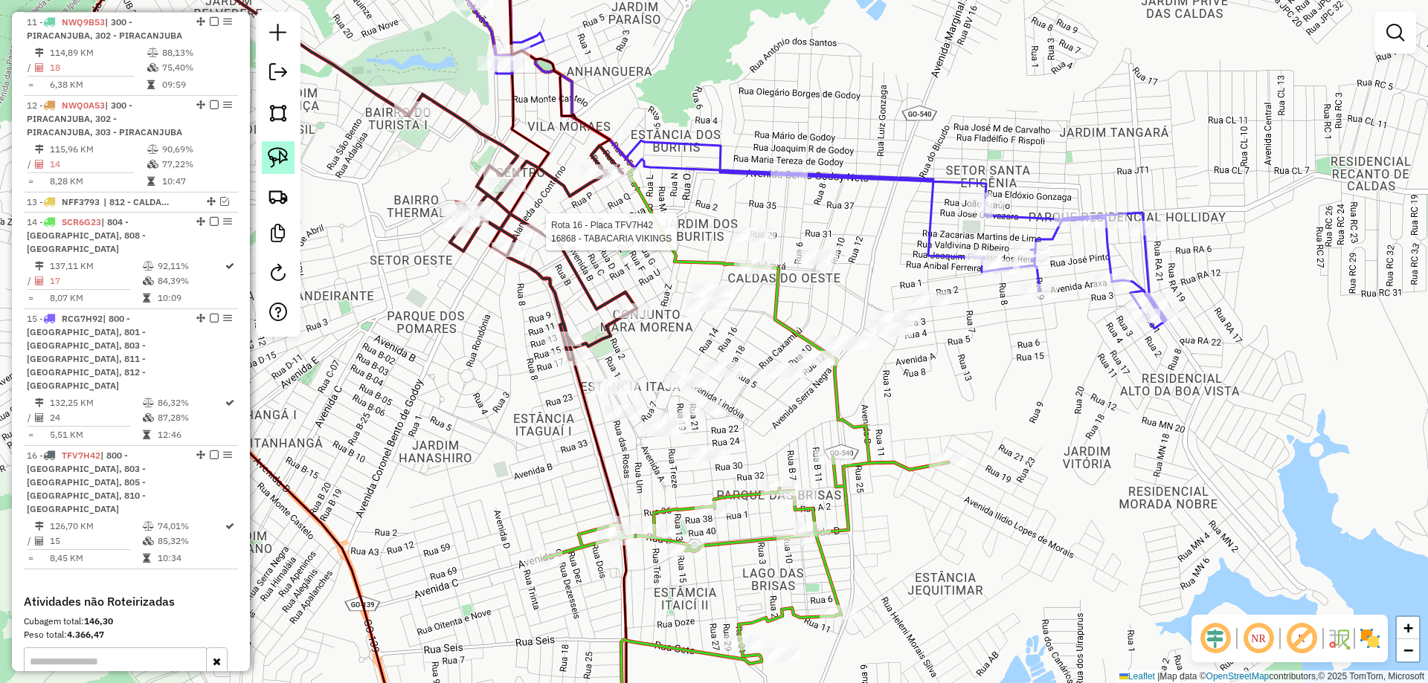
click at [284, 158] on img at bounding box center [278, 157] width 21 height 21
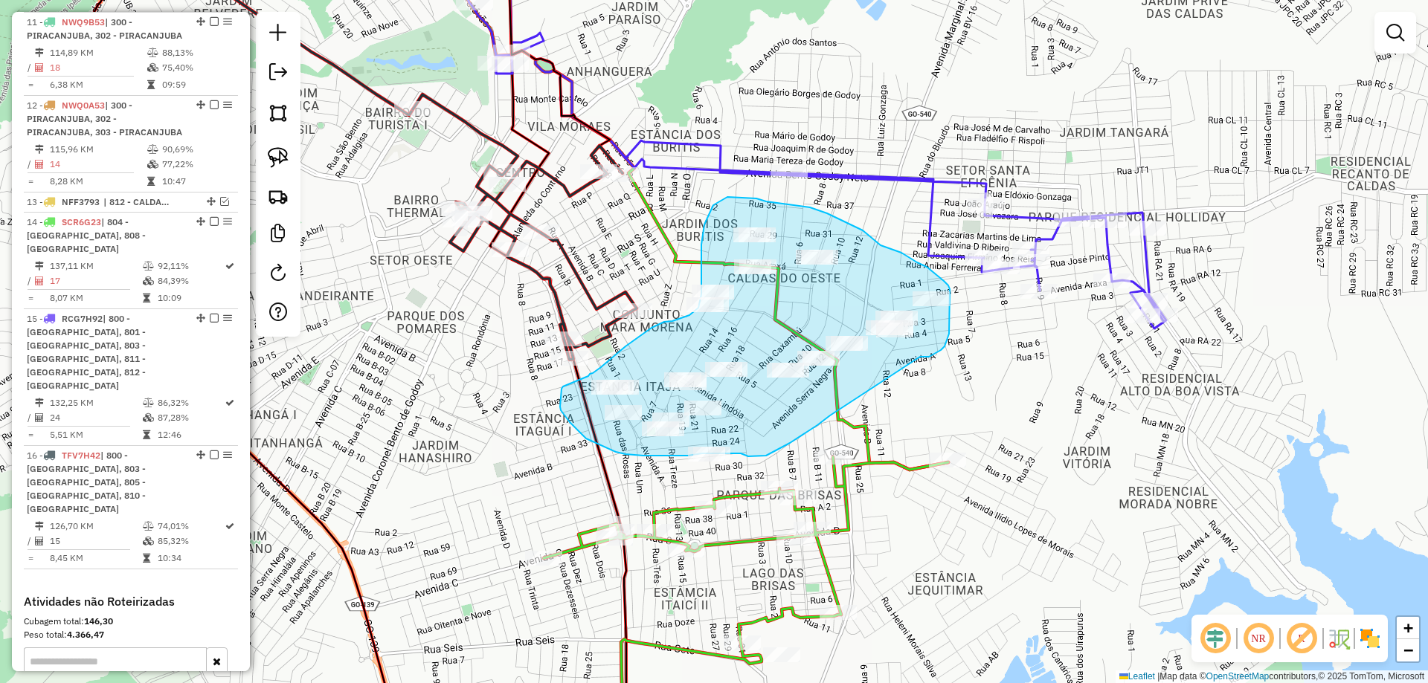
drag, startPoint x: 949, startPoint y: 334, endPoint x: 834, endPoint y: 399, distance: 131.9
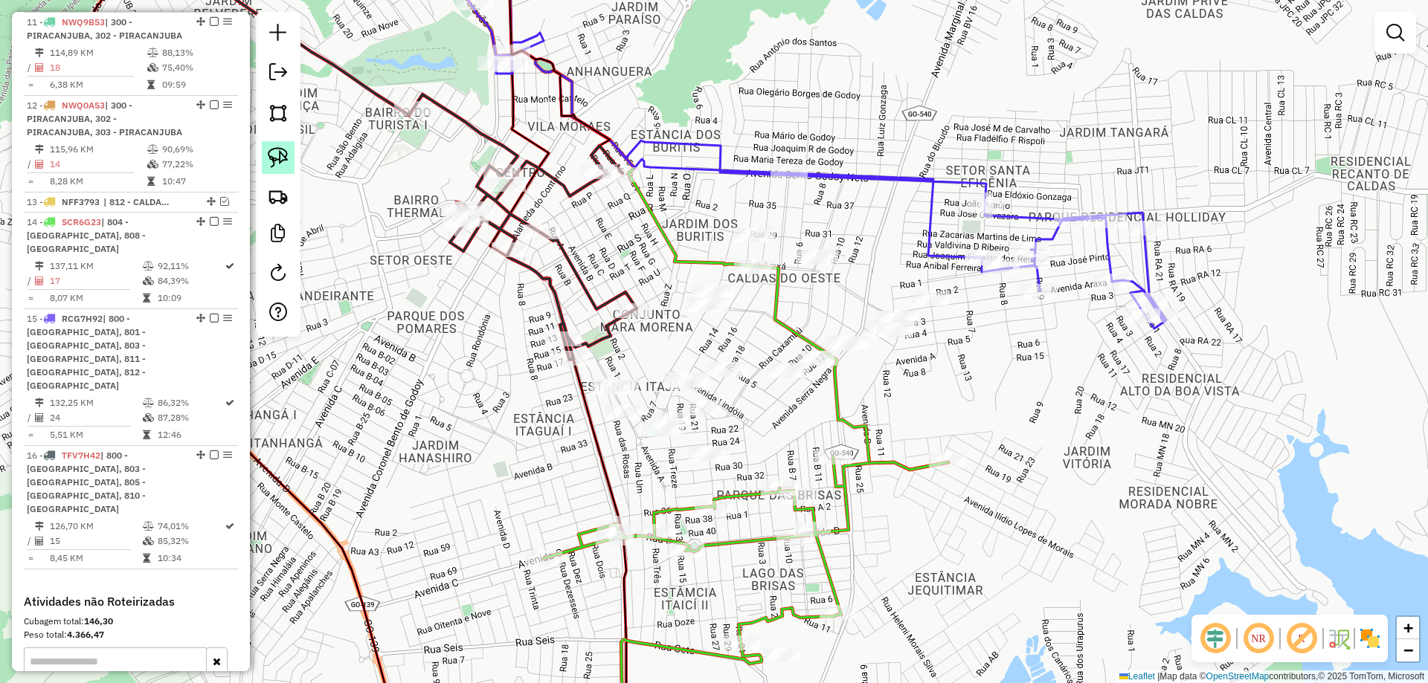
click at [285, 155] on img at bounding box center [278, 157] width 21 height 21
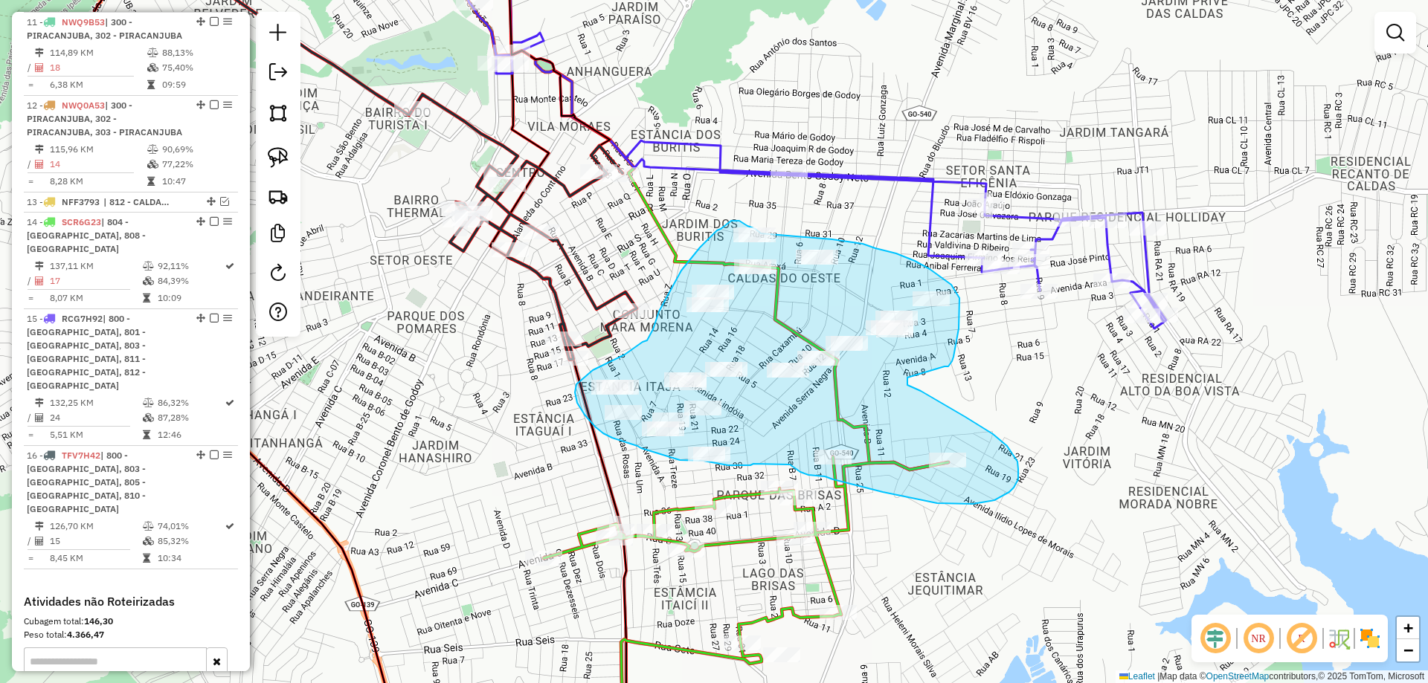
drag, startPoint x: 953, startPoint y: 357, endPoint x: 912, endPoint y: 364, distance: 41.6
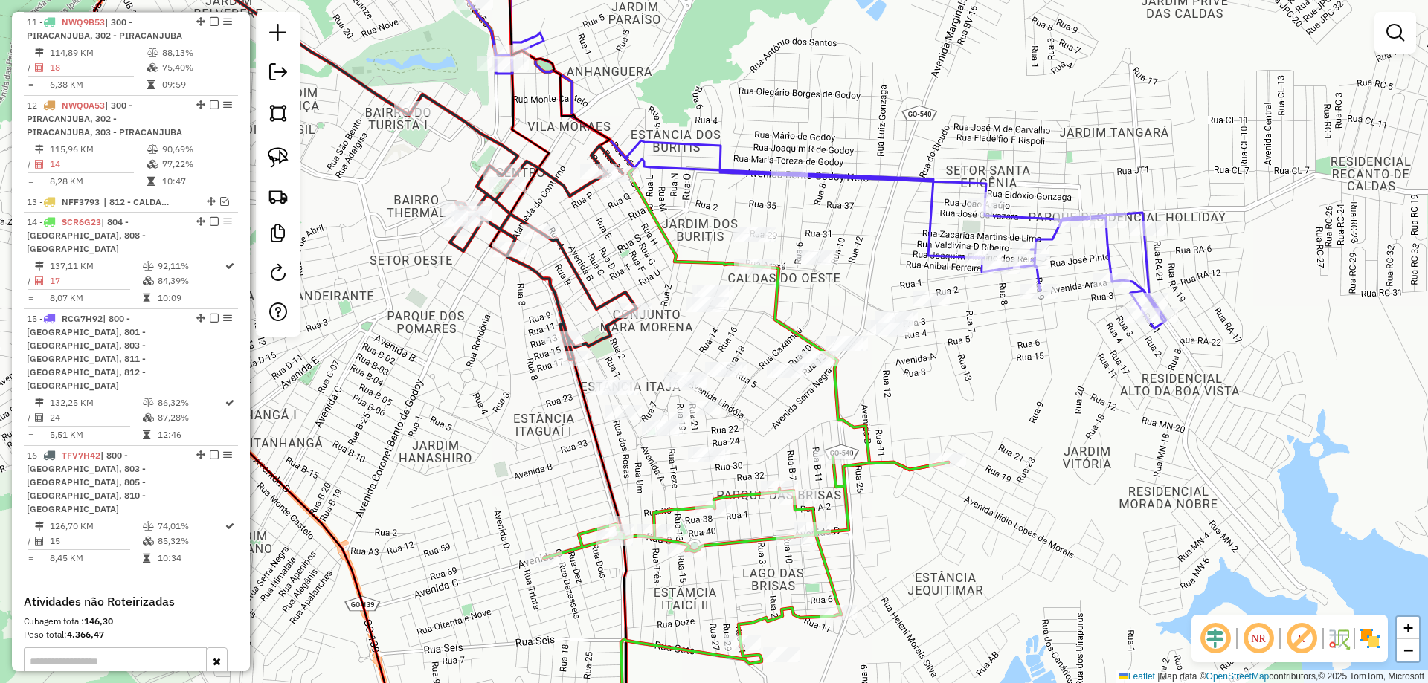
select select "**********"
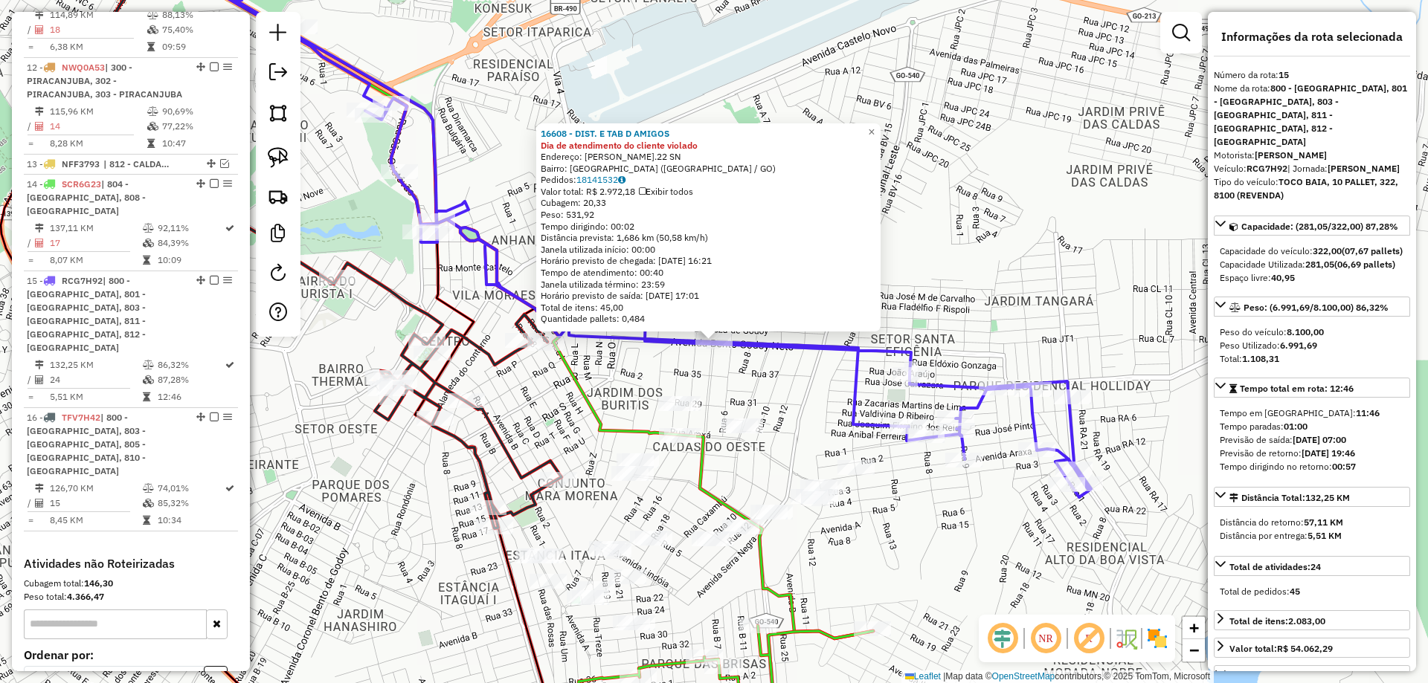
scroll to position [1467, 0]
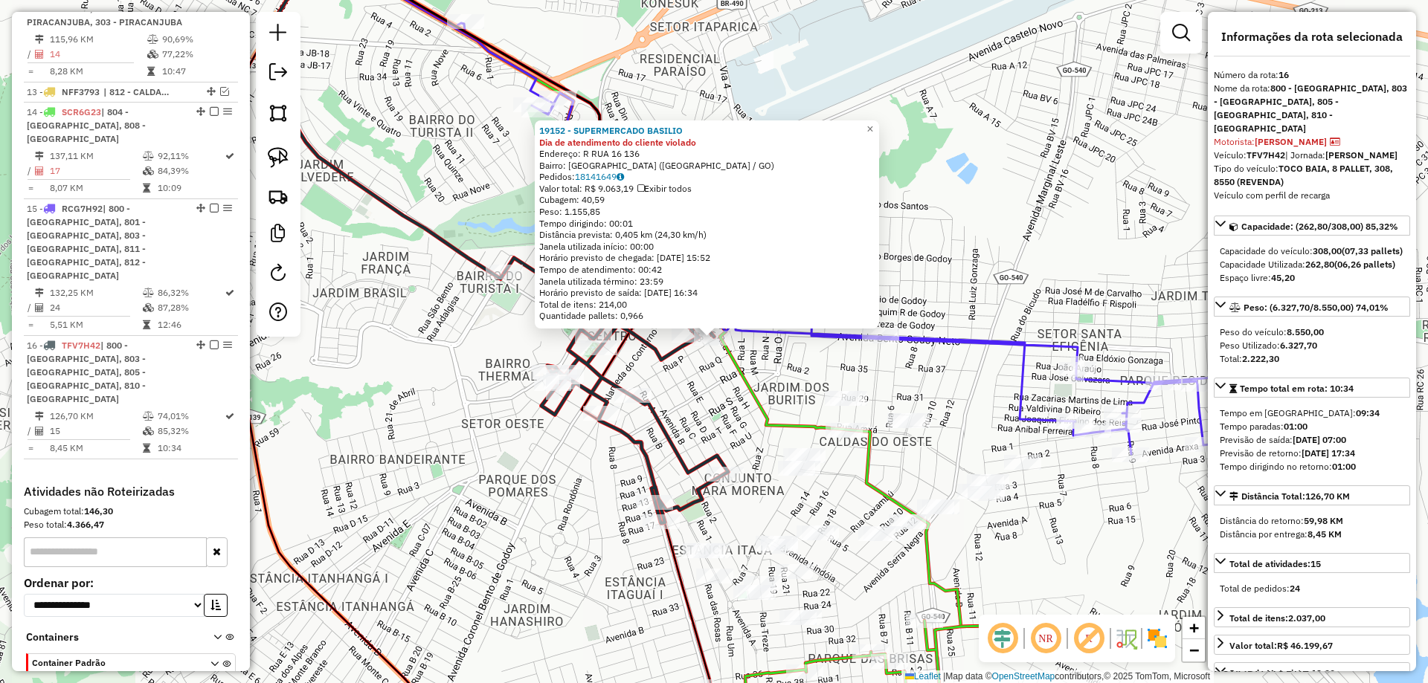
drag, startPoint x: 724, startPoint y: 418, endPoint x: 686, endPoint y: 369, distance: 61.6
click at [686, 369] on div "19152 - SUPERMERCADO BASILIO Dia de atendimento do cliente violado Endereço: R …" at bounding box center [714, 341] width 1428 height 683
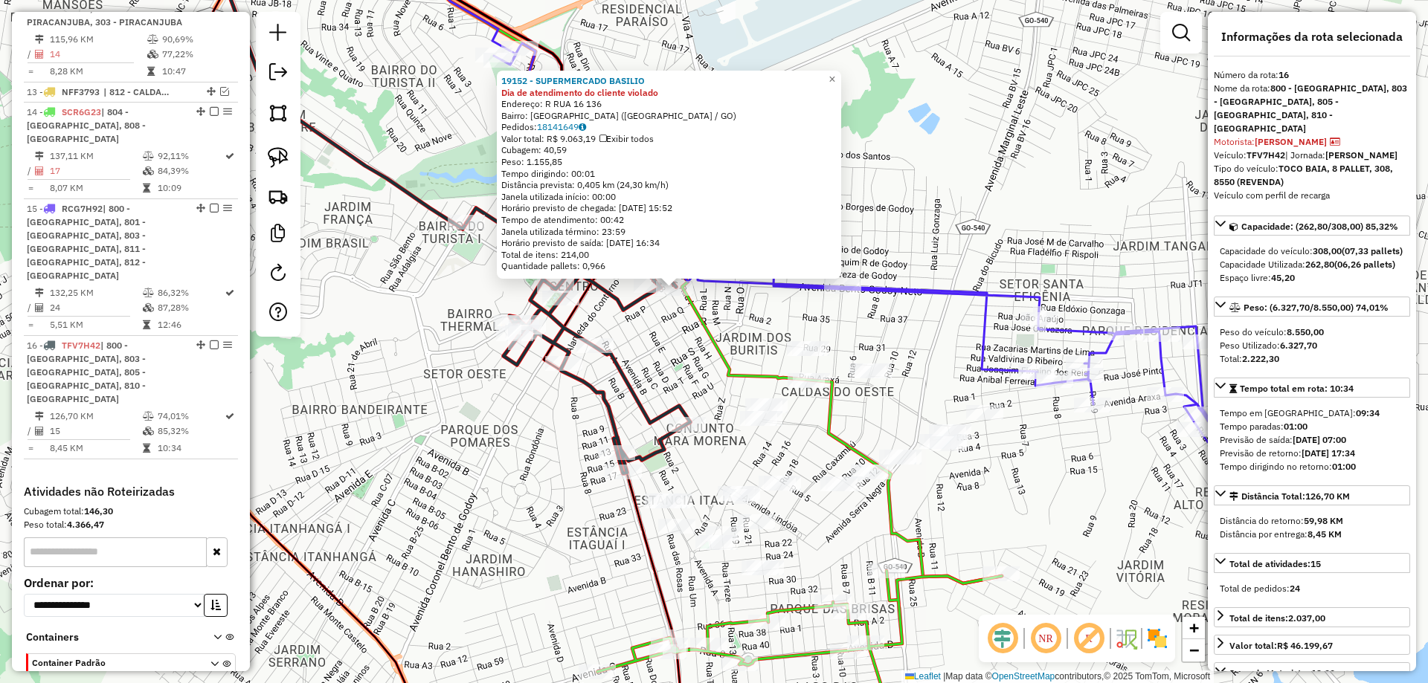
click at [697, 364] on div "19152 - SUPERMERCADO BASILIO Dia de atendimento do cliente violado Endereço: R …" at bounding box center [714, 341] width 1428 height 683
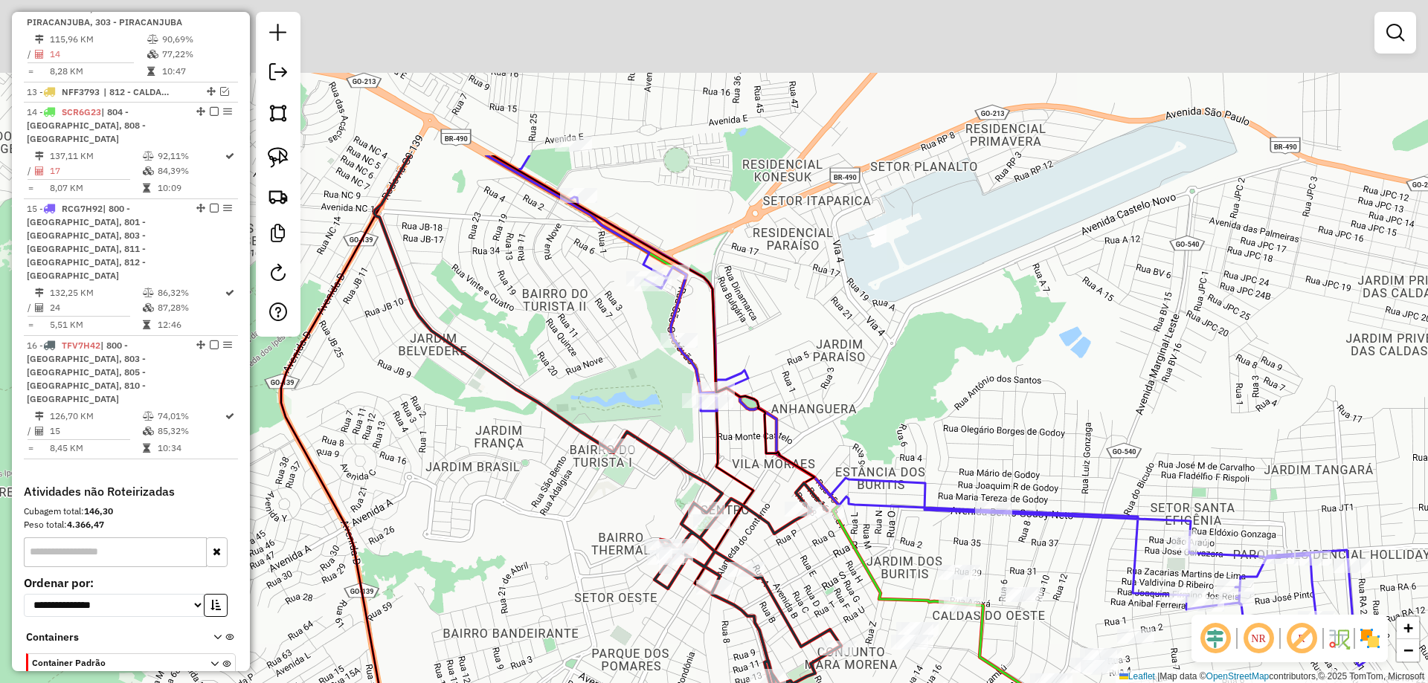
drag, startPoint x: 659, startPoint y: 181, endPoint x: 795, endPoint y: 380, distance: 241.3
click at [795, 380] on div "Janela de atendimento Grade de atendimento Capacidade Transportadoras Veículos …" at bounding box center [714, 341] width 1428 height 683
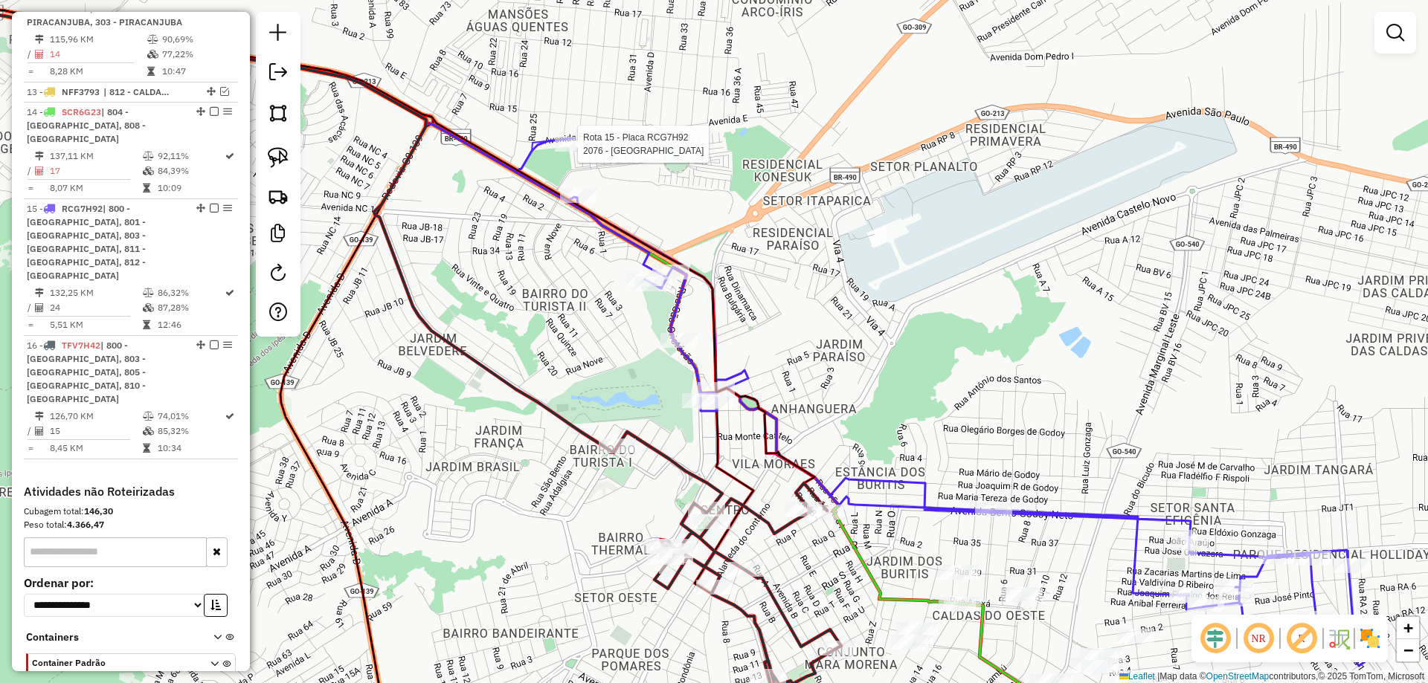
select select "**********"
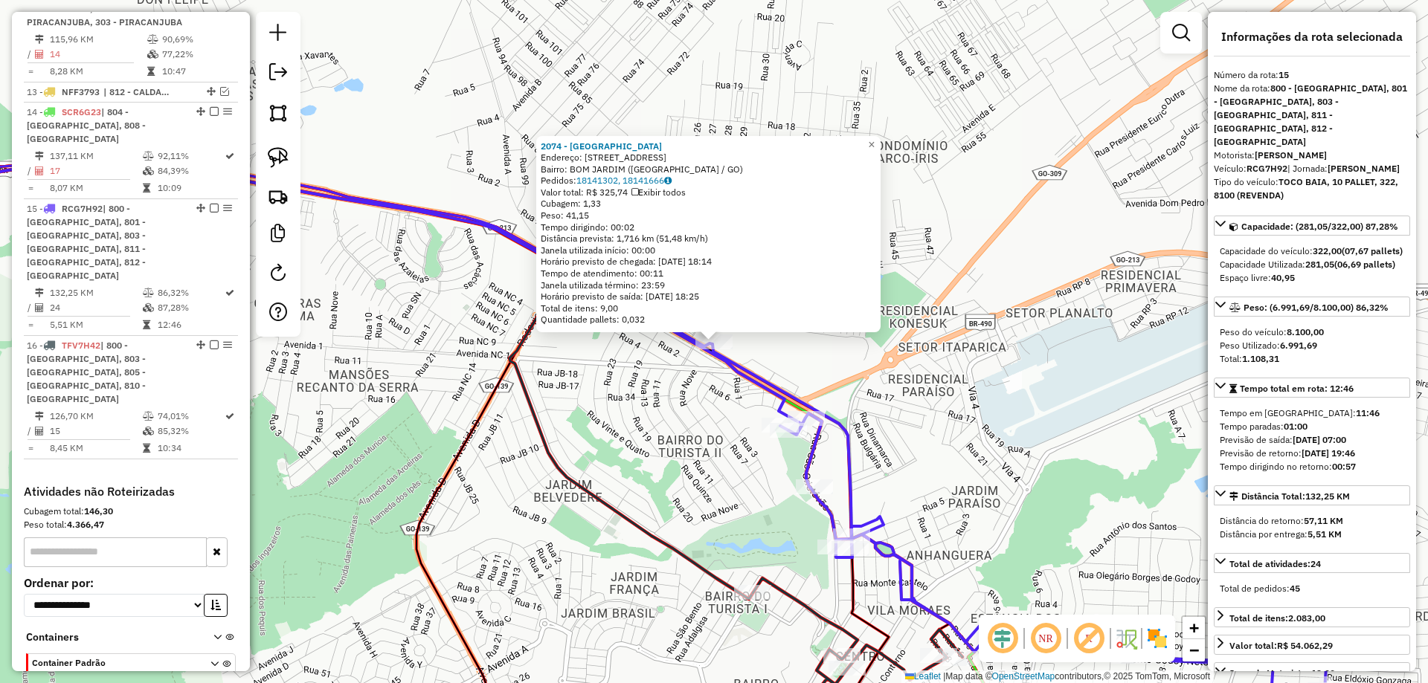
drag, startPoint x: 692, startPoint y: 413, endPoint x: 674, endPoint y: 366, distance: 50.8
click at [674, 366] on div "Rota 15 - Placa RCG7H92 2074 - IMPERIO ROMANO HOTEL 2074 - IMPERIO ROMANO HOTEL…" at bounding box center [714, 341] width 1428 height 683
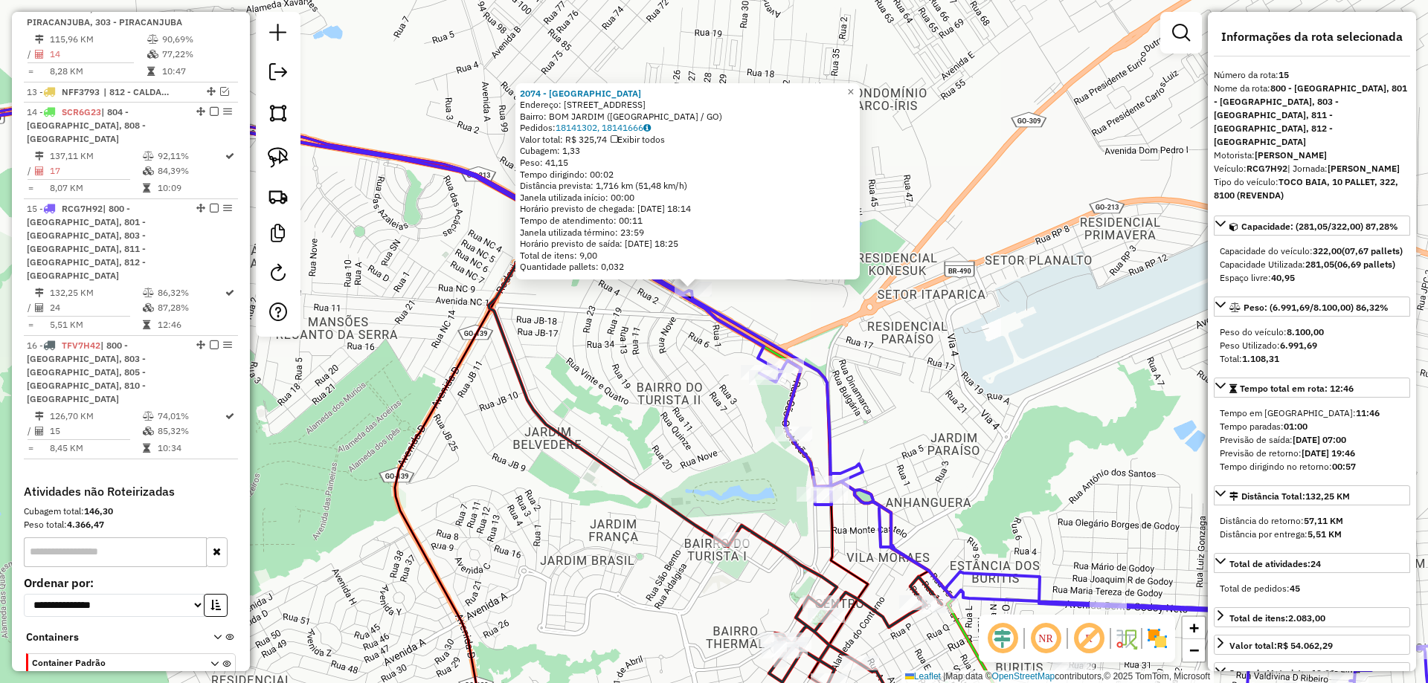
click at [674, 366] on div "2074 - IMPERIO ROMANO HOTEL Endereço: R SANTO AMARO 1600 Bairro: BOM JARDIM (CA…" at bounding box center [714, 341] width 1428 height 683
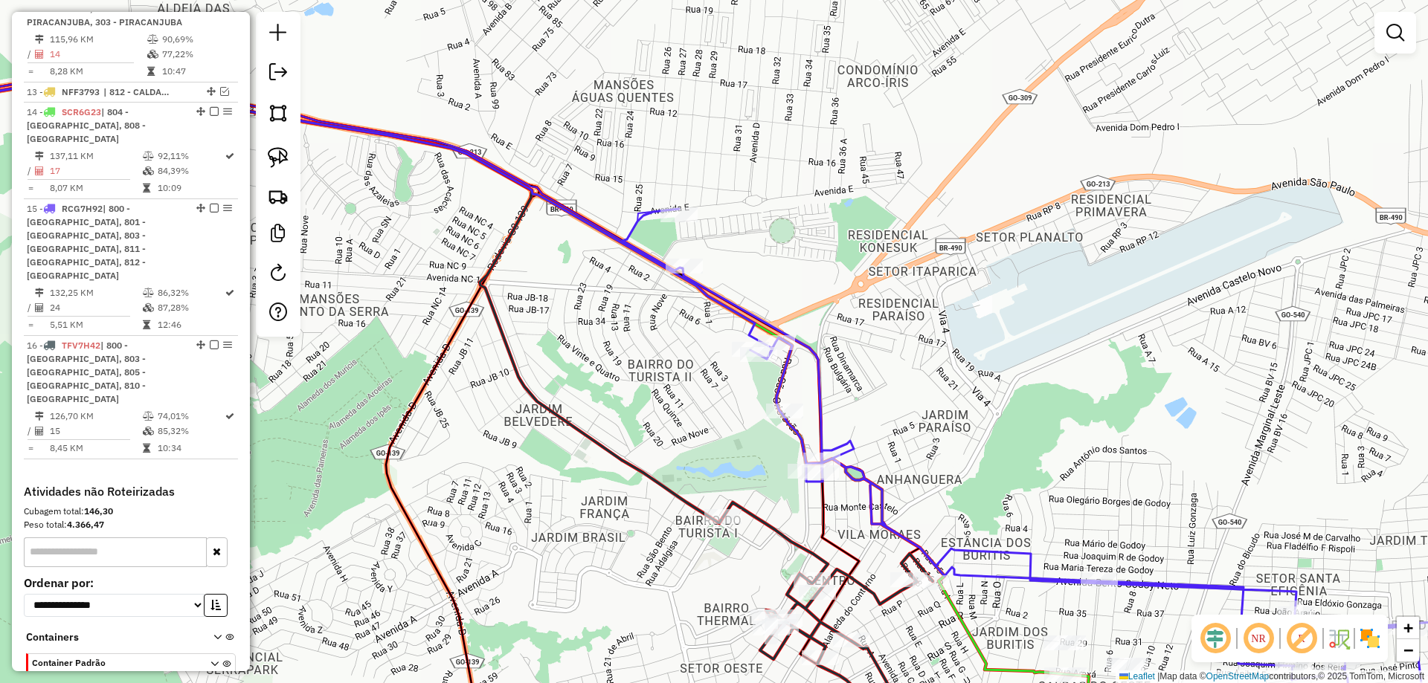
drag, startPoint x: 557, startPoint y: 361, endPoint x: 663, endPoint y: 491, distance: 167.5
click at [558, 334] on div "Janela de atendimento Grade de atendimento Capacidade Transportadoras Veículos …" at bounding box center [714, 341] width 1428 height 683
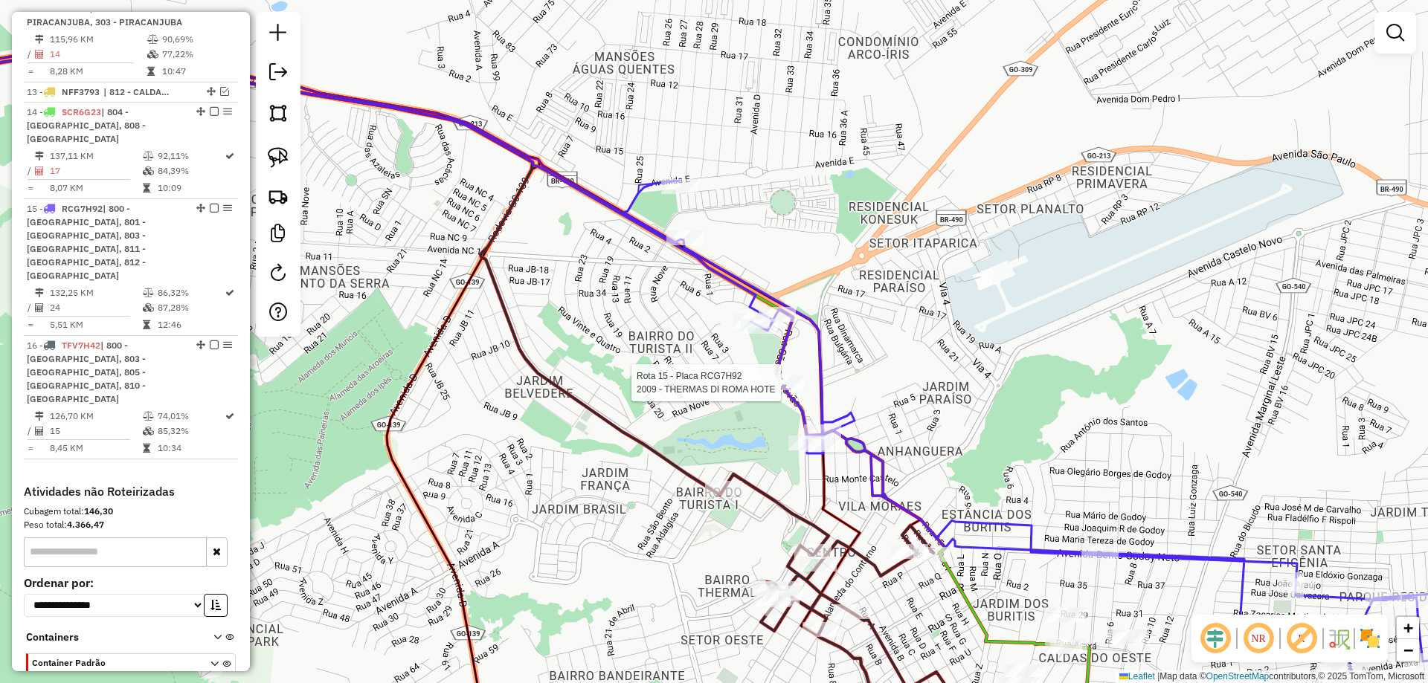
select select "**********"
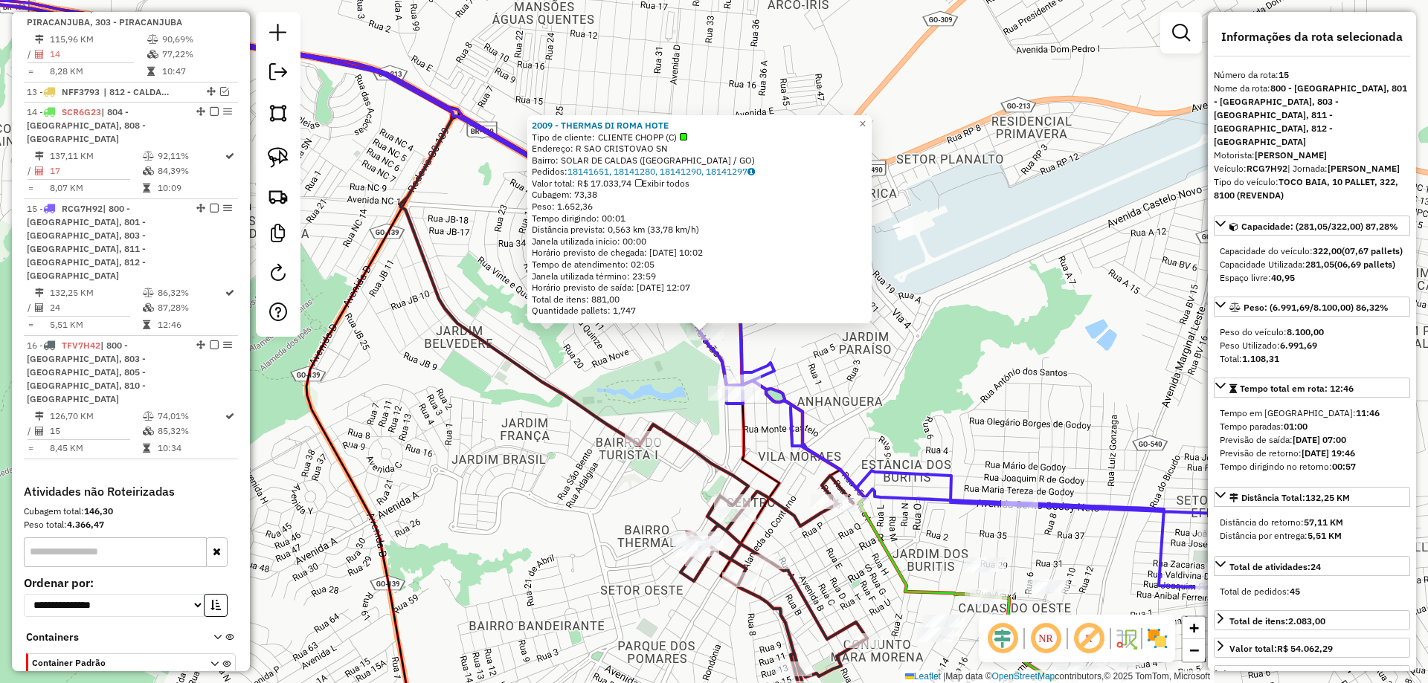
drag, startPoint x: 888, startPoint y: 407, endPoint x: 848, endPoint y: 366, distance: 57.8
click at [857, 371] on div "2009 - THERMAS DI ROMA HOTE Tipo de cliente: CLIENTE CHOPP (C) Endereço: R SAO …" at bounding box center [714, 341] width 1428 height 683
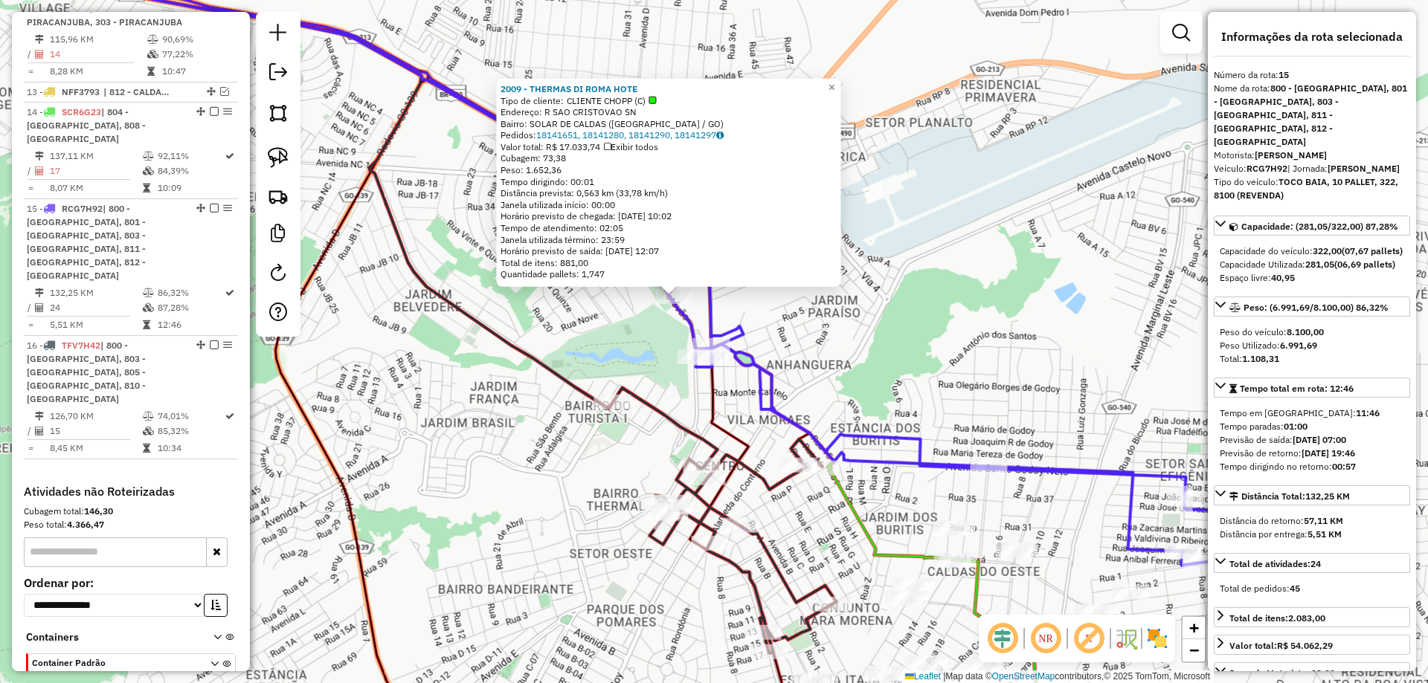
click at [845, 364] on div "2009 - THERMAS DI ROMA HOTE Tipo de cliente: CLIENTE CHOPP (C) Endereço: R SAO …" at bounding box center [714, 341] width 1428 height 683
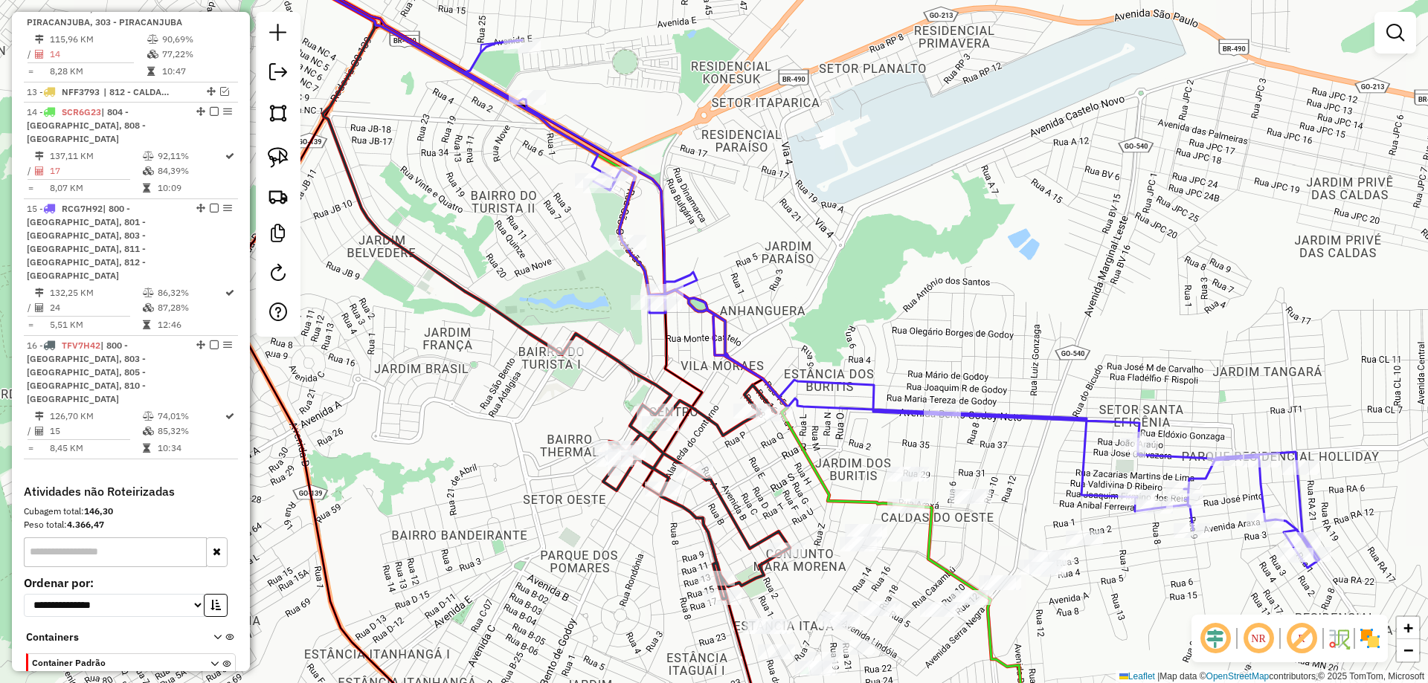
drag, startPoint x: 811, startPoint y: 352, endPoint x: 759, endPoint y: 271, distance: 95.9
click at [746, 282] on div "Janela de atendimento Grade de atendimento Capacidade Transportadoras Veículos …" at bounding box center [714, 341] width 1428 height 683
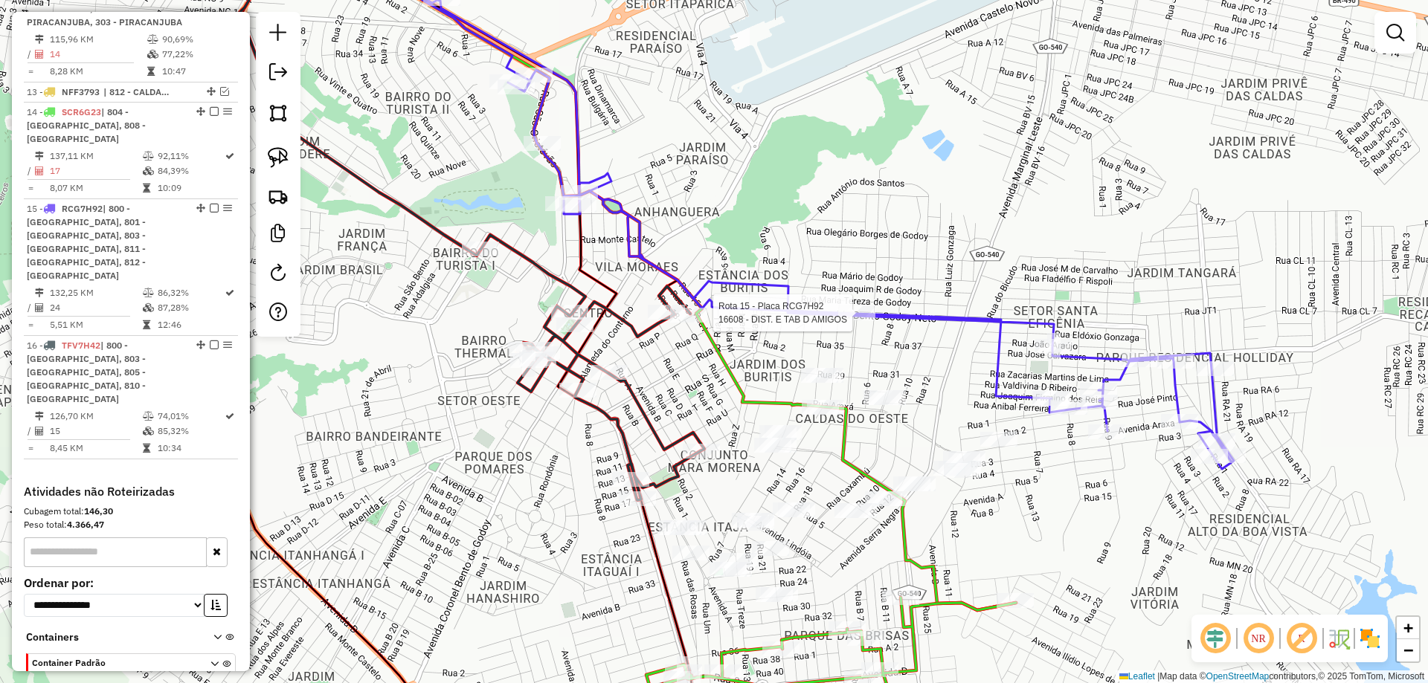
select select "**********"
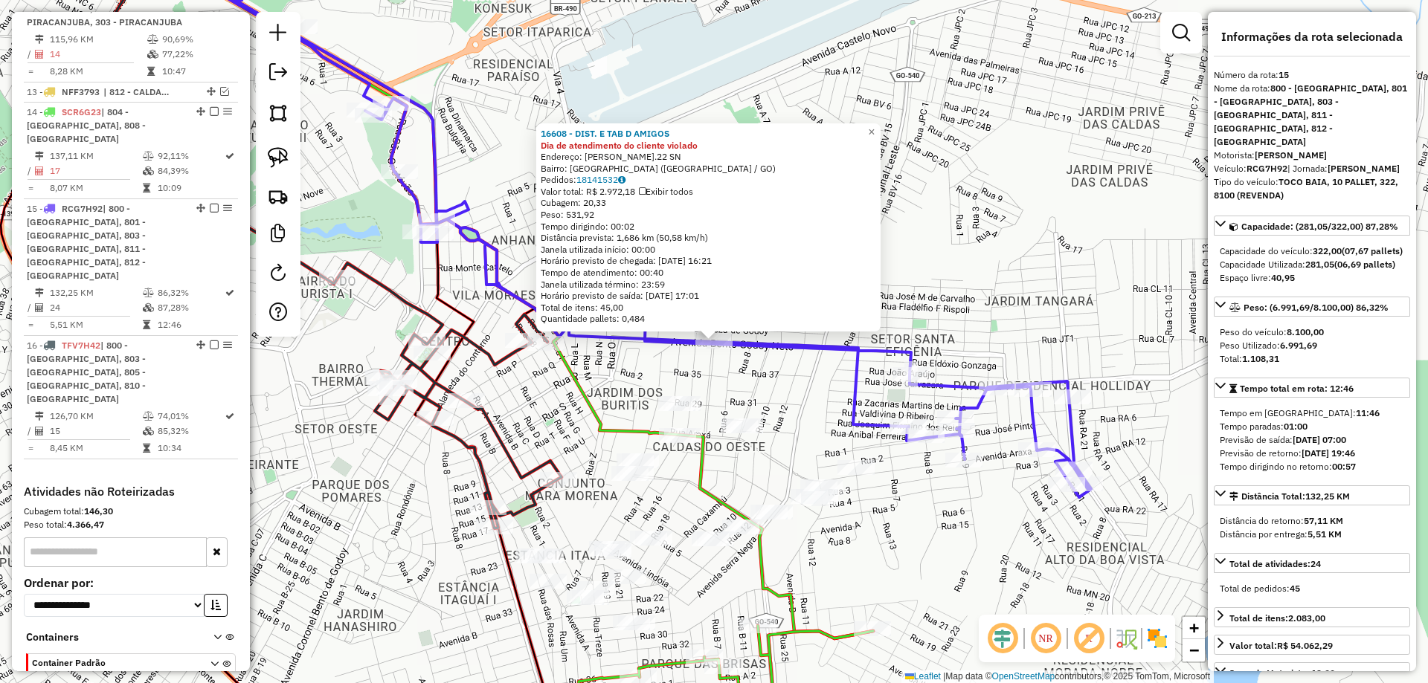
click at [880, 347] on div "16608 - DIST. E TAB D AMIGOS Dia de atendimento do cliente violado Endereço: BE…" at bounding box center [714, 341] width 1428 height 683
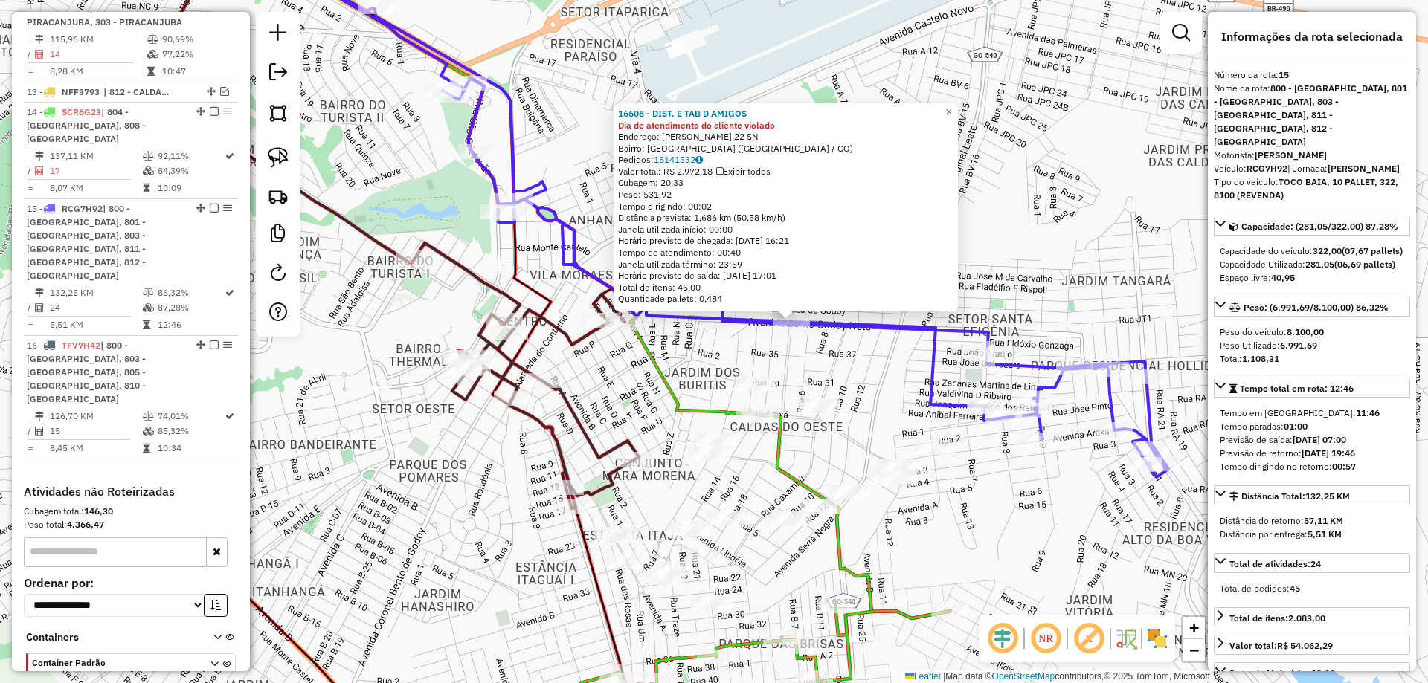
click at [773, 347] on div "16608 - DIST. E TAB D AMIGOS Dia de atendimento do cliente violado Endereço: BE…" at bounding box center [714, 341] width 1428 height 683
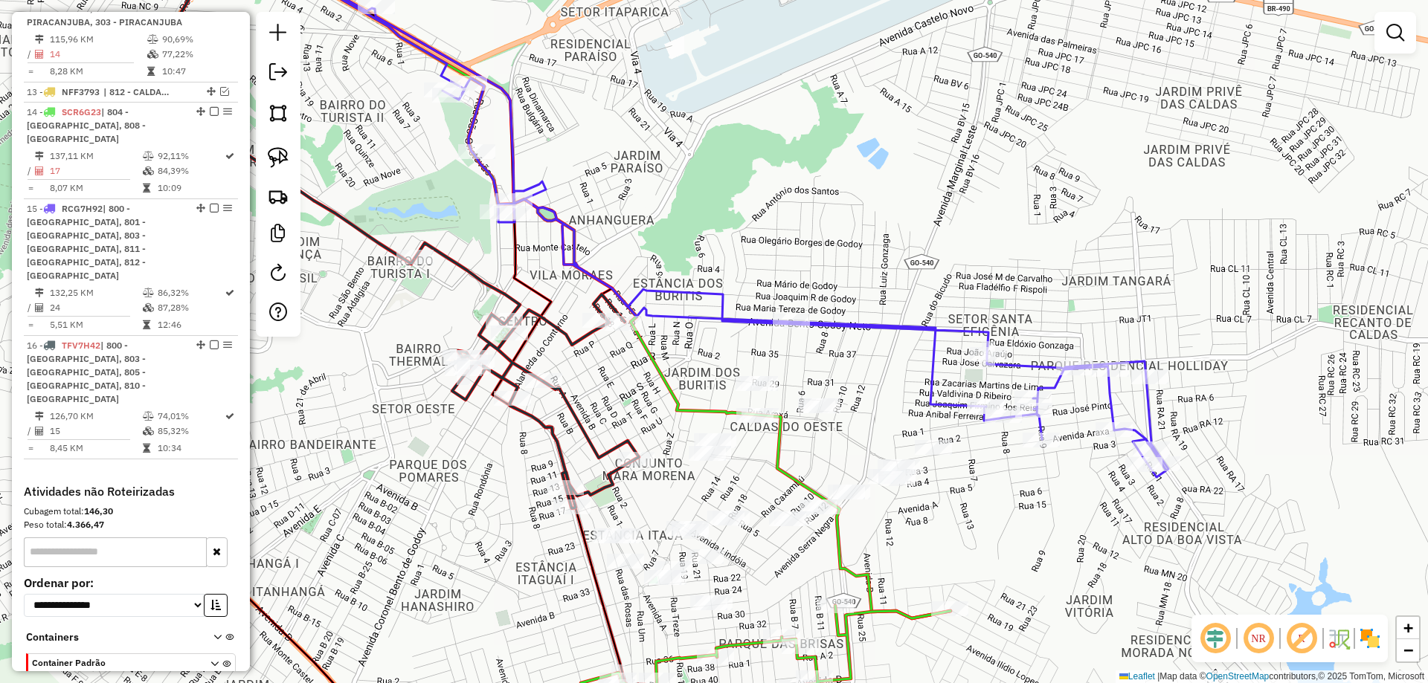
drag, startPoint x: 734, startPoint y: 290, endPoint x: 362, endPoint y: 216, distance: 379.0
click at [729, 277] on div "Janela de atendimento Grade de atendimento Capacidade Transportadoras Veículos …" at bounding box center [714, 341] width 1428 height 683
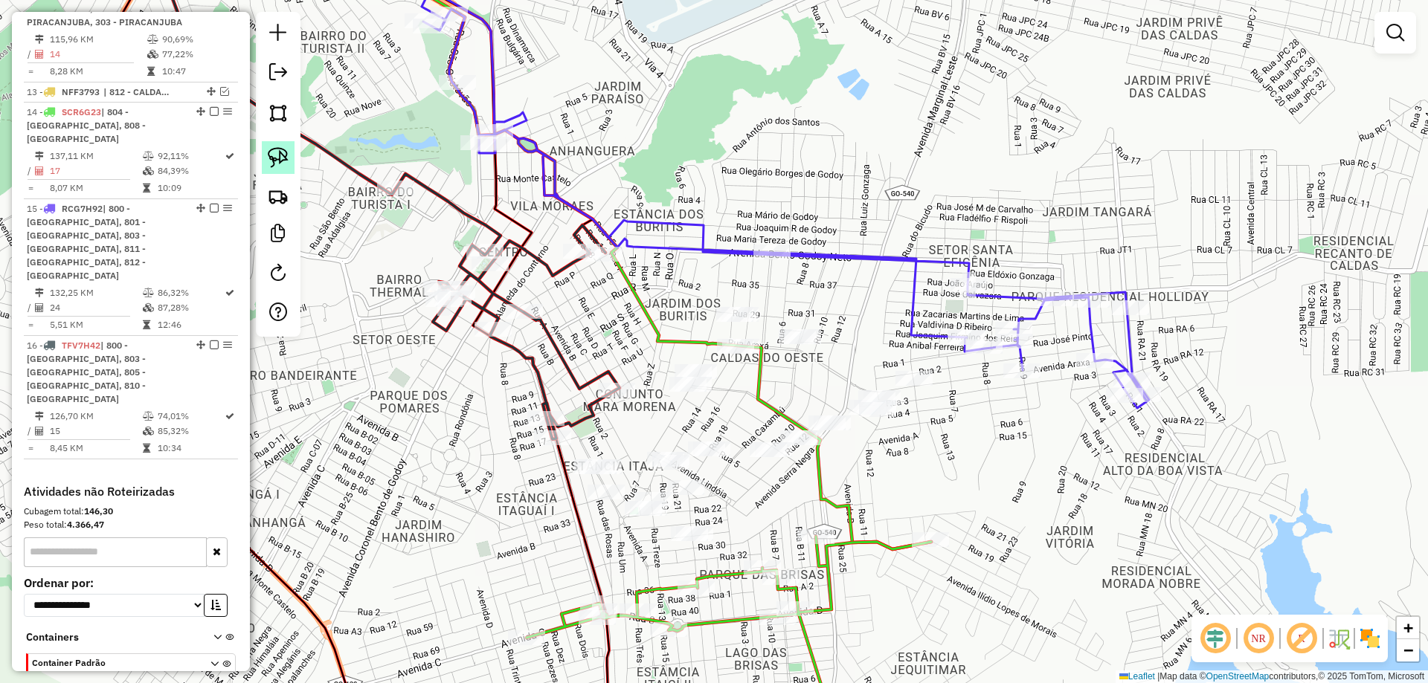
click at [284, 153] on img at bounding box center [278, 157] width 21 height 21
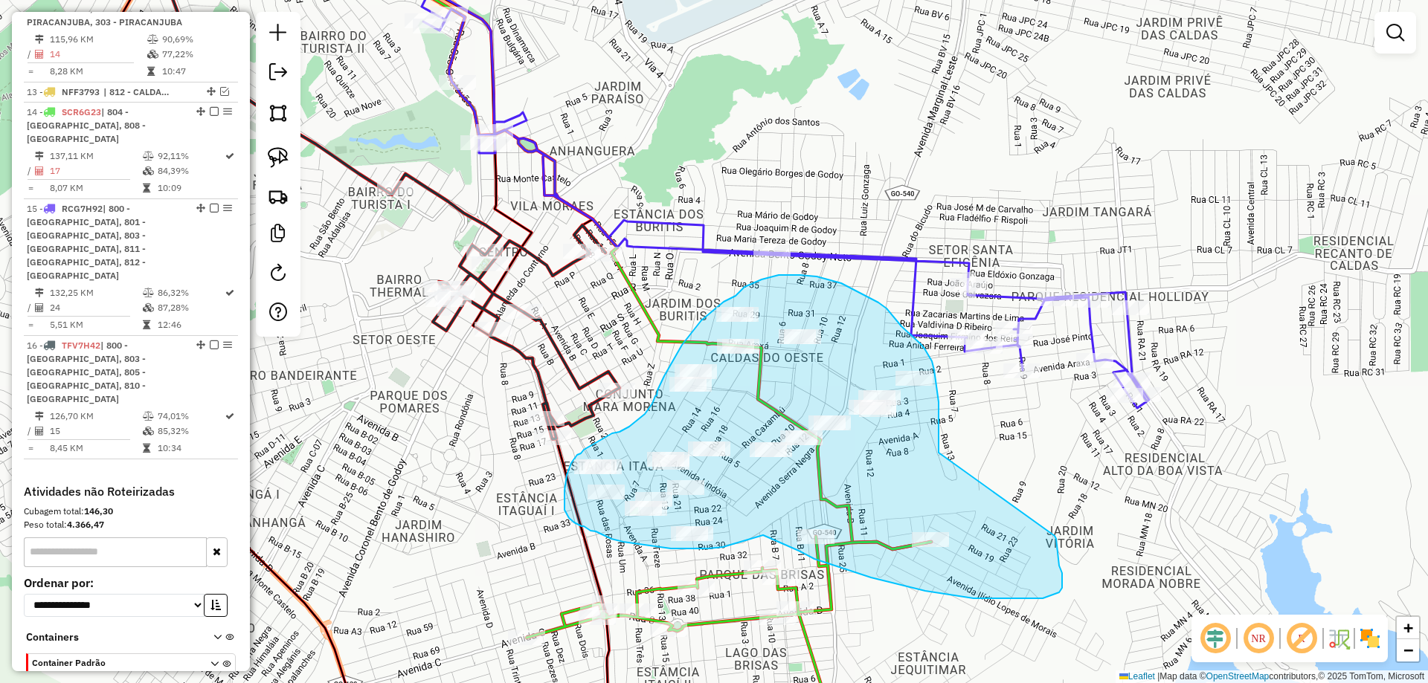
drag, startPoint x: 938, startPoint y: 439, endPoint x: 1054, endPoint y: 536, distance: 151.5
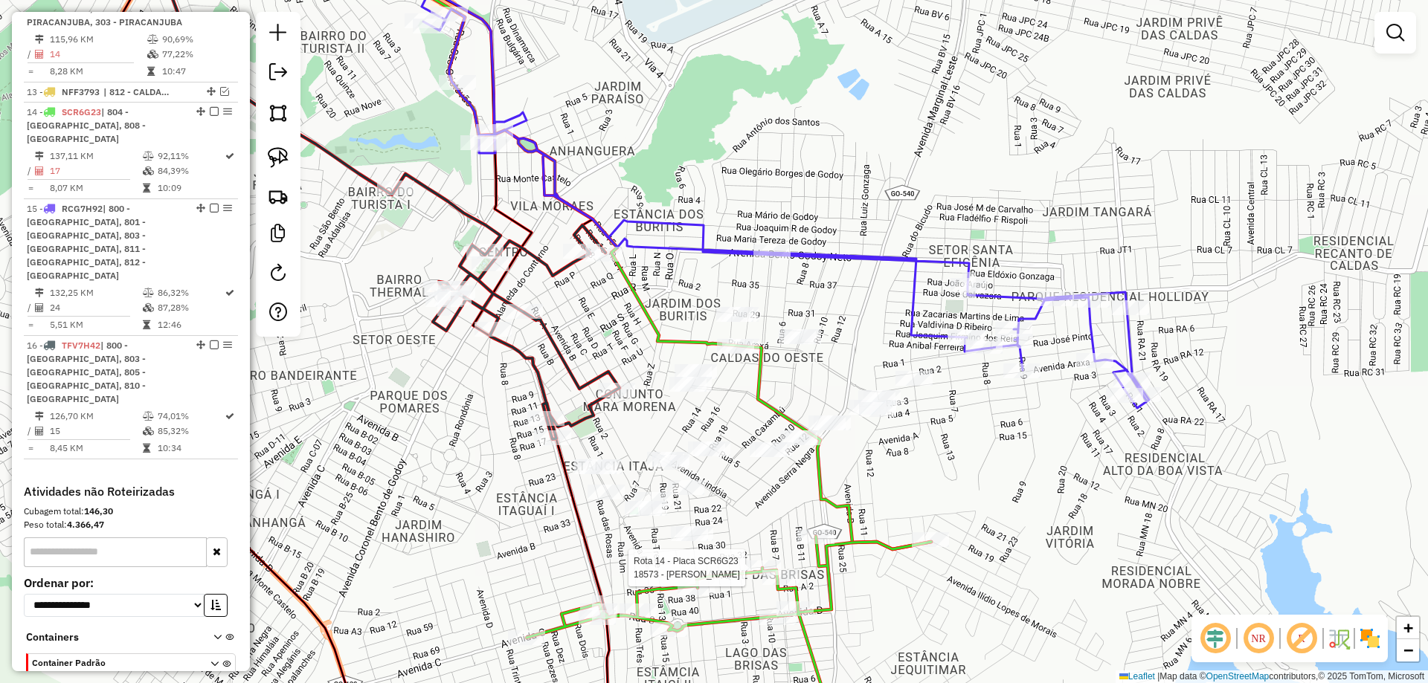
select select "**********"
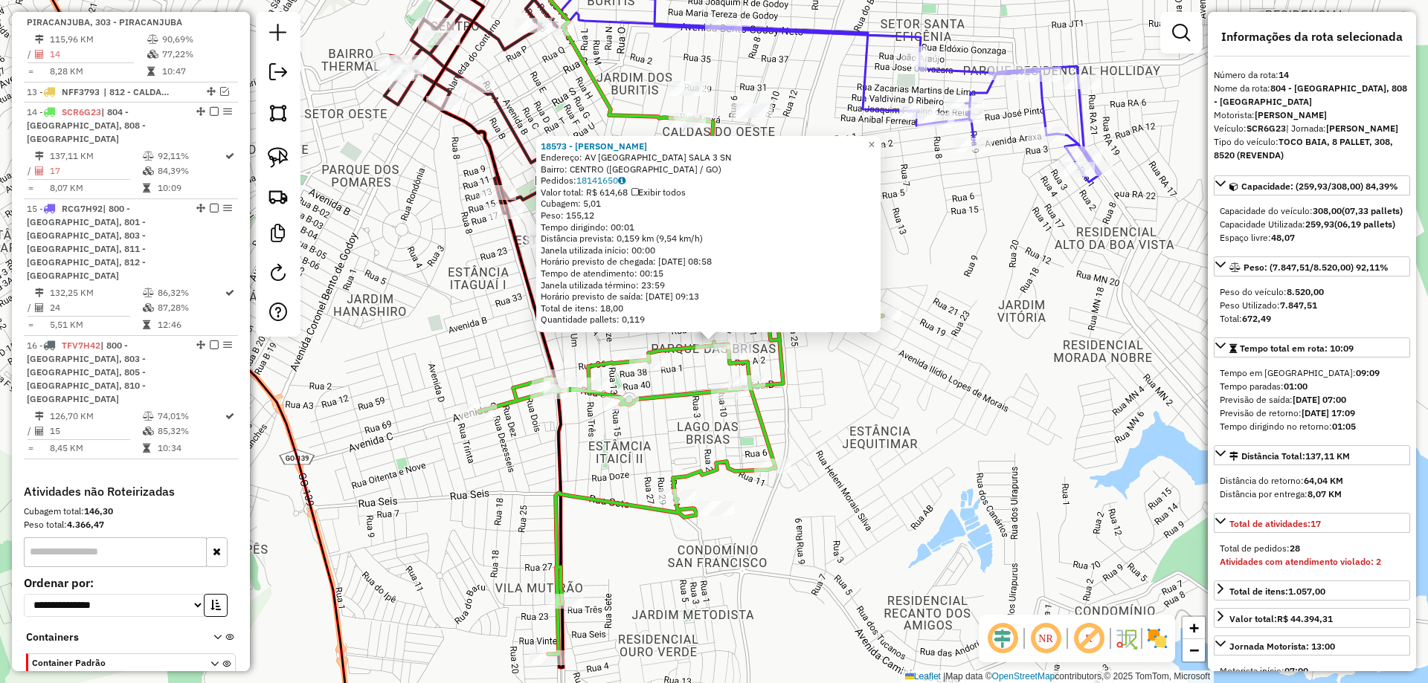
click at [933, 480] on div "18573 - MERCADO BORGES Endereço: AV AVENIDA DAS BRISAS SALA 3 SN Bairro: CENTRO…" at bounding box center [714, 341] width 1428 height 683
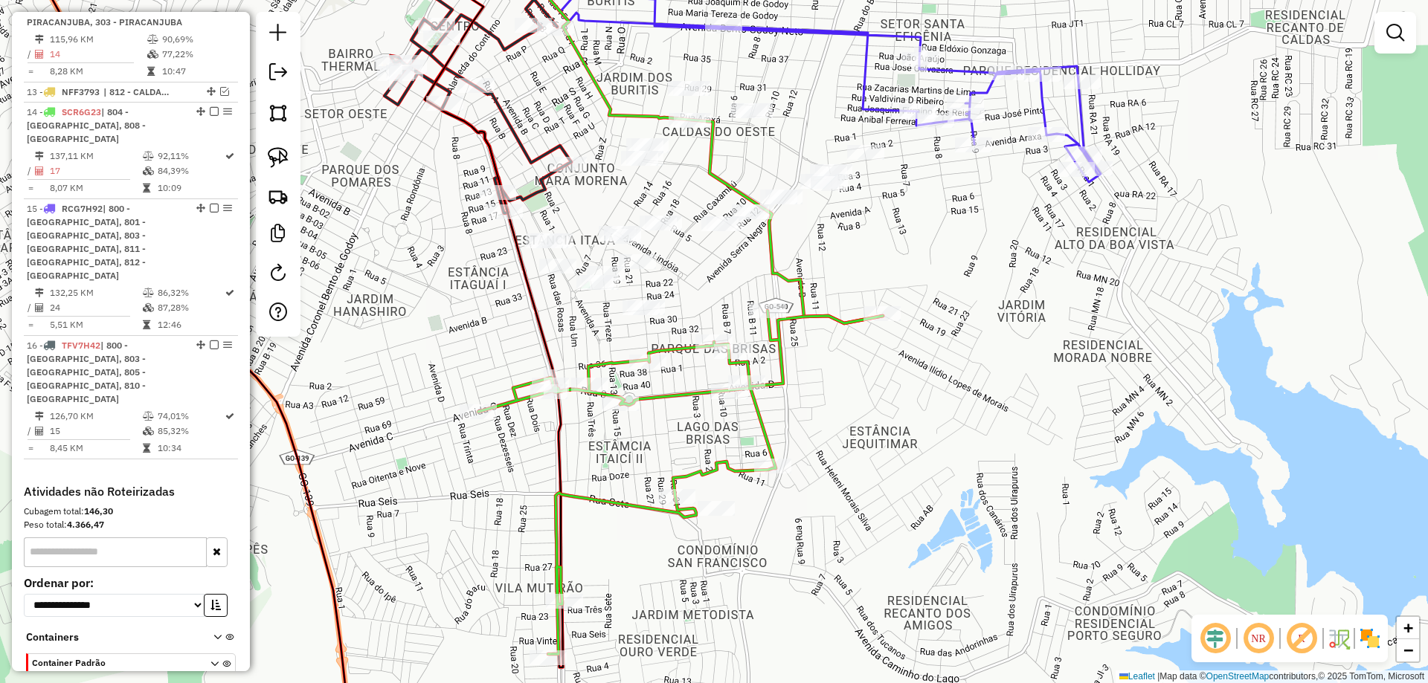
click at [639, 352] on icon at bounding box center [680, 483] width 405 height 344
select select "**********"
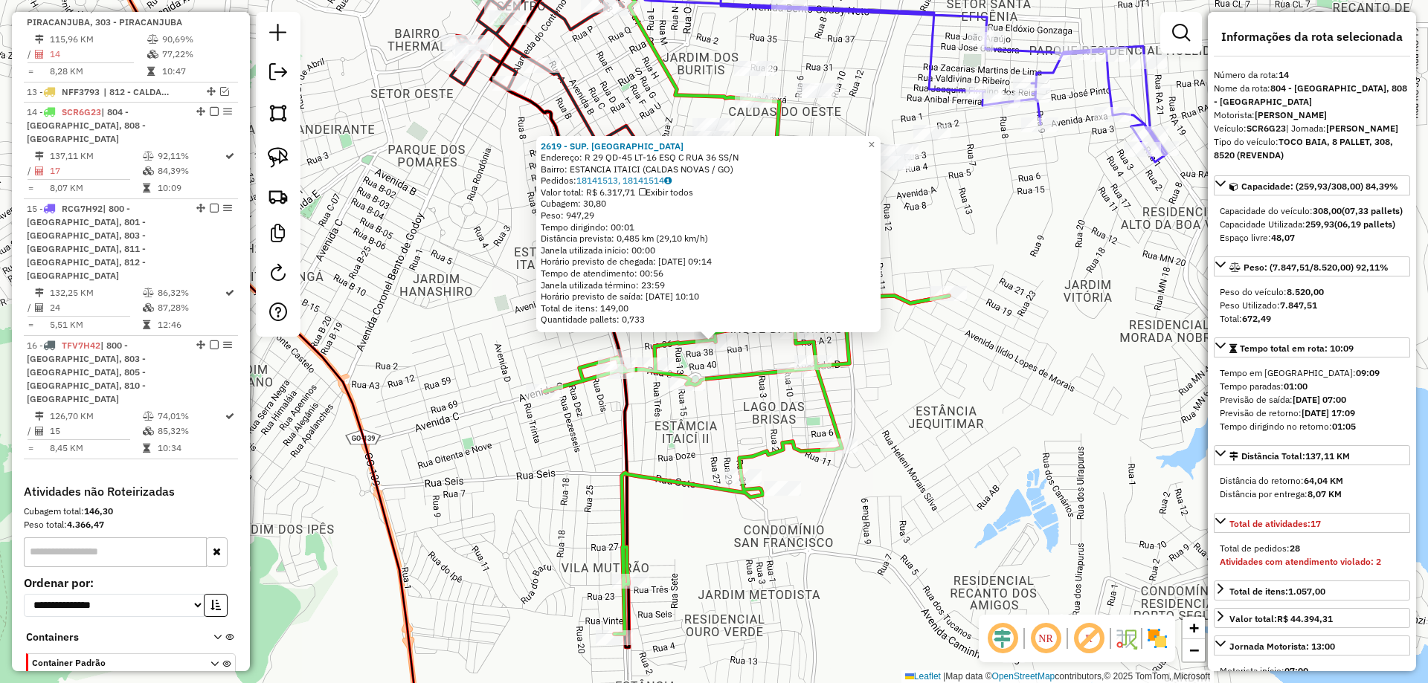
click at [647, 434] on div "2619 - SUP. FALEIROS Endereço: R 29 QD-45 LT-16 ESQ C RUA 36 SS/N Bairro: ESTAN…" at bounding box center [714, 341] width 1428 height 683
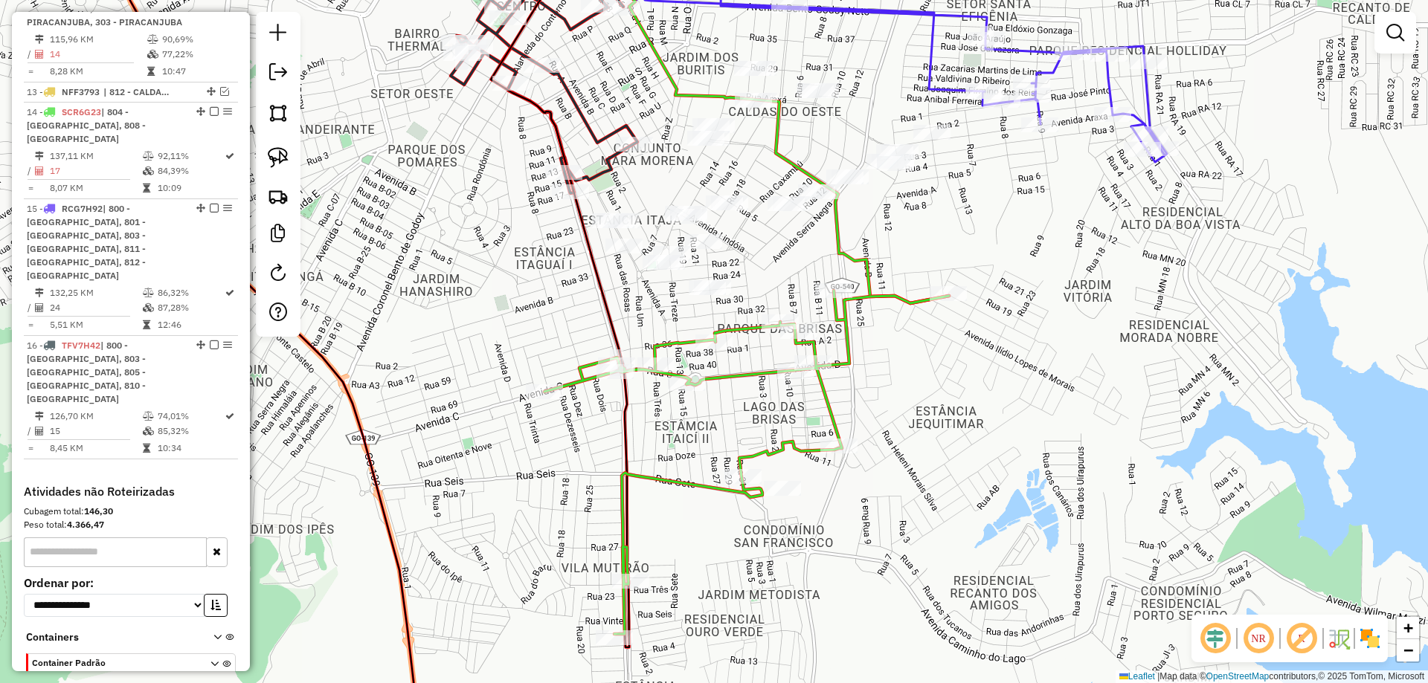
drag, startPoint x: 596, startPoint y: 328, endPoint x: 595, endPoint y: 367, distance: 38.7
click at [597, 398] on div "Janela de atendimento Grade de atendimento Capacidade Transportadoras Veículos …" at bounding box center [714, 341] width 1428 height 683
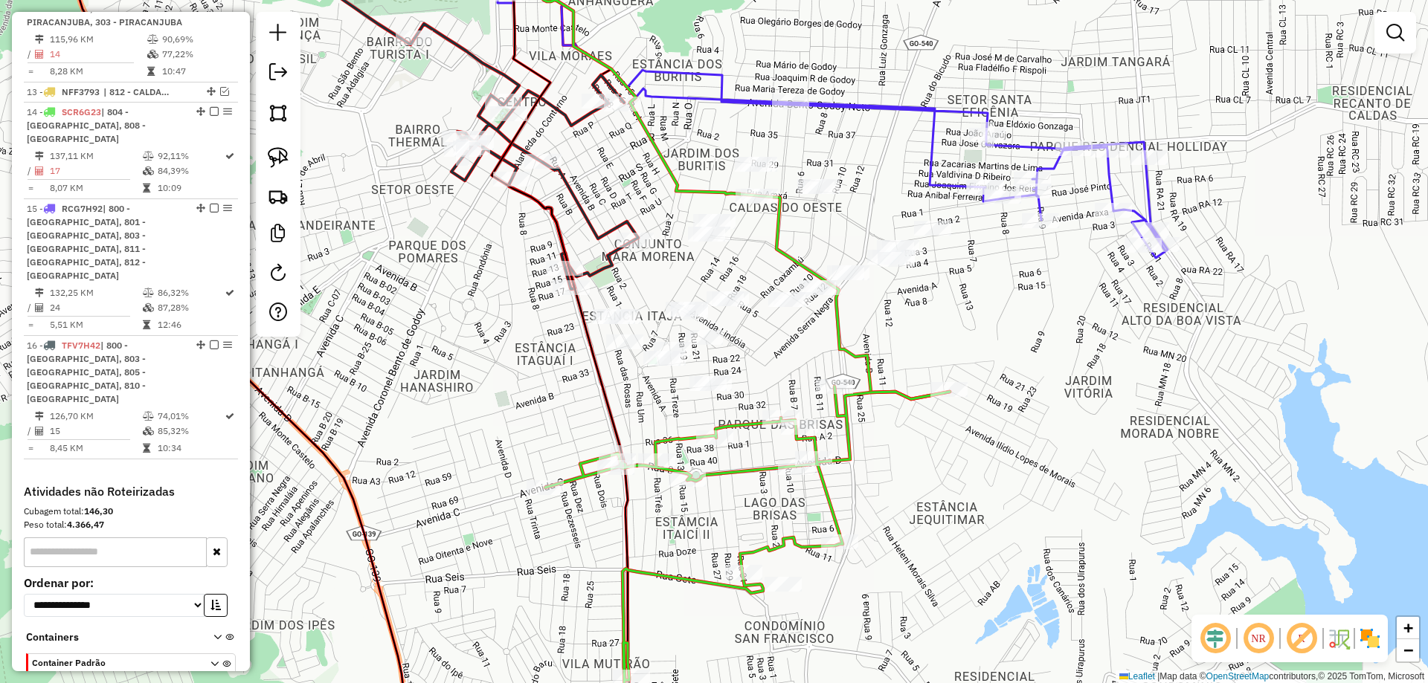
click at [297, 160] on div at bounding box center [278, 174] width 45 height 325
drag, startPoint x: 940, startPoint y: 283, endPoint x: 941, endPoint y: 273, distance: 10.4
click at [944, 275] on div "Janela de atendimento Grade de atendimento Capacidade Transportadoras Veículos …" at bounding box center [714, 341] width 1428 height 683
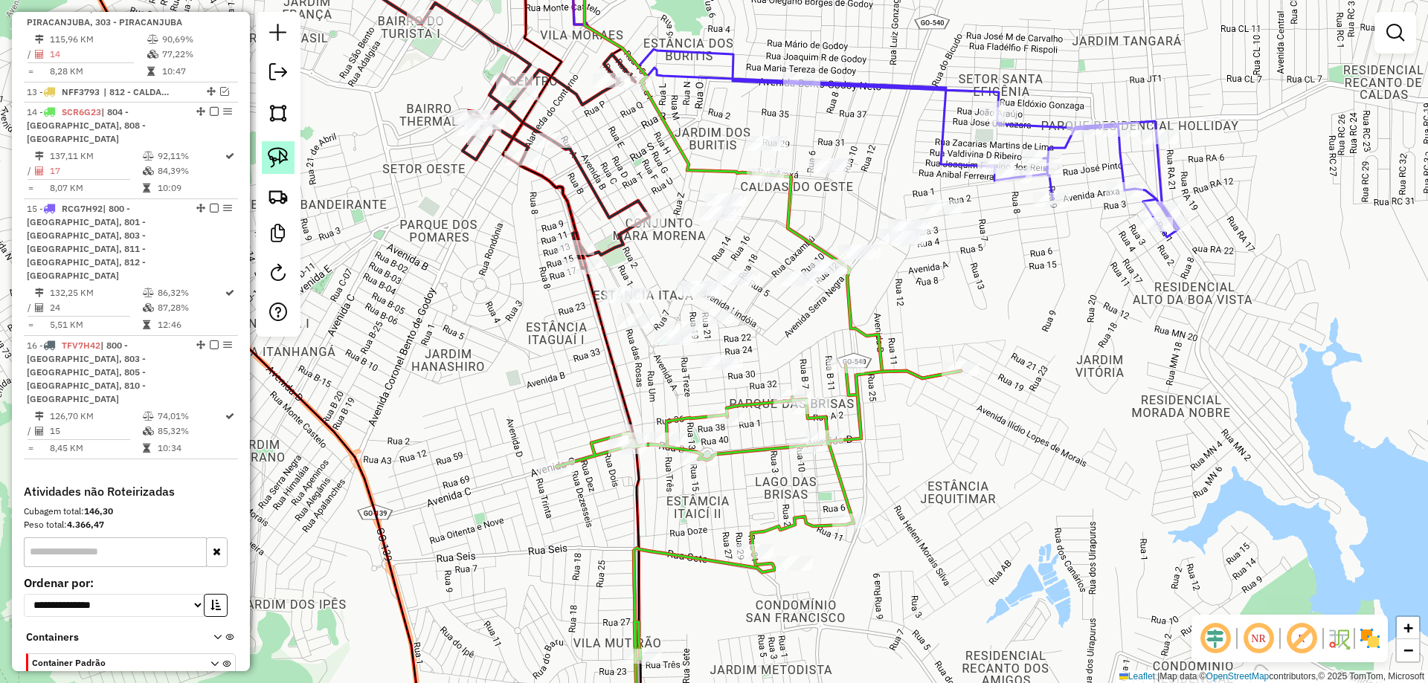
click at [286, 155] on img at bounding box center [278, 157] width 21 height 21
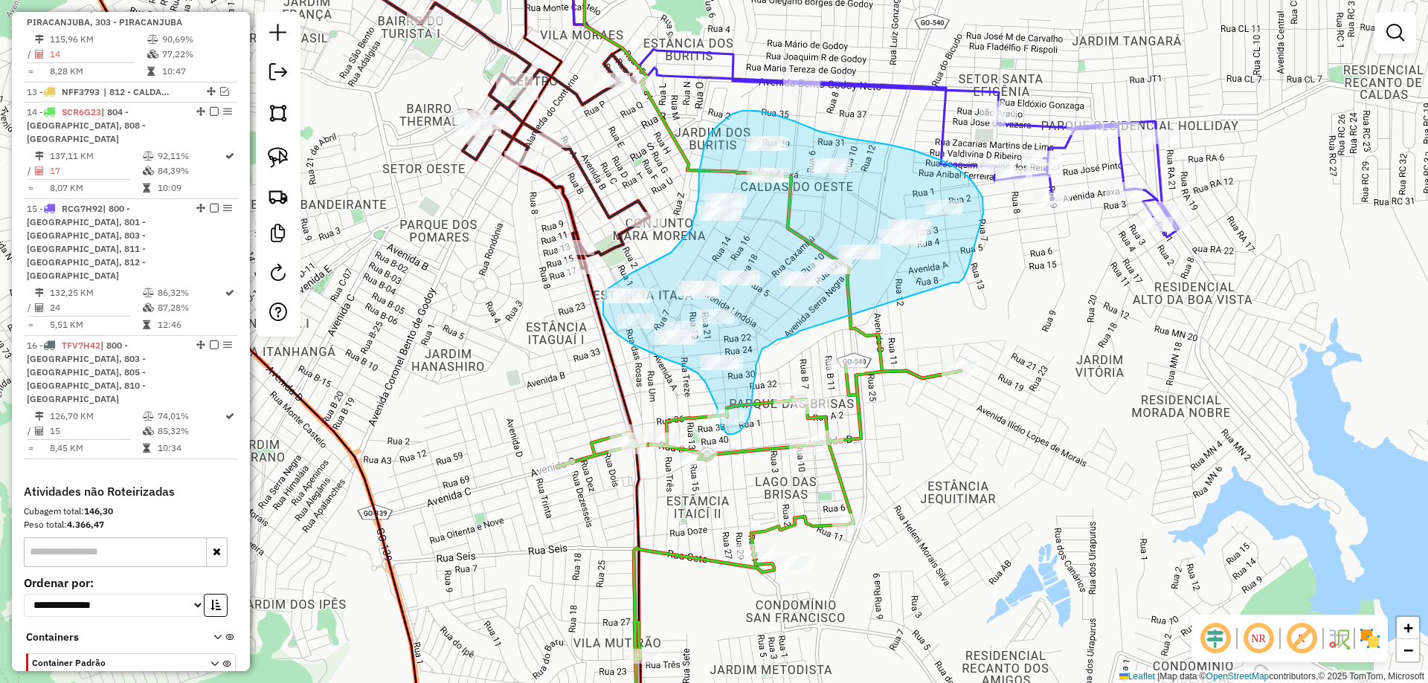
drag, startPoint x: 963, startPoint y: 279, endPoint x: 798, endPoint y: 330, distance: 172.9
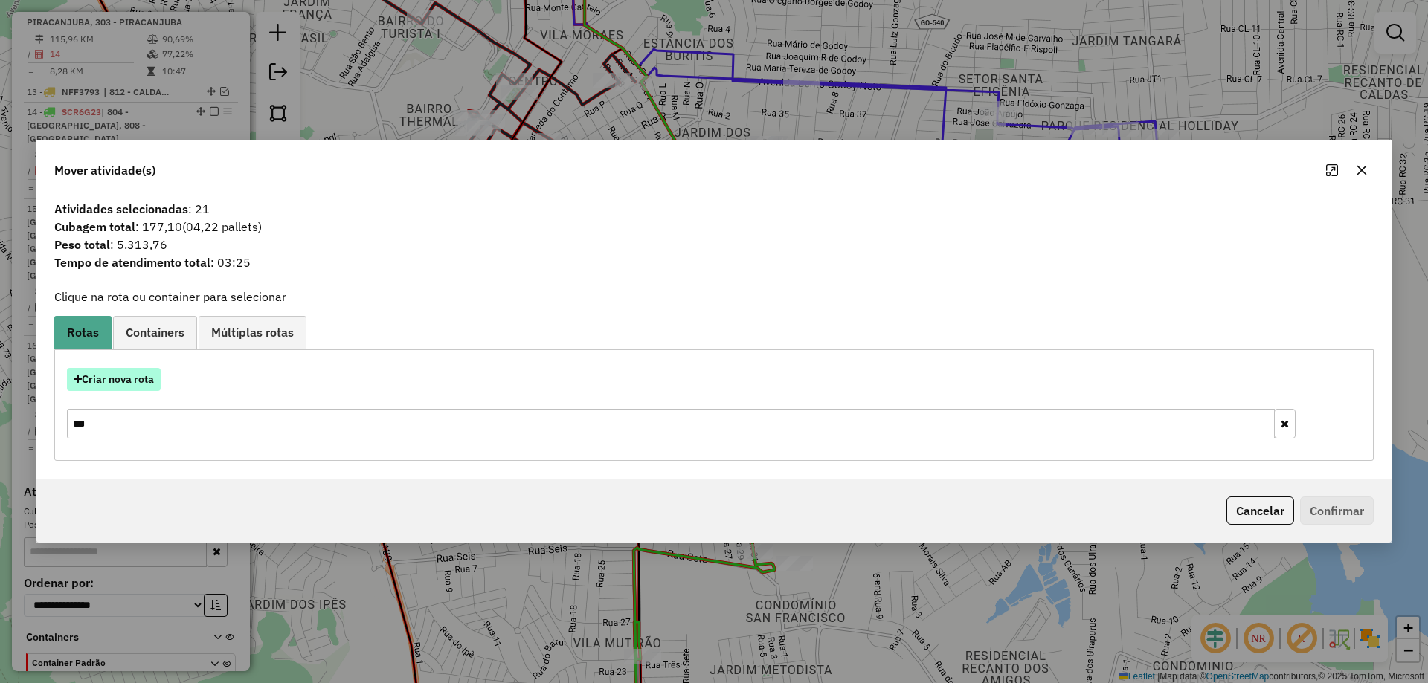
click at [136, 381] on button "Criar nova rota" at bounding box center [114, 379] width 94 height 23
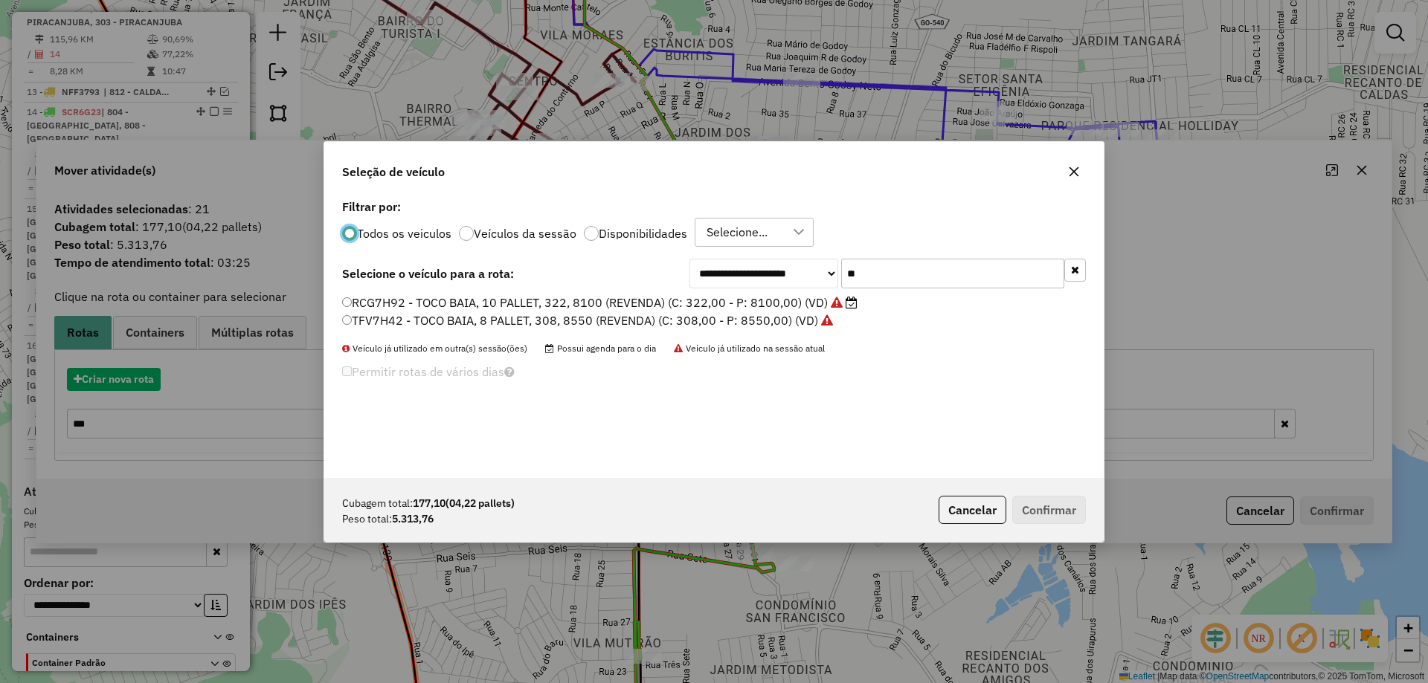
scroll to position [8, 4]
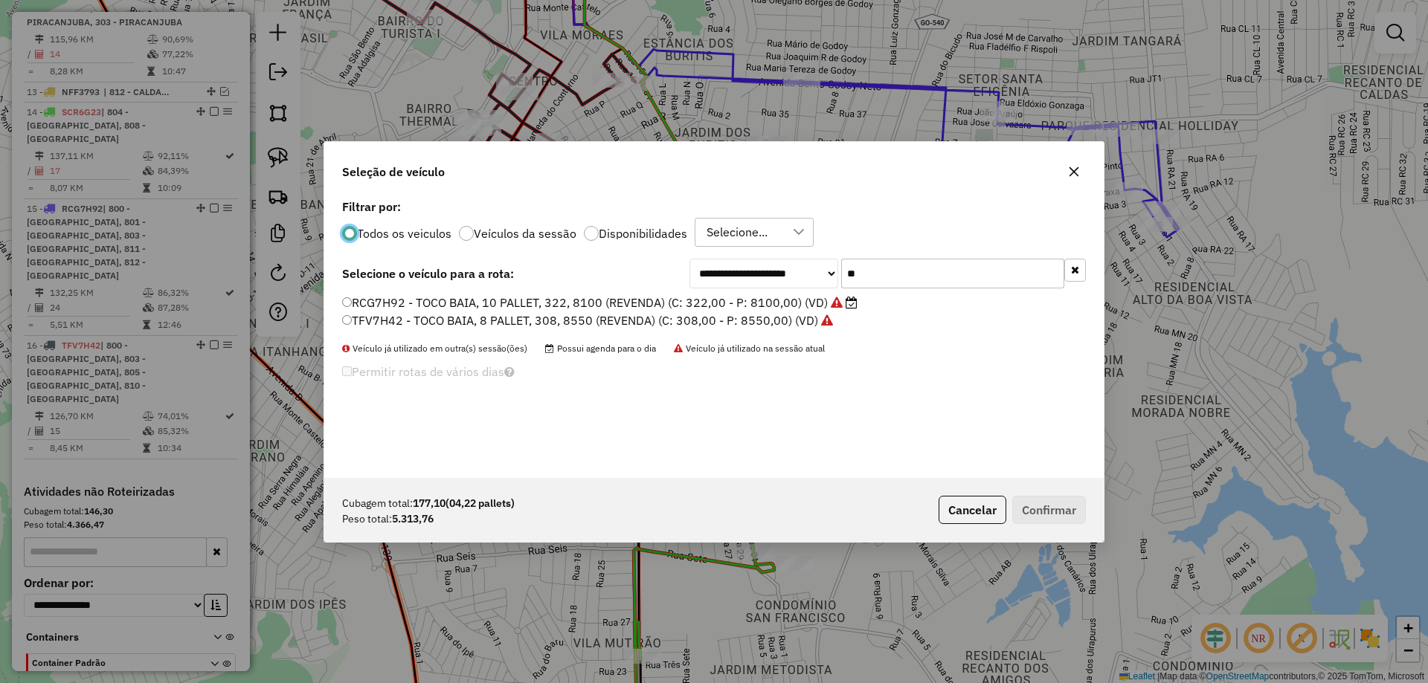
drag, startPoint x: 869, startPoint y: 277, endPoint x: 714, endPoint y: 294, distance: 156.3
click at [689, 289] on div "**********" at bounding box center [713, 337] width 779 height 283
type input "**"
drag, startPoint x: 427, startPoint y: 303, endPoint x: 440, endPoint y: 308, distance: 14.1
click at [427, 303] on label "SCB9B64 - TOCO BAIA, 8 PALLET, 308, 8520 (REVENDA) (C: 308,00 - P: 8520,00) (VD)" at bounding box center [587, 303] width 491 height 18
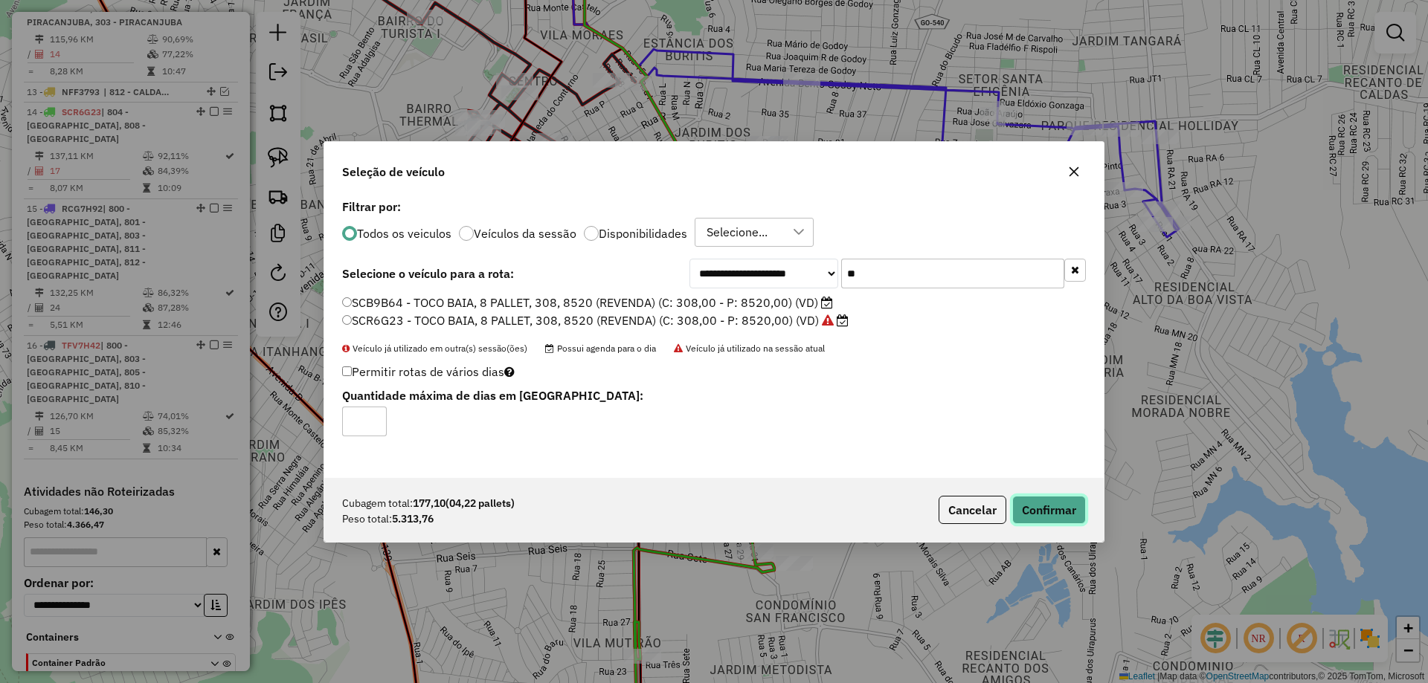
click at [1052, 500] on button "Confirmar" at bounding box center [1049, 510] width 74 height 28
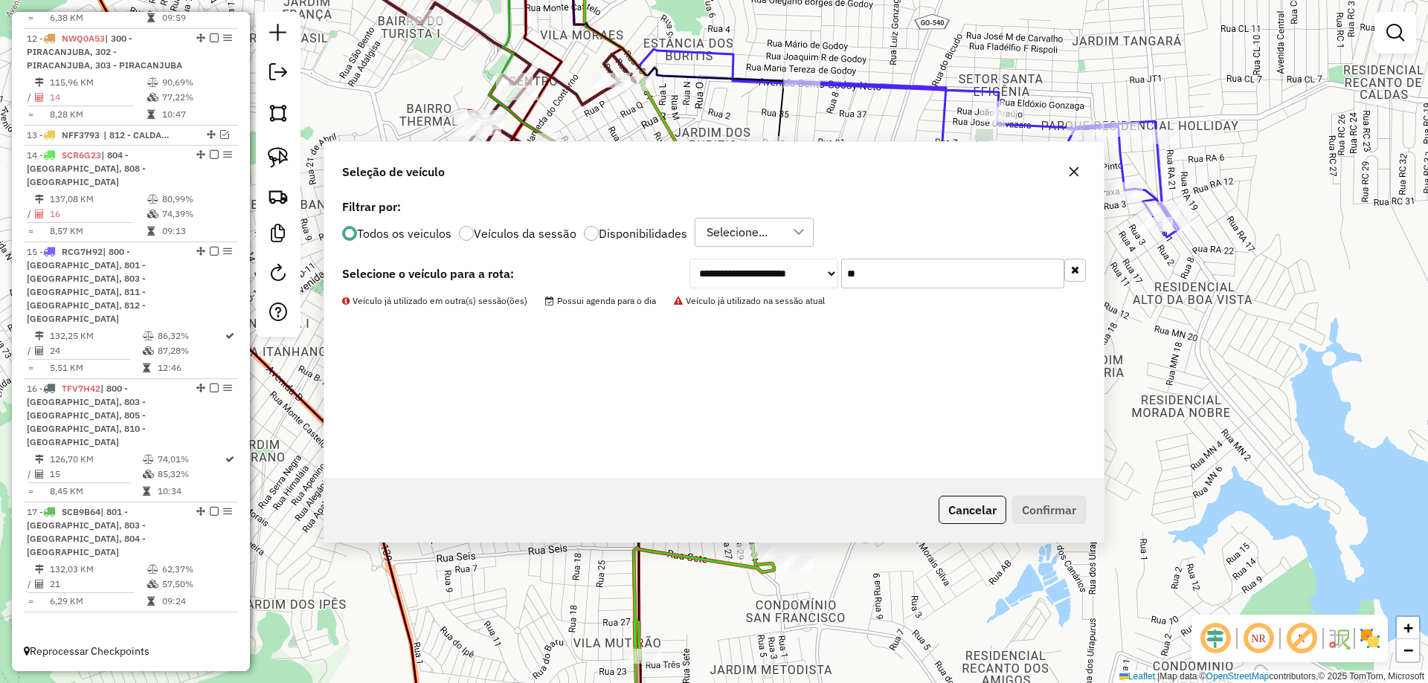
scroll to position [1330, 0]
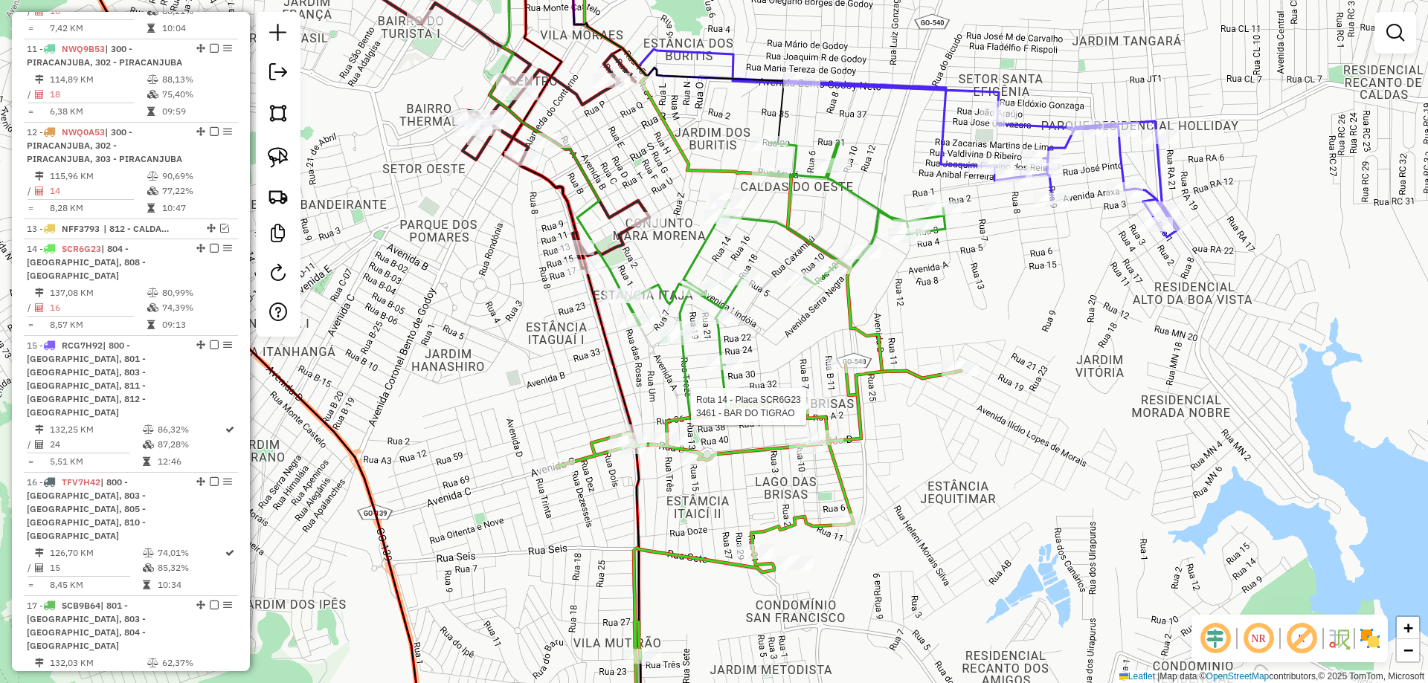
select select "**********"
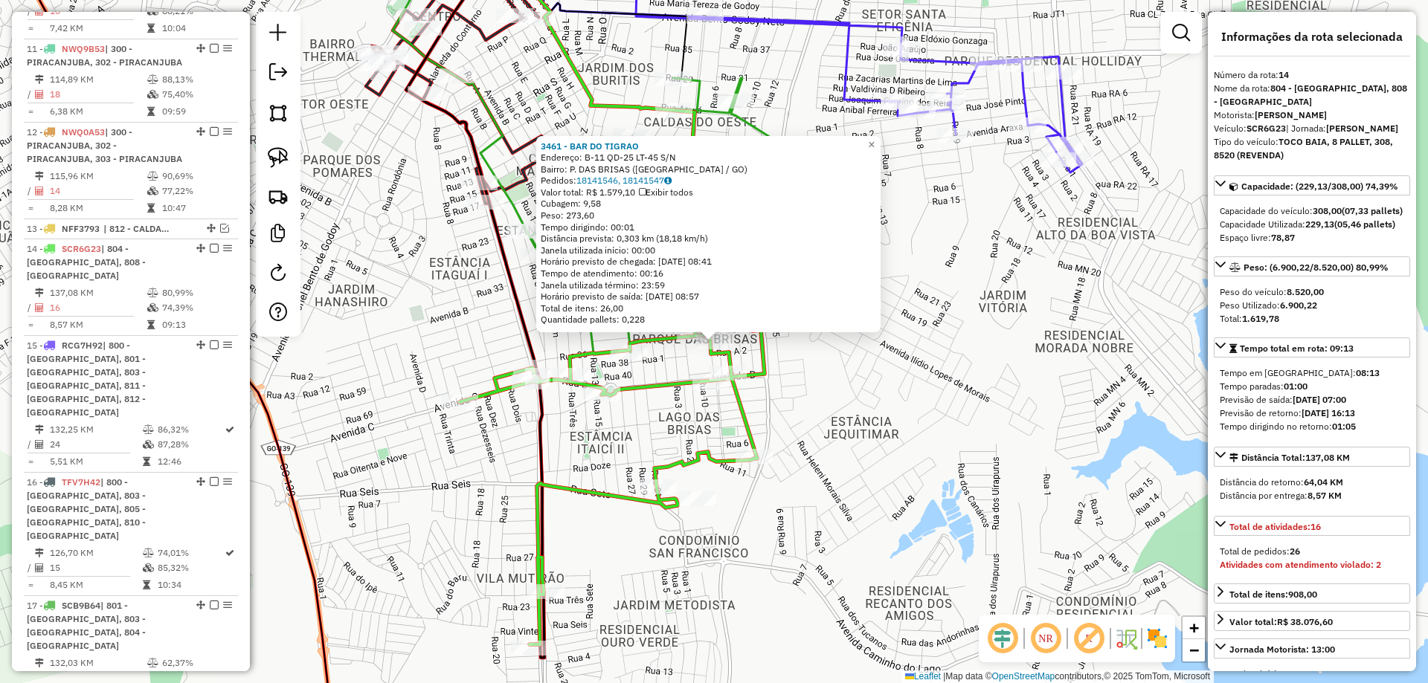
drag, startPoint x: 903, startPoint y: 516, endPoint x: 910, endPoint y: 539, distance: 24.0
click at [910, 539] on div "3461 - BAR DO TIGRAO Endereço: B-11 QD-25 LT-45 S/N Bairro: P. DAS BRISAS (CALD…" at bounding box center [714, 341] width 1428 height 683
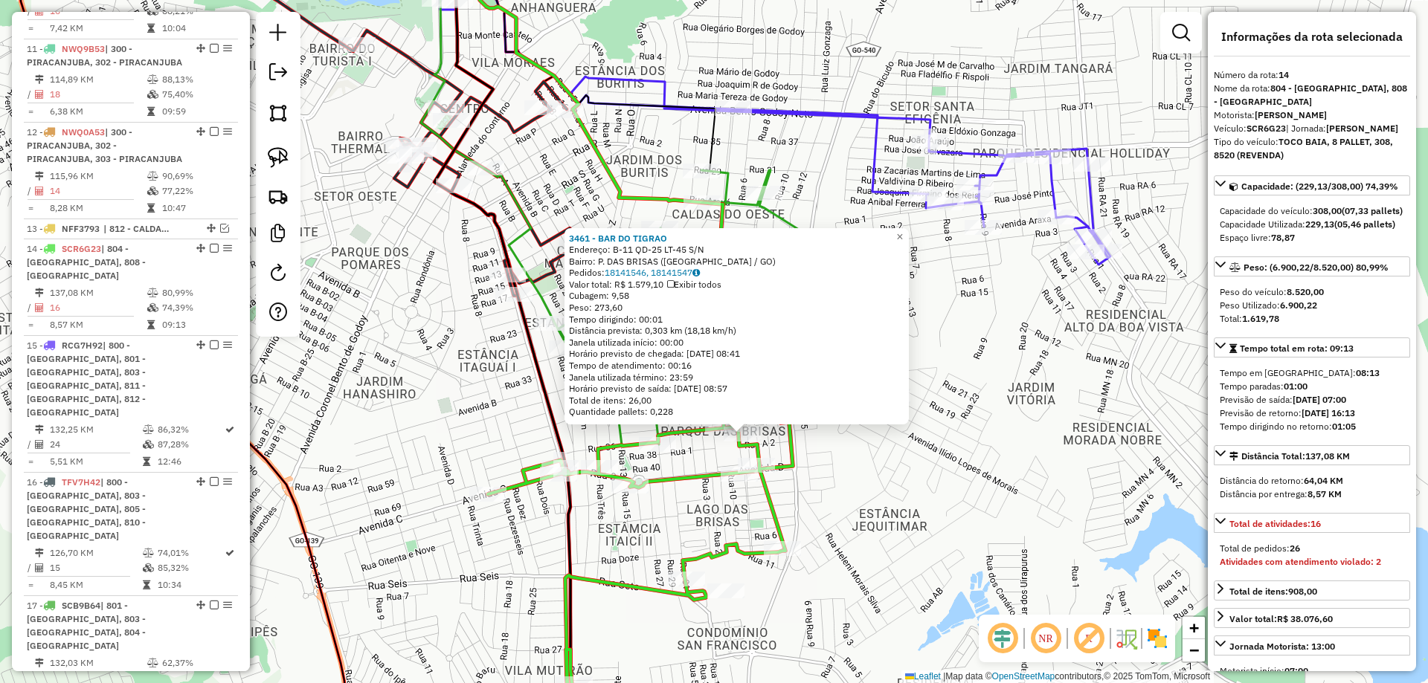
click at [907, 535] on div "3461 - BAR DO TIGRAO Endereço: B-11 QD-25 LT-45 S/N Bairro: P. DAS BRISAS (CALD…" at bounding box center [714, 341] width 1428 height 683
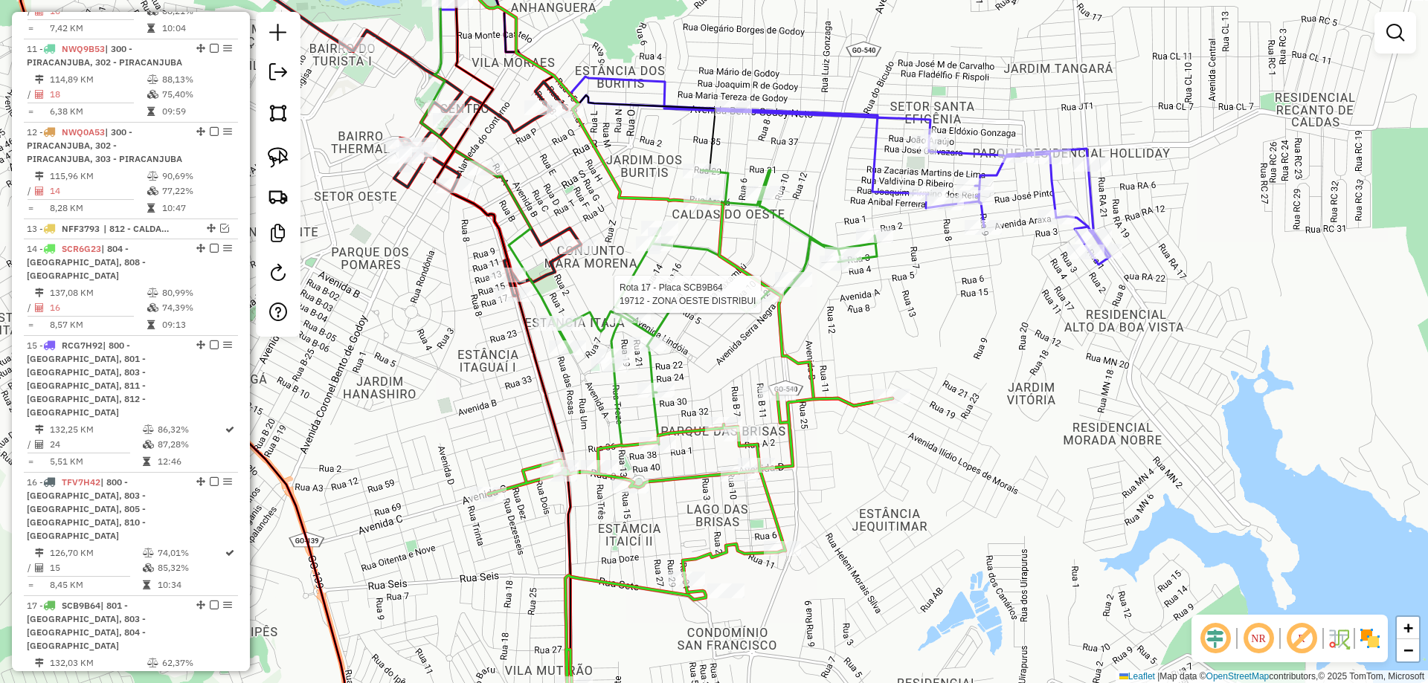
click at [765, 285] on icon at bounding box center [651, 169] width 482 height 474
select select "**********"
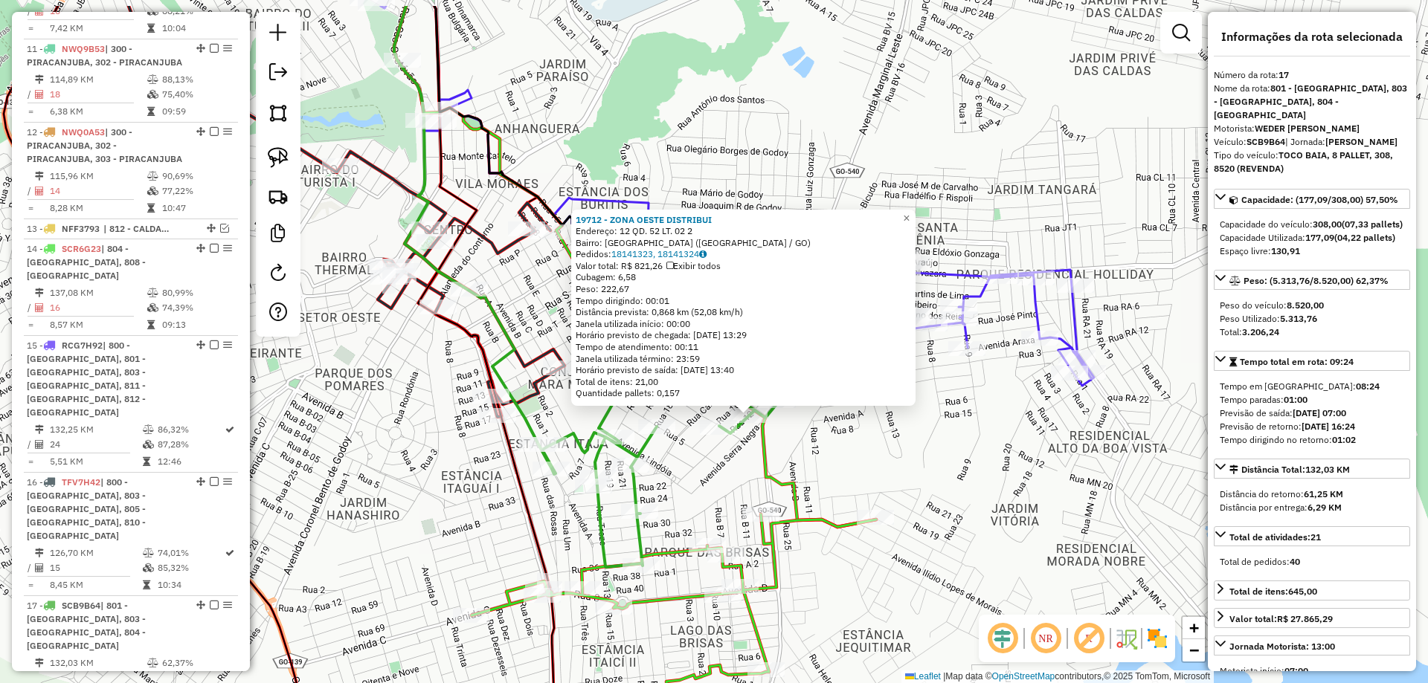
click at [959, 506] on div "19712 - ZONA OESTE DISTRIBUI Endereço: 12 QD. 52 LT. 02 2 Bairro: CALDAS DO OES…" at bounding box center [714, 341] width 1428 height 683
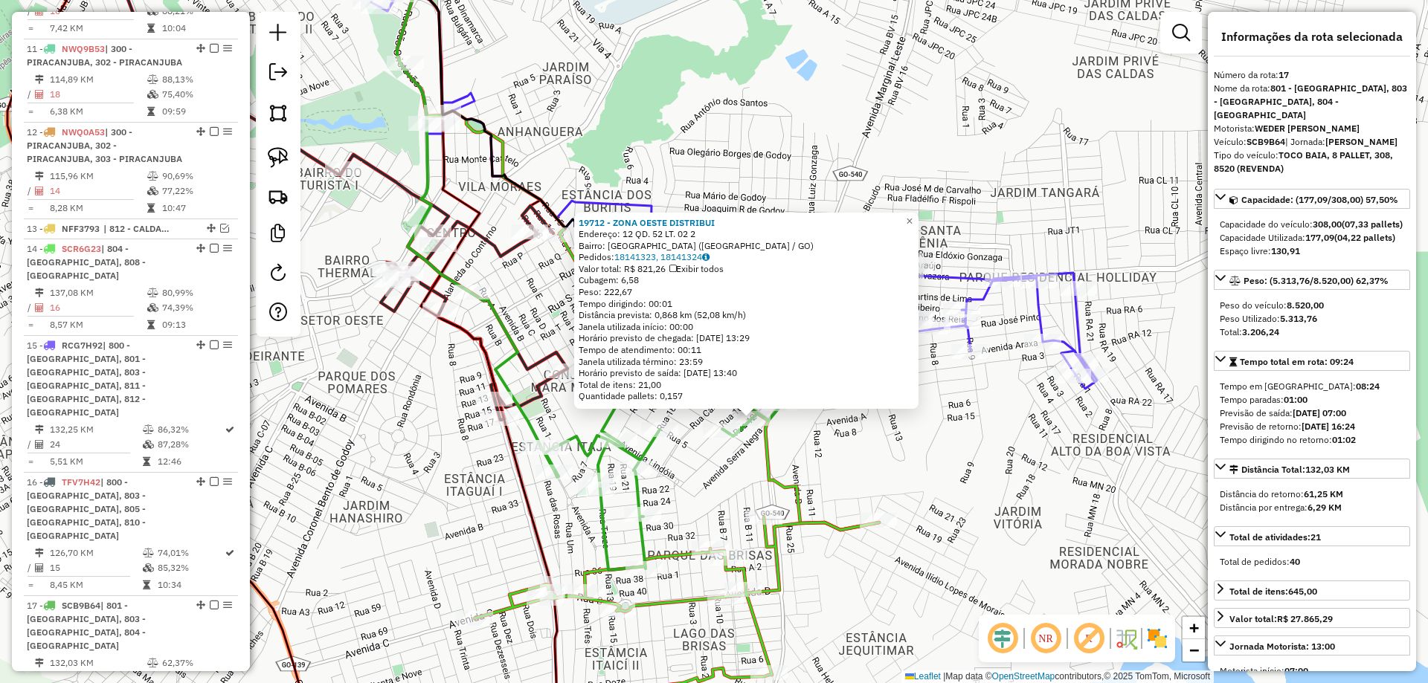
click at [942, 492] on div "19712 - ZONA OESTE DISTRIBUI Endereço: 12 QD. 52 LT. 02 2 Bairro: CALDAS DO OES…" at bounding box center [714, 341] width 1428 height 683
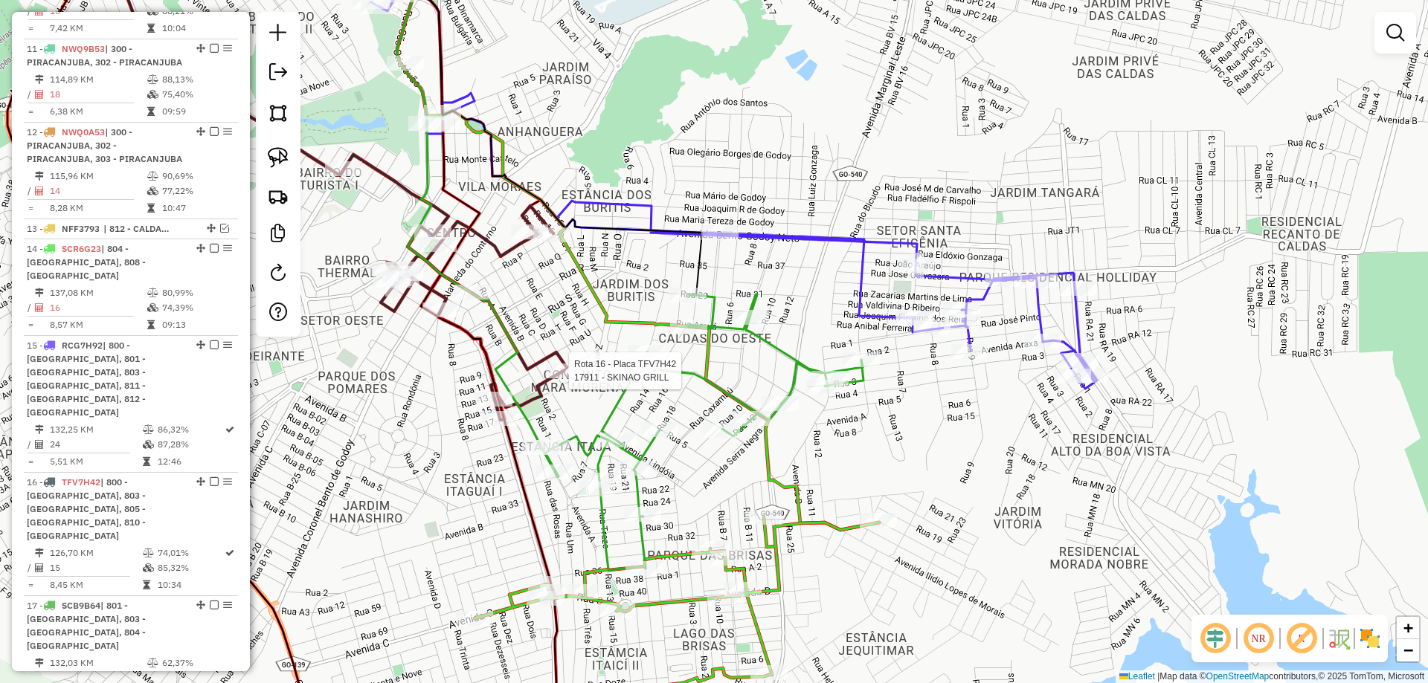
select select "**********"
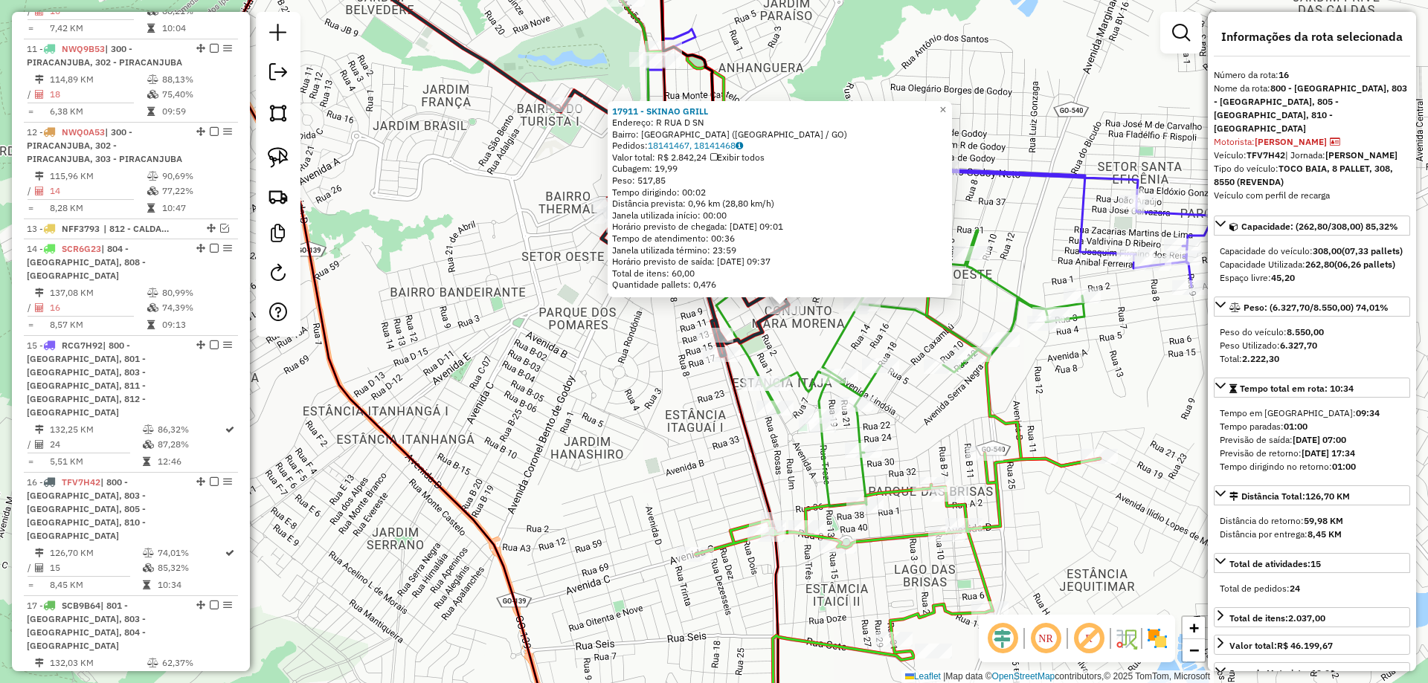
drag, startPoint x: 507, startPoint y: 339, endPoint x: 576, endPoint y: 345, distance: 69.4
click at [582, 309] on div "17911 - SKINAO GRILL Endereço: R RUA D SN Bairro: NOVA VILA (CALDAS NOVAS / GO)…" at bounding box center [714, 341] width 1428 height 683
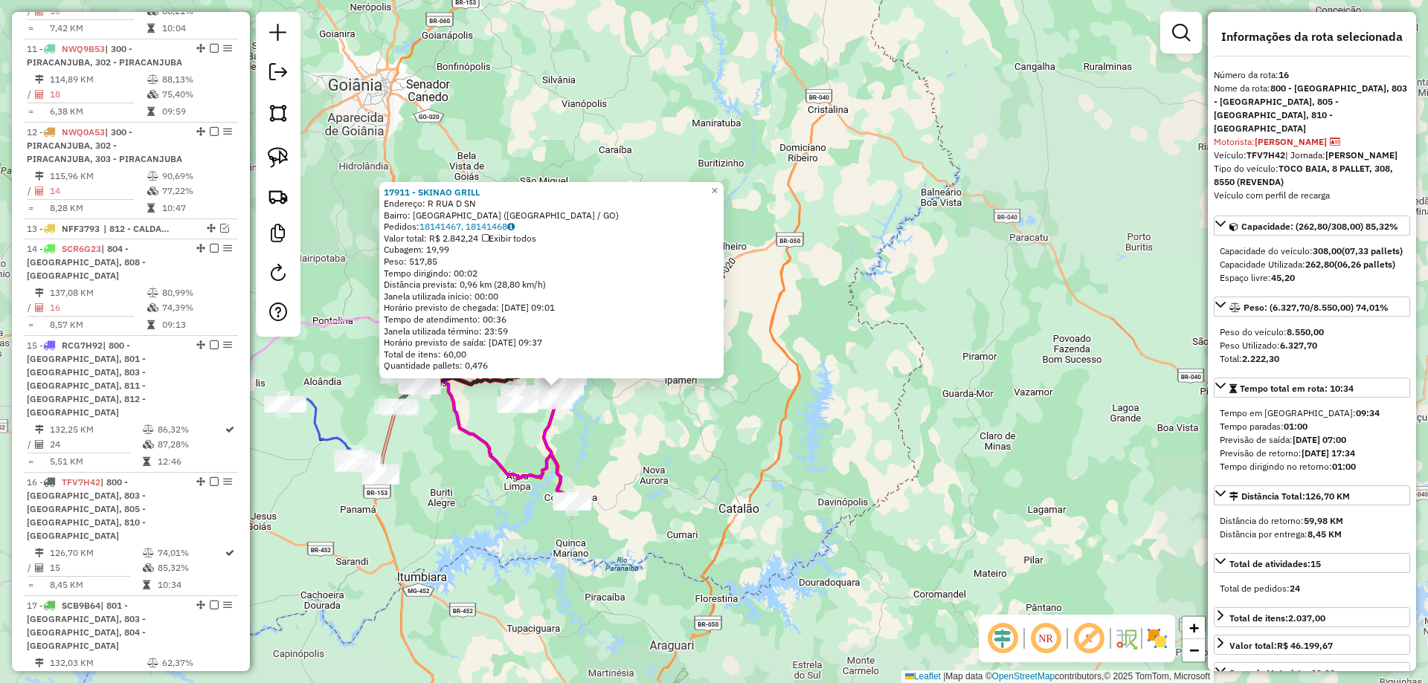
click at [648, 439] on div "17911 - SKINAO GRILL Endereço: R RUA D SN Bairro: NOVA VILA (CALDAS NOVAS / GO)…" at bounding box center [714, 341] width 1428 height 683
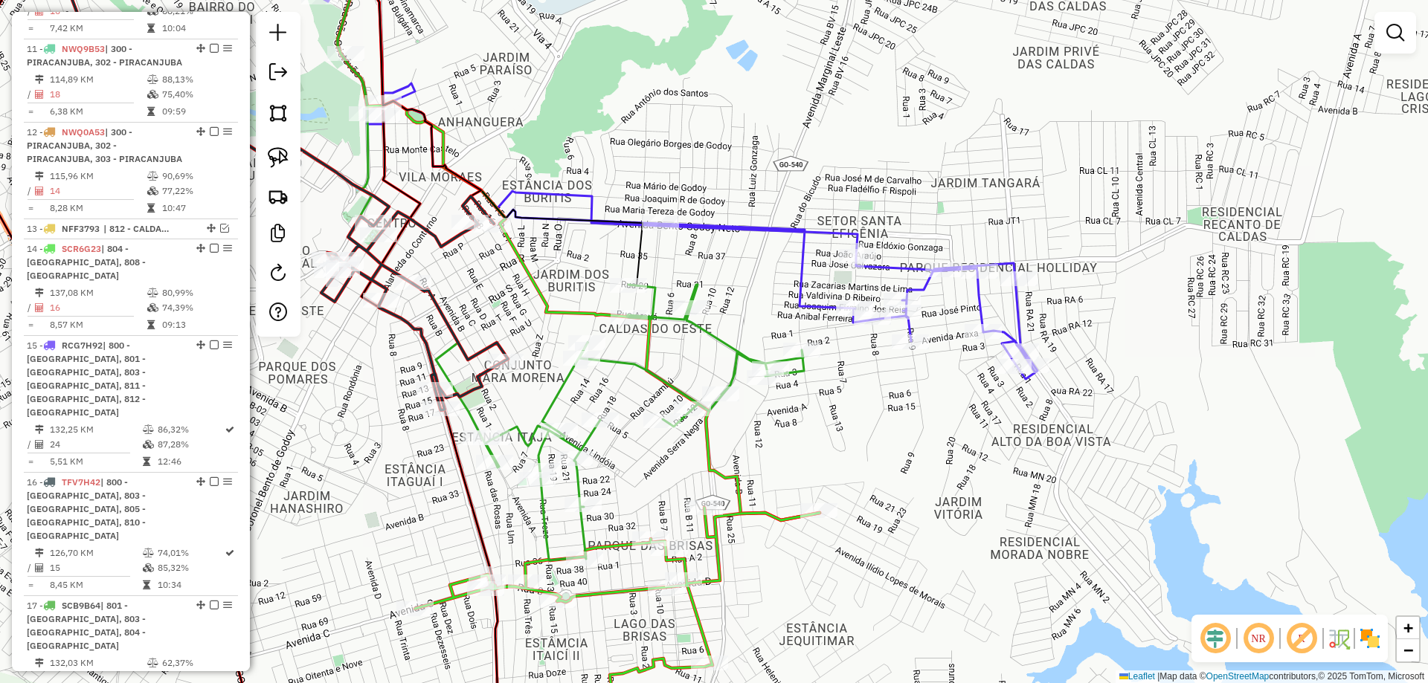
click at [667, 387] on icon at bounding box center [643, 423] width 322 height 276
select select "**********"
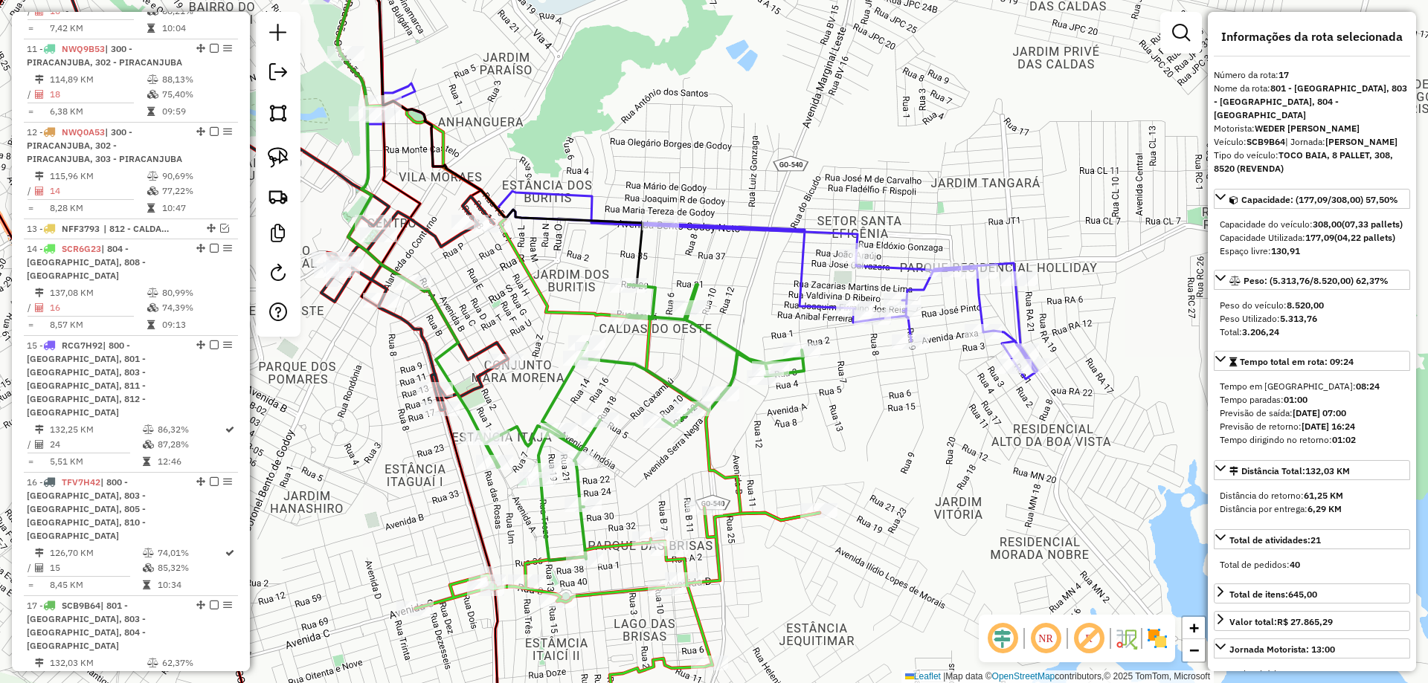
click at [747, 335] on div "Janela de atendimento Grade de atendimento Capacidade Transportadoras Veículos …" at bounding box center [714, 341] width 1428 height 683
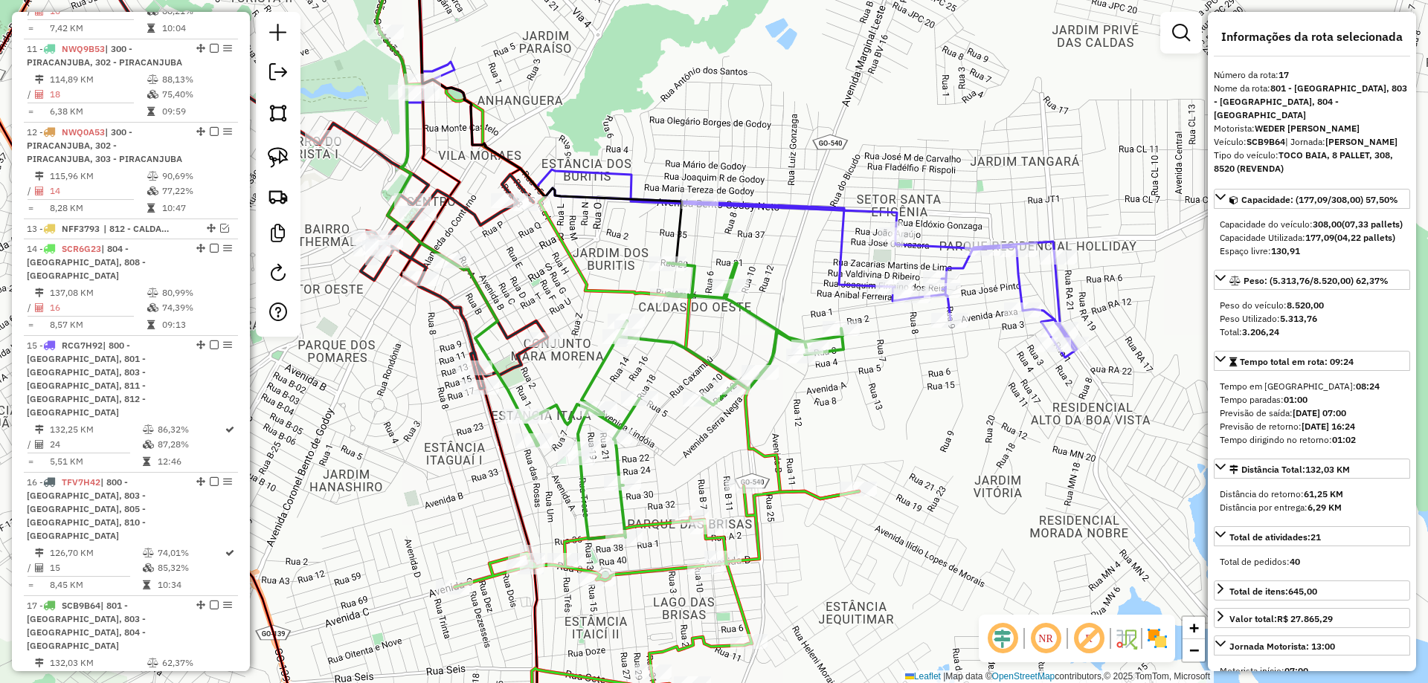
drag, startPoint x: 752, startPoint y: 325, endPoint x: 810, endPoint y: 269, distance: 80.5
click at [735, 300] on icon at bounding box center [682, 401] width 322 height 276
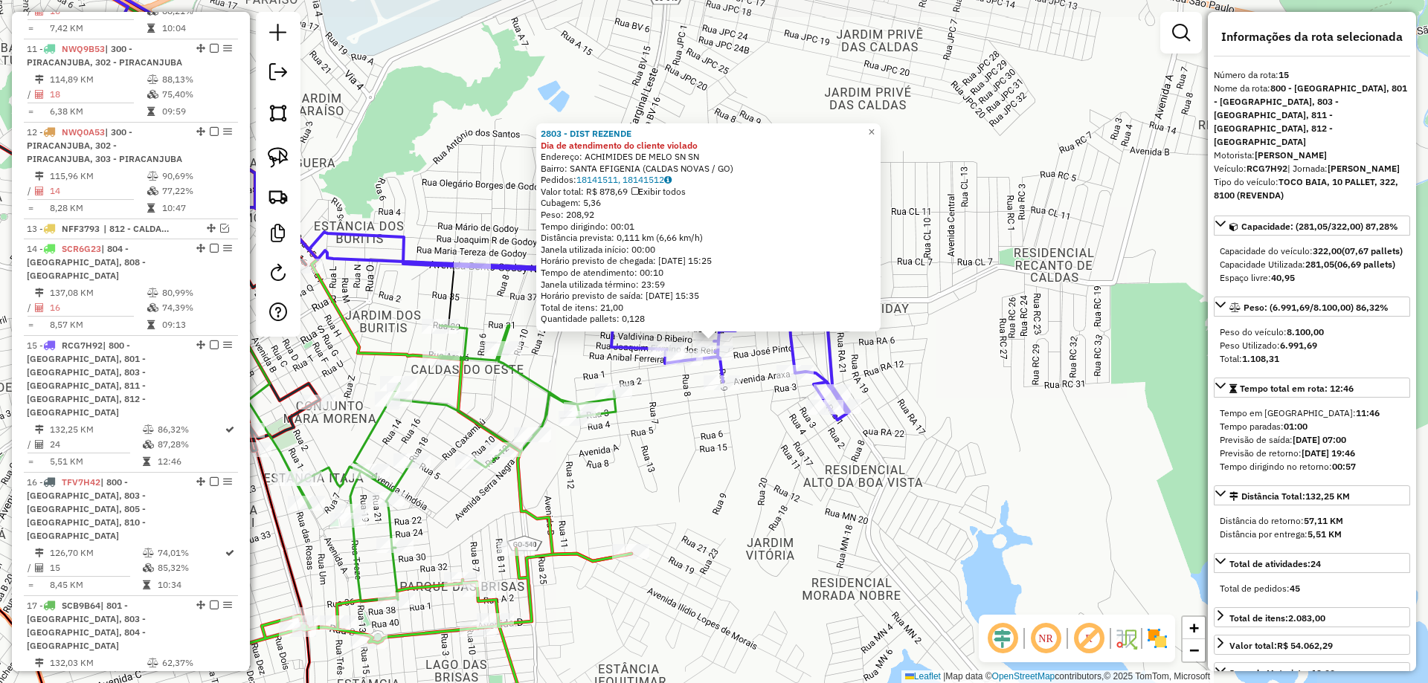
drag, startPoint x: 876, startPoint y: 446, endPoint x: 914, endPoint y: 452, distance: 38.4
click at [916, 452] on div "Rota 15 - Placa RCG7H92 18778 - ROTA DISTRIBUIDORA 2803 - DIST REZENDE Dia de a…" at bounding box center [714, 341] width 1428 height 683
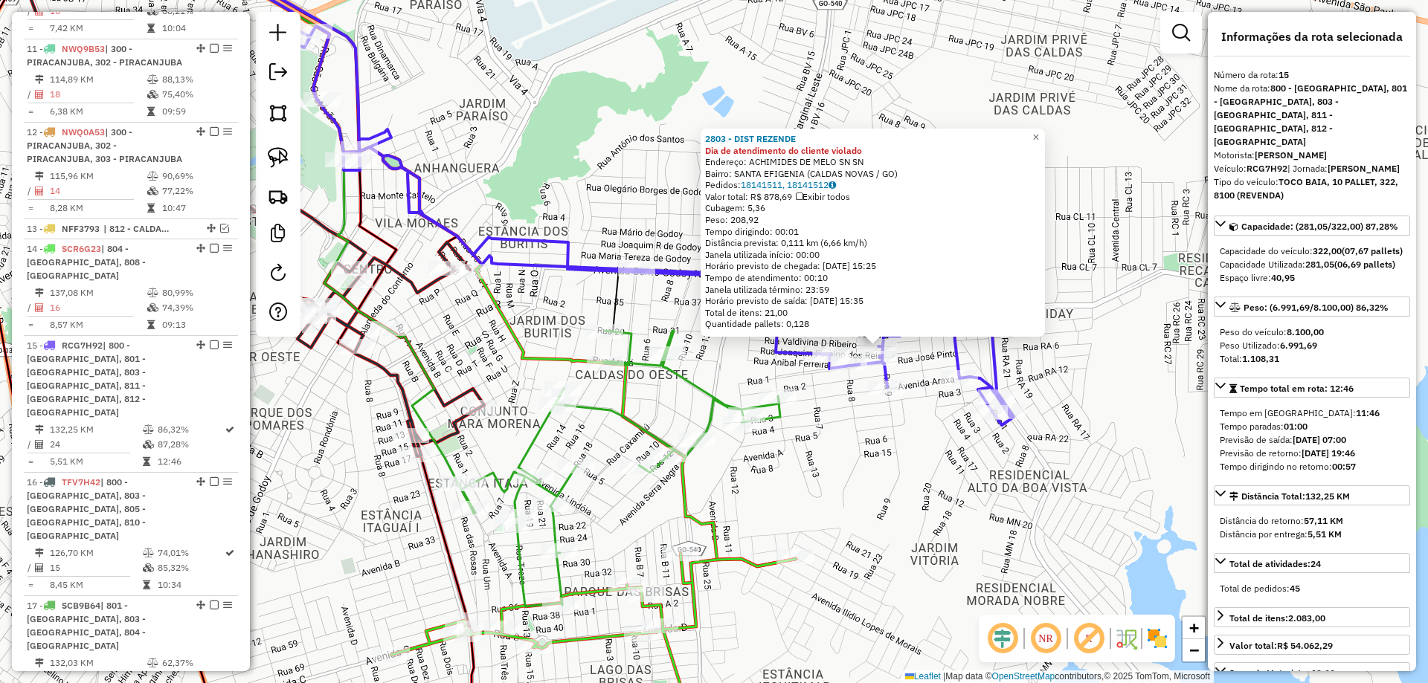
drag, startPoint x: 893, startPoint y: 448, endPoint x: 878, endPoint y: 419, distance: 32.6
click at [972, 421] on div "2803 - DIST REZENDE Dia de atendimento do cliente violado Endereço: ACHIMIDES D…" at bounding box center [714, 341] width 1428 height 683
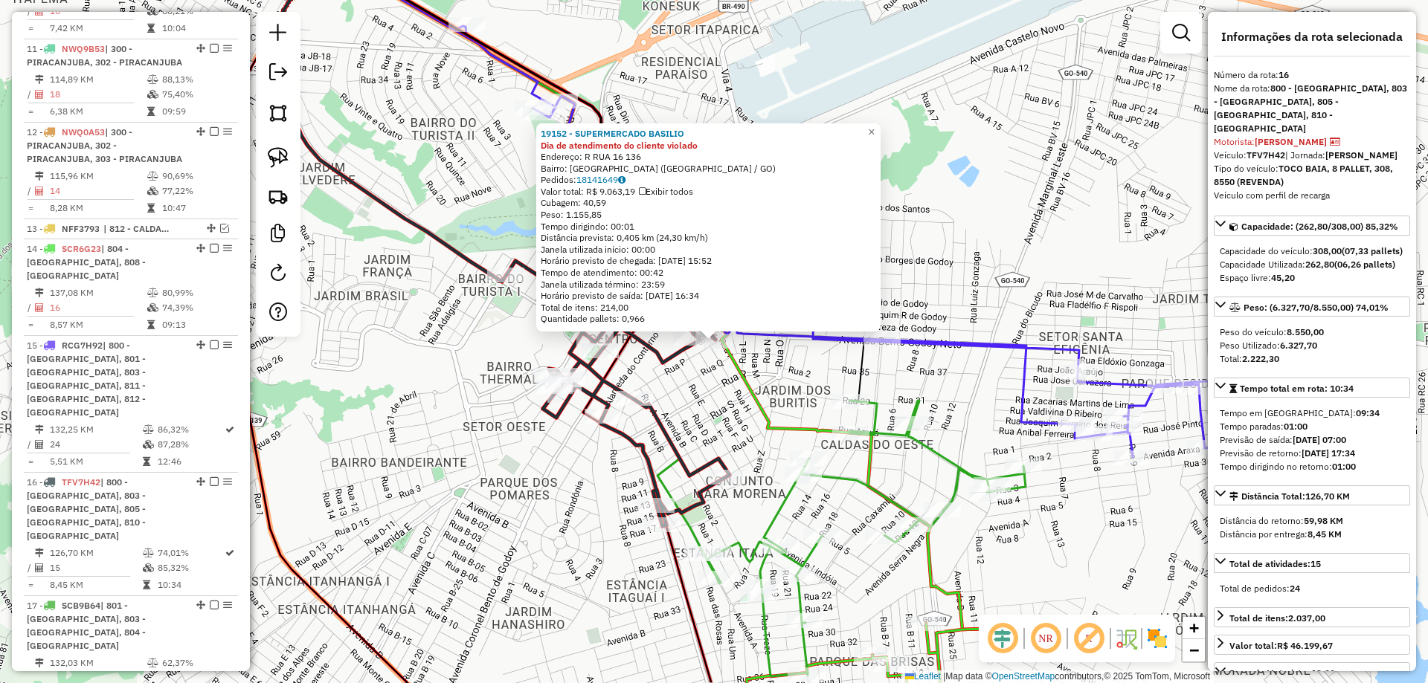
drag, startPoint x: 867, startPoint y: 347, endPoint x: 862, endPoint y: 323, distance: 24.4
click at [876, 337] on icon at bounding box center [662, 284] width 757 height 705
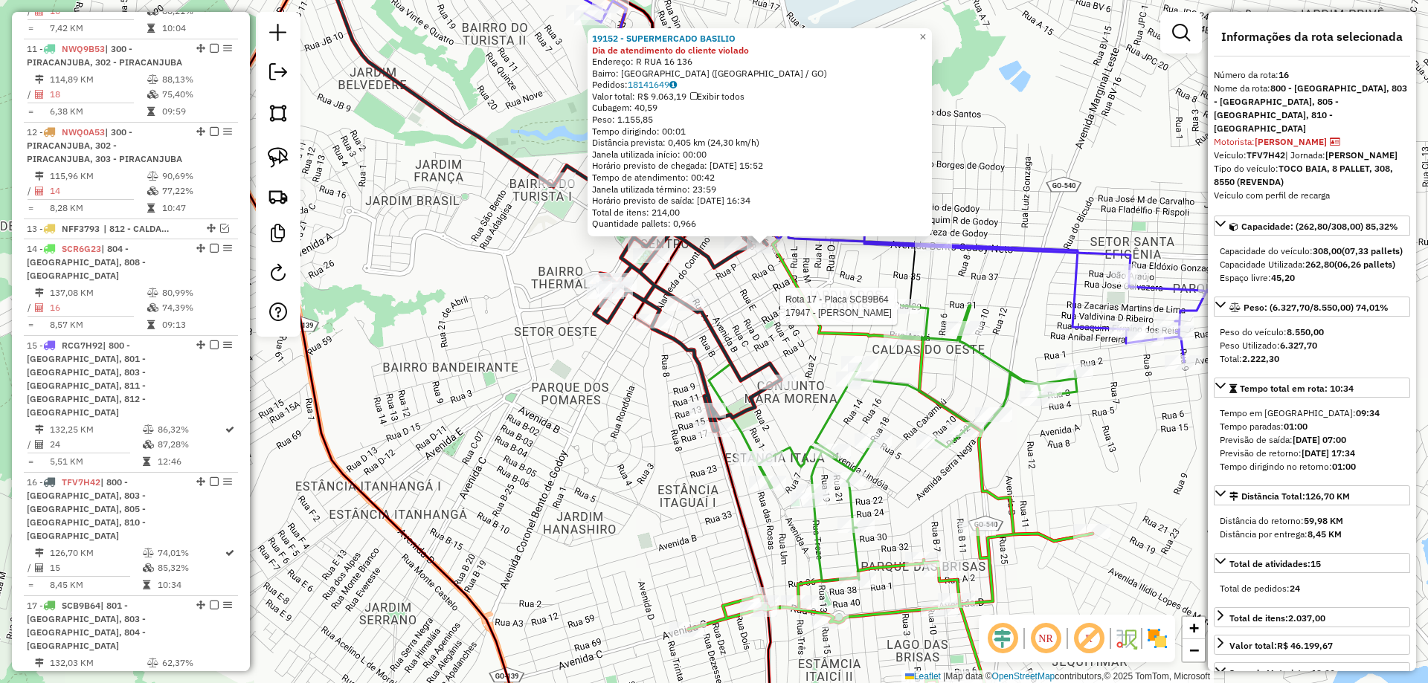
click at [864, 325] on div "Rota 17 - Placa SCB9B64 17947 - JANTINHA ALVES 19152 - SUPERMERCADO BASILIO Dia…" at bounding box center [714, 341] width 1428 height 683
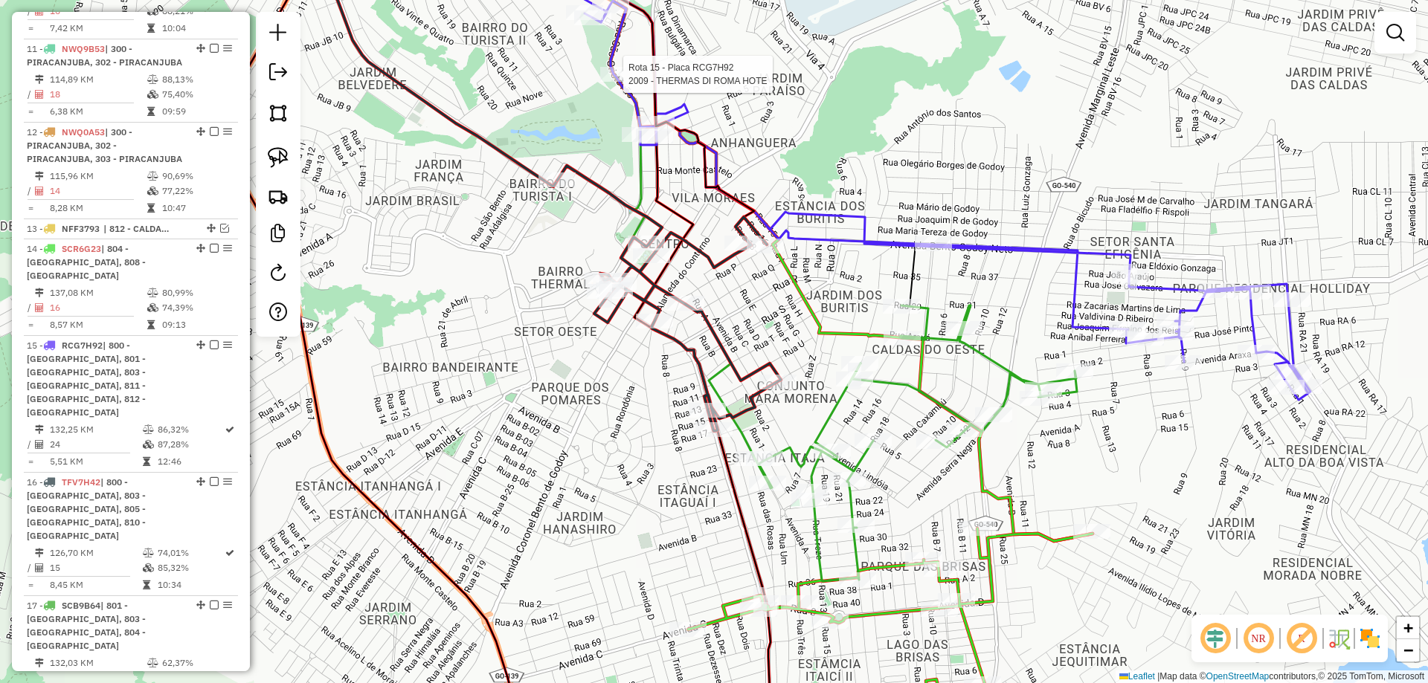
select select "**********"
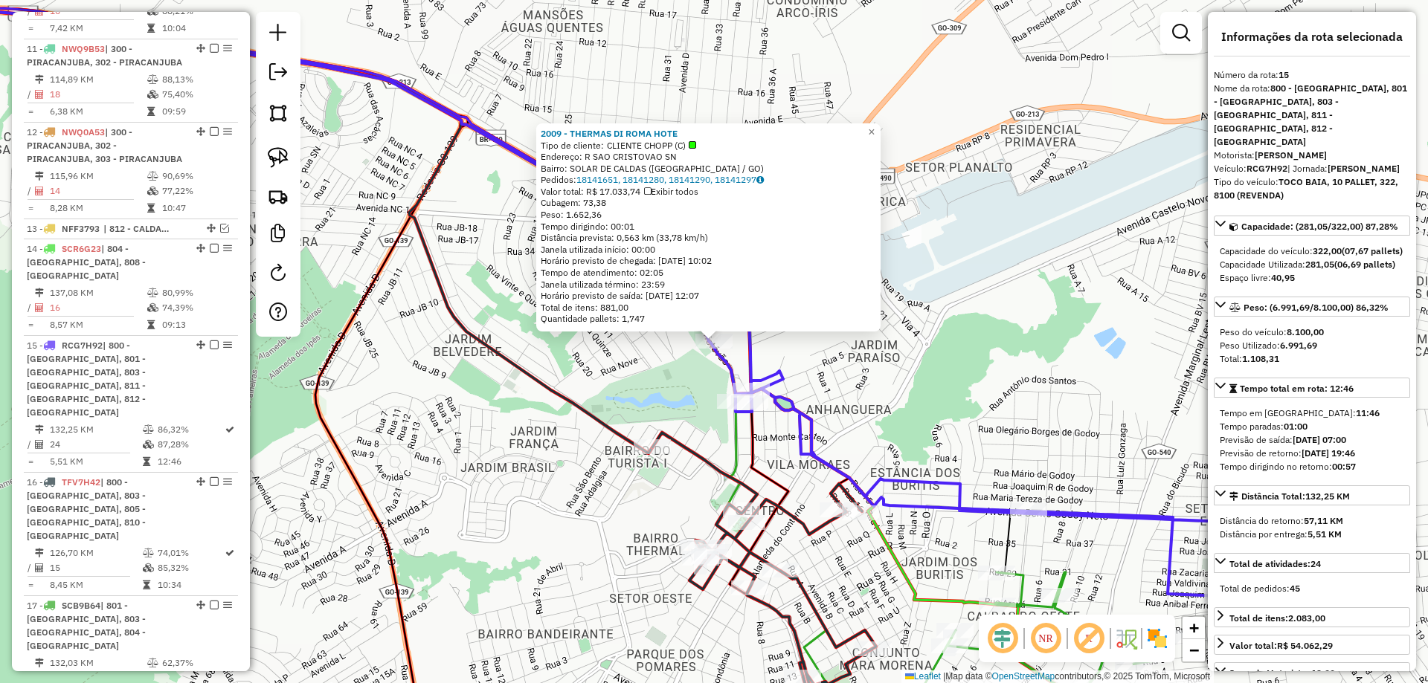
click at [859, 117] on div "2009 - THERMAS DI ROMA HOTE Tipo de cliente: CLIENTE CHOPP (C) Endereço: R SAO …" at bounding box center [714, 341] width 1428 height 683
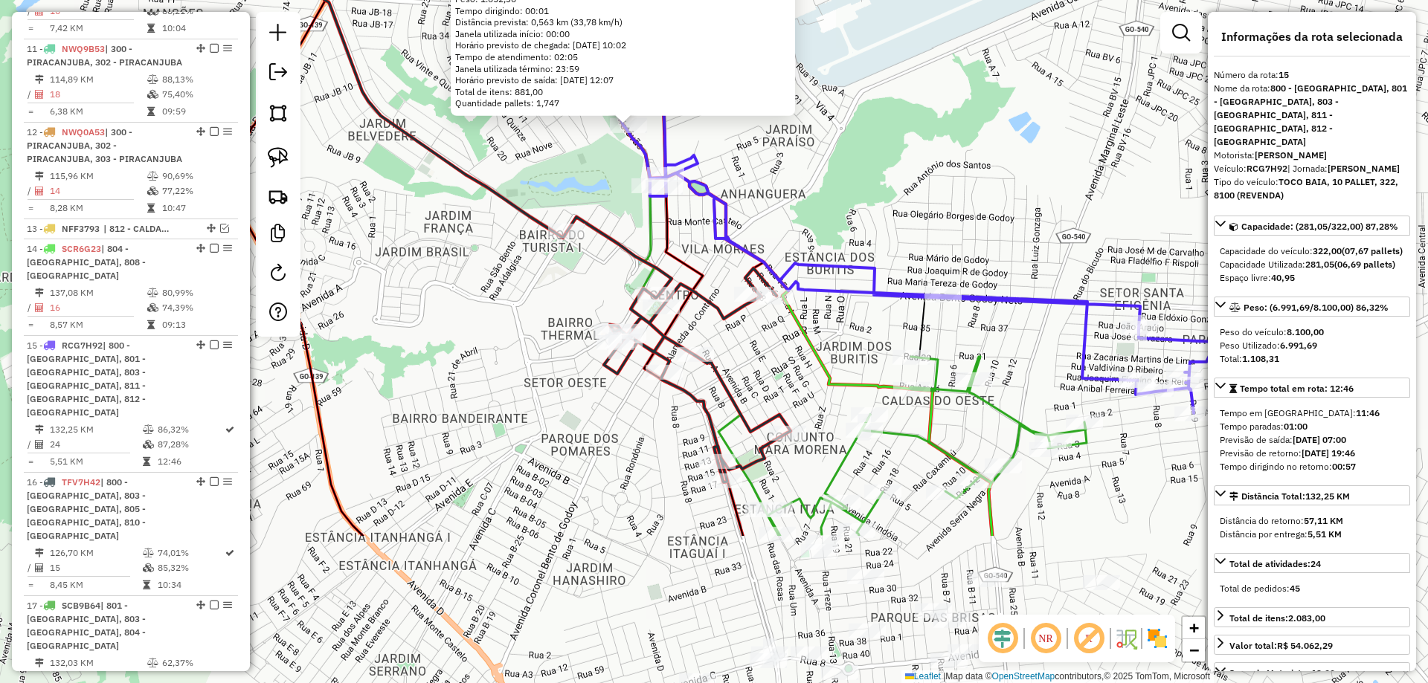
click at [913, 149] on div "2009 - THERMAS DI ROMA HOTE Tipo de cliente: CLIENTE CHOPP (C) Endereço: R SAO …" at bounding box center [714, 341] width 1428 height 683
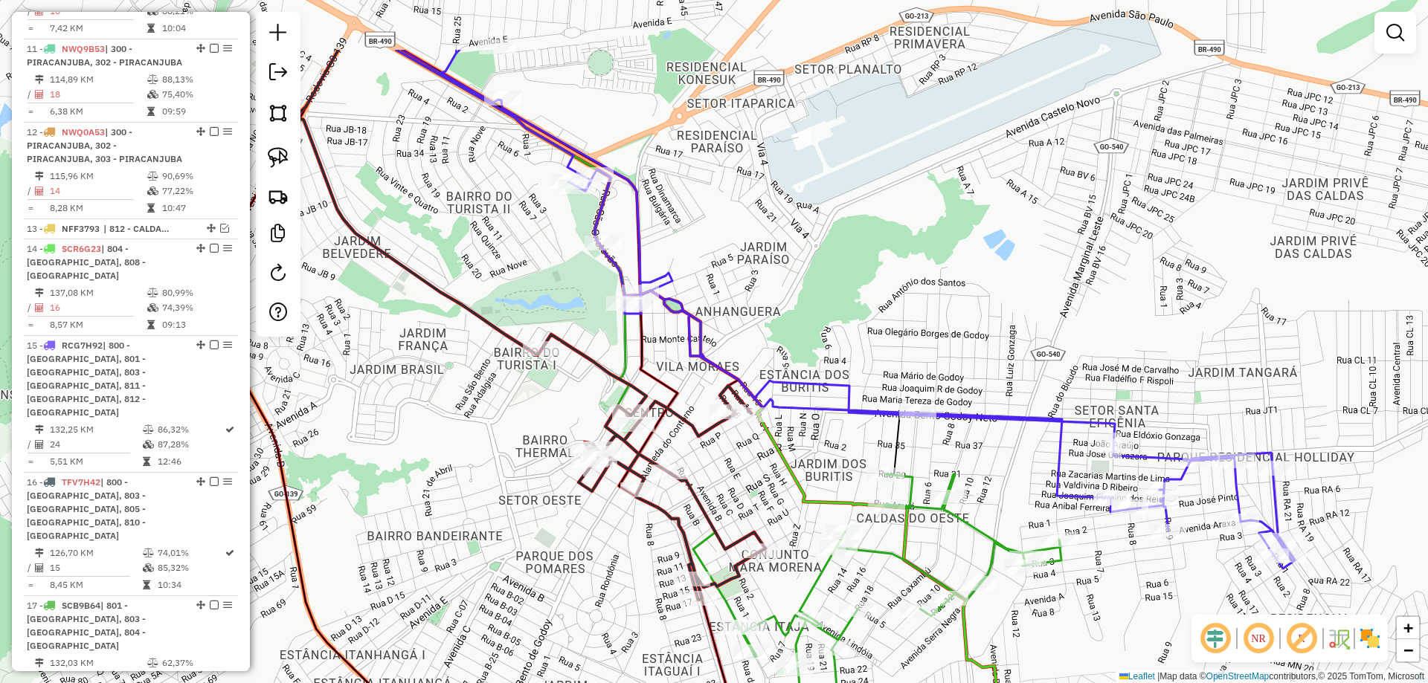
drag, startPoint x: 851, startPoint y: 257, endPoint x: 841, endPoint y: 376, distance: 118.7
click at [843, 378] on div "Janela de atendimento Grade de atendimento Capacidade Transportadoras Veículos …" at bounding box center [714, 341] width 1428 height 683
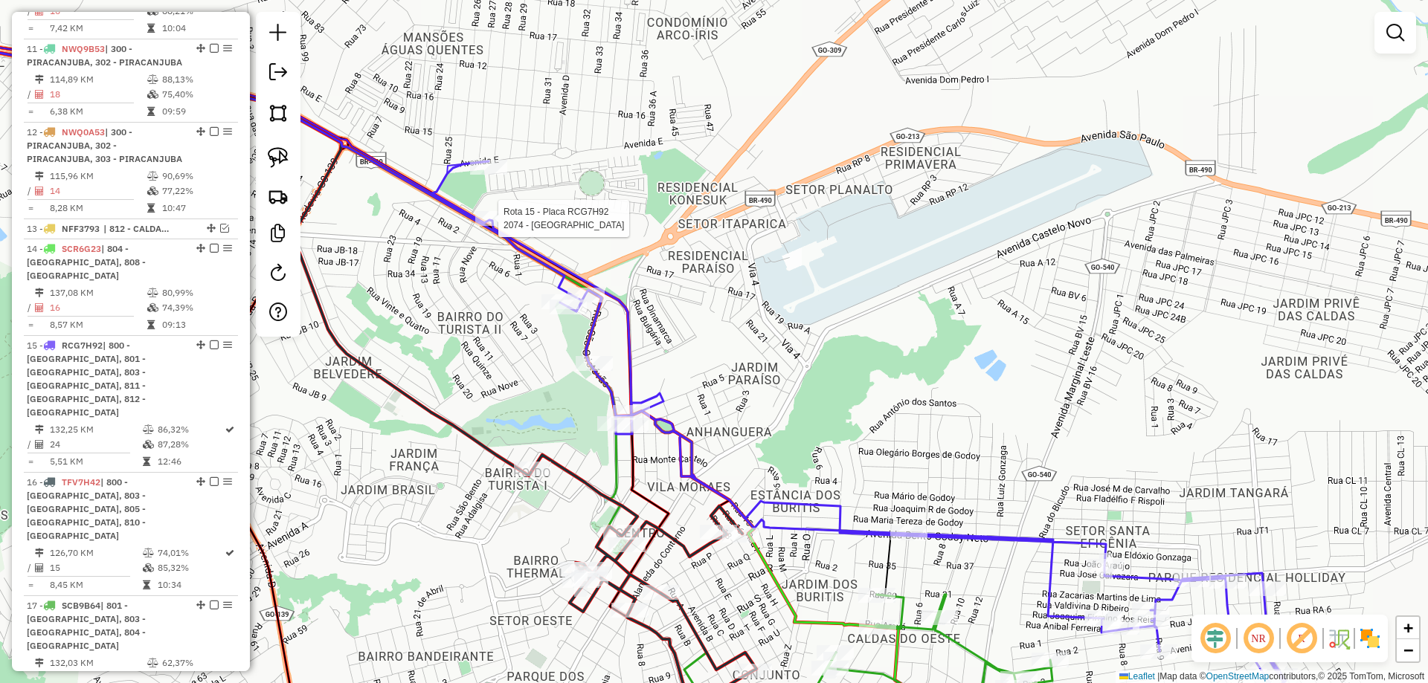
select select "**********"
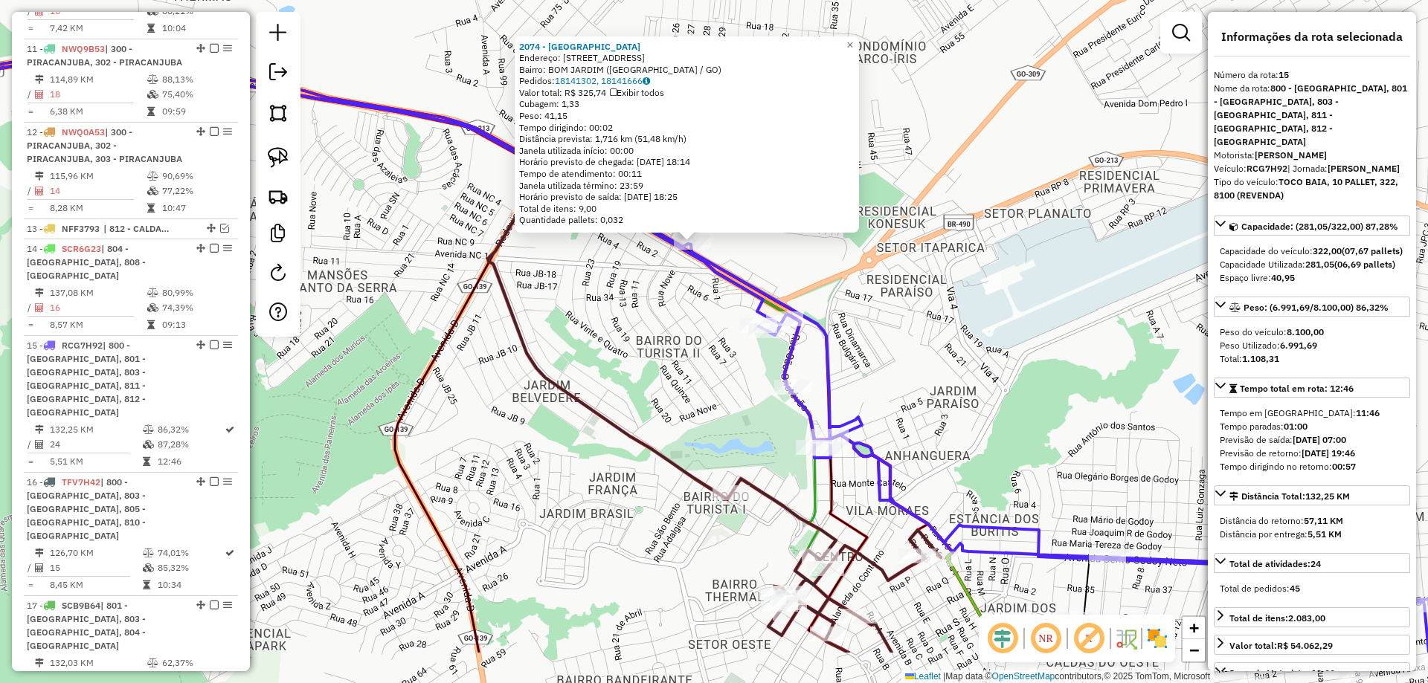
drag, startPoint x: 541, startPoint y: 233, endPoint x: 604, endPoint y: 328, distance: 113.6
click at [535, 126] on div "2074 - IMPERIO ROMANO HOTEL Endereço: R SANTO AMARO 1600 Bairro: BOM JARDIM (CA…" at bounding box center [714, 341] width 1428 height 683
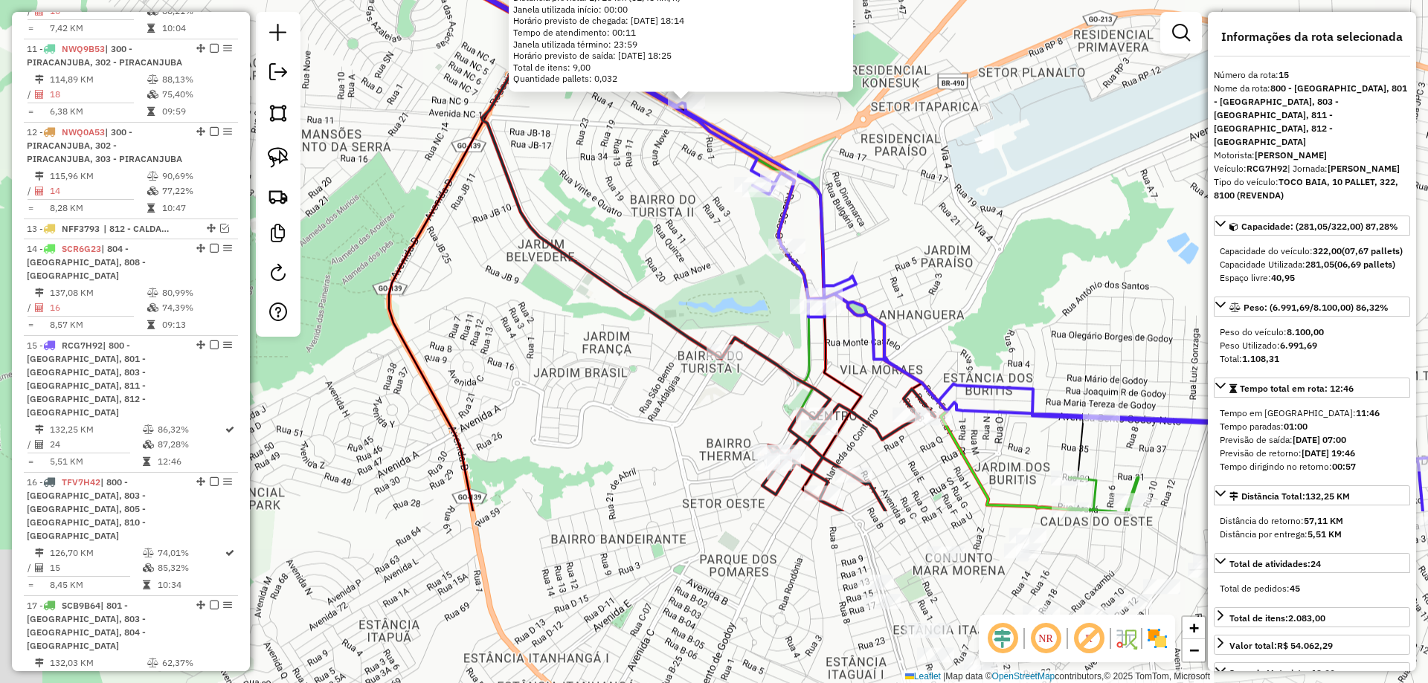
click at [612, 332] on div "2074 - IMPERIO ROMANO HOTEL Endereço: R SANTO AMARO 1600 Bairro: BOM JARDIM (CA…" at bounding box center [714, 341] width 1428 height 683
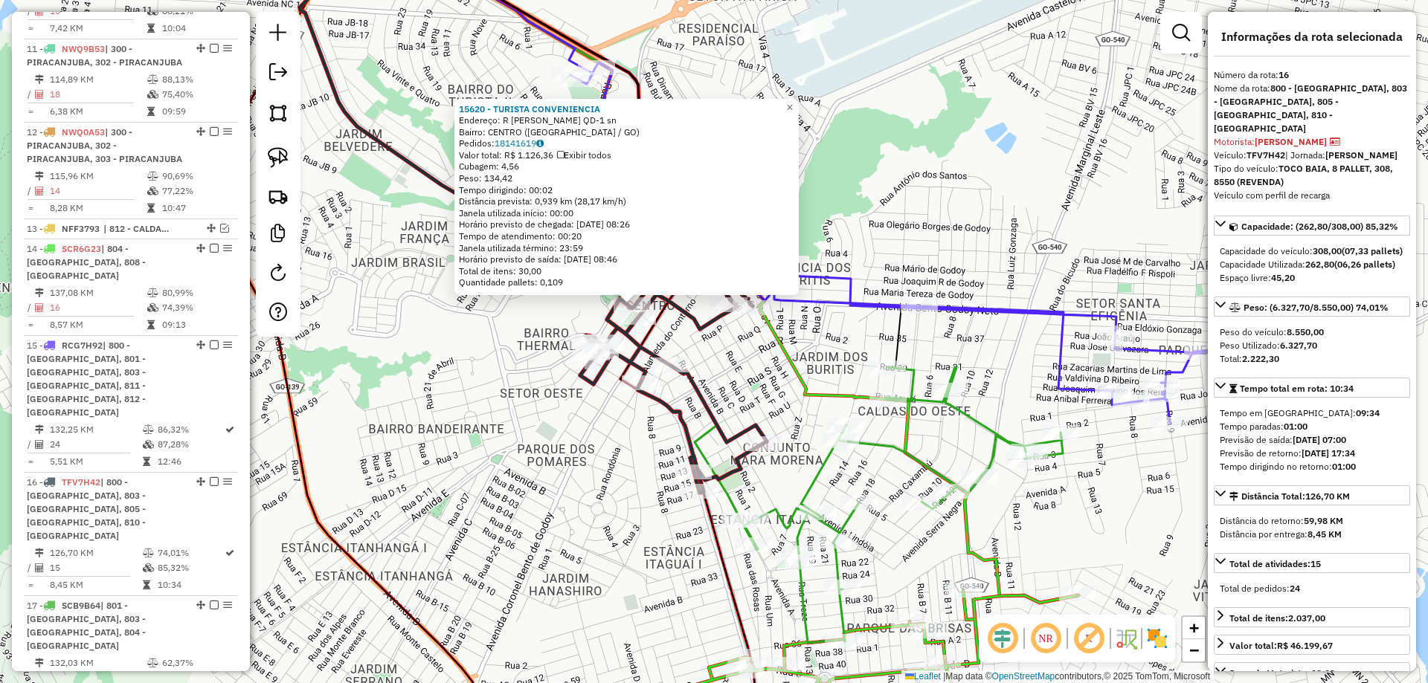
drag, startPoint x: 640, startPoint y: 469, endPoint x: 457, endPoint y: 413, distance: 191.2
click at [457, 413] on div "Rota 16 - Placa TFV7H42 51385 - SUPERMERCADO AVENIDA 15620 - TURISTA CONVENIENC…" at bounding box center [714, 341] width 1428 height 683
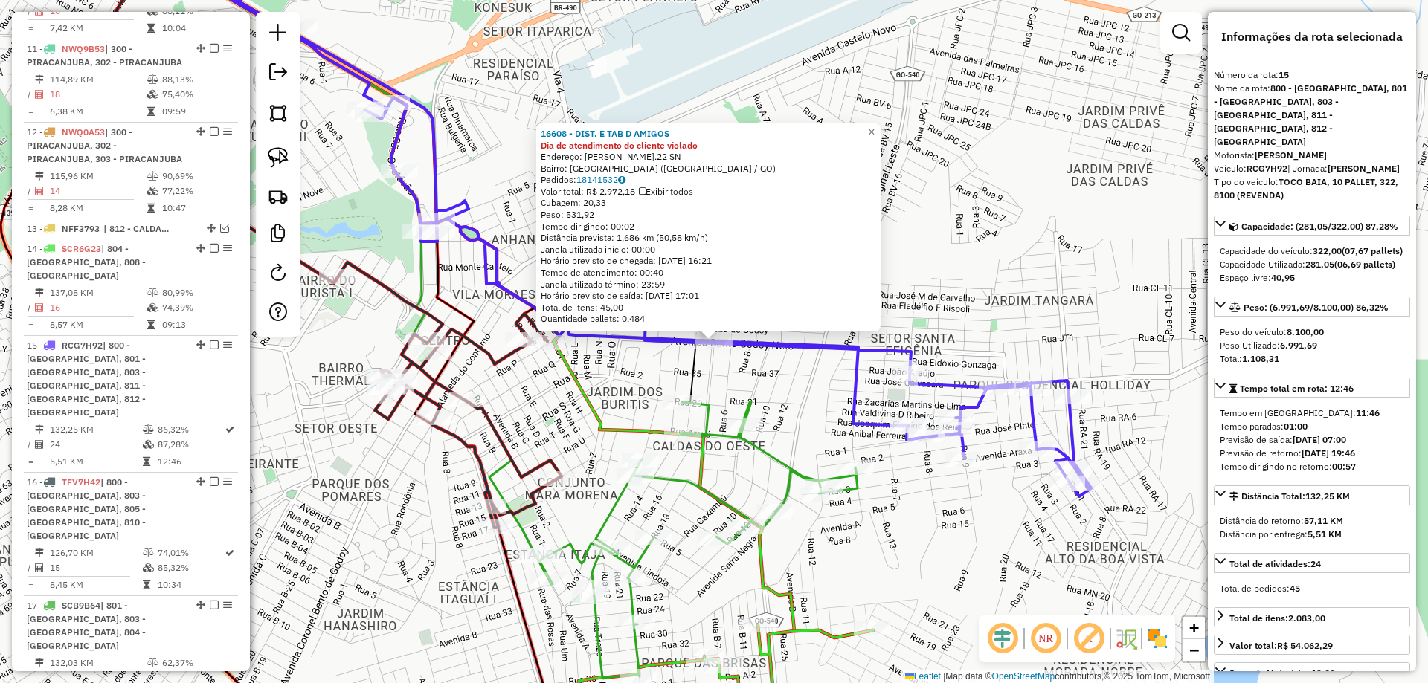
drag, startPoint x: 881, startPoint y: 389, endPoint x: 892, endPoint y: 388, distance: 10.4
click at [889, 388] on div "16608 - DIST. E TAB D AMIGOS Dia de atendimento do cliente violado Endereço: BE…" at bounding box center [714, 341] width 1428 height 683
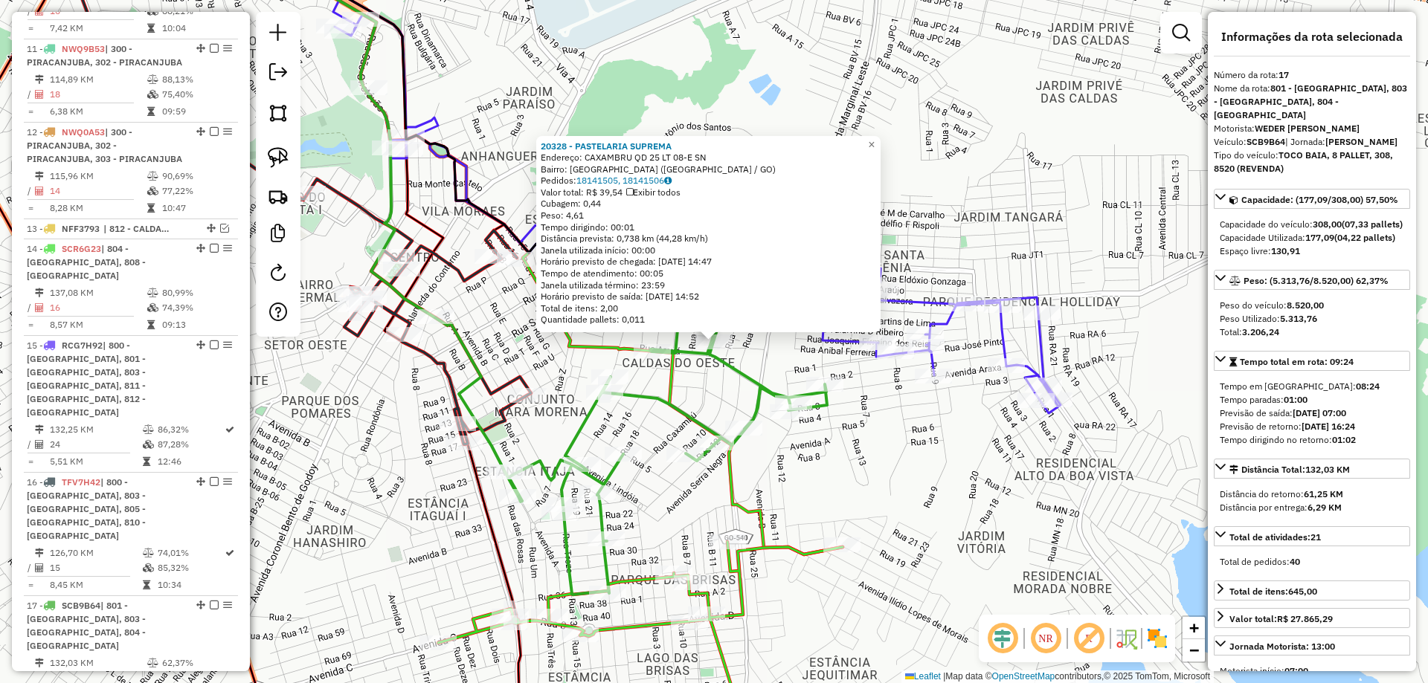
click at [587, 332] on div "20328 - PASTELARIA SUPREMA Endereço: CAXAMBRU QD 25 LT 08-E SN Bairro: CALDAS D…" at bounding box center [714, 341] width 1428 height 683
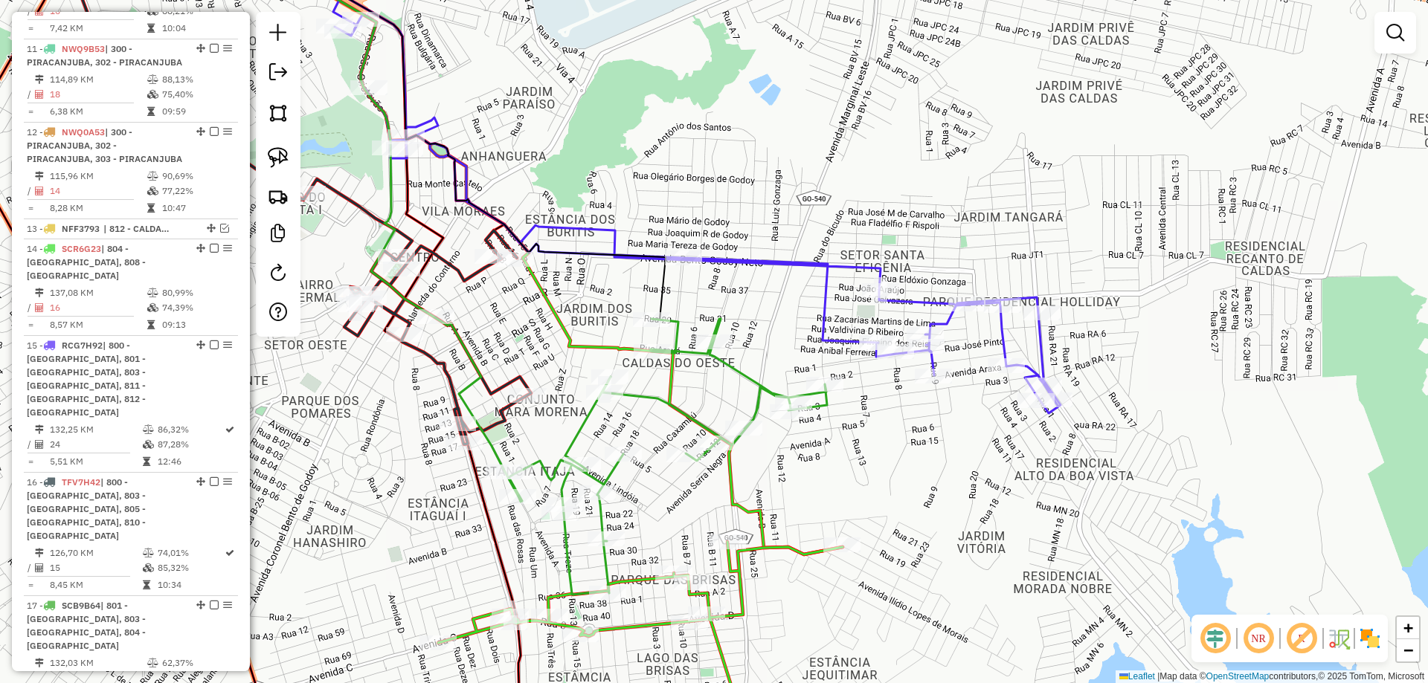
click at [497, 294] on div "Janela de atendimento Grade de atendimento Capacidade Transportadoras Veículos …" at bounding box center [714, 341] width 1428 height 683
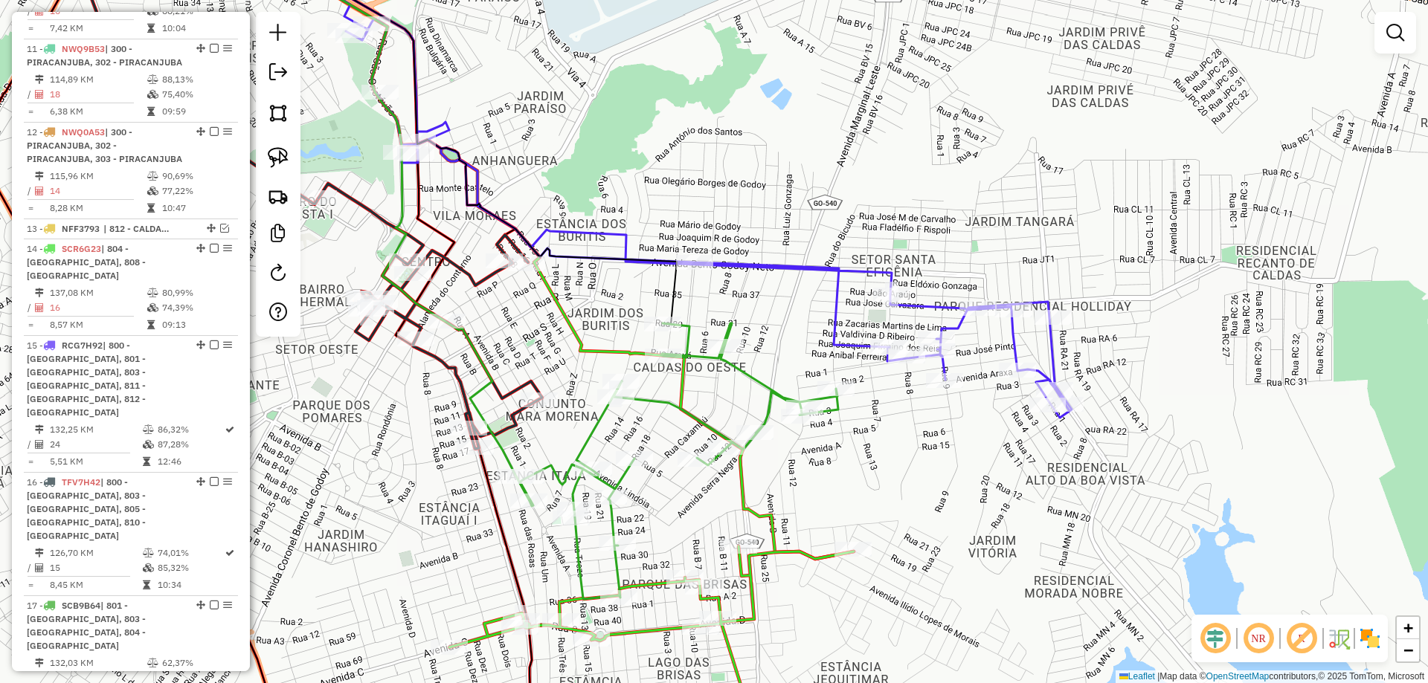
drag, startPoint x: 555, startPoint y: 153, endPoint x: 660, endPoint y: 244, distance: 138.6
click at [657, 244] on div "Janela de atendimento Grade de atendimento Capacidade Transportadoras Veículos …" at bounding box center [714, 341] width 1428 height 683
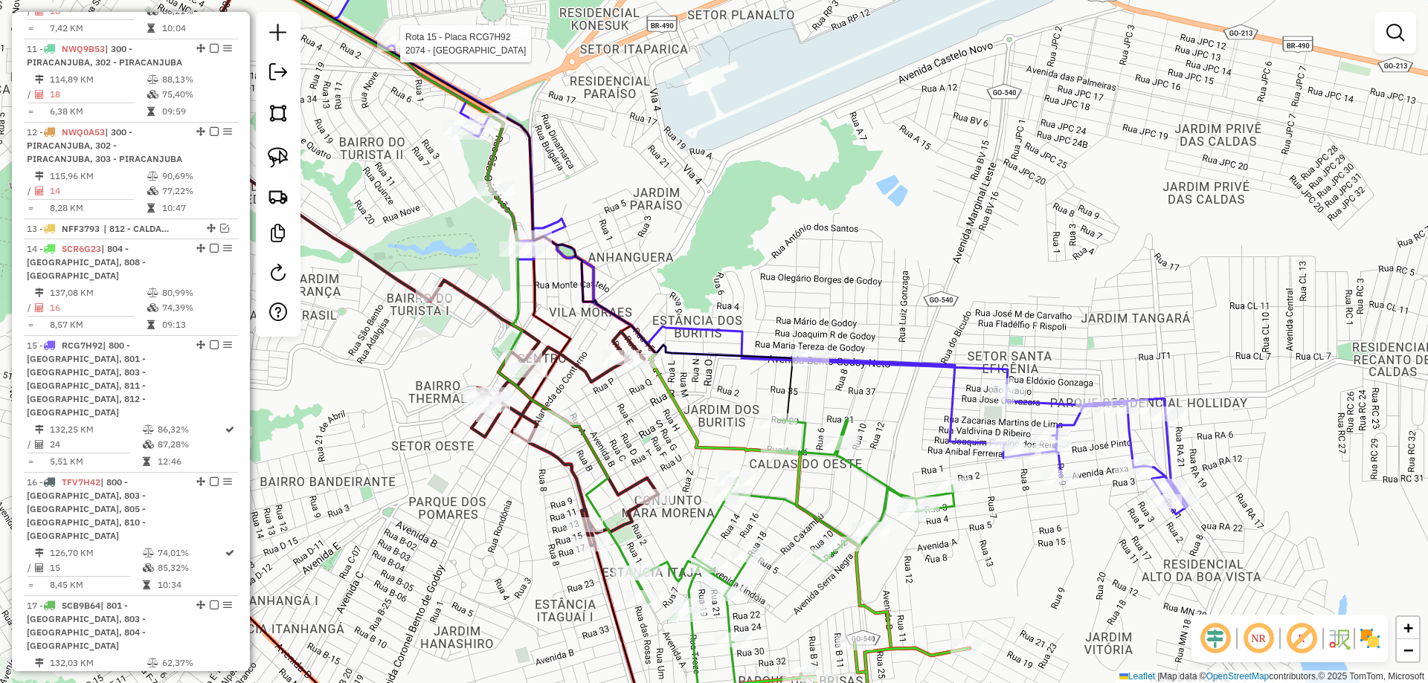
select select "**********"
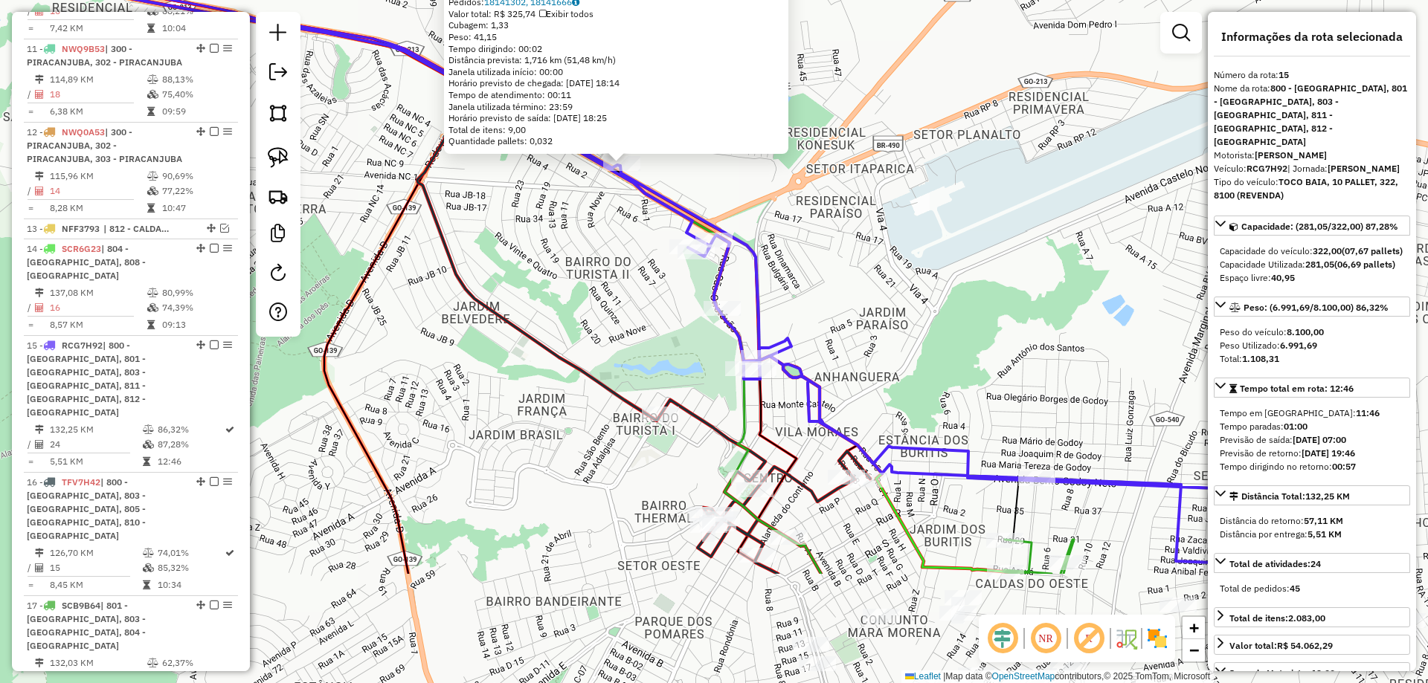
drag, startPoint x: 501, startPoint y: 281, endPoint x: 494, endPoint y: 265, distance: 18.0
click at [494, 267] on div "2074 - IMPERIO ROMANO HOTEL Endereço: R SANTO AMARO 1600 Bairro: BOM JARDIM (CA…" at bounding box center [714, 341] width 1428 height 683
click at [500, 265] on div "2074 - IMPERIO ROMANO HOTEL Endereço: R SANTO AMARO 1600 Bairro: BOM JARDIM (CA…" at bounding box center [714, 341] width 1428 height 683
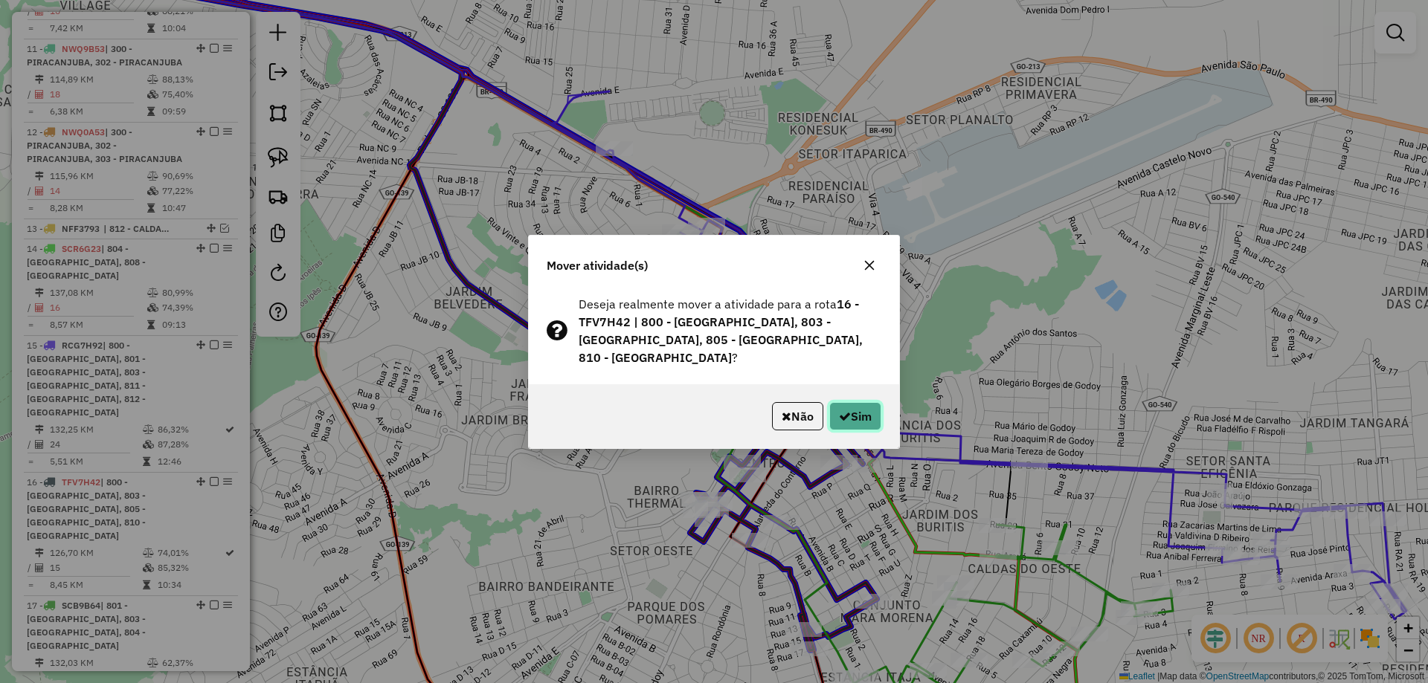
click at [864, 402] on button "Sim" at bounding box center [855, 416] width 52 height 28
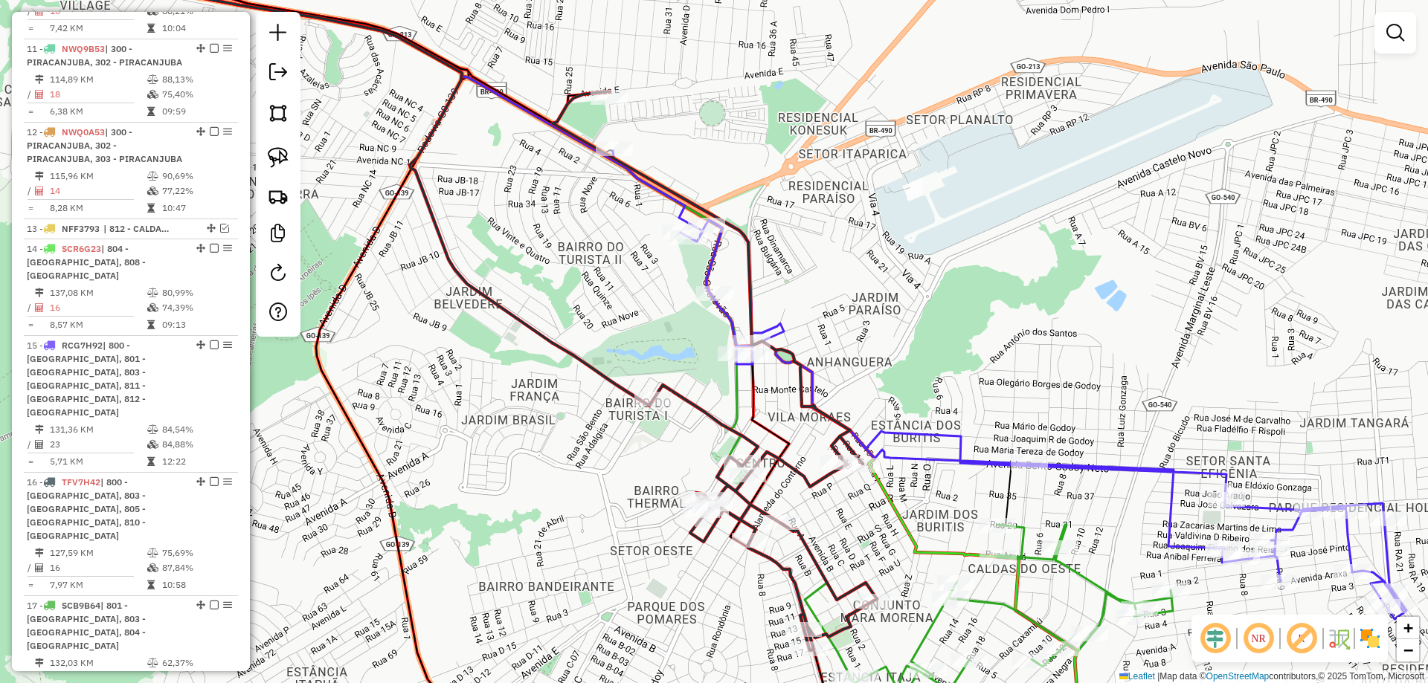
click at [562, 100] on icon at bounding box center [715, 370] width 324 height 559
select select "**********"
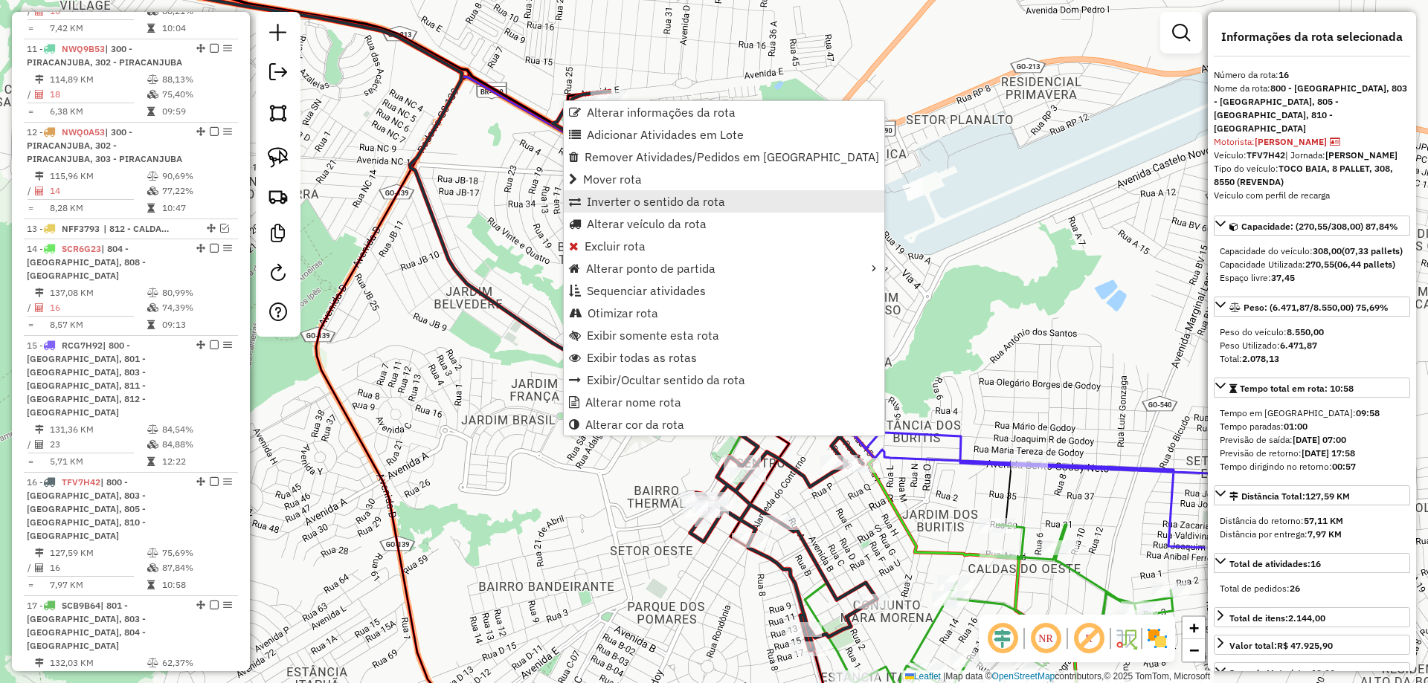
click at [628, 197] on span "Inverter o sentido da rota" at bounding box center [656, 202] width 138 height 12
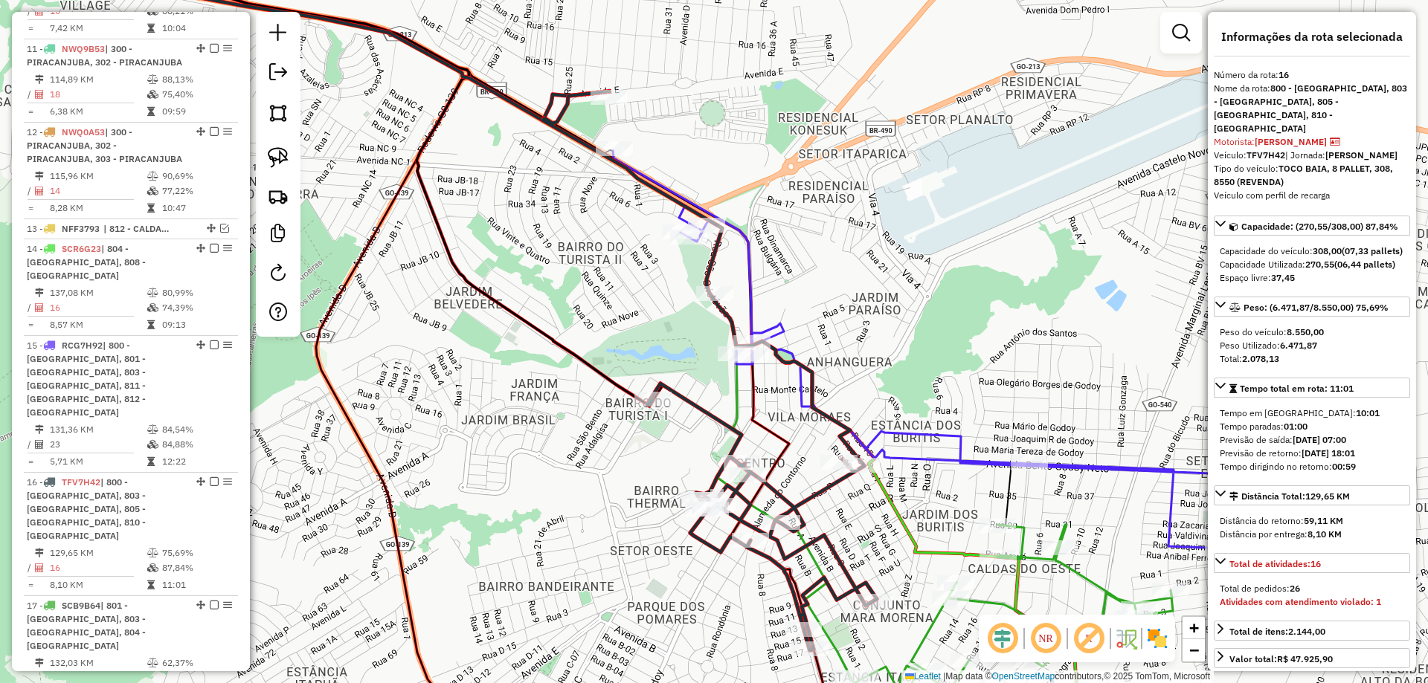
click at [578, 97] on icon at bounding box center [710, 370] width 334 height 559
click at [421, 248] on div "Janela de atendimento Grade de atendimento Capacidade Transportadoras Veículos …" at bounding box center [714, 341] width 1428 height 683
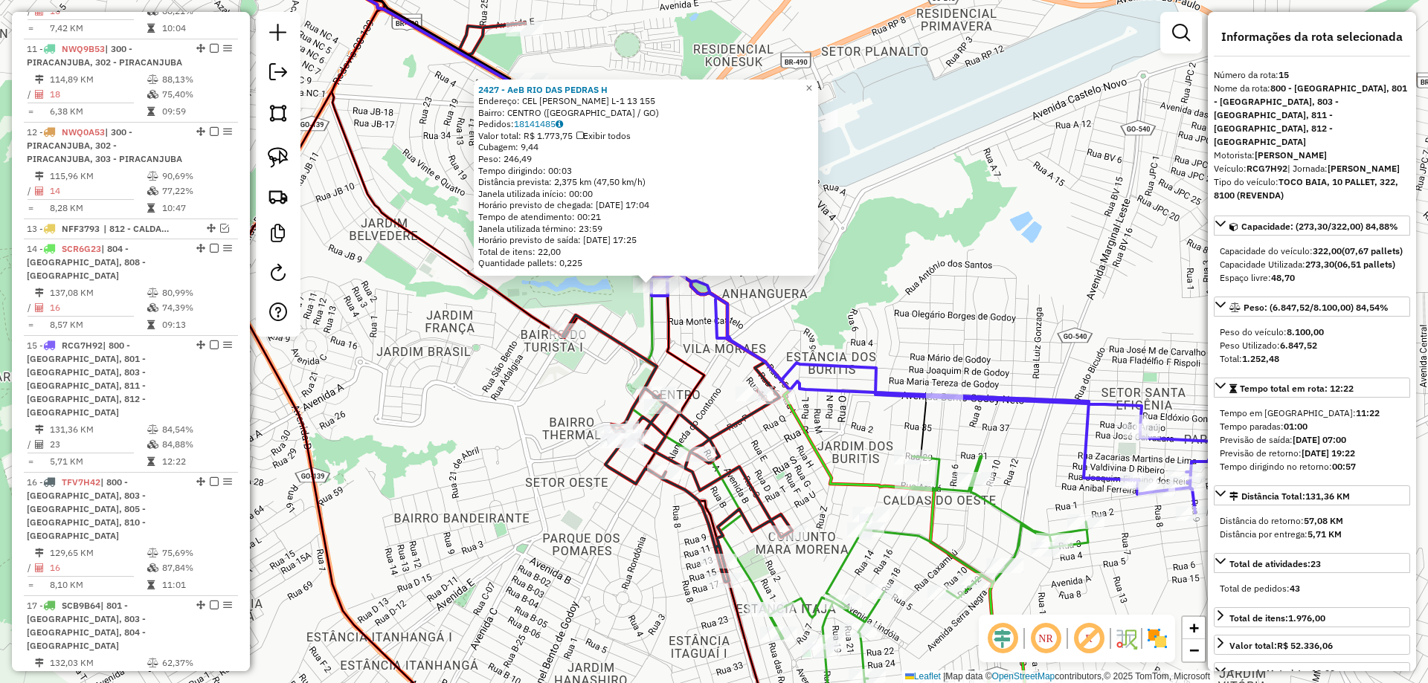
drag, startPoint x: 840, startPoint y: 311, endPoint x: 745, endPoint y: 279, distance: 100.4
click at [750, 277] on div "2427 - AeB RIO DAS PEDRAS H Endereço: CEL CIRILO LOPES MORAIS L-1 13 155 Bairro…" at bounding box center [714, 341] width 1428 height 683
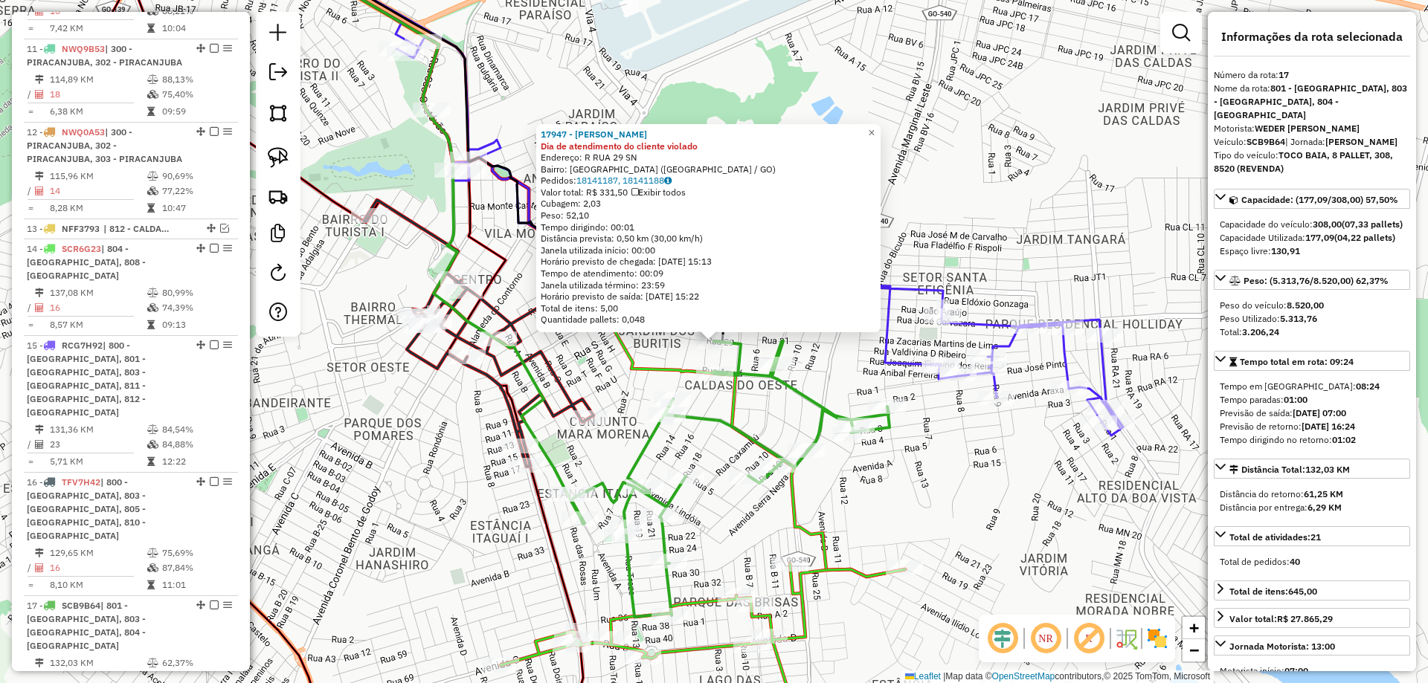
click at [803, 527] on icon at bounding box center [578, 254] width 654 height 645
click at [870, 435] on div "Rota 17 - Placa SCB9B64 17947 - JANTINHA ALVES Rota 17 - Placa SCB9B64 20456 - …" at bounding box center [714, 341] width 1428 height 683
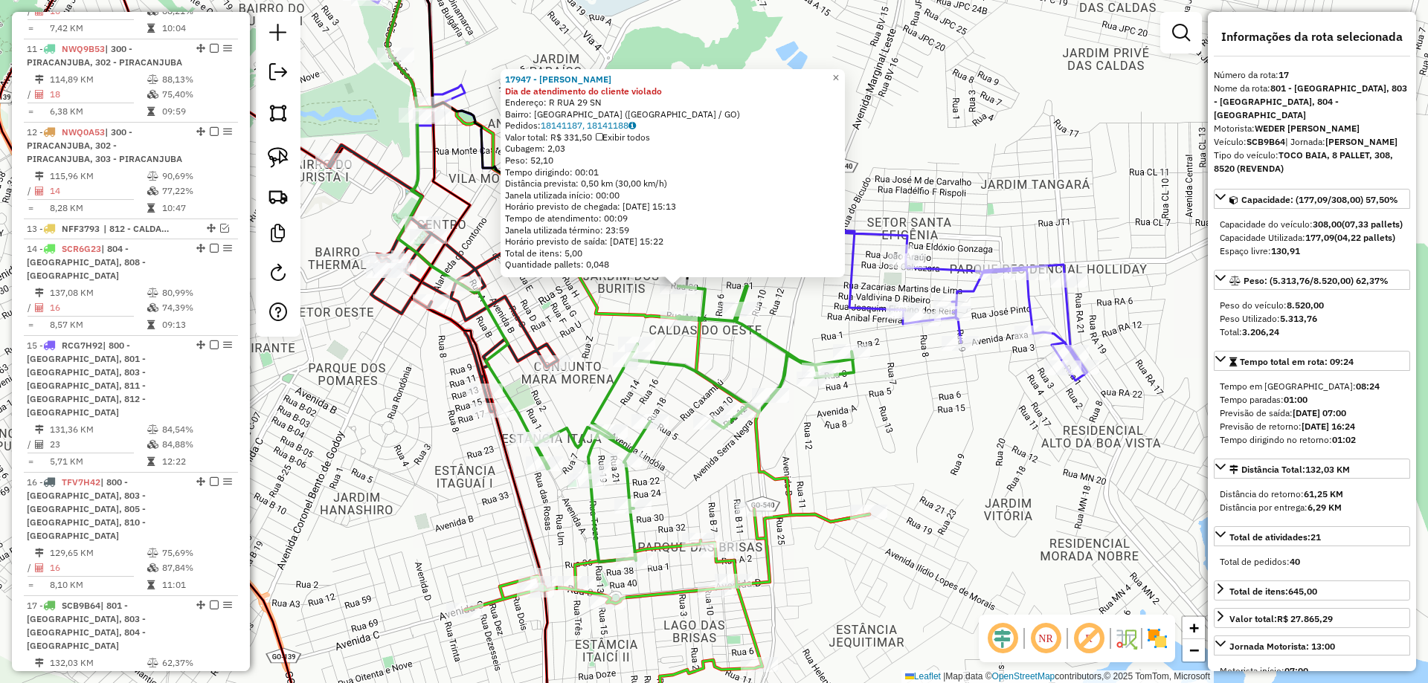
click at [872, 436] on div "17947 - JANTINHA ALVES Dia de atendimento do cliente violado Endereço: R RUA 29…" at bounding box center [714, 341] width 1428 height 683
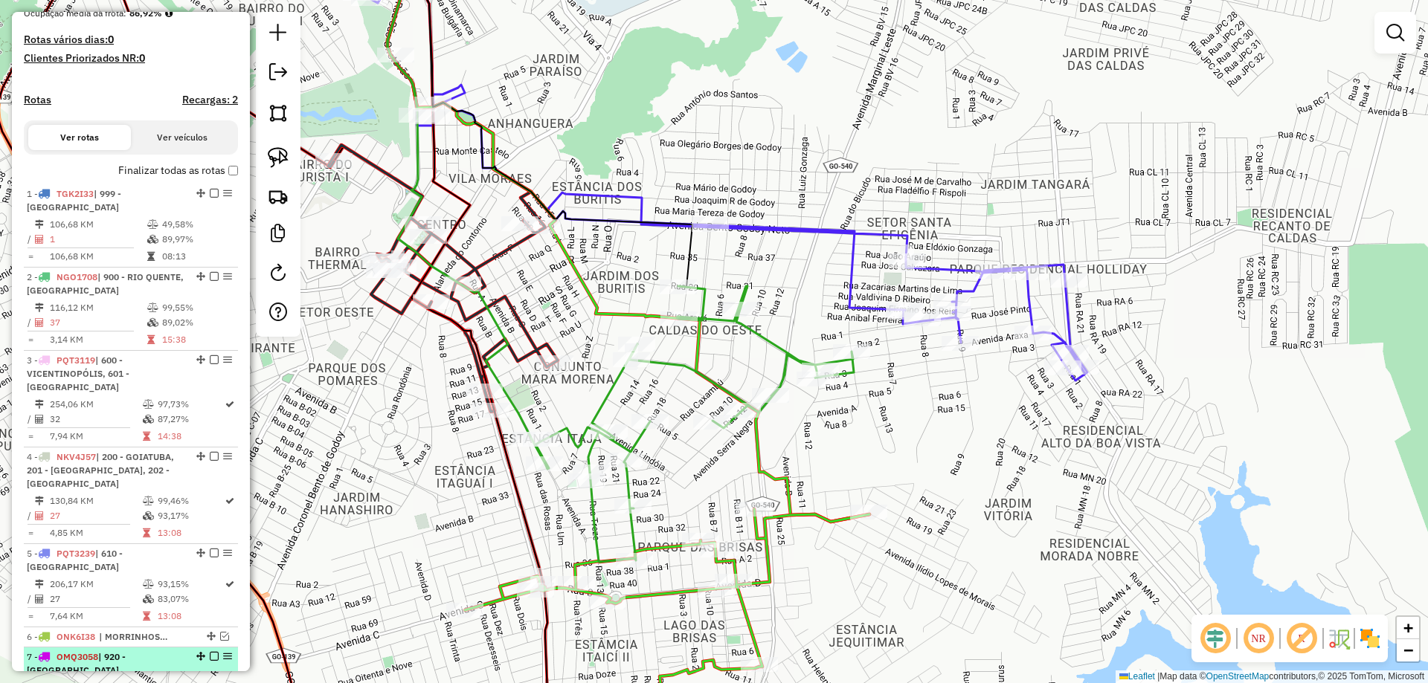
scroll to position [66, 0]
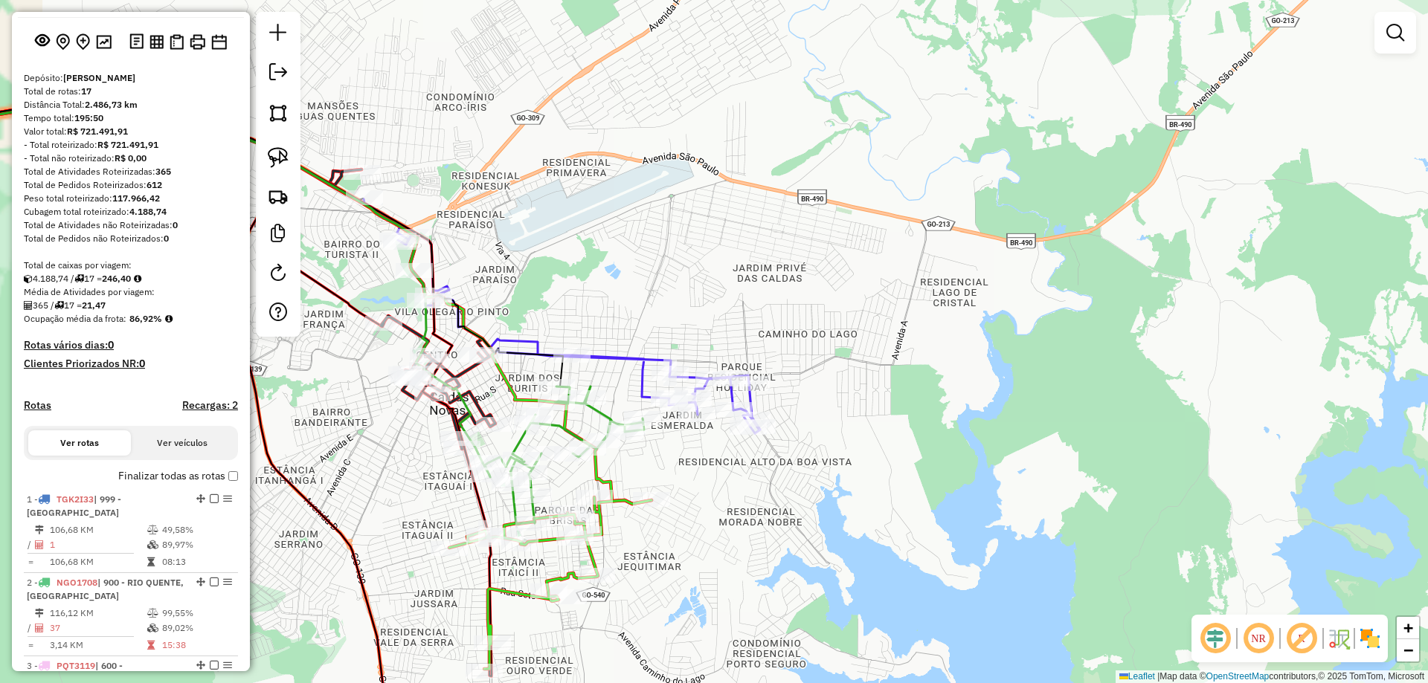
drag, startPoint x: 573, startPoint y: 279, endPoint x: 586, endPoint y: 279, distance: 12.6
click at [586, 279] on div "Janela de atendimento Grade de atendimento Capacidade Transportadoras Veículos …" at bounding box center [714, 341] width 1428 height 683
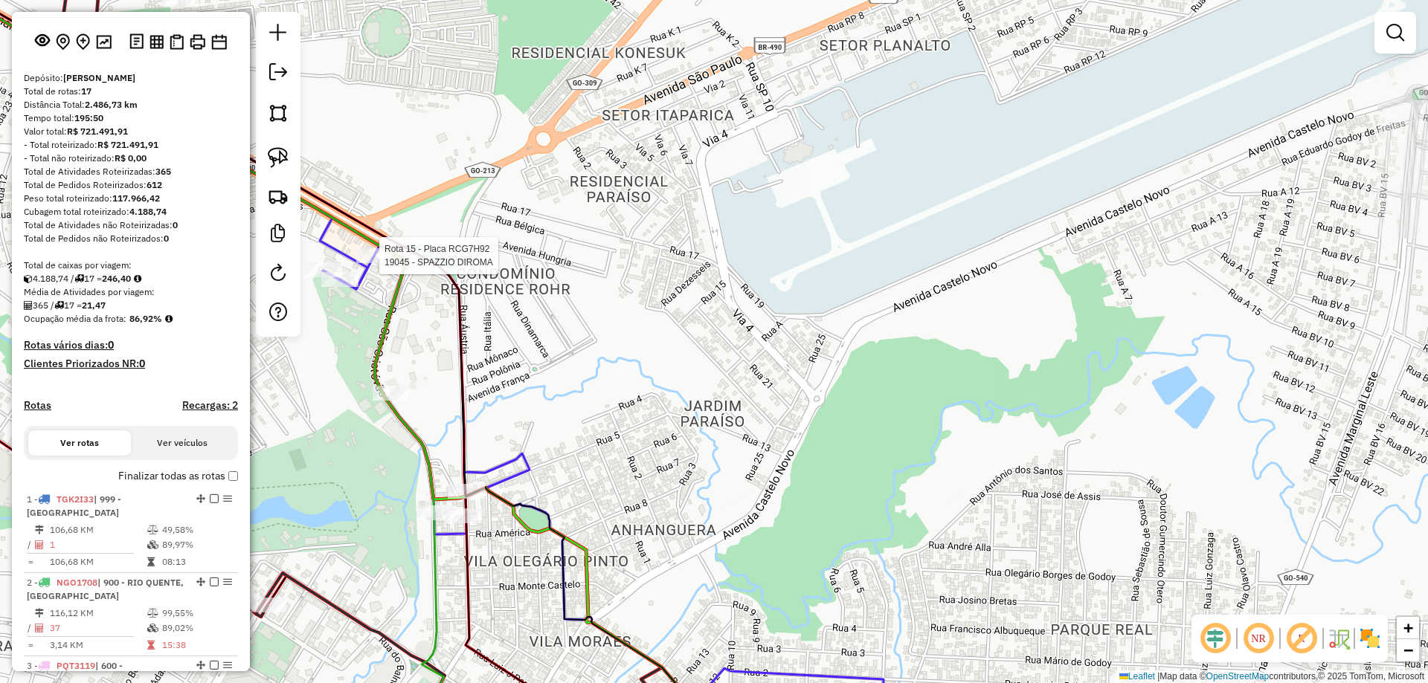
drag, startPoint x: 642, startPoint y: 237, endPoint x: 637, endPoint y: 197, distance: 40.6
click at [637, 197] on div "Rota 15 - Placa RCG7H92 19045 - SPAZZIO DIROMA Janela de atendimento Grade de a…" at bounding box center [714, 341] width 1428 height 683
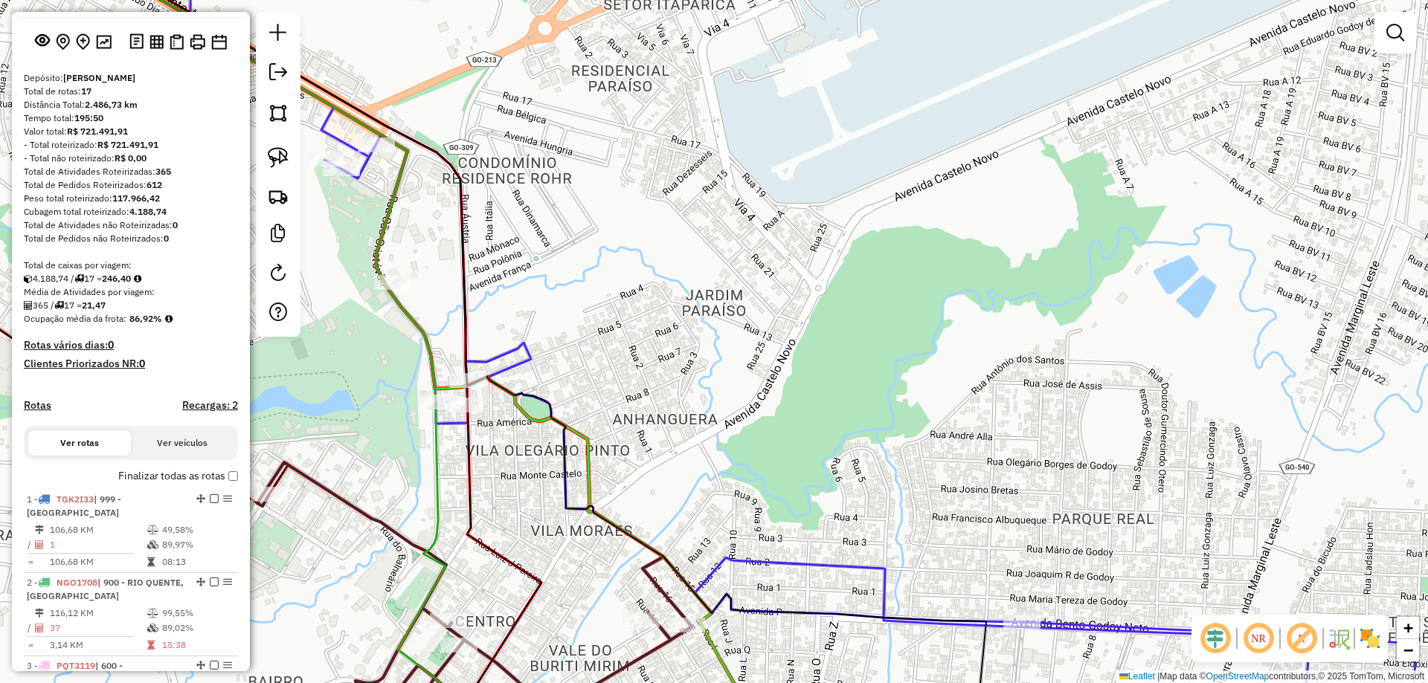
click at [582, 162] on div "Janela de atendimento Grade de atendimento Capacidade Transportadoras Veículos …" at bounding box center [714, 341] width 1428 height 683
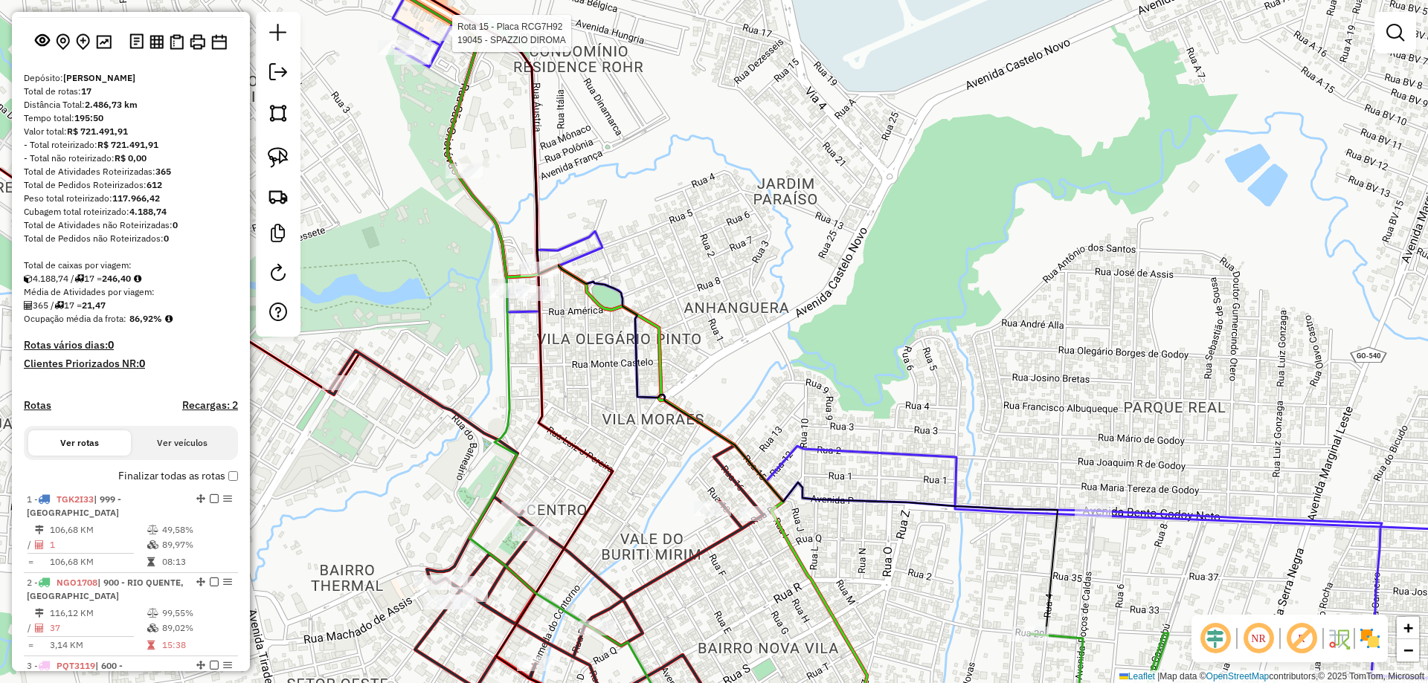
select select "**********"
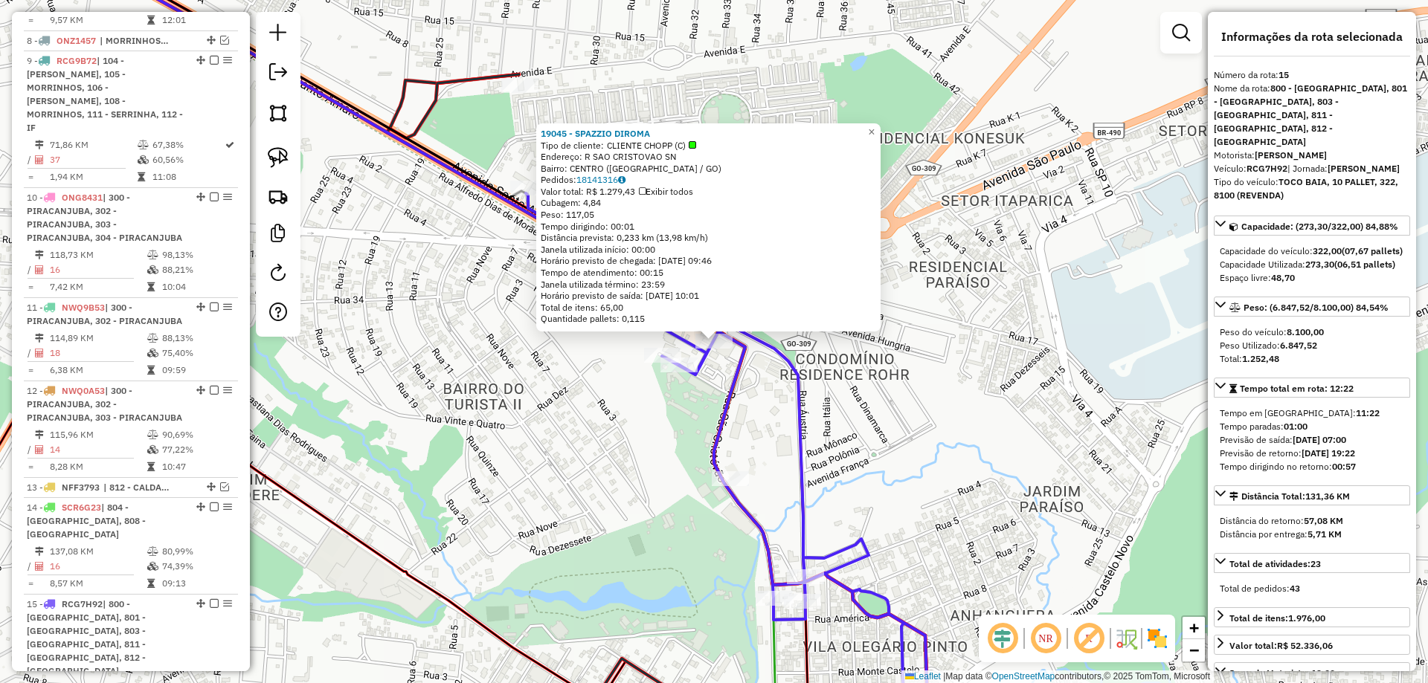
scroll to position [1330, 0]
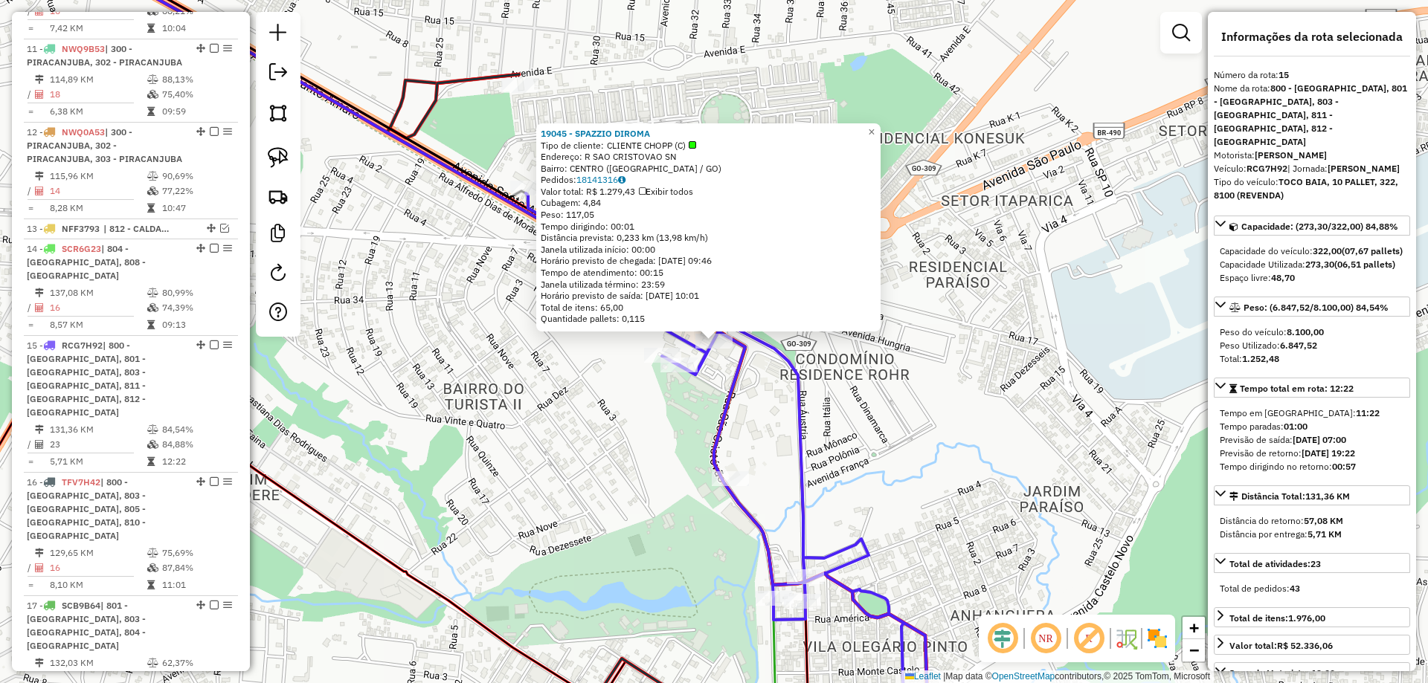
drag, startPoint x: 746, startPoint y: 247, endPoint x: 698, endPoint y: 183, distance: 80.2
click at [721, 204] on div "19045 - SPAZZIO DIROMA Tipo de cliente: CLIENTE CHOPP (C) Endereço: R SAO CRIST…" at bounding box center [714, 341] width 1428 height 683
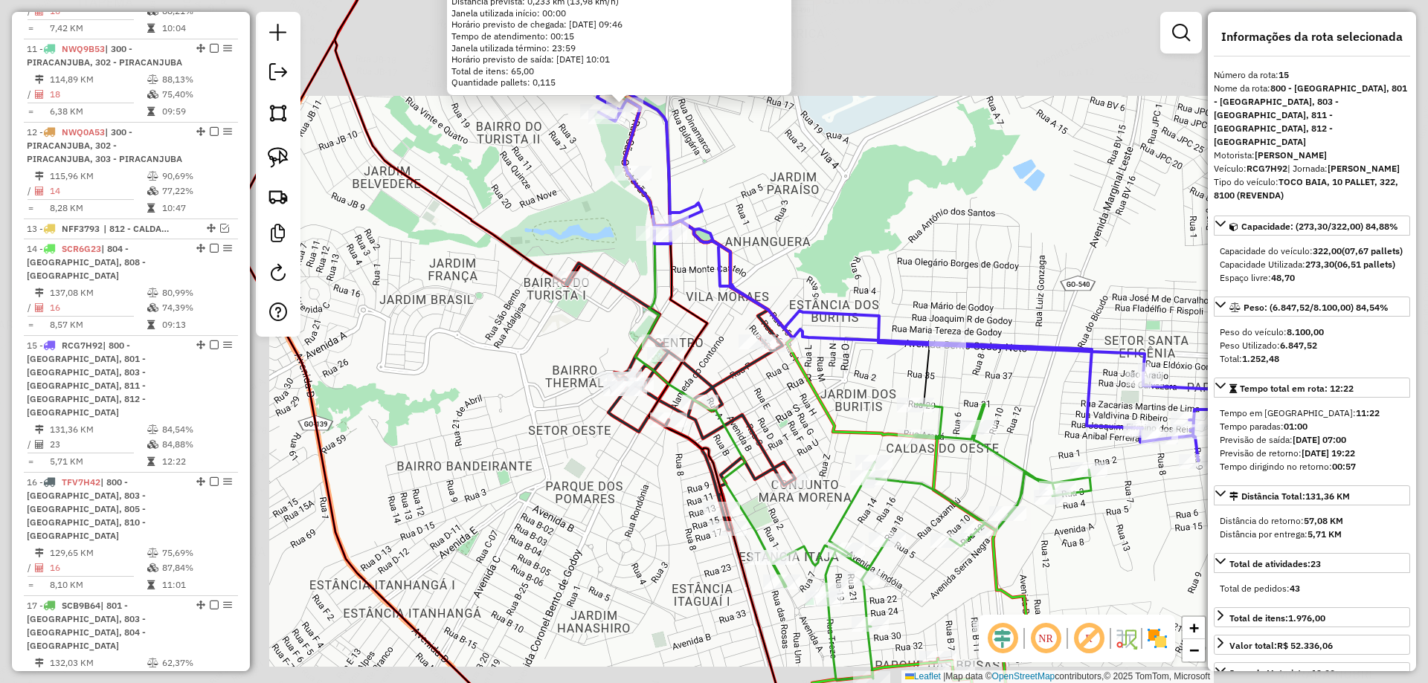
click at [762, 213] on div "19045 - SPAZZIO DIROMA Tipo de cliente: CLIENTE CHOPP (C) Endereço: R SAO CRIST…" at bounding box center [714, 341] width 1428 height 683
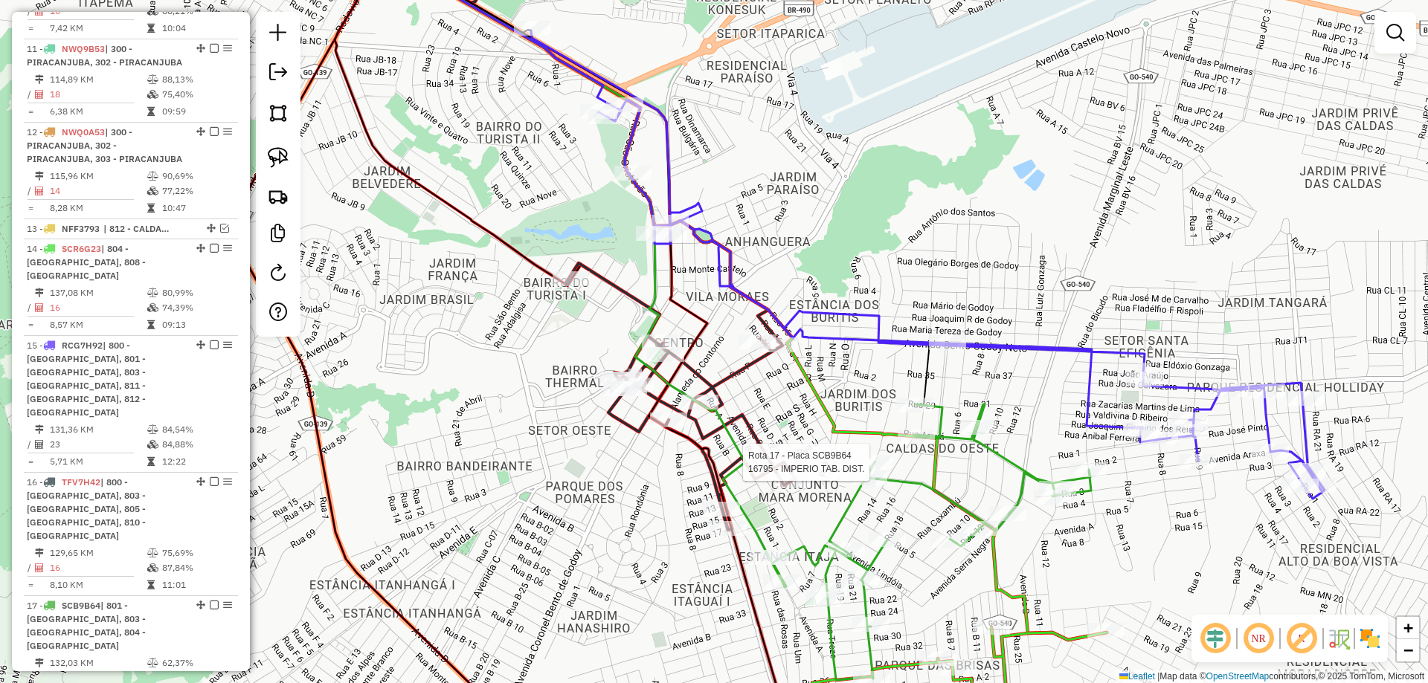
select select "**********"
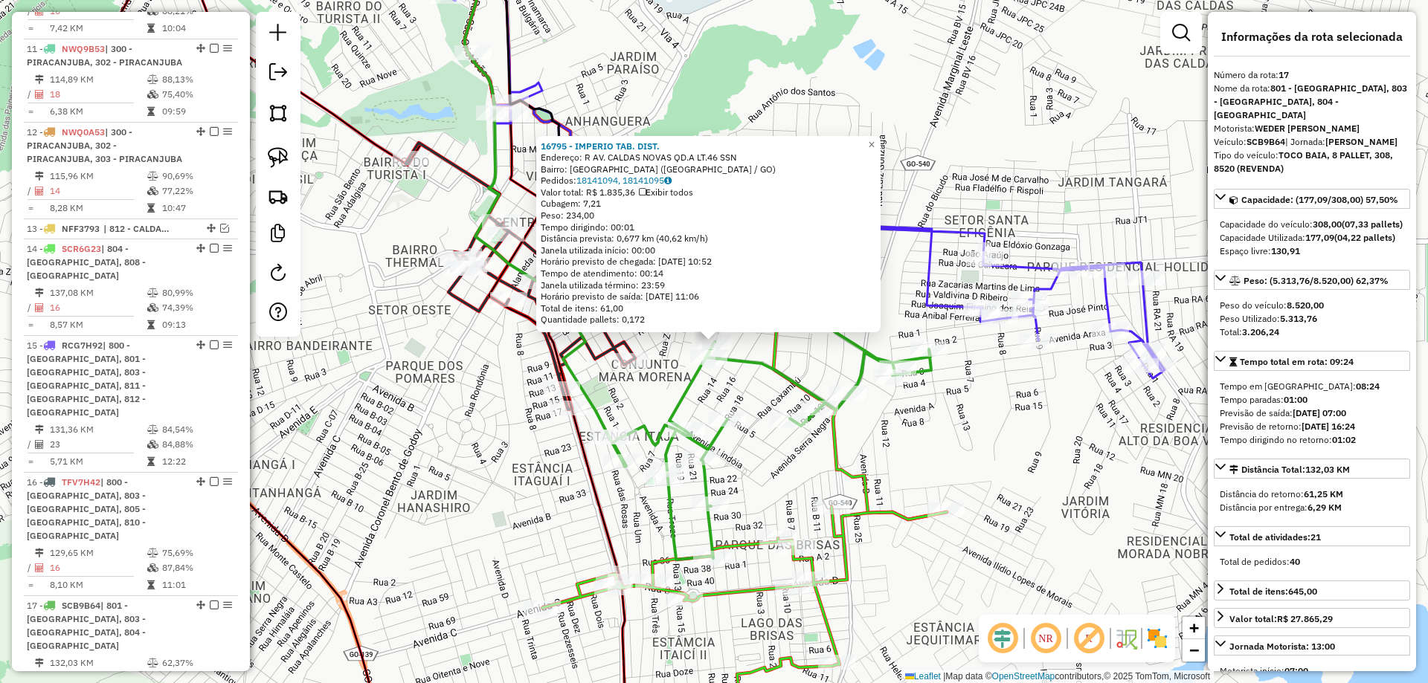
click at [946, 458] on div "16795 - IMPERIO TAB. DIST. Endereço: R AV. CALDAS NOVAS QD.A LT.46 SSN Bairro: …" at bounding box center [714, 341] width 1428 height 683
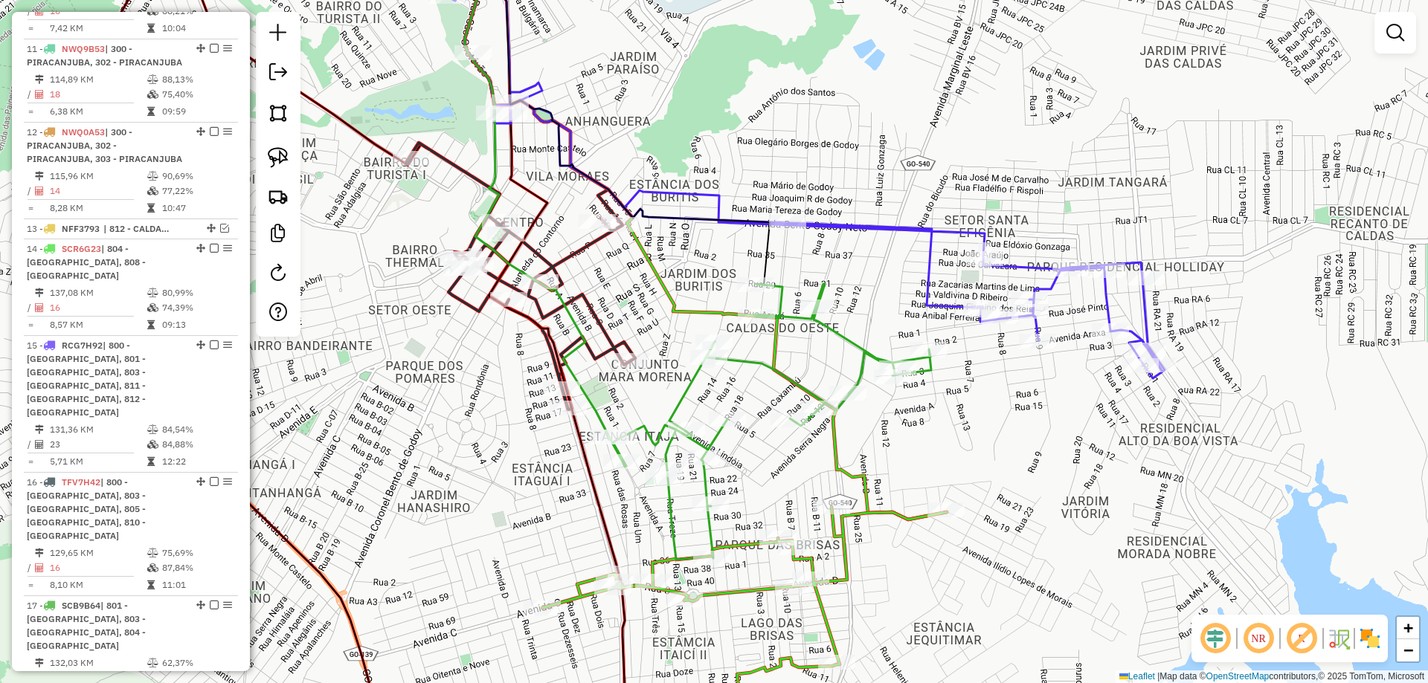
drag, startPoint x: 692, startPoint y: 206, endPoint x: 643, endPoint y: 190, distance: 51.7
click at [689, 223] on div "Rota 17 - Placa SCB9B64 16884 - IMPERIO DOS FRIOS Janela de atendimento Grade d…" at bounding box center [714, 341] width 1428 height 683
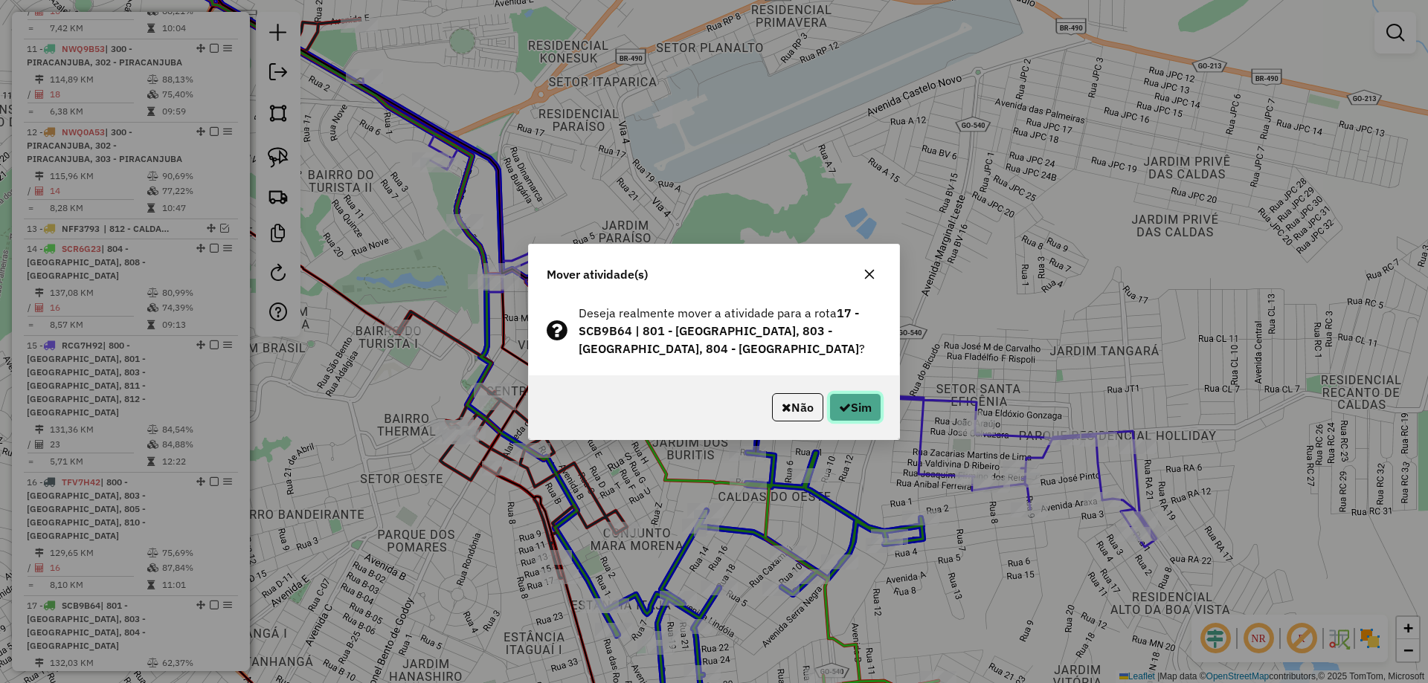
click at [866, 402] on button "Sim" at bounding box center [855, 407] width 52 height 28
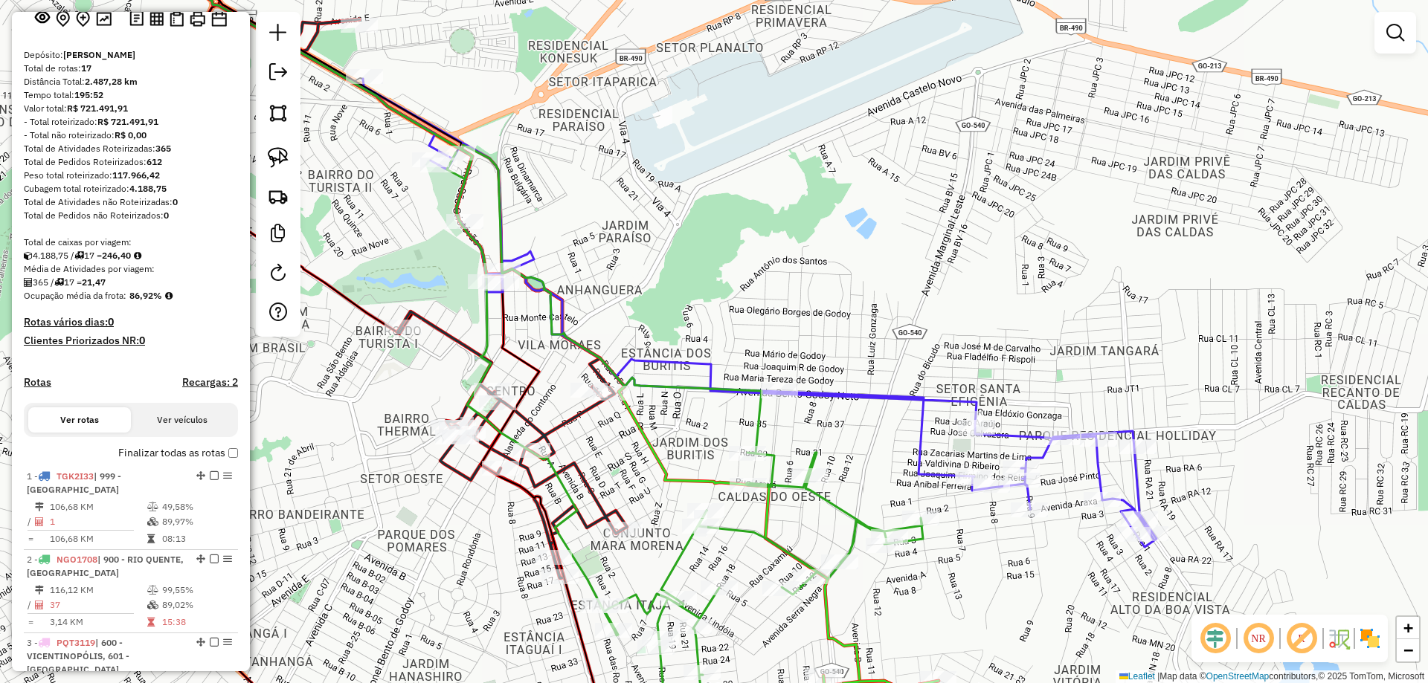
scroll to position [0, 0]
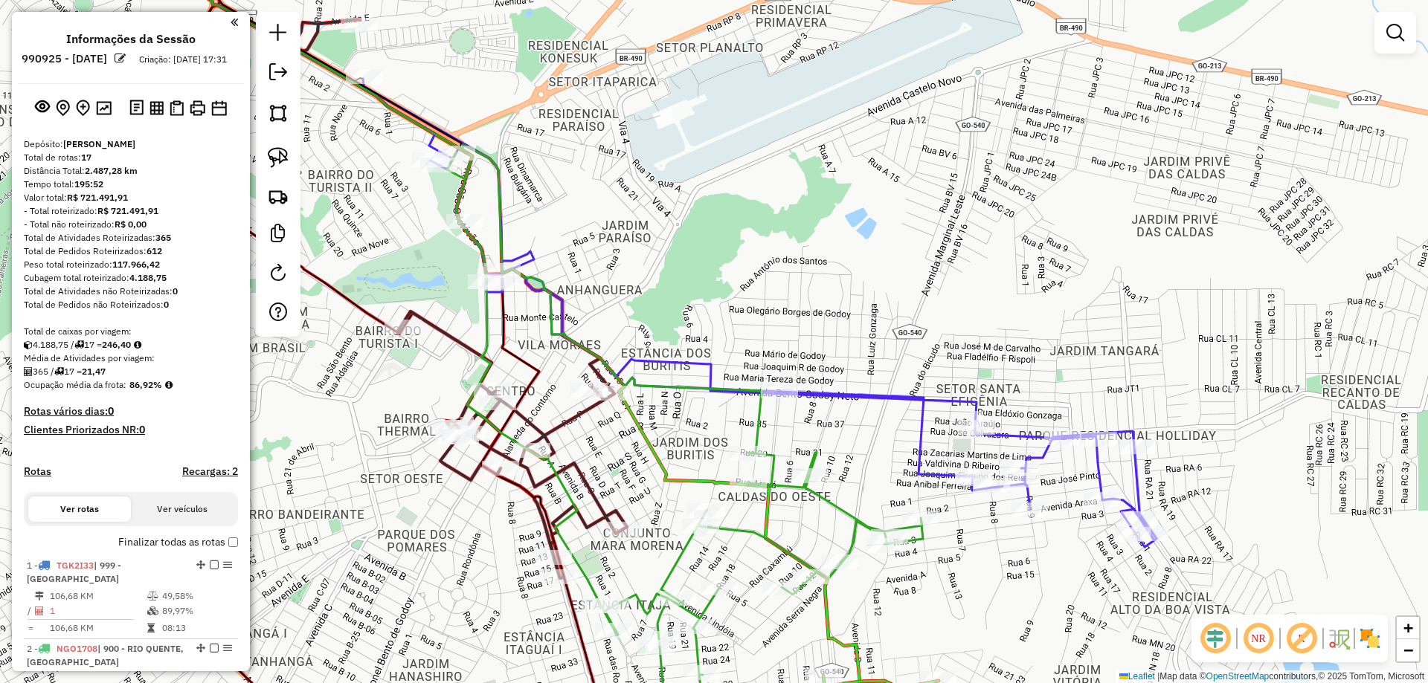
click at [224, 478] on h4 "Recargas: 2" at bounding box center [210, 471] width 56 height 13
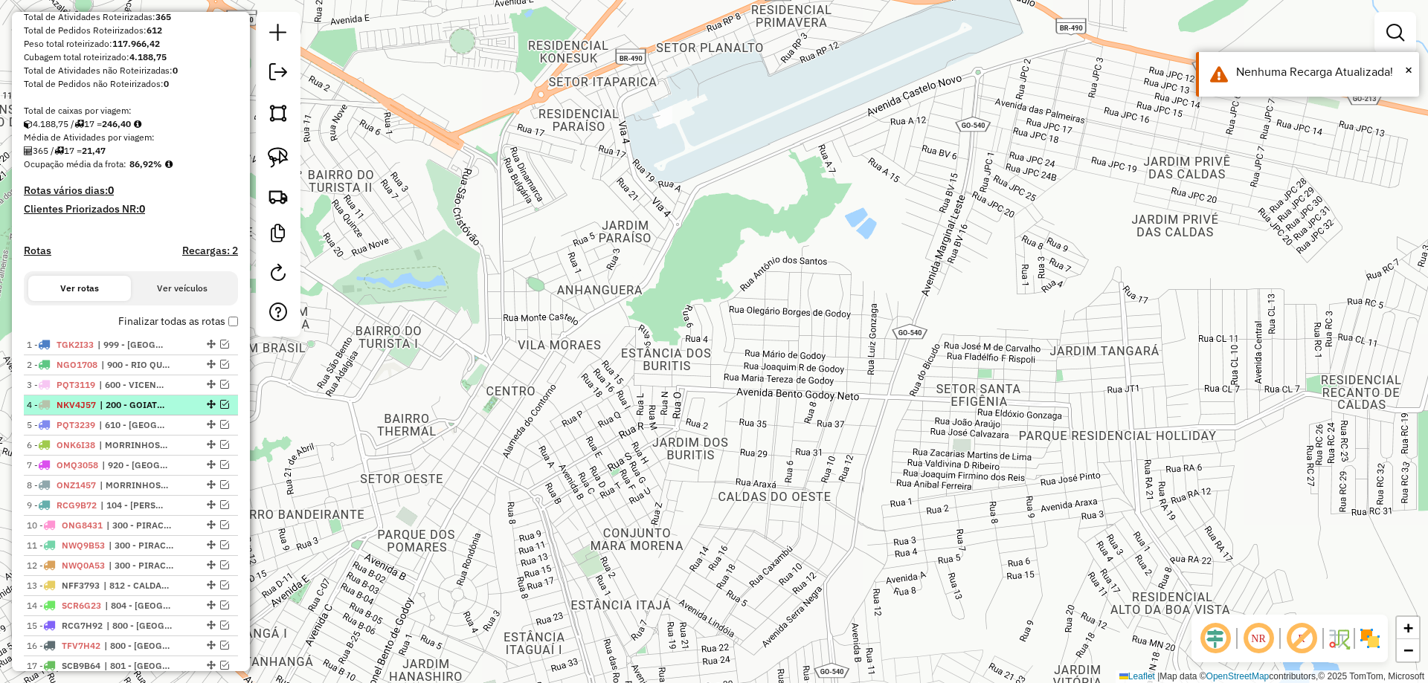
scroll to position [298, 0]
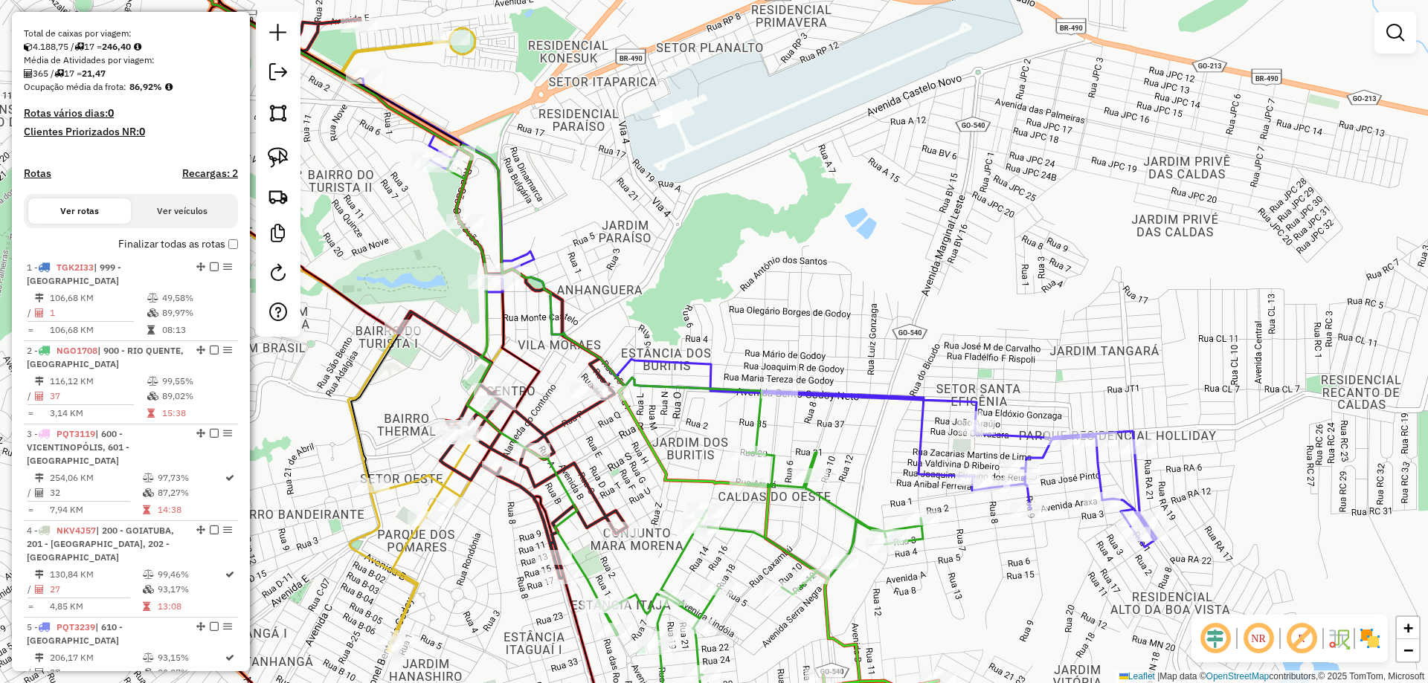
click at [761, 264] on div "Janela de atendimento Grade de atendimento Capacidade Transportadoras Veículos …" at bounding box center [714, 341] width 1428 height 683
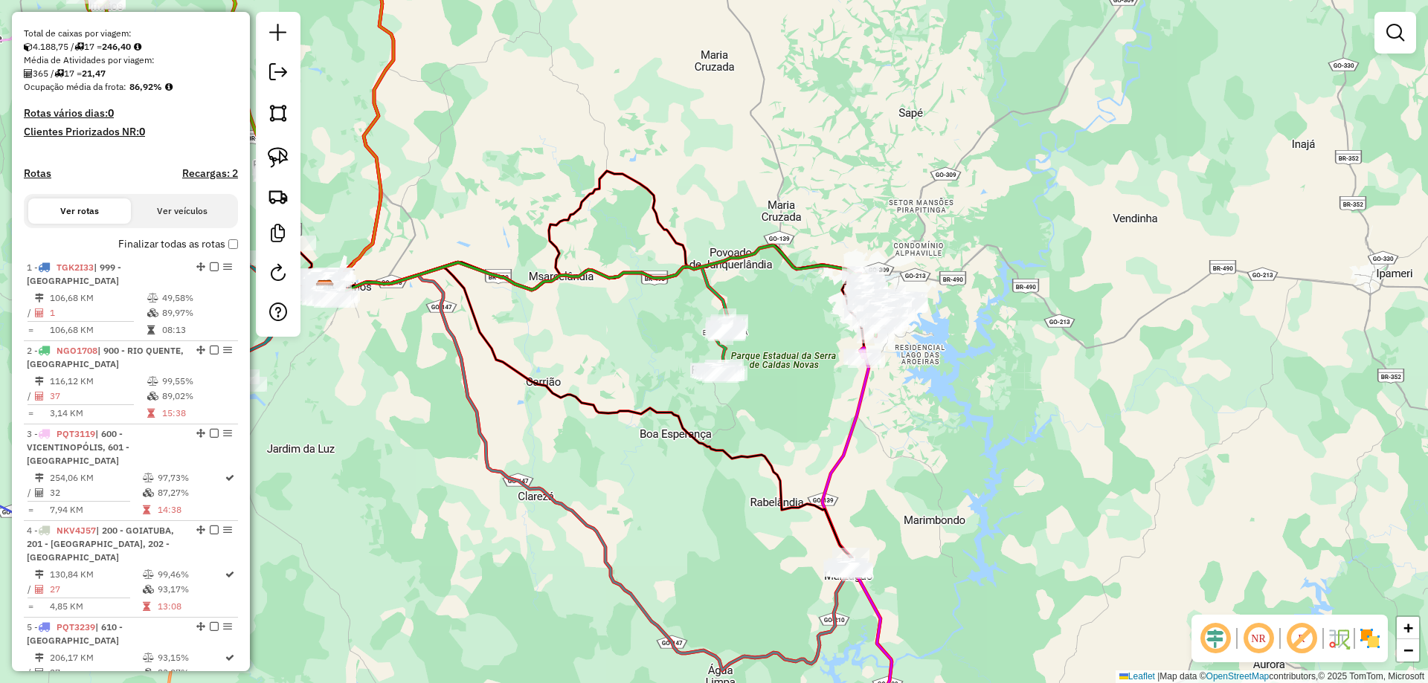
drag, startPoint x: 705, startPoint y: 268, endPoint x: 880, endPoint y: 274, distance: 175.6
click at [875, 268] on icon at bounding box center [600, 277] width 550 height 65
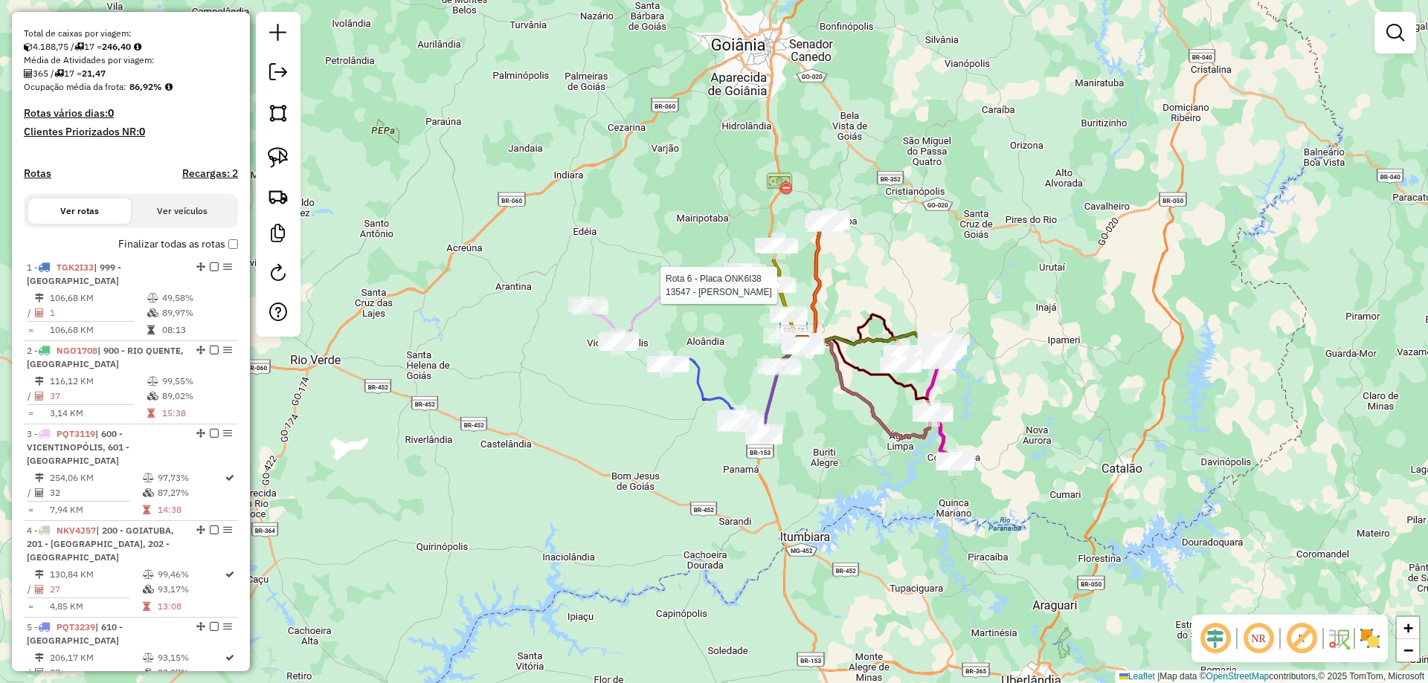
select select "**********"
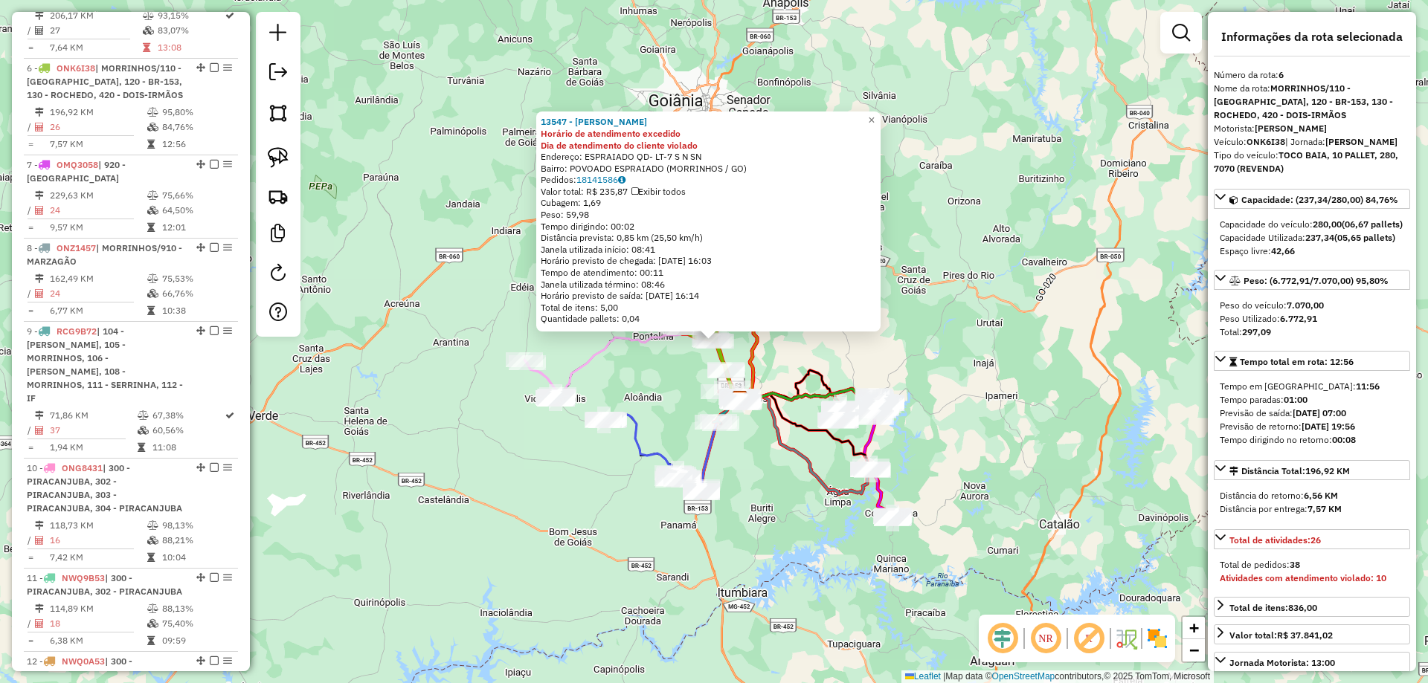
click at [780, 481] on div "13547 - BAR NOGUEIRA Horário de atendimento excedido Dia de atendimento do clie…" at bounding box center [714, 341] width 1428 height 683
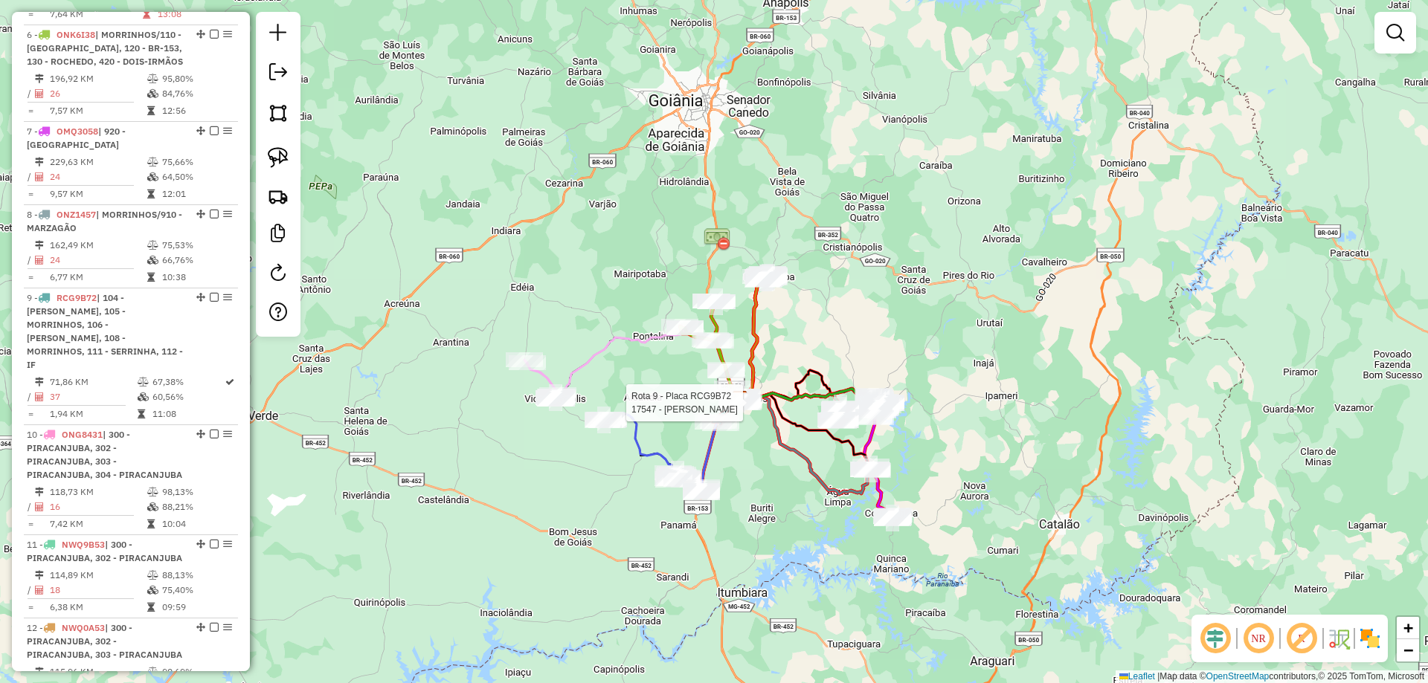
select select "**********"
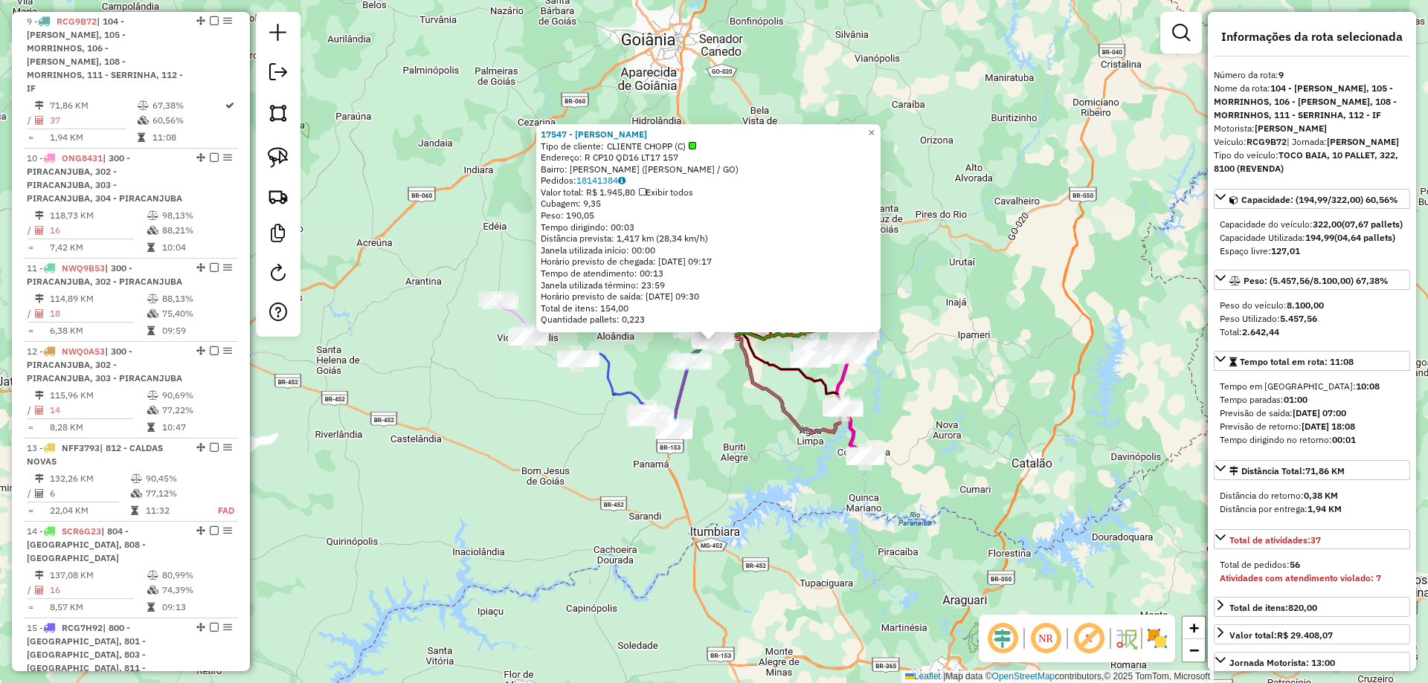
click at [741, 434] on div "17547 - OTANAEL BEER Tipo de cliente: CLIENTE CHOPP (C) Endereço: R CP10 QD16 L…" at bounding box center [714, 341] width 1428 height 683
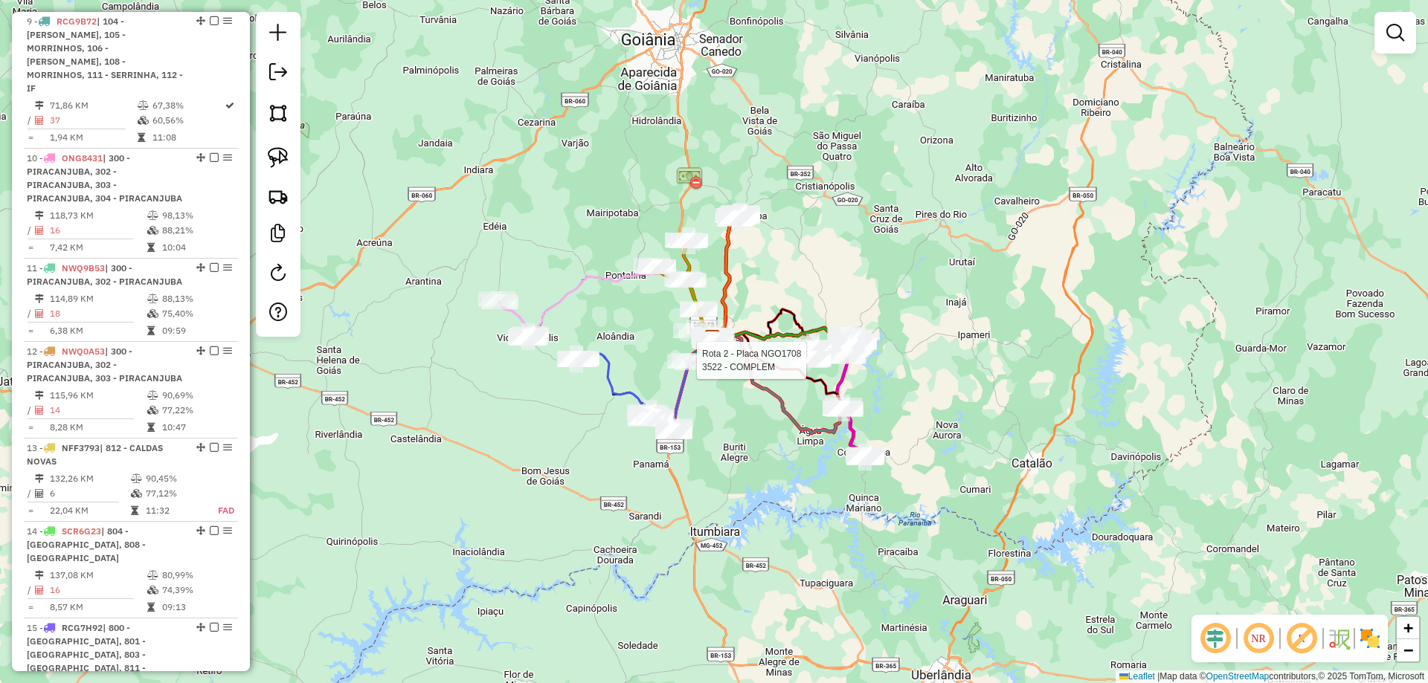
select select "**********"
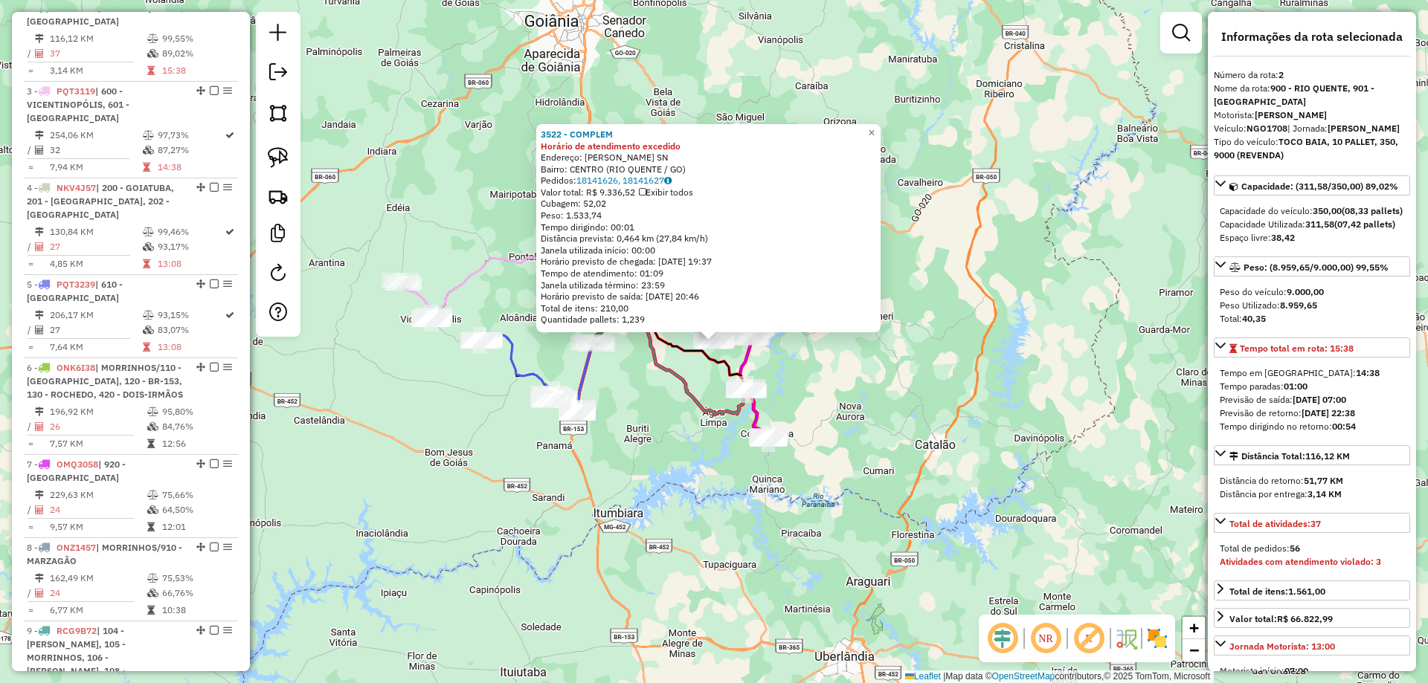
scroll to position [641, 0]
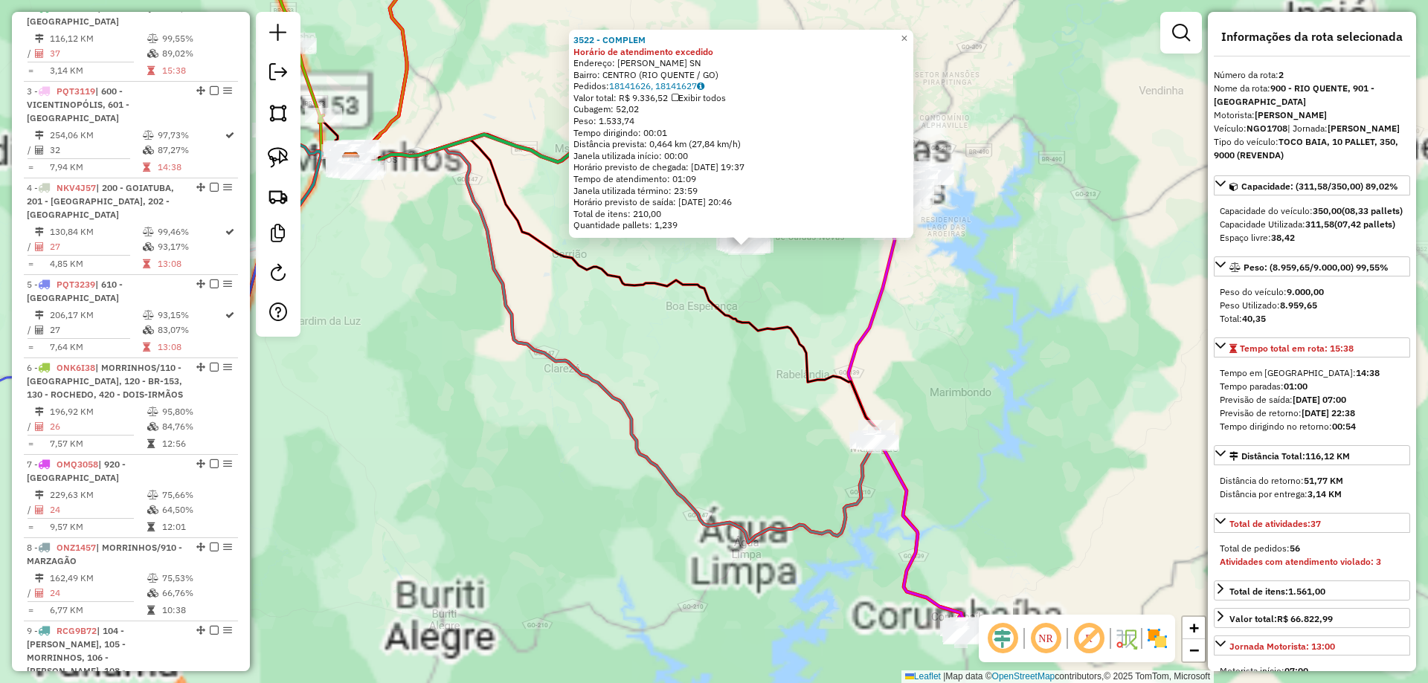
click at [720, 361] on div "3522 - COMPLEM Horário de atendimento excedido Endereço: R LIMIRIO VENANCIO DE …" at bounding box center [714, 341] width 1428 height 683
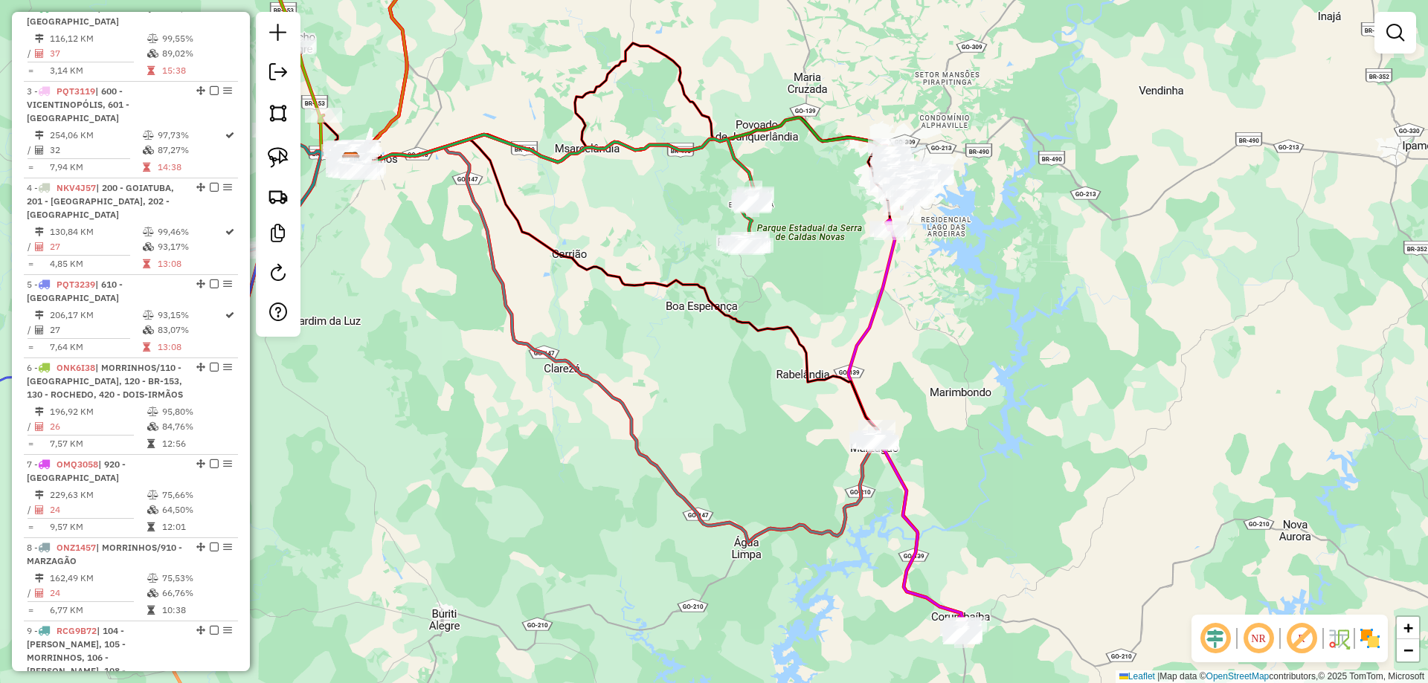
drag, startPoint x: 689, startPoint y: 364, endPoint x: 539, endPoint y: 302, distance: 162.0
click at [689, 423] on div "Janela de atendimento Grade de atendimento Capacidade Transportadoras Veículos …" at bounding box center [714, 341] width 1428 height 683
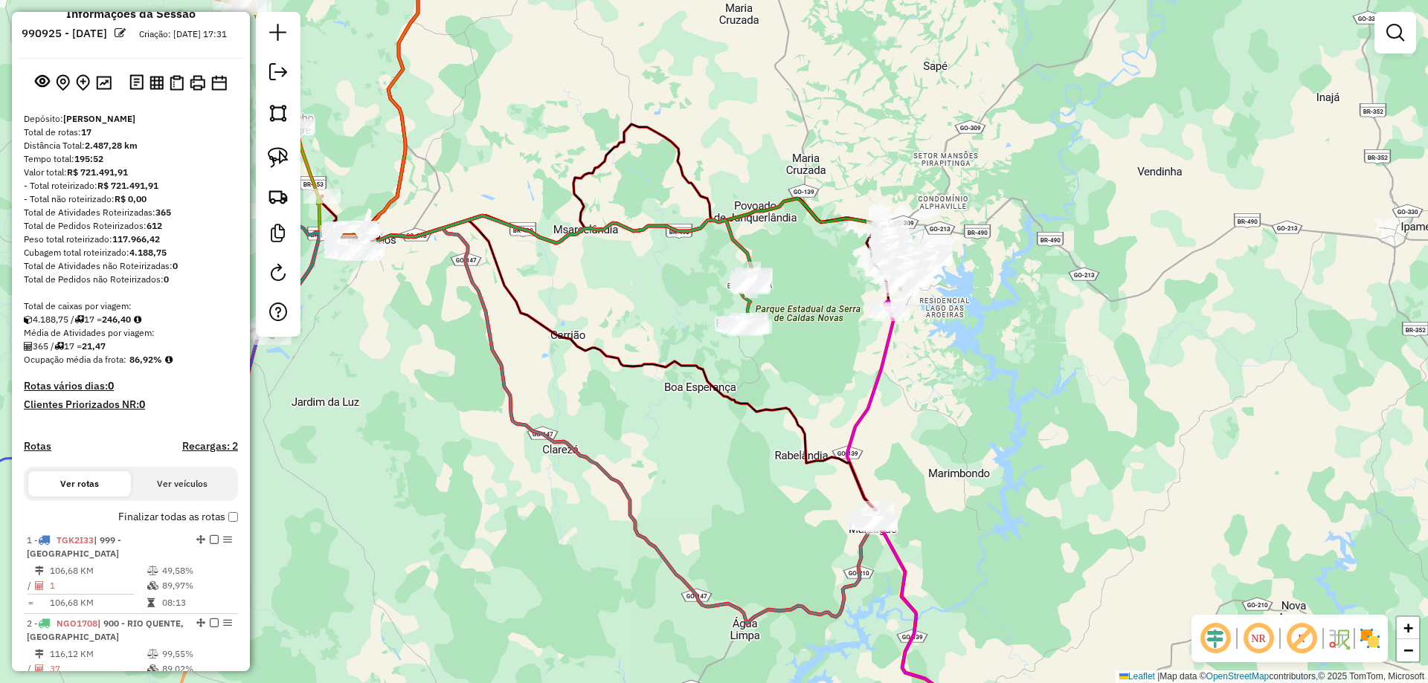
scroll to position [0, 0]
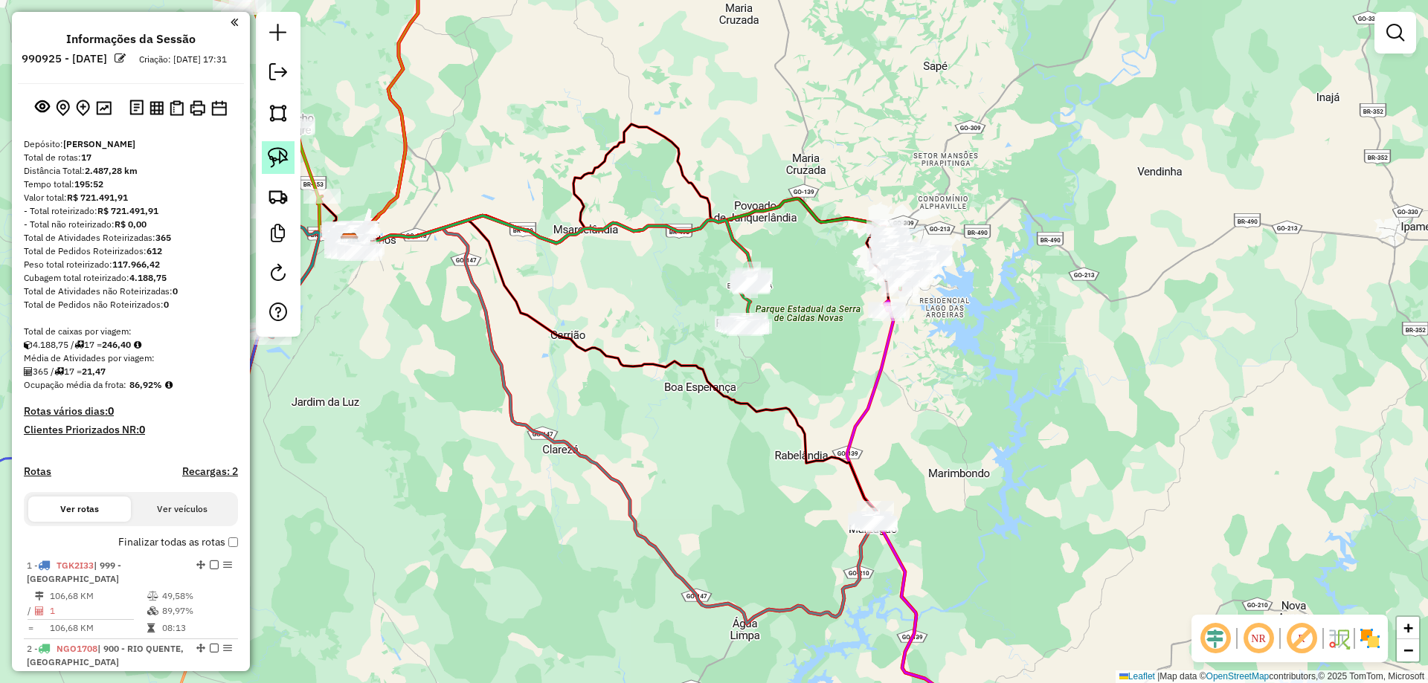
click at [277, 149] on img at bounding box center [278, 157] width 21 height 21
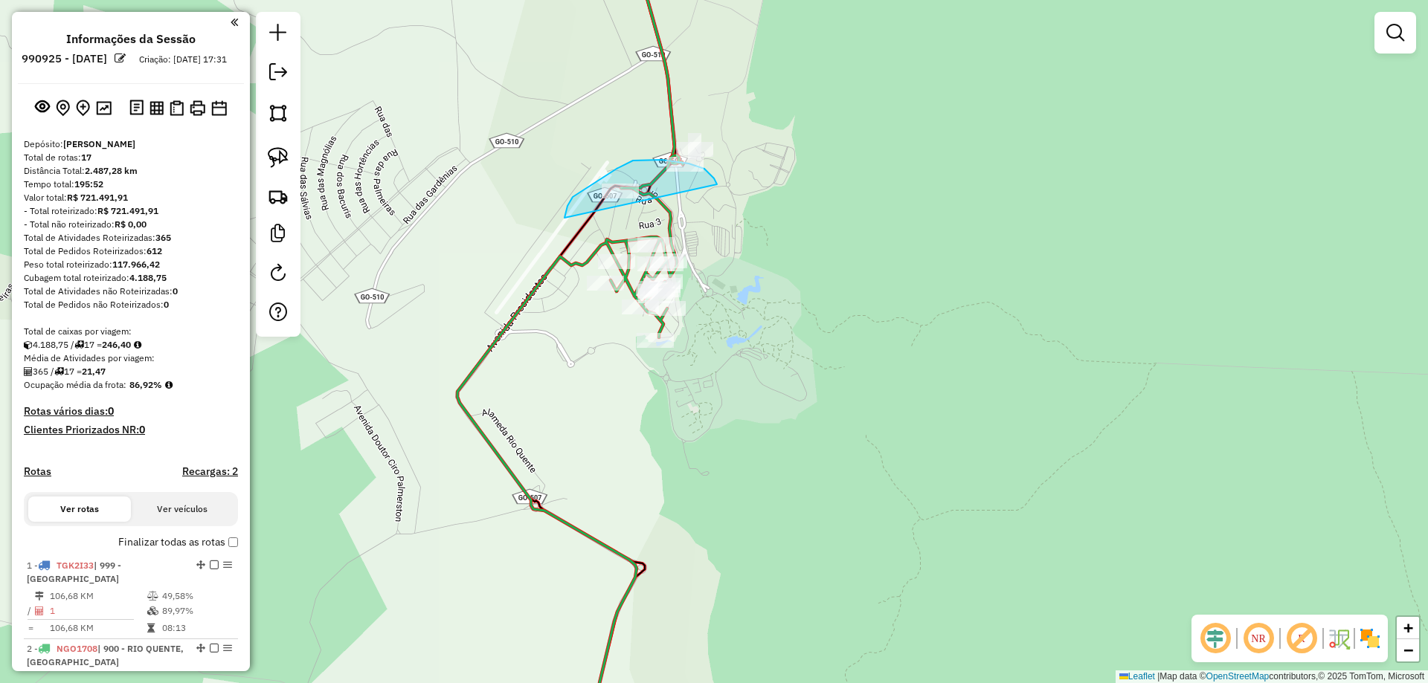
drag, startPoint x: 717, startPoint y: 184, endPoint x: 793, endPoint y: 367, distance: 197.3
click at [286, 163] on img at bounding box center [278, 157] width 21 height 21
drag, startPoint x: 728, startPoint y: 179, endPoint x: 798, endPoint y: 398, distance: 229.5
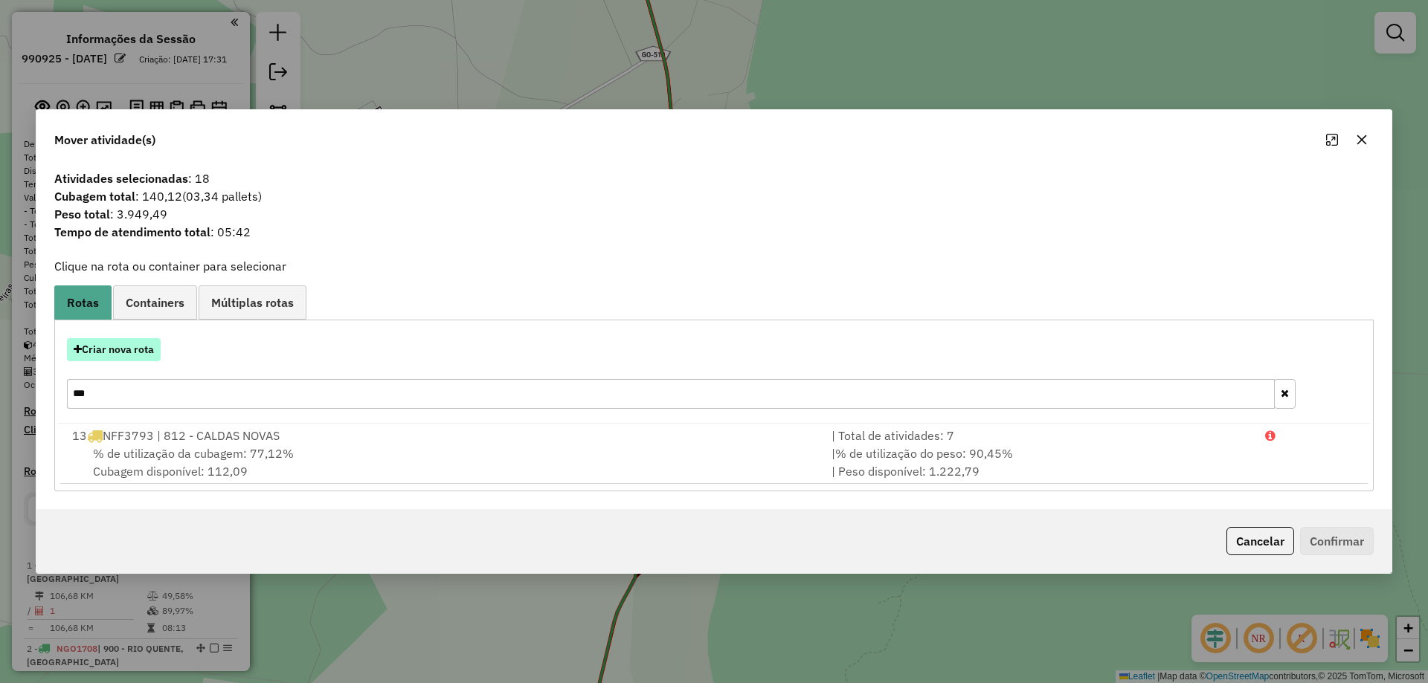
click at [149, 345] on button "Criar nova rota" at bounding box center [114, 349] width 94 height 23
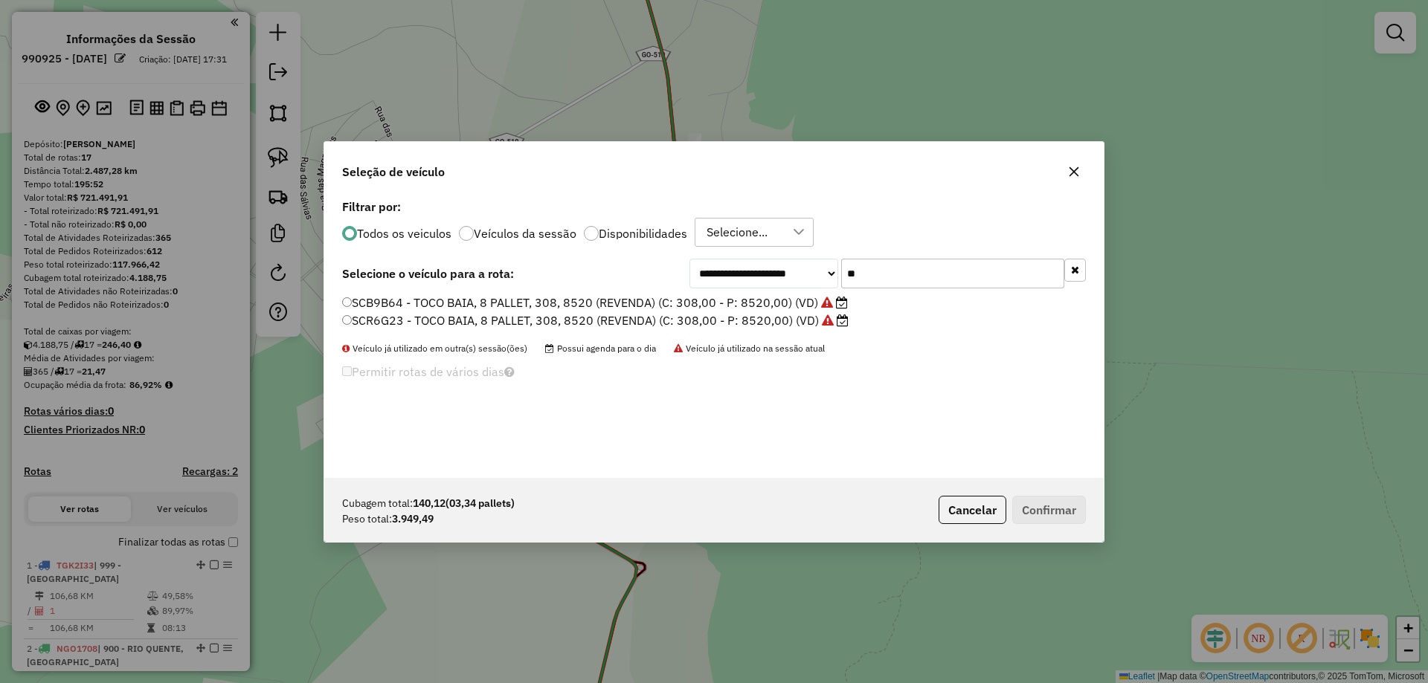
scroll to position [8, 4]
drag, startPoint x: 855, startPoint y: 275, endPoint x: 700, endPoint y: 300, distance: 156.7
click at [738, 289] on div "**********" at bounding box center [713, 337] width 779 height 283
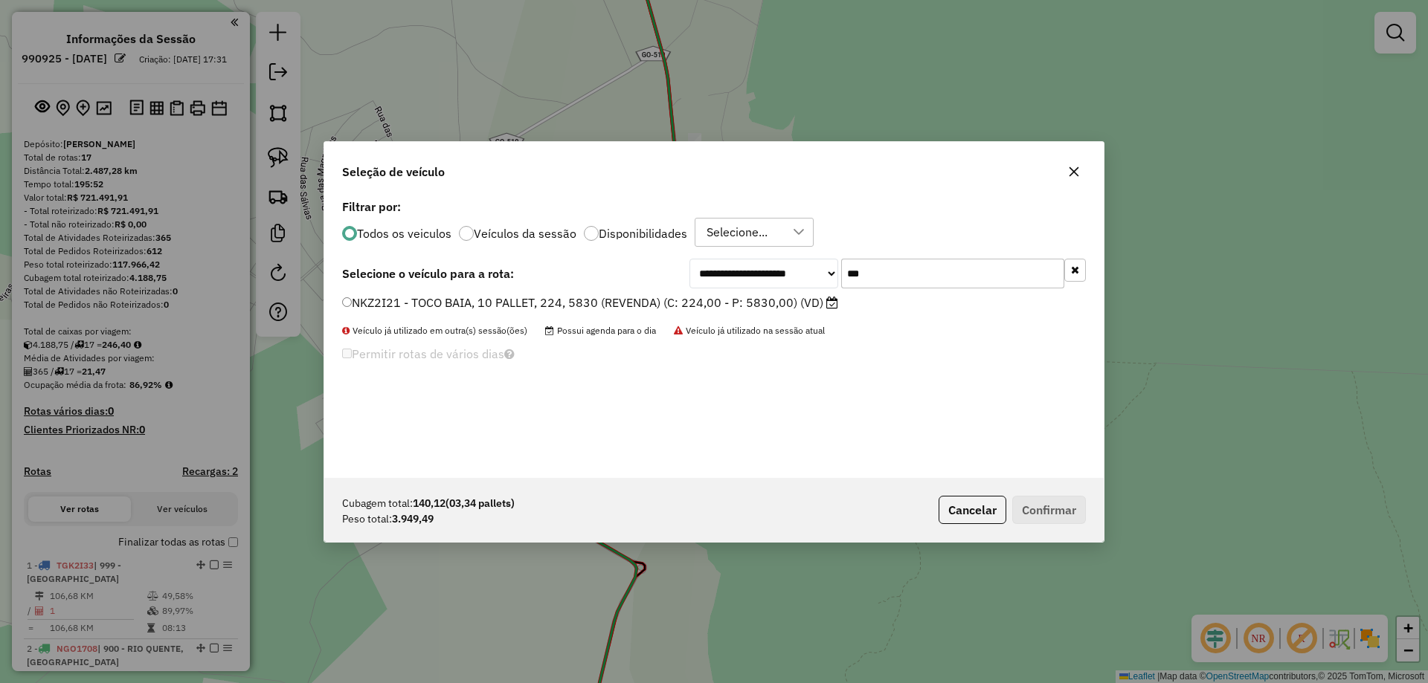
type input "***"
drag, startPoint x: 793, startPoint y: 300, endPoint x: 862, endPoint y: 381, distance: 106.6
click at [794, 300] on label "NKZ2I21 - TOCO BAIA, 10 PALLET, 224, 5830 (REVENDA) (C: 224,00 - P: 5830,00) (V…" at bounding box center [590, 303] width 496 height 18
click at [761, 305] on label "NKZ2I21 - TOCO BAIA, 10 PALLET, 224, 5830 (REVENDA) (C: 224,00 - P: 5830,00) (V…" at bounding box center [590, 303] width 496 height 18
click at [1038, 509] on button "Confirmar" at bounding box center [1049, 510] width 74 height 28
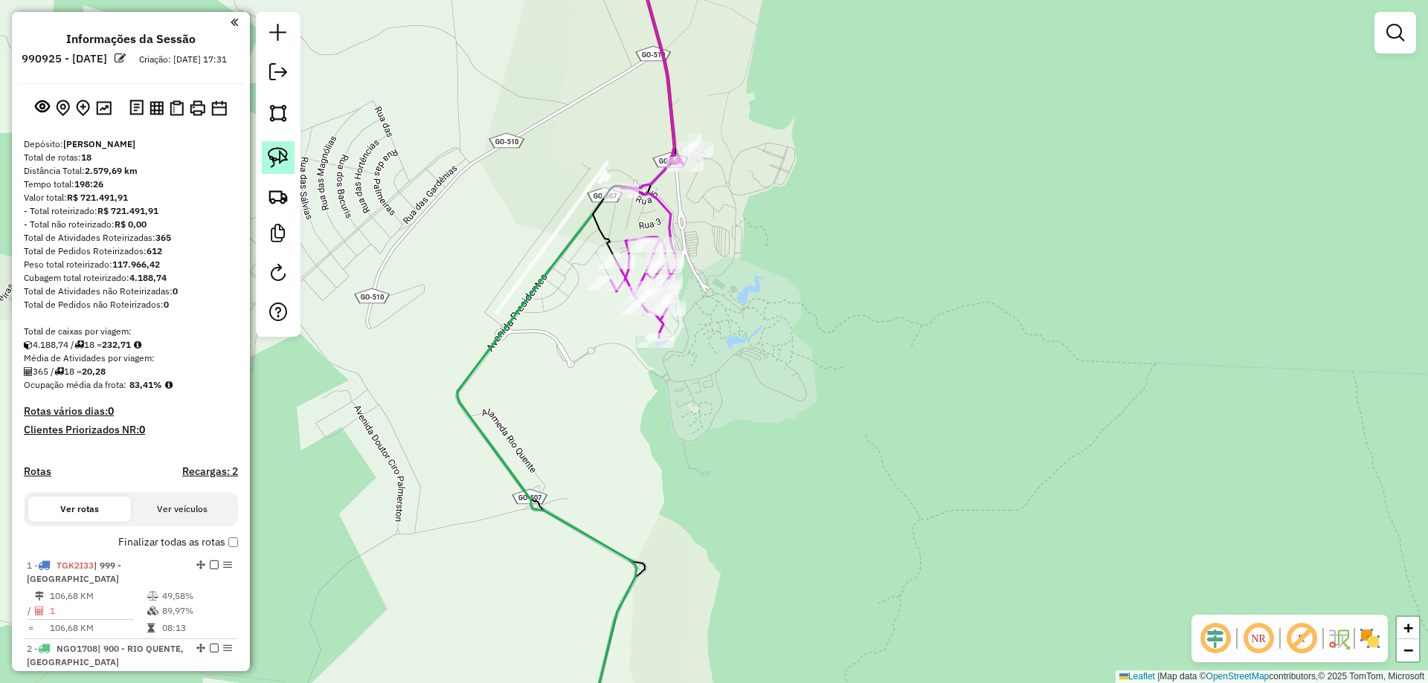
click at [282, 146] on link at bounding box center [278, 157] width 33 height 33
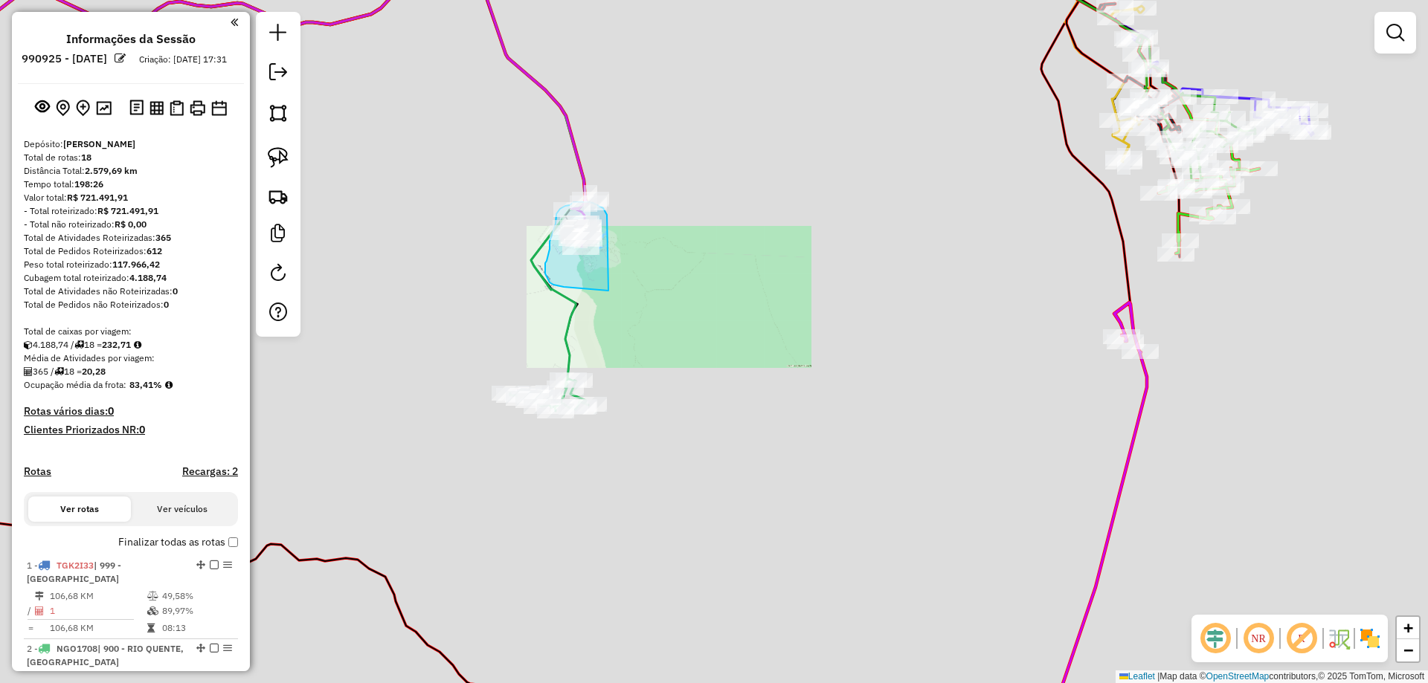
drag, startPoint x: 734, startPoint y: 178, endPoint x: 637, endPoint y: 284, distance: 143.7
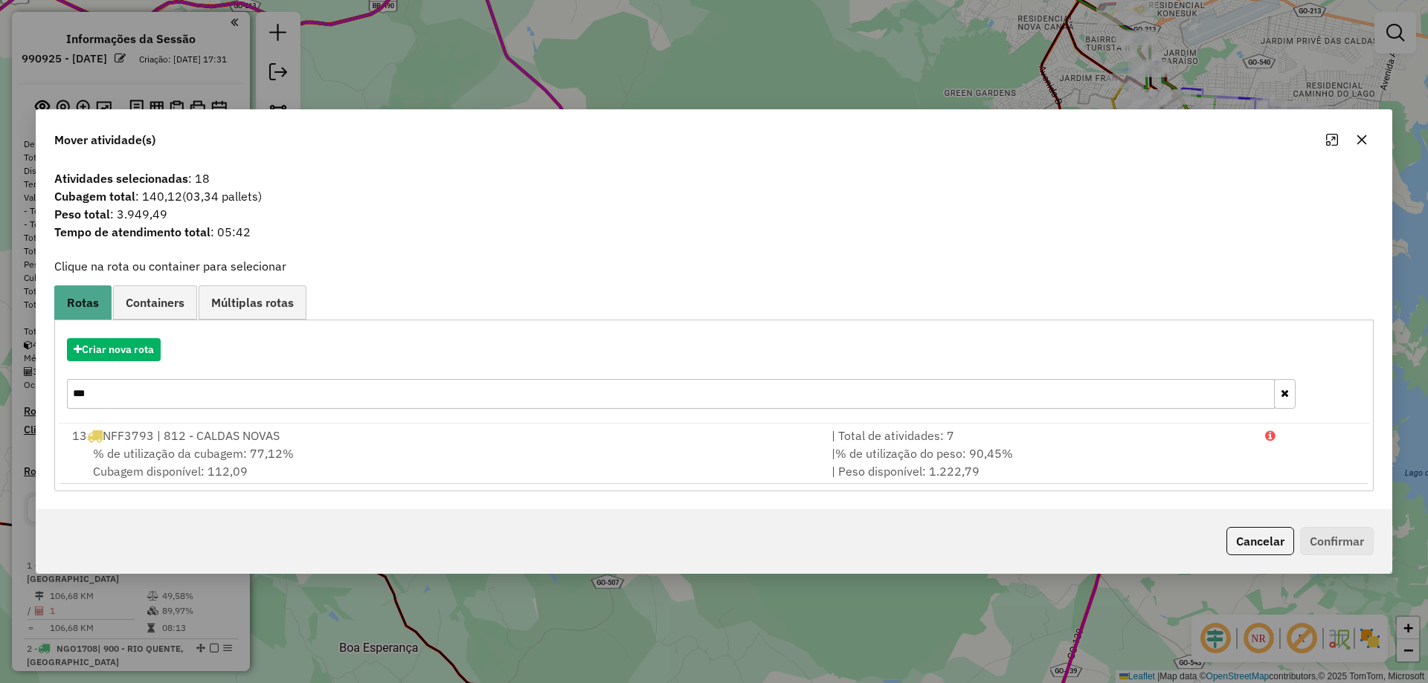
drag, startPoint x: 164, startPoint y: 398, endPoint x: 0, endPoint y: 434, distance: 167.6
click at [0, 429] on div "Mover atividade(s) Atividades selecionadas : 18 Cubagem total : 140,12 (03,34 p…" at bounding box center [714, 341] width 1428 height 683
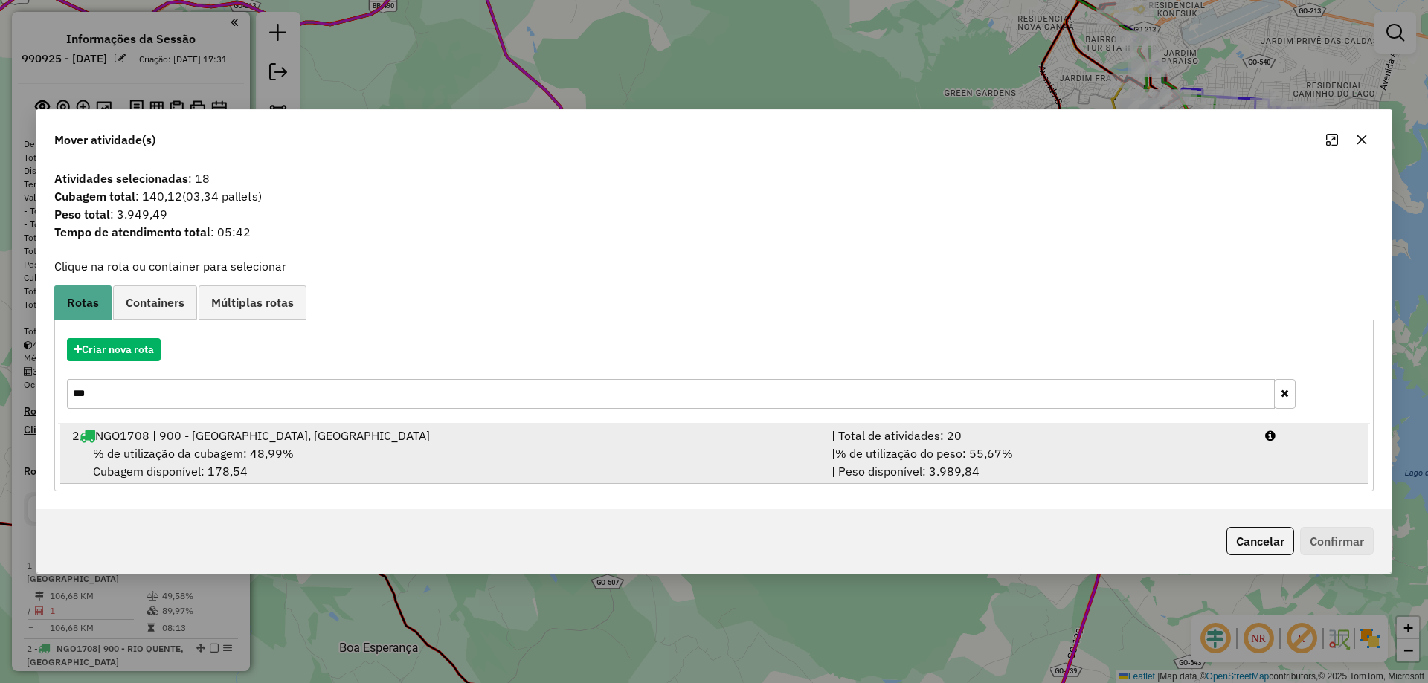
type input "***"
click at [192, 434] on div "2 NGO1708 | 900 - RIO QUENTE, 901 - ESPLANADA" at bounding box center [442, 436] width 759 height 18
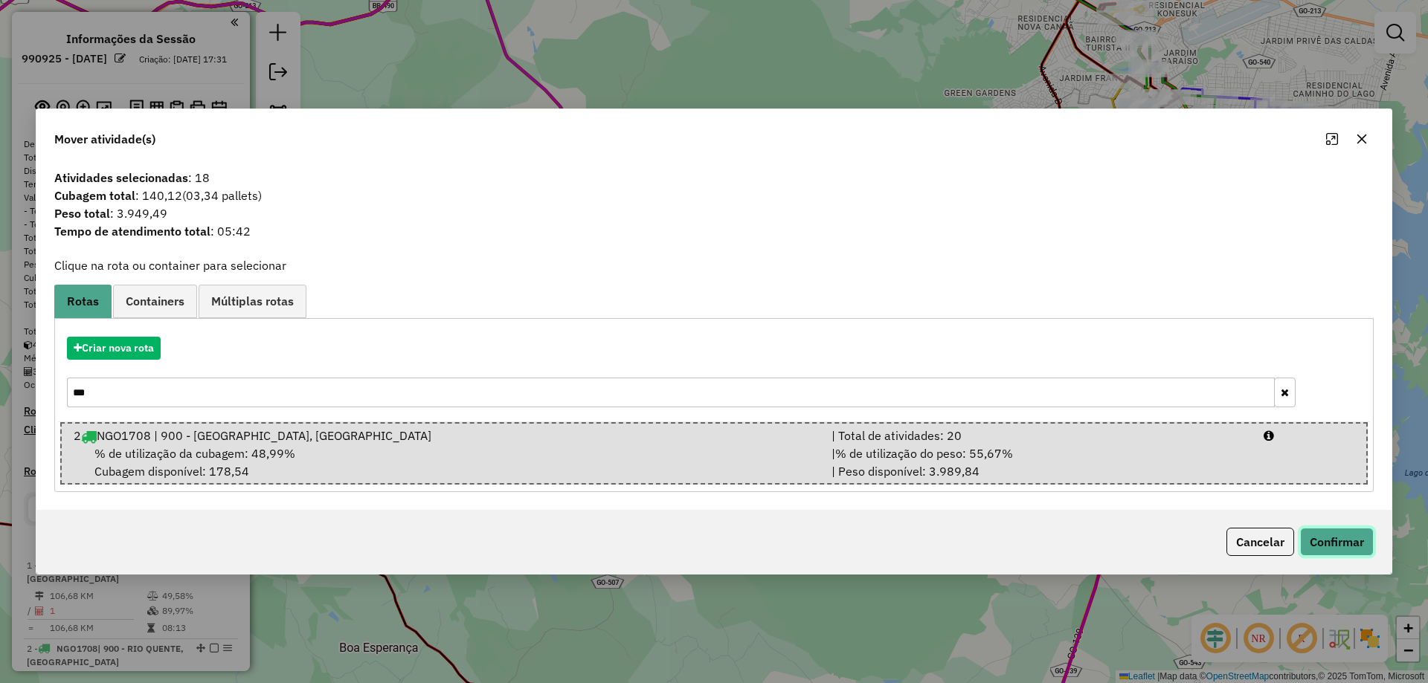
click at [1354, 531] on button "Confirmar" at bounding box center [1337, 542] width 74 height 28
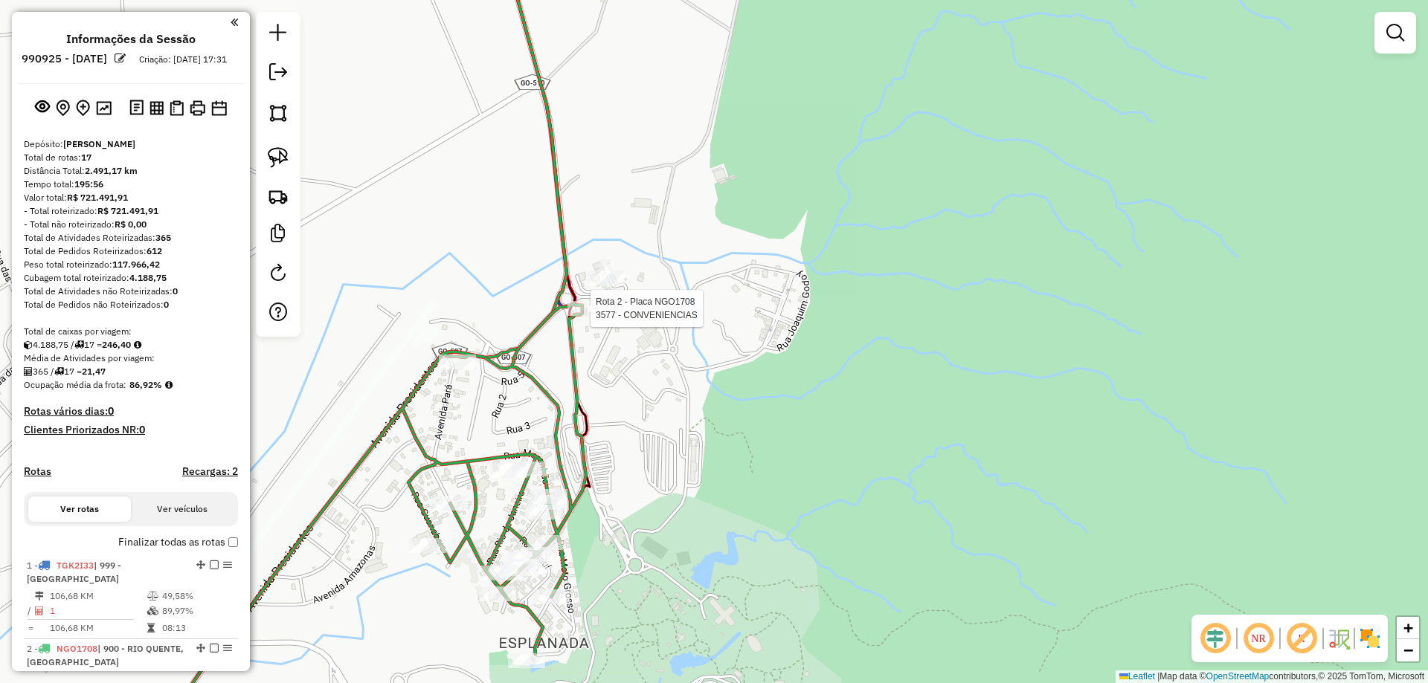
click at [570, 316] on div at bounding box center [585, 308] width 37 height 15
select select "**********"
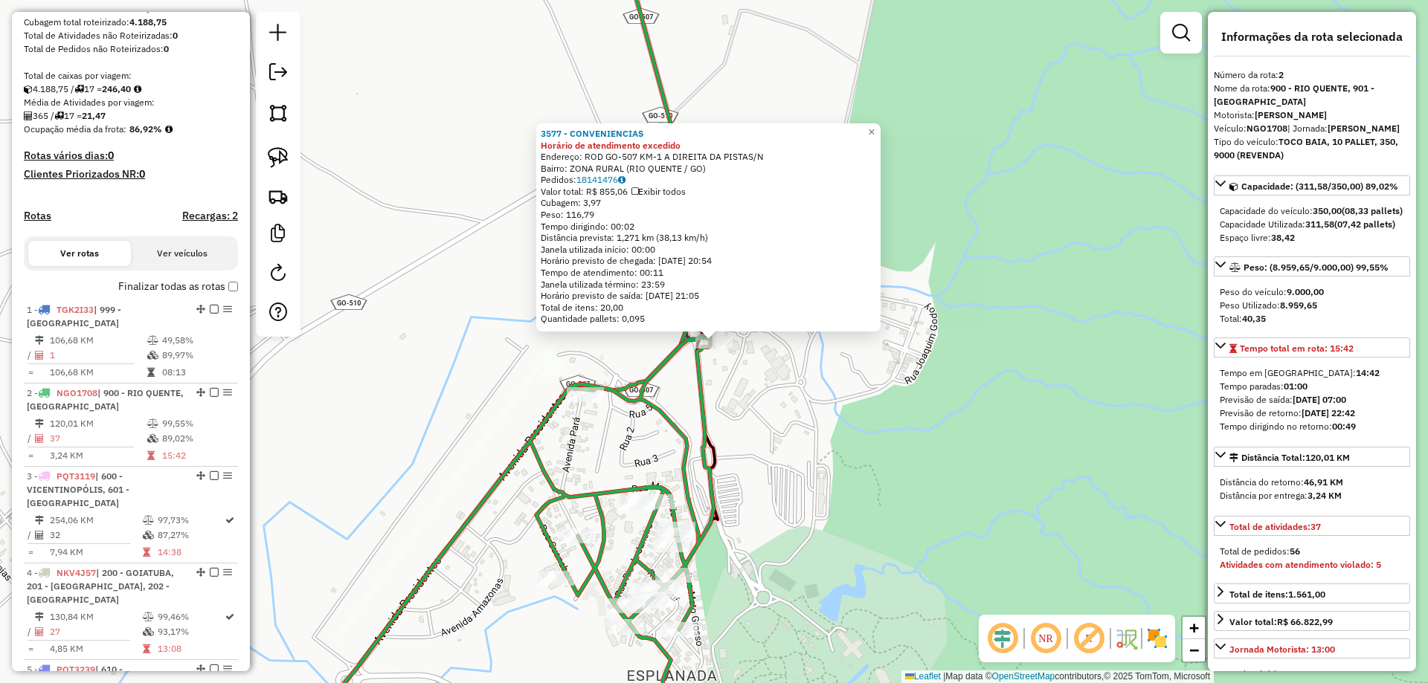
scroll to position [641, 0]
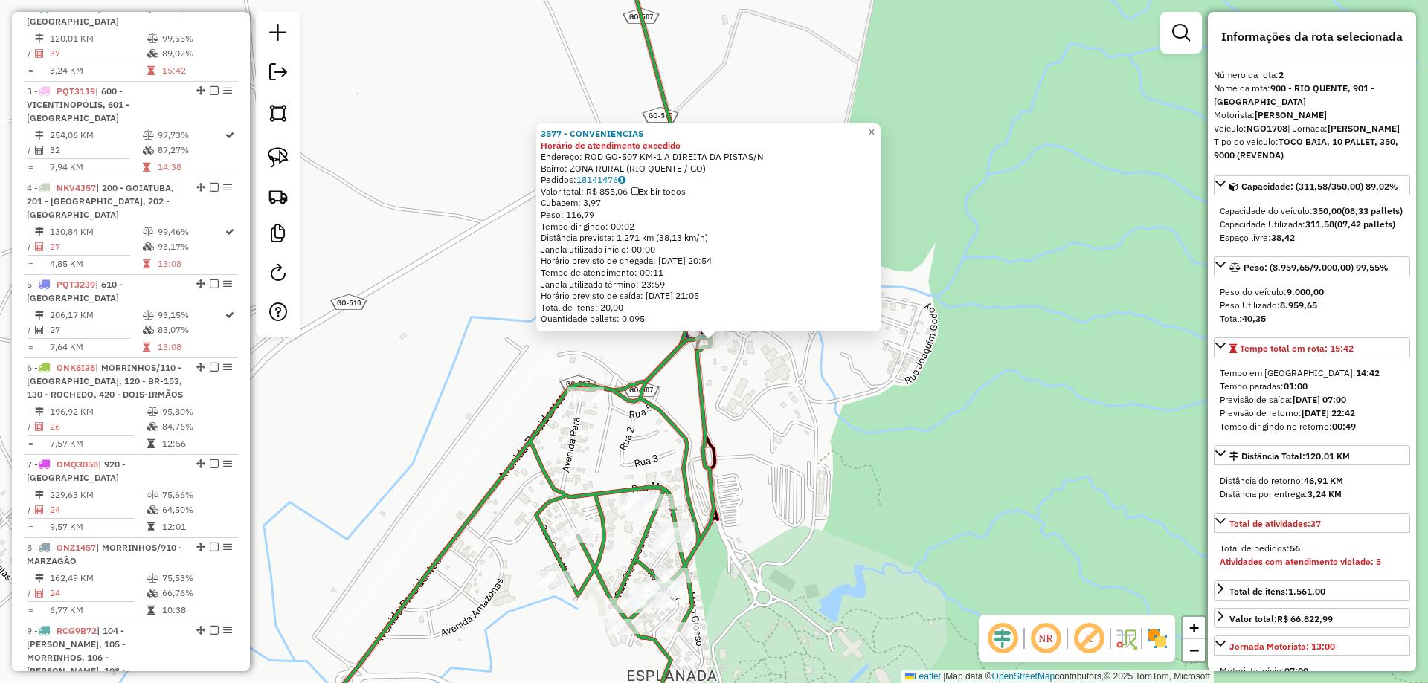
click at [743, 403] on div "3577 - CONVENIENCIAS Horário de atendimento excedido Endereço: ROD GO-507 KM-1 …" at bounding box center [714, 341] width 1428 height 683
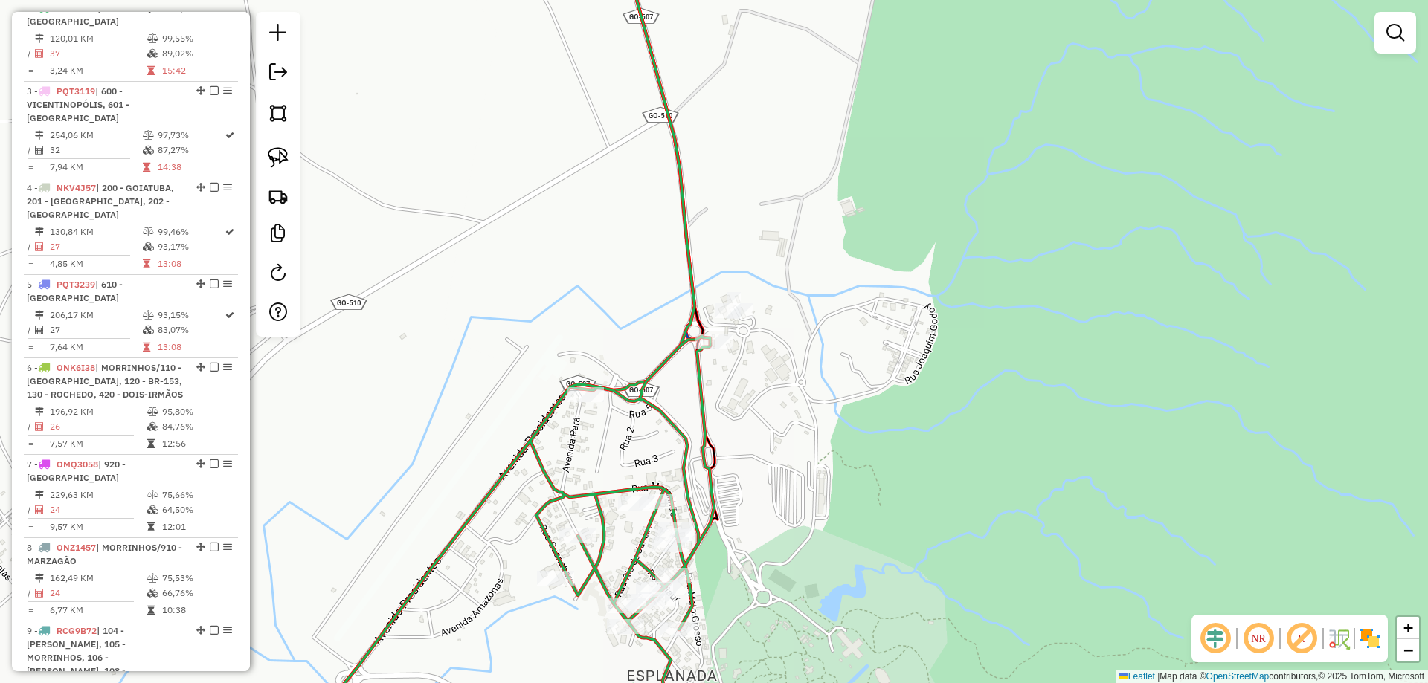
click at [694, 370] on icon at bounding box center [503, 544] width 419 height 416
select select "**********"
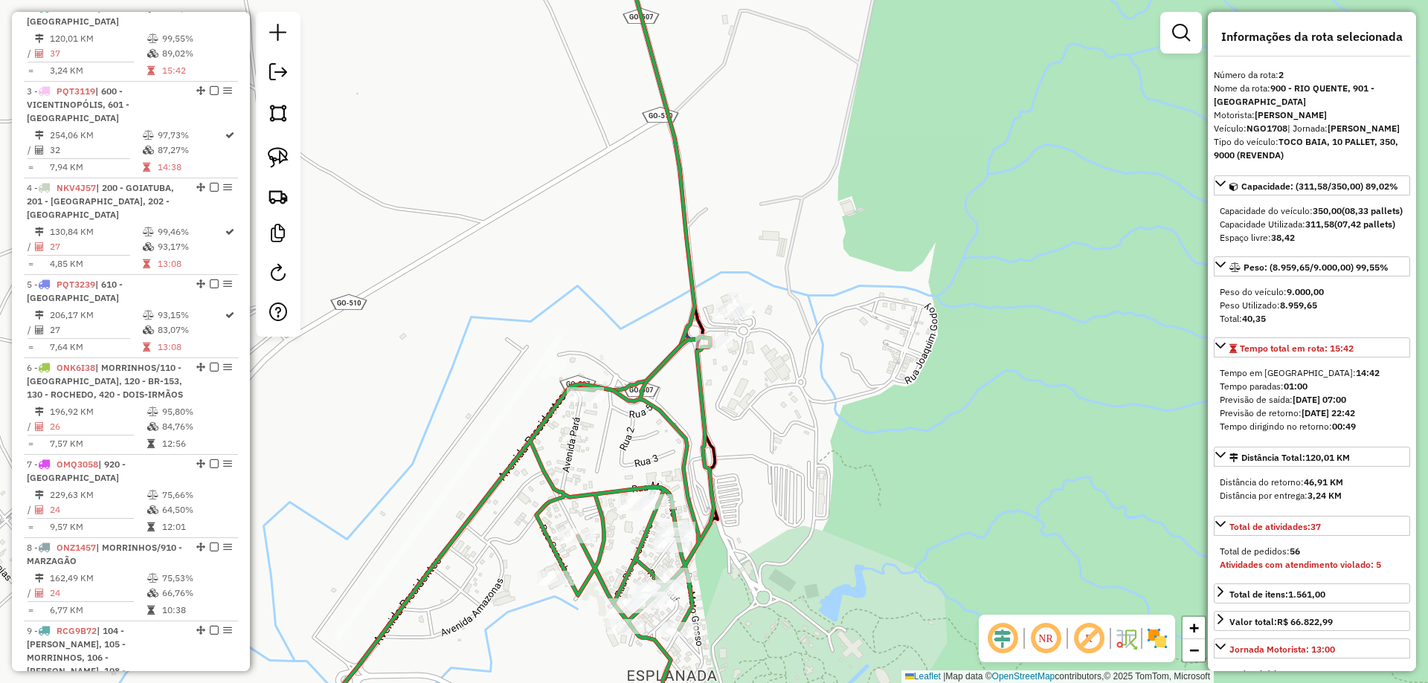
click at [694, 370] on icon at bounding box center [503, 544] width 419 height 416
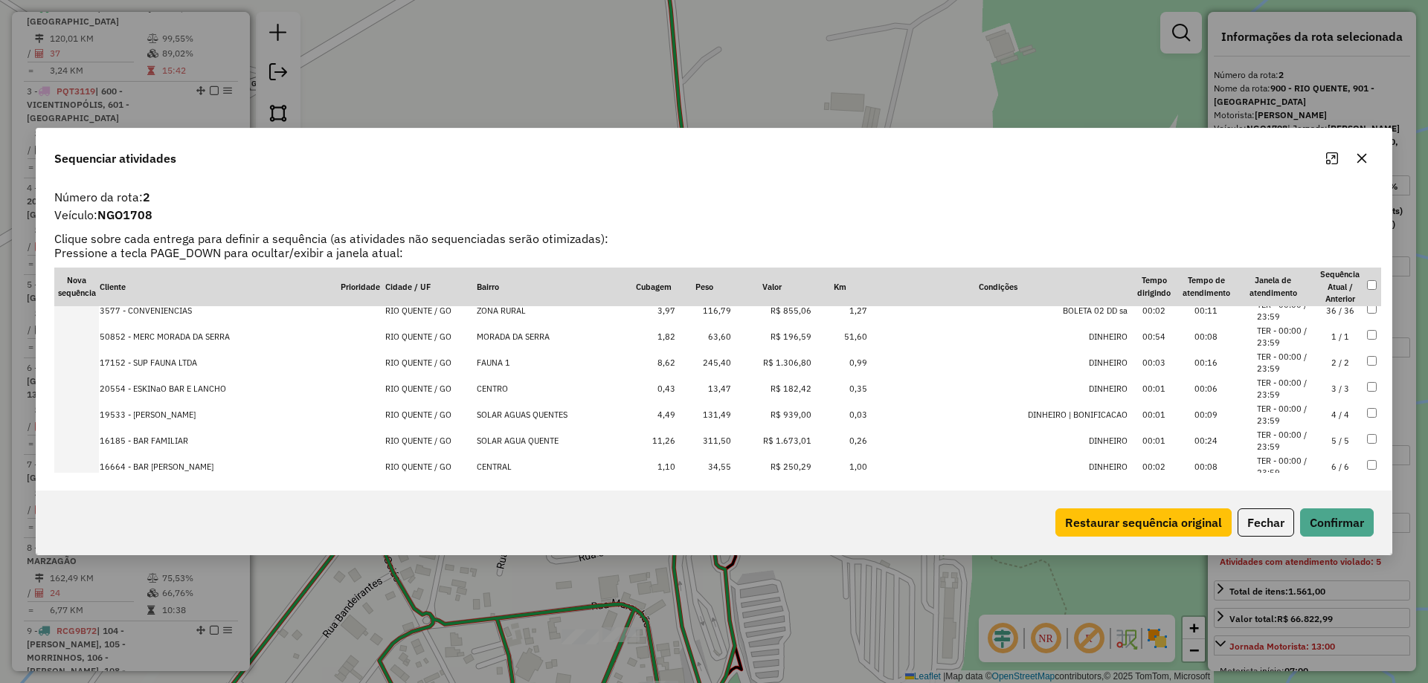
scroll to position [0, 0]
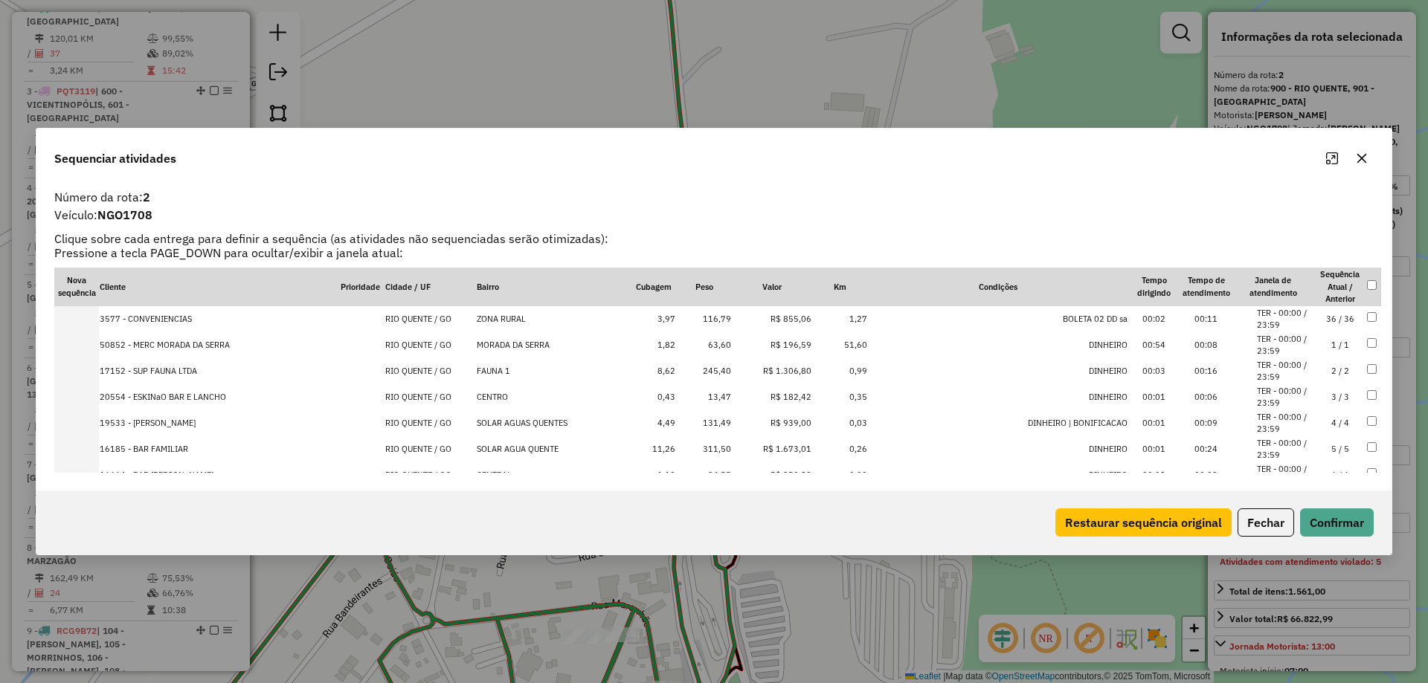
drag, startPoint x: 1340, startPoint y: 417, endPoint x: 1336, endPoint y: 322, distance: 95.3
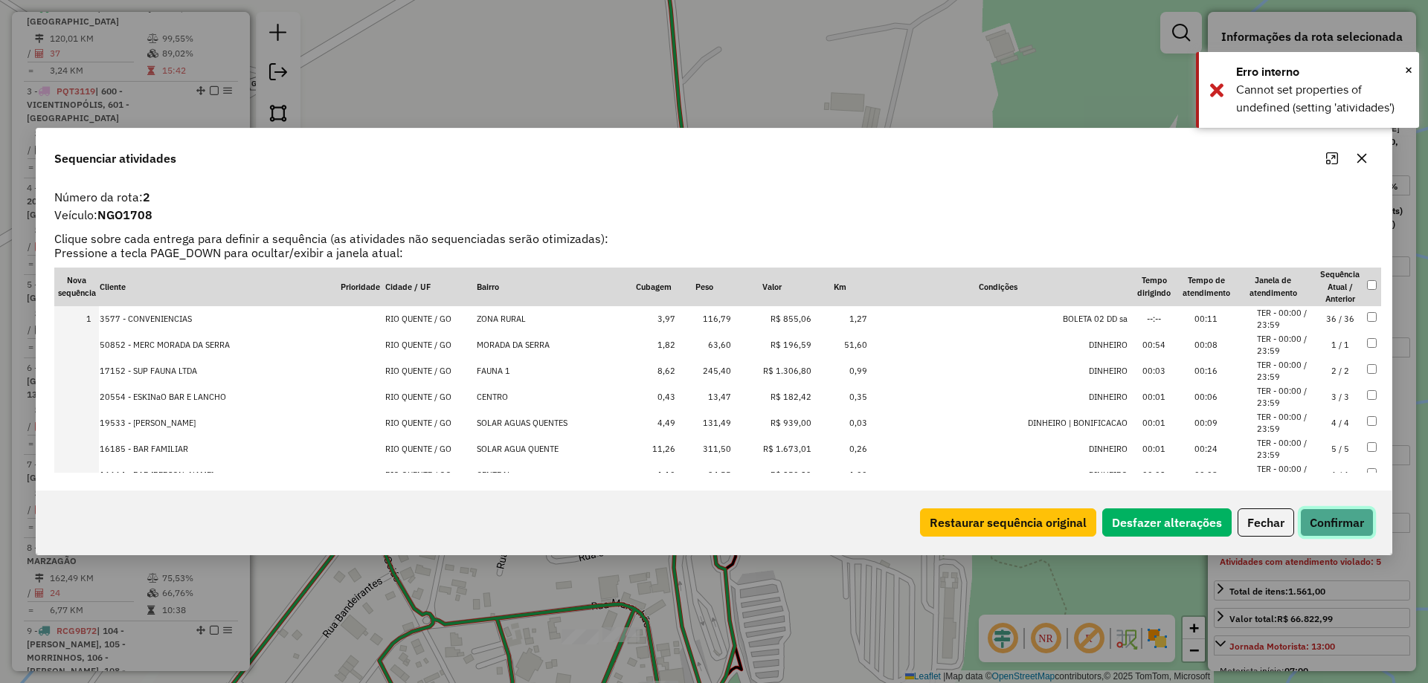
click at [1340, 521] on button "Confirmar" at bounding box center [1337, 523] width 74 height 28
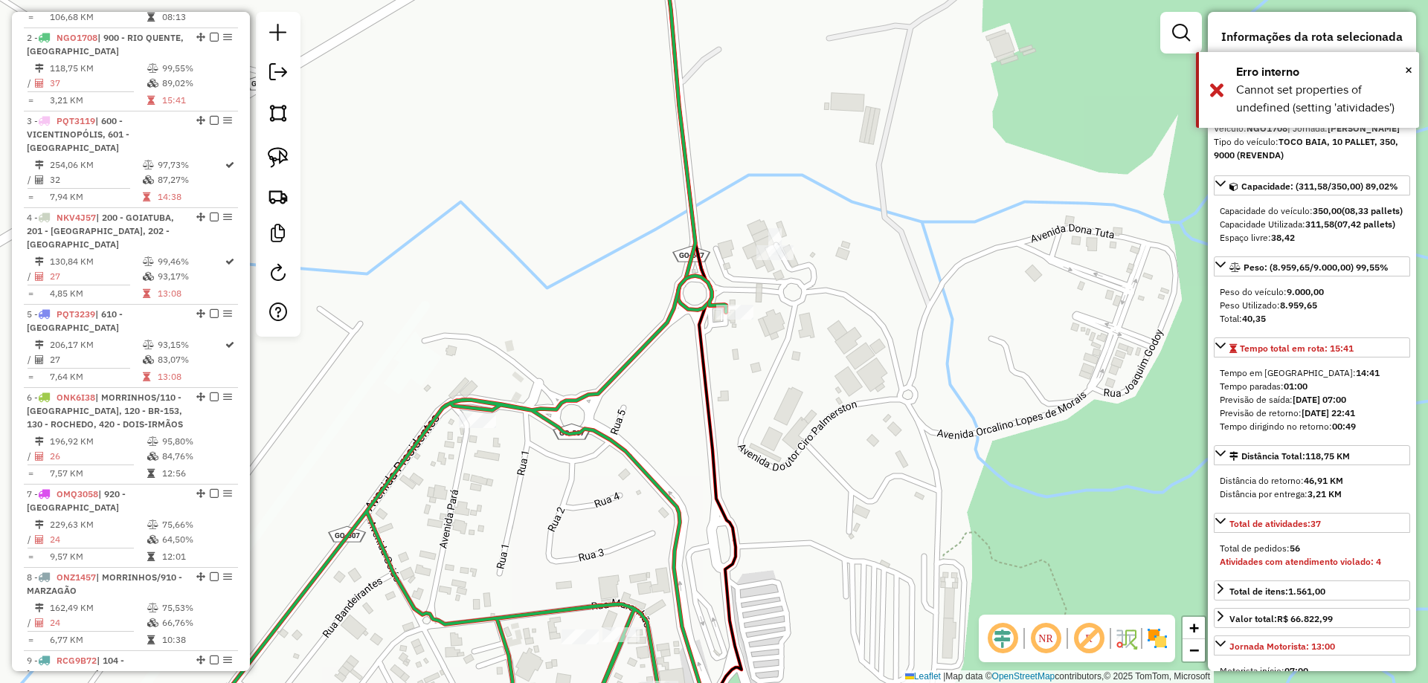
scroll to position [641, 0]
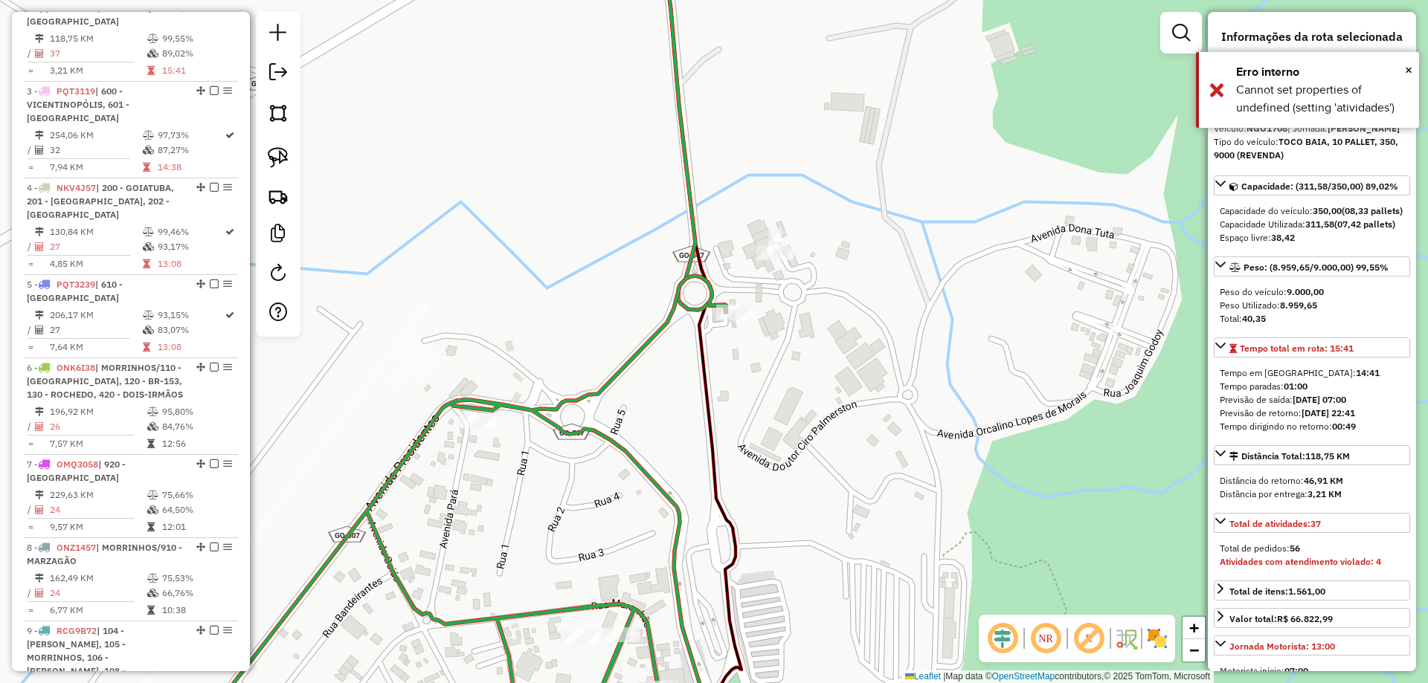
click at [741, 320] on div at bounding box center [734, 312] width 37 height 15
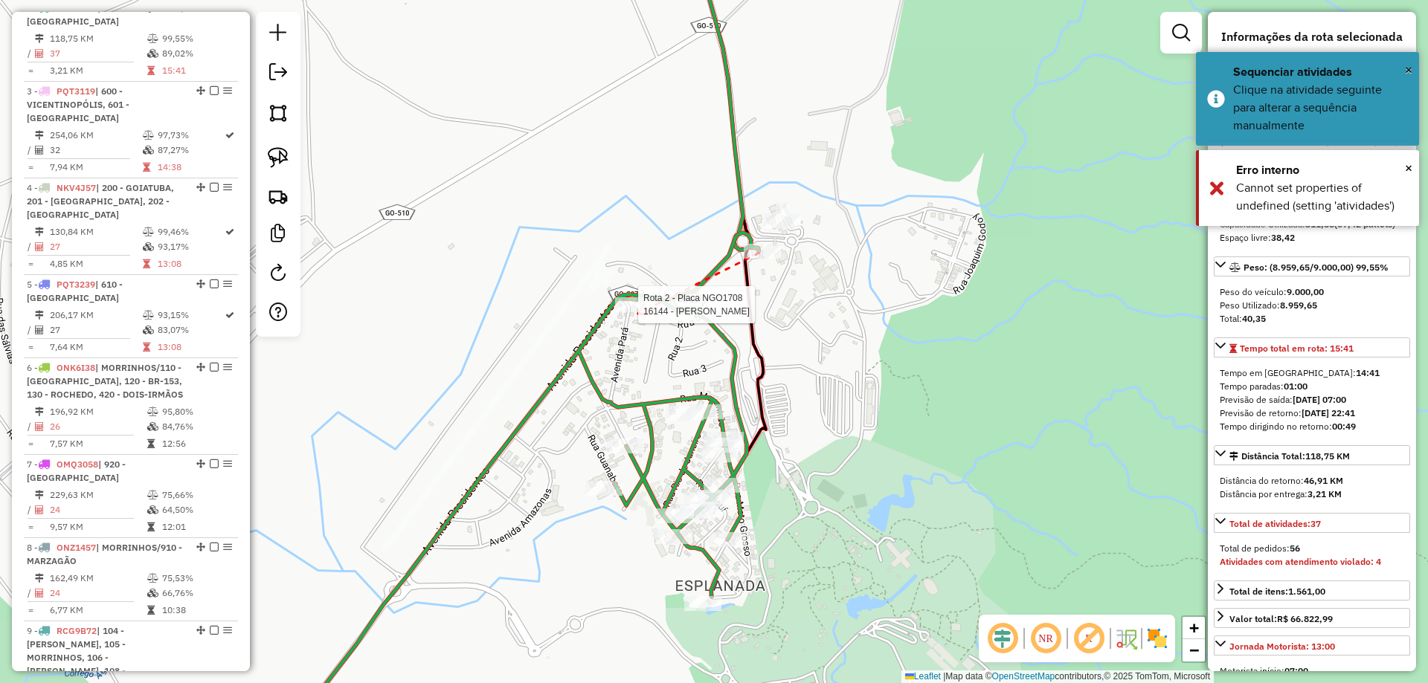
click at [638, 312] on div at bounding box center [633, 304] width 37 height 15
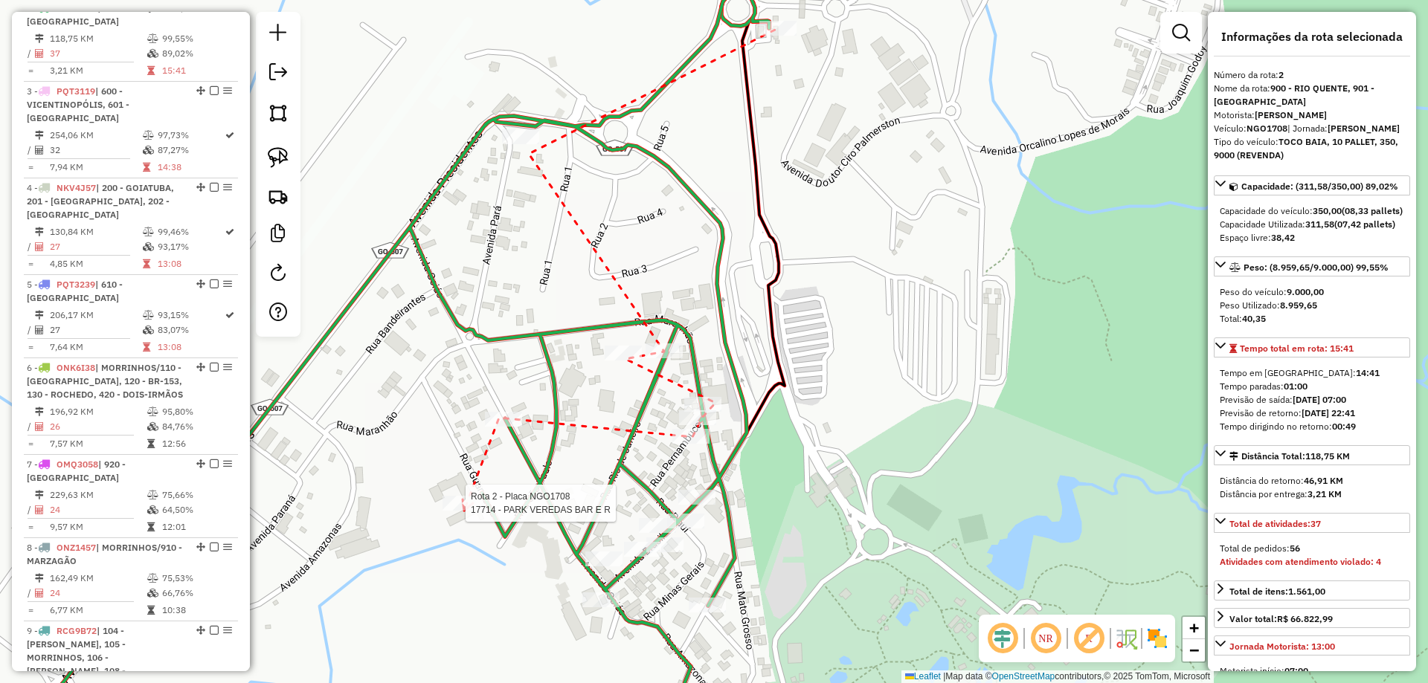
drag, startPoint x: 463, startPoint y: 512, endPoint x: 618, endPoint y: 507, distance: 155.5
click at [462, 511] on div at bounding box center [460, 503] width 37 height 15
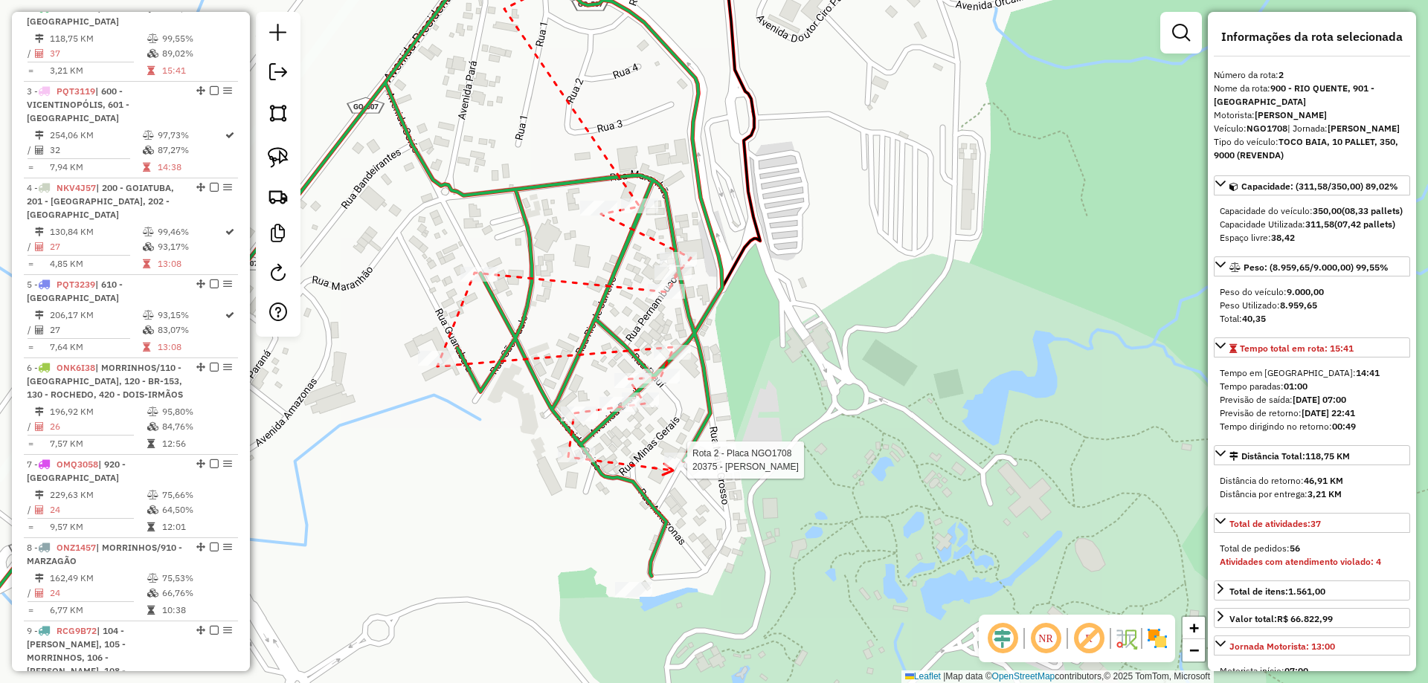
click at [673, 468] on div at bounding box center [682, 460] width 37 height 15
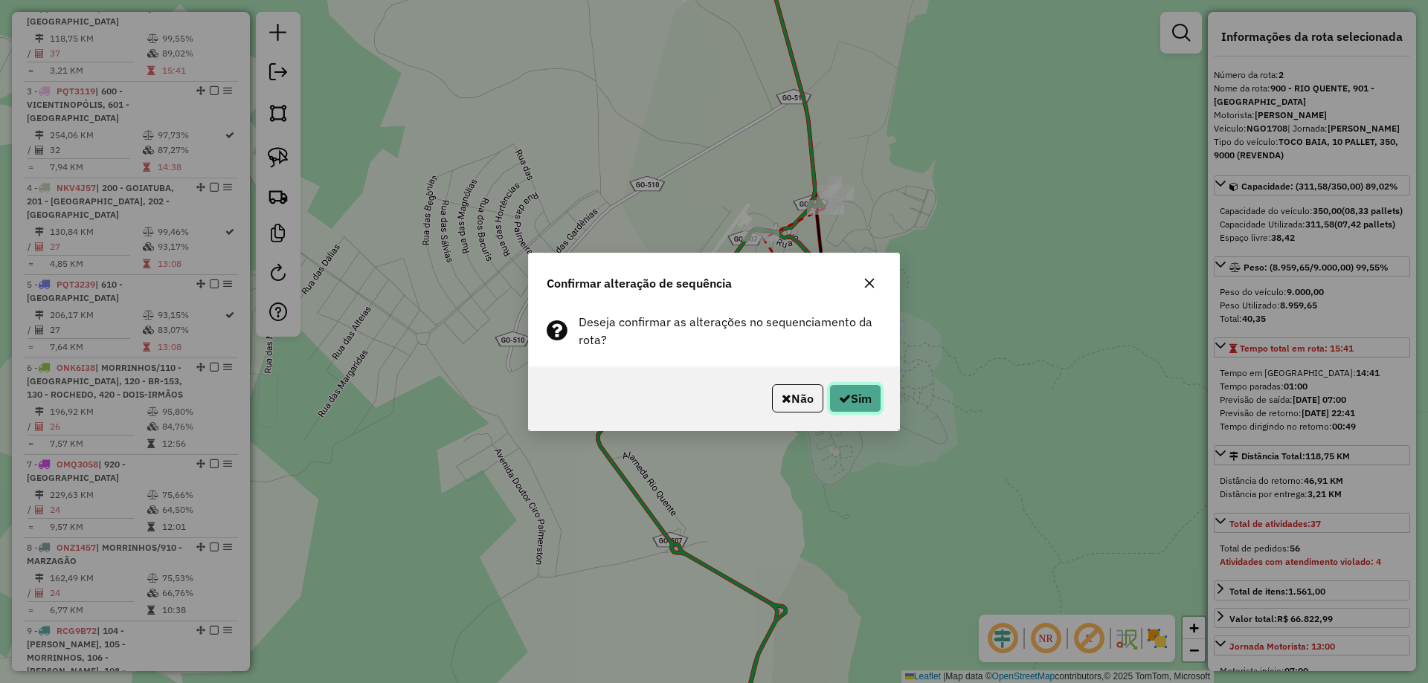
click at [872, 405] on button "Sim" at bounding box center [855, 398] width 52 height 28
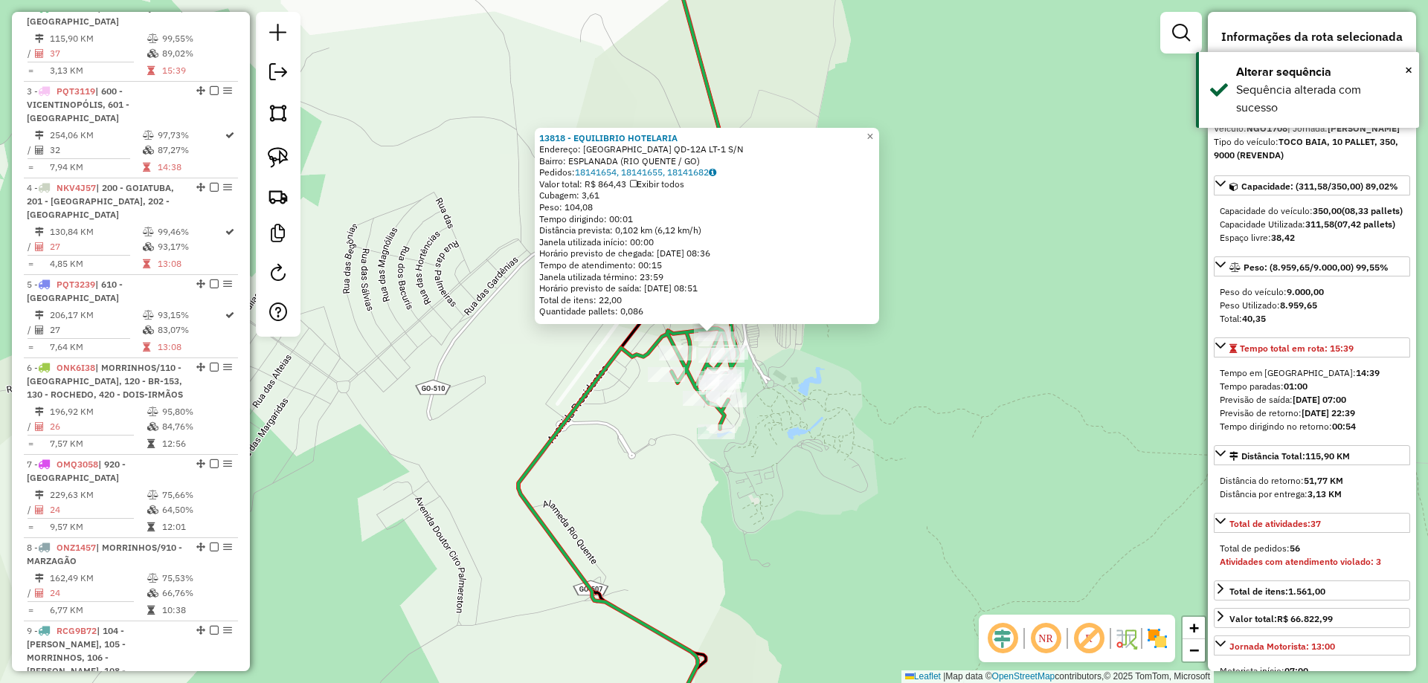
drag, startPoint x: 857, startPoint y: 428, endPoint x: 846, endPoint y: 242, distance: 186.2
click at [853, 280] on div "13818 - EQUILIBRIO HOTELARIA Endereço: R RIO DE JANEIRO QD-12A LT-1 S/N Bairro:…" at bounding box center [714, 341] width 1428 height 683
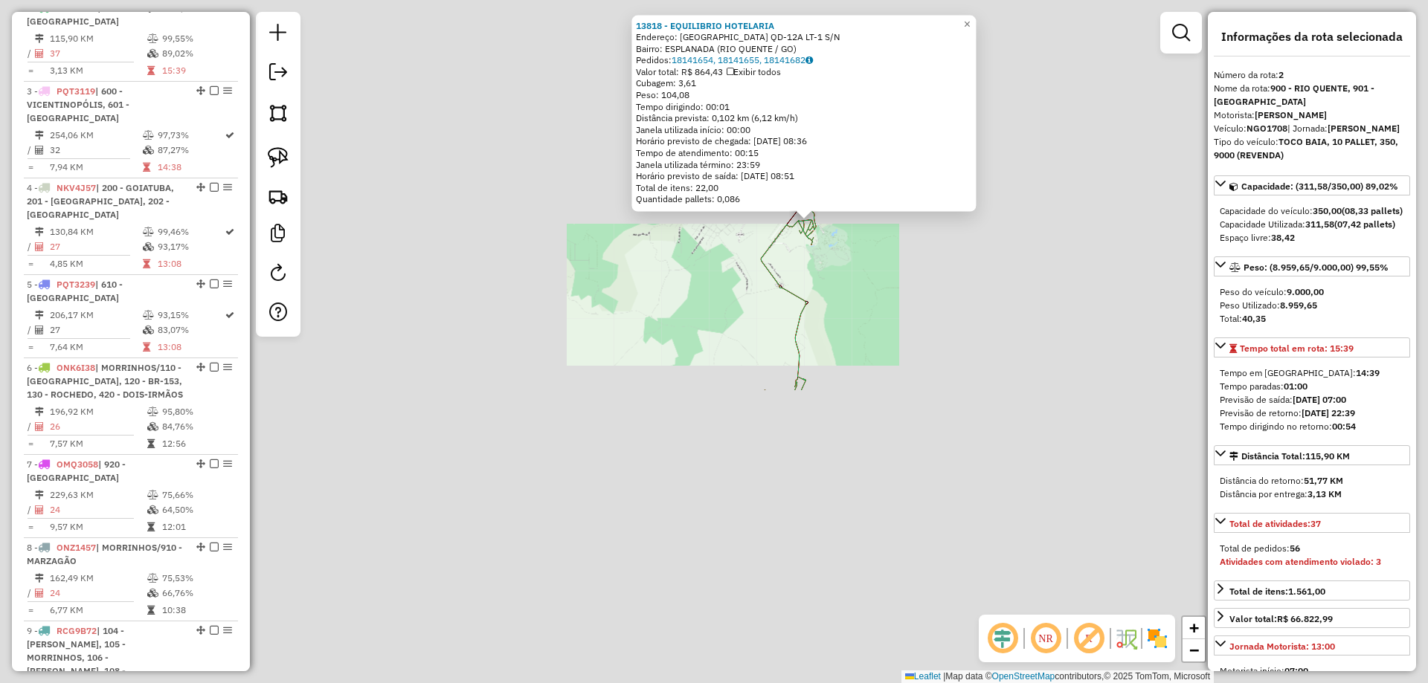
click at [860, 318] on div "13818 - EQUILIBRIO HOTELARIA Endereço: R RIO DE JANEIRO QD-12A LT-1 S/N Bairro:…" at bounding box center [714, 341] width 1428 height 683
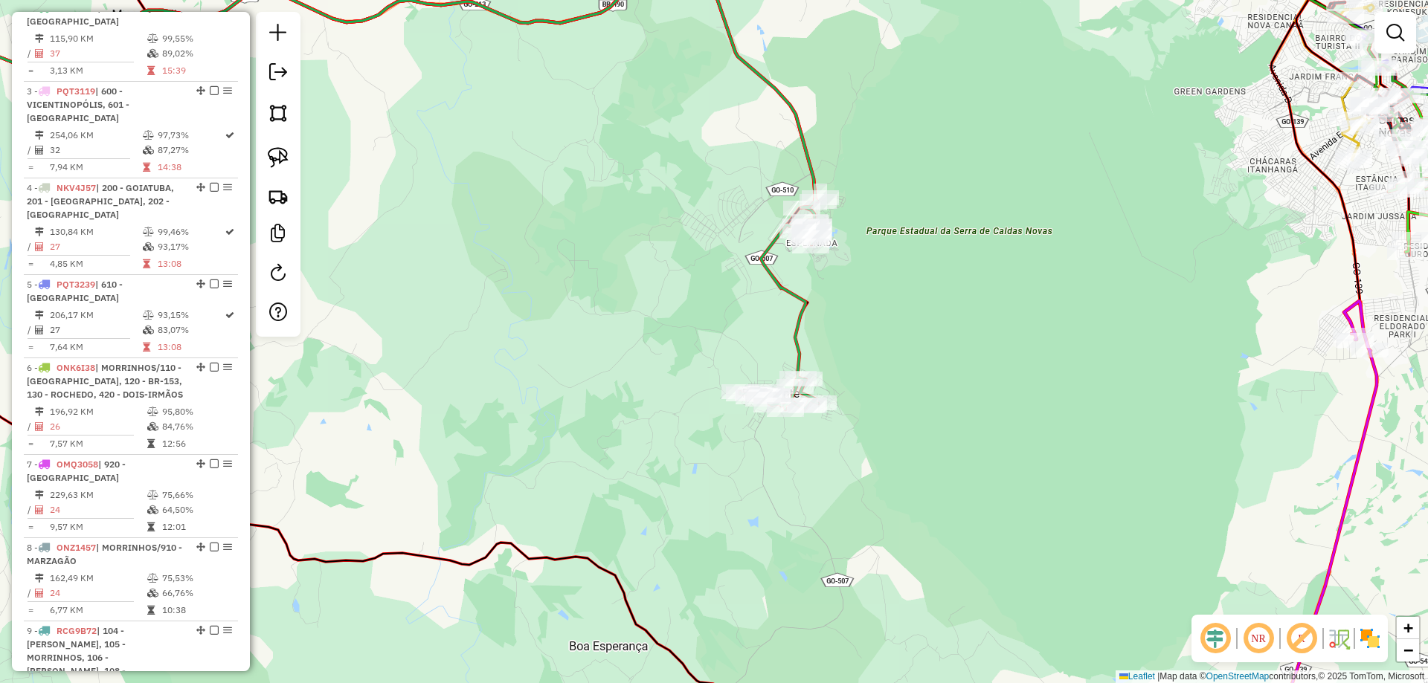
click at [811, 323] on div "Janela de atendimento Grade de atendimento Capacidade Transportadoras Veículos …" at bounding box center [714, 341] width 1428 height 683
click at [808, 318] on icon at bounding box center [779, 304] width 78 height 210
select select "**********"
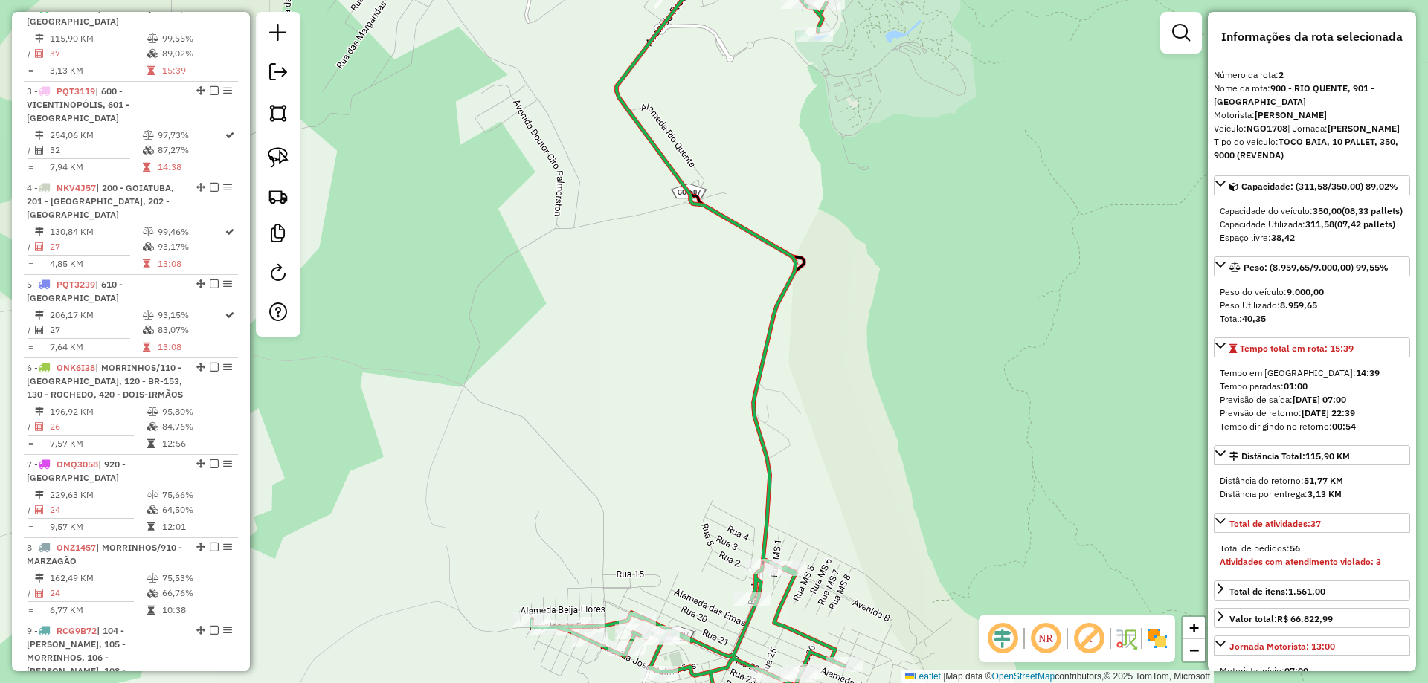
drag, startPoint x: 819, startPoint y: 497, endPoint x: 810, endPoint y: 528, distance: 31.8
click at [811, 545] on div "Janela de atendimento Grade de atendimento Capacidade Transportadoras Veículos …" at bounding box center [714, 341] width 1428 height 683
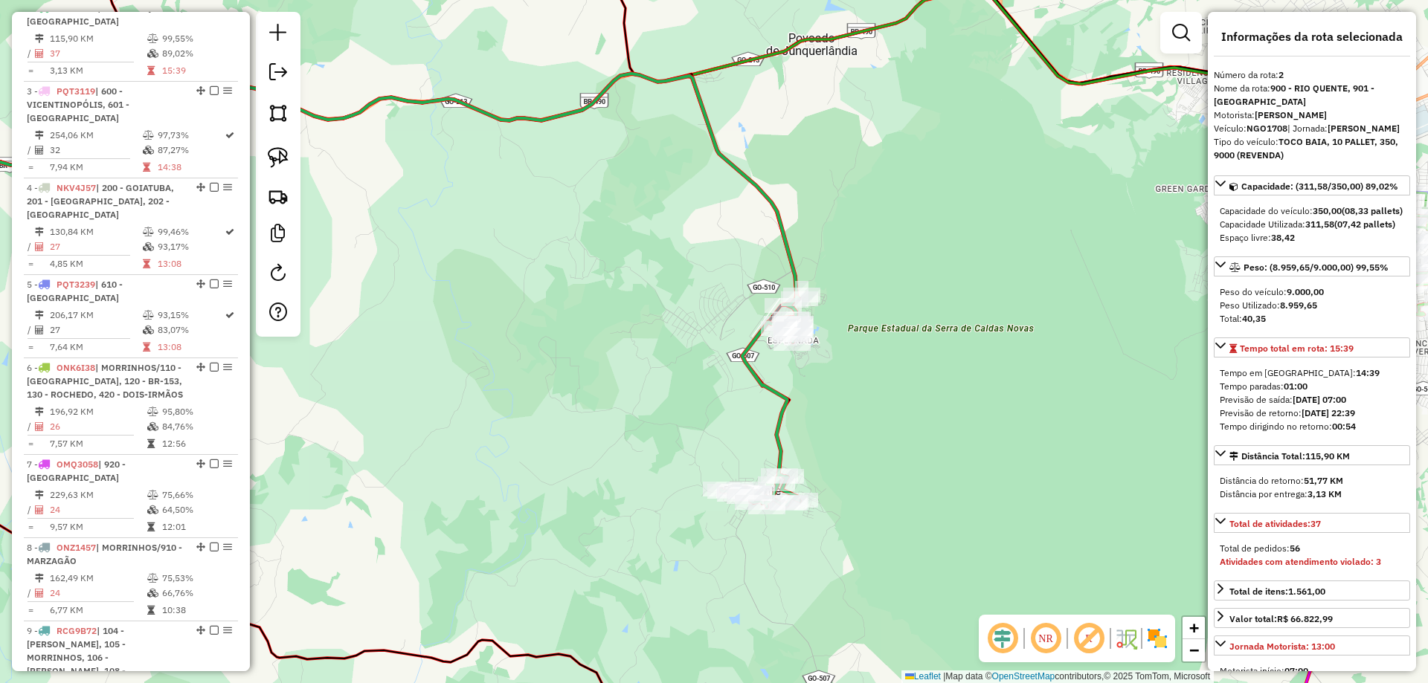
drag, startPoint x: 828, startPoint y: 402, endPoint x: 828, endPoint y: 356, distance: 45.4
click at [828, 356] on div "Janela de atendimento Grade de atendimento Capacidade Transportadoras Veículos …" at bounding box center [714, 341] width 1428 height 683
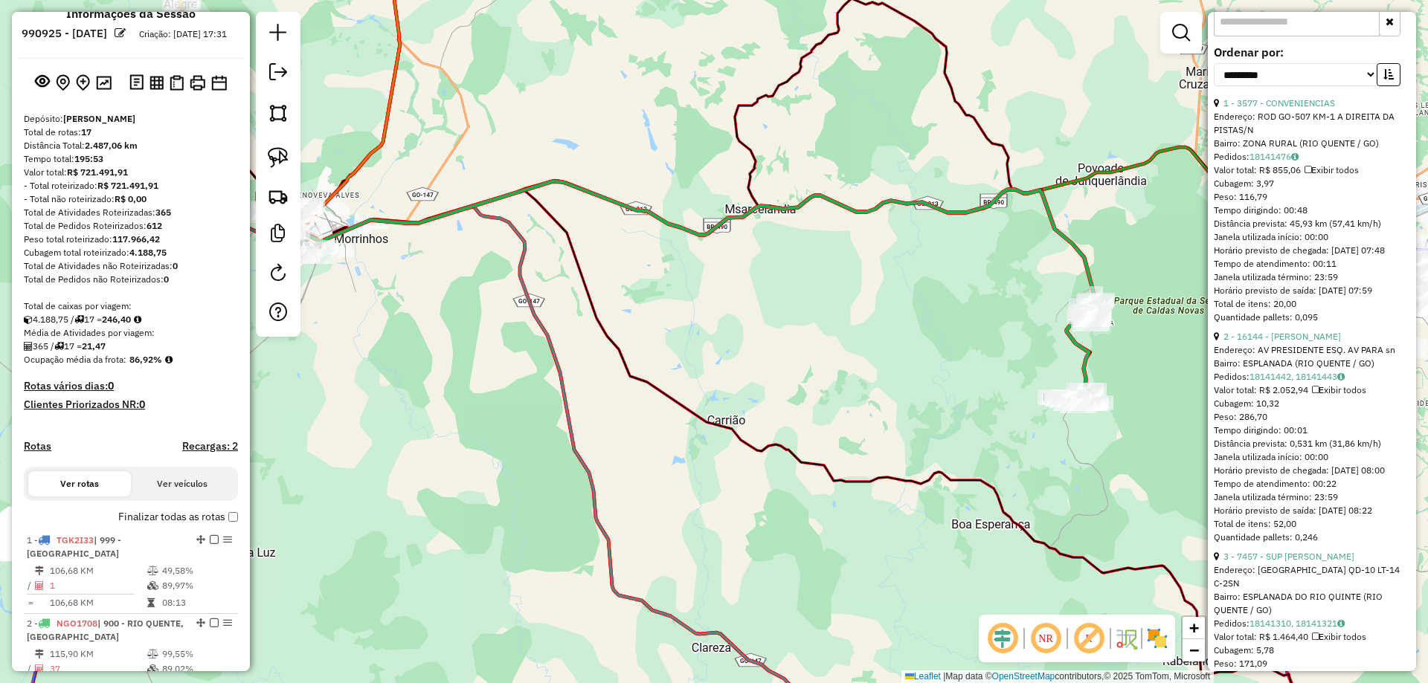
scroll to position [0, 0]
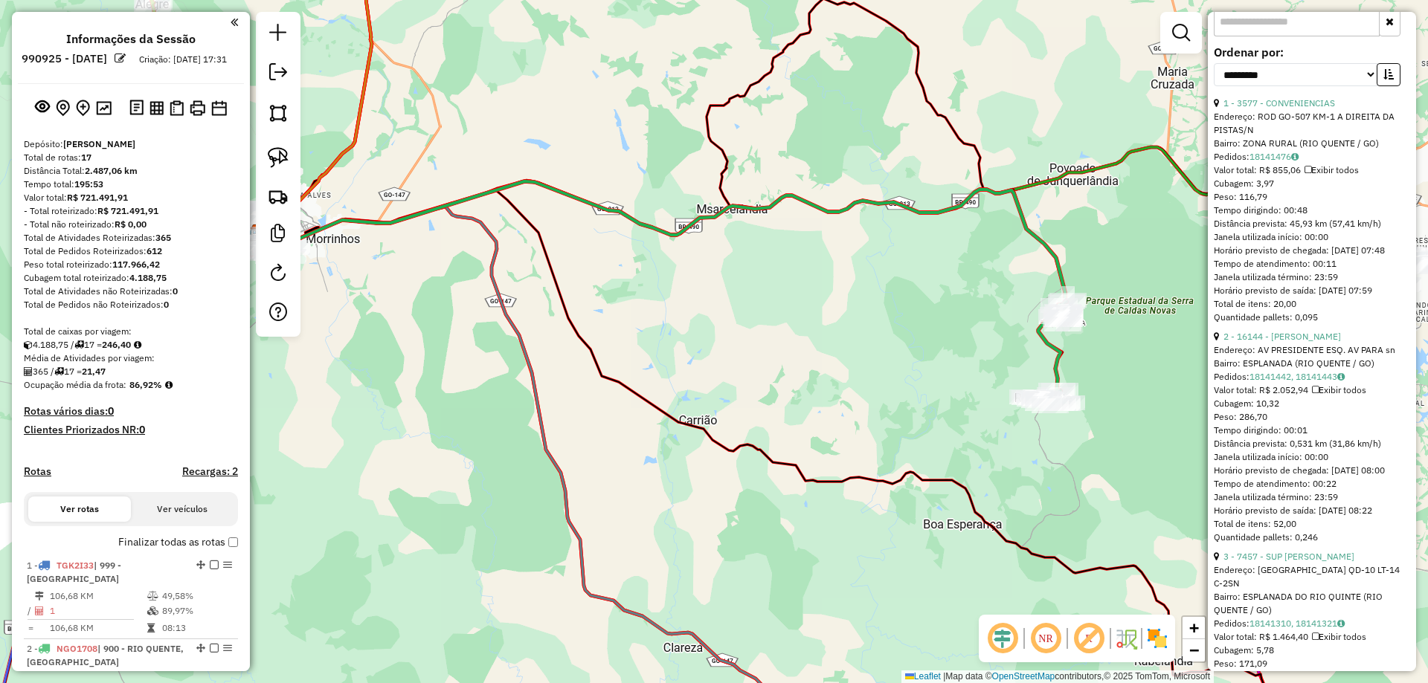
drag, startPoint x: 689, startPoint y: 436, endPoint x: 471, endPoint y: 416, distance: 219.5
click at [471, 419] on div "Janela de atendimento Grade de atendimento Capacidade Transportadoras Veículos …" at bounding box center [714, 341] width 1428 height 683
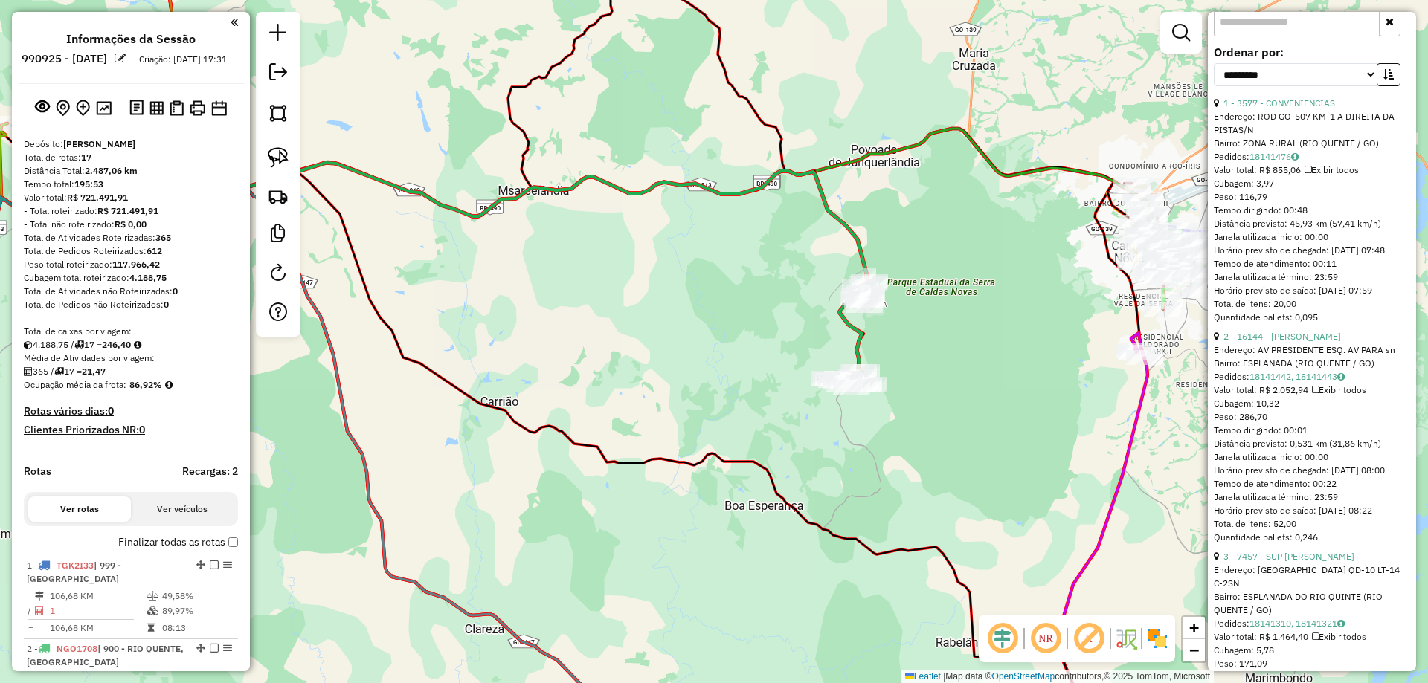
click at [895, 347] on div "Janela de atendimento Grade de atendimento Capacidade Transportadoras Veículos …" at bounding box center [714, 341] width 1428 height 683
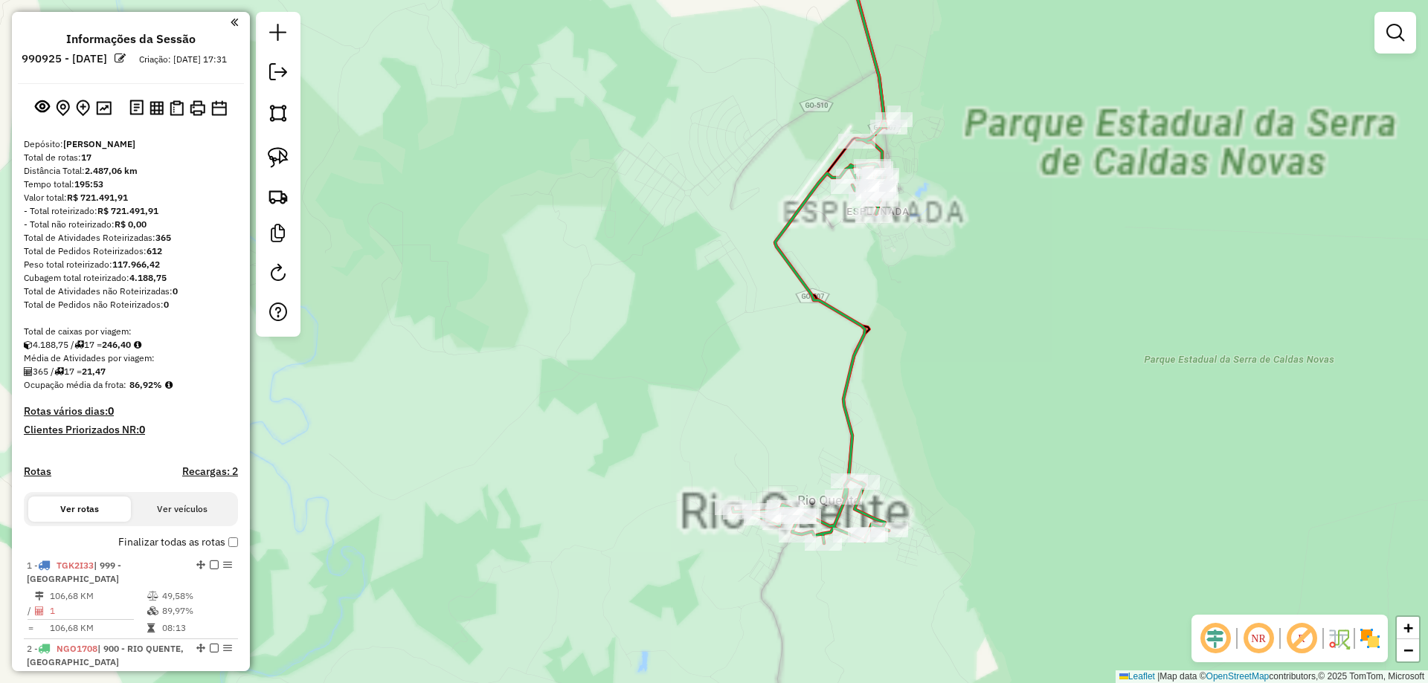
click at [850, 336] on div "Janela de atendimento Grade de atendimento Capacidade Transportadoras Veículos …" at bounding box center [714, 341] width 1428 height 683
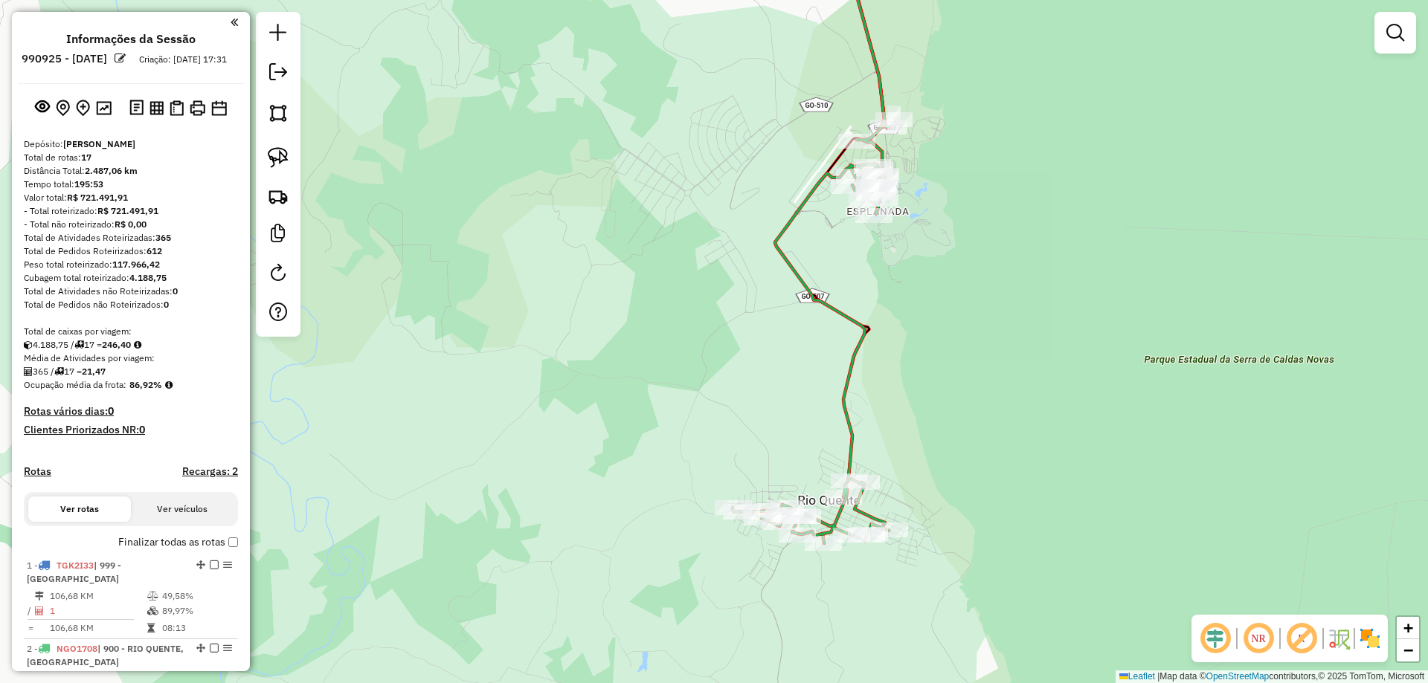
select select "**********"
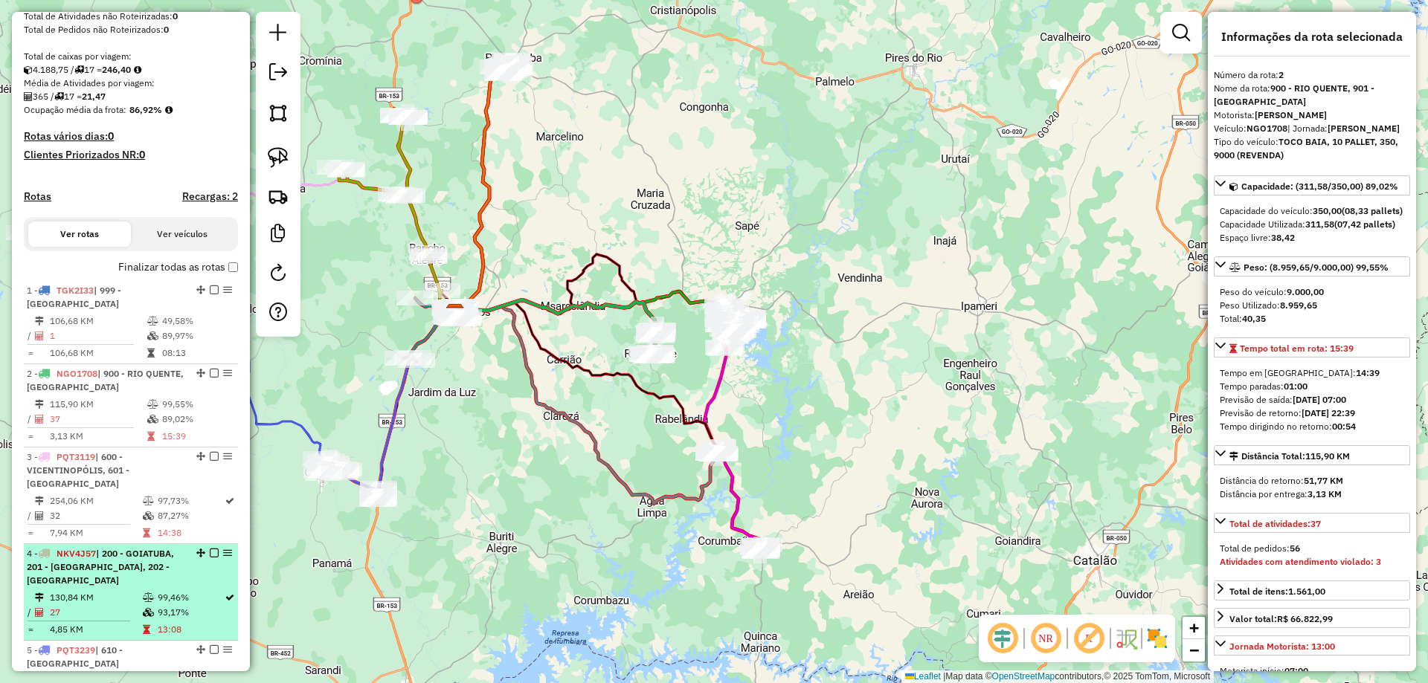
scroll to position [46, 0]
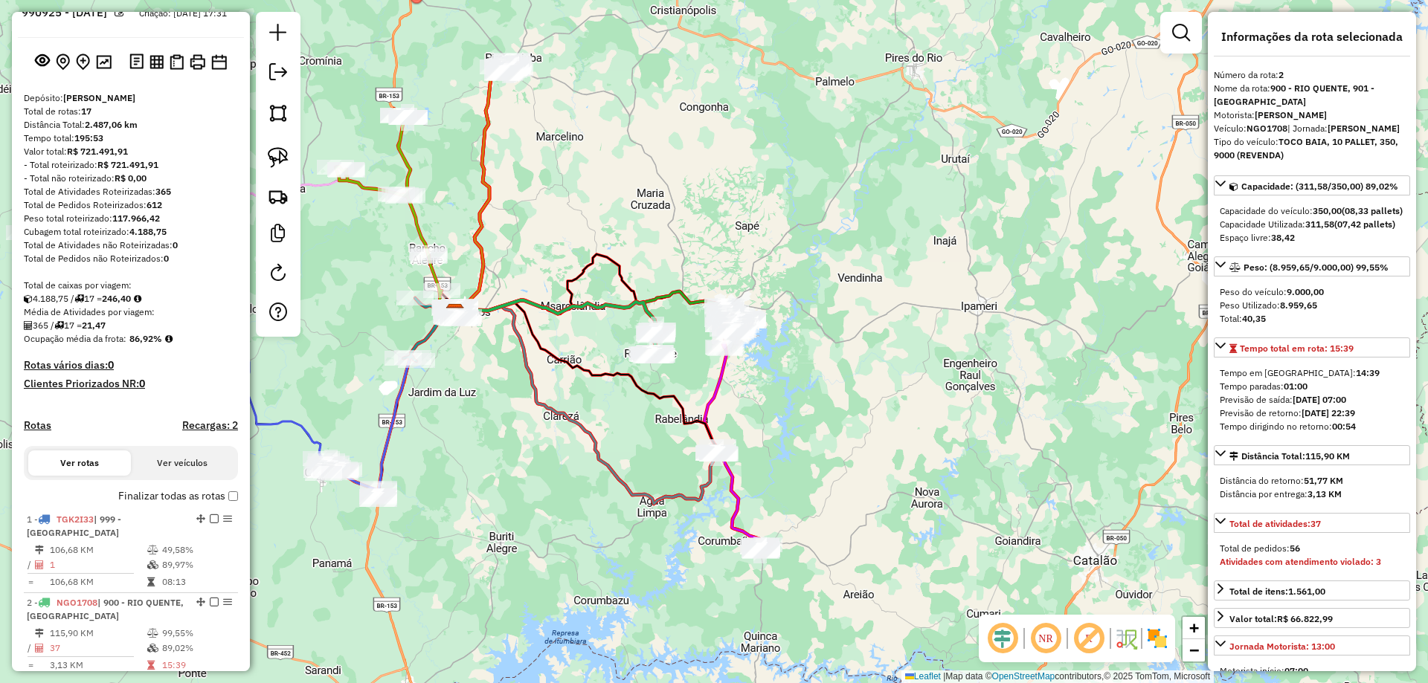
drag, startPoint x: 637, startPoint y: 173, endPoint x: 787, endPoint y: 170, distance: 151.0
click at [789, 172] on div "Janela de atendimento Grade de atendimento Capacidade Transportadoras Veículos …" at bounding box center [714, 341] width 1428 height 683
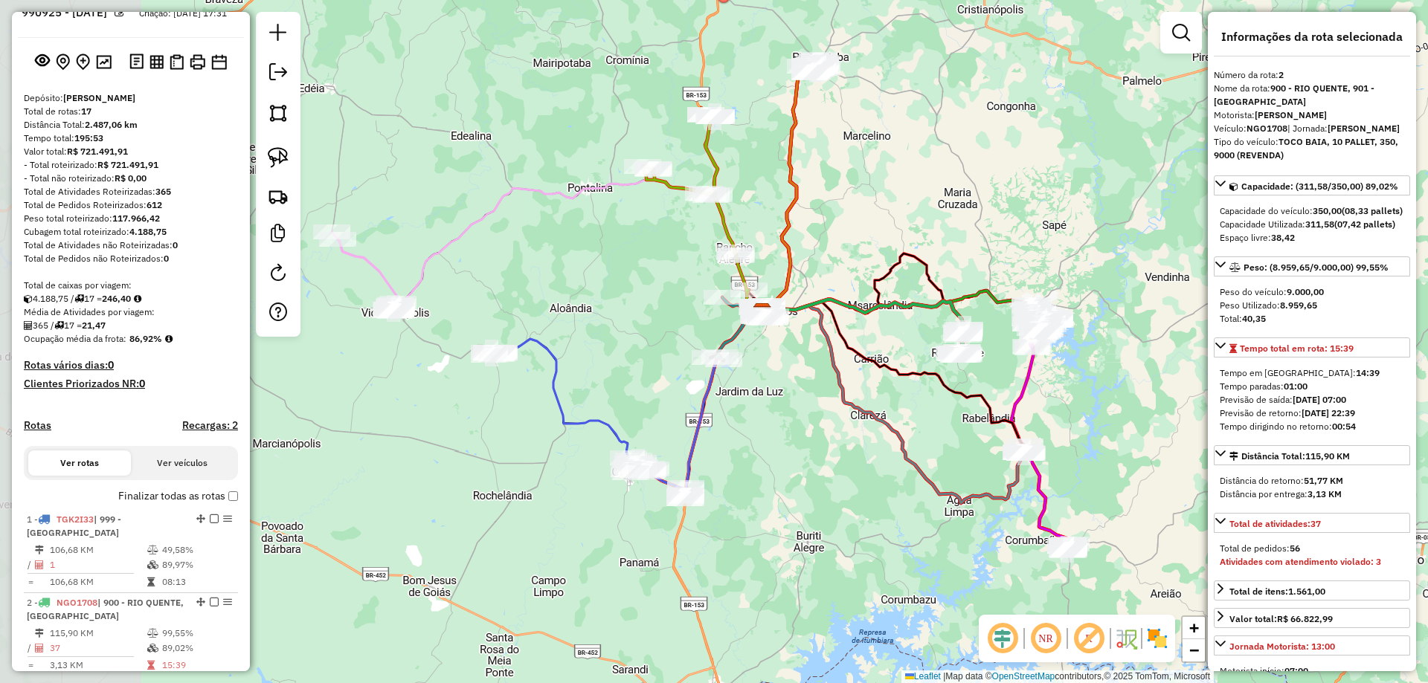
click at [920, 144] on div "Janela de atendimento Grade de atendimento Capacidade Transportadoras Veículos …" at bounding box center [714, 341] width 1428 height 683
click at [390, 279] on icon at bounding box center [365, 272] width 67 height 80
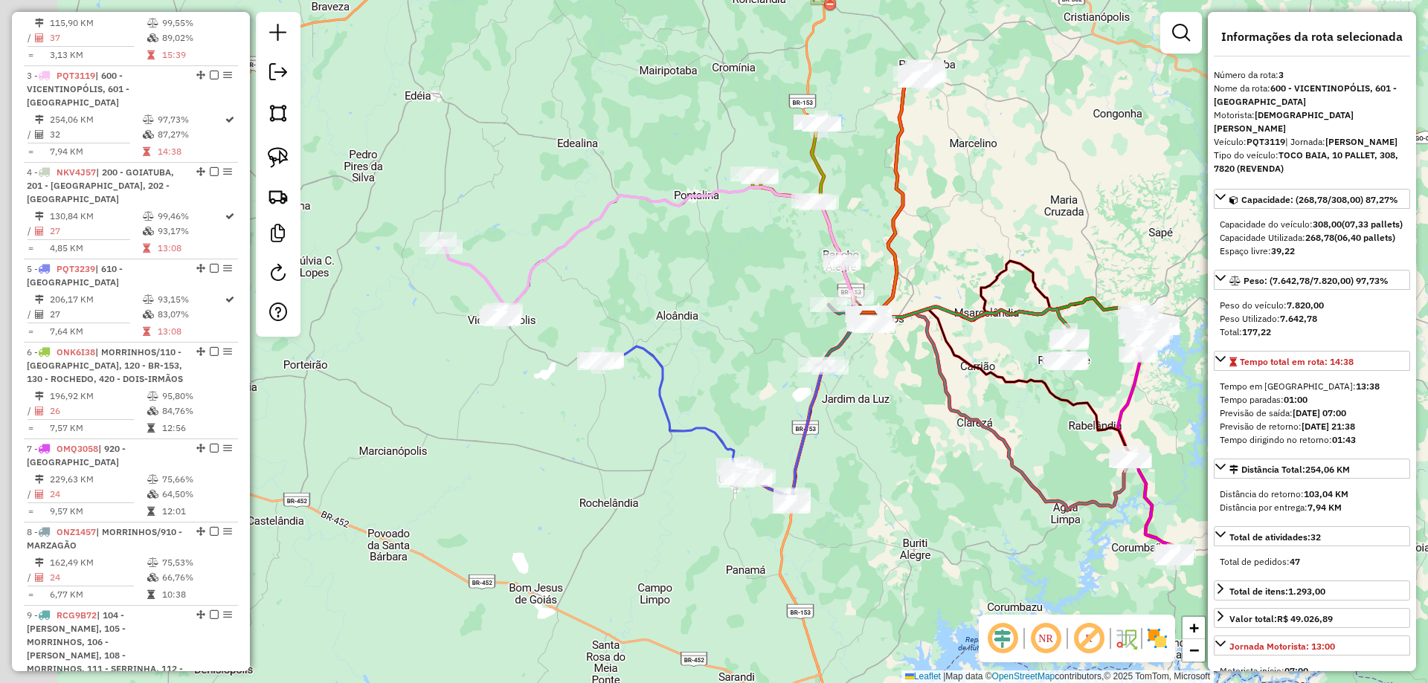
drag, startPoint x: 430, startPoint y: 361, endPoint x: 555, endPoint y: 348, distance: 126.4
click at [548, 362] on div "Rota 3 - Placa PQT3119 20413 - PIT DOG DA LU Rota 3 - Placa PQT3119 17925 - IMP…" at bounding box center [714, 341] width 1428 height 683
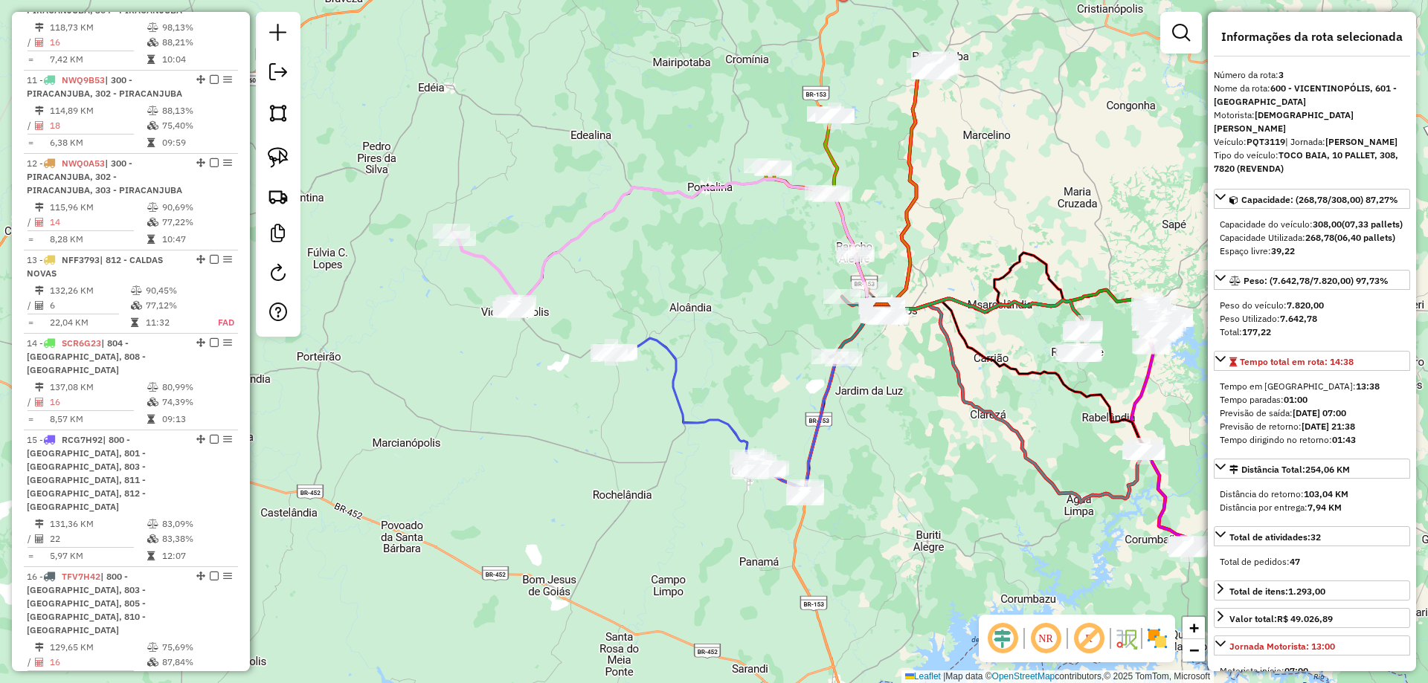
scroll to position [1547, 0]
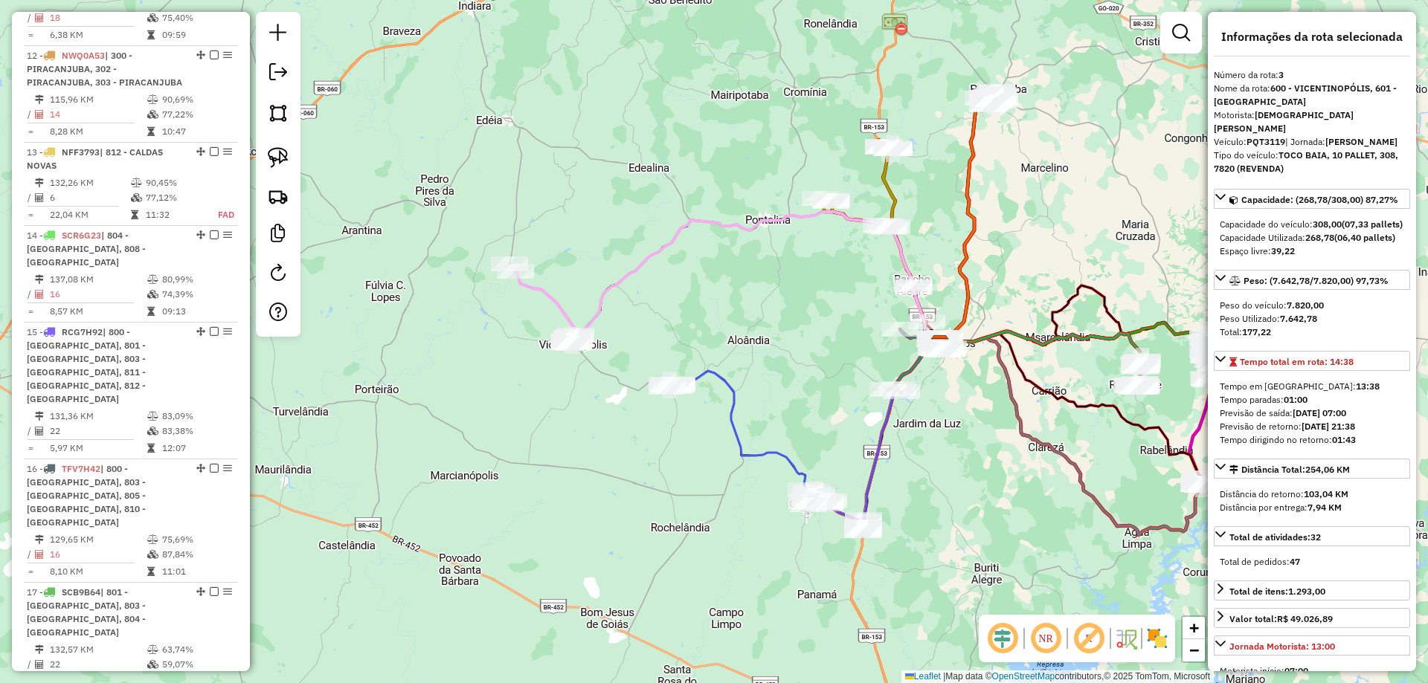
drag, startPoint x: 578, startPoint y: 518, endPoint x: 653, endPoint y: 538, distance: 77.7
click at [635, 536] on div "Janela de atendimento Grade de atendimento Capacidade Transportadoras Veículos …" at bounding box center [714, 341] width 1428 height 683
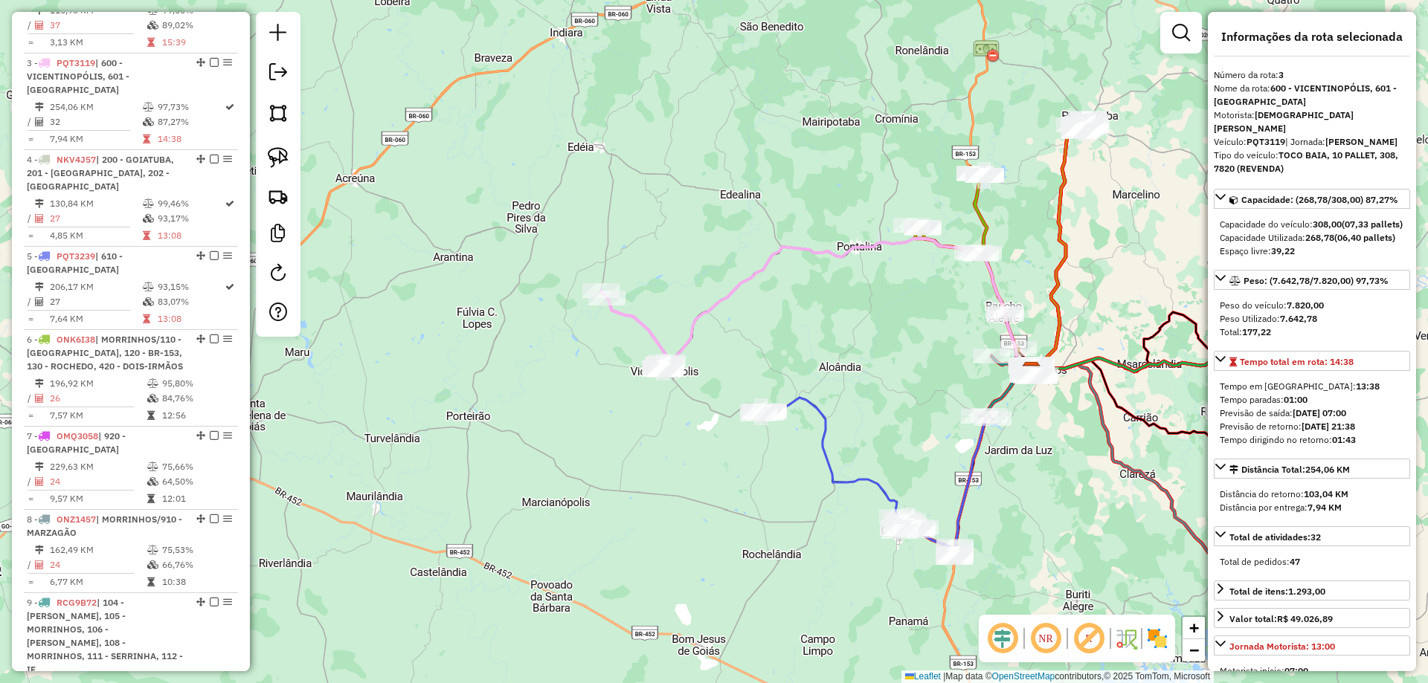
scroll to position [1264, 0]
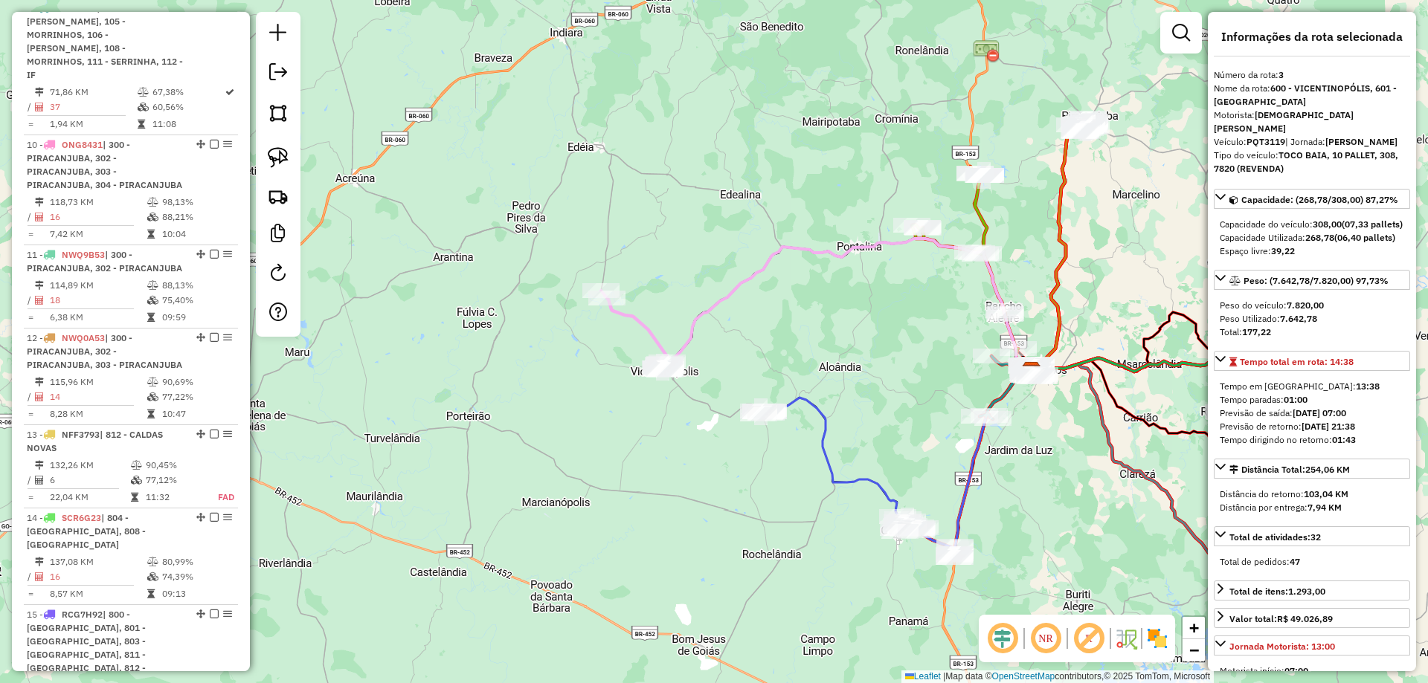
click at [636, 324] on icon at bounding box center [634, 331] width 67 height 80
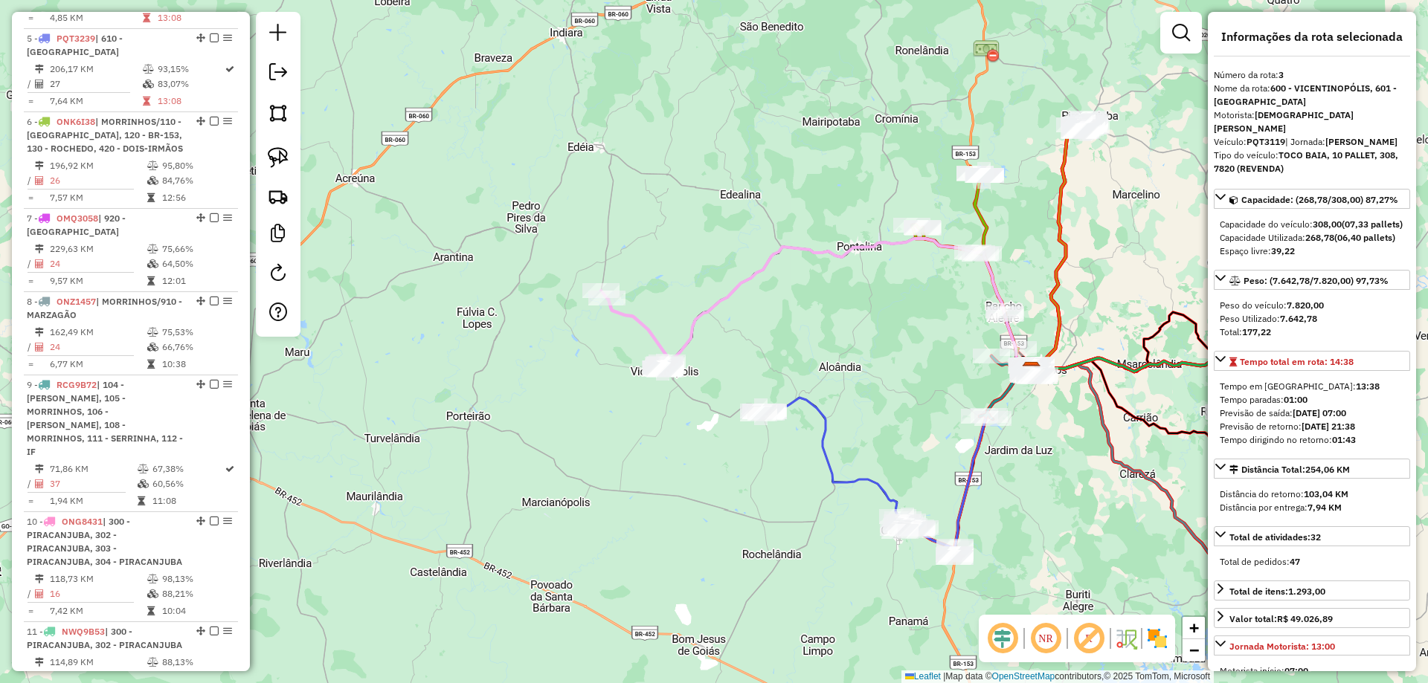
scroll to position [724, 0]
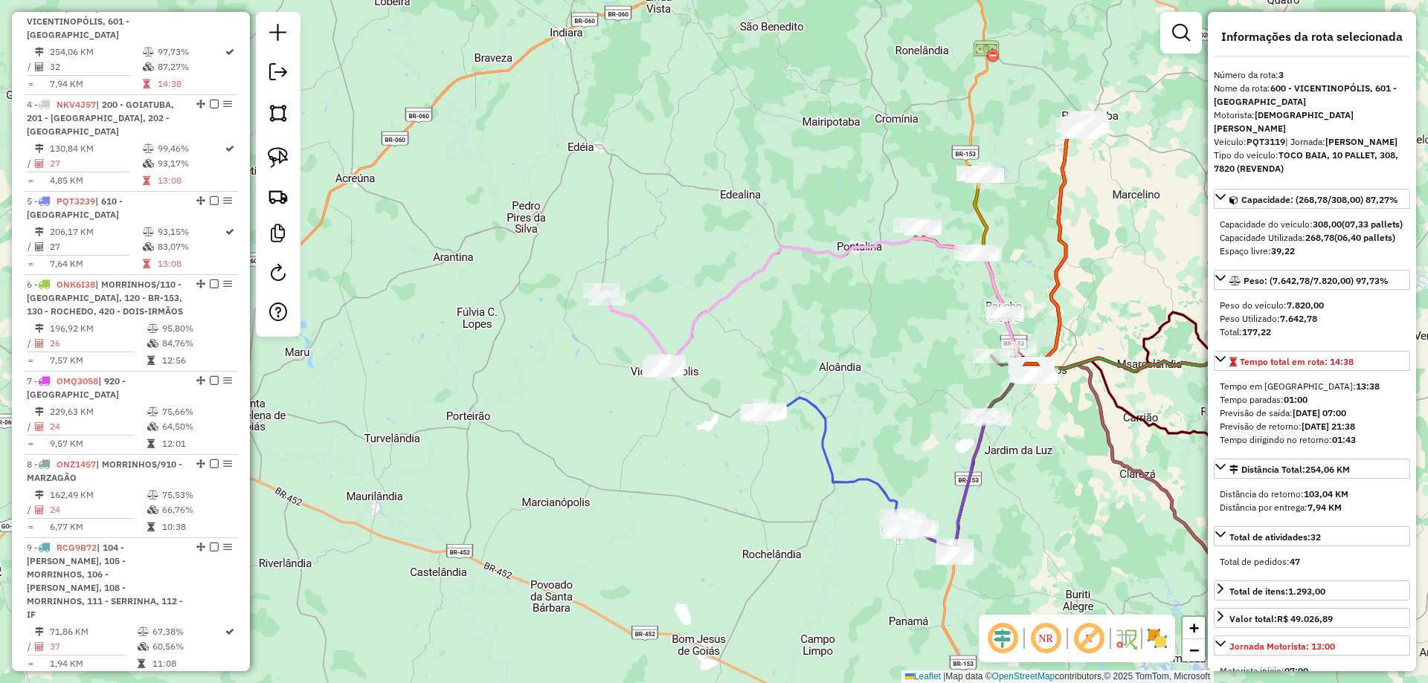
click at [524, 367] on div "Rota 3 - Placa PQT3119 7889 - LANCH. RIO DOS BOIS Janela de atendimento Grade d…" at bounding box center [714, 341] width 1428 height 683
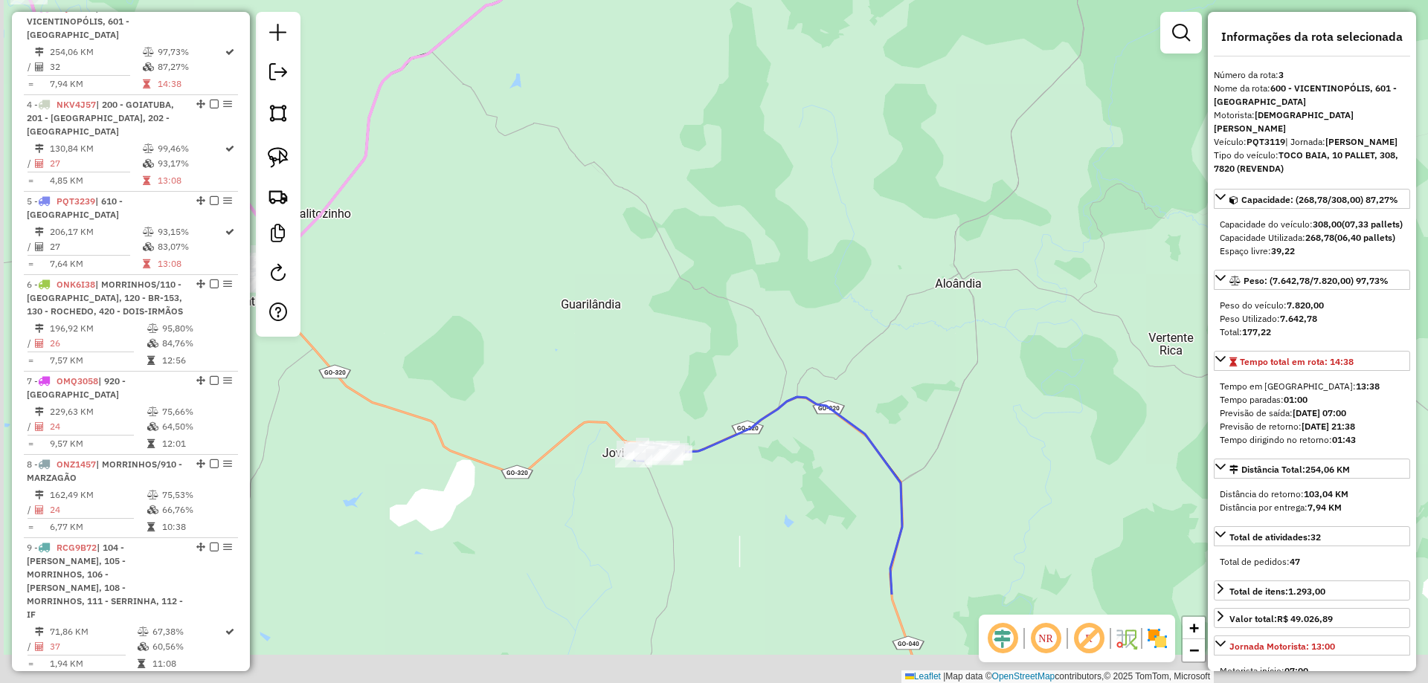
drag, startPoint x: 918, startPoint y: 262, endPoint x: 1086, endPoint y: 250, distance: 167.7
click at [1090, 247] on div "Janela de atendimento Grade de atendimento Capacidade Transportadoras Veículos …" at bounding box center [714, 341] width 1428 height 683
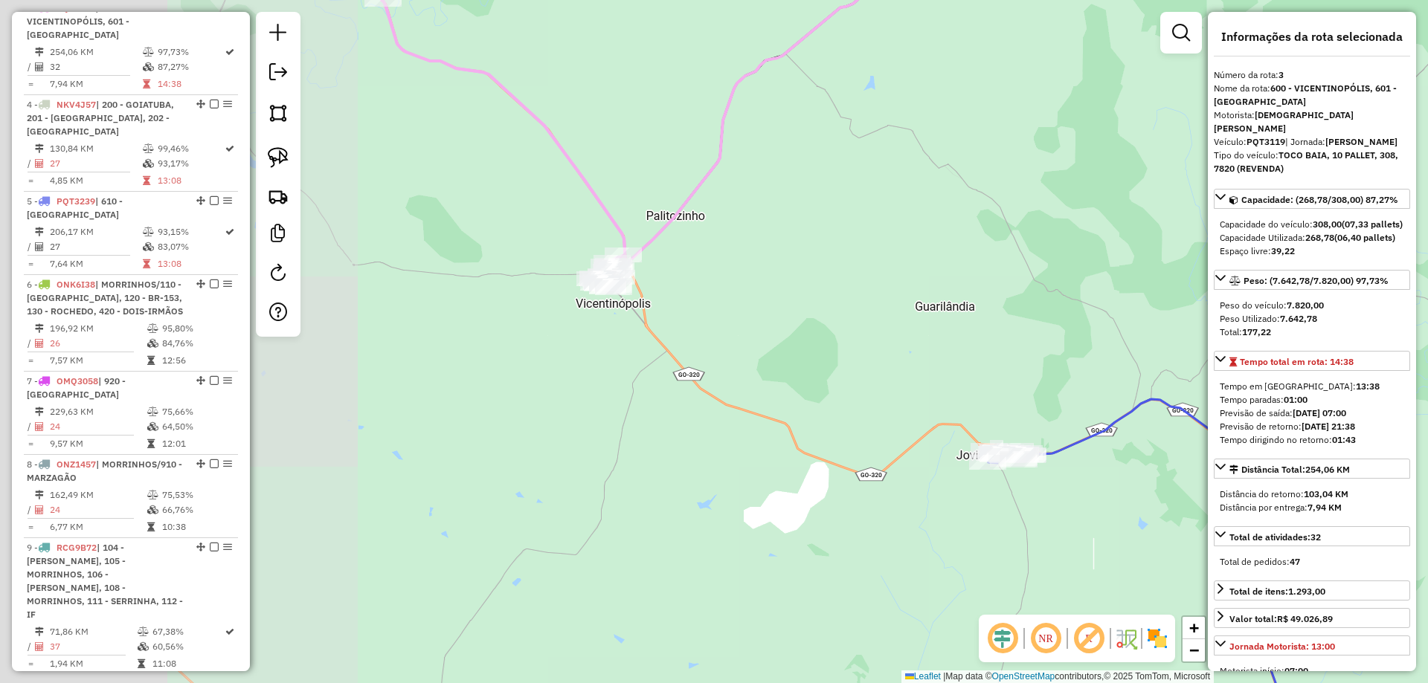
drag, startPoint x: 799, startPoint y: 267, endPoint x: 838, endPoint y: 257, distance: 39.9
click at [908, 274] on div "Janela de atendimento Grade de atendimento Capacidade Transportadoras Veículos …" at bounding box center [714, 341] width 1428 height 683
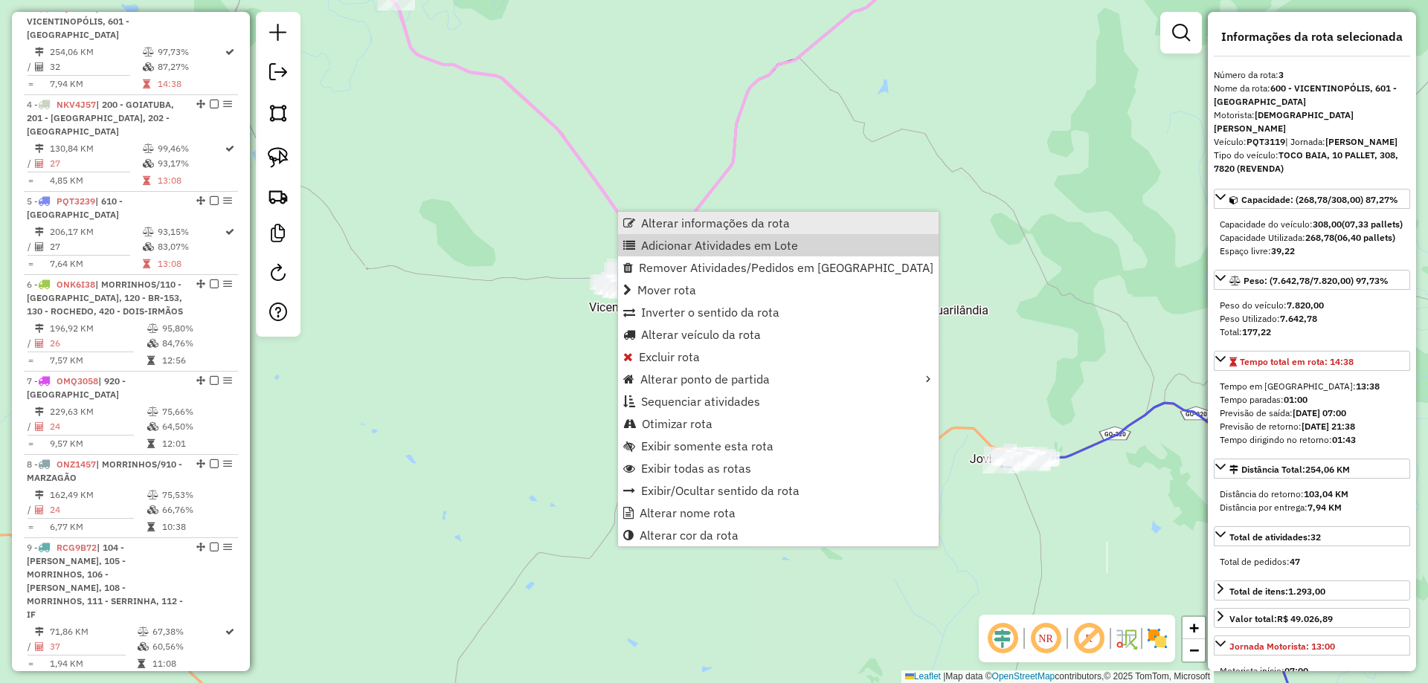
click at [712, 222] on span "Alterar informações da rota" at bounding box center [715, 223] width 149 height 12
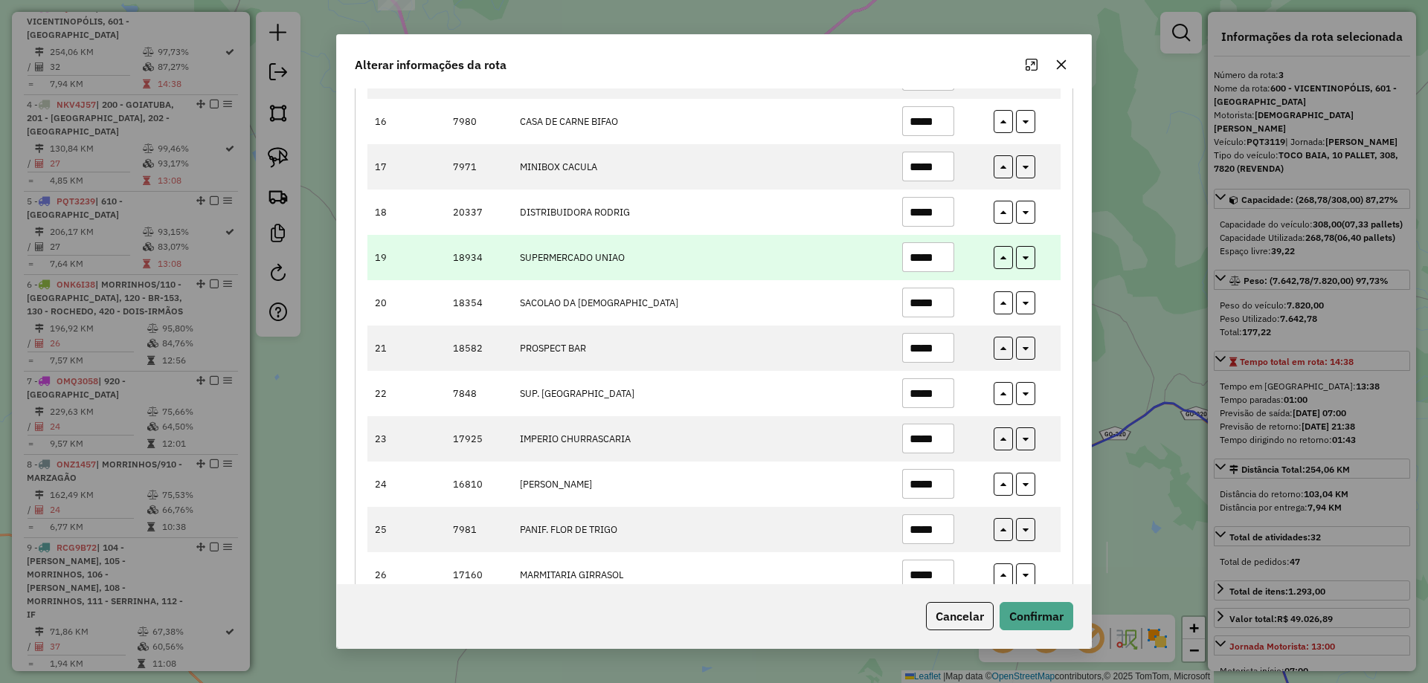
scroll to position [1167, 0]
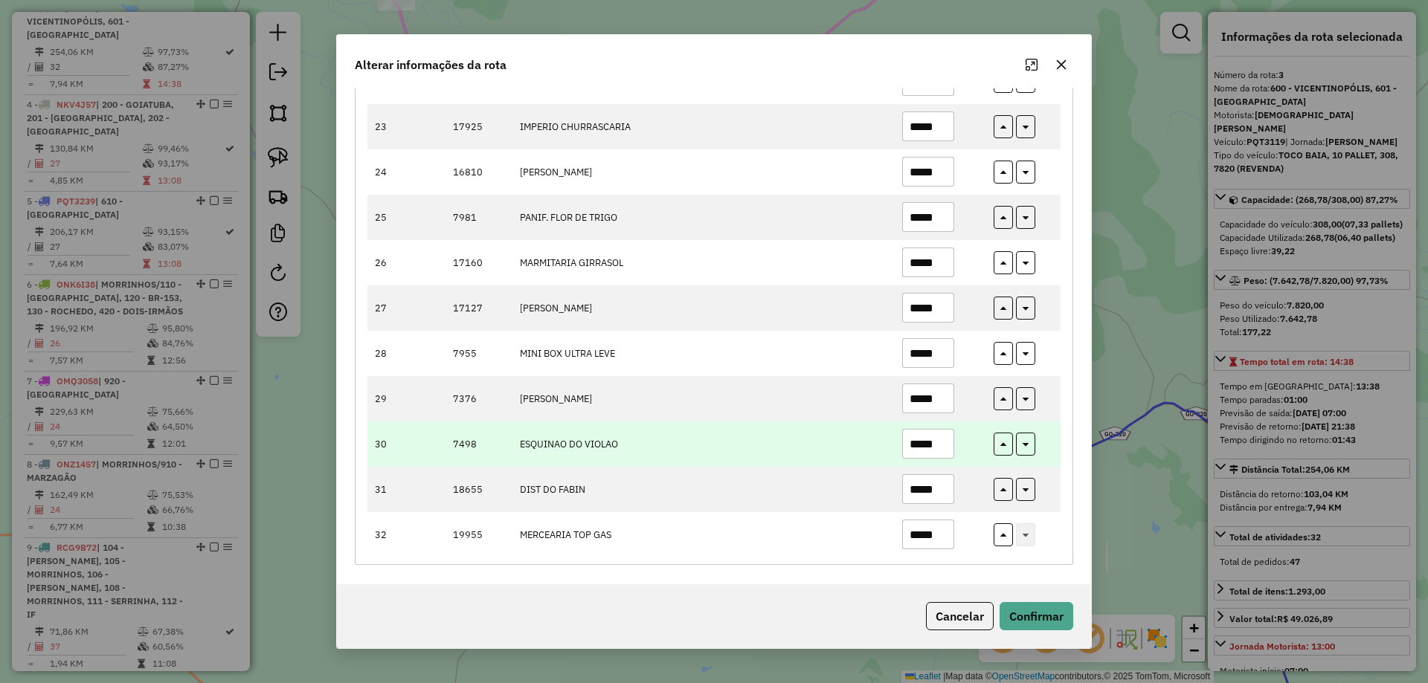
click at [919, 450] on input "*****" at bounding box center [928, 444] width 52 height 30
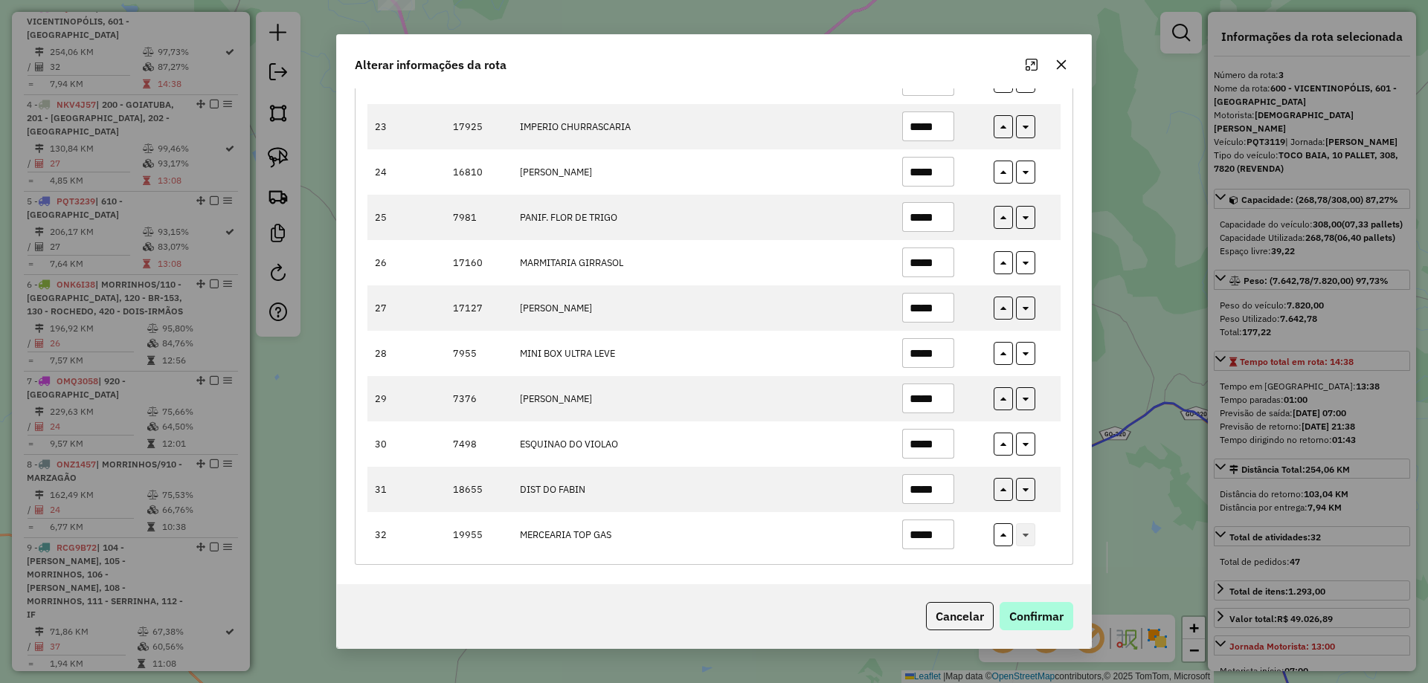
type input "*****"
click at [1031, 613] on button "Confirmar" at bounding box center [1036, 616] width 74 height 28
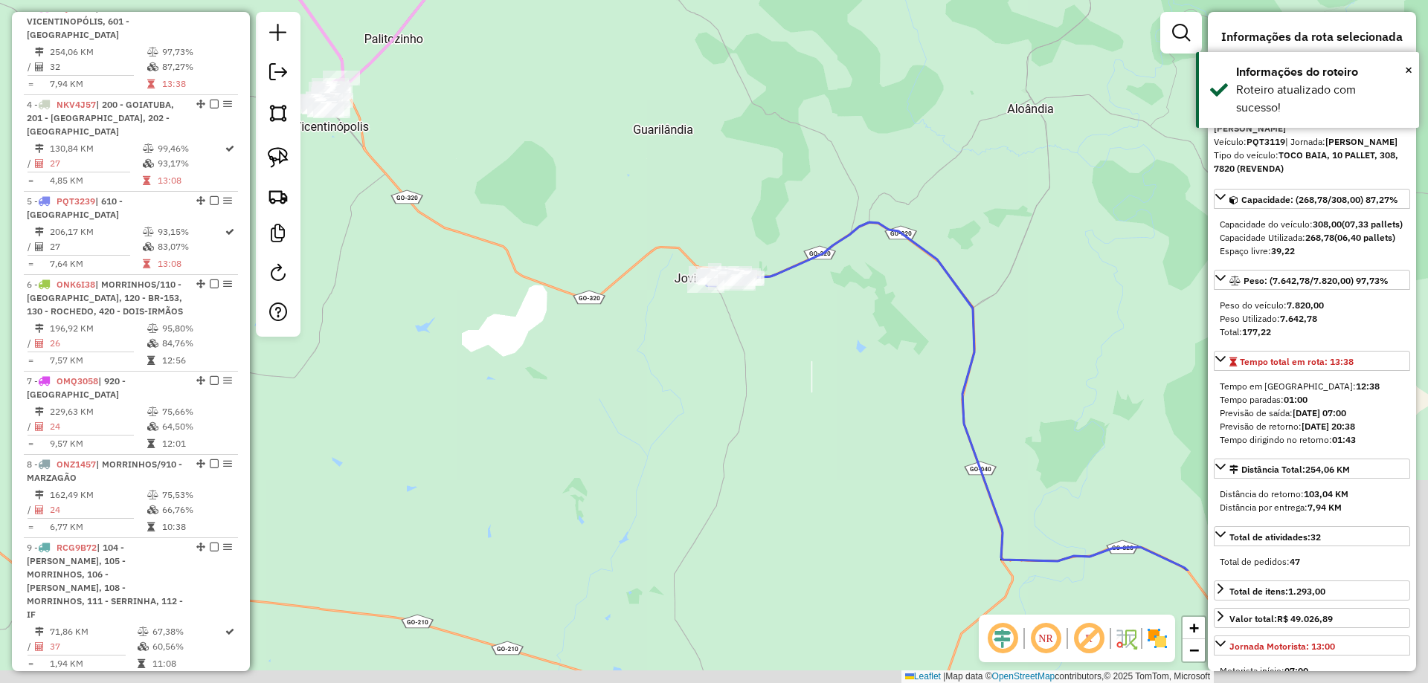
drag, startPoint x: 660, startPoint y: 374, endPoint x: 678, endPoint y: 351, distance: 29.2
click at [659, 367] on div "Janela de atendimento Grade de atendimento Capacidade Transportadoras Veículos …" at bounding box center [714, 341] width 1428 height 683
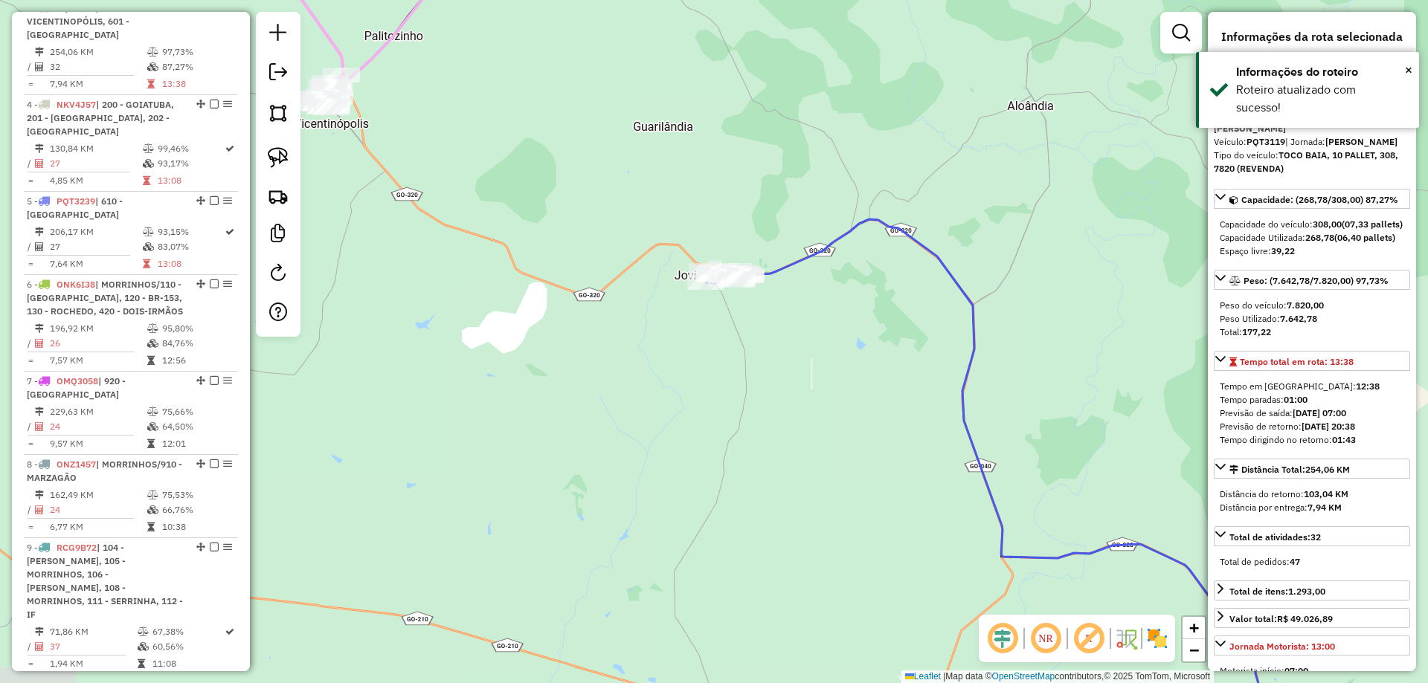
click at [950, 273] on icon at bounding box center [1156, 485] width 828 height 532
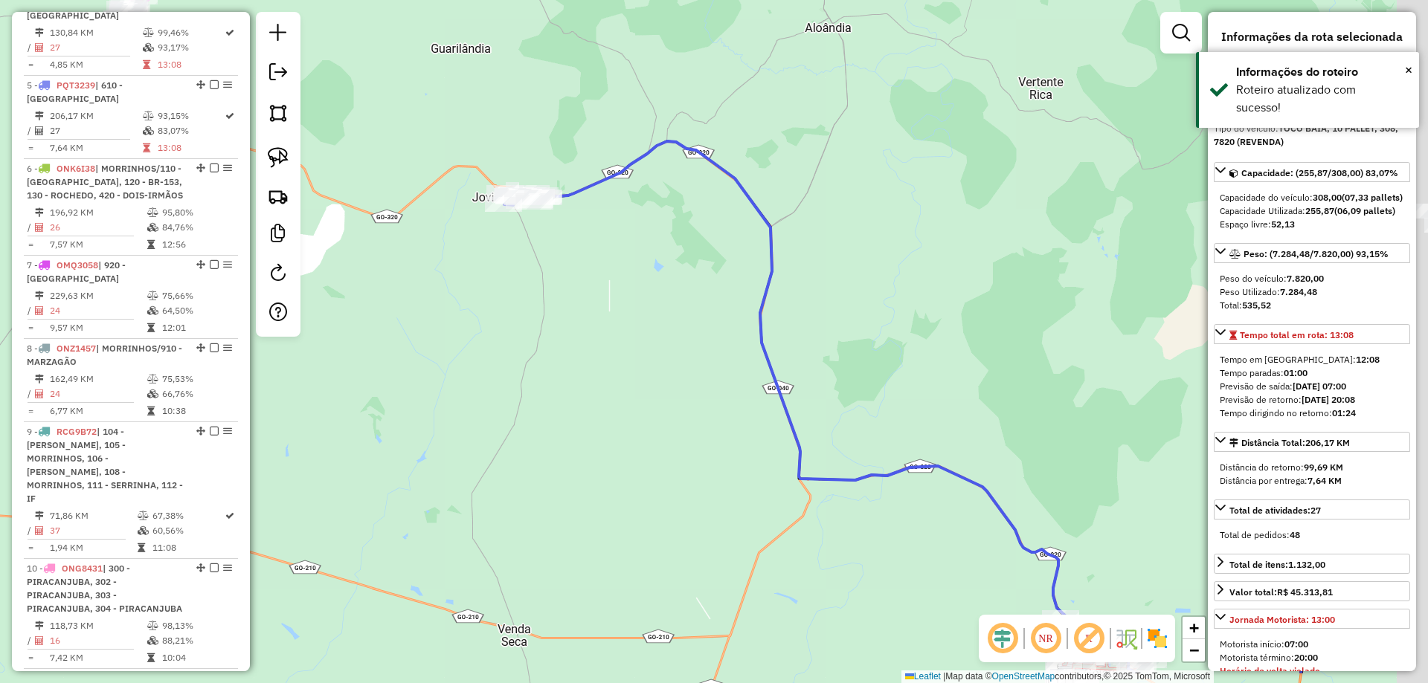
drag, startPoint x: 934, startPoint y: 349, endPoint x: 859, endPoint y: 335, distance: 76.3
click at [715, 257] on div "Janela de atendimento Grade de atendimento Capacidade Transportadoras Veículos …" at bounding box center [714, 341] width 1428 height 683
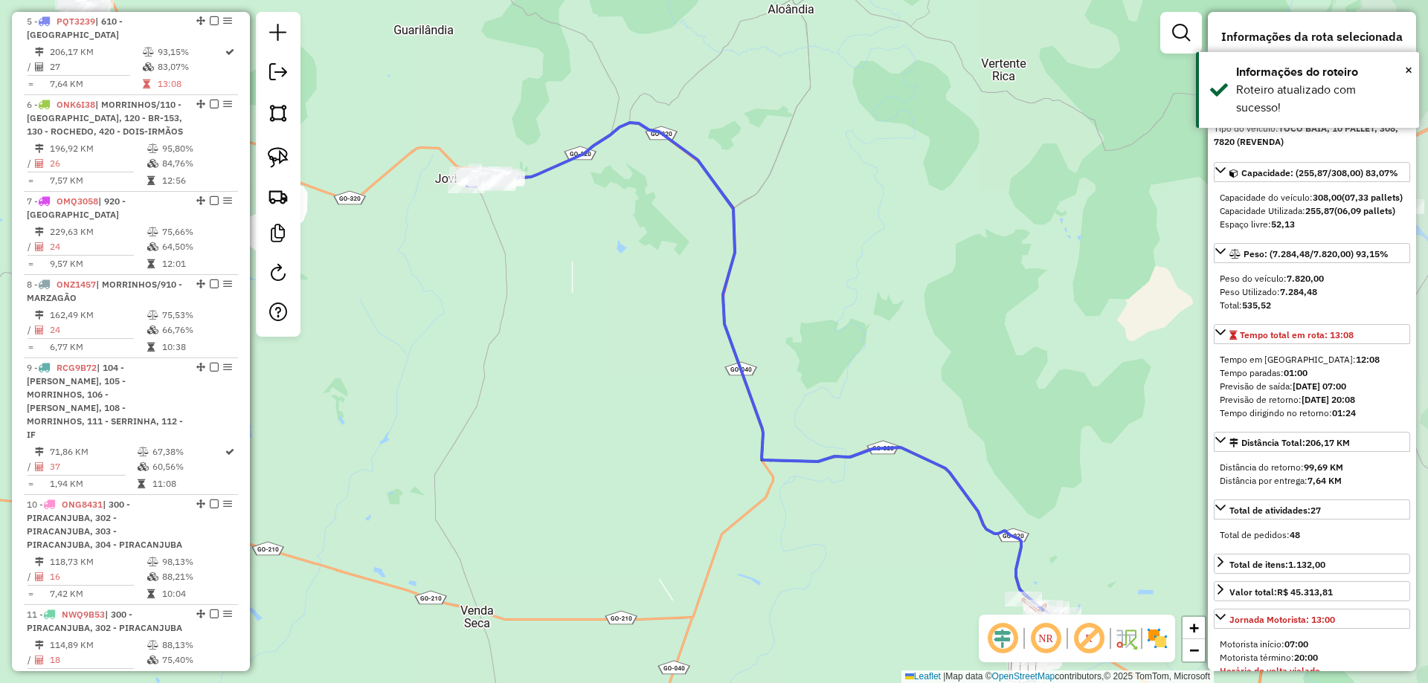
scroll to position [904, 0]
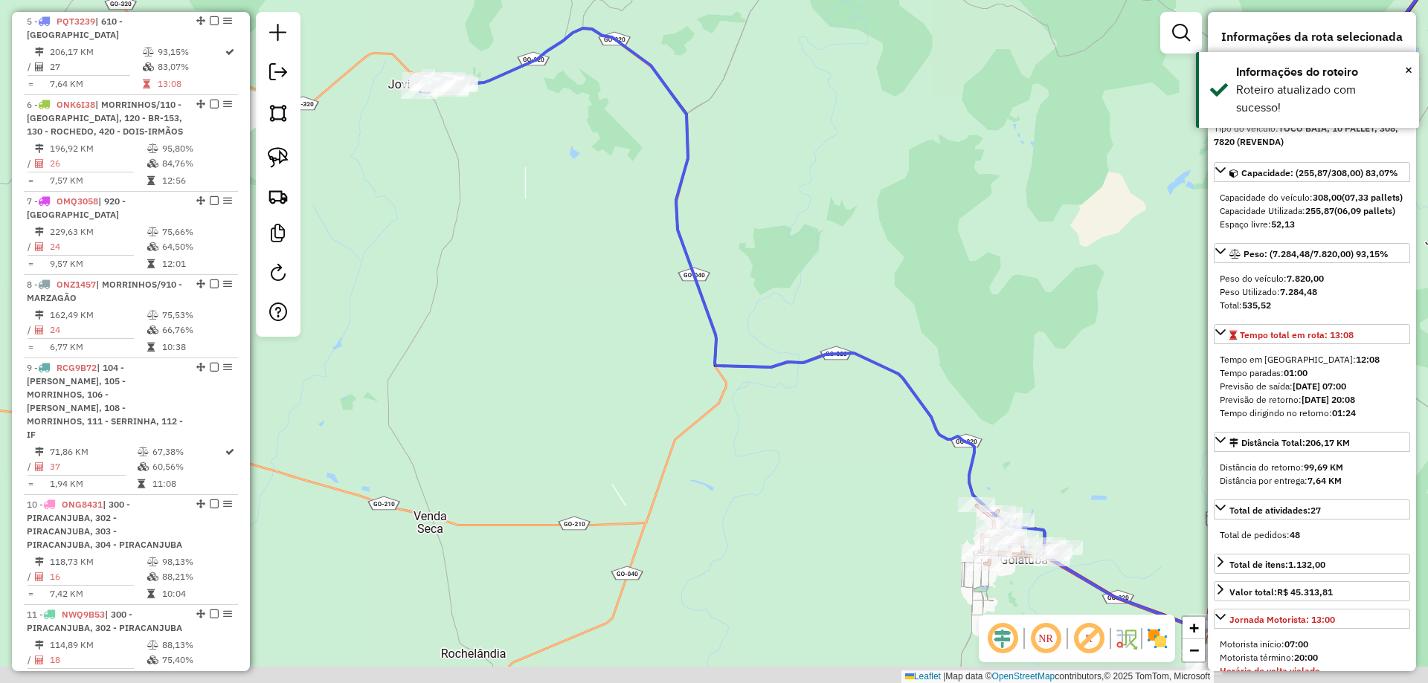
drag, startPoint x: 899, startPoint y: 357, endPoint x: 855, endPoint y: 268, distance: 99.4
click at [857, 271] on div "Janela de atendimento Grade de atendimento Capacidade Transportadoras Veículos …" at bounding box center [714, 341] width 1428 height 683
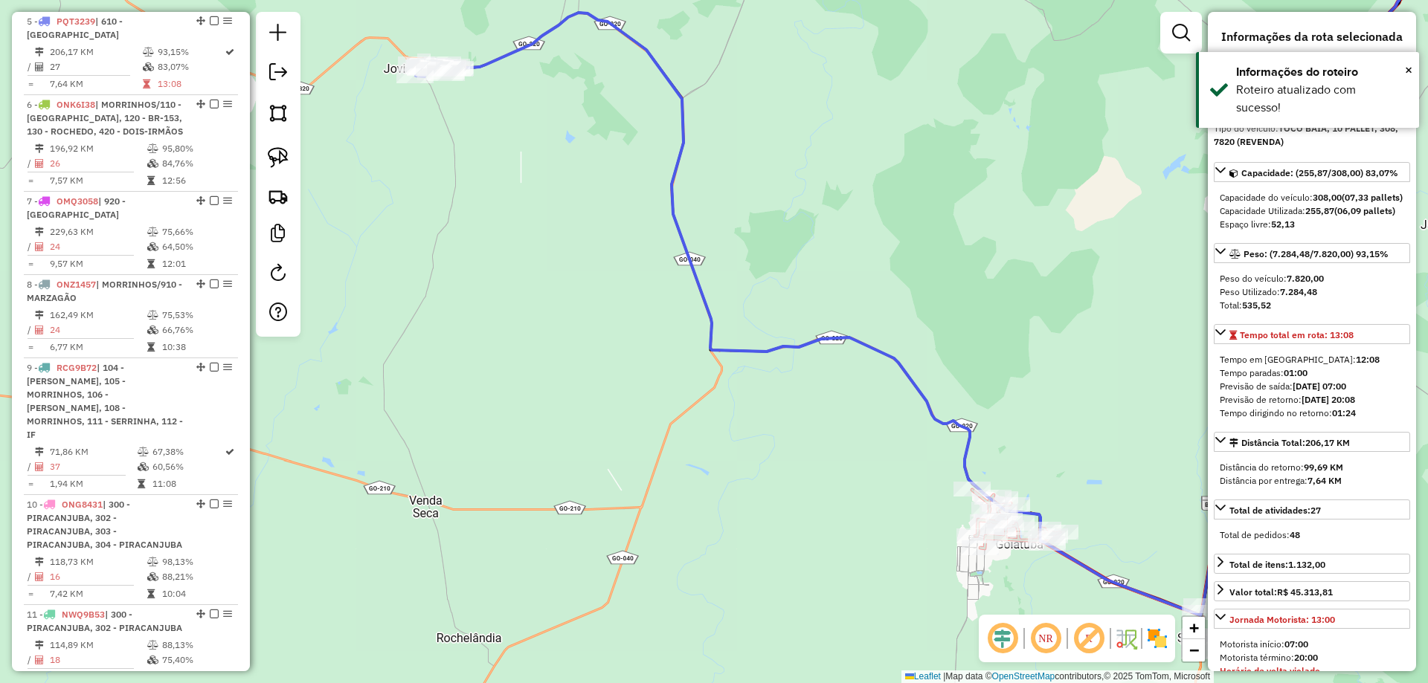
drag, startPoint x: 854, startPoint y: 299, endPoint x: 843, endPoint y: 228, distance: 72.1
click at [849, 207] on div "Janela de atendimento Grade de atendimento Capacidade Transportadoras Veículos …" at bounding box center [714, 341] width 1428 height 683
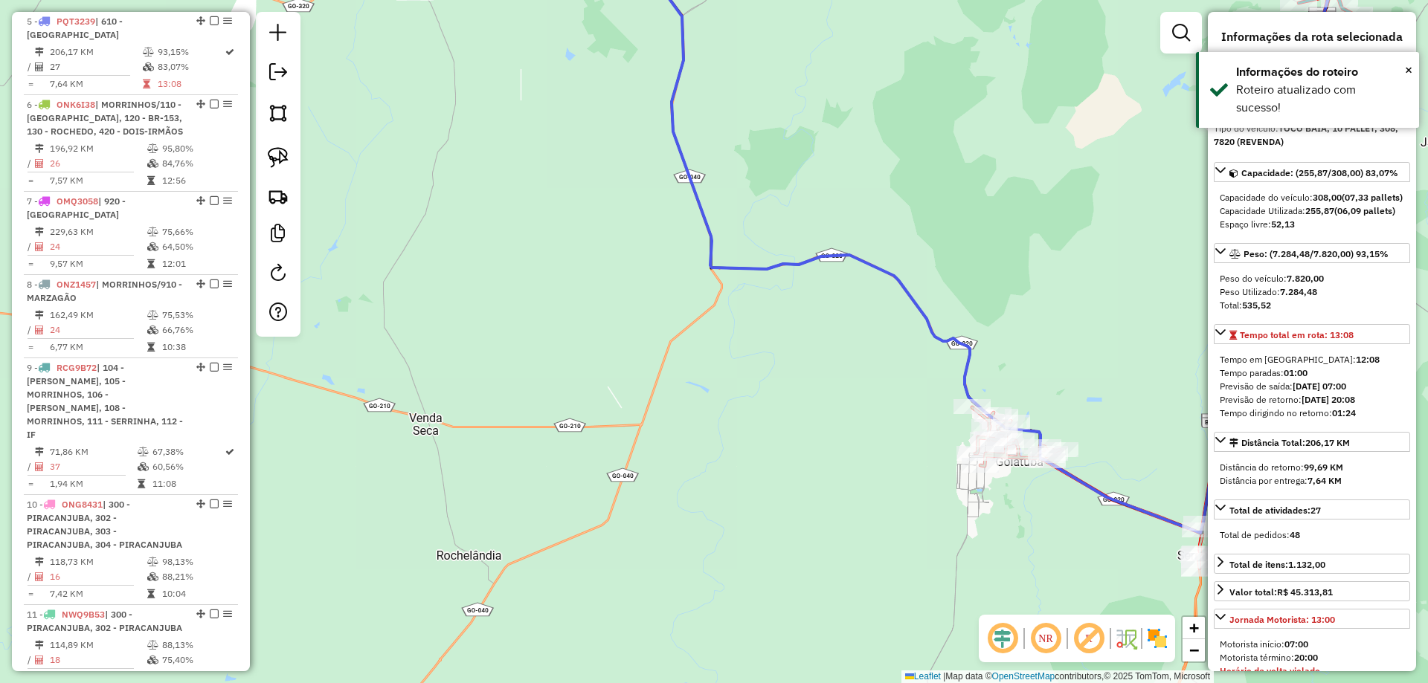
drag, startPoint x: 879, startPoint y: 293, endPoint x: 845, endPoint y: 251, distance: 53.9
click at [853, 256] on div "Janela de atendimento Grade de atendimento Capacidade Transportadoras Veículos …" at bounding box center [714, 341] width 1428 height 683
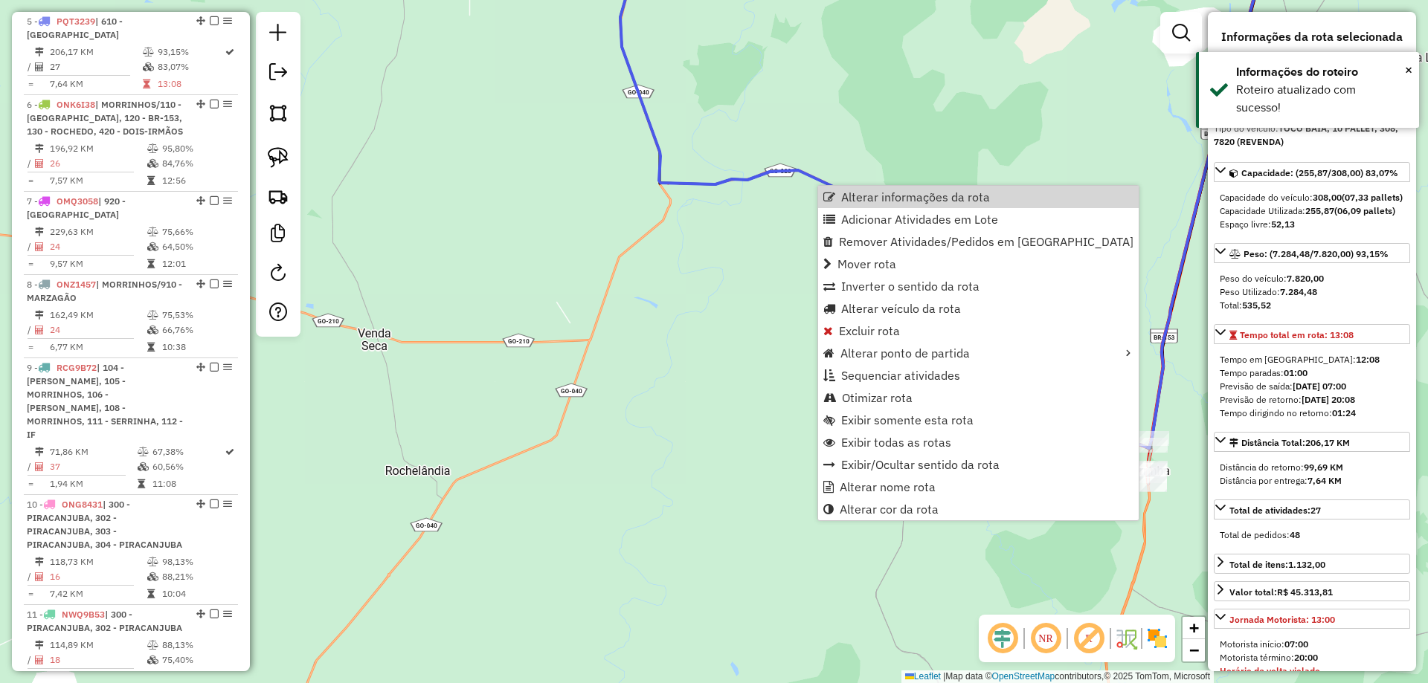
click at [914, 138] on div "Janela de atendimento Grade de atendimento Capacidade Transportadoras Veículos …" at bounding box center [714, 341] width 1428 height 683
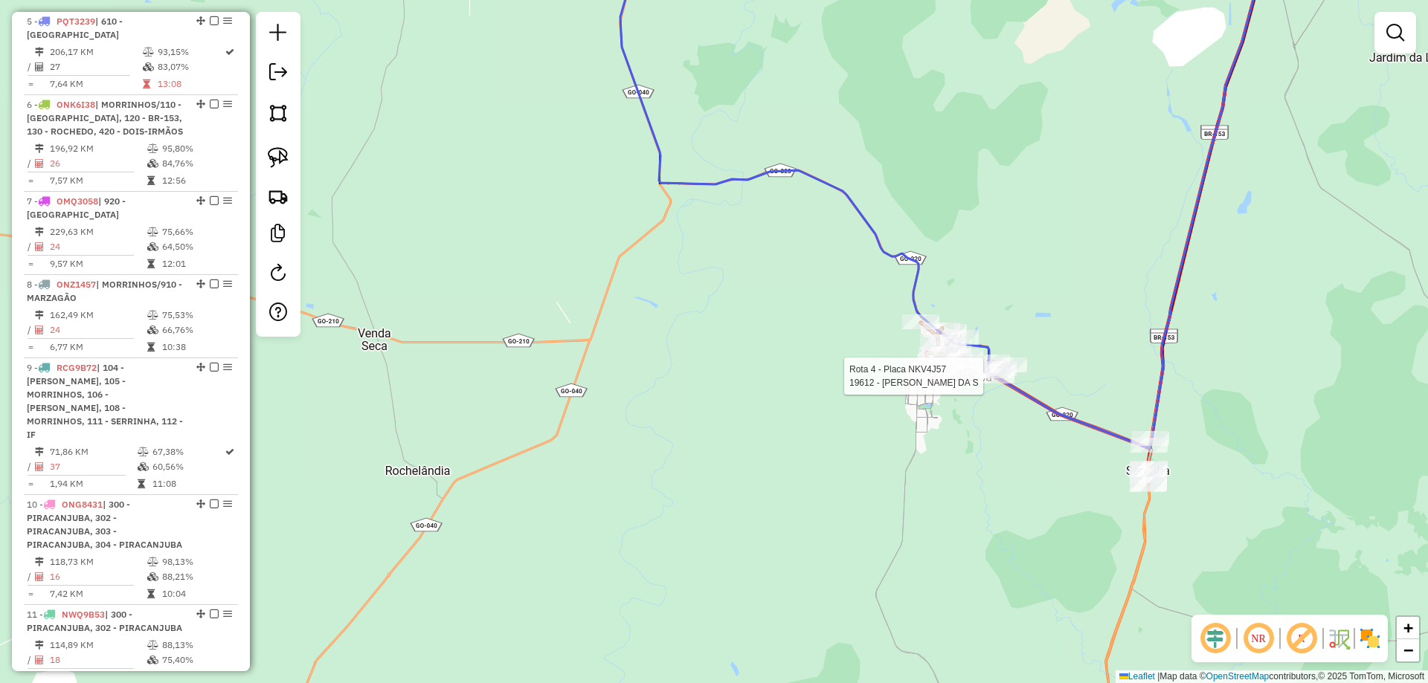
select select "**********"
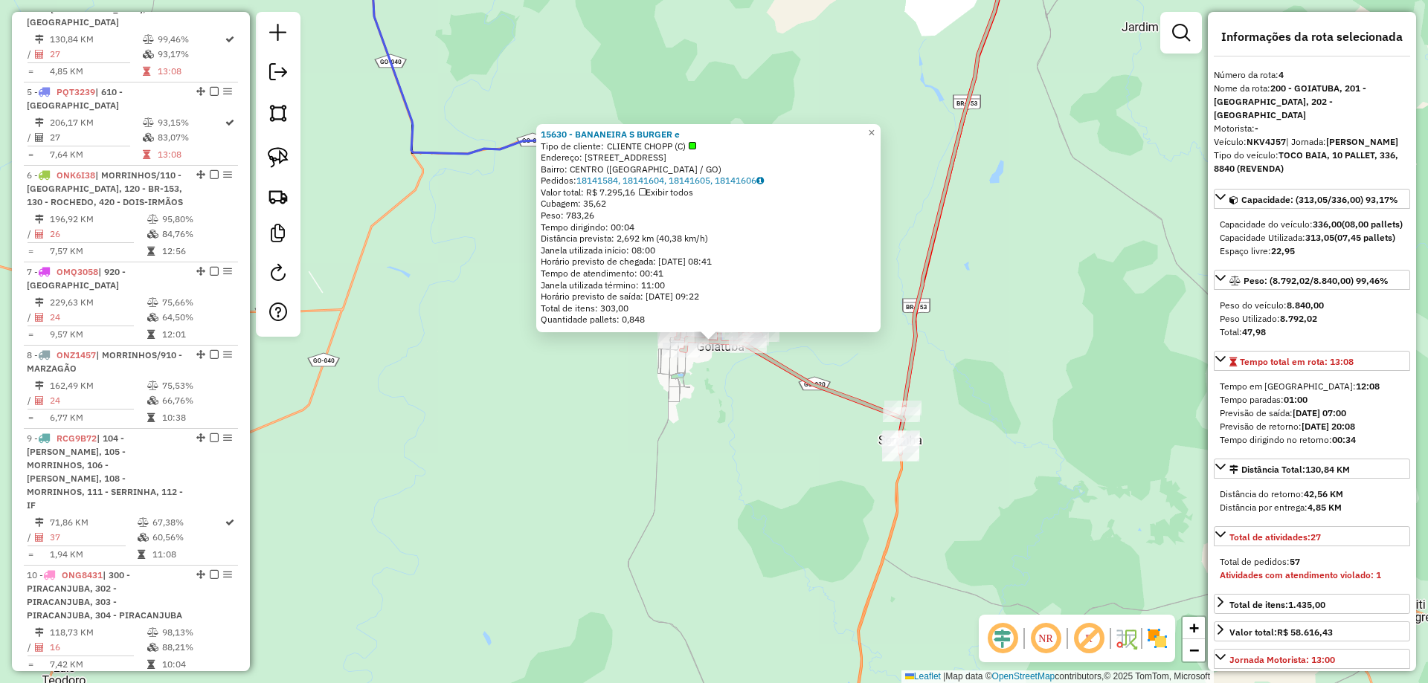
drag, startPoint x: 843, startPoint y: 436, endPoint x: 818, endPoint y: 430, distance: 25.2
click at [822, 432] on div "15630 - BANANEIRA S BURGER e Tipo de cliente: CLIENTE CHOPP (C) Endereço: R COR…" at bounding box center [714, 341] width 1428 height 683
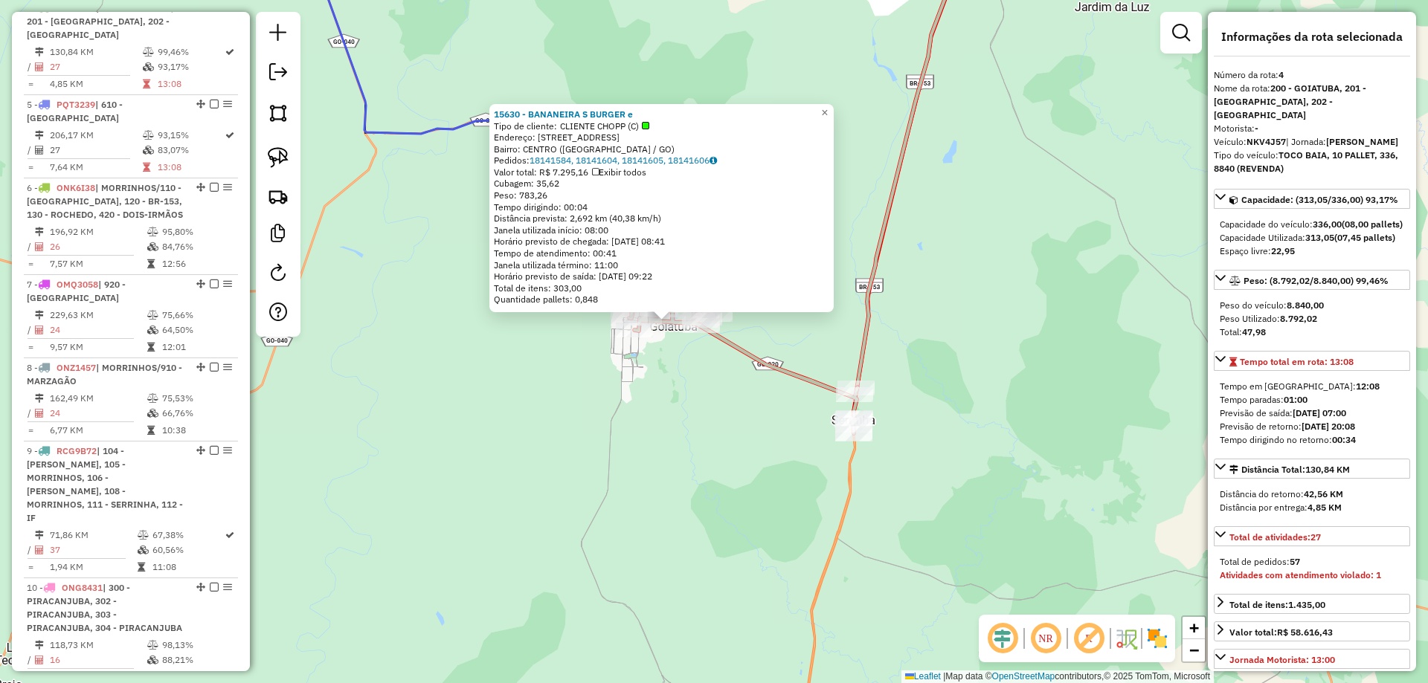
drag, startPoint x: 953, startPoint y: 404, endPoint x: 728, endPoint y: 515, distance: 250.4
click at [732, 516] on div "15630 - BANANEIRA S BURGER e Tipo de cliente: CLIENTE CHOPP (C) Endereço: R COR…" at bounding box center [714, 341] width 1428 height 683
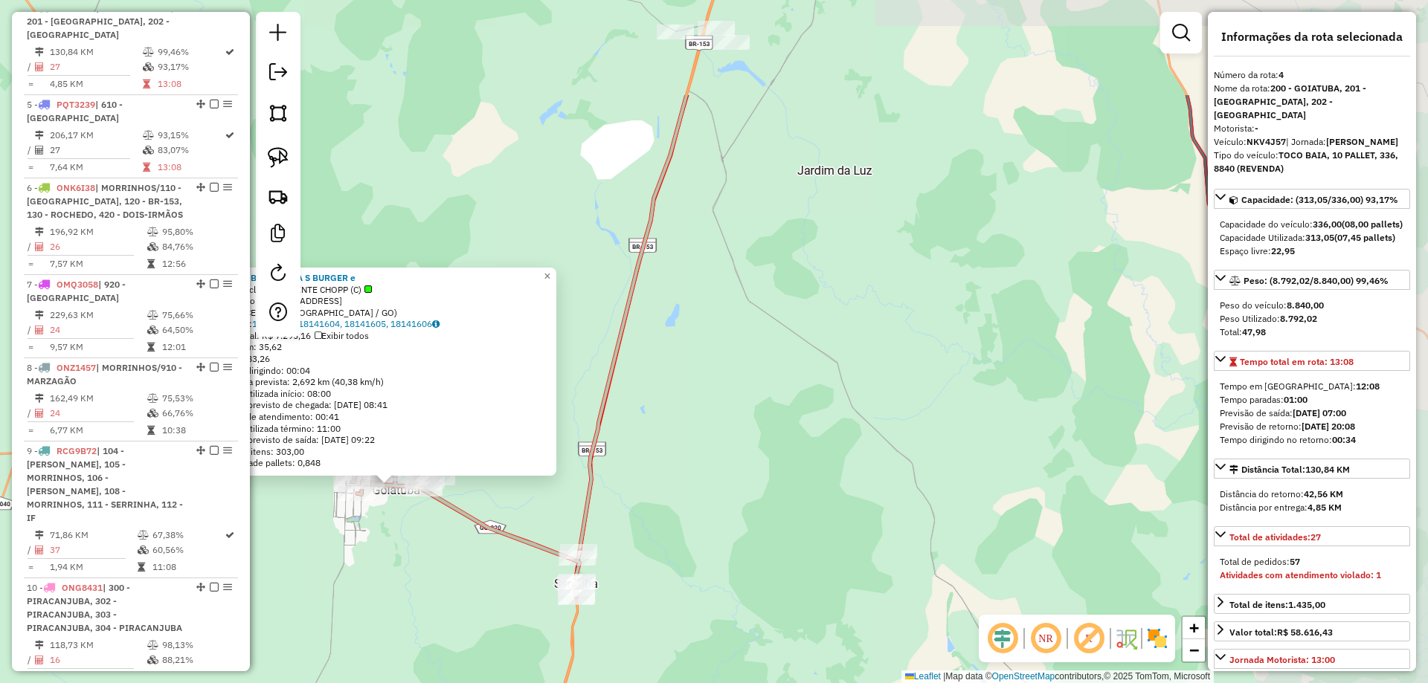
click at [845, 465] on div "15630 - BANANEIRA S BURGER e Tipo de cliente: CLIENTE CHOPP (C) Endereço: R COR…" at bounding box center [714, 341] width 1428 height 683
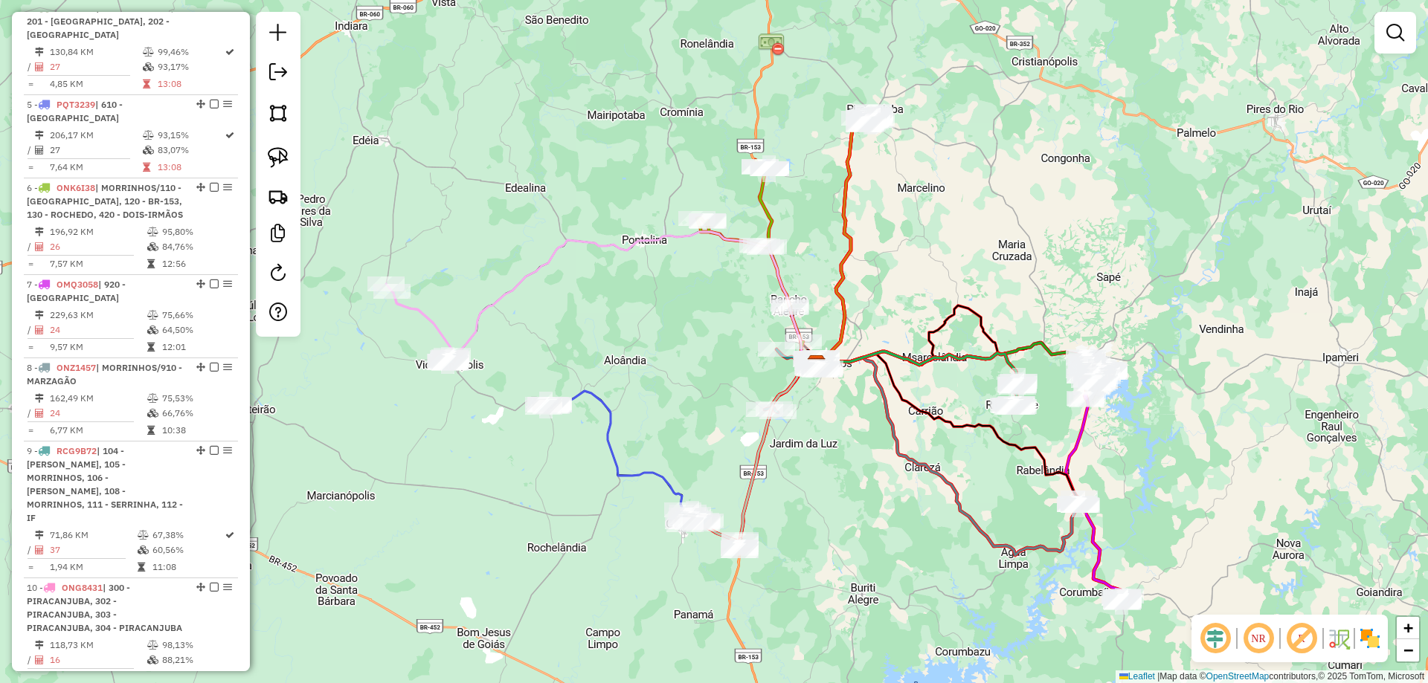
drag, startPoint x: 834, startPoint y: 434, endPoint x: 805, endPoint y: 390, distance: 53.2
click at [815, 497] on div "Janela de atendimento Grade de atendimento Capacidade Transportadoras Veículos …" at bounding box center [714, 341] width 1428 height 683
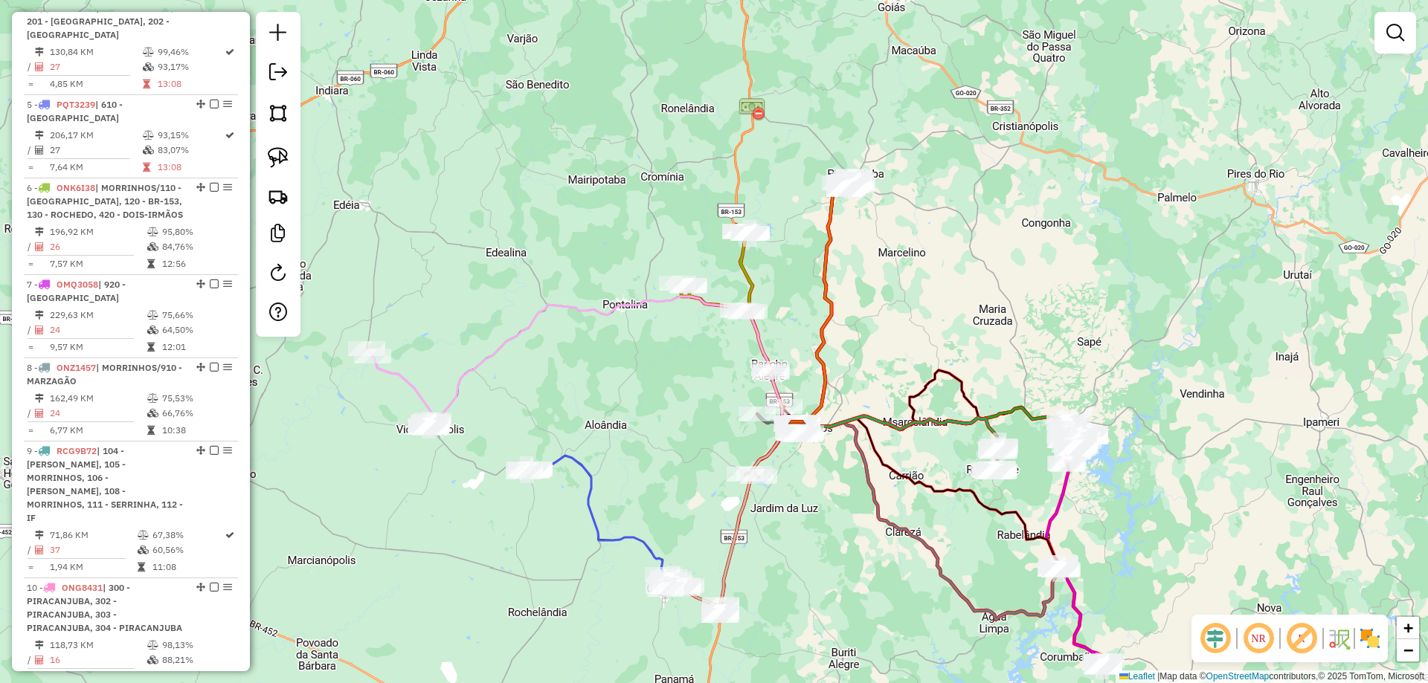
click at [742, 278] on icon at bounding box center [737, 327] width 120 height 204
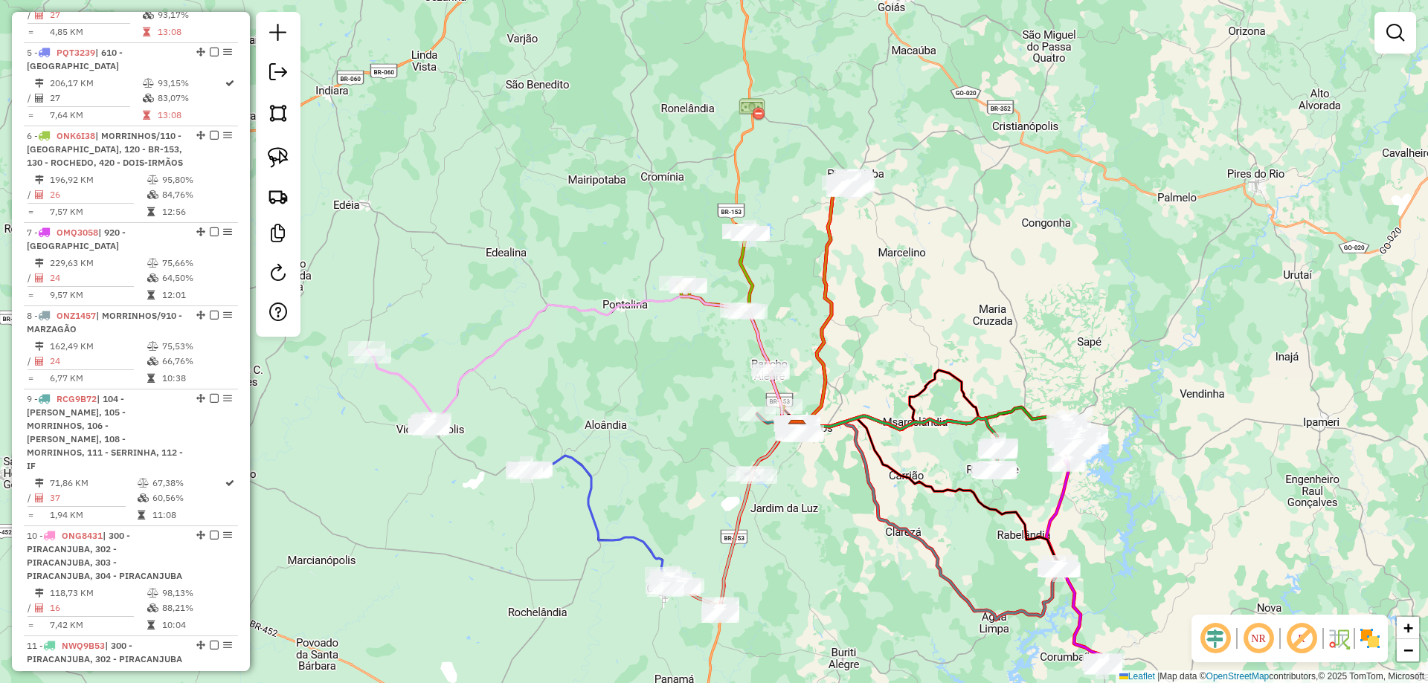
select select "**********"
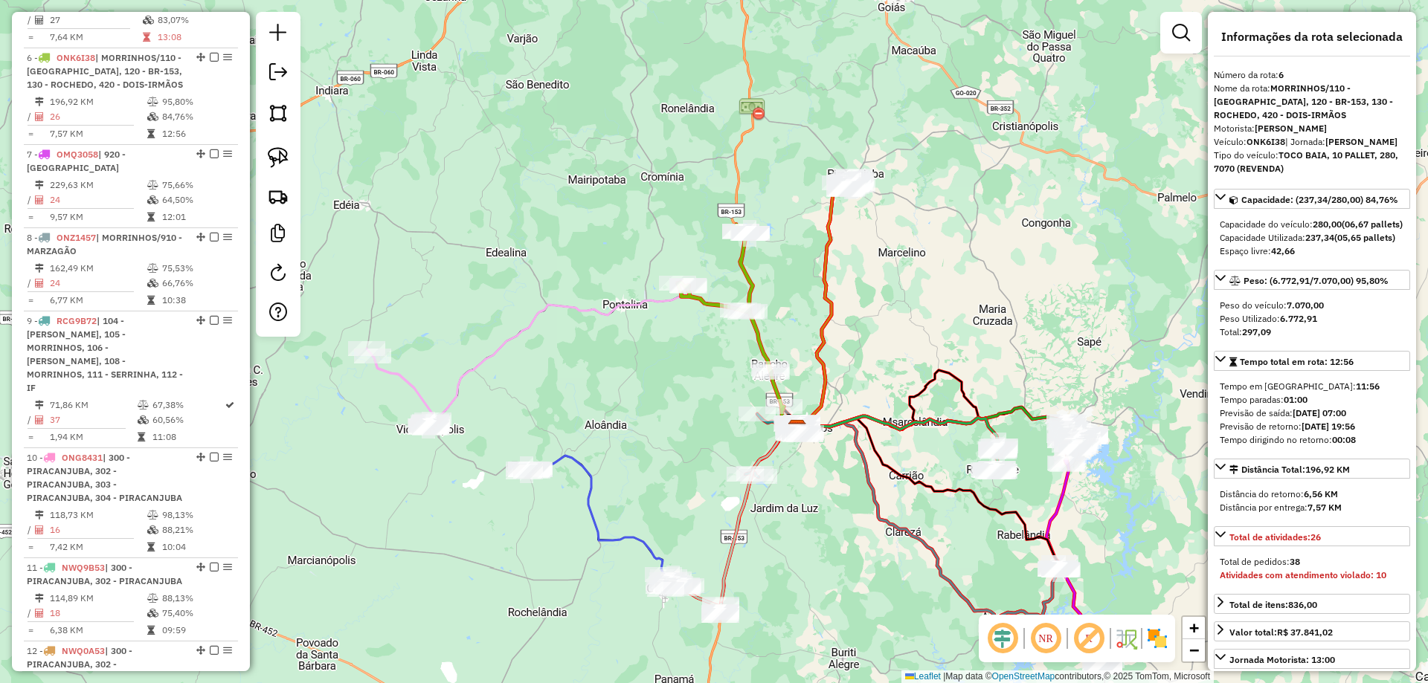
scroll to position [974, 0]
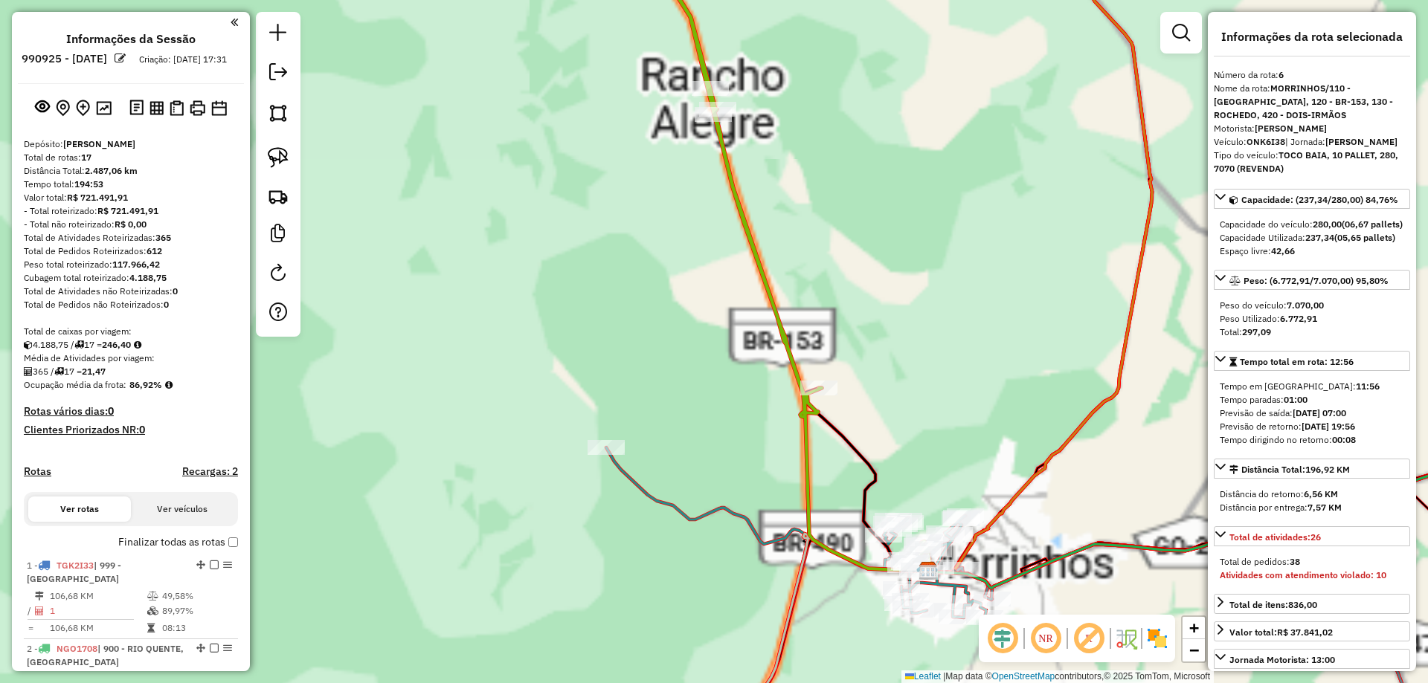
select select "**********"
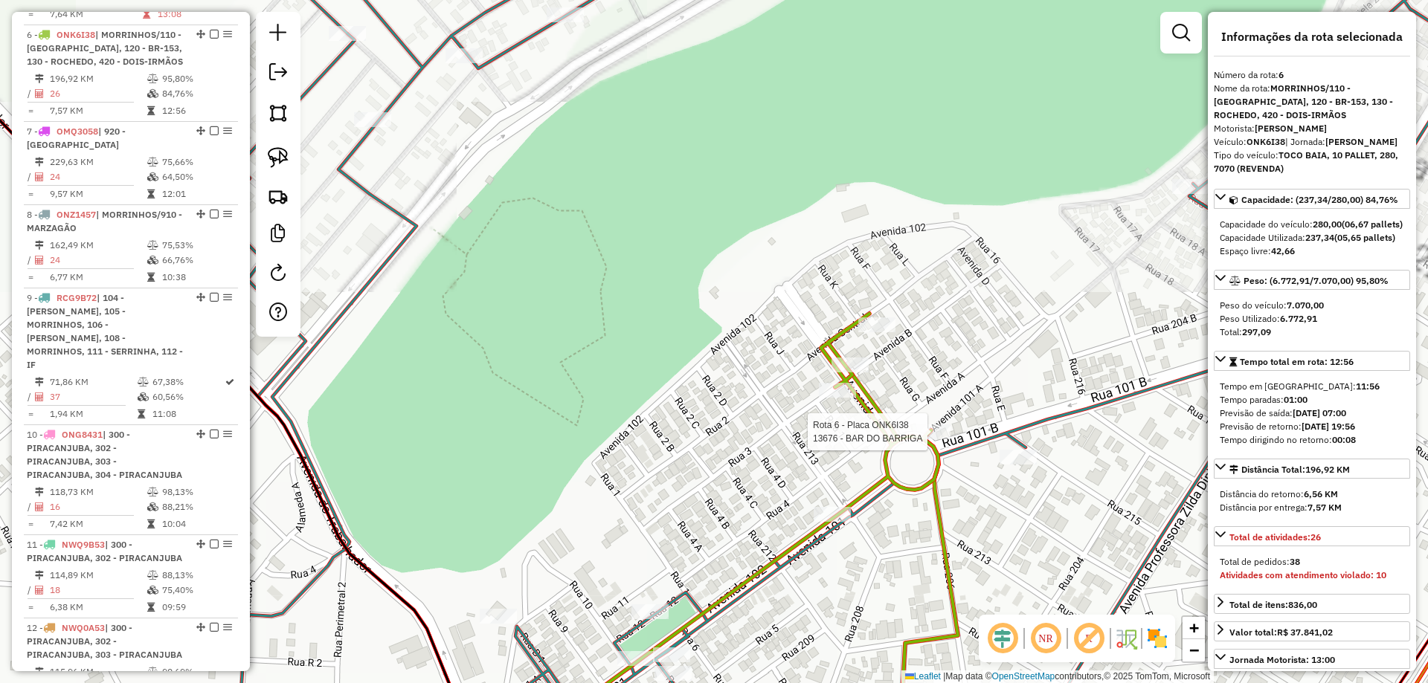
click at [935, 439] on div at bounding box center [931, 432] width 37 height 15
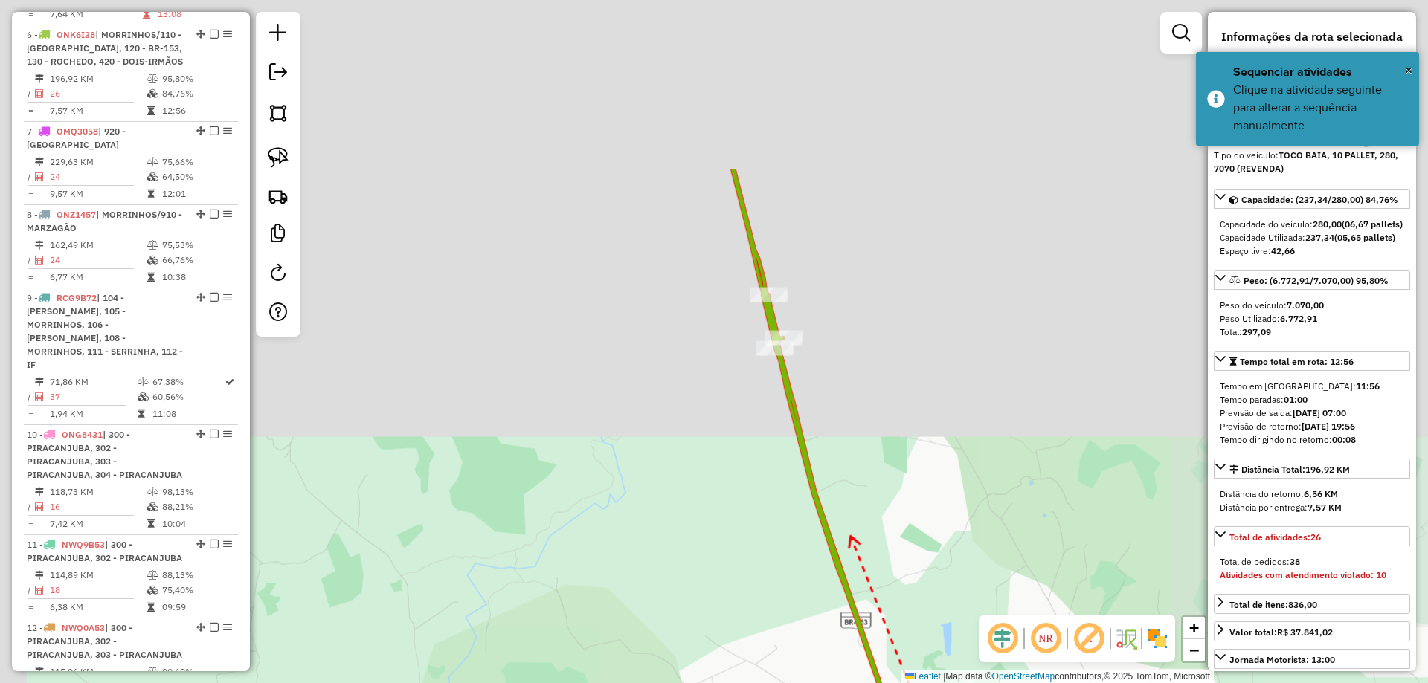
drag, startPoint x: 847, startPoint y: 528, endPoint x: 816, endPoint y: 471, distance: 65.2
click at [849, 530] on div "Janela de atendimento Grade de atendimento Capacidade Transportadoras Veículos …" at bounding box center [714, 341] width 1428 height 683
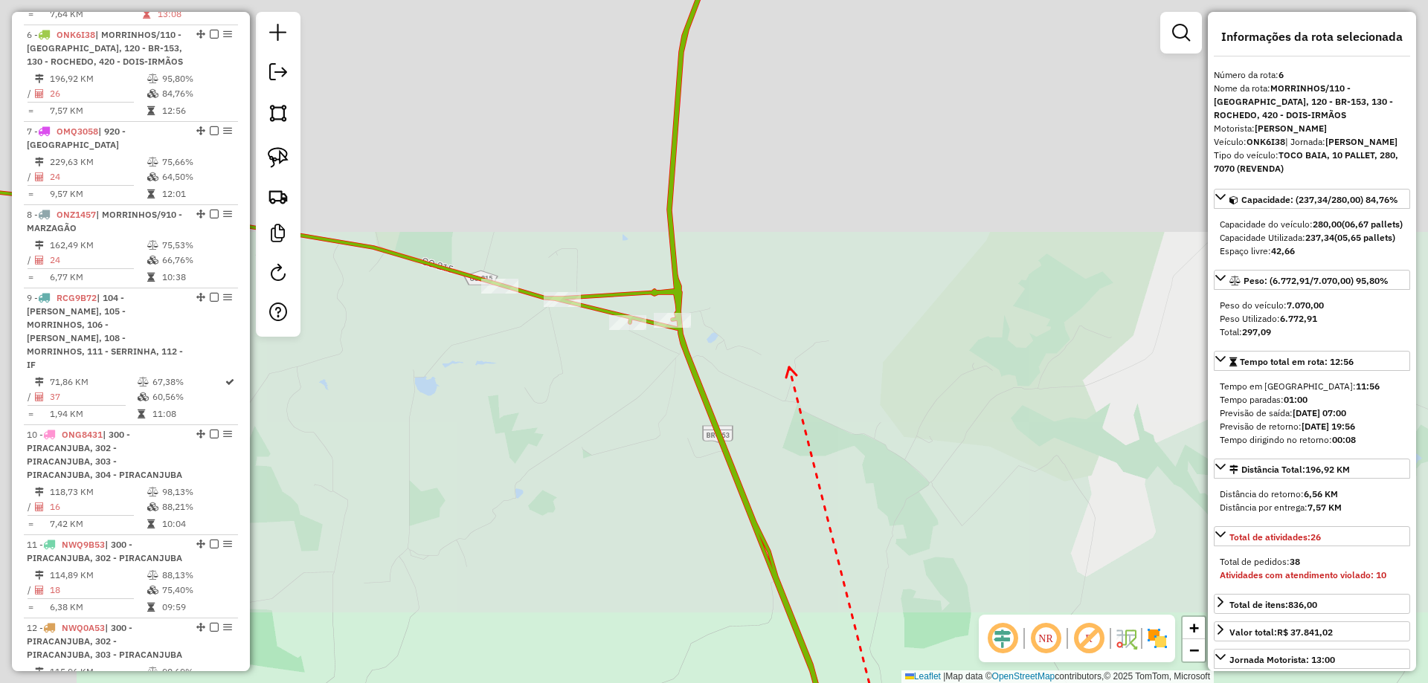
drag, startPoint x: 789, startPoint y: 367, endPoint x: 816, endPoint y: 464, distance: 100.5
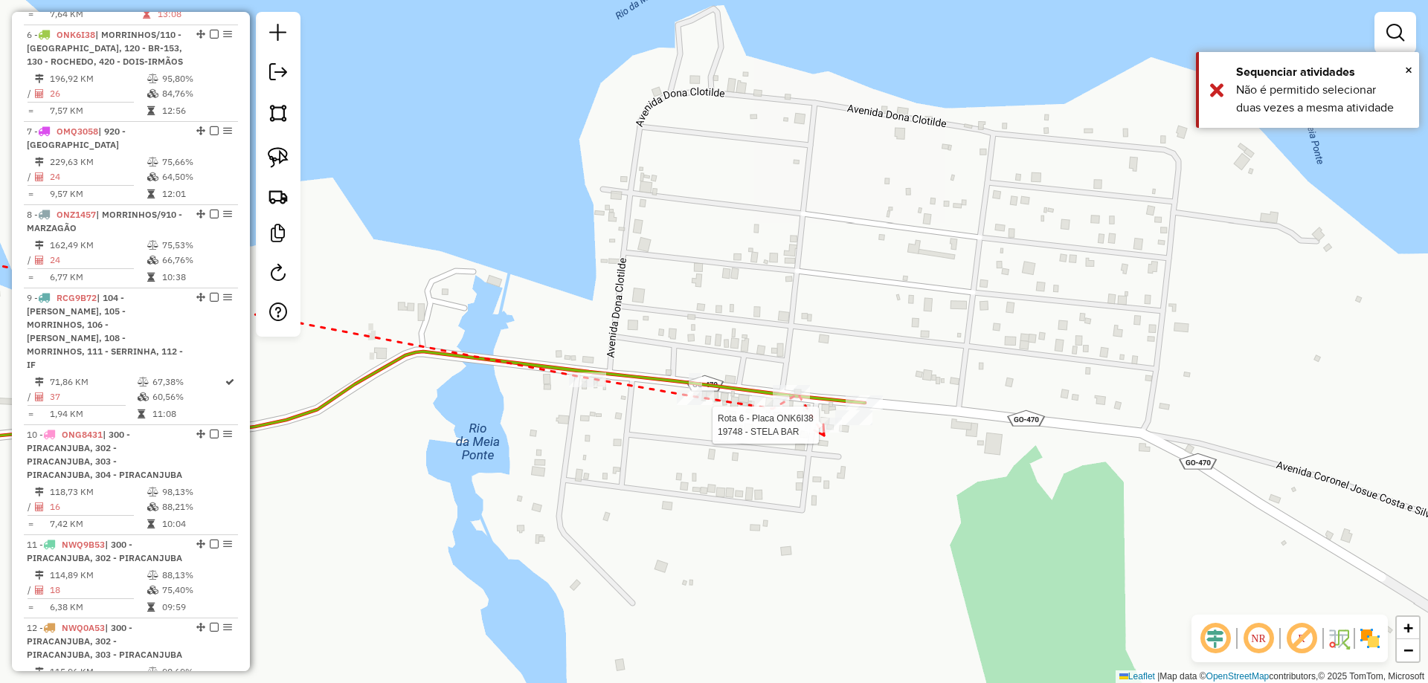
click at [824, 433] on div at bounding box center [823, 425] width 37 height 15
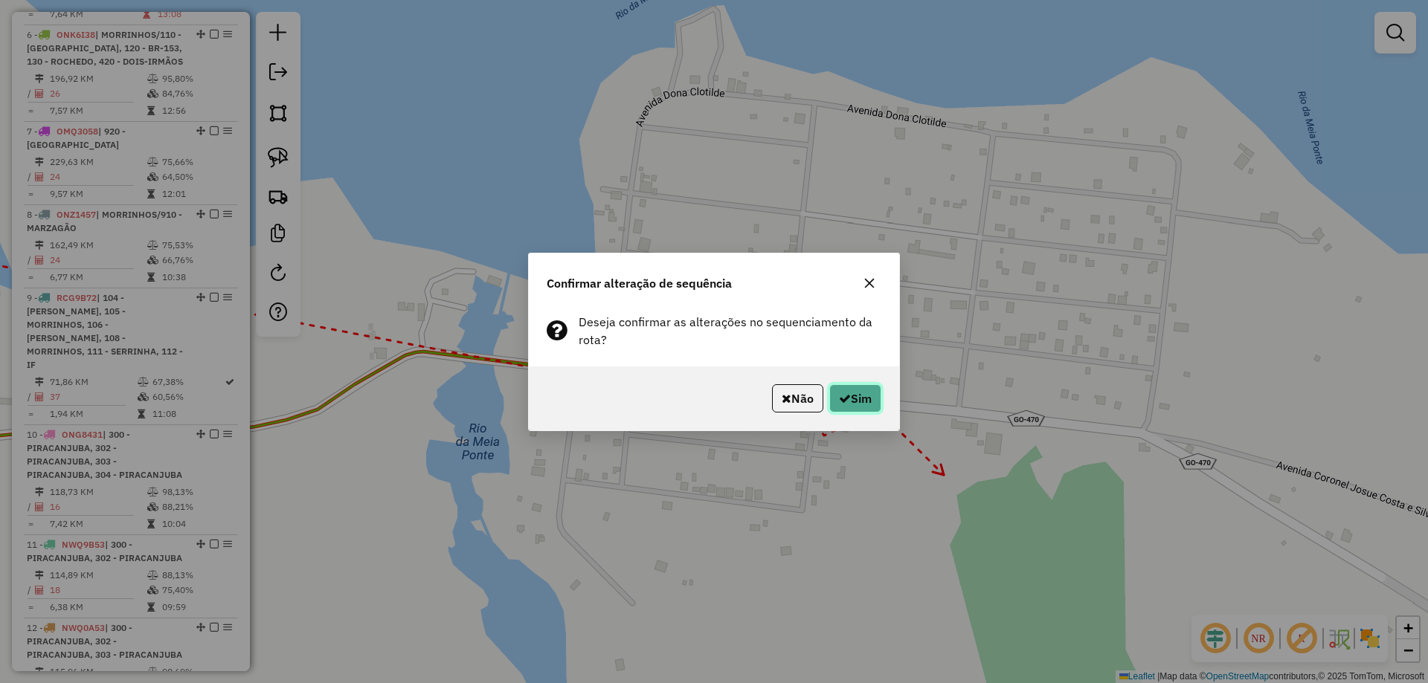
click at [863, 402] on button "Sim" at bounding box center [855, 398] width 52 height 28
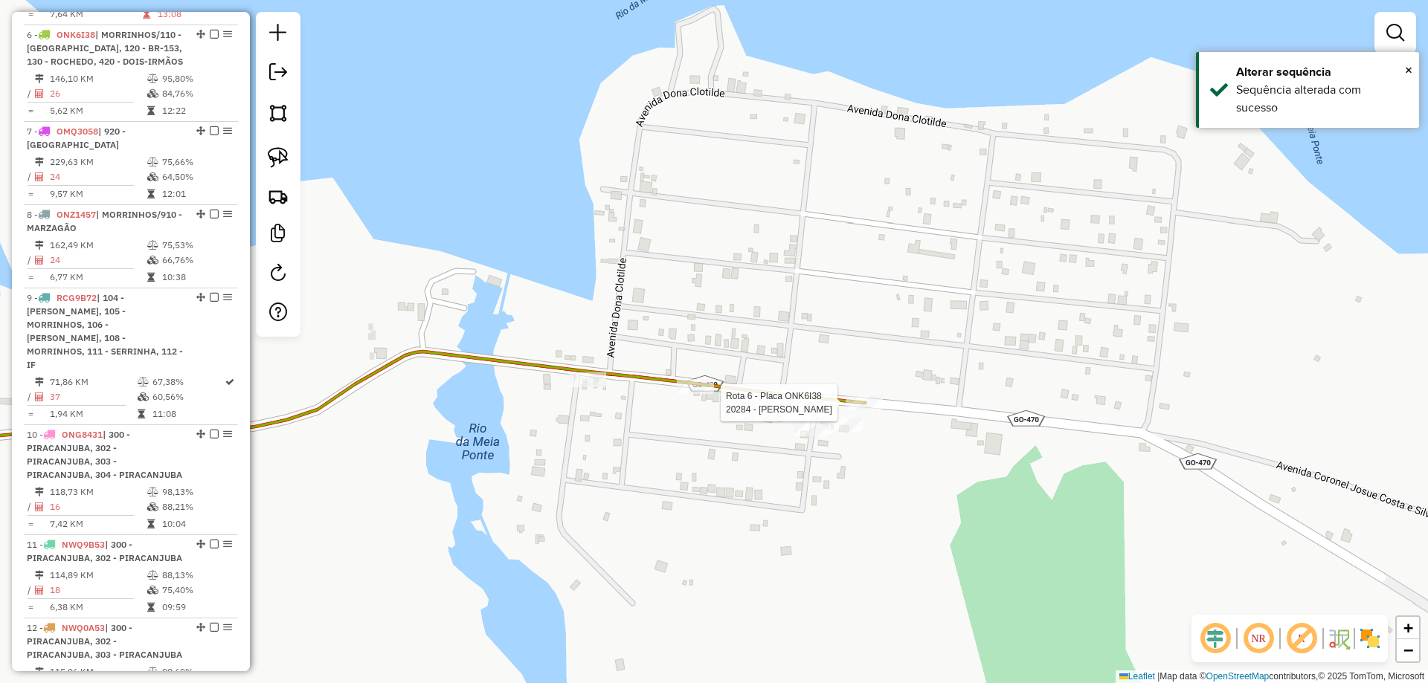
select select "**********"
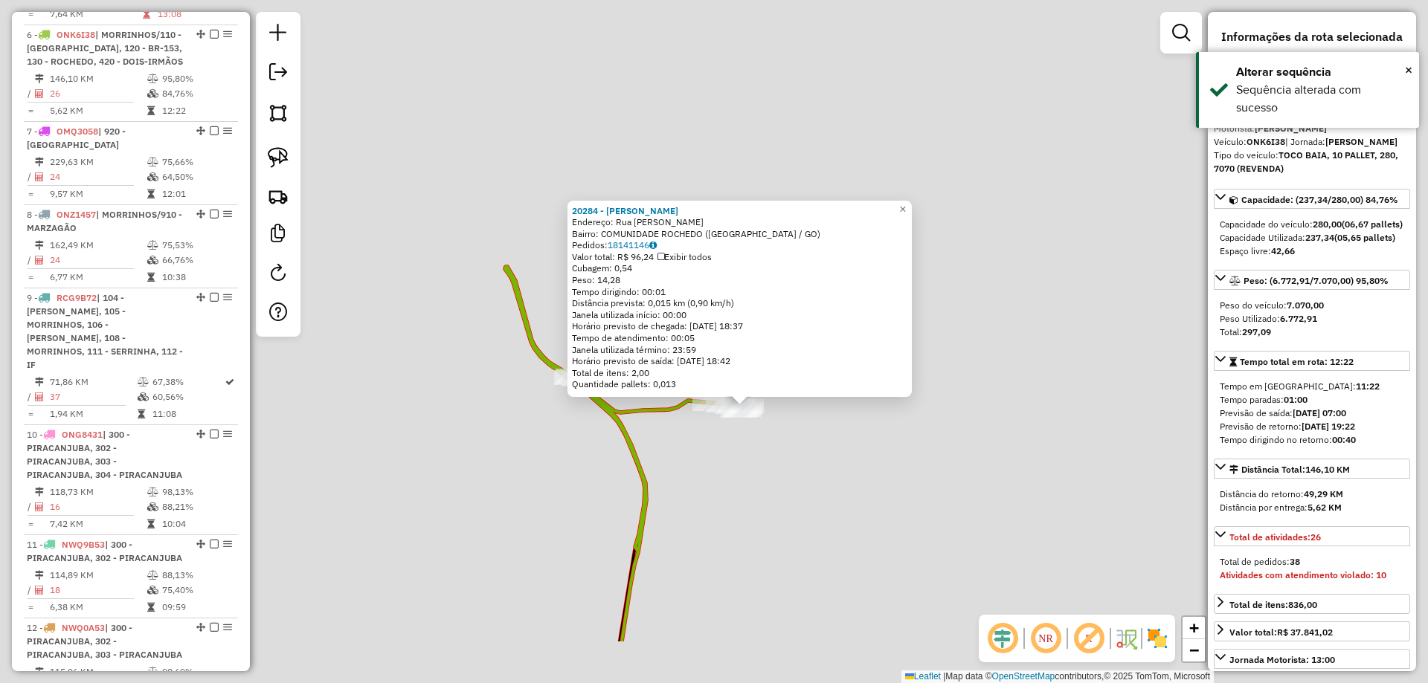
drag, startPoint x: 825, startPoint y: 465, endPoint x: 609, endPoint y: 375, distance: 234.0
click at [706, 415] on div "20284 - SAMARA DE OLIVEIRA Endereço: Rua Josue Costa e Silva SN Bairro: COMUNID…" at bounding box center [714, 341] width 1428 height 683
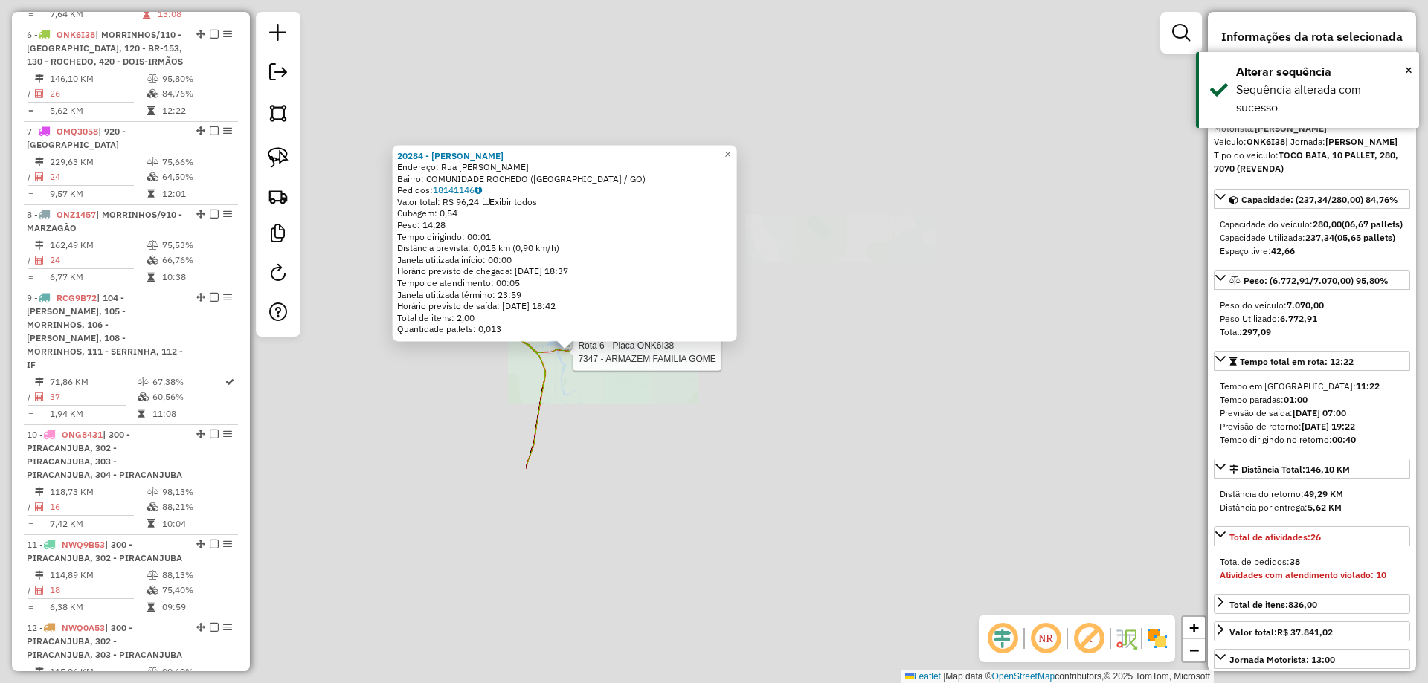
click at [656, 419] on div "Rota 6 - Placa ONK6I38 7347 - ARMAZEM FAMILIA GOME 20284 - SAMARA DE OLIVEIRA E…" at bounding box center [714, 341] width 1428 height 683
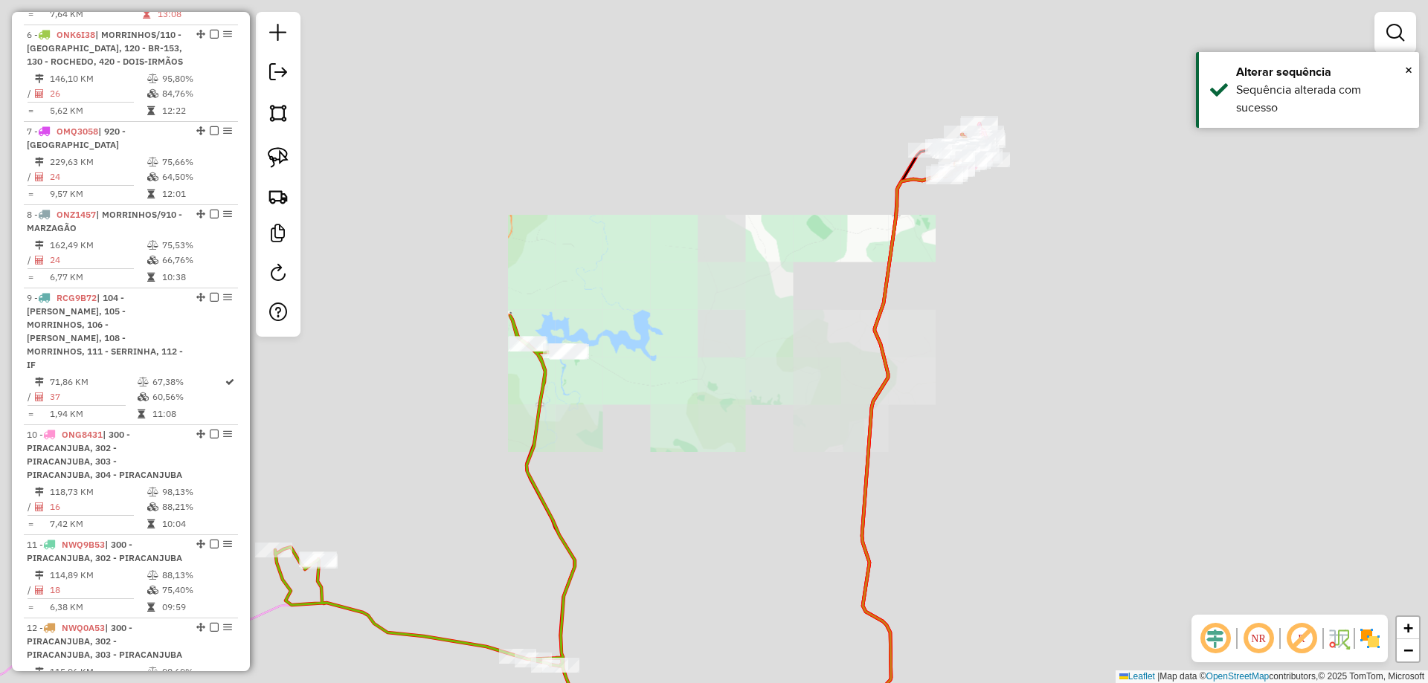
click at [610, 367] on div "Rota 6 - Placa ONK6I38 7347 - ARMAZEM FAMILIA GOME 20284 - SAMARA DE OLIVEIRA E…" at bounding box center [714, 341] width 1428 height 683
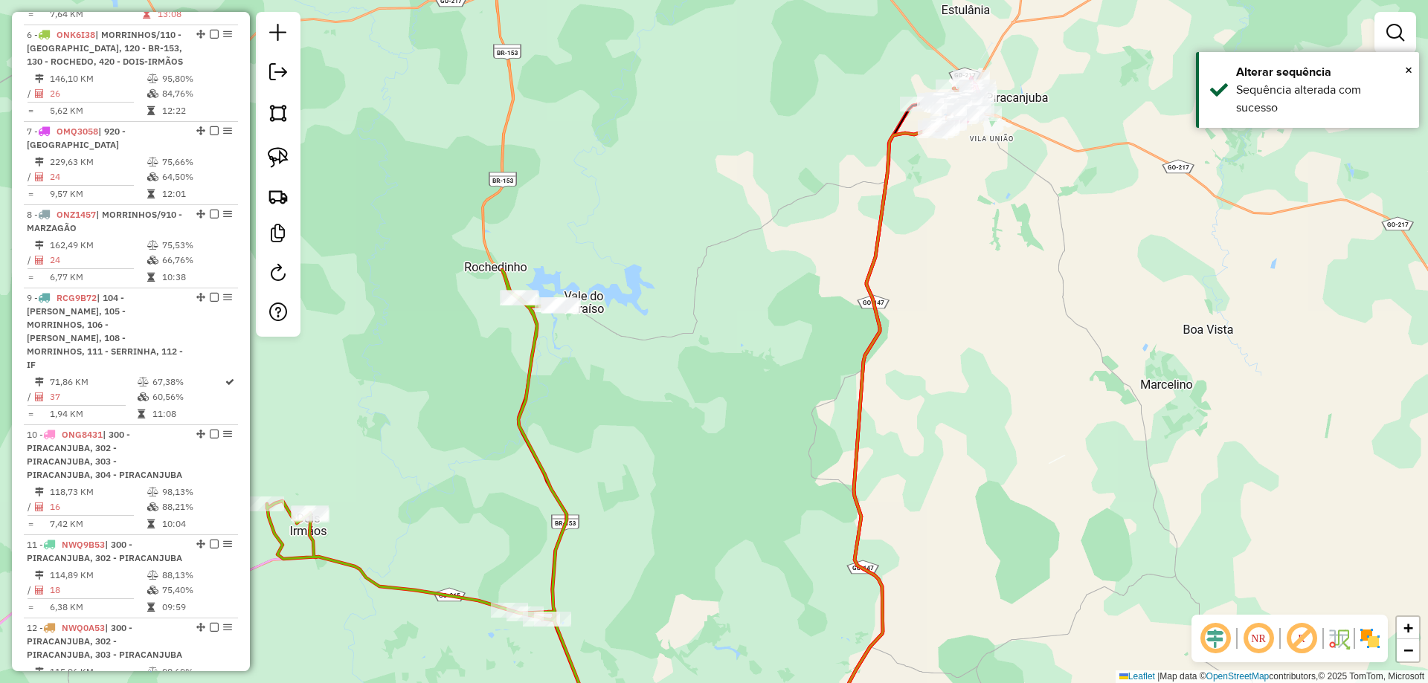
click at [528, 364] on icon at bounding box center [433, 511] width 332 height 482
select select "**********"
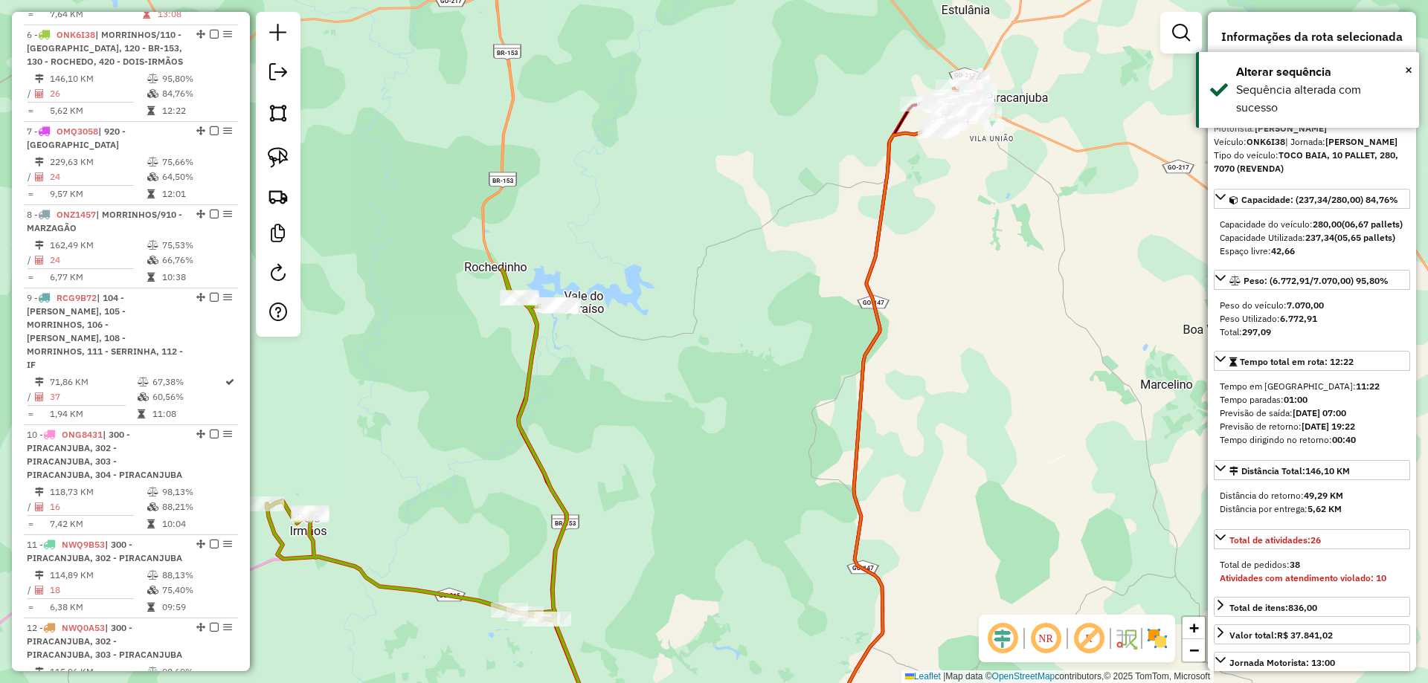
click at [678, 282] on div "Janela de atendimento Grade de atendimento Capacidade Transportadoras Veículos …" at bounding box center [714, 341] width 1428 height 683
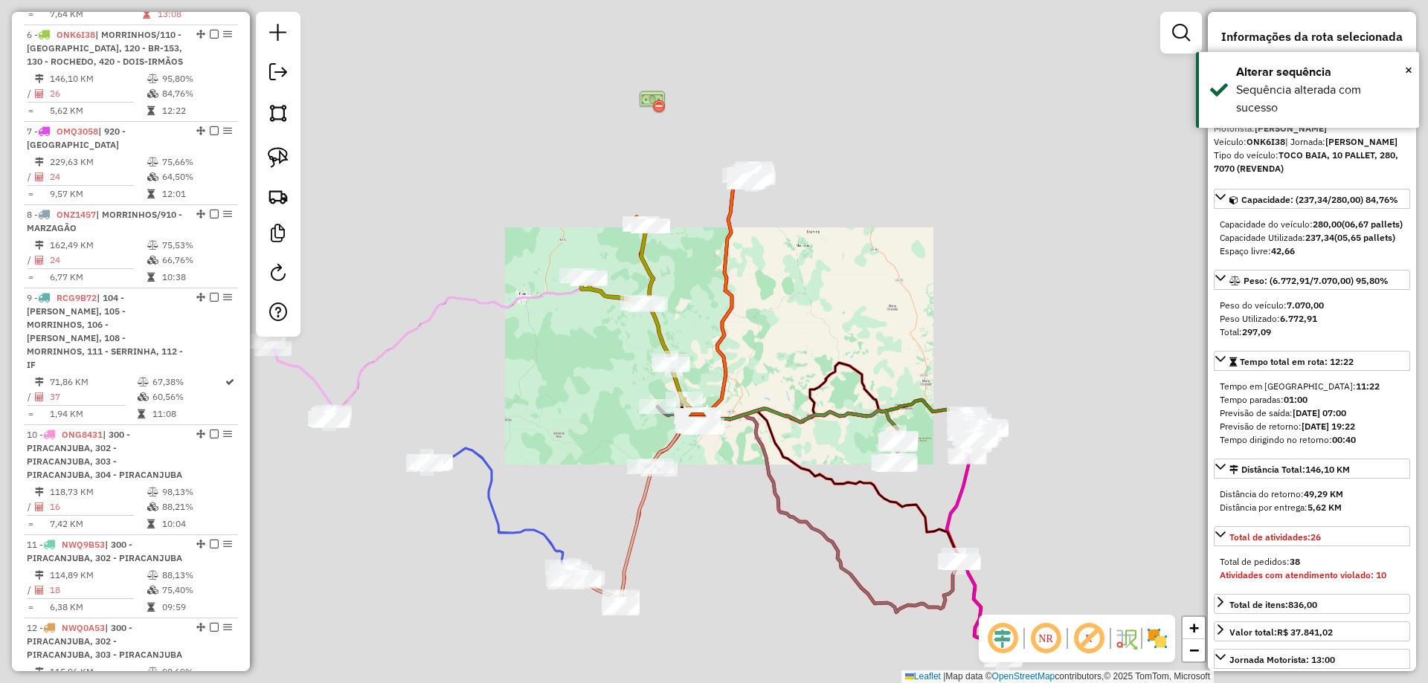
click at [745, 271] on icon at bounding box center [722, 301] width 48 height 241
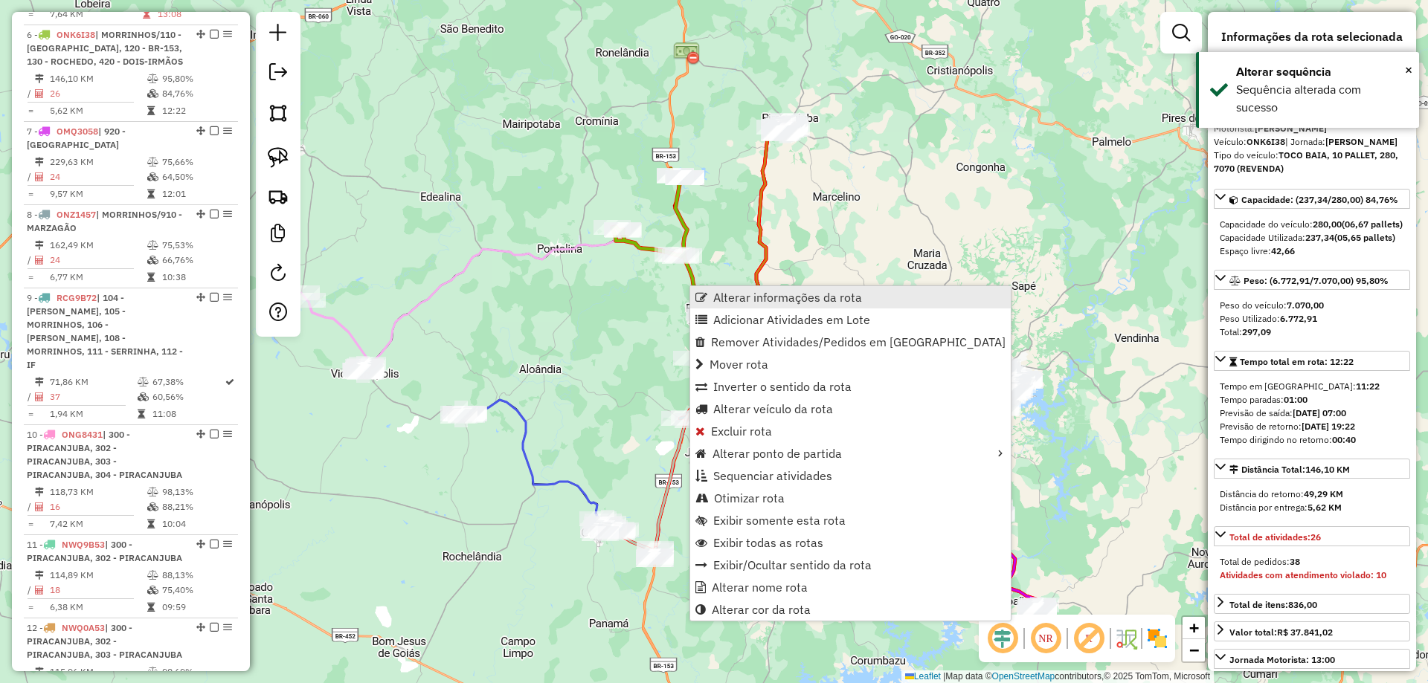
click at [724, 295] on span "Alterar informações da rota" at bounding box center [787, 297] width 149 height 12
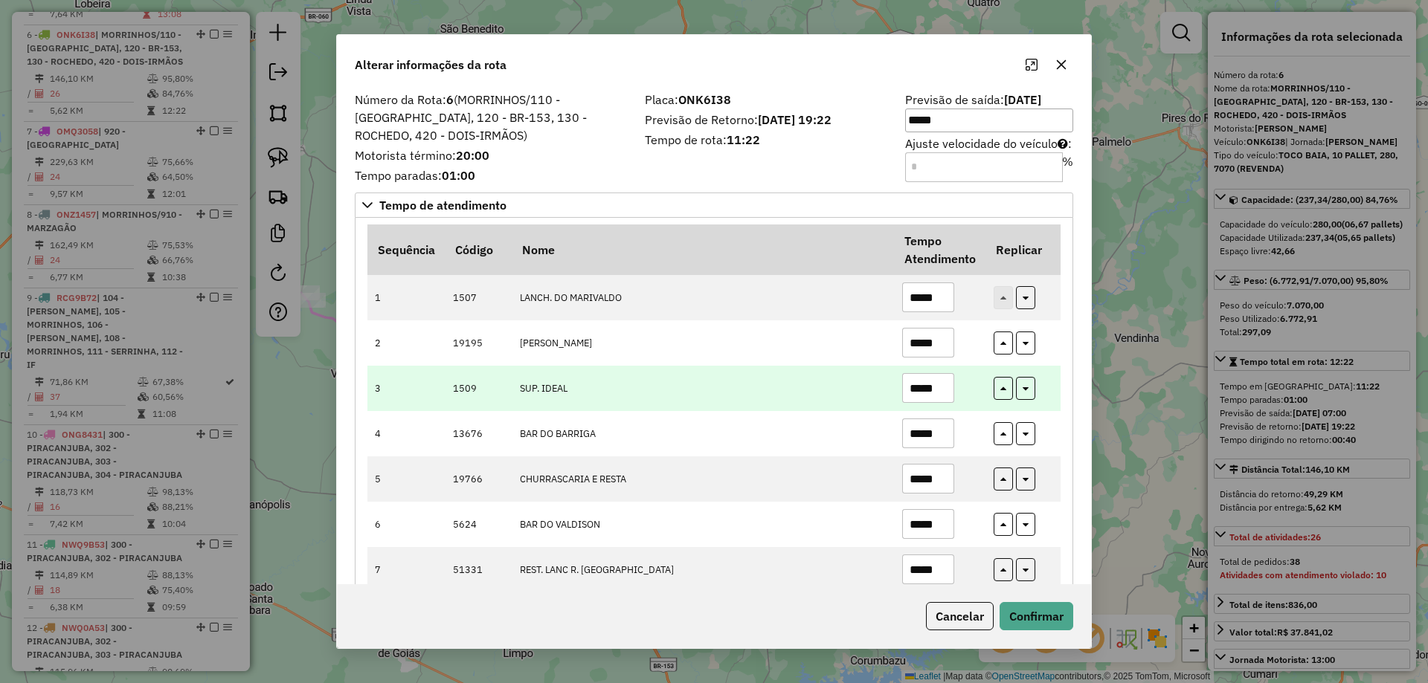
click at [925, 392] on input "*****" at bounding box center [928, 388] width 52 height 30
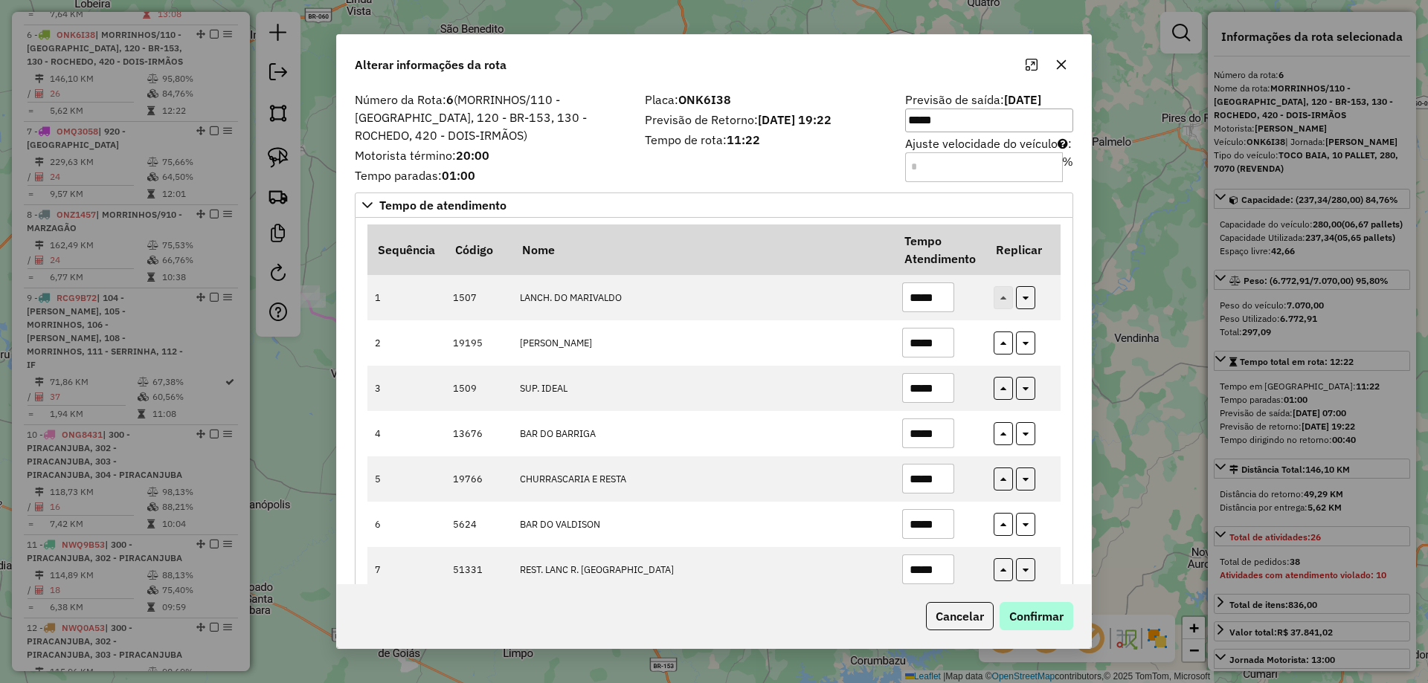
type input "*****"
drag, startPoint x: 1031, startPoint y: 609, endPoint x: 1034, endPoint y: 602, distance: 7.7
click at [1033, 609] on button "Confirmar" at bounding box center [1036, 616] width 74 height 28
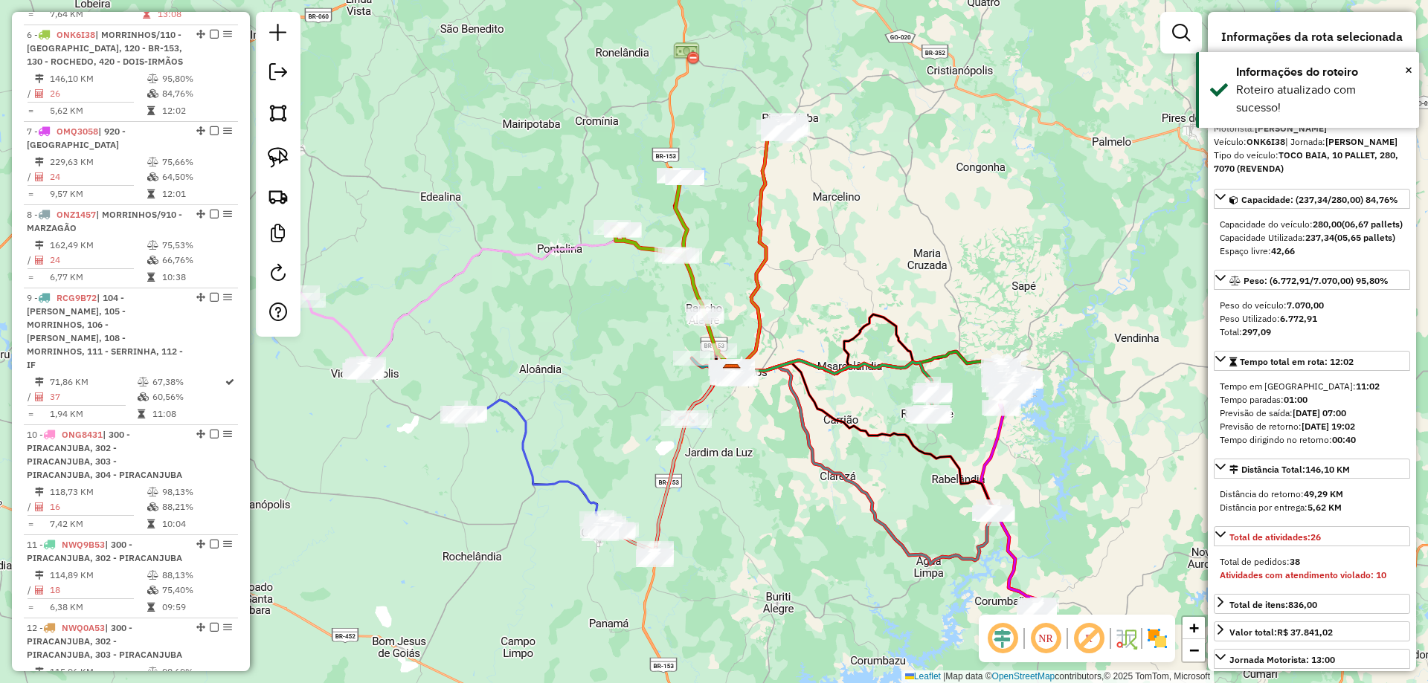
drag, startPoint x: 857, startPoint y: 530, endPoint x: 830, endPoint y: 417, distance: 116.2
click at [840, 463] on div "Janela de atendimento Grade de atendimento Capacidade Transportadoras Veículos …" at bounding box center [714, 341] width 1428 height 683
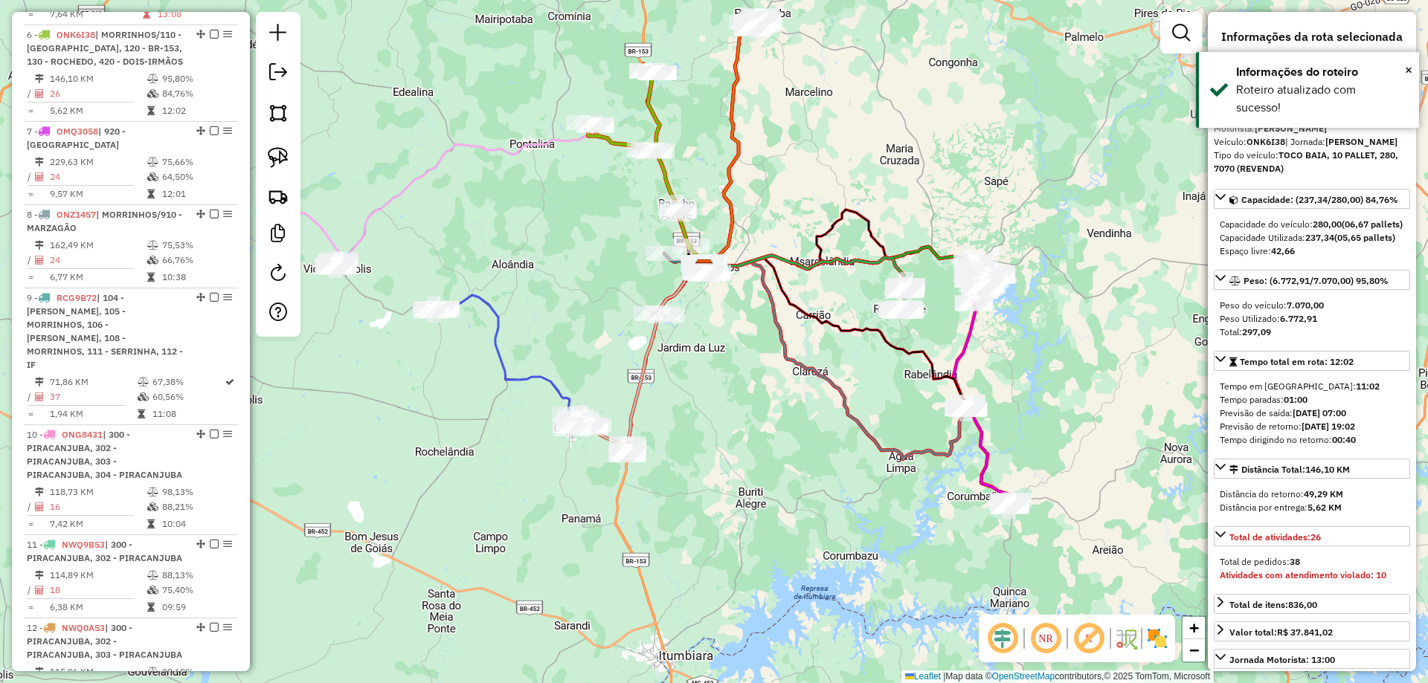
click at [728, 123] on icon at bounding box center [728, 148] width 48 height 241
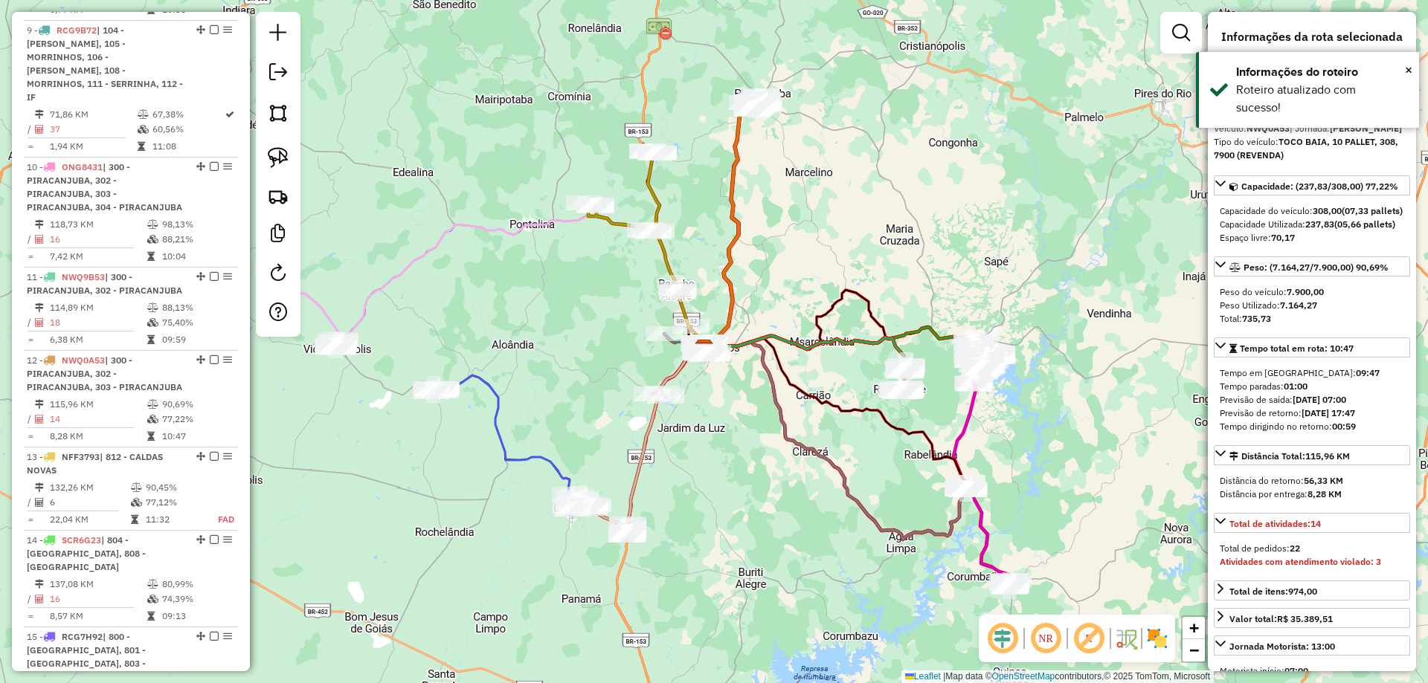
drag, startPoint x: 749, startPoint y: 183, endPoint x: 740, endPoint y: 181, distance: 9.0
click at [752, 296] on div "Janela de atendimento Grade de atendimento Capacidade Transportadoras Veículos …" at bounding box center [714, 341] width 1428 height 683
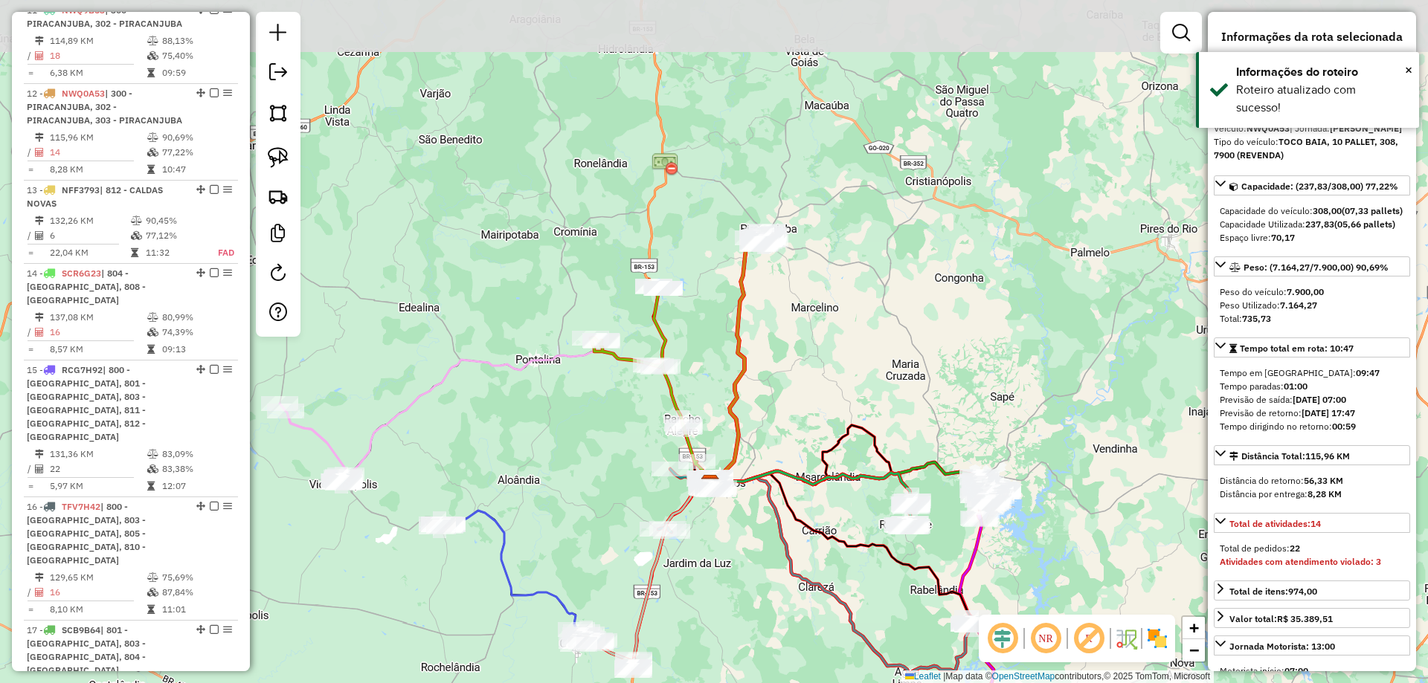
scroll to position [1547, 0]
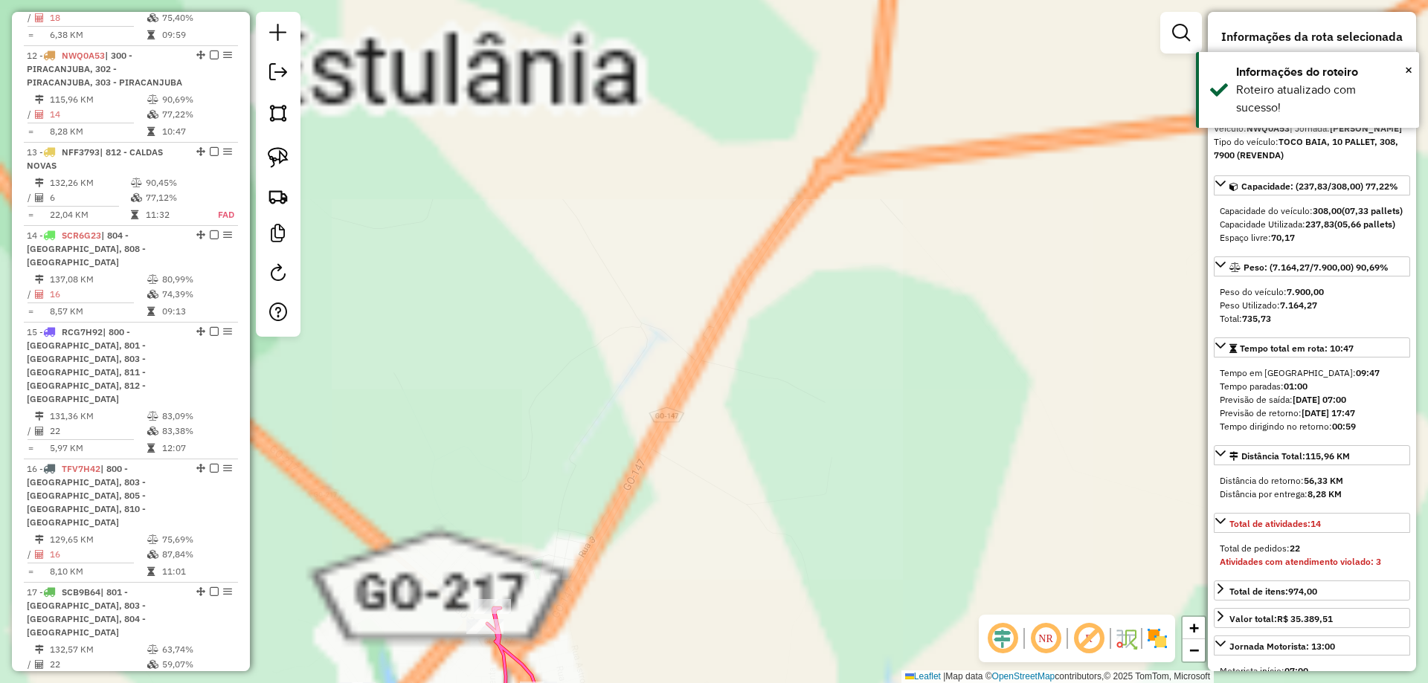
click at [992, 196] on div "Janela de atendimento Grade de atendimento Capacidade Transportadoras Veículos …" at bounding box center [714, 341] width 1428 height 683
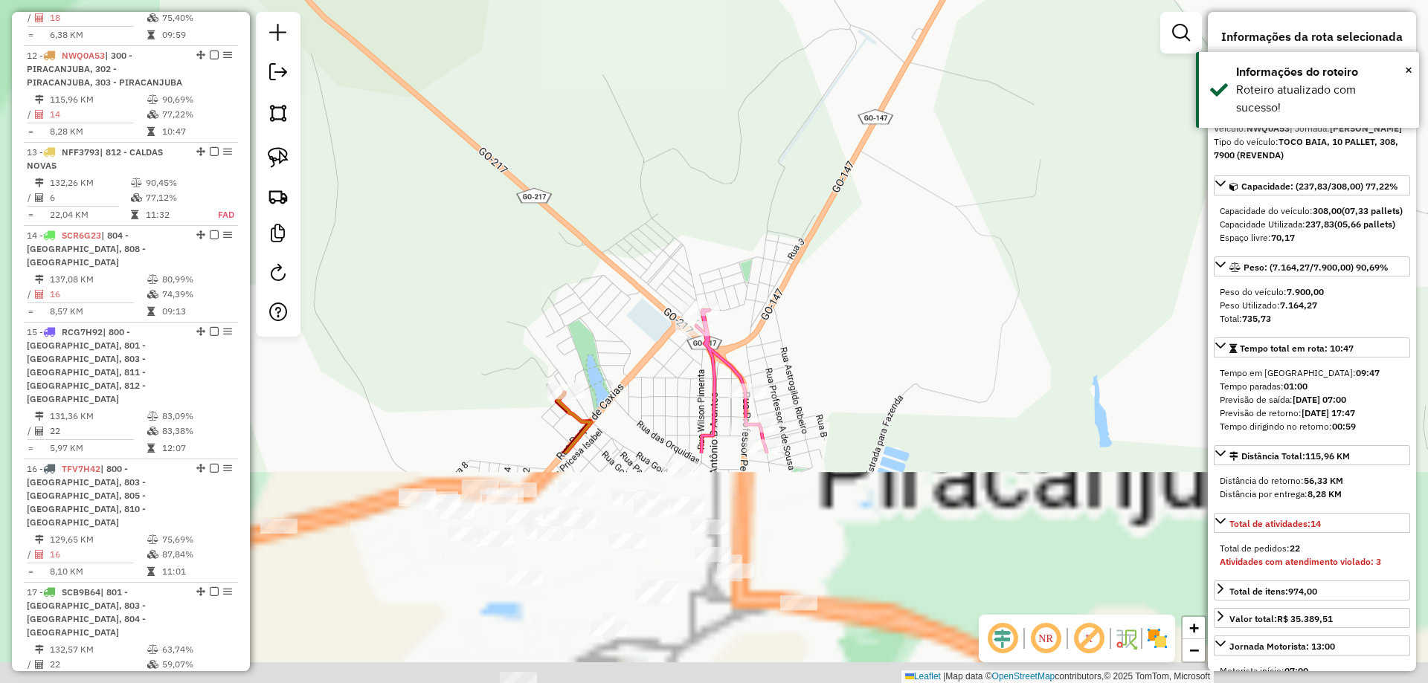
drag, startPoint x: 892, startPoint y: 263, endPoint x: 967, endPoint y: 228, distance: 83.2
click at [957, 231] on div "Janela de atendimento Grade de atendimento Capacidade Transportadoras Veículos …" at bounding box center [714, 341] width 1428 height 683
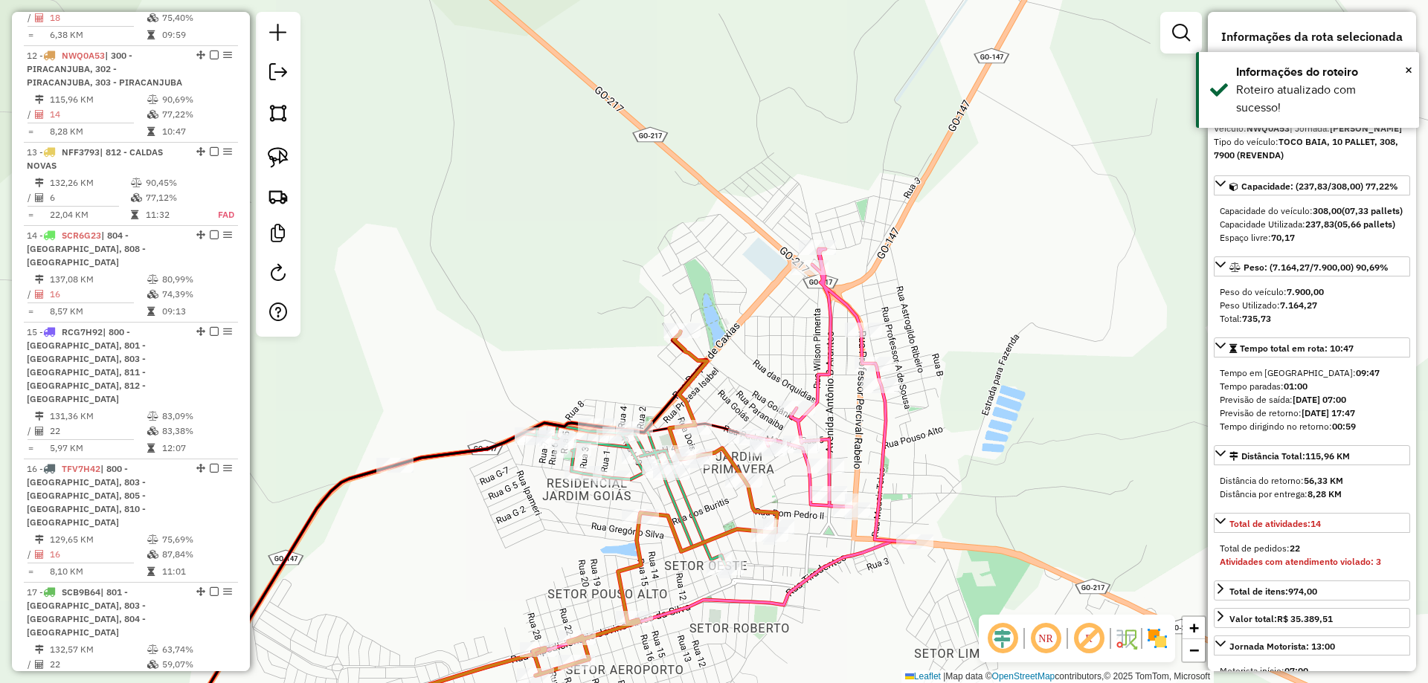
click at [828, 314] on icon at bounding box center [831, 396] width 168 height 294
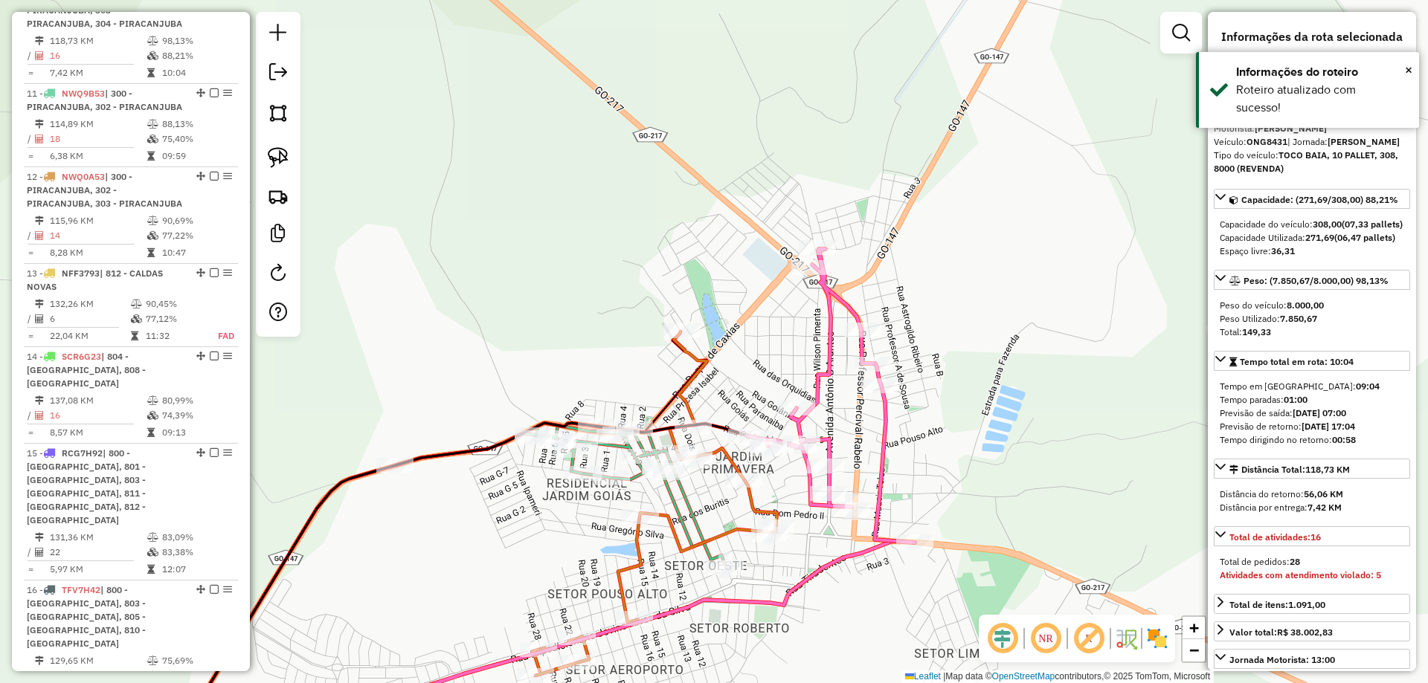
scroll to position [1374, 0]
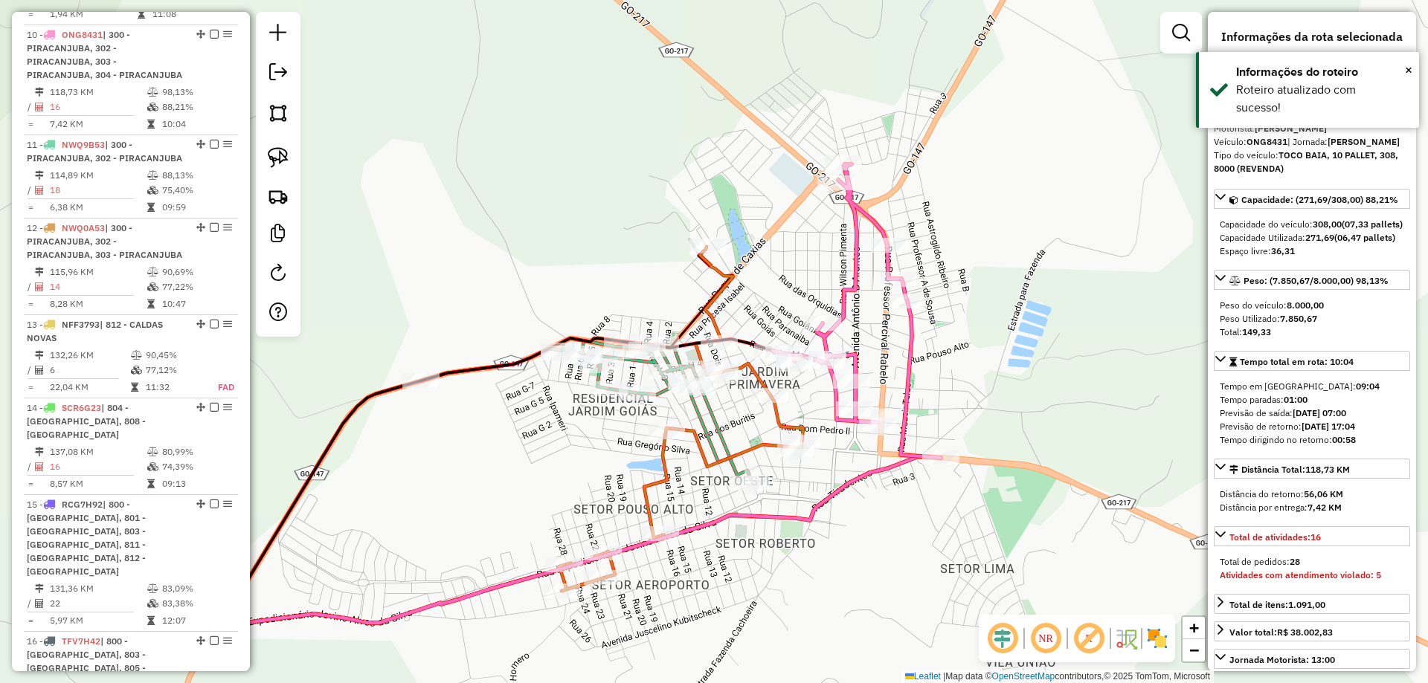
drag, startPoint x: 821, startPoint y: 245, endPoint x: 826, endPoint y: 235, distance: 11.0
click at [825, 238] on div "Janela de atendimento Grade de atendimento Capacidade Transportadoras Veículos …" at bounding box center [714, 341] width 1428 height 683
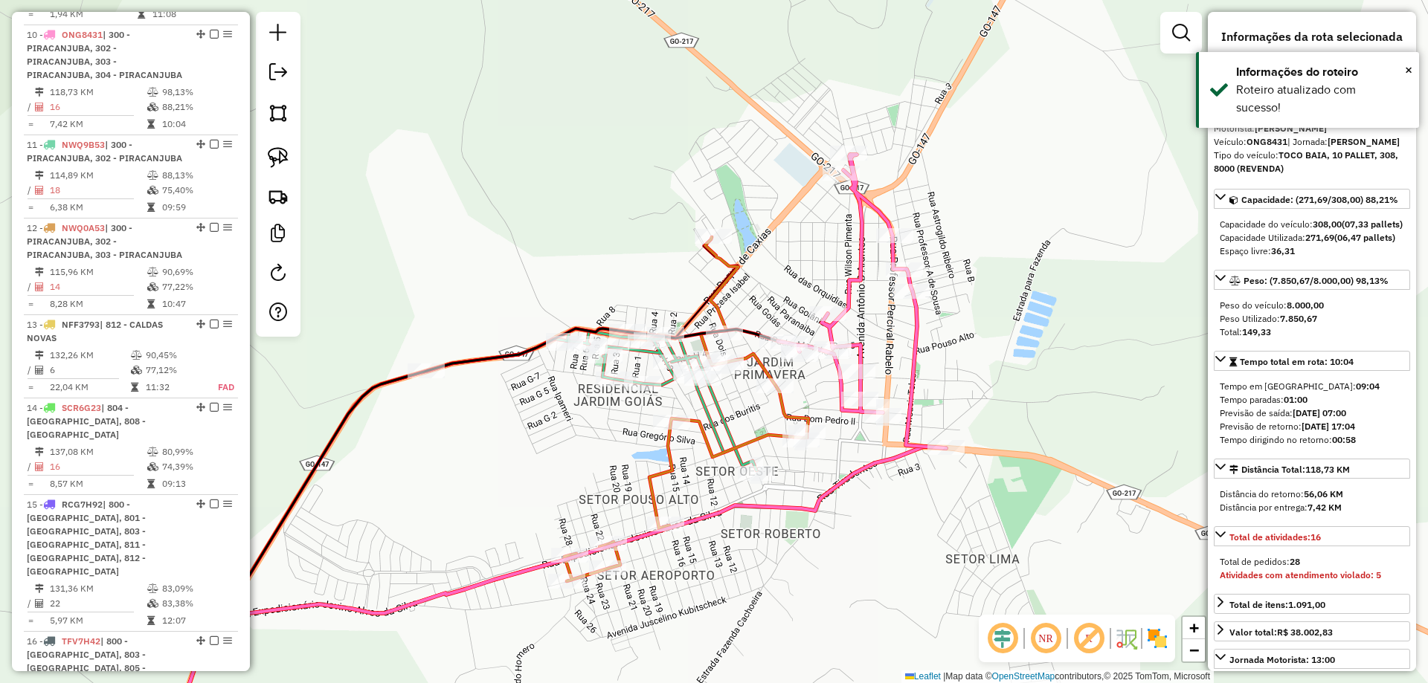
drag, startPoint x: 771, startPoint y: 193, endPoint x: 788, endPoint y: 167, distance: 31.8
click at [787, 172] on div "Janela de atendimento Grade de atendimento Capacidade Transportadoras Veículos …" at bounding box center [714, 341] width 1428 height 683
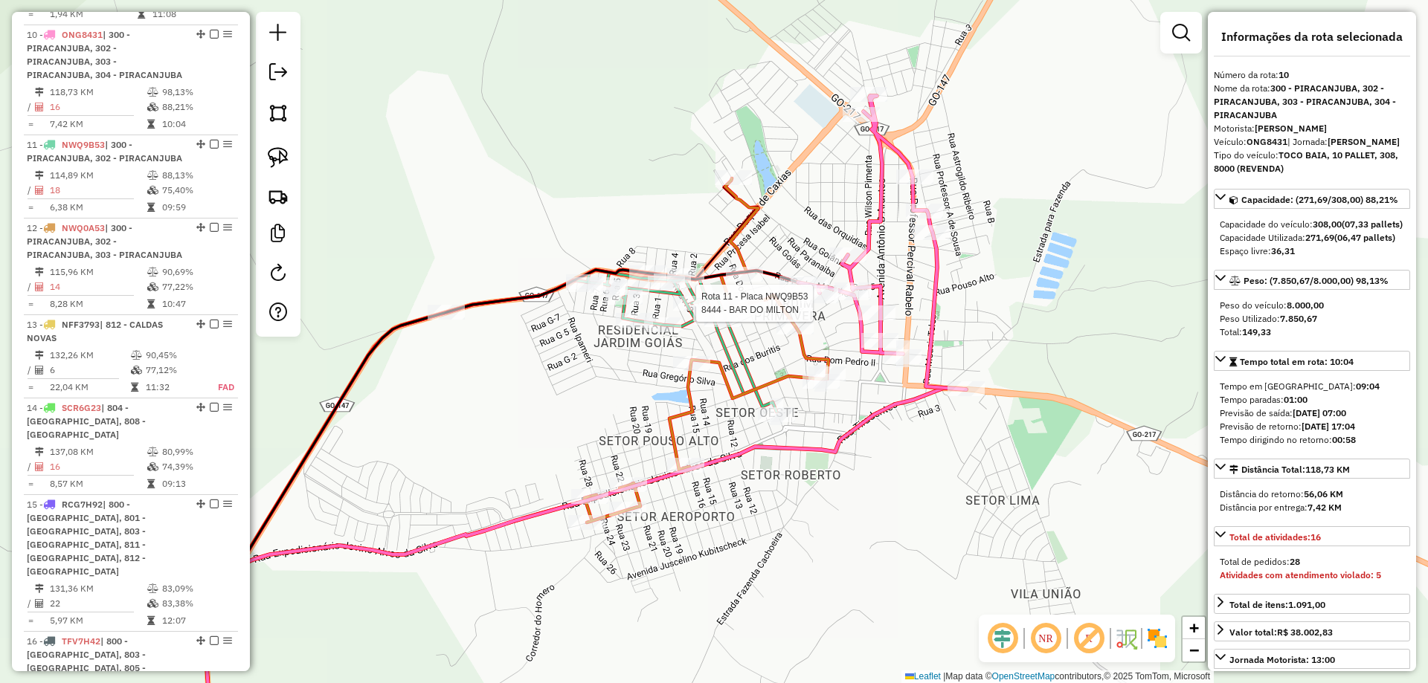
click at [680, 311] on div at bounding box center [691, 303] width 37 height 15
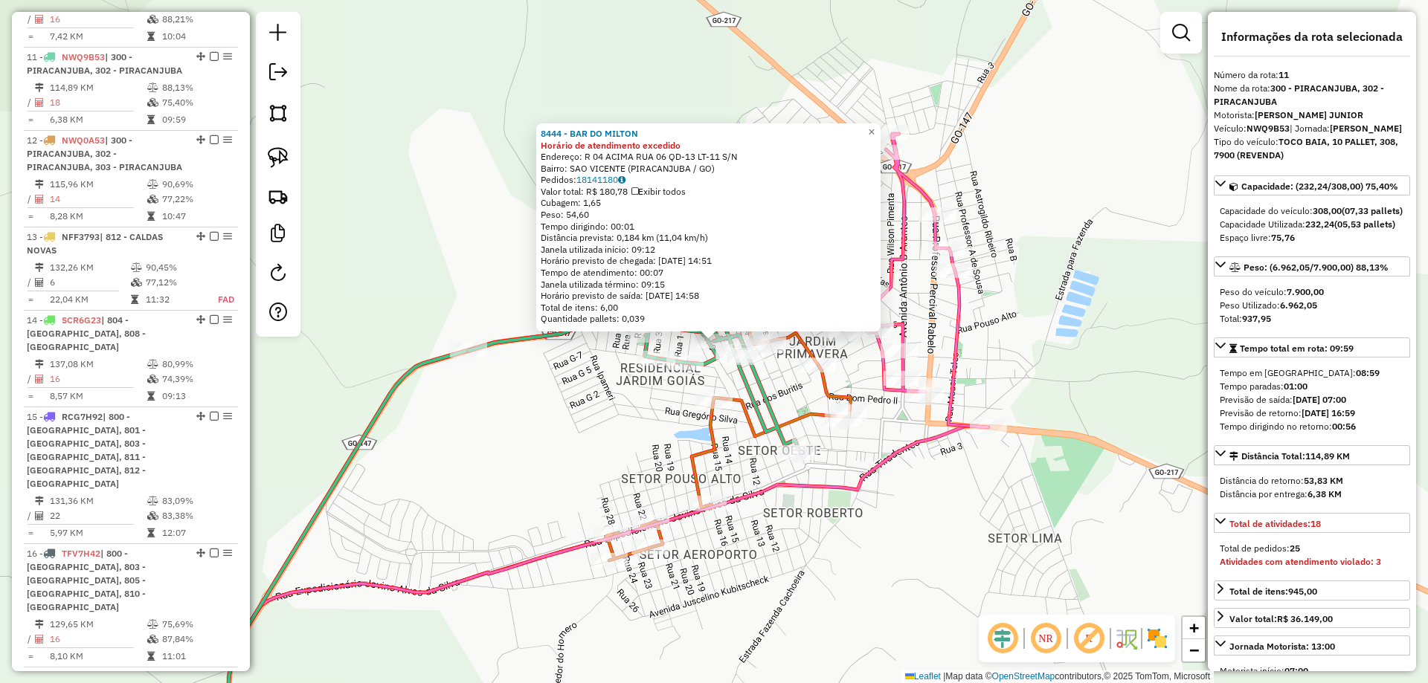
scroll to position [1484, 0]
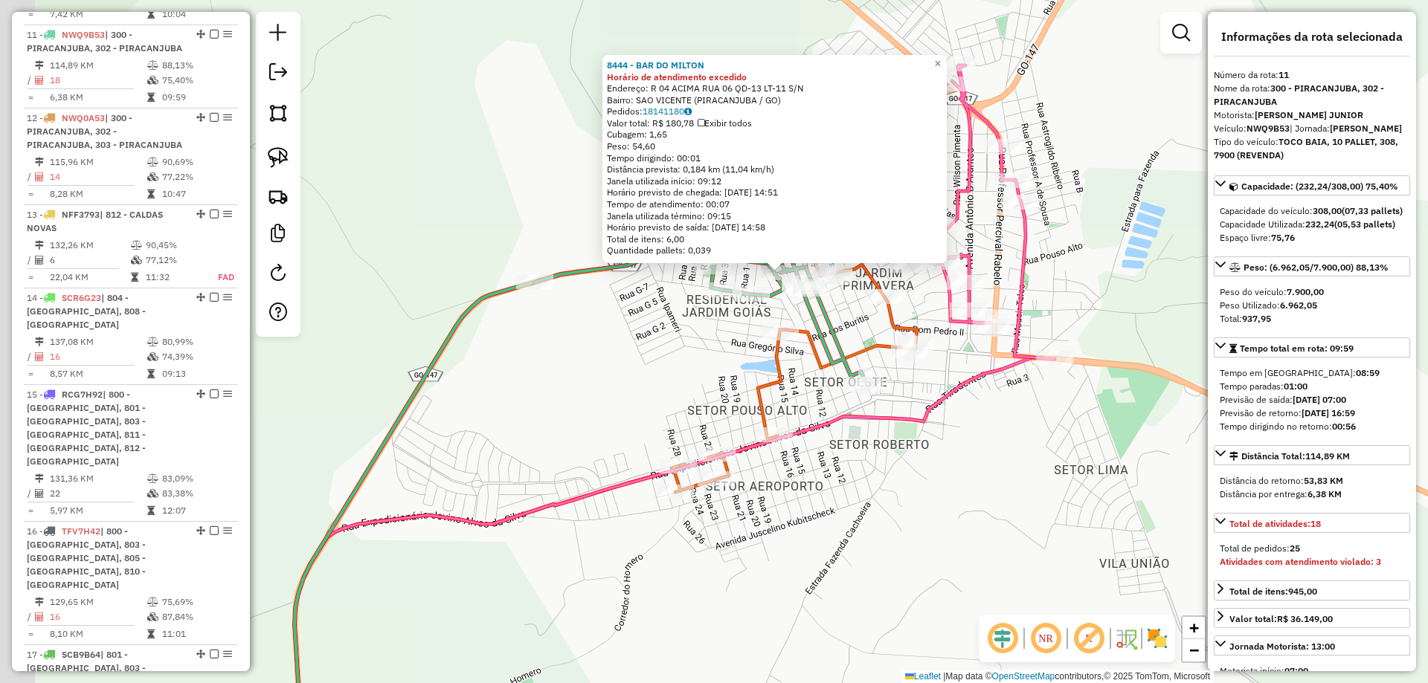
drag, startPoint x: 875, startPoint y: 512, endPoint x: 880, endPoint y: 504, distance: 9.7
click at [878, 509] on div "8444 - BAR DO MILTON Horário de atendimento excedido Endereço: R 04 ACIMA RUA 0…" at bounding box center [714, 341] width 1428 height 683
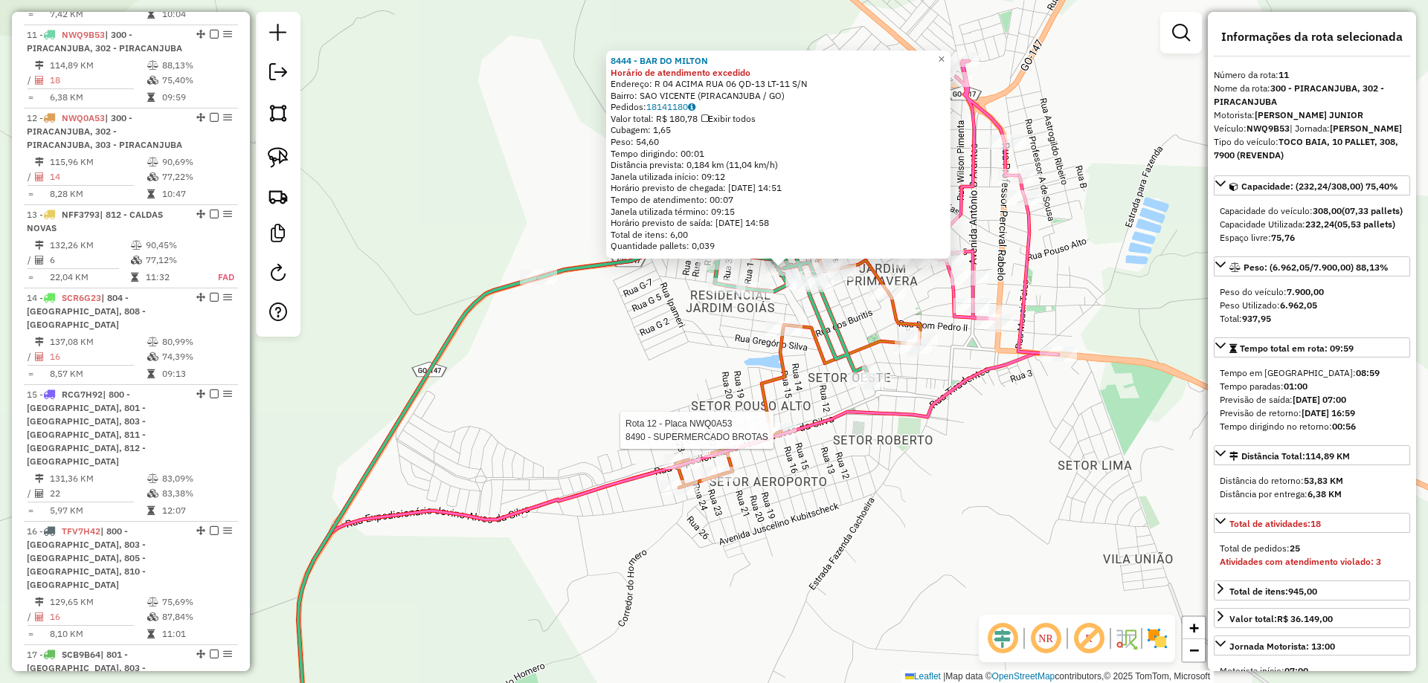
click at [835, 331] on div "Rota 12 - Placa NWQ0A53 8490 - SUPERMERCADO BROTAS 8444 - BAR DO MILTON Horário…" at bounding box center [714, 341] width 1428 height 683
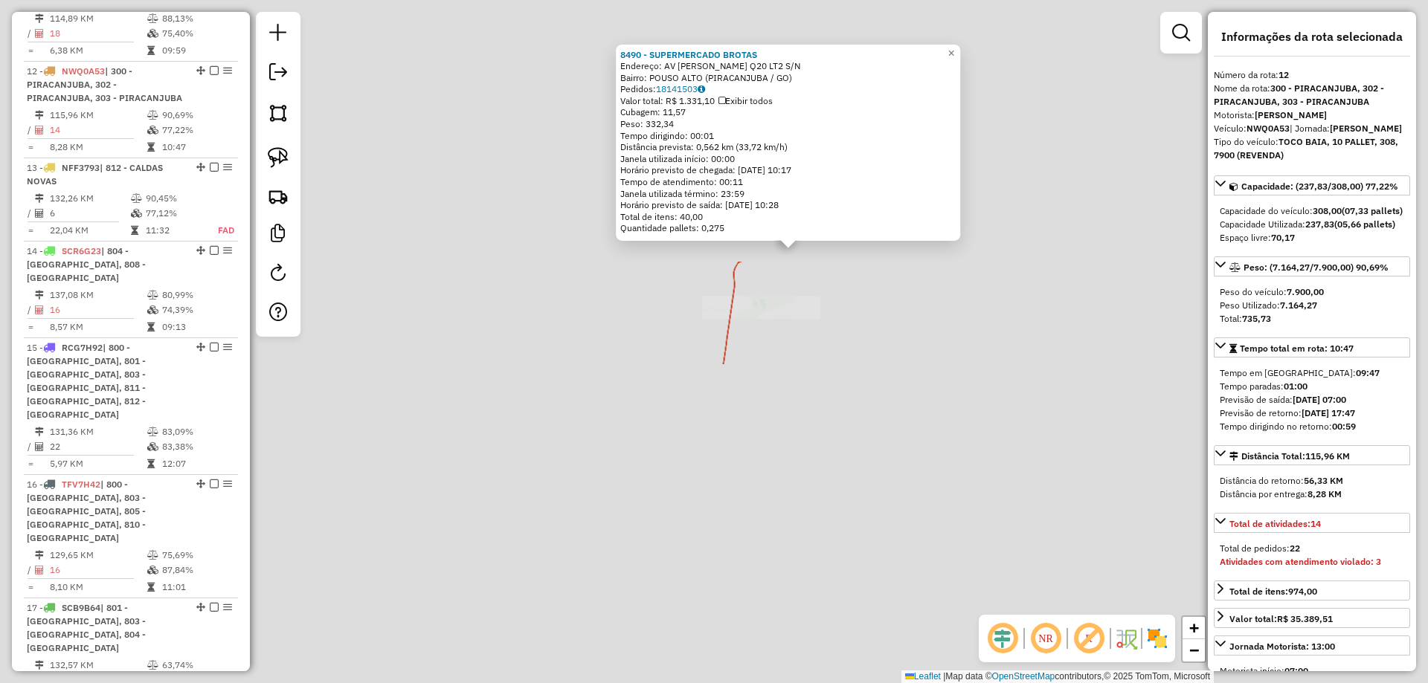
scroll to position [1547, 0]
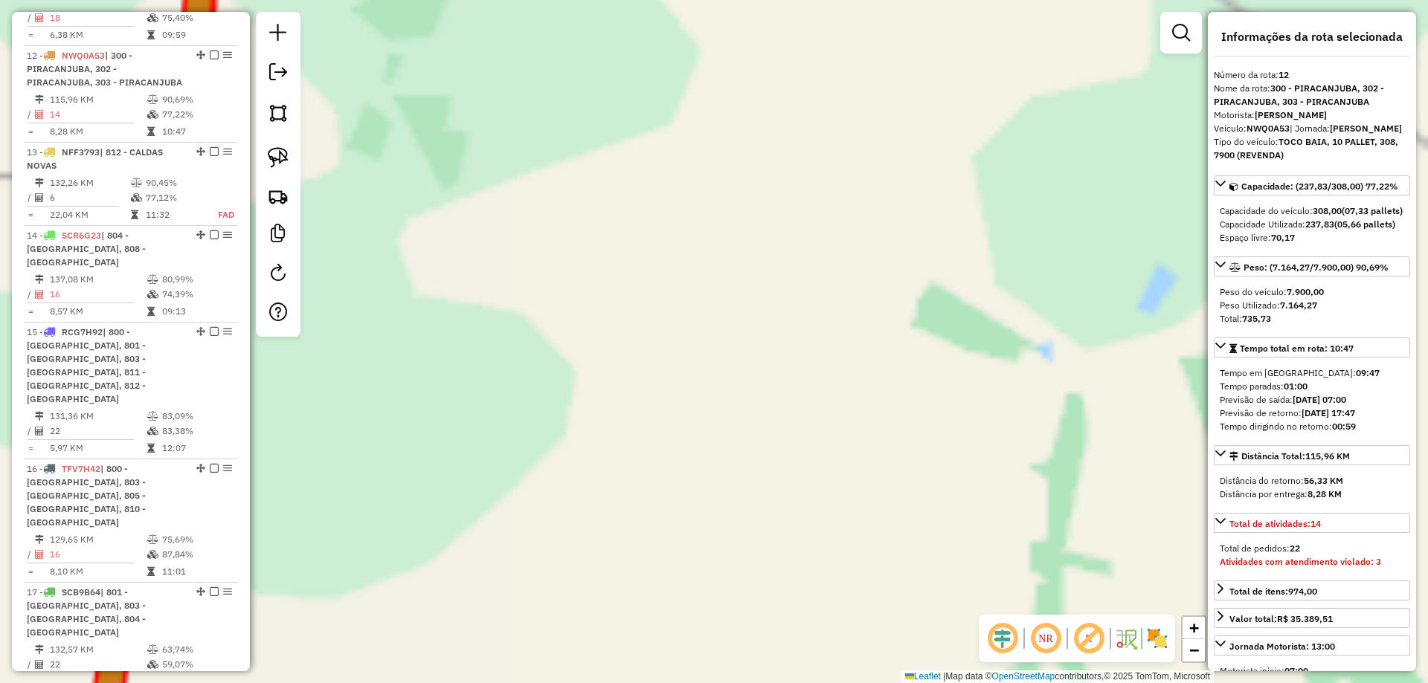
click at [808, 315] on div "8490 - SUPERMERCADO BROTAS Endereço: AV JOVINO ALVES DA SILVA Q20 LT2 S/N Bairr…" at bounding box center [714, 341] width 1428 height 683
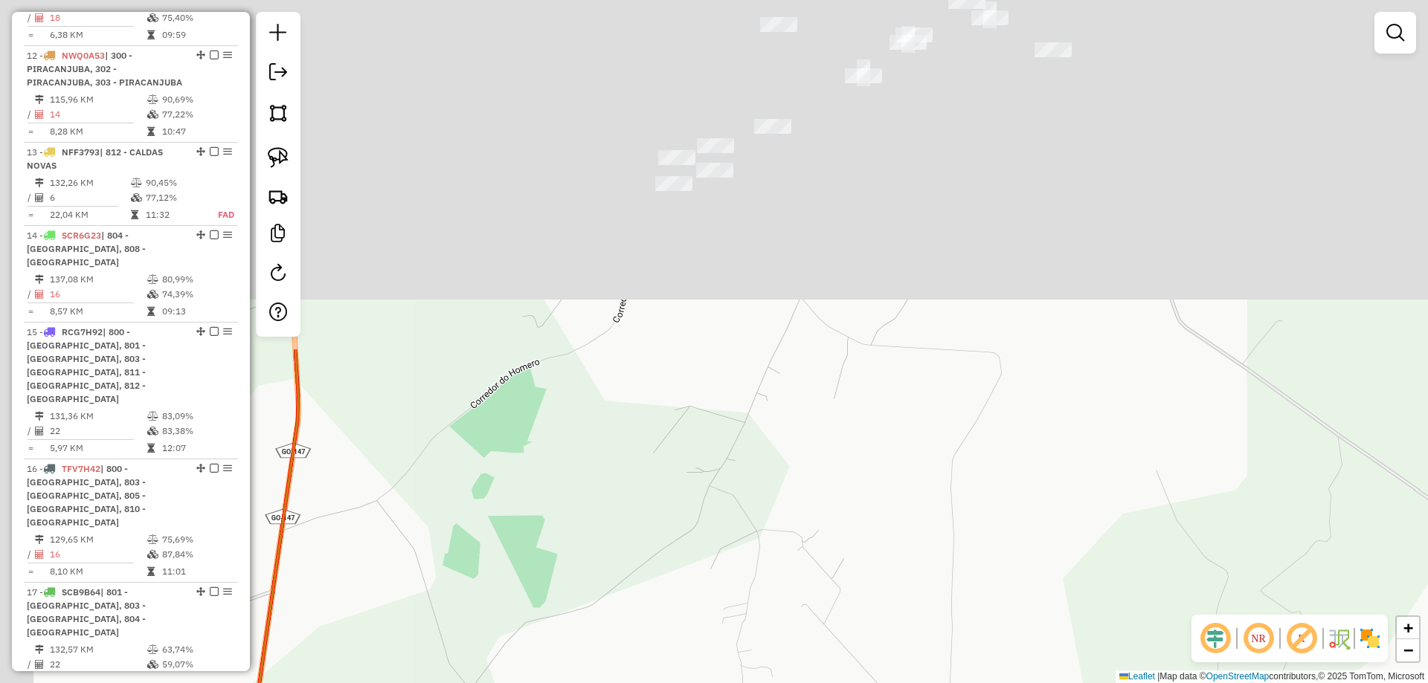
click at [883, 683] on html "Aguarde... Pop-up bloqueado! Seu navegador bloqueou automáticamente a abertura …" at bounding box center [714, 341] width 1428 height 683
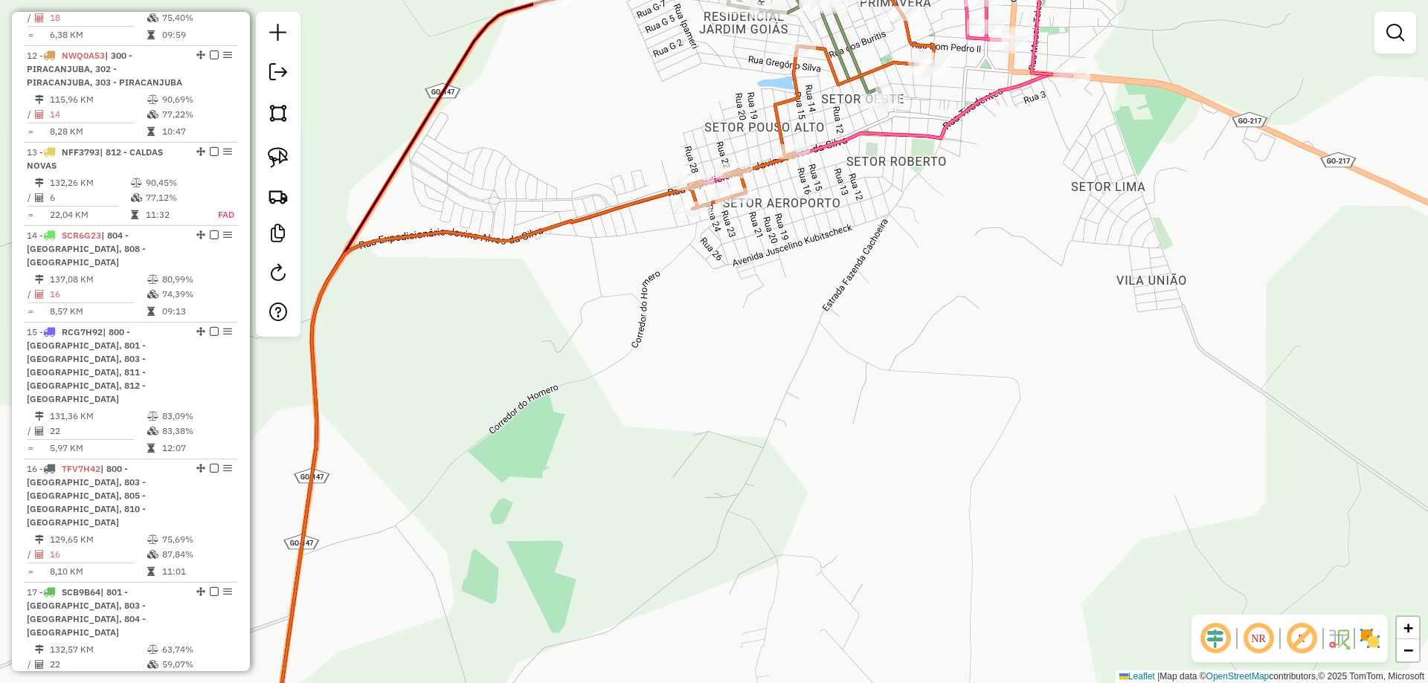
click at [669, 199] on icon at bounding box center [487, 466] width 430 height 570
select select "**********"
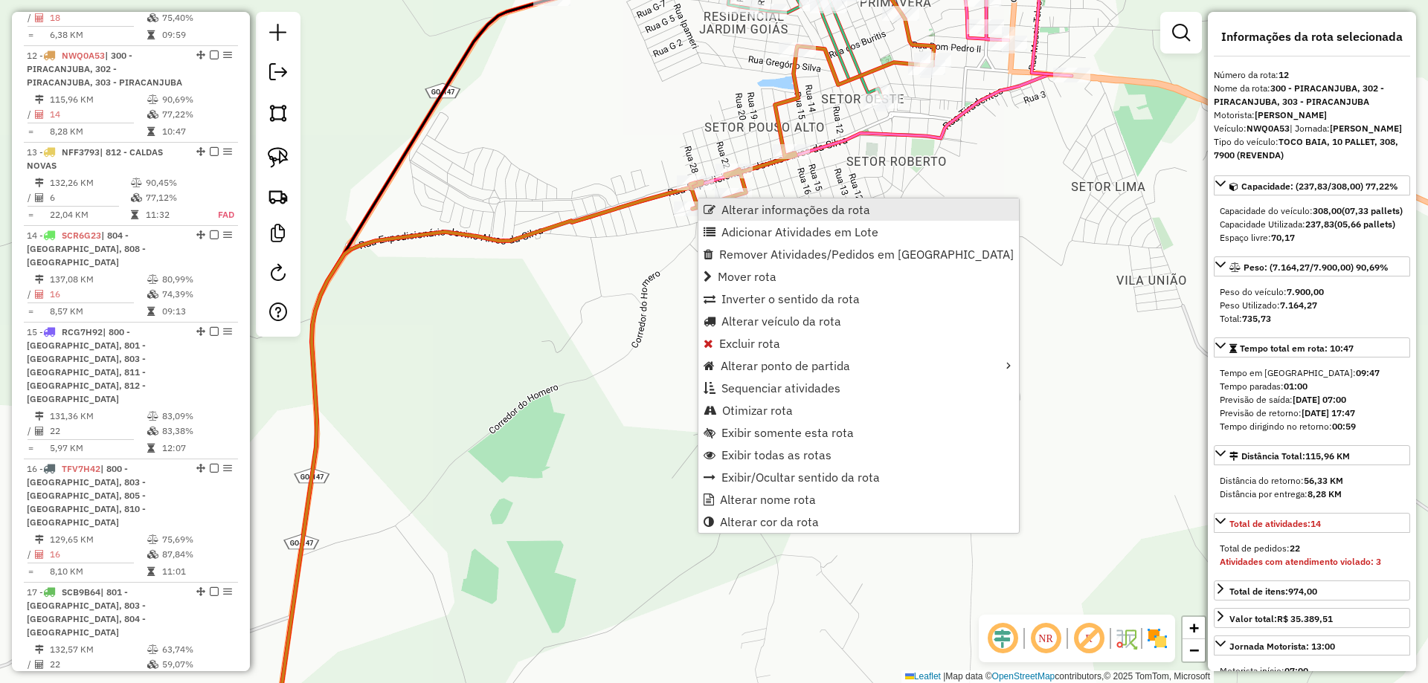
click at [759, 212] on span "Alterar informações da rota" at bounding box center [795, 210] width 149 height 12
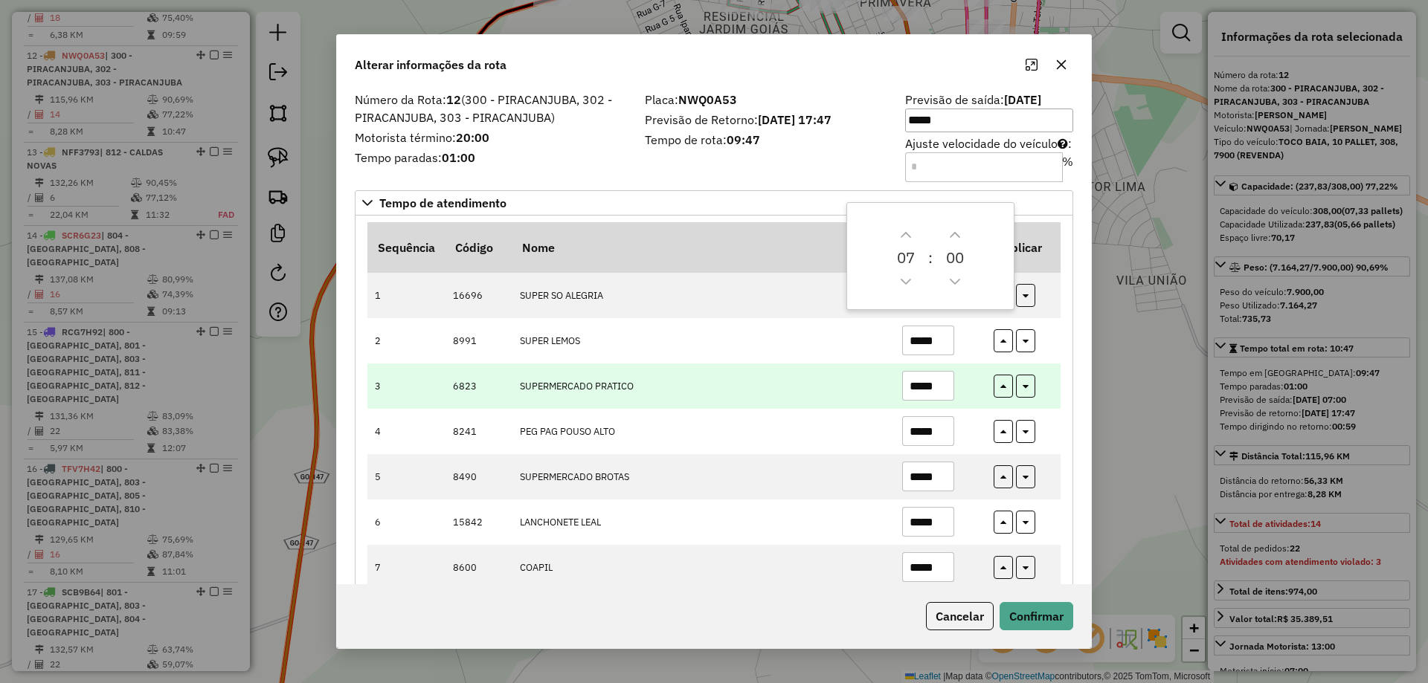
click at [915, 387] on input "*****" at bounding box center [928, 386] width 52 height 30
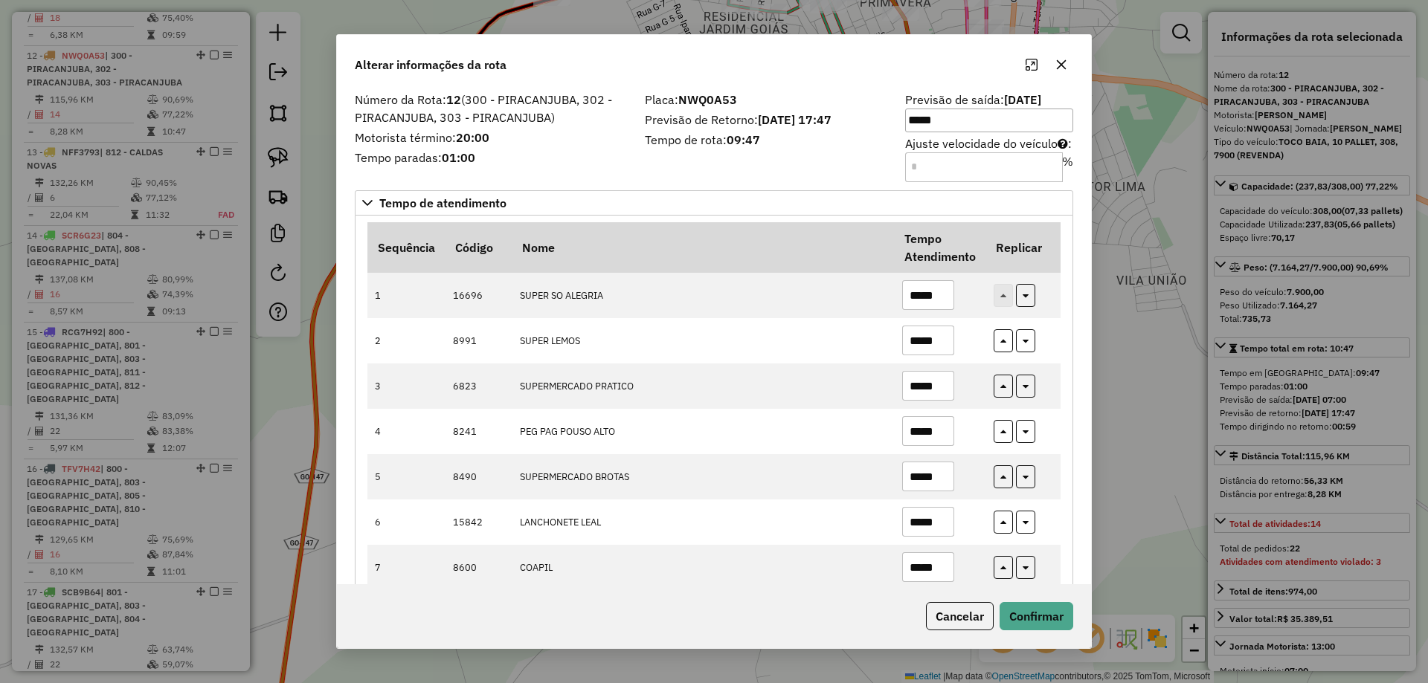
type input "*****"
click at [1025, 590] on div "Cancelar Confirmar" at bounding box center [714, 616] width 754 height 64
click at [1032, 611] on button "Confirmar" at bounding box center [1036, 616] width 74 height 28
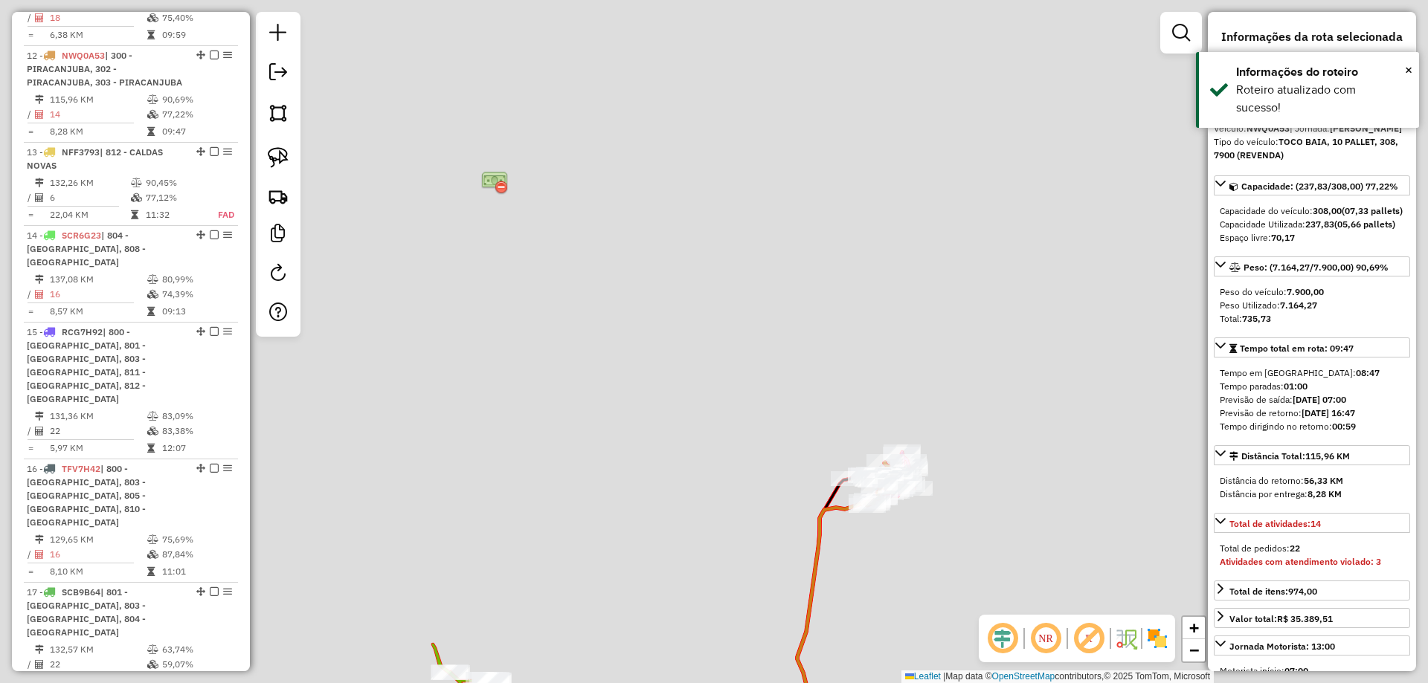
click at [901, 386] on div "Janela de atendimento Grade de atendimento Capacidade Transportadoras Veículos …" at bounding box center [714, 341] width 1428 height 683
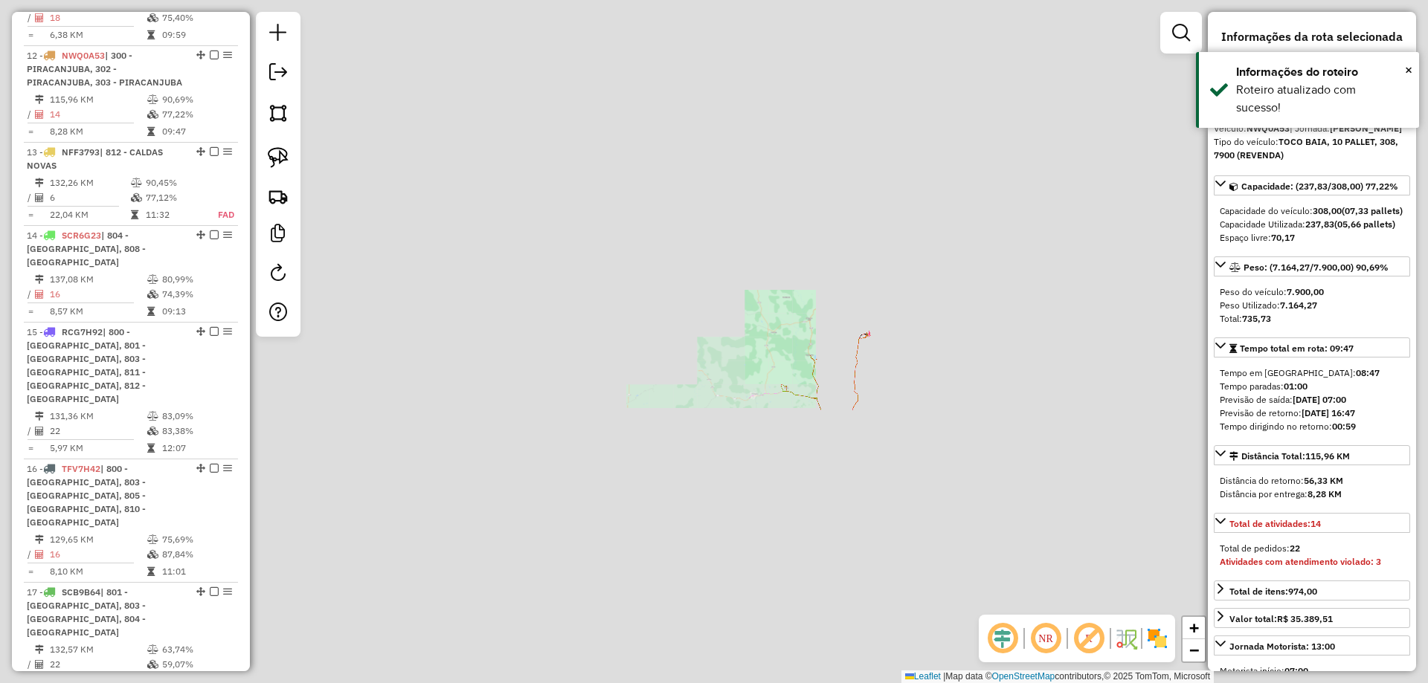
click at [829, 312] on div "Janela de atendimento Grade de atendimento Capacidade Transportadoras Veículos …" at bounding box center [714, 341] width 1428 height 683
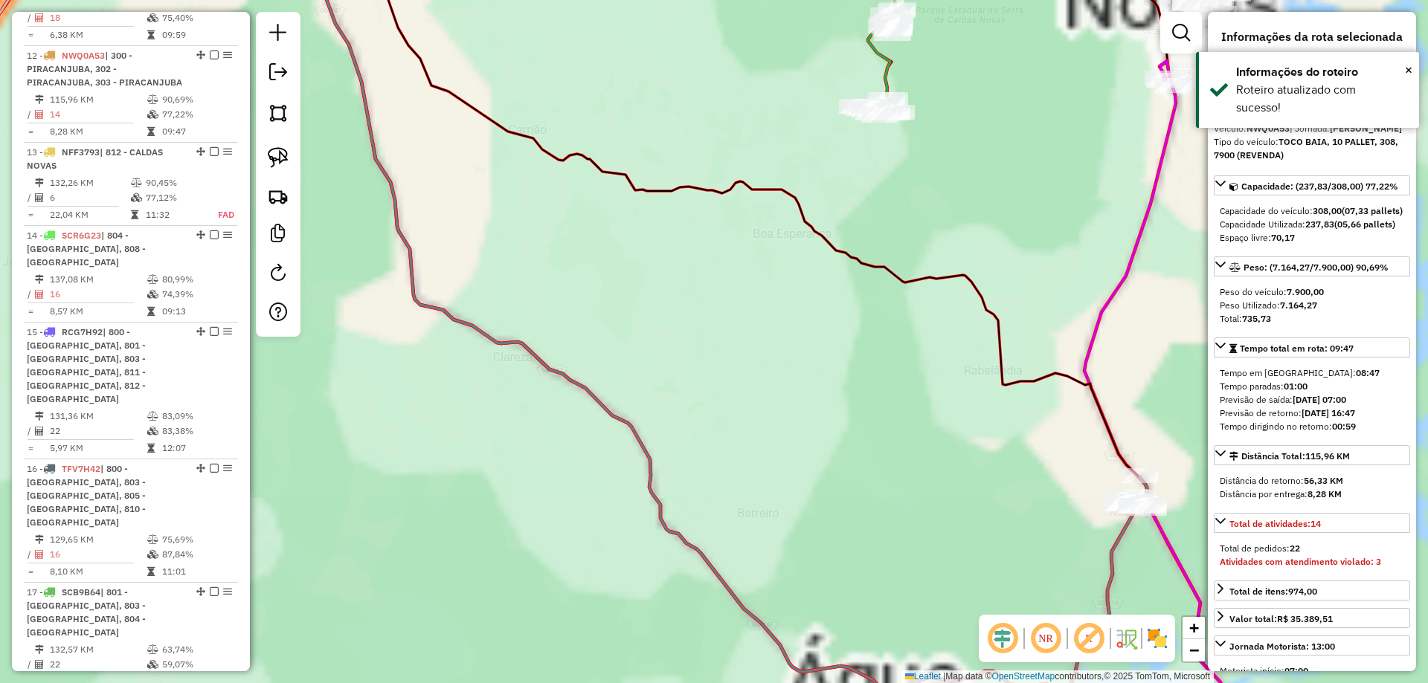
drag, startPoint x: 902, startPoint y: 187, endPoint x: 859, endPoint y: 463, distance: 279.2
click at [848, 599] on div "Janela de atendimento Grade de atendimento Capacidade Transportadoras Veículos …" at bounding box center [714, 341] width 1428 height 683
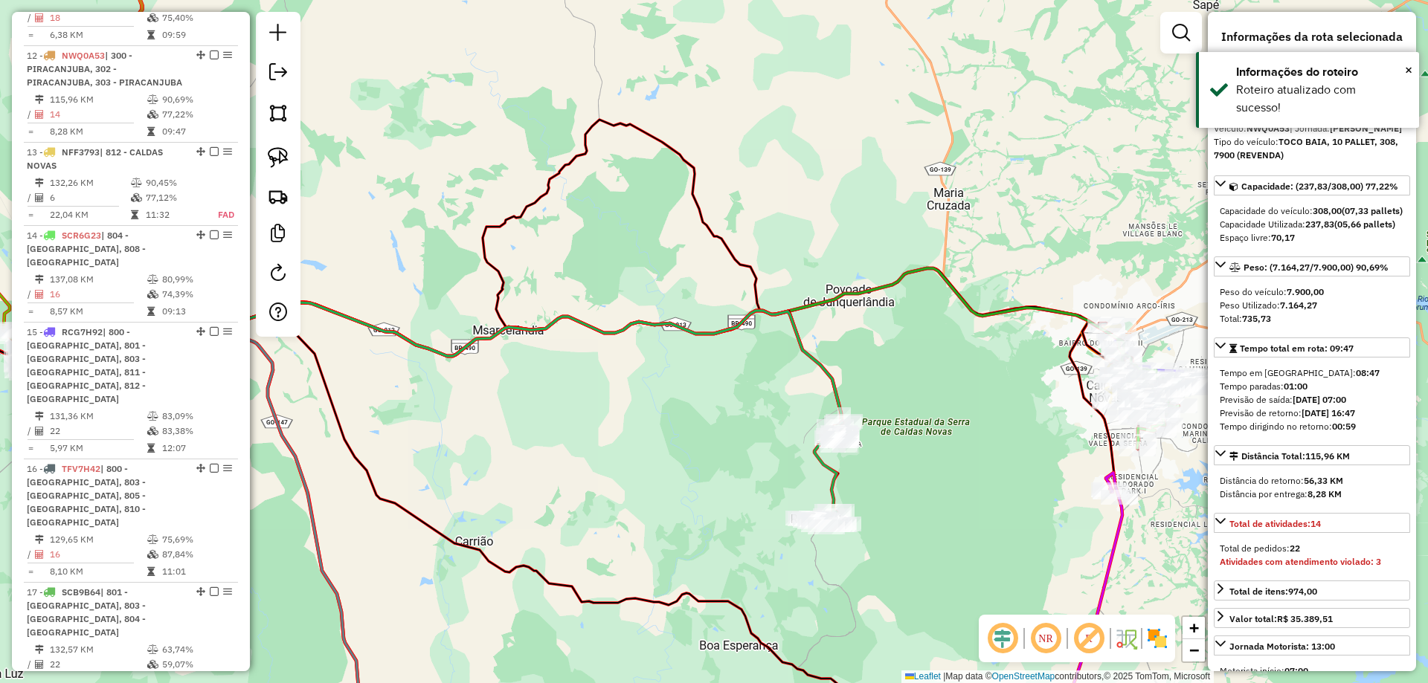
click at [832, 488] on icon at bounding box center [823, 474] width 39 height 105
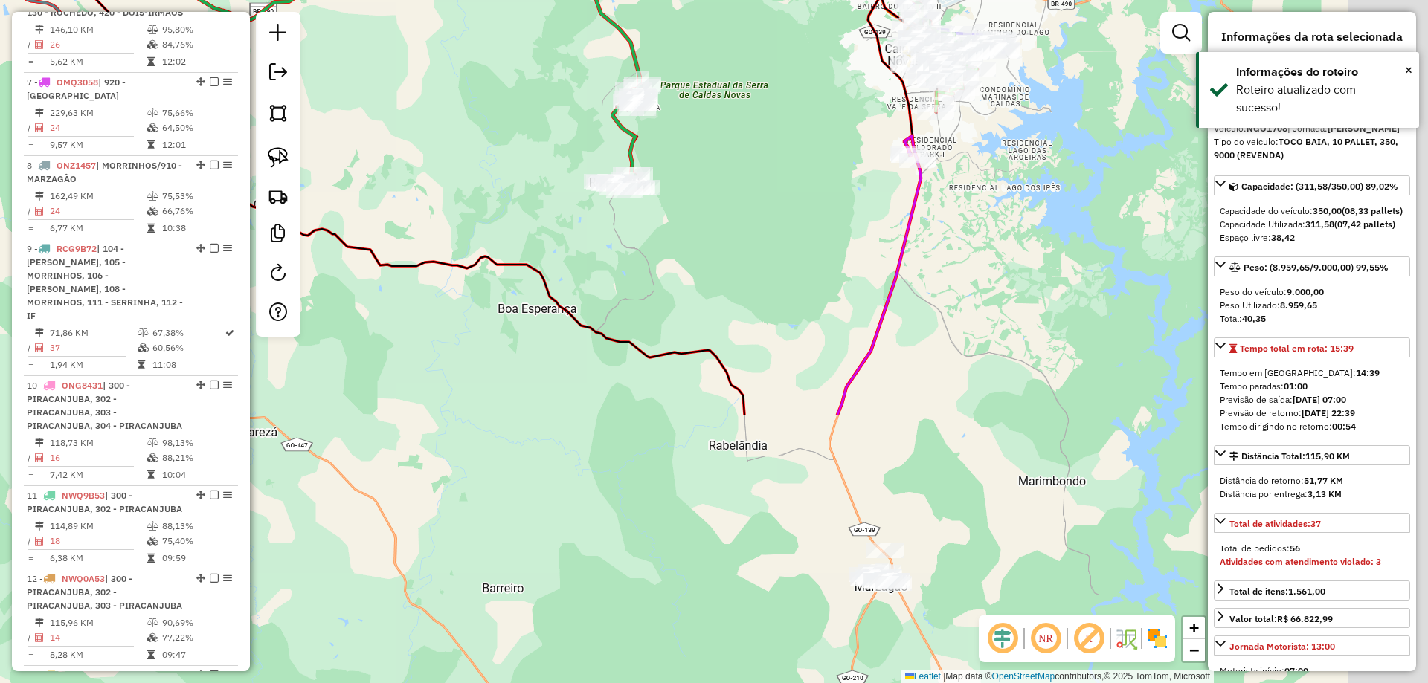
drag, startPoint x: 793, startPoint y: 316, endPoint x: 701, endPoint y: 161, distance: 180.1
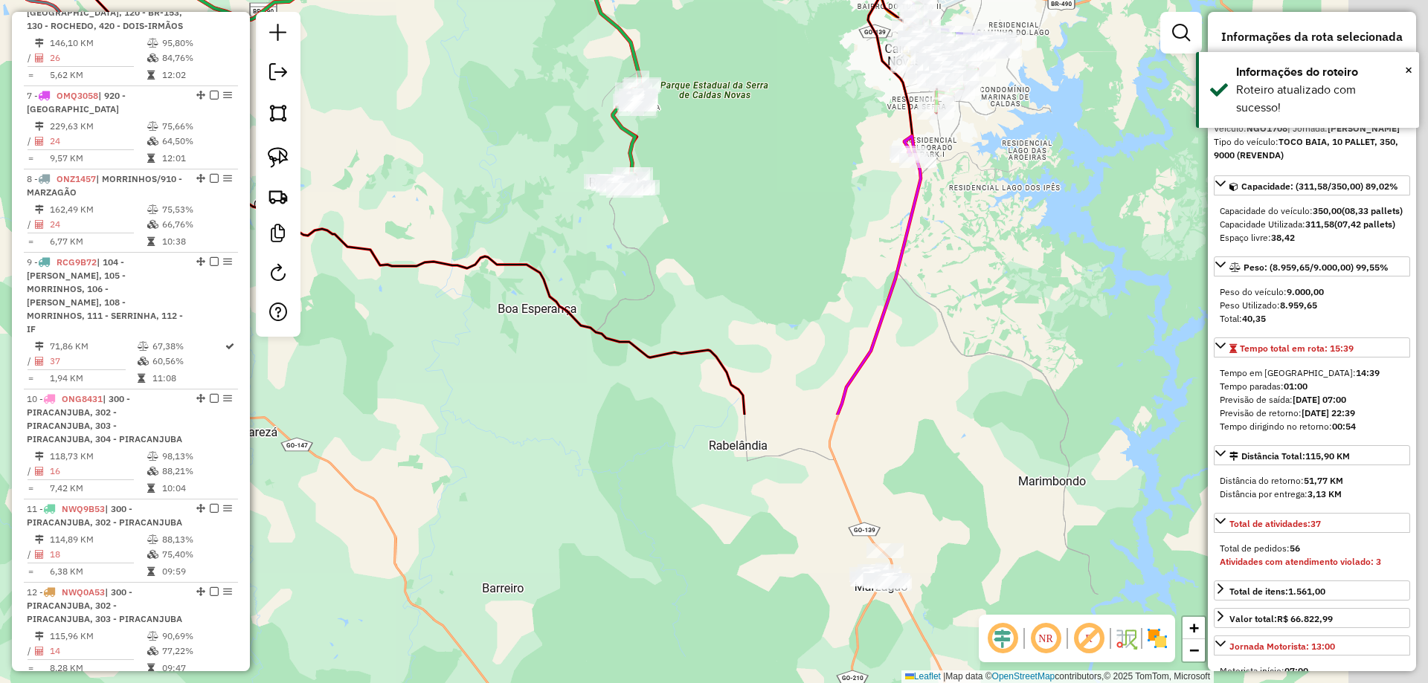
click at [680, 126] on div "Janela de atendimento Grade de atendimento Capacidade Transportadoras Veículos …" at bounding box center [714, 341] width 1428 height 683
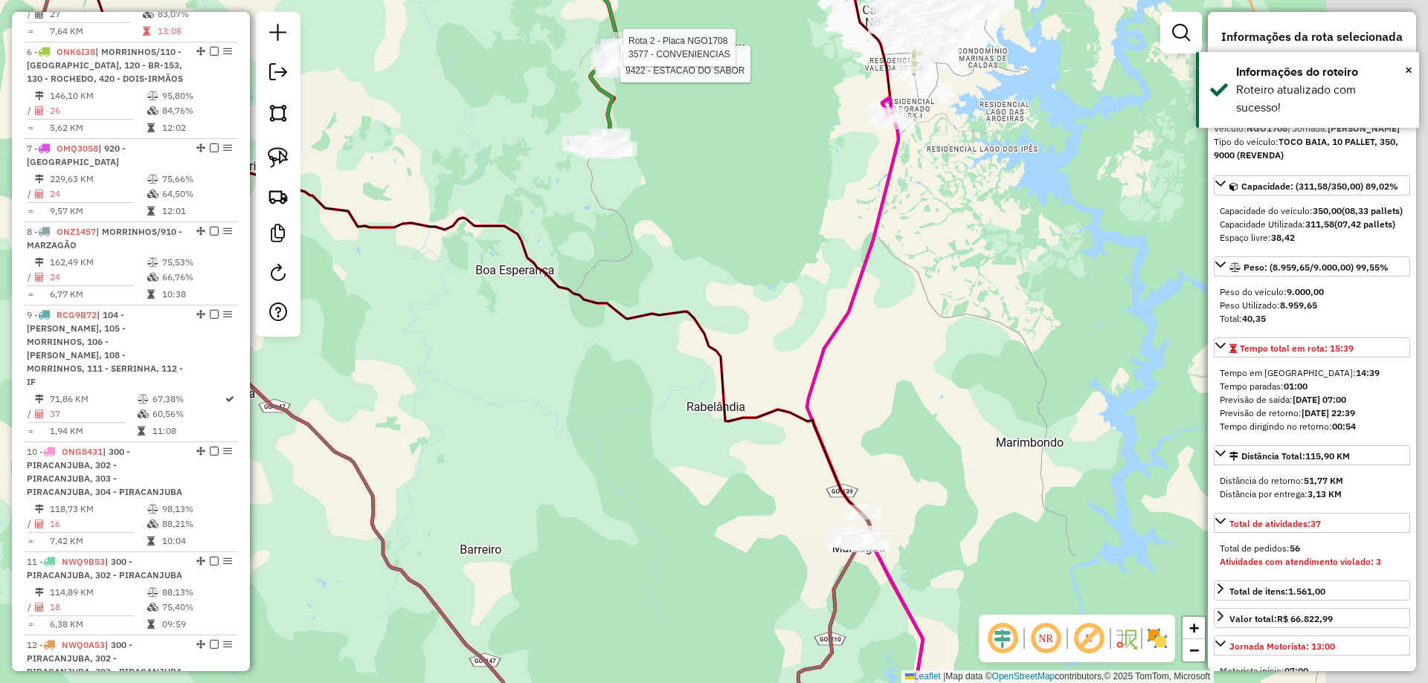
scroll to position [641, 0]
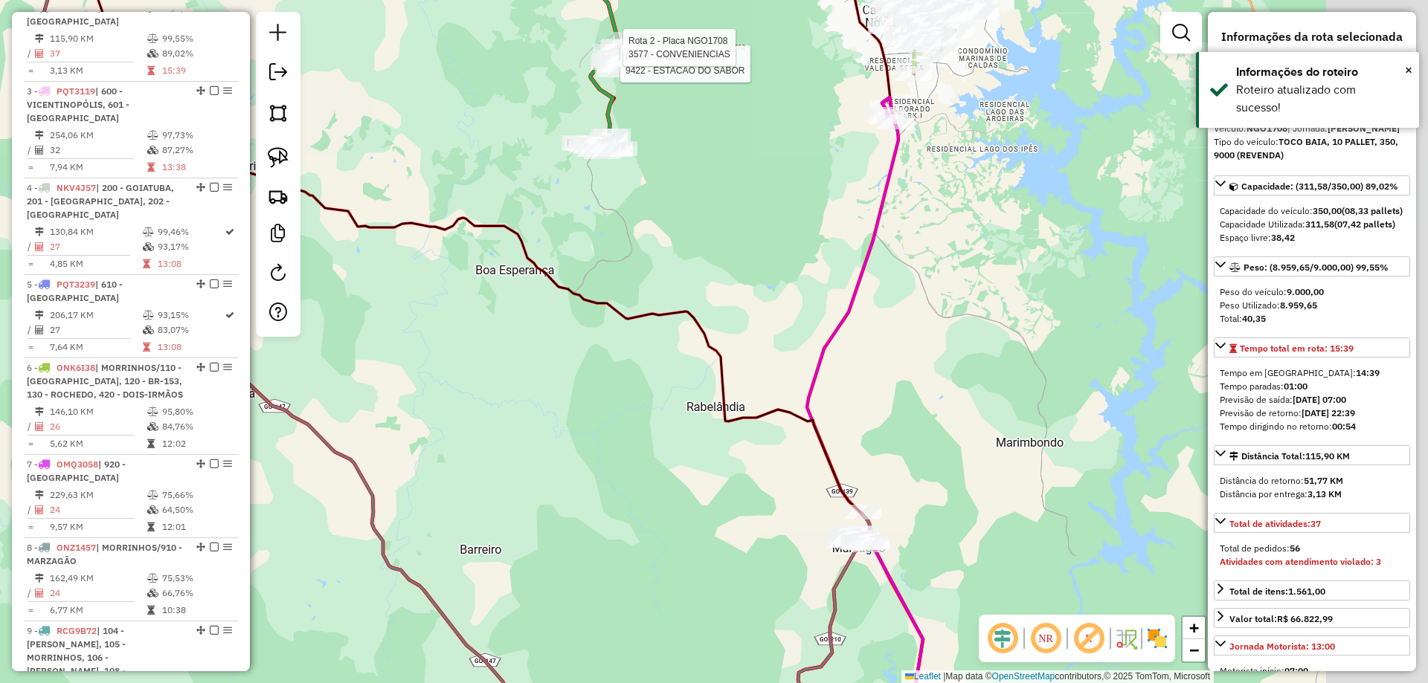
click at [651, 76] on div "Rota 2 - Placa NGO1708 9422 - ESTACAO DO SABOR Rota 2 - Placa NGO1708 3577 - CO…" at bounding box center [714, 341] width 1428 height 683
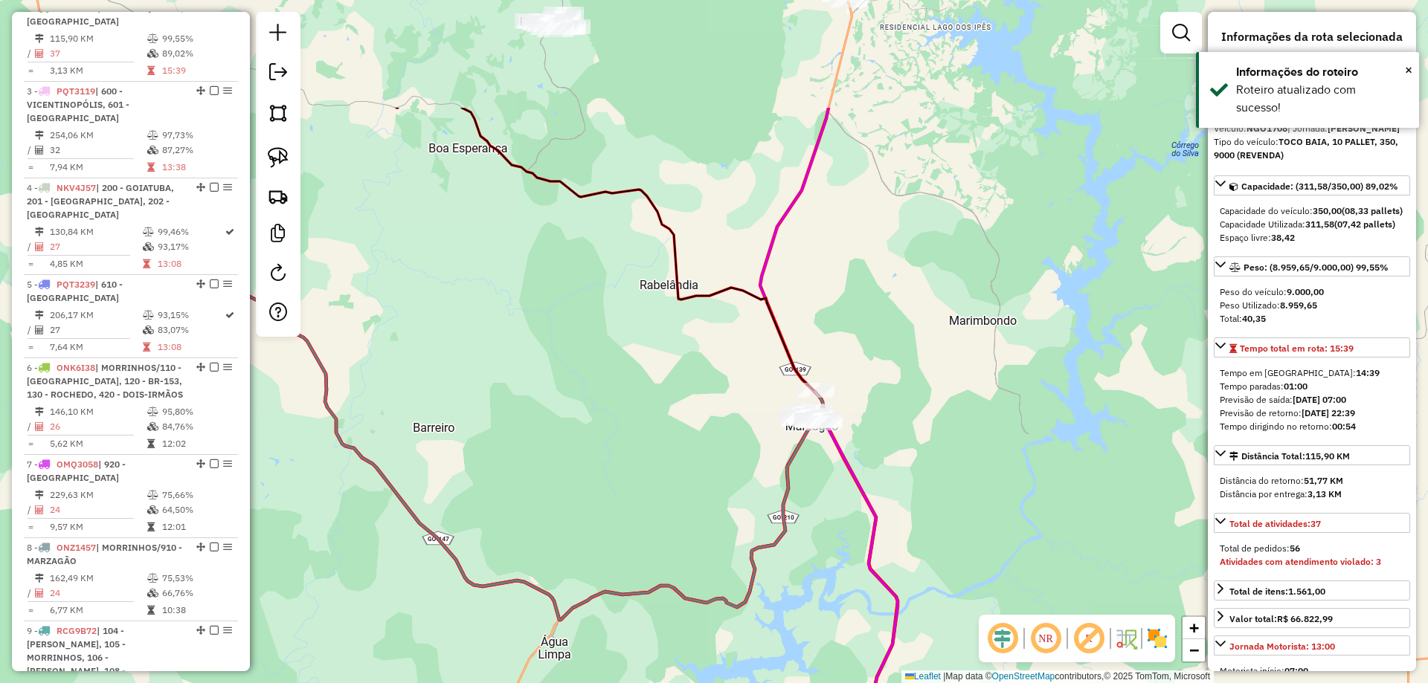
drag, startPoint x: 694, startPoint y: 149, endPoint x: 891, endPoint y: 428, distance: 341.5
click at [905, 495] on div "Rota 2 - Placa NGO1708 9422 - ESTACAO DO SABOR Rota 2 - Placa NGO1708 3577 - CO…" at bounding box center [714, 341] width 1428 height 683
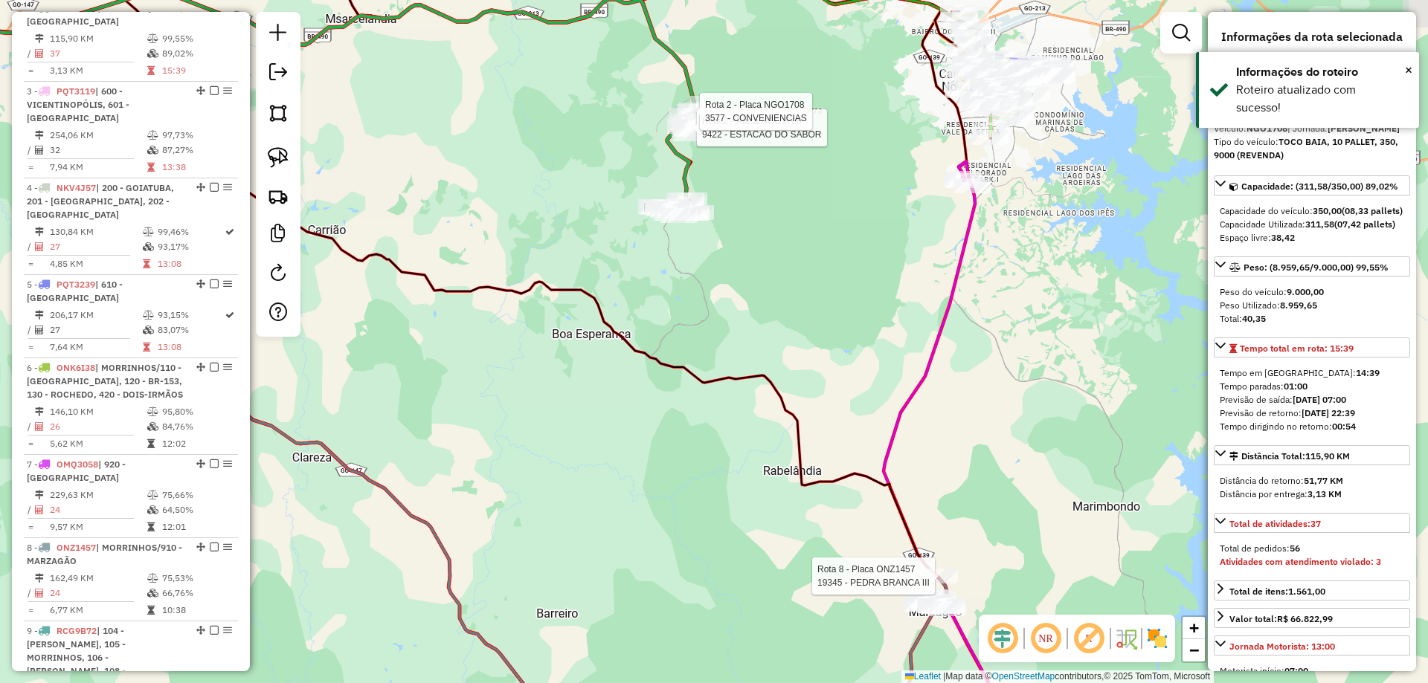
click at [827, 401] on div "Rota 2 - Placa NGO1708 9422 - ESTACAO DO SABOR Rota 2 - Placa NGO1708 3577 - CO…" at bounding box center [714, 341] width 1428 height 683
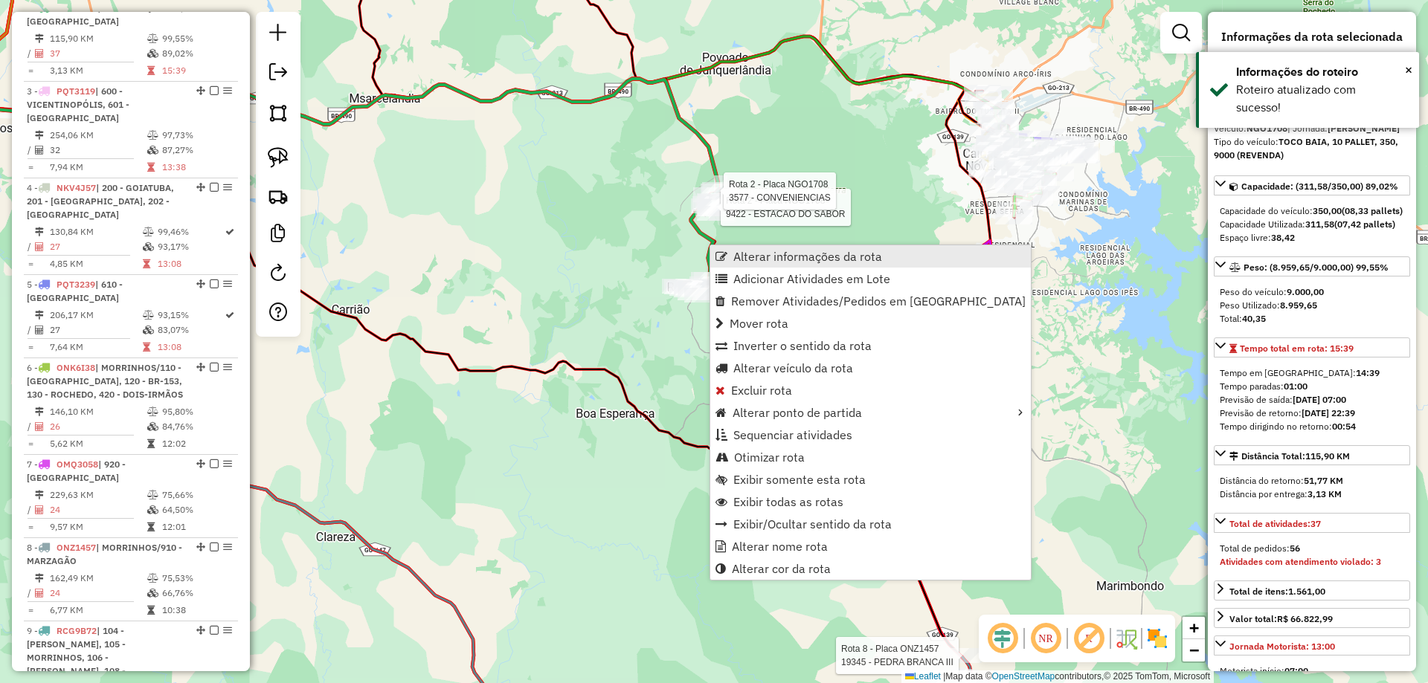
click at [793, 253] on span "Alterar informações da rota" at bounding box center [807, 257] width 149 height 12
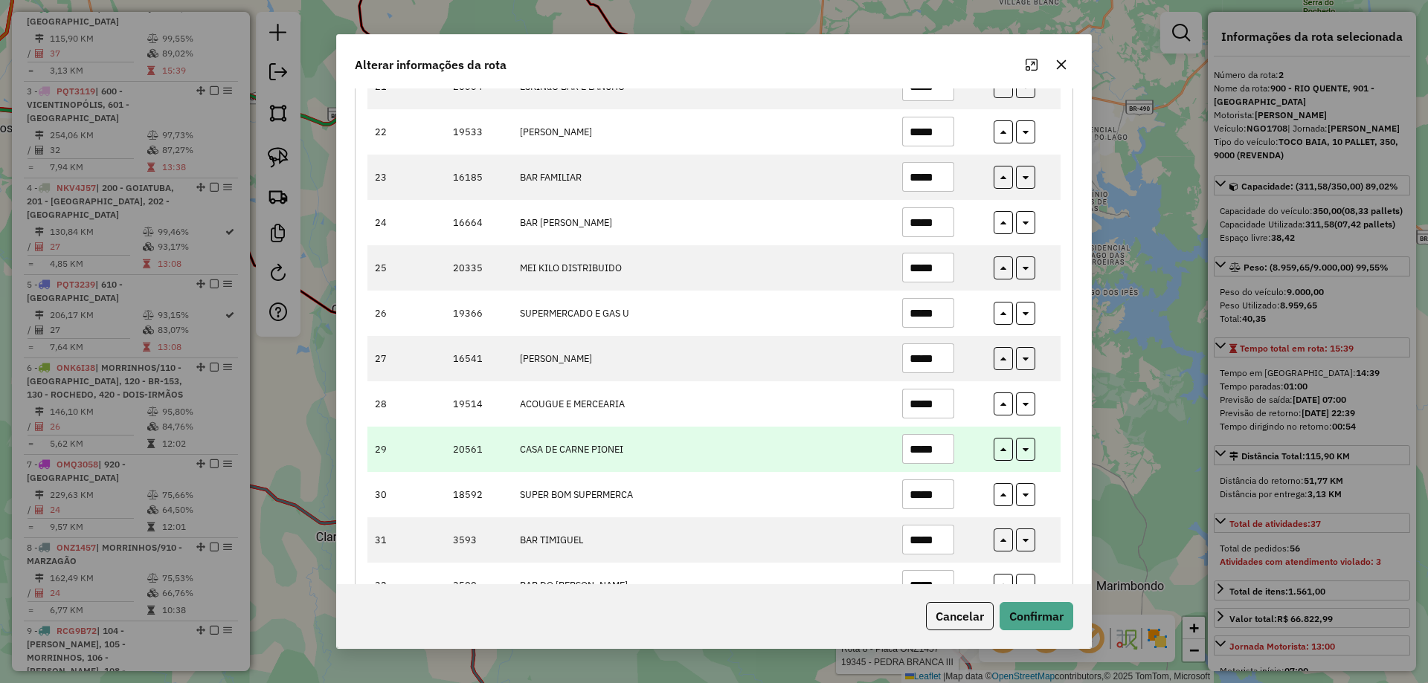
scroll to position [1190, 0]
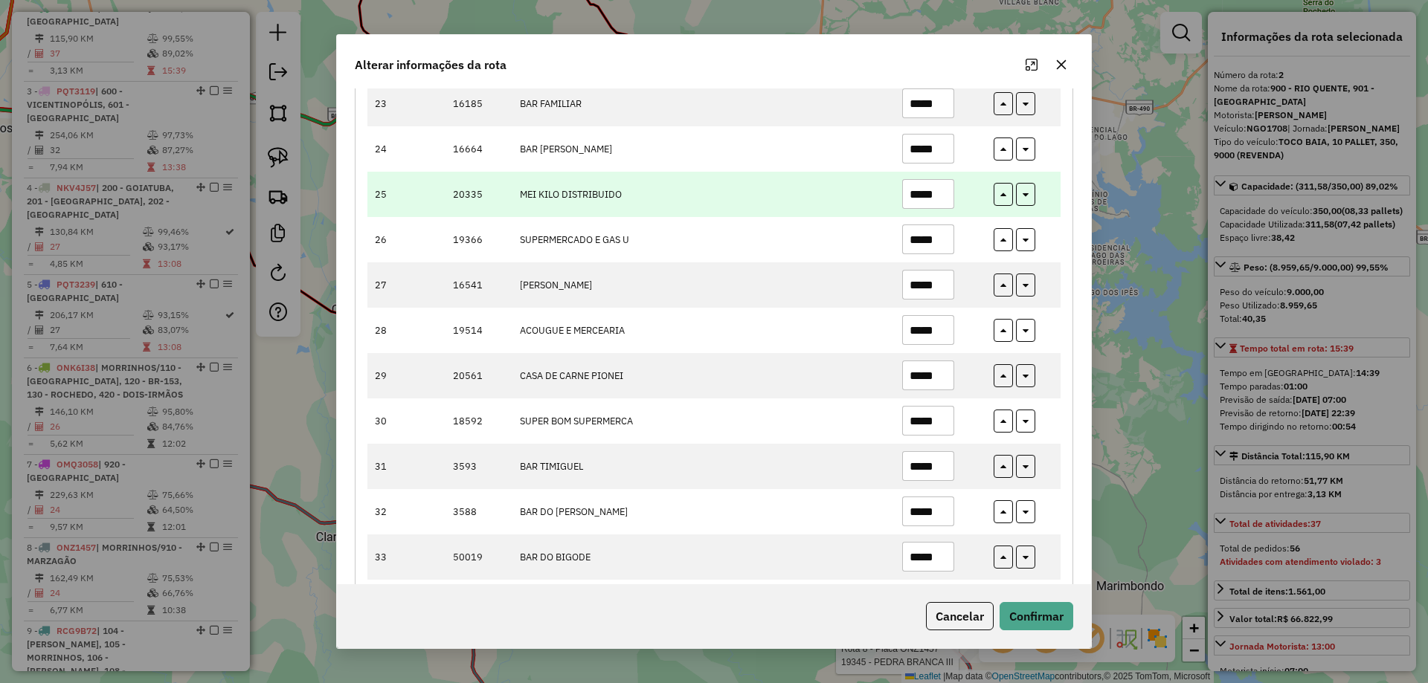
click at [926, 194] on input "*****" at bounding box center [928, 194] width 52 height 30
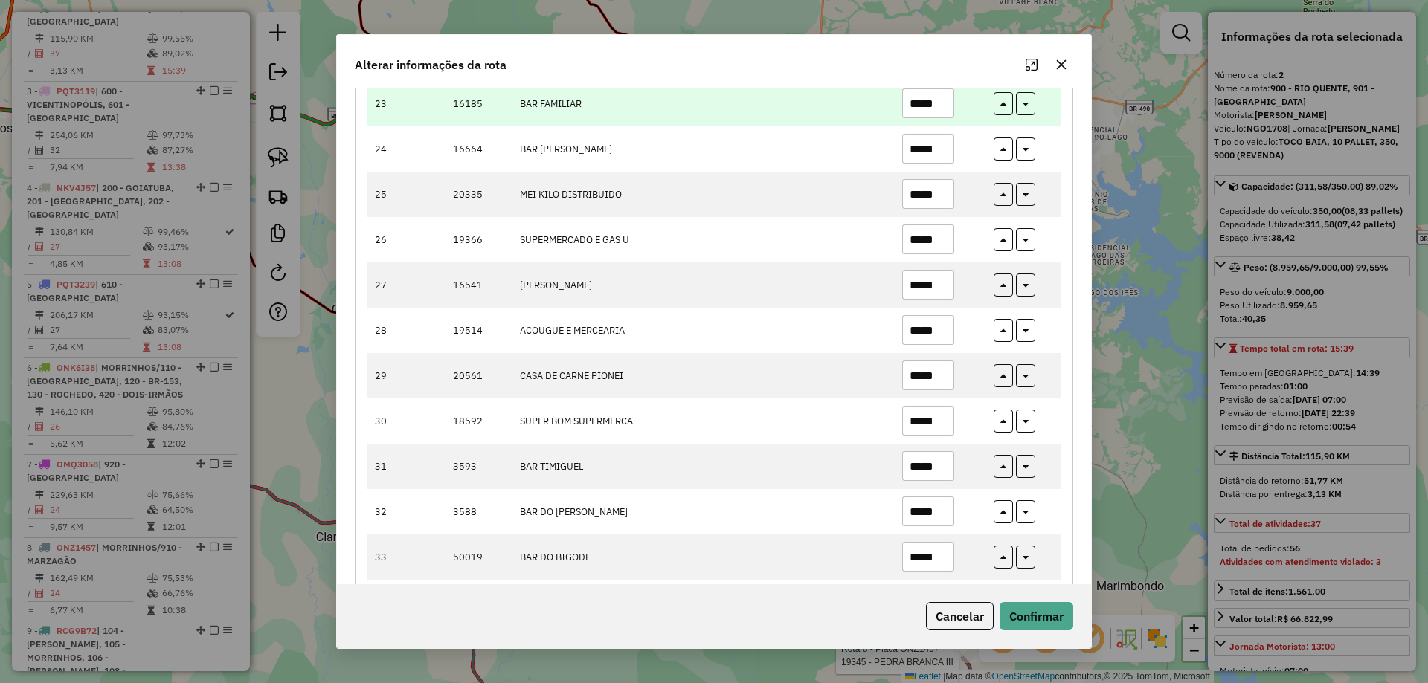
type input "*****"
click at [925, 106] on input "*****" at bounding box center [928, 103] width 52 height 30
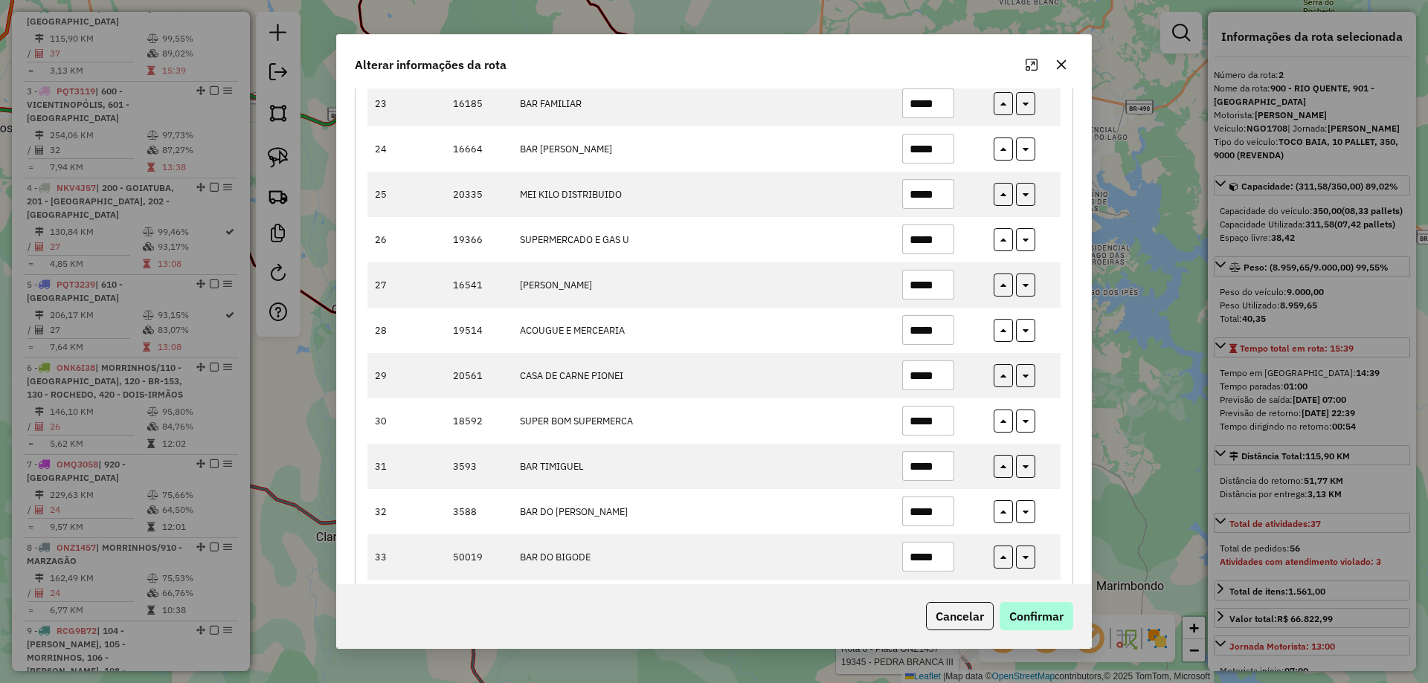
type input "*****"
click at [1042, 618] on button "Confirmar" at bounding box center [1036, 616] width 74 height 28
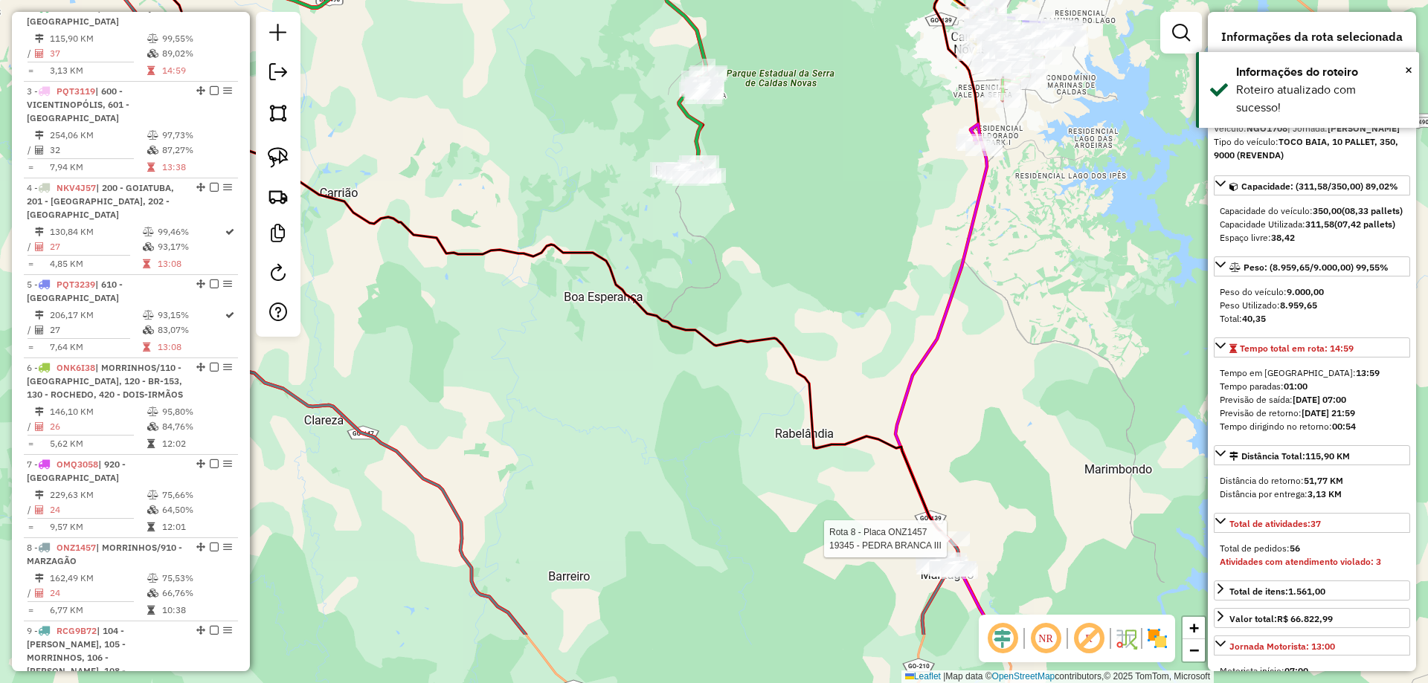
drag, startPoint x: 883, startPoint y: 512, endPoint x: 808, endPoint y: 226, distance: 295.8
click at [811, 139] on div "Rota 8 - Placa ONZ1457 19345 - PEDRA BRANCA III Janela de atendimento Grade de …" at bounding box center [714, 341] width 1428 height 683
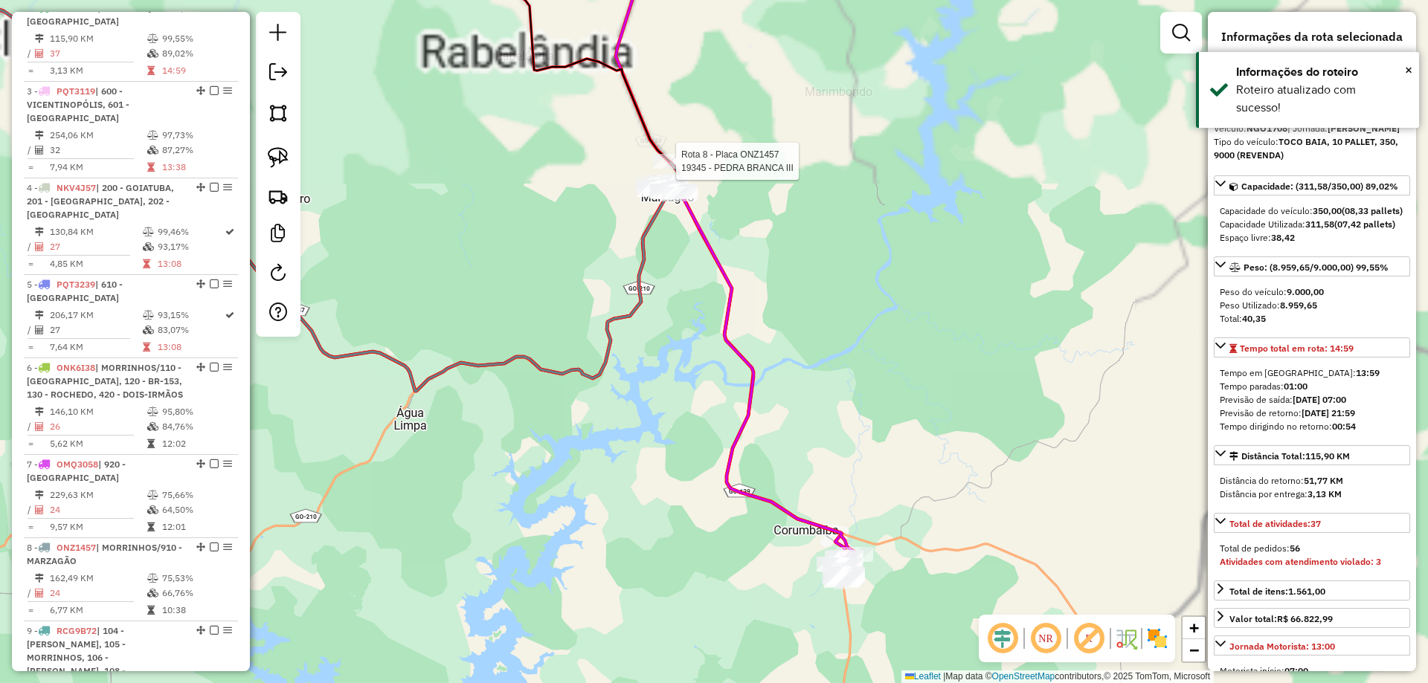
click at [818, 160] on div "Rota 8 - Placa ONZ1457 19345 - PEDRA BRANCA III Janela de atendimento Grade de …" at bounding box center [714, 341] width 1428 height 683
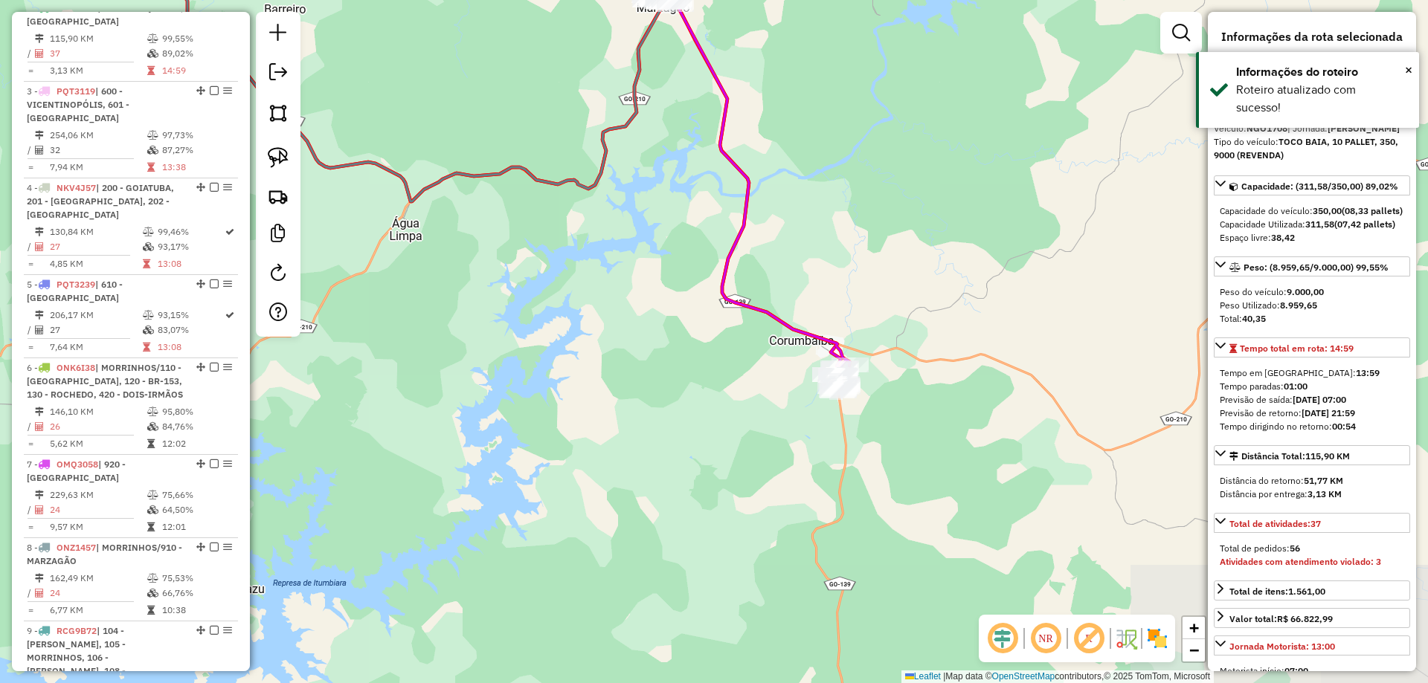
click at [805, 330] on icon at bounding box center [744, 162] width 212 height 460
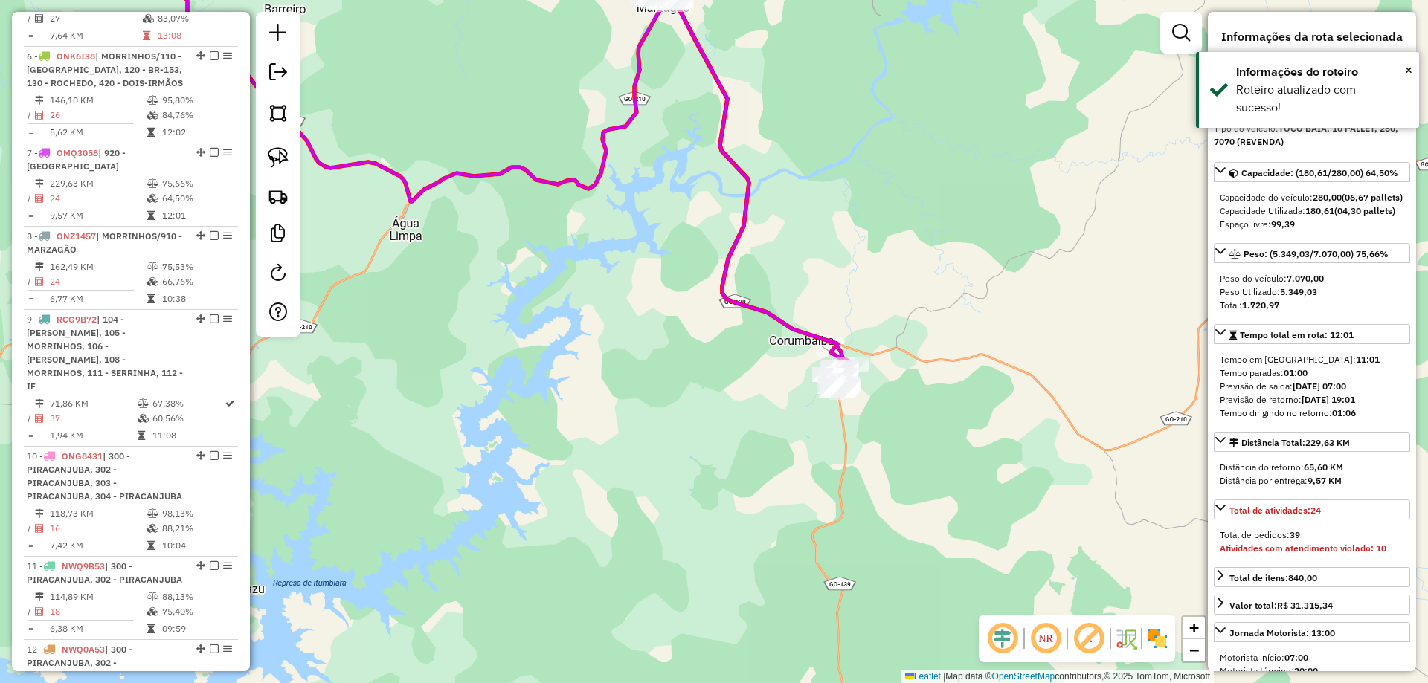
scroll to position [1084, 0]
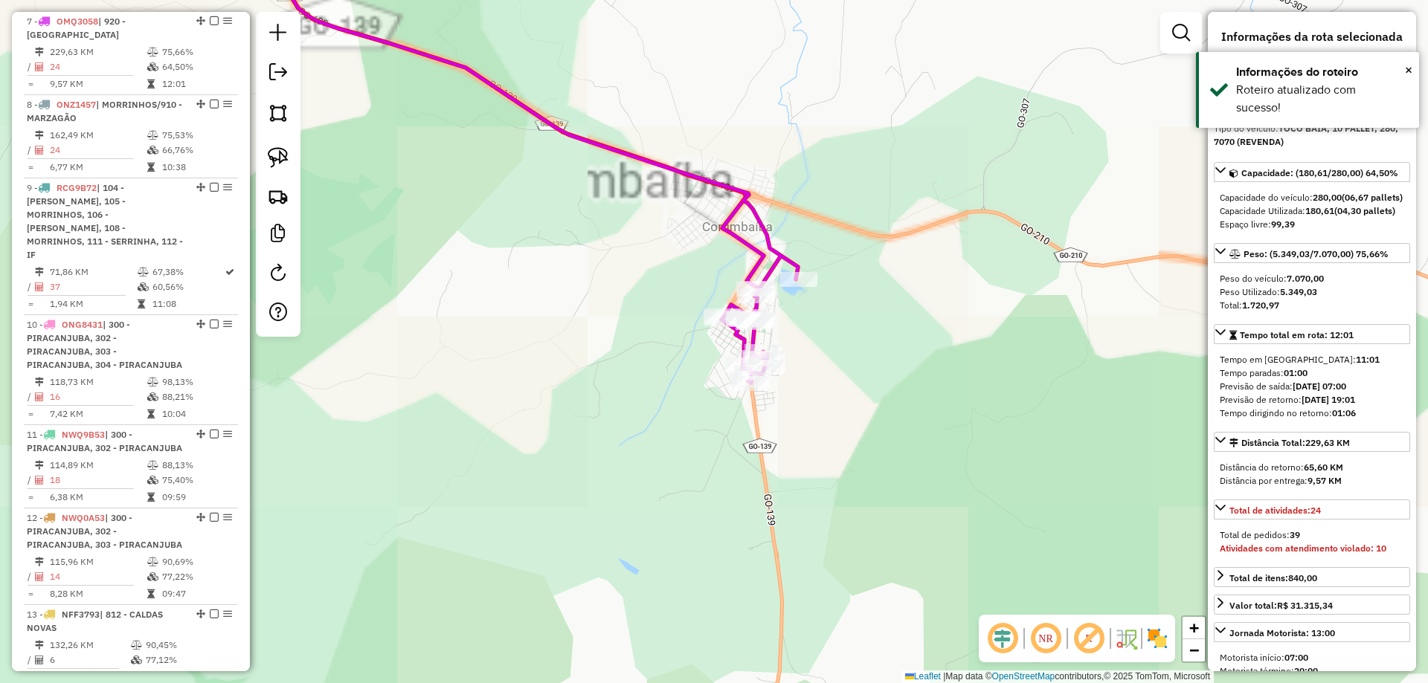
click at [772, 247] on icon at bounding box center [542, 157] width 512 height 451
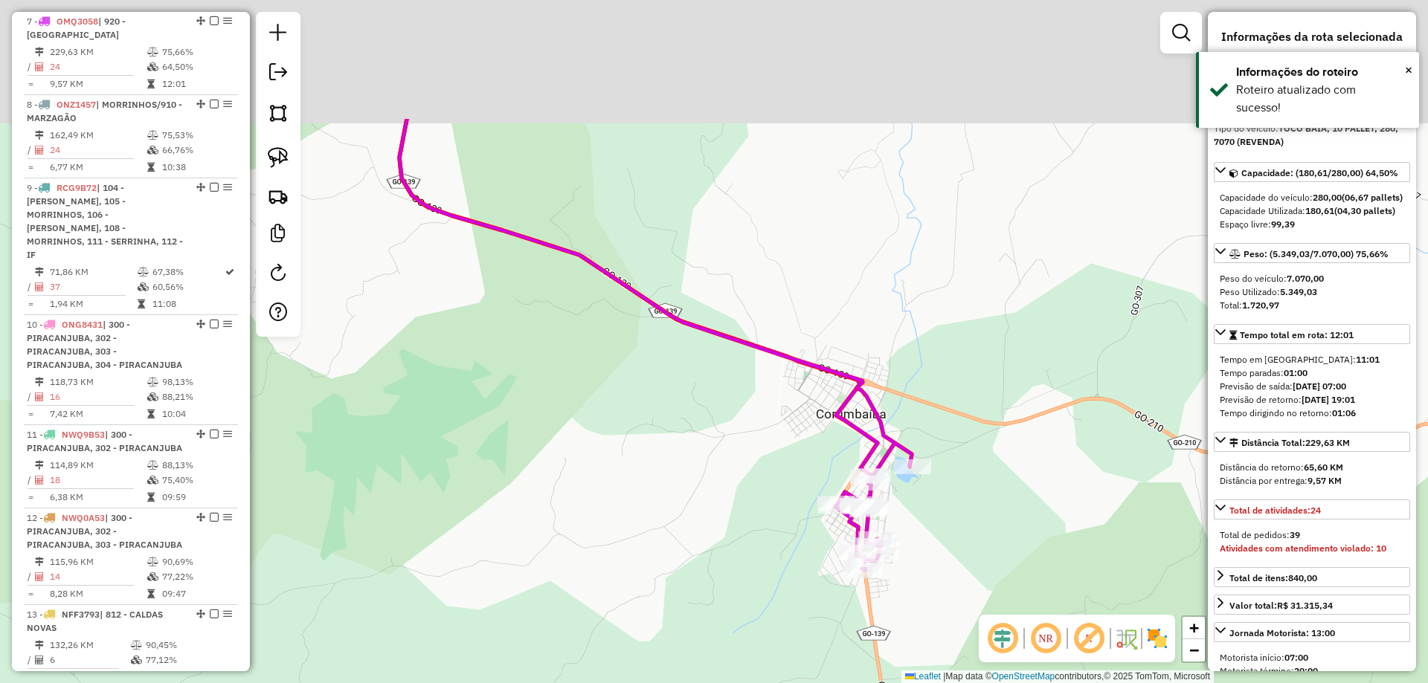
drag, startPoint x: 861, startPoint y: 322, endPoint x: 932, endPoint y: 427, distance: 126.4
click at [932, 430] on div "Janela de atendimento Grade de atendimento Capacidade Transportadoras Veículos …" at bounding box center [714, 341] width 1428 height 683
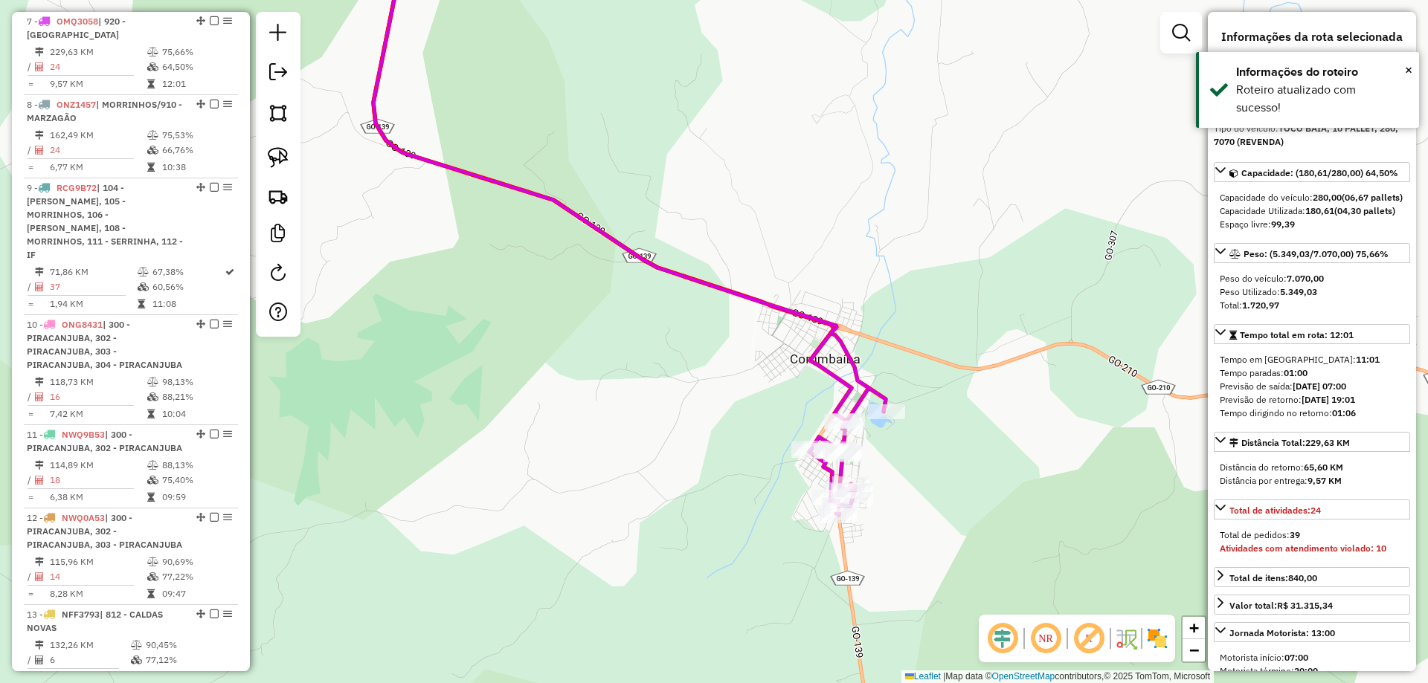
drag, startPoint x: 857, startPoint y: 262, endPoint x: 840, endPoint y: 257, distance: 17.9
click at [853, 260] on div "Janela de atendimento Grade de atendimento Capacidade Transportadoras Veículos …" at bounding box center [714, 341] width 1428 height 683
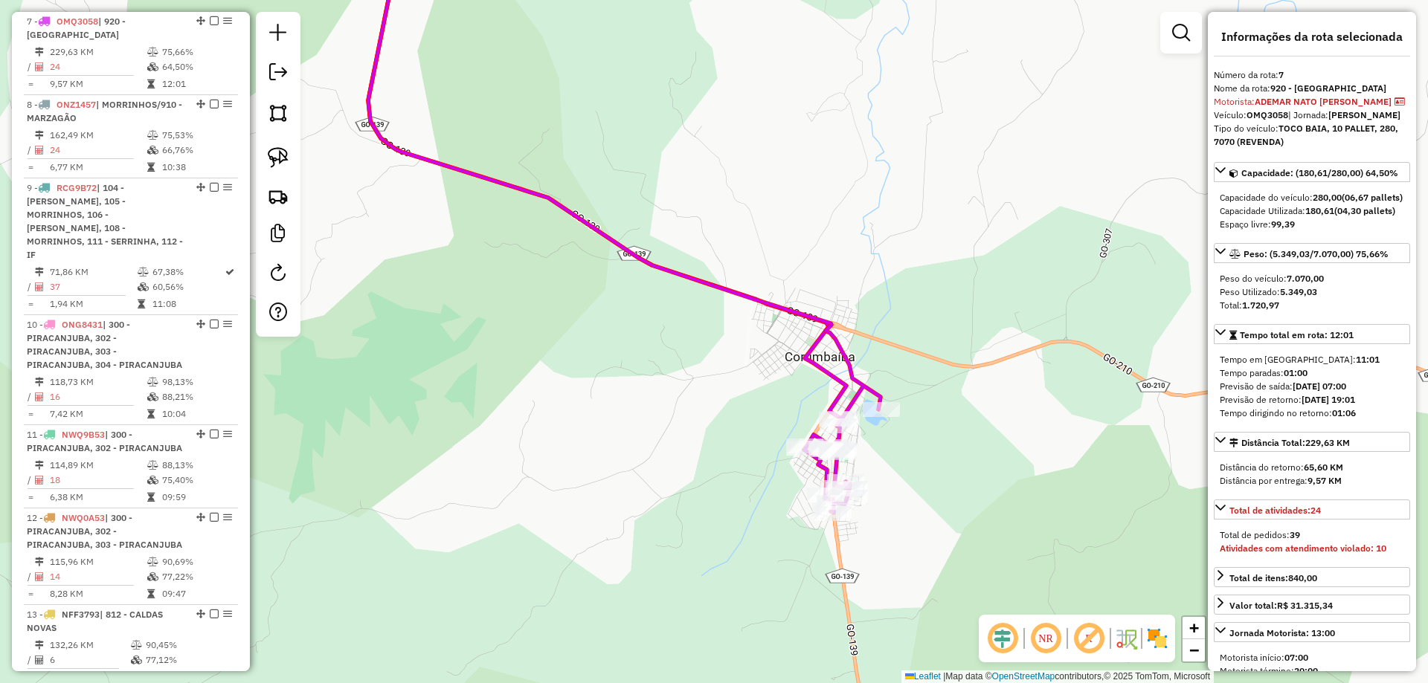
click at [834, 341] on icon at bounding box center [624, 223] width 512 height 582
click at [901, 364] on div "Janela de atendimento Grade de atendimento Capacidade Transportadoras Veículos …" at bounding box center [714, 341] width 1428 height 683
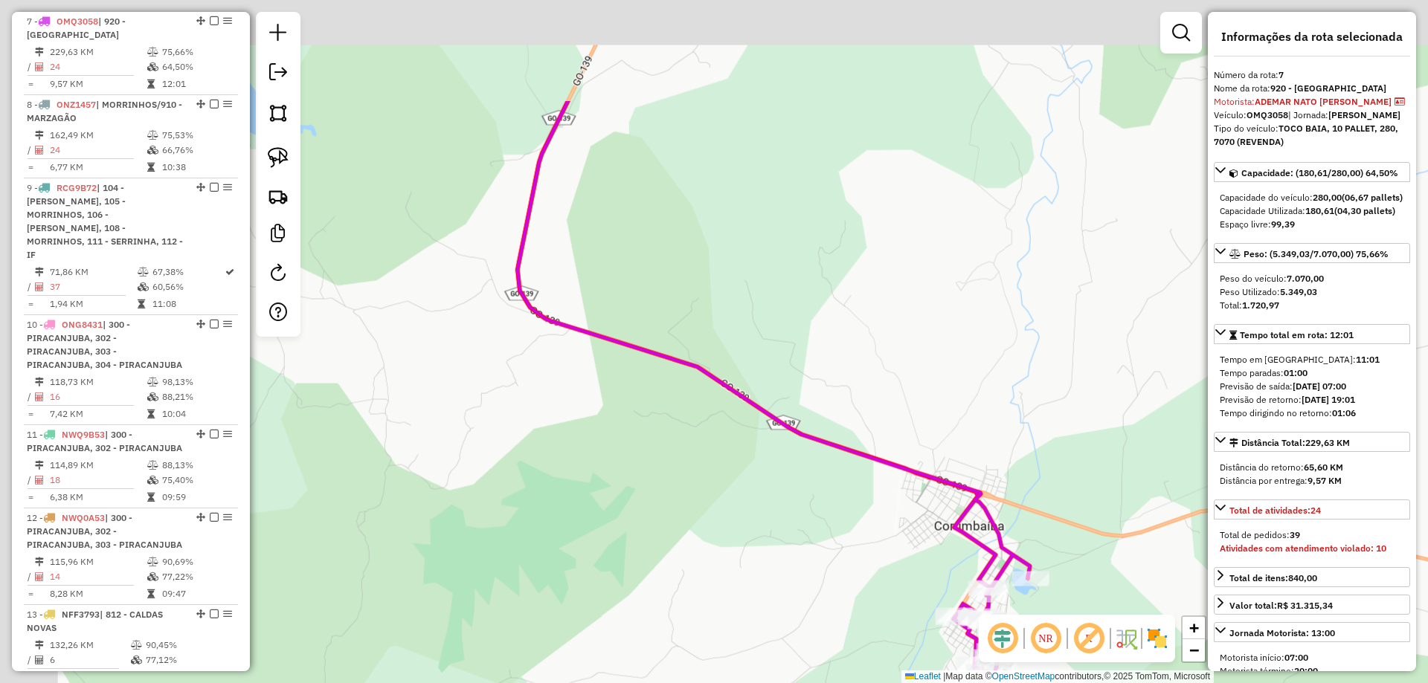
drag, startPoint x: 872, startPoint y: 322, endPoint x: 904, endPoint y: 446, distance: 128.4
click at [907, 486] on div "Janela de atendimento Grade de atendimento Capacidade Transportadoras Veículos …" at bounding box center [714, 341] width 1428 height 683
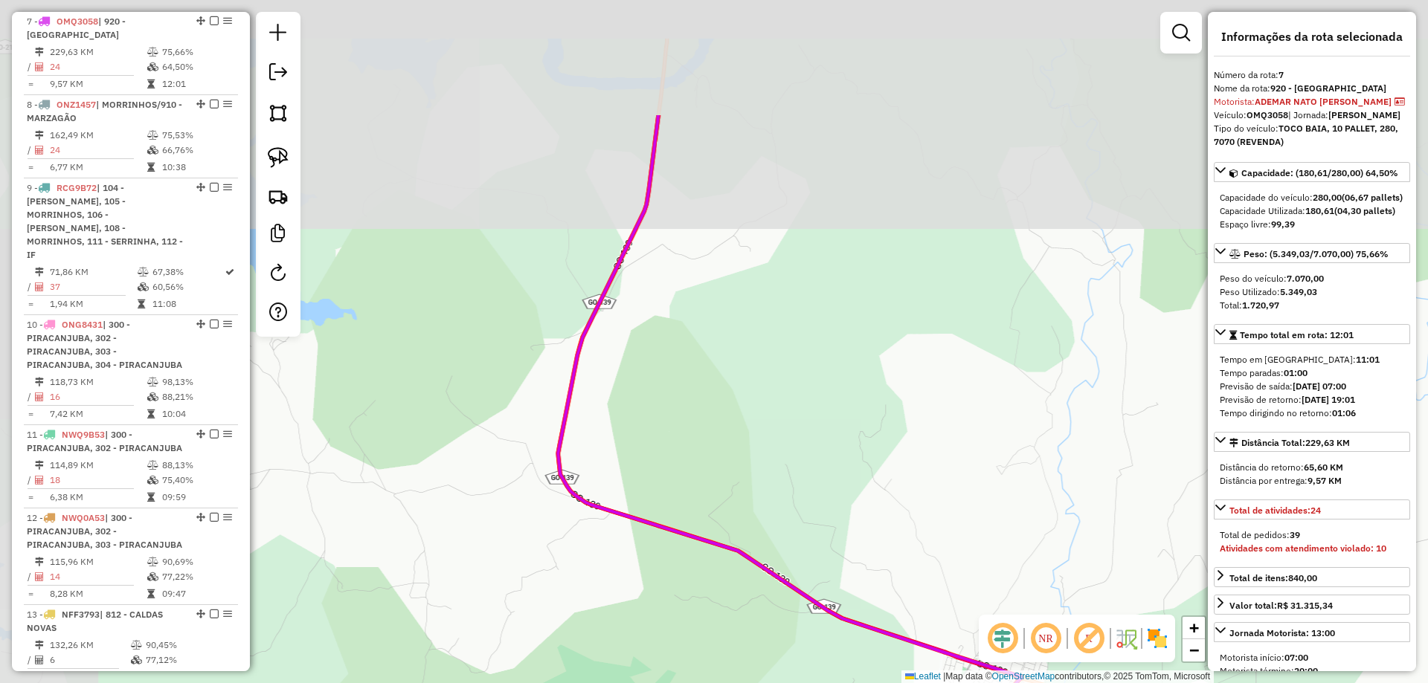
click at [896, 474] on div "Janela de atendimento Grade de atendimento Capacidade Transportadoras Veículos …" at bounding box center [714, 341] width 1428 height 683
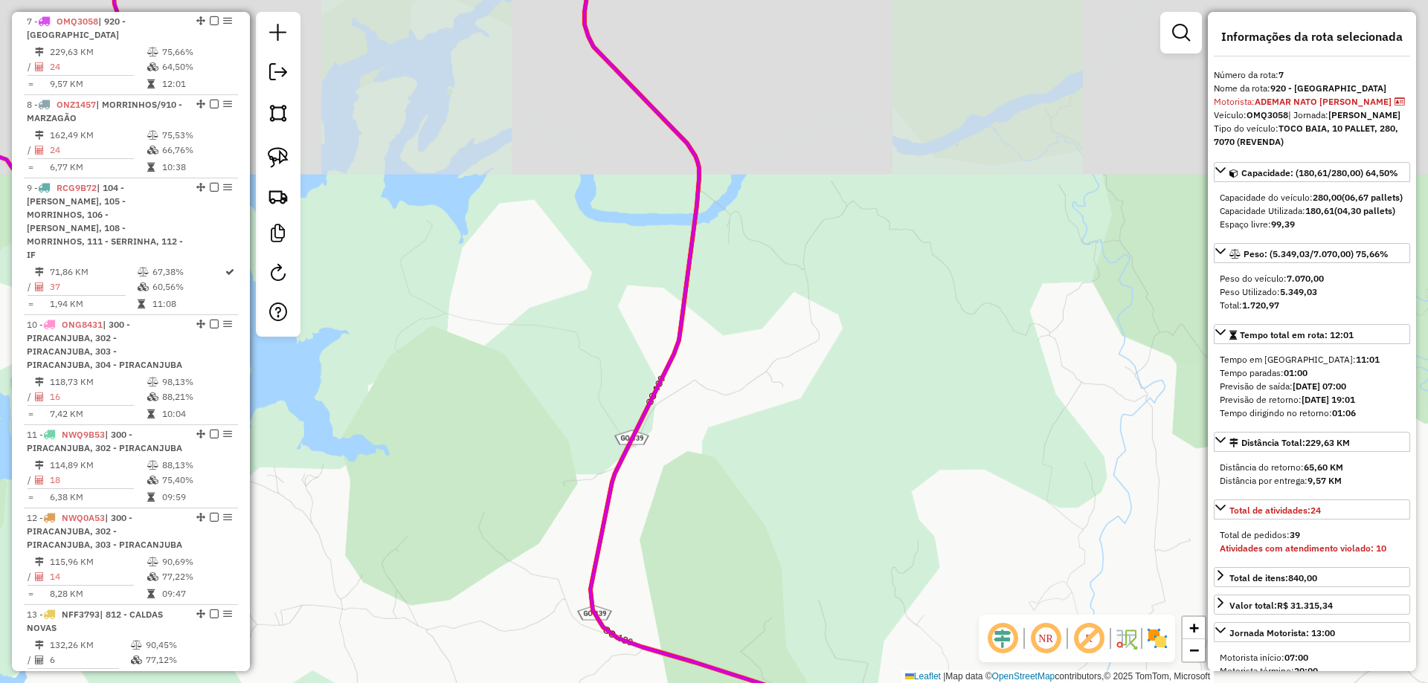
click at [831, 164] on div "Janela de atendimento Grade de atendimento Capacidade Transportadoras Veículos …" at bounding box center [714, 341] width 1428 height 683
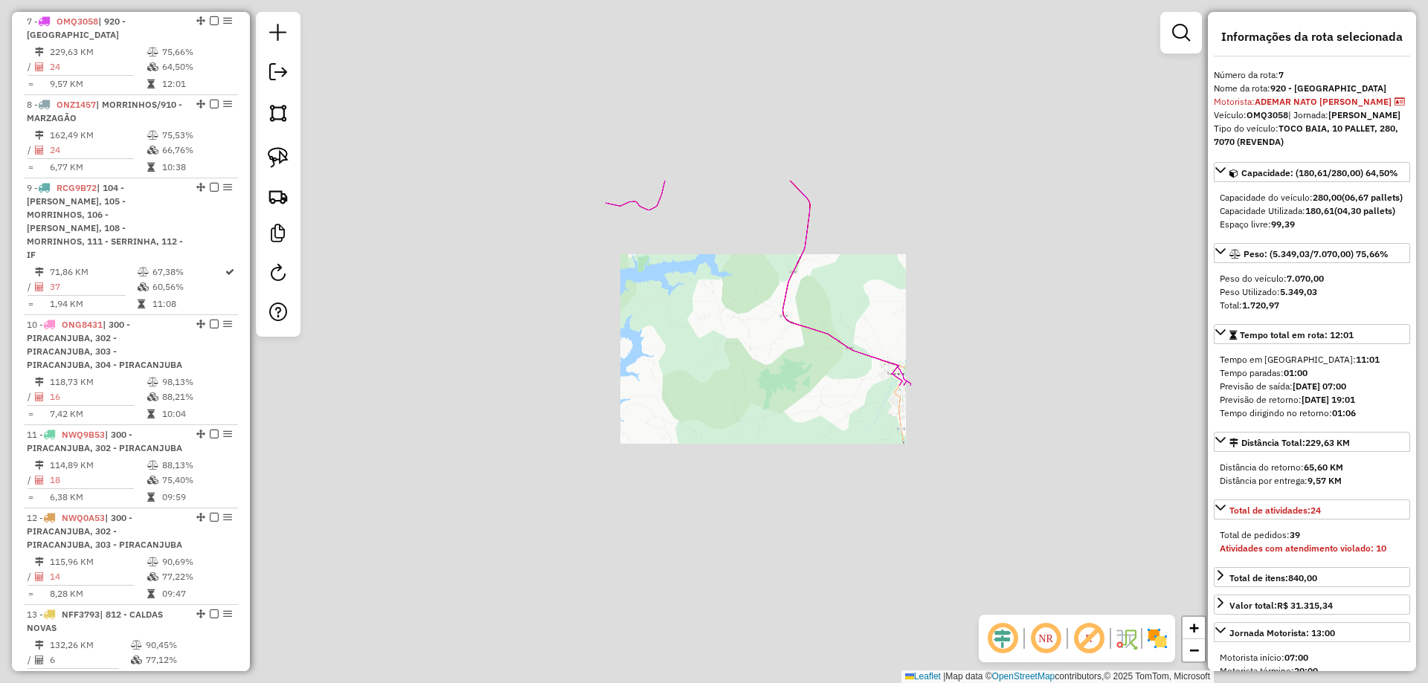
click at [877, 219] on div "Janela de atendimento Grade de atendimento Capacidade Transportadoras Veículos …" at bounding box center [714, 341] width 1428 height 683
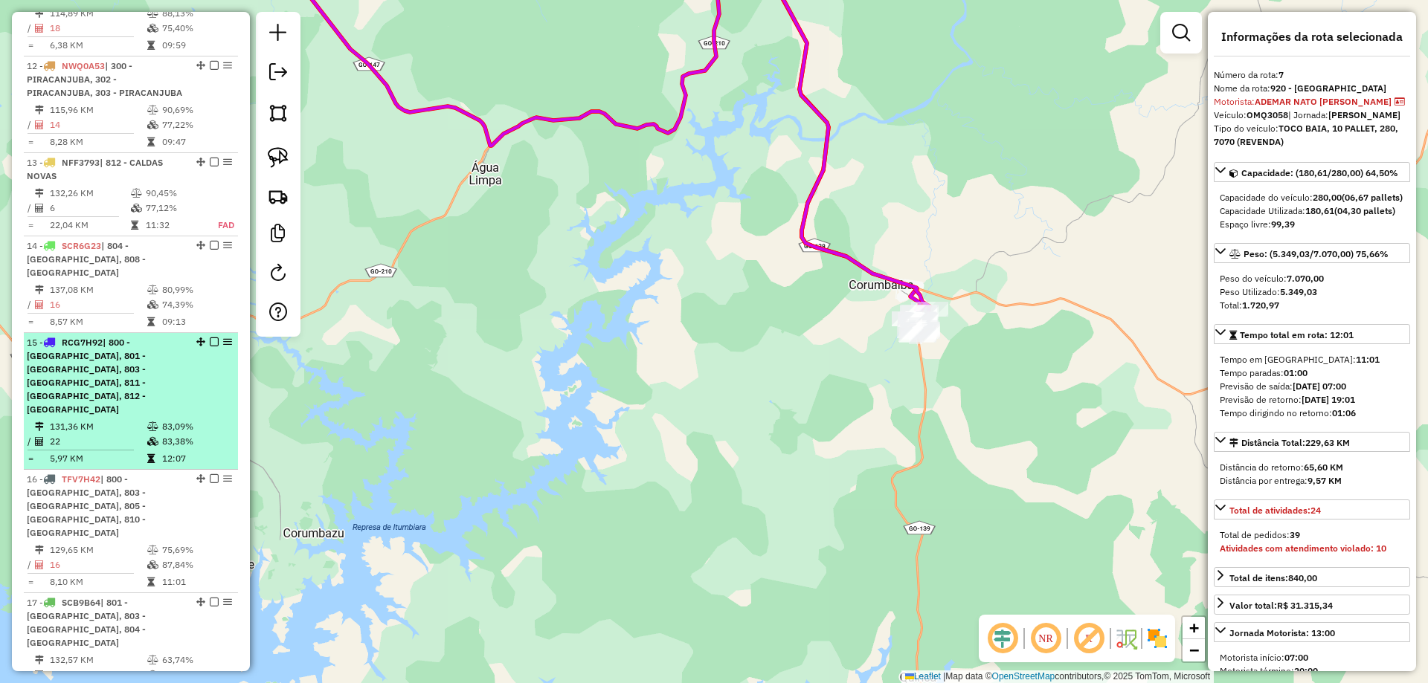
scroll to position [1547, 0]
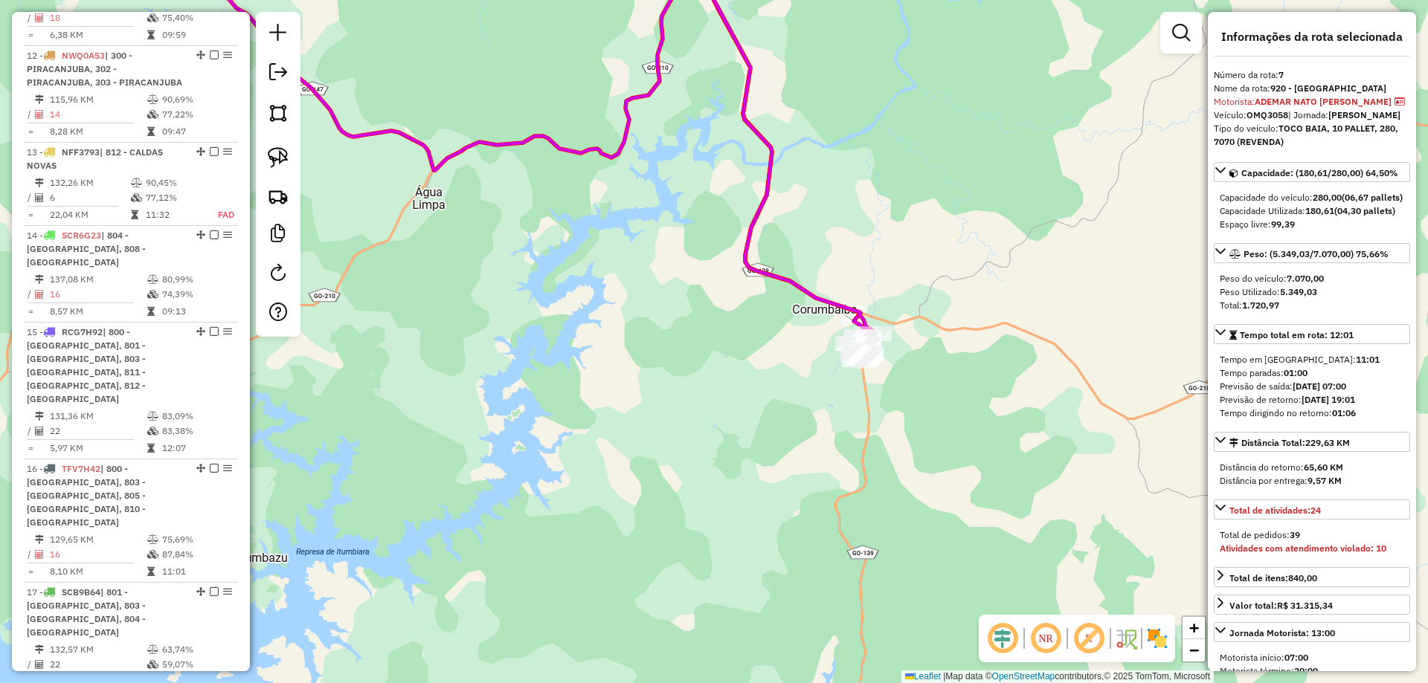
drag, startPoint x: 749, startPoint y: 329, endPoint x: 695, endPoint y: 344, distance: 56.5
click at [685, 355] on div "Janela de atendimento Grade de atendimento Capacidade Transportadoras Veículos …" at bounding box center [714, 341] width 1428 height 683
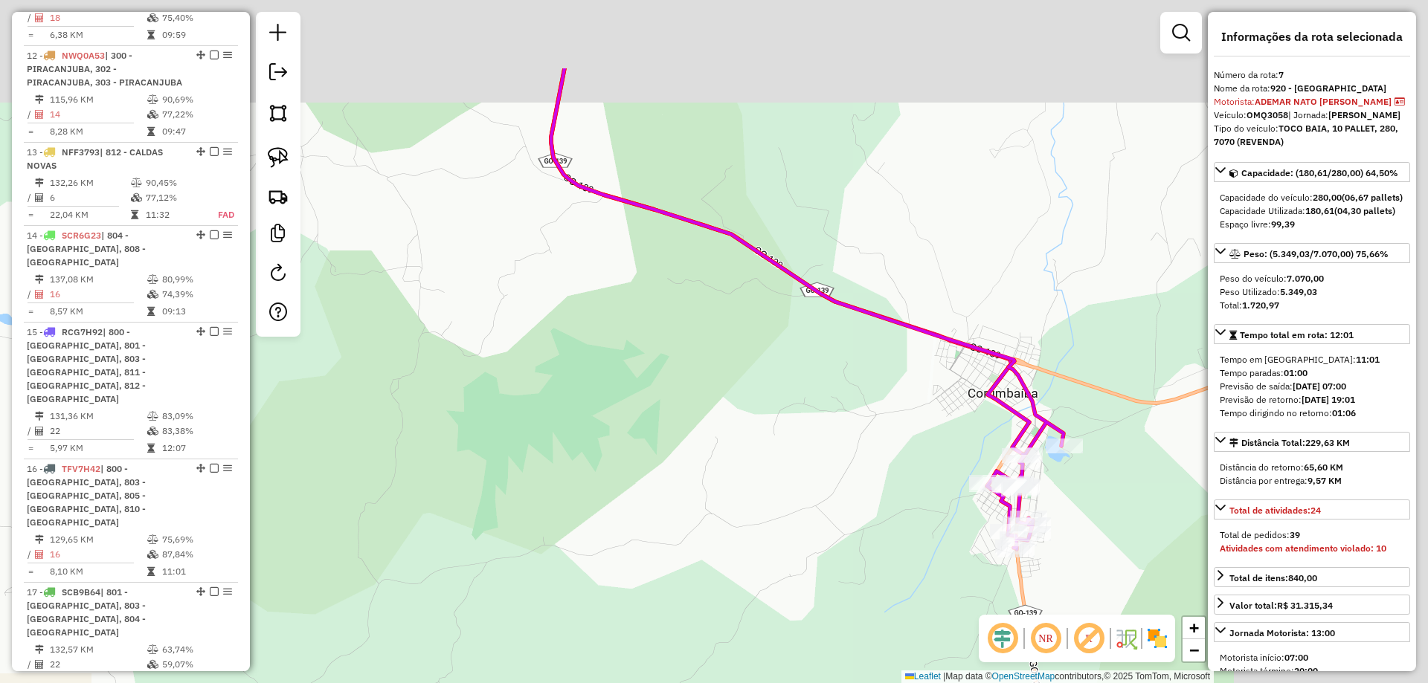
click at [595, 456] on div "Janela de atendimento Grade de atendimento Capacidade Transportadoras Veículos …" at bounding box center [714, 341] width 1428 height 683
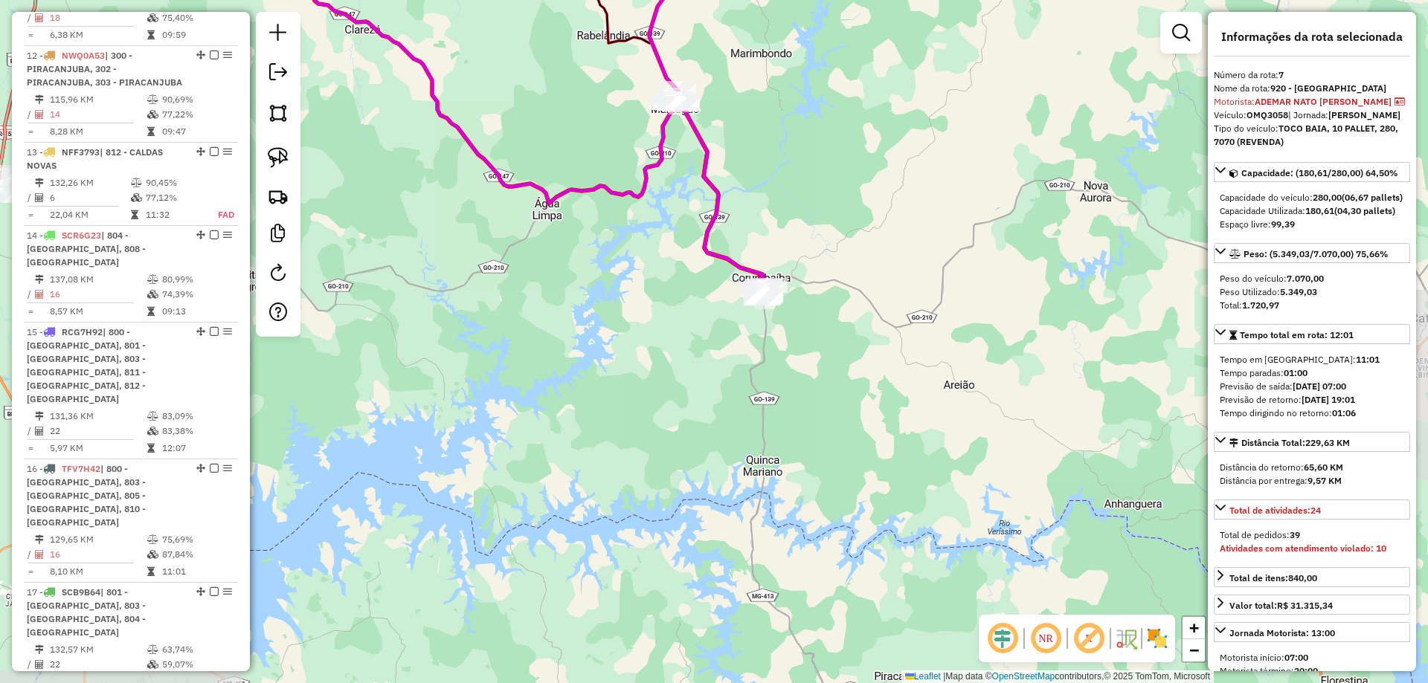
click at [729, 271] on icon at bounding box center [708, 115] width 119 height 367
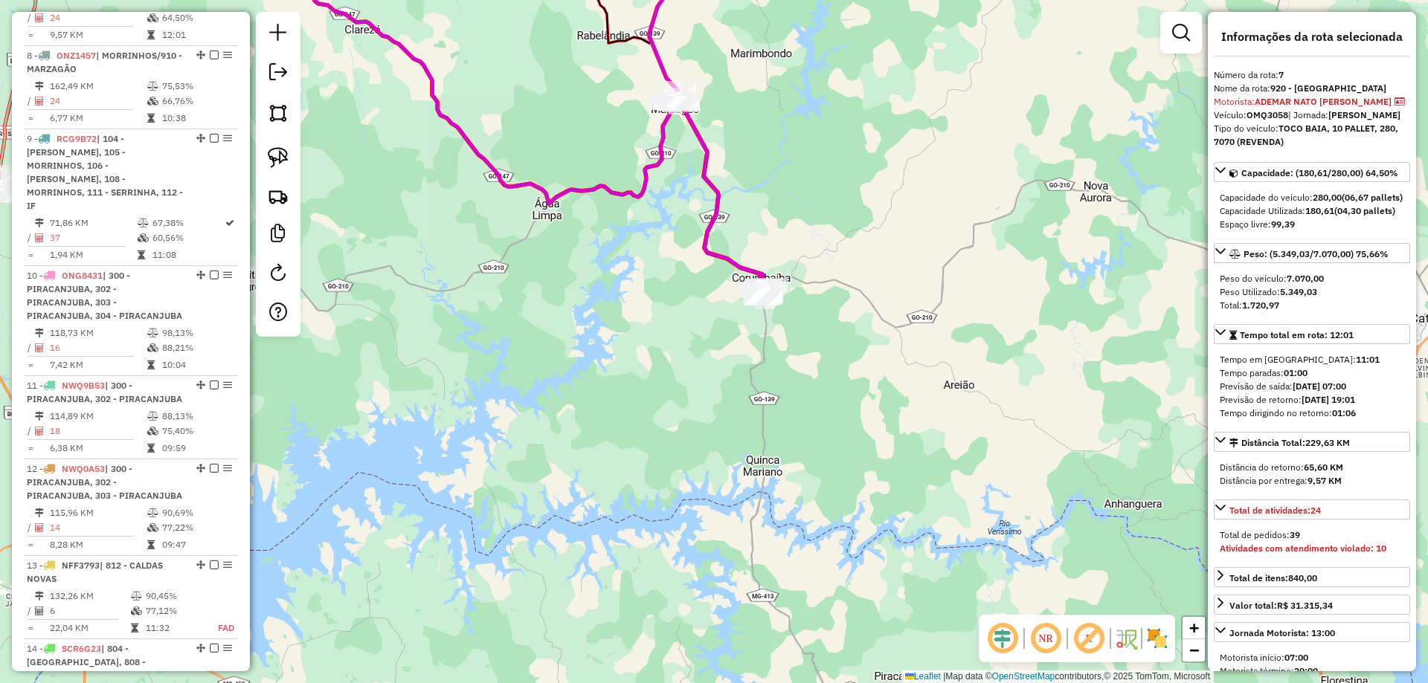
click at [731, 257] on icon at bounding box center [708, 115] width 119 height 367
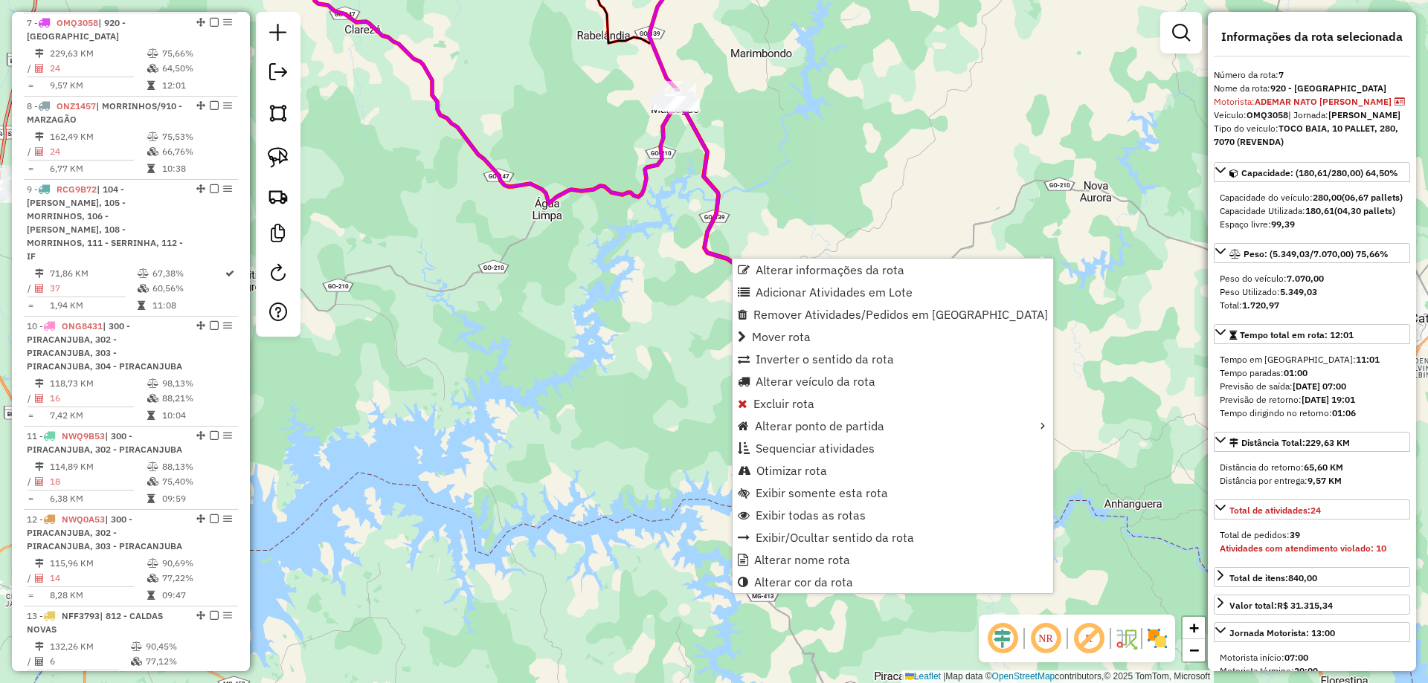
scroll to position [1084, 0]
click at [828, 268] on span "Alterar informações da rota" at bounding box center [830, 270] width 149 height 12
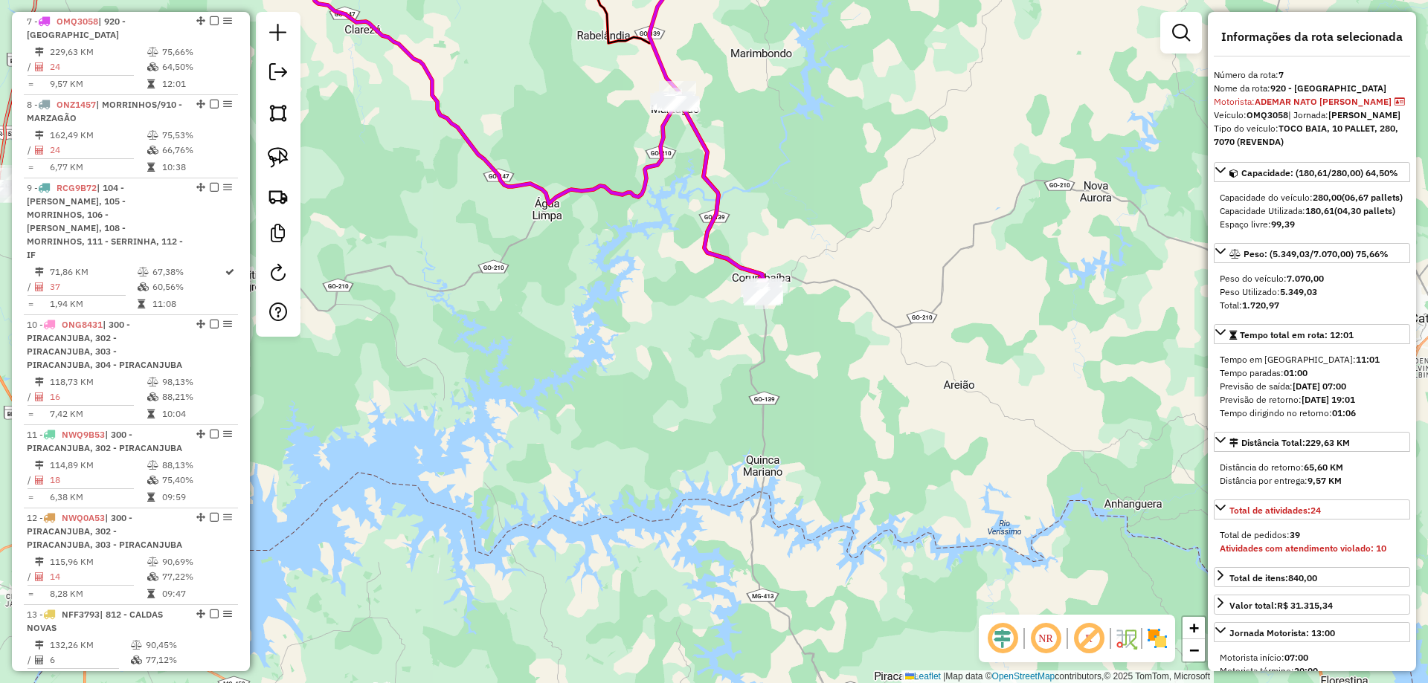
click at [831, 326] on div "Janela de atendimento Grade de atendimento Capacidade Transportadoras Veículos …" at bounding box center [714, 341] width 1428 height 683
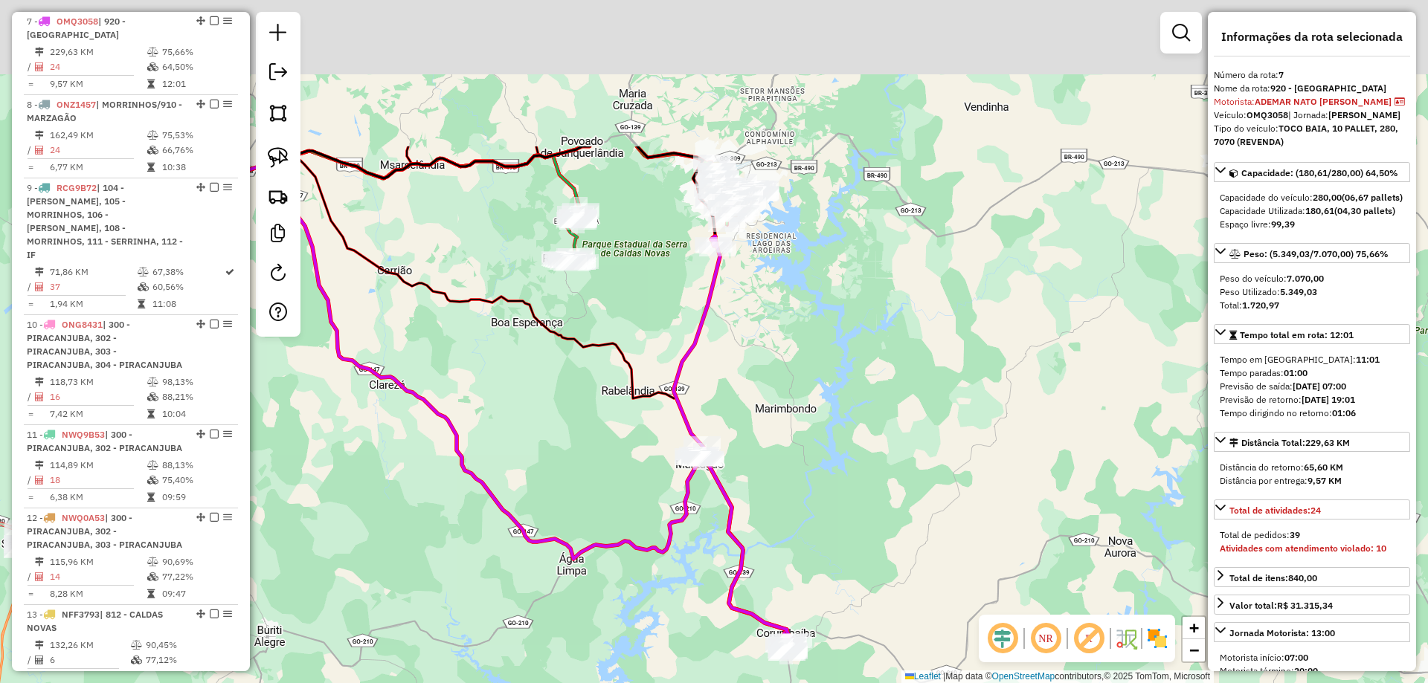
drag, startPoint x: 720, startPoint y: 148, endPoint x: 719, endPoint y: 378, distance: 229.8
click at [718, 385] on div "Janela de atendimento Grade de atendimento Capacidade Transportadoras Veículos …" at bounding box center [714, 341] width 1428 height 683
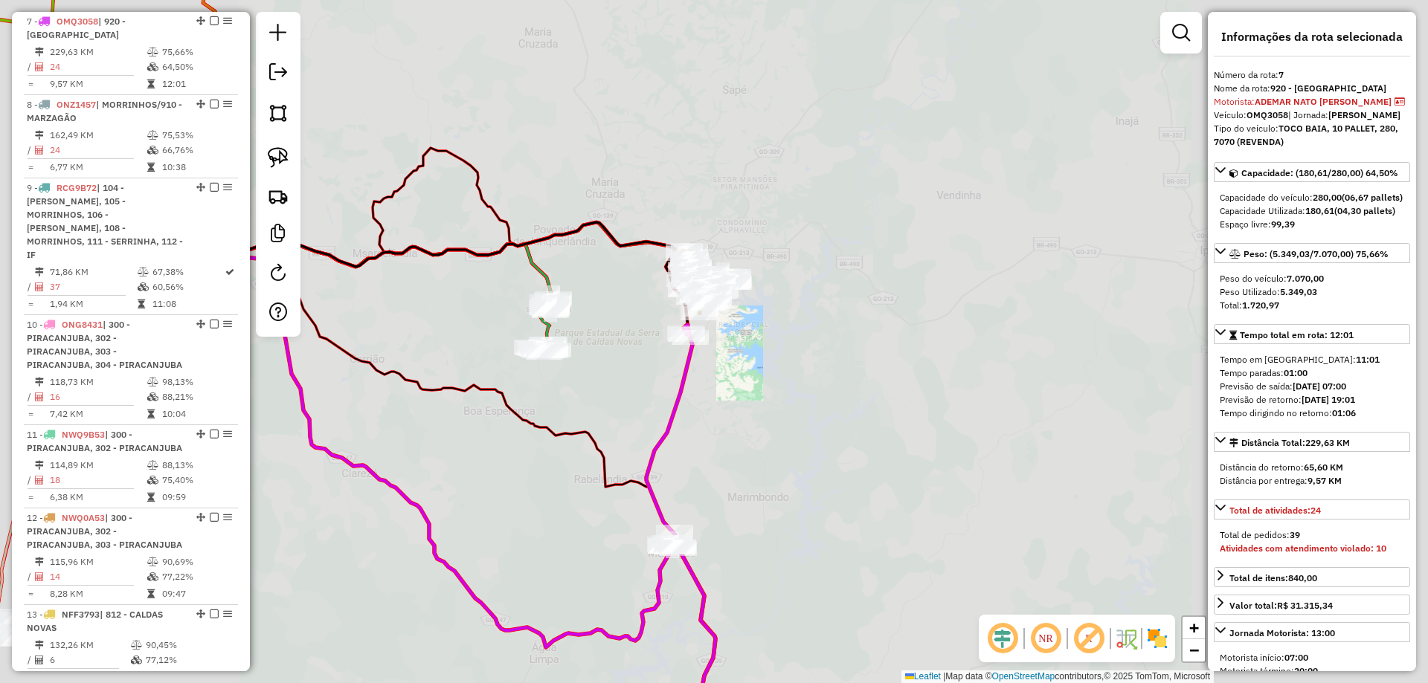
drag, startPoint x: 819, startPoint y: 186, endPoint x: 823, endPoint y: 166, distance: 20.4
click at [822, 168] on div "Janela de atendimento Grade de atendimento Capacidade Transportadoras Veículos …" at bounding box center [714, 341] width 1428 height 683
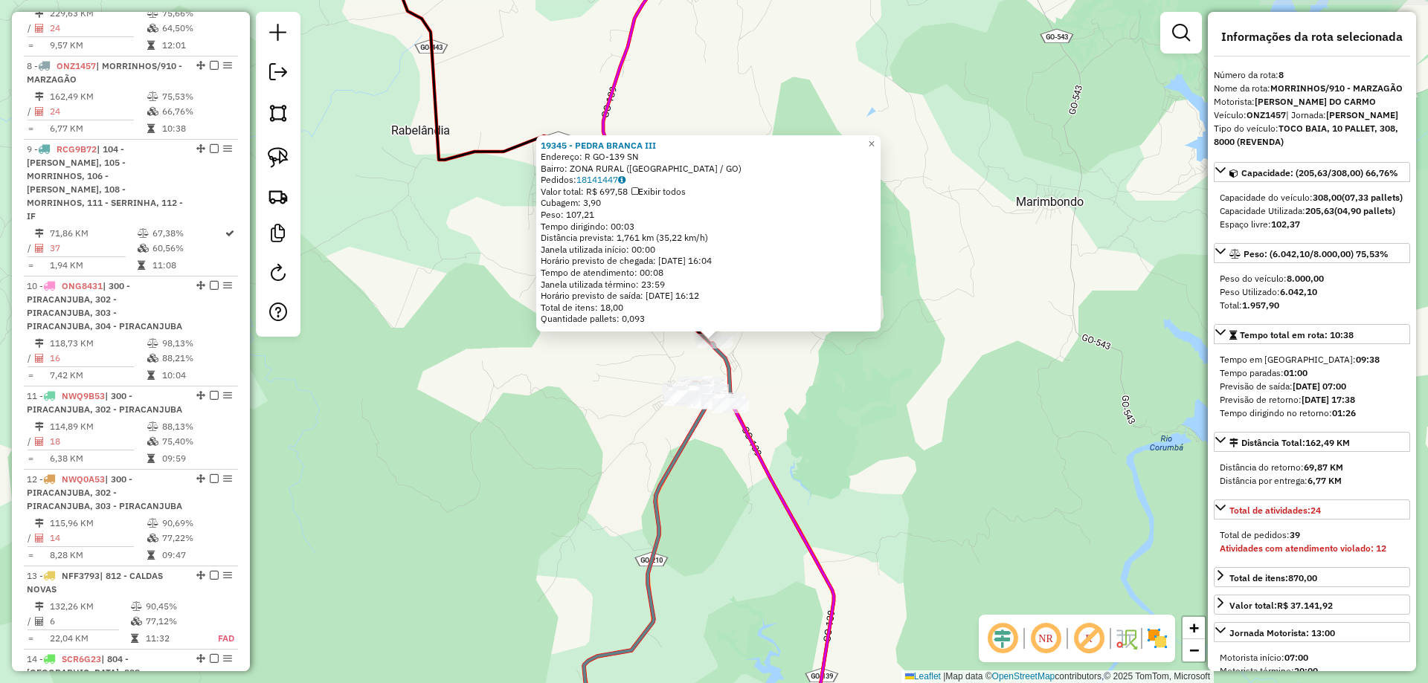
scroll to position [1167, 0]
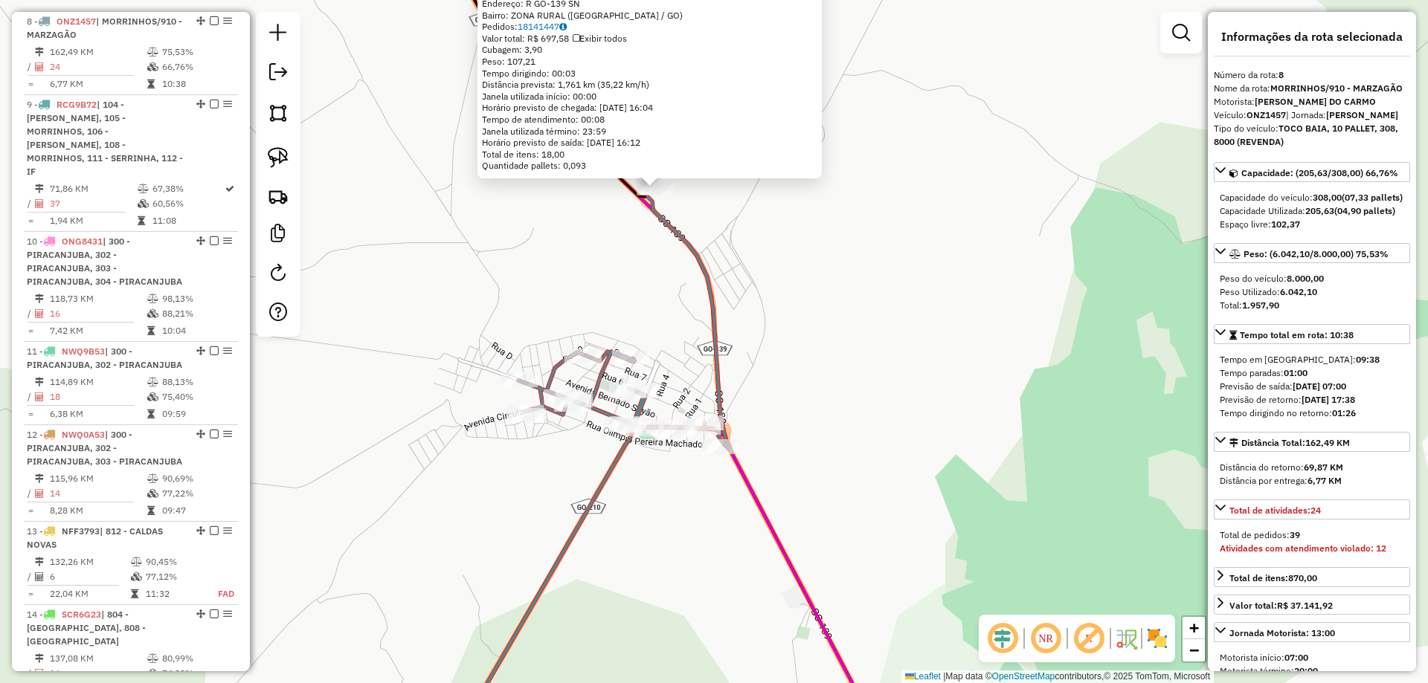
click at [733, 338] on div "19345 - PEDRA BRANCA III Endereço: R GO-139 SN Bairro: ZONA RURAL (MARZAGAO / G…" at bounding box center [714, 341] width 1428 height 683
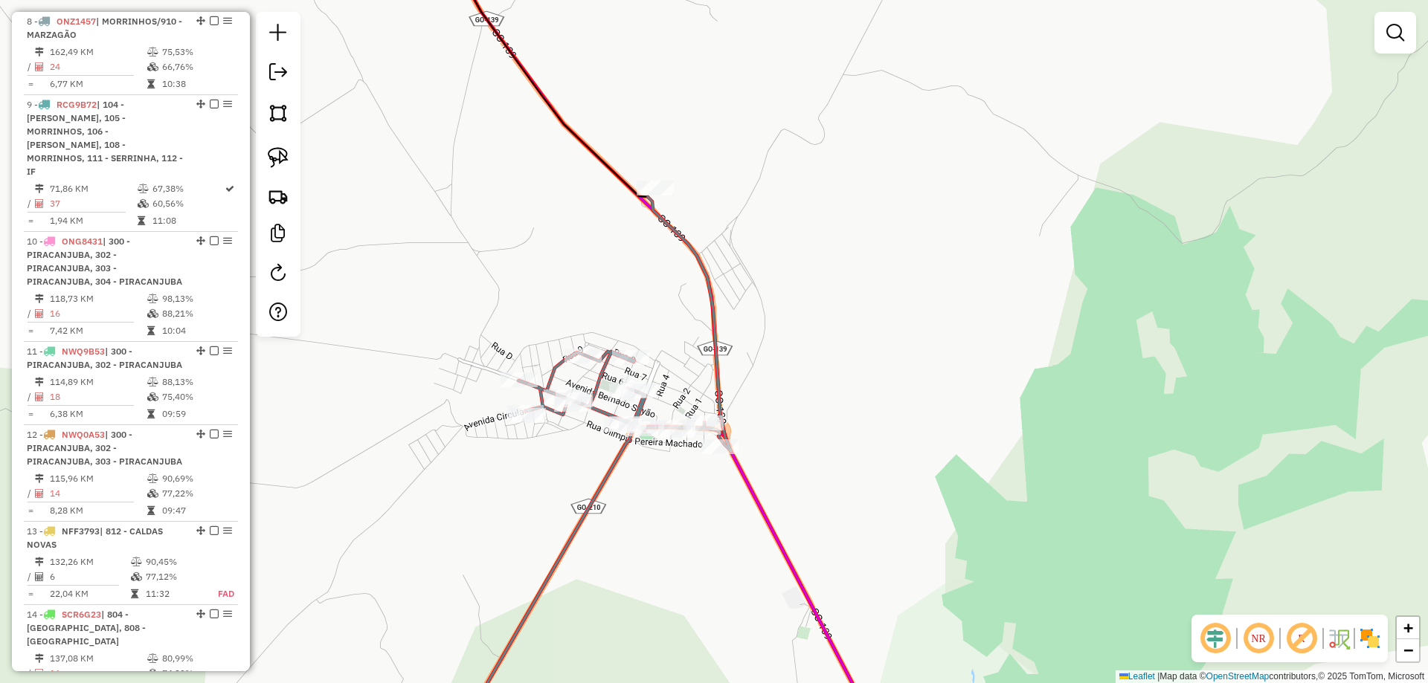
click at [602, 379] on icon at bounding box center [589, 474] width 283 height 555
select select "**********"
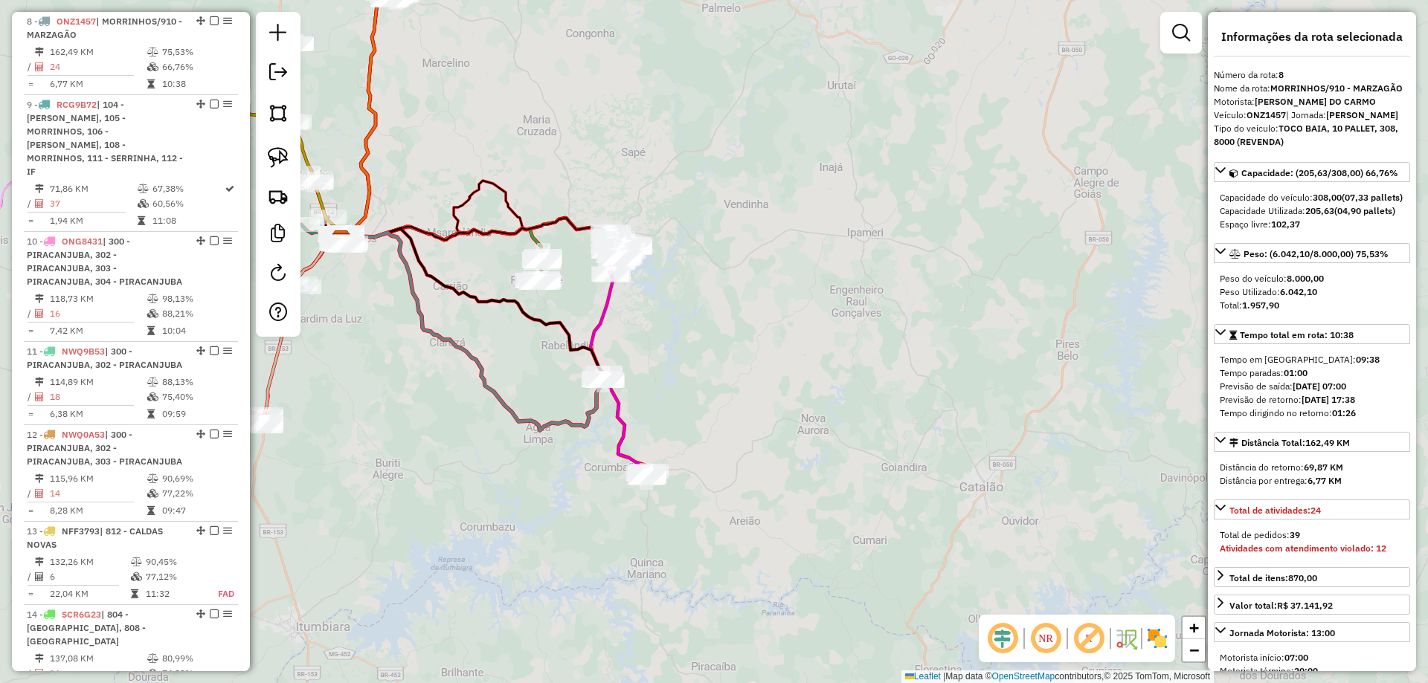
click at [812, 377] on div "Rota 8 - Placa ONZ1457 7407 - LANCHONETE MARZAGAO Janela de atendimento Grade d…" at bounding box center [714, 341] width 1428 height 683
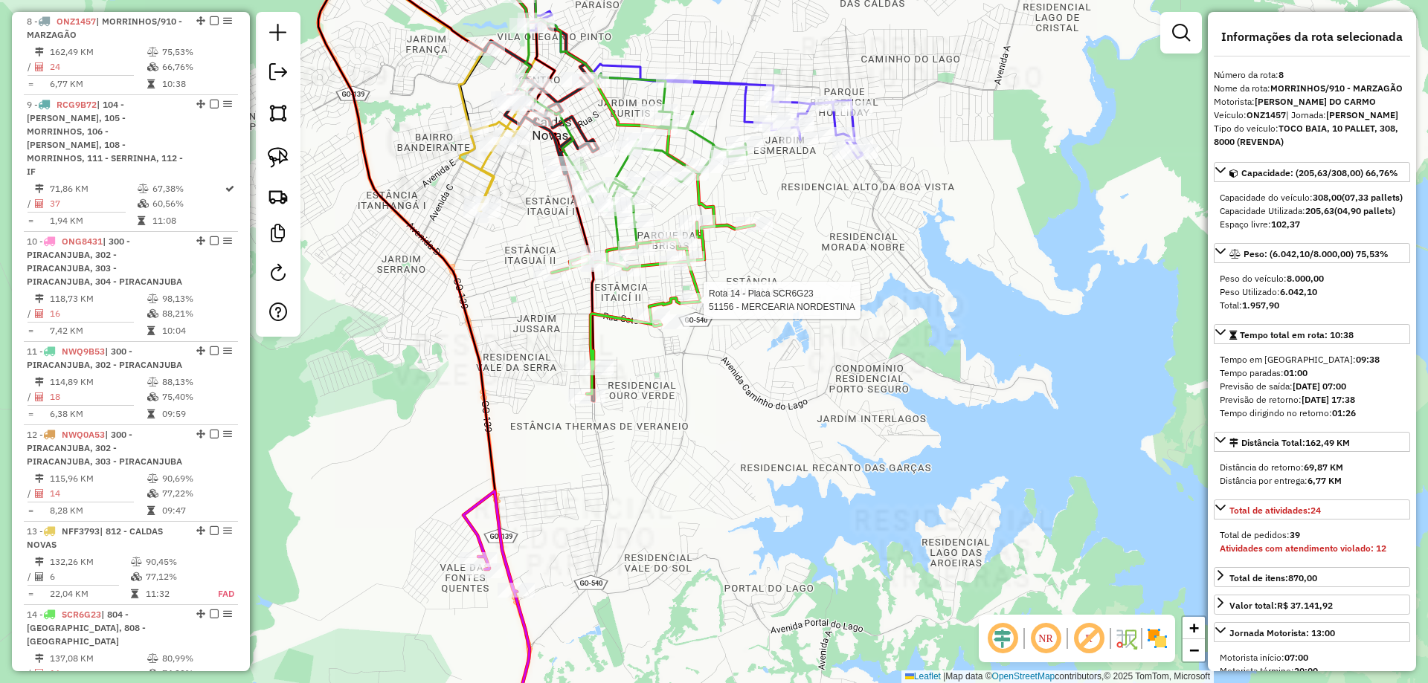
click at [695, 283] on icon at bounding box center [653, 308] width 202 height 172
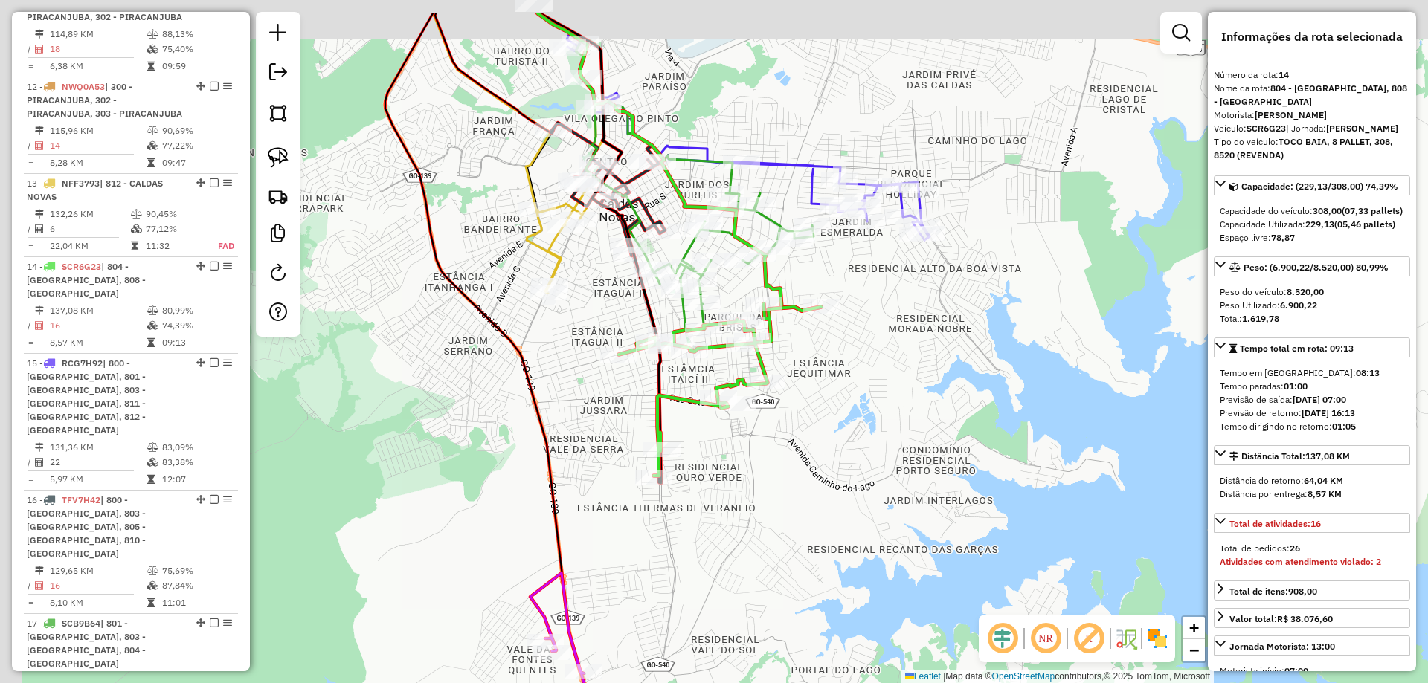
drag, startPoint x: 795, startPoint y: 367, endPoint x: 822, endPoint y: 364, distance: 26.9
click at [842, 414] on div "Janela de atendimento Grade de atendimento Capacidade Transportadoras Veículos …" at bounding box center [714, 341] width 1428 height 683
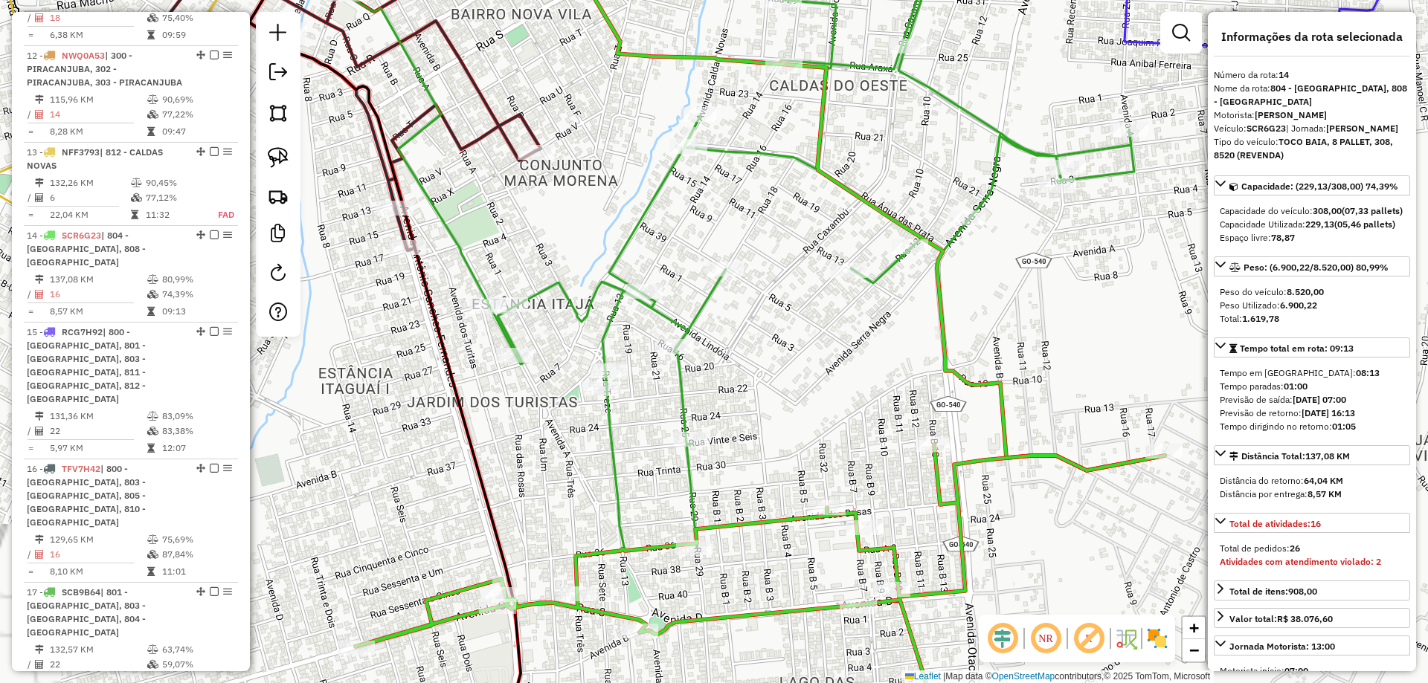
drag, startPoint x: 870, startPoint y: 399, endPoint x: 913, endPoint y: 424, distance: 49.6
click at [912, 433] on div "Janela de atendimento Grade de atendimento Capacidade Transportadoras Veículos …" at bounding box center [714, 341] width 1428 height 683
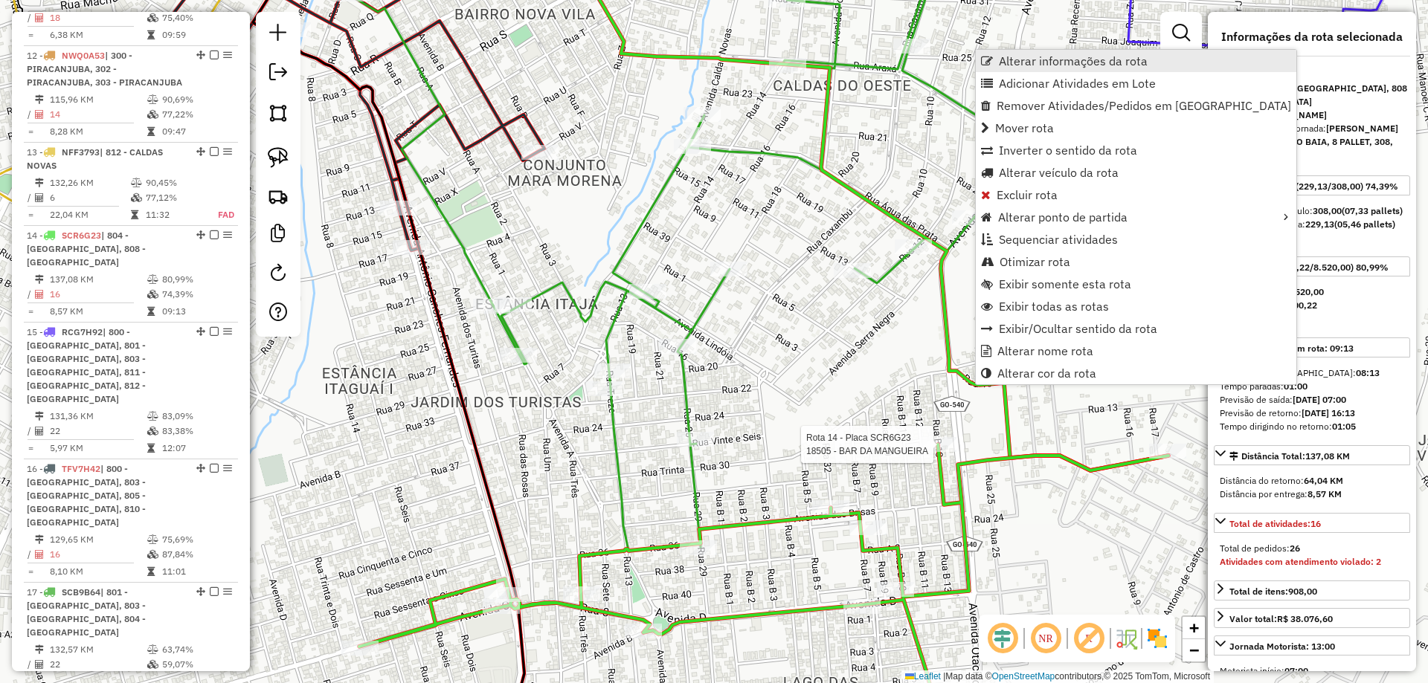
click at [1053, 62] on span "Alterar informações da rota" at bounding box center [1073, 61] width 149 height 12
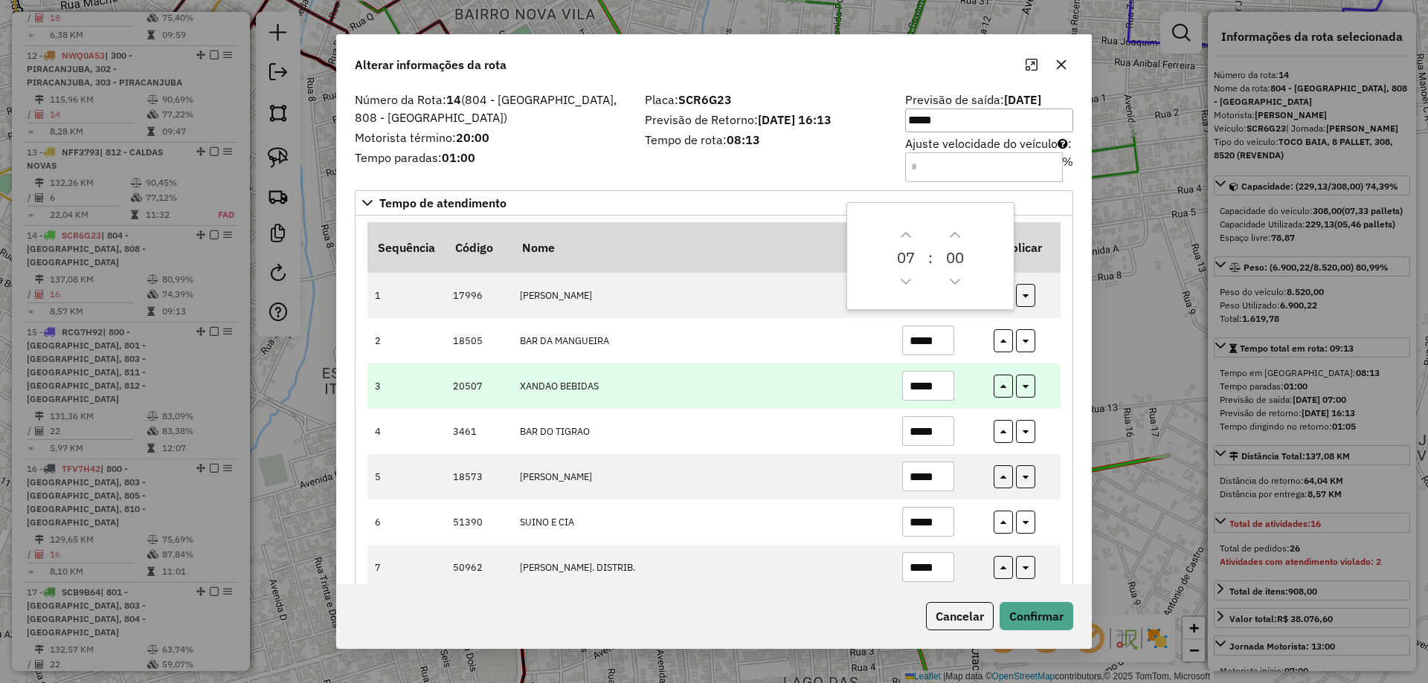
drag, startPoint x: 932, startPoint y: 390, endPoint x: 924, endPoint y: 389, distance: 8.2
click at [924, 389] on input "*****" at bounding box center [928, 386] width 52 height 30
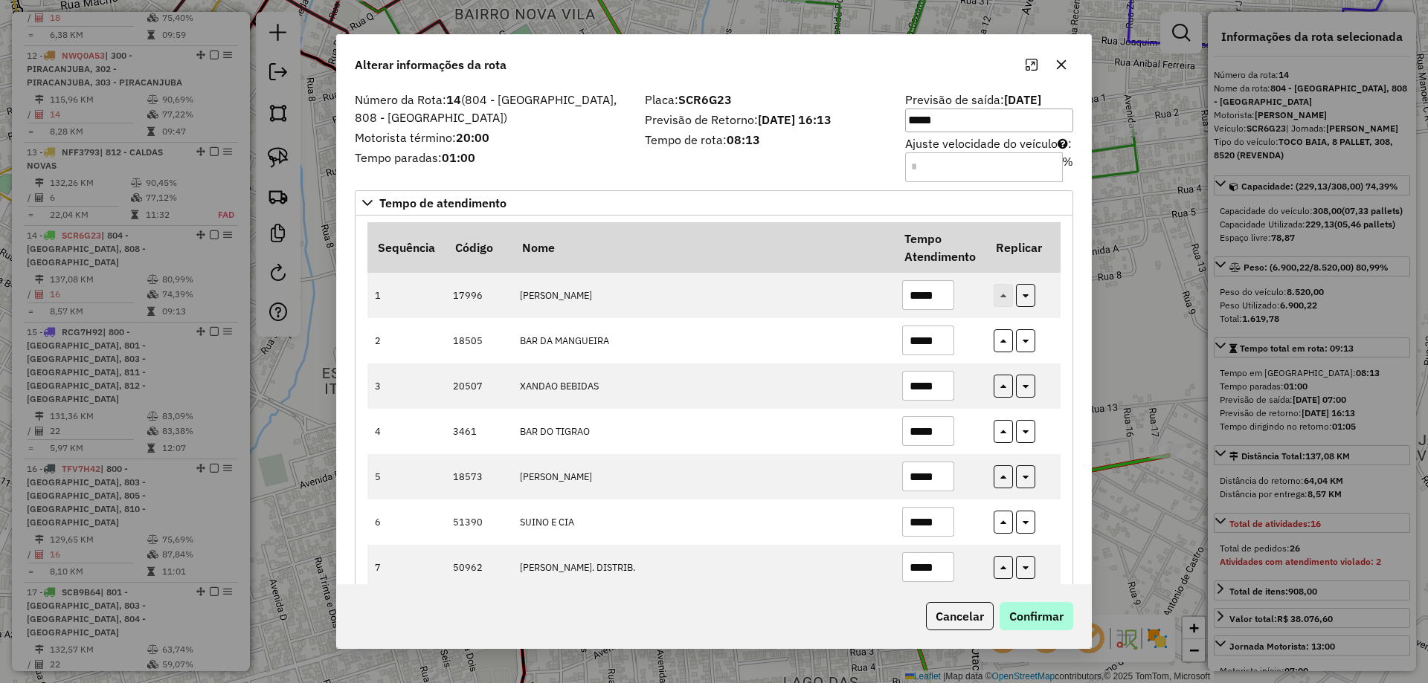
type input "*****"
drag, startPoint x: 1031, startPoint y: 610, endPoint x: 1007, endPoint y: 584, distance: 34.7
click at [1031, 609] on button "Confirmar" at bounding box center [1036, 616] width 74 height 28
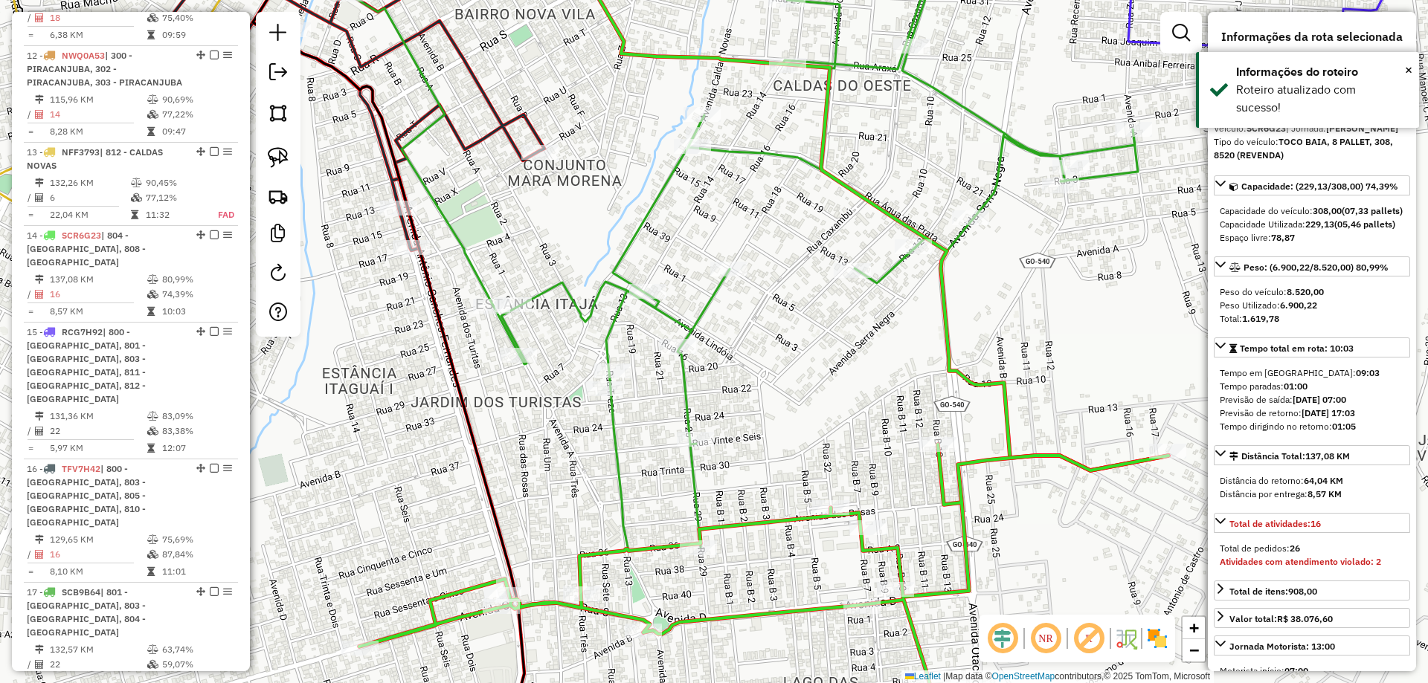
click at [687, 382] on icon at bounding box center [815, 241] width 645 height 619
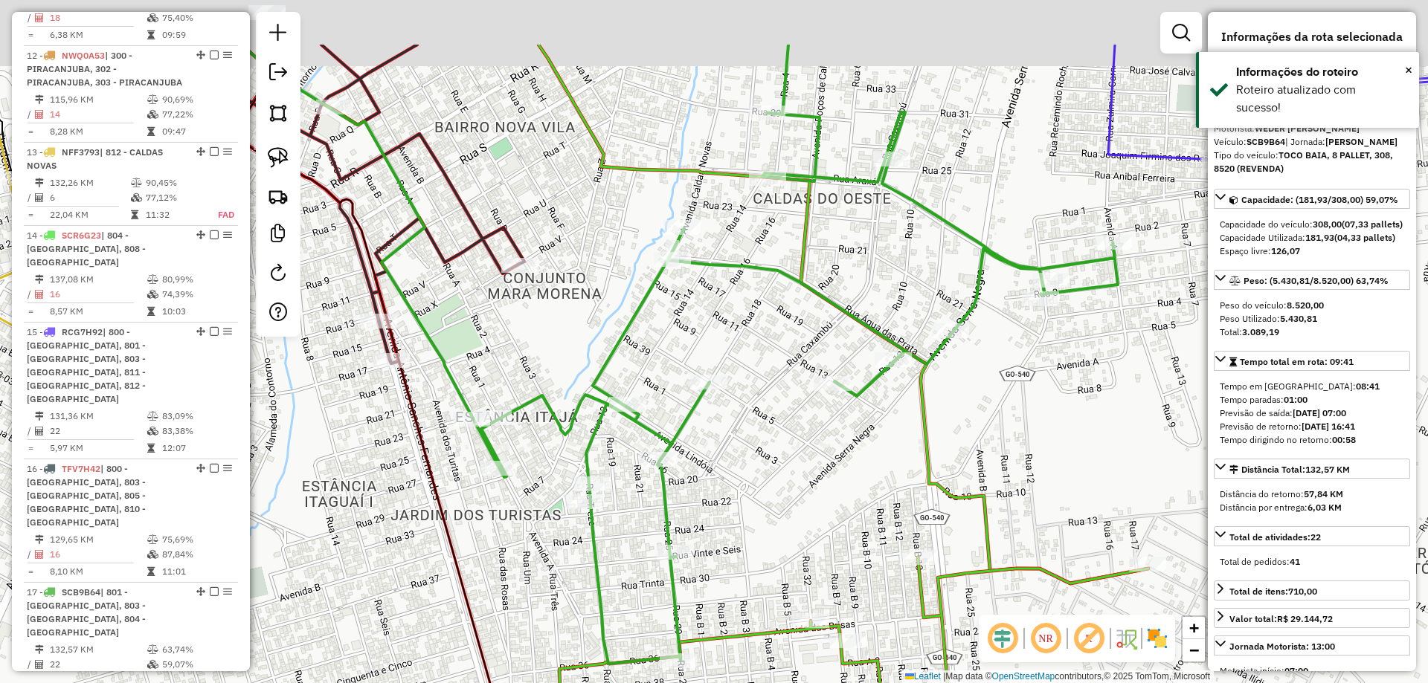
click at [729, 493] on div "Janela de atendimento Grade de atendimento Capacidade Transportadoras Veículos …" at bounding box center [714, 341] width 1428 height 683
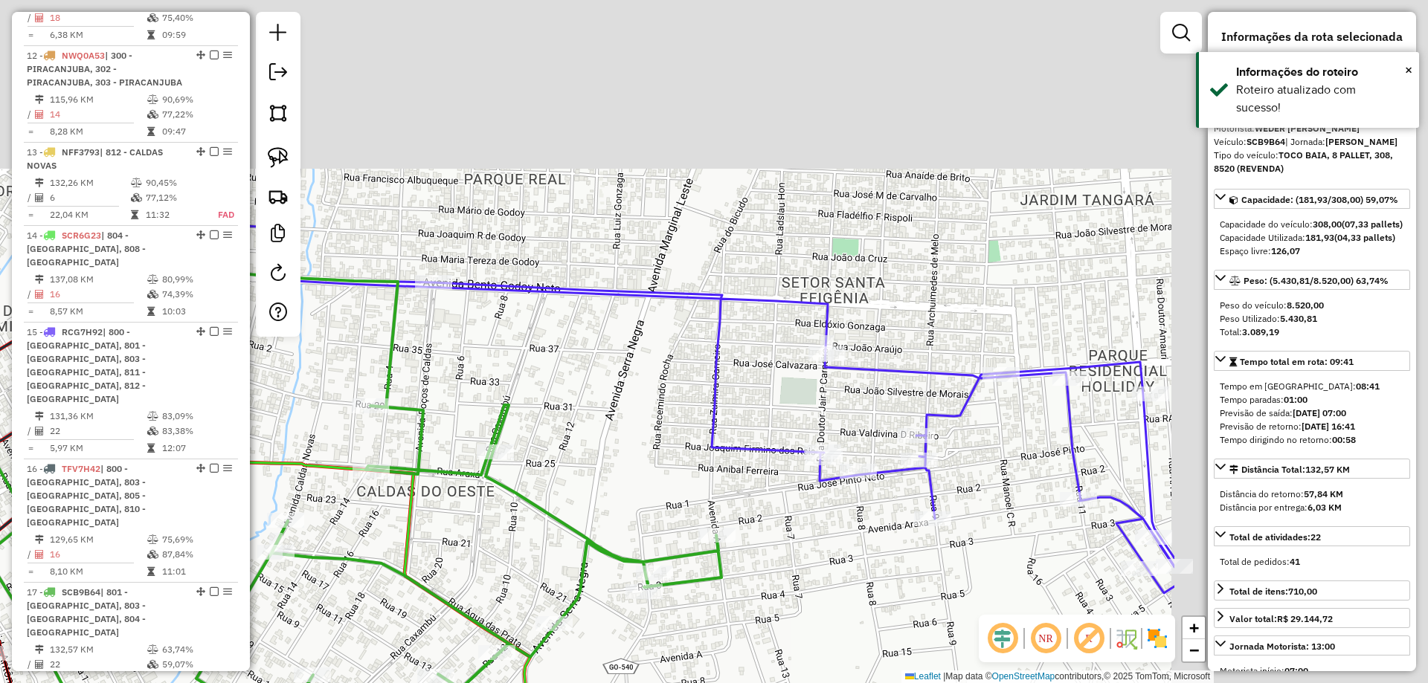
click at [656, 500] on div "Janela de atendimento Grade de atendimento Capacidade Transportadoras Veículos …" at bounding box center [714, 341] width 1428 height 683
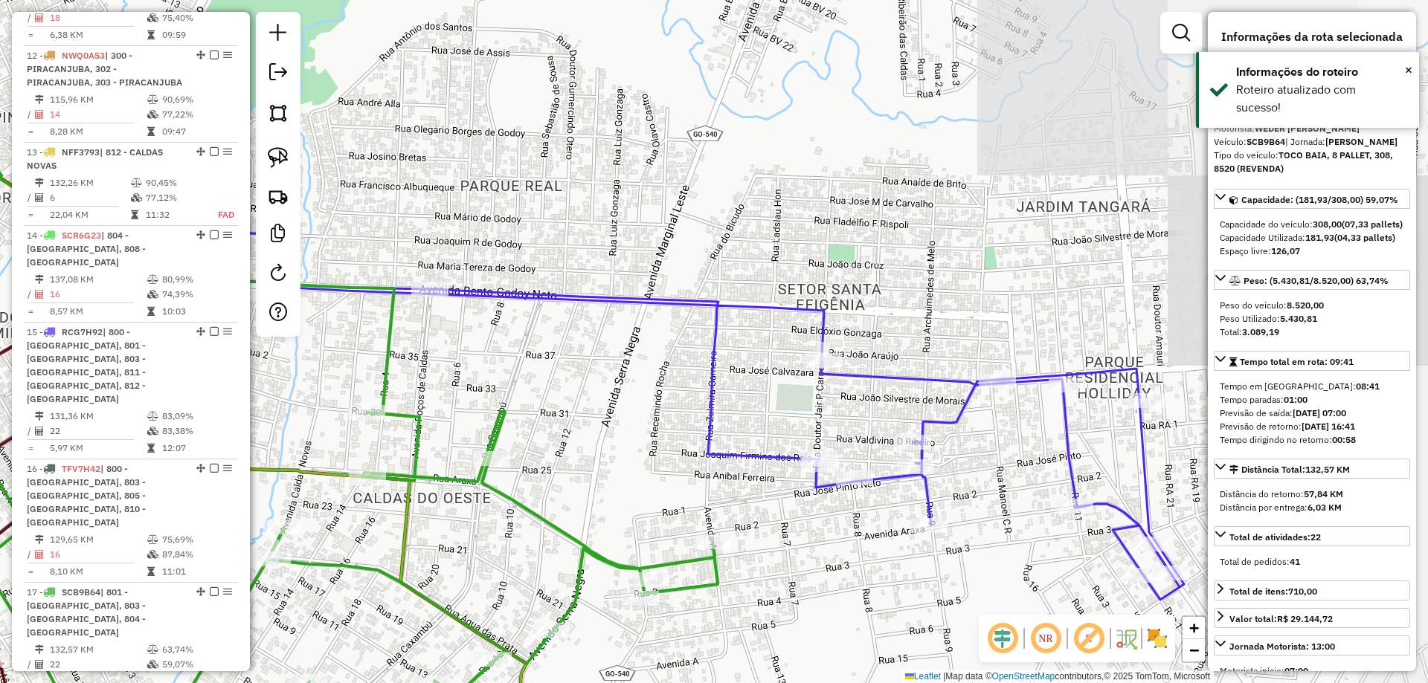
drag, startPoint x: 825, startPoint y: 326, endPoint x: 817, endPoint y: 332, distance: 9.1
click at [825, 323] on div "Rota 15 - Placa RCG7H92 16398 - MERCEARIA BARCELONA Janela de atendimento Grade…" at bounding box center [714, 341] width 1428 height 683
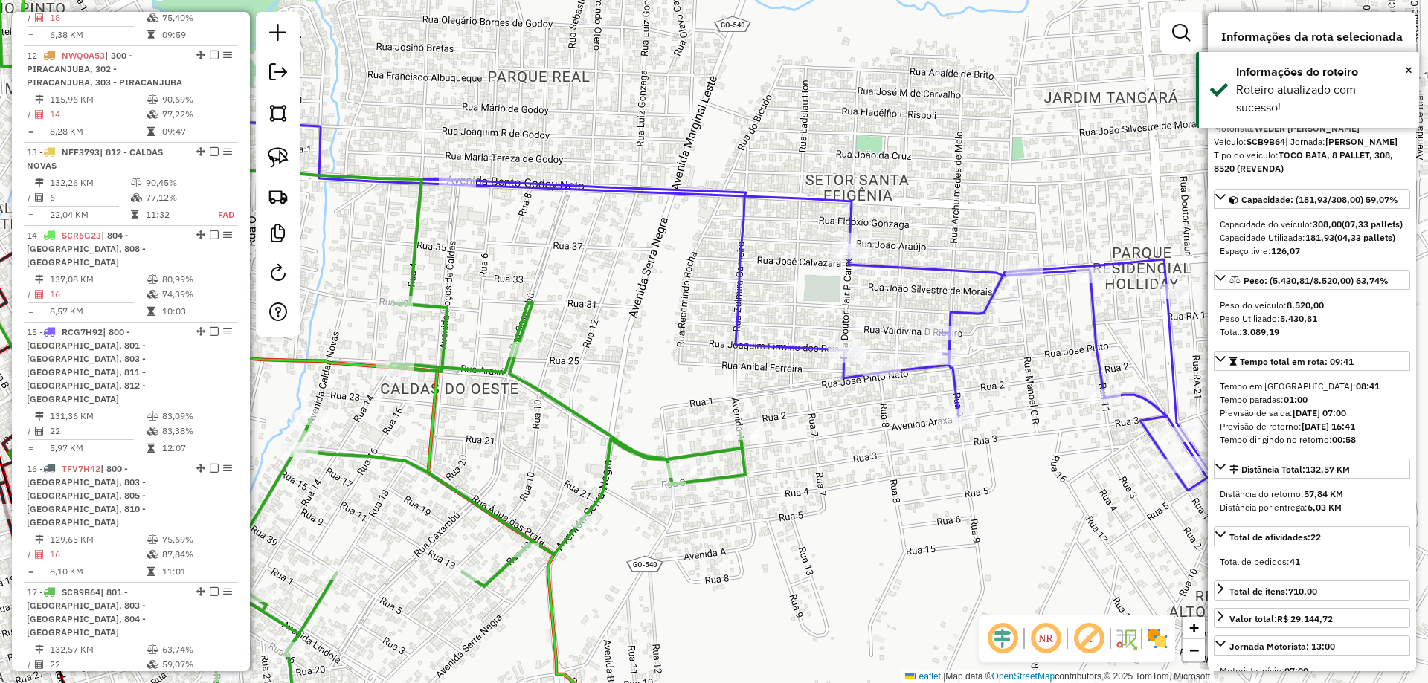
click at [803, 346] on icon at bounding box center [539, 211] width 1343 height 559
click at [996, 448] on div "Janela de atendimento Grade de atendimento Capacidade Transportadoras Veículos …" at bounding box center [714, 341] width 1428 height 683
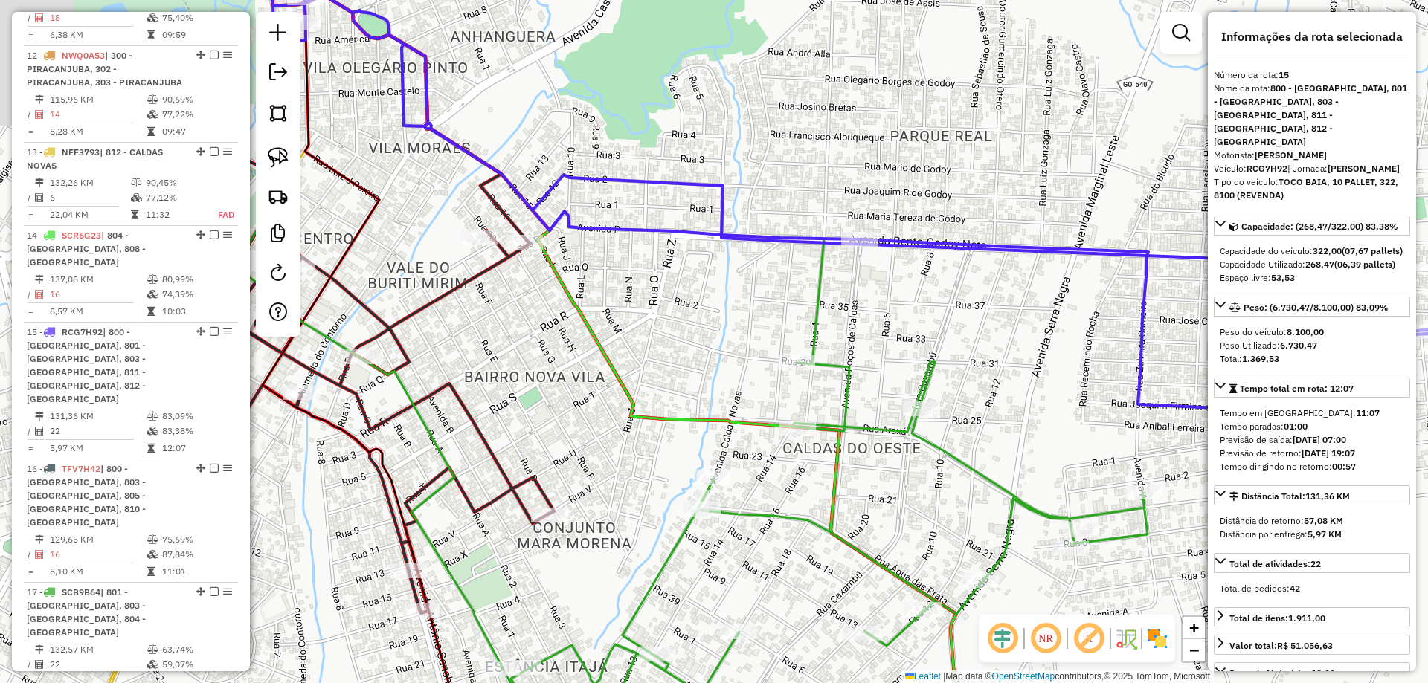
drag, startPoint x: 1017, startPoint y: 342, endPoint x: 980, endPoint y: 348, distance: 36.9
click at [1033, 346] on div "Janela de atendimento Grade de atendimento Capacidade Transportadoras Veículos …" at bounding box center [714, 341] width 1428 height 683
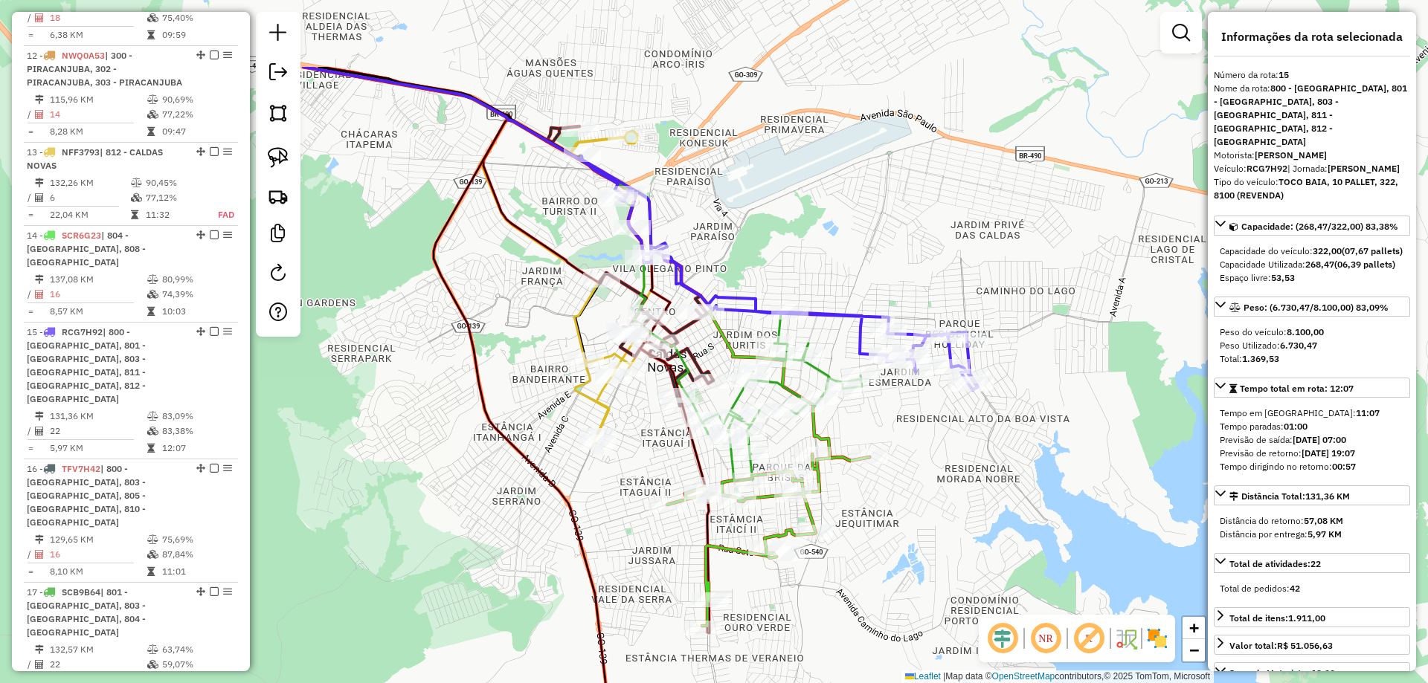
drag, startPoint x: 706, startPoint y: 163, endPoint x: 758, endPoint y: 271, distance: 120.1
click at [758, 271] on div "Janela de atendimento Grade de atendimento Capacidade Transportadoras Veículos …" at bounding box center [714, 341] width 1428 height 683
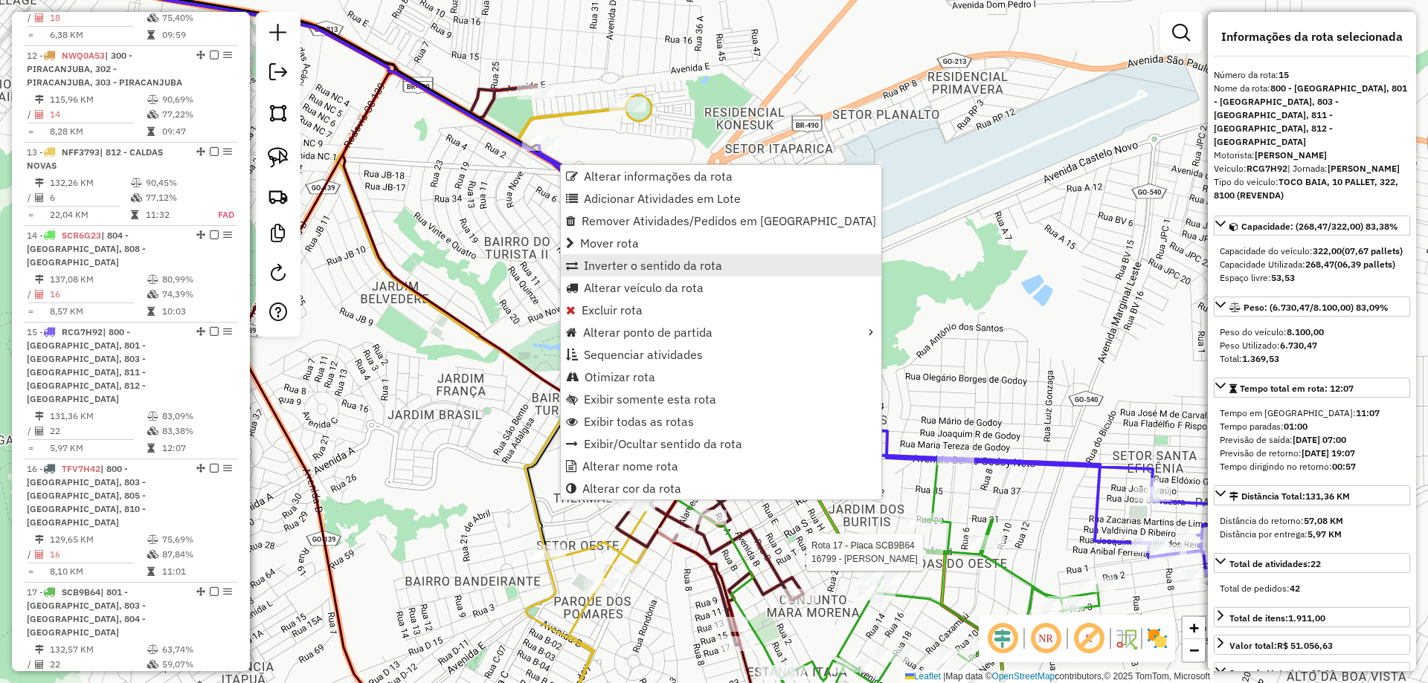
click at [631, 260] on span "Inverter o sentido da rota" at bounding box center [653, 266] width 138 height 12
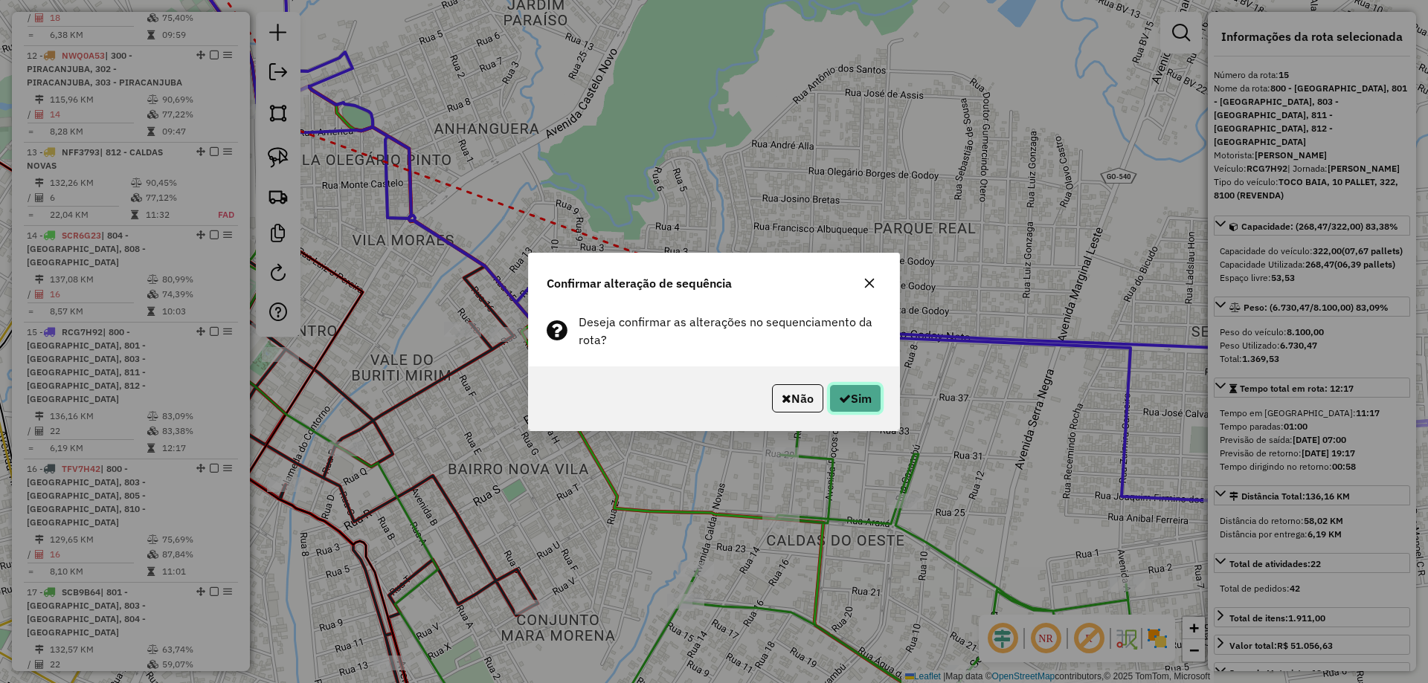
click at [853, 402] on button "Sim" at bounding box center [855, 398] width 52 height 28
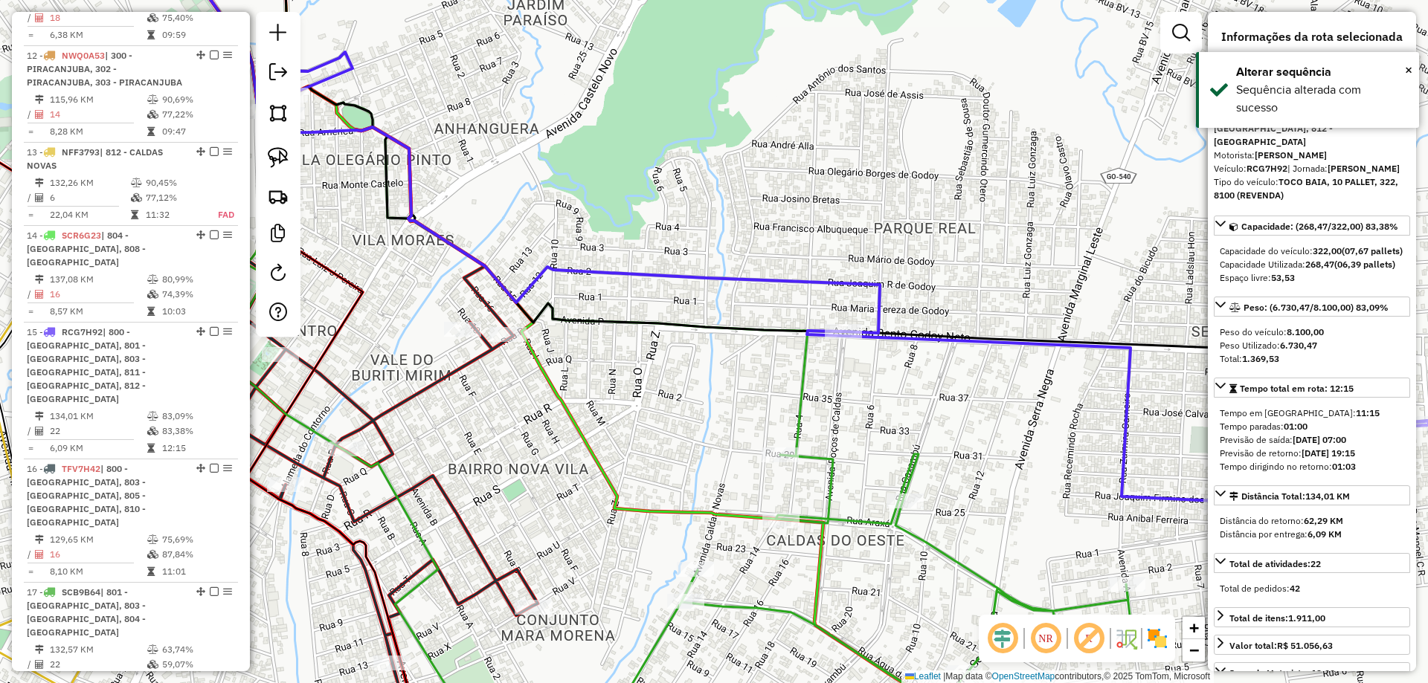
click at [880, 307] on icon at bounding box center [884, 285] width 1373 height 706
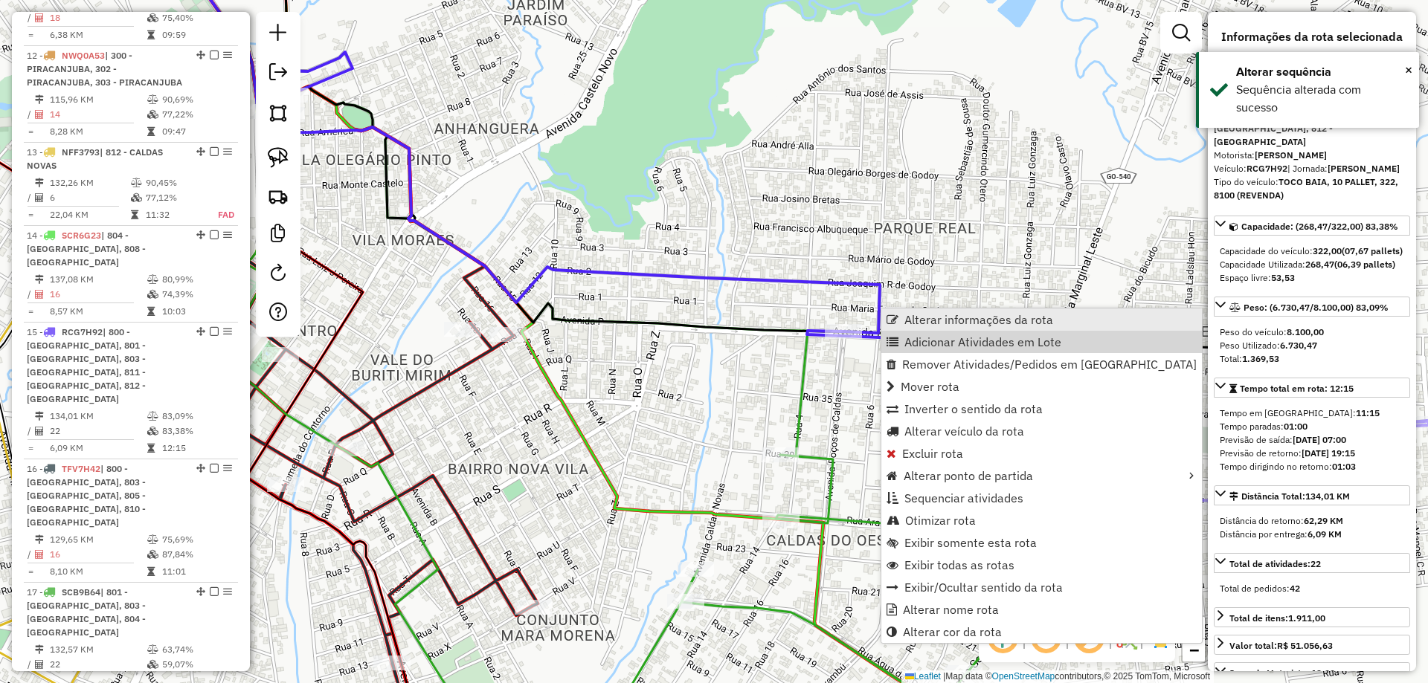
click at [954, 317] on span "Alterar informações da rota" at bounding box center [978, 320] width 149 height 12
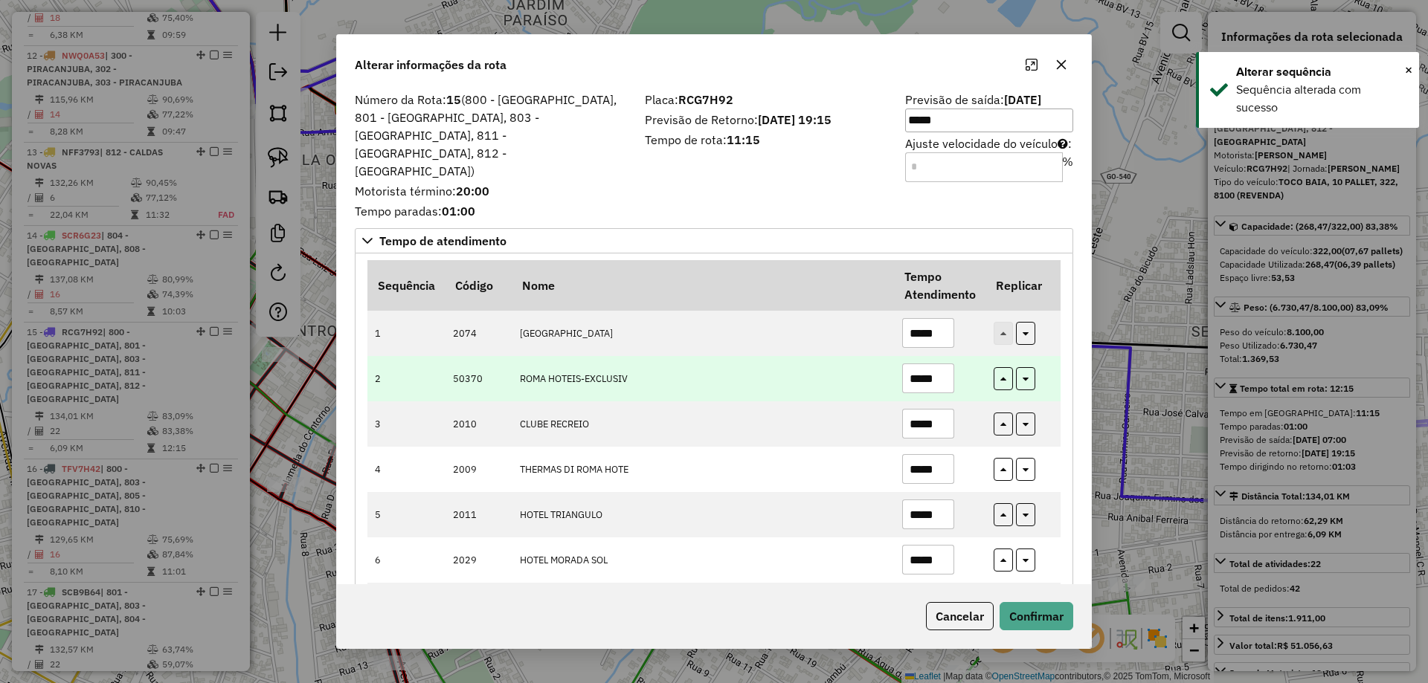
click at [927, 364] on input "*****" at bounding box center [928, 379] width 52 height 30
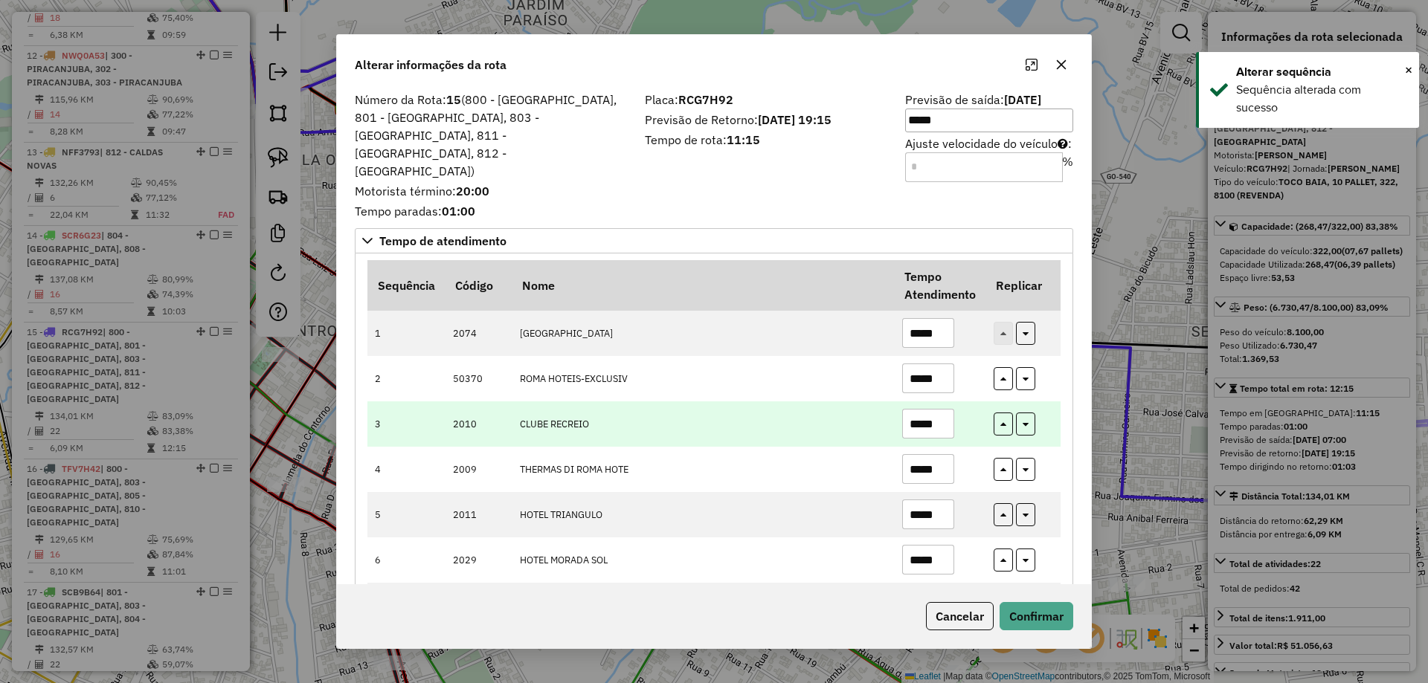
type input "*****"
drag, startPoint x: 929, startPoint y: 386, endPoint x: 927, endPoint y: 409, distance: 23.1
click at [924, 409] on input "*****" at bounding box center [928, 424] width 52 height 30
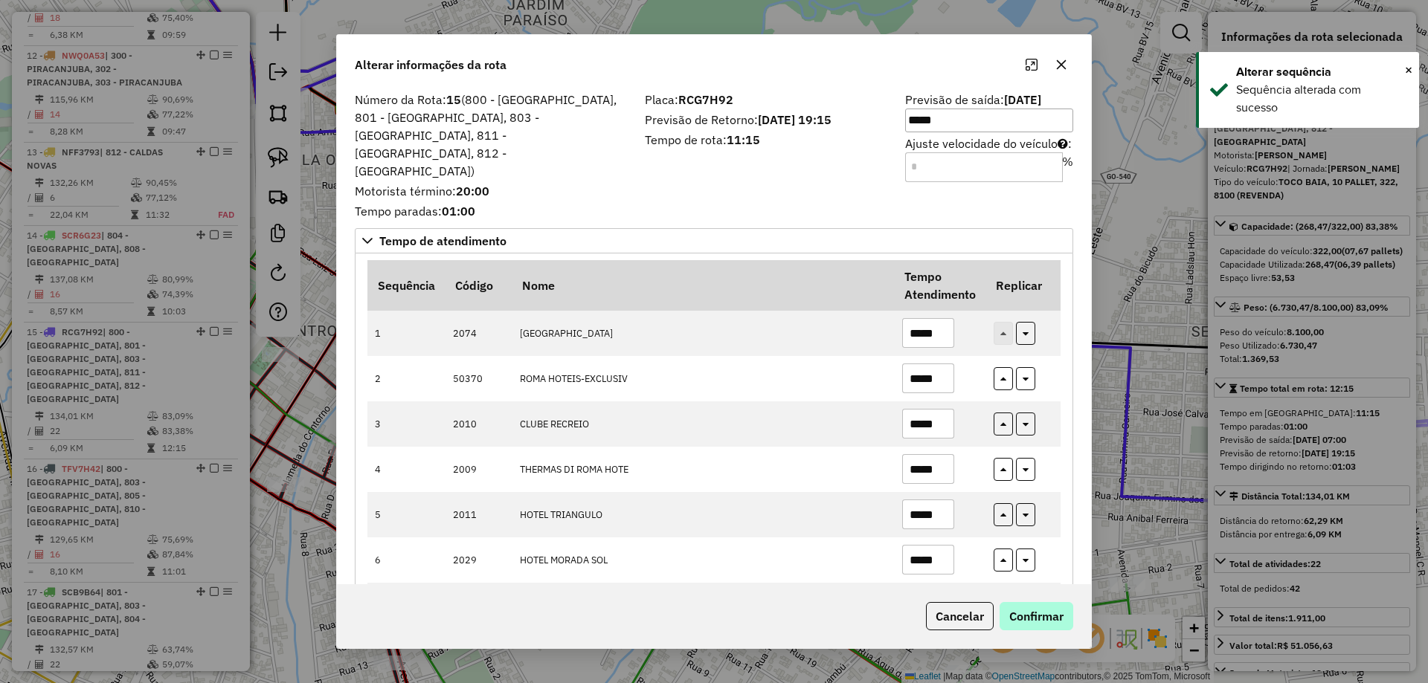
type input "*****"
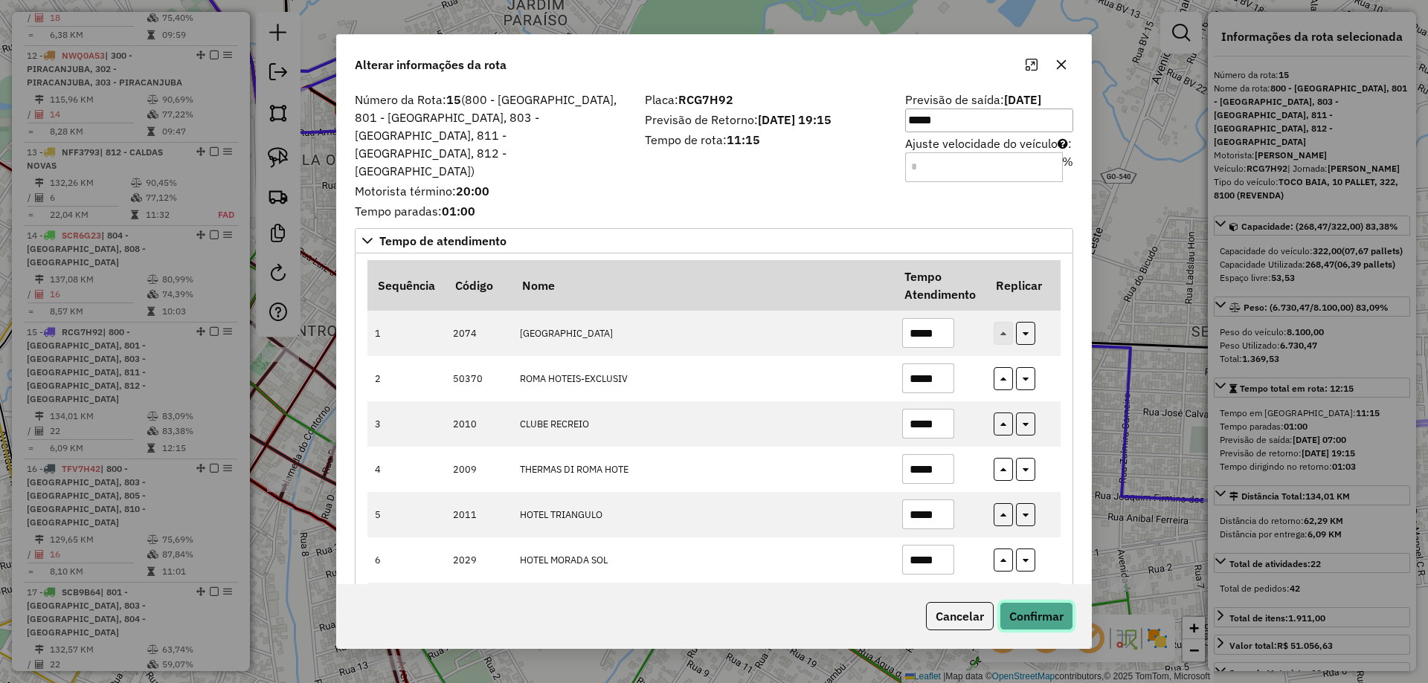
click at [1028, 606] on button "Confirmar" at bounding box center [1036, 616] width 74 height 28
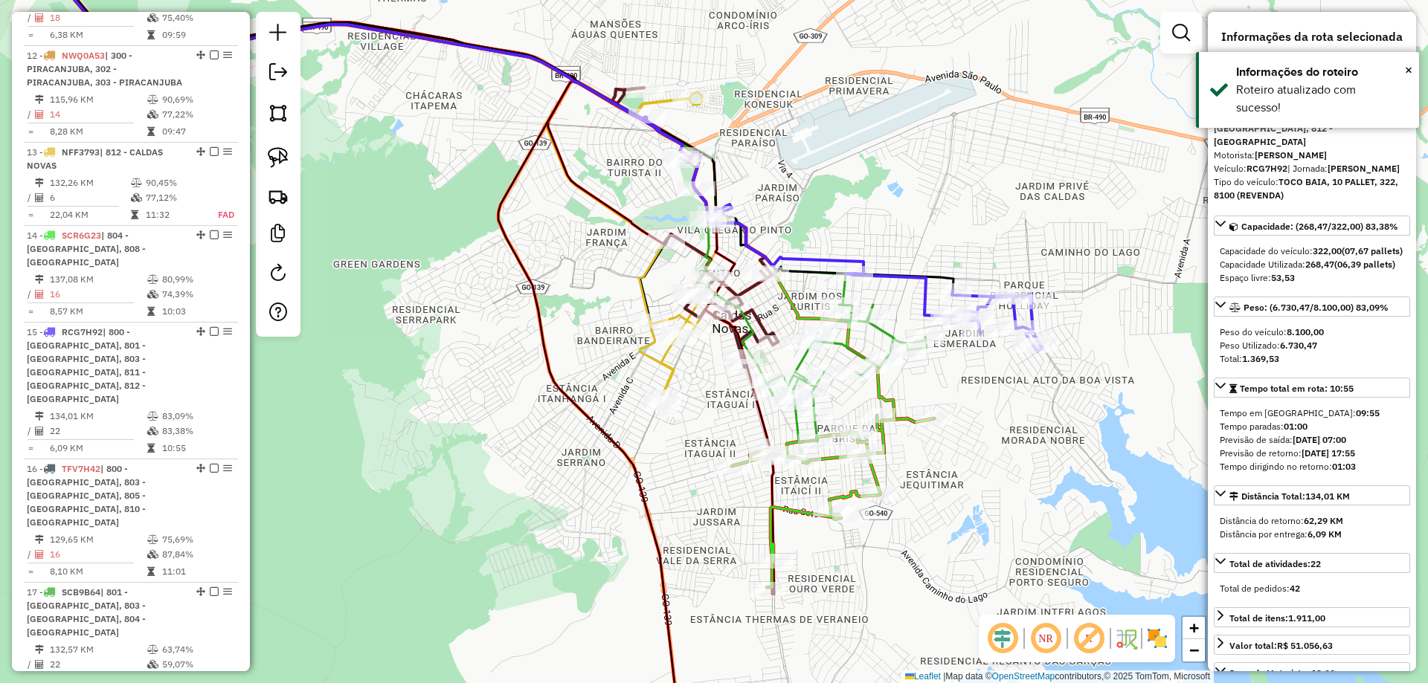
drag, startPoint x: 863, startPoint y: 215, endPoint x: 854, endPoint y: 198, distance: 19.0
click at [854, 198] on div "Janela de atendimento Grade de atendimento Capacidade Transportadoras Veículos …" at bounding box center [714, 341] width 1428 height 683
click at [822, 260] on icon at bounding box center [831, 228] width 422 height 245
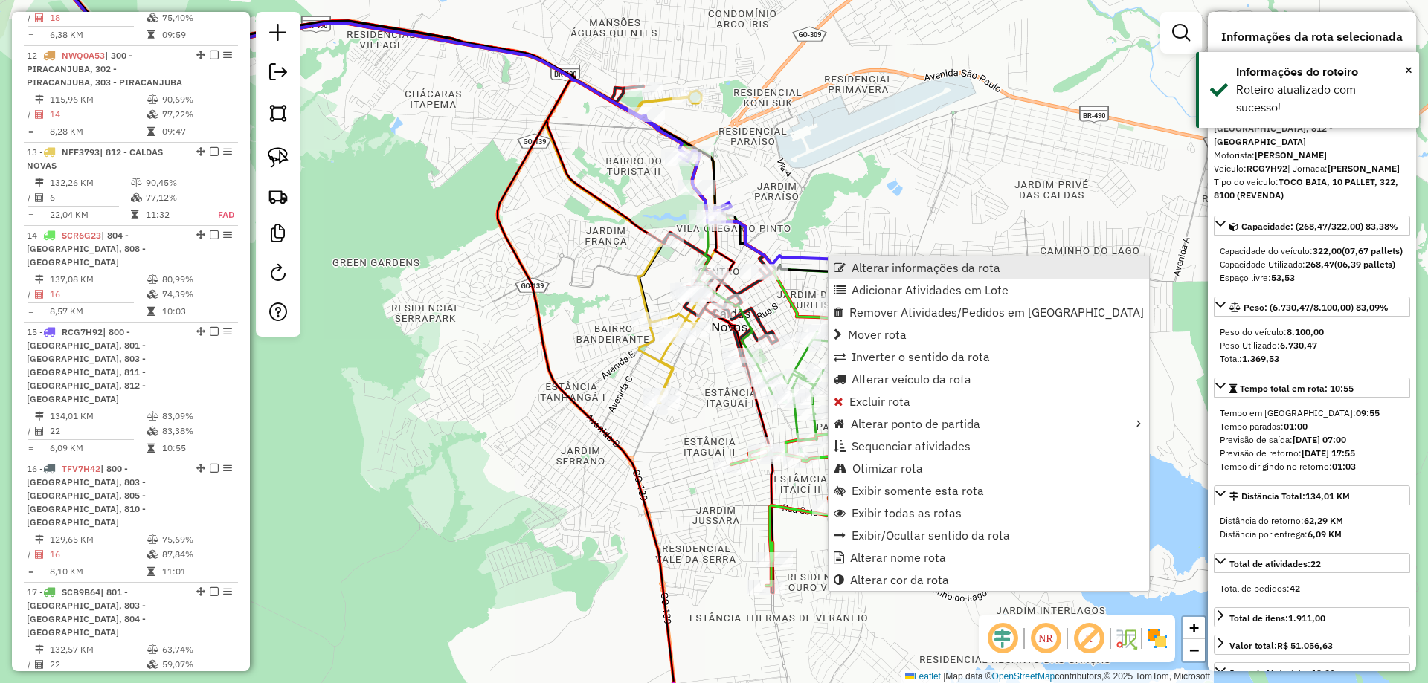
click at [863, 271] on span "Alterar informações da rota" at bounding box center [925, 268] width 149 height 12
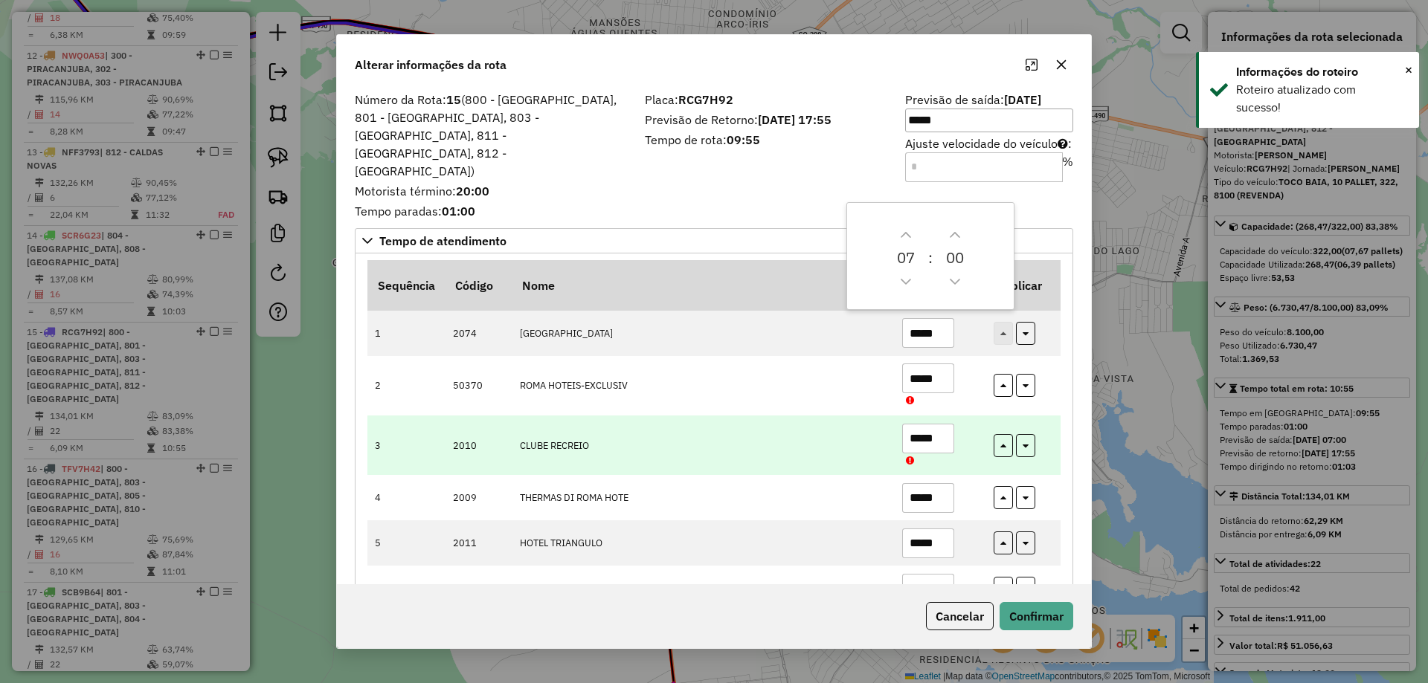
click at [959, 416] on td "*****" at bounding box center [939, 445] width 91 height 59
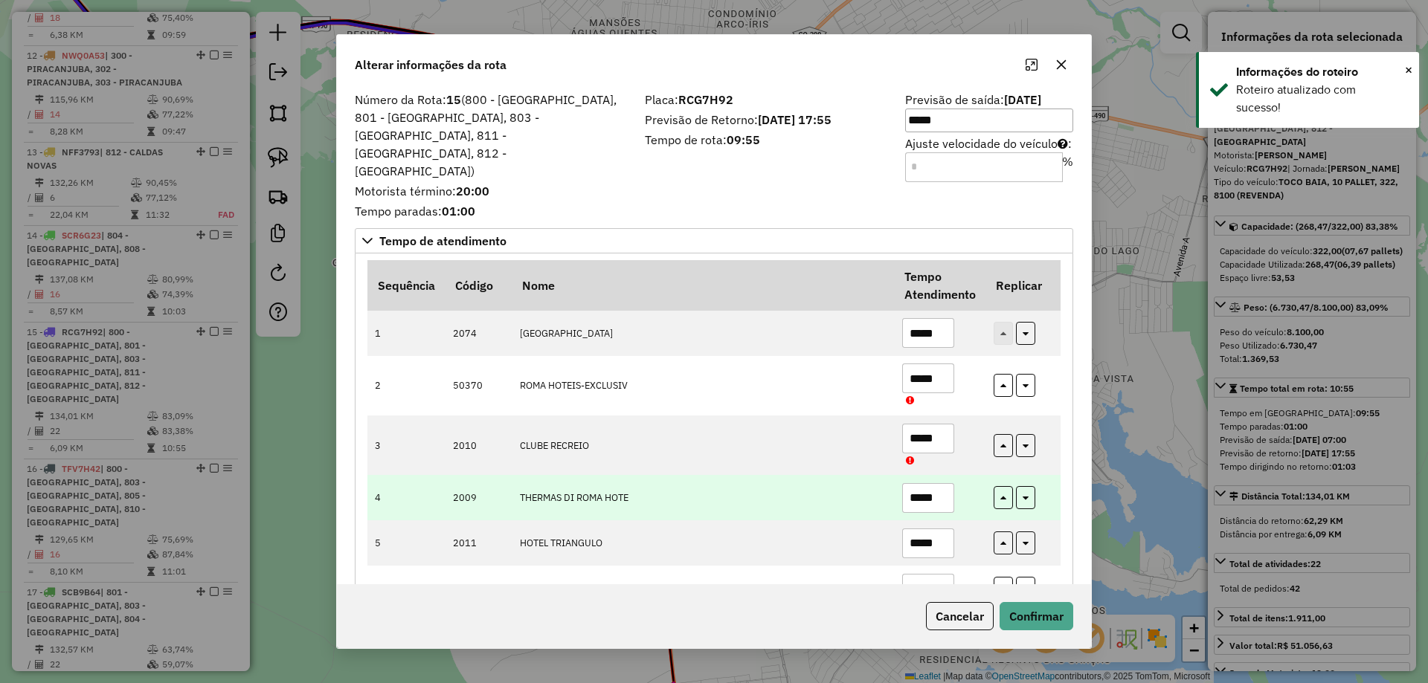
drag, startPoint x: 912, startPoint y: 467, endPoint x: 919, endPoint y: 468, distance: 7.5
click at [919, 483] on input "*****" at bounding box center [928, 498] width 52 height 30
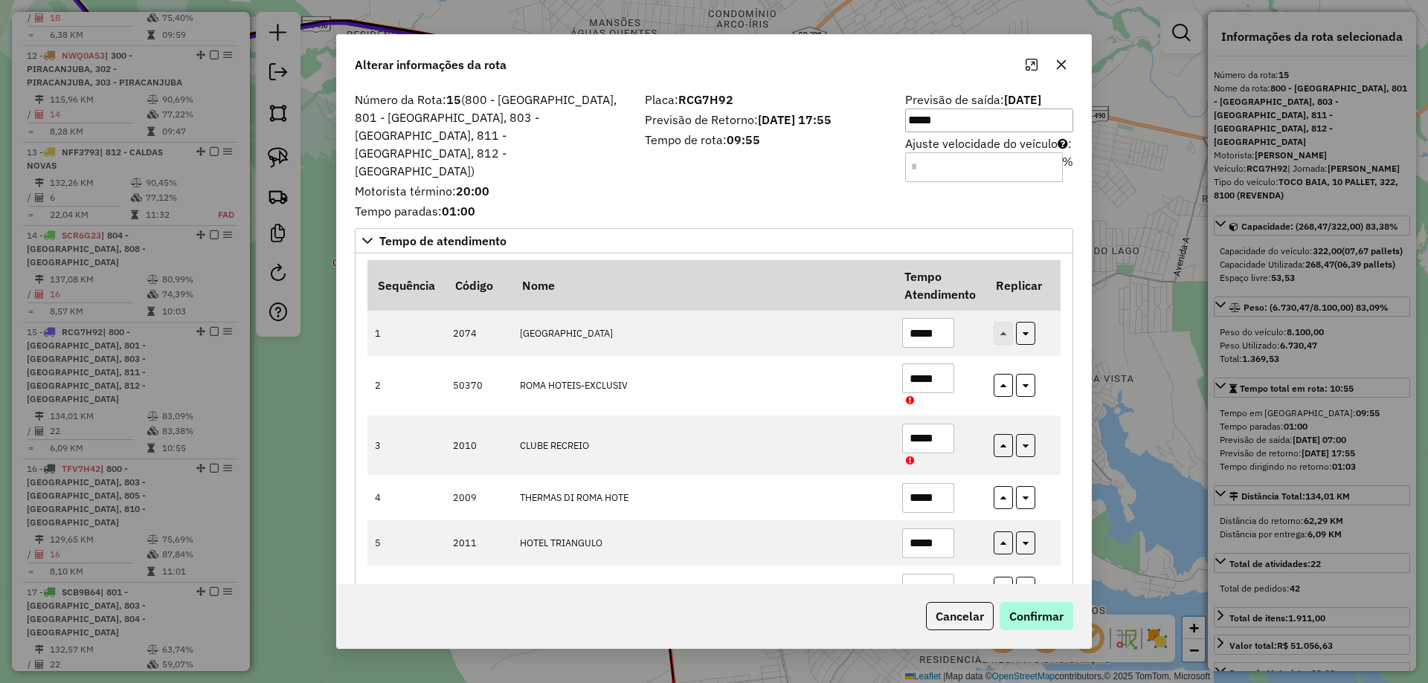
type input "*****"
click at [1019, 611] on button "Confirmar" at bounding box center [1036, 616] width 74 height 28
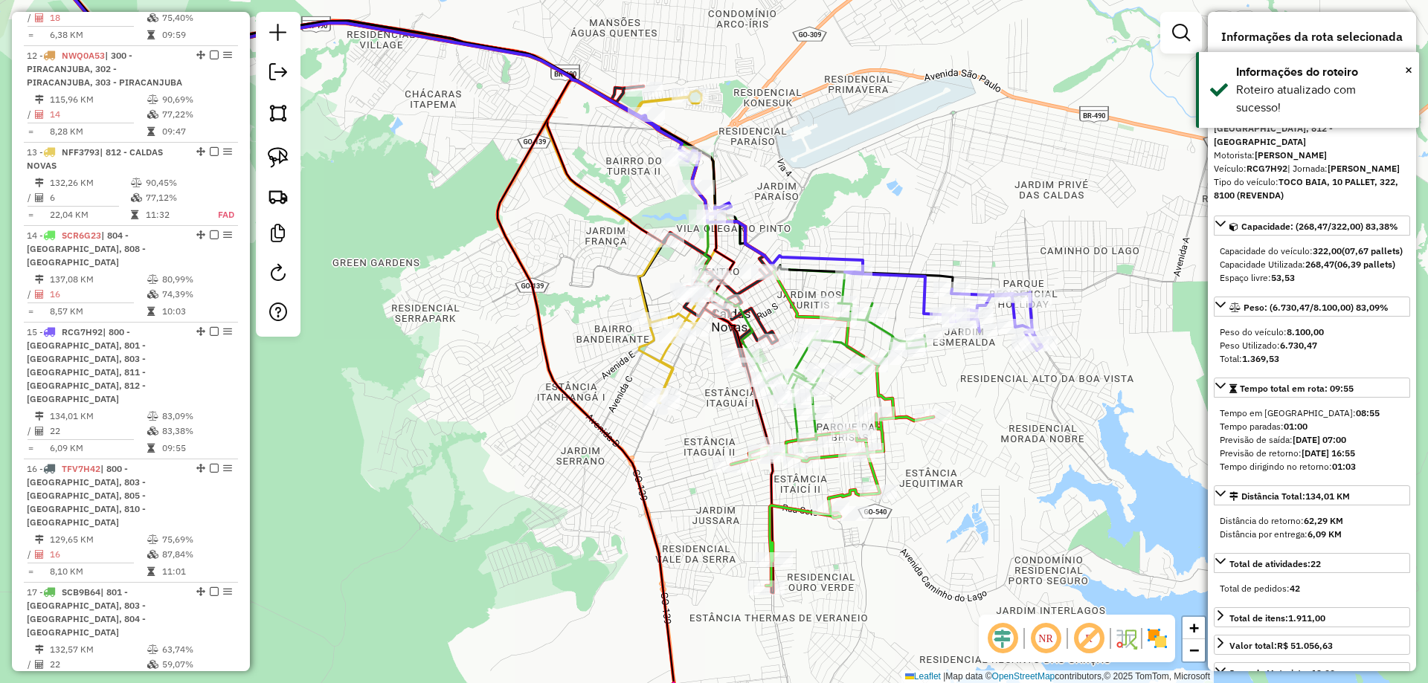
click at [905, 272] on icon at bounding box center [831, 228] width 422 height 245
drag, startPoint x: 898, startPoint y: 233, endPoint x: 924, endPoint y: 346, distance: 115.1
click at [924, 346] on div "Janela de atendimento Grade de atendimento Capacidade Transportadoras Veículos …" at bounding box center [714, 341] width 1428 height 683
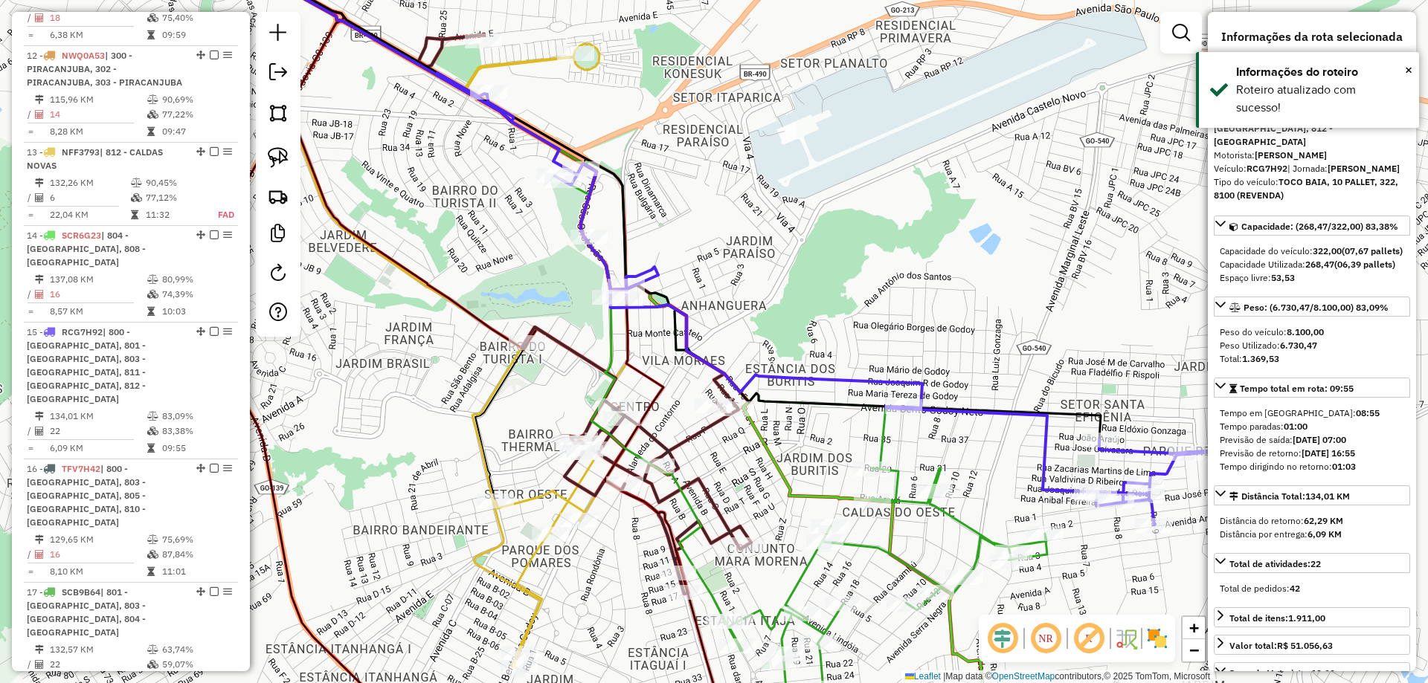
drag, startPoint x: 849, startPoint y: 291, endPoint x: 858, endPoint y: 279, distance: 15.5
click at [850, 280] on div "Janela de atendimento Grade de atendimento Capacidade Transportadoras Veículos …" at bounding box center [714, 341] width 1428 height 683
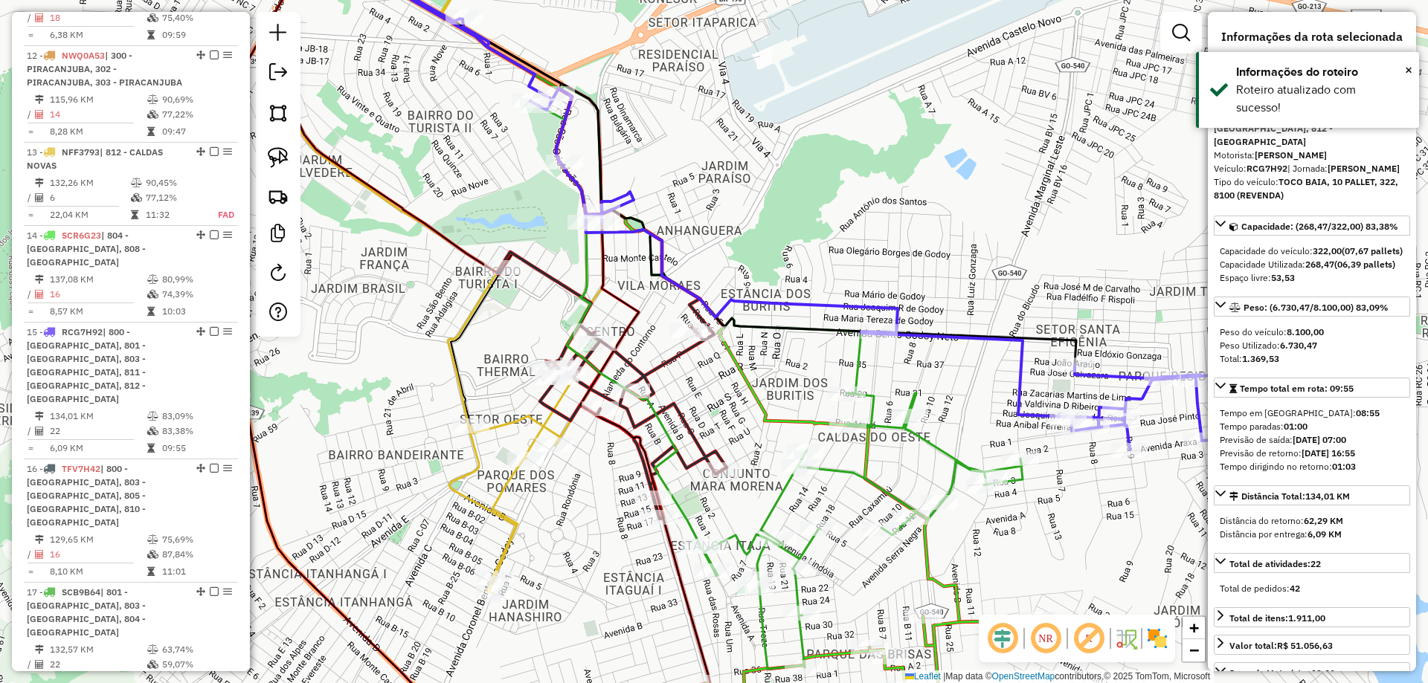
click at [879, 233] on div "Janela de atendimento Grade de atendimento Capacidade Transportadoras Veículos …" at bounding box center [714, 341] width 1428 height 683
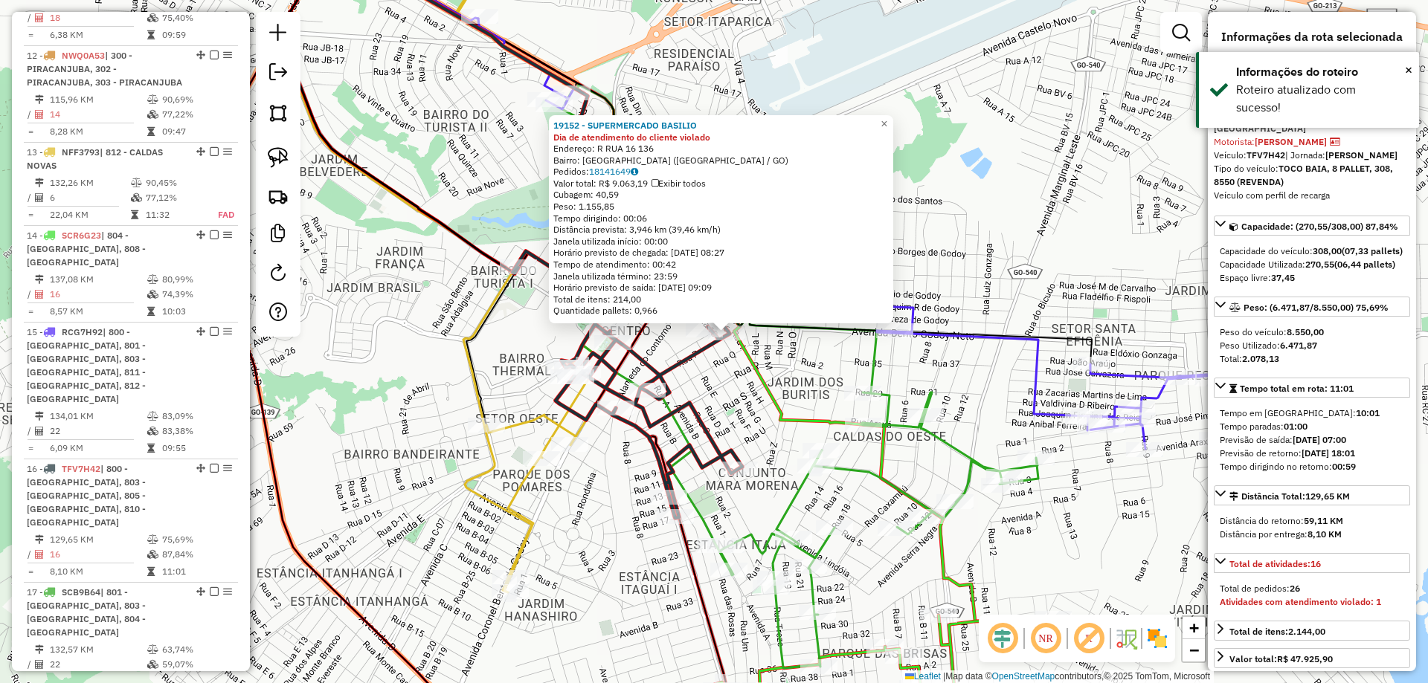
drag, startPoint x: 738, startPoint y: 385, endPoint x: 825, endPoint y: 355, distance: 91.9
click at [825, 356] on div "19152 - SUPERMERCADO BASILIO Dia de atendimento do cliente violado Endereço: R …" at bounding box center [714, 341] width 1428 height 683
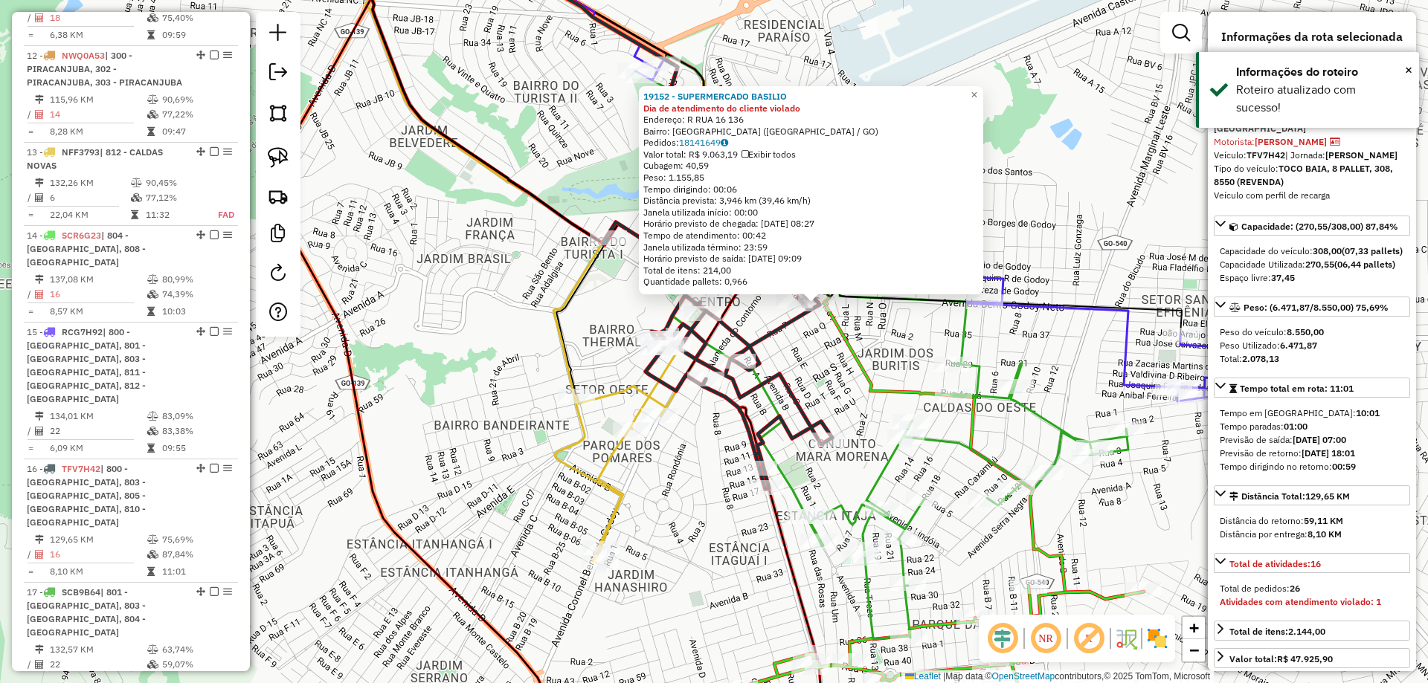
click at [776, 337] on icon at bounding box center [665, 211] width 334 height 558
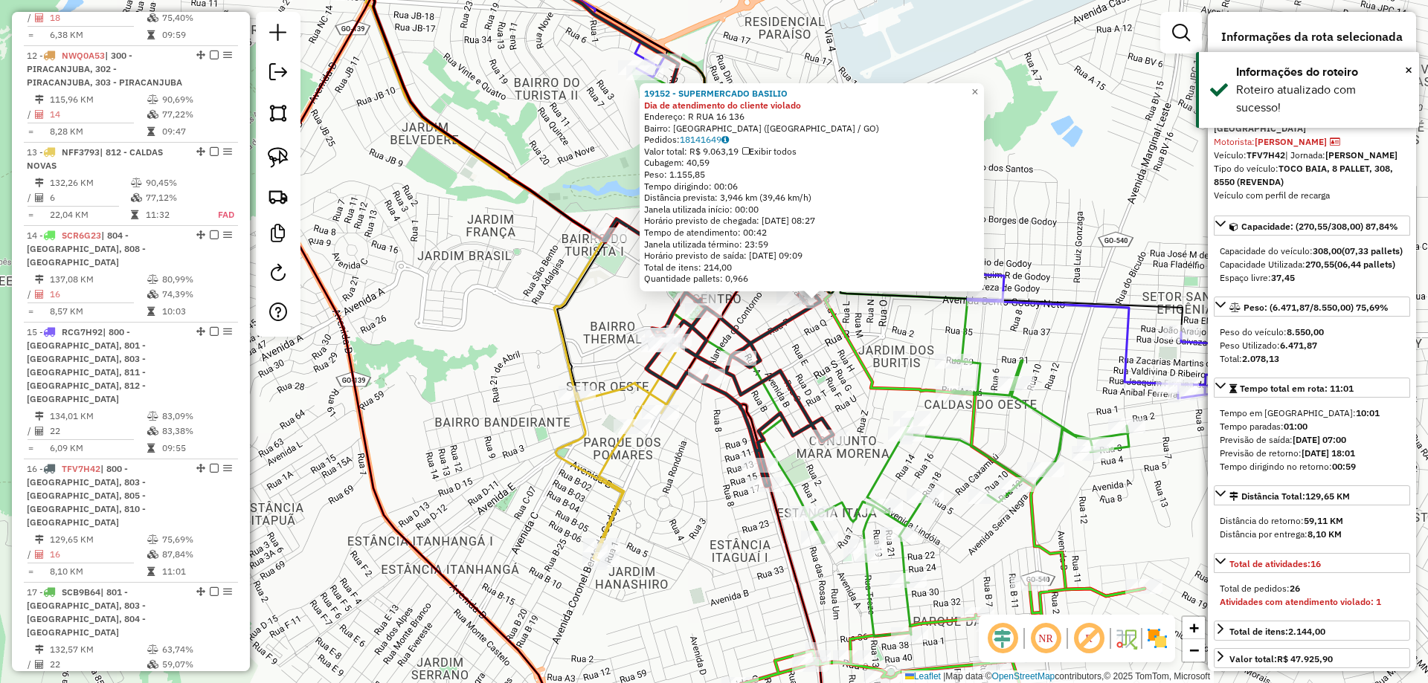
click at [775, 332] on icon at bounding box center [666, 209] width 334 height 555
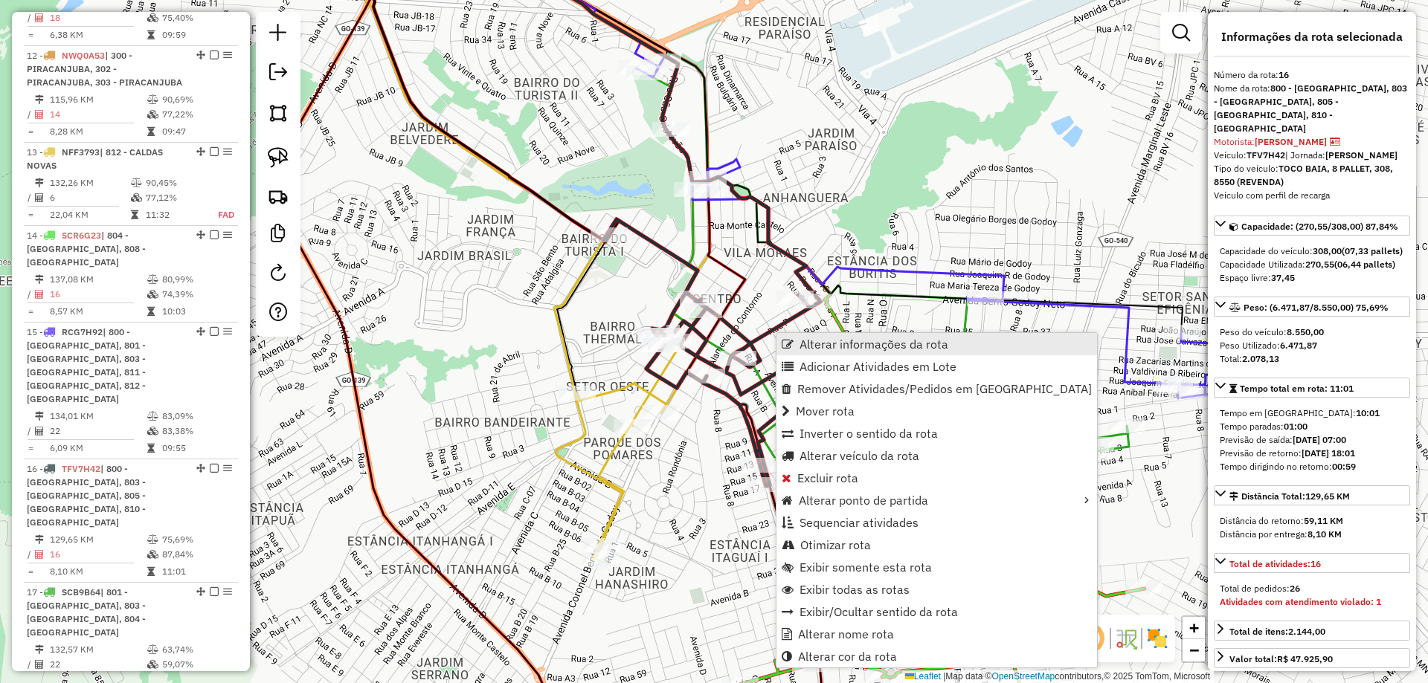
click at [848, 335] on link "Alterar informações da rota" at bounding box center [936, 344] width 320 height 22
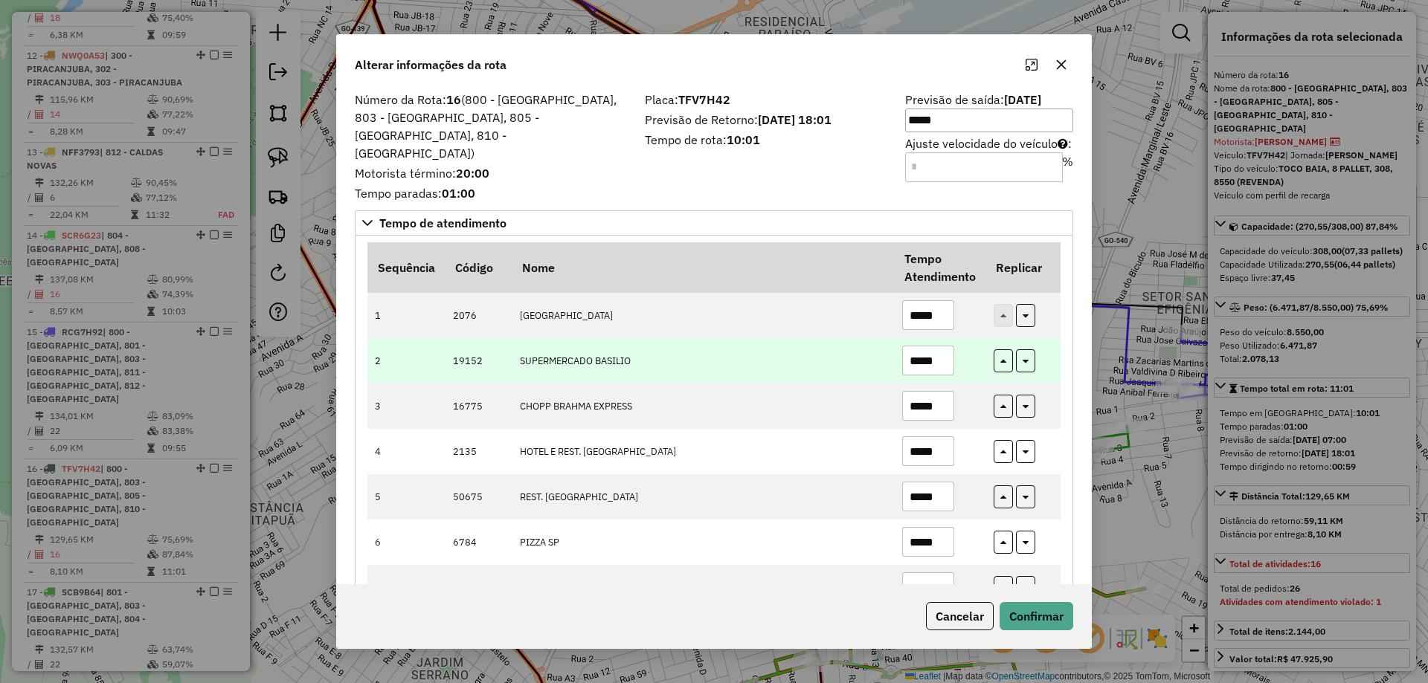
click at [930, 352] on input "*****" at bounding box center [928, 361] width 52 height 30
click at [927, 352] on input "*****" at bounding box center [928, 361] width 52 height 30
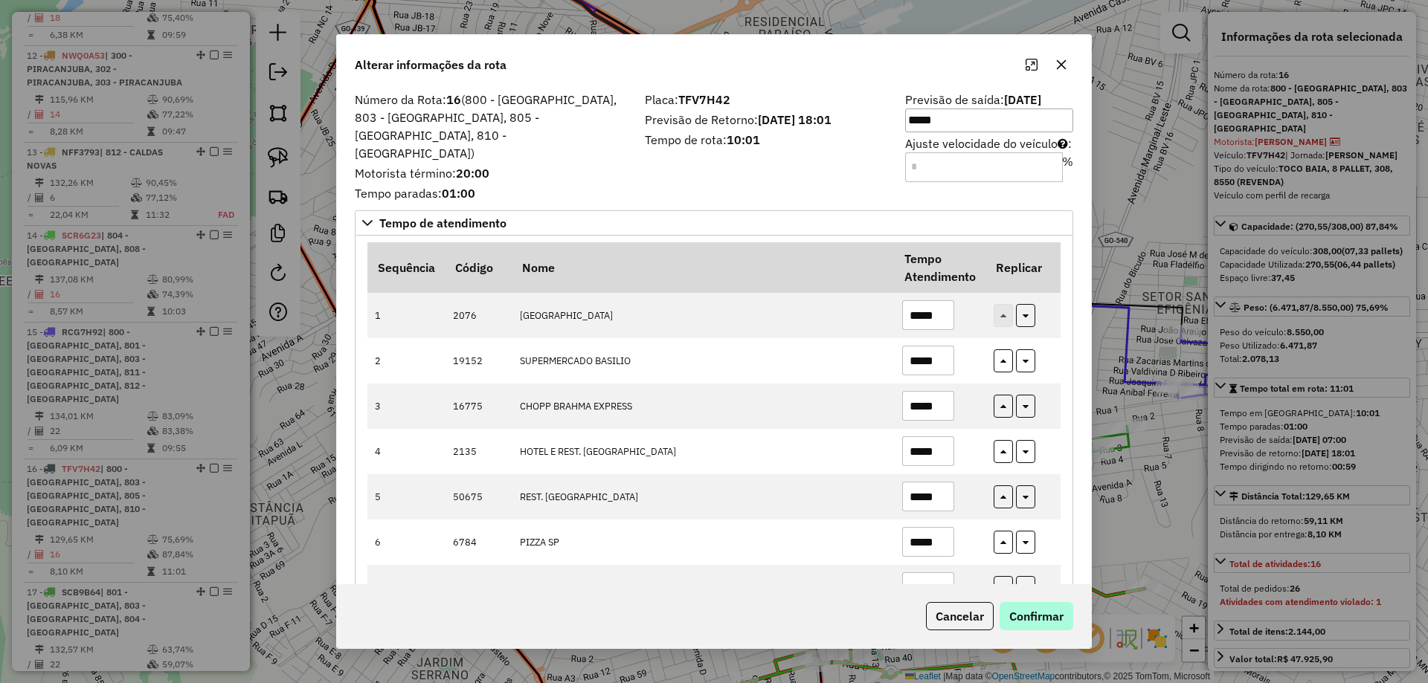
type input "*****"
click at [1044, 616] on button "Confirmar" at bounding box center [1036, 616] width 74 height 28
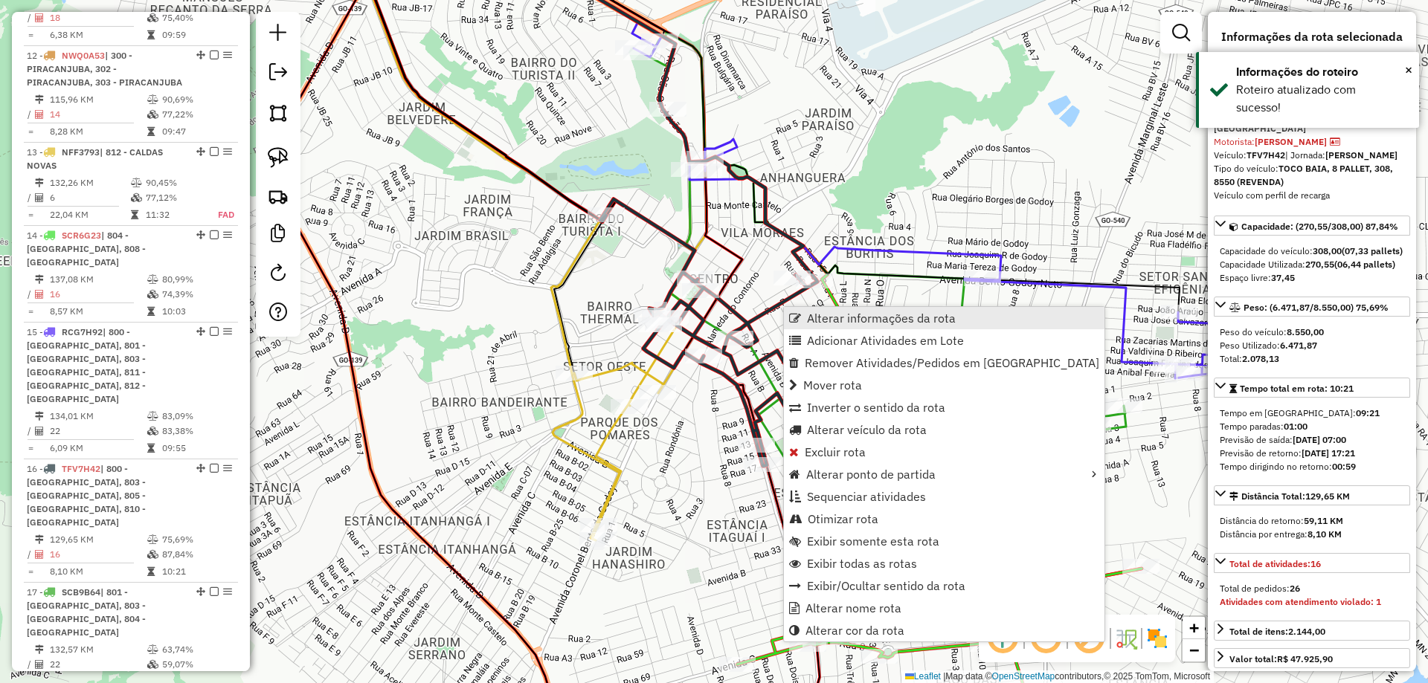
click at [863, 319] on span "Alterar informações da rota" at bounding box center [881, 318] width 149 height 12
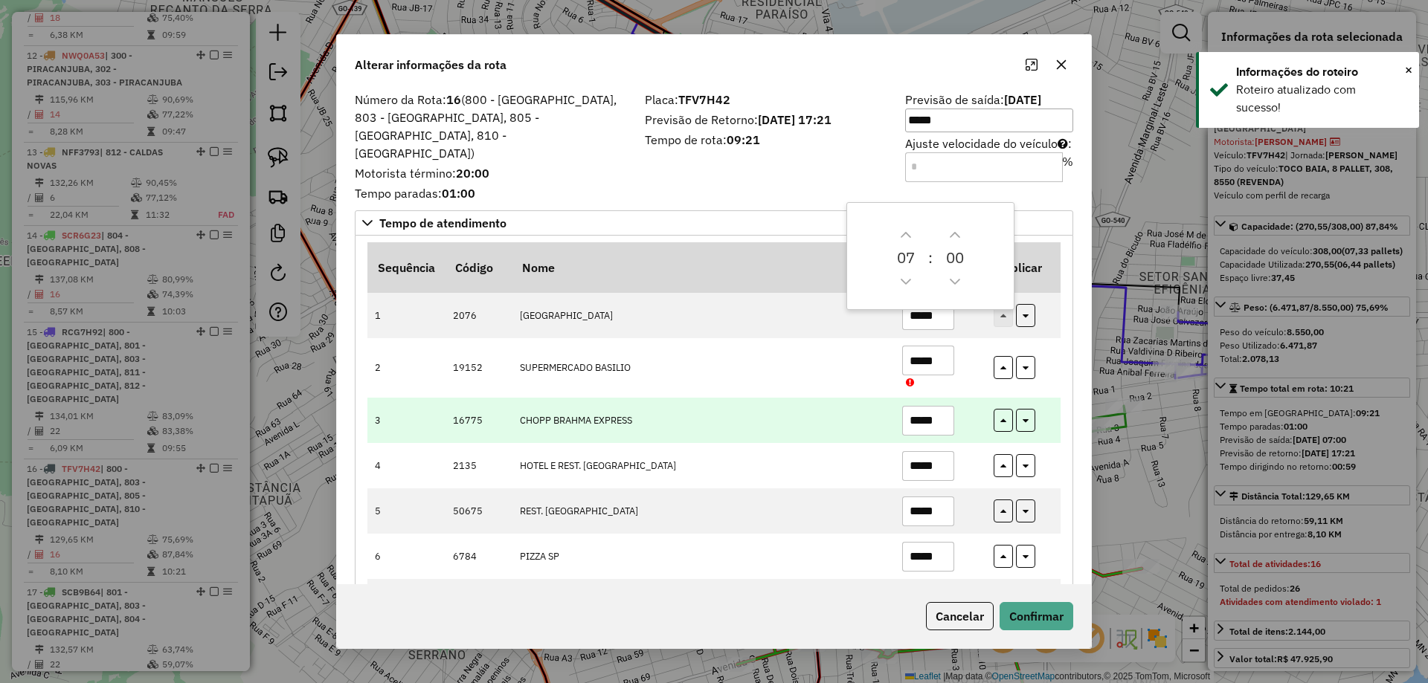
click at [927, 407] on input "*****" at bounding box center [928, 421] width 52 height 30
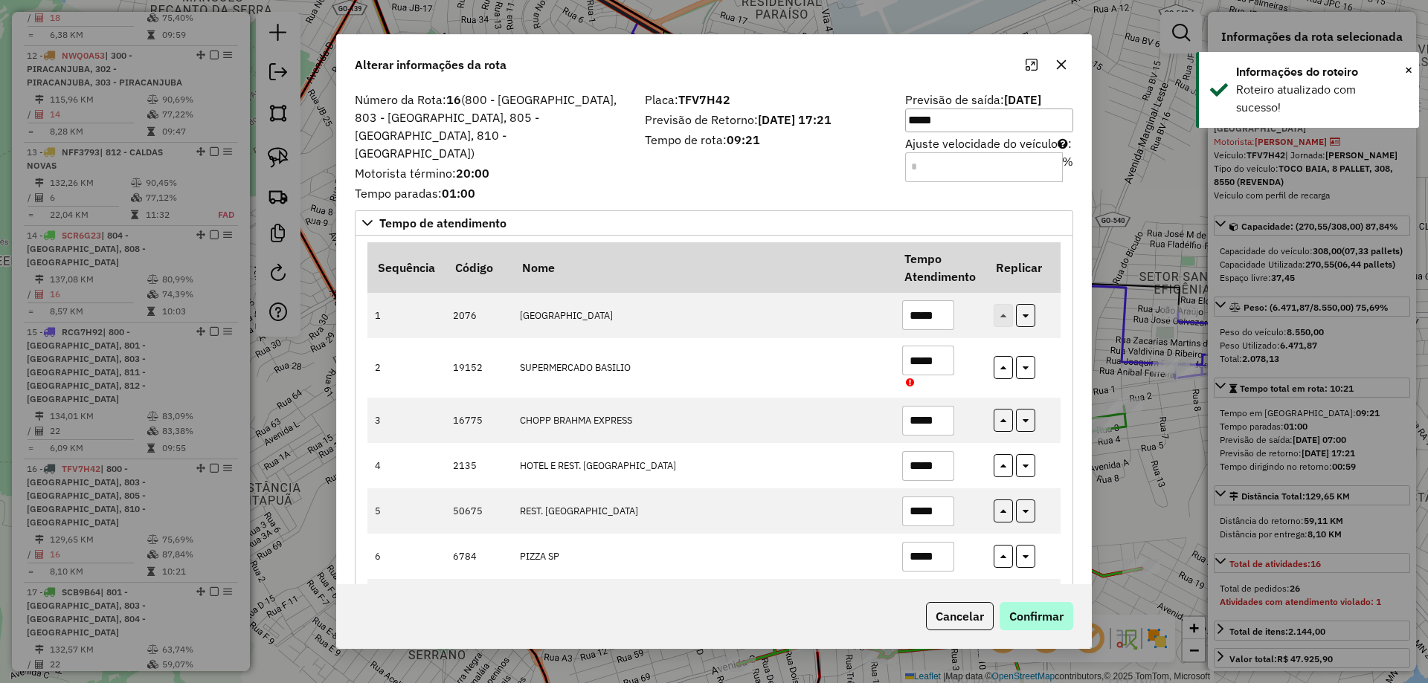
type input "*****"
click at [1027, 612] on button "Confirmar" at bounding box center [1036, 616] width 74 height 28
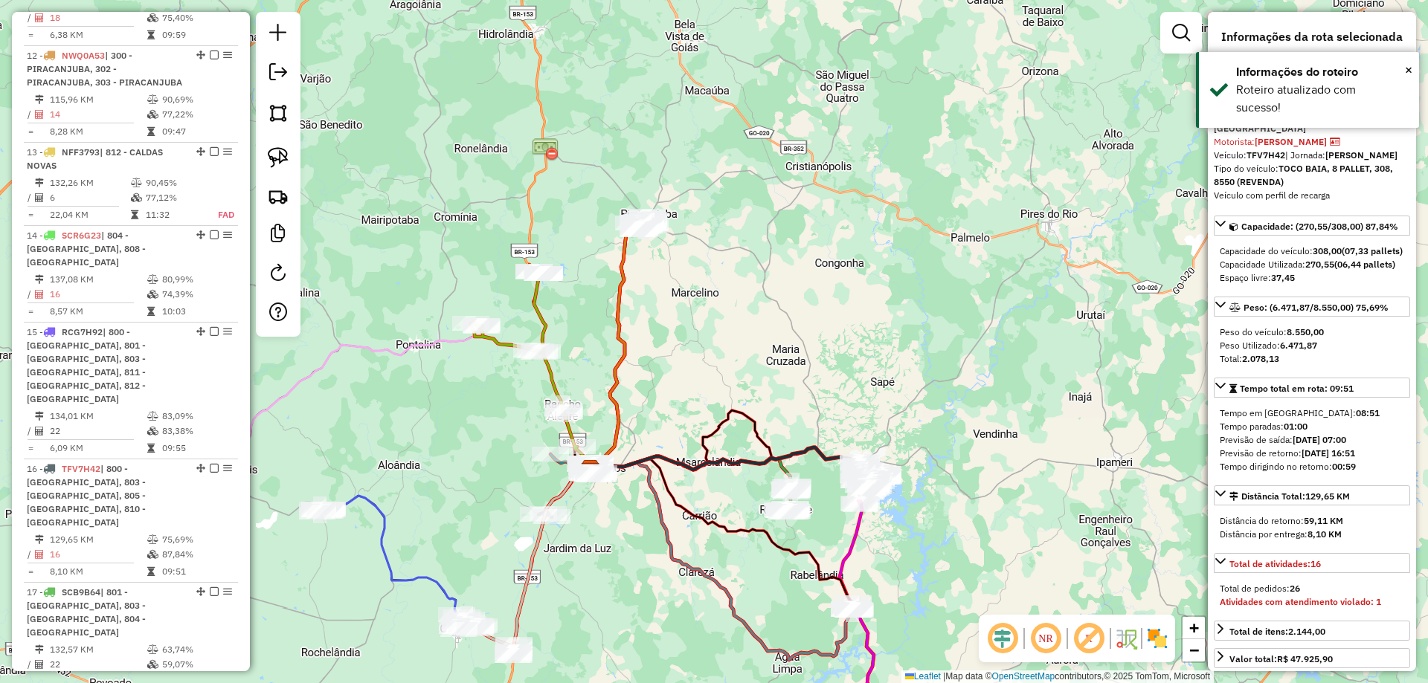
click at [602, 302] on div "Janela de atendimento Grade de atendimento Capacidade Transportadoras Veículos …" at bounding box center [714, 341] width 1428 height 683
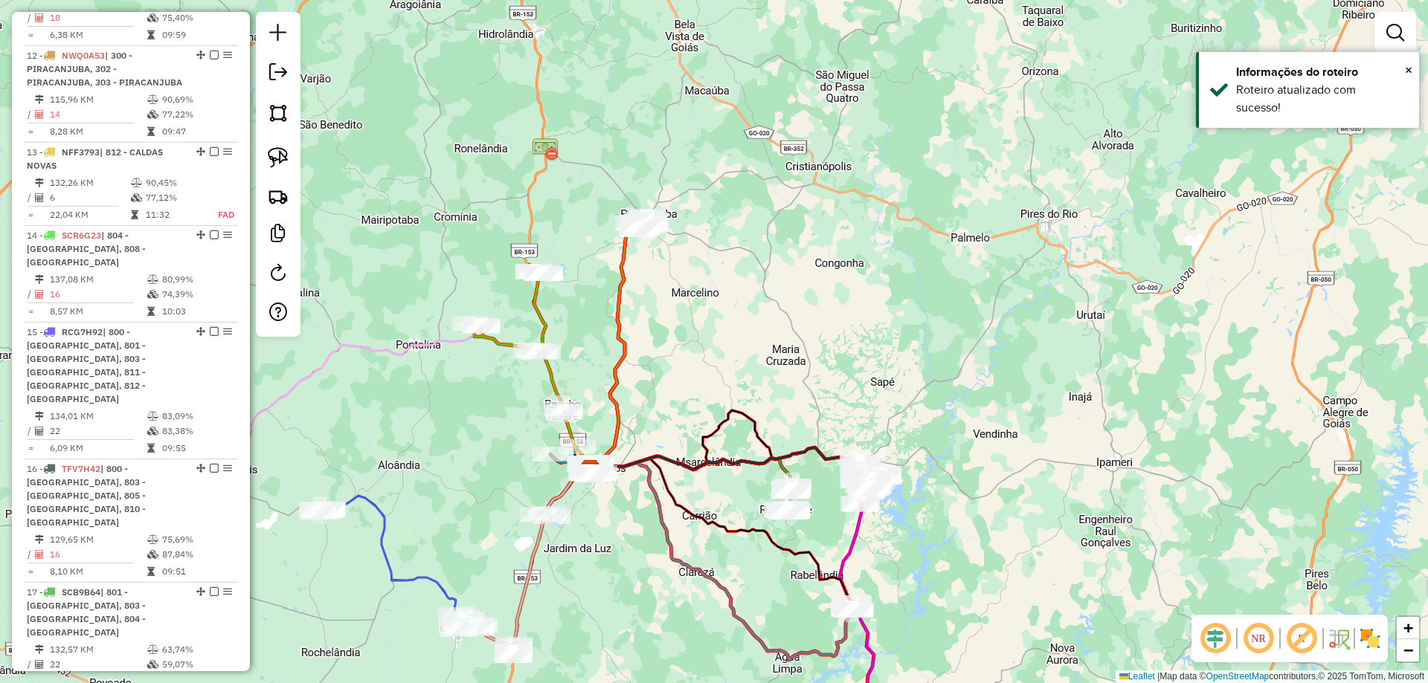
click at [616, 298] on icon at bounding box center [614, 349] width 48 height 241
select select "**********"
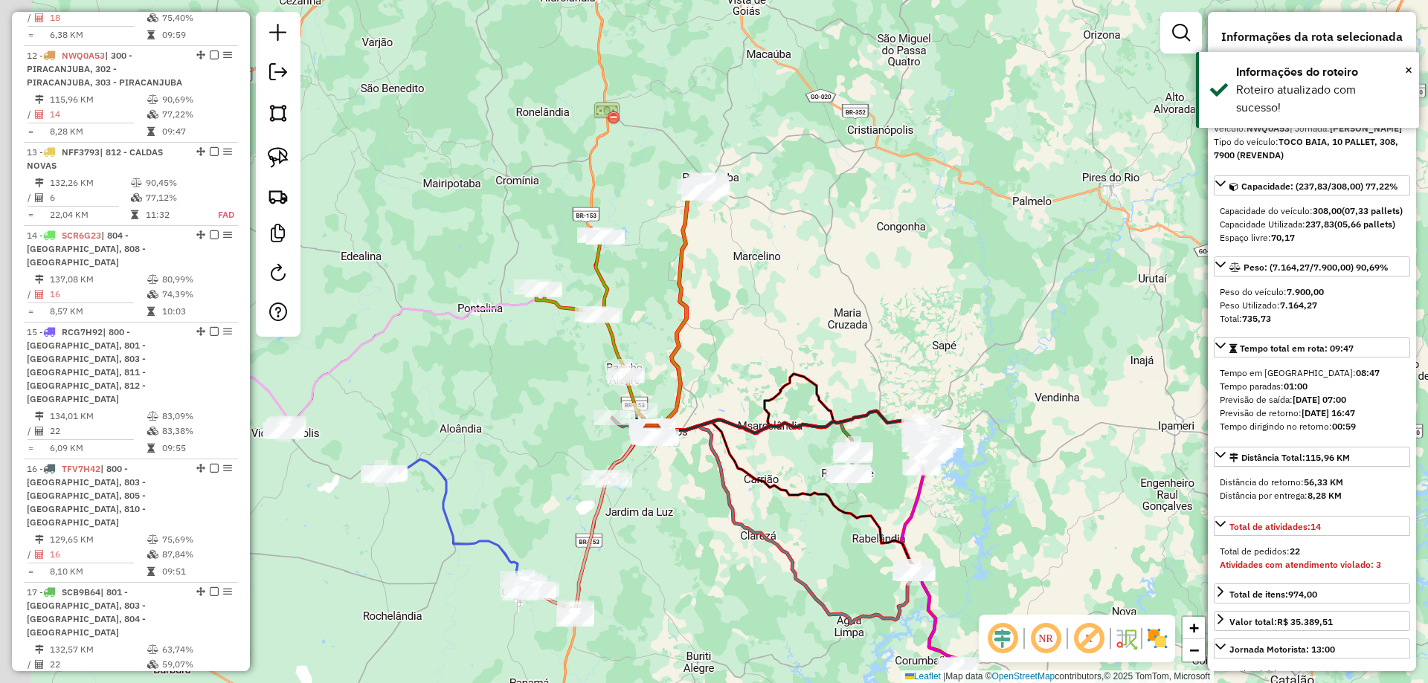
drag, startPoint x: 814, startPoint y: 276, endPoint x: 834, endPoint y: 264, distance: 23.3
click at [834, 265] on div "Janela de atendimento Grade de atendimento Capacidade Transportadoras Veículos …" at bounding box center [714, 341] width 1428 height 683
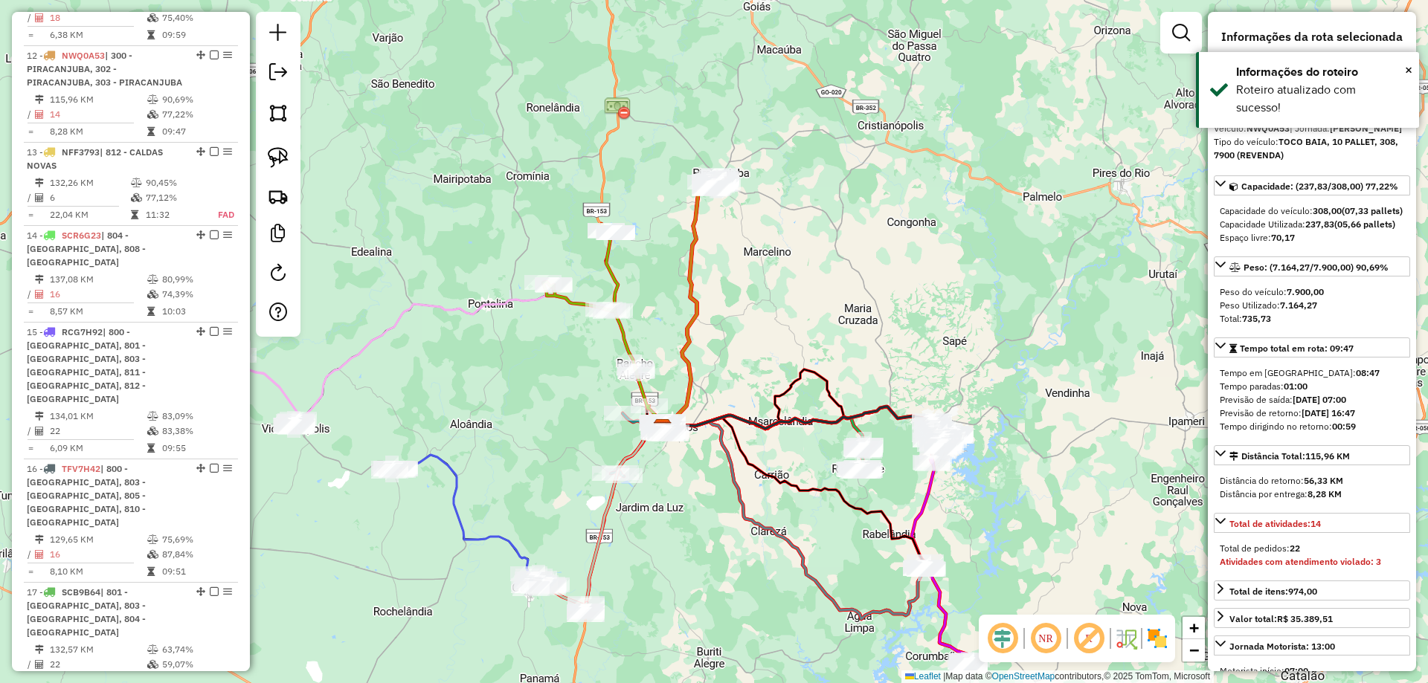
click at [611, 281] on icon at bounding box center [603, 326] width 120 height 204
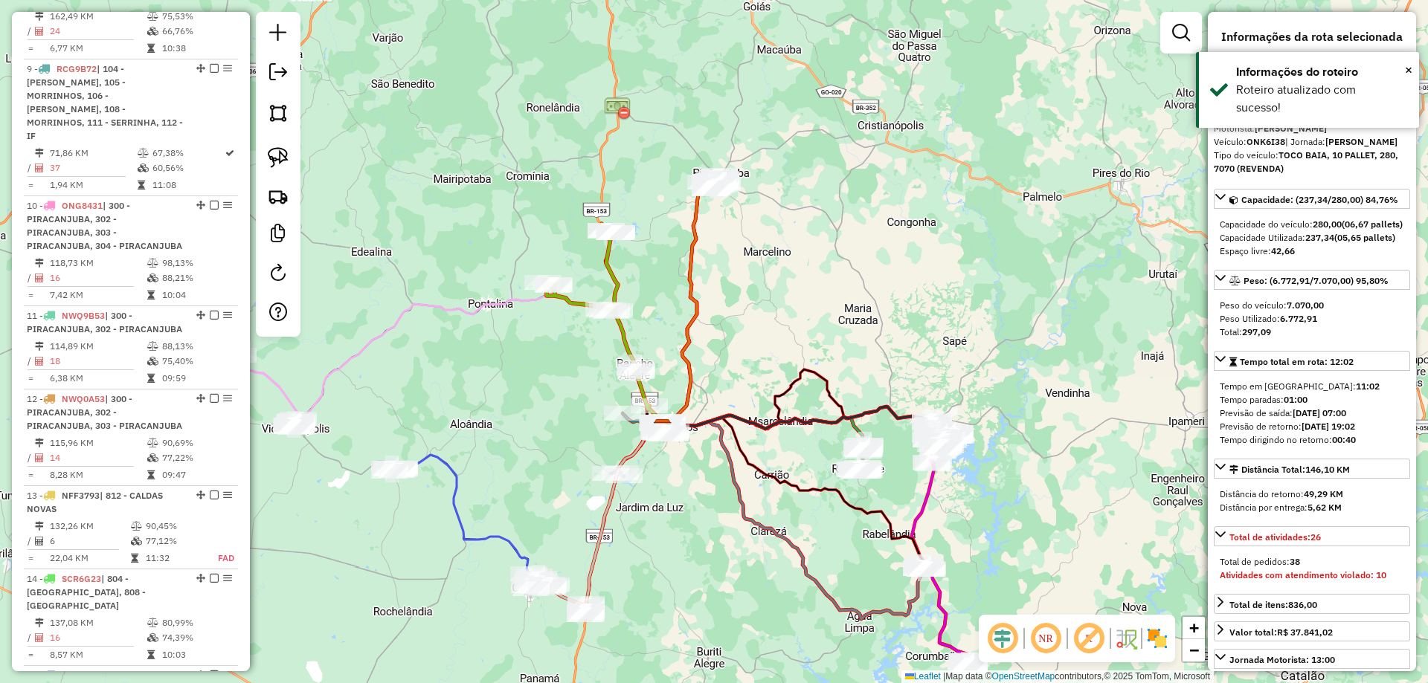
click at [921, 204] on div "Janela de atendimento Grade de atendimento Capacidade Transportadoras Veículos …" at bounding box center [714, 341] width 1428 height 683
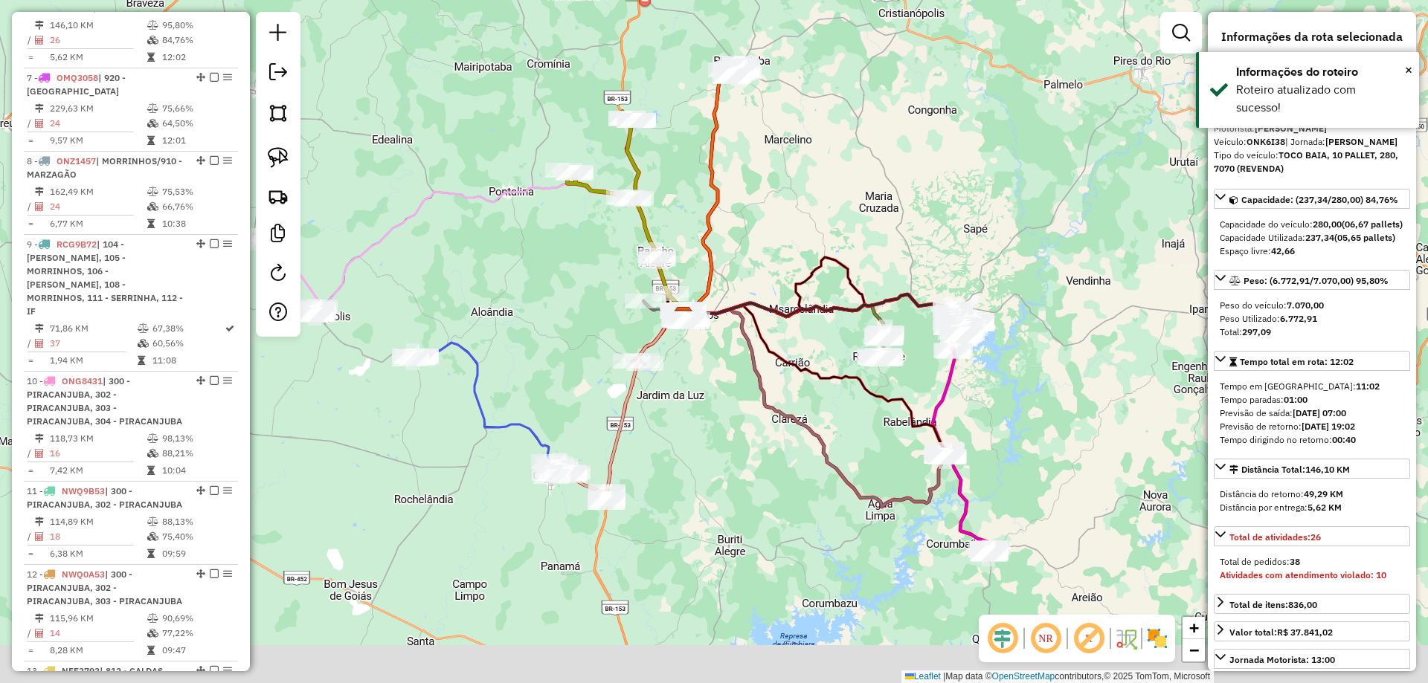
click at [930, 205] on div "Janela de atendimento Grade de atendimento Capacidade Transportadoras Veículos …" at bounding box center [714, 341] width 1428 height 683
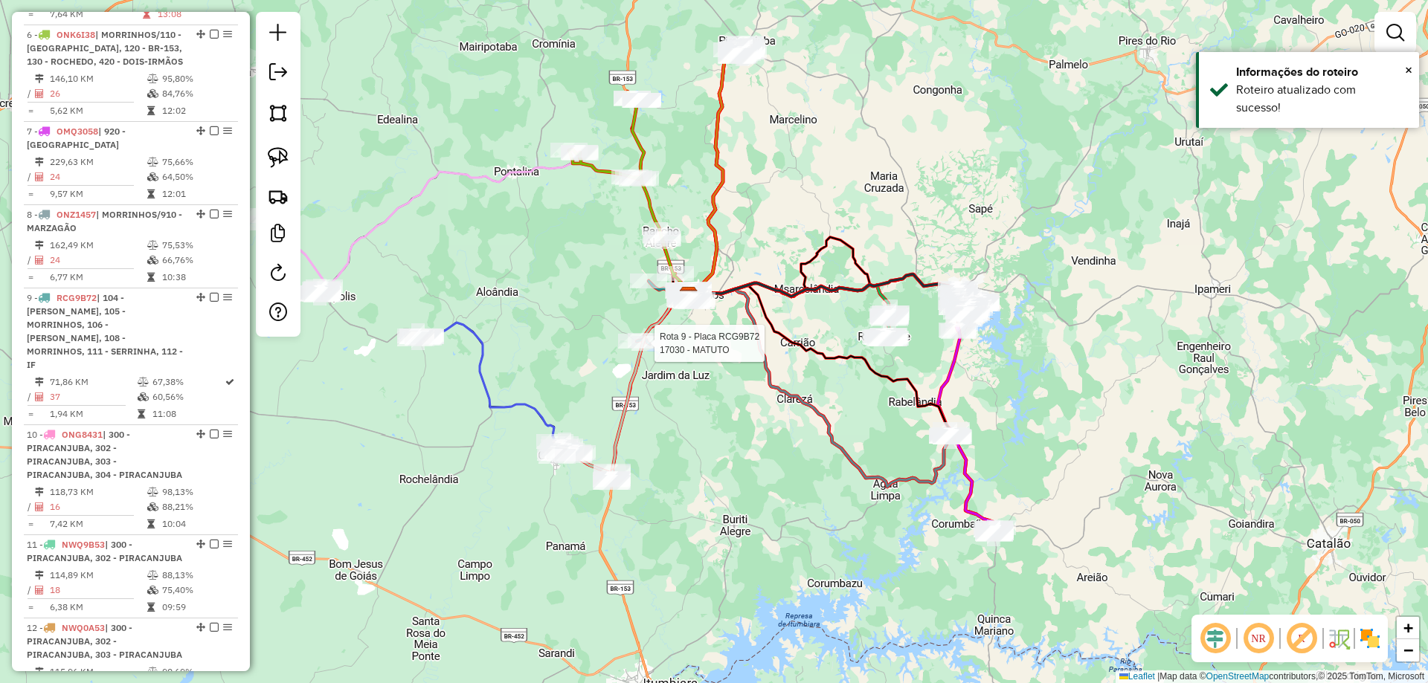
select select "**********"
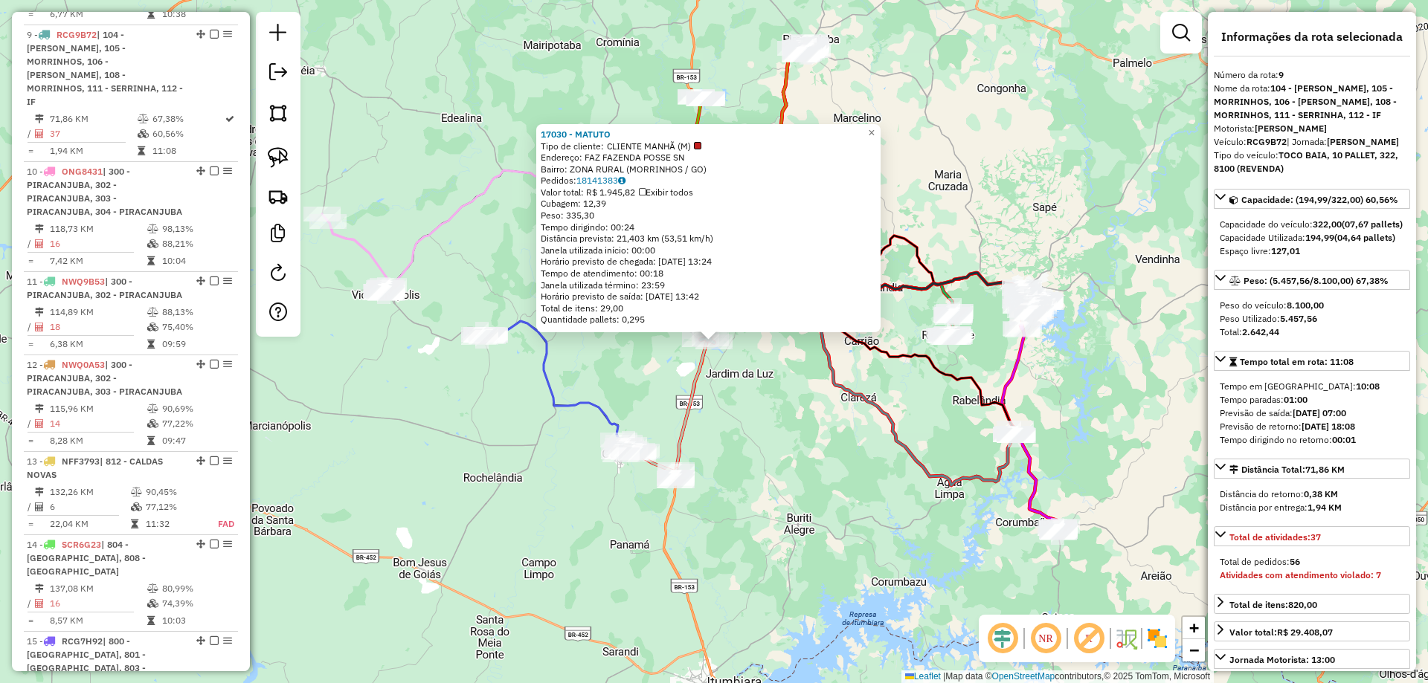
scroll to position [1251, 0]
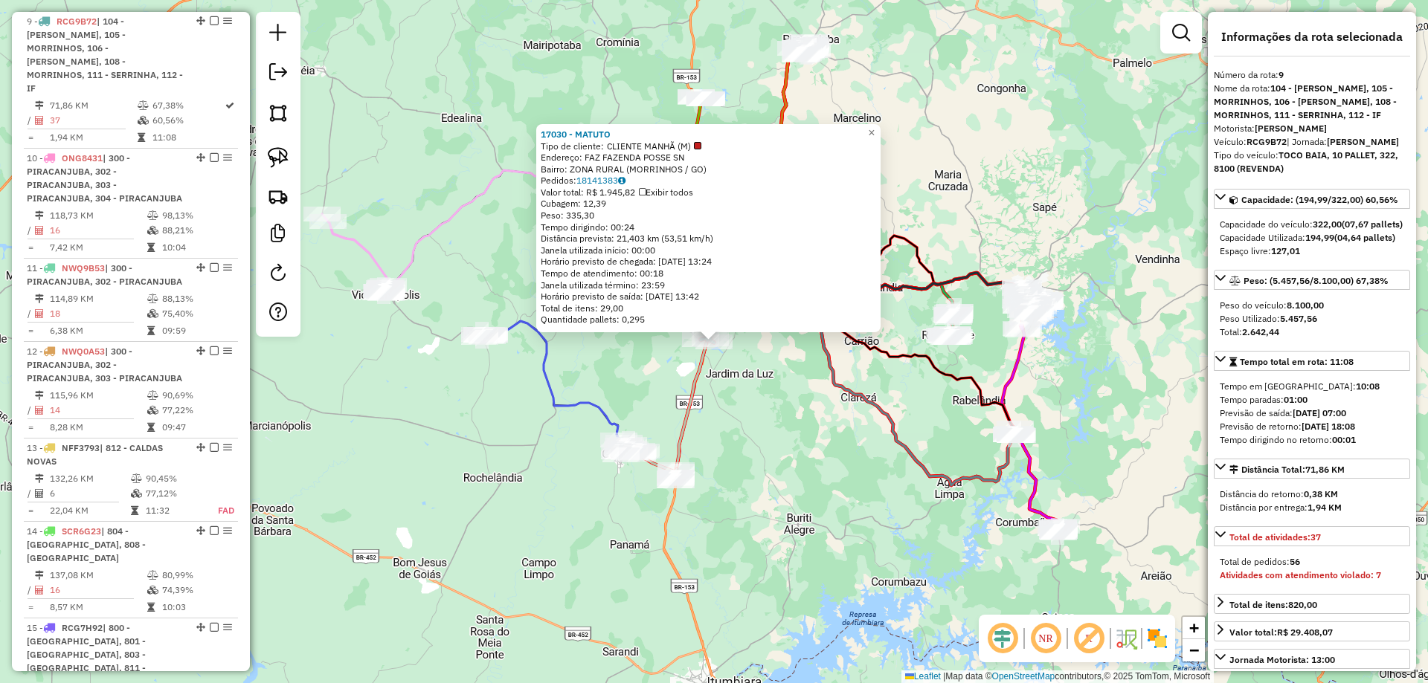
click at [785, 404] on div "17030 - MATUTO Tipo de cliente: CLIENTE MANHÃ (M) Endereço: FAZ FAZENDA POSSE S…" at bounding box center [714, 341] width 1428 height 683
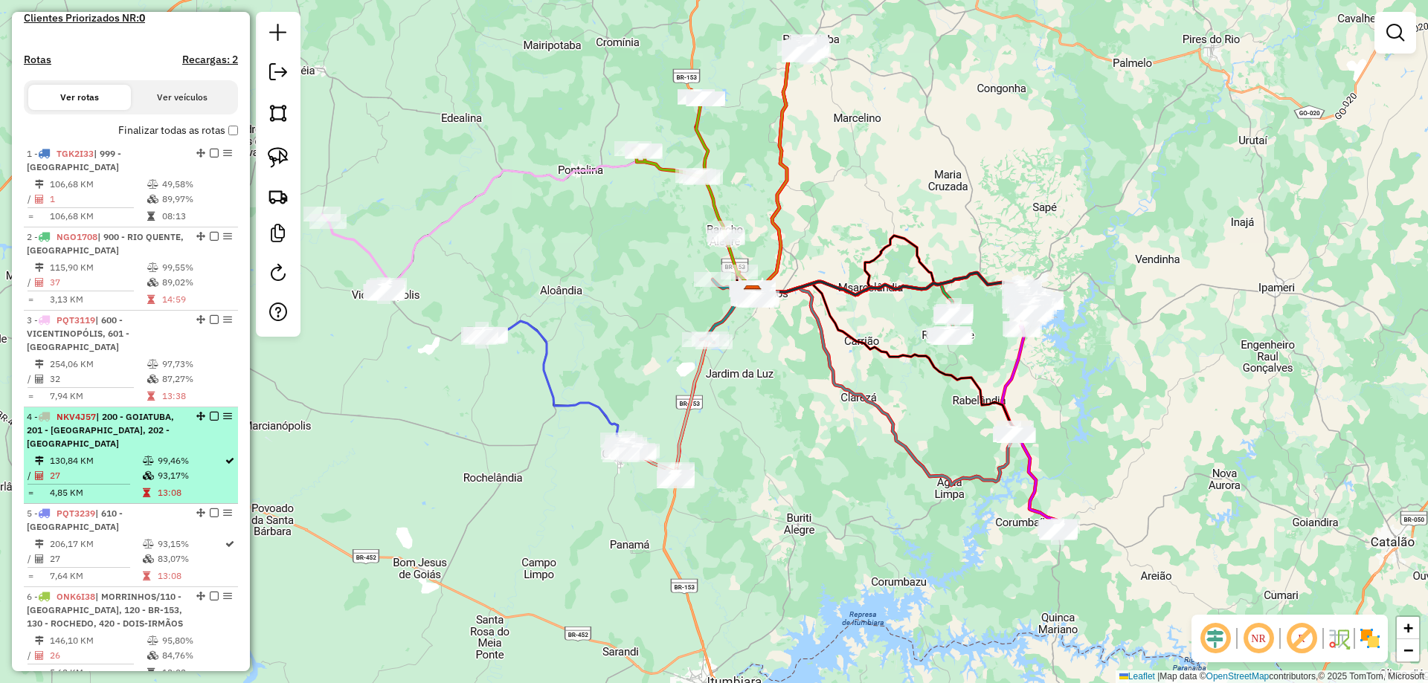
scroll to position [135, 0]
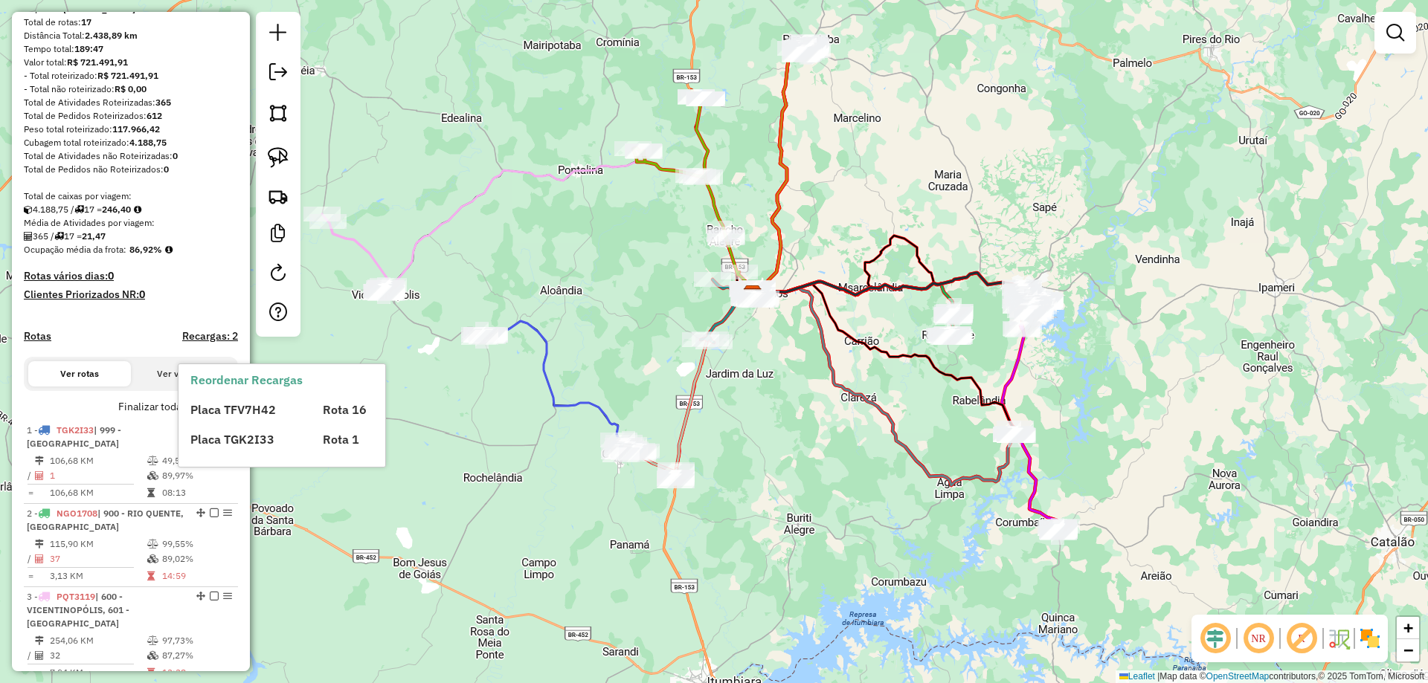
click at [229, 419] on div "Placa TFV7H42 Rota 16 Placa TGK2I33 Rota 1" at bounding box center [294, 418] width 208 height 59
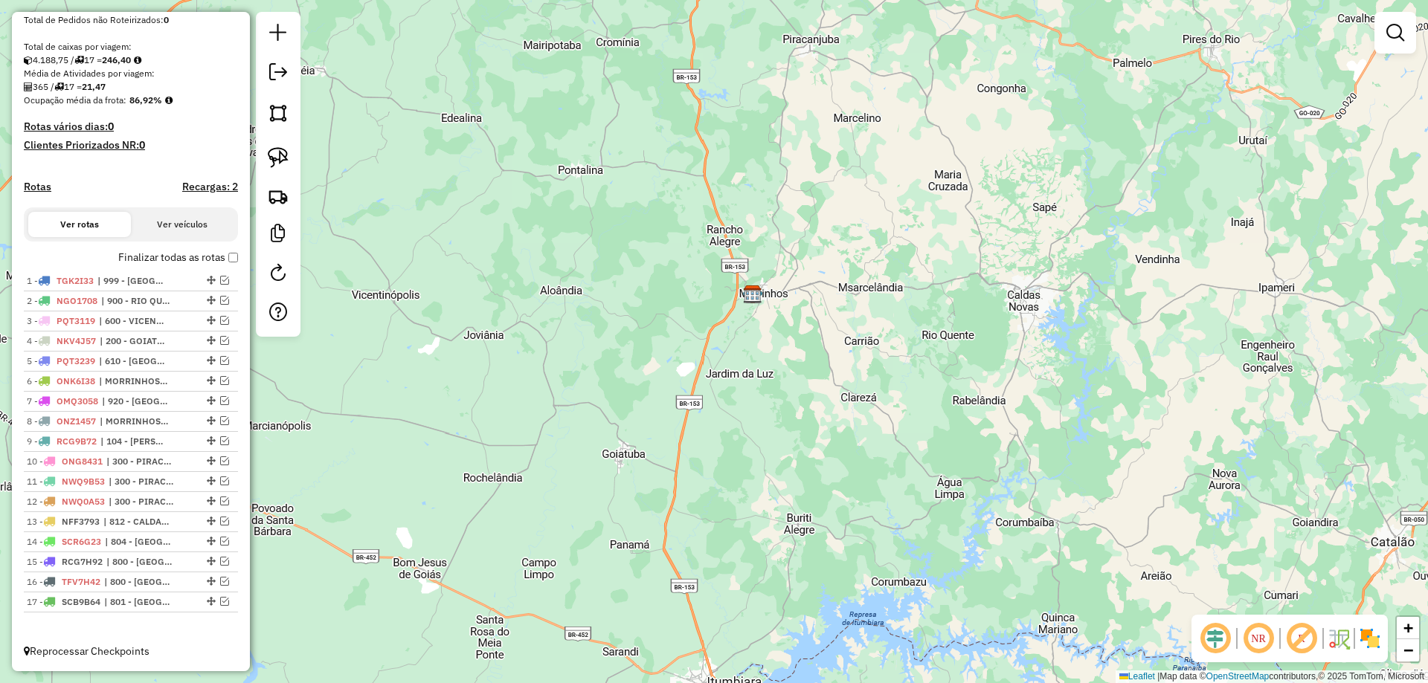
scroll to position [298, 0]
drag, startPoint x: 207, startPoint y: 423, endPoint x: 207, endPoint y: 395, distance: 28.3
drag, startPoint x: 207, startPoint y: 444, endPoint x: 196, endPoint y: 648, distance: 204.1
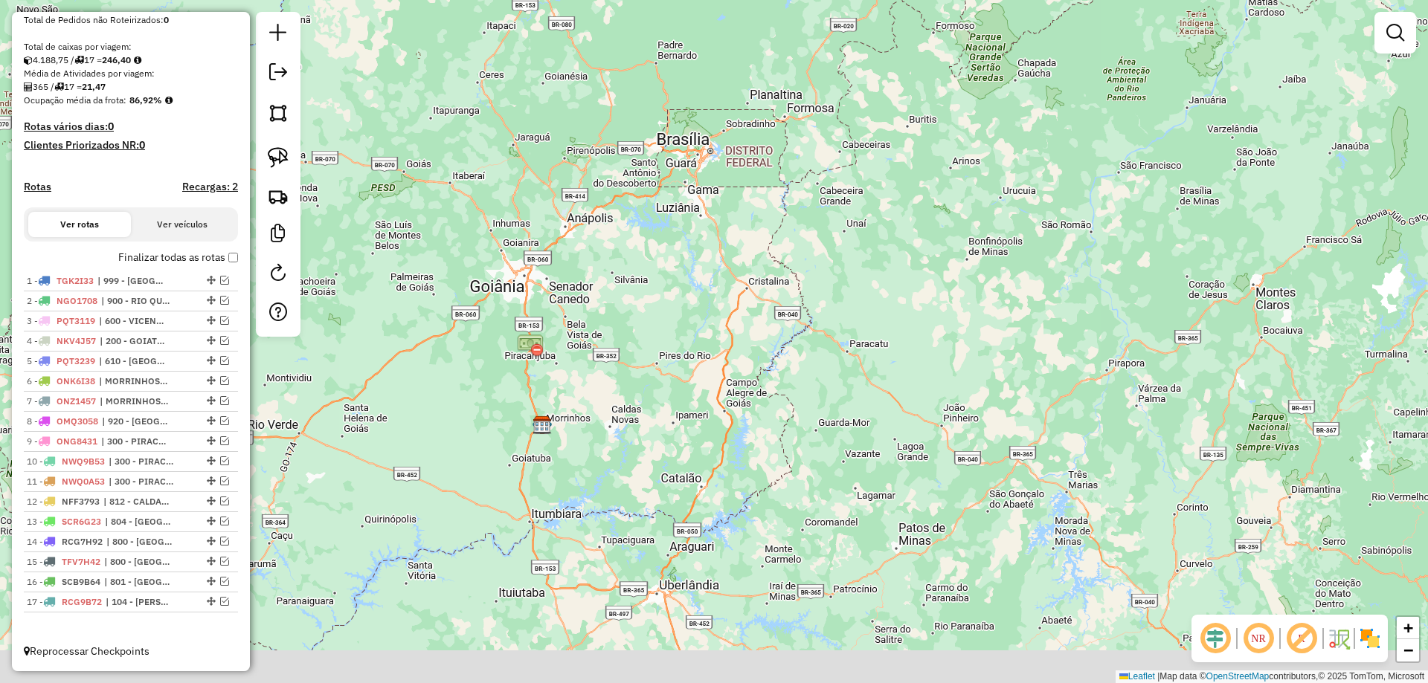
drag, startPoint x: 515, startPoint y: 584, endPoint x: 518, endPoint y: 486, distance: 98.9
click at [518, 486] on div "Janela de atendimento Grade de atendimento Capacidade Transportadoras Veículos …" at bounding box center [714, 341] width 1428 height 683
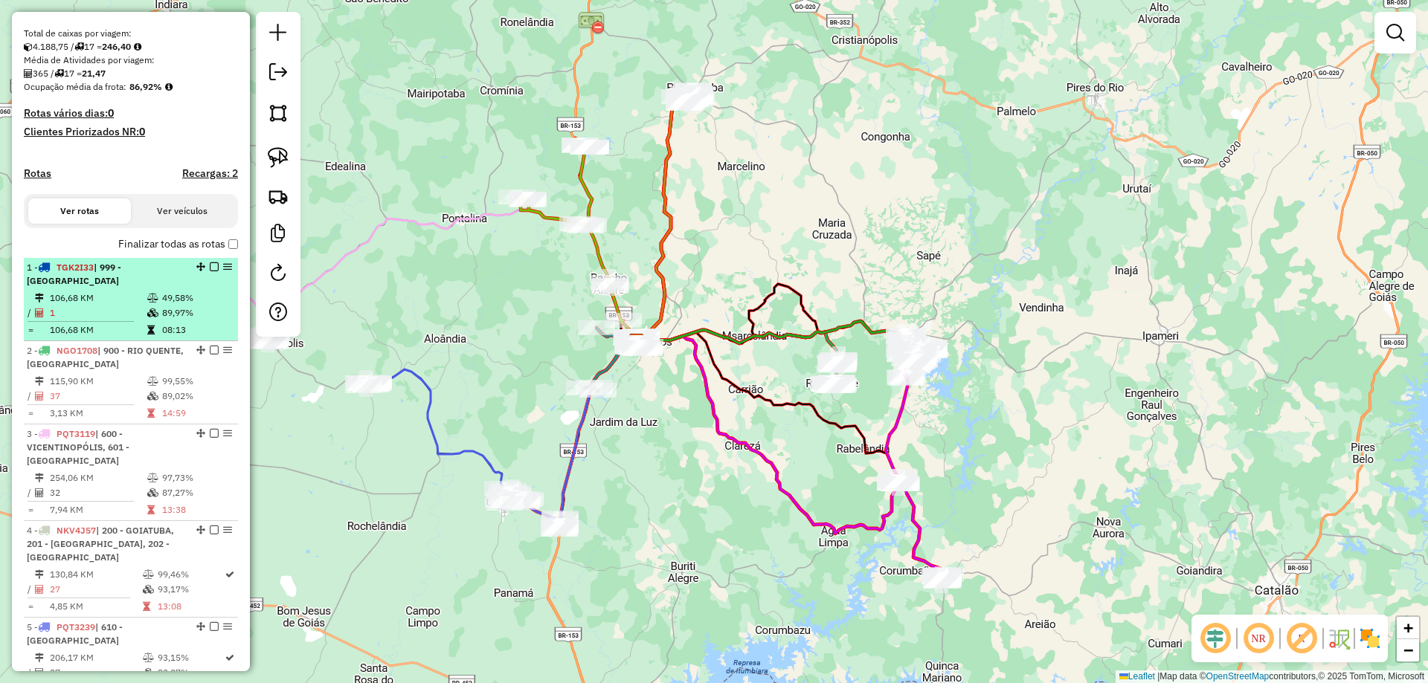
click at [148, 303] on icon at bounding box center [152, 298] width 11 height 9
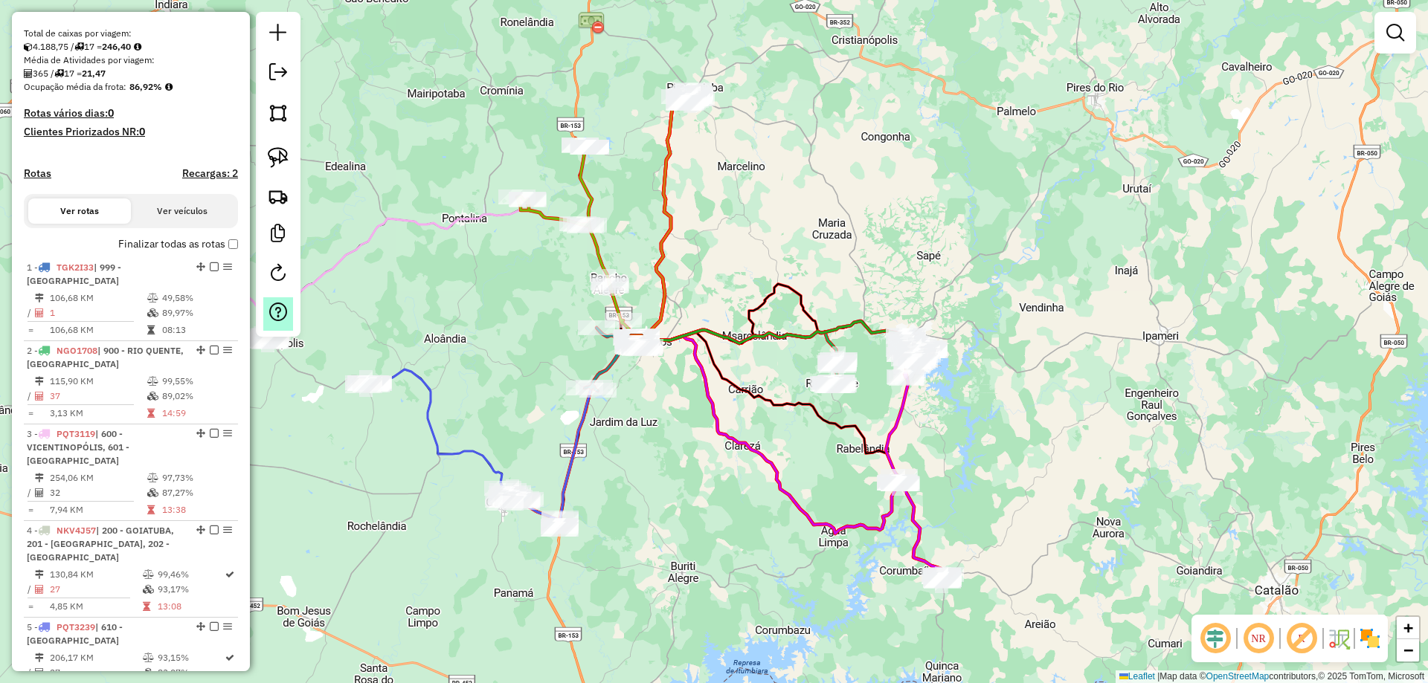
select select "**********"
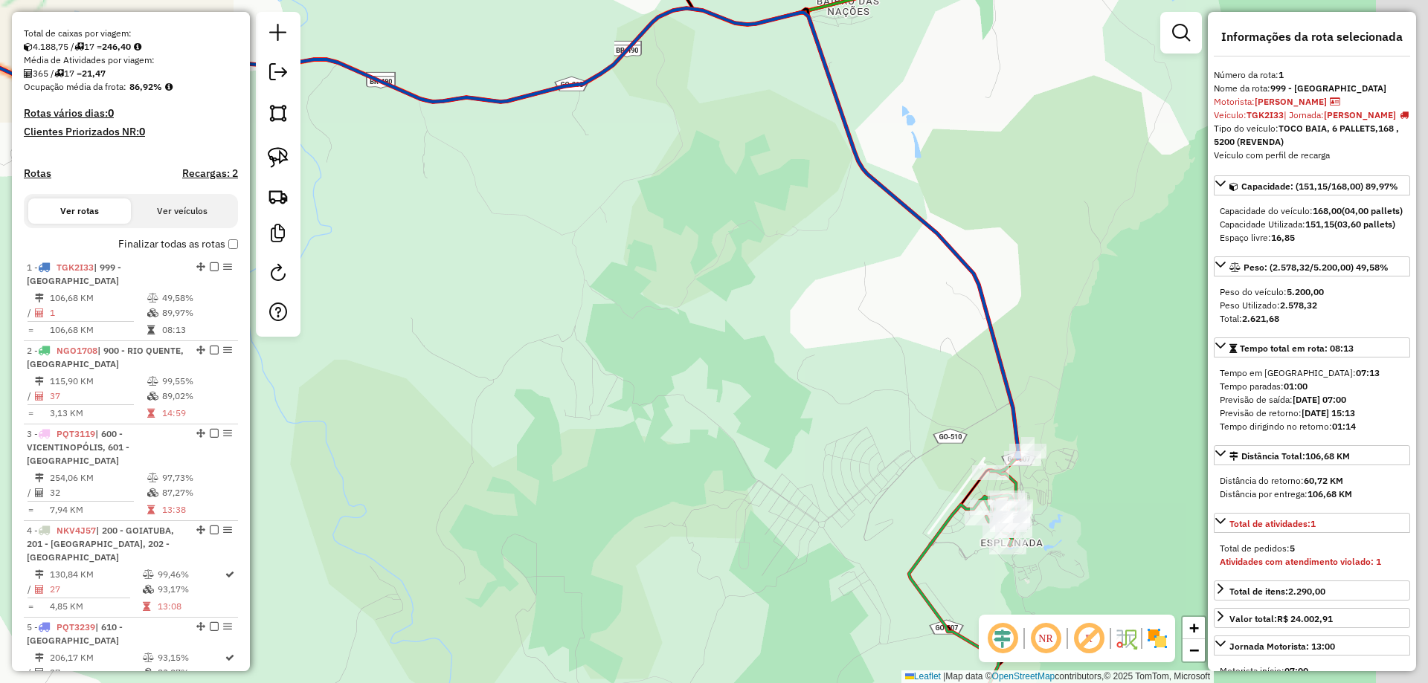
drag, startPoint x: 1086, startPoint y: 509, endPoint x: 960, endPoint y: 484, distance: 128.2
click at [934, 518] on icon at bounding box center [965, 607] width 113 height 307
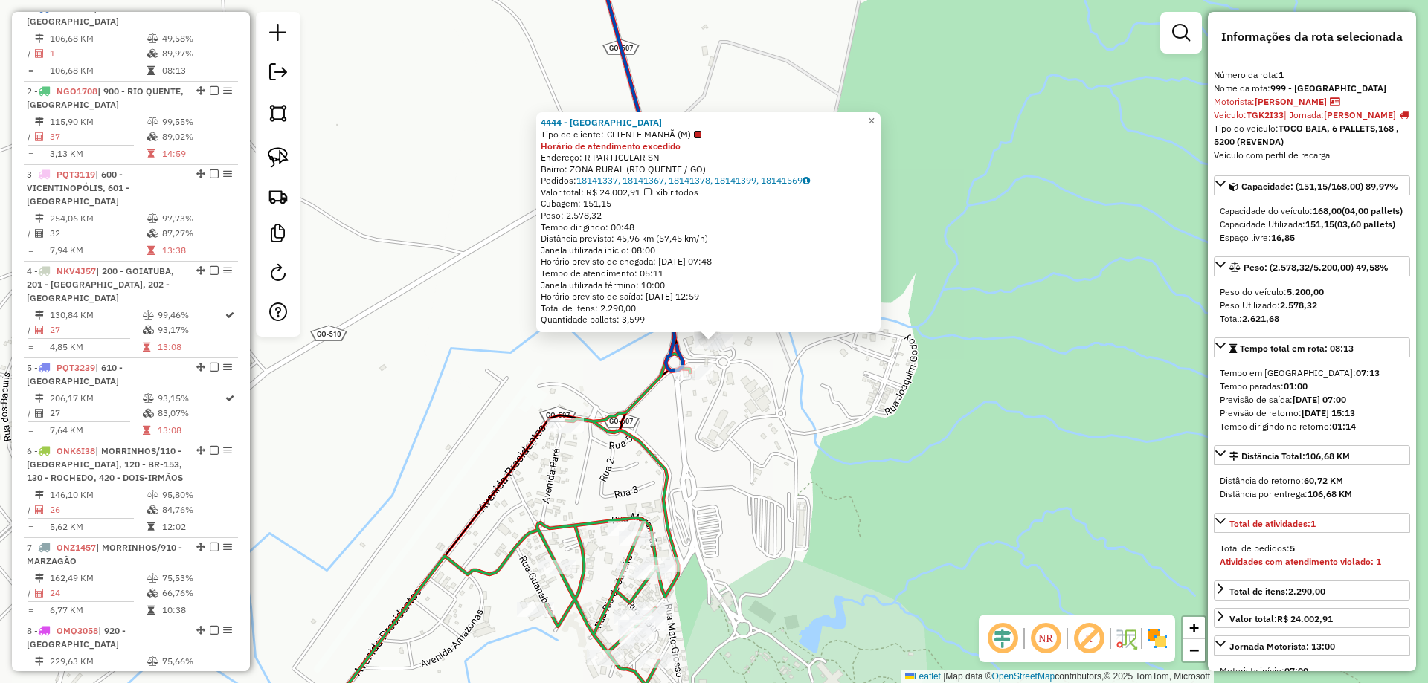
scroll to position [0, 0]
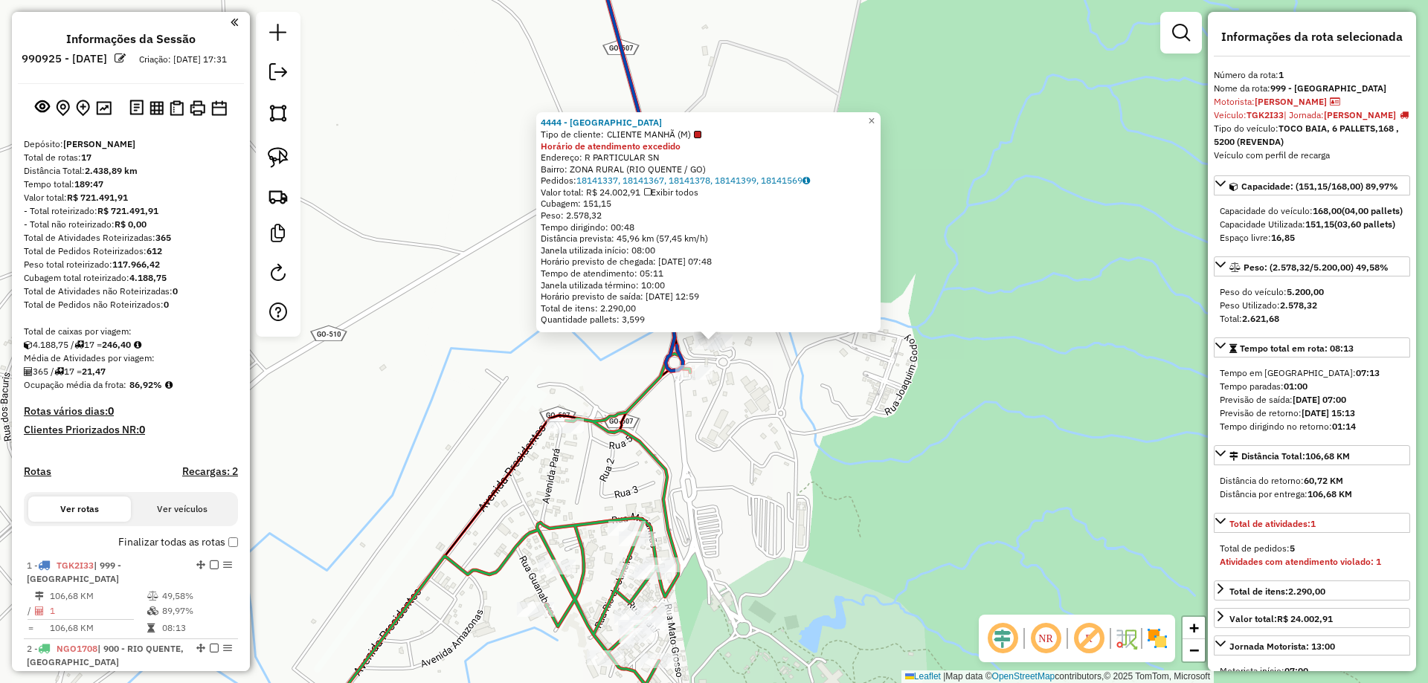
click at [200, 378] on div "365 / 17 = 21,47" at bounding box center [131, 371] width 214 height 13
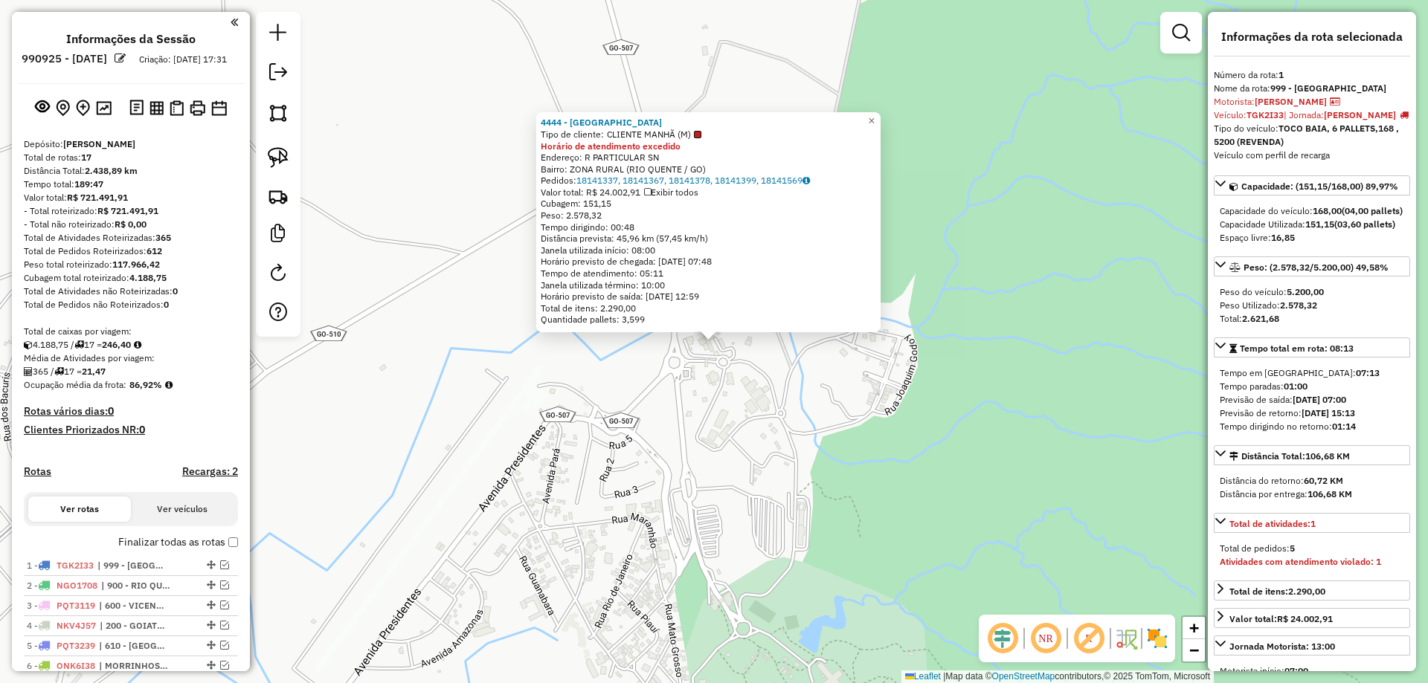
click at [275, 77] on em at bounding box center [278, 72] width 18 height 18
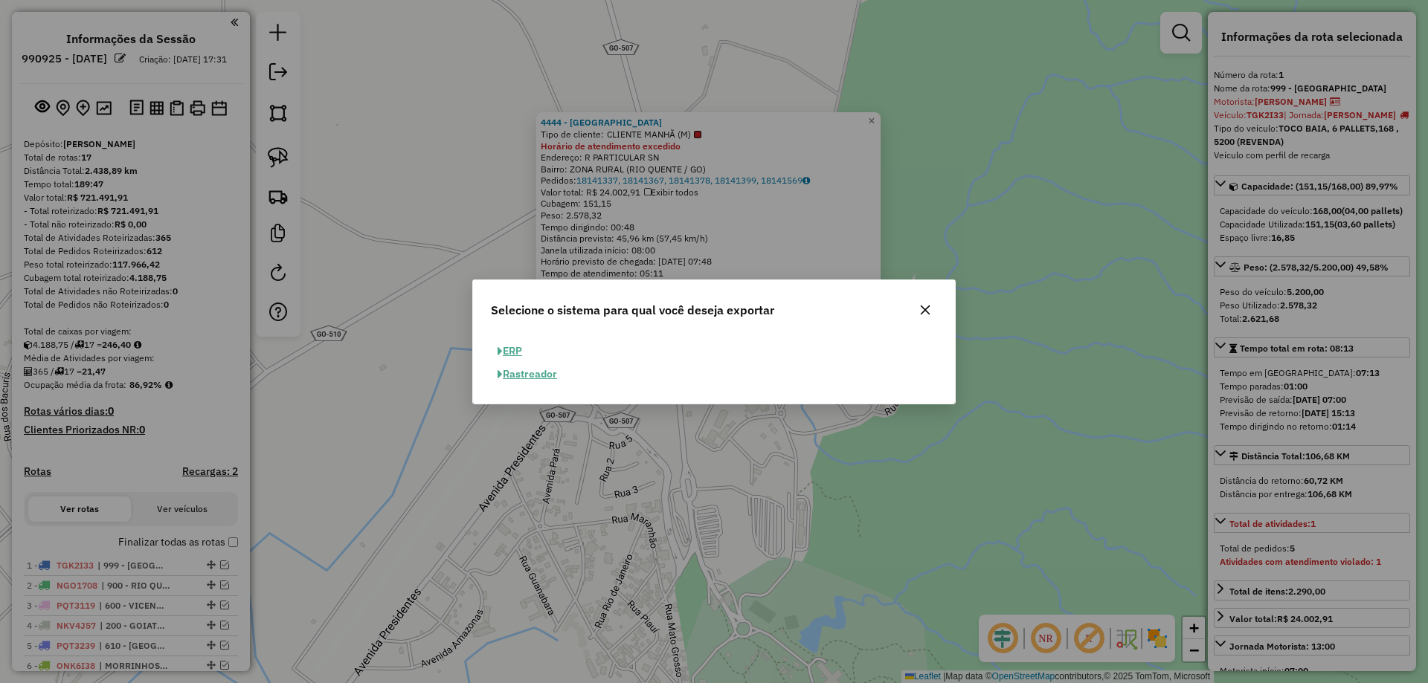
click at [513, 349] on button "ERP" at bounding box center [510, 351] width 38 height 23
select select "**"
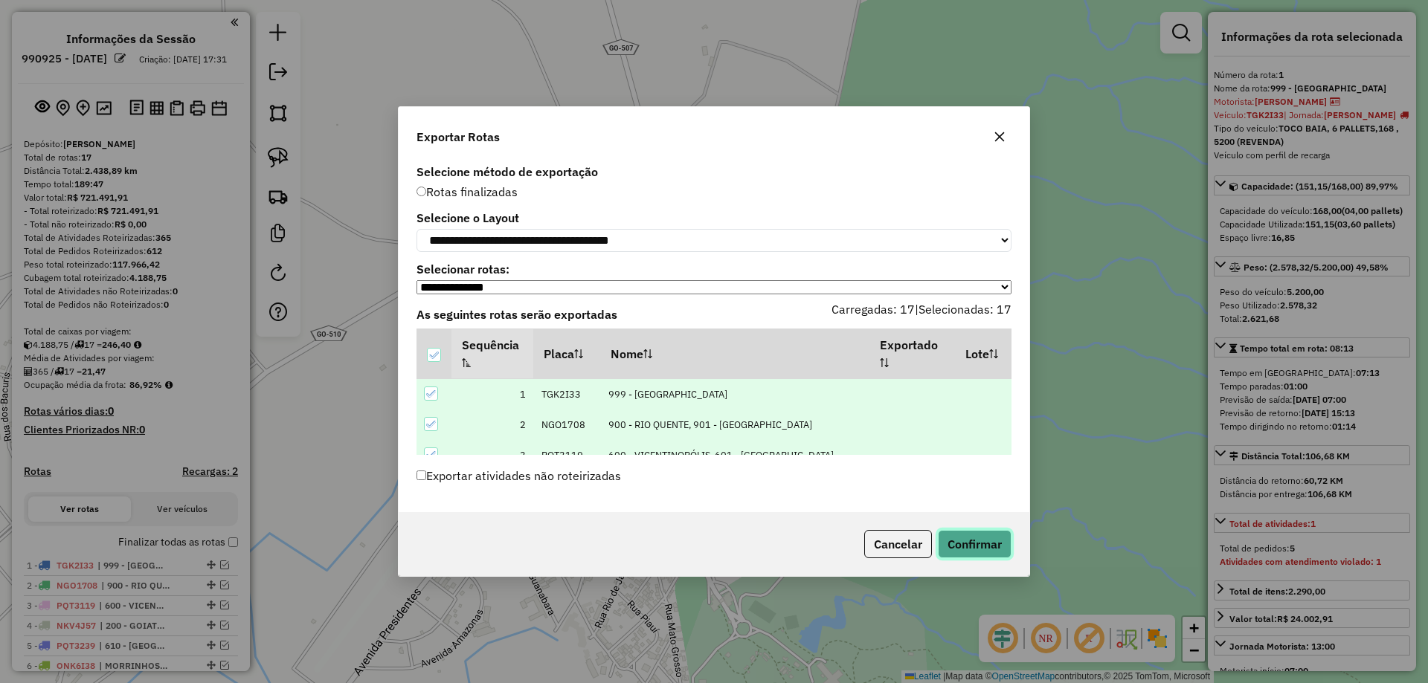
click at [959, 547] on button "Confirmar" at bounding box center [975, 544] width 74 height 28
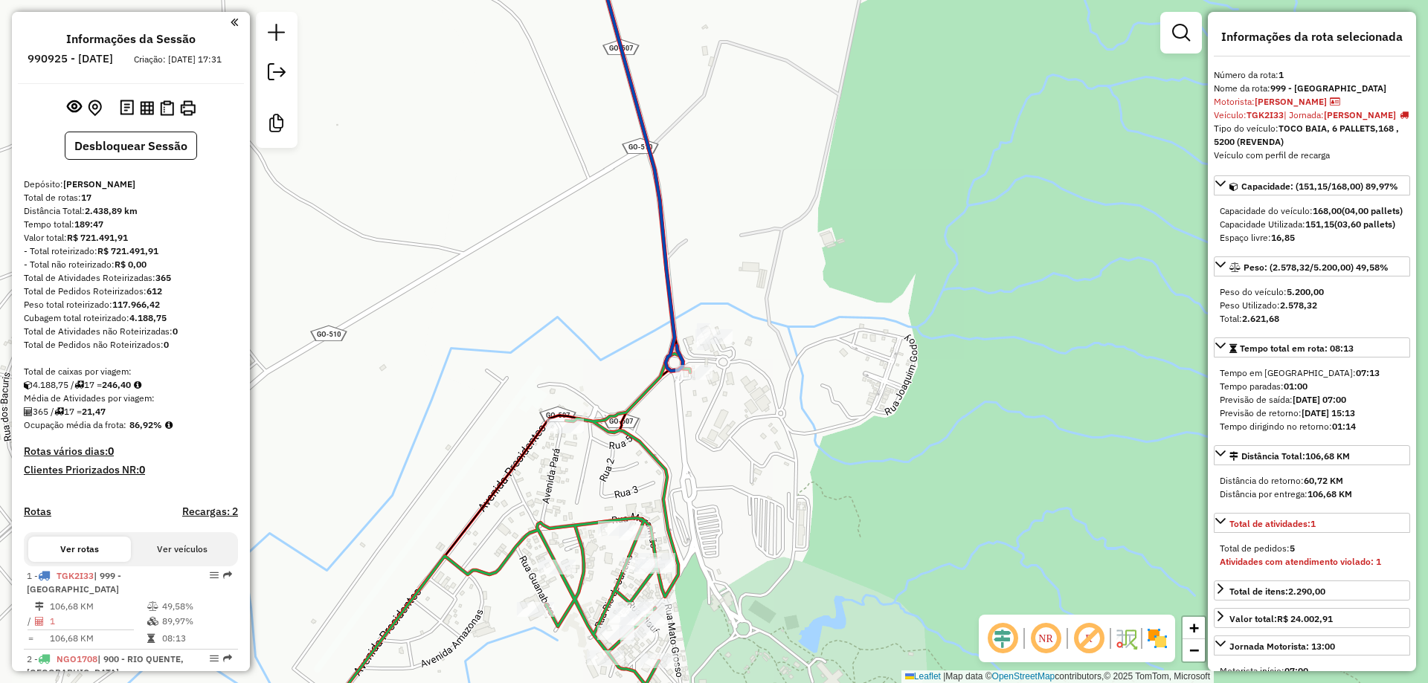
click at [225, 39] on ul "Informações da Sessão 990925 - 19/08/2025 Criação: 18/08/2025 17:31" at bounding box center [131, 51] width 226 height 39
click at [137, 117] on button at bounding box center [147, 107] width 20 height 20
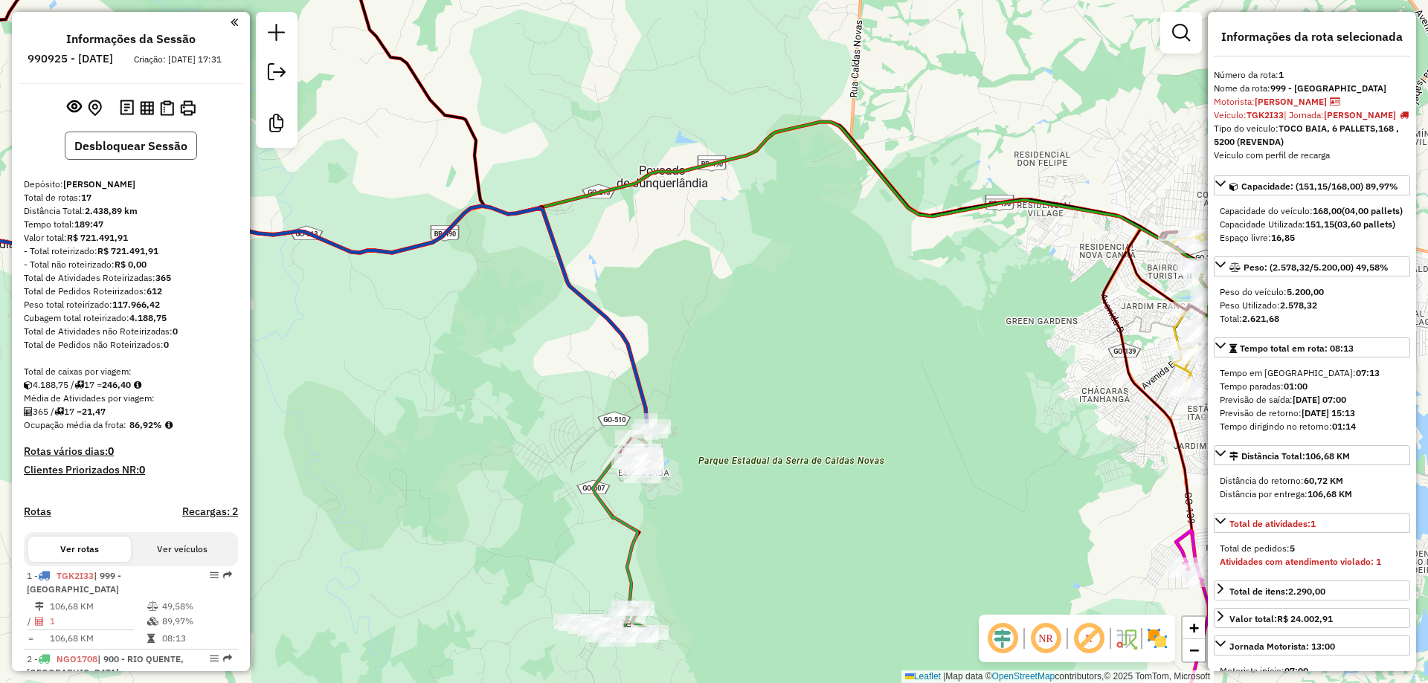
click at [150, 160] on button "Desbloquear Sessão" at bounding box center [131, 146] width 132 height 28
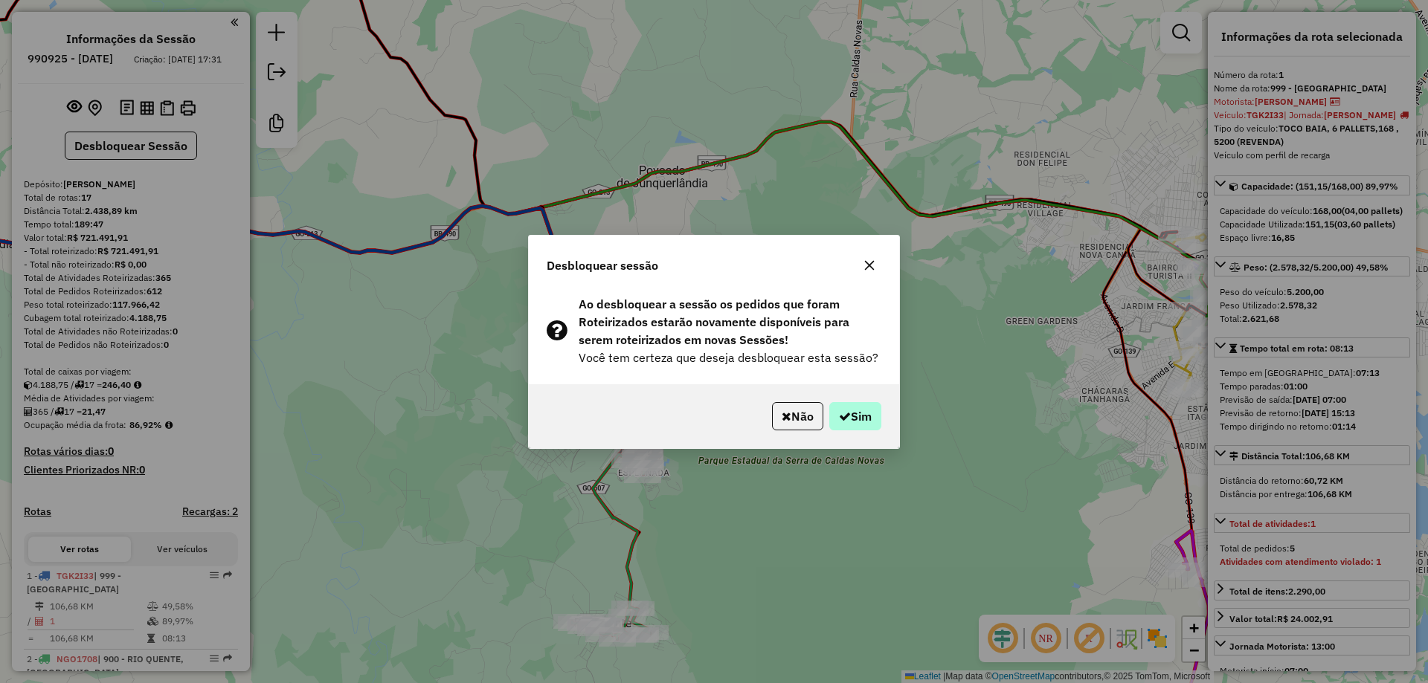
drag, startPoint x: 883, startPoint y: 411, endPoint x: 874, endPoint y: 414, distance: 9.4
click at [874, 414] on div "Não Sim" at bounding box center [714, 416] width 370 height 64
click at [874, 414] on button "Sim" at bounding box center [855, 416] width 52 height 28
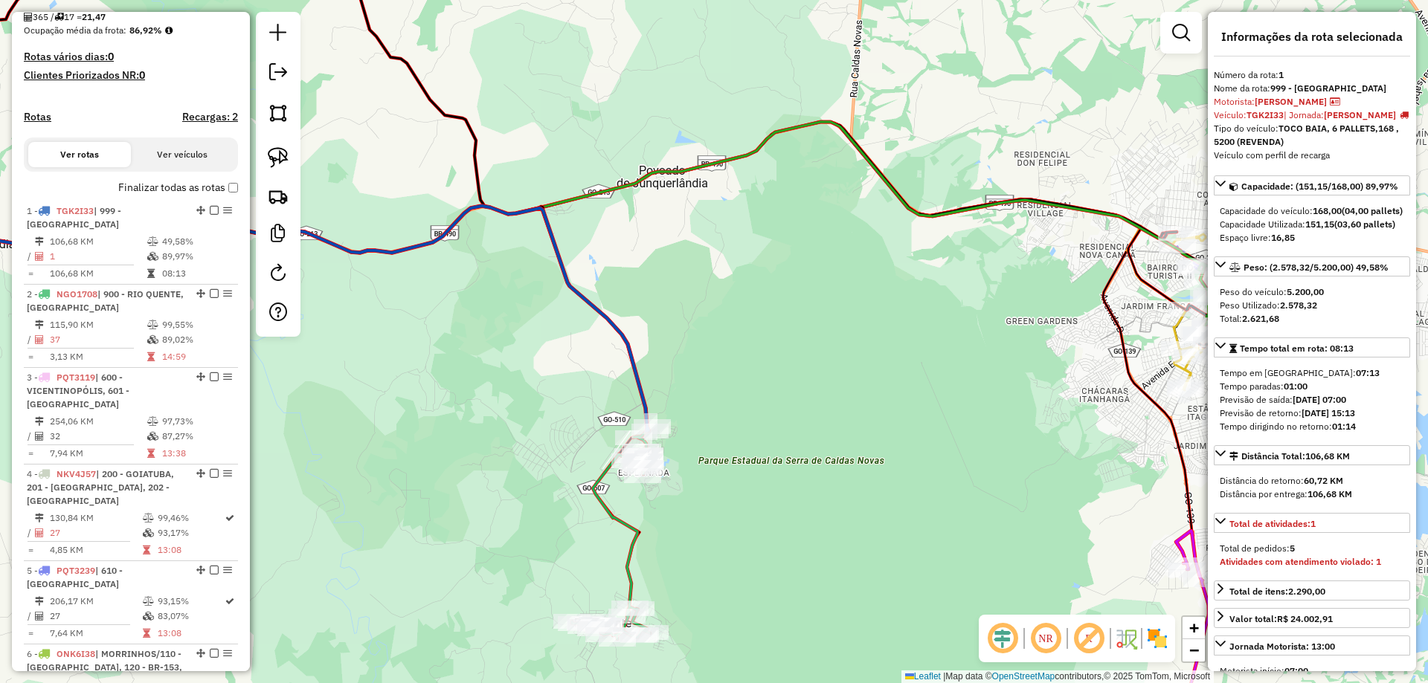
click at [619, 335] on icon at bounding box center [252, 318] width 791 height 225
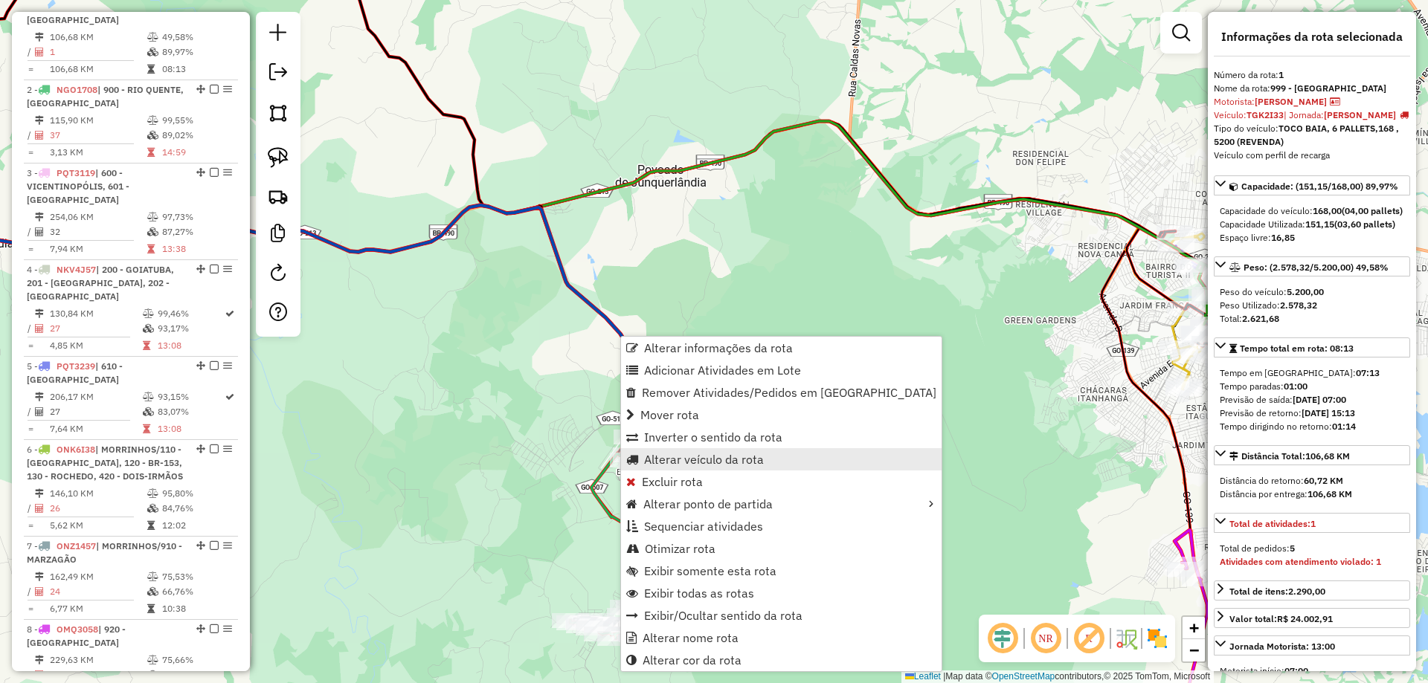
scroll to position [558, 0]
click at [701, 458] on span "Alterar veículo da rota" at bounding box center [704, 460] width 120 height 12
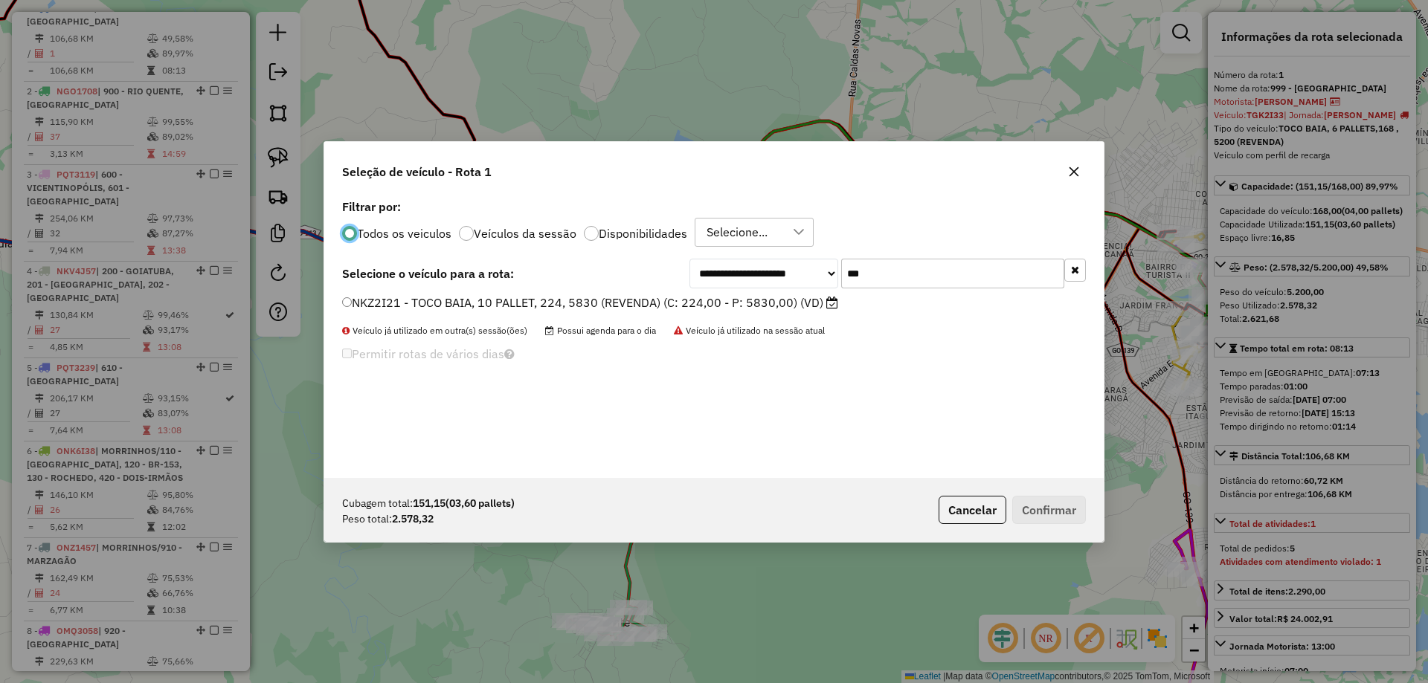
scroll to position [8, 4]
click at [734, 294] on div "**********" at bounding box center [713, 337] width 779 height 283
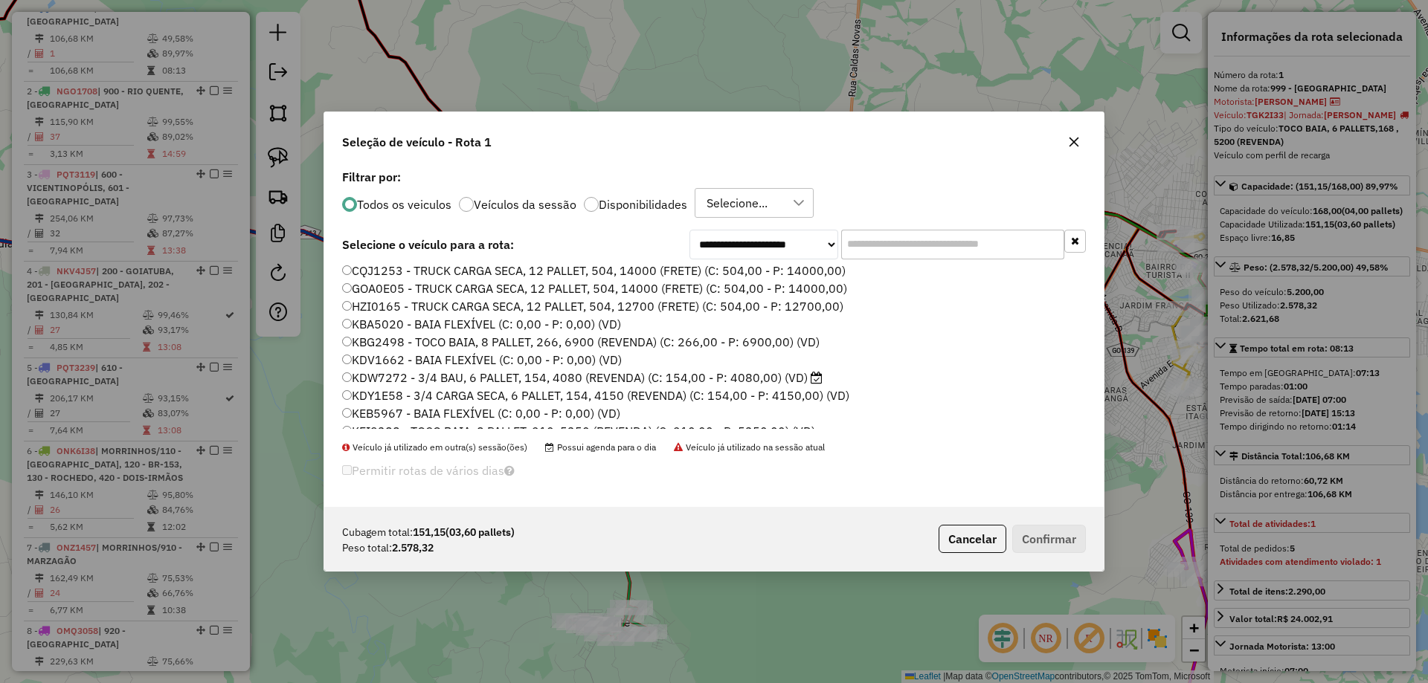
scroll to position [0, 0]
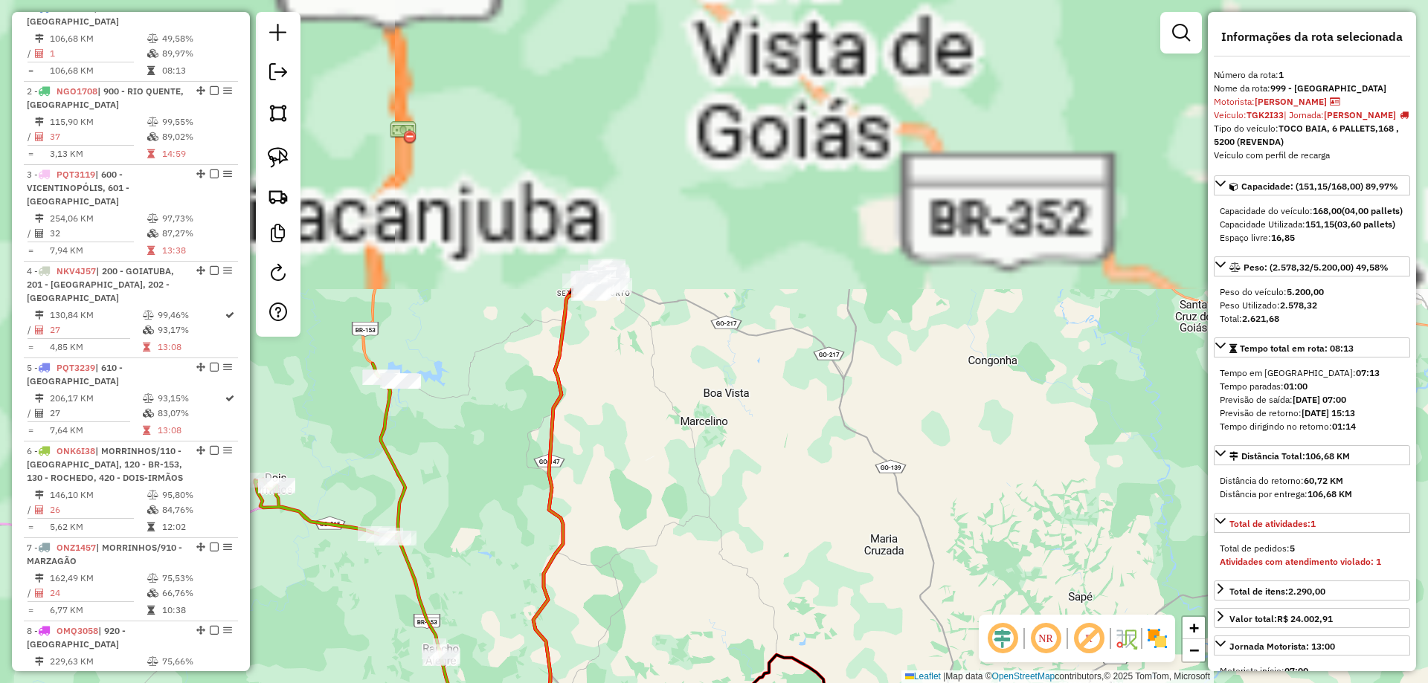
drag, startPoint x: 553, startPoint y: 142, endPoint x: 683, endPoint y: 456, distance: 339.7
click at [683, 472] on div "Janela de atendimento Grade de atendimento Capacidade Transportadoras Veículos …" at bounding box center [714, 341] width 1428 height 683
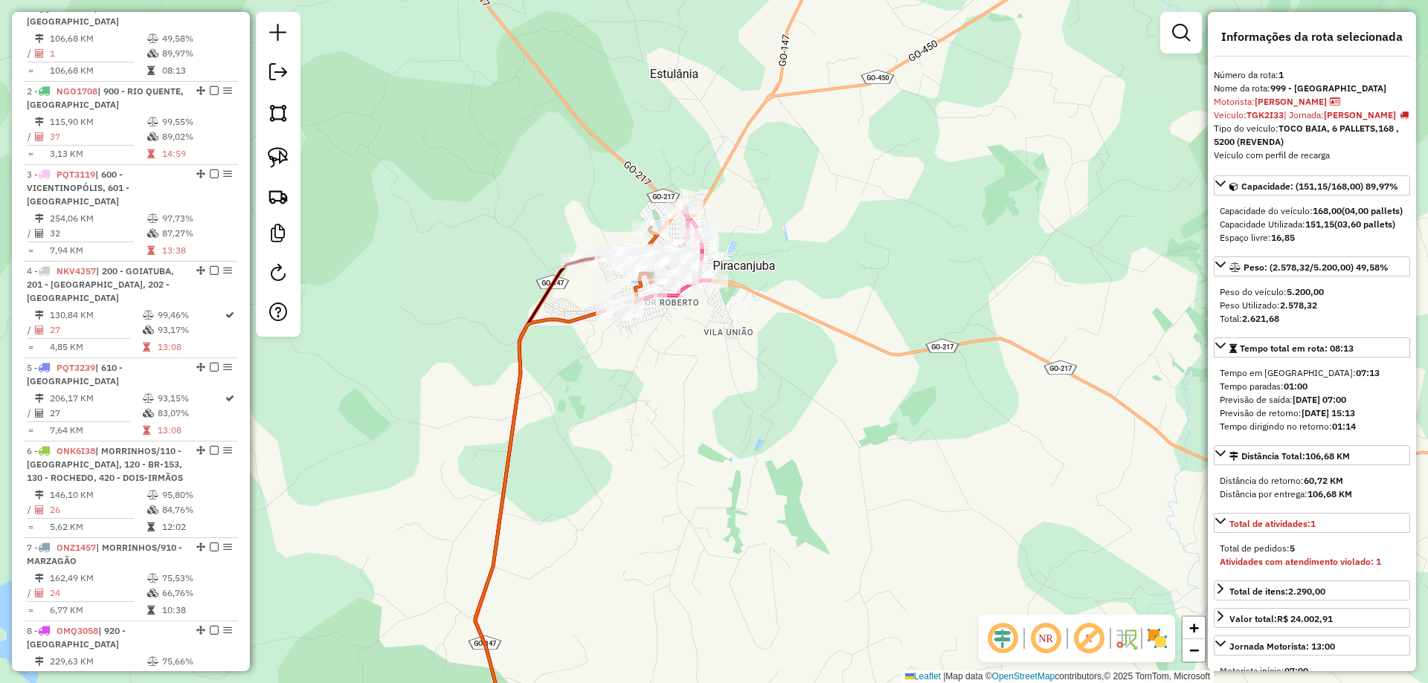
click at [770, 259] on div "Janela de atendimento Grade de atendimento Capacidade Transportadoras Veículos …" at bounding box center [714, 341] width 1428 height 683
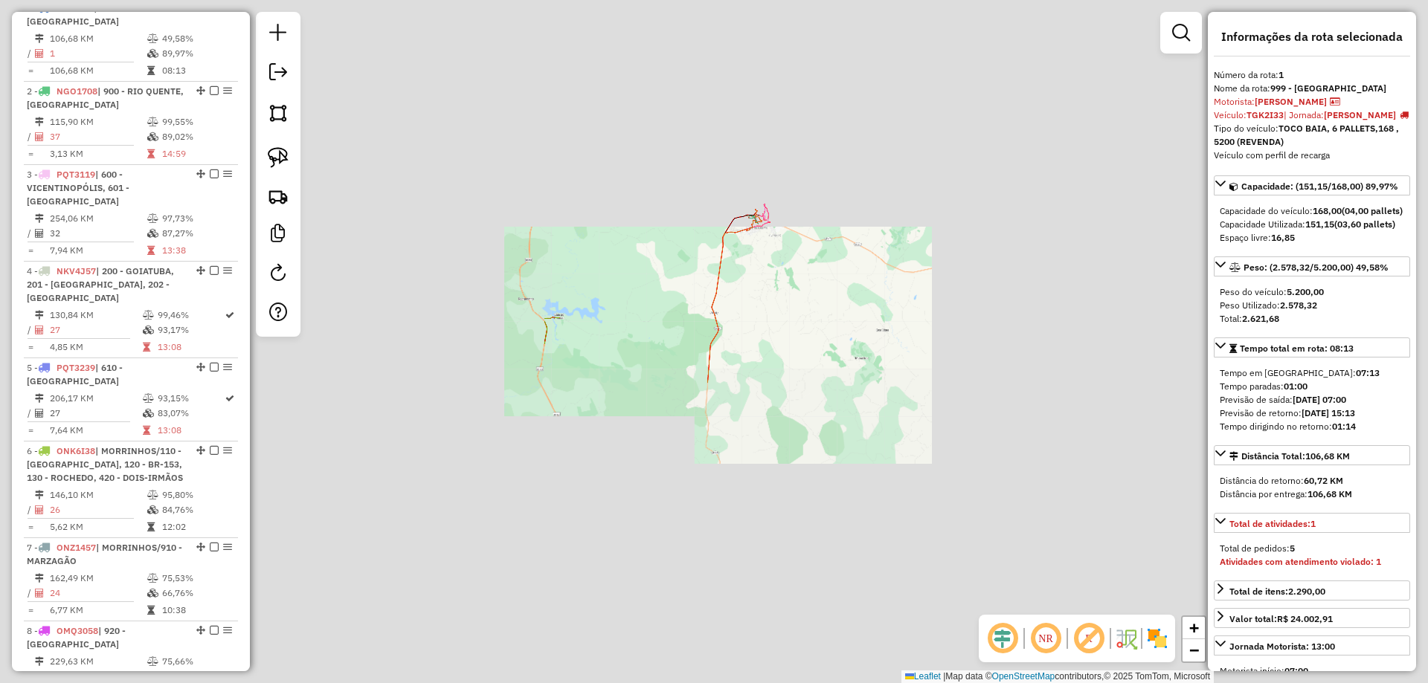
click at [776, 283] on div "Janela de atendimento Grade de atendimento Capacidade Transportadoras Veículos …" at bounding box center [714, 341] width 1428 height 683
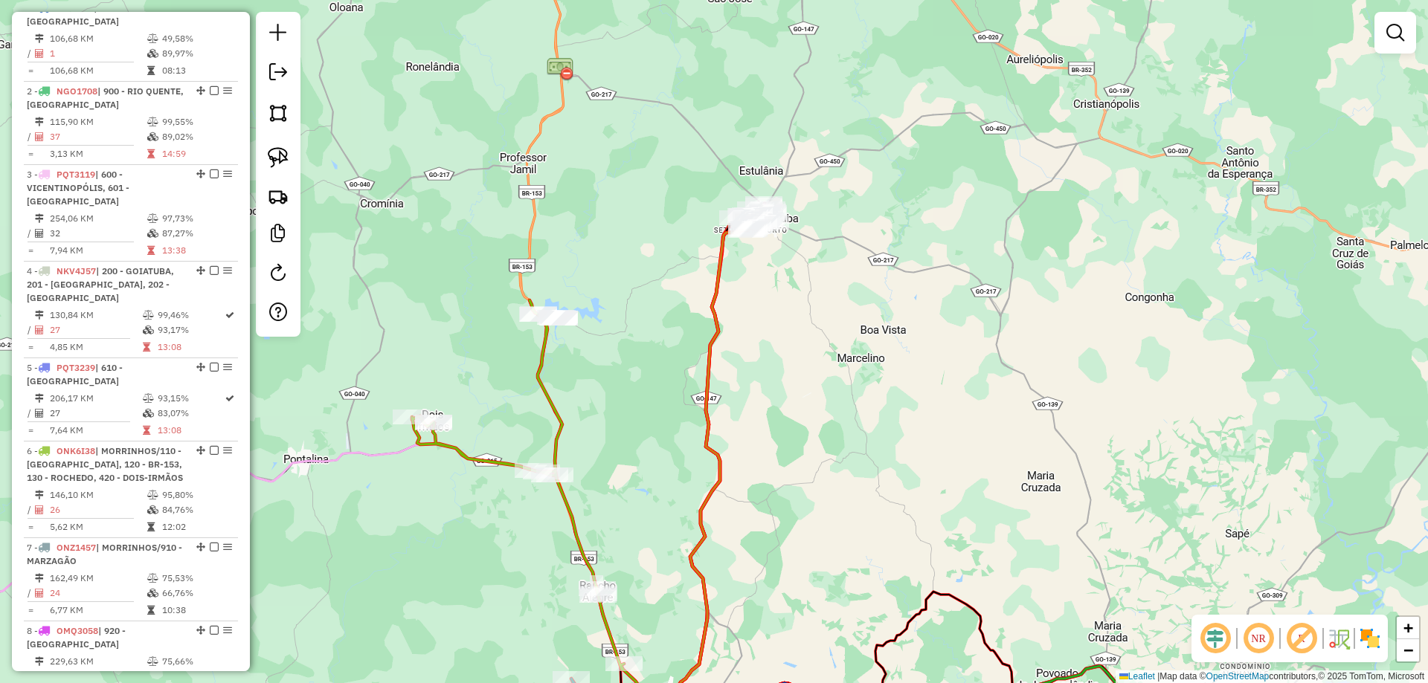
click at [346, 411] on div "Janela de atendimento Grade de atendimento Capacidade Transportadoras Veículos …" at bounding box center [714, 341] width 1428 height 683
drag, startPoint x: 581, startPoint y: 292, endPoint x: 550, endPoint y: 260, distance: 44.2
click at [550, 268] on div "Rota 6 - Placa ONK6I38 17019 - PESK PAG TUBARAO Janela de atendimento Grade de …" at bounding box center [714, 341] width 1428 height 683
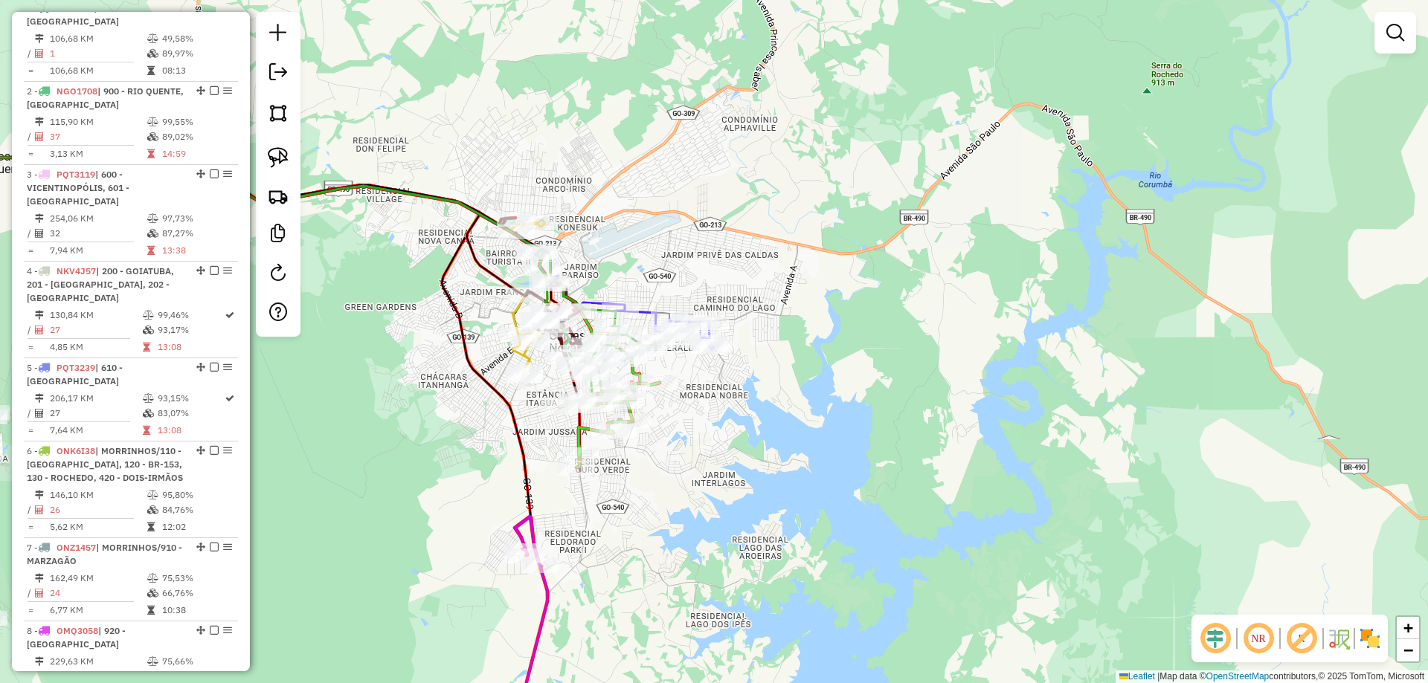
drag, startPoint x: 919, startPoint y: 226, endPoint x: 1105, endPoint y: 252, distance: 187.7
click at [1104, 251] on div "Rota 16 - Placa SCB9B64 19045 - SPAZZIO DIROMA Rota 14 - Placa RCG7H92 2074 - I…" at bounding box center [714, 341] width 1428 height 683
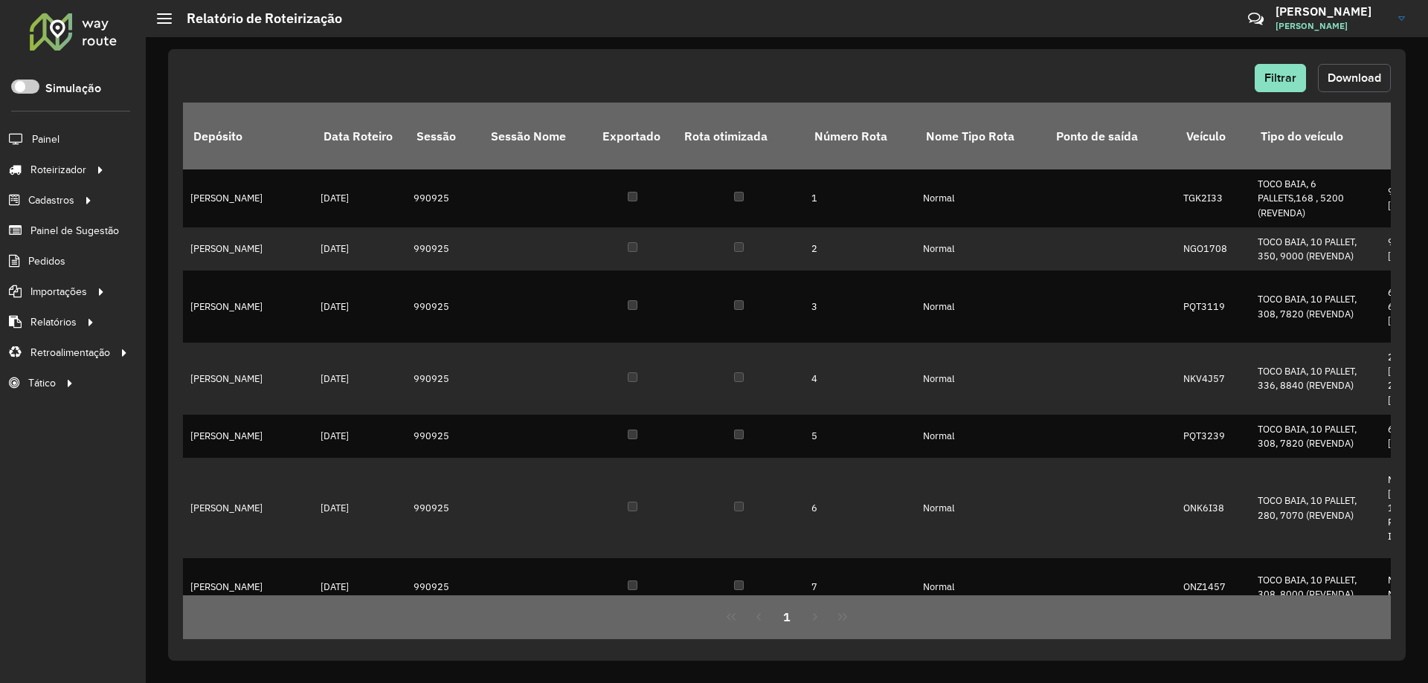
click at [1359, 80] on span "Download" at bounding box center [1354, 77] width 54 height 13
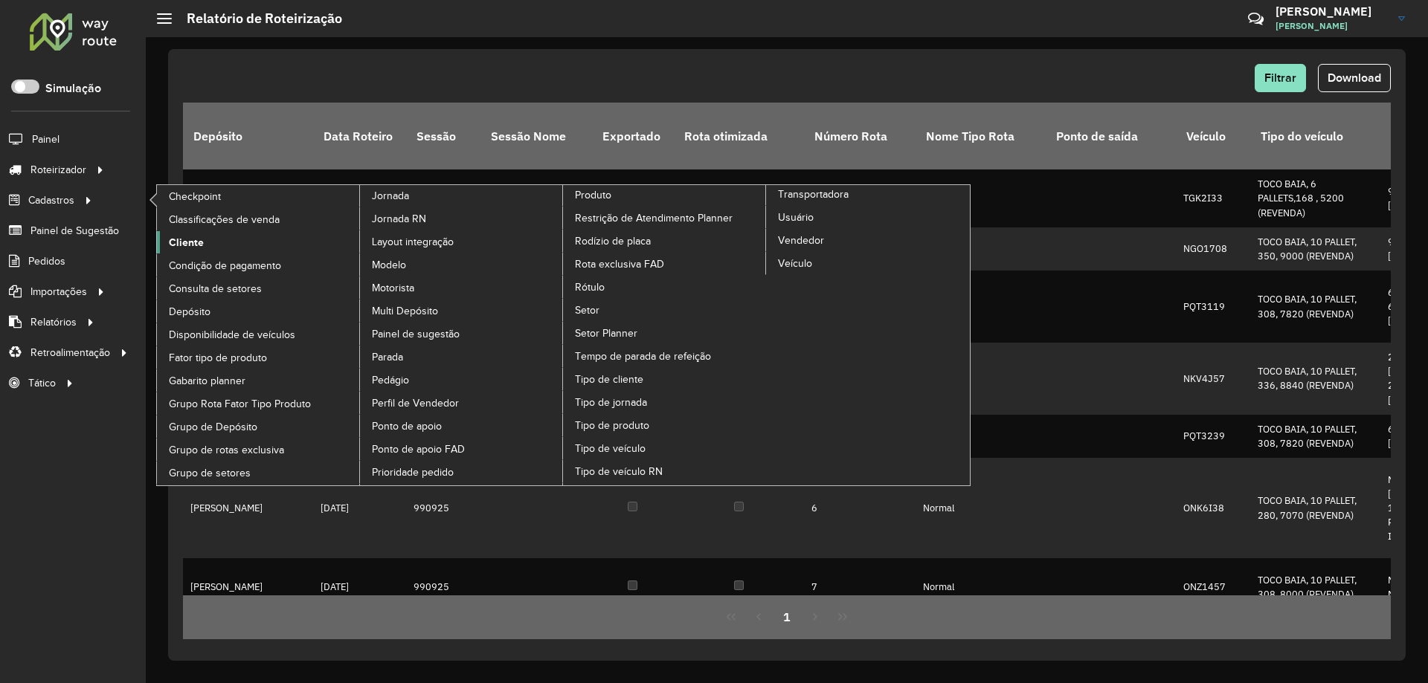
click at [201, 241] on span "Cliente" at bounding box center [186, 243] width 35 height 16
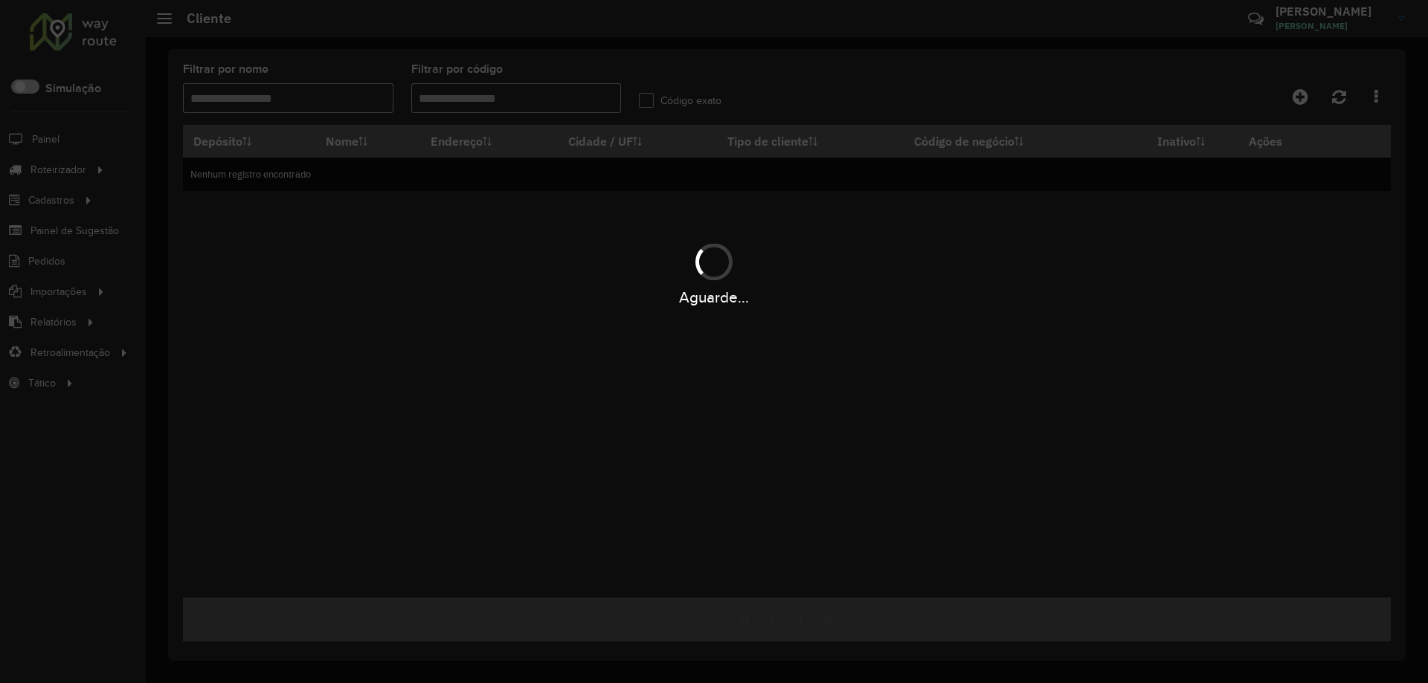
click at [511, 103] on div "Aguarde..." at bounding box center [714, 341] width 1428 height 683
click at [511, 102] on input "Filtrar por código" at bounding box center [516, 98] width 210 height 30
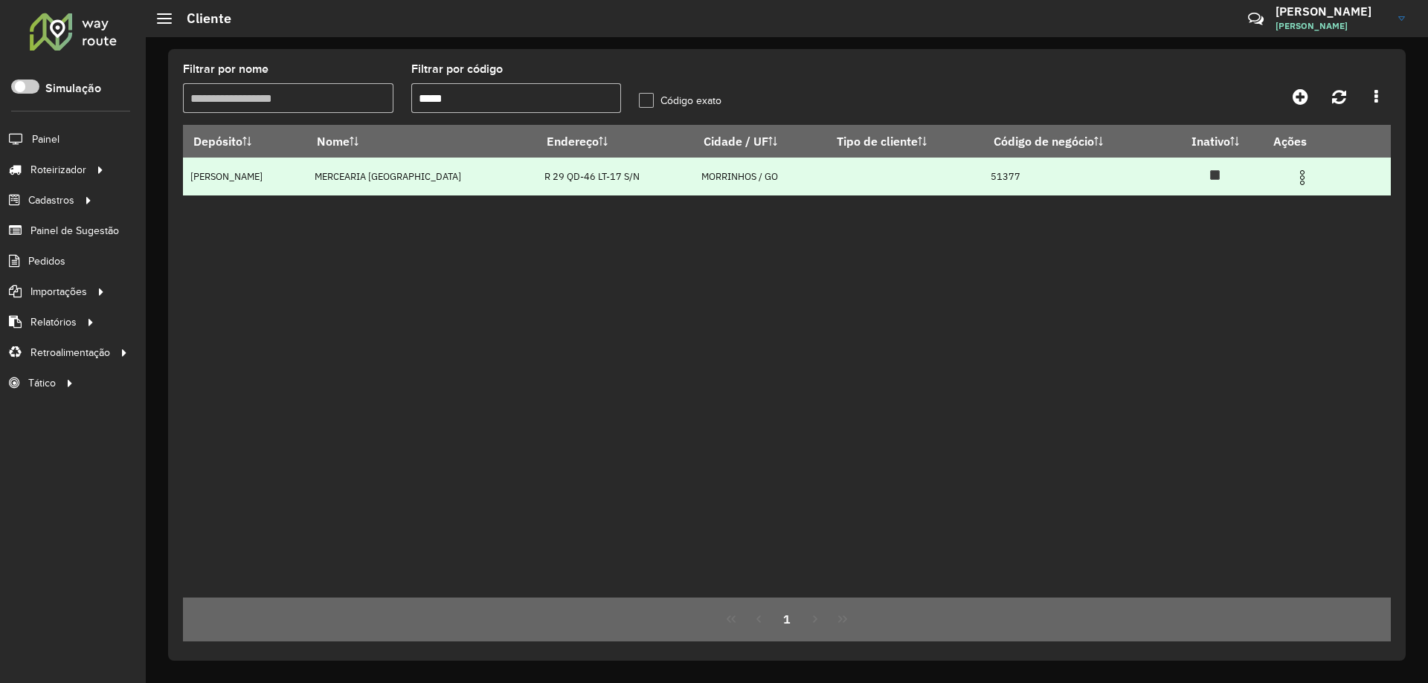
type input "*****"
click at [1298, 183] on img at bounding box center [1302, 178] width 18 height 18
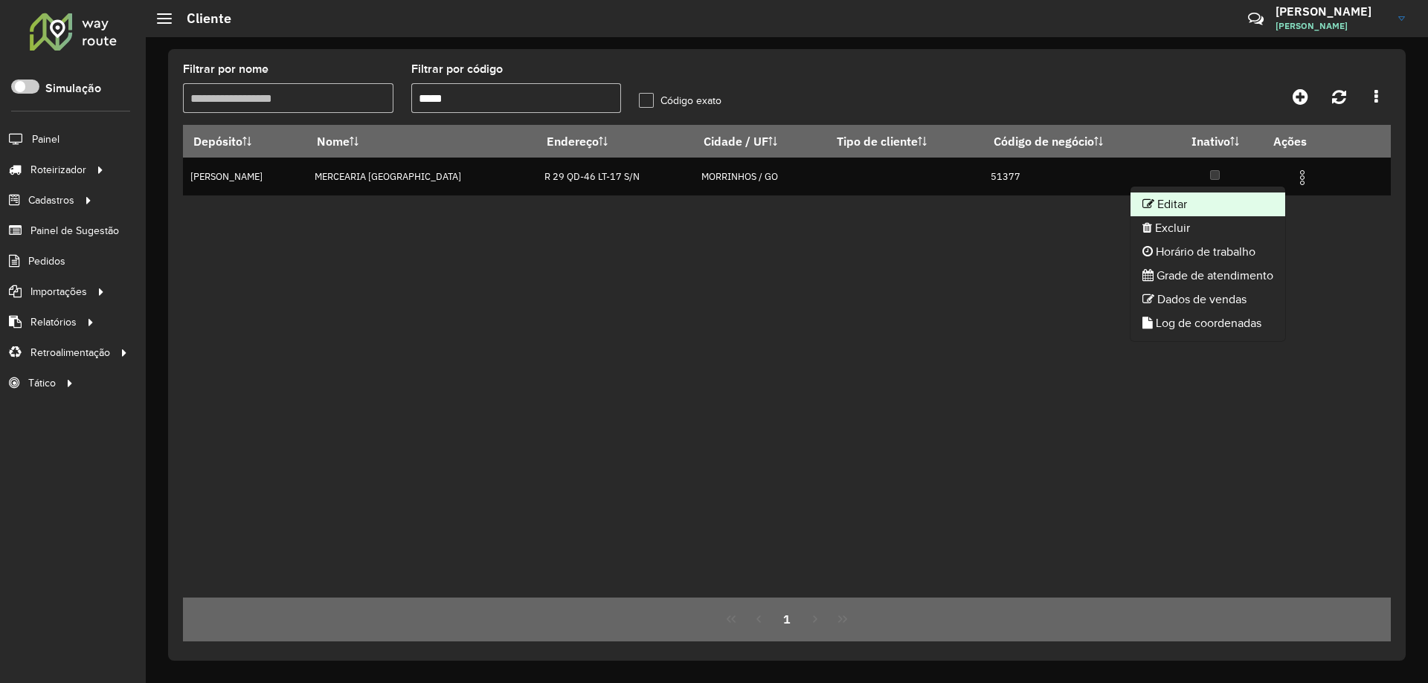
click at [1237, 201] on li "Editar" at bounding box center [1207, 205] width 155 height 24
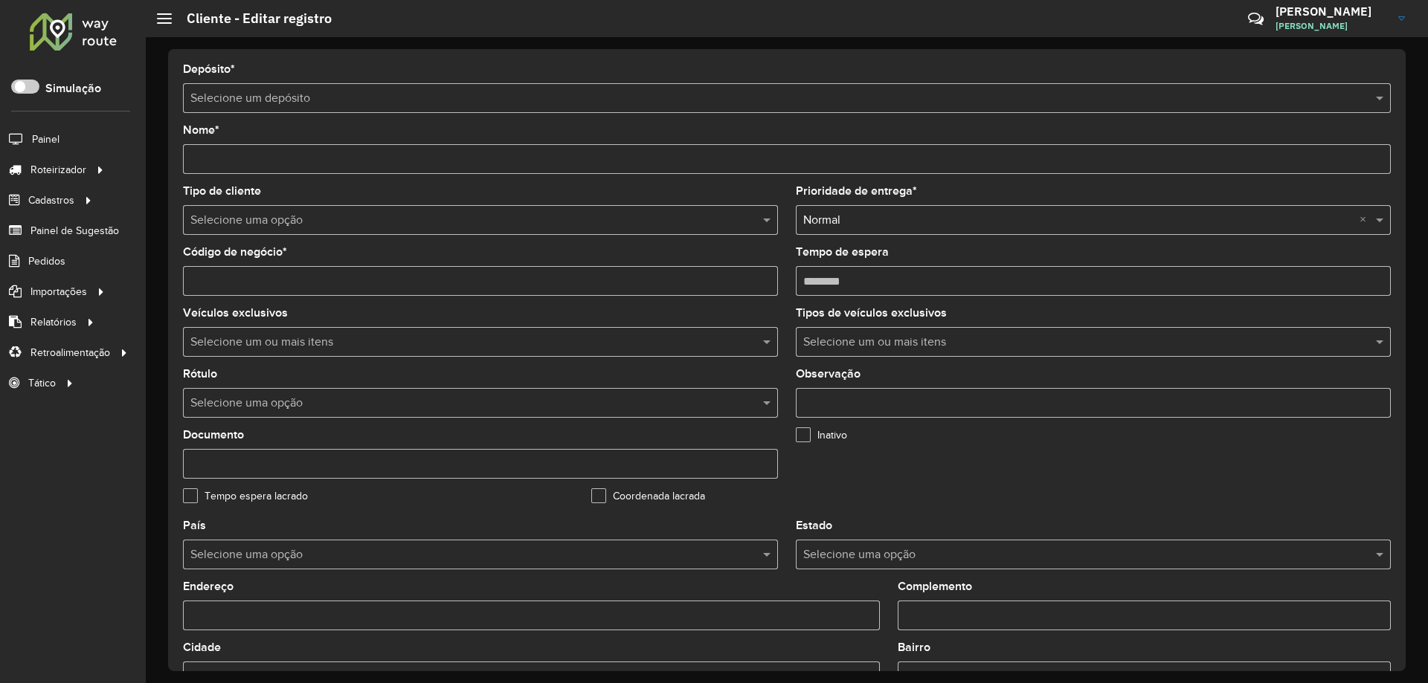
type input "**********"
type input "*****"
type input "********"
type input "**********"
type input "*********"
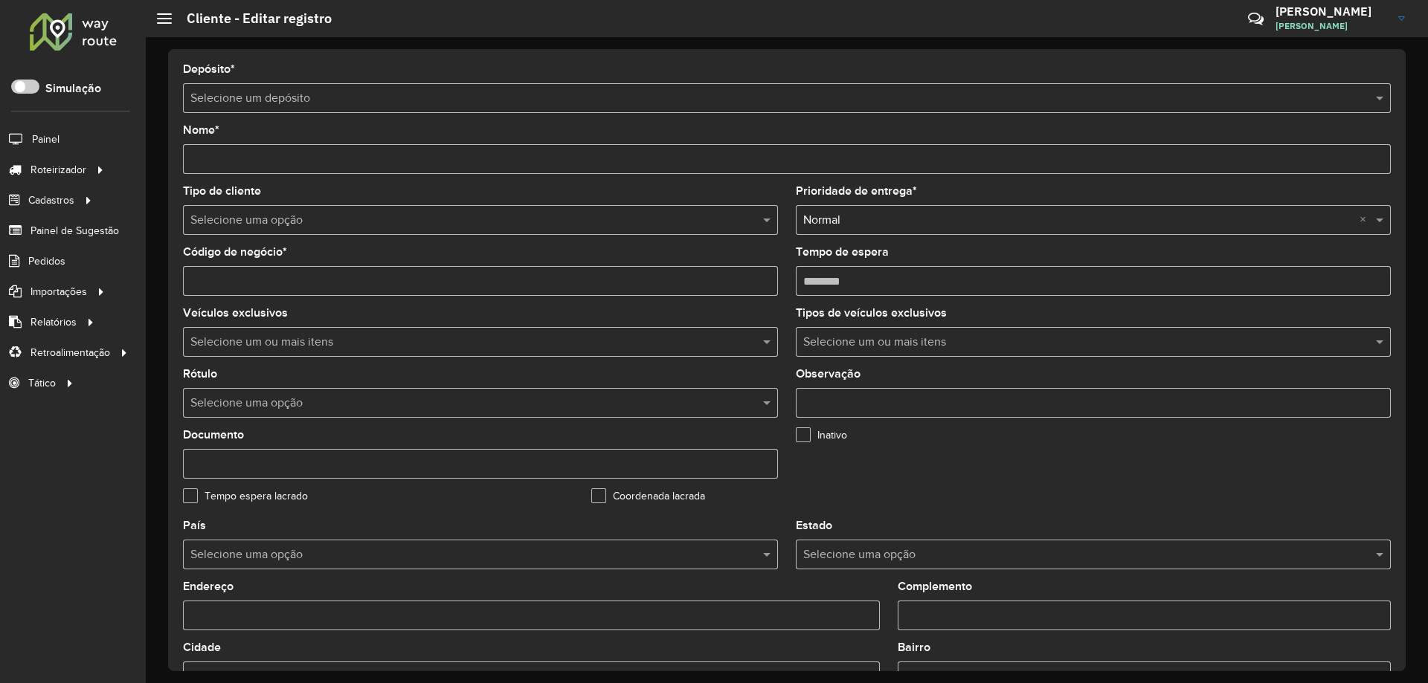
type input "**********"
type input "********"
type input "**********"
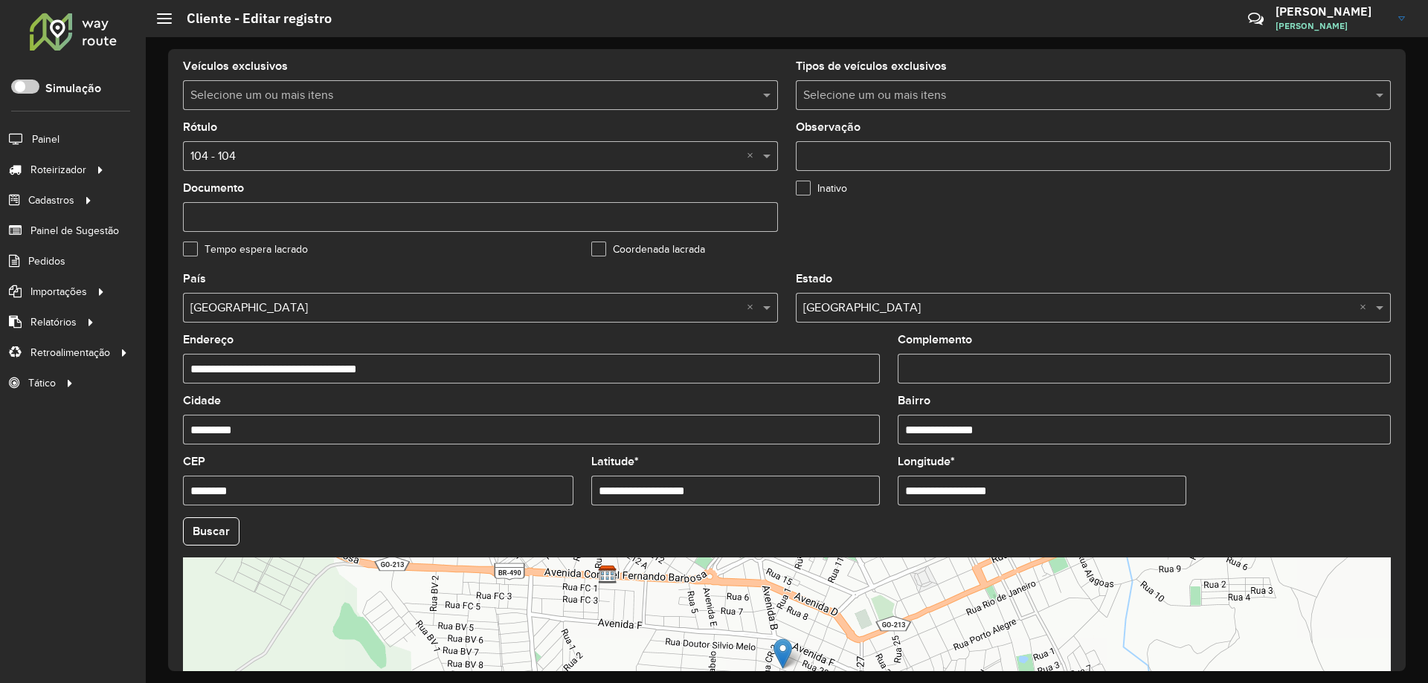
scroll to position [441, 0]
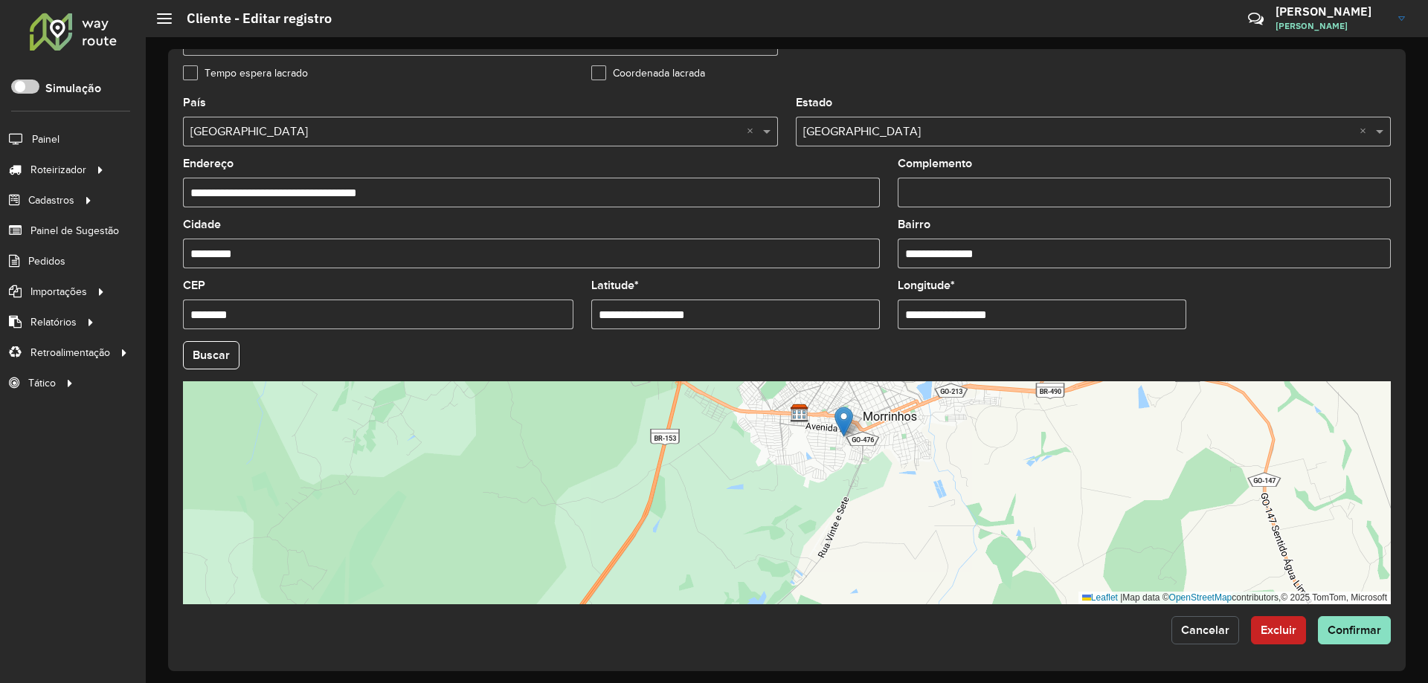
click at [1214, 636] on span "Cancelar" at bounding box center [1205, 630] width 48 height 13
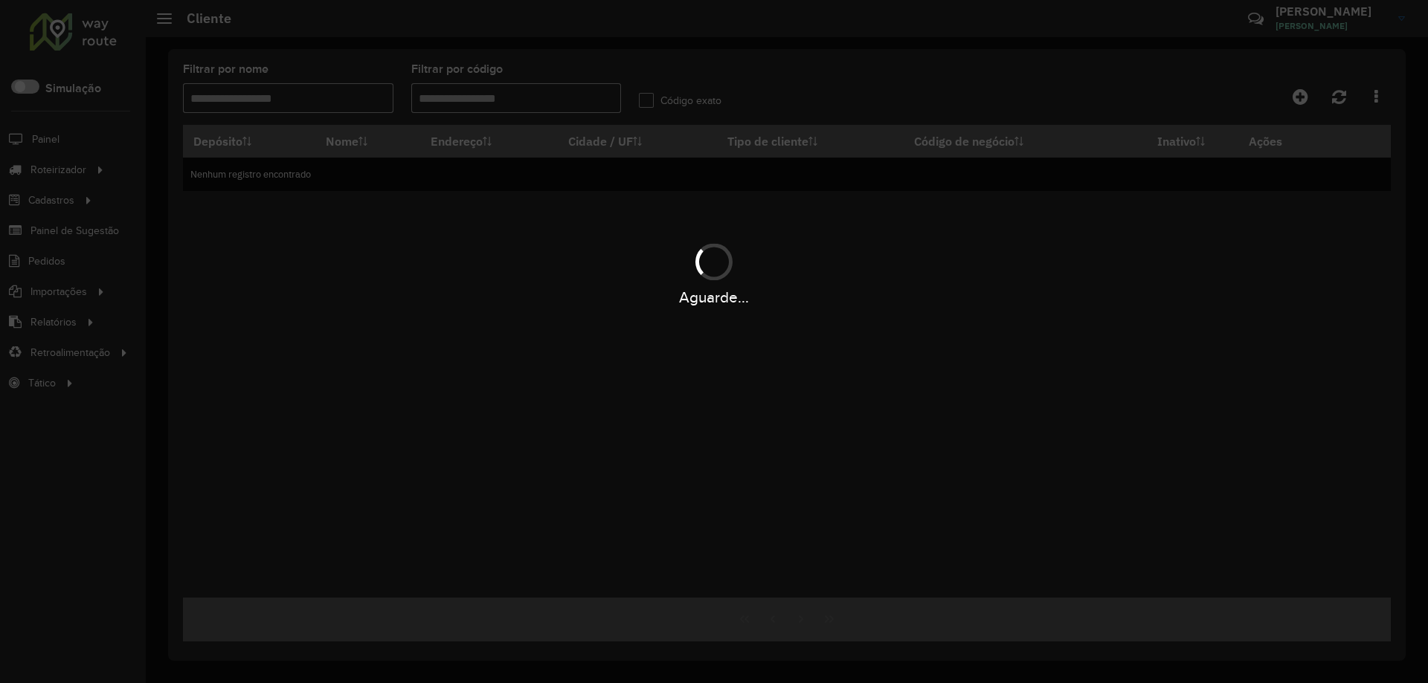
type input "*****"
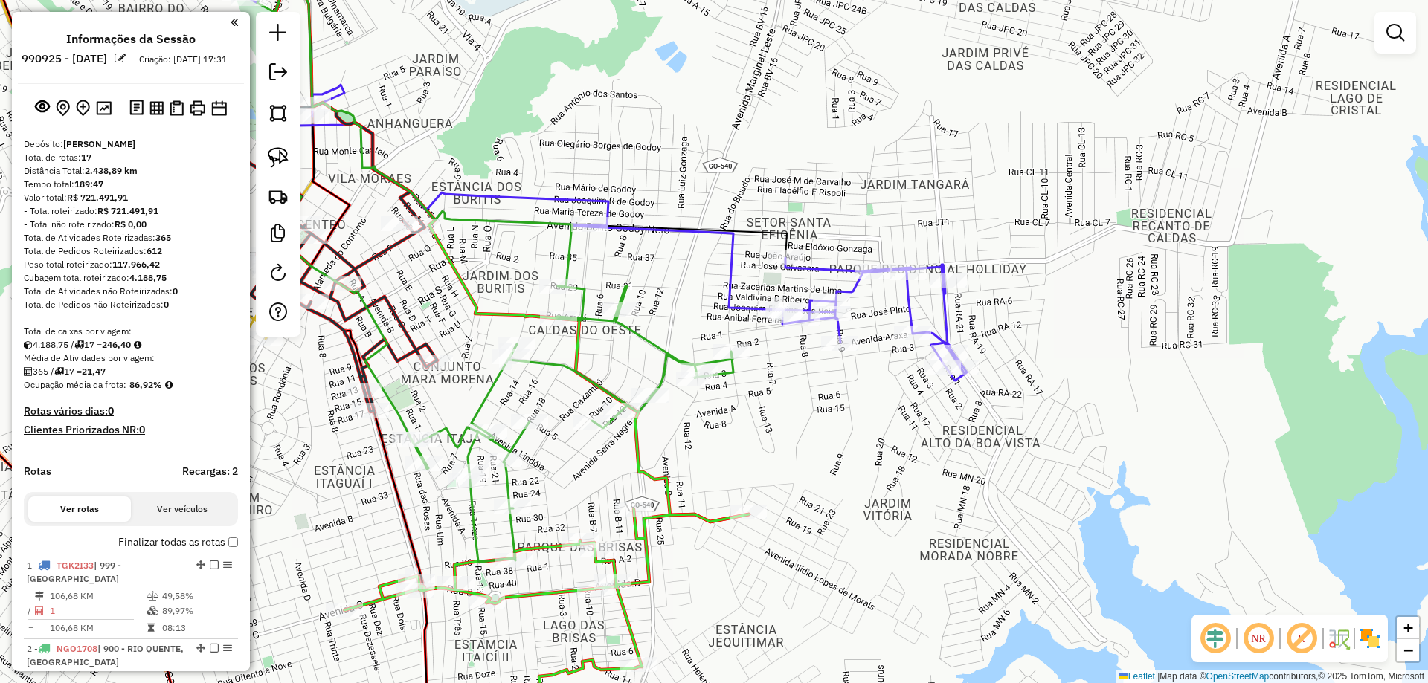
click at [901, 303] on icon at bounding box center [578, 156] width 778 height 449
select select "**********"
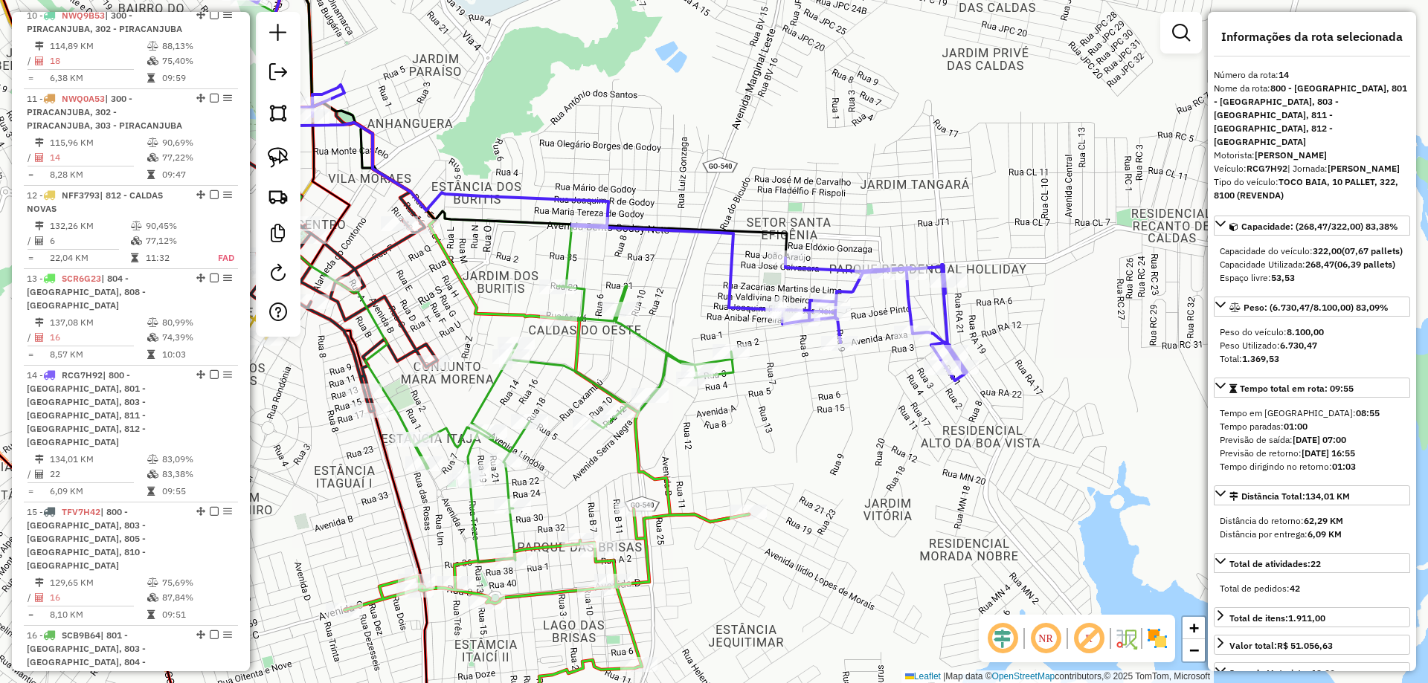
scroll to position [1547, 0]
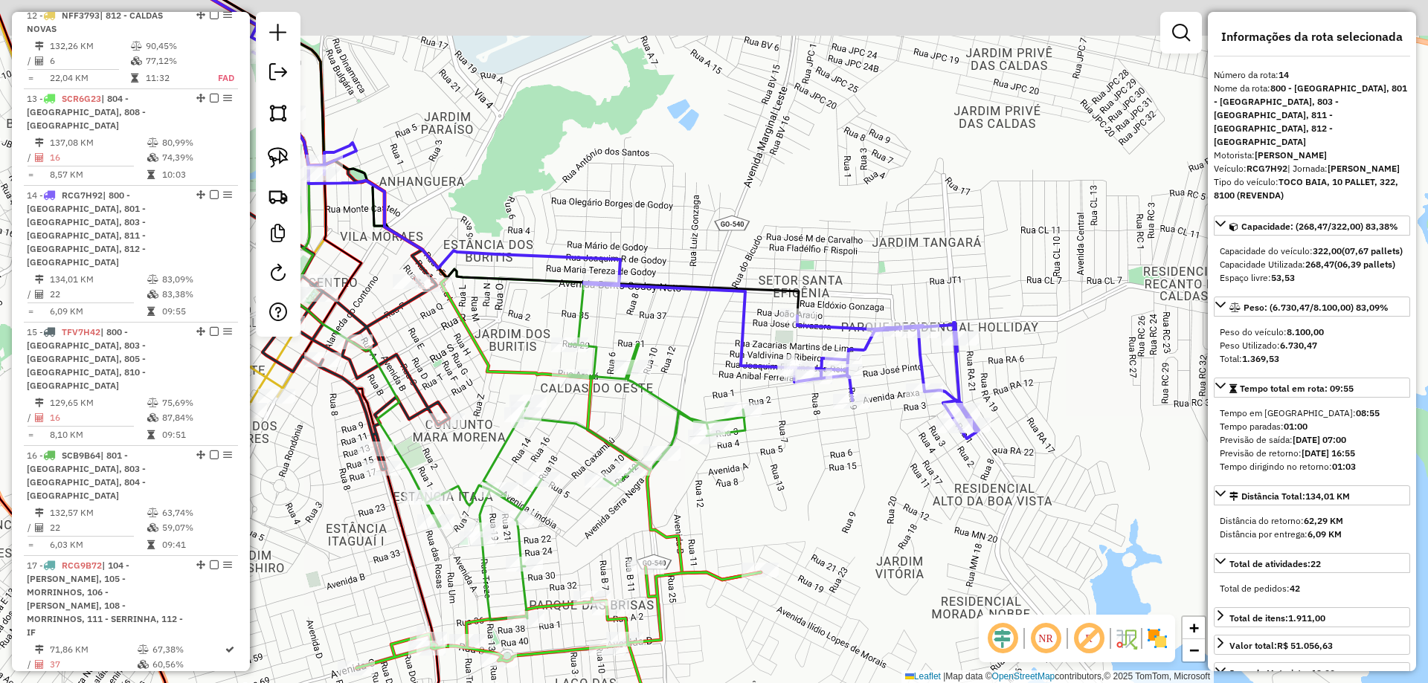
drag, startPoint x: 869, startPoint y: 335, endPoint x: 912, endPoint y: 414, distance: 89.5
click at [912, 414] on div "Janela de atendimento Grade de atendimento Capacidade Transportadoras Veículos …" at bounding box center [714, 341] width 1428 height 683
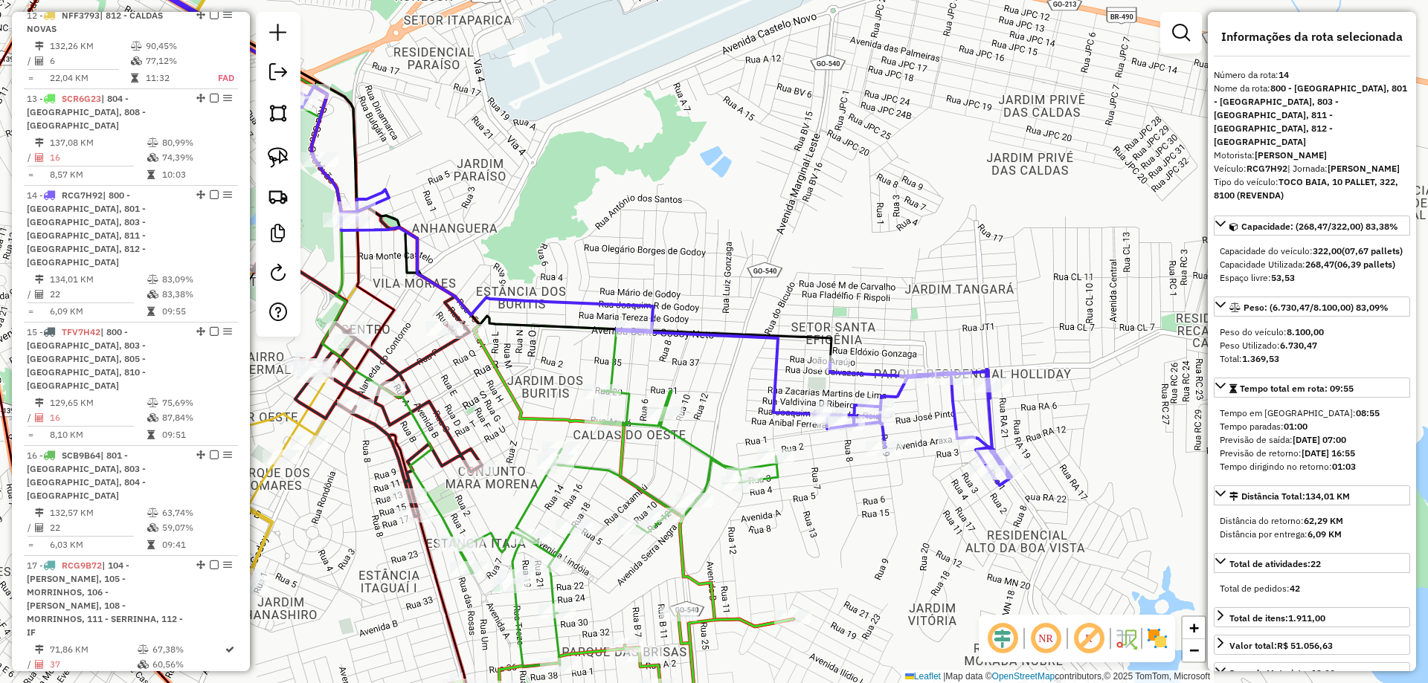
drag, startPoint x: 748, startPoint y: 343, endPoint x: 753, endPoint y: 332, distance: 11.6
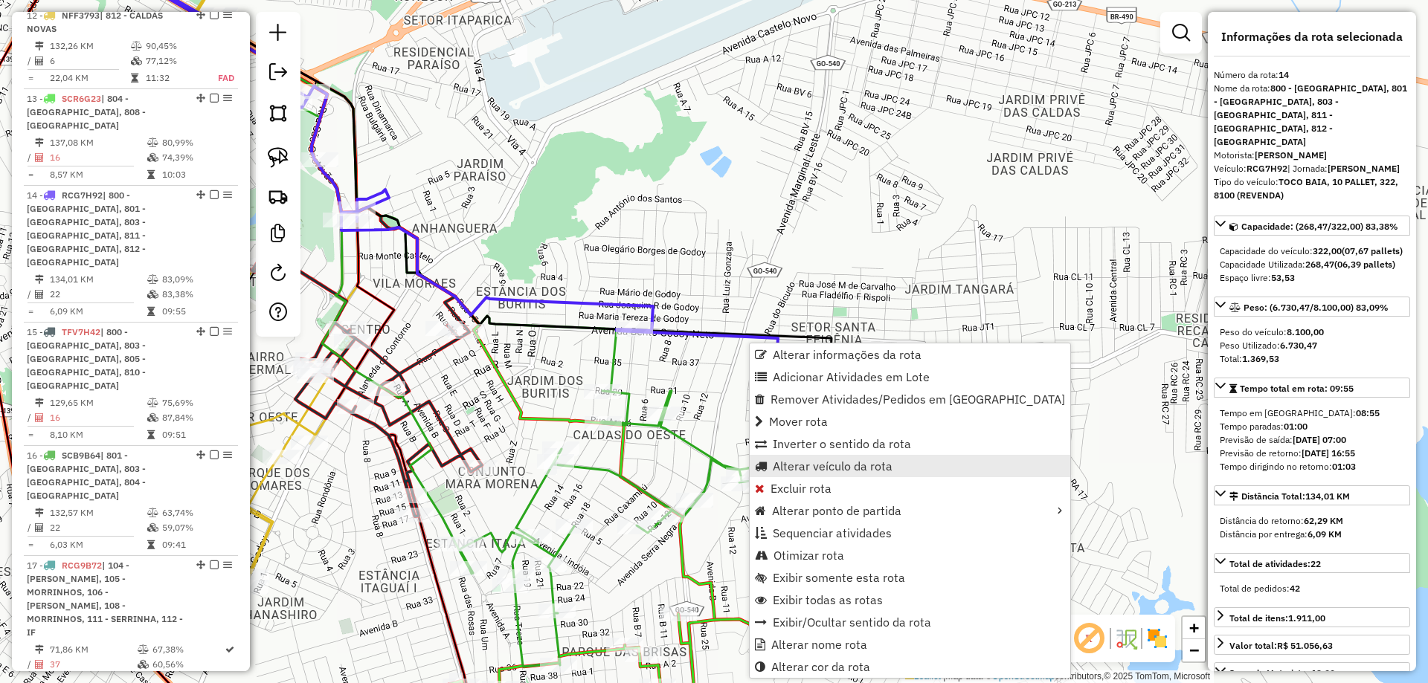
click at [819, 468] on span "Alterar veículo da rota" at bounding box center [833, 466] width 120 height 12
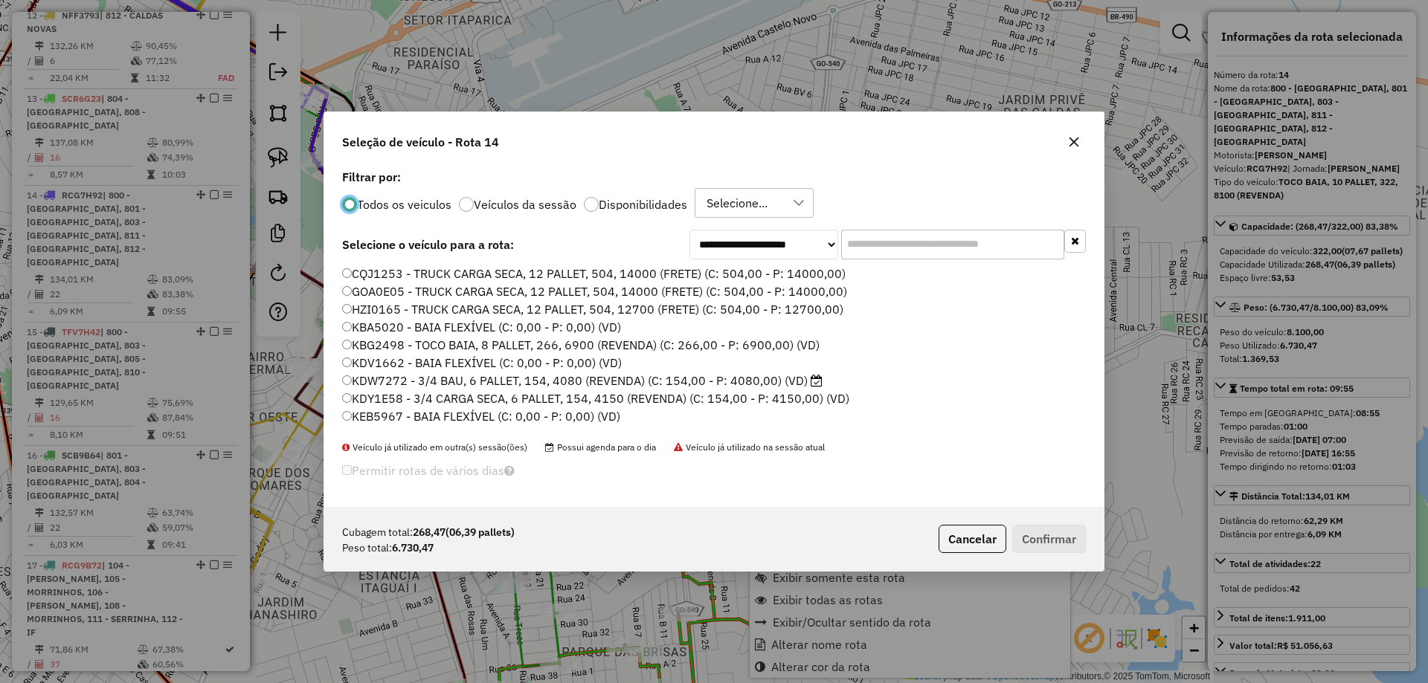
scroll to position [8, 4]
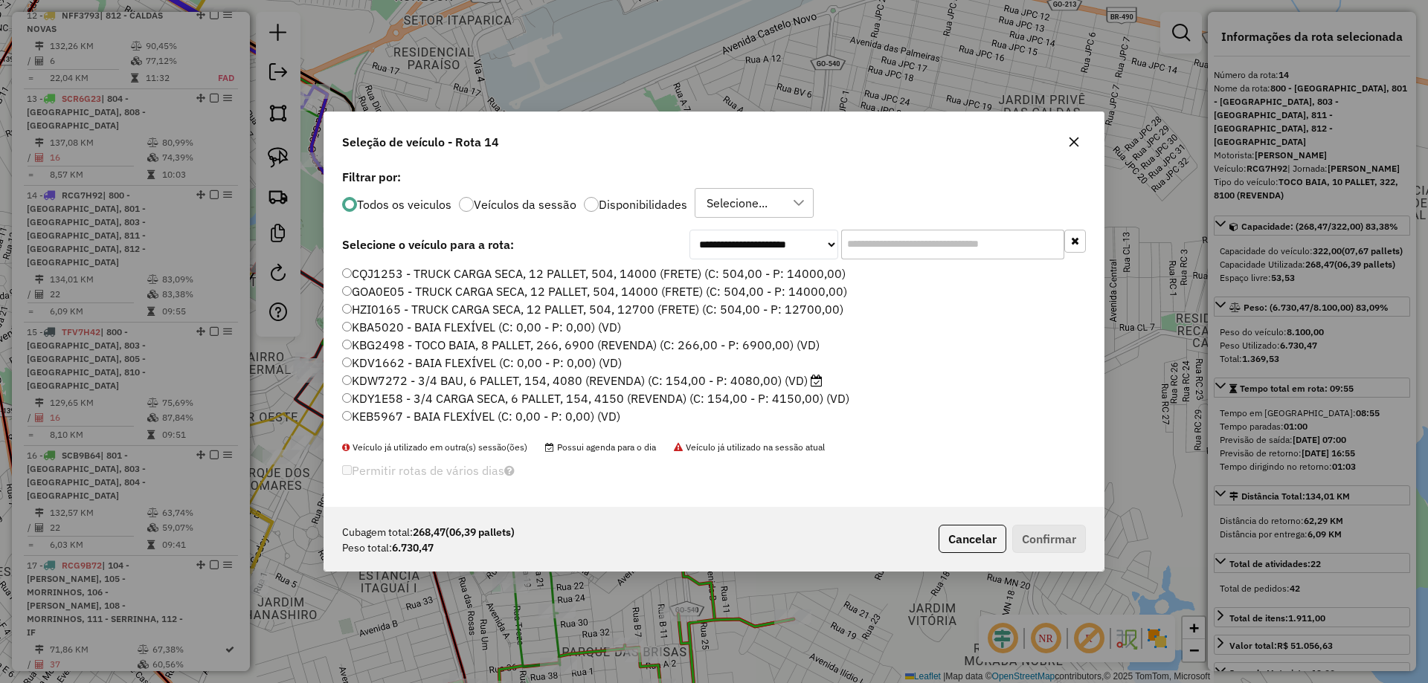
drag, startPoint x: 863, startPoint y: 252, endPoint x: 743, endPoint y: 326, distance: 141.2
click at [798, 269] on div "**********" at bounding box center [713, 336] width 779 height 341
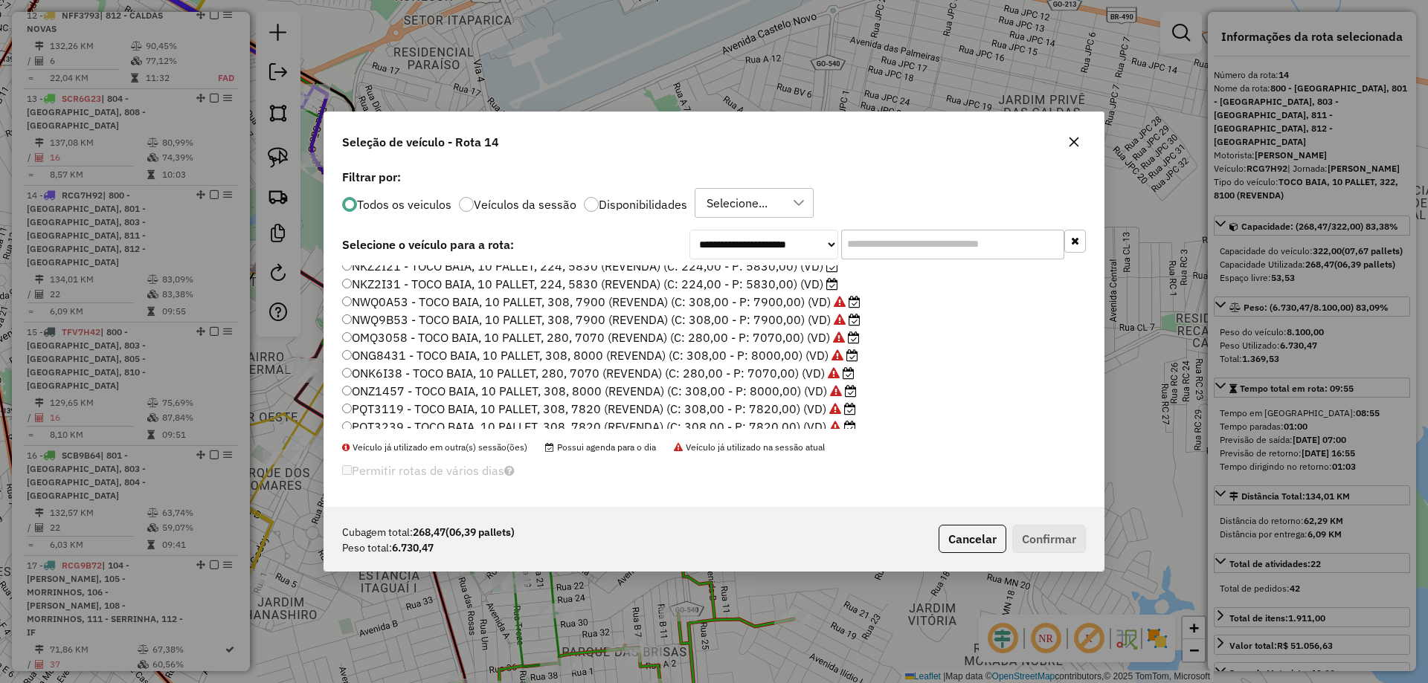
scroll to position [532, 0]
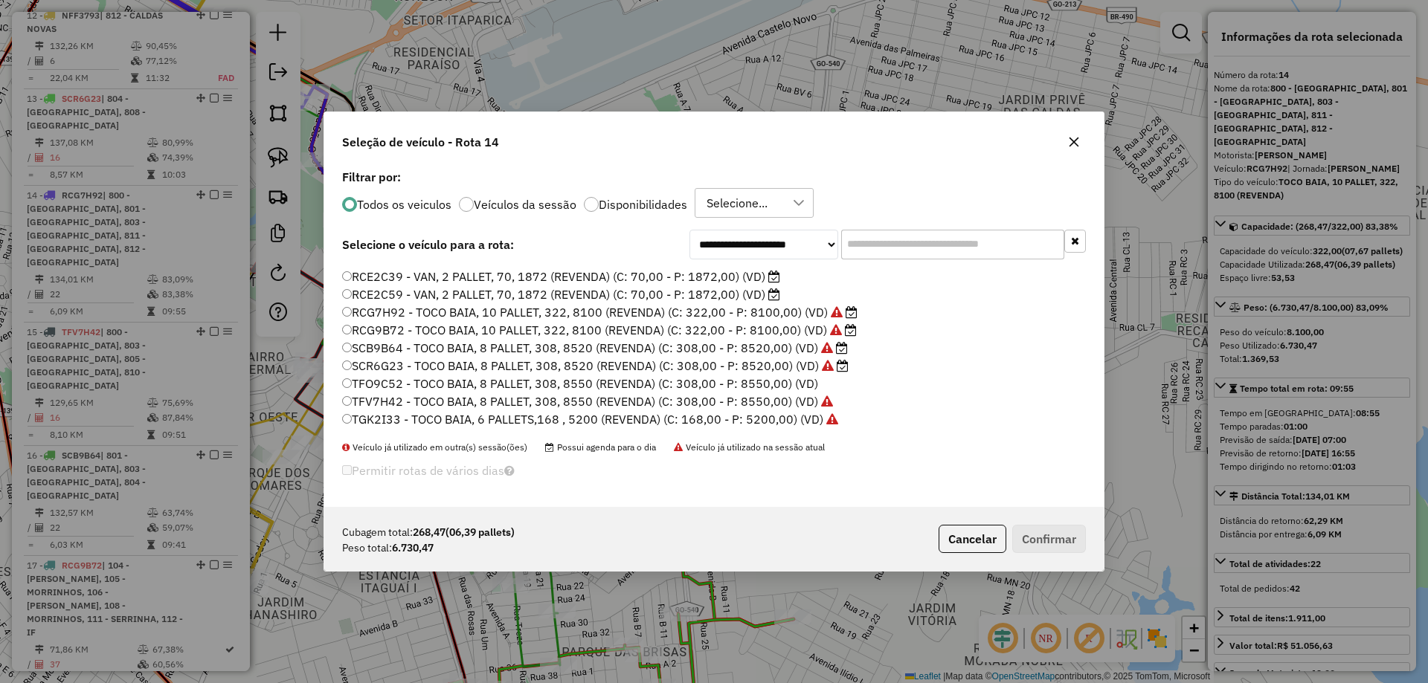
drag, startPoint x: 825, startPoint y: 390, endPoint x: 381, endPoint y: 384, distance: 444.0
click at [381, 384] on li "TFO9C52 - TOCO BAIA, 8 PALLET, 308, 8550 (REVENDA) (C: 308,00 - P: 8550,00) (VD)" at bounding box center [714, 385] width 744 height 18
click at [829, 387] on li "TFO9C52 - TOCO BAIA, 8 PALLET, 308, 8550 (REVENDA) (C: 308,00 - P: 8550,00) (VD)" at bounding box center [714, 385] width 744 height 18
drag, startPoint x: 820, startPoint y: 384, endPoint x: 355, endPoint y: 387, distance: 464.8
click at [355, 387] on li "TFO9C52 - TOCO BAIA, 8 PALLET, 308, 8550 (REVENDA) (C: 308,00 - P: 8550,00) (VD)" at bounding box center [714, 385] width 744 height 18
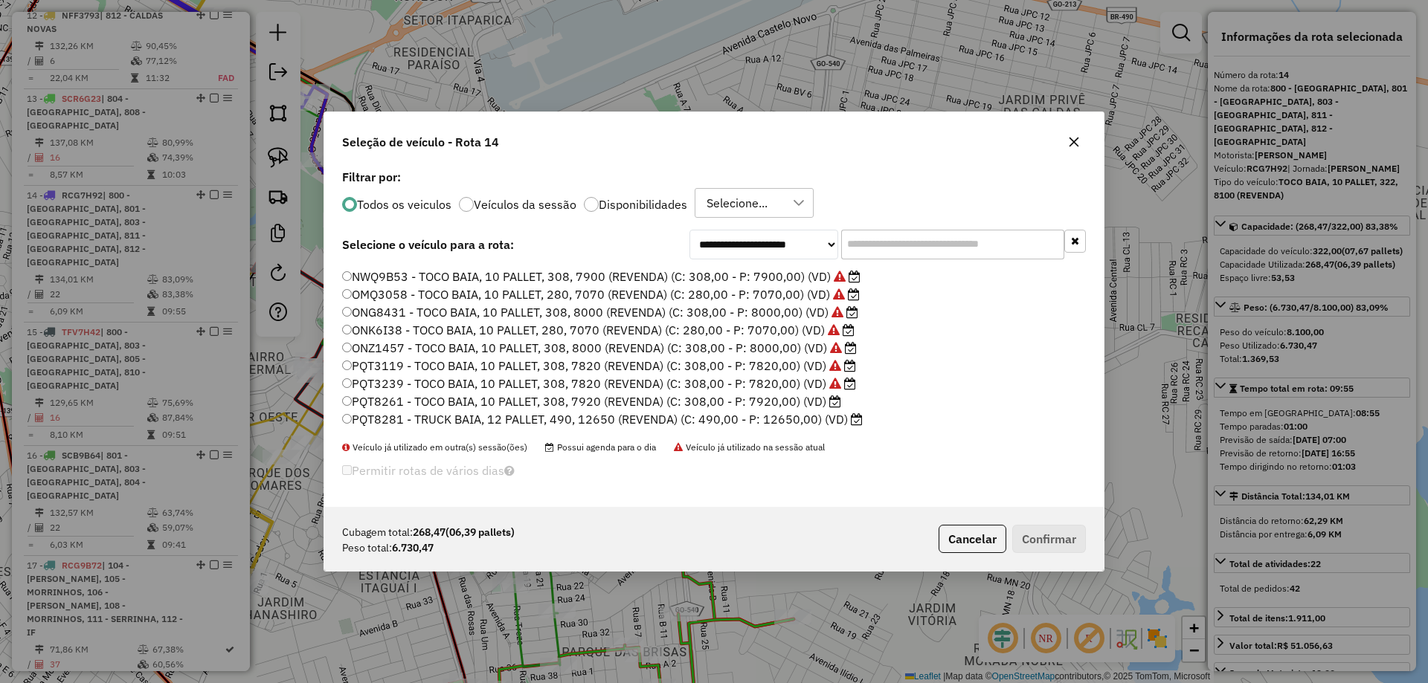
scroll to position [297, 0]
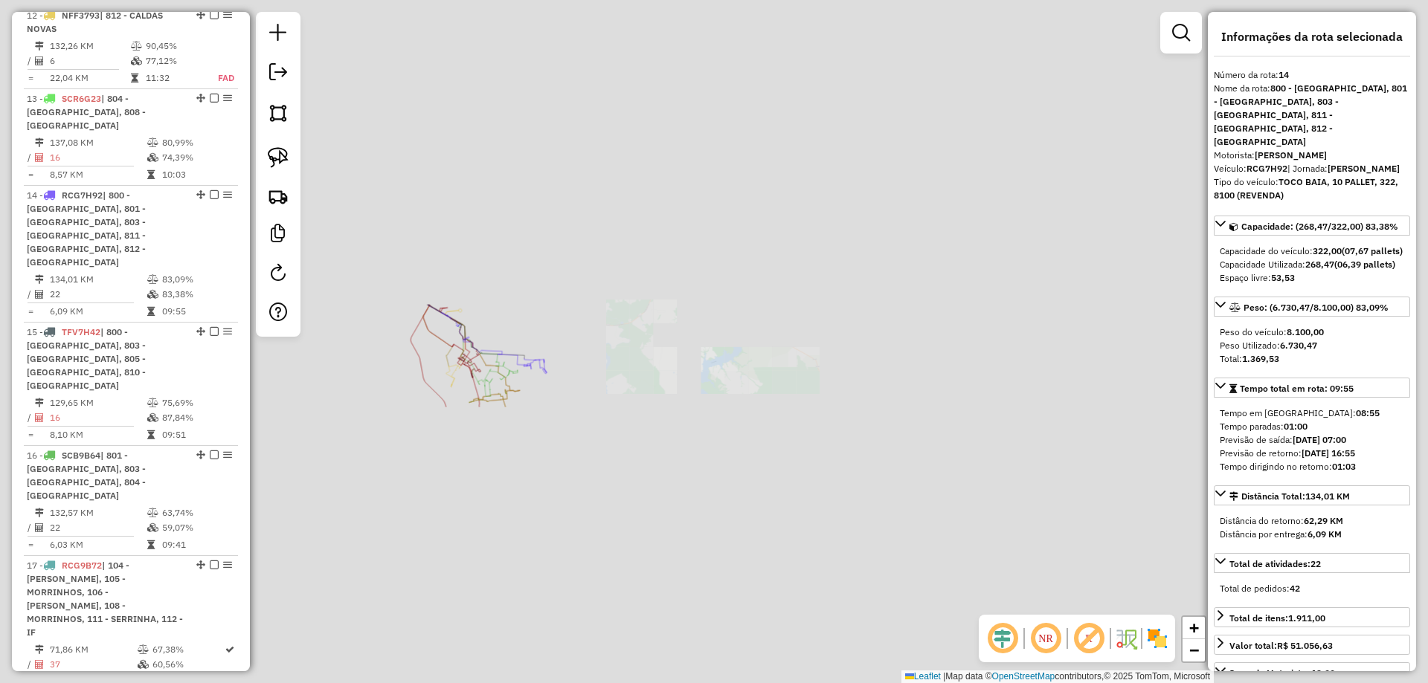
click at [878, 305] on div "Janela de atendimento Grade de atendimento Capacidade Transportadoras Veículos …" at bounding box center [714, 341] width 1428 height 683
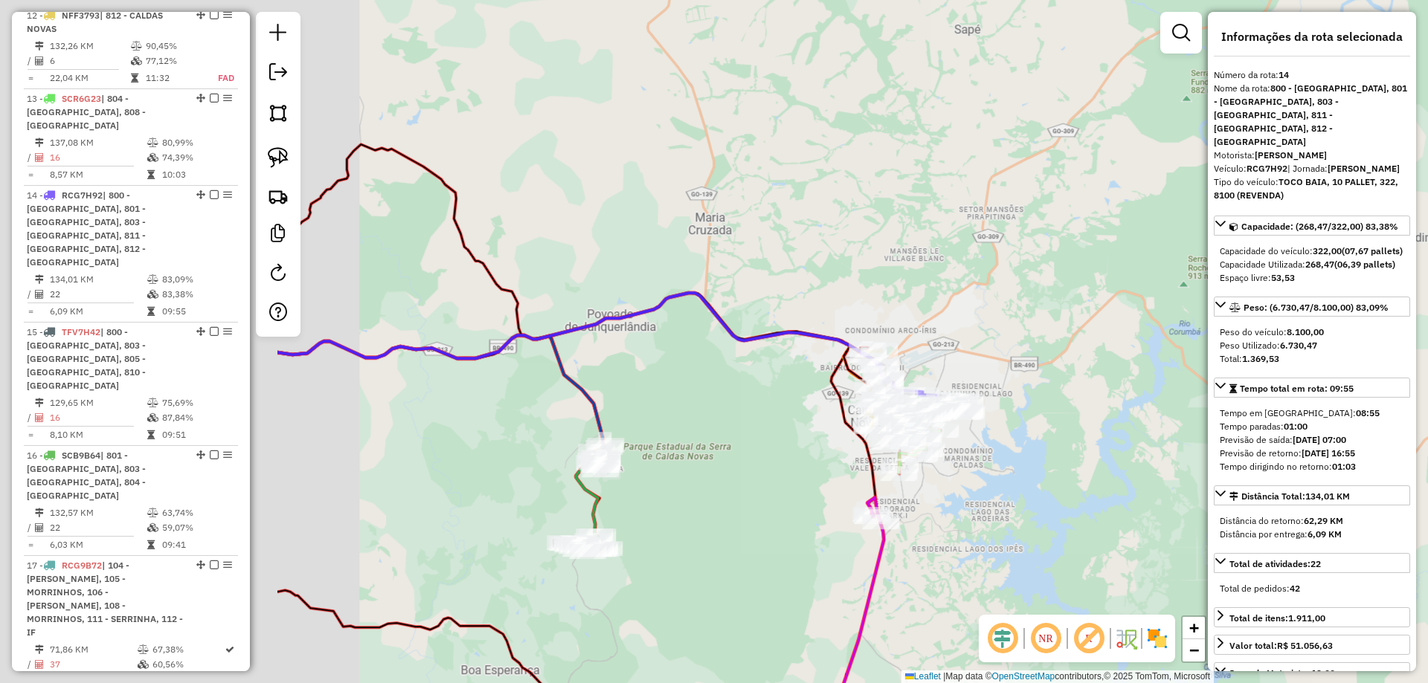
click at [980, 448] on div "Janela de atendimento Grade de atendimento Capacidade Transportadoras Veículos …" at bounding box center [714, 341] width 1428 height 683
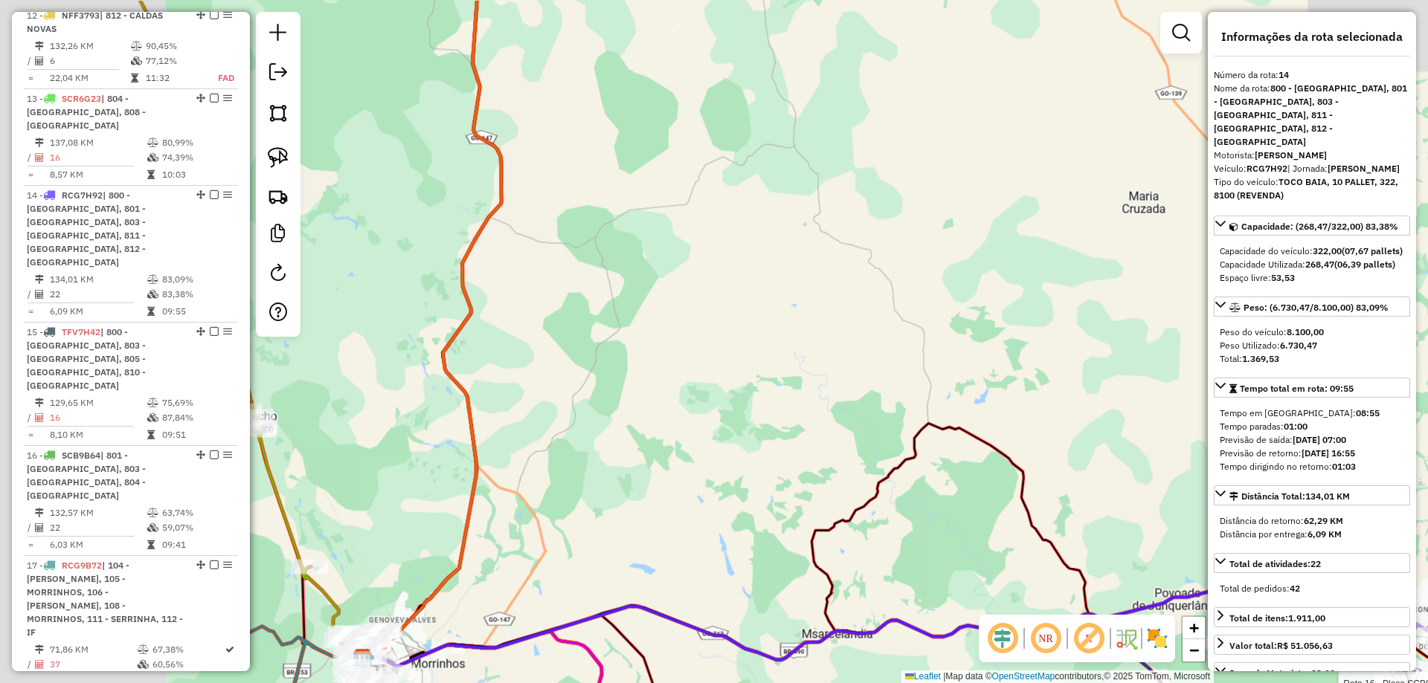
drag, startPoint x: 825, startPoint y: 347, endPoint x: 752, endPoint y: 329, distance: 75.9
click at [840, 349] on div "Rota 16 - Placa SCB9B64 9456 - DIST. E MERC. [PERSON_NAME] de atendimento Grade…" at bounding box center [714, 341] width 1428 height 683
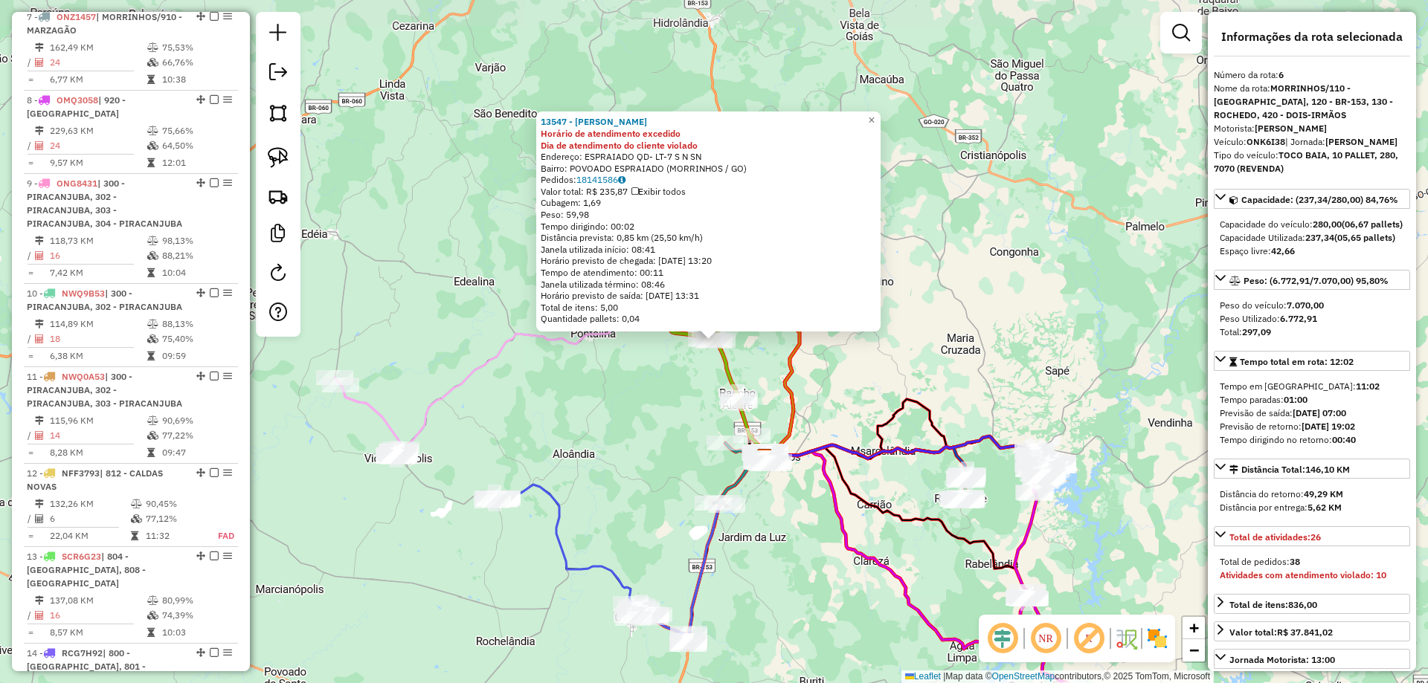
scroll to position [974, 0]
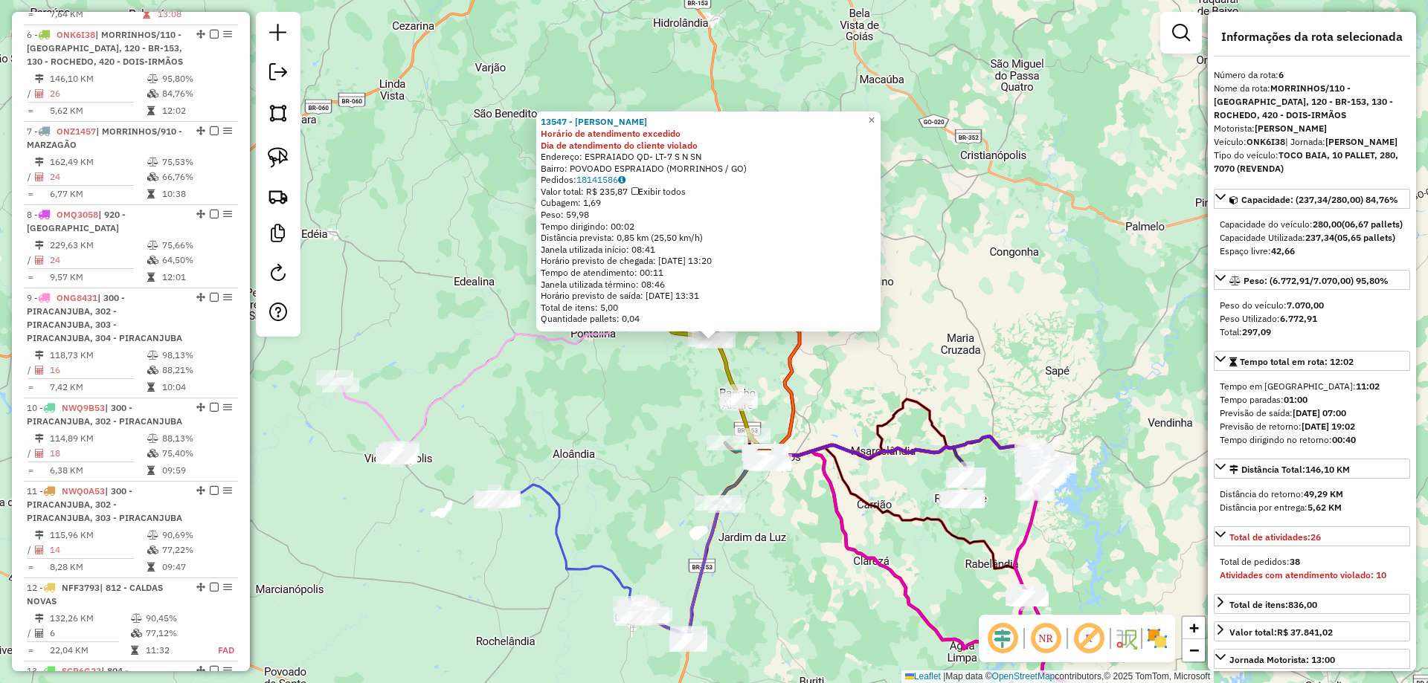
click at [724, 366] on icon at bounding box center [705, 356] width 120 height 204
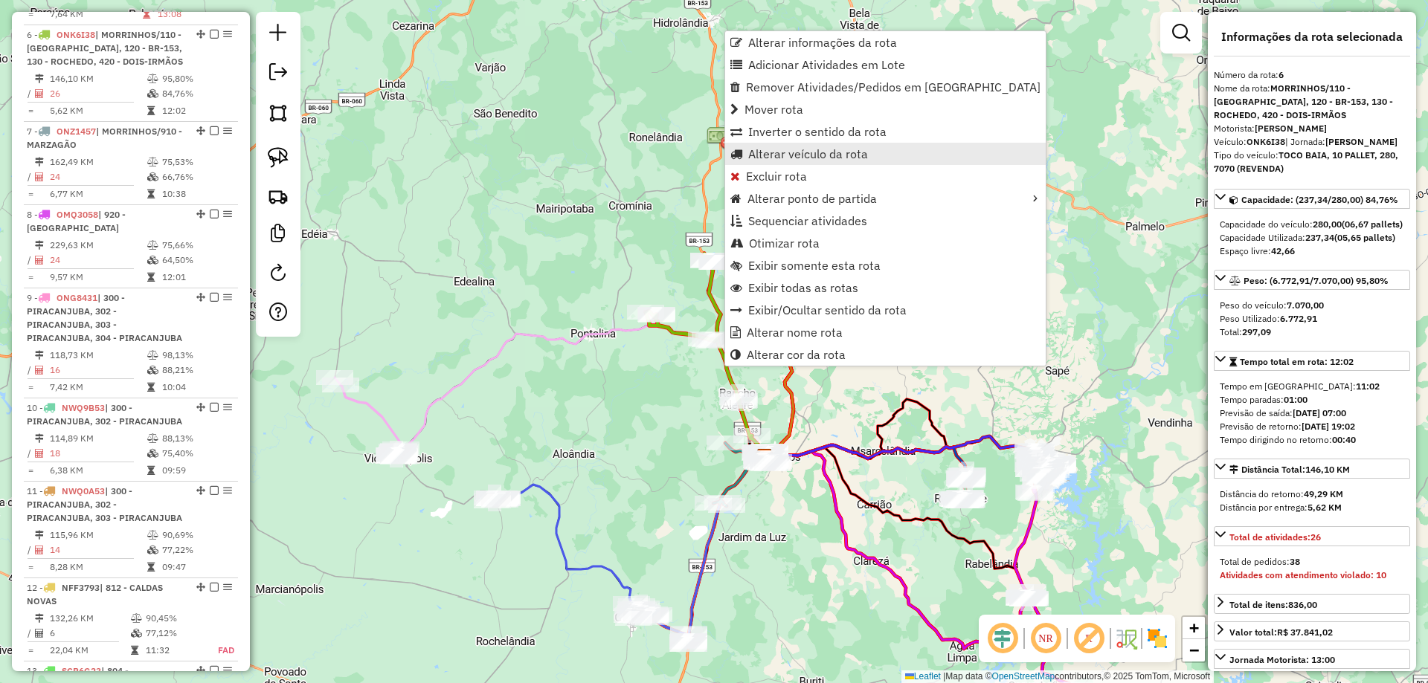
click at [781, 149] on span "Alterar veículo da rota" at bounding box center [808, 154] width 120 height 12
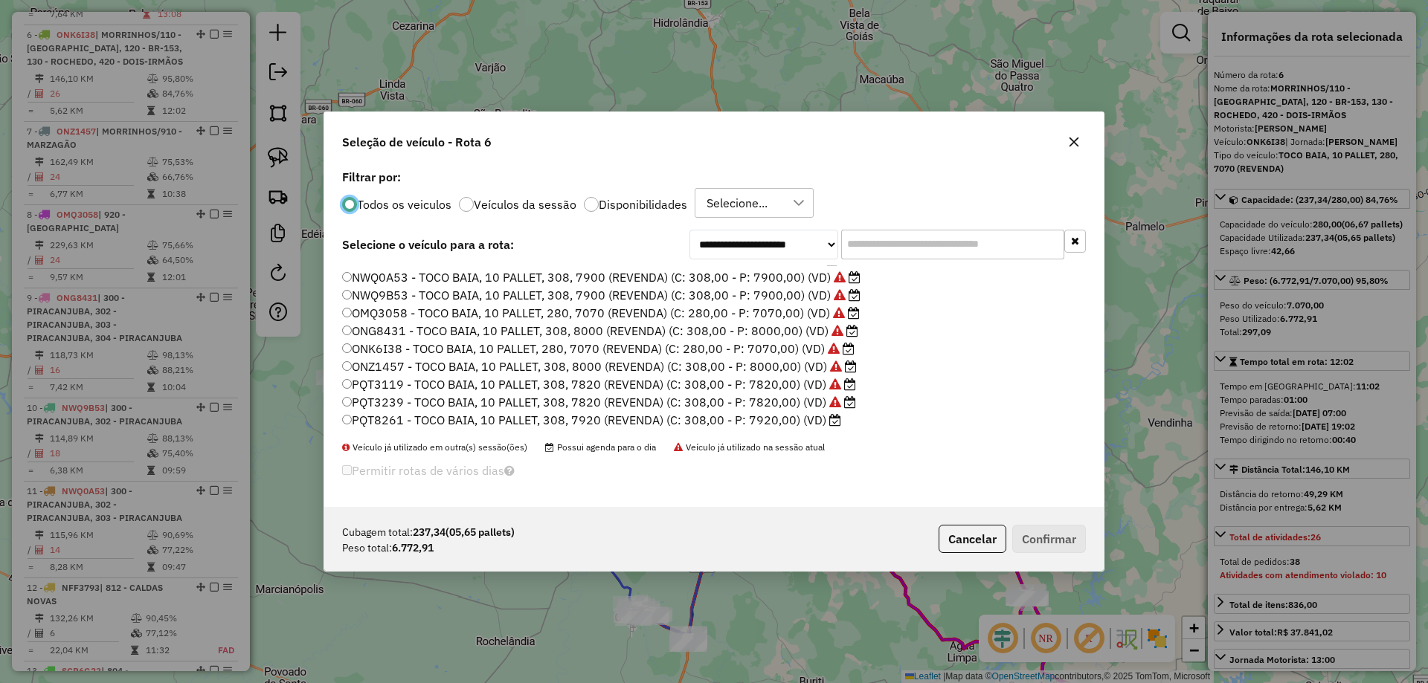
scroll to position [384, 0]
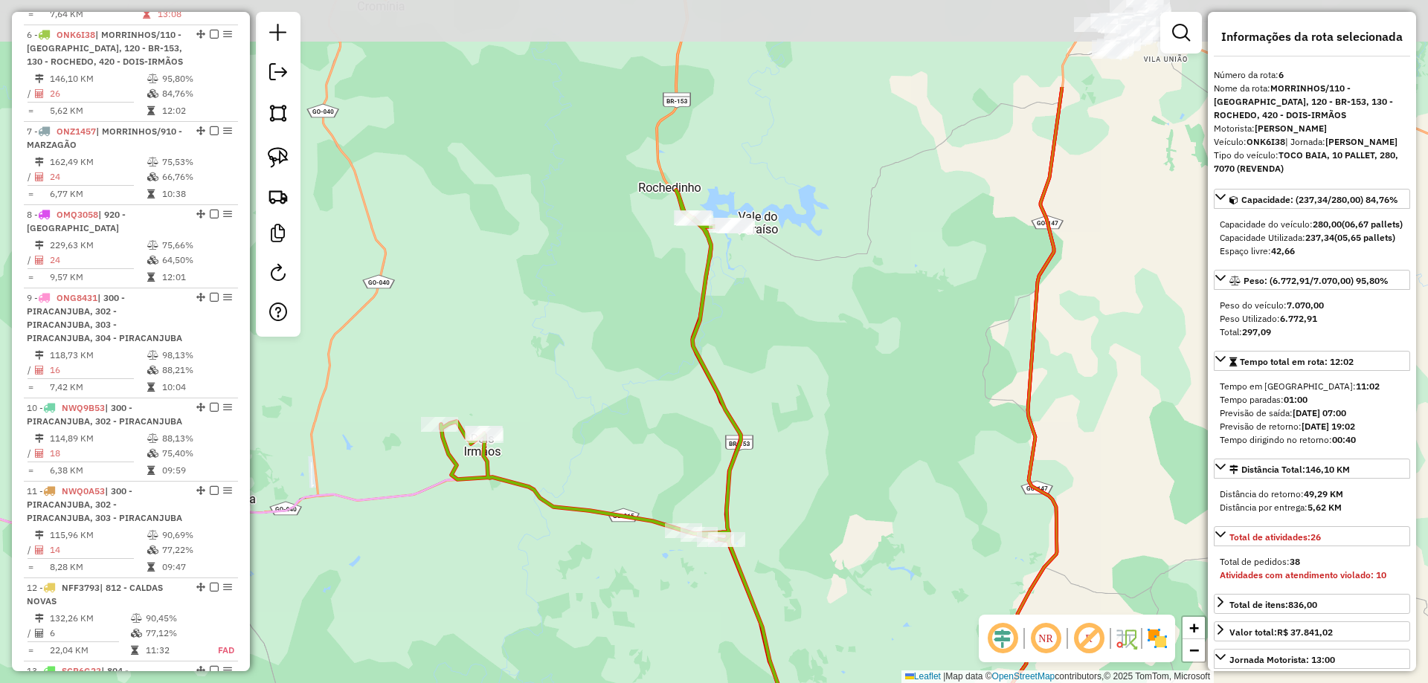
drag, startPoint x: 799, startPoint y: 286, endPoint x: 646, endPoint y: 132, distance: 216.6
click at [646, 134] on div "Janela de atendimento Grade de atendimento Capacidade Transportadoras Veículos …" at bounding box center [714, 341] width 1428 height 683
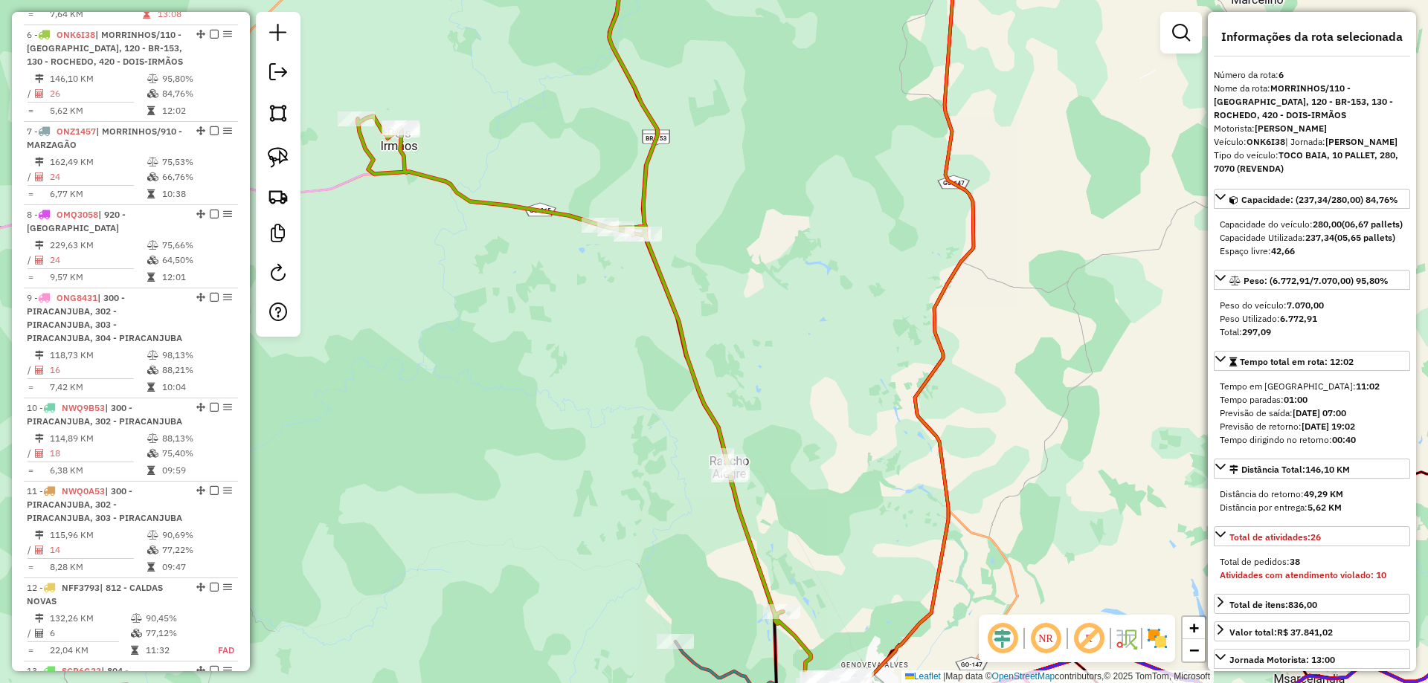
drag, startPoint x: 780, startPoint y: 465, endPoint x: 784, endPoint y: 291, distance: 174.8
click at [784, 291] on div "Janela de atendimento Grade de atendimento Capacidade Transportadoras Veículos …" at bounding box center [714, 341] width 1428 height 683
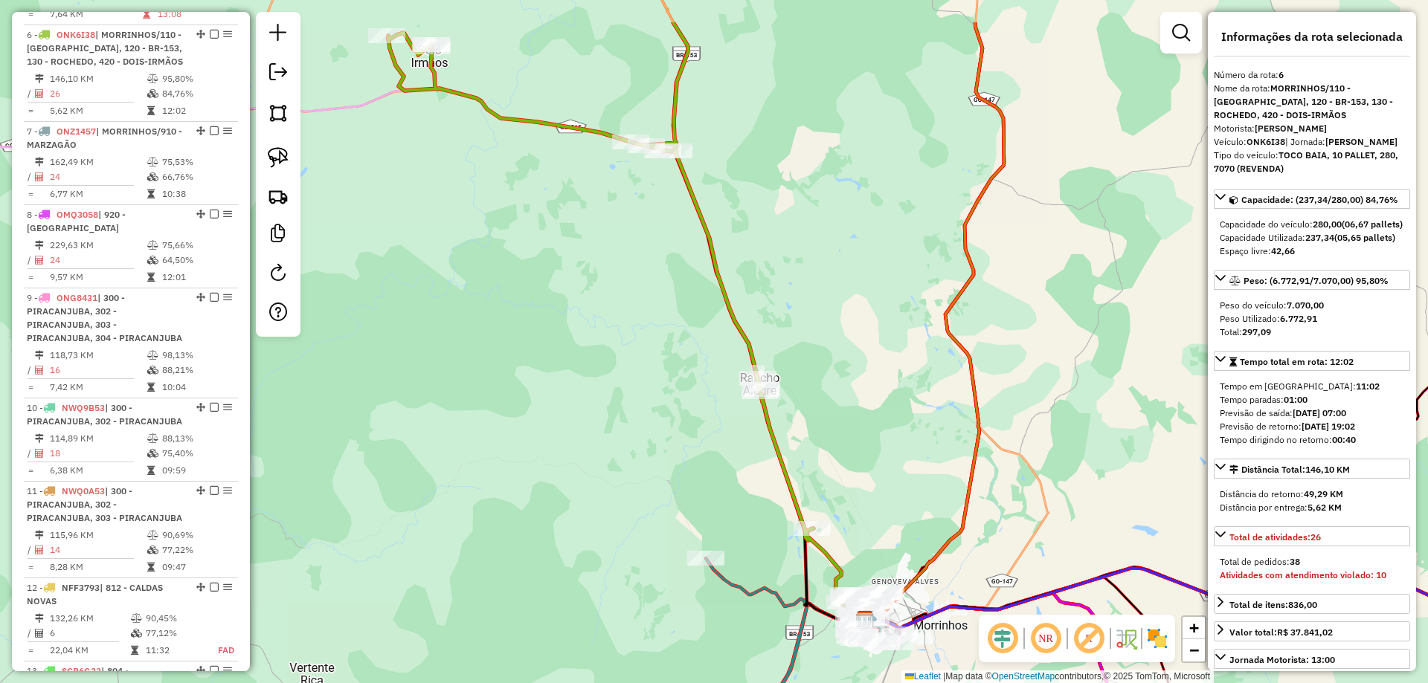
drag, startPoint x: 682, startPoint y: 140, endPoint x: 715, endPoint y: 252, distance: 117.0
click at [715, 252] on icon at bounding box center [627, 320] width 479 height 597
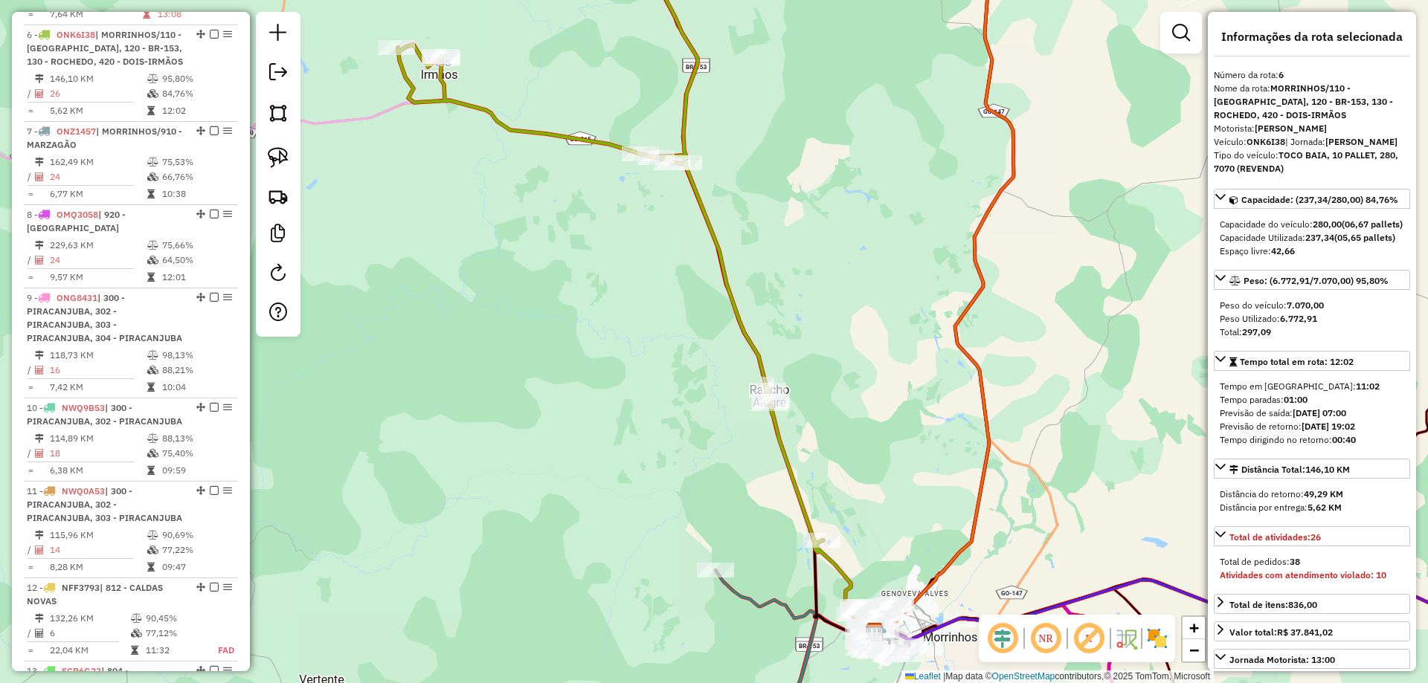
drag, startPoint x: 630, startPoint y: 300, endPoint x: 687, endPoint y: 220, distance: 98.0
click at [654, 169] on div "Janela de atendimento Grade de atendimento Capacidade Transportadoras Veículos …" at bounding box center [714, 341] width 1428 height 683
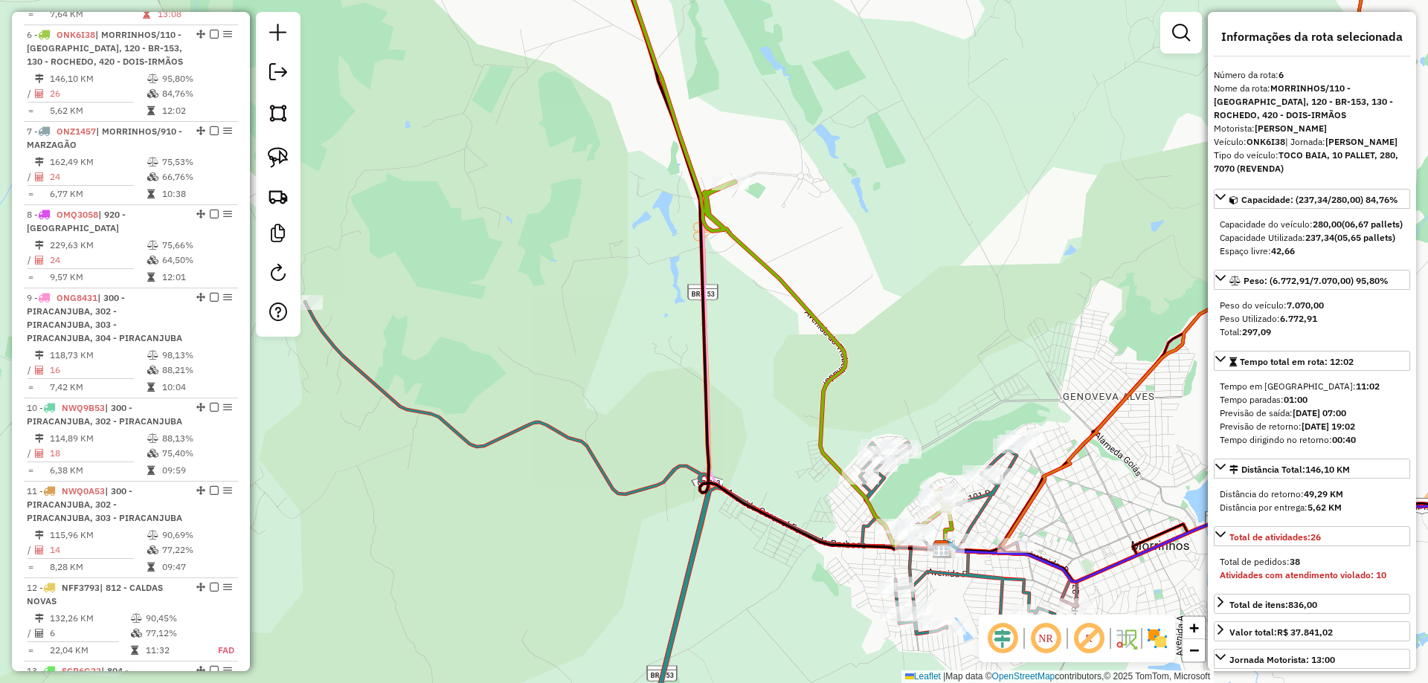
click at [1004, 457] on icon at bounding box center [685, 527] width 761 height 450
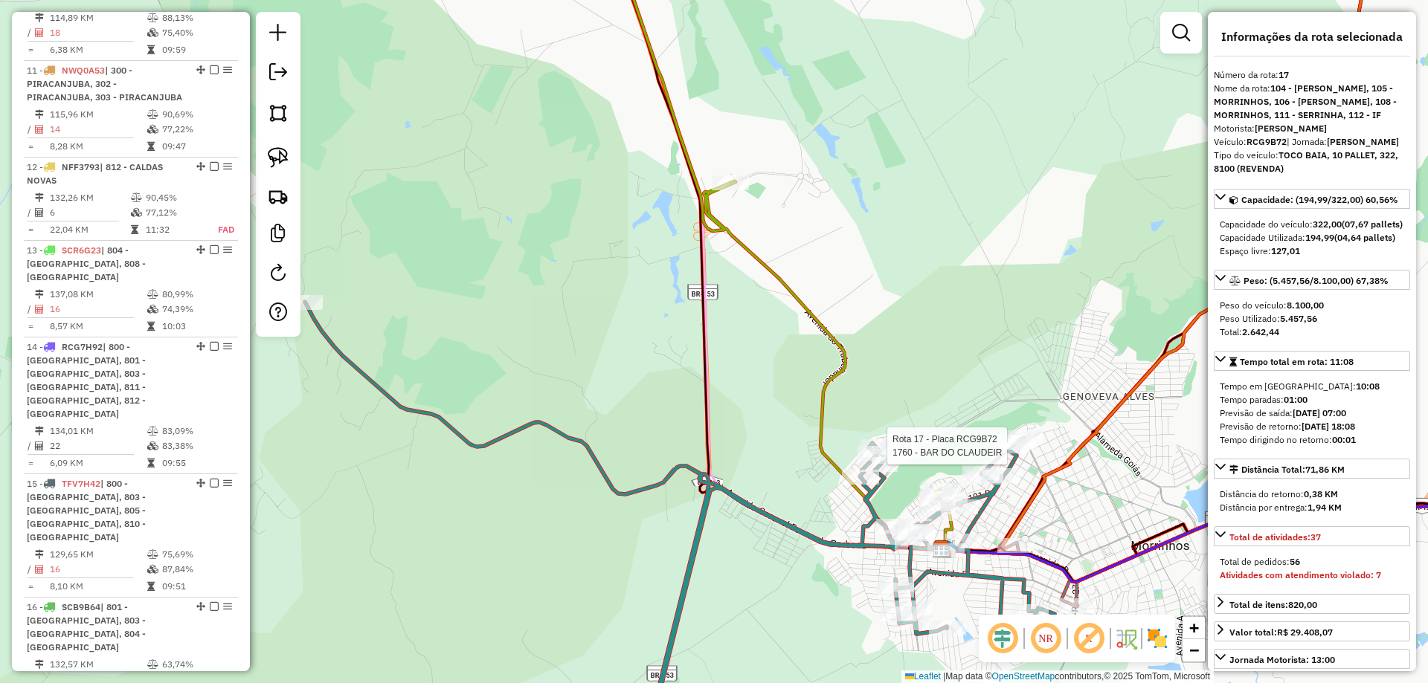
scroll to position [1547, 0]
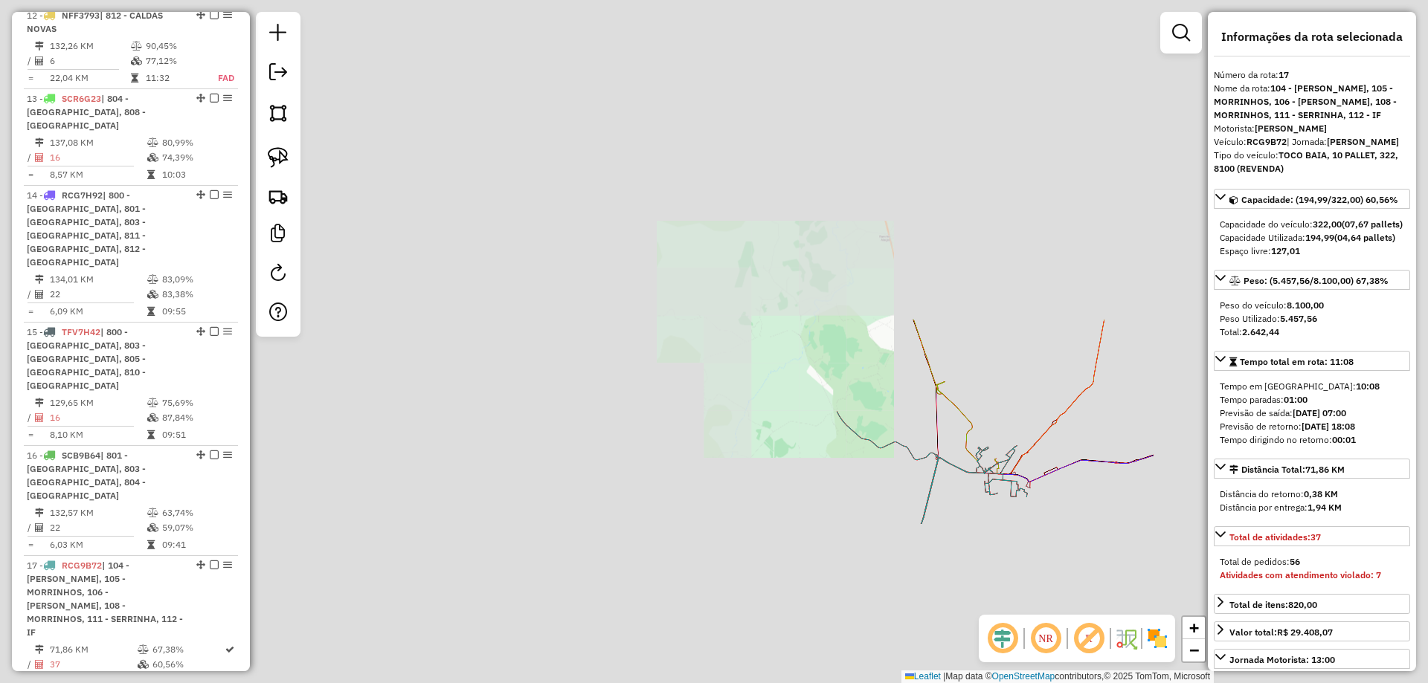
drag, startPoint x: 1067, startPoint y: 532, endPoint x: 548, endPoint y: 413, distance: 532.5
click at [547, 416] on div "Rota 17 - Placa RCG9B72 1760 - BAR DO [PERSON_NAME] de atendimento Grade de ate…" at bounding box center [714, 341] width 1428 height 683
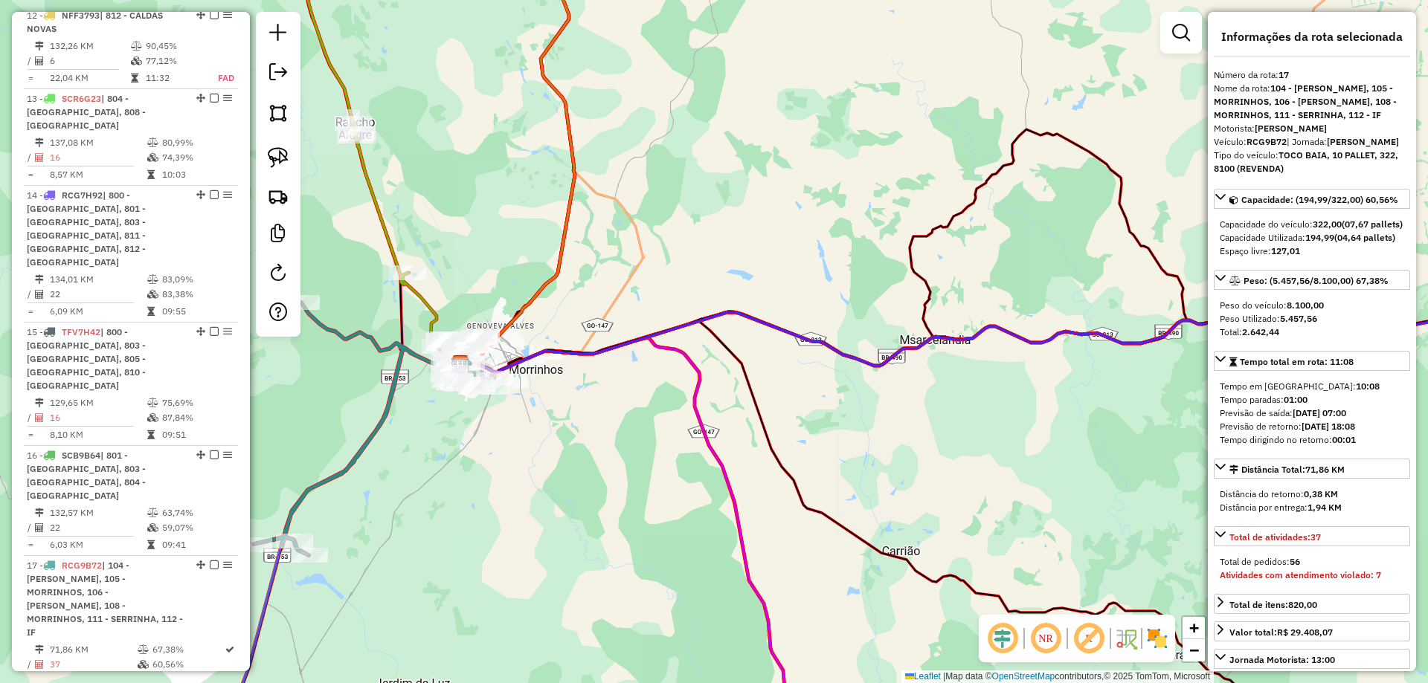
drag, startPoint x: 1080, startPoint y: 376, endPoint x: 471, endPoint y: 424, distance: 610.2
click at [472, 432] on div "Janela de atendimento Grade de atendimento Capacidade Transportadoras Veículos …" at bounding box center [714, 341] width 1428 height 683
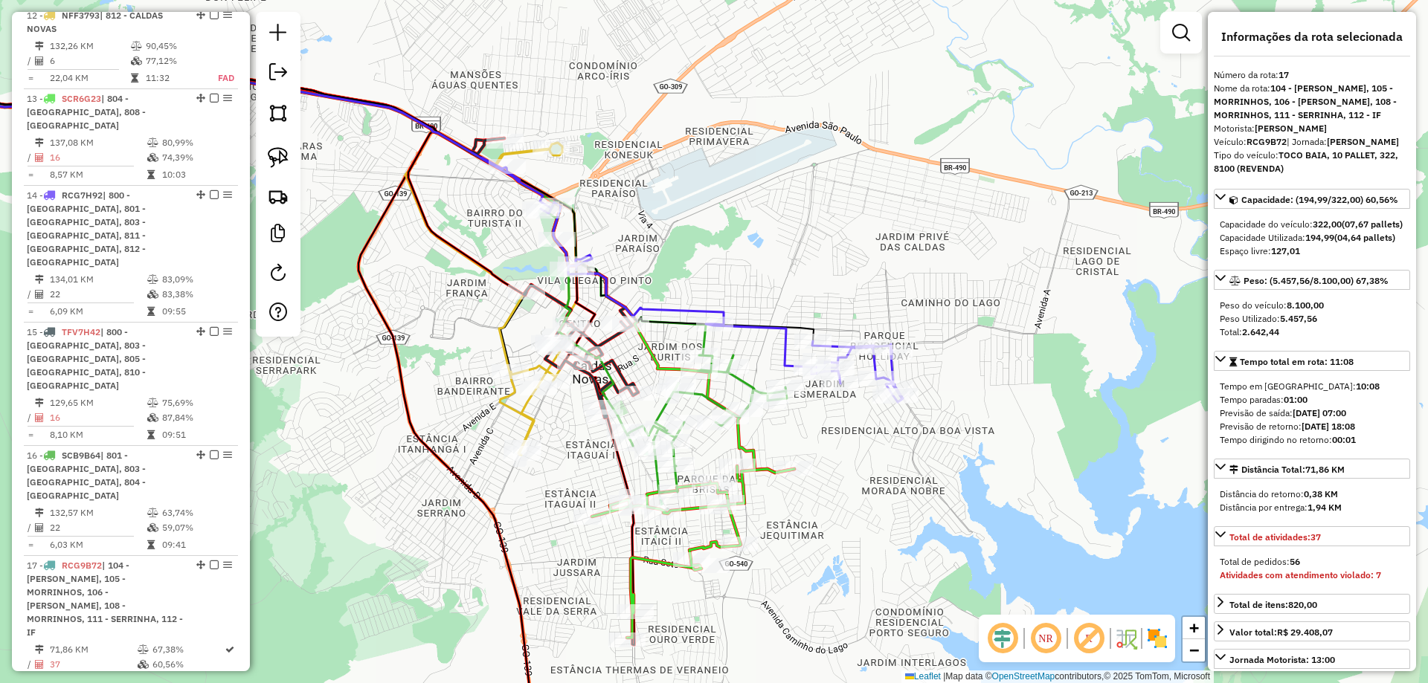
click at [895, 374] on icon at bounding box center [692, 280] width 422 height 245
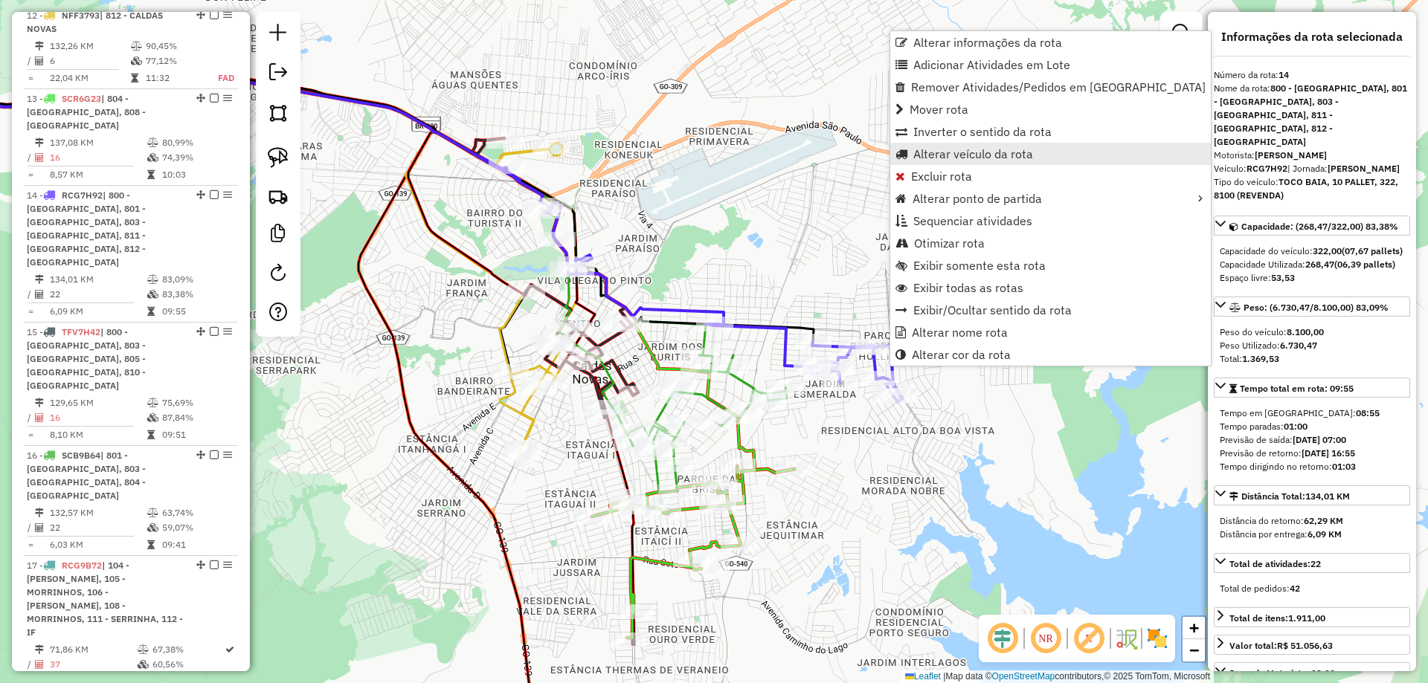
click at [1008, 155] on span "Alterar veículo da rota" at bounding box center [973, 154] width 120 height 12
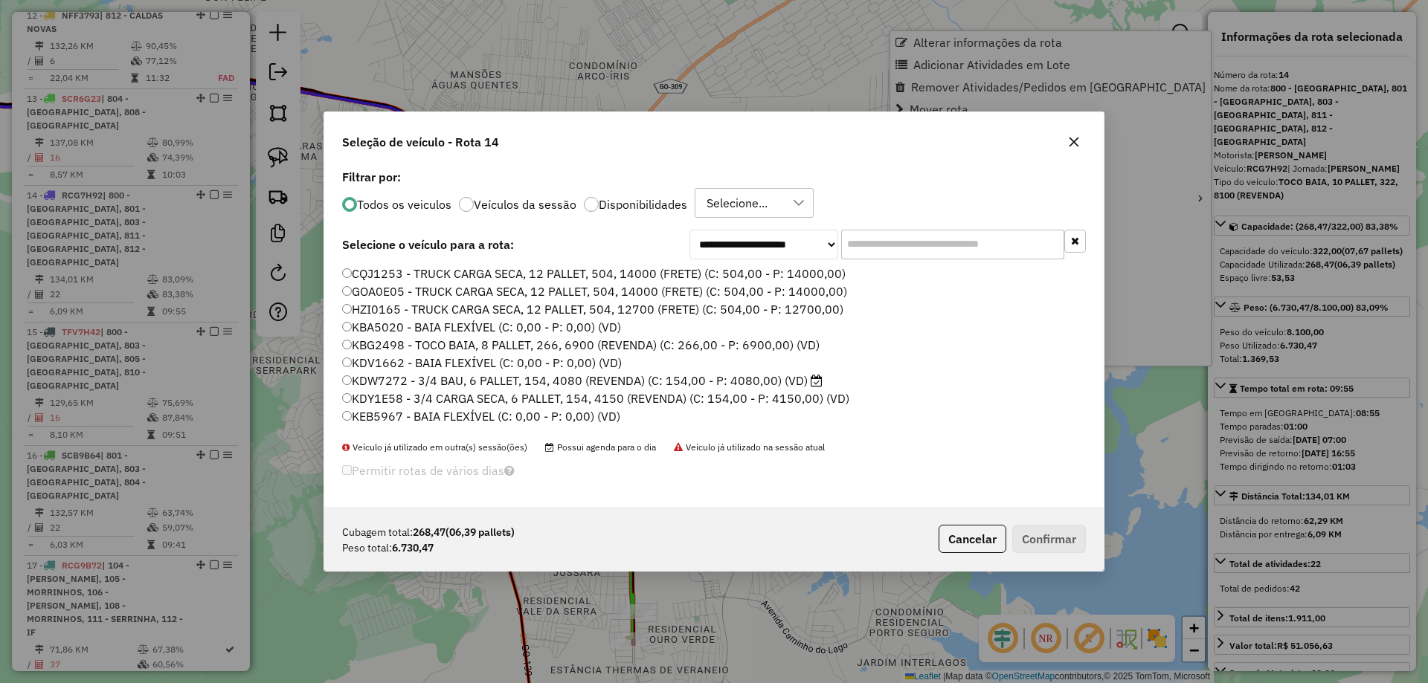
scroll to position [8, 4]
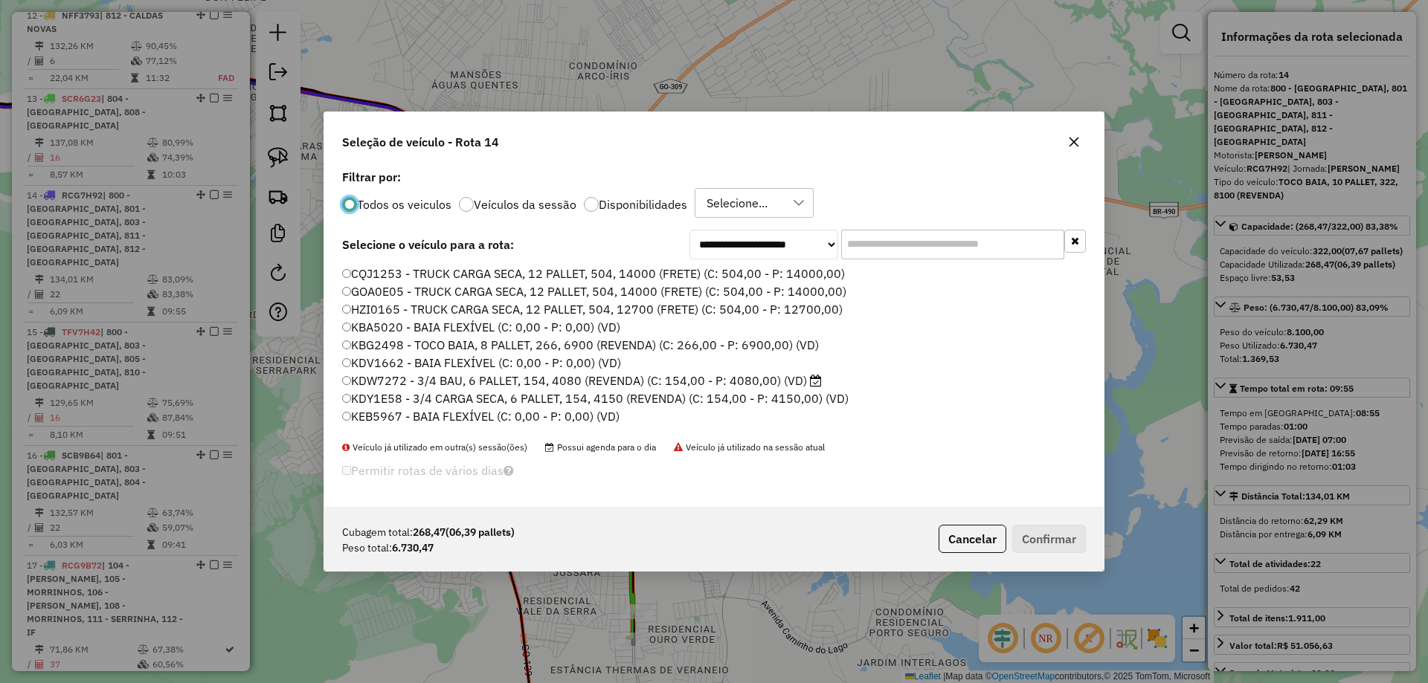
click at [916, 249] on input "text" at bounding box center [952, 245] width 223 height 30
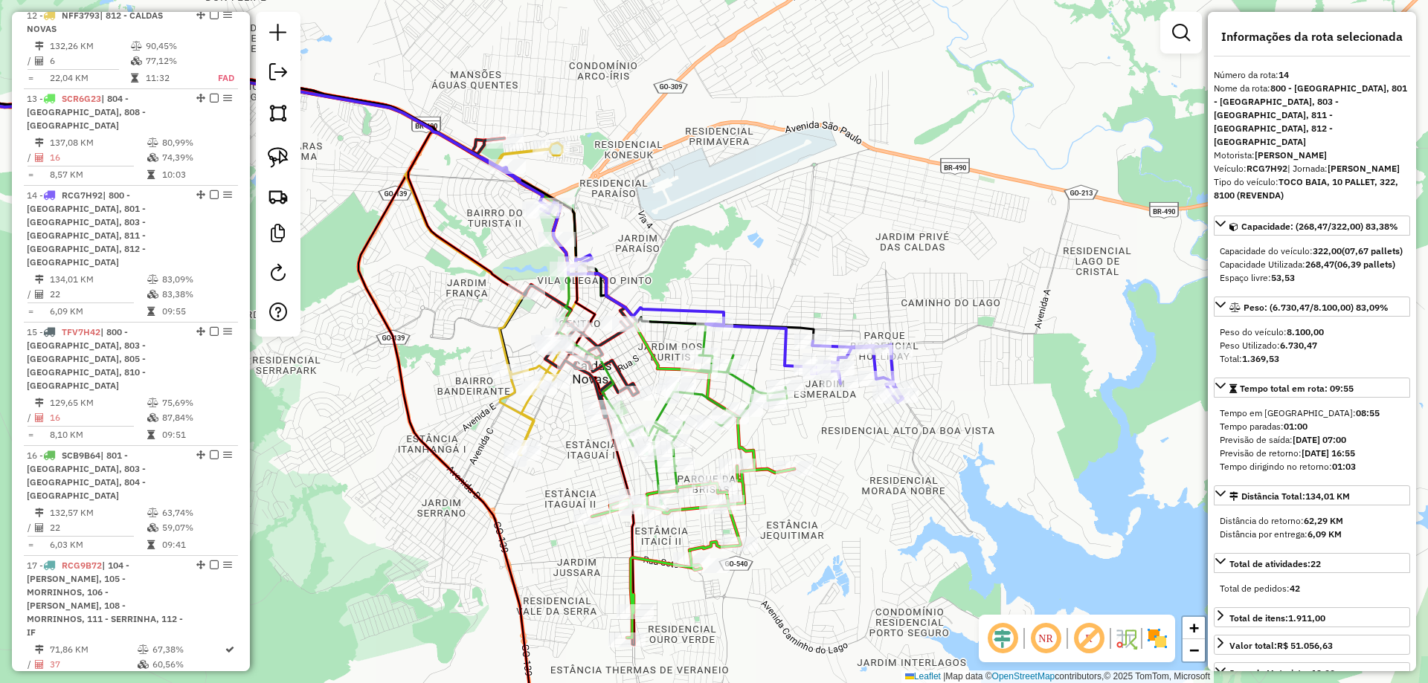
click at [840, 261] on div "Rota 14 - Placa RCG7H92 16608 - DIST. E TAB D AMIGOS [PERSON_NAME] de atendimen…" at bounding box center [714, 341] width 1428 height 683
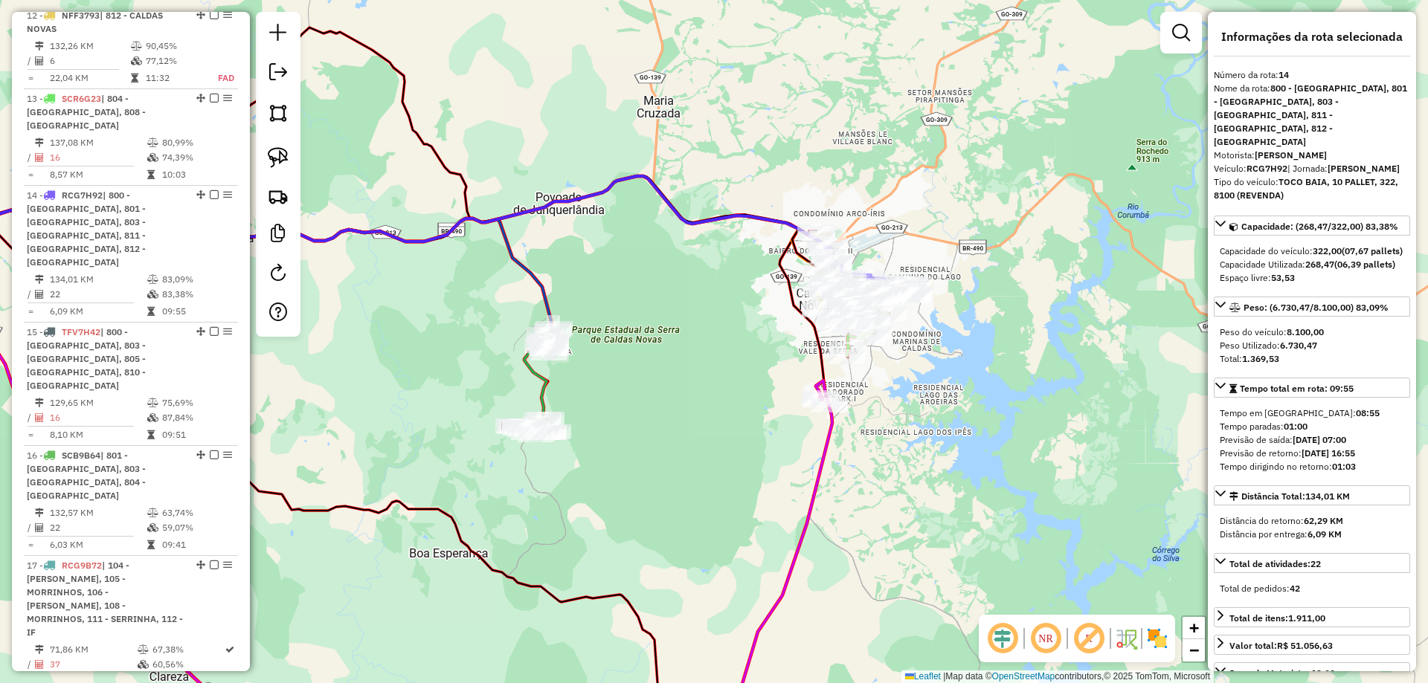
click at [619, 261] on div "Janela de atendimento Grade de atendimento Capacidade Transportadoras Veículos …" at bounding box center [714, 341] width 1428 height 683
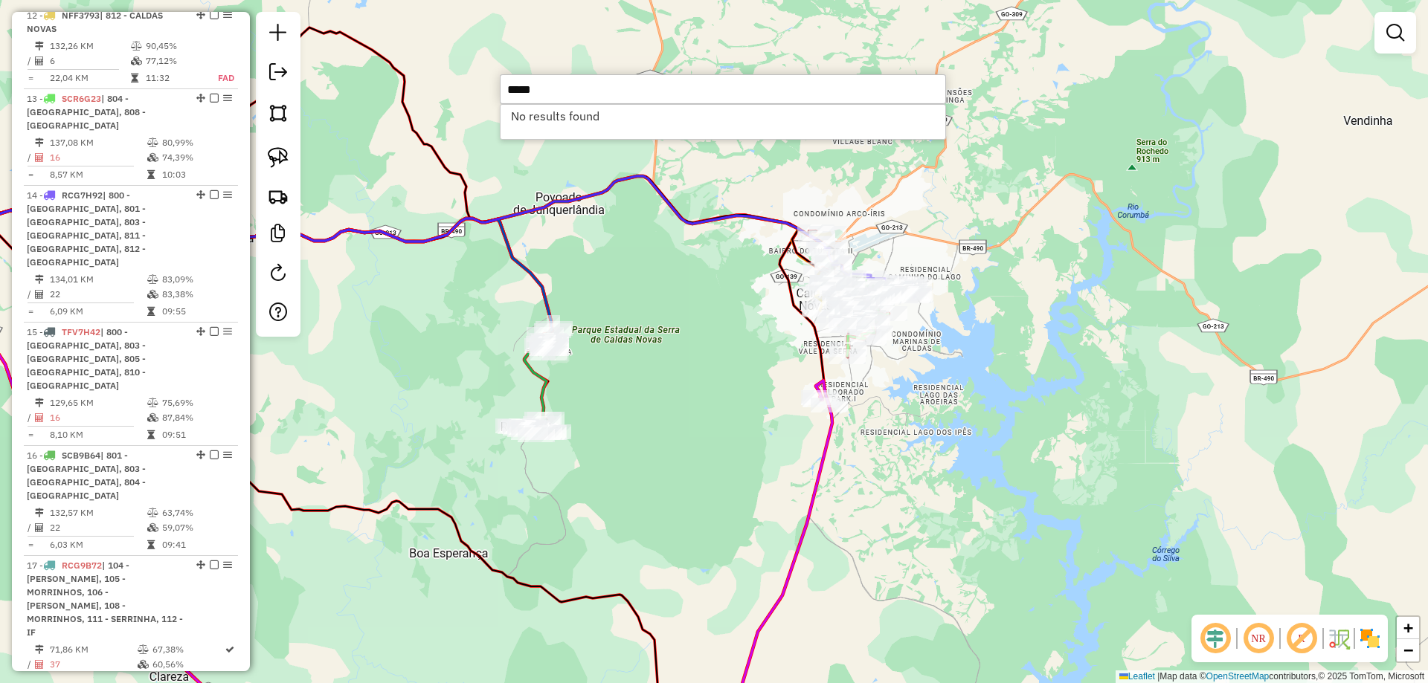
type input "*****"
